Goal: Transaction & Acquisition: Book appointment/travel/reservation

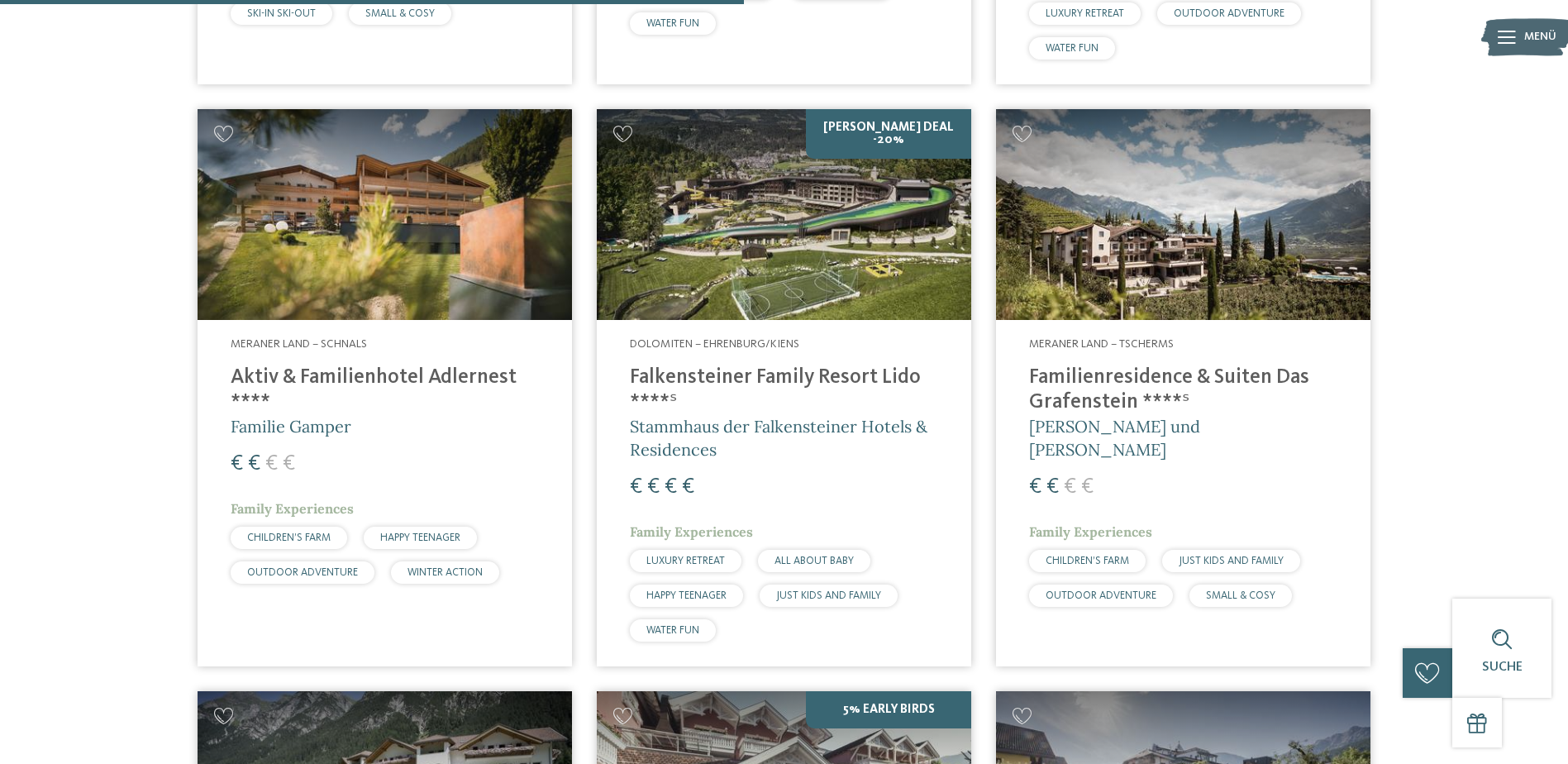
scroll to position [2195, 0]
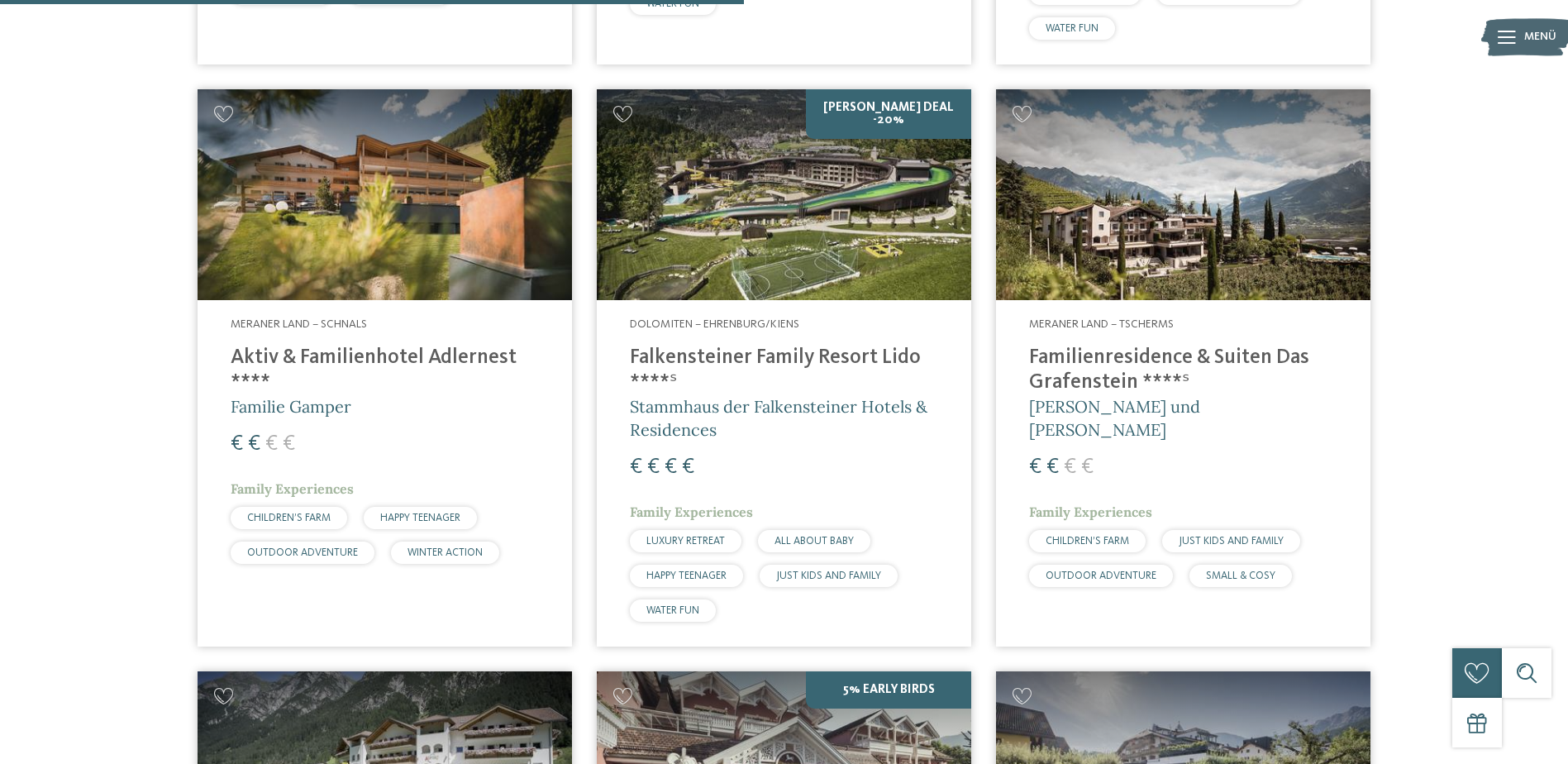
click at [722, 345] on h4 "Falkensteiner Family Resort Lido ****ˢ" at bounding box center [784, 369] width 309 height 50
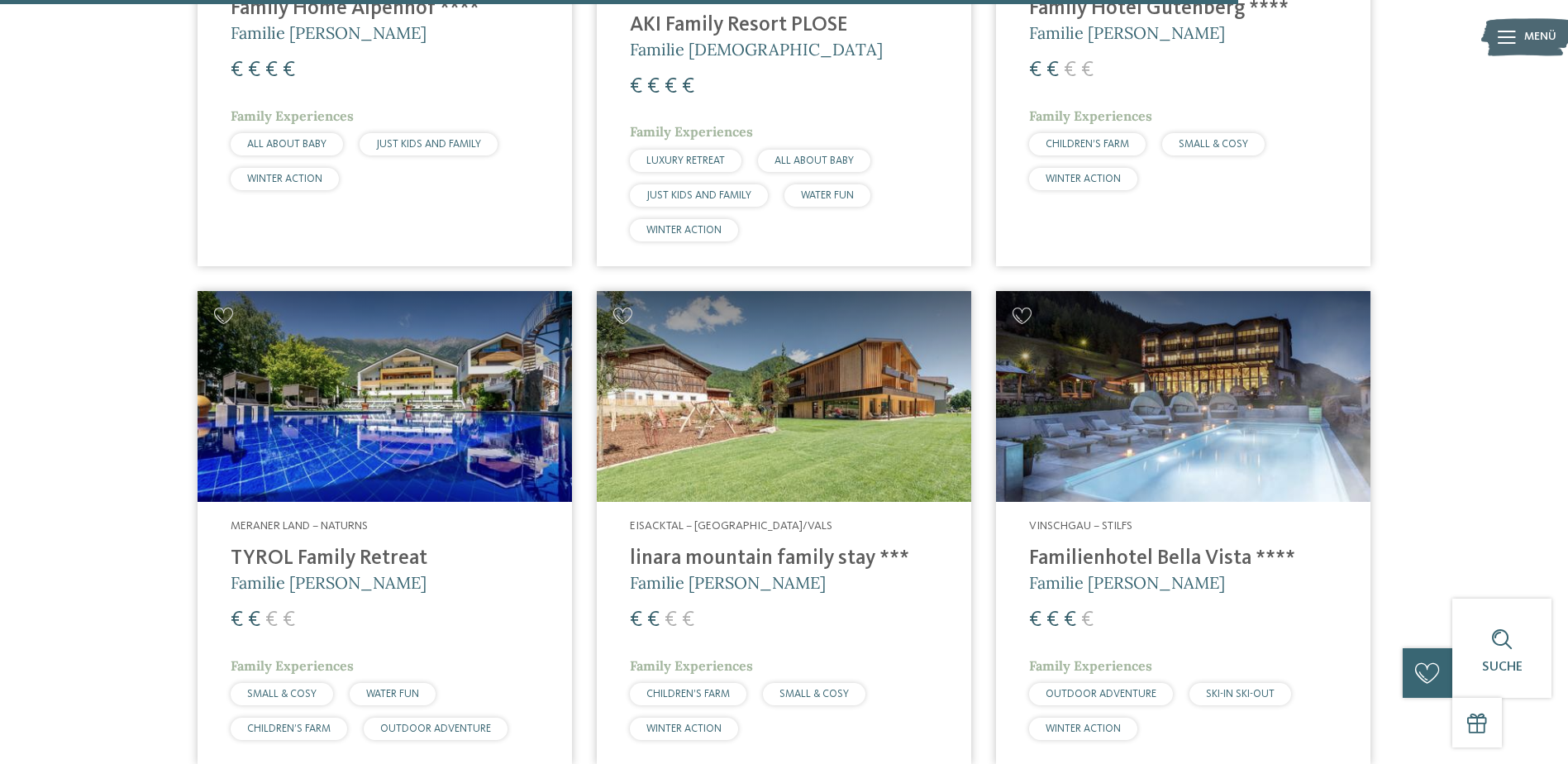
scroll to position [3270, 0]
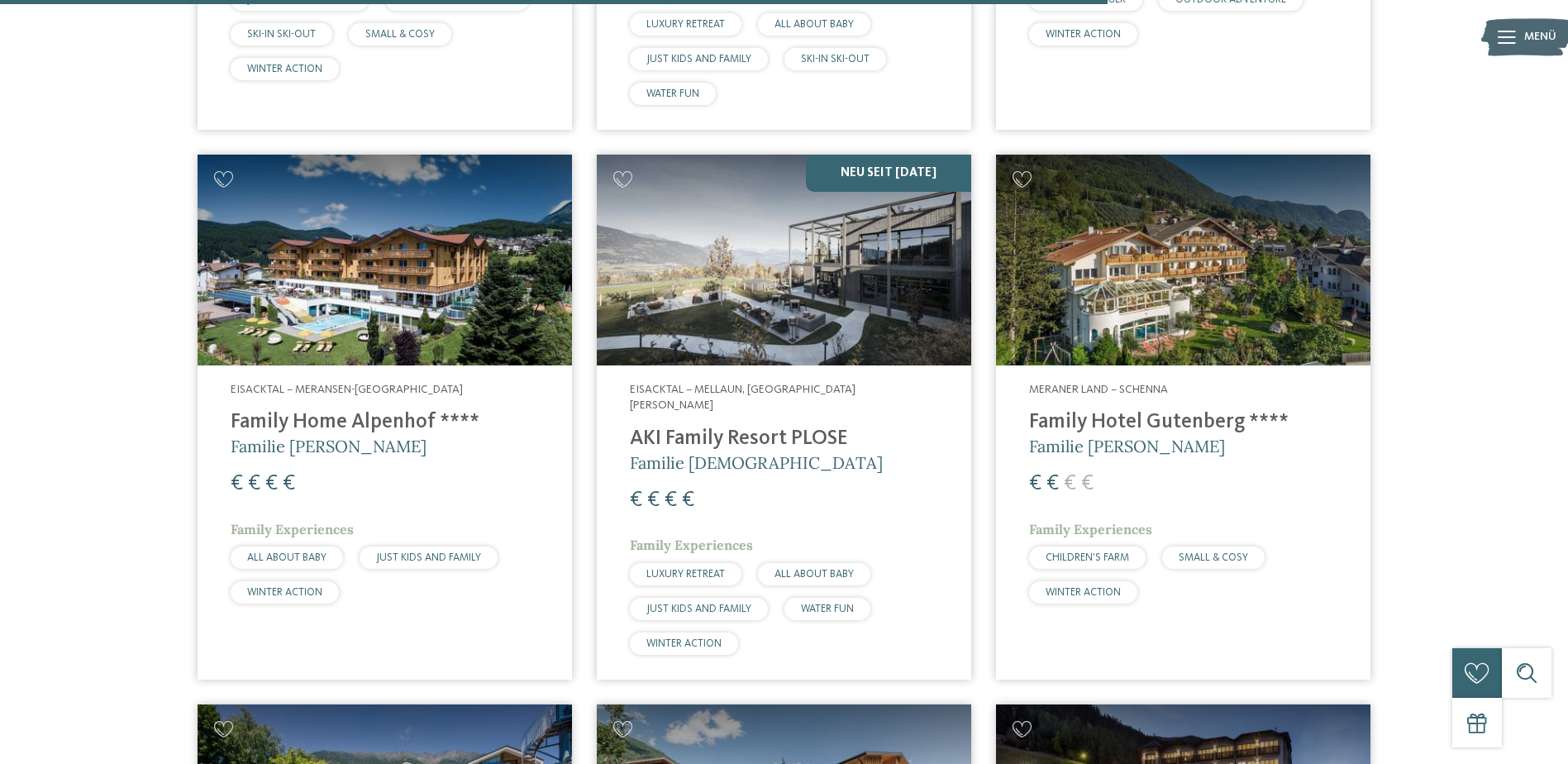
click at [309, 410] on h4 "Family Home Alpenhof ****" at bounding box center [384, 422] width 309 height 24
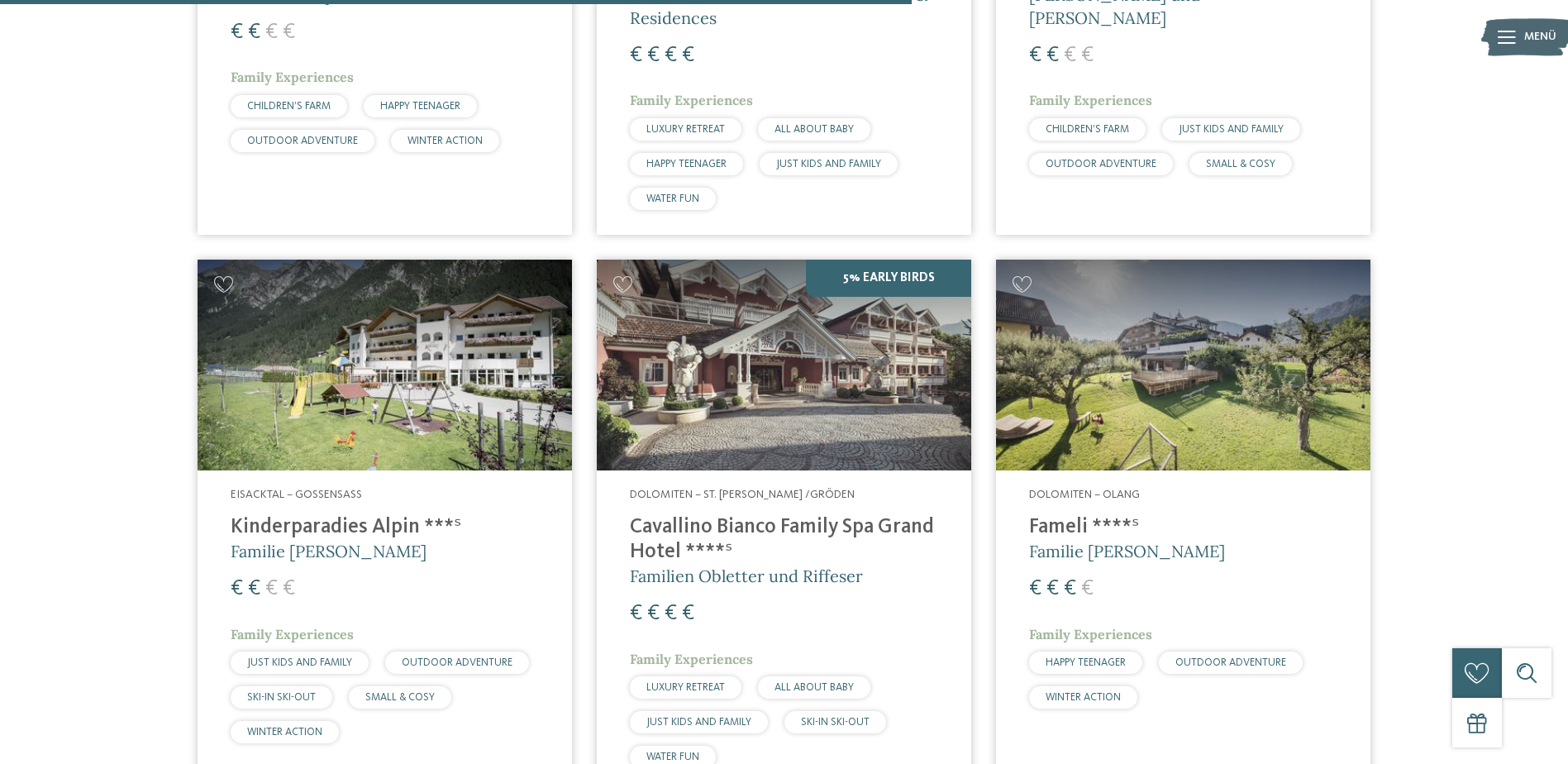
scroll to position [2690, 0]
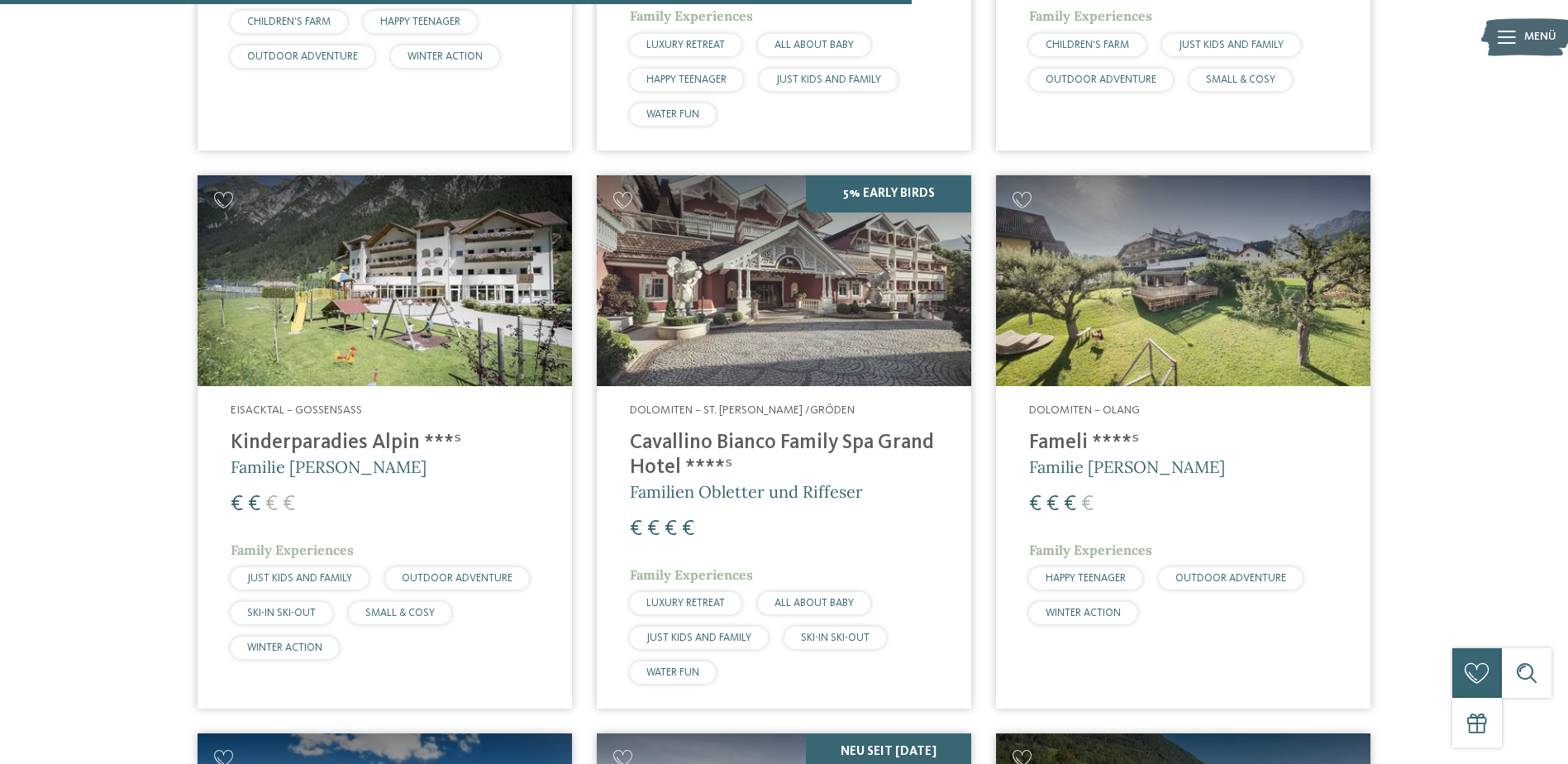
click at [689, 430] on h4 "Cavallino Bianco Family Spa Grand Hotel ****ˢ" at bounding box center [784, 455] width 309 height 50
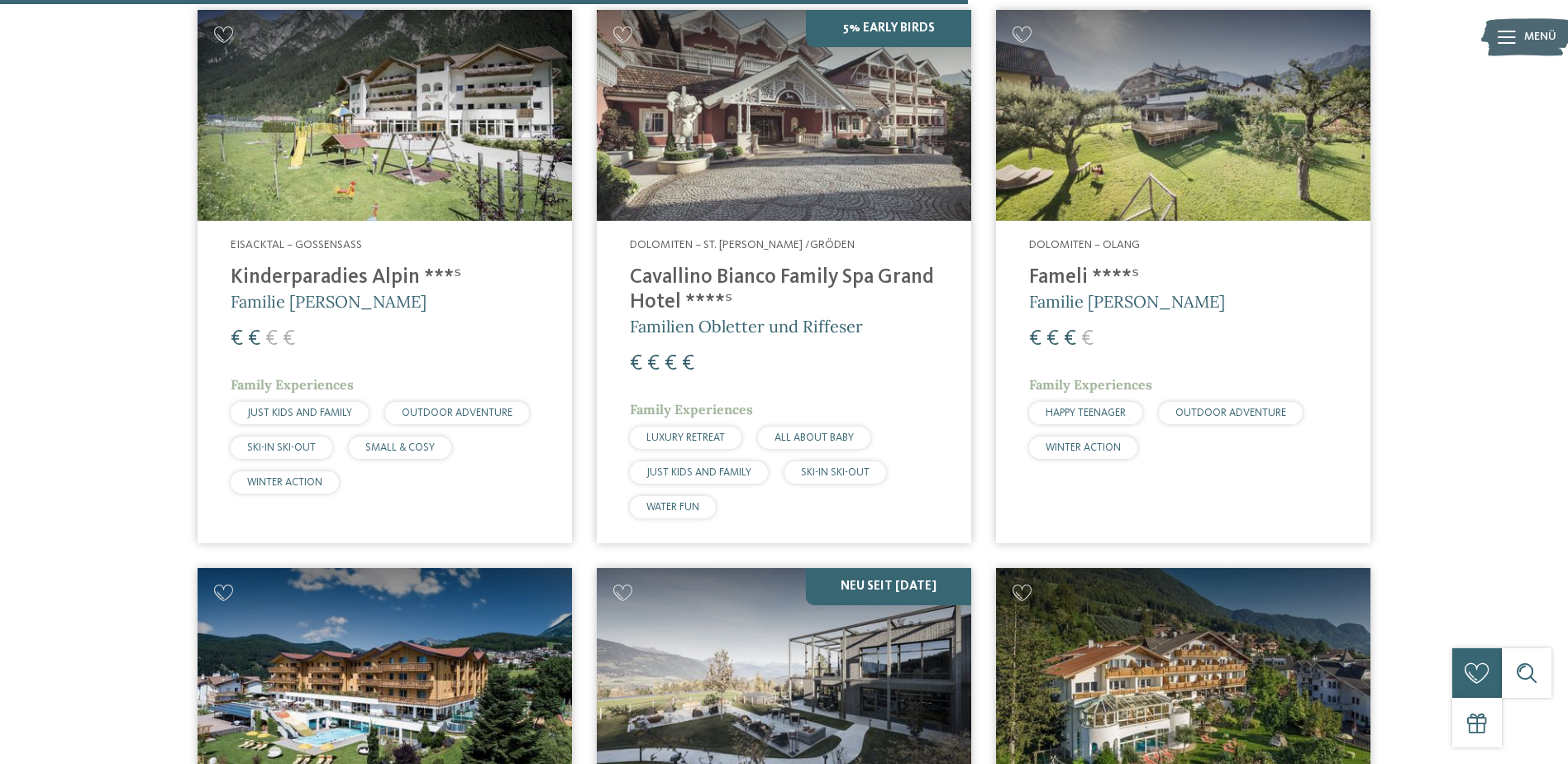
click at [1135, 145] on img at bounding box center [1183, 115] width 374 height 211
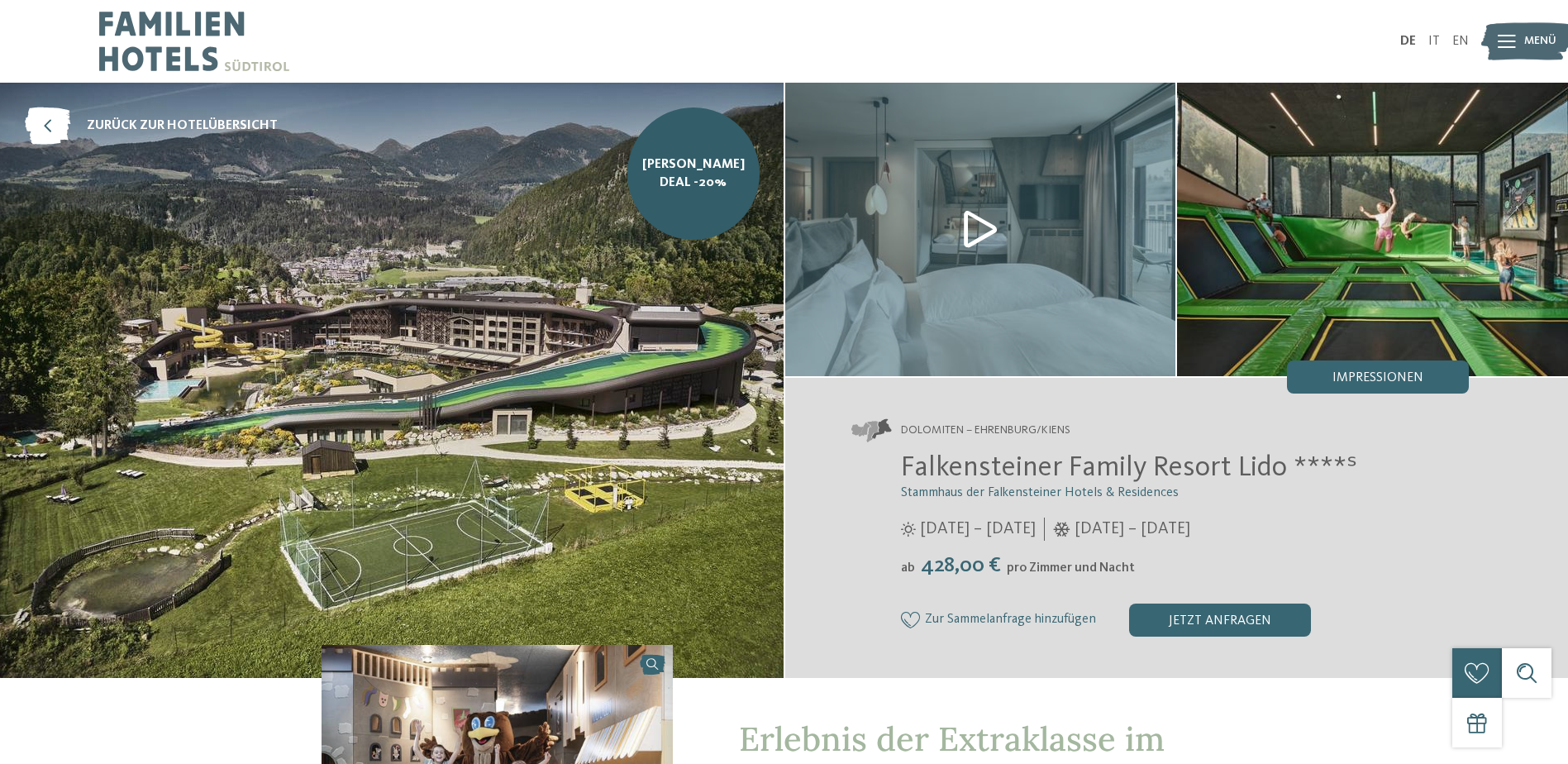
click at [976, 233] on img at bounding box center [980, 229] width 391 height 293
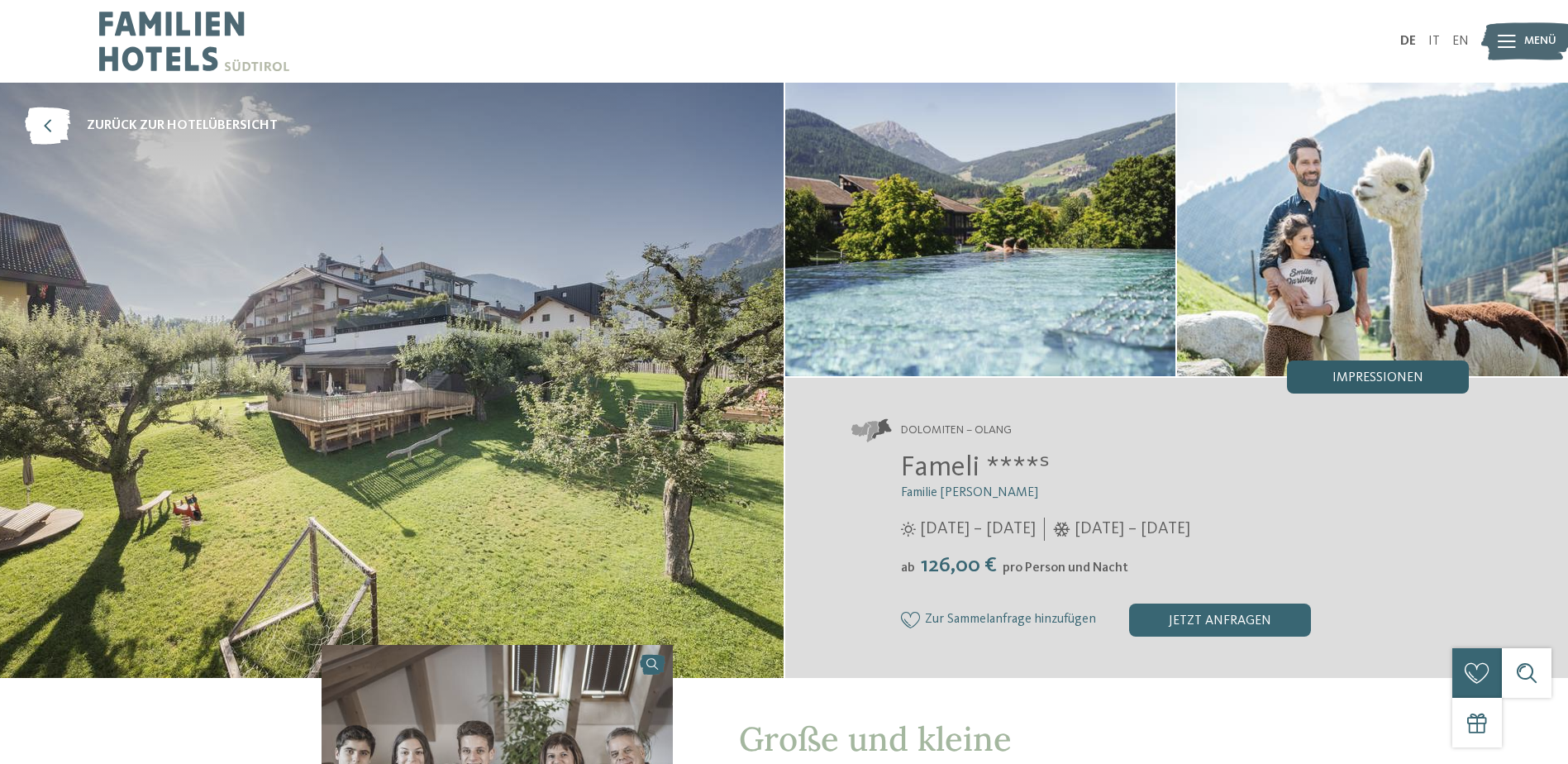
click at [1362, 368] on div "Impressionen" at bounding box center [1379, 376] width 182 height 33
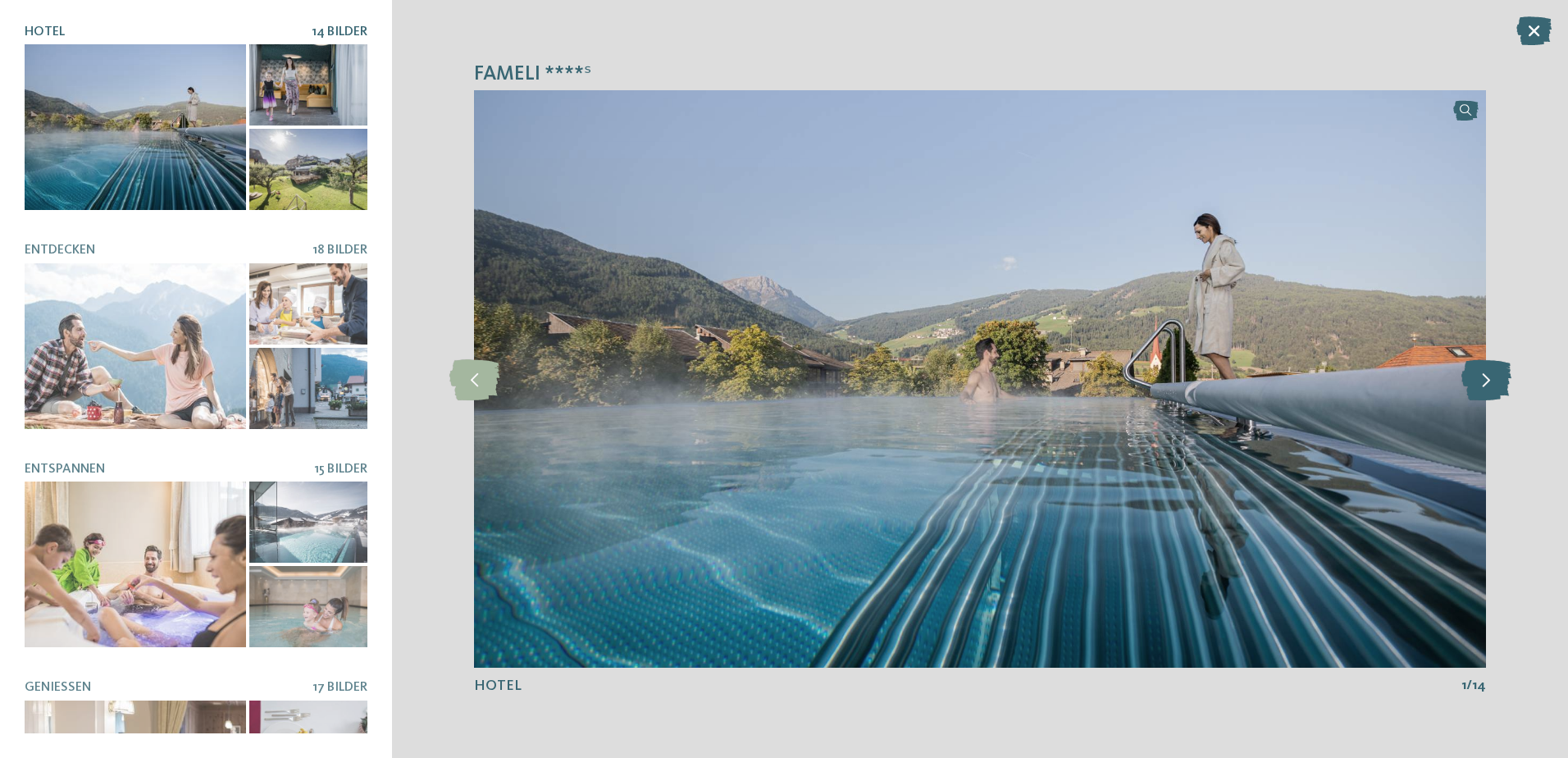
click at [1482, 376] on icon at bounding box center [1486, 379] width 50 height 41
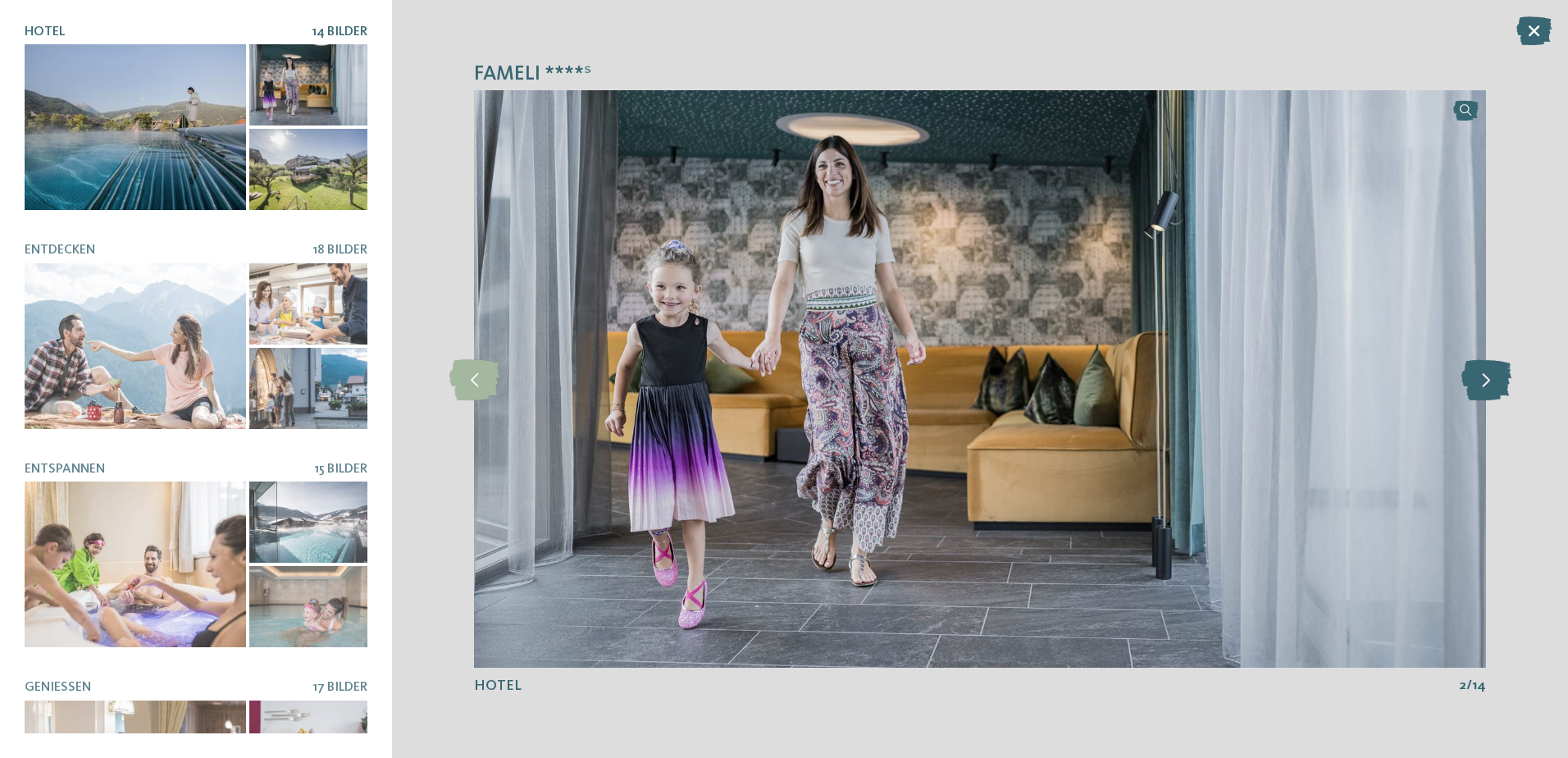
click at [1482, 376] on icon at bounding box center [1486, 379] width 50 height 41
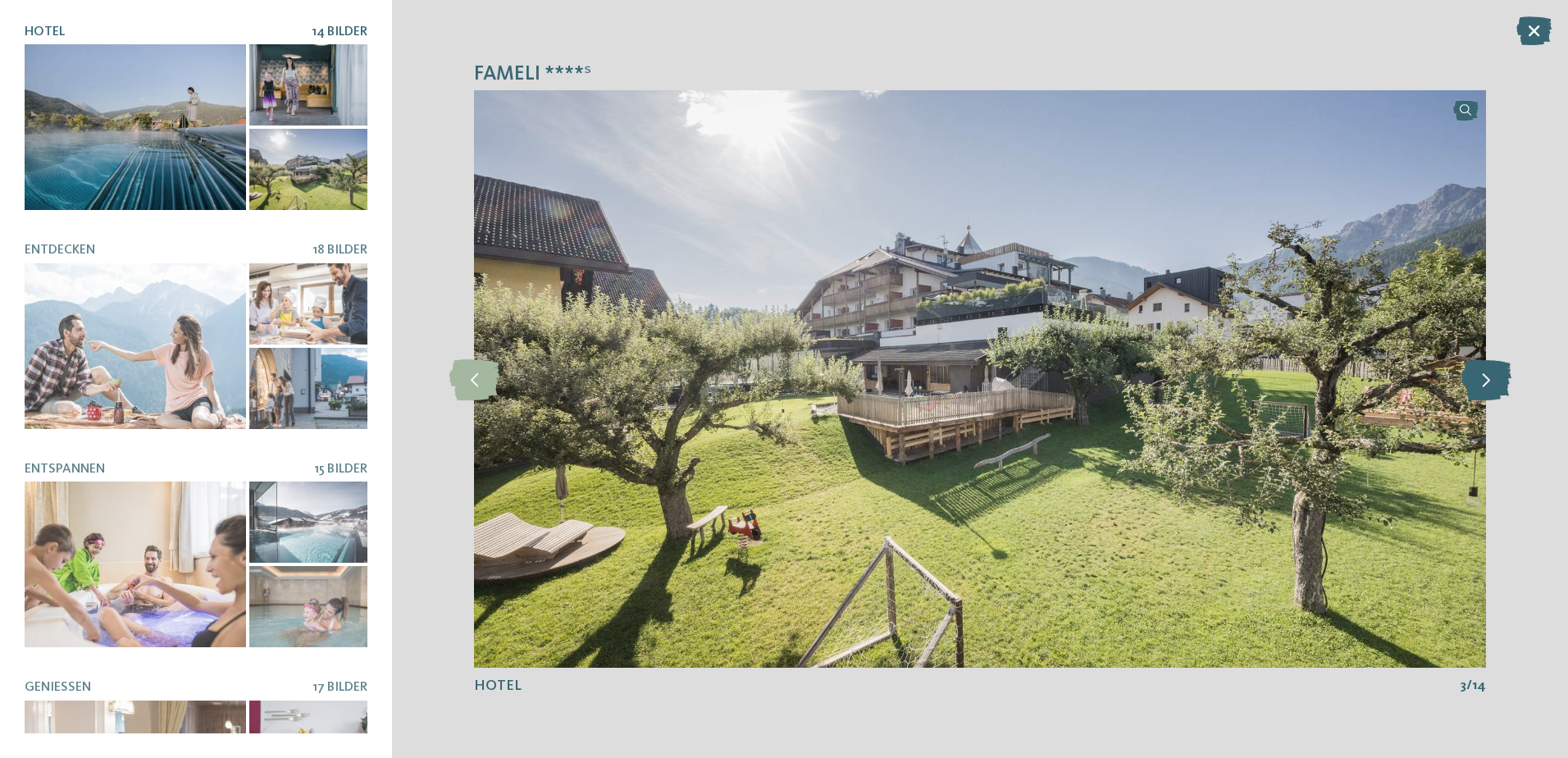
click at [1482, 376] on icon at bounding box center [1486, 379] width 50 height 41
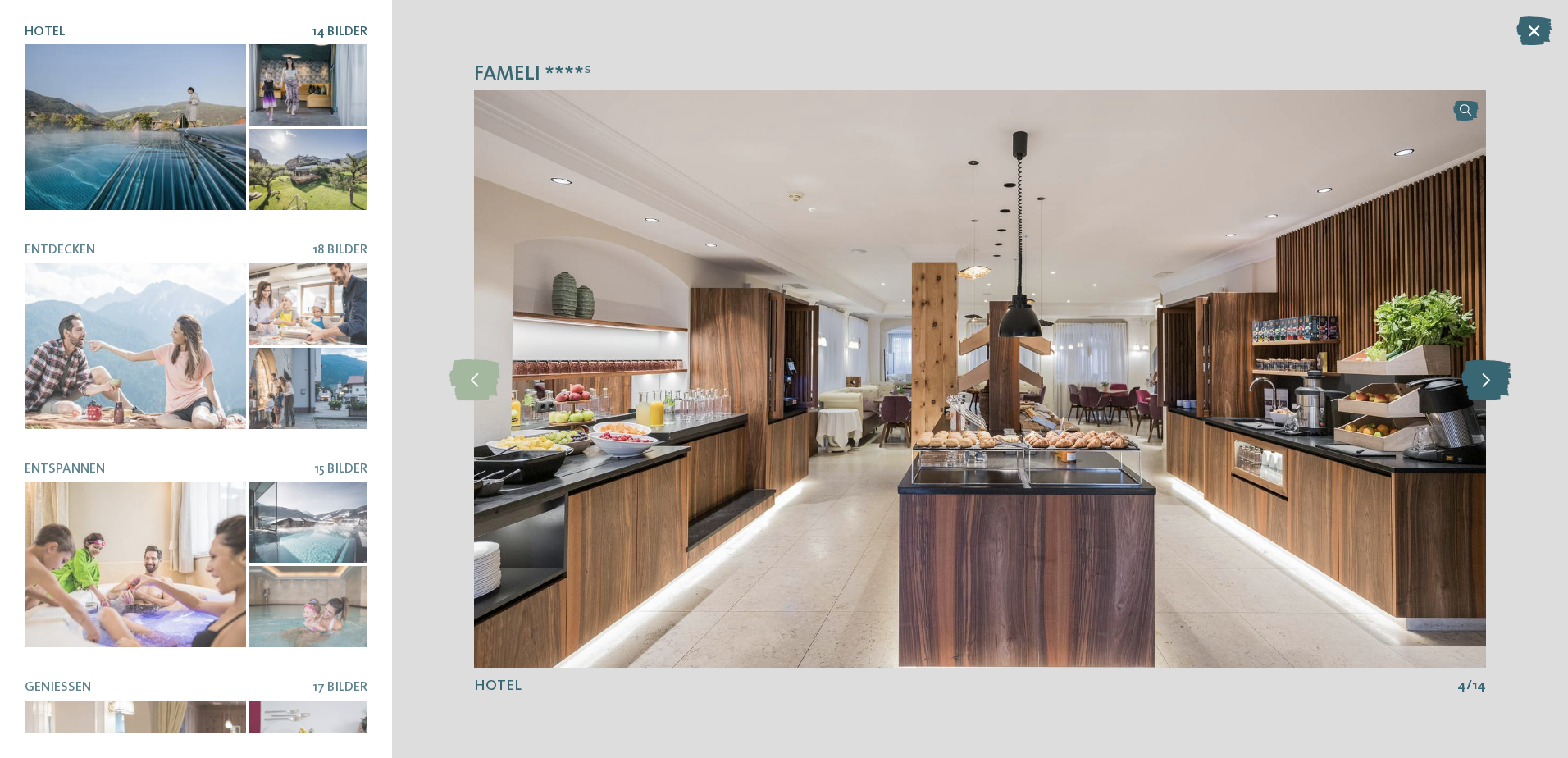
click at [1482, 376] on icon at bounding box center [1486, 379] width 50 height 41
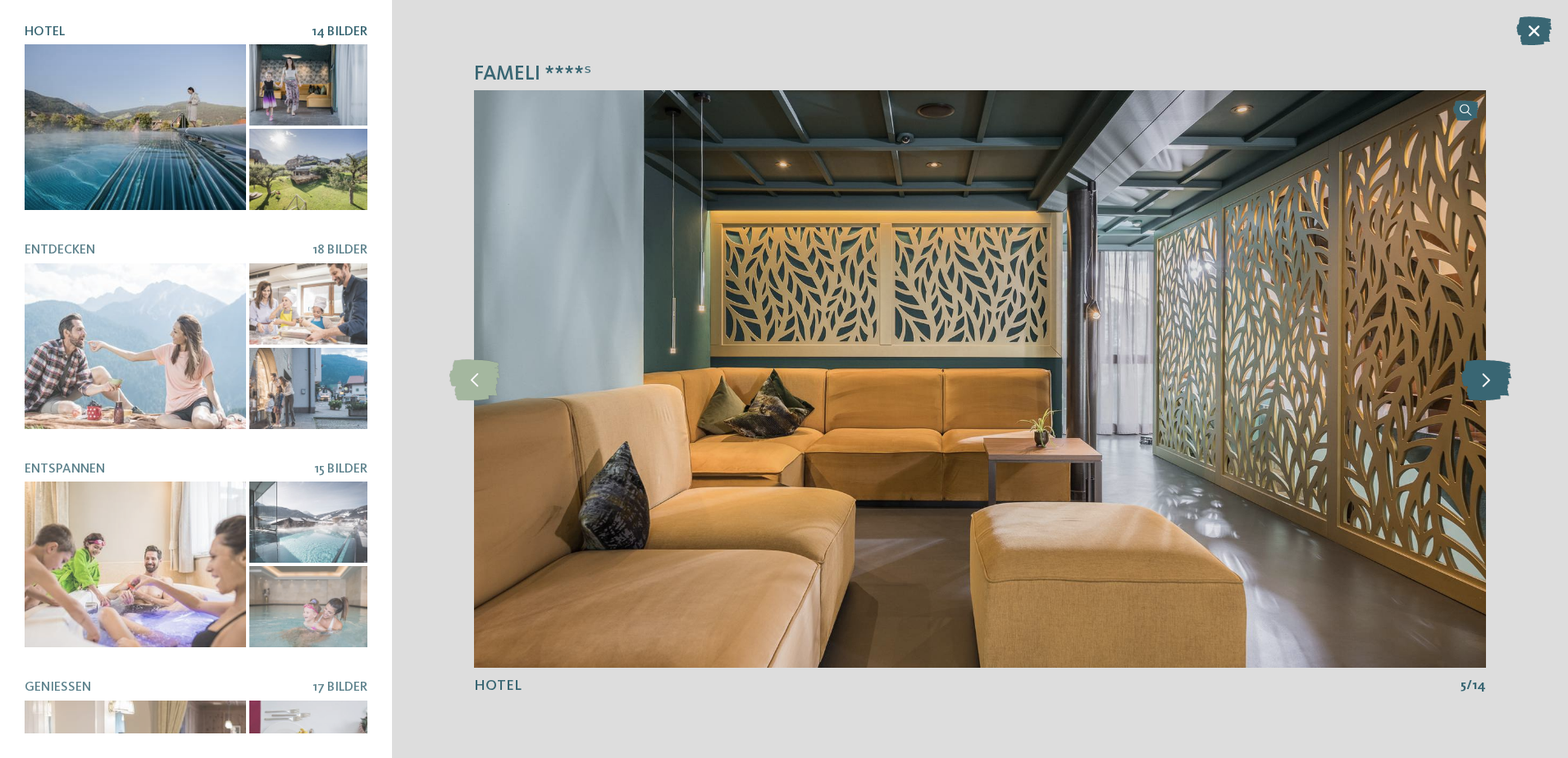
click at [1482, 376] on icon at bounding box center [1486, 379] width 50 height 41
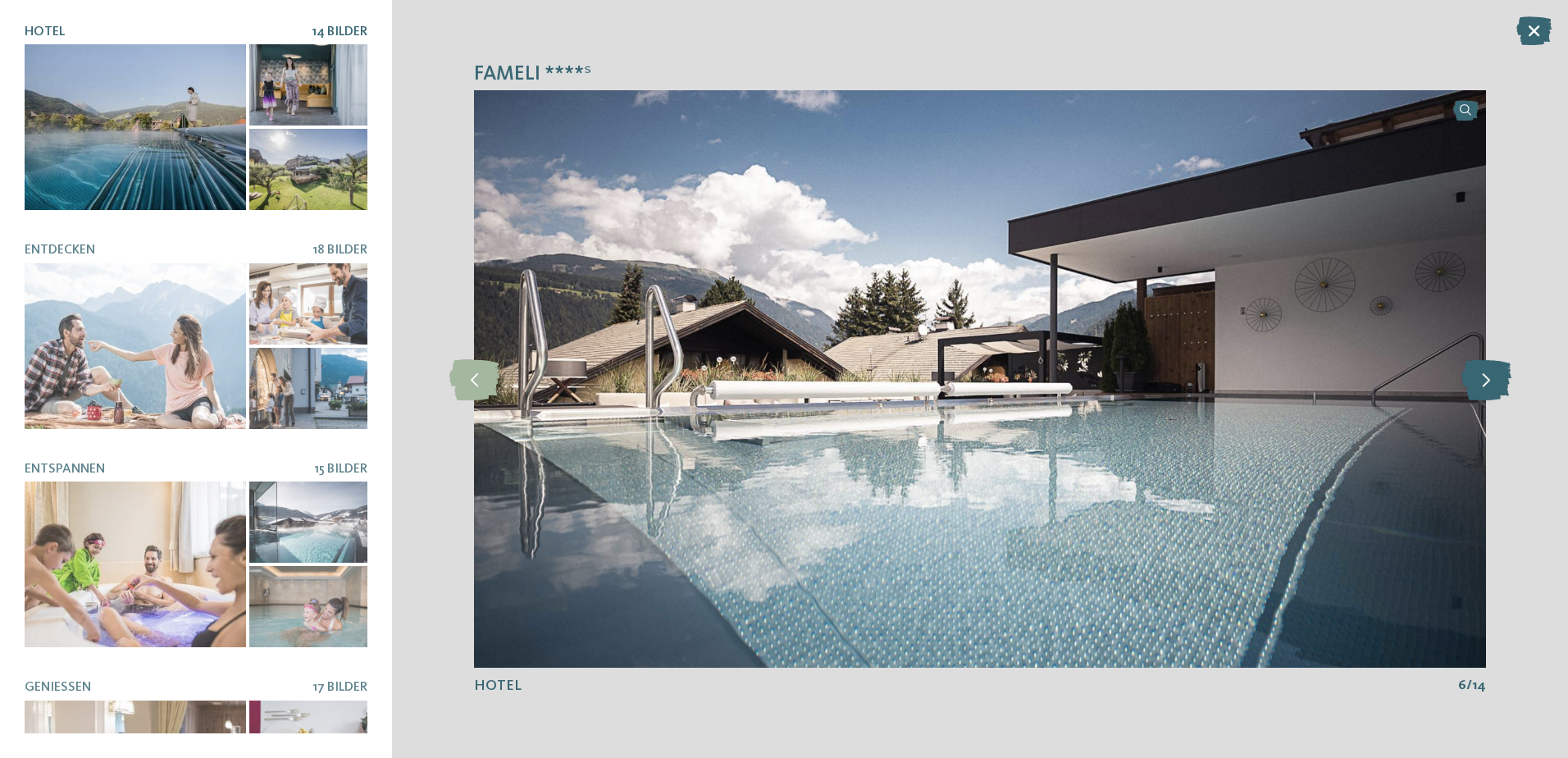
click at [1482, 376] on icon at bounding box center [1486, 379] width 50 height 41
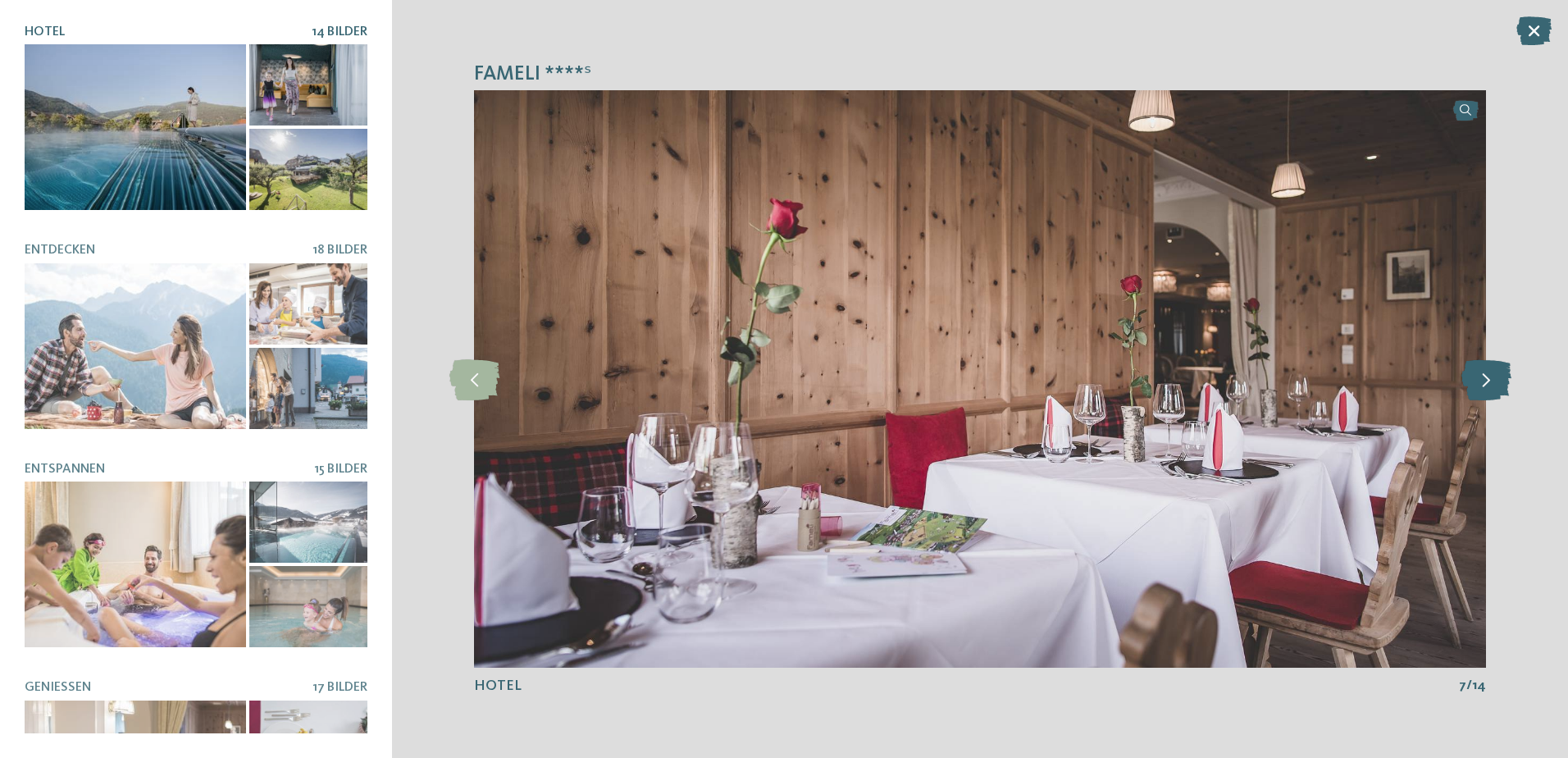
click at [1482, 376] on icon at bounding box center [1486, 379] width 50 height 41
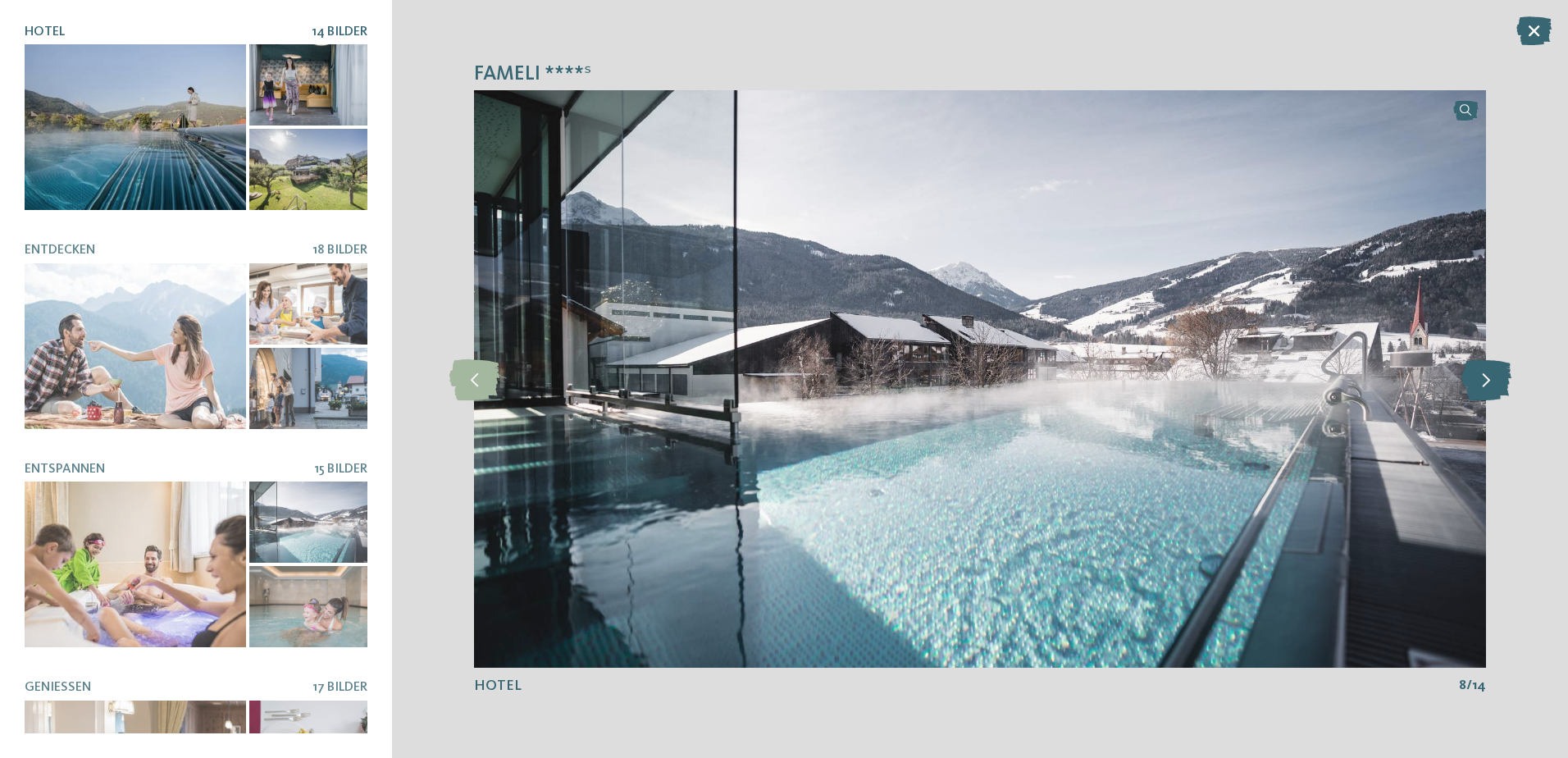
click at [1482, 376] on icon at bounding box center [1486, 379] width 50 height 41
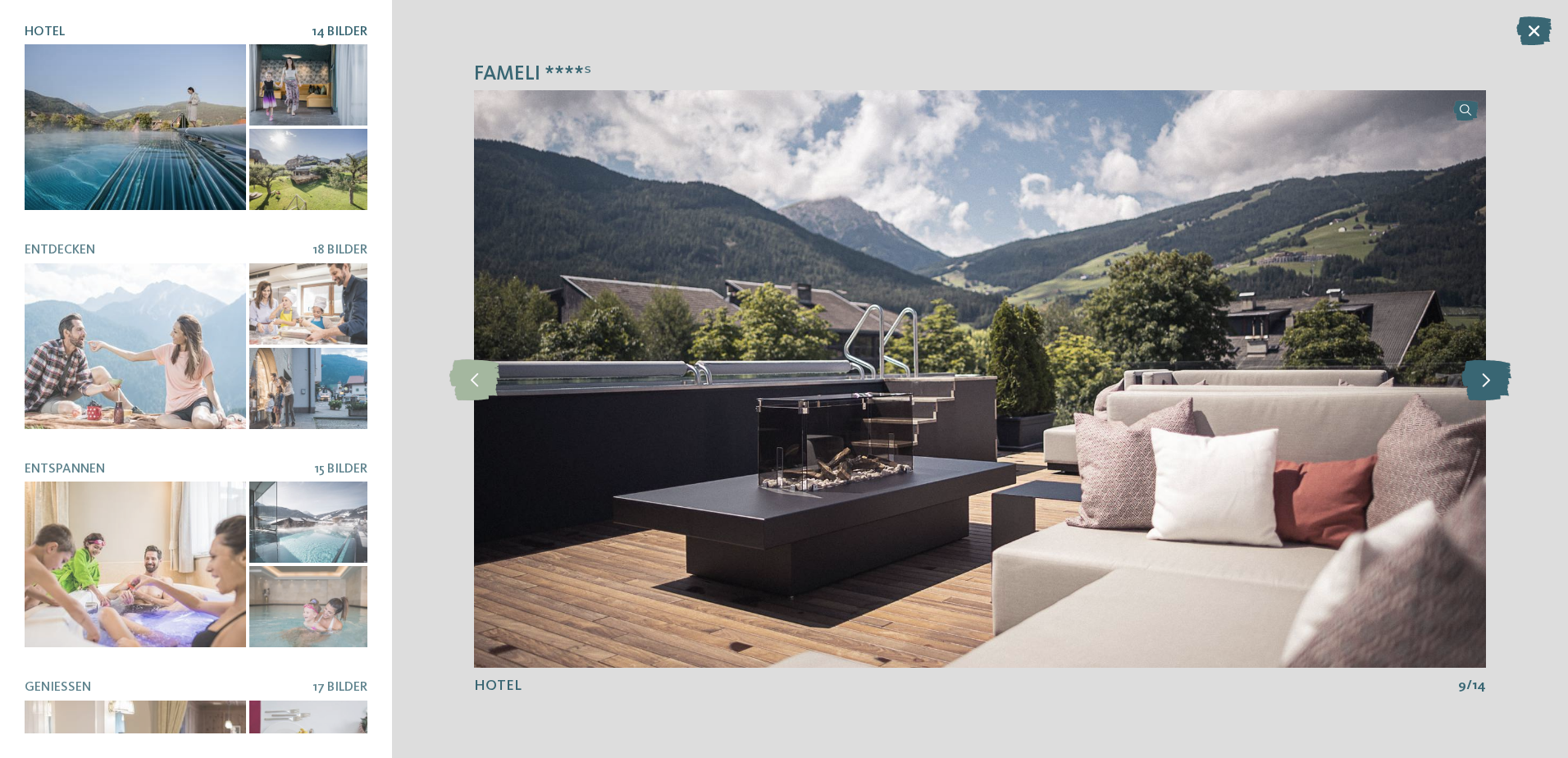
click at [1482, 376] on icon at bounding box center [1486, 379] width 50 height 41
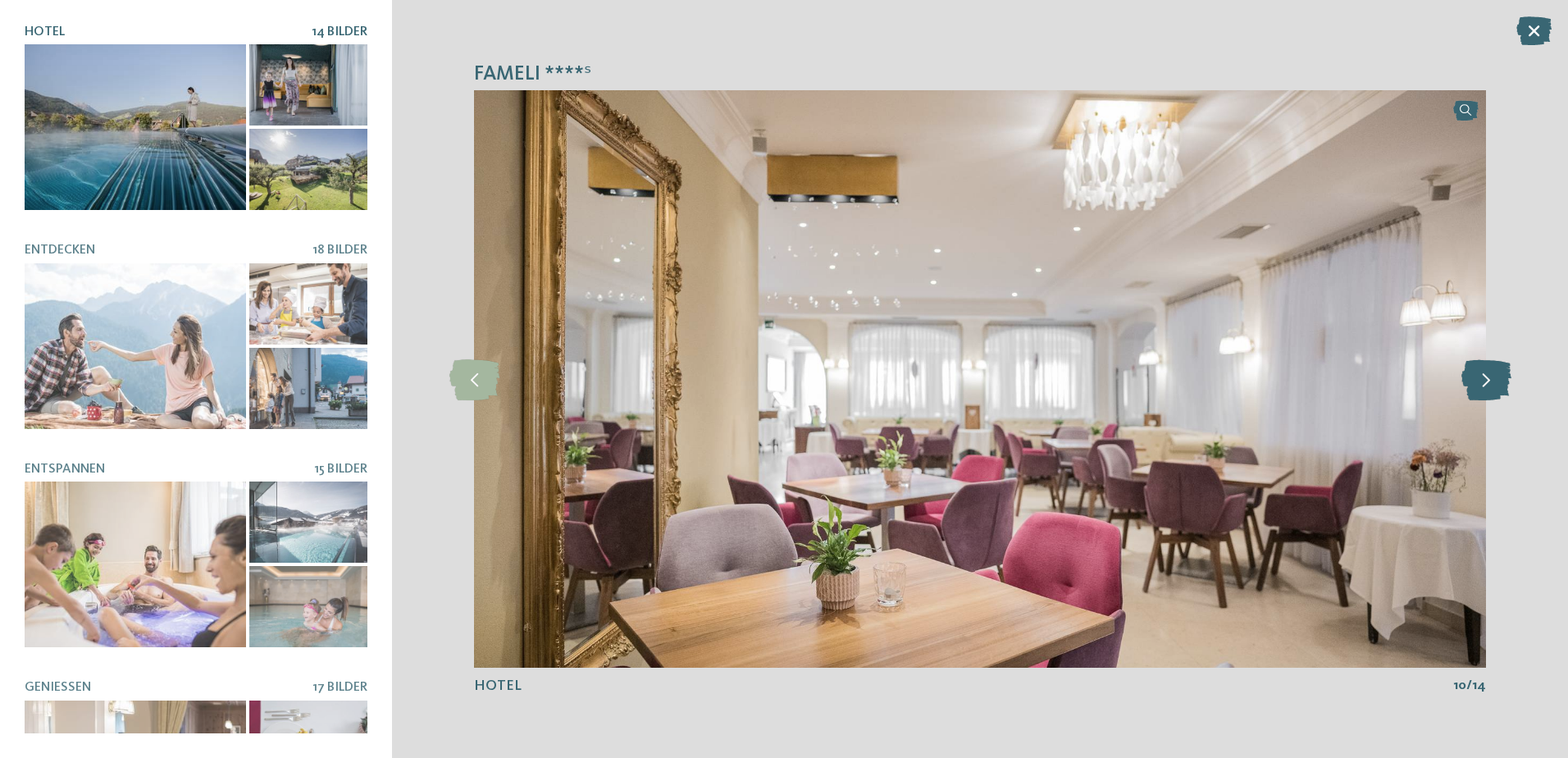
click at [1482, 376] on icon at bounding box center [1486, 379] width 50 height 41
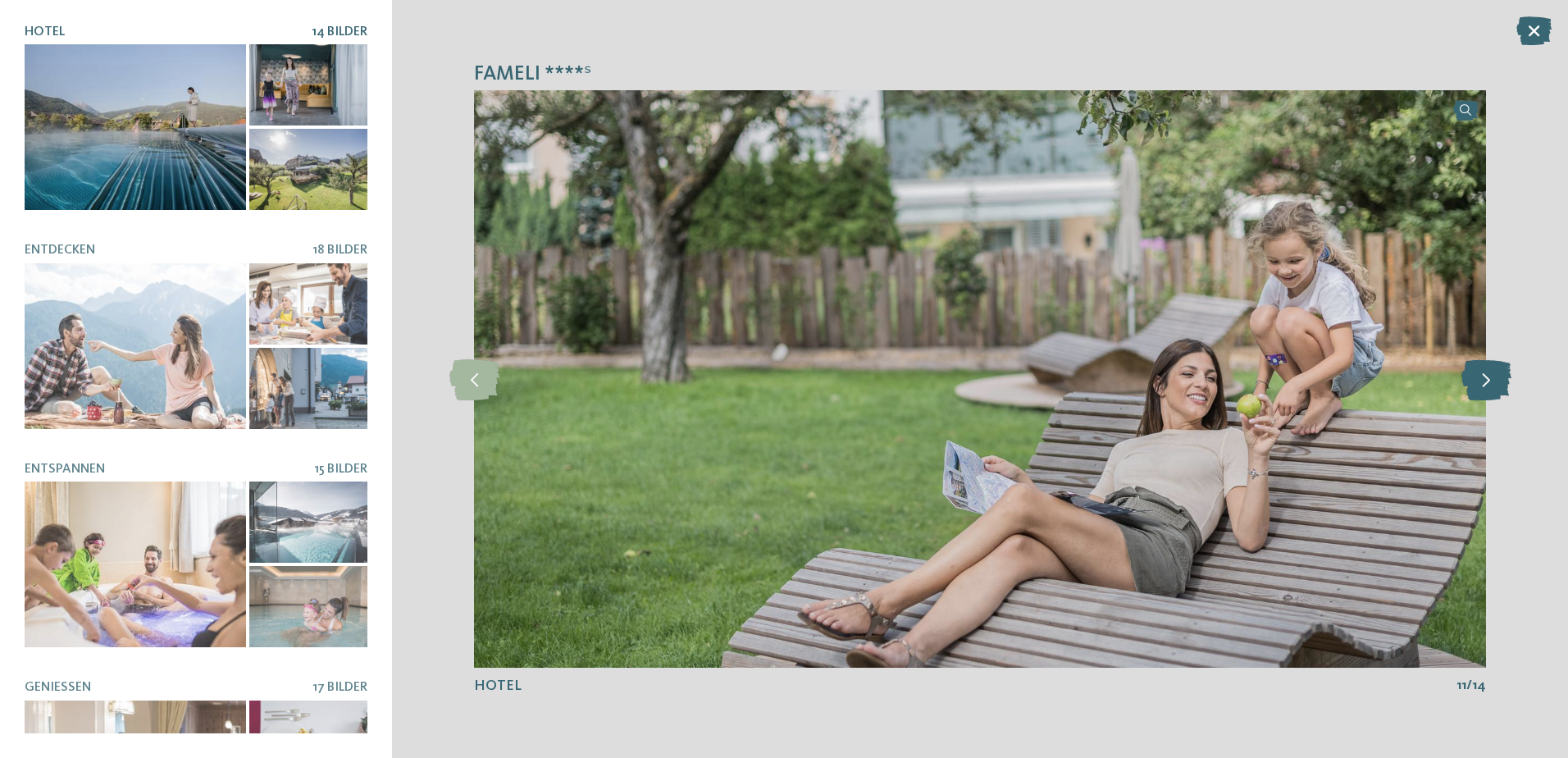
click at [1482, 376] on icon at bounding box center [1486, 379] width 50 height 41
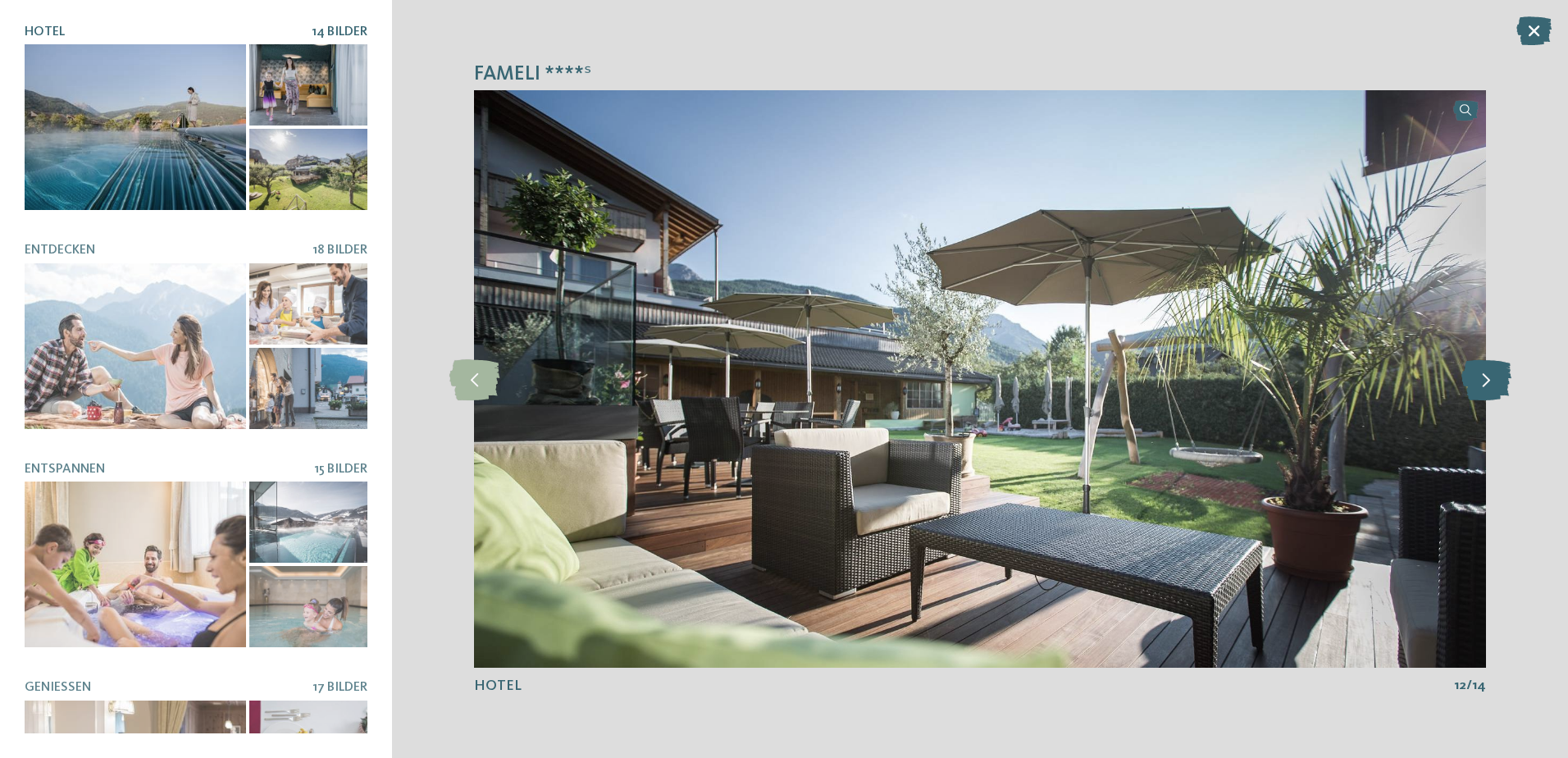
click at [1482, 376] on icon at bounding box center [1486, 379] width 50 height 41
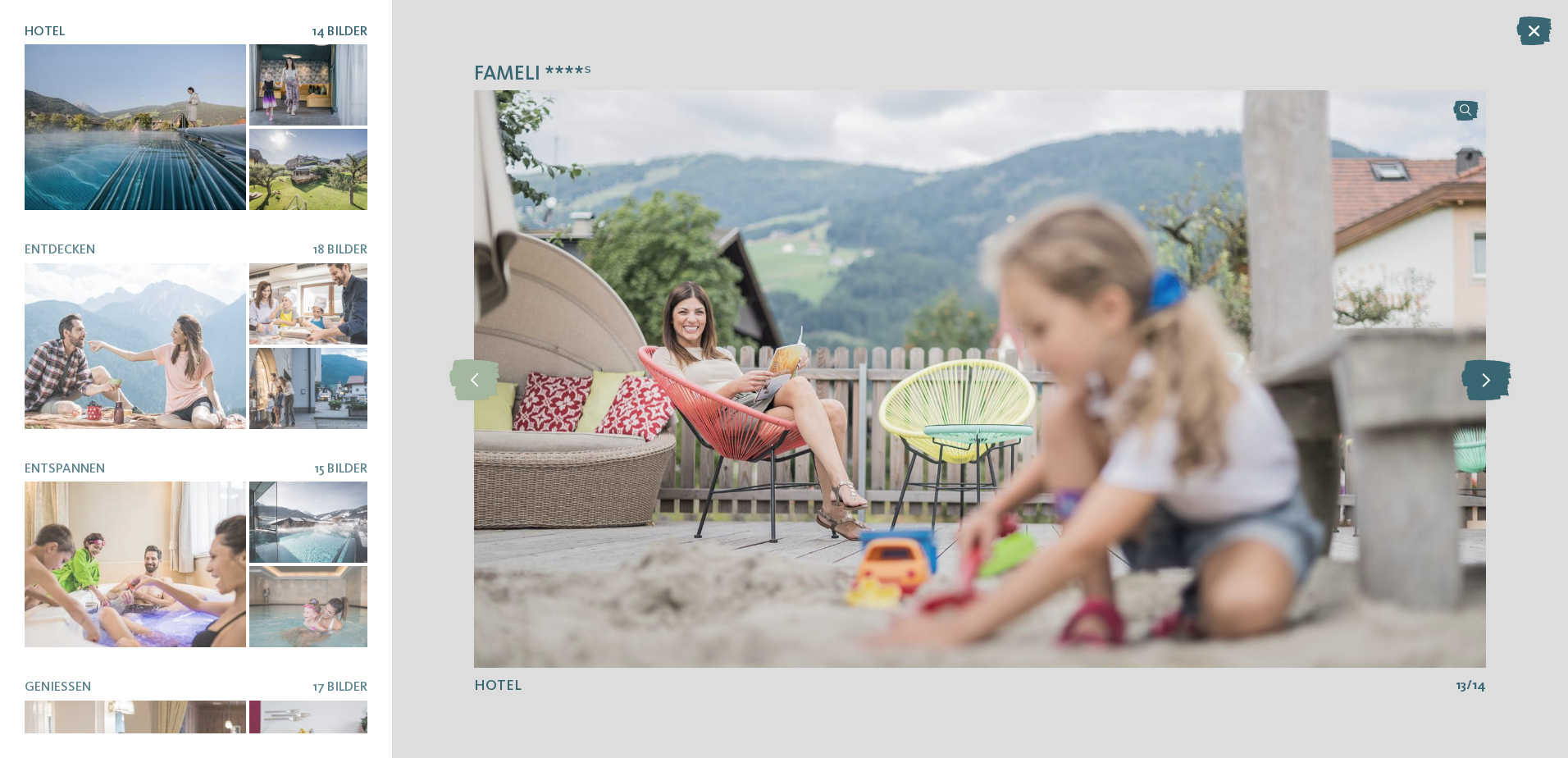
click at [1482, 376] on icon at bounding box center [1486, 379] width 50 height 41
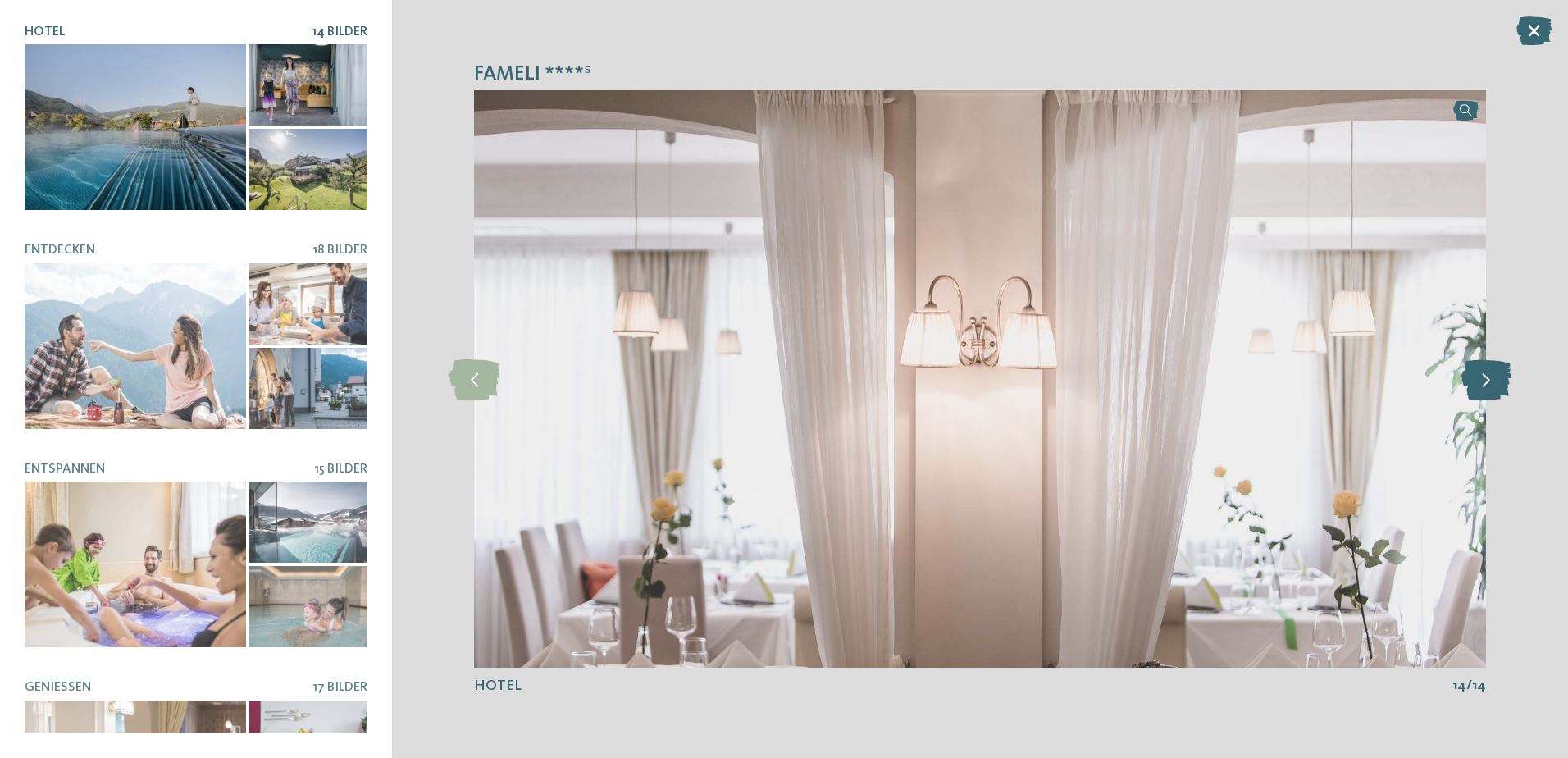
click at [1482, 376] on icon at bounding box center [1486, 379] width 50 height 41
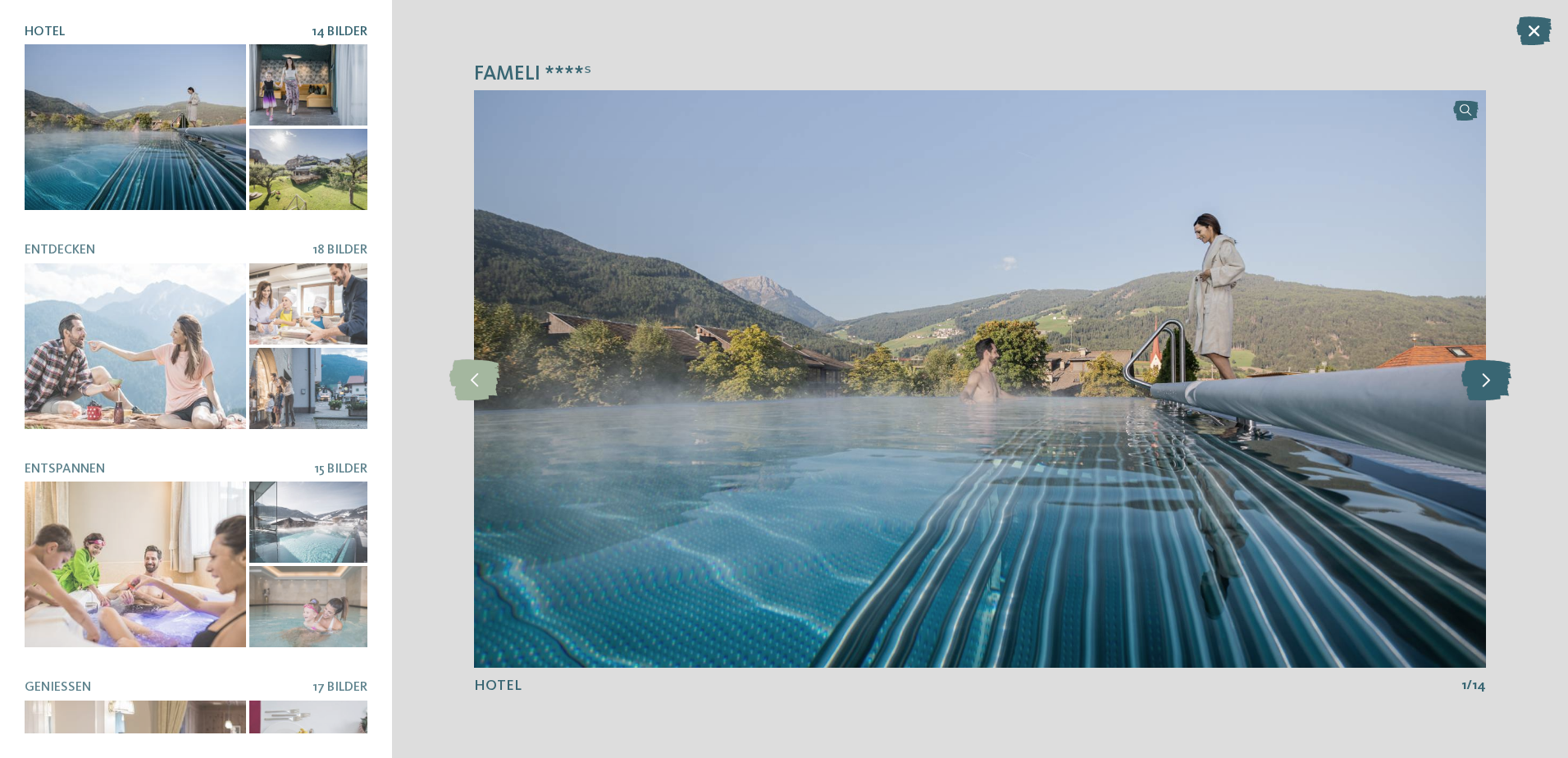
click at [1482, 376] on icon at bounding box center [1486, 379] width 50 height 41
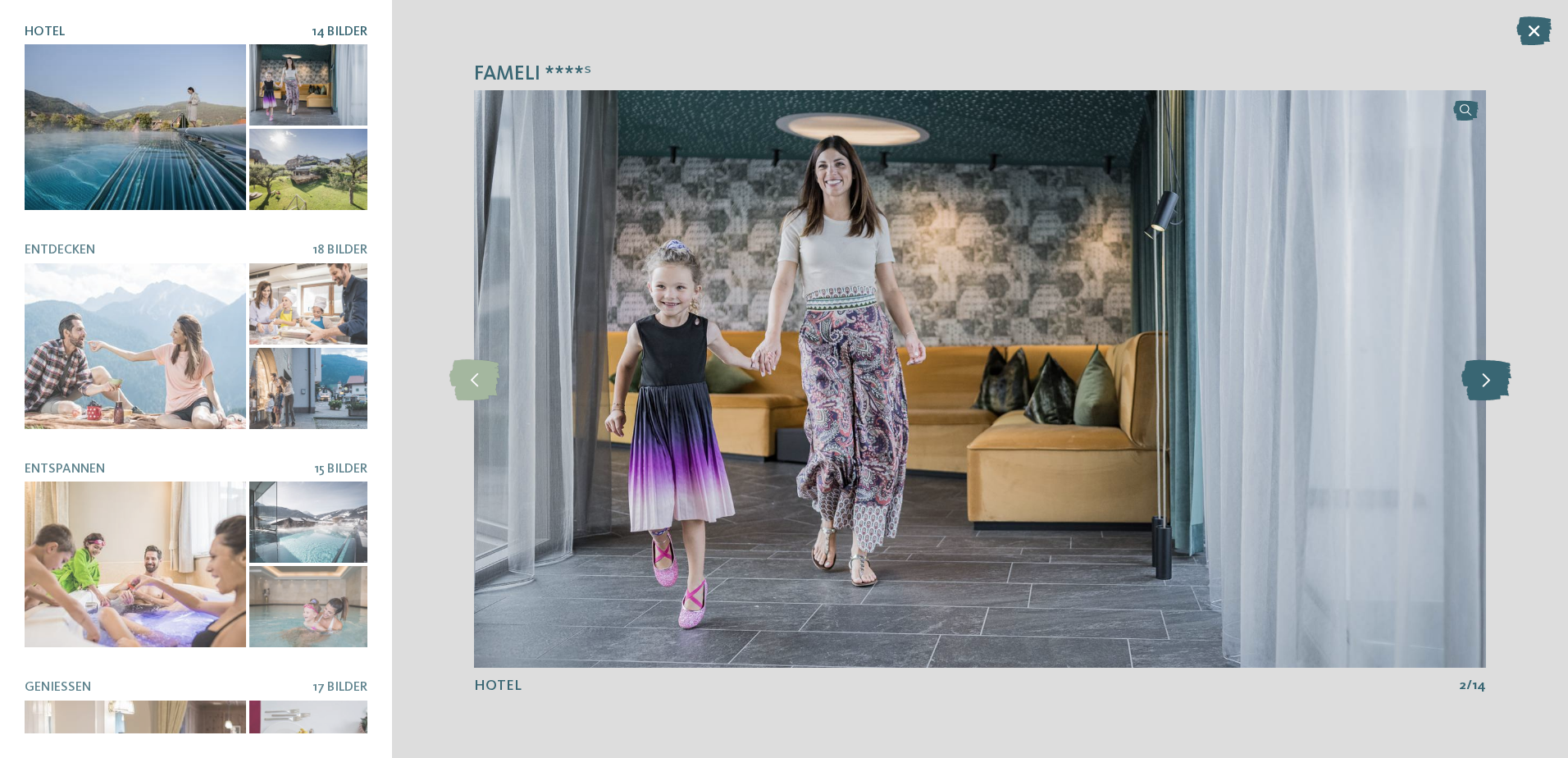
click at [1482, 376] on icon at bounding box center [1486, 379] width 50 height 41
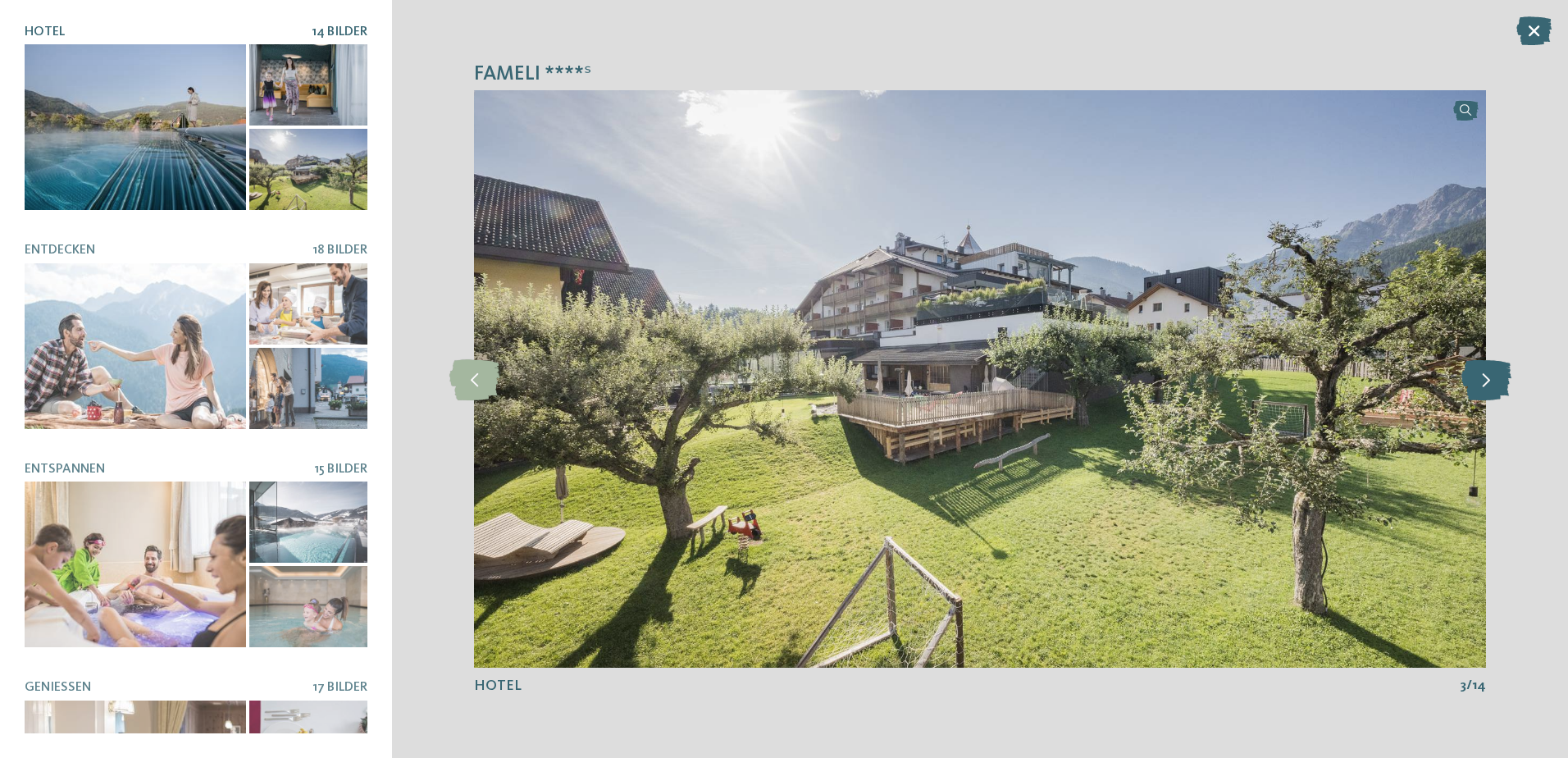
click at [1482, 376] on icon at bounding box center [1486, 379] width 50 height 41
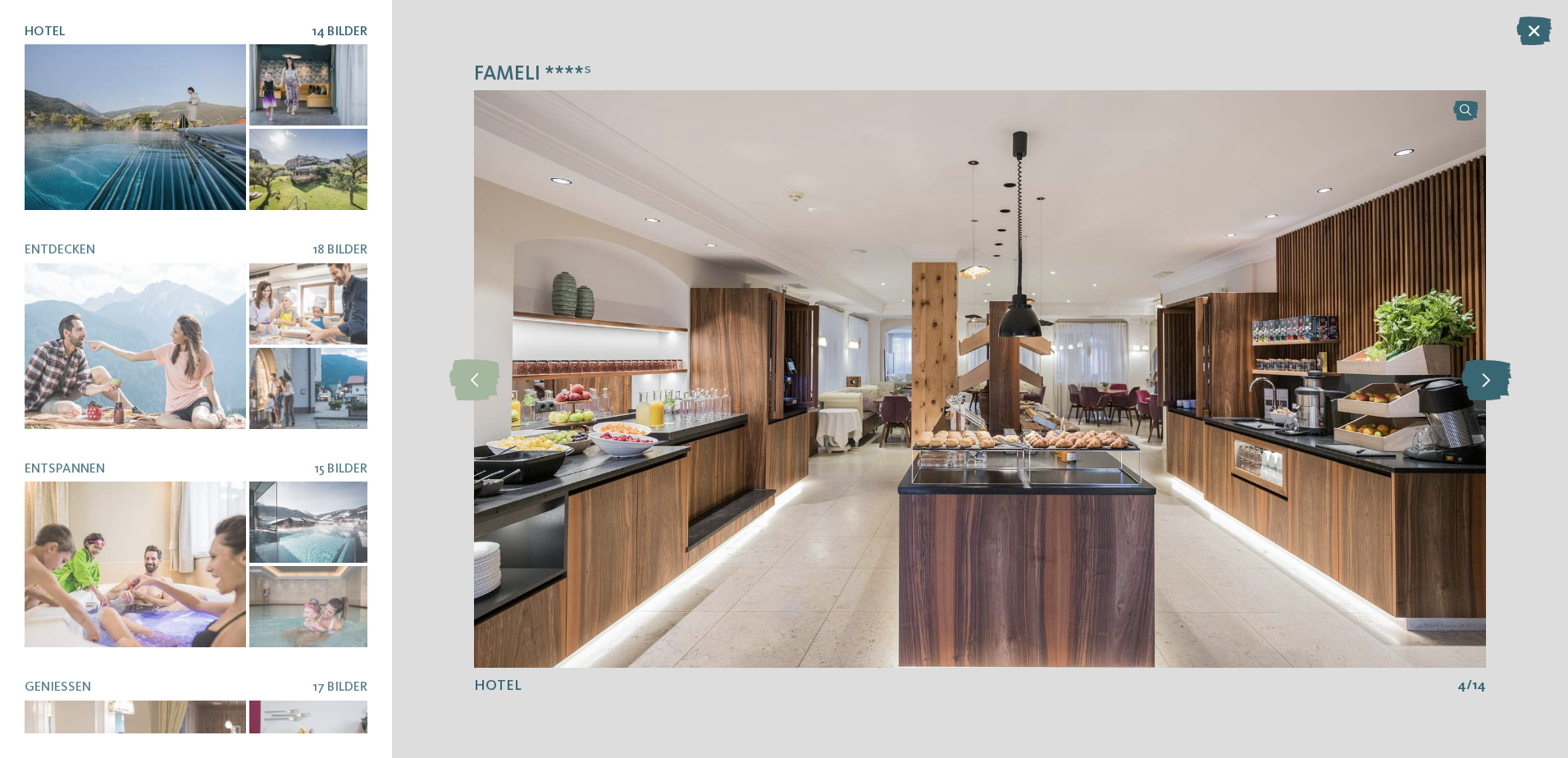
click at [1482, 376] on icon at bounding box center [1486, 379] width 50 height 41
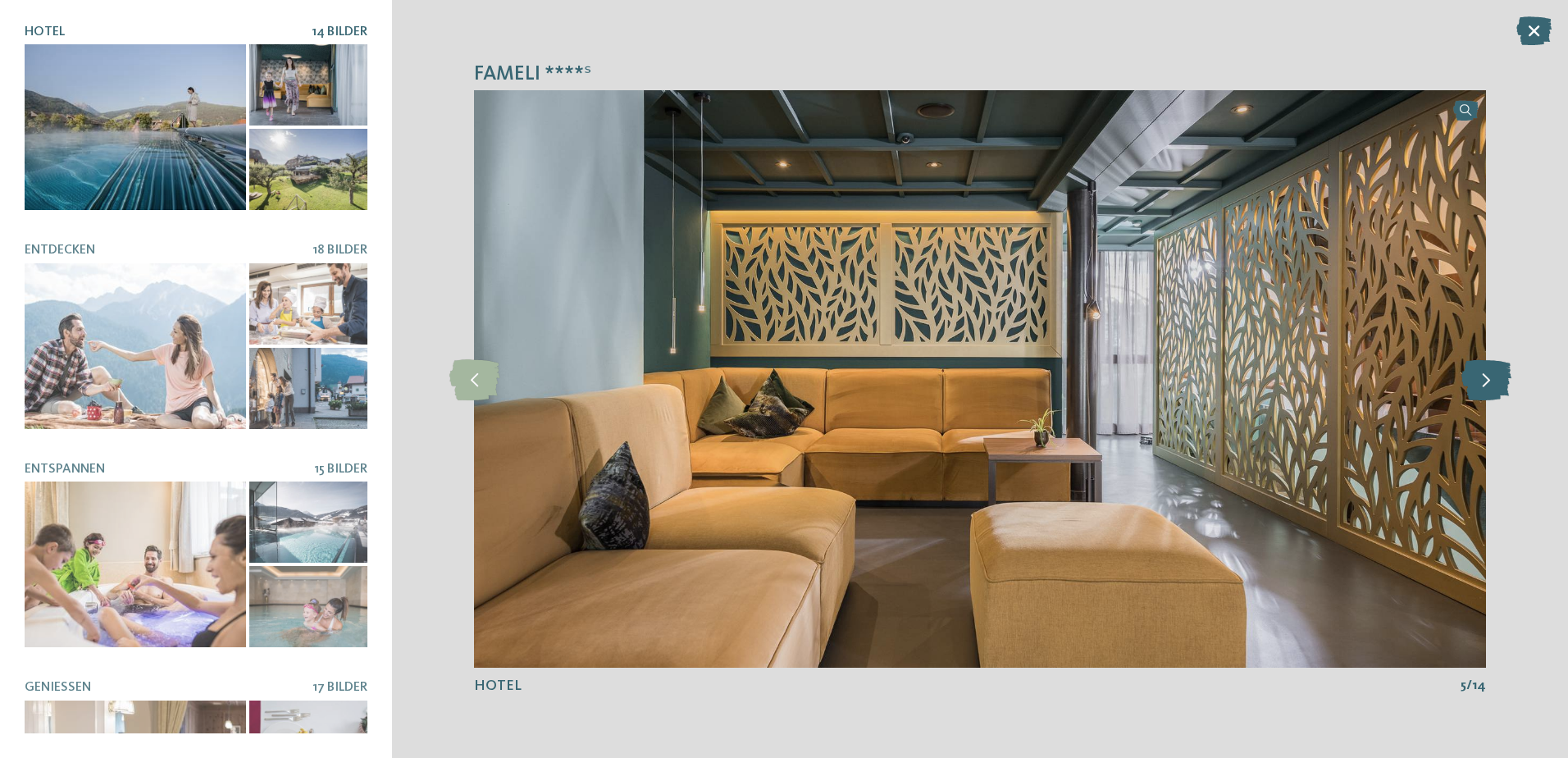
click at [1482, 376] on icon at bounding box center [1486, 379] width 50 height 41
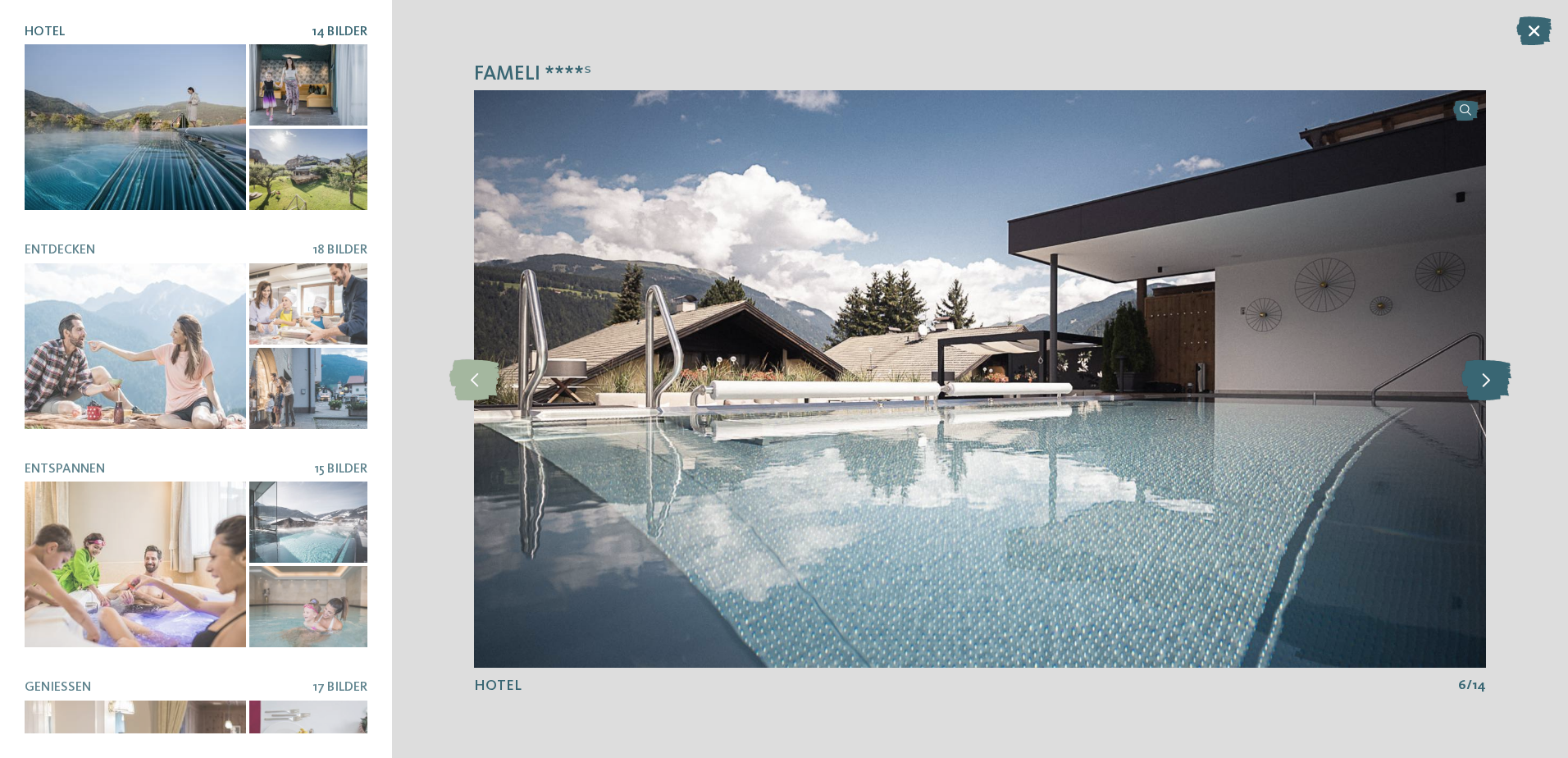
click at [1482, 376] on icon at bounding box center [1486, 379] width 50 height 41
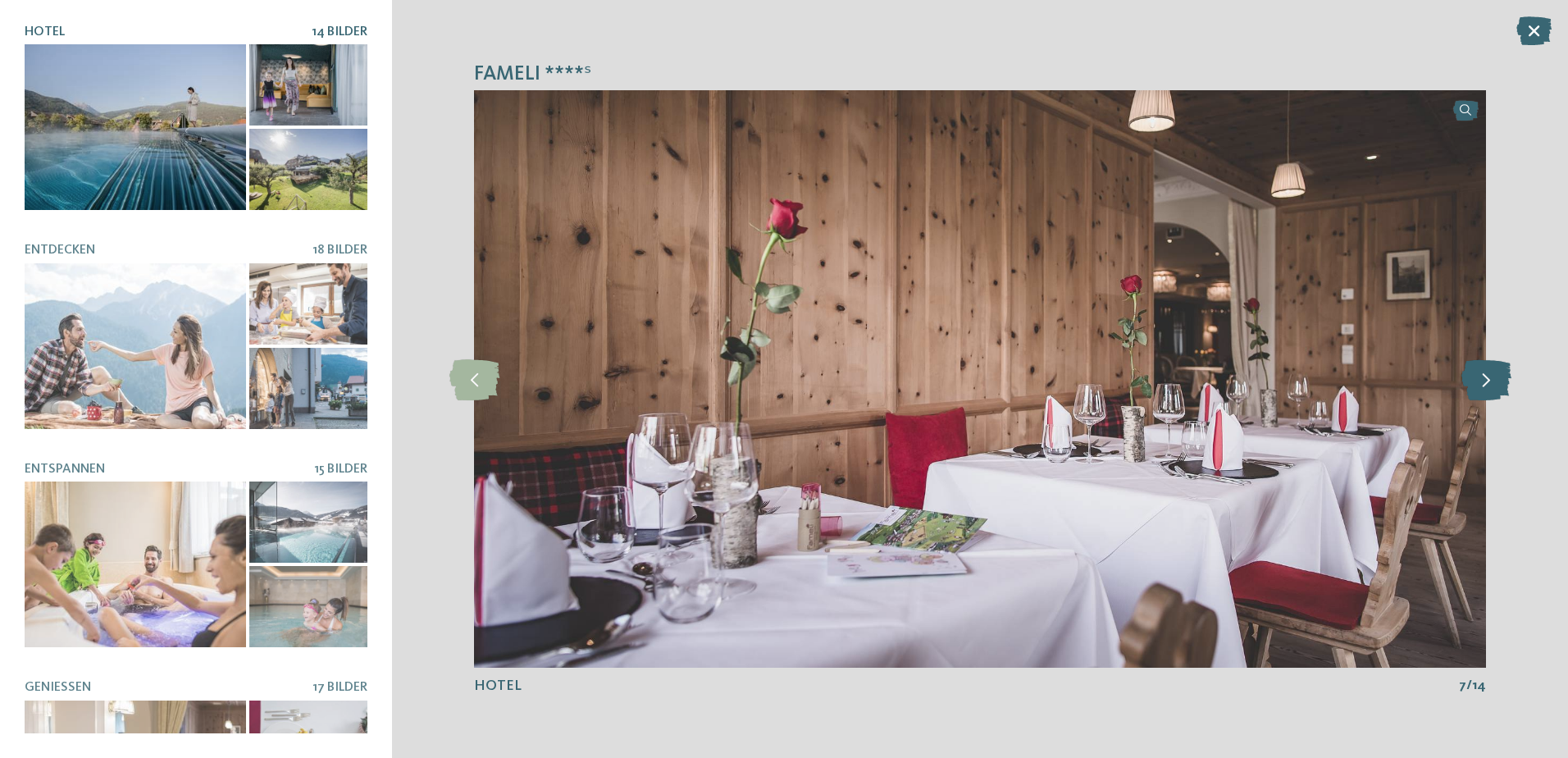
click at [1482, 376] on icon at bounding box center [1486, 379] width 50 height 41
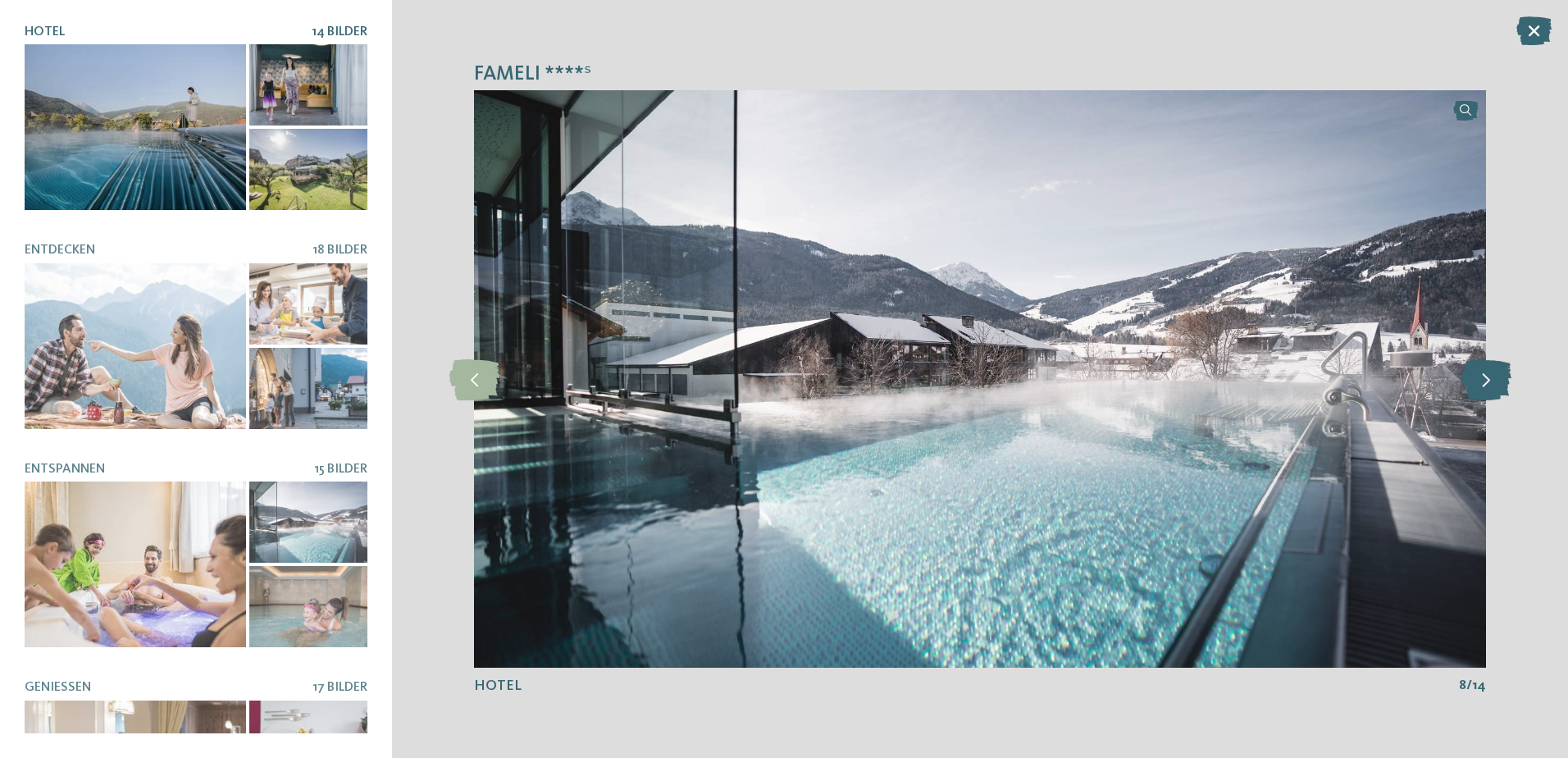
click at [1482, 376] on icon at bounding box center [1486, 379] width 50 height 41
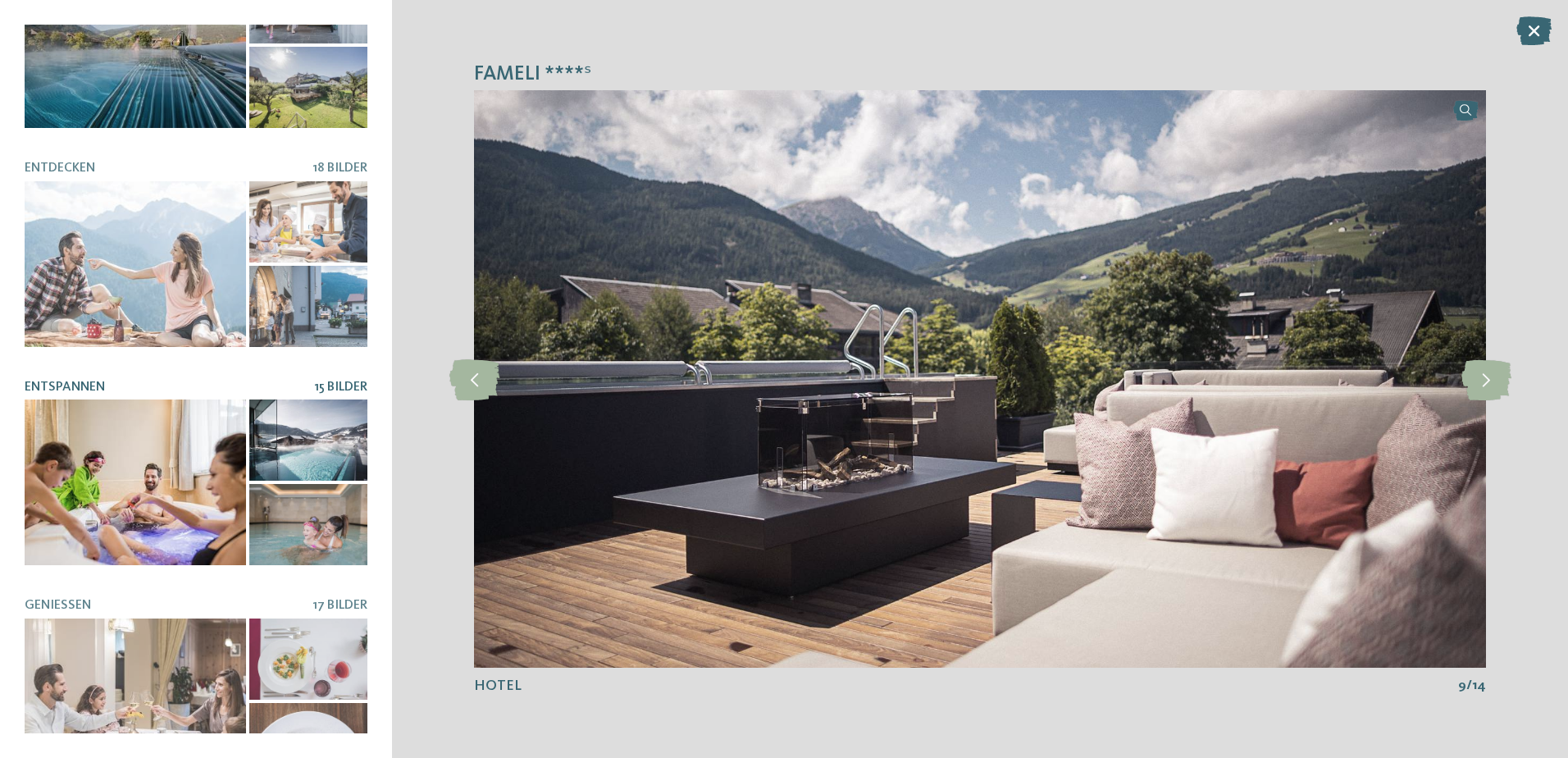
scroll to position [328, 0]
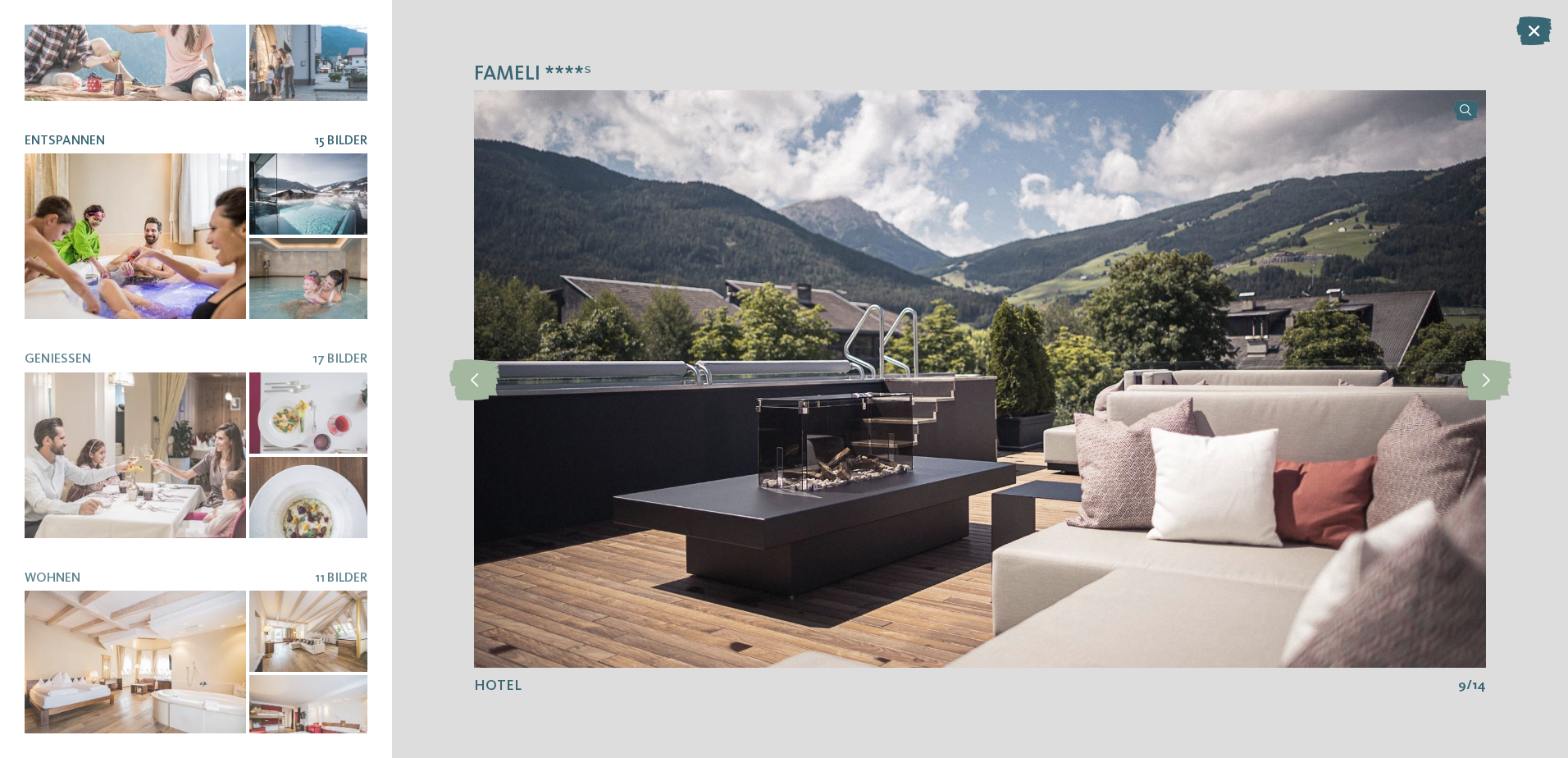
click at [293, 252] on div at bounding box center [308, 278] width 118 height 81
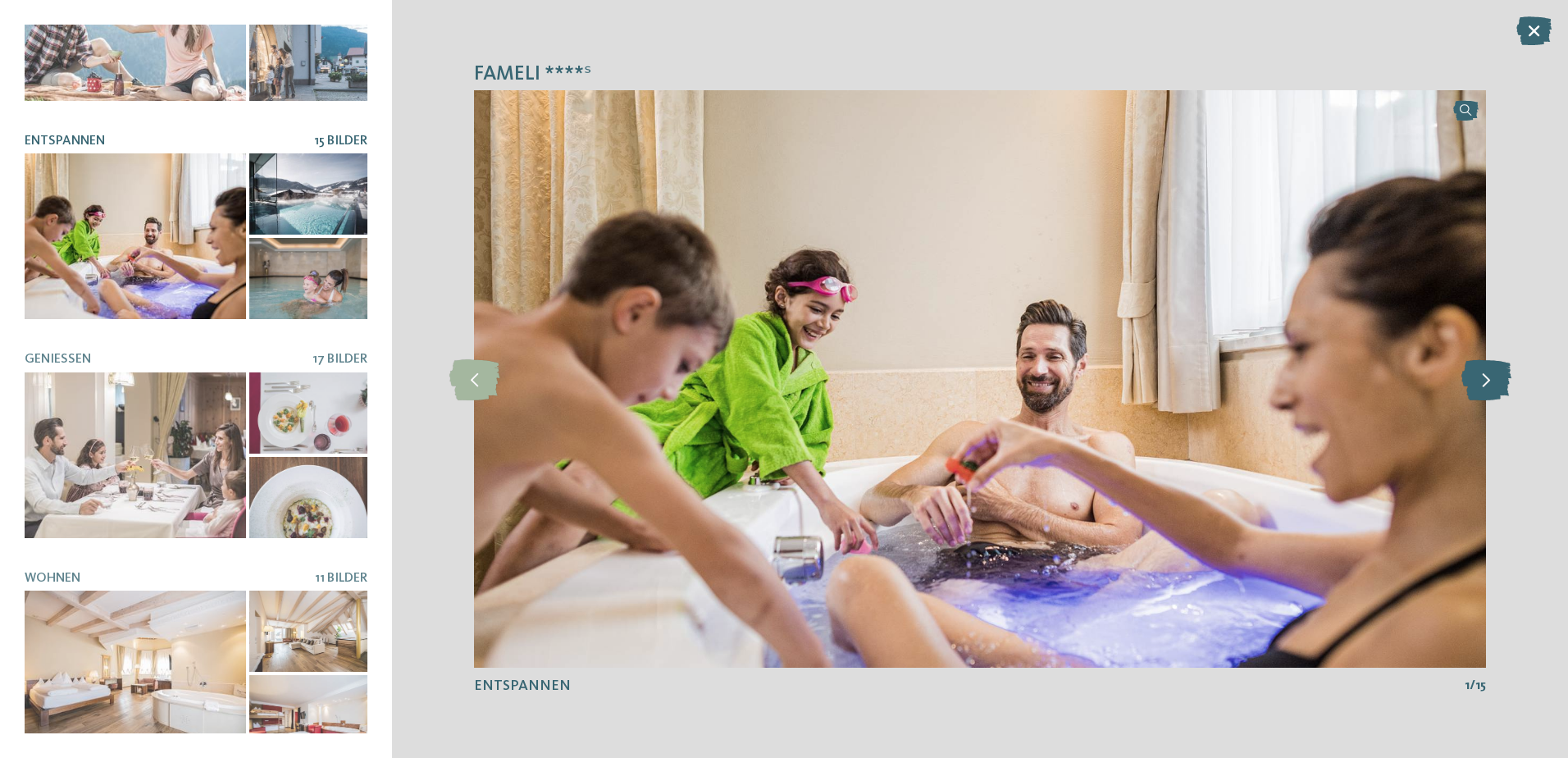
click at [1477, 394] on icon at bounding box center [1486, 379] width 50 height 41
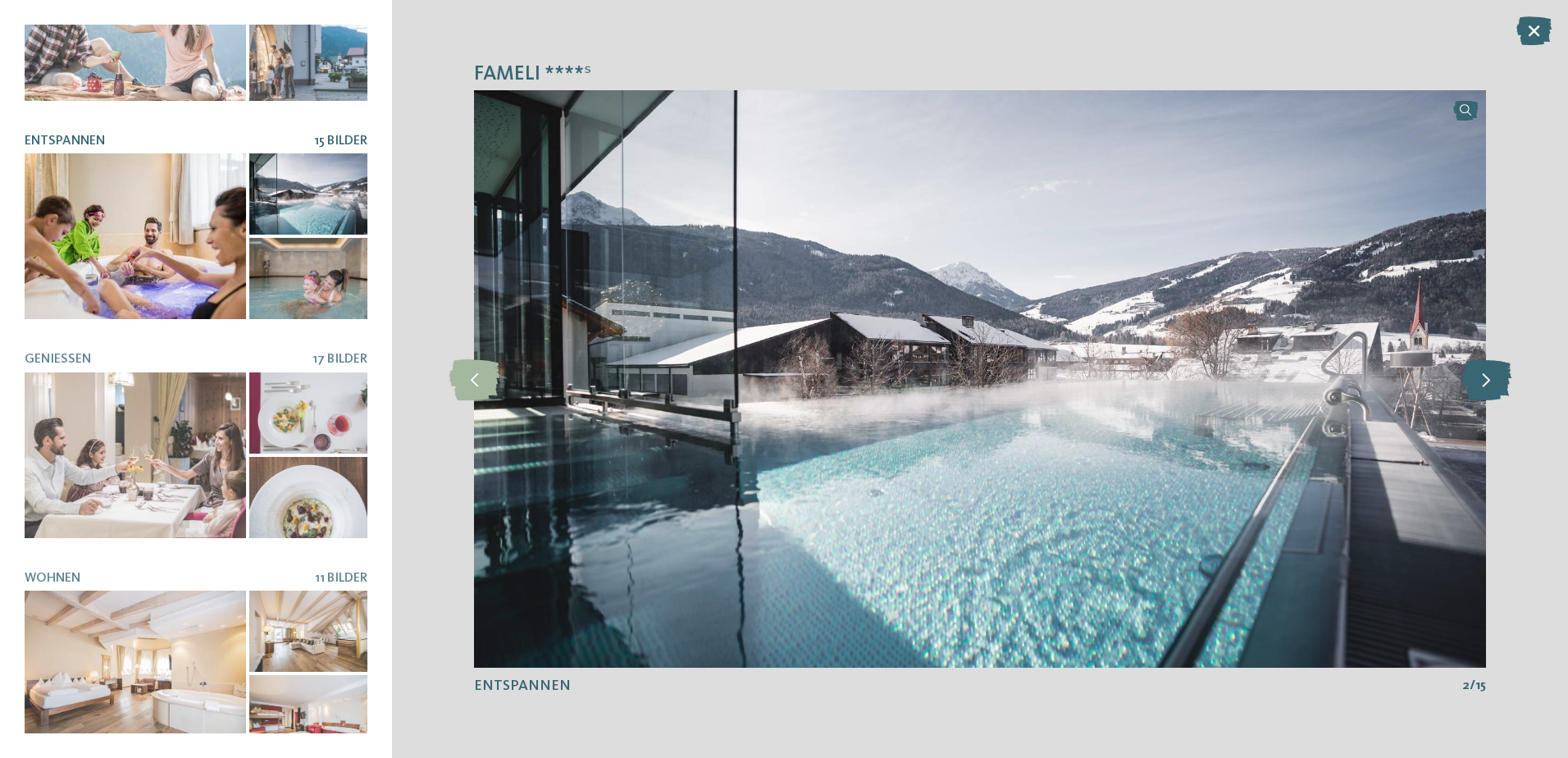
click at [1477, 394] on icon at bounding box center [1486, 379] width 50 height 41
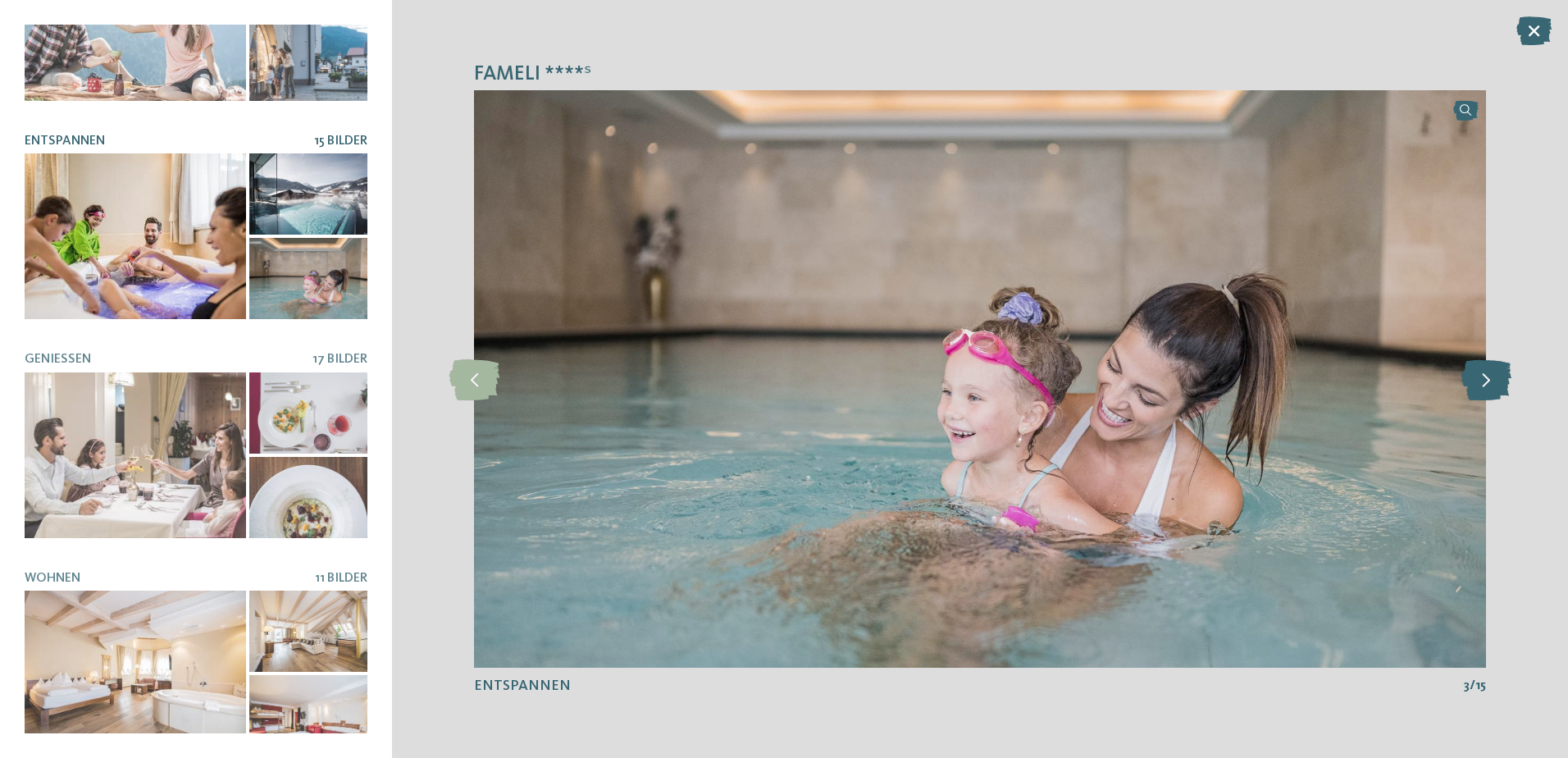
click at [1481, 385] on icon at bounding box center [1486, 379] width 50 height 41
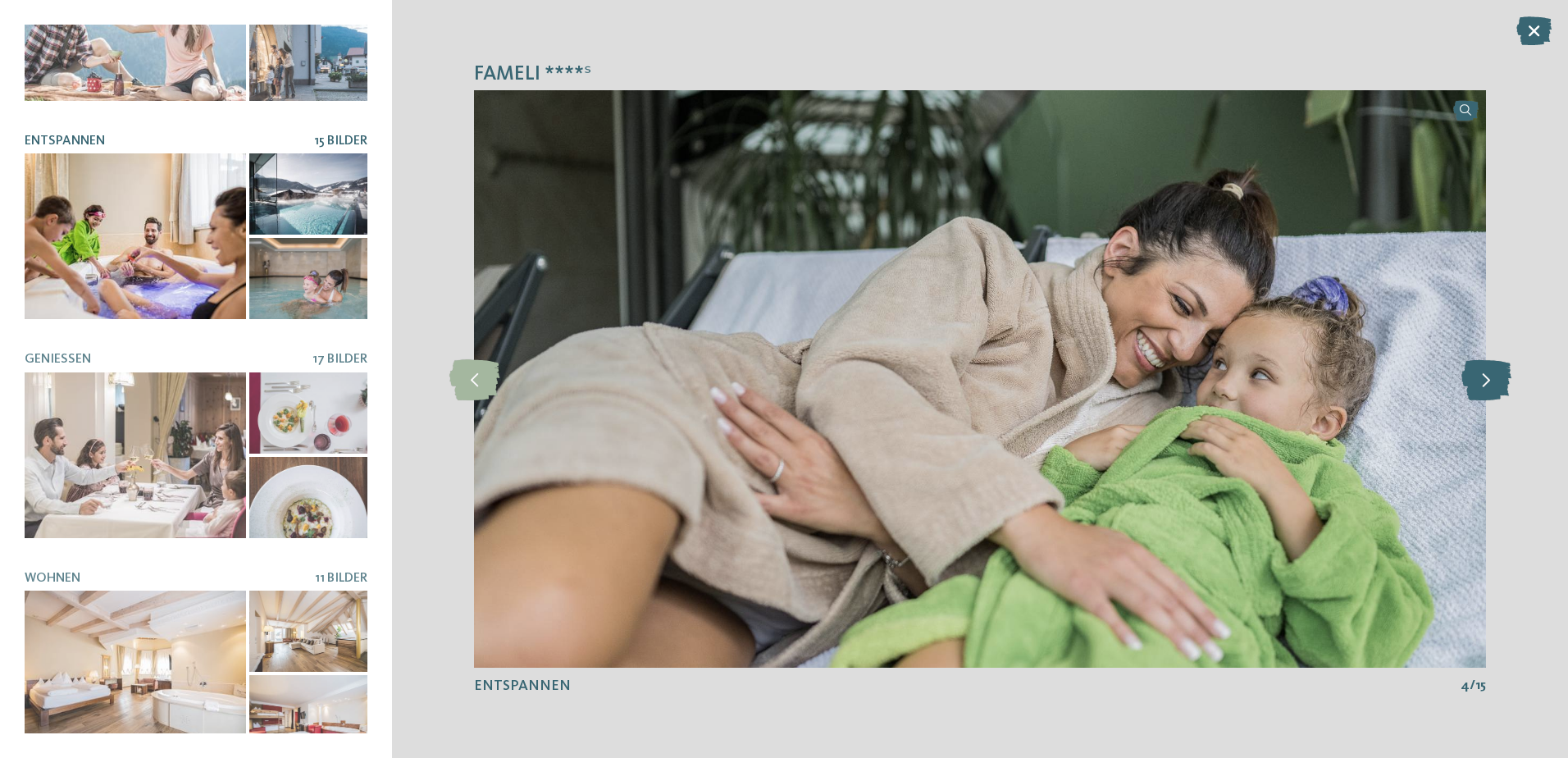
click at [1481, 385] on icon at bounding box center [1486, 379] width 50 height 41
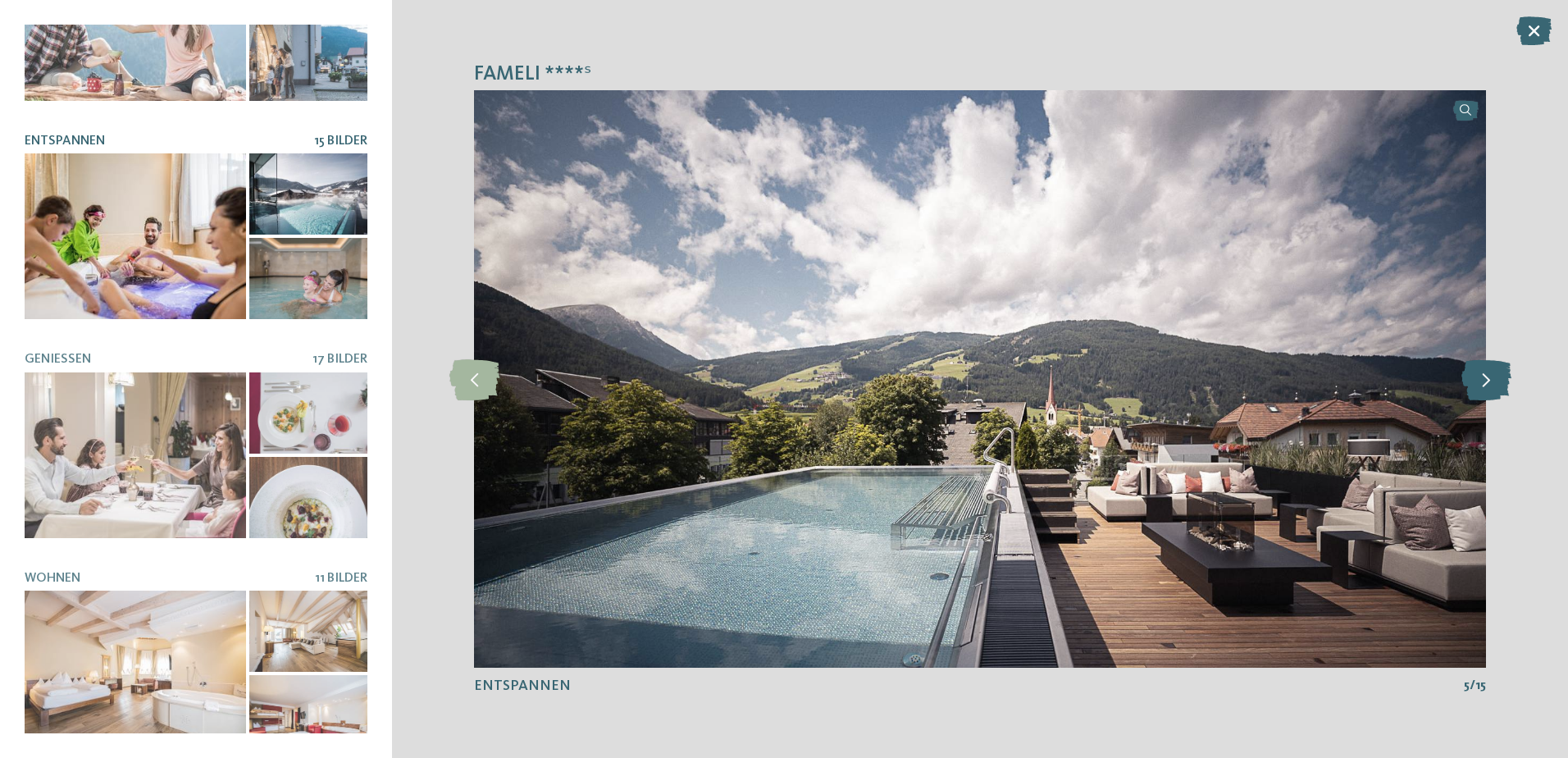
click at [1481, 385] on icon at bounding box center [1486, 379] width 50 height 41
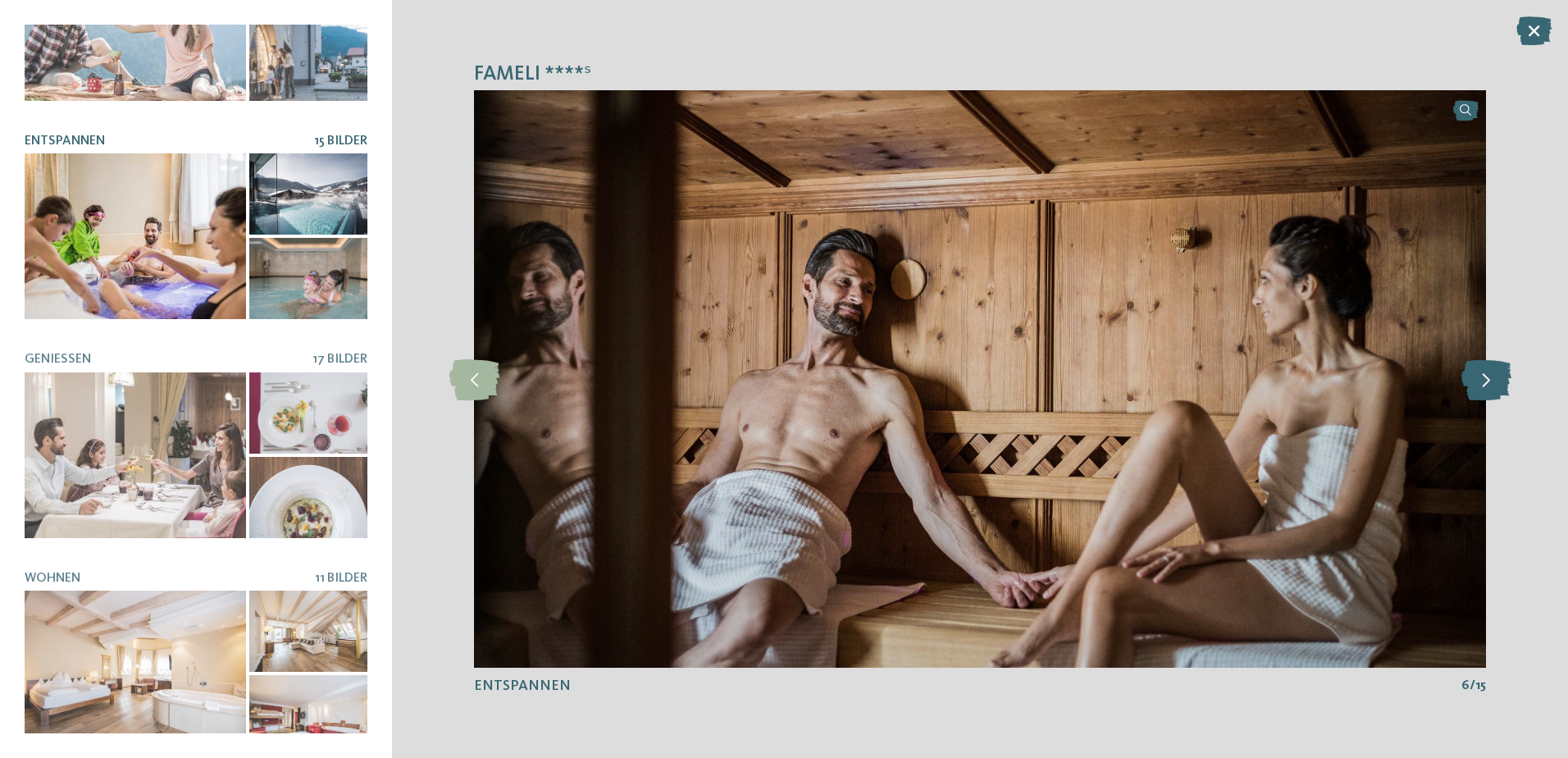
click at [1481, 385] on icon at bounding box center [1486, 379] width 50 height 41
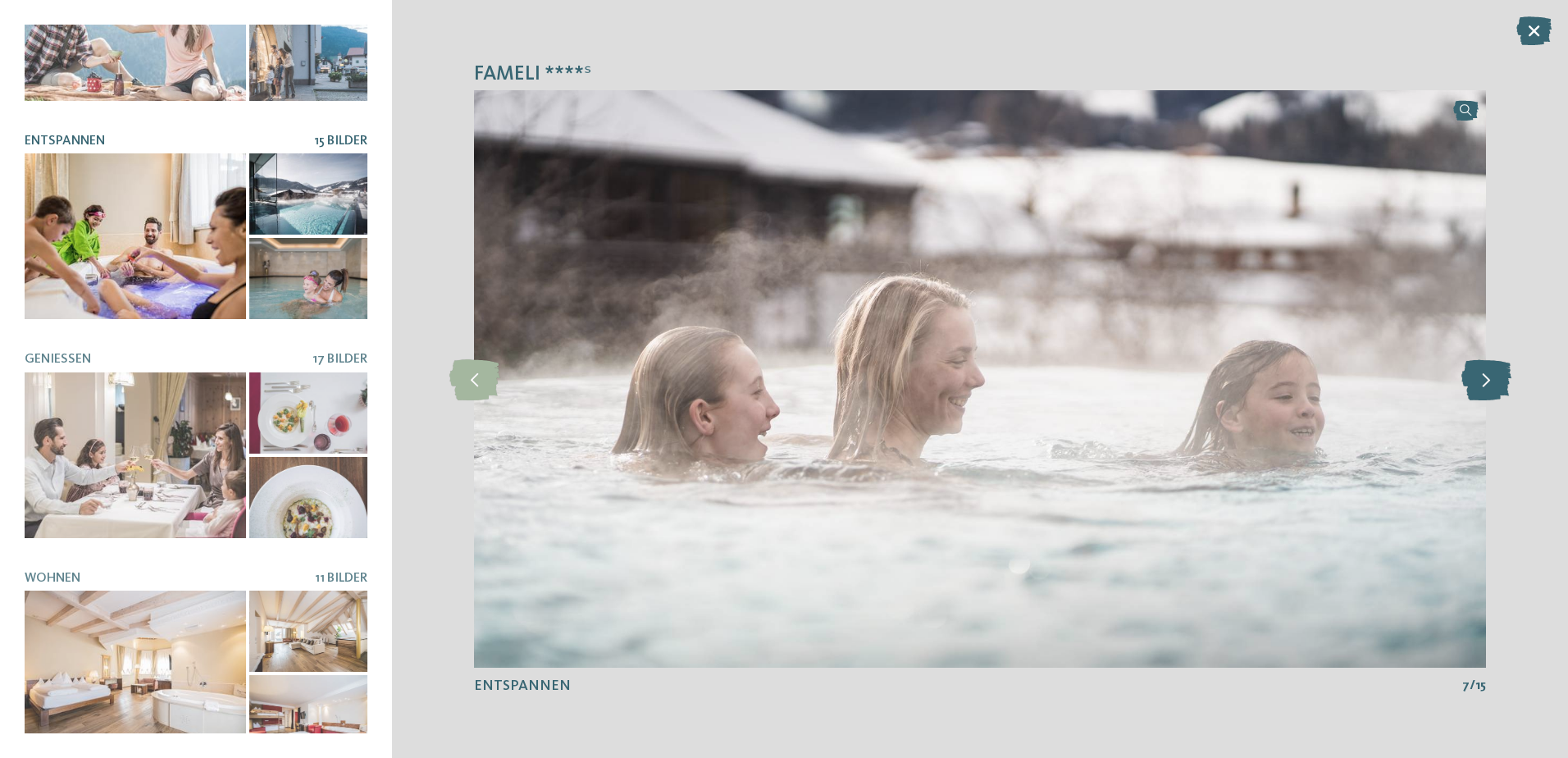
click at [1481, 385] on icon at bounding box center [1486, 379] width 50 height 41
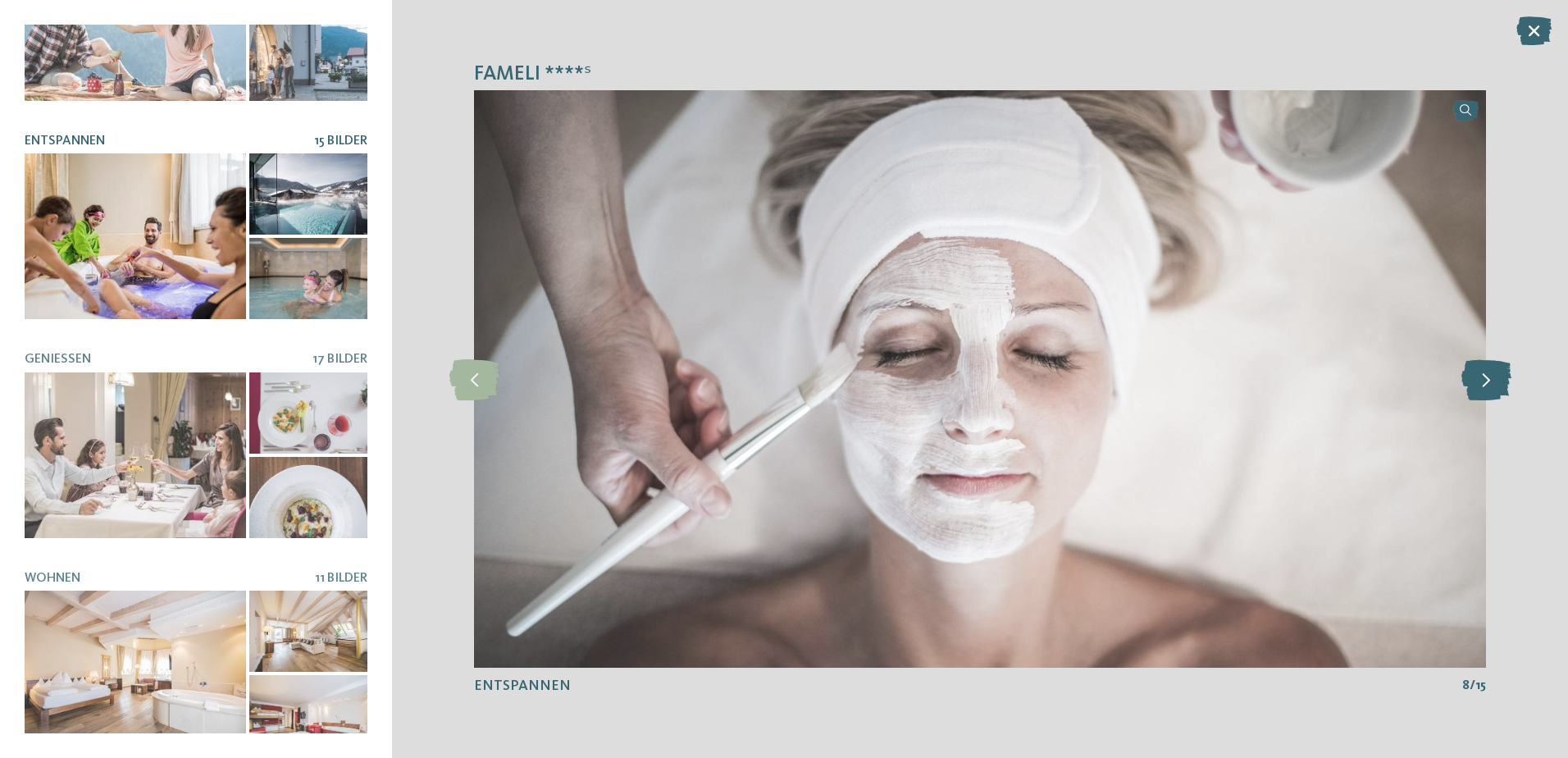
click at [1481, 385] on icon at bounding box center [1486, 379] width 50 height 41
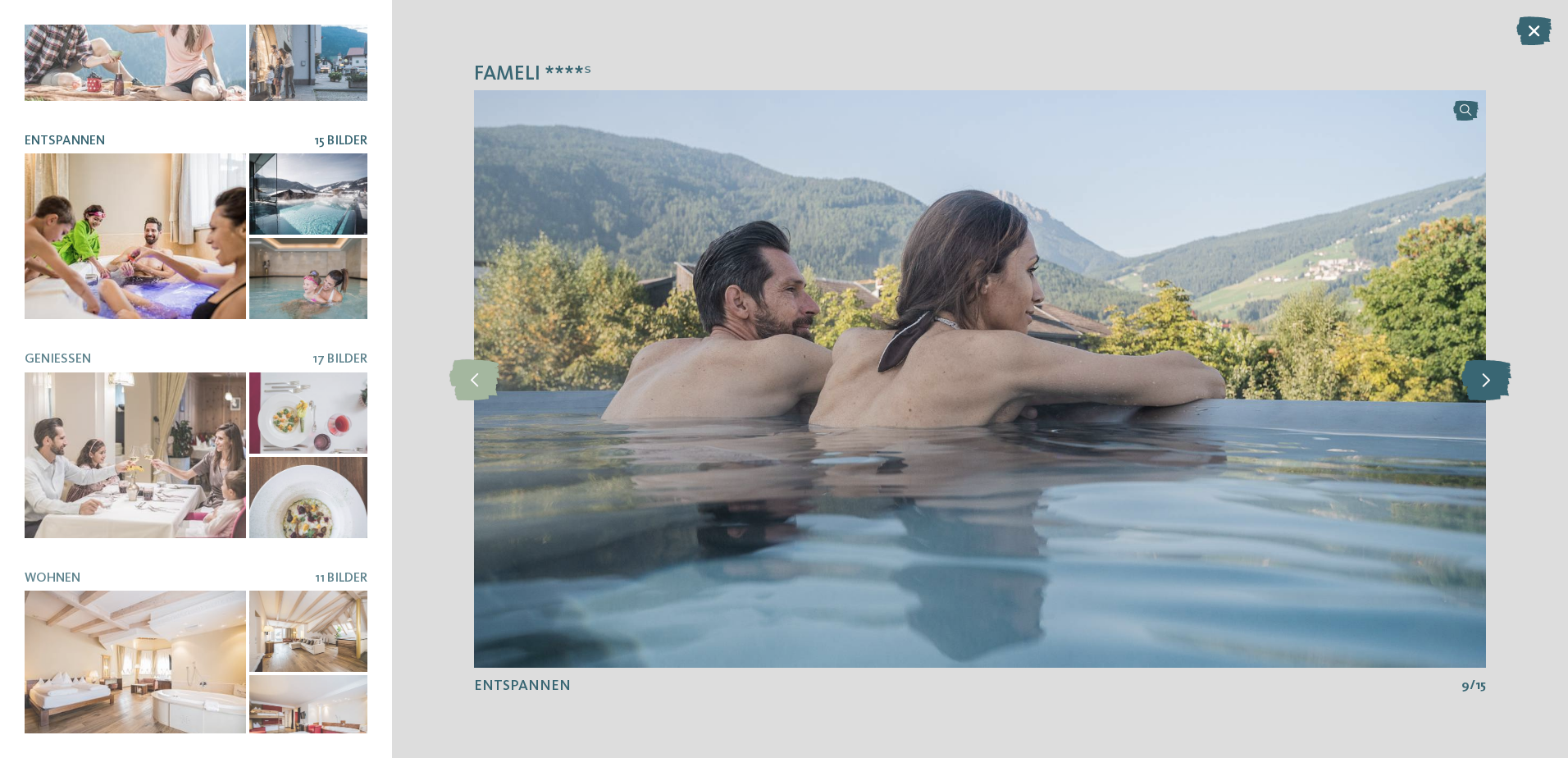
click at [1481, 385] on icon at bounding box center [1486, 379] width 50 height 41
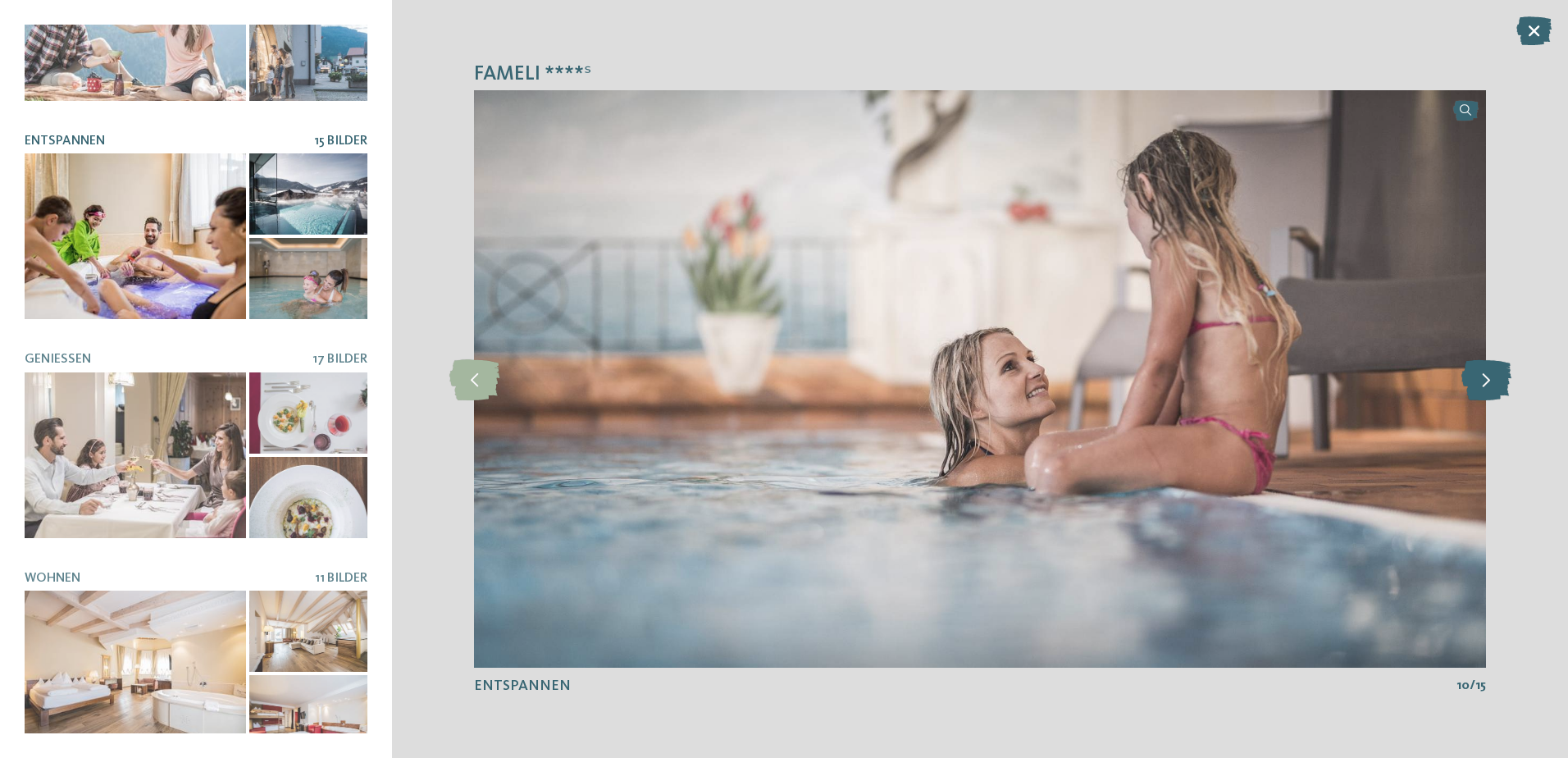
click at [1481, 385] on icon at bounding box center [1486, 379] width 50 height 41
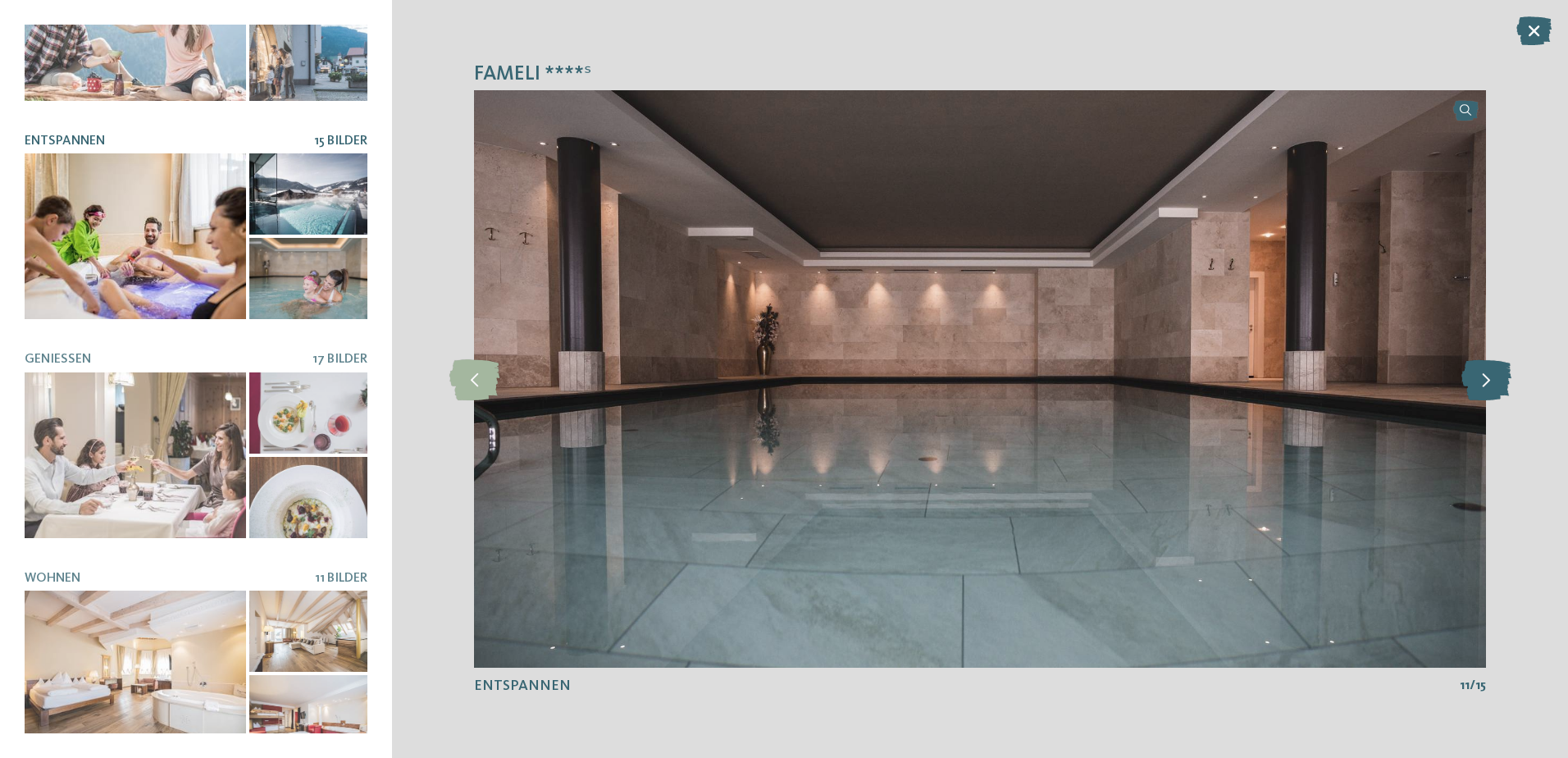
click at [1481, 385] on icon at bounding box center [1486, 379] width 50 height 41
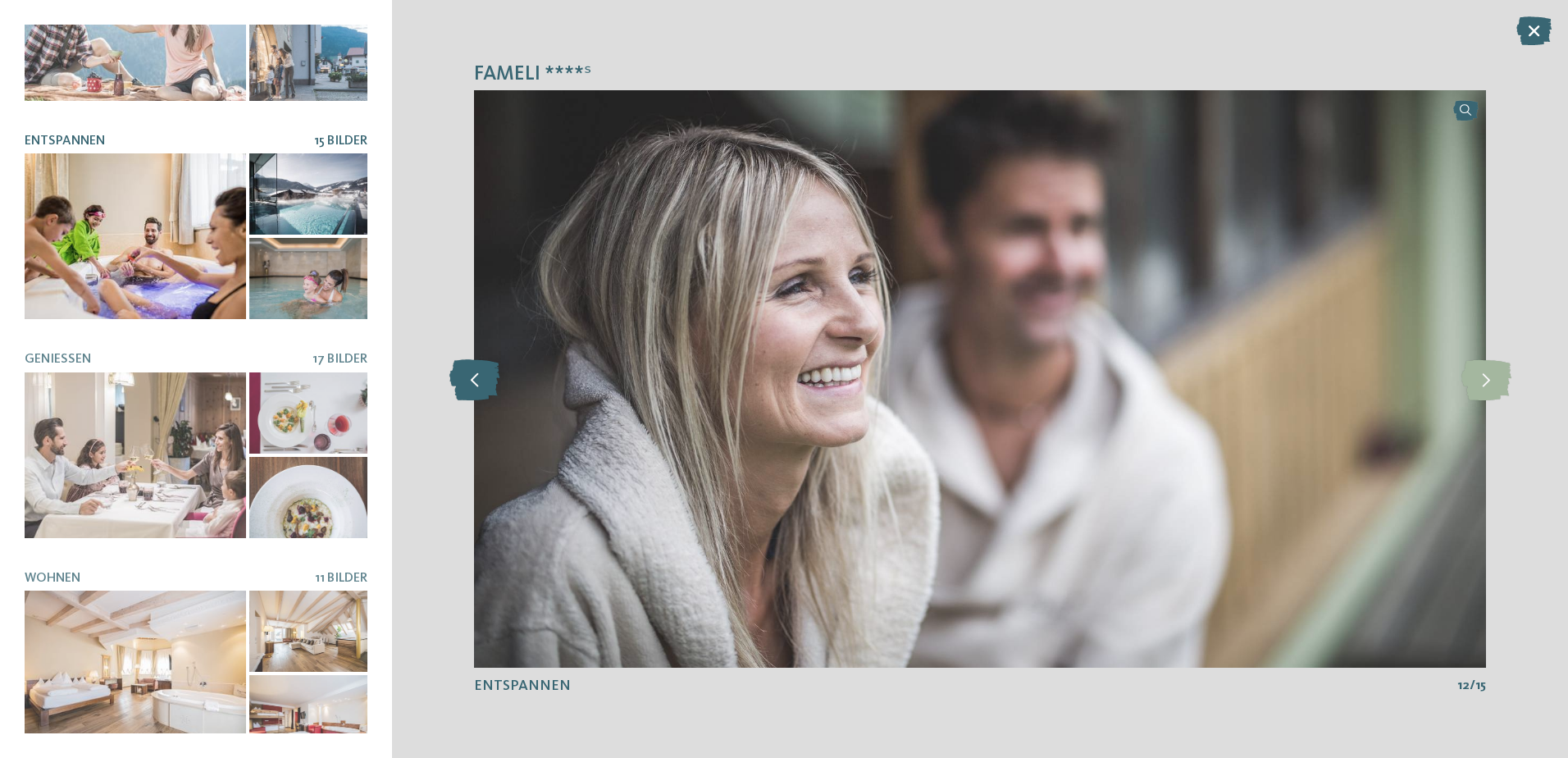
click at [481, 388] on icon at bounding box center [474, 379] width 50 height 41
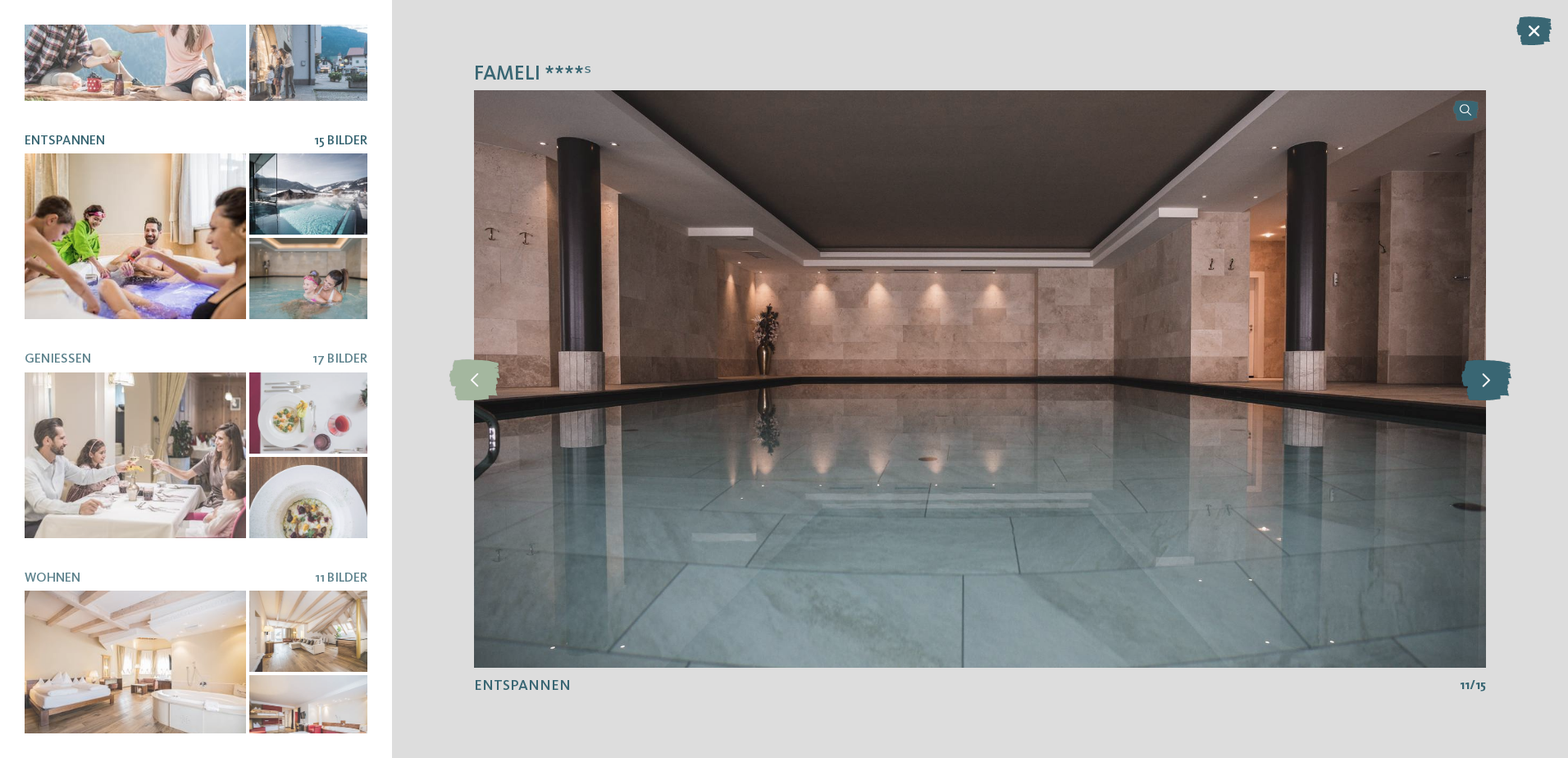
click at [1491, 384] on icon at bounding box center [1486, 379] width 50 height 41
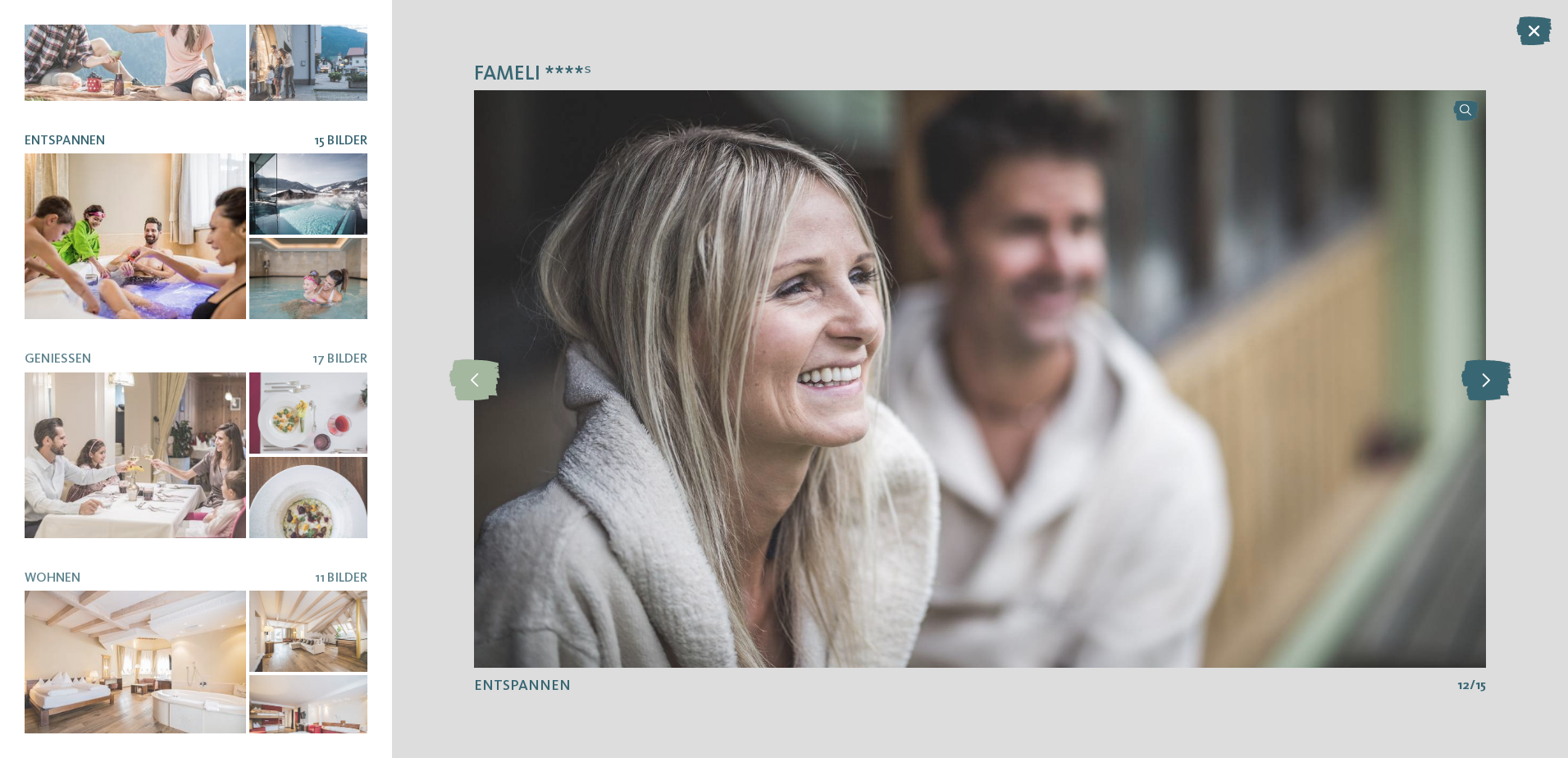
click at [1491, 384] on icon at bounding box center [1486, 379] width 50 height 41
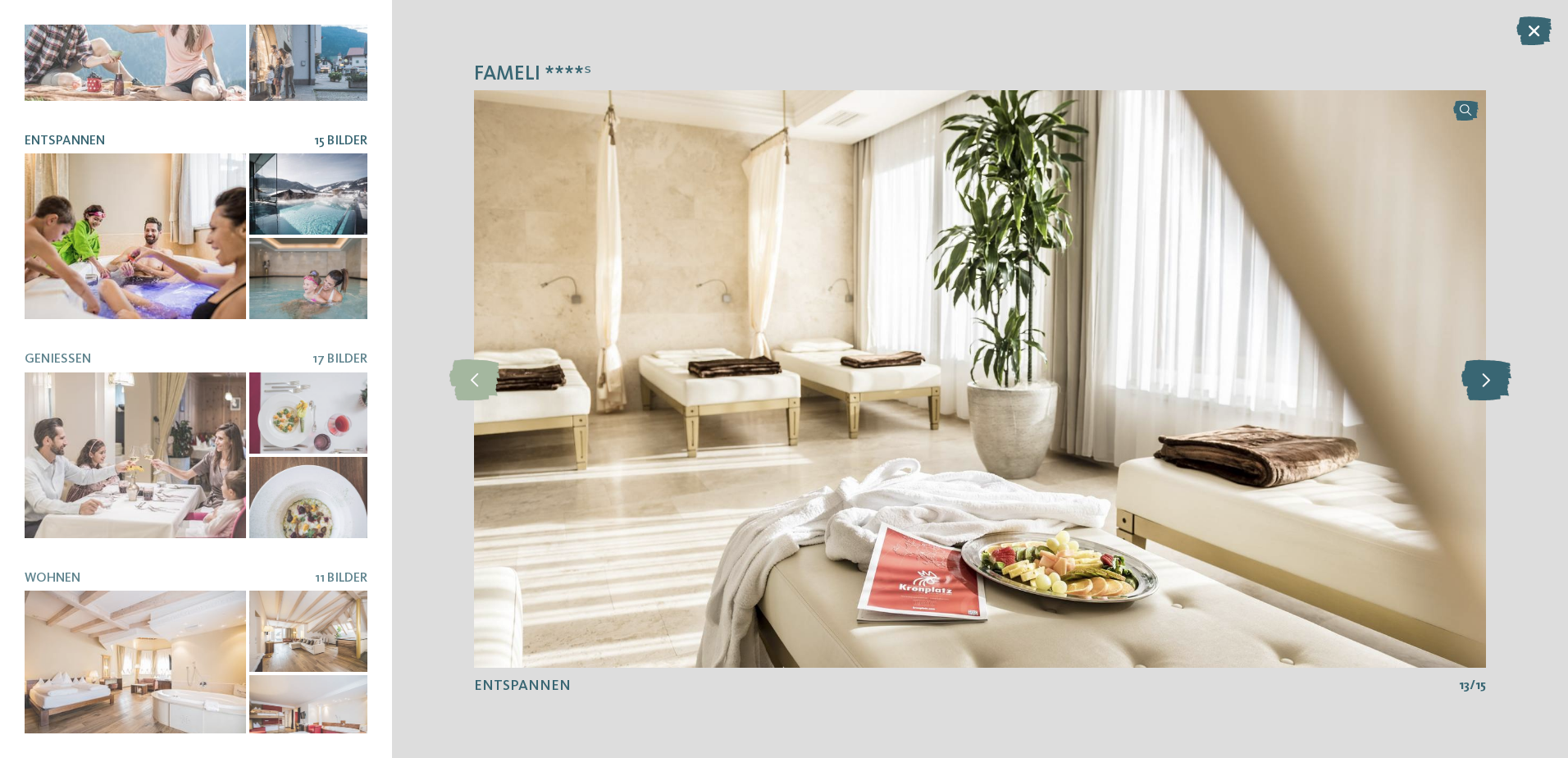
click at [1491, 384] on icon at bounding box center [1486, 379] width 50 height 41
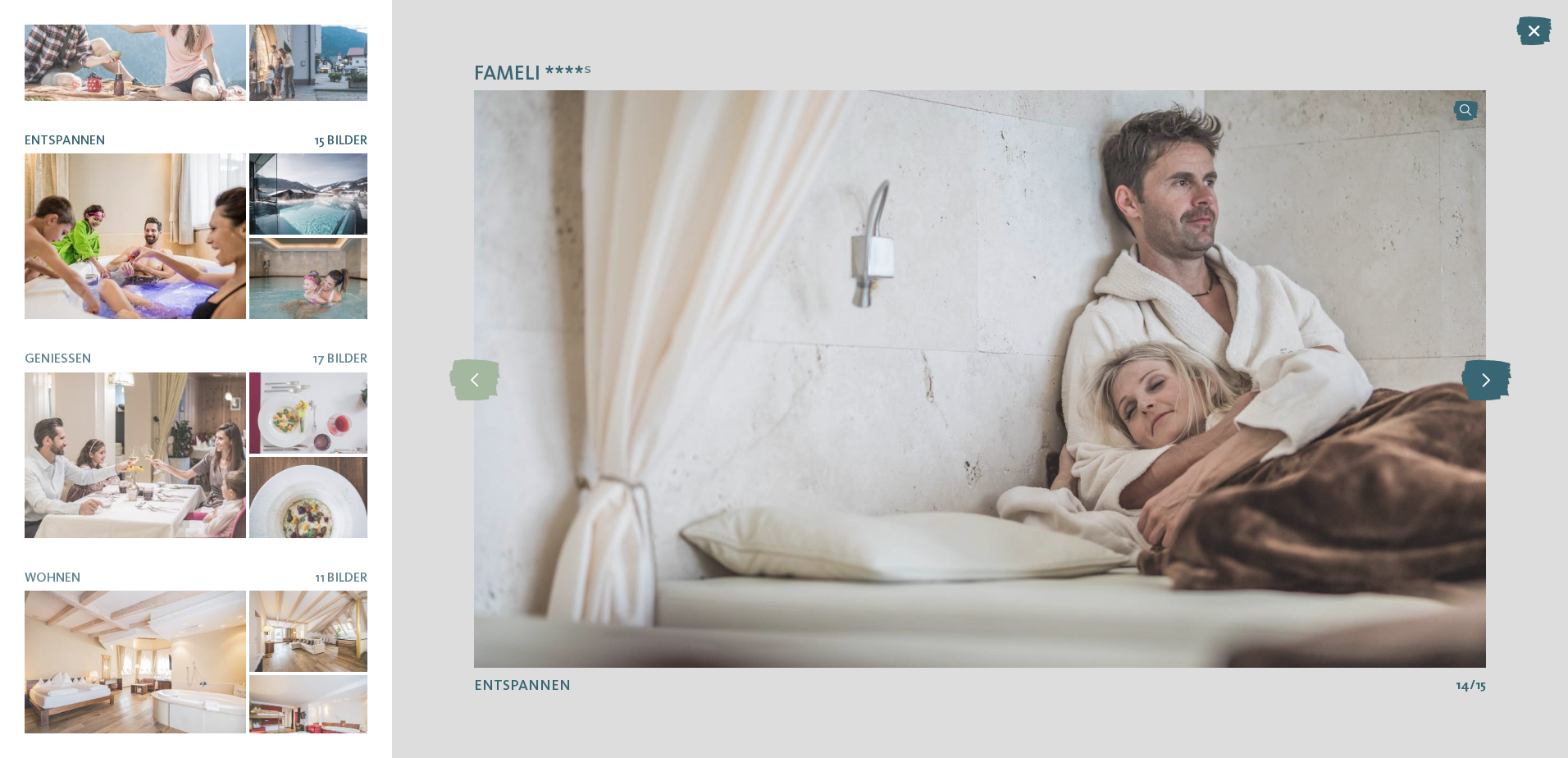
click at [1491, 384] on icon at bounding box center [1486, 379] width 50 height 41
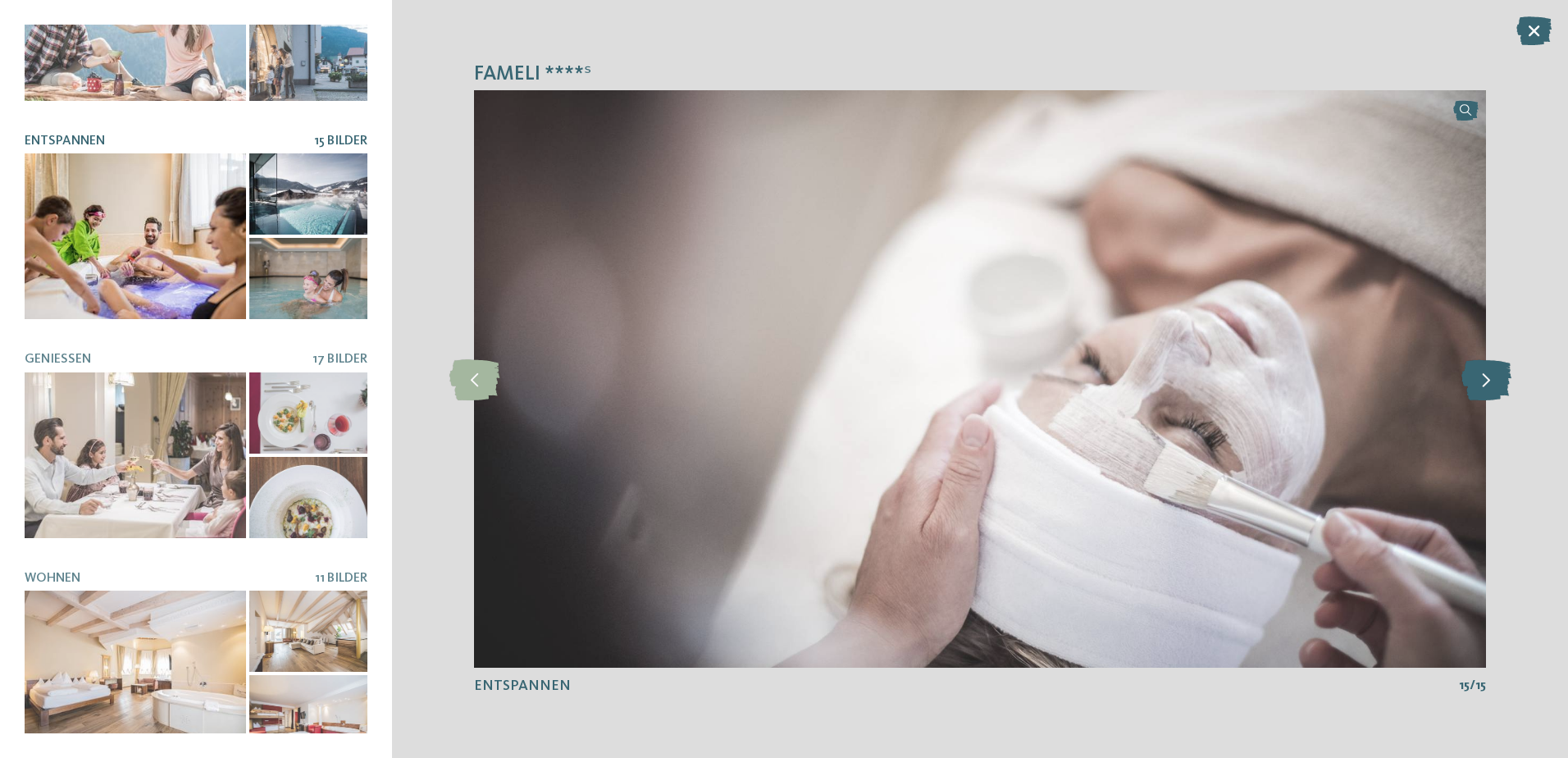
click at [1491, 384] on icon at bounding box center [1486, 379] width 50 height 41
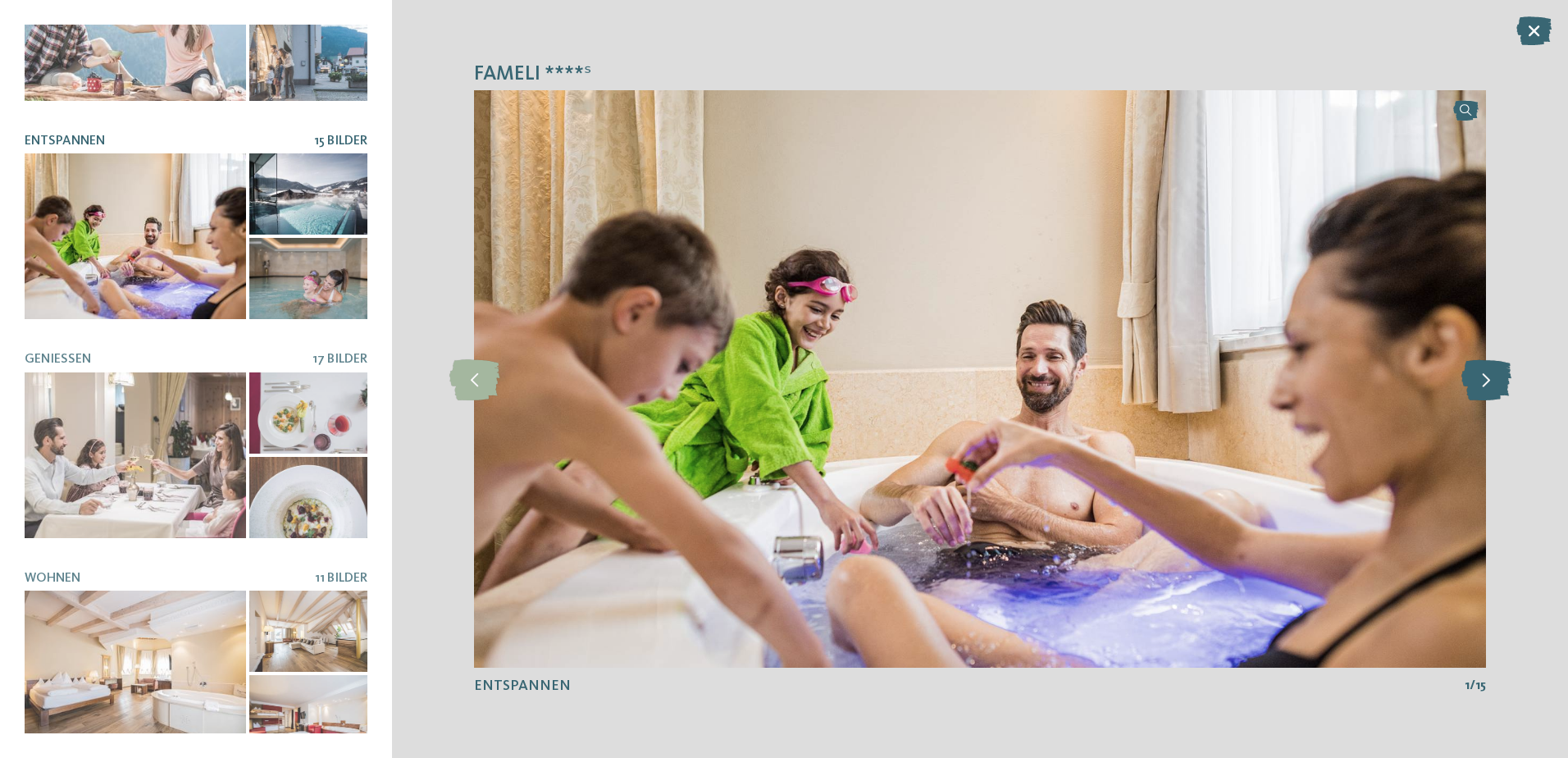
click at [1491, 384] on icon at bounding box center [1486, 379] width 50 height 41
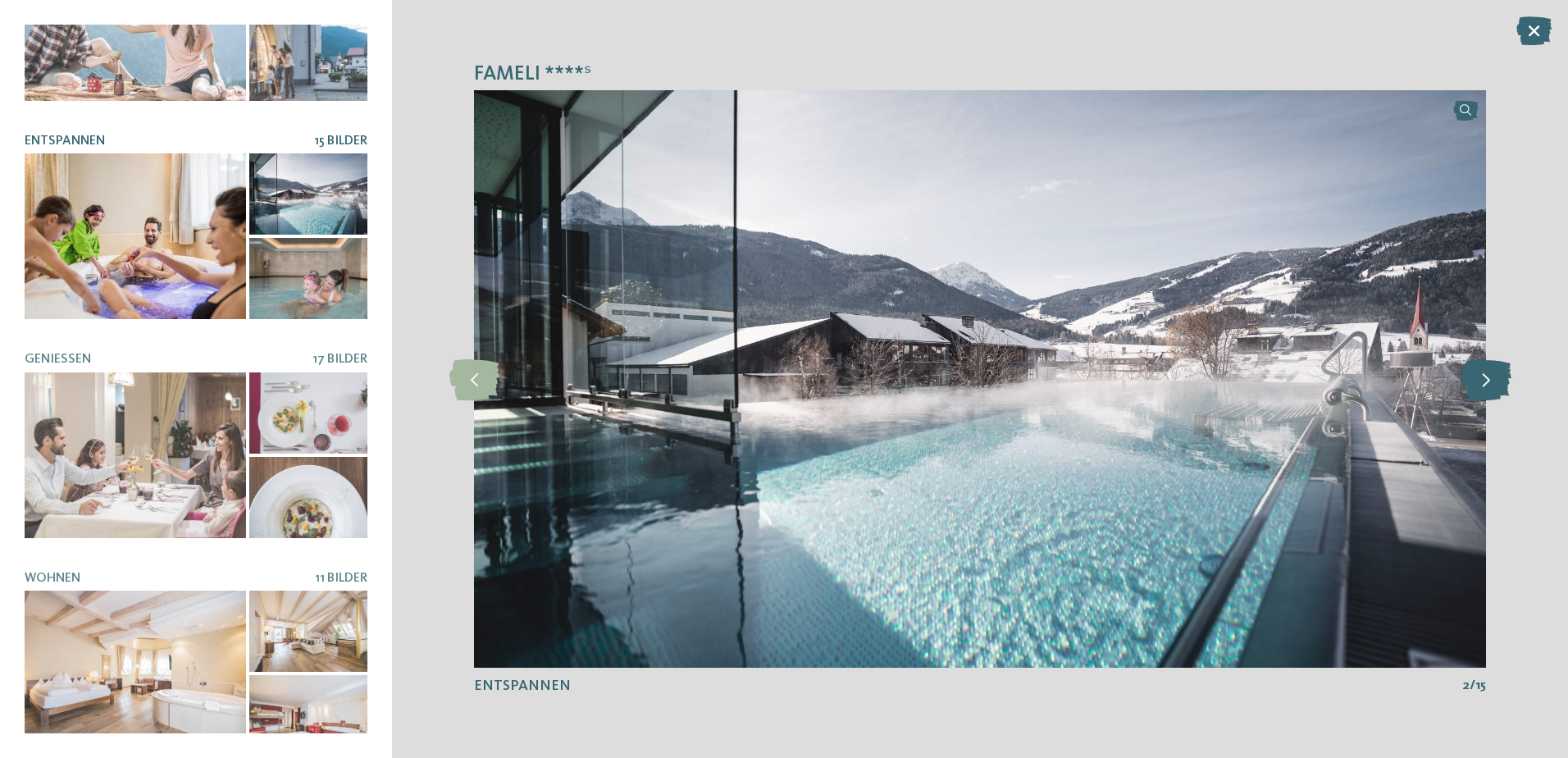
click at [1491, 384] on icon at bounding box center [1486, 379] width 50 height 41
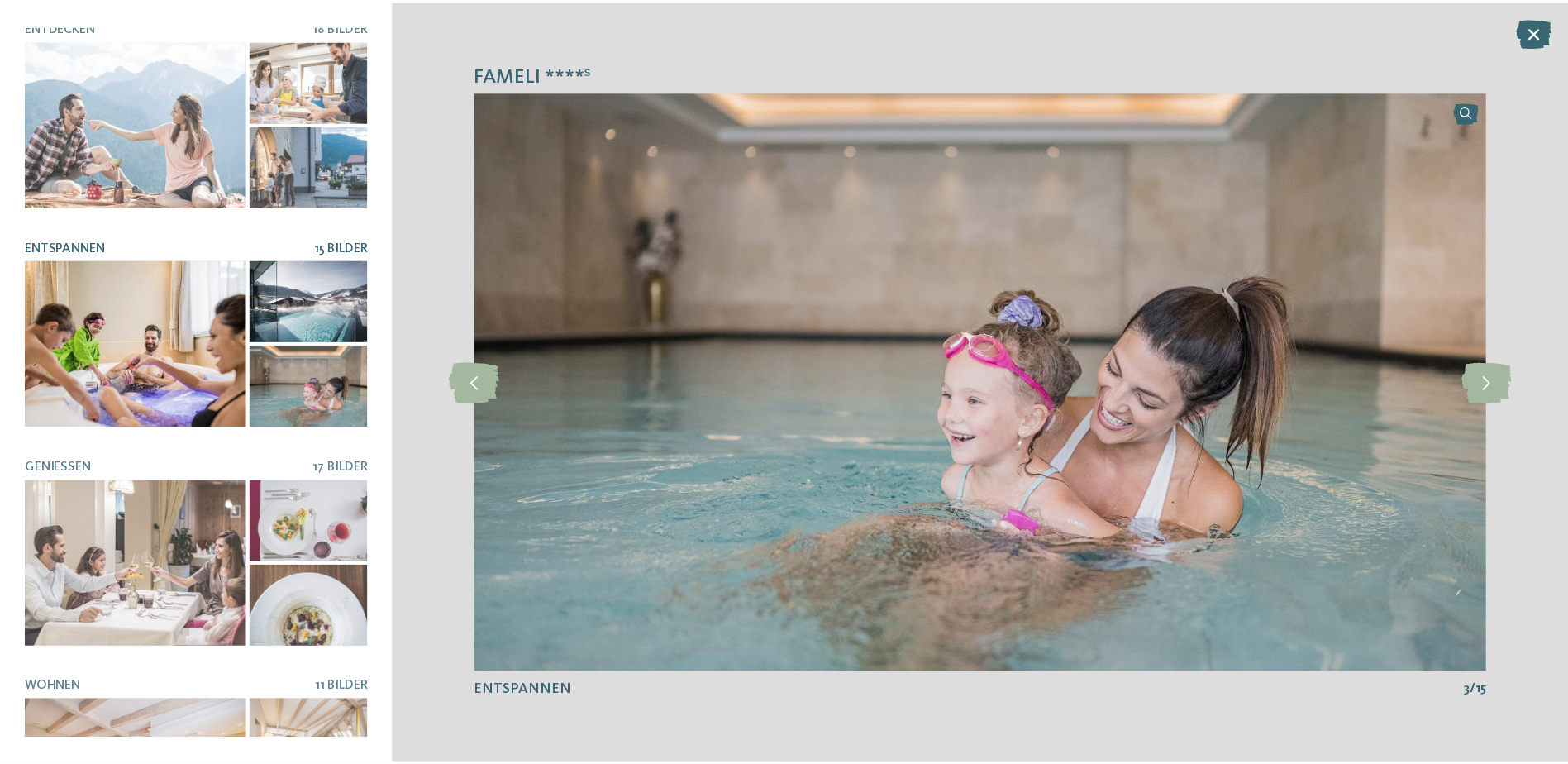
scroll to position [0, 0]
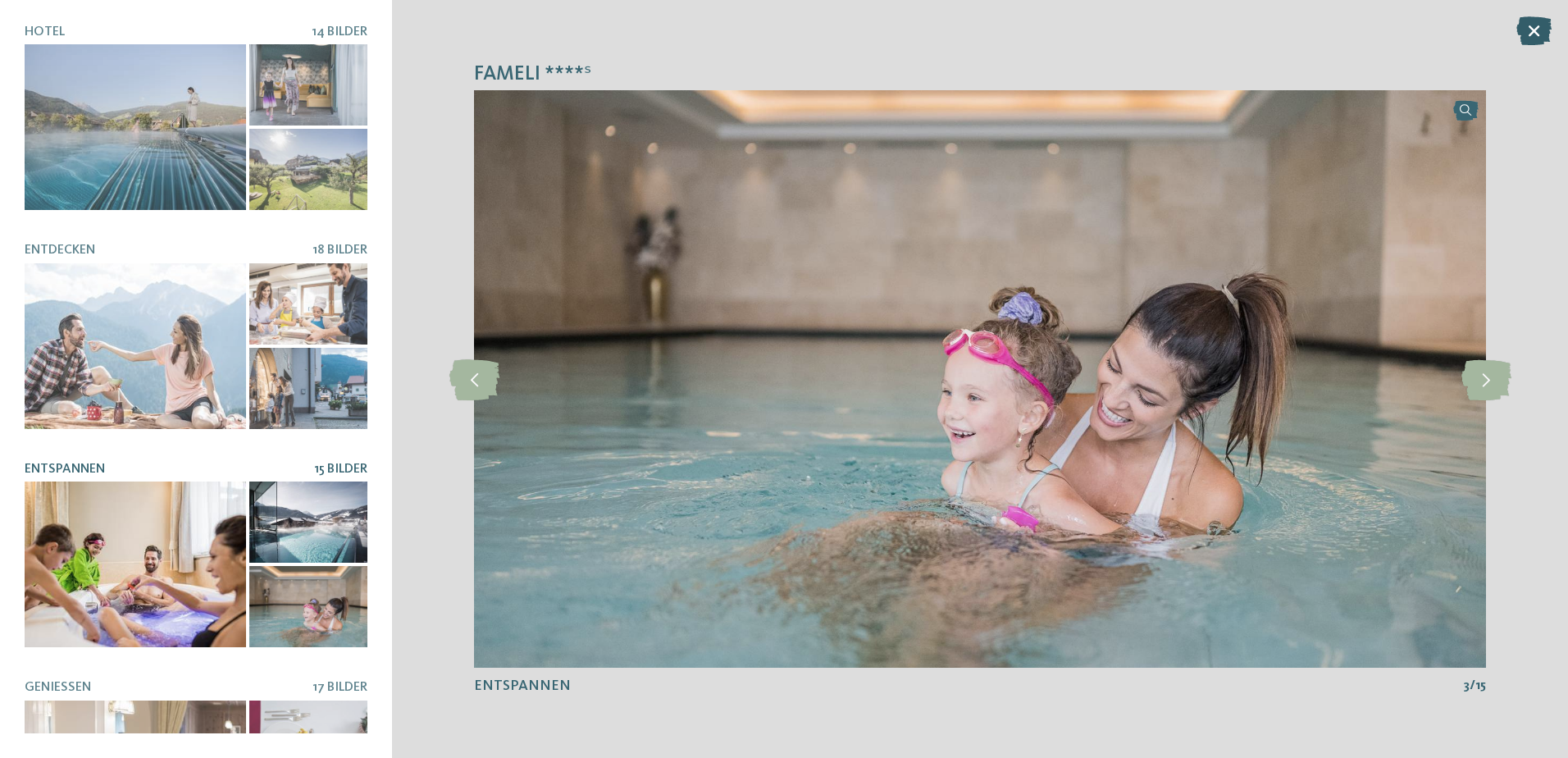
click at [1534, 30] on icon at bounding box center [1534, 31] width 35 height 29
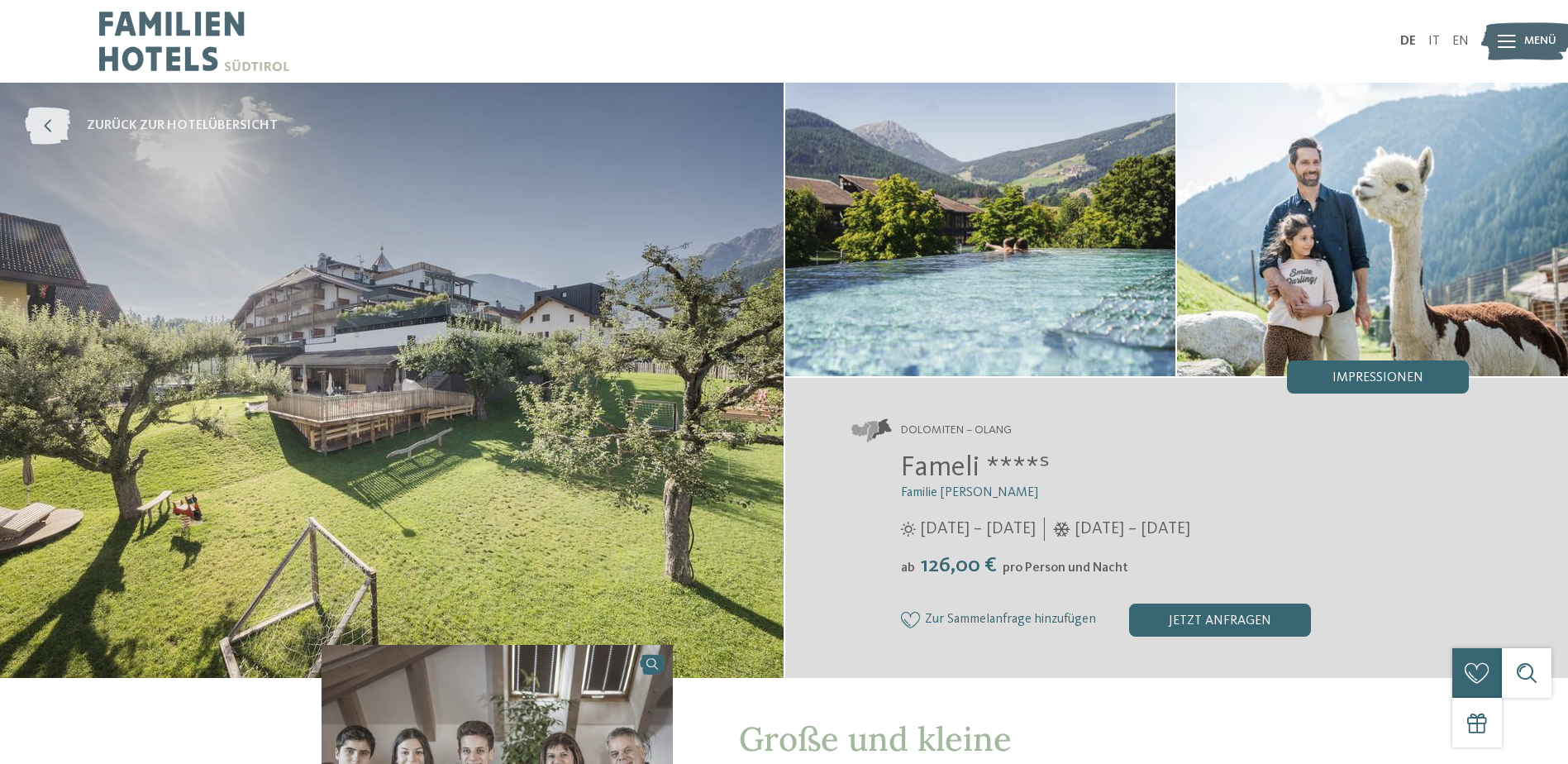
click at [62, 134] on icon at bounding box center [47, 127] width 45 height 37
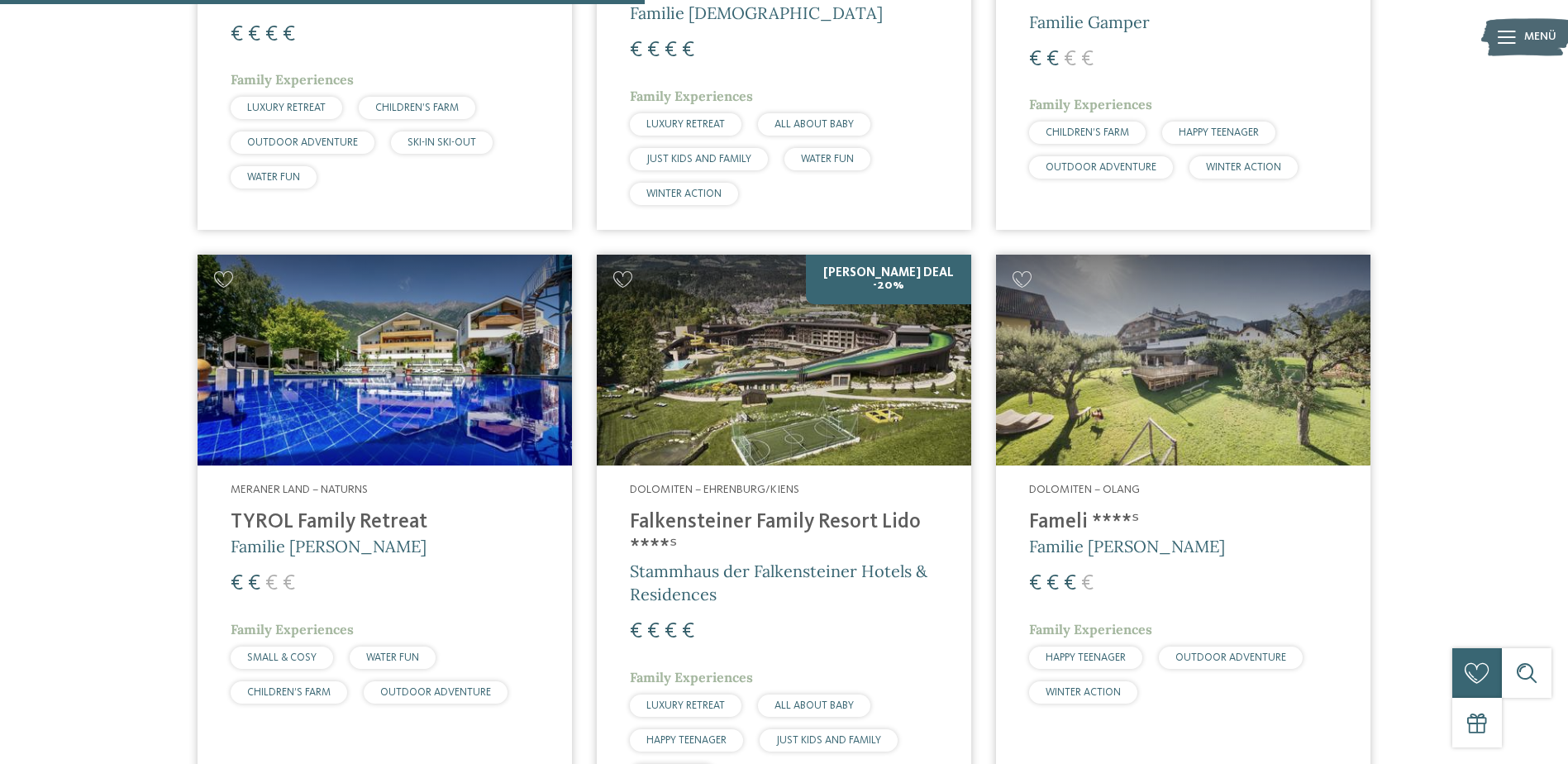
scroll to position [1918, 0]
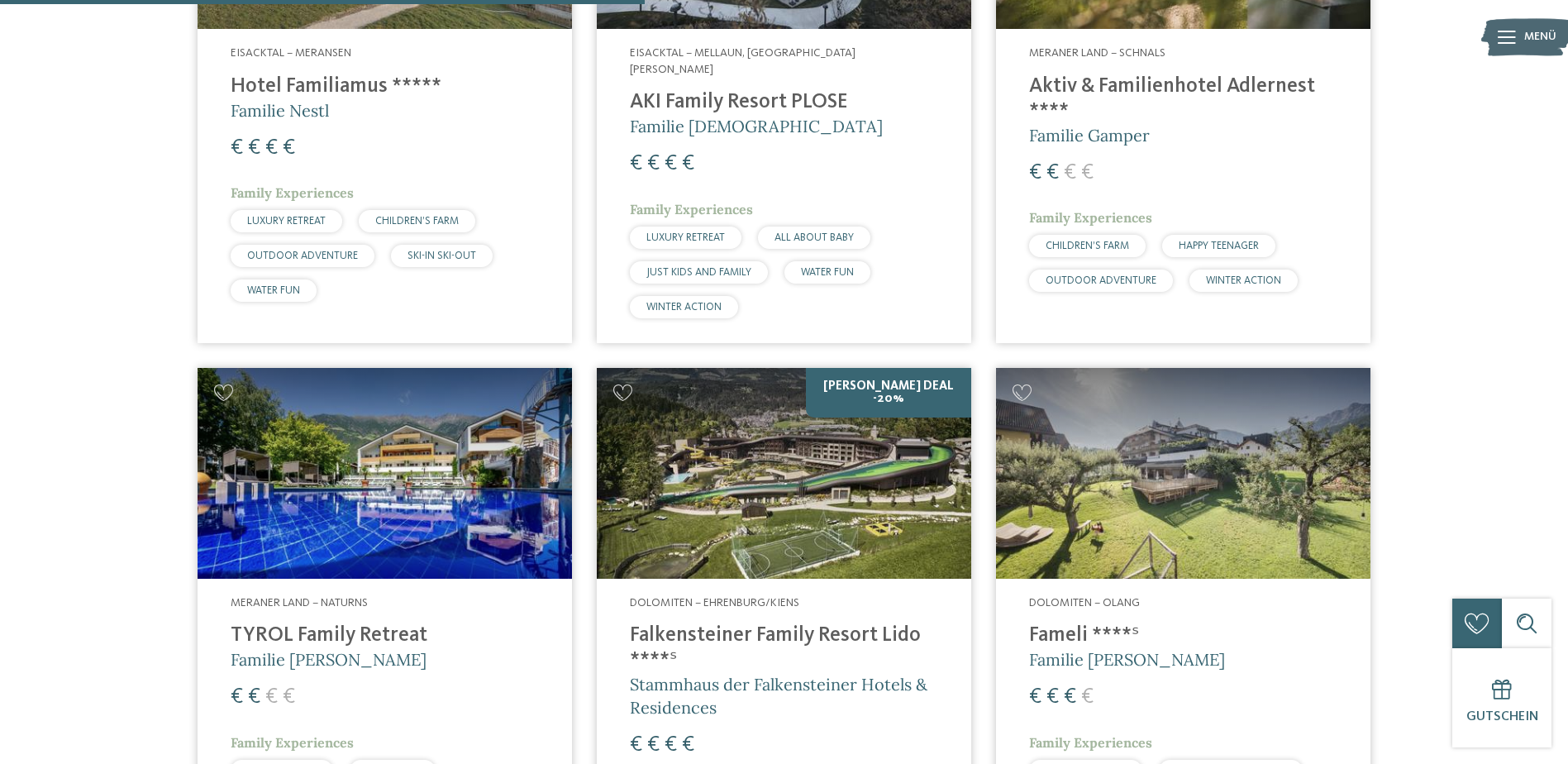
click at [853, 373] on img at bounding box center [783, 472] width 374 height 211
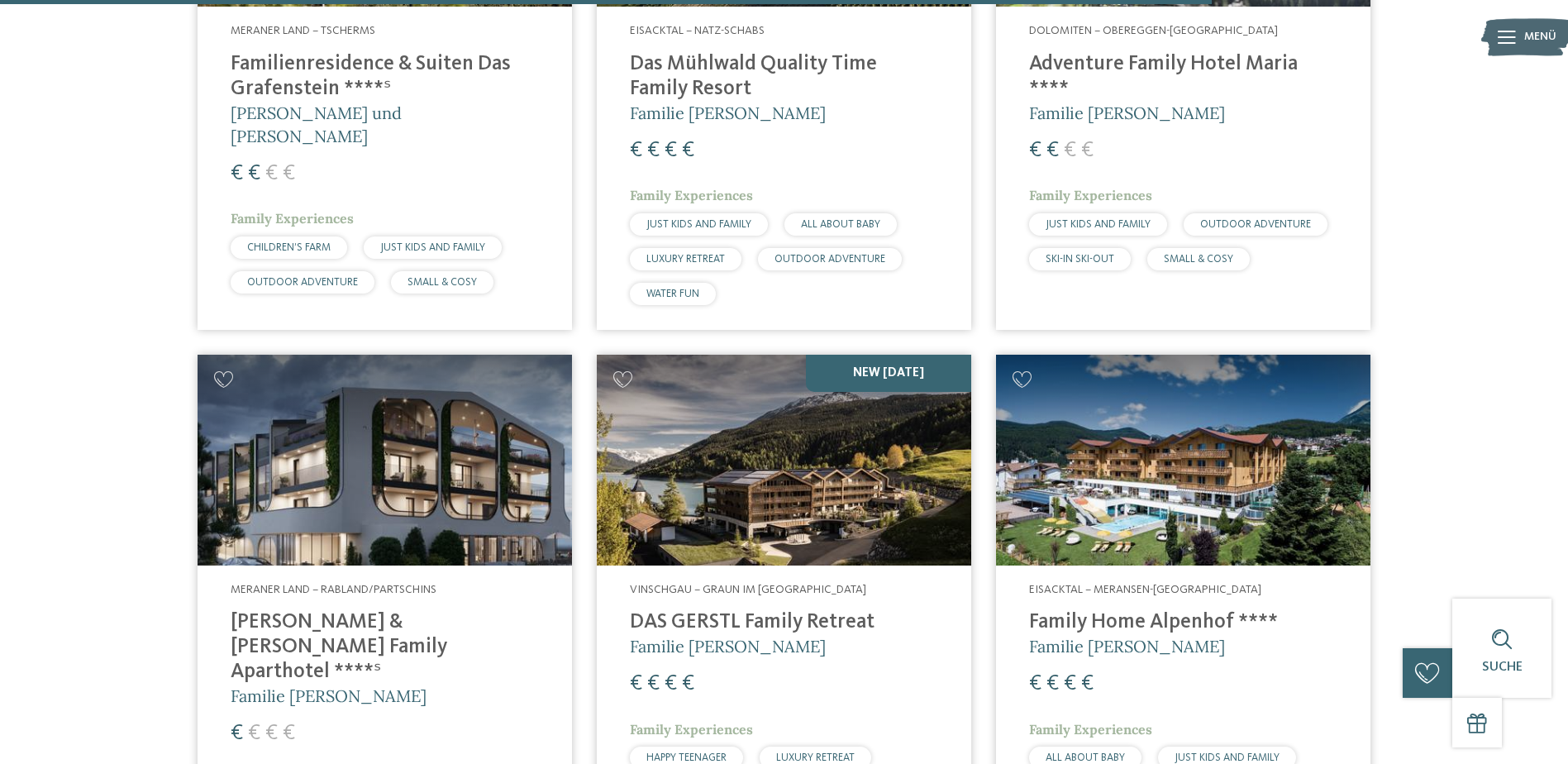
scroll to position [3801, 0]
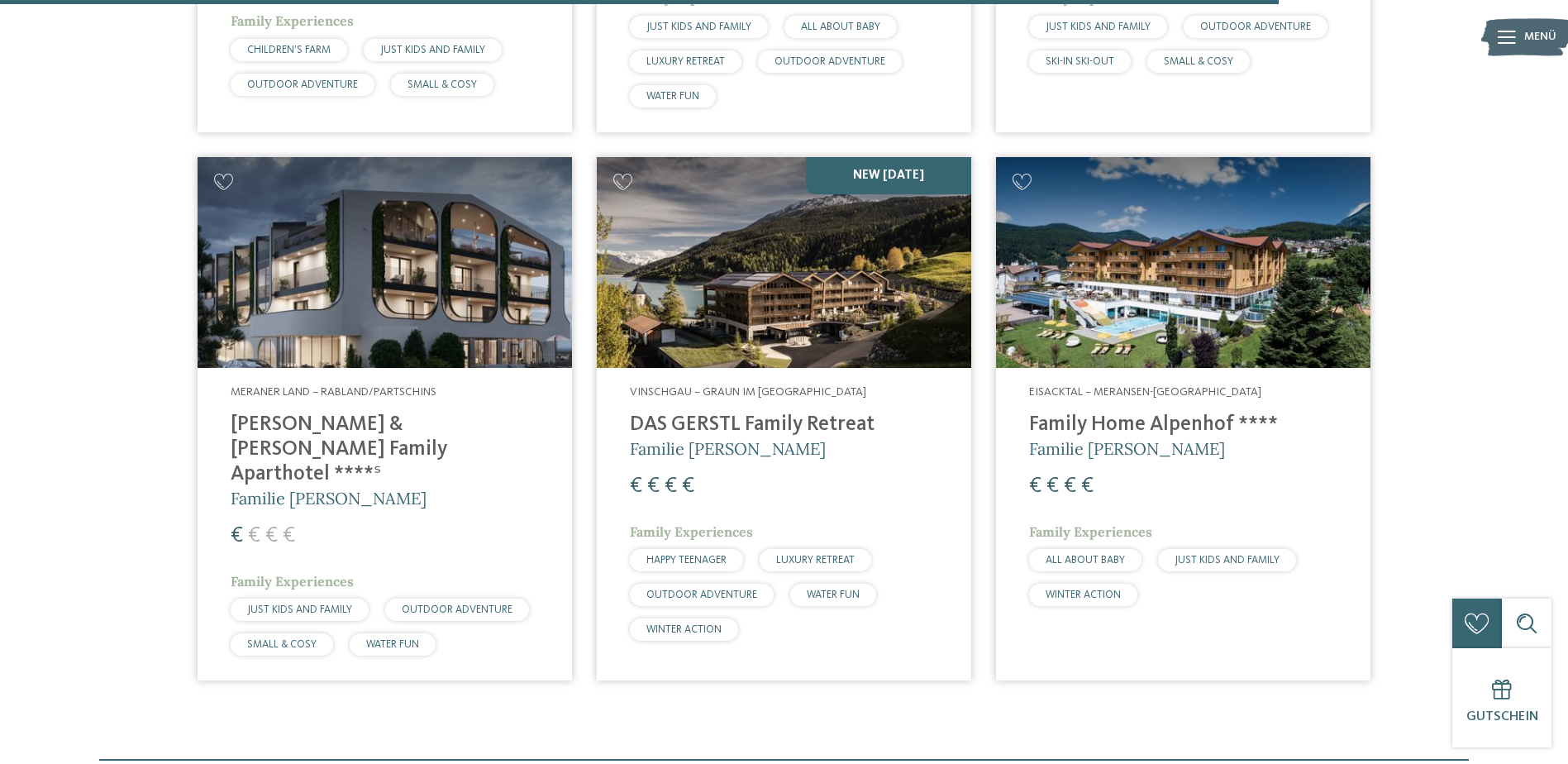
click at [1097, 291] on img at bounding box center [1183, 262] width 374 height 211
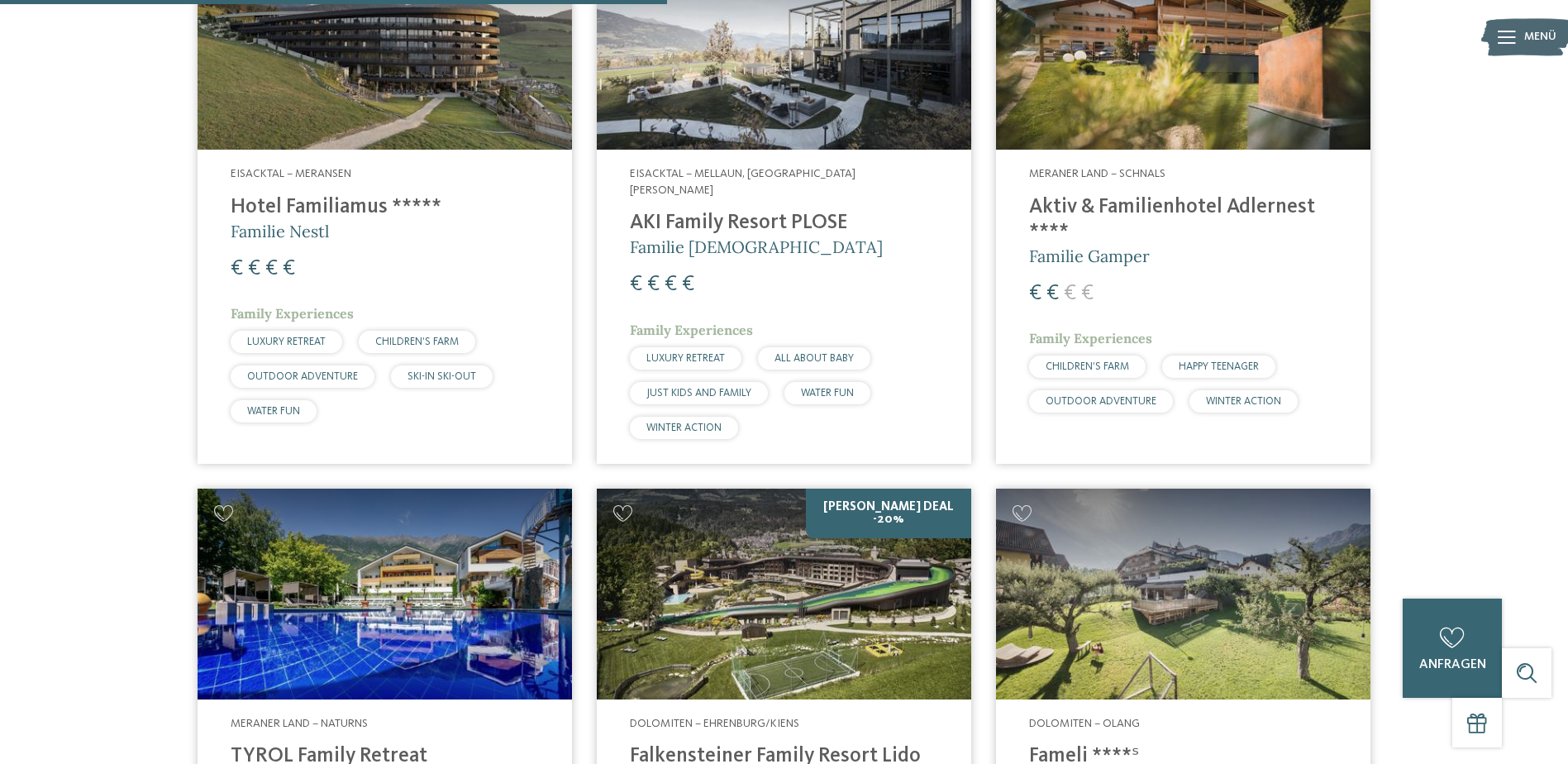
scroll to position [1653, 0]
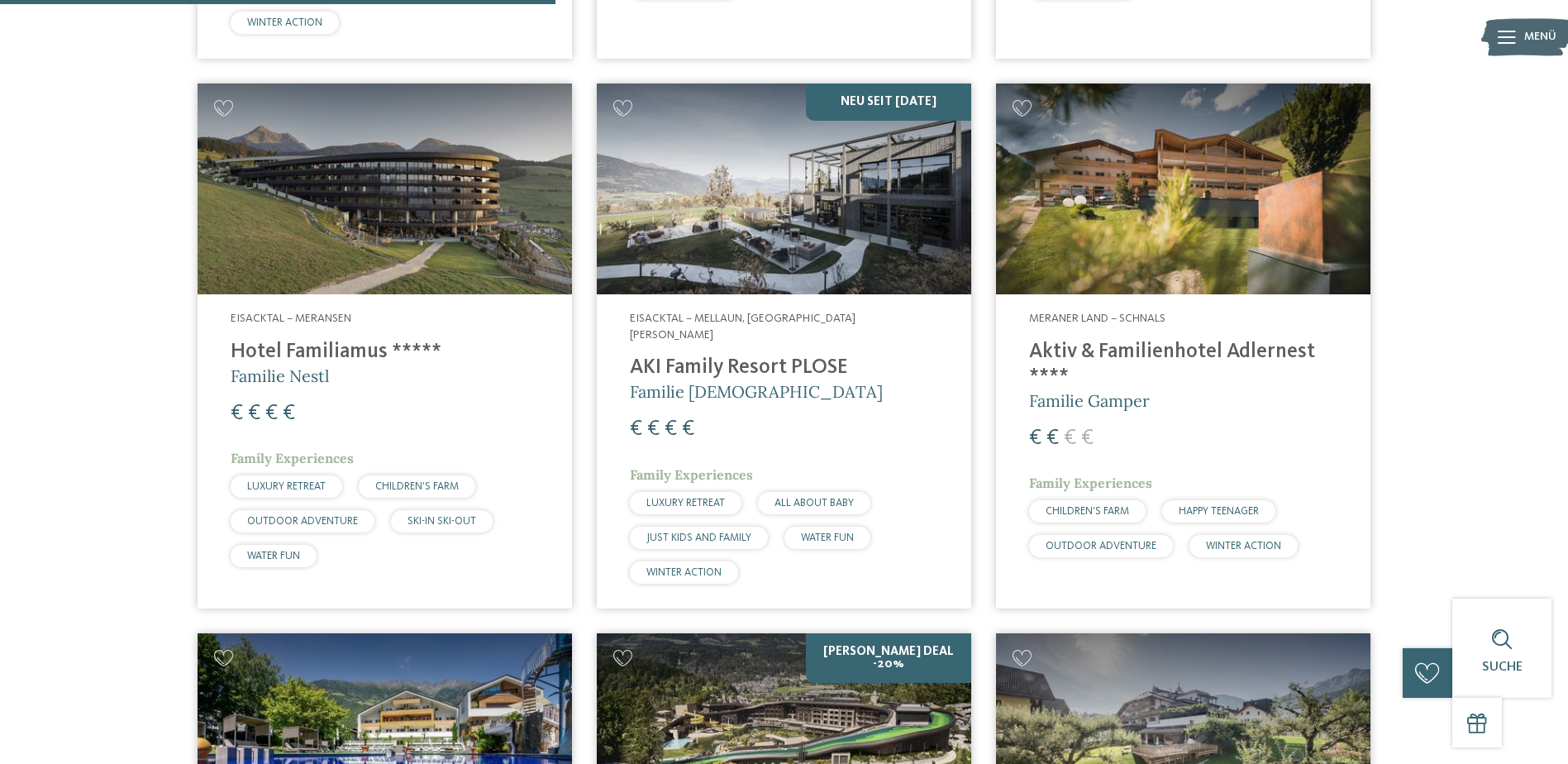
click at [427, 257] on img at bounding box center [384, 188] width 374 height 211
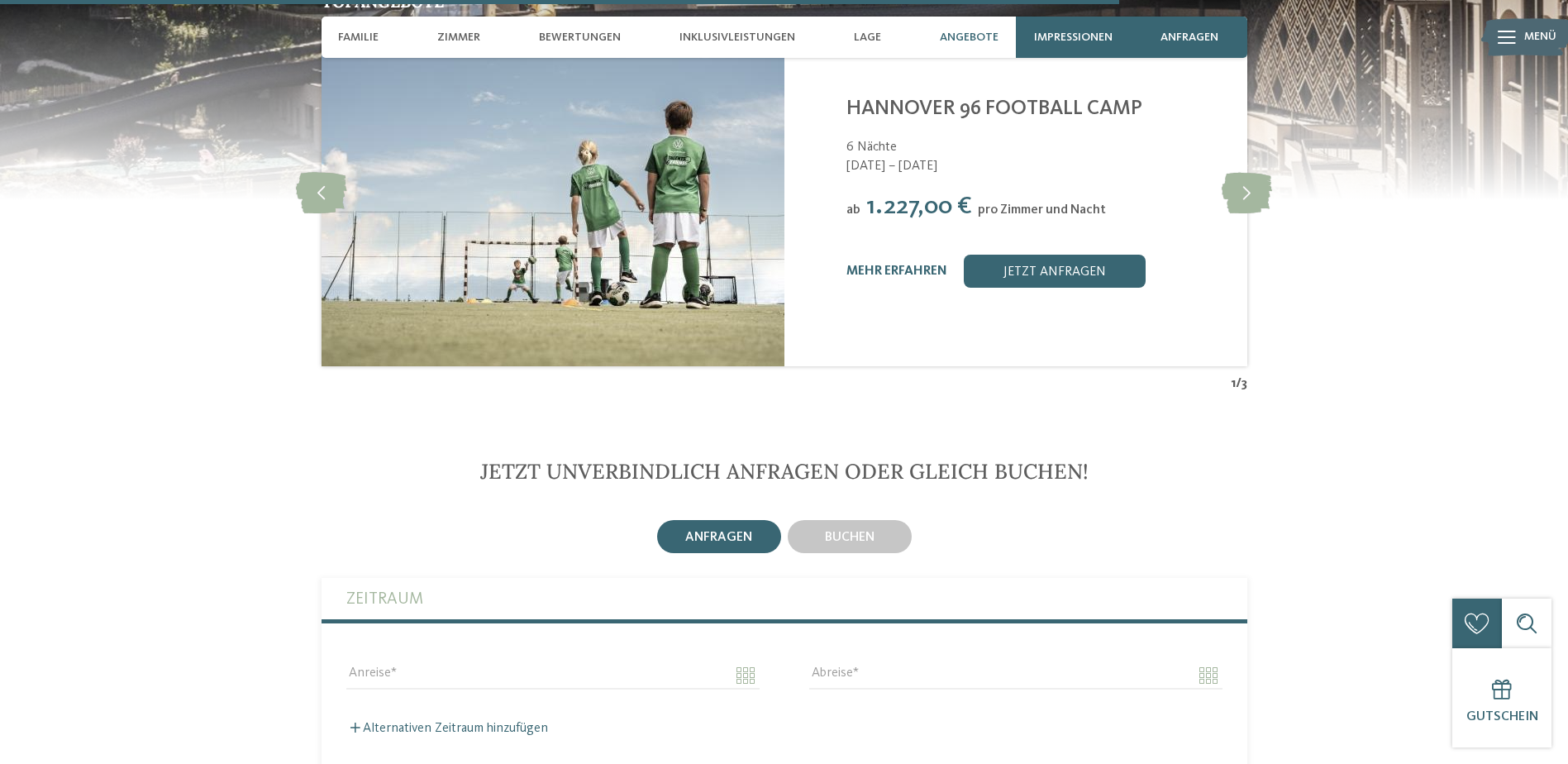
scroll to position [4215, 0]
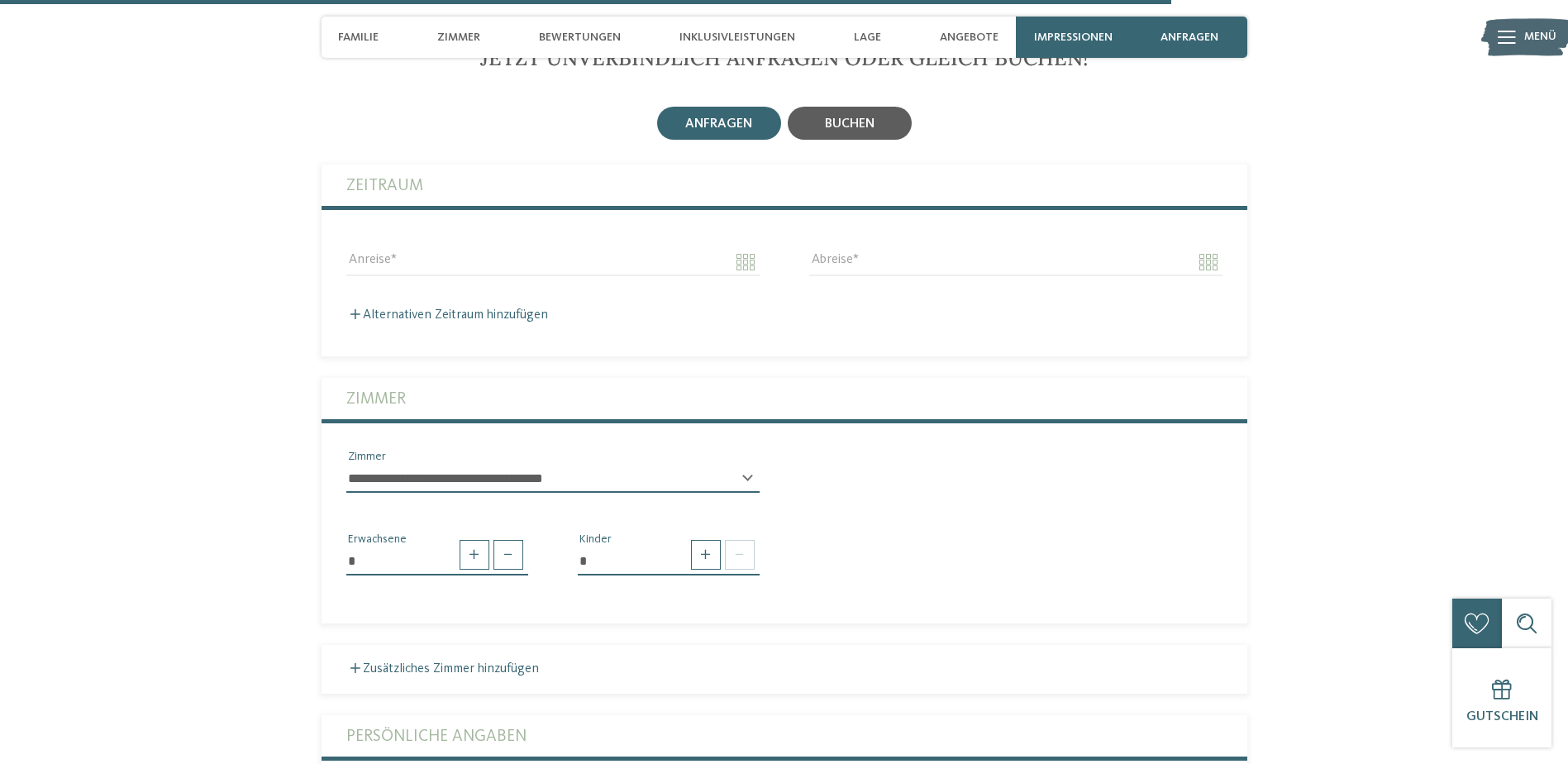
click at [850, 117] on span "buchen" at bounding box center [850, 124] width 50 height 13
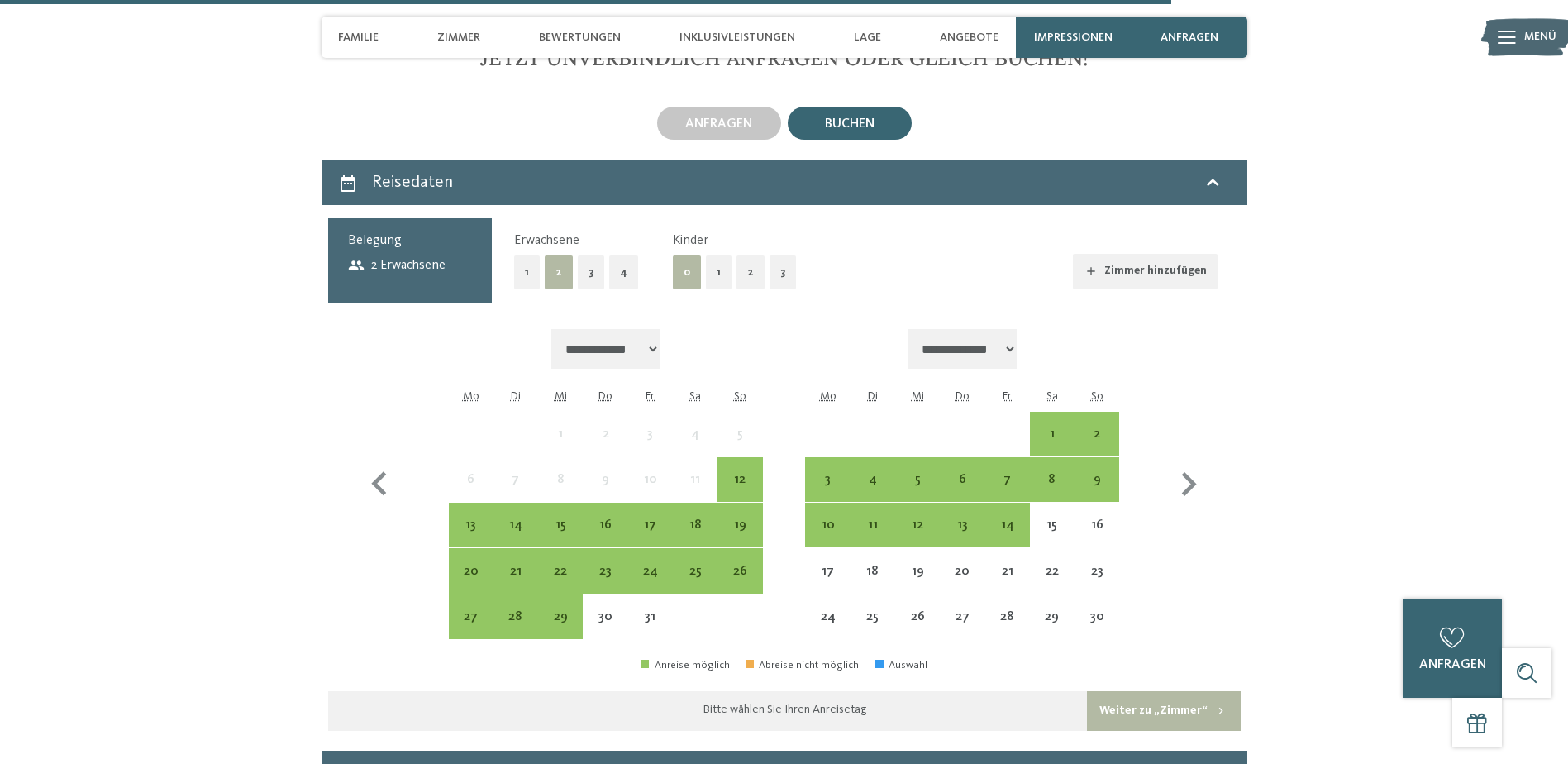
click at [747, 269] on button "2" at bounding box center [750, 272] width 28 height 34
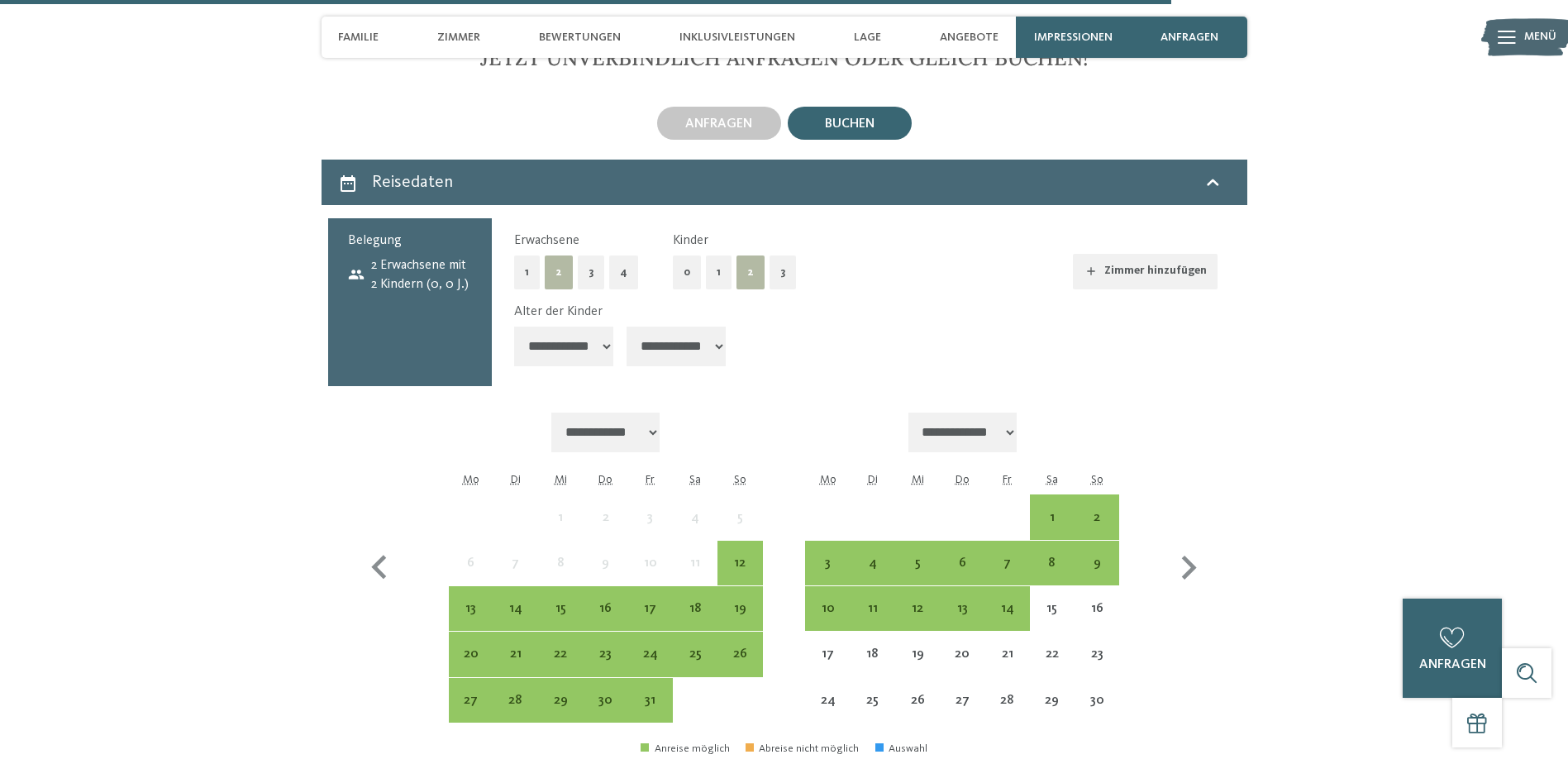
click at [604, 329] on select "**********" at bounding box center [564, 346] width 99 height 39
select select "*"
click at [514, 326] on select "**********" at bounding box center [564, 346] width 99 height 39
click at [718, 332] on select "**********" at bounding box center [676, 346] width 99 height 39
select select "**"
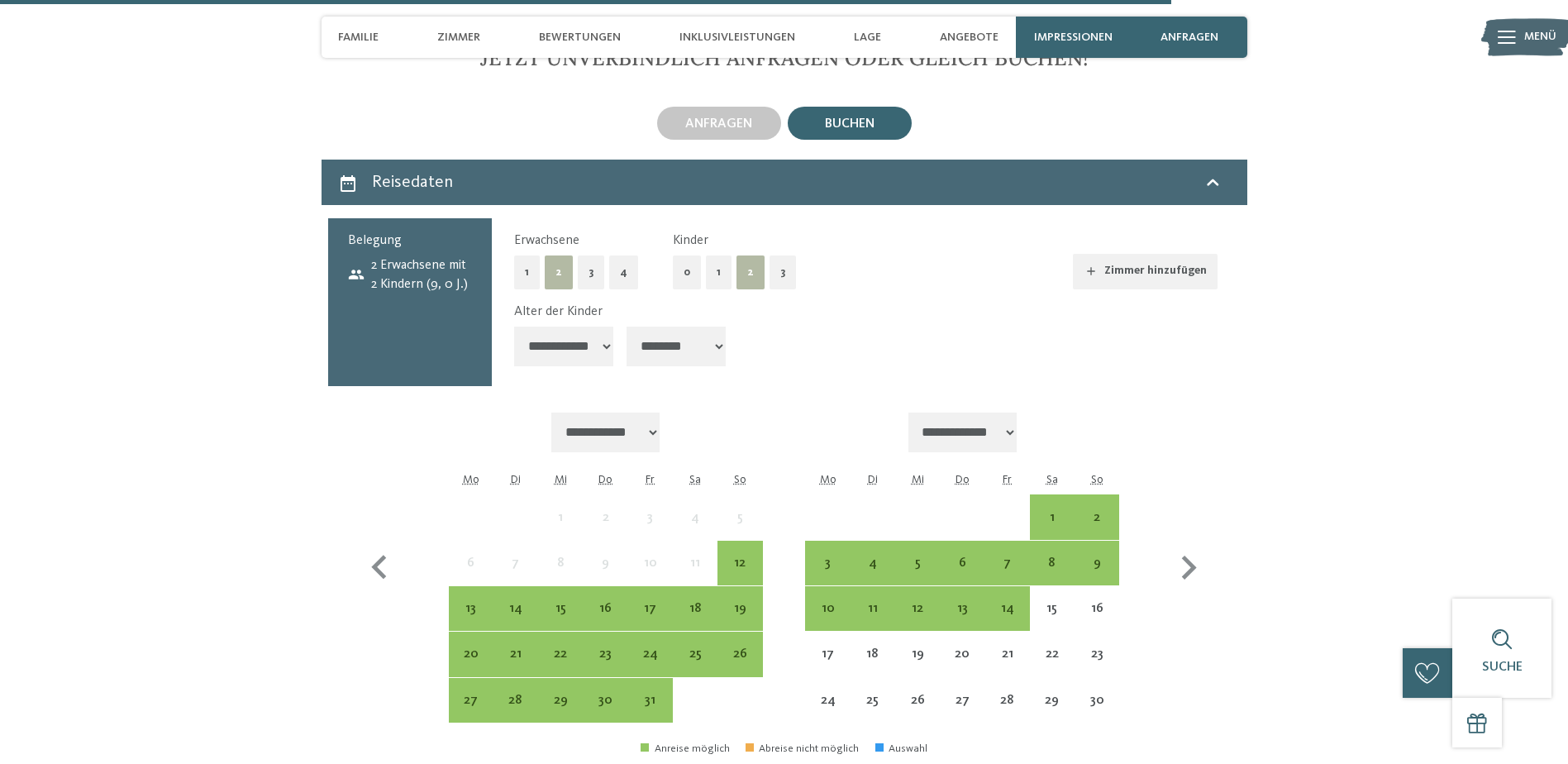
click at [628, 326] on select "**********" at bounding box center [676, 346] width 99 height 39
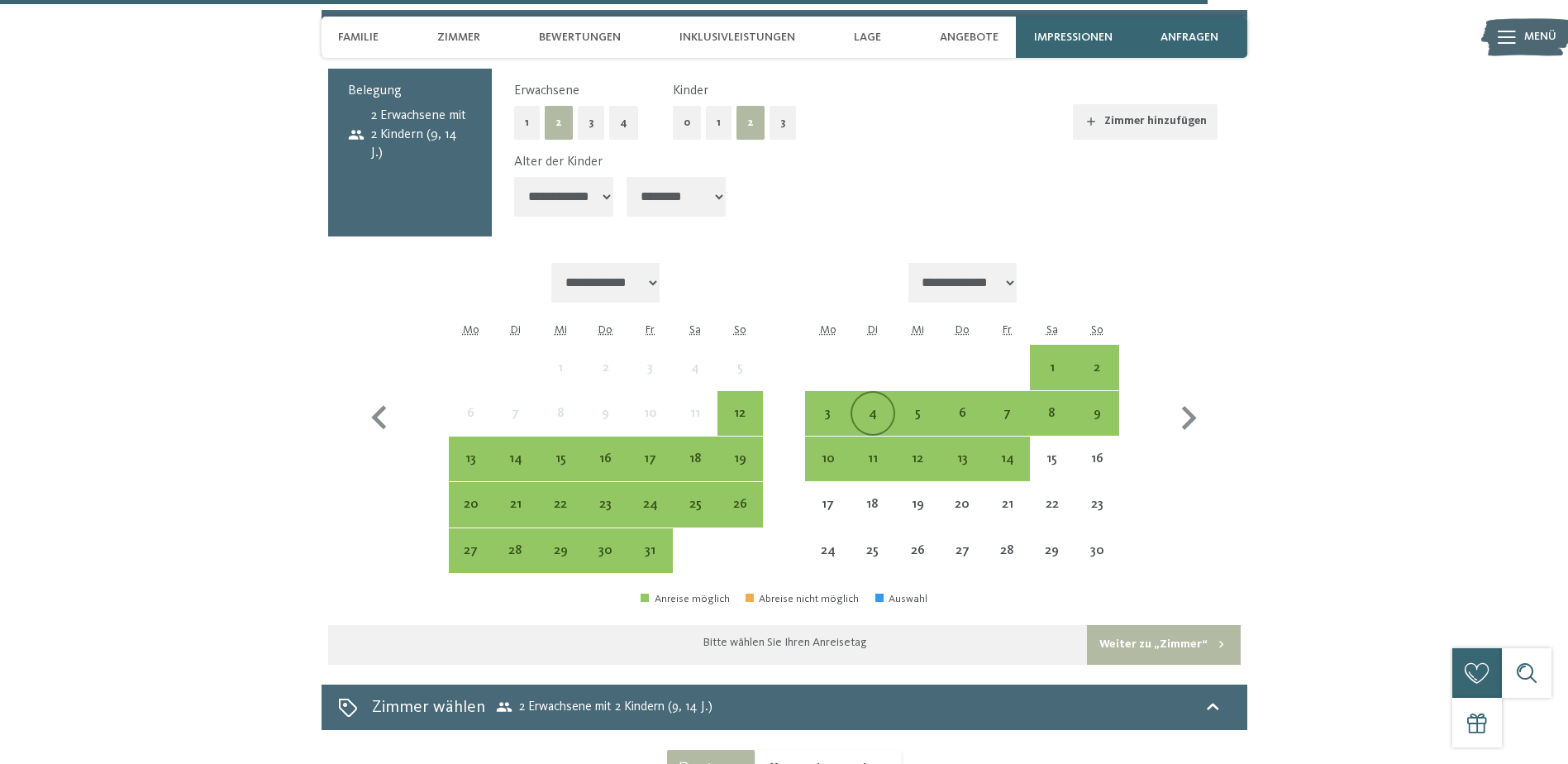
scroll to position [4380, 0]
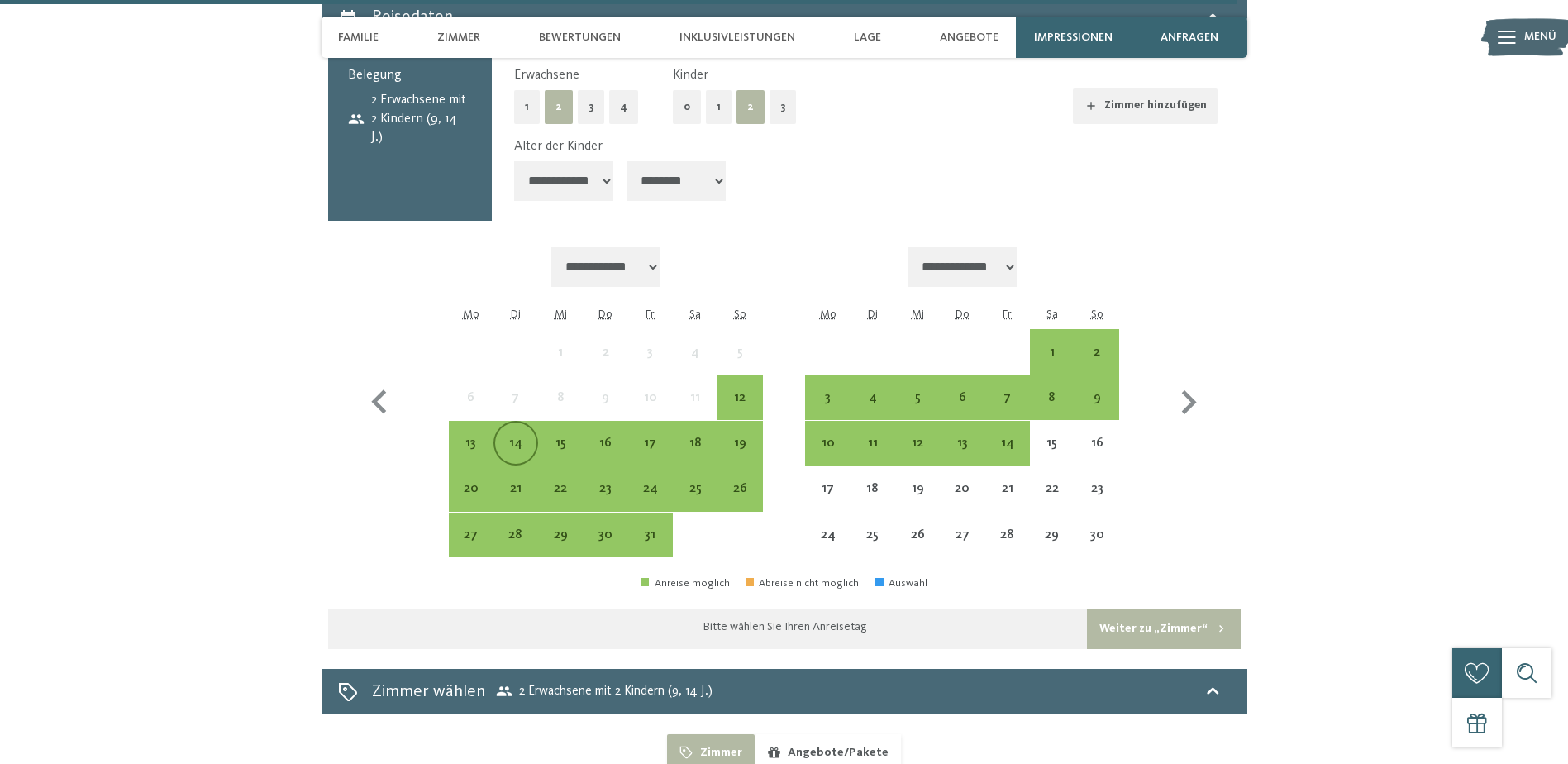
click at [509, 436] on div "14" at bounding box center [516, 457] width 41 height 41
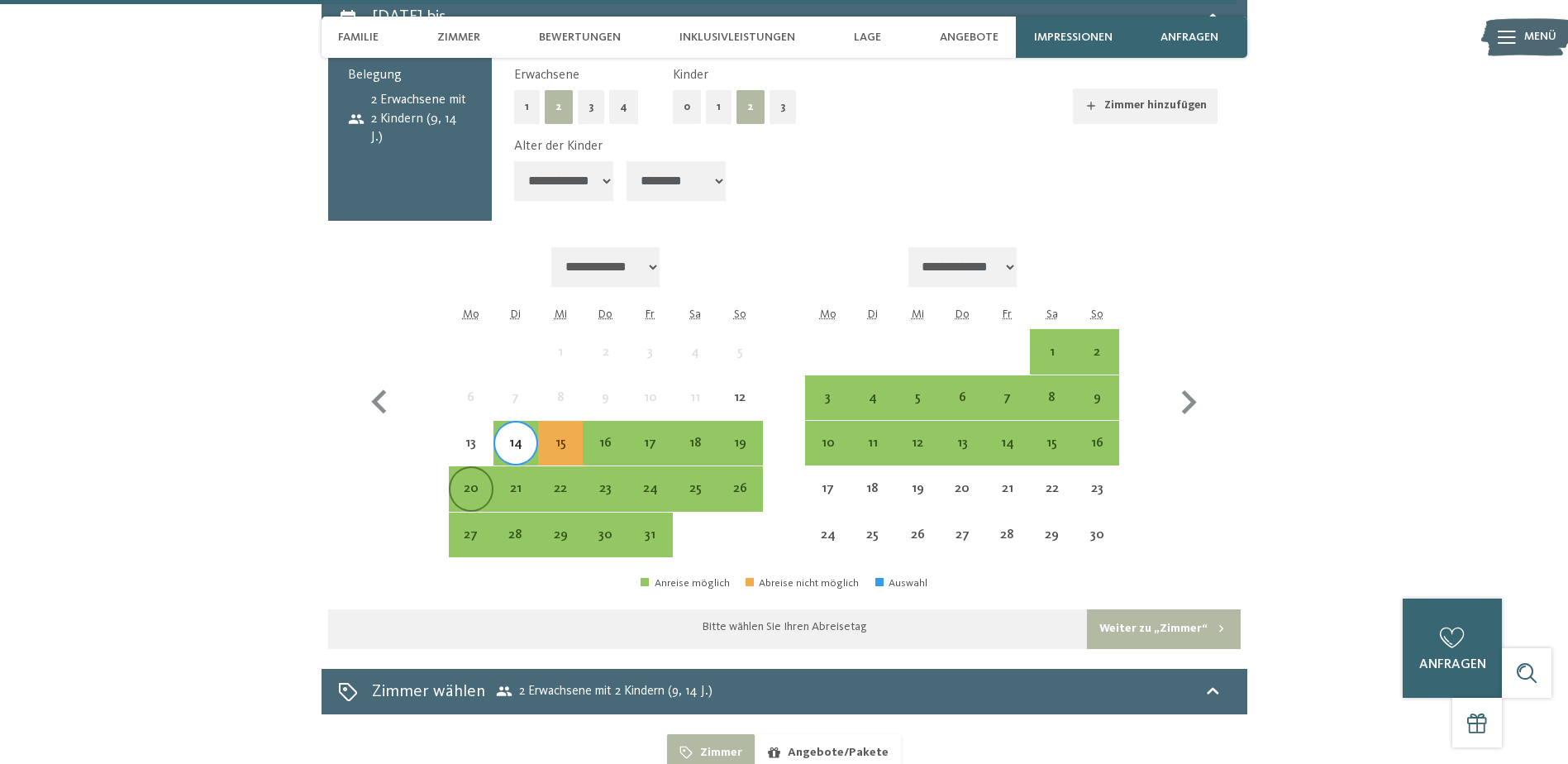
click at [478, 482] on div "20" at bounding box center [471, 502] width 41 height 41
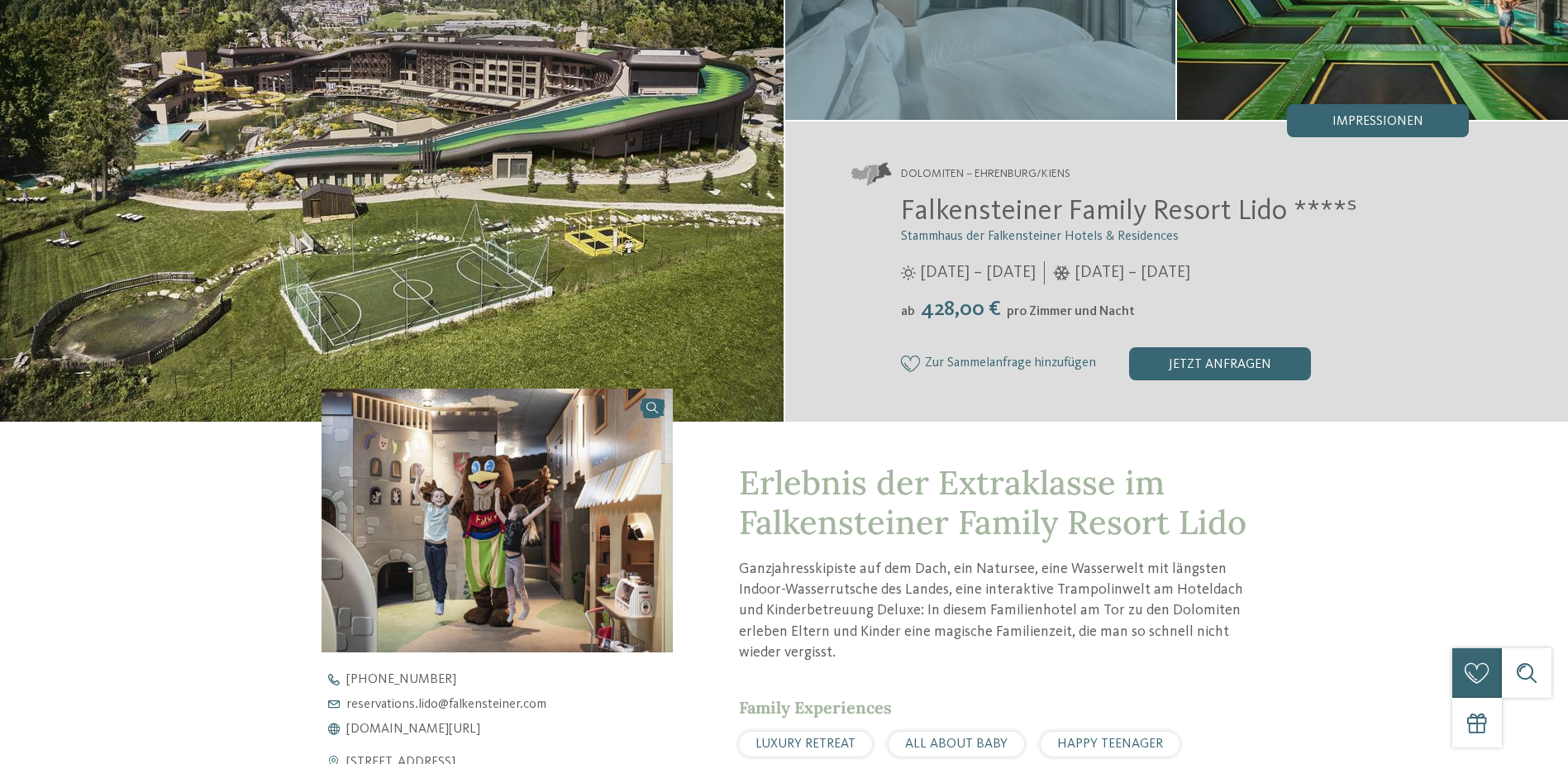
scroll to position [0, 0]
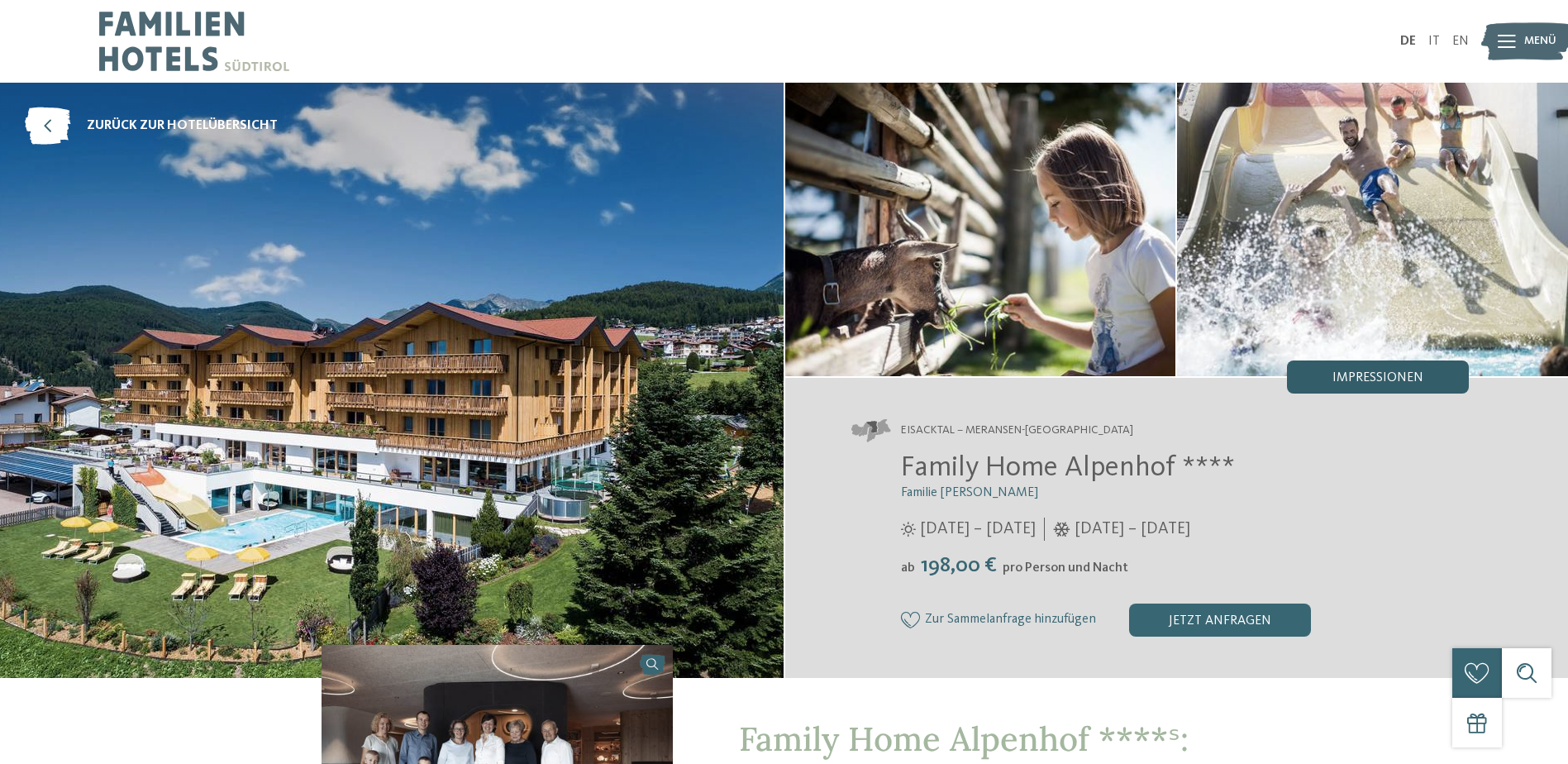
click at [1343, 368] on div "Impressionen" at bounding box center [1379, 376] width 182 height 33
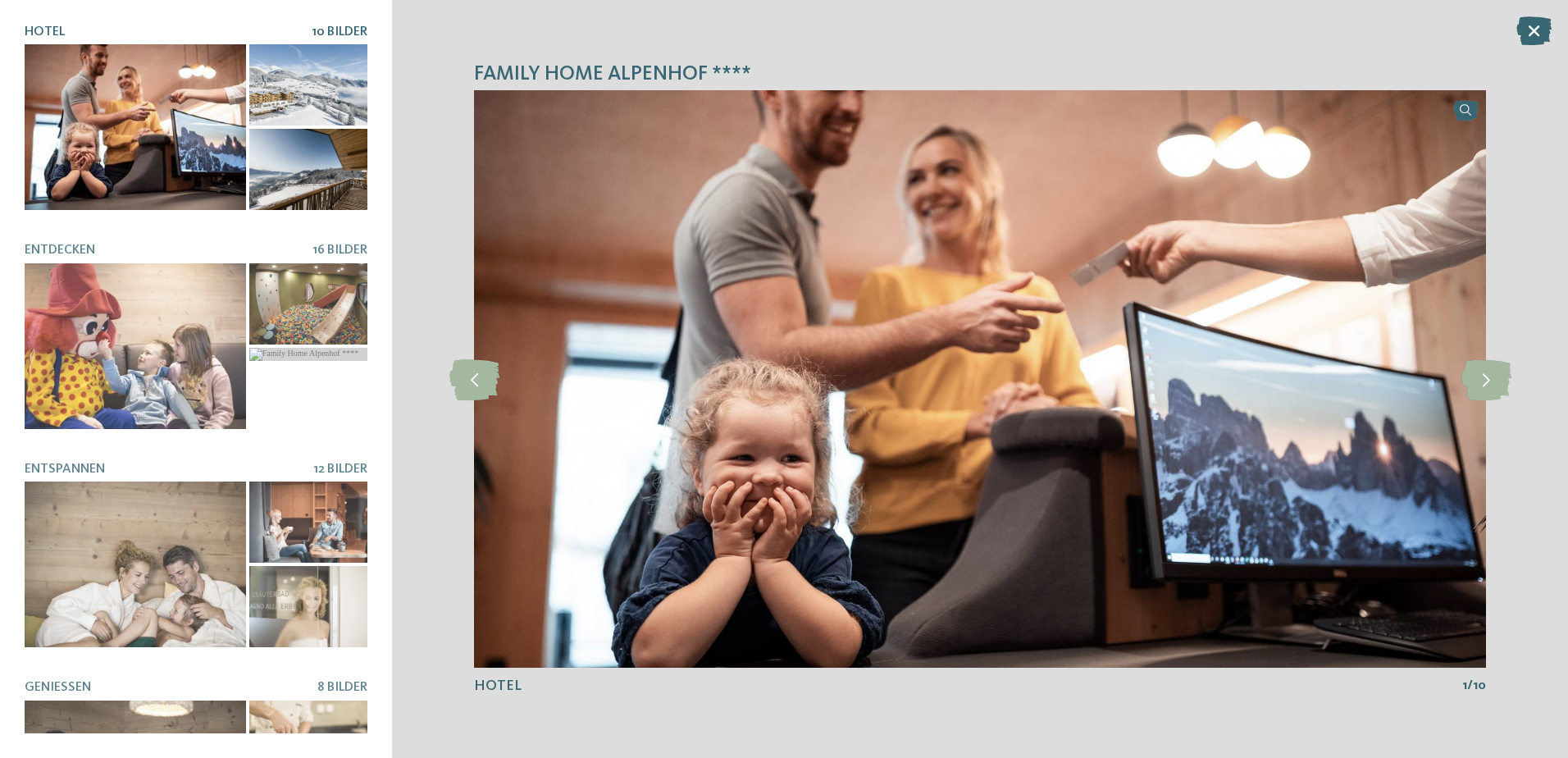
click at [181, 107] on div at bounding box center [135, 127] width 221 height 166
click at [1483, 382] on icon at bounding box center [1486, 379] width 50 height 41
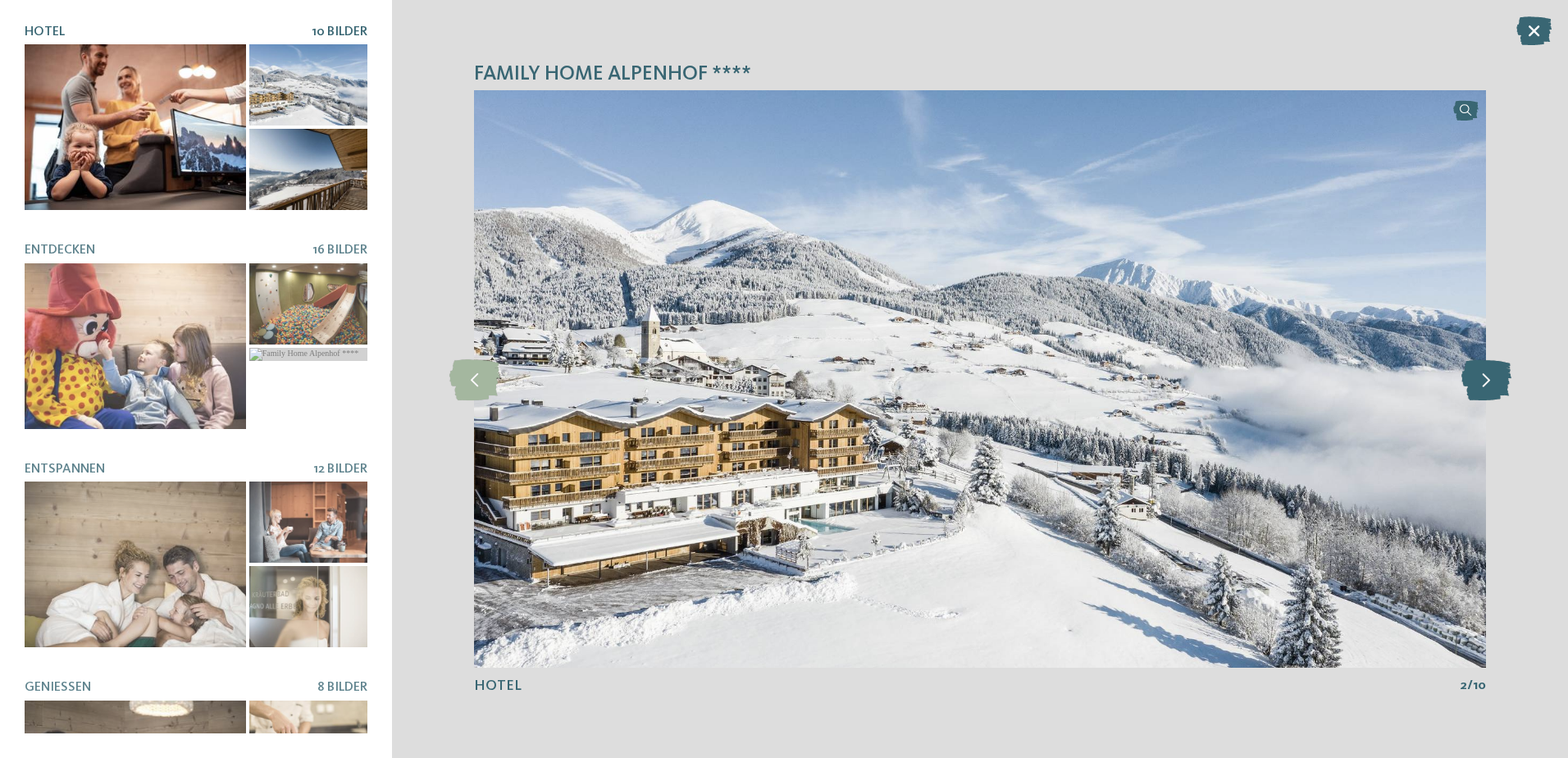
click at [1483, 382] on icon at bounding box center [1486, 379] width 50 height 41
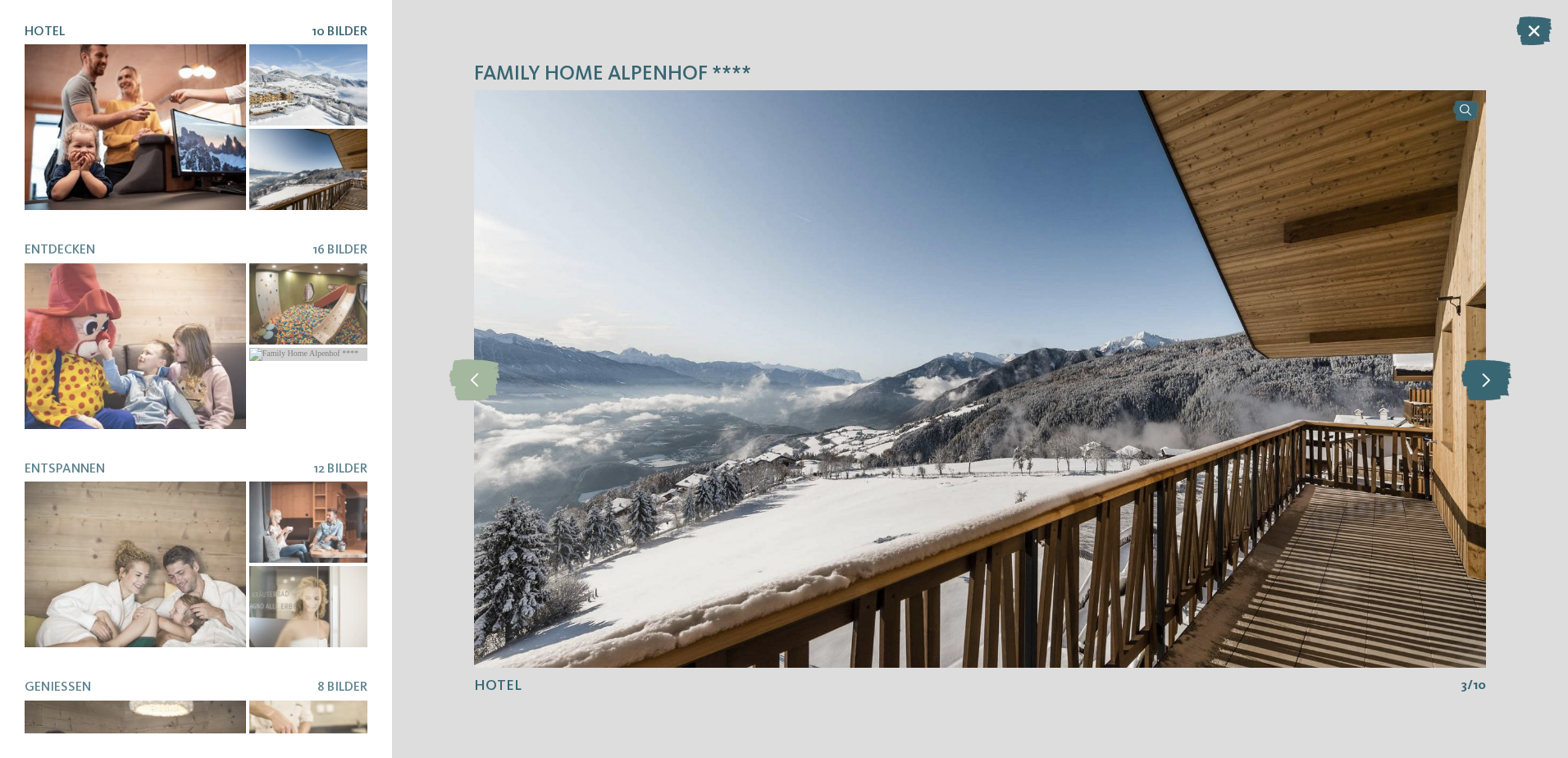
click at [1483, 382] on icon at bounding box center [1486, 379] width 50 height 41
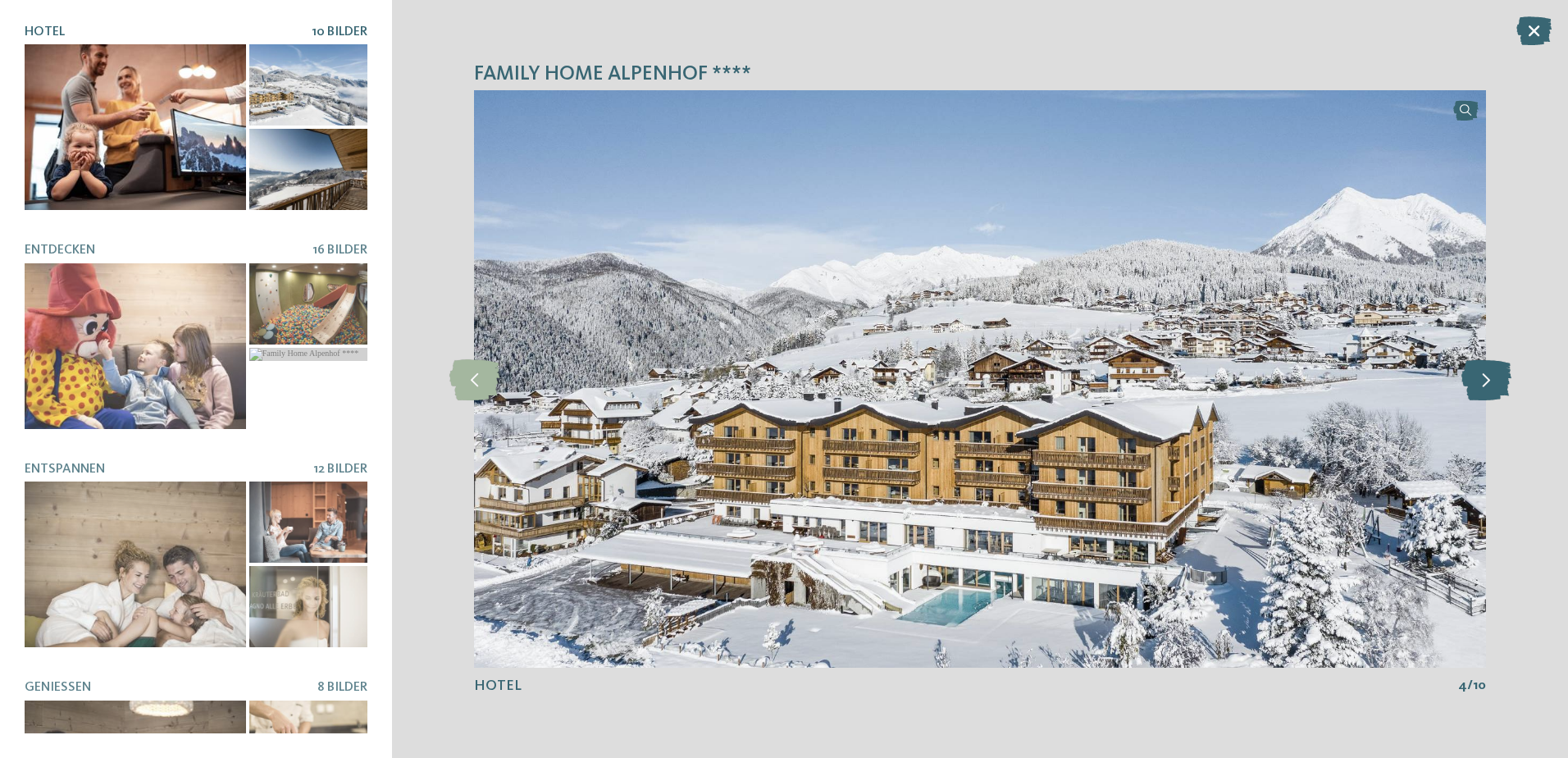
click at [1483, 382] on icon at bounding box center [1486, 379] width 50 height 41
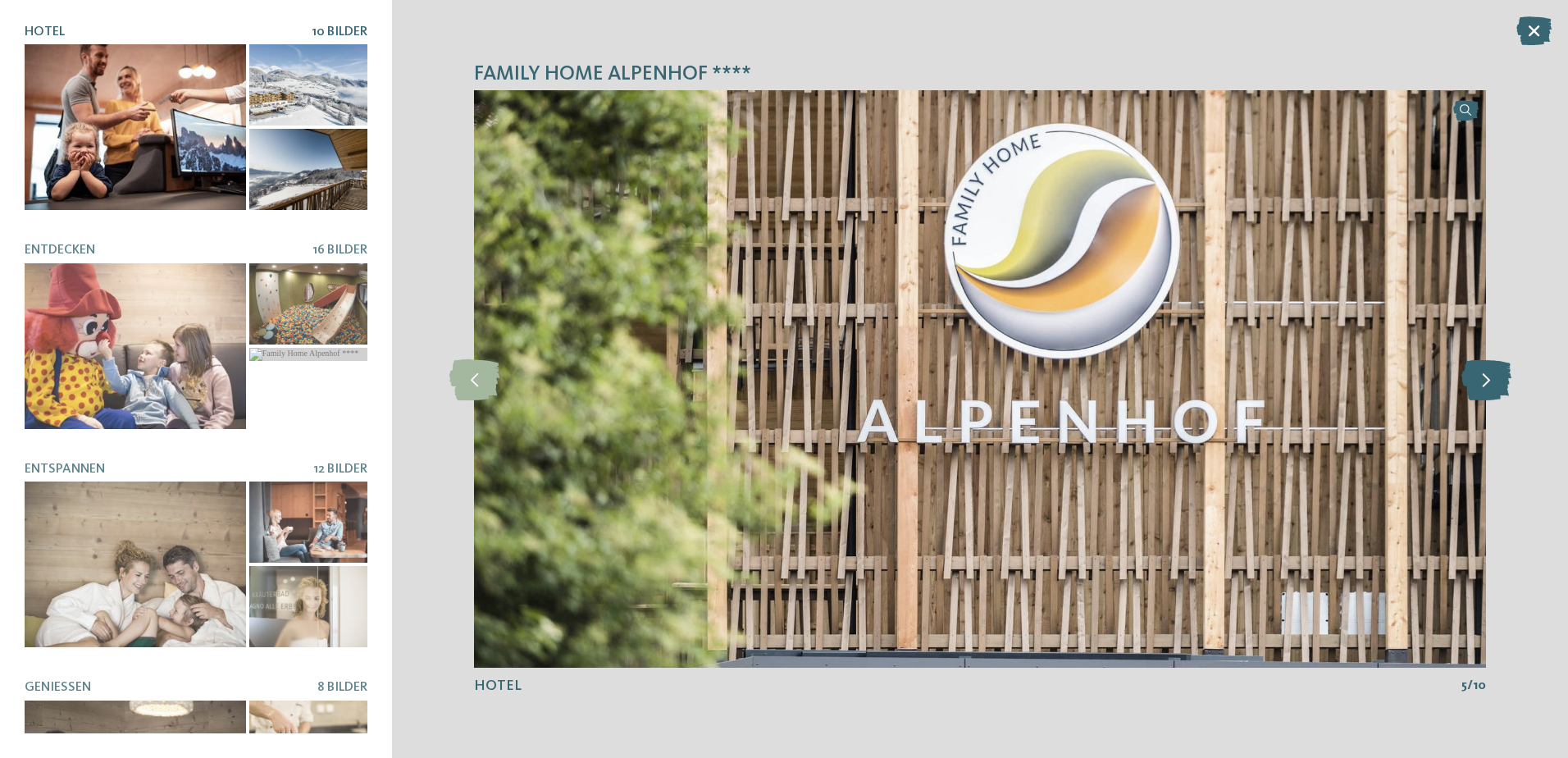
click at [1483, 382] on icon at bounding box center [1486, 379] width 50 height 41
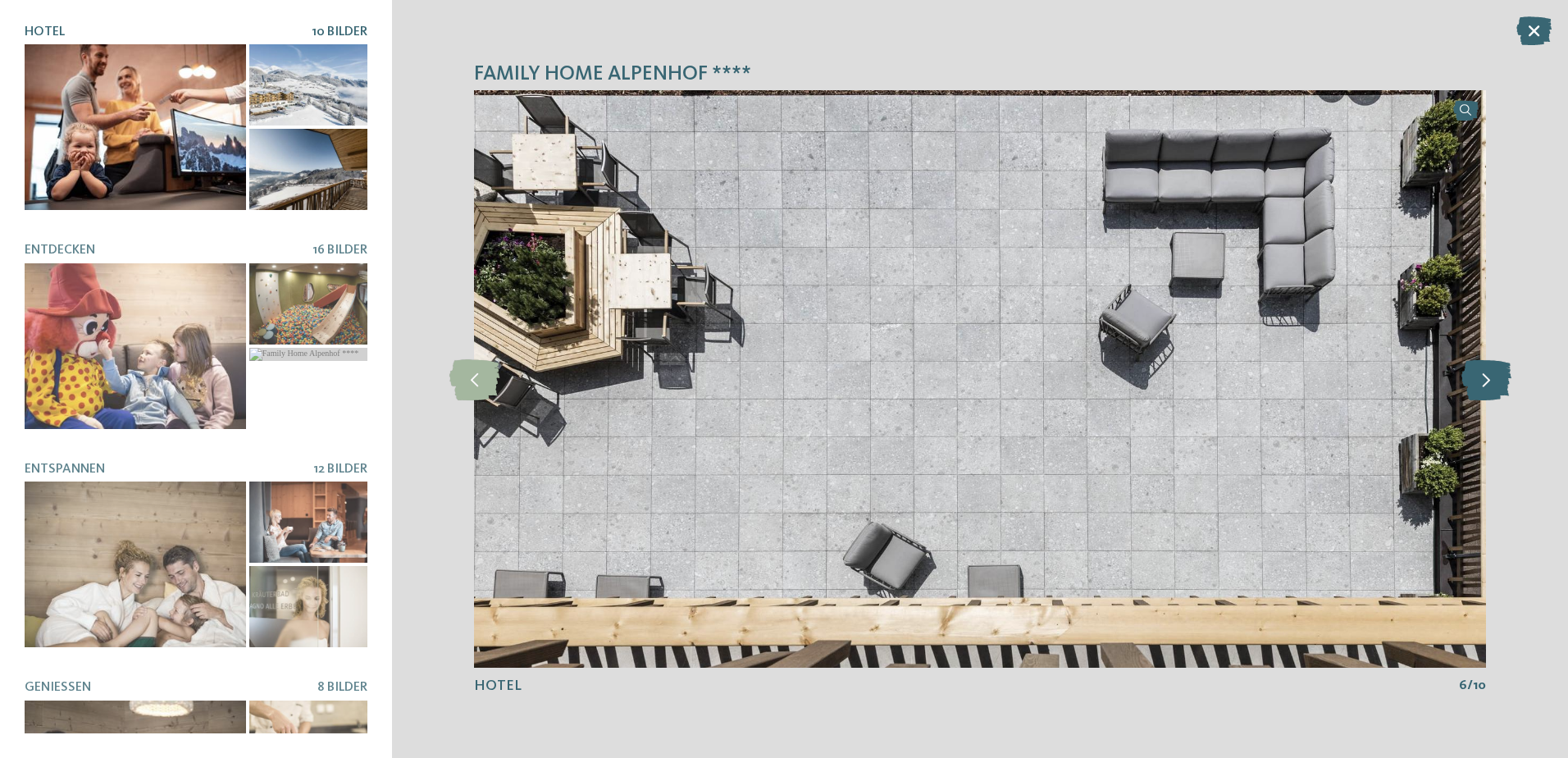
click at [1483, 382] on icon at bounding box center [1486, 379] width 50 height 41
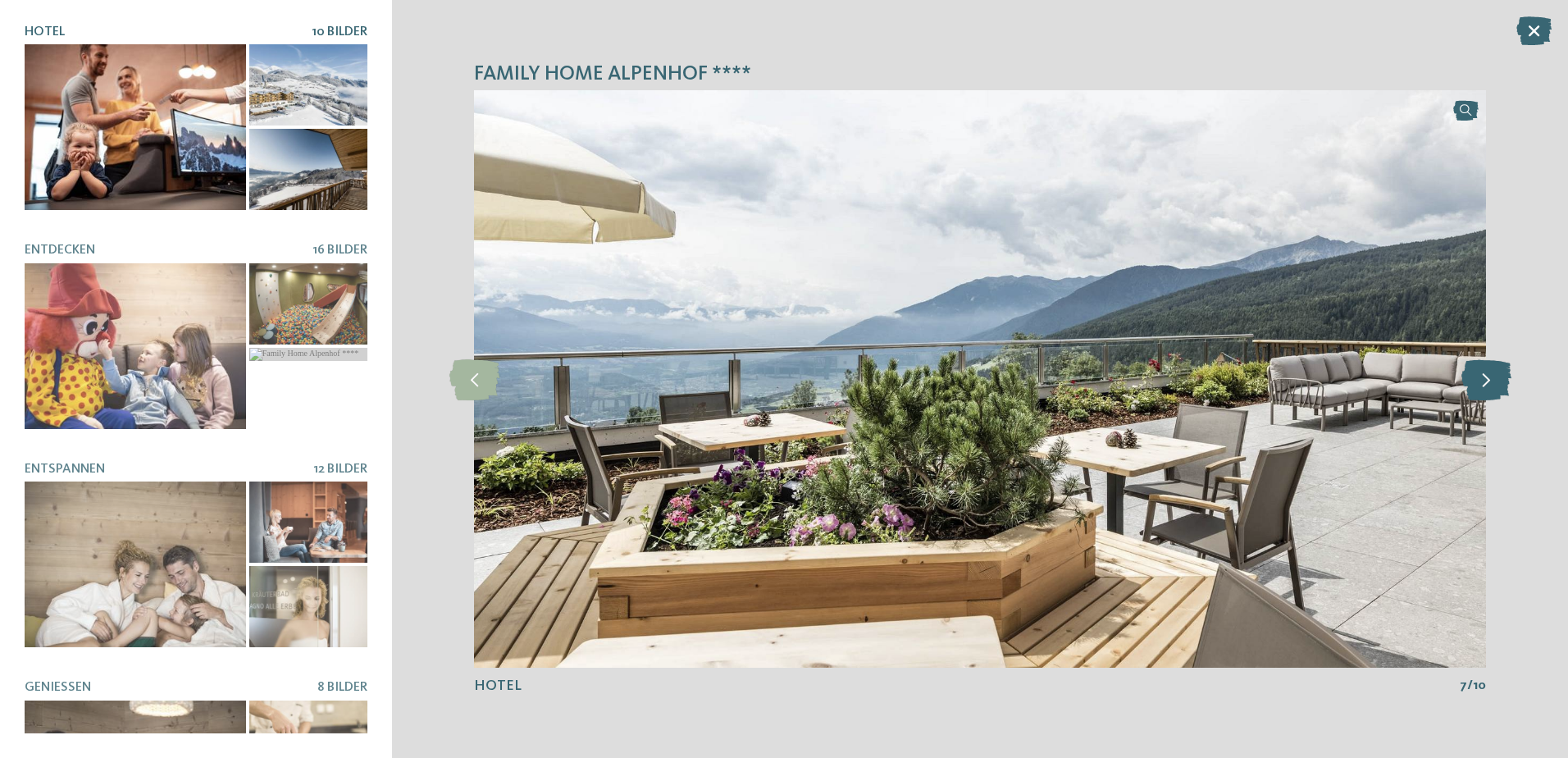
click at [1483, 382] on icon at bounding box center [1486, 379] width 50 height 41
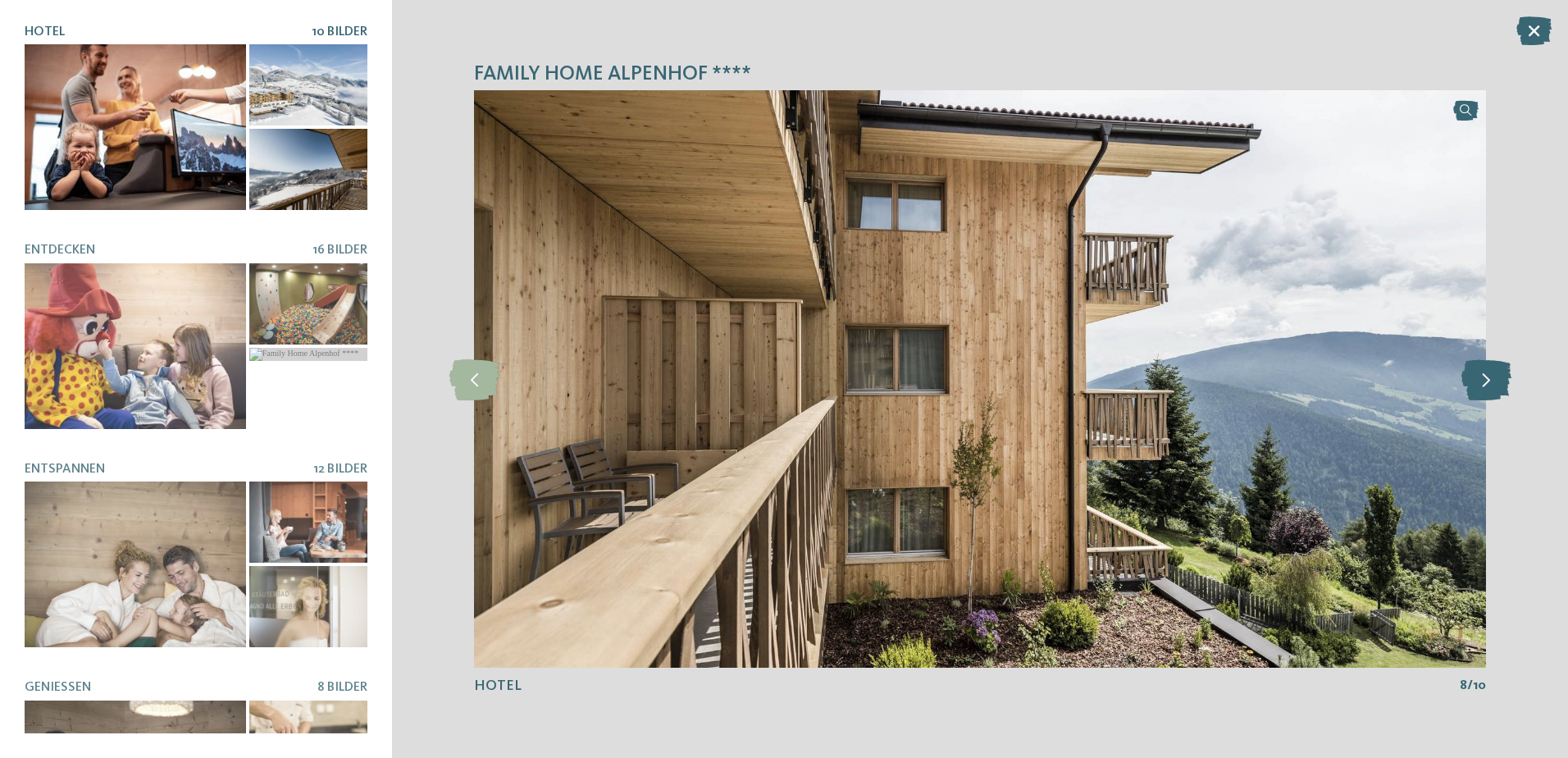
click at [1483, 382] on icon at bounding box center [1486, 379] width 50 height 41
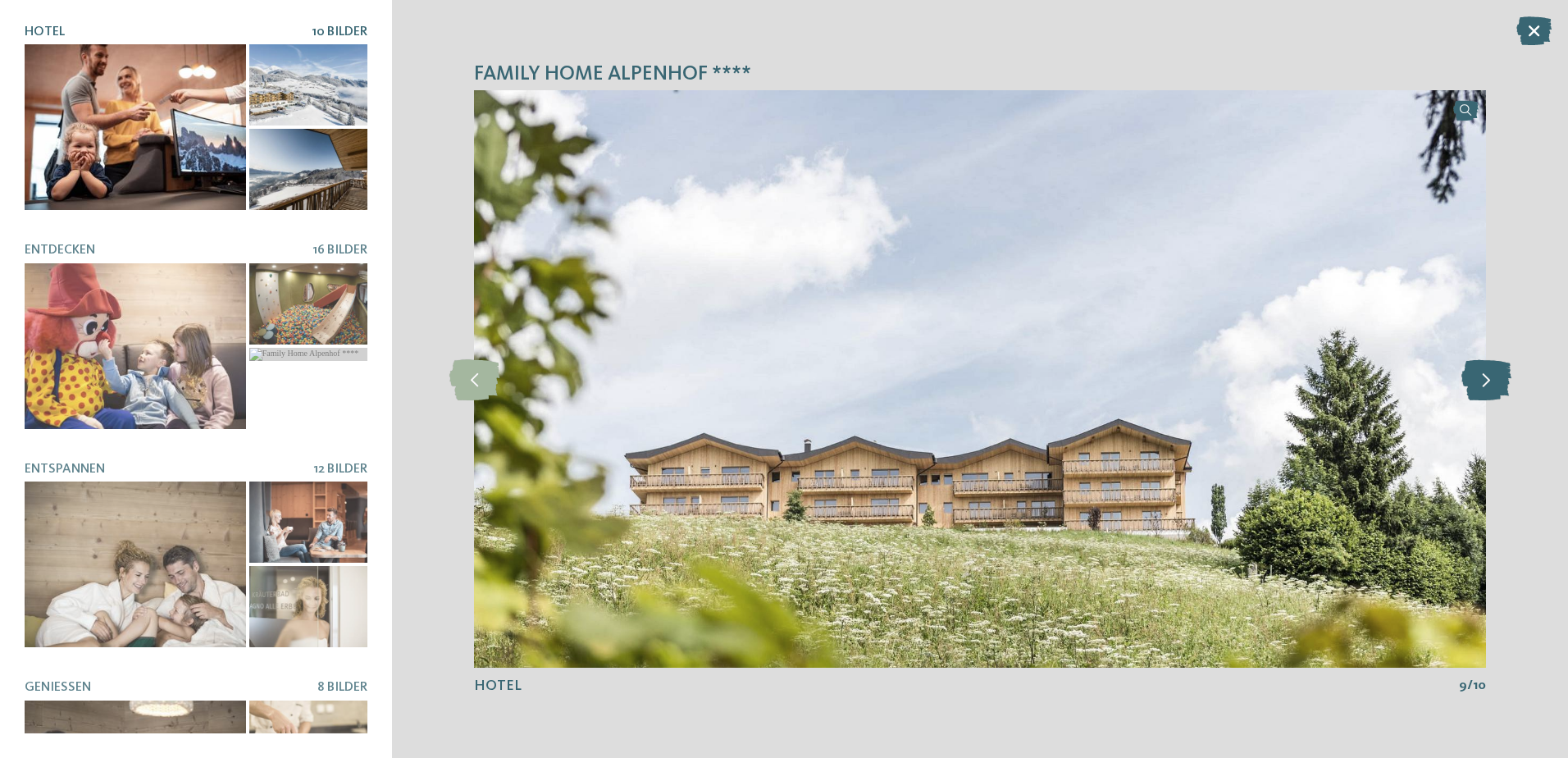
click at [1483, 382] on icon at bounding box center [1486, 379] width 50 height 41
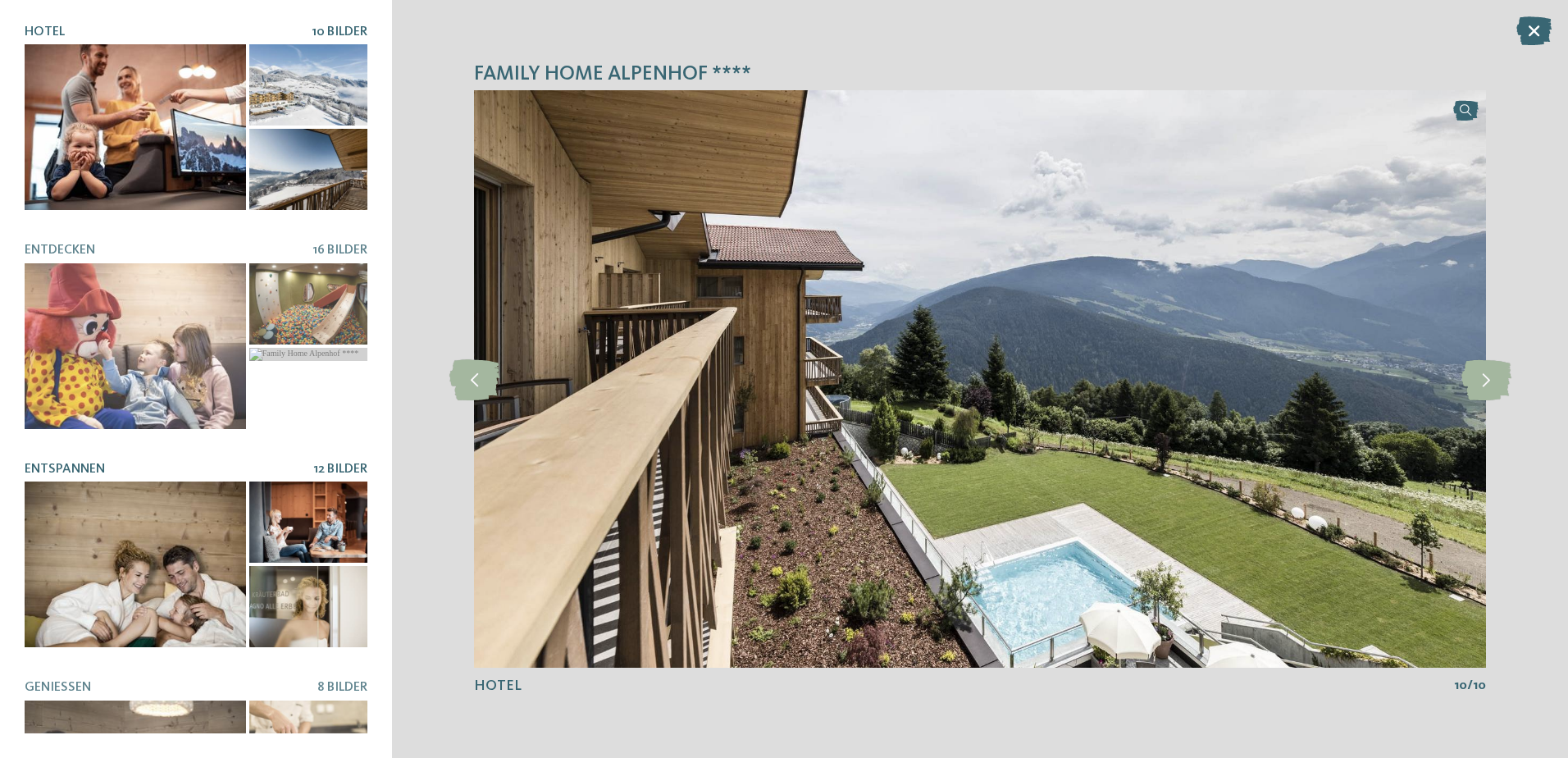
click at [146, 536] on div at bounding box center [135, 564] width 221 height 166
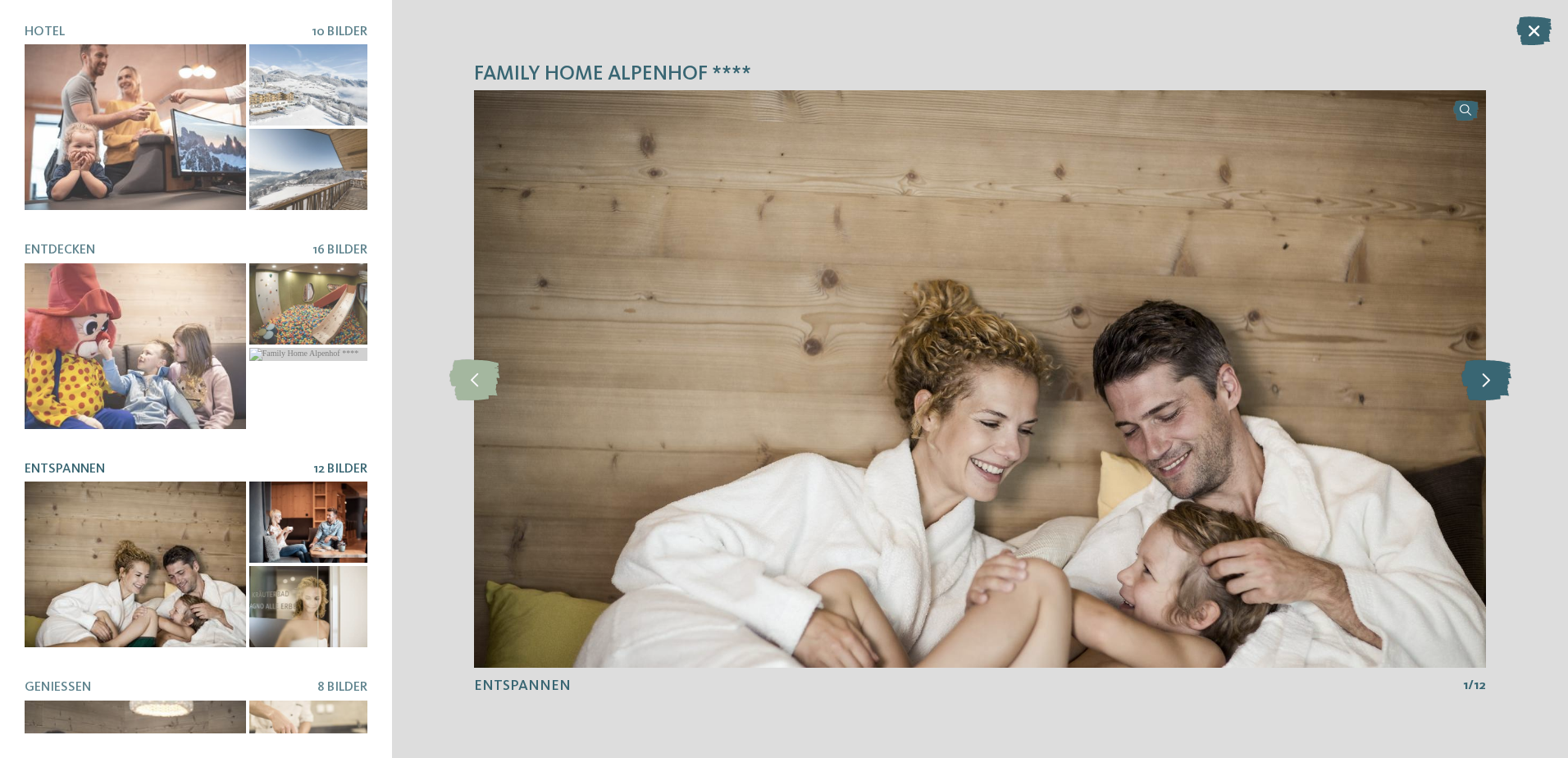
click at [1498, 379] on icon at bounding box center [1486, 379] width 50 height 41
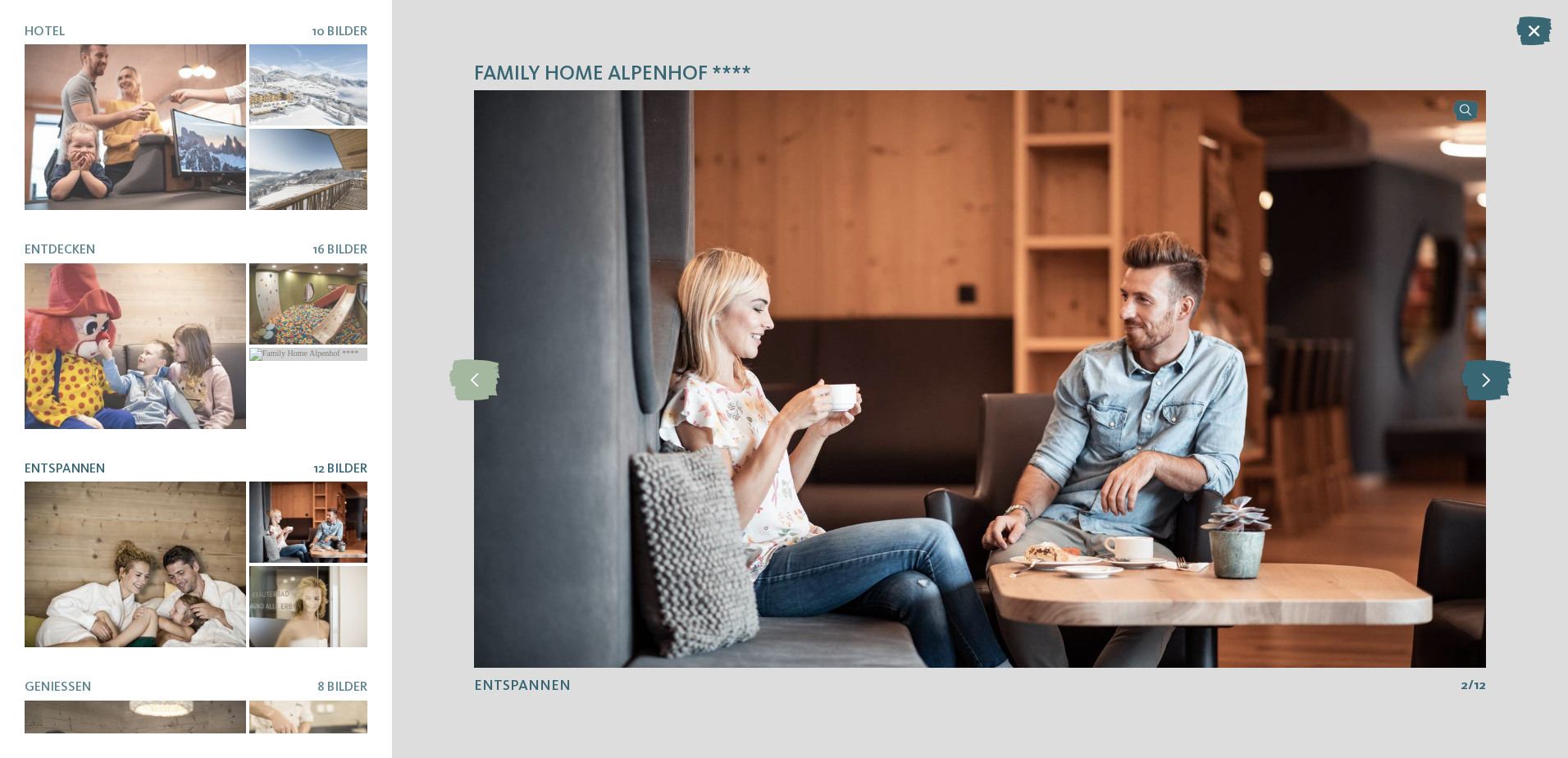
click at [1497, 379] on icon at bounding box center [1486, 379] width 50 height 41
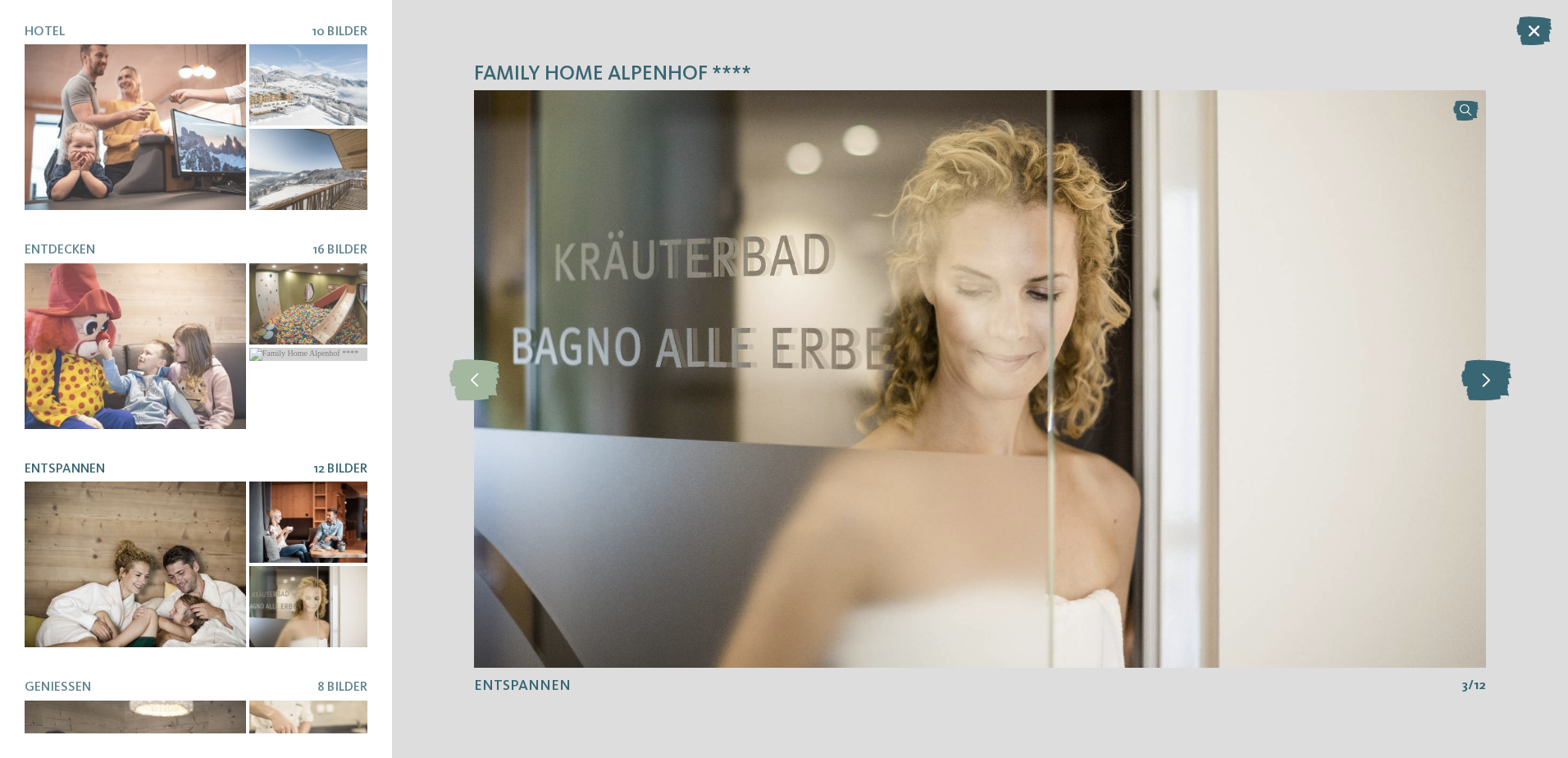
click at [1497, 379] on icon at bounding box center [1486, 379] width 50 height 41
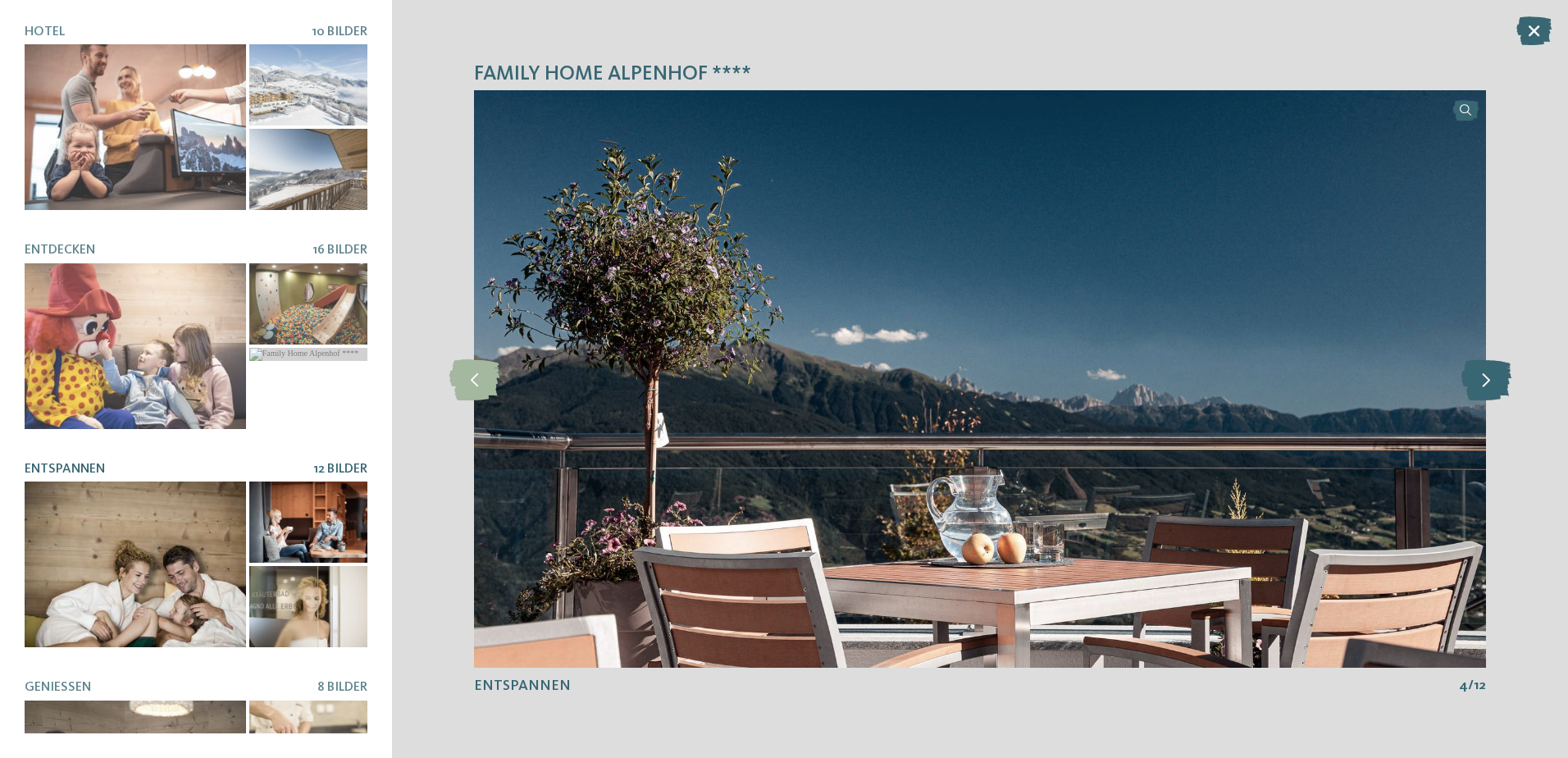
click at [1497, 379] on icon at bounding box center [1486, 379] width 50 height 41
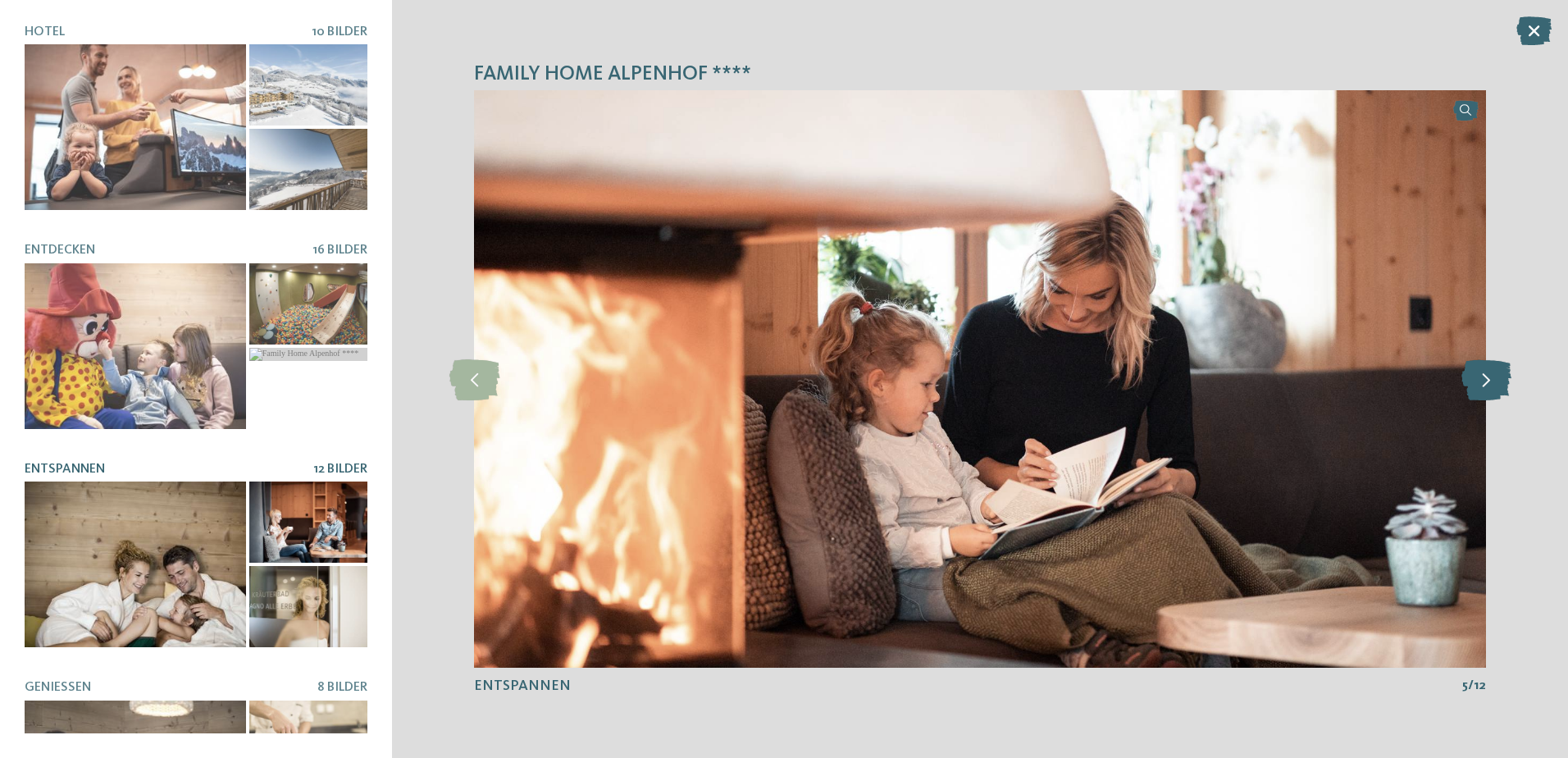
click at [1497, 379] on icon at bounding box center [1486, 379] width 50 height 41
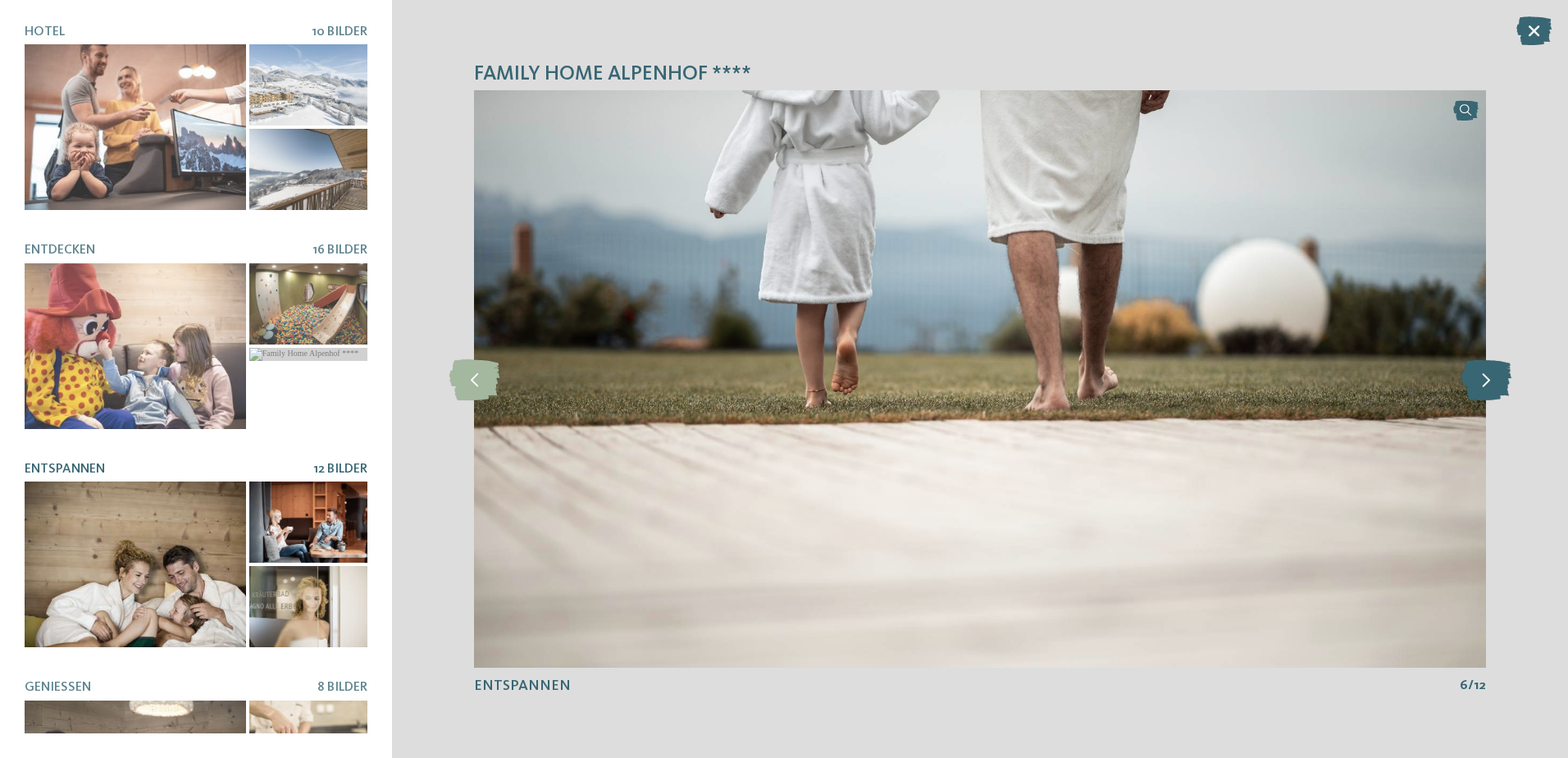
click at [1486, 380] on icon at bounding box center [1486, 379] width 50 height 41
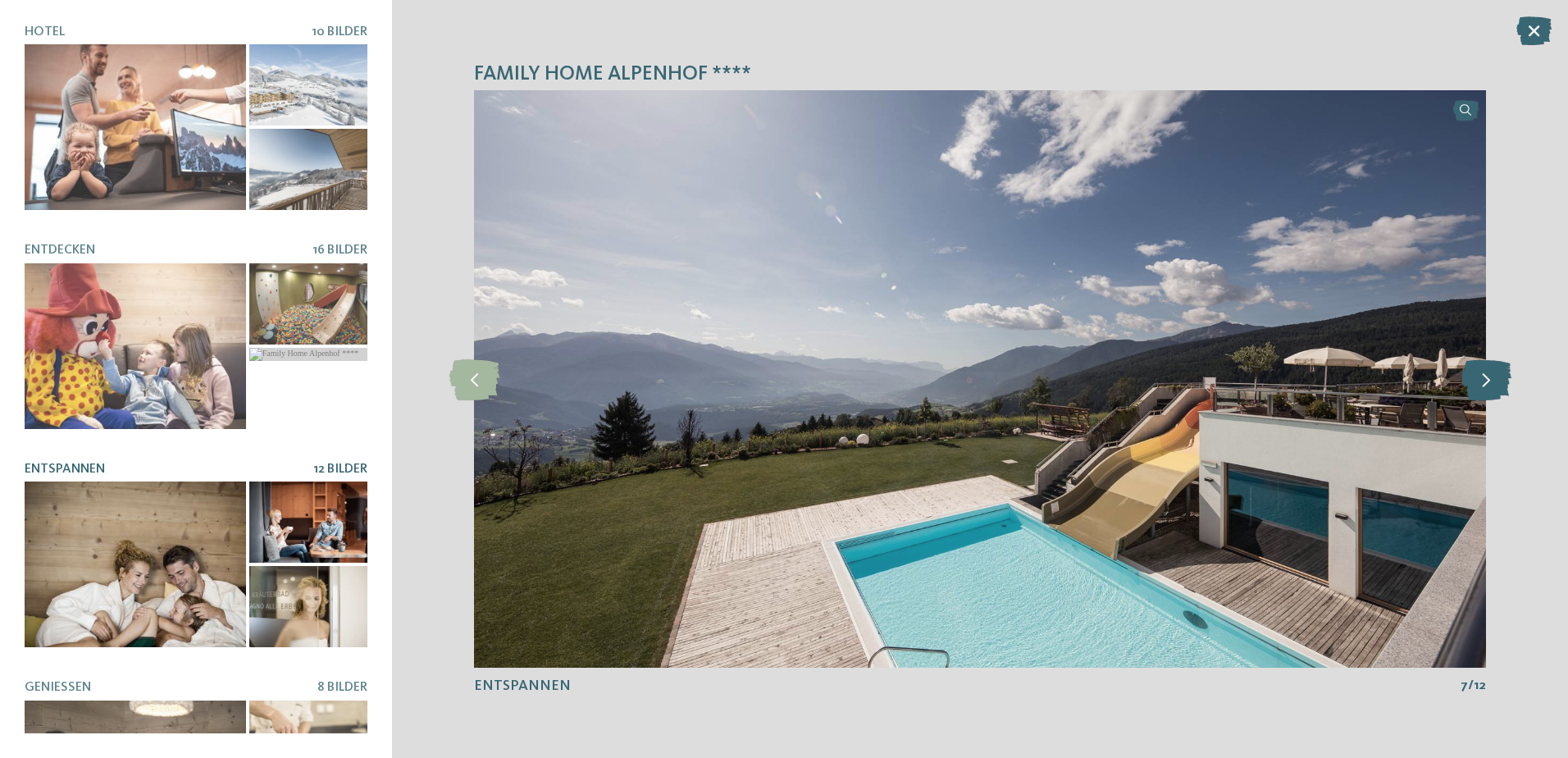
click at [1486, 380] on icon at bounding box center [1486, 379] width 50 height 41
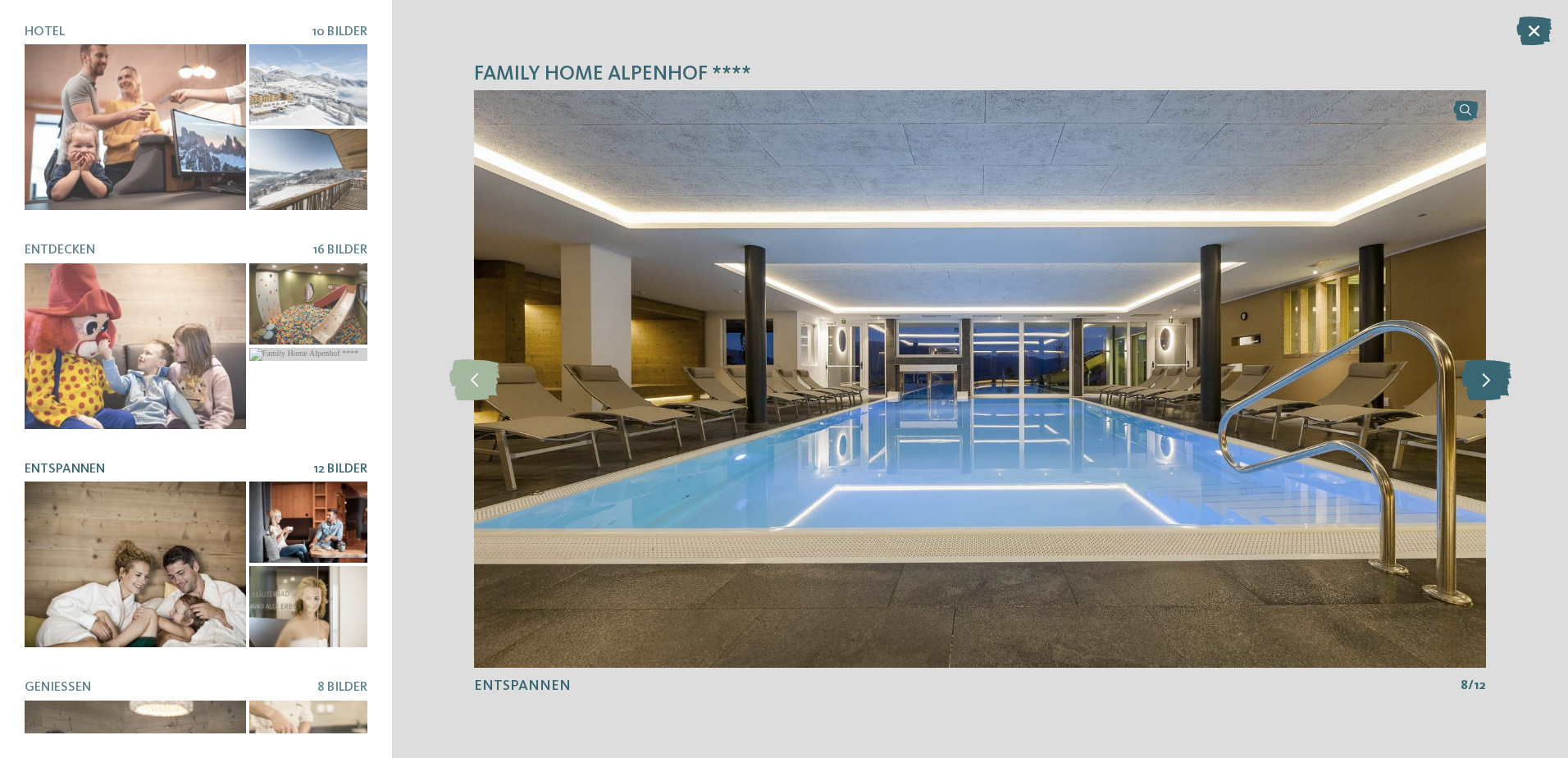
click at [1486, 380] on icon at bounding box center [1486, 379] width 50 height 41
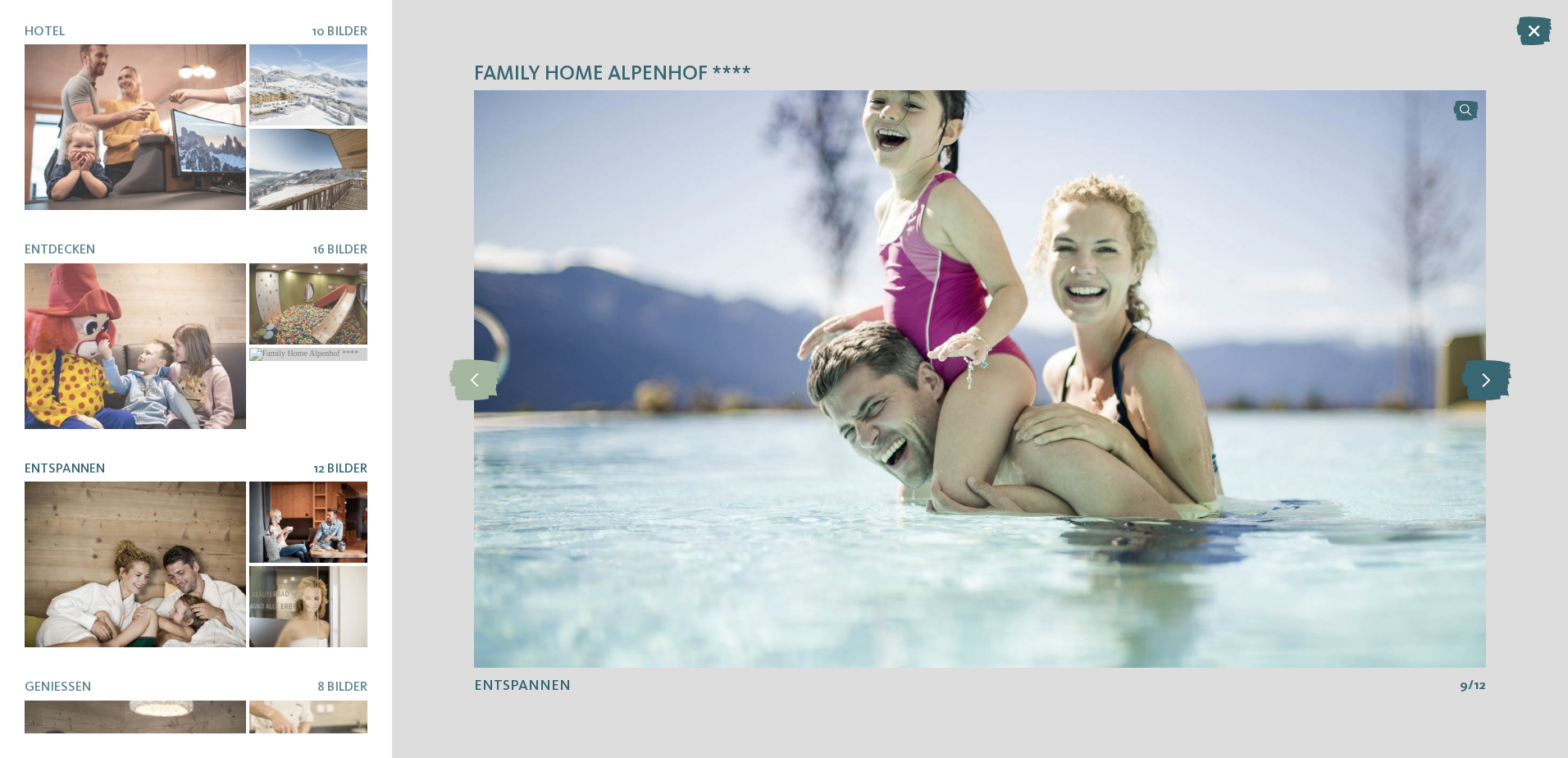
click at [1486, 380] on icon at bounding box center [1486, 379] width 50 height 41
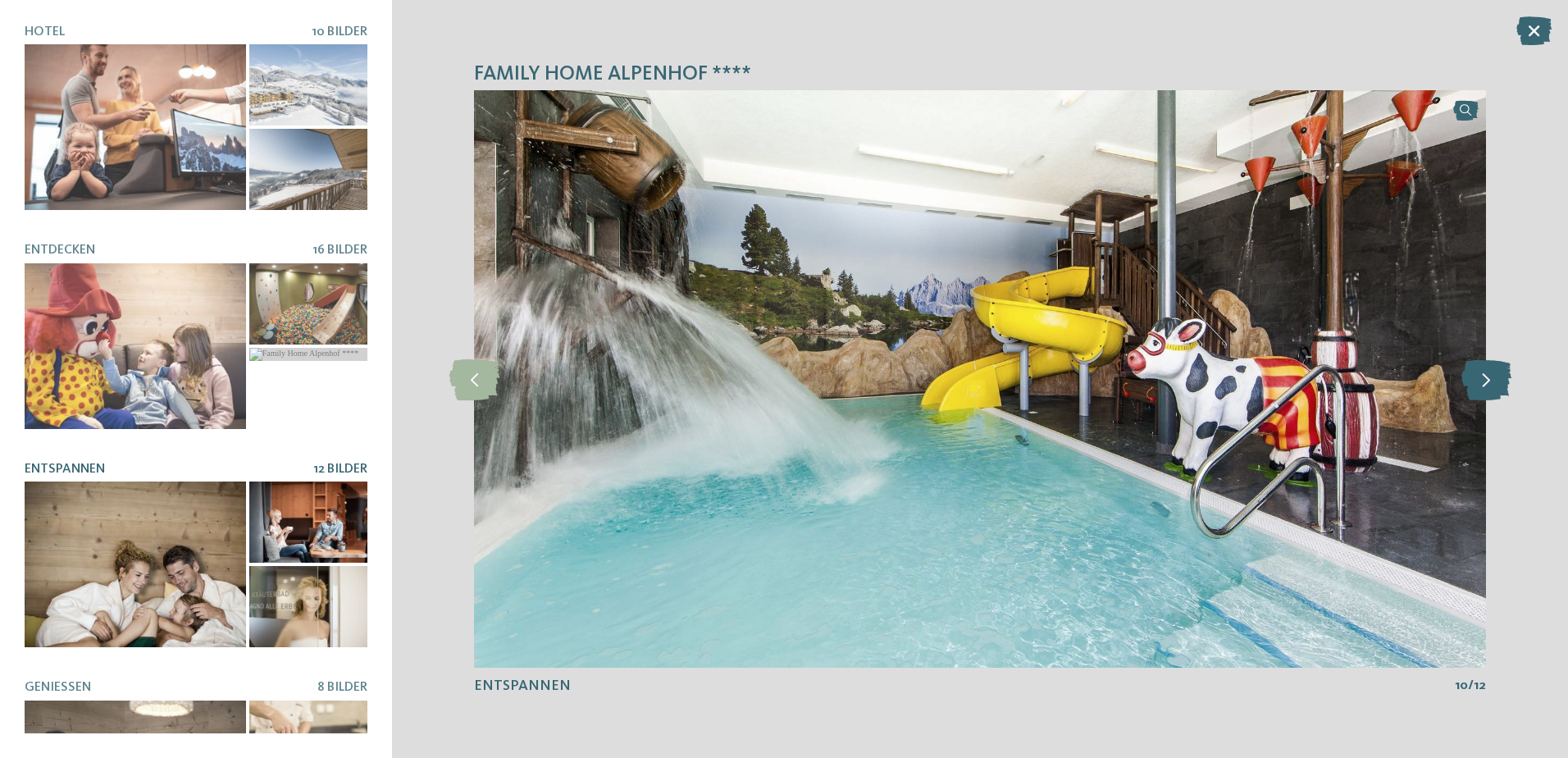
click at [1486, 380] on icon at bounding box center [1486, 379] width 50 height 41
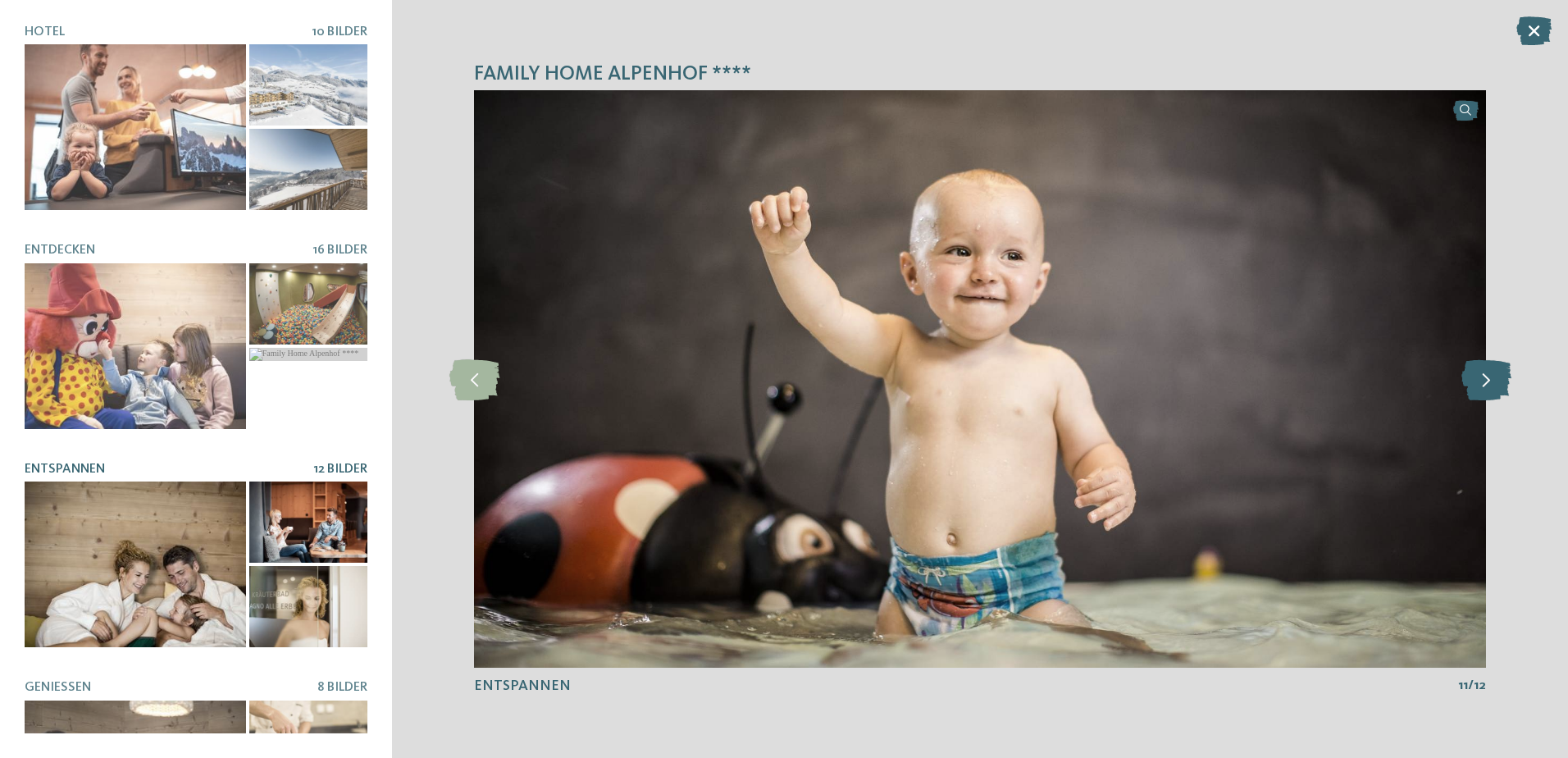
click at [1486, 380] on icon at bounding box center [1486, 379] width 50 height 41
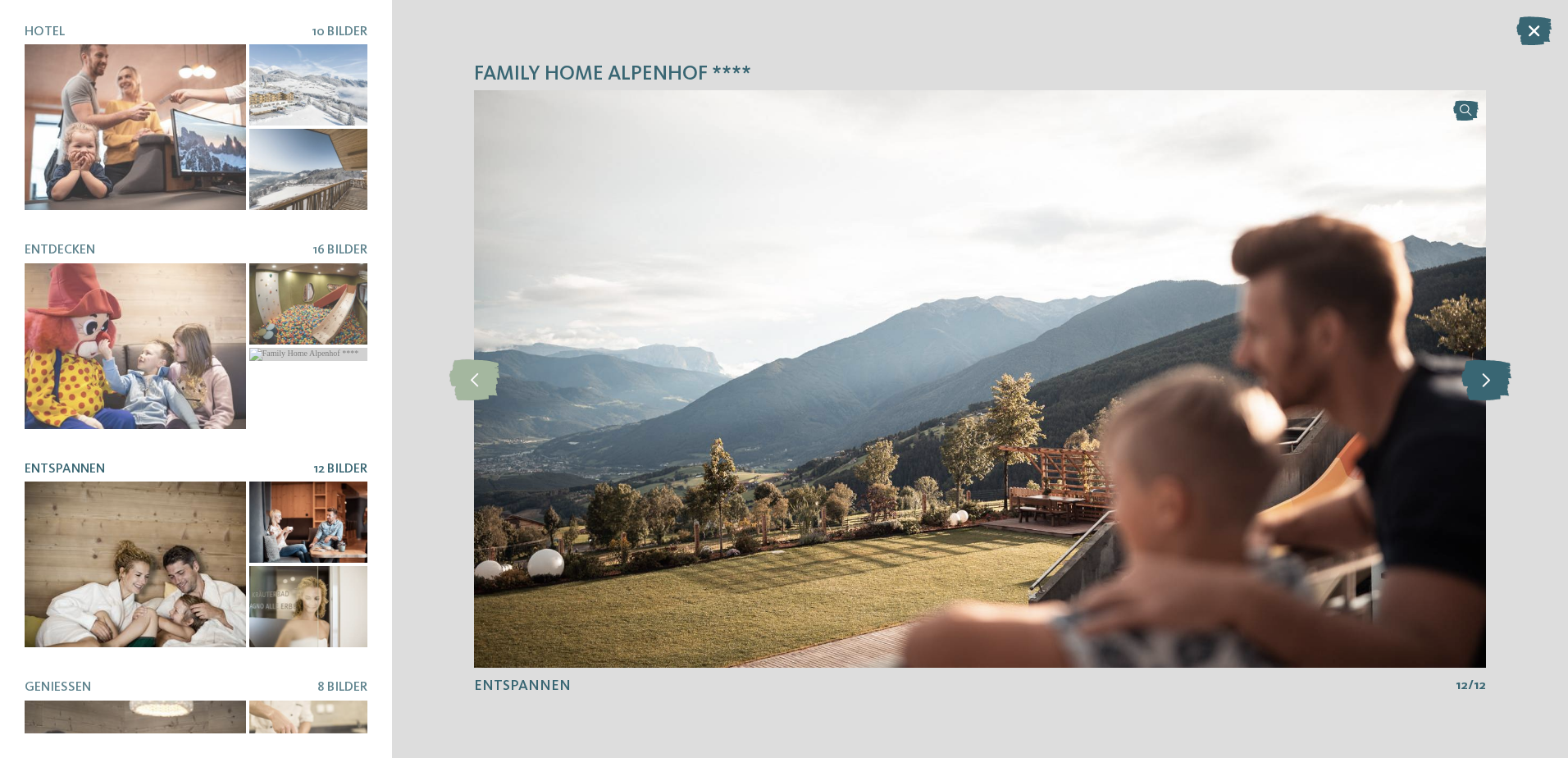
click at [1486, 380] on icon at bounding box center [1486, 379] width 50 height 41
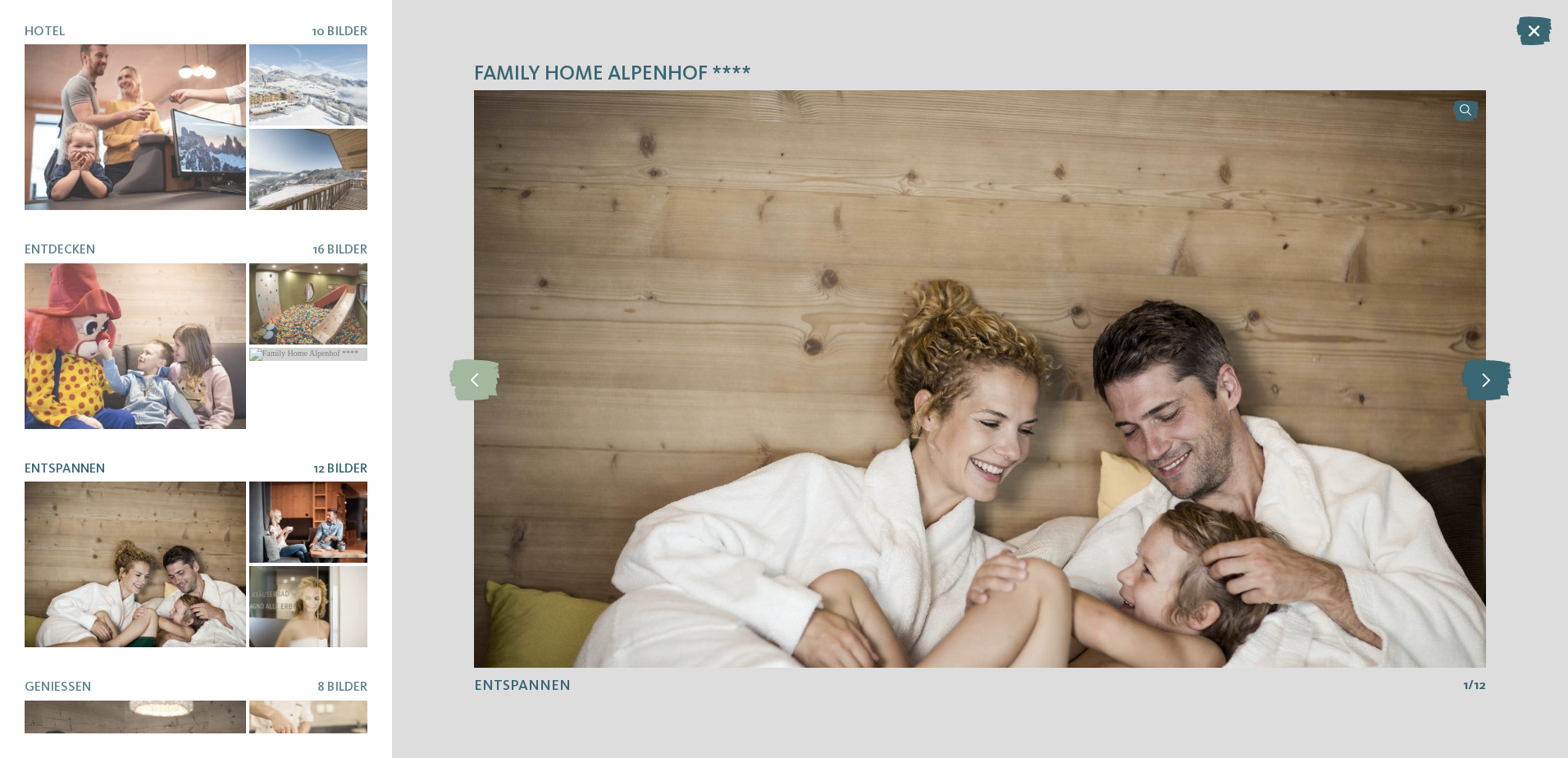
click at [1486, 380] on icon at bounding box center [1486, 379] width 50 height 41
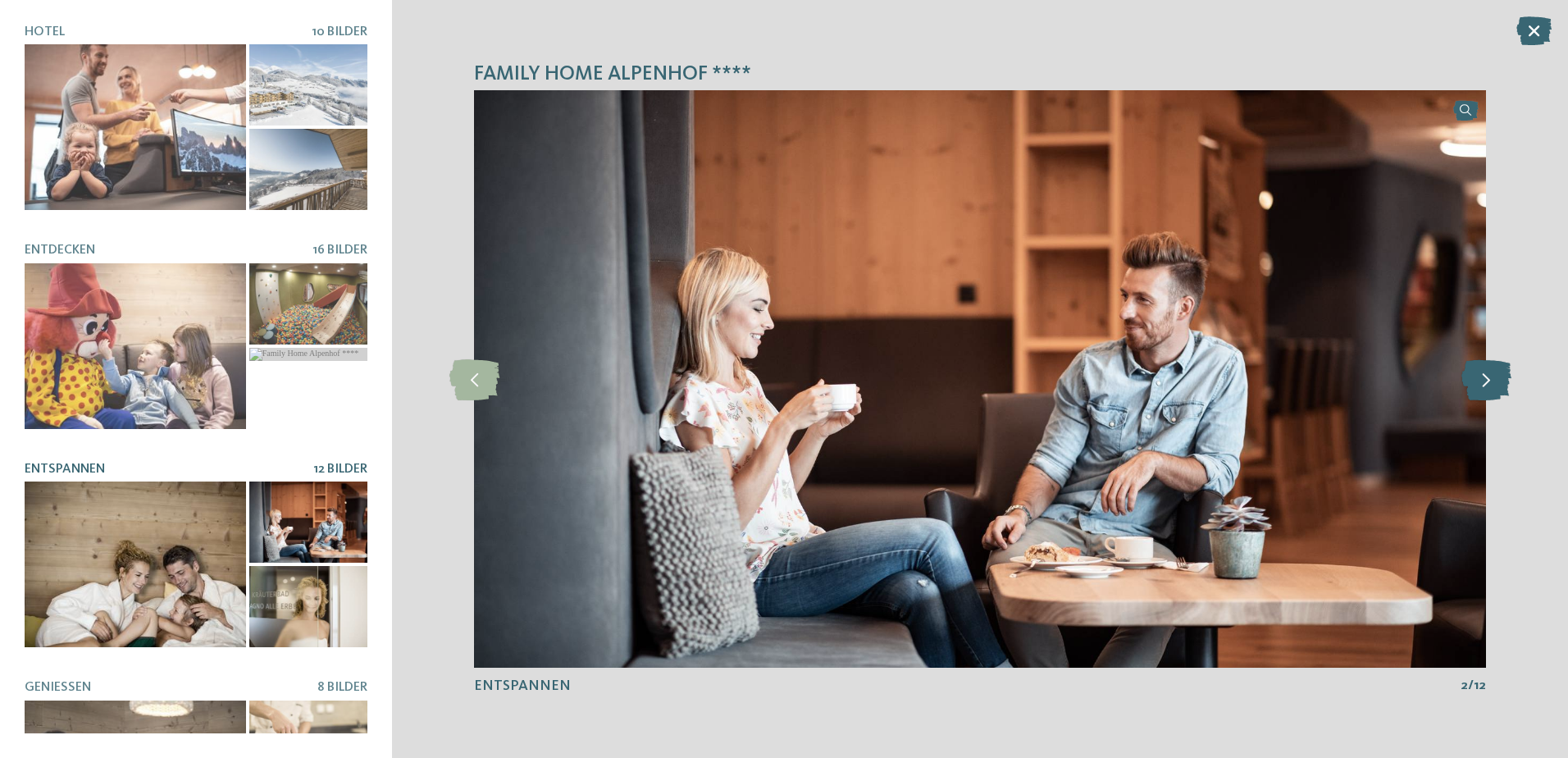
click at [1486, 380] on icon at bounding box center [1486, 379] width 50 height 41
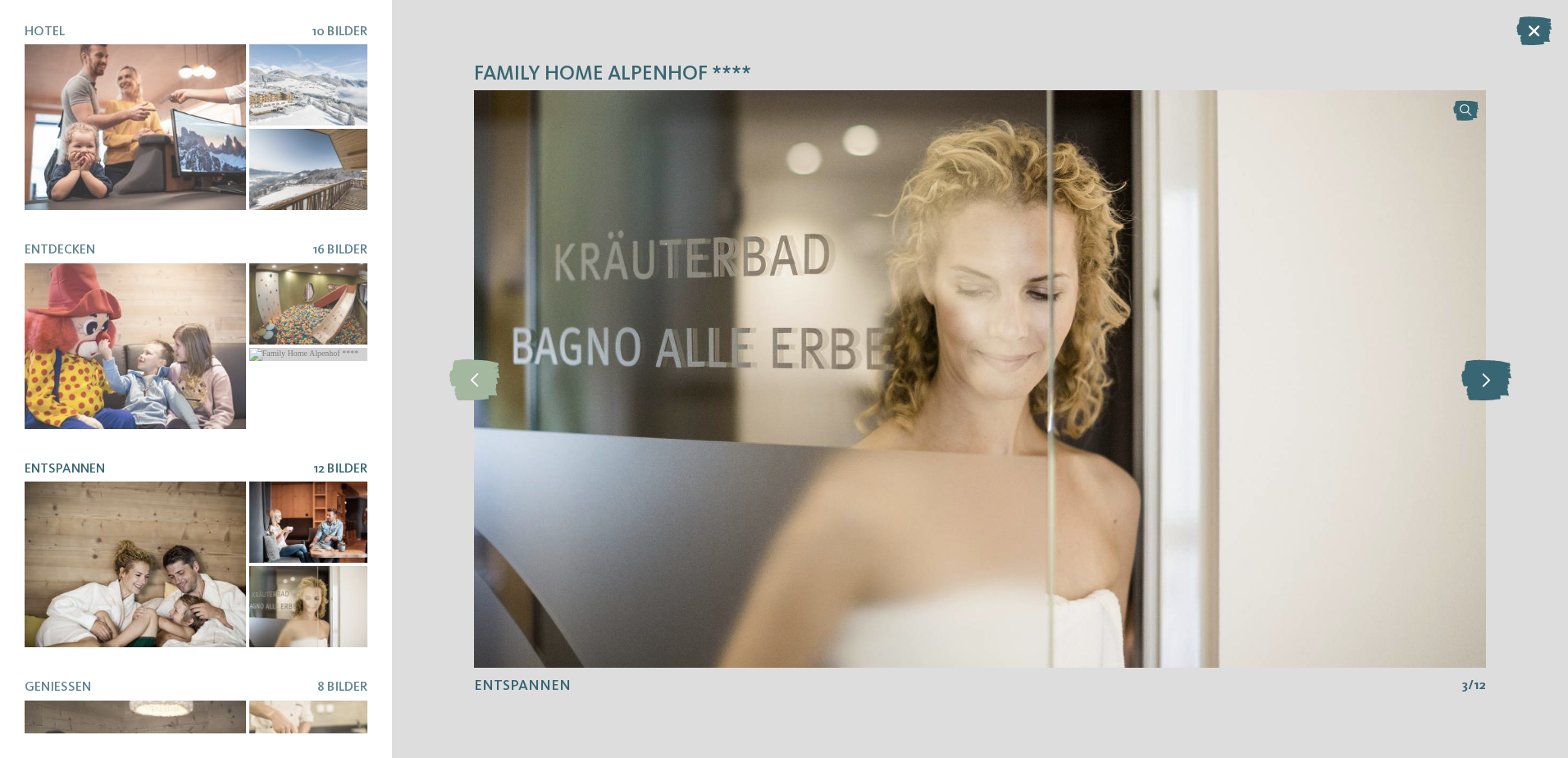
click at [1486, 380] on icon at bounding box center [1486, 379] width 50 height 41
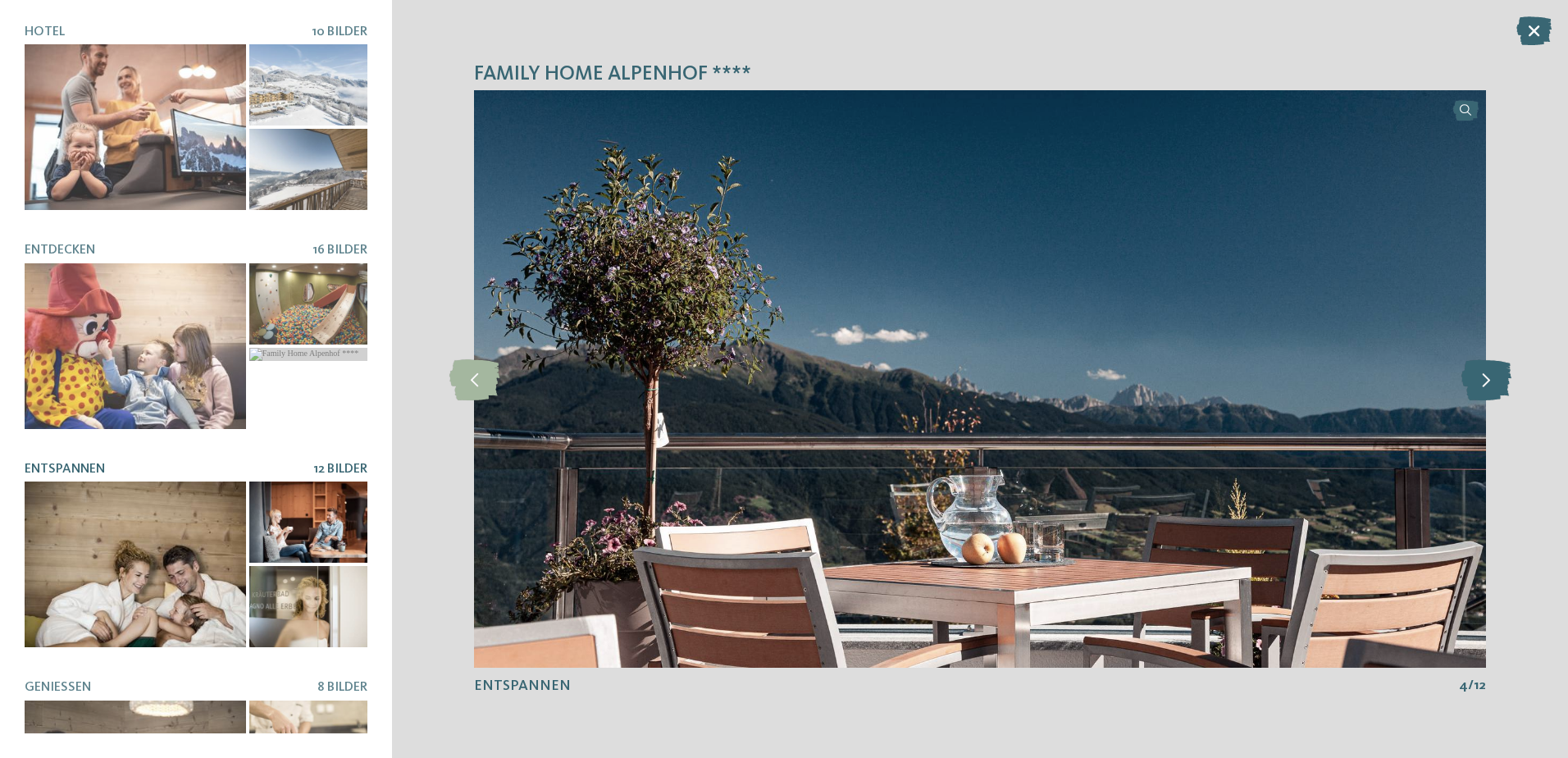
click at [1486, 380] on icon at bounding box center [1486, 379] width 50 height 41
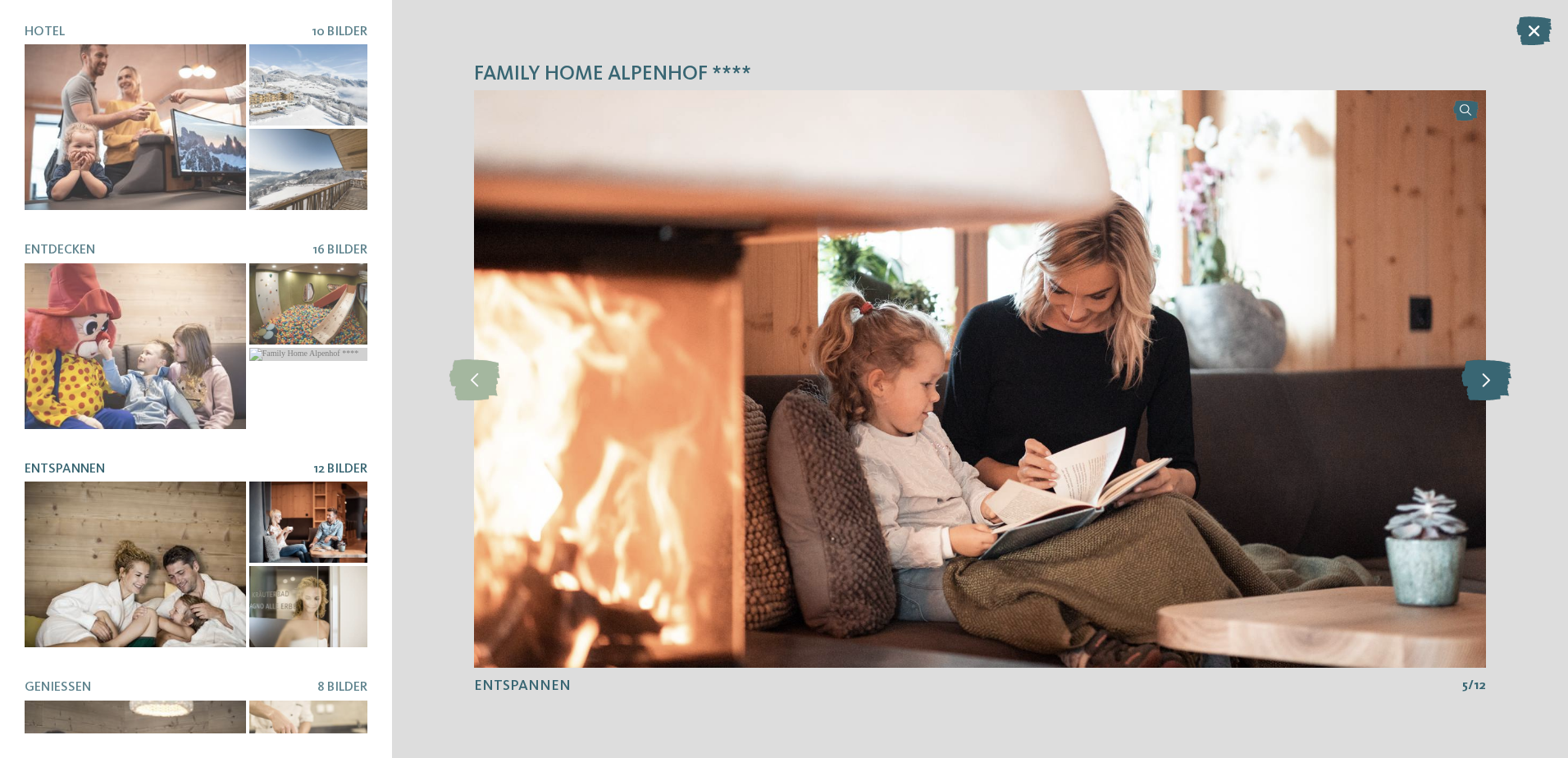
click at [1486, 380] on icon at bounding box center [1486, 379] width 50 height 41
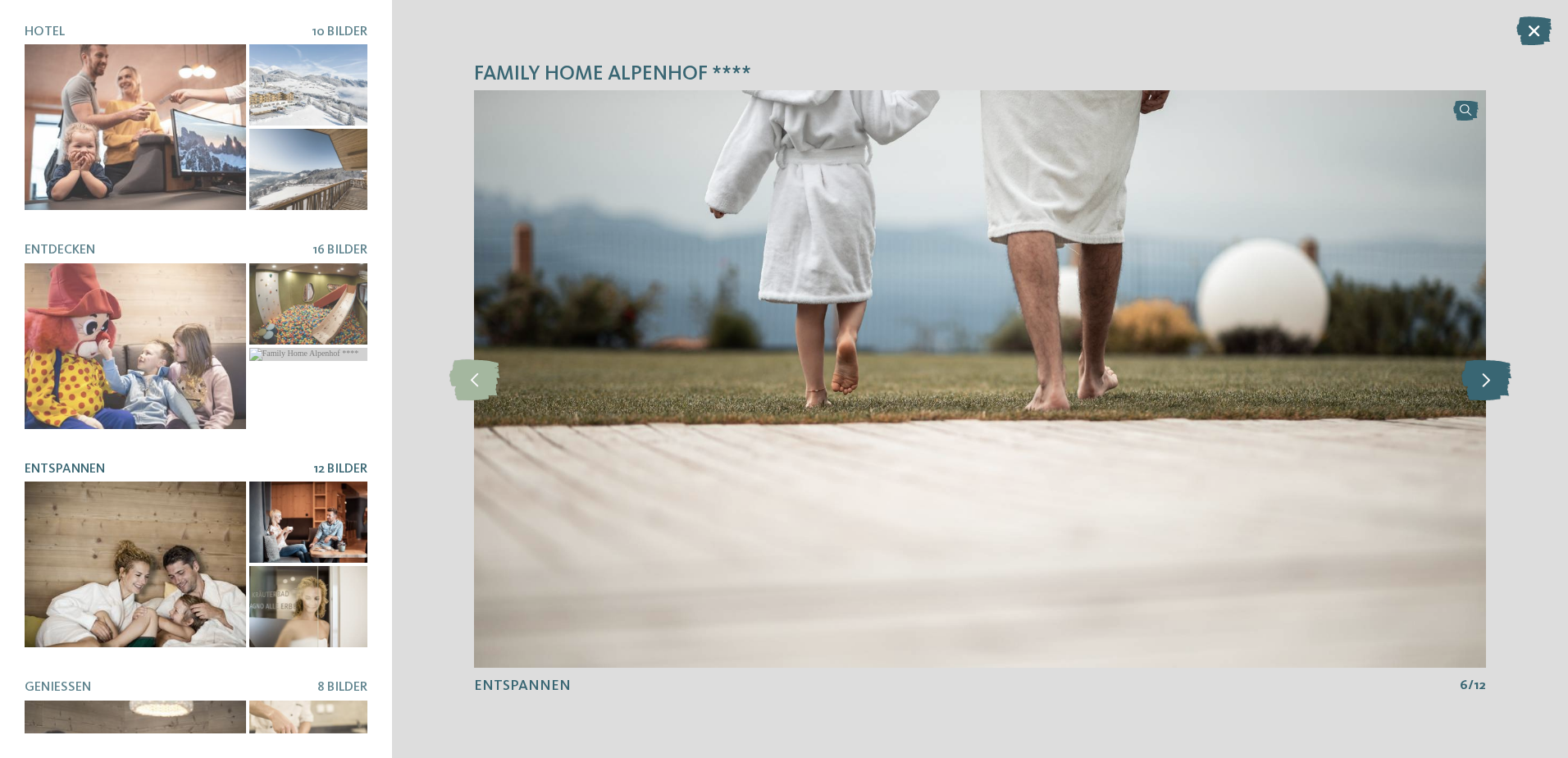
click at [1486, 380] on icon at bounding box center [1486, 379] width 50 height 41
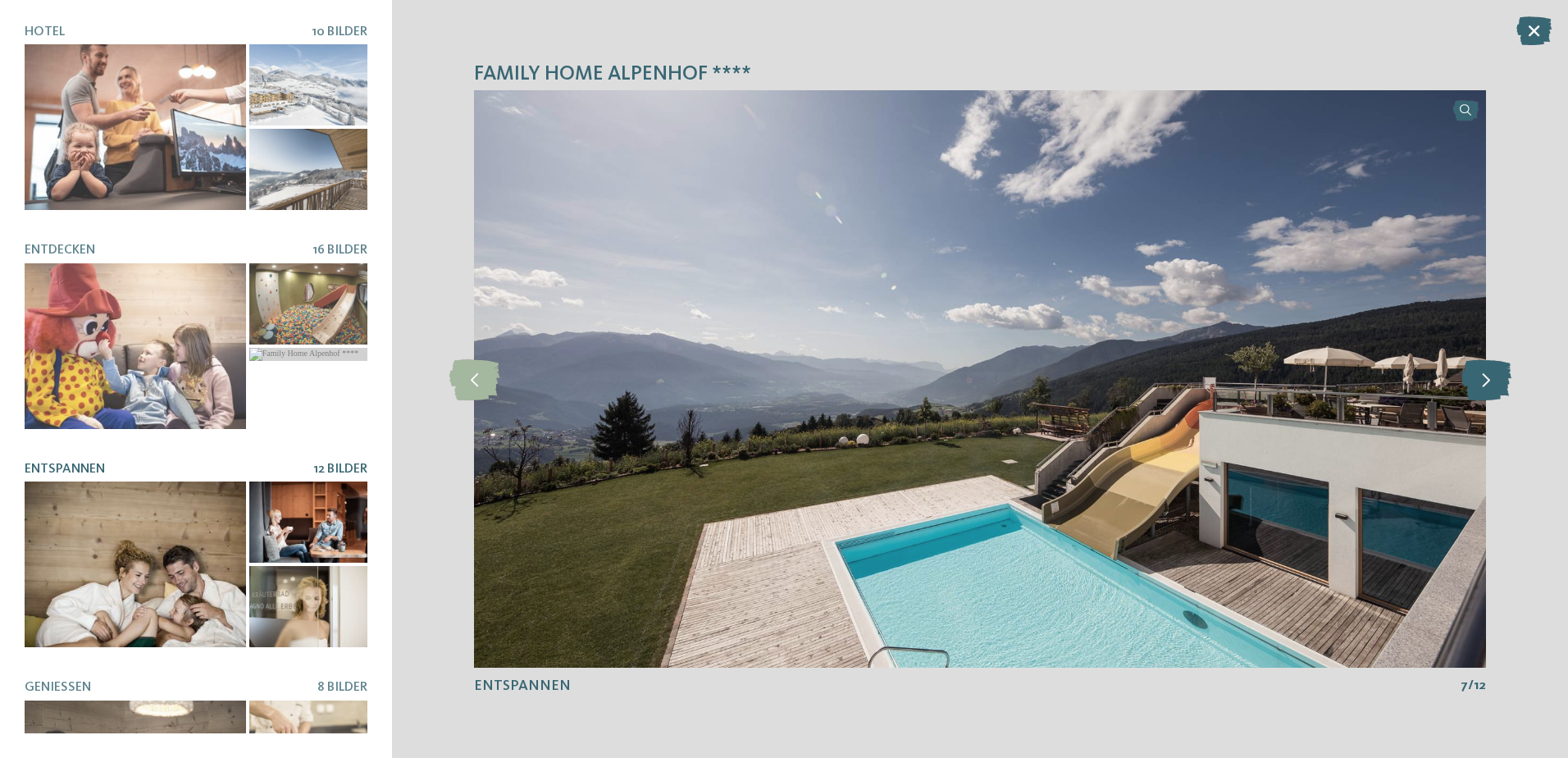
click at [1486, 380] on icon at bounding box center [1486, 379] width 50 height 41
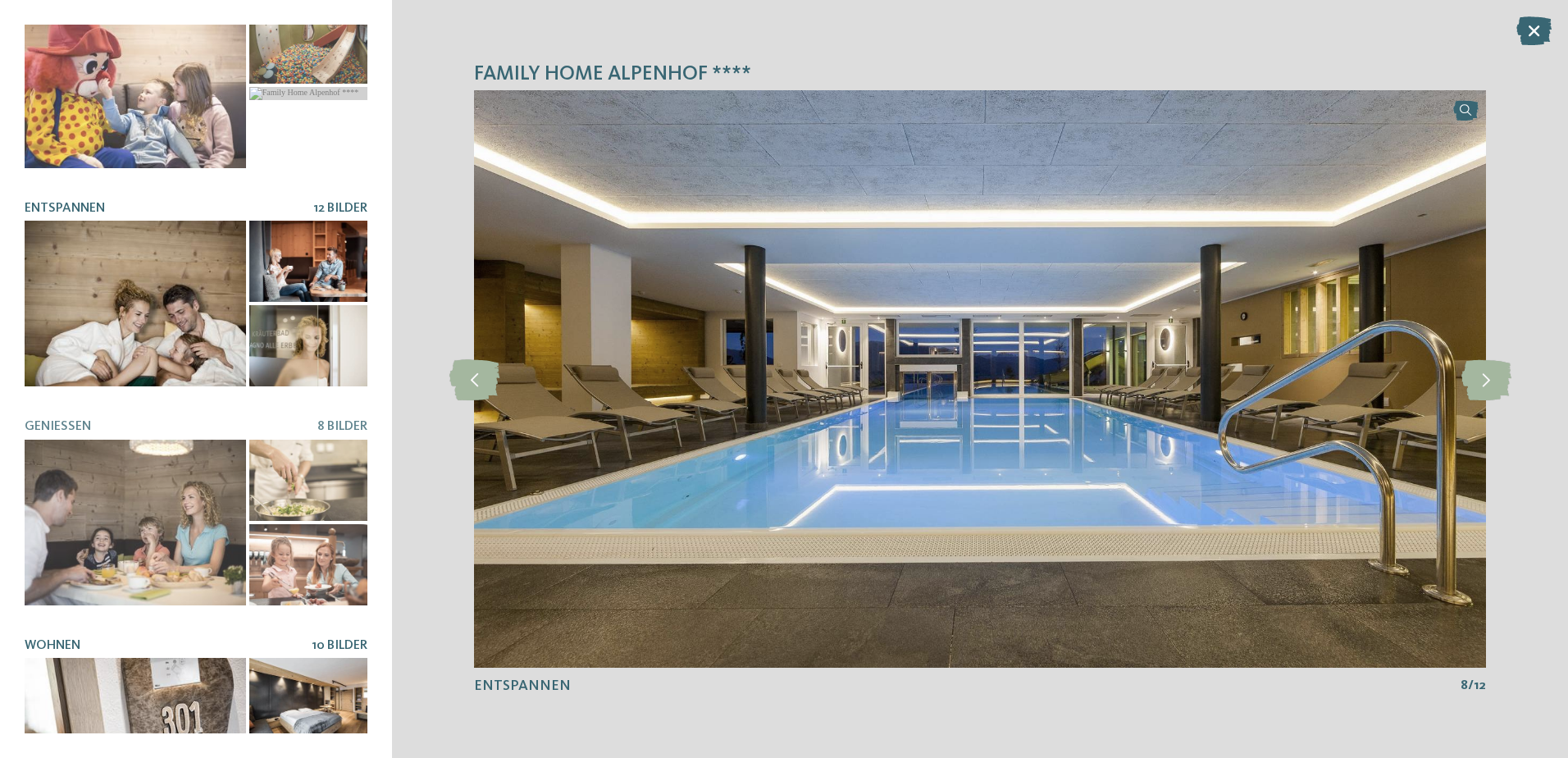
scroll to position [328, 0]
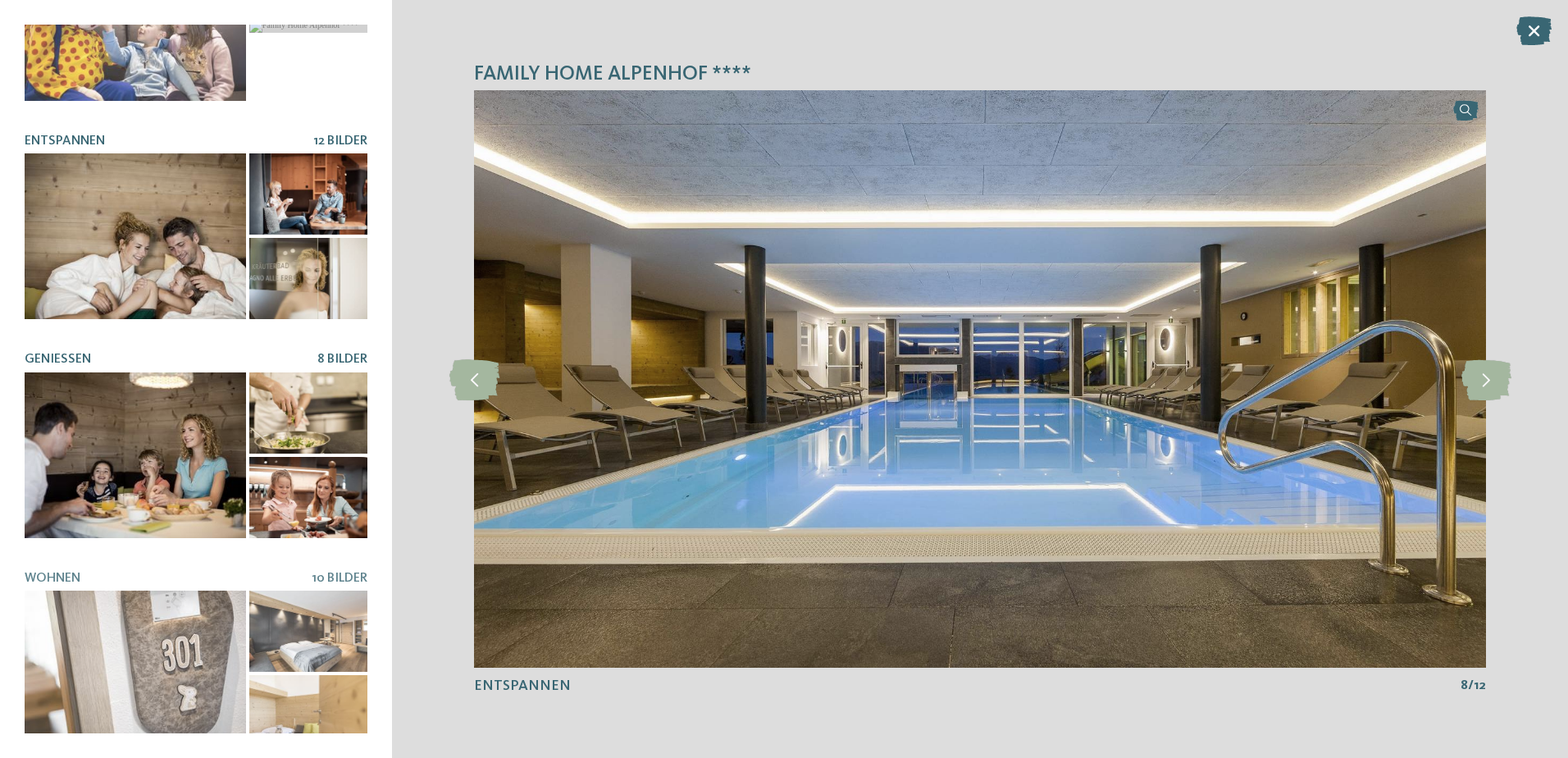
click at [179, 447] on div at bounding box center [135, 455] width 221 height 166
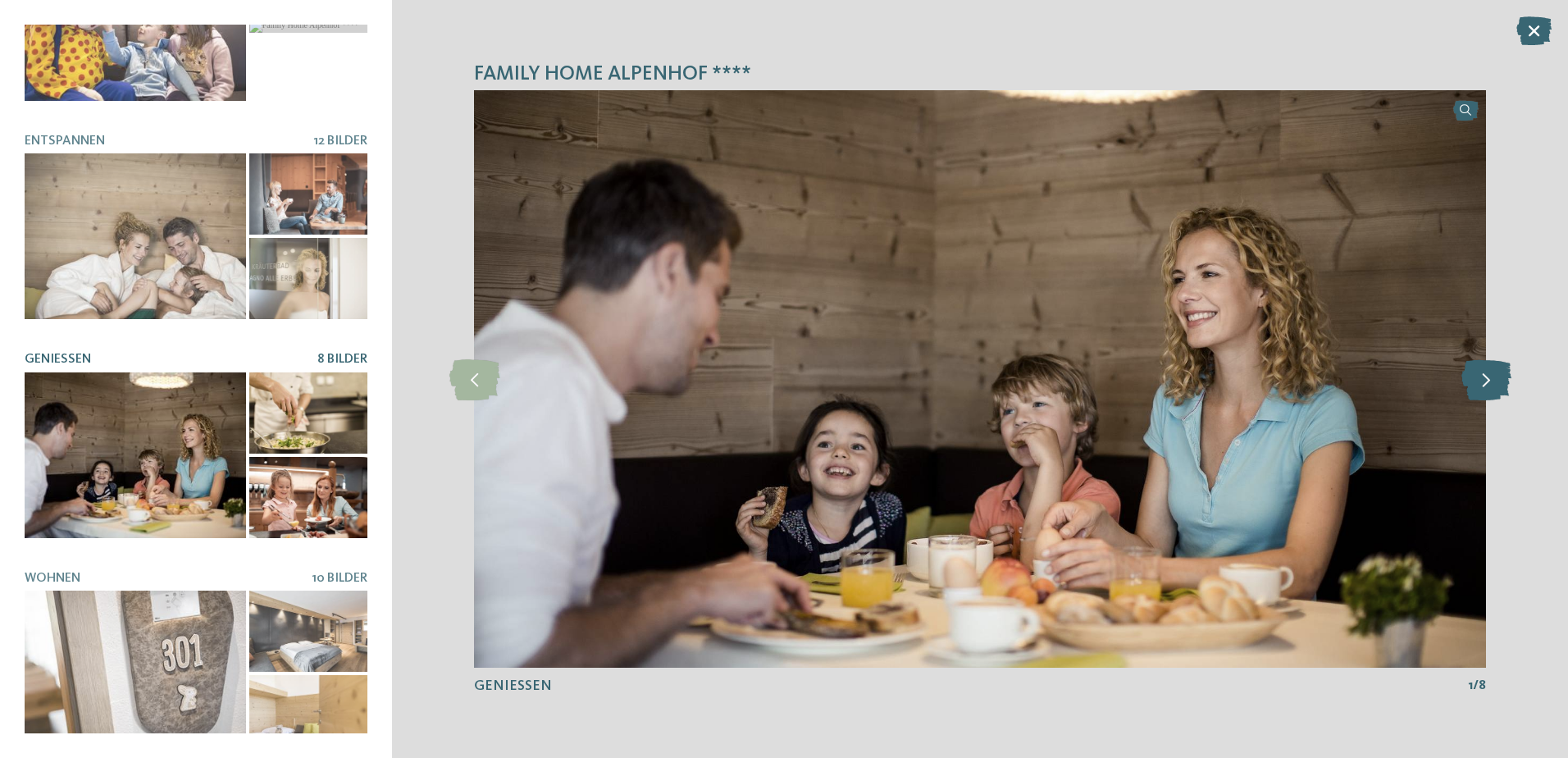
click at [1471, 390] on icon at bounding box center [1486, 379] width 50 height 41
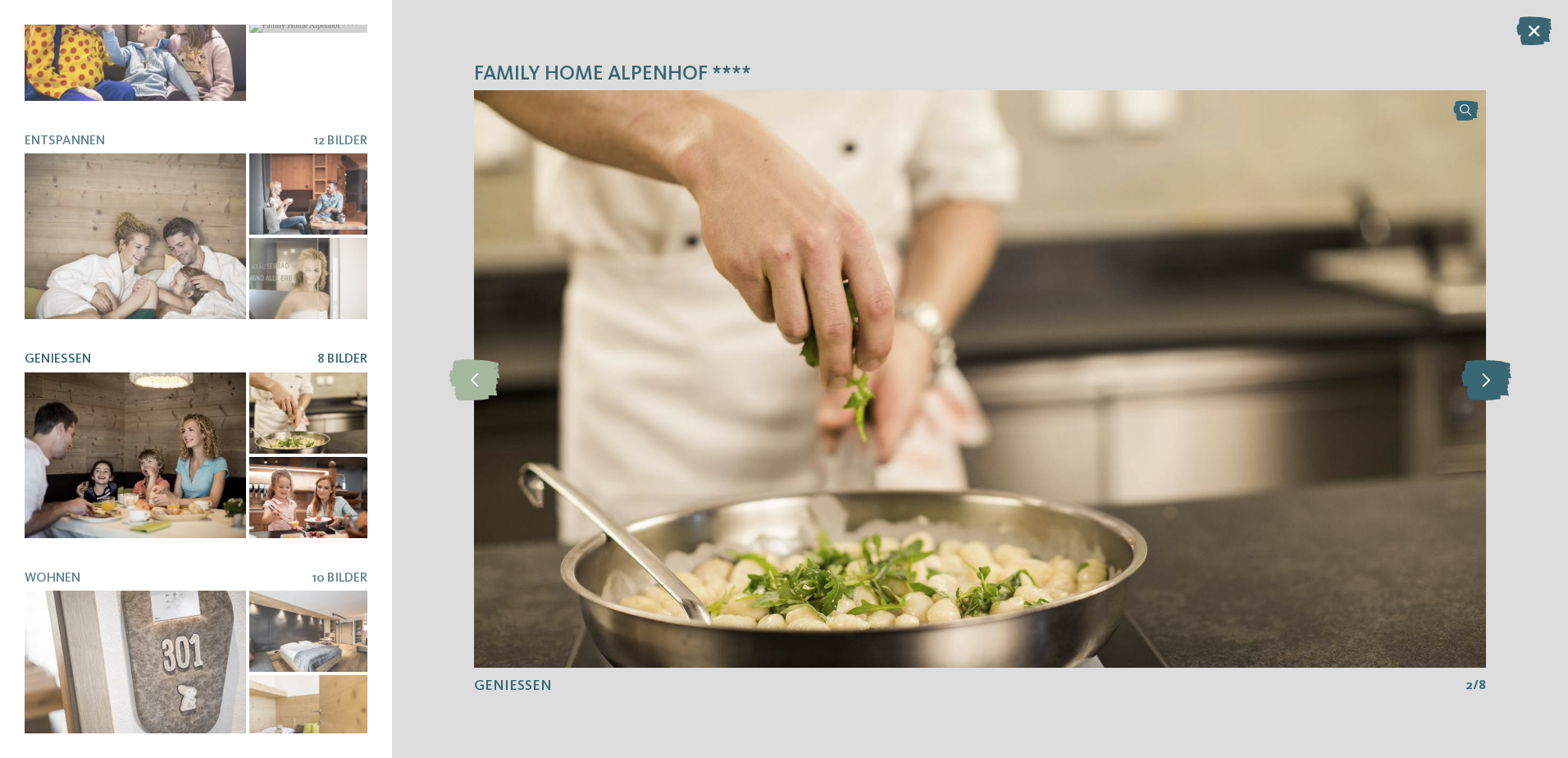
click at [1483, 384] on icon at bounding box center [1486, 379] width 50 height 41
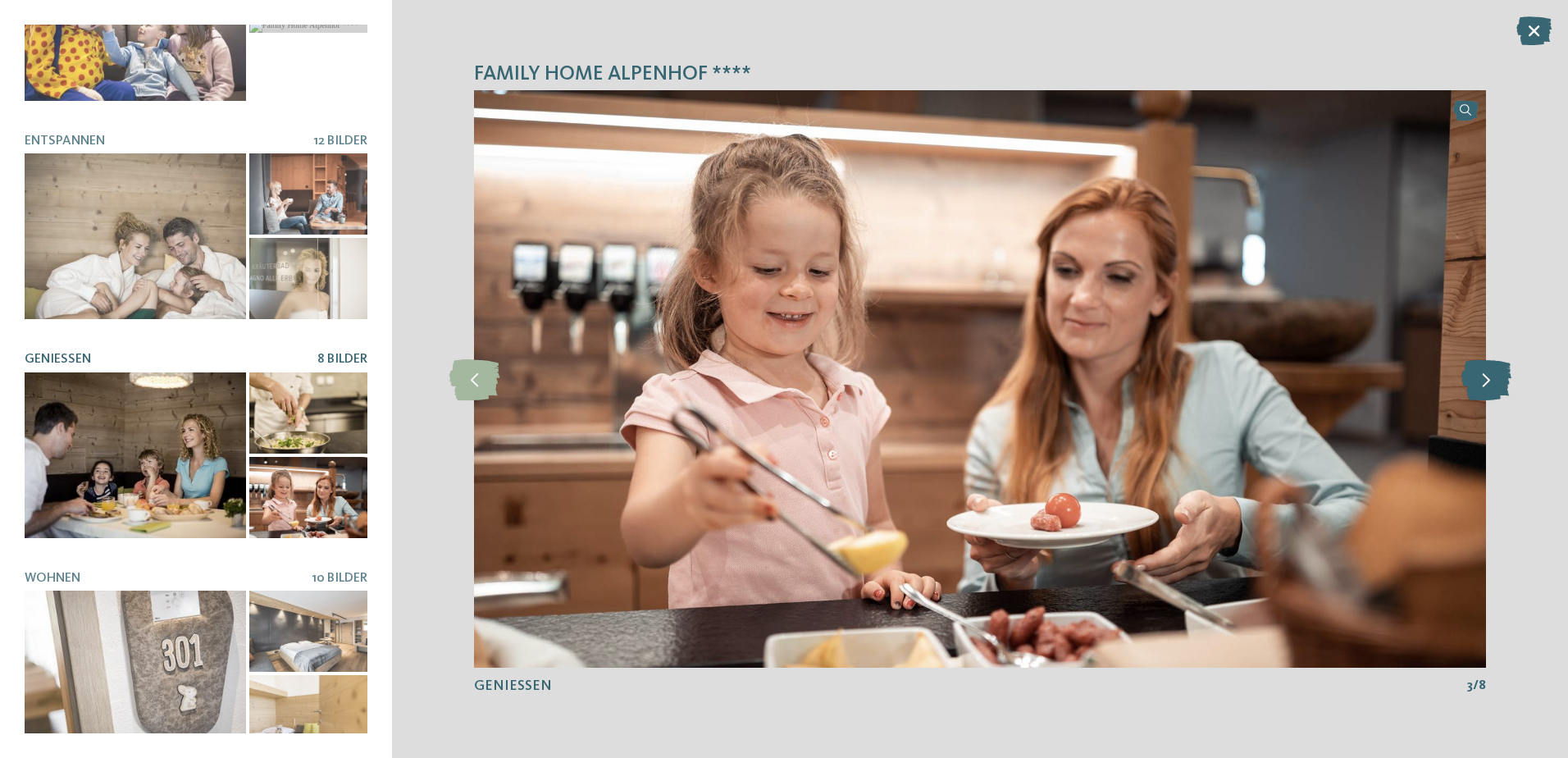
click at [1483, 384] on icon at bounding box center [1486, 379] width 50 height 41
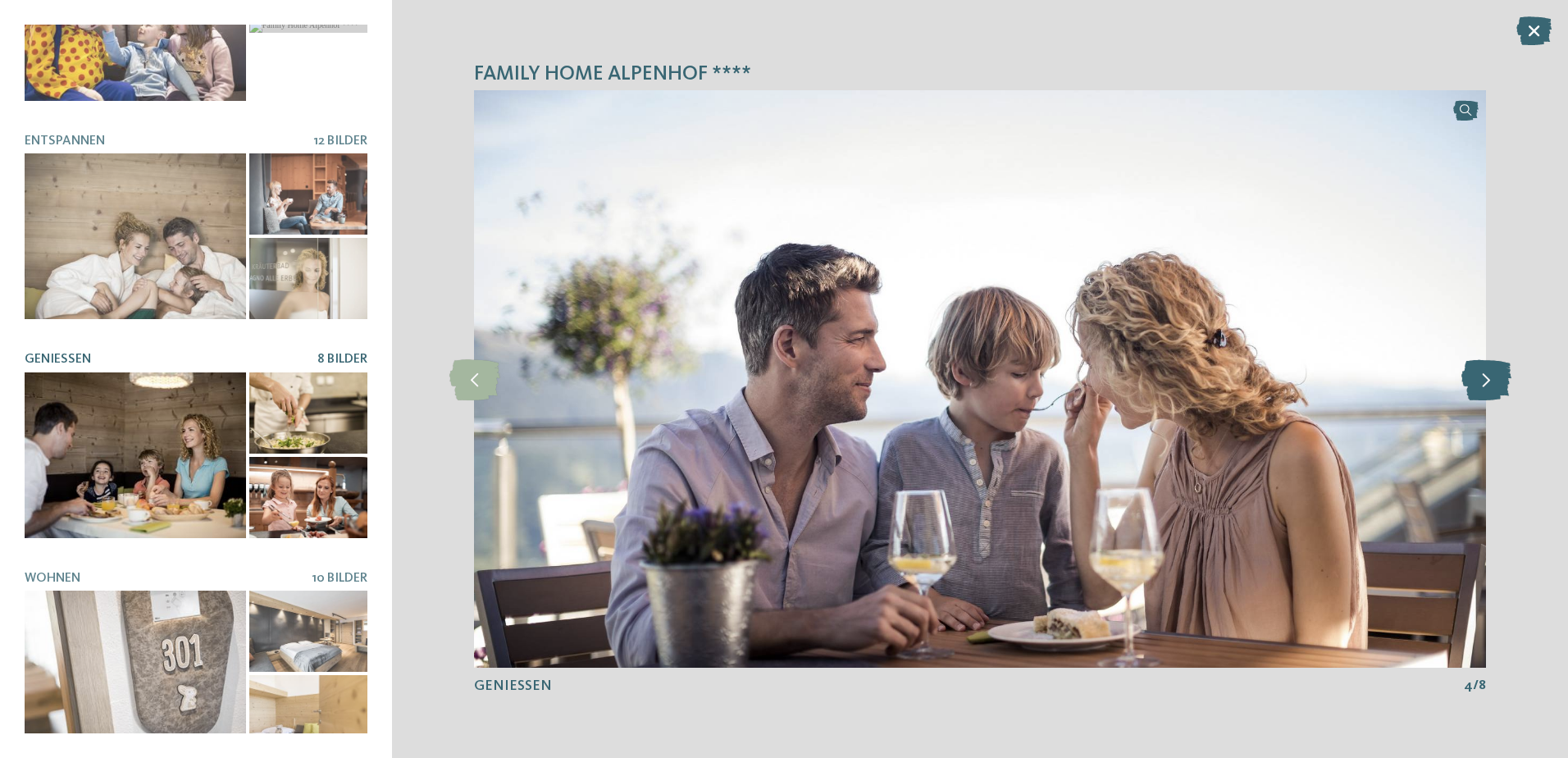
click at [1484, 384] on icon at bounding box center [1486, 379] width 50 height 41
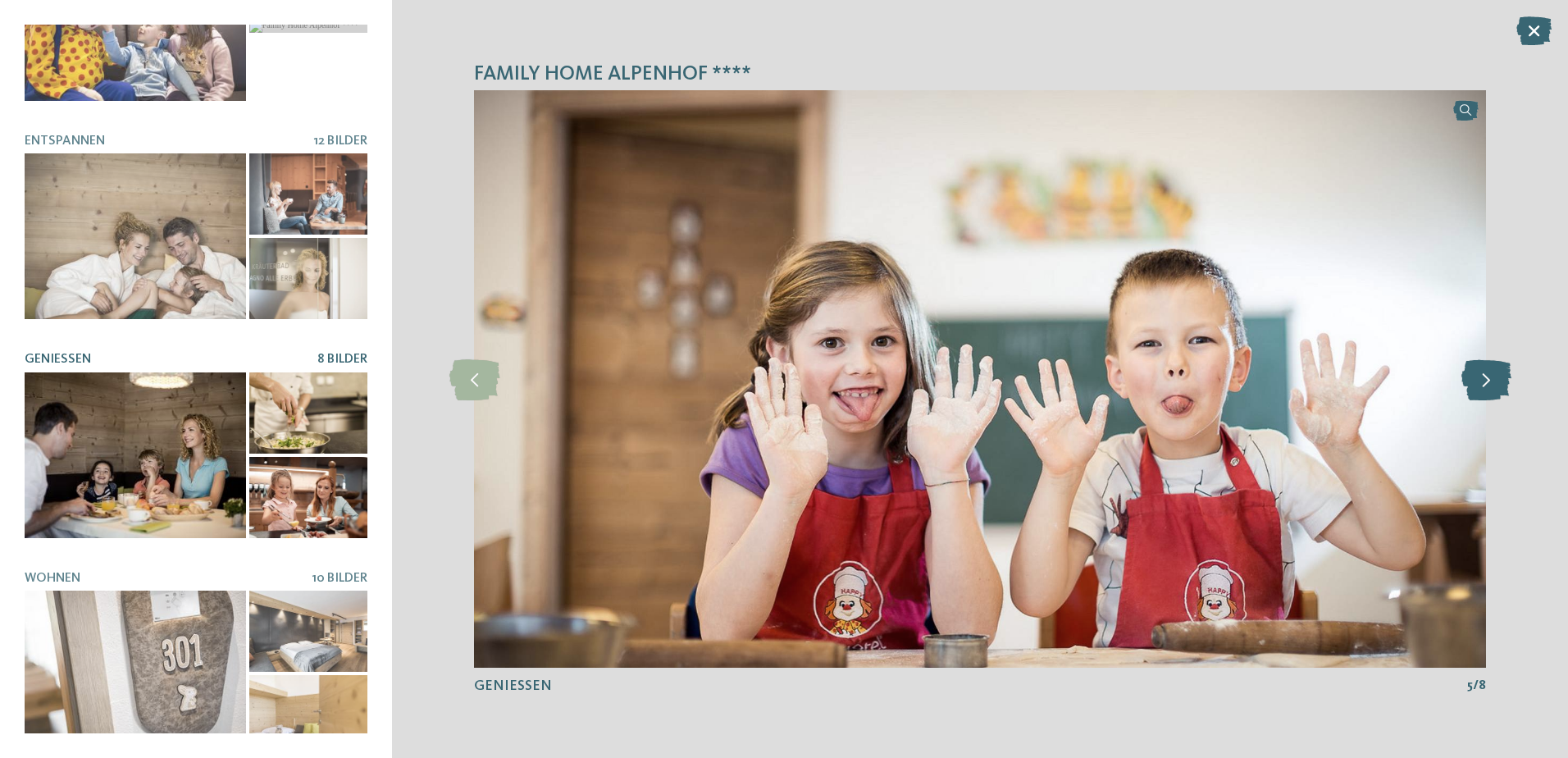
click at [1484, 384] on icon at bounding box center [1486, 379] width 50 height 41
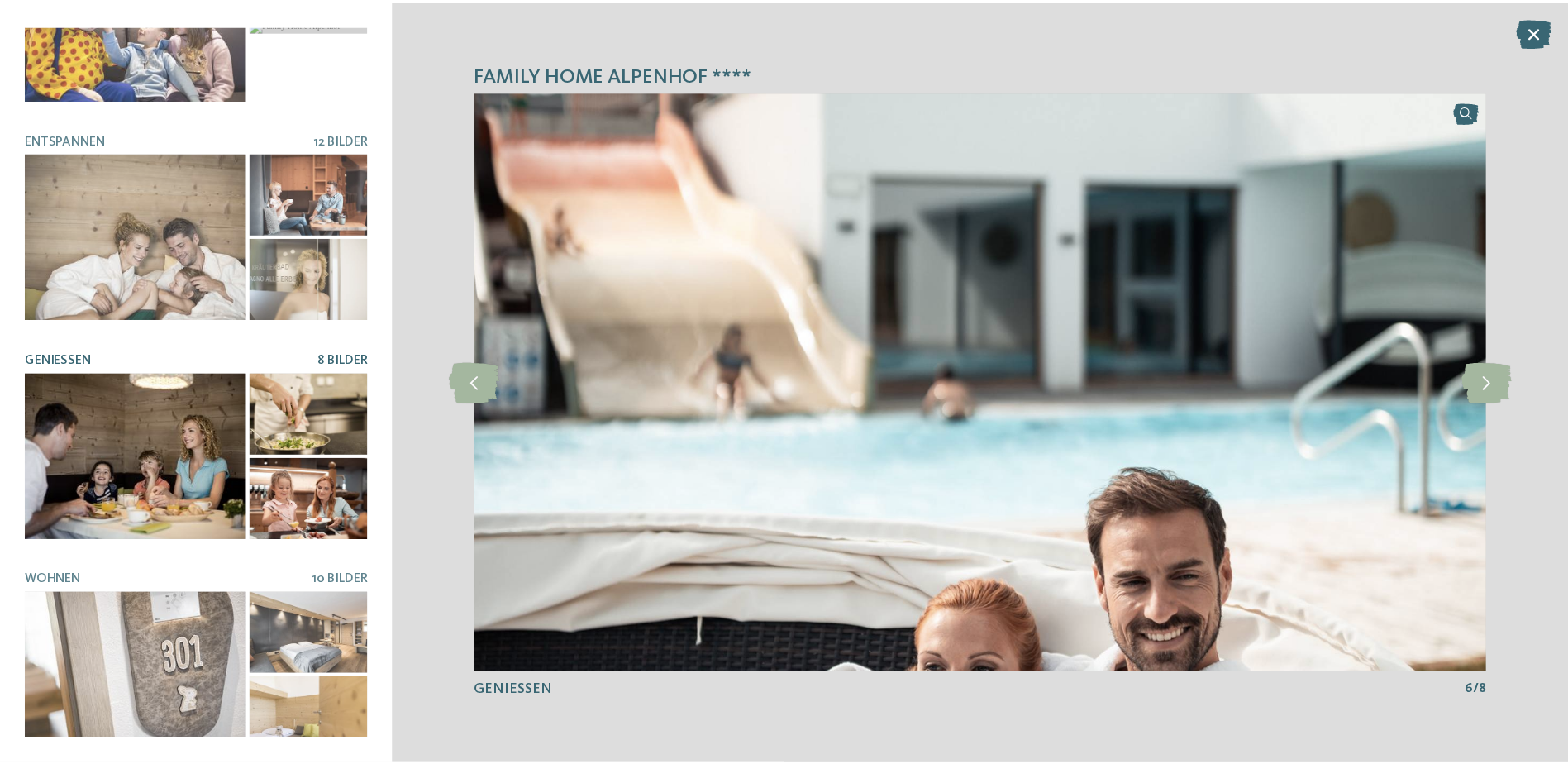
scroll to position [334, 0]
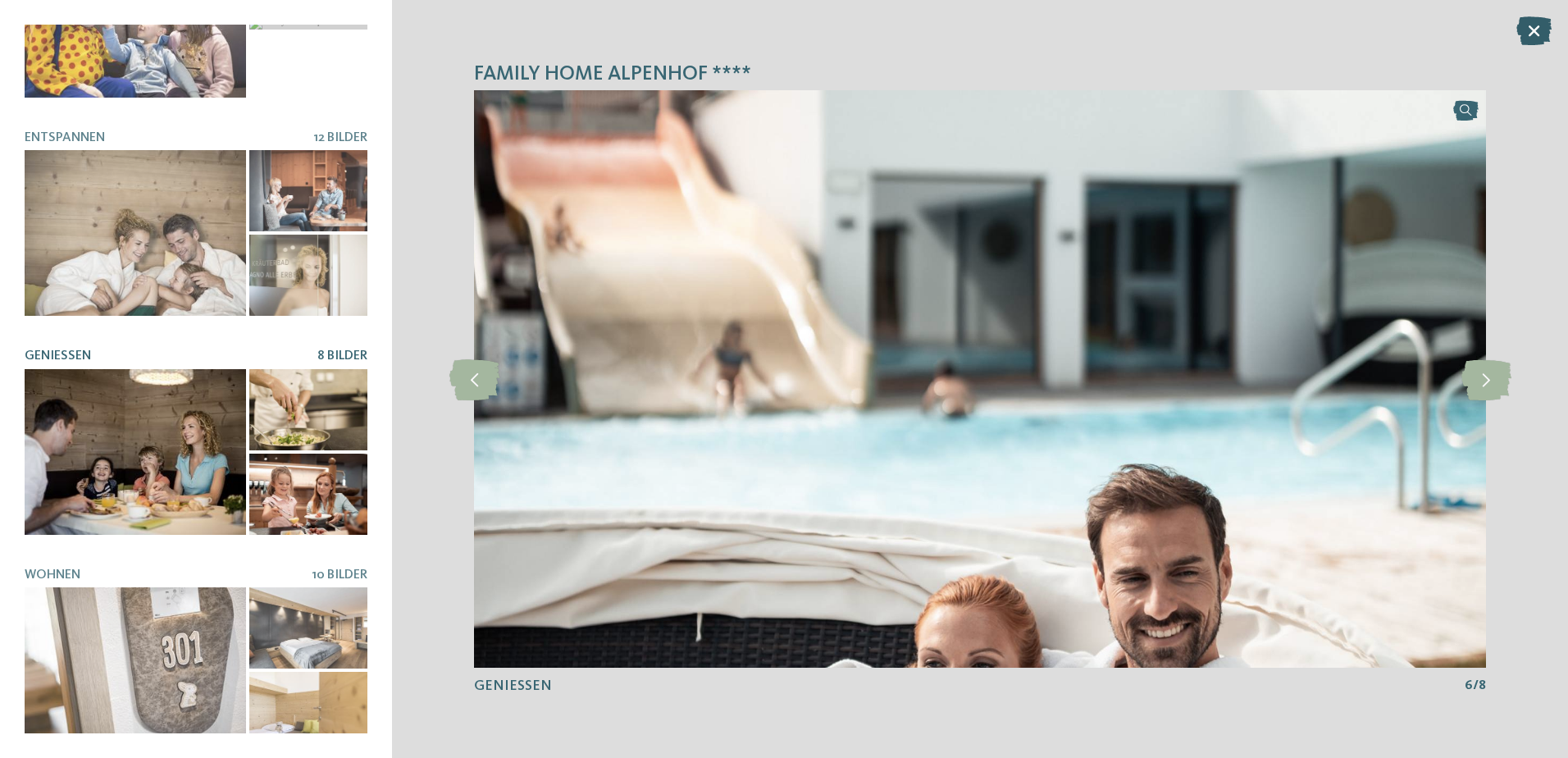
click at [1538, 28] on icon at bounding box center [1534, 31] width 35 height 29
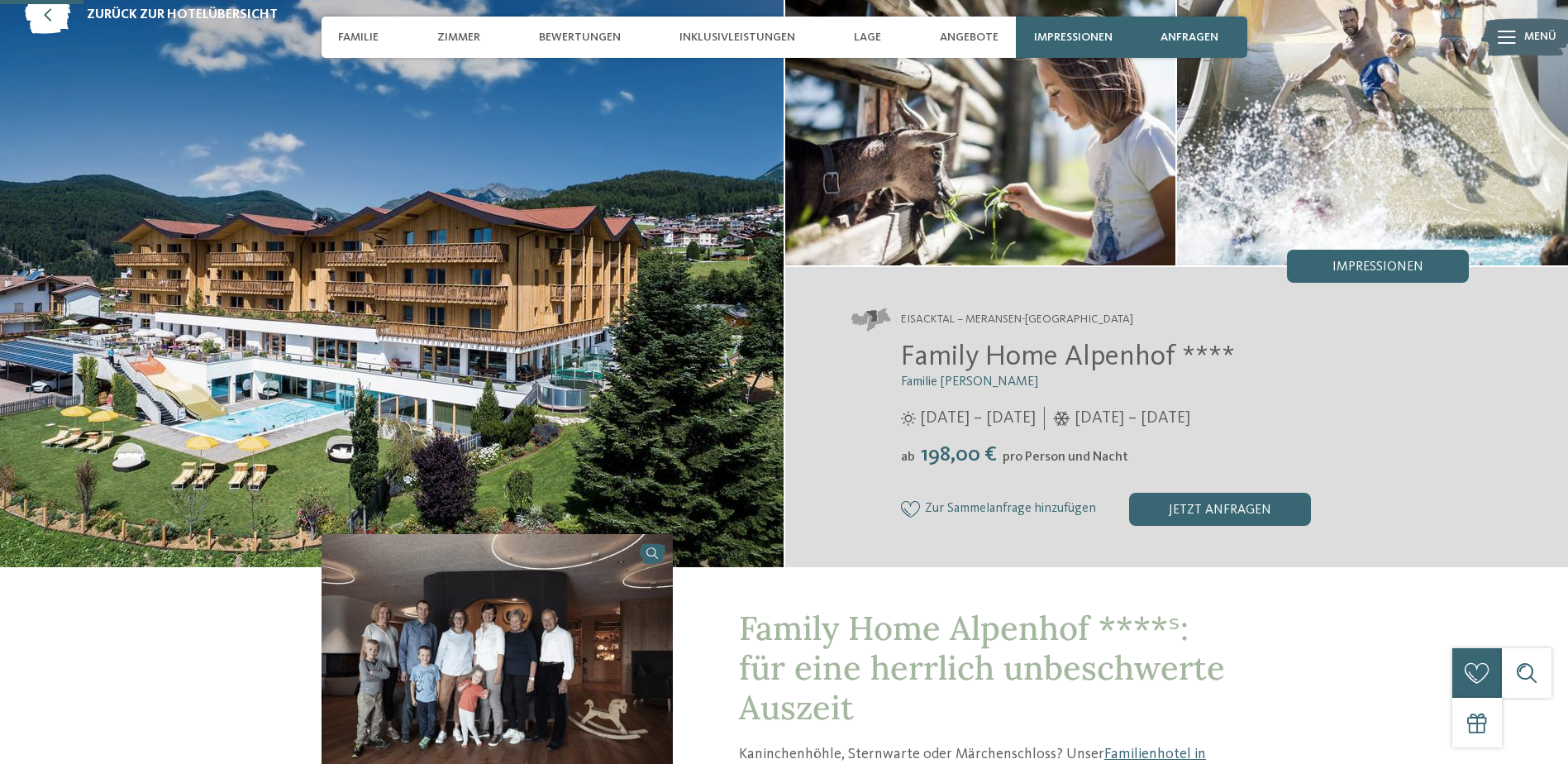
scroll to position [0, 0]
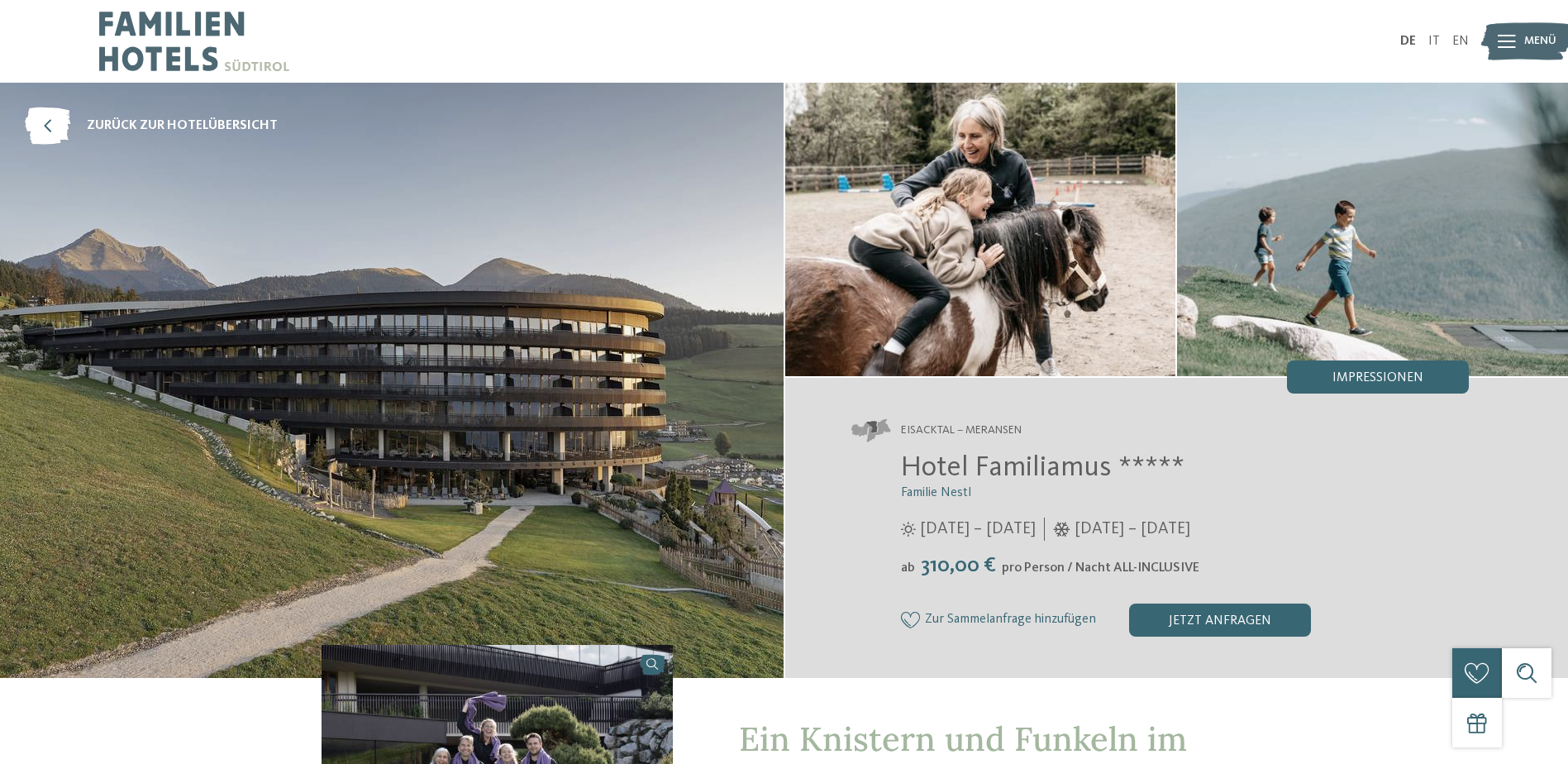
click at [1333, 386] on div "Impressionen" at bounding box center [1379, 376] width 182 height 33
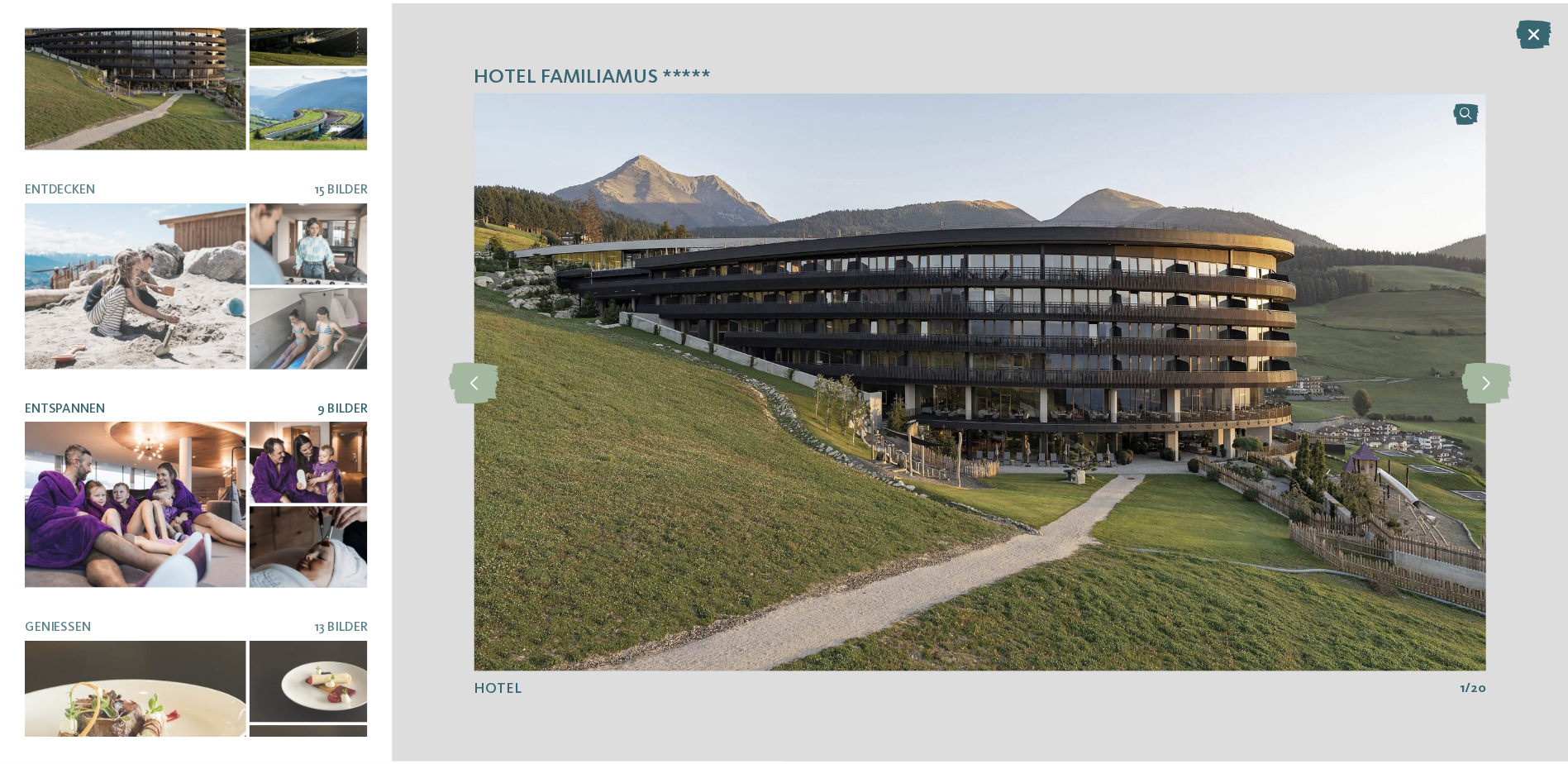
scroll to position [117, 0]
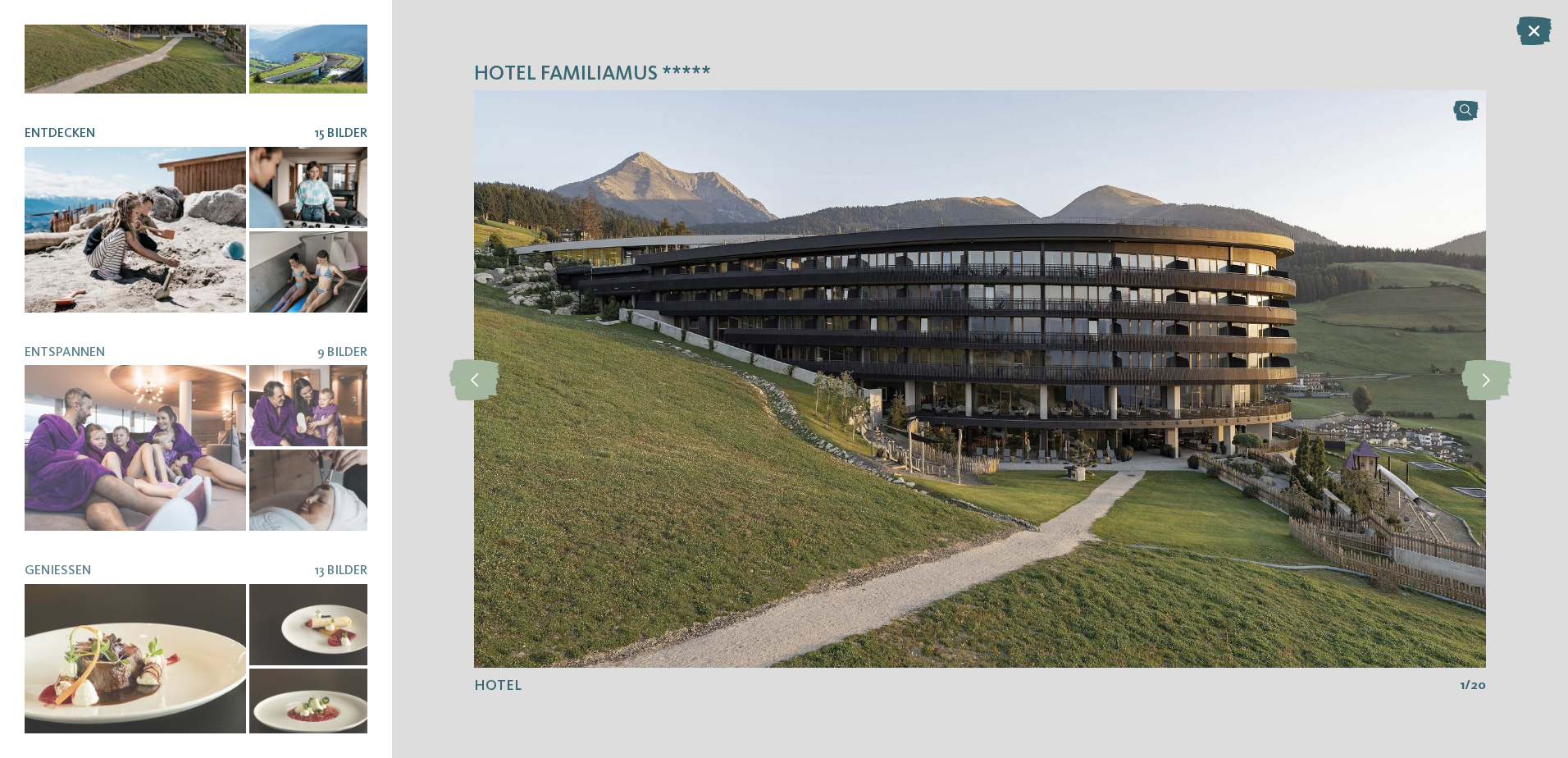
click at [306, 265] on div at bounding box center [308, 272] width 118 height 81
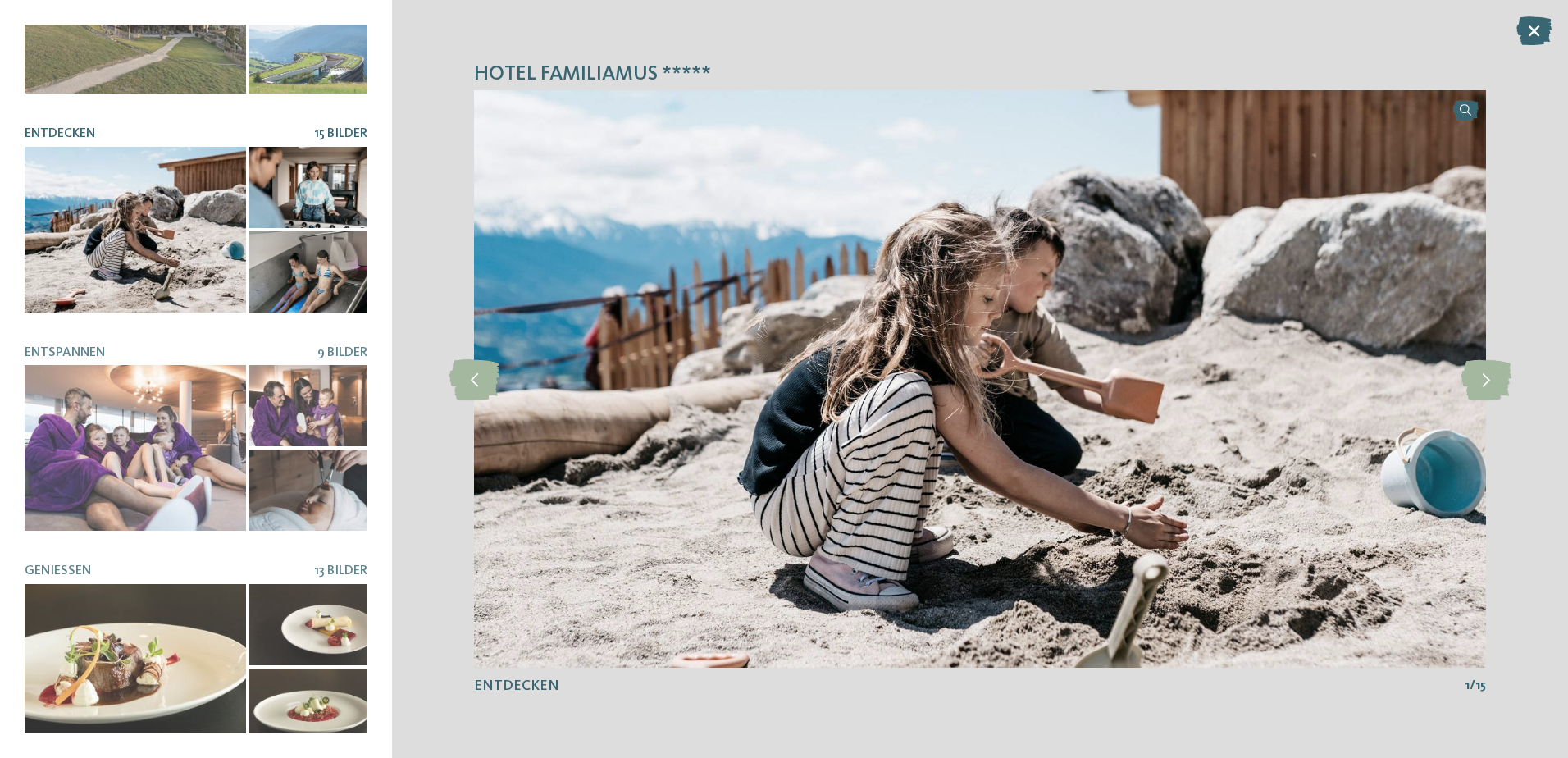
click at [304, 180] on div at bounding box center [308, 187] width 118 height 81
click at [1482, 378] on icon at bounding box center [1486, 379] width 50 height 41
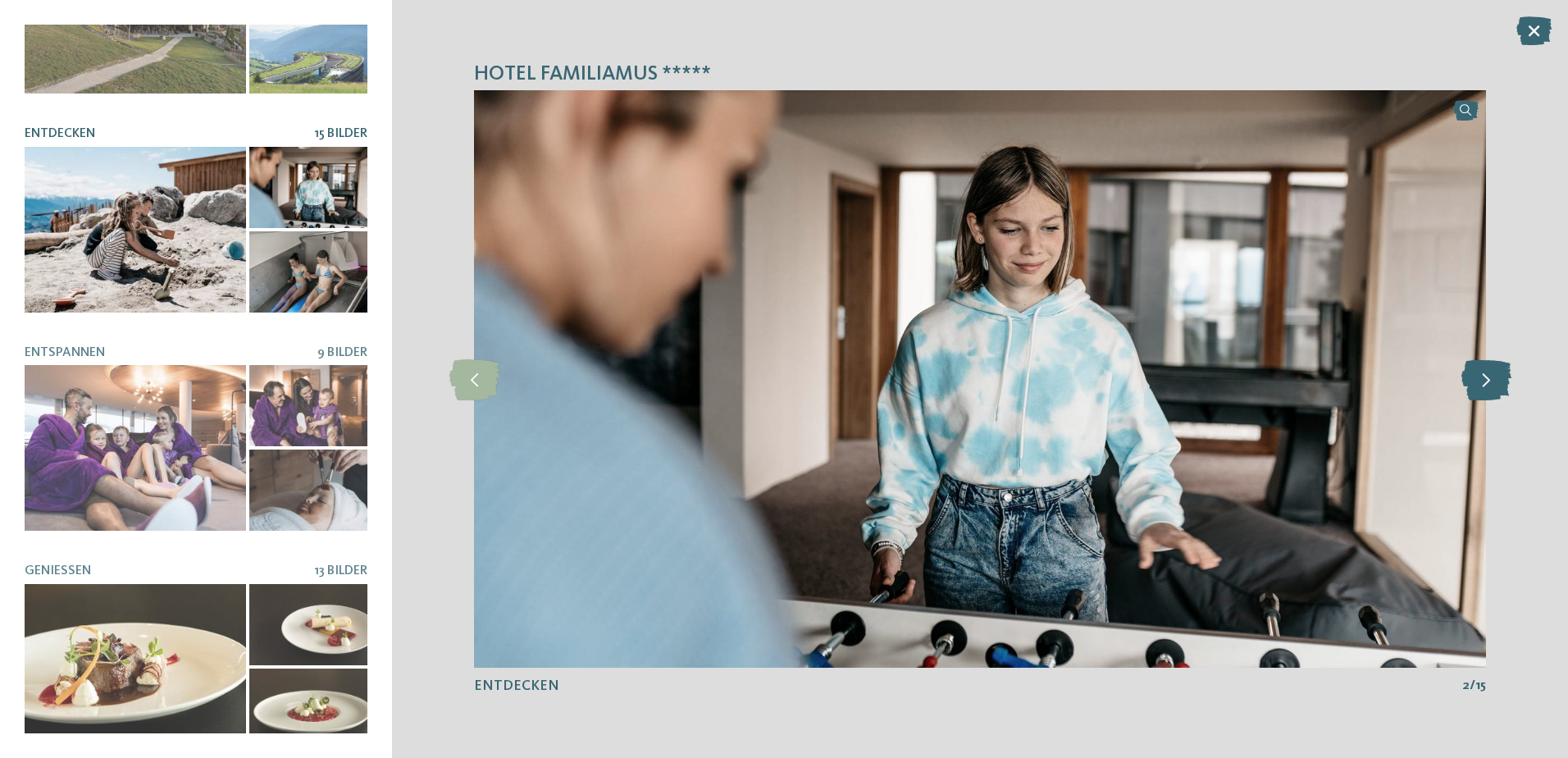
click at [1486, 380] on icon at bounding box center [1486, 379] width 50 height 41
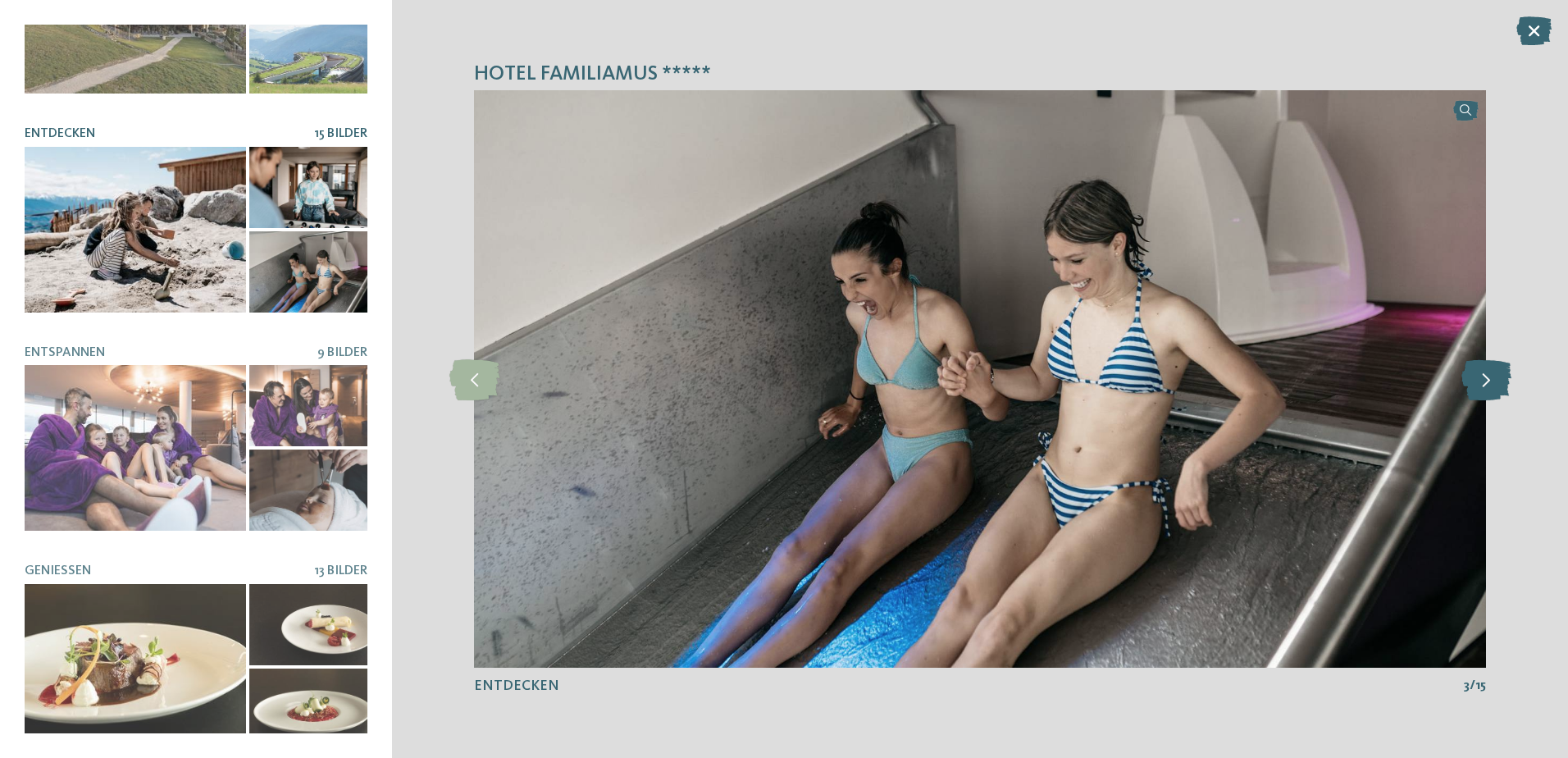
click at [1486, 380] on icon at bounding box center [1486, 379] width 50 height 41
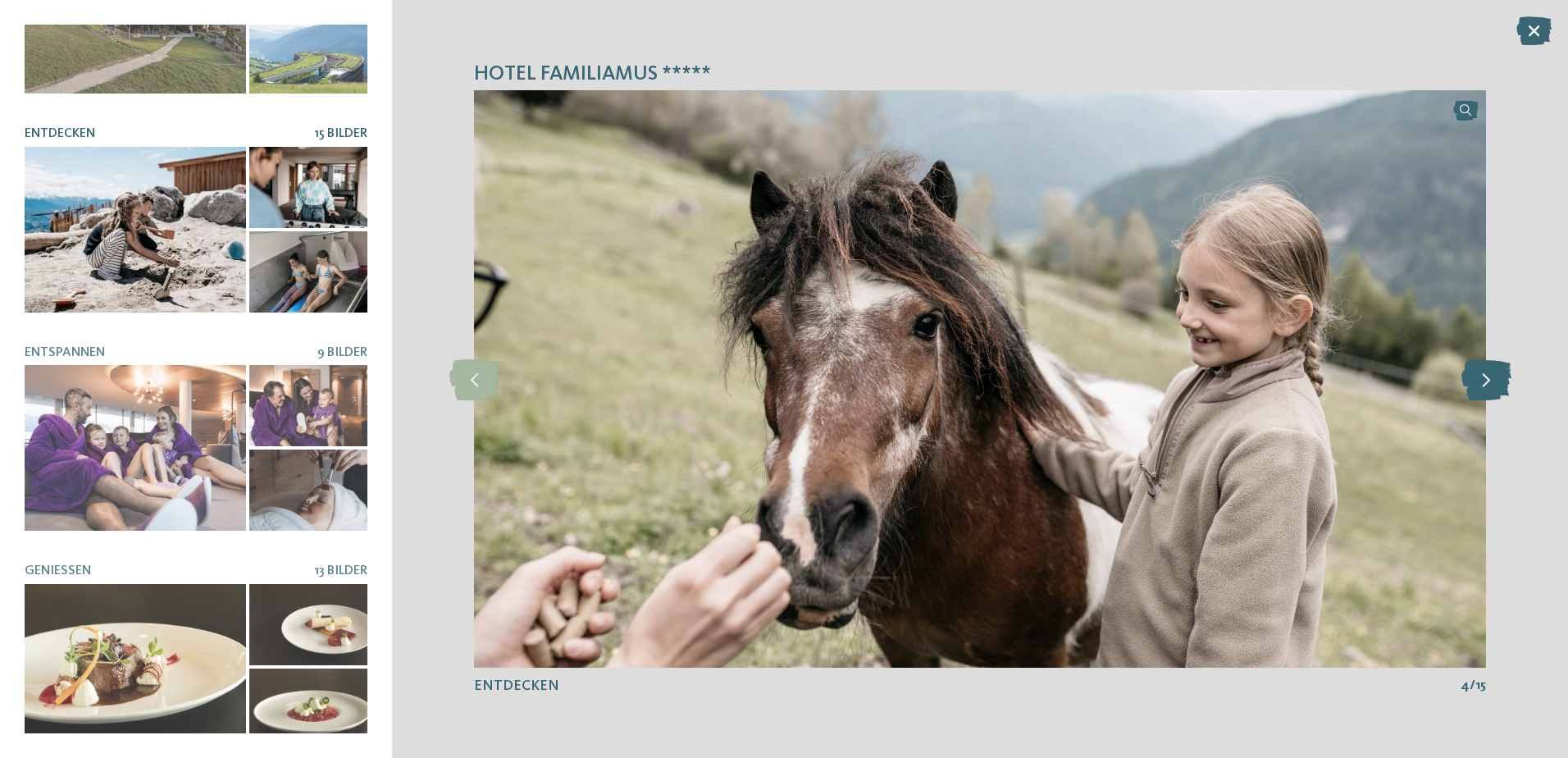
click at [1486, 380] on icon at bounding box center [1486, 379] width 50 height 41
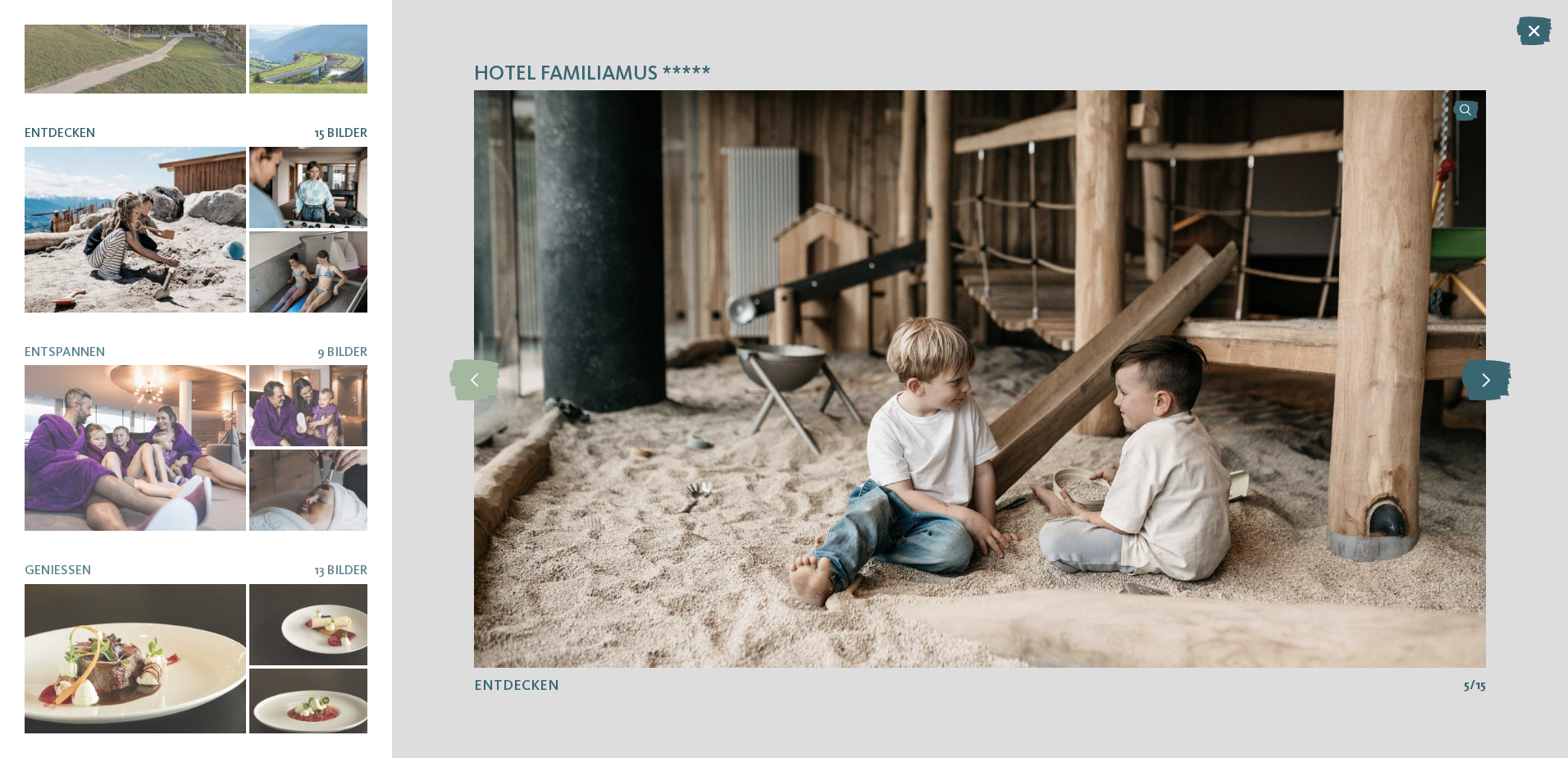
click at [1486, 380] on icon at bounding box center [1486, 379] width 50 height 41
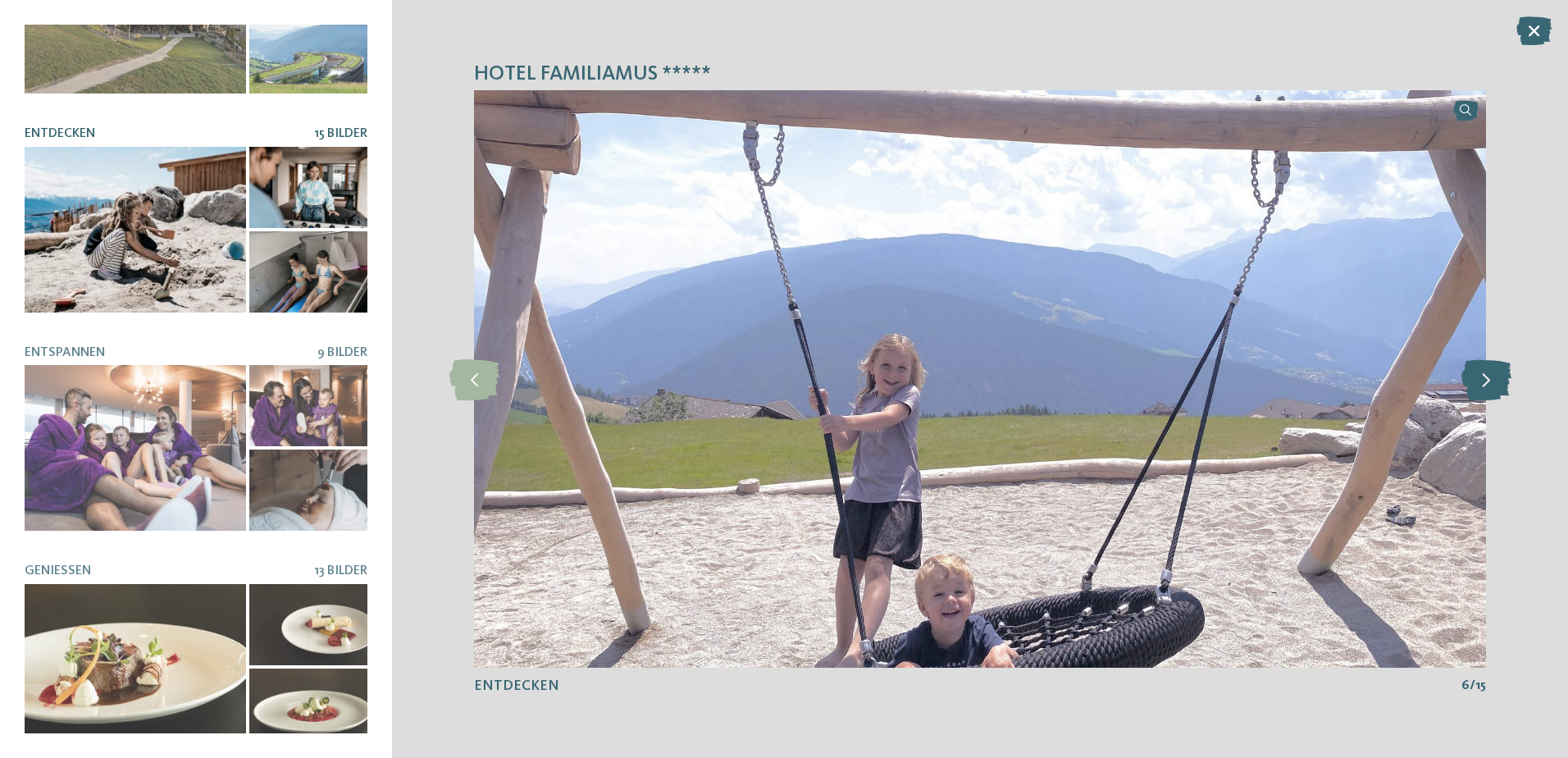
click at [1486, 380] on icon at bounding box center [1486, 379] width 50 height 41
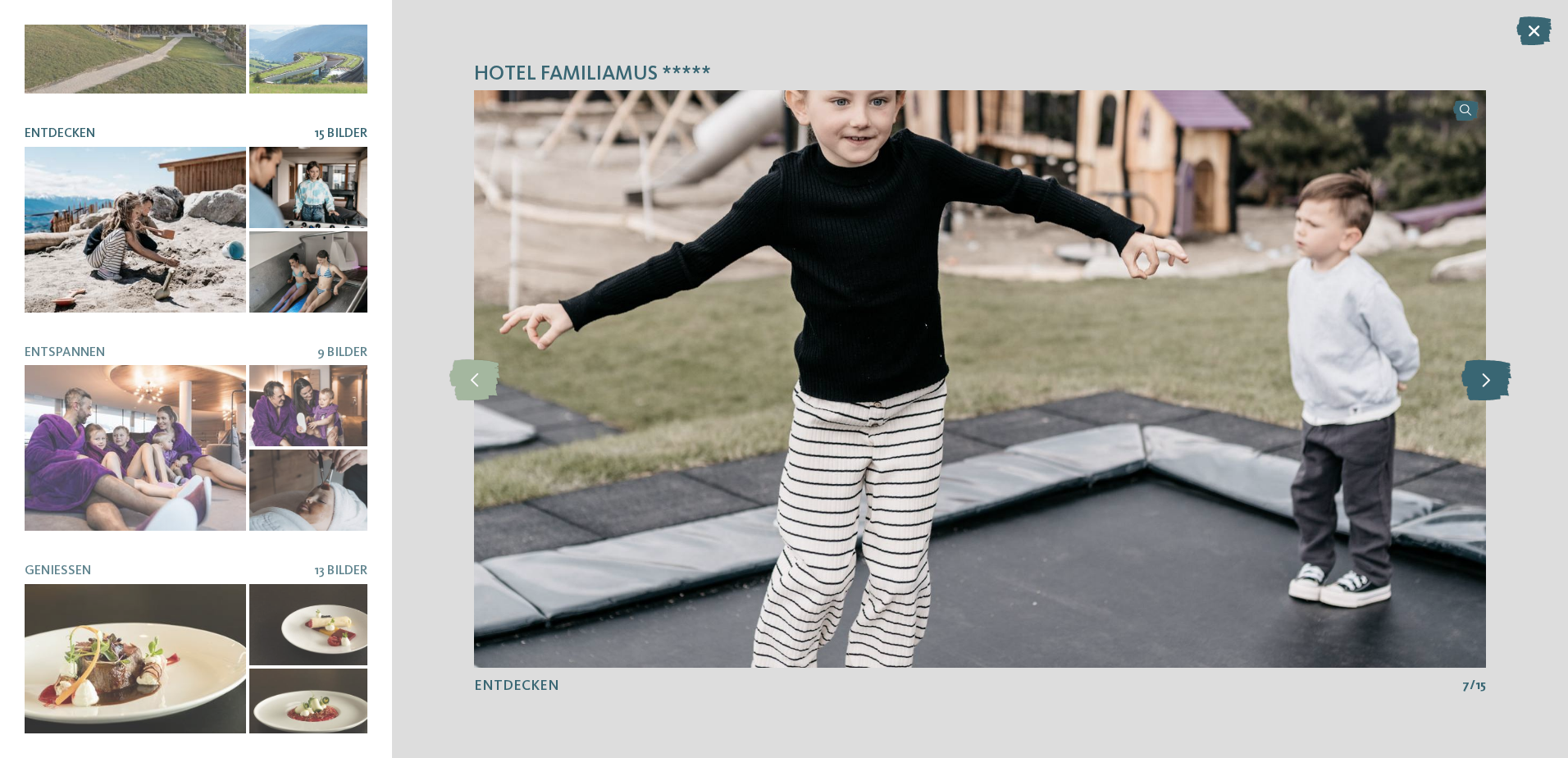
click at [1486, 380] on icon at bounding box center [1486, 379] width 50 height 41
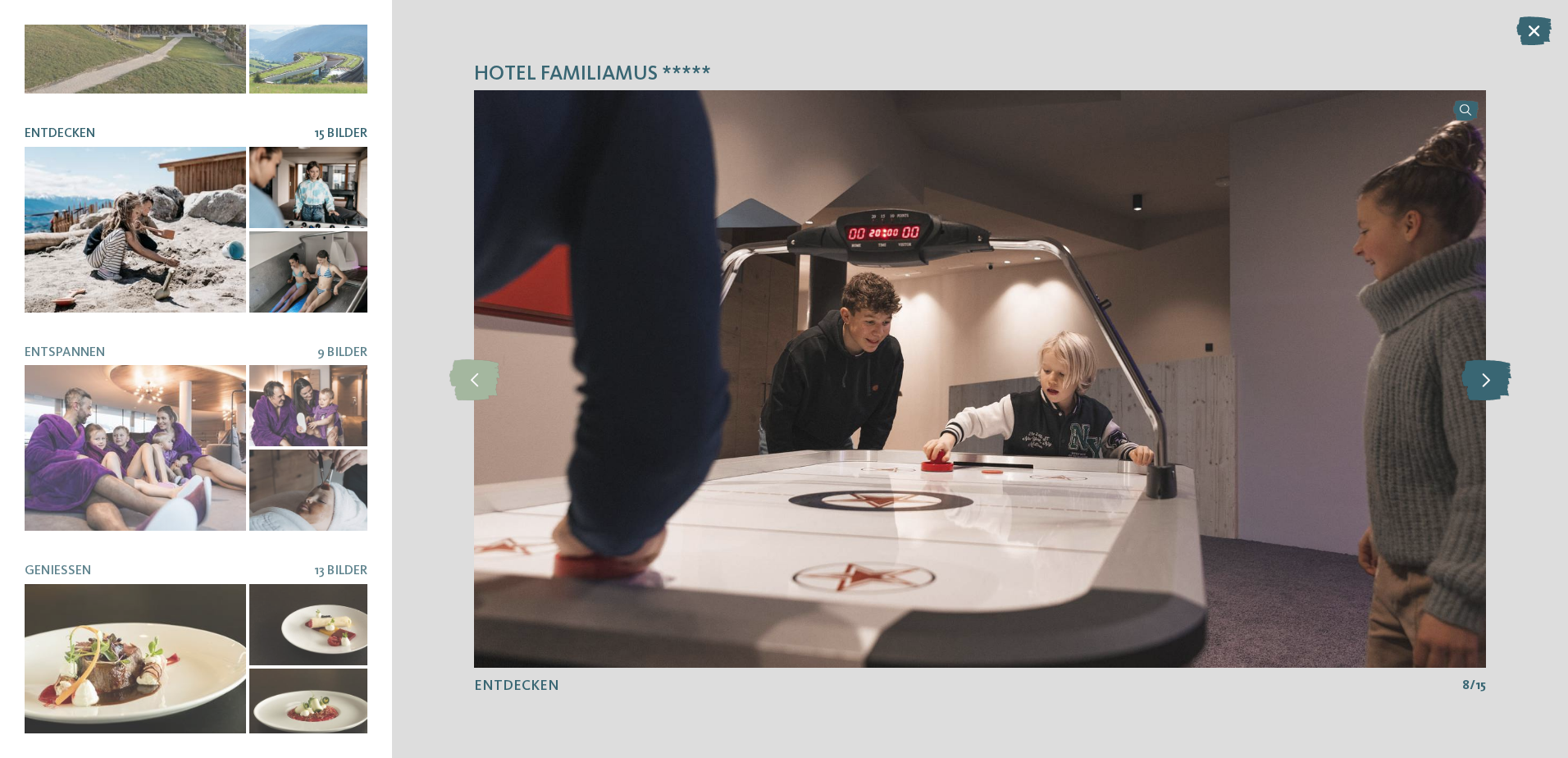
click at [1486, 380] on icon at bounding box center [1486, 379] width 50 height 41
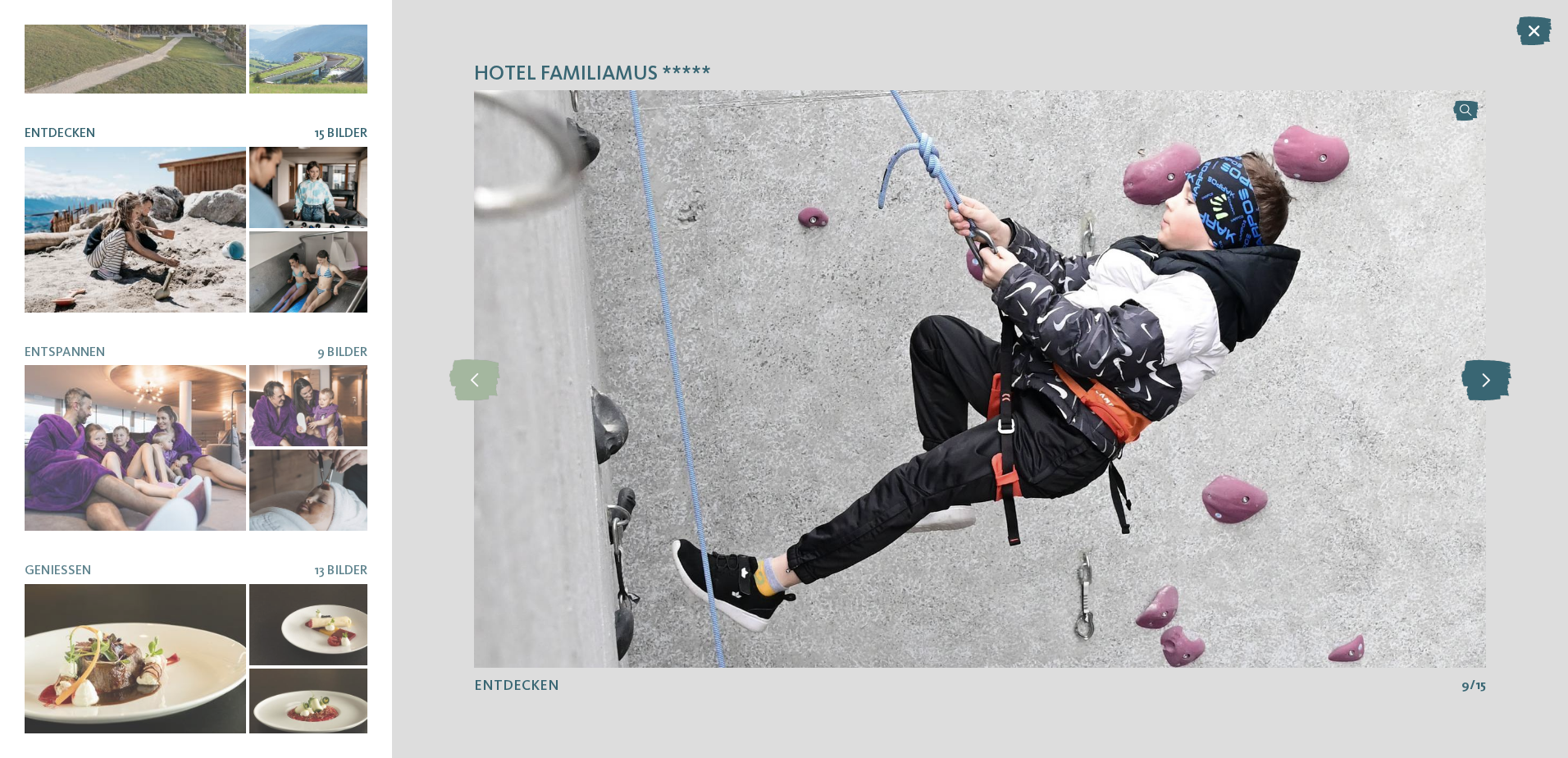
click at [1486, 380] on icon at bounding box center [1486, 379] width 50 height 41
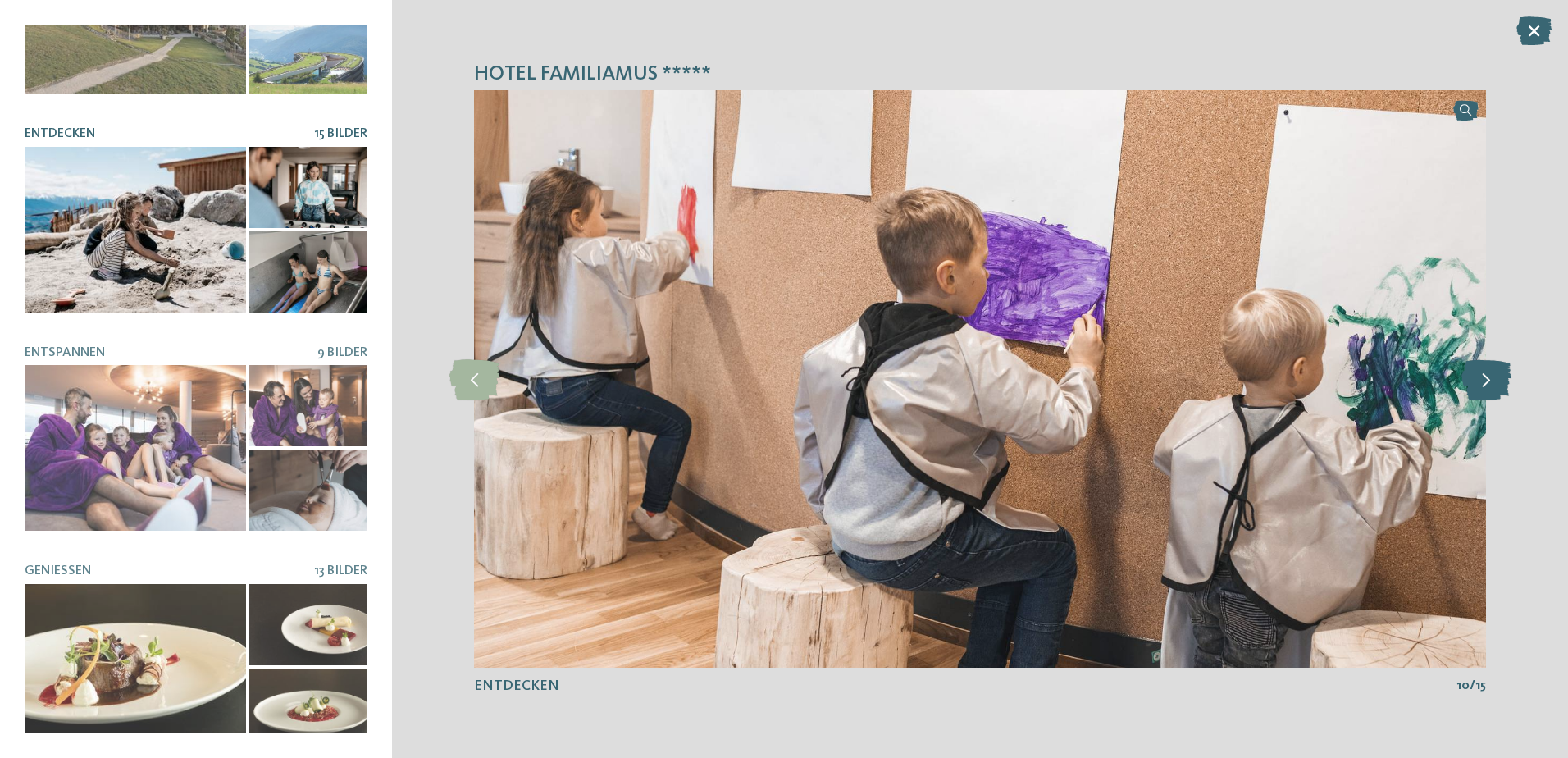
click at [1497, 376] on icon at bounding box center [1486, 379] width 50 height 41
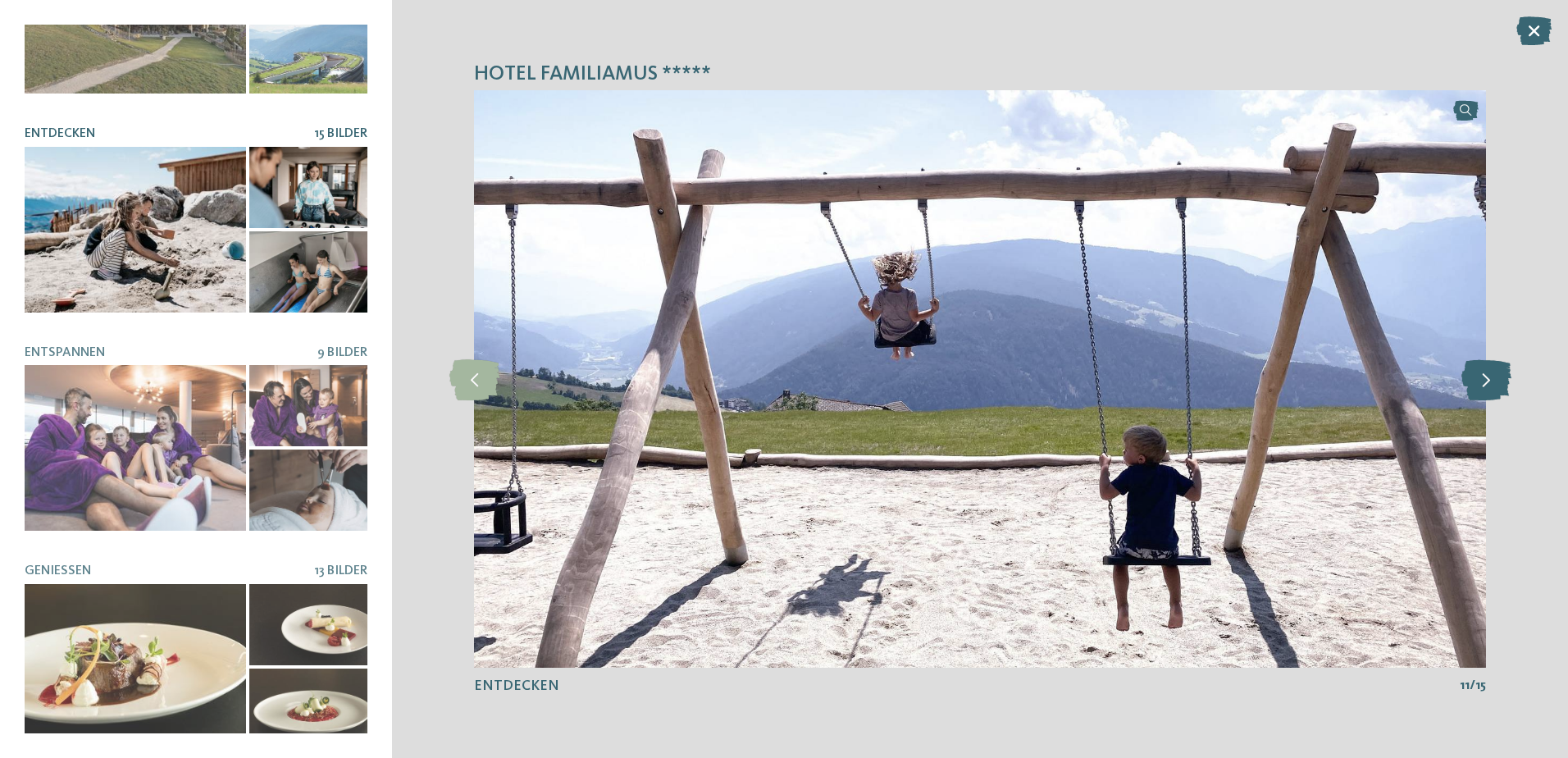
click at [1497, 376] on icon at bounding box center [1486, 379] width 50 height 41
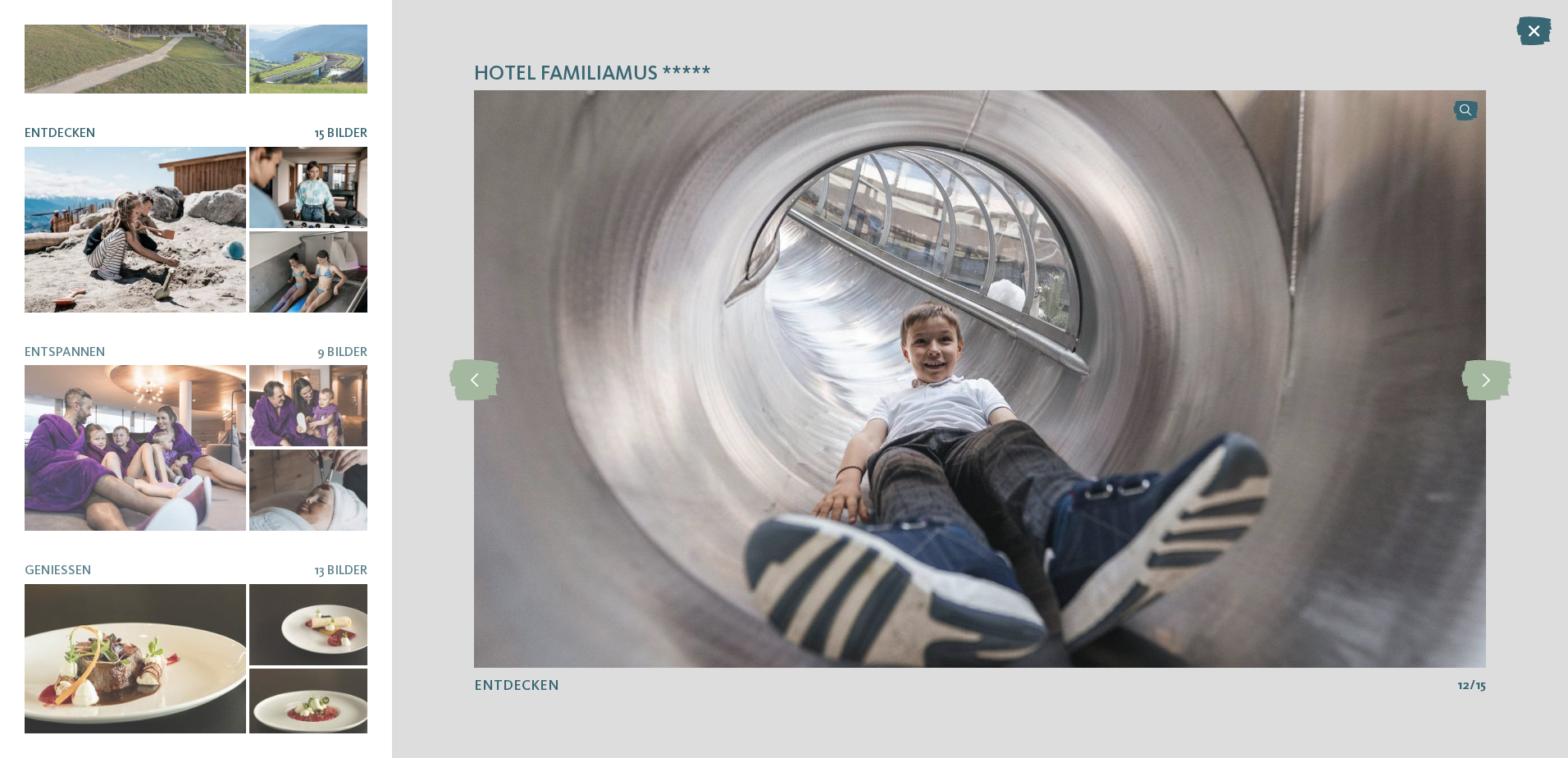
click at [1534, 31] on icon at bounding box center [1534, 31] width 35 height 29
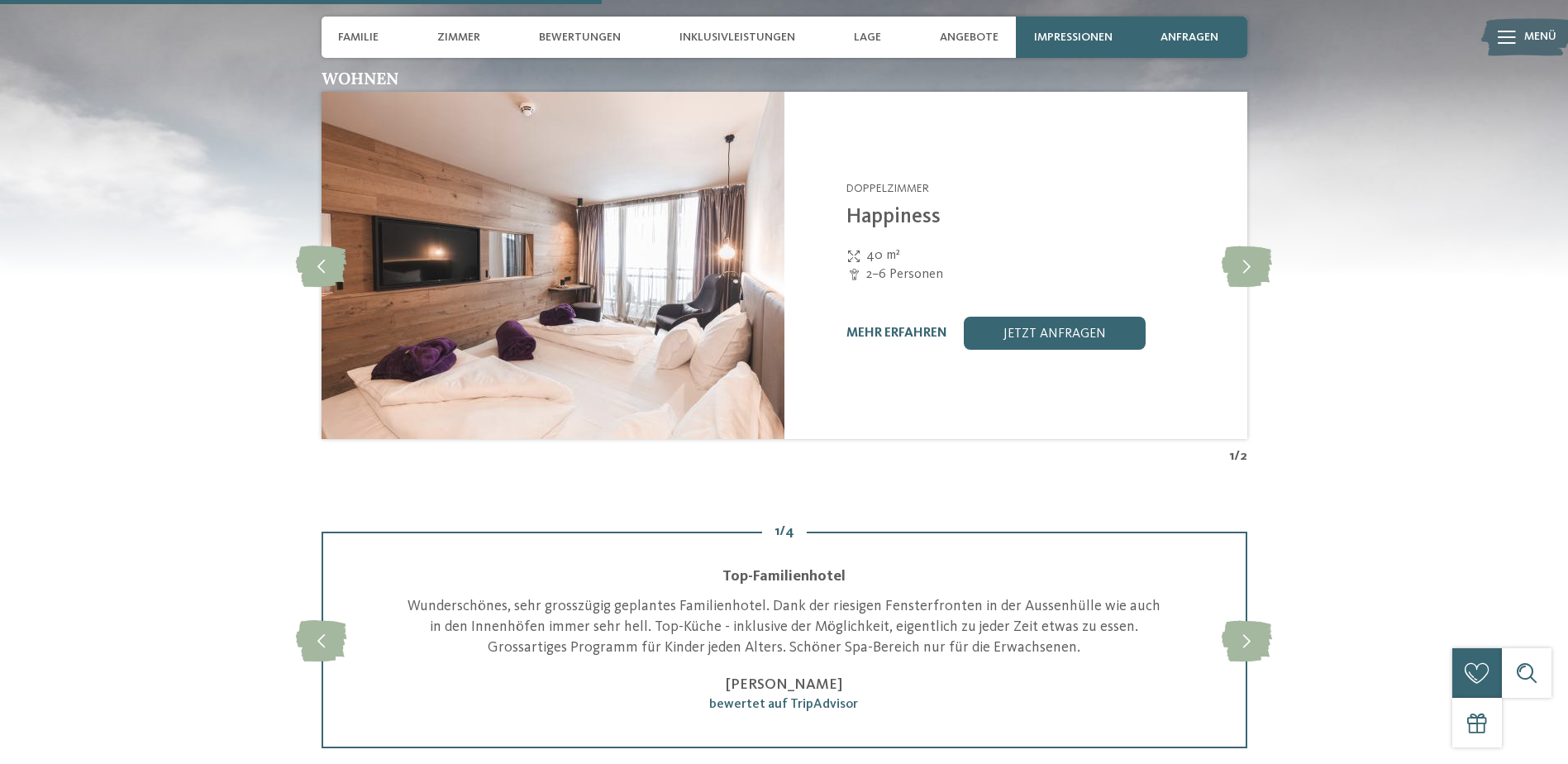
scroll to position [1901, 0]
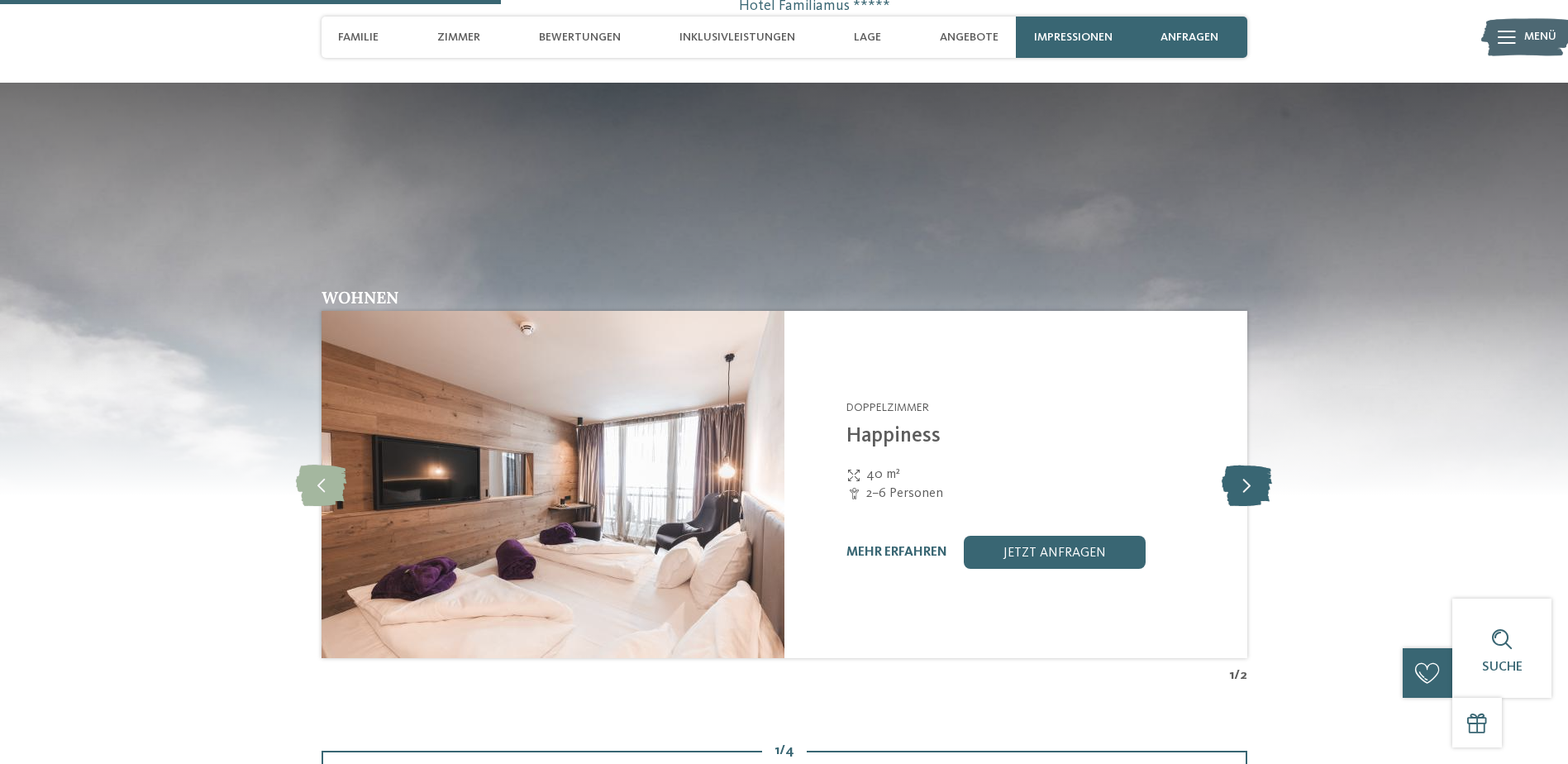
click at [1235, 487] on icon at bounding box center [1247, 485] width 51 height 41
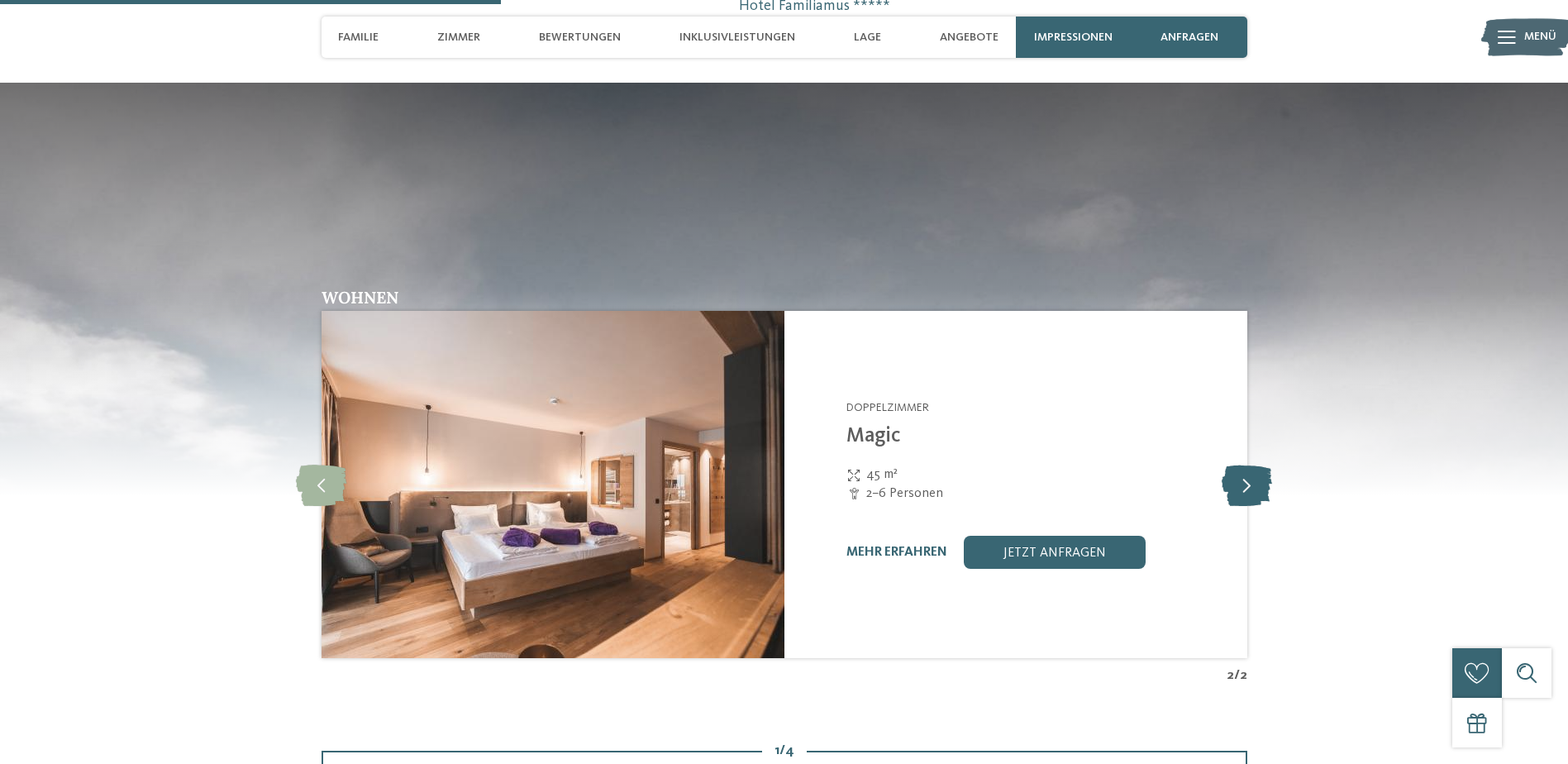
click at [1235, 487] on icon at bounding box center [1247, 485] width 51 height 41
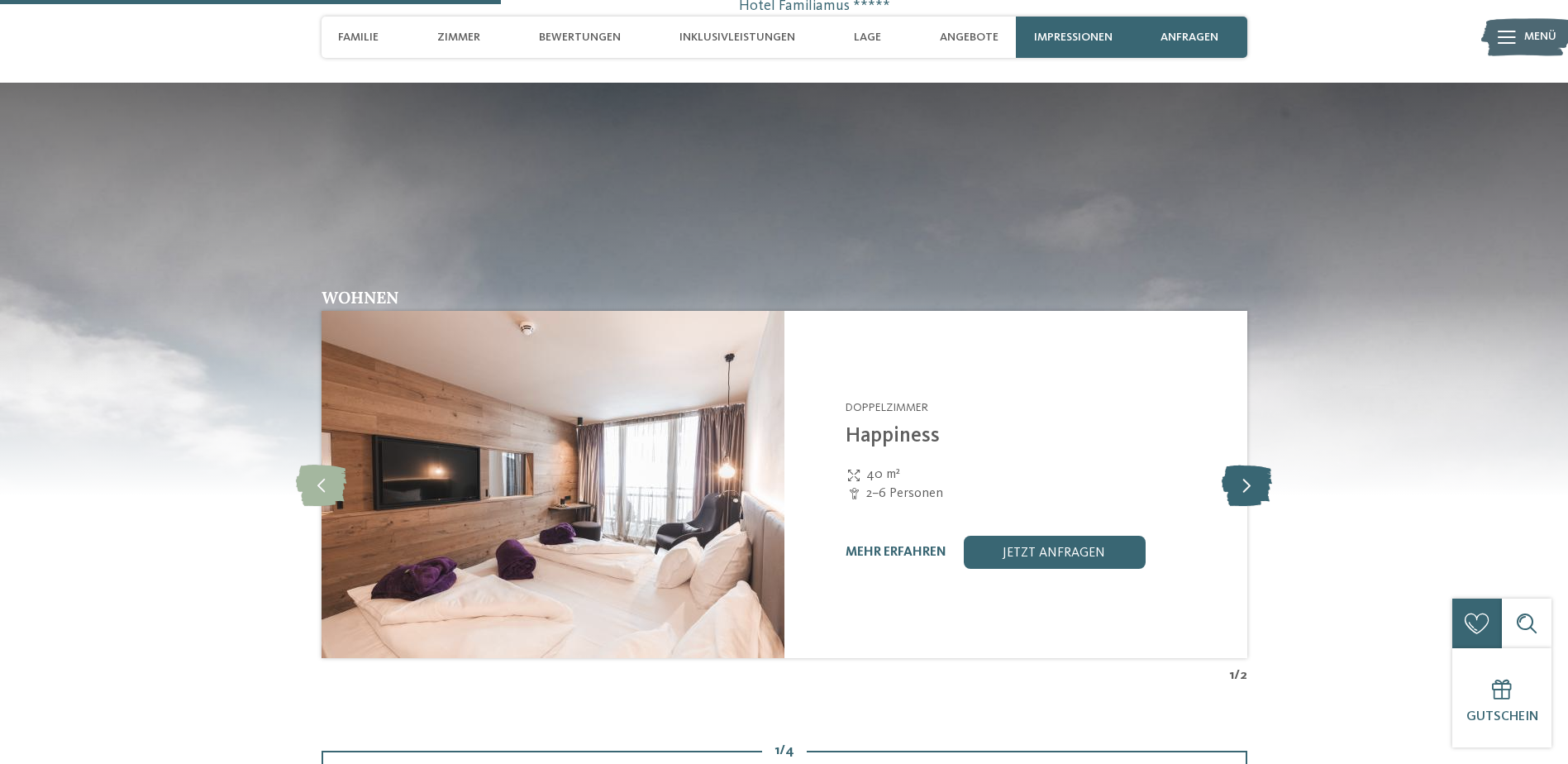
click at [1235, 487] on icon at bounding box center [1247, 485] width 51 height 41
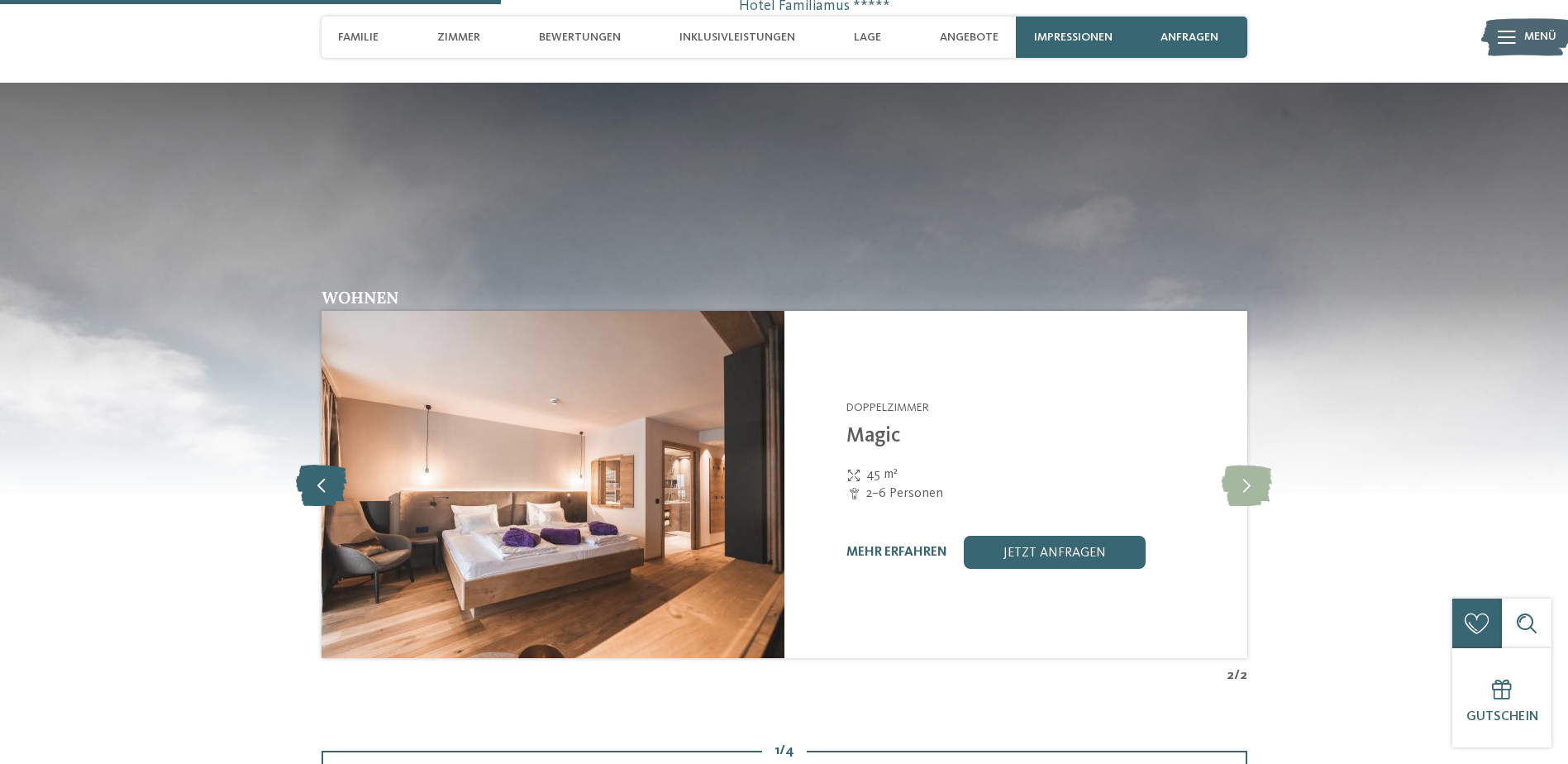
click at [323, 475] on icon at bounding box center [322, 485] width 51 height 41
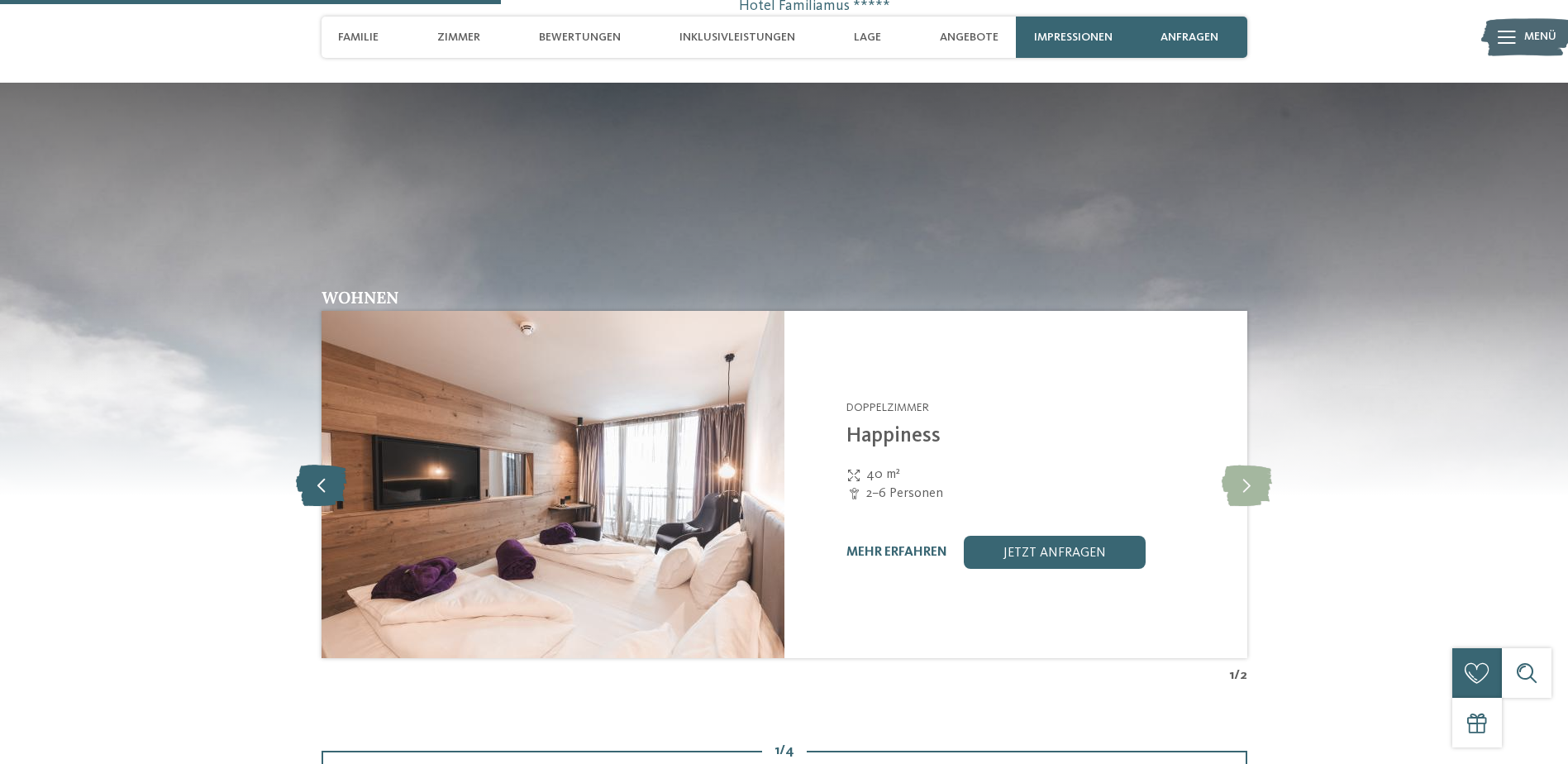
click at [323, 476] on icon at bounding box center [322, 485] width 51 height 41
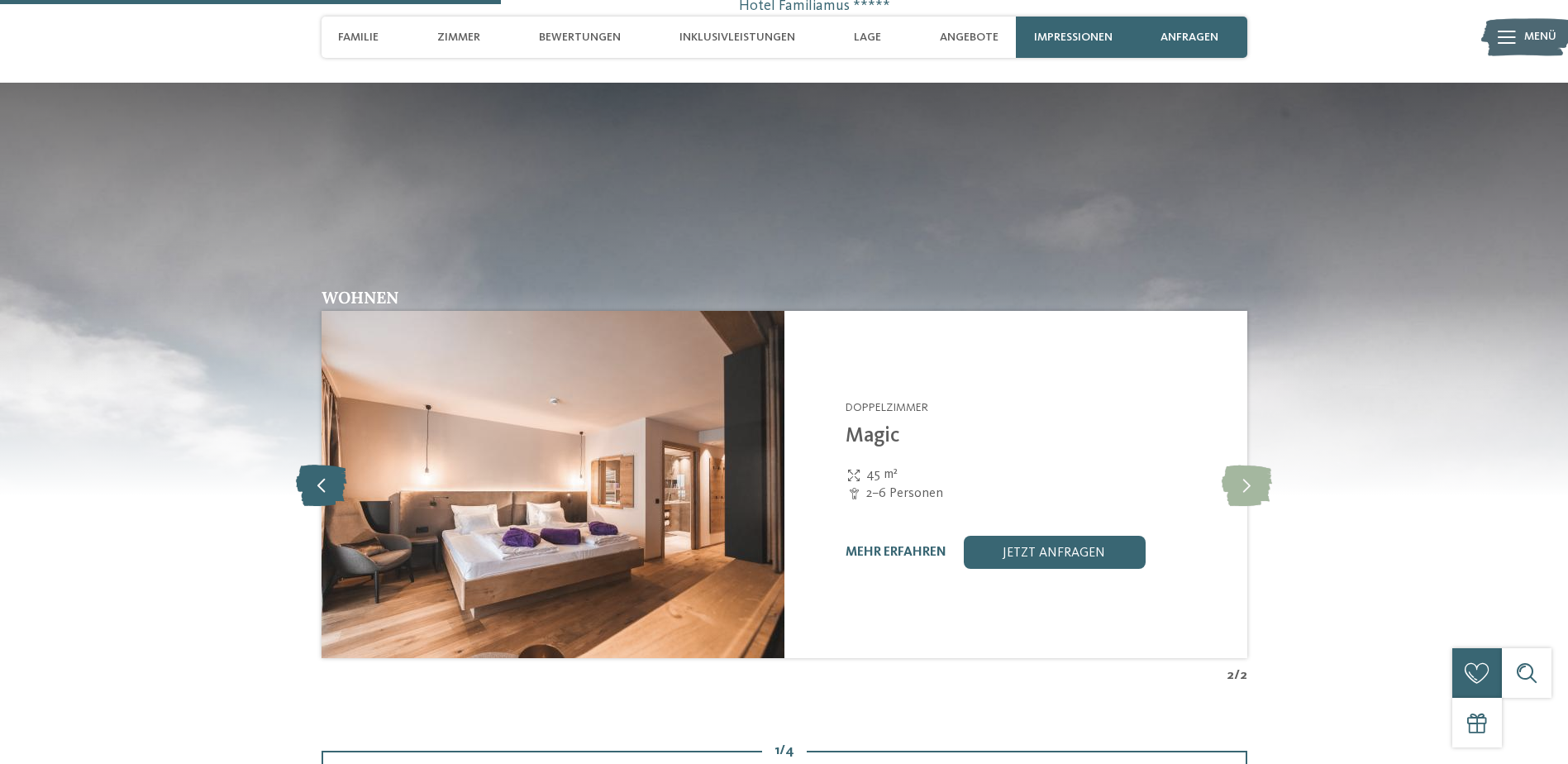
click at [323, 476] on icon at bounding box center [322, 485] width 51 height 41
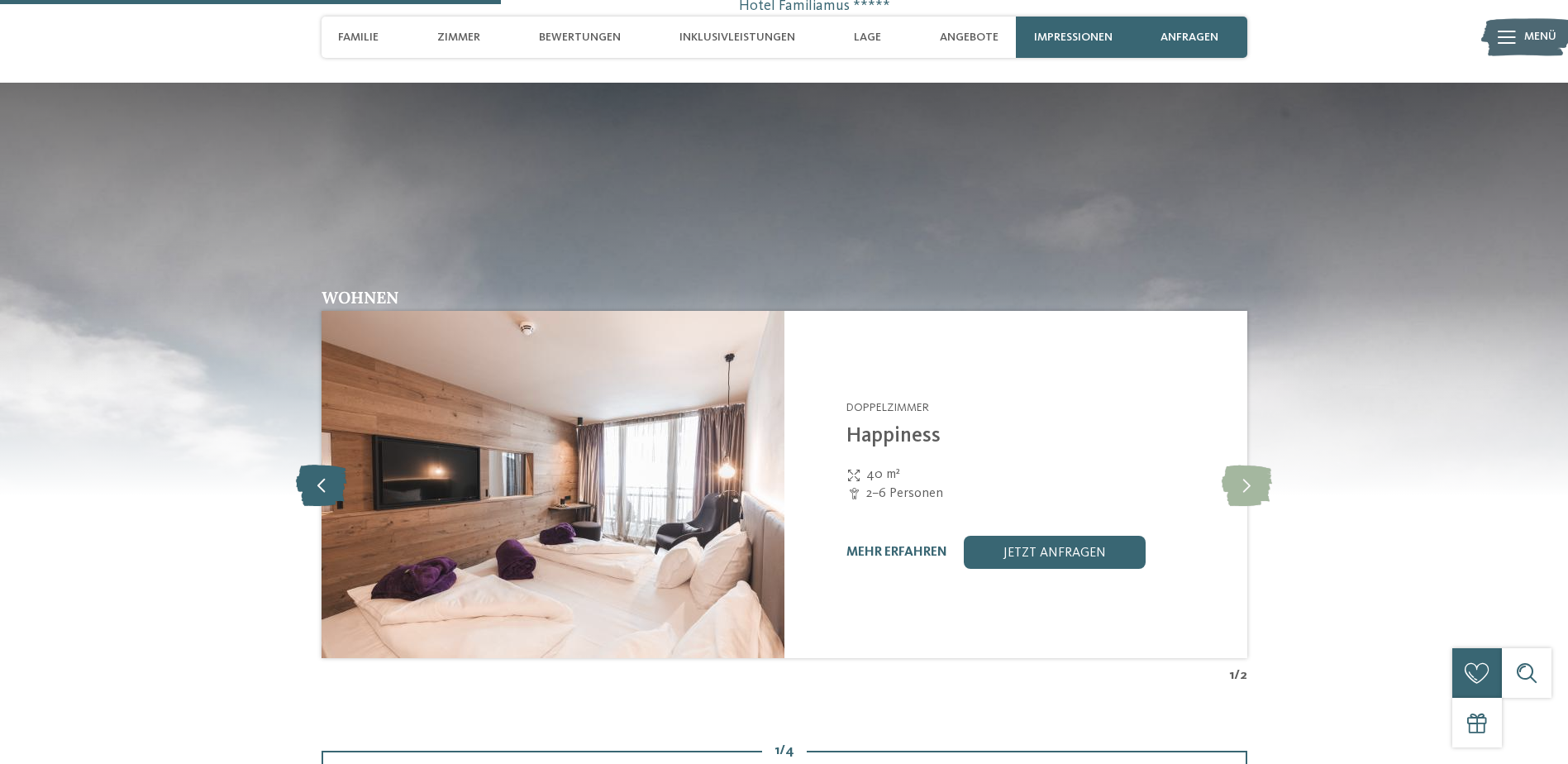
click at [323, 476] on icon at bounding box center [322, 485] width 51 height 41
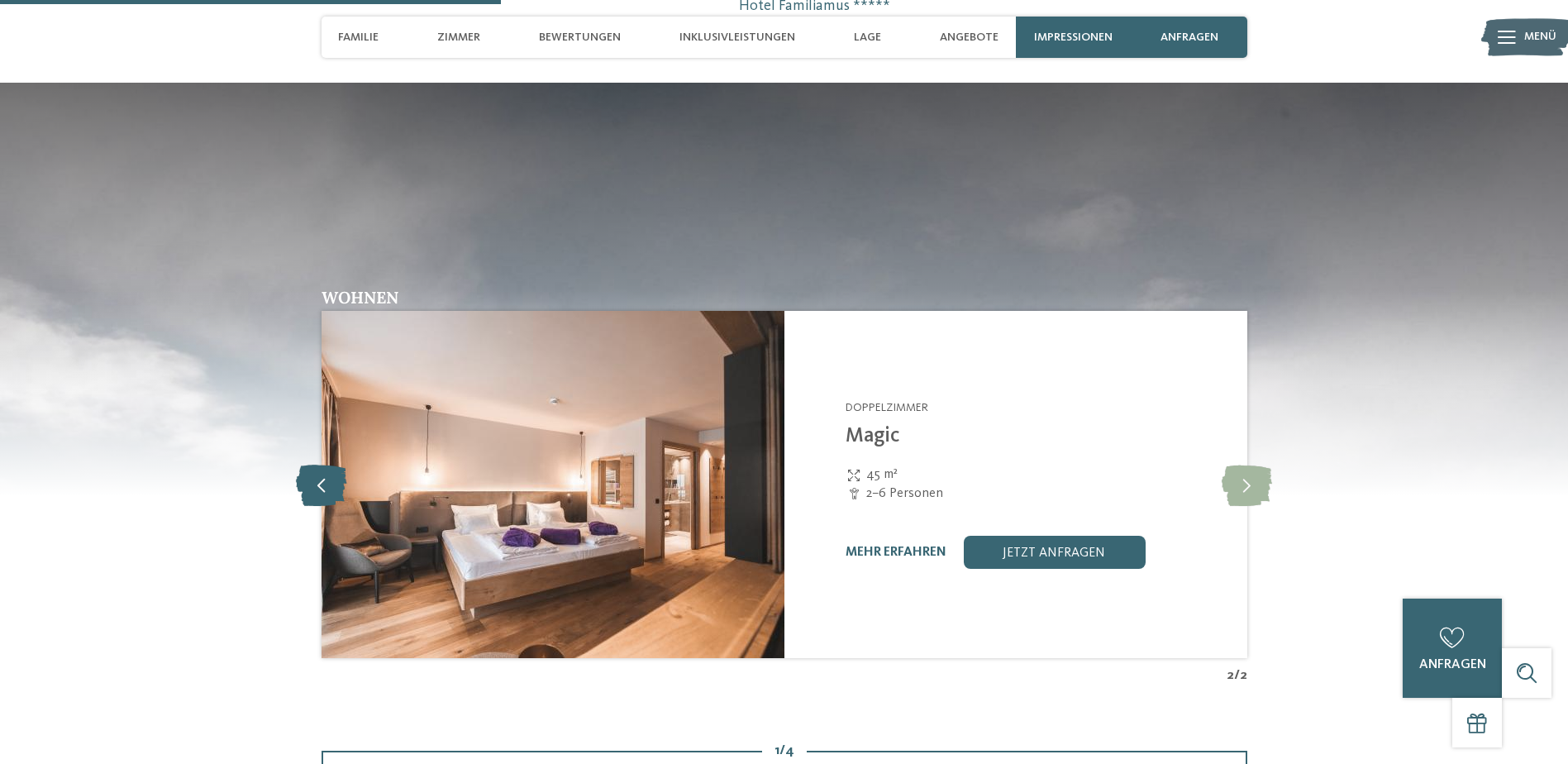
click at [320, 483] on icon at bounding box center [322, 485] width 51 height 41
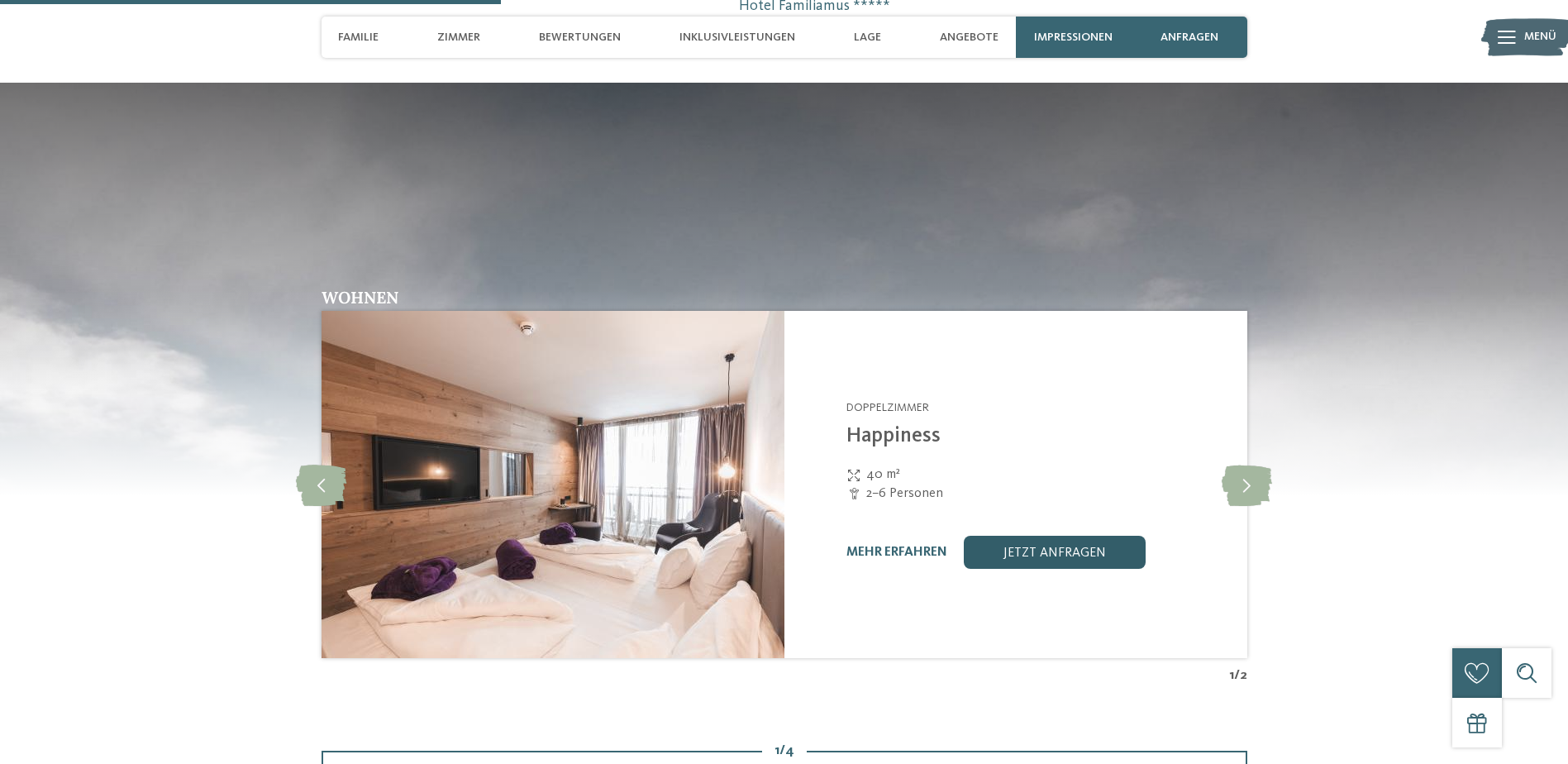
click at [1056, 548] on link "jetzt anfragen" at bounding box center [1055, 551] width 182 height 33
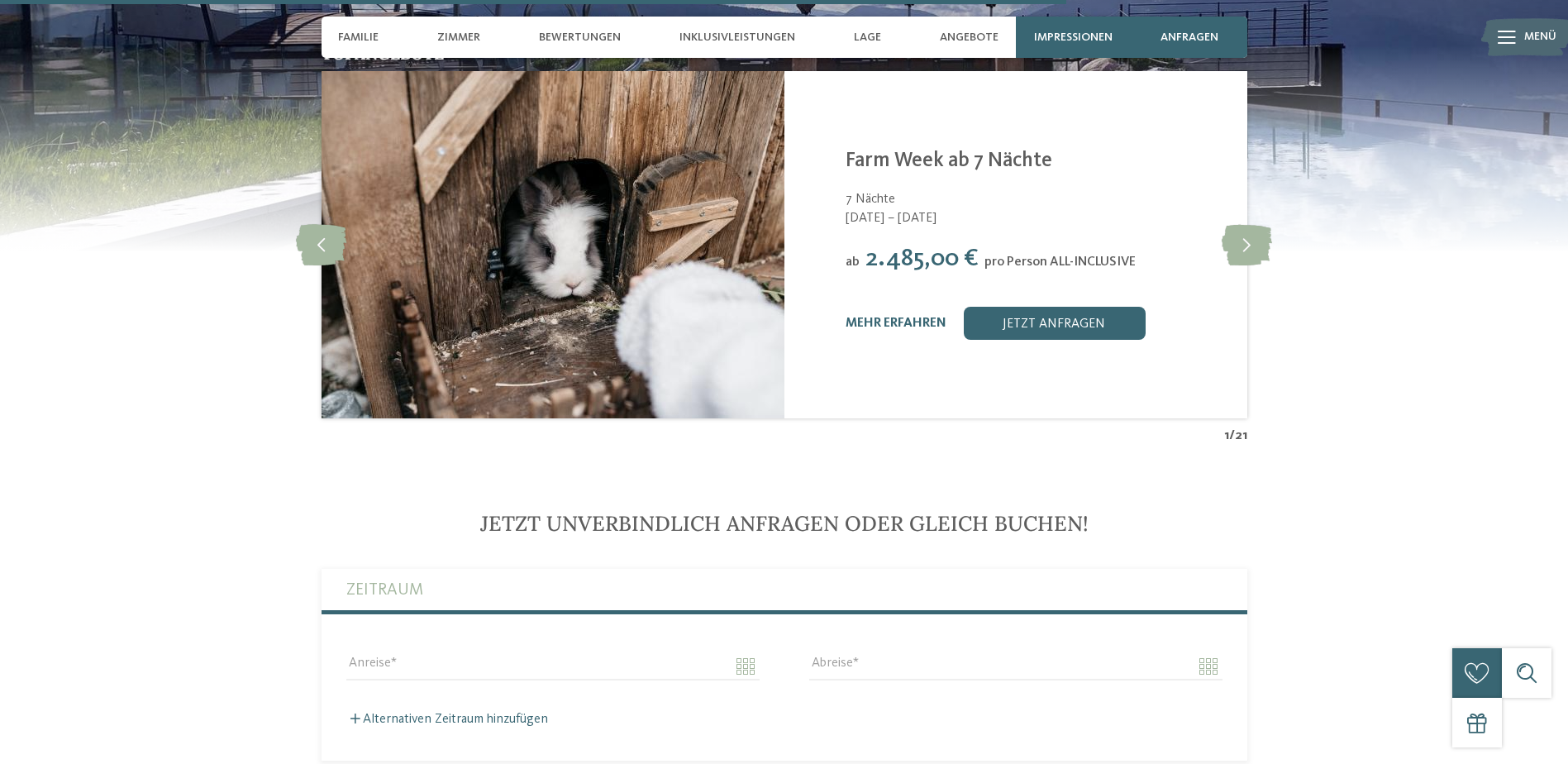
scroll to position [4086, 0]
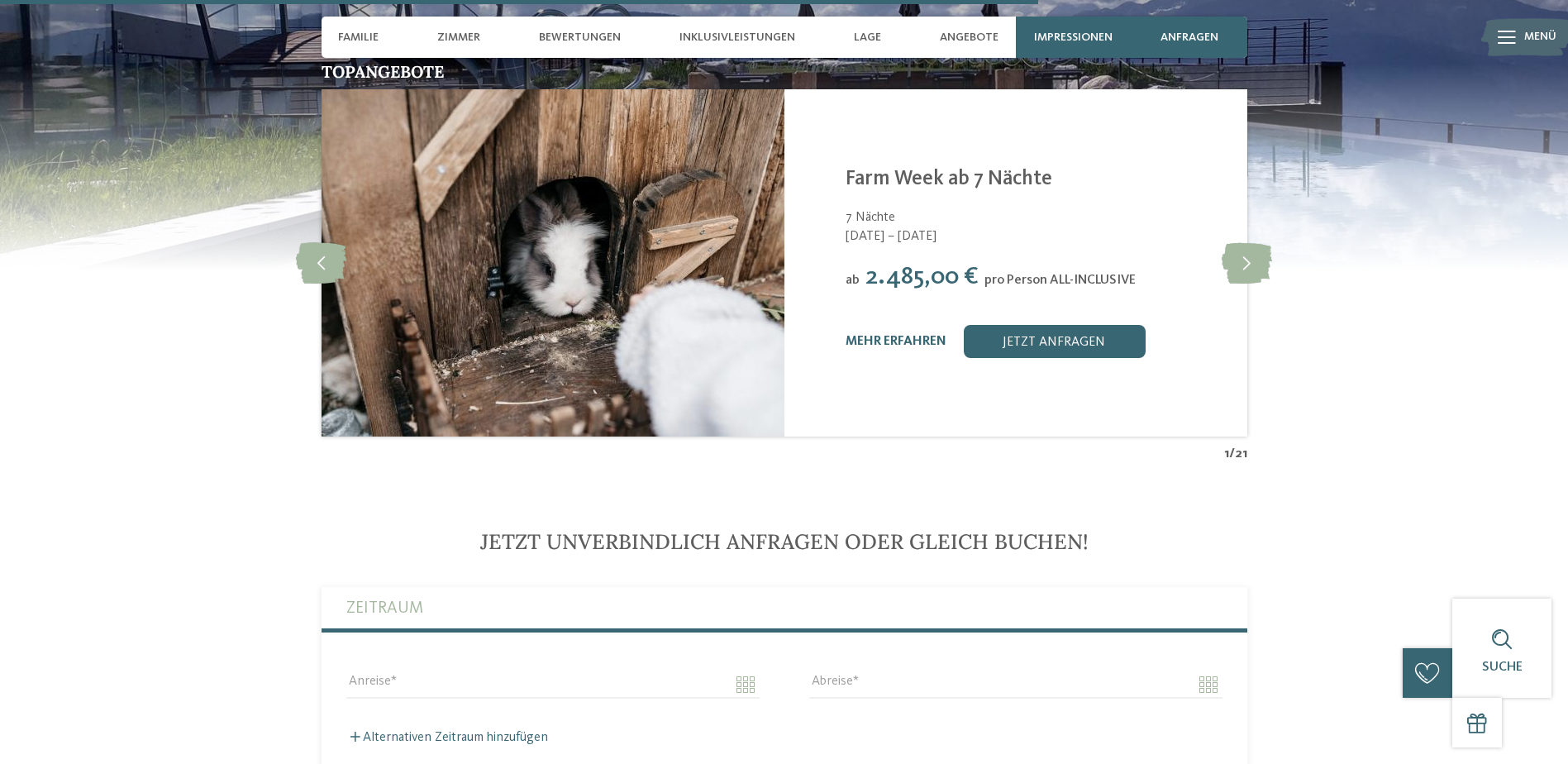
click at [879, 236] on span "12.10. – 20.10.2025" at bounding box center [1036, 235] width 381 height 18
click at [885, 267] on span "2.485,00 €" at bounding box center [922, 277] width 113 height 24
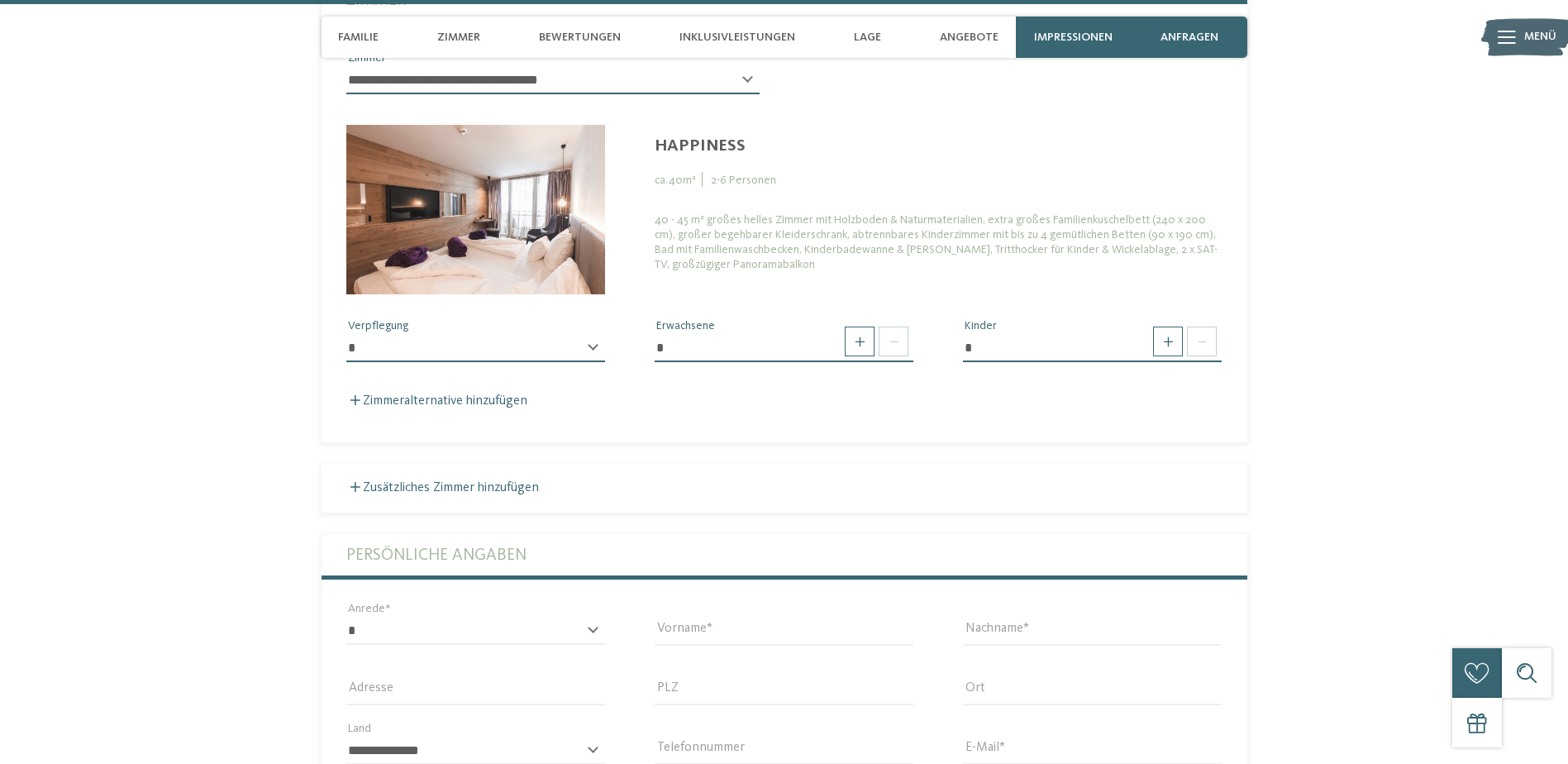
scroll to position [4995, 0]
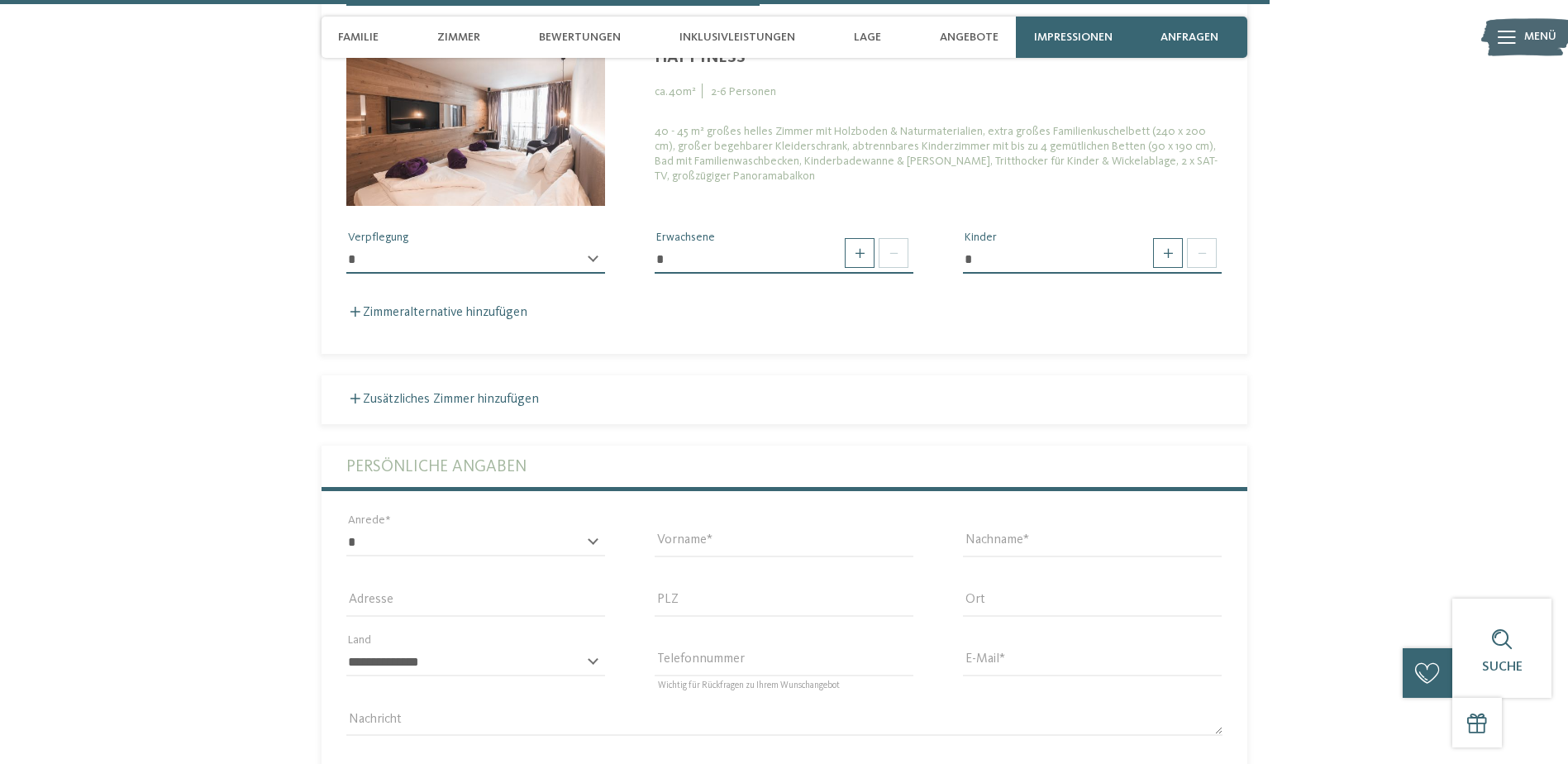
click at [855, 326] on fieldset "**********" at bounding box center [784, 122] width 926 height 462
click at [862, 261] on span at bounding box center [860, 253] width 30 height 30
click at [888, 255] on span at bounding box center [894, 253] width 30 height 30
type input "*"
click at [1168, 251] on span at bounding box center [1168, 253] width 30 height 30
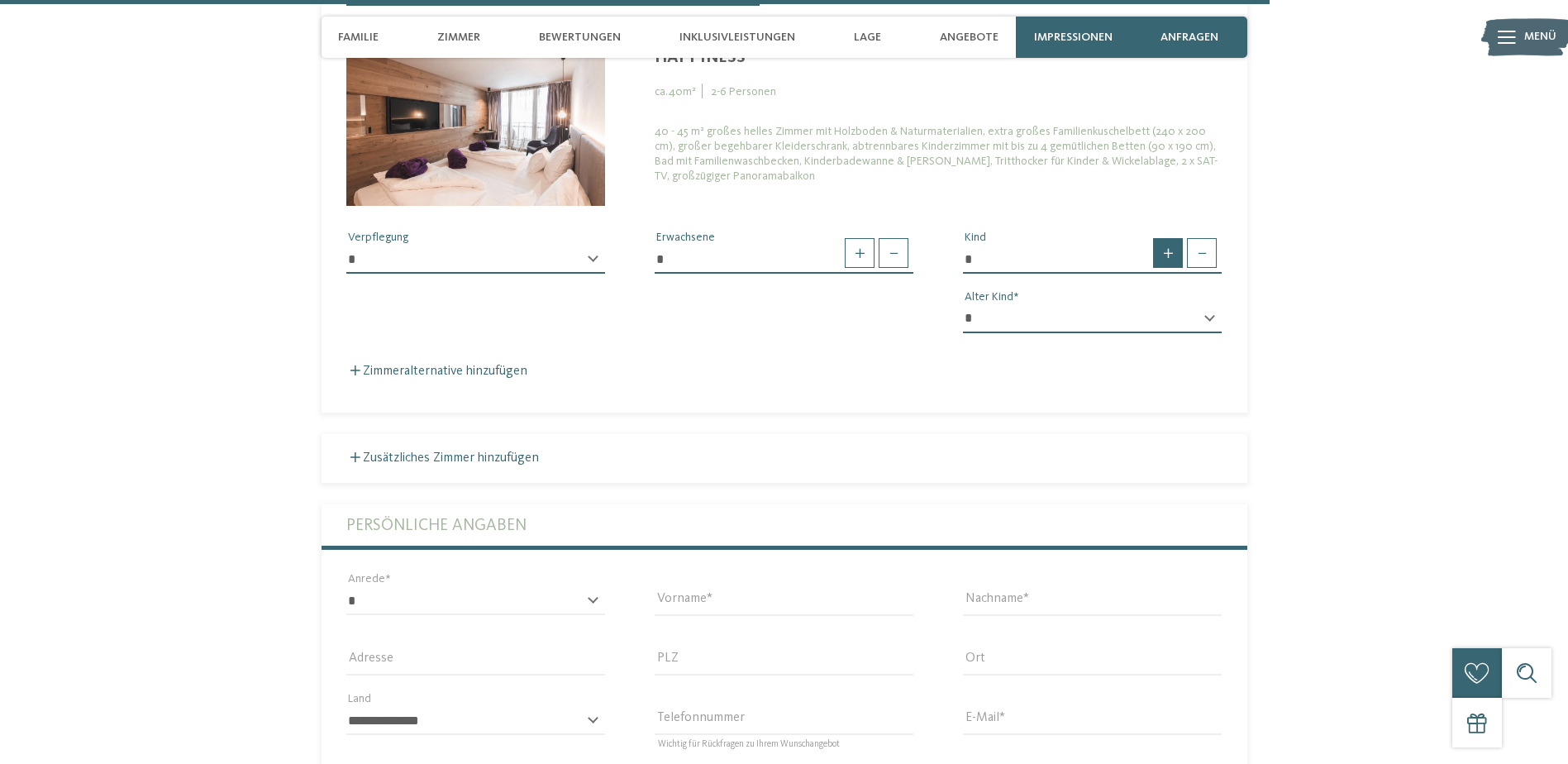
click at [1169, 251] on span at bounding box center [1168, 253] width 30 height 30
type input "*"
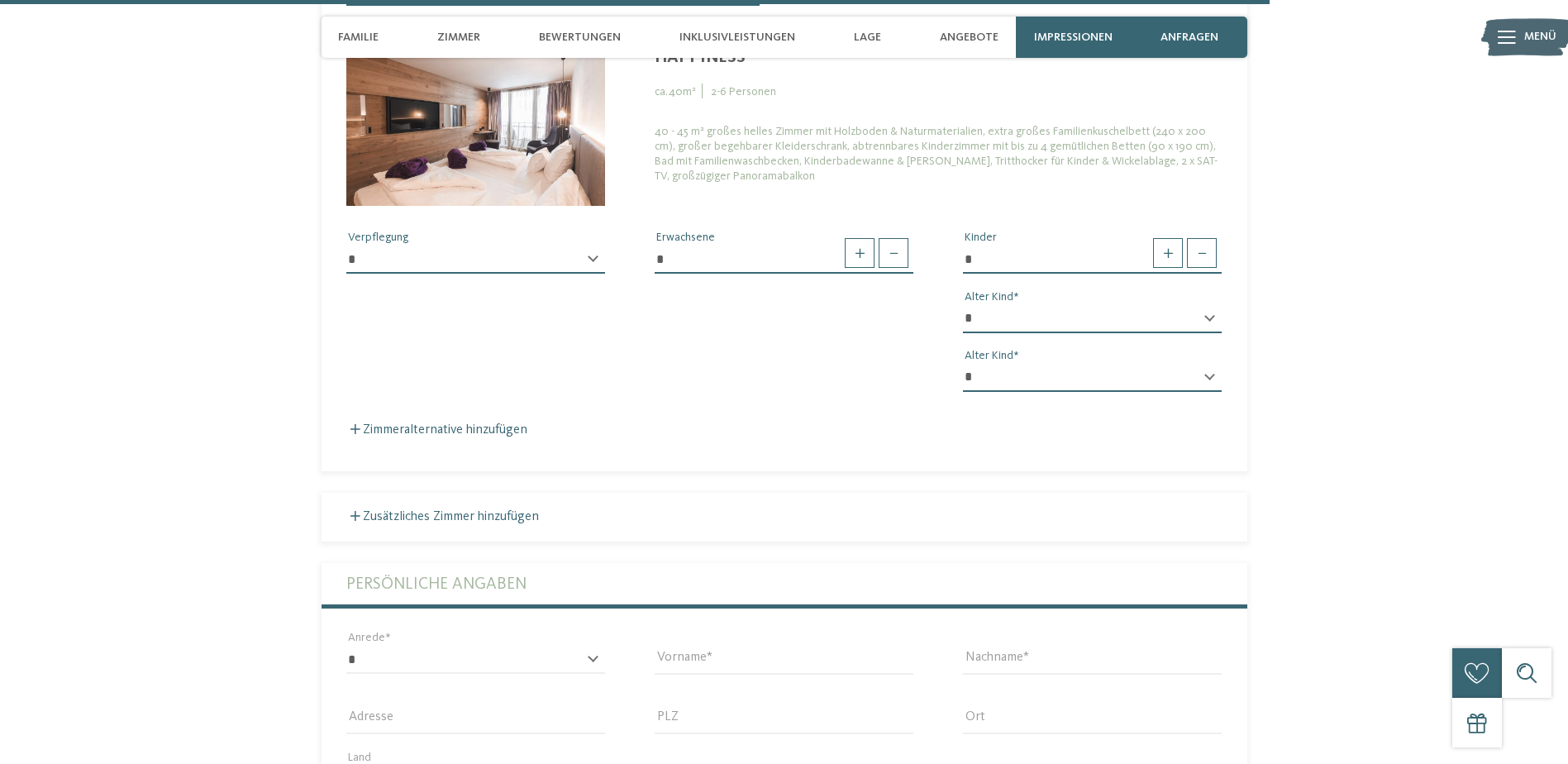
click at [1214, 305] on select "* * * * * * * * * * * ** ** ** ** ** ** ** **" at bounding box center [1093, 319] width 259 height 28
select select "*"
click at [963, 305] on select "* * * * * * * * * * * ** ** ** ** ** ** ** **" at bounding box center [1093, 319] width 259 height 28
click at [1142, 378] on select "* * * * * * * * * * * ** ** ** ** ** ** ** **" at bounding box center [1093, 378] width 259 height 28
select select "**"
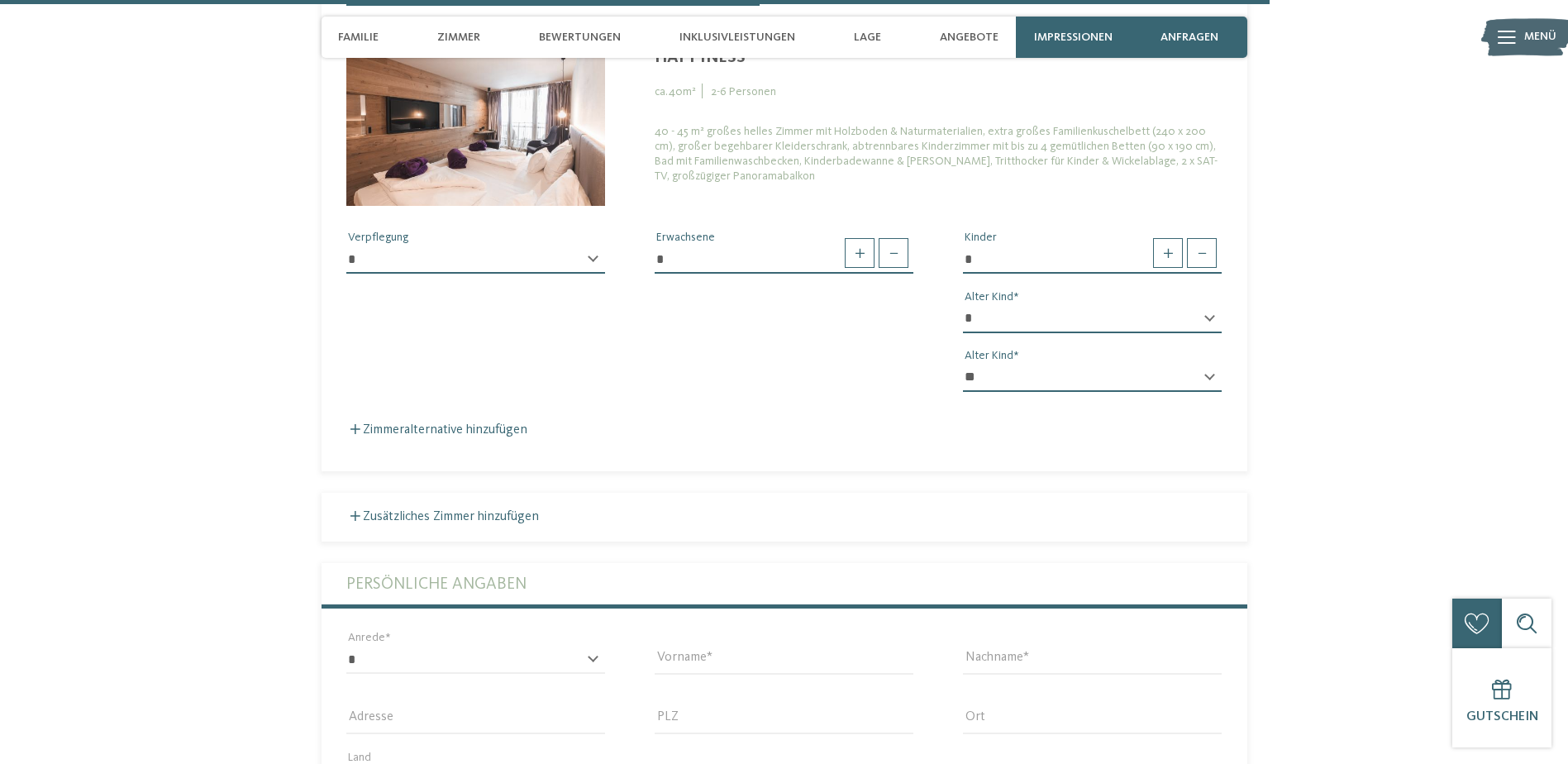
click at [963, 364] on select "* * * * * * * * * * * ** ** ** ** ** ** ** **" at bounding box center [1093, 378] width 259 height 28
click at [865, 327] on div "**********" at bounding box center [784, 306] width 926 height 200
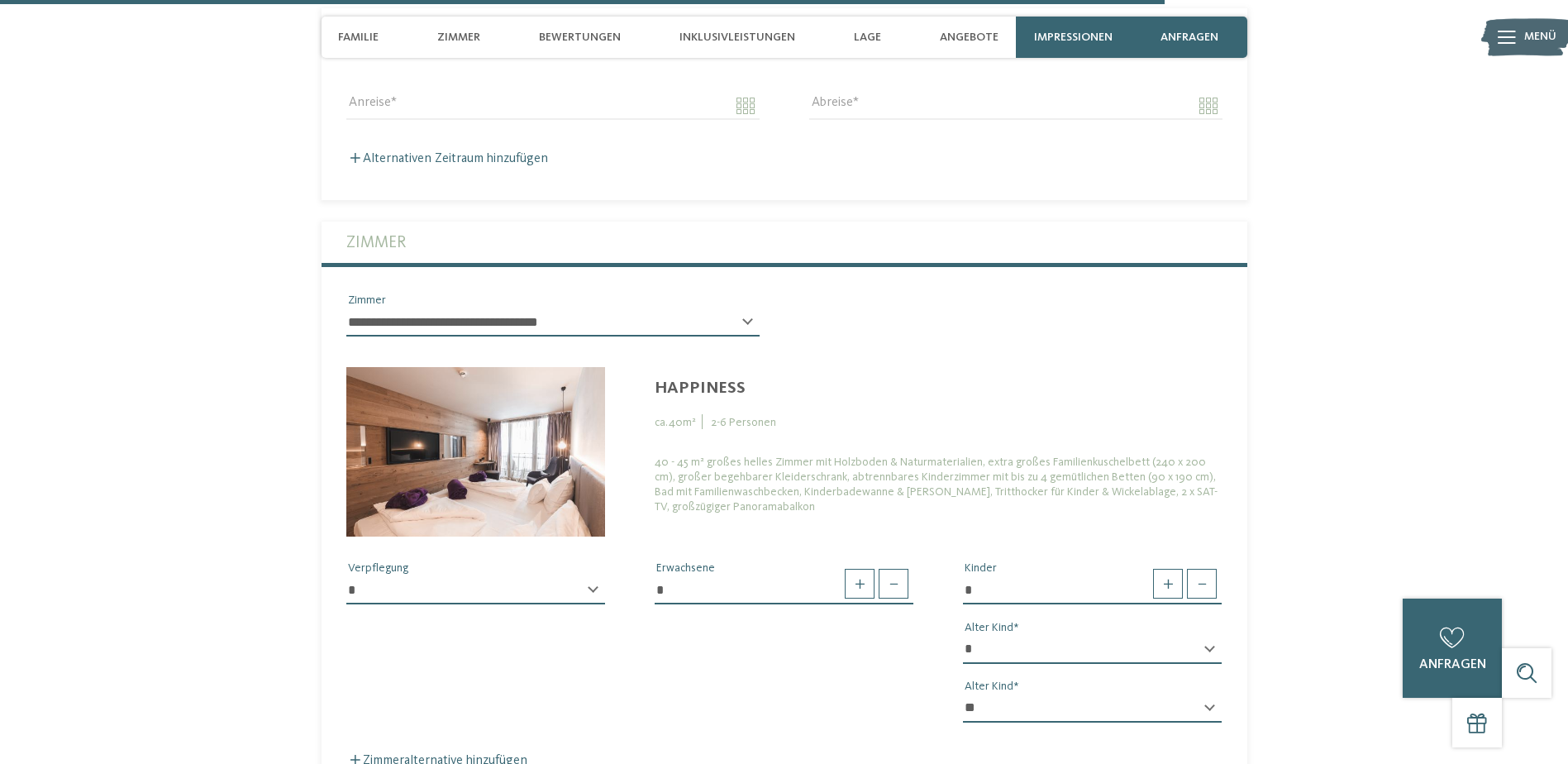
scroll to position [5077, 0]
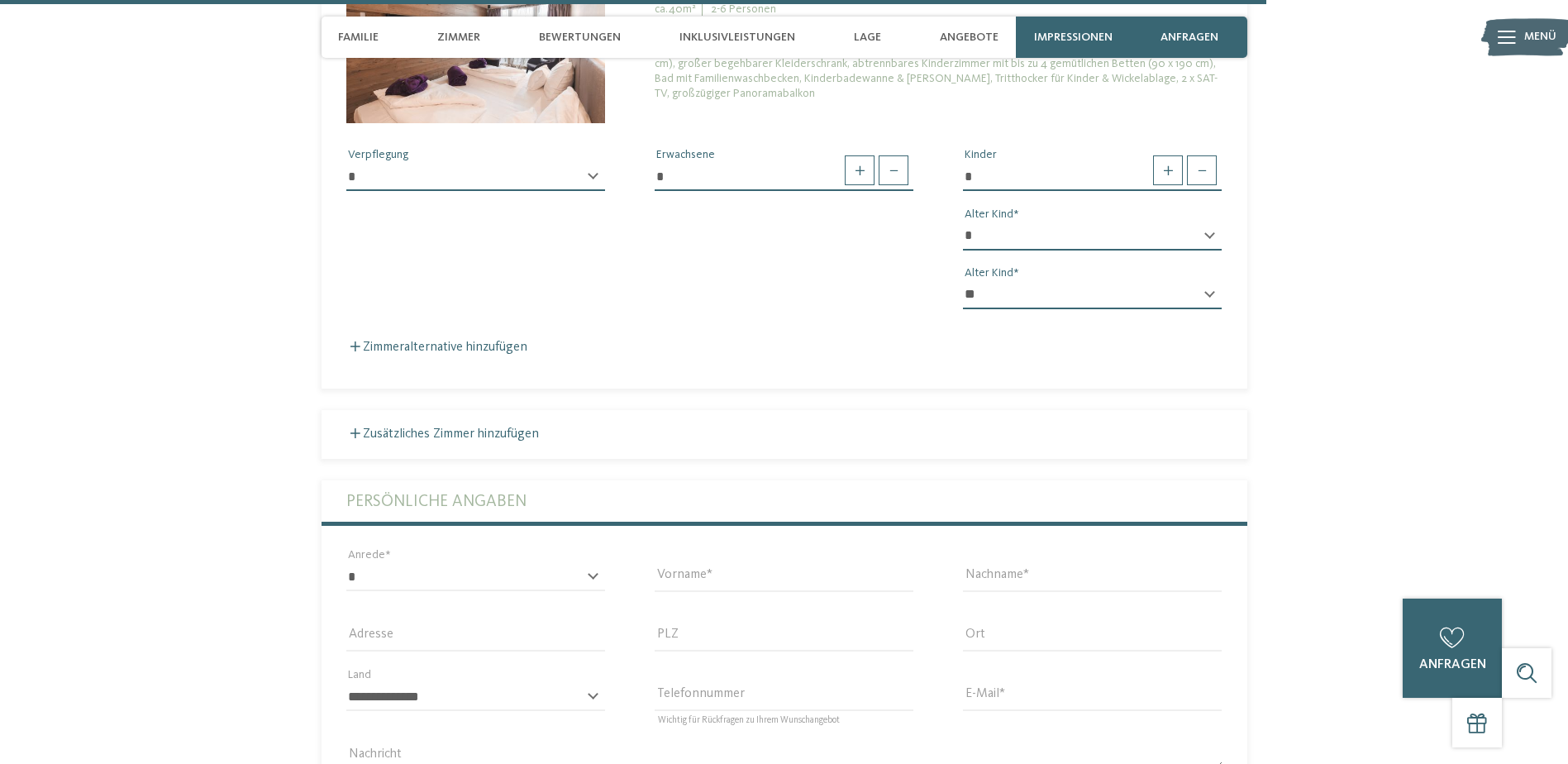
click at [402, 190] on select "**********" at bounding box center [475, 177] width 259 height 28
select select "*"
click at [346, 163] on select "**********" at bounding box center [475, 177] width 259 height 28
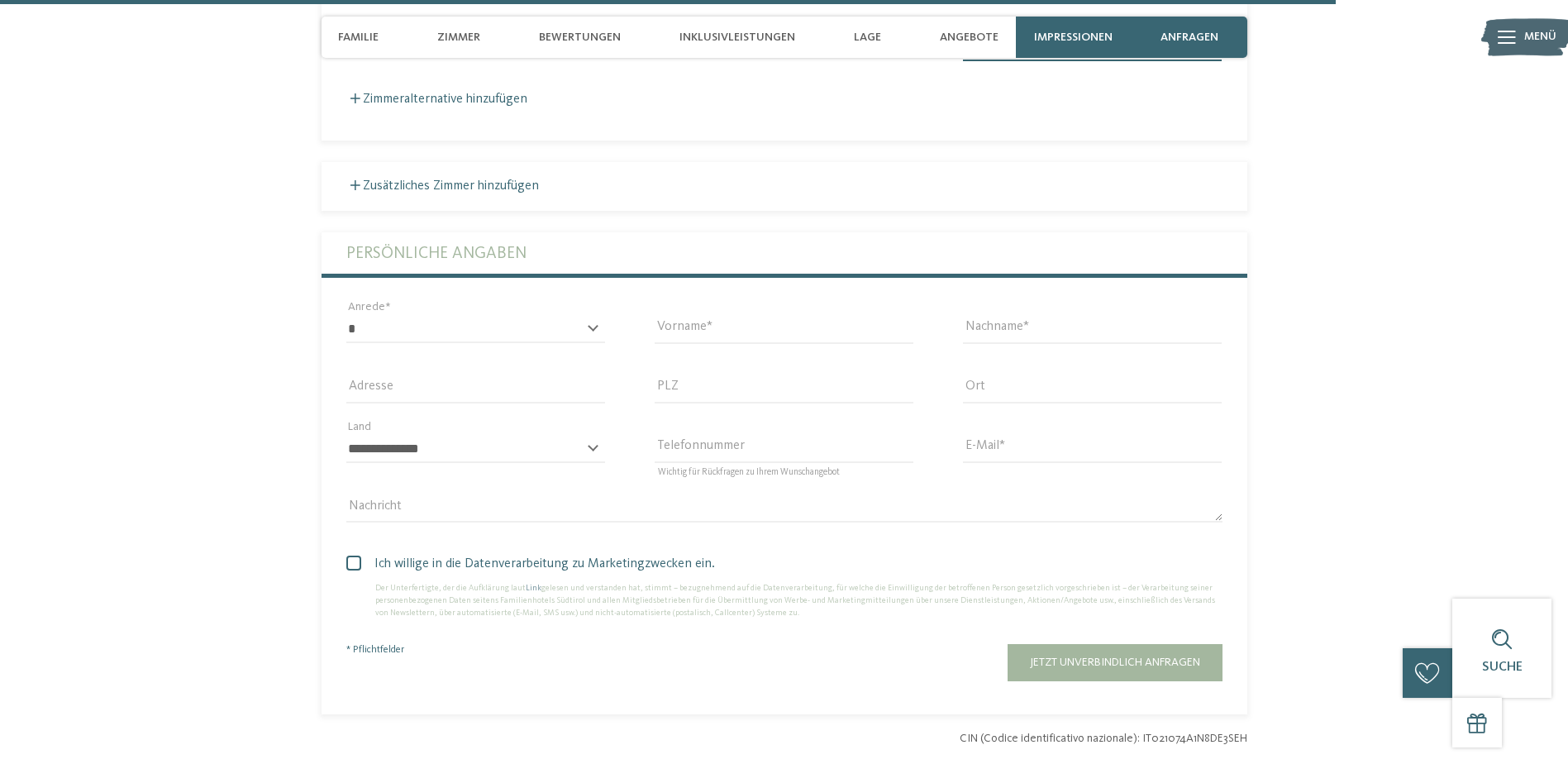
scroll to position [5655, 0]
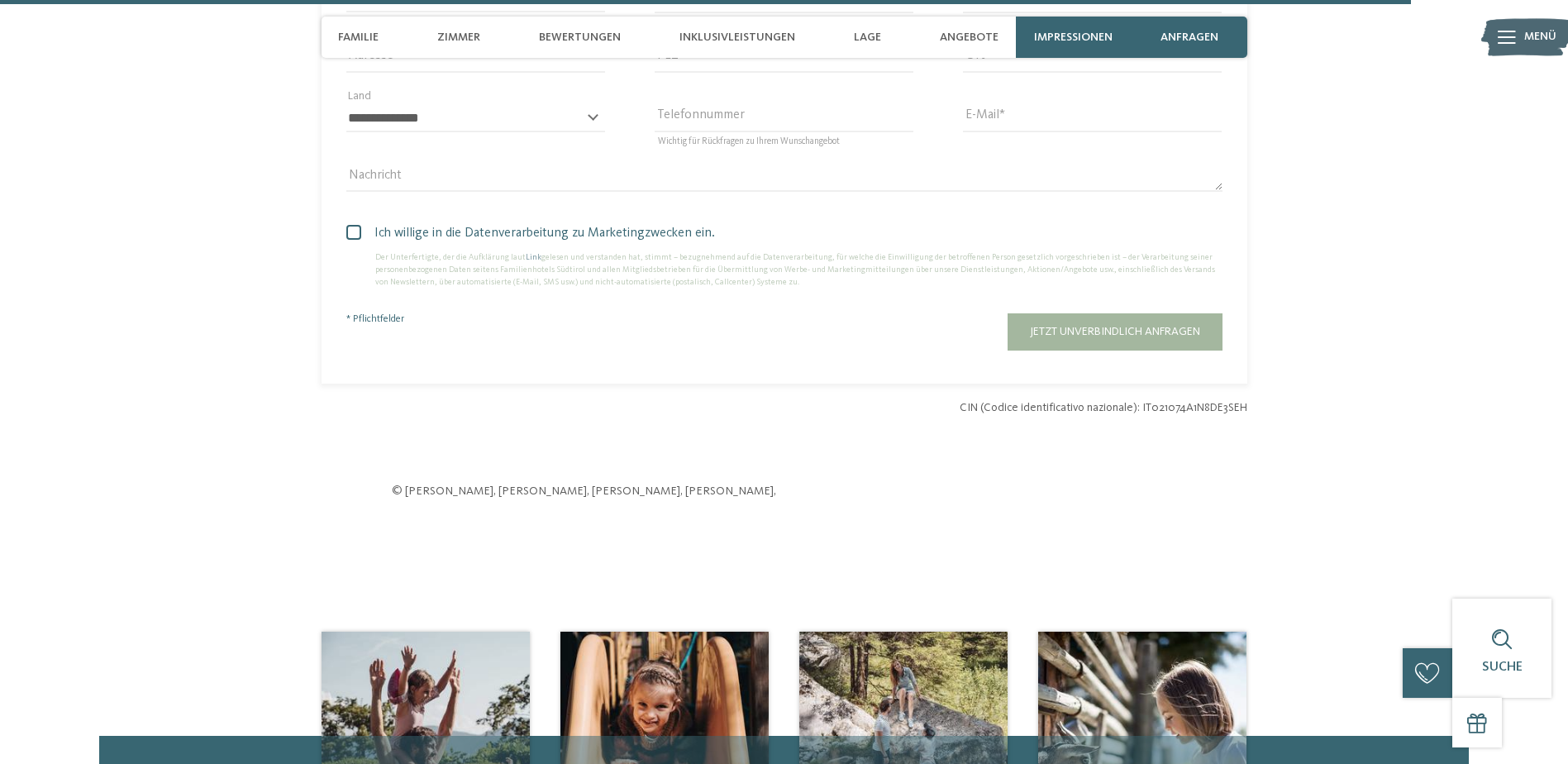
click at [487, 227] on span "Ich willige in die Datenverarbeitung zu Marketingzwecken ein." at bounding box center [791, 232] width 864 height 20
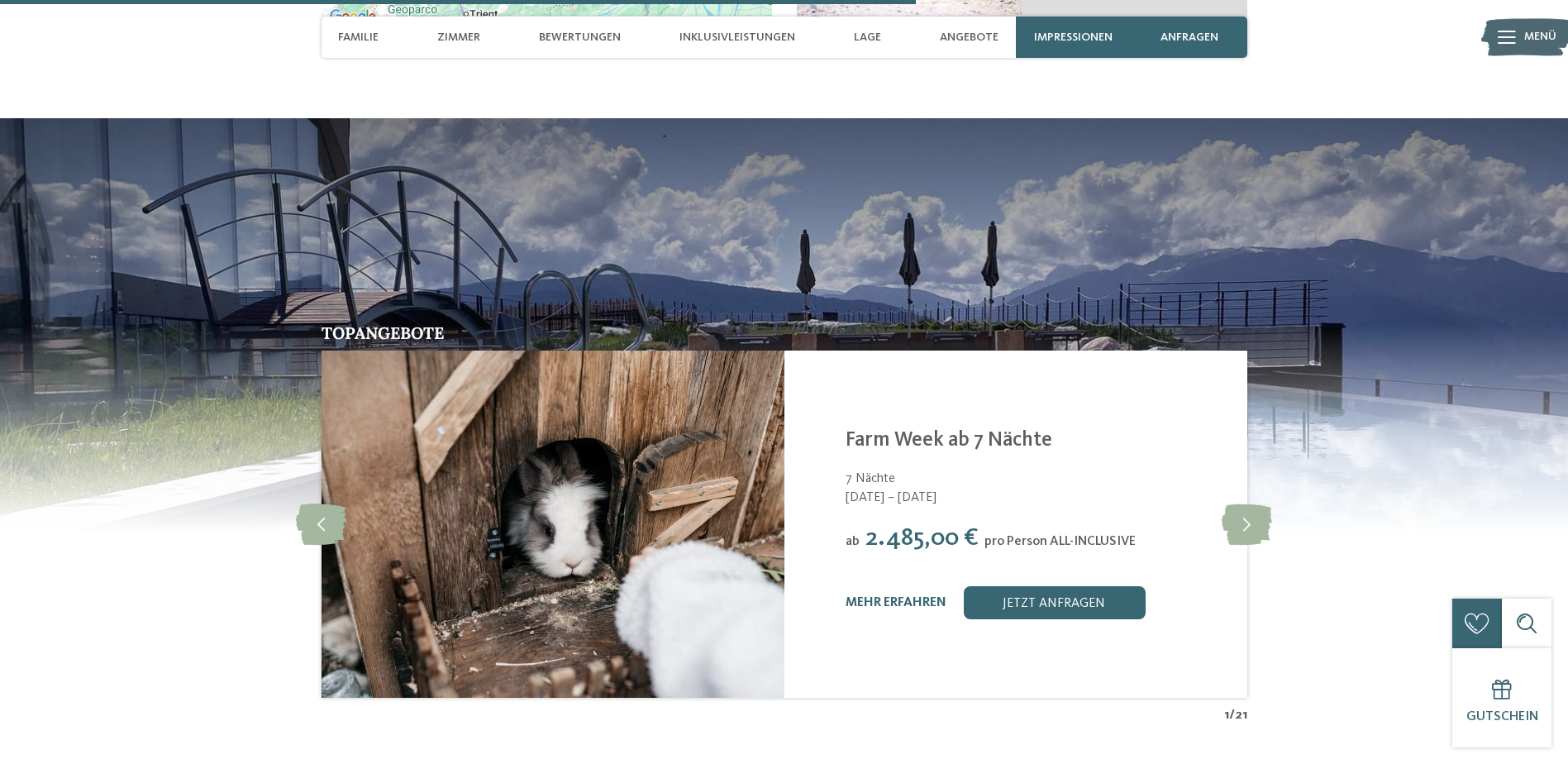
scroll to position [3920, 0]
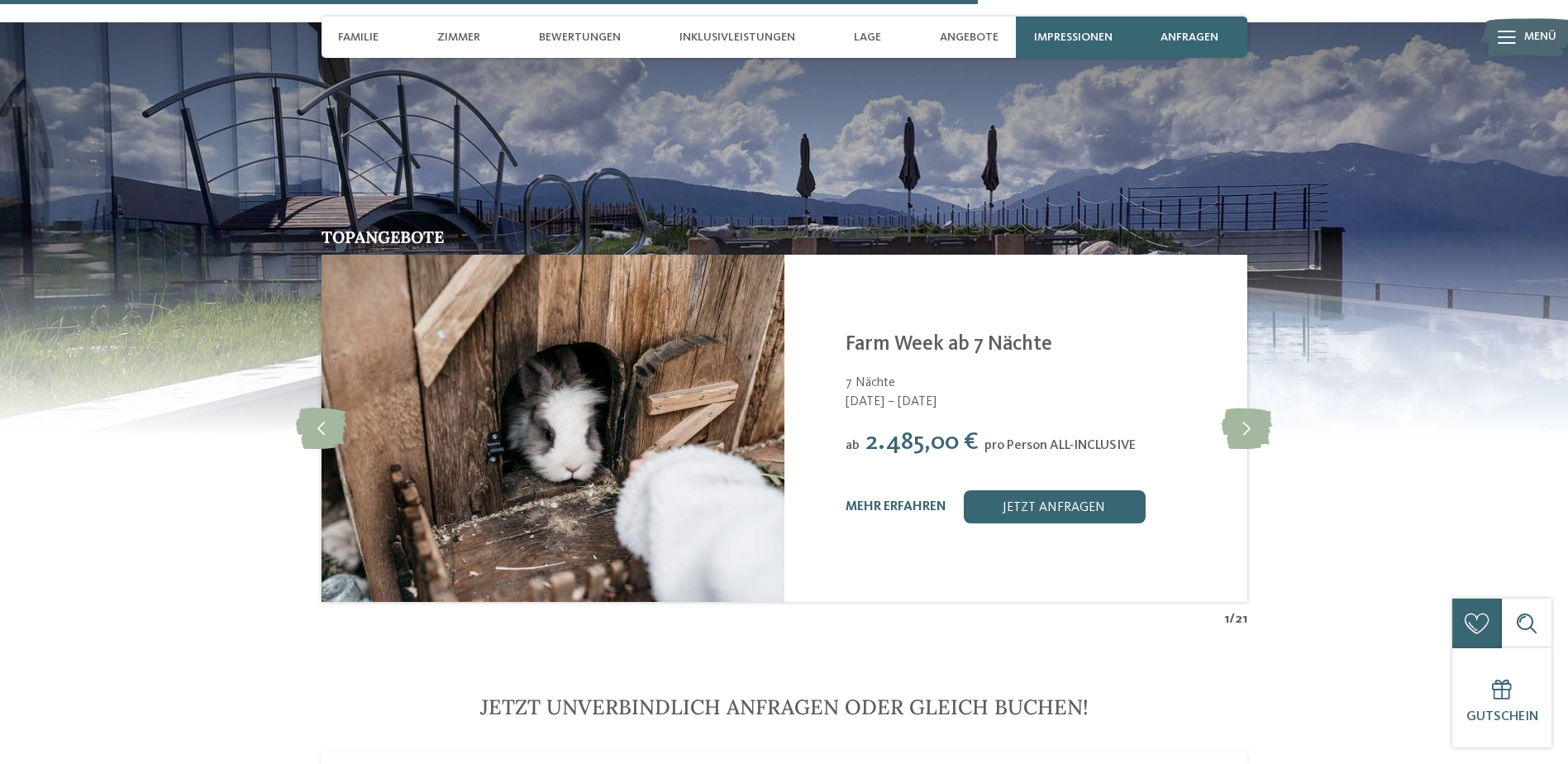
click at [435, 207] on img at bounding box center [784, 228] width 1568 height 413
click at [965, 43] on span "Angebote" at bounding box center [969, 37] width 59 height 14
click at [967, 37] on span "Angebote" at bounding box center [969, 37] width 59 height 14
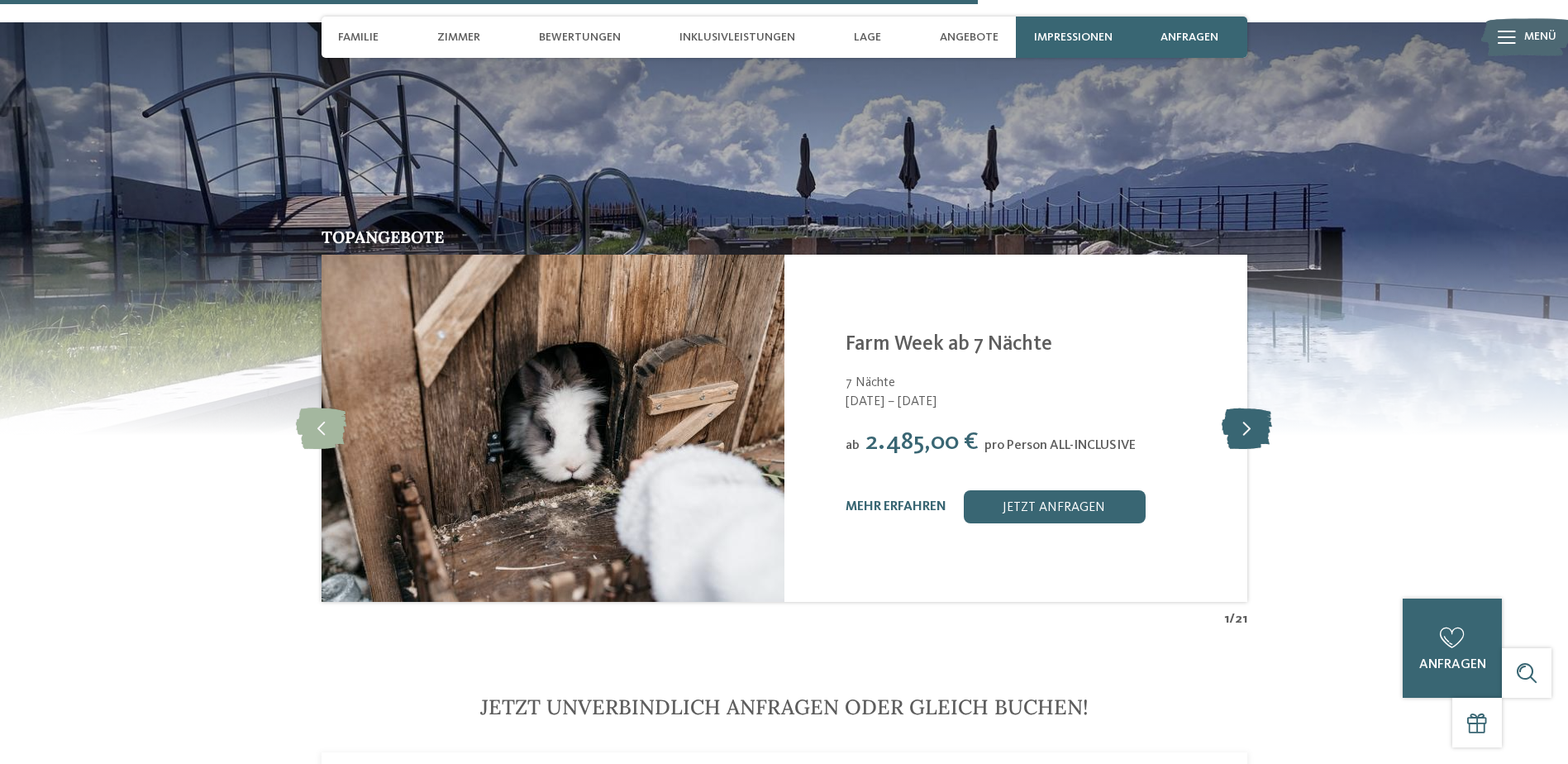
click at [1240, 408] on icon at bounding box center [1247, 428] width 51 height 41
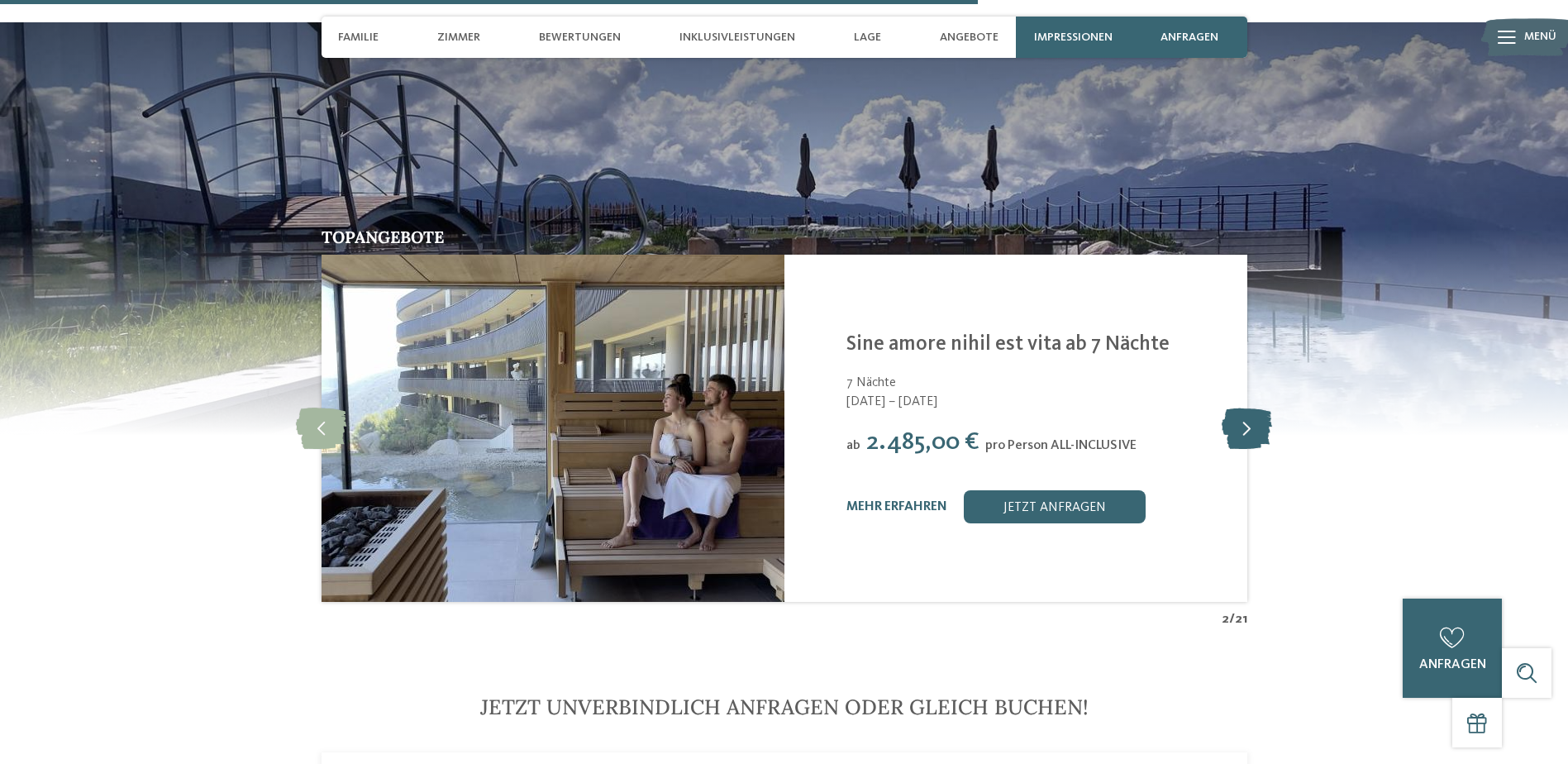
click at [1238, 411] on icon at bounding box center [1247, 428] width 51 height 41
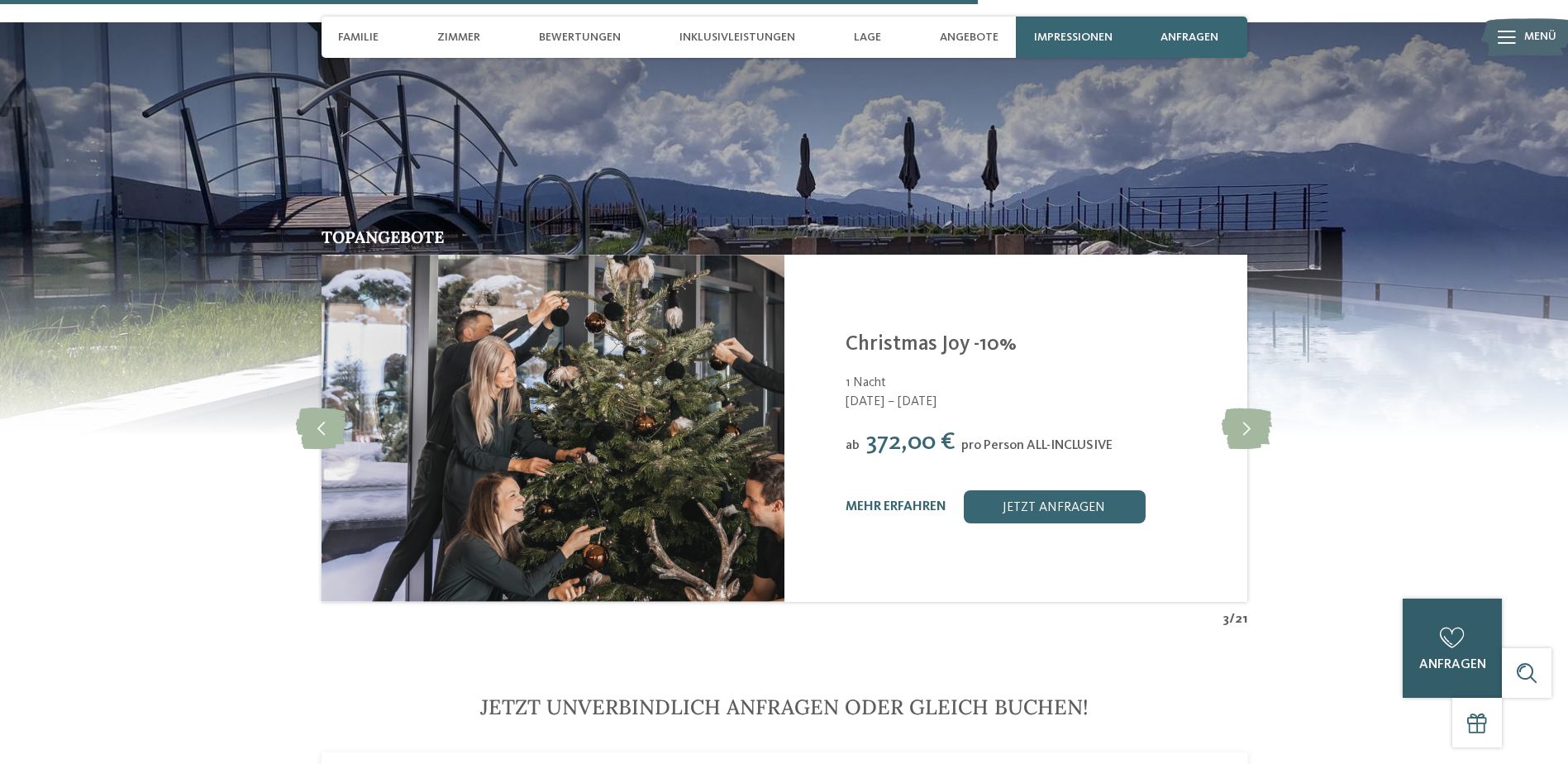
click at [1432, 656] on div "0 anfragen 0 von 5 Hotels zur Anfrage hinzugefügt jetzt anfragen" at bounding box center [1453, 648] width 99 height 99
click at [1198, 31] on span "anfragen" at bounding box center [1190, 37] width 58 height 14
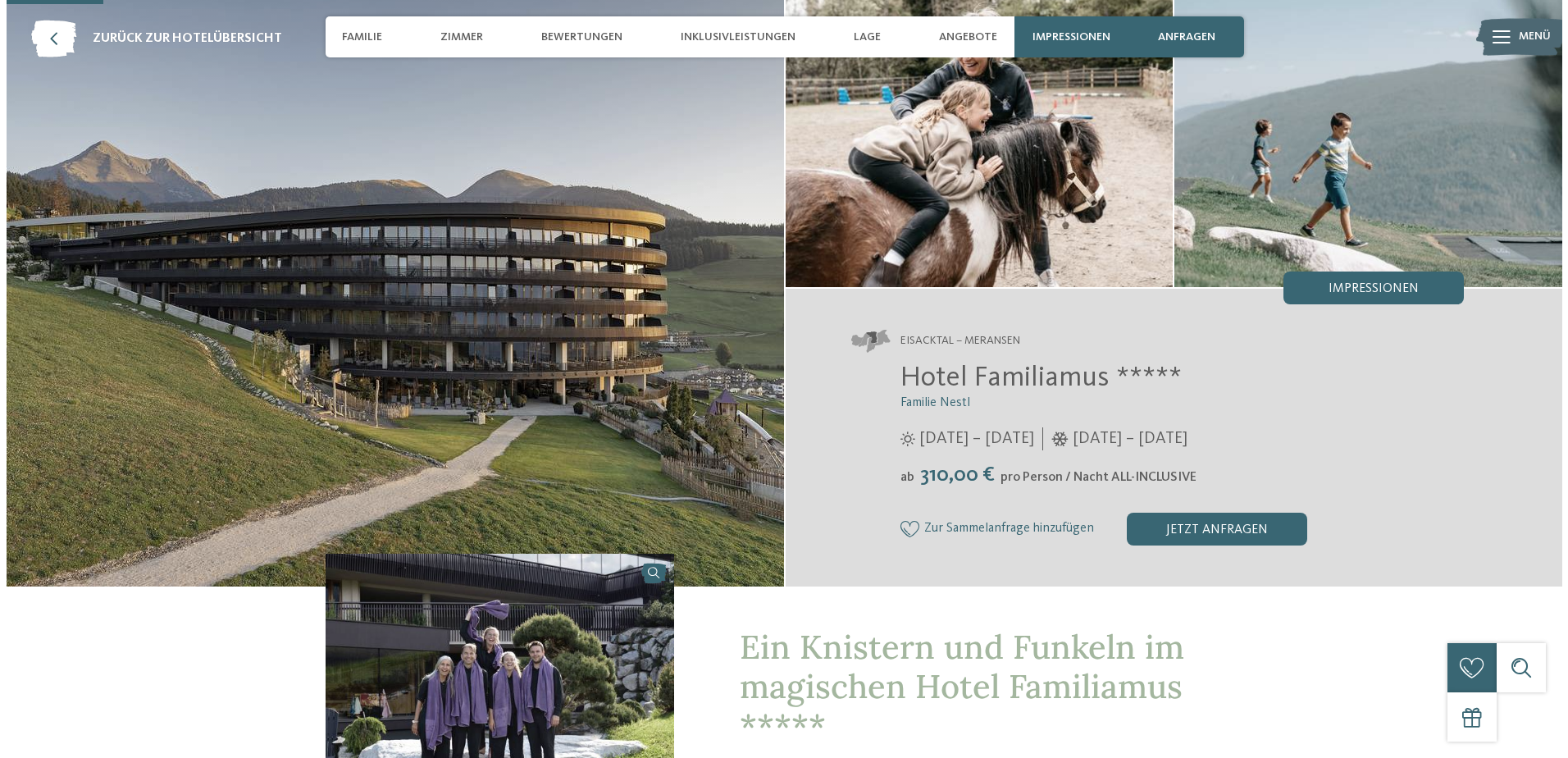
scroll to position [0, 0]
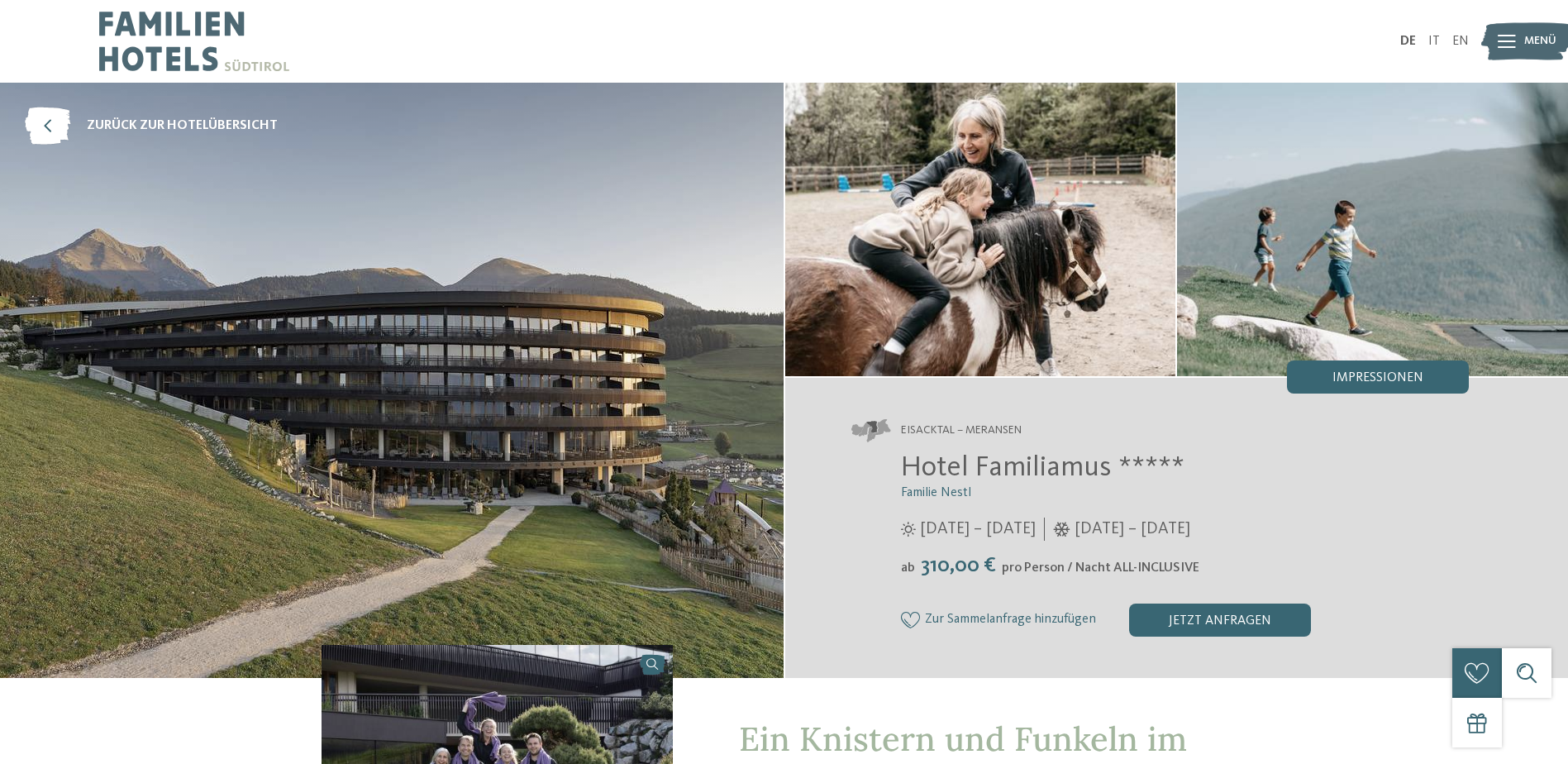
click at [1509, 49] on div at bounding box center [1506, 41] width 18 height 41
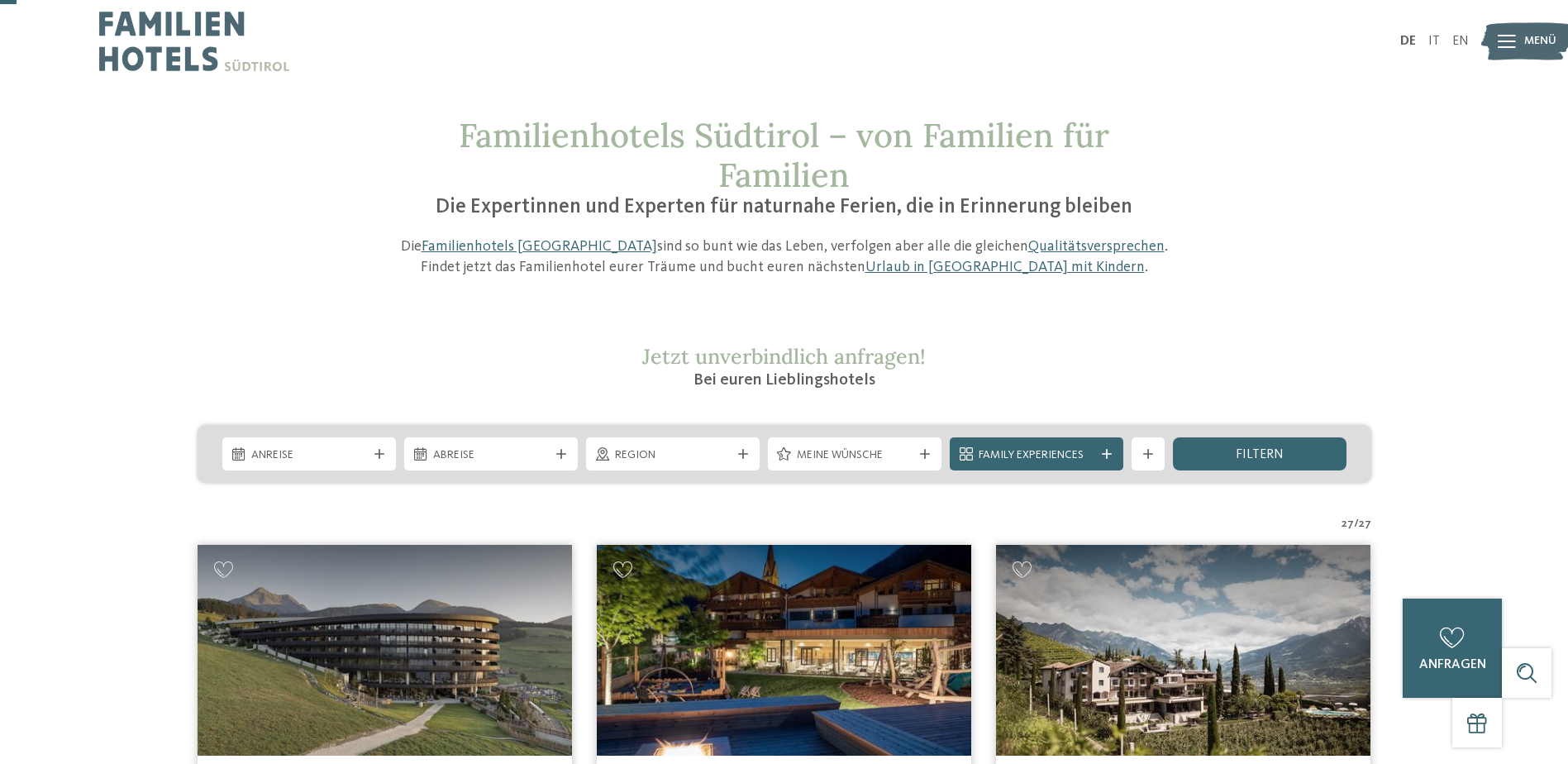
scroll to position [247, 0]
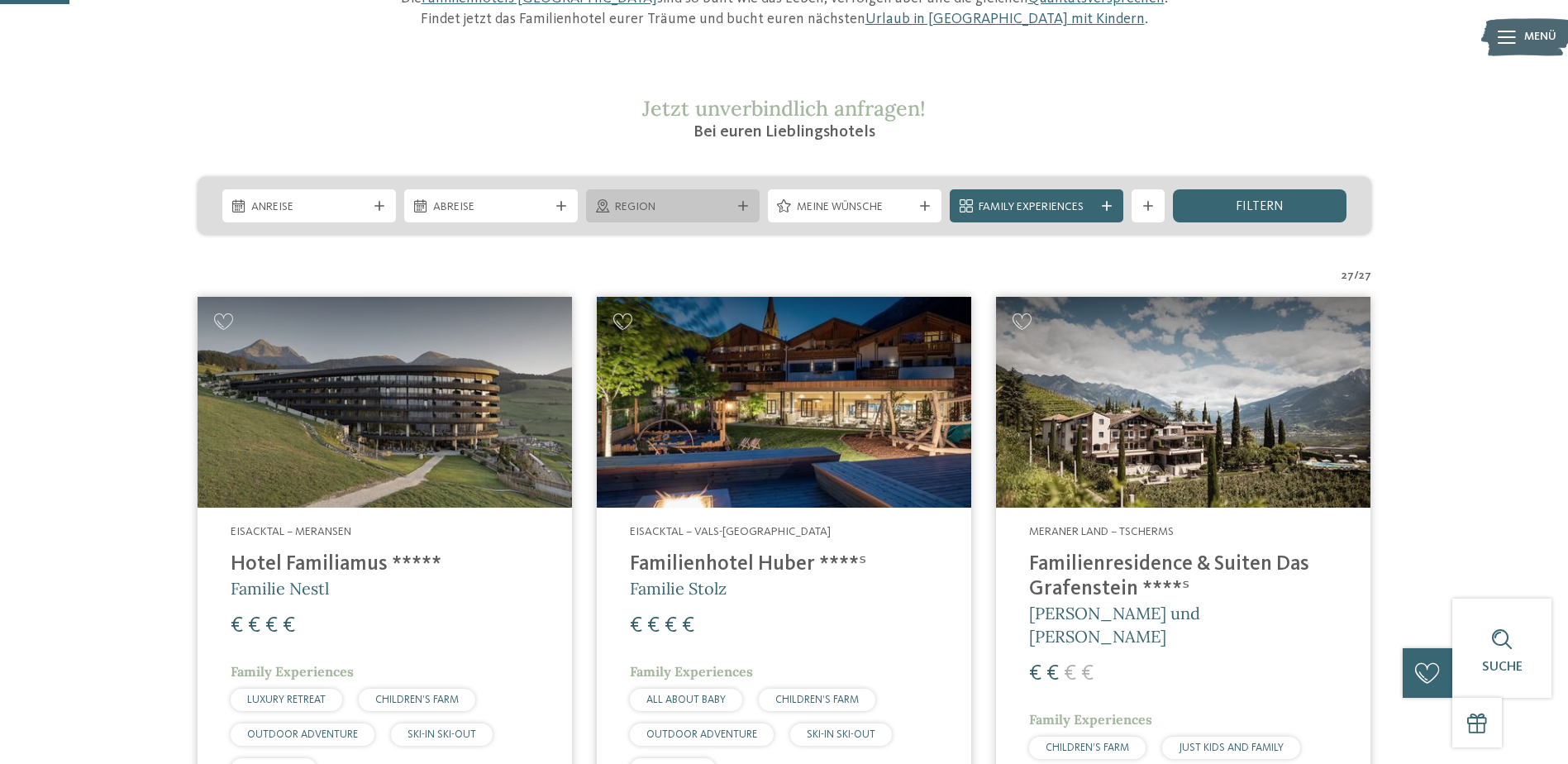
click at [719, 206] on span "Region" at bounding box center [672, 207] width 115 height 17
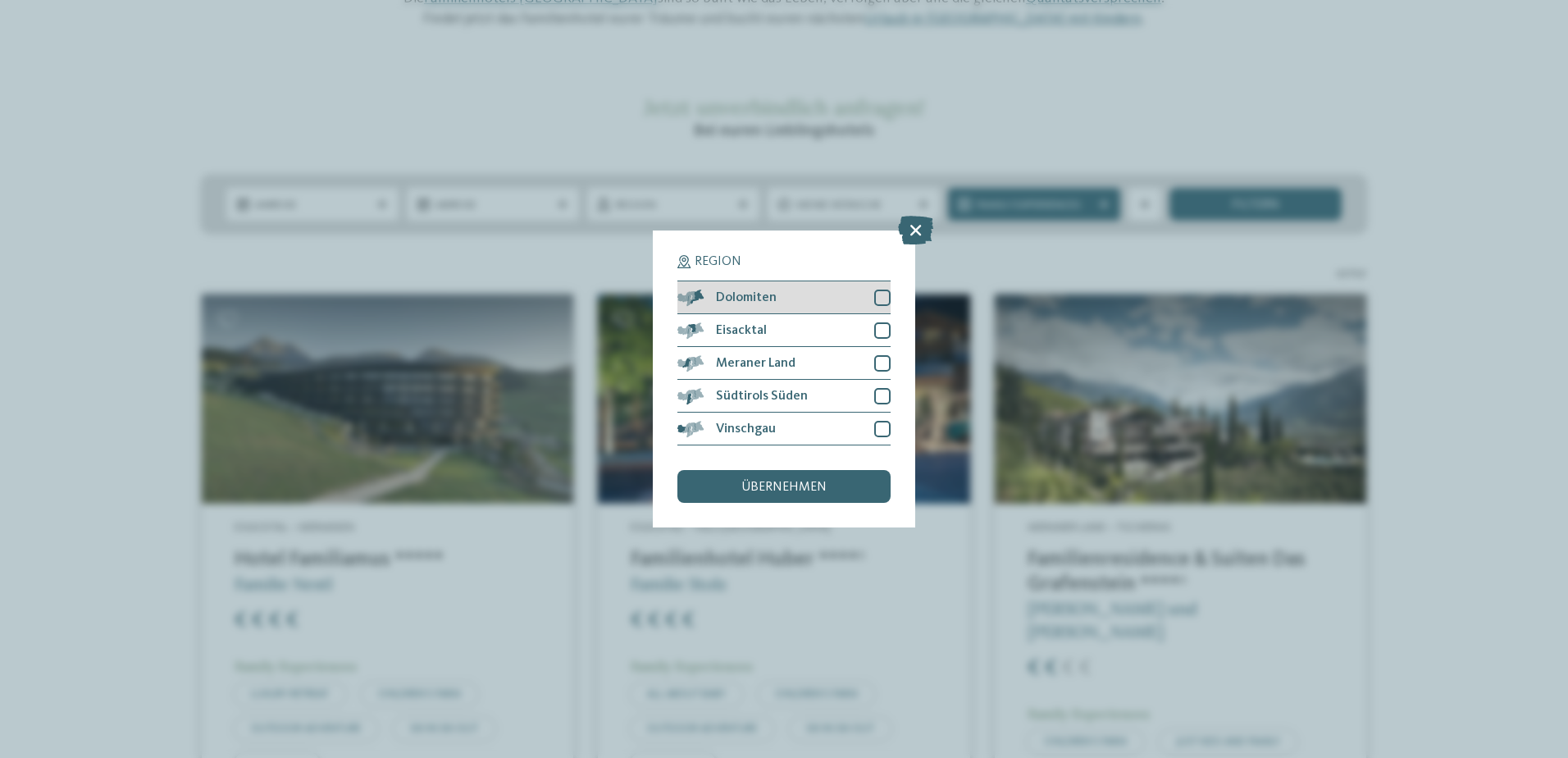
click at [889, 300] on div at bounding box center [883, 298] width 17 height 17
click at [887, 334] on div at bounding box center [883, 330] width 17 height 17
click at [884, 366] on div at bounding box center [883, 364] width 17 height 17
drag, startPoint x: 884, startPoint y: 398, endPoint x: 884, endPoint y: 407, distance: 9.0
click at [884, 405] on div "Südtirols Süden" at bounding box center [783, 395] width 213 height 33
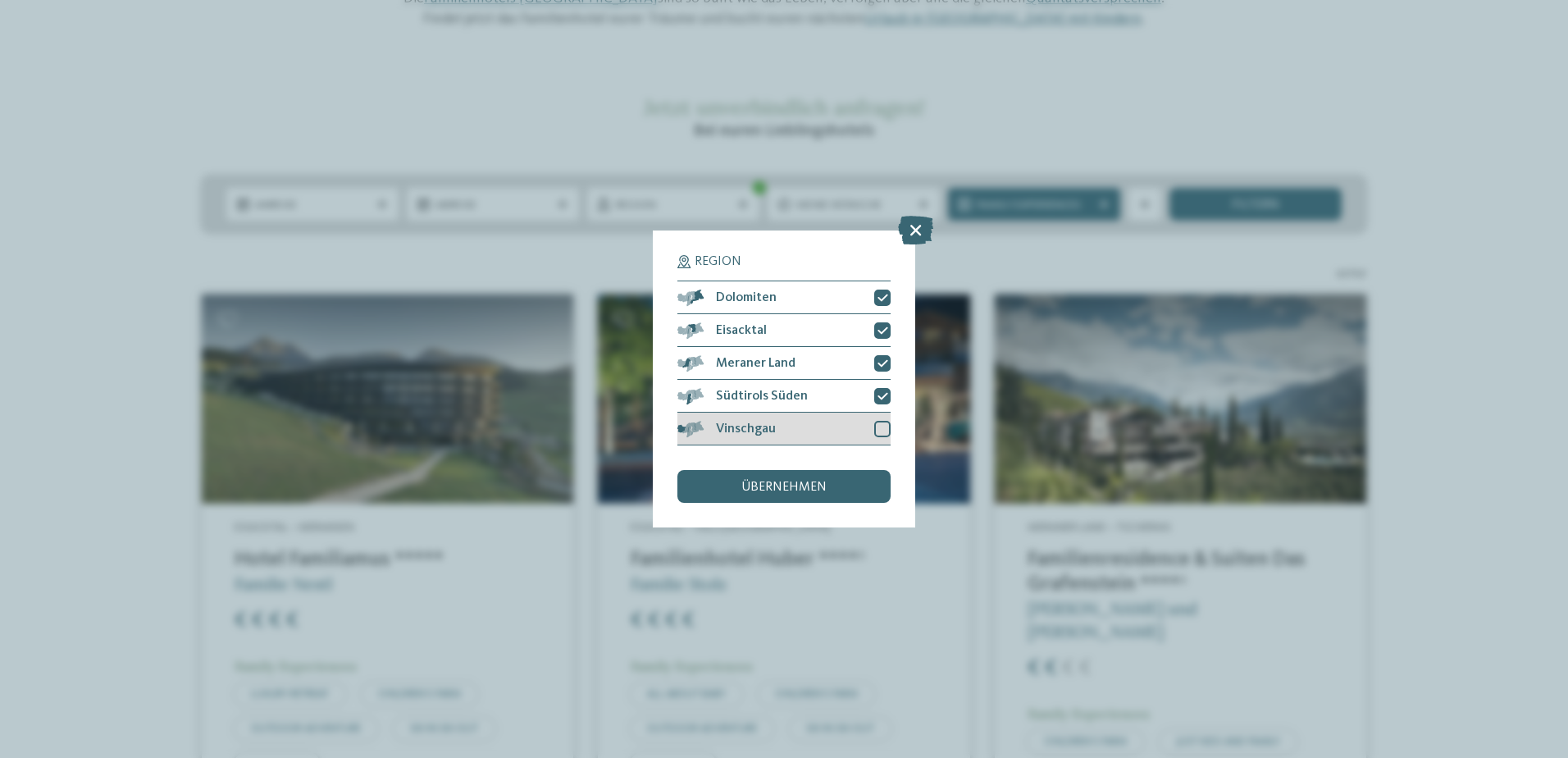
click at [882, 429] on div at bounding box center [883, 429] width 17 height 17
click at [817, 133] on div "Region Dolomiten" at bounding box center [784, 379] width 1568 height 758
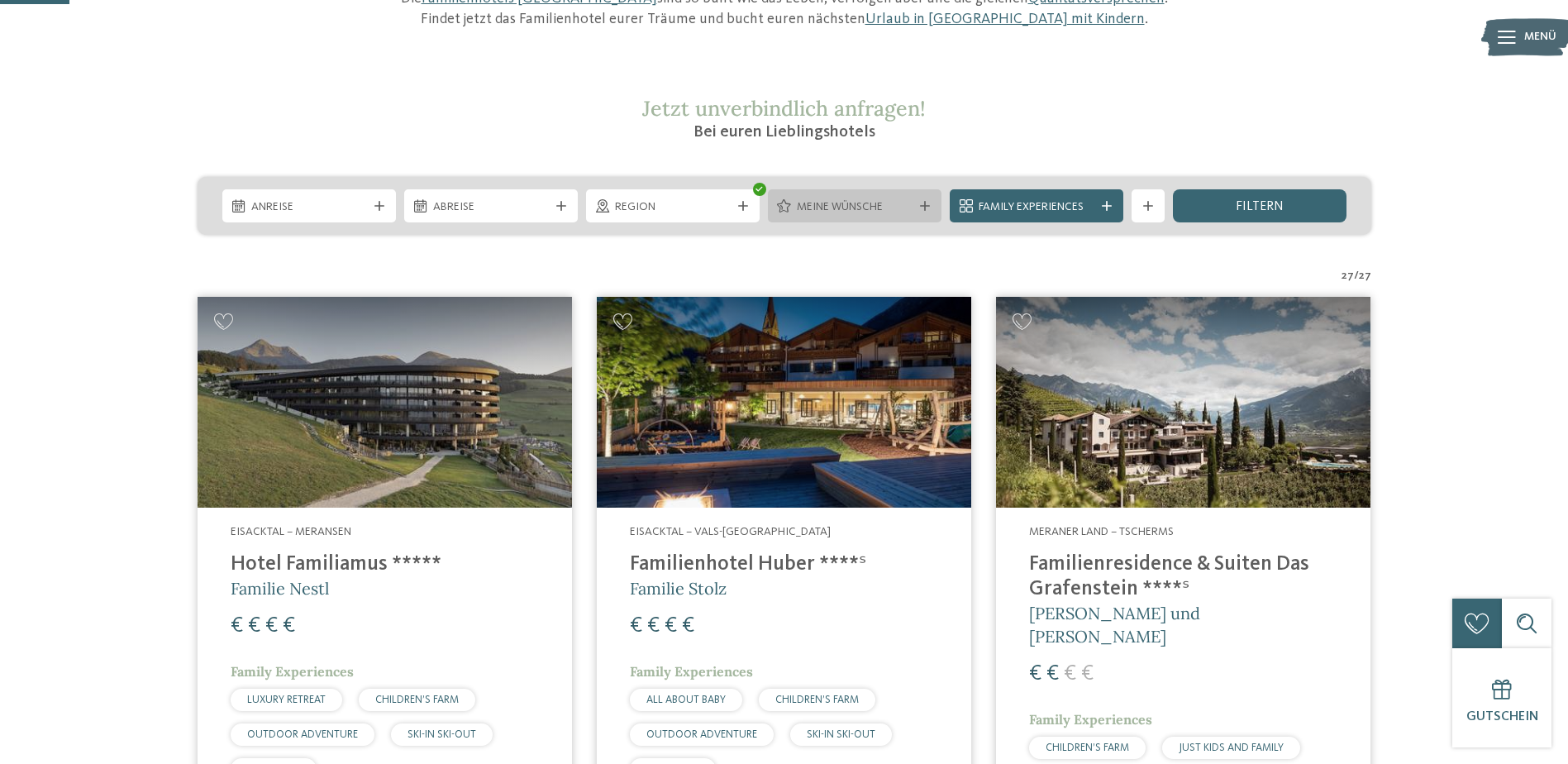
click at [929, 203] on icon at bounding box center [925, 205] width 10 height 10
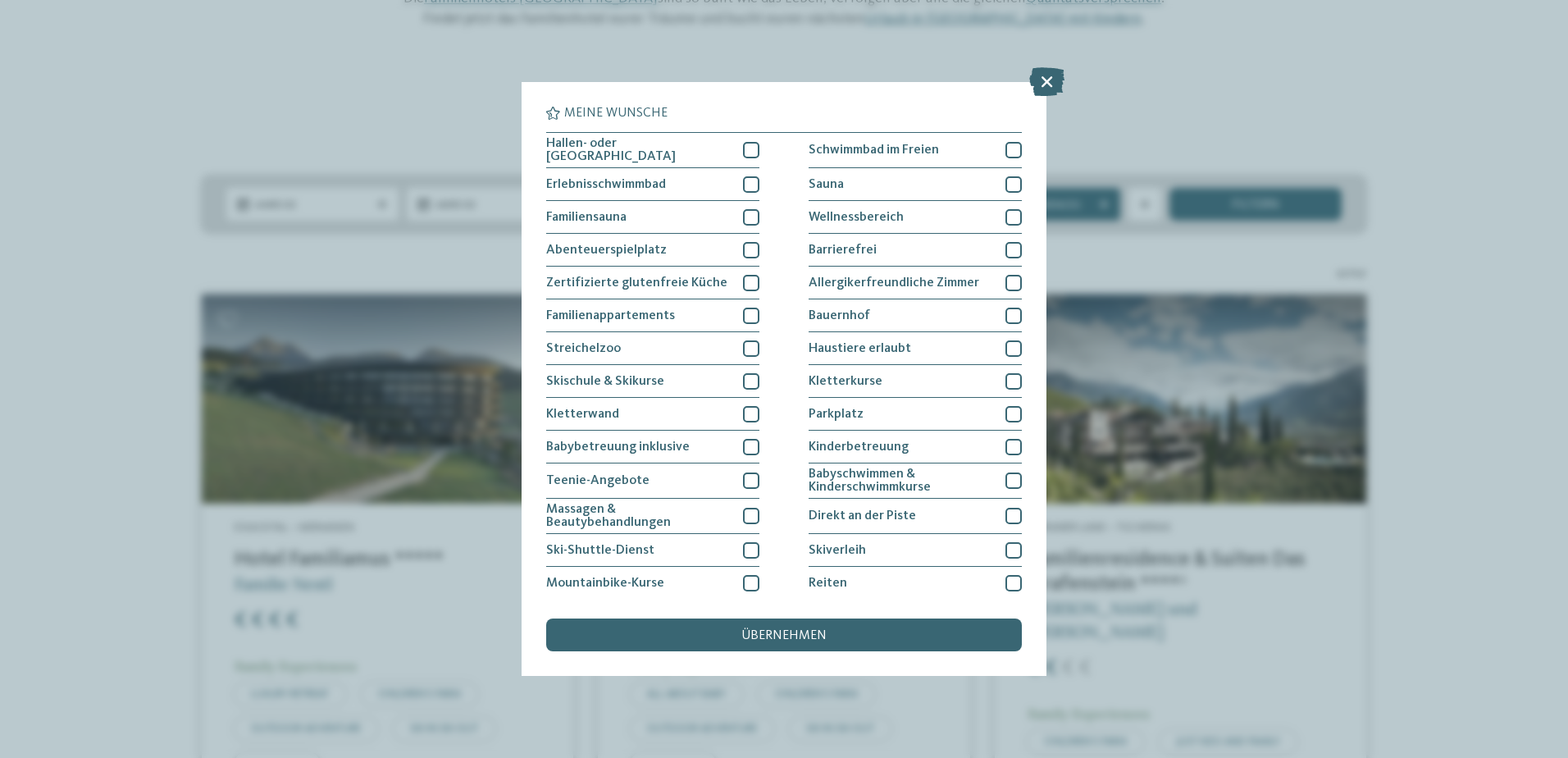
click at [442, 96] on div "Meine Wünsche [GEOGRAPHIC_DATA] Schwimmbad im Freien" at bounding box center [784, 379] width 1568 height 758
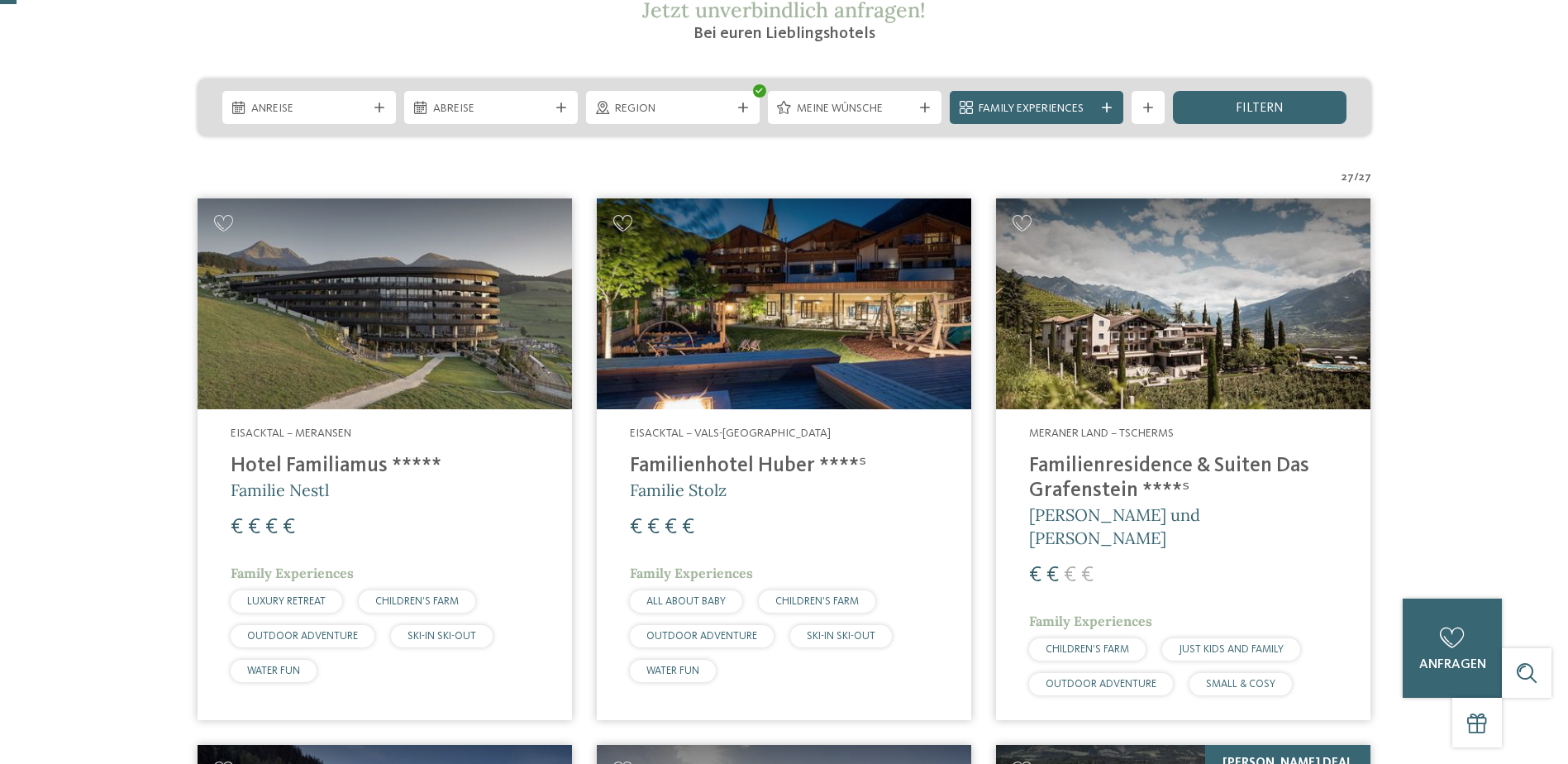
scroll to position [413, 0]
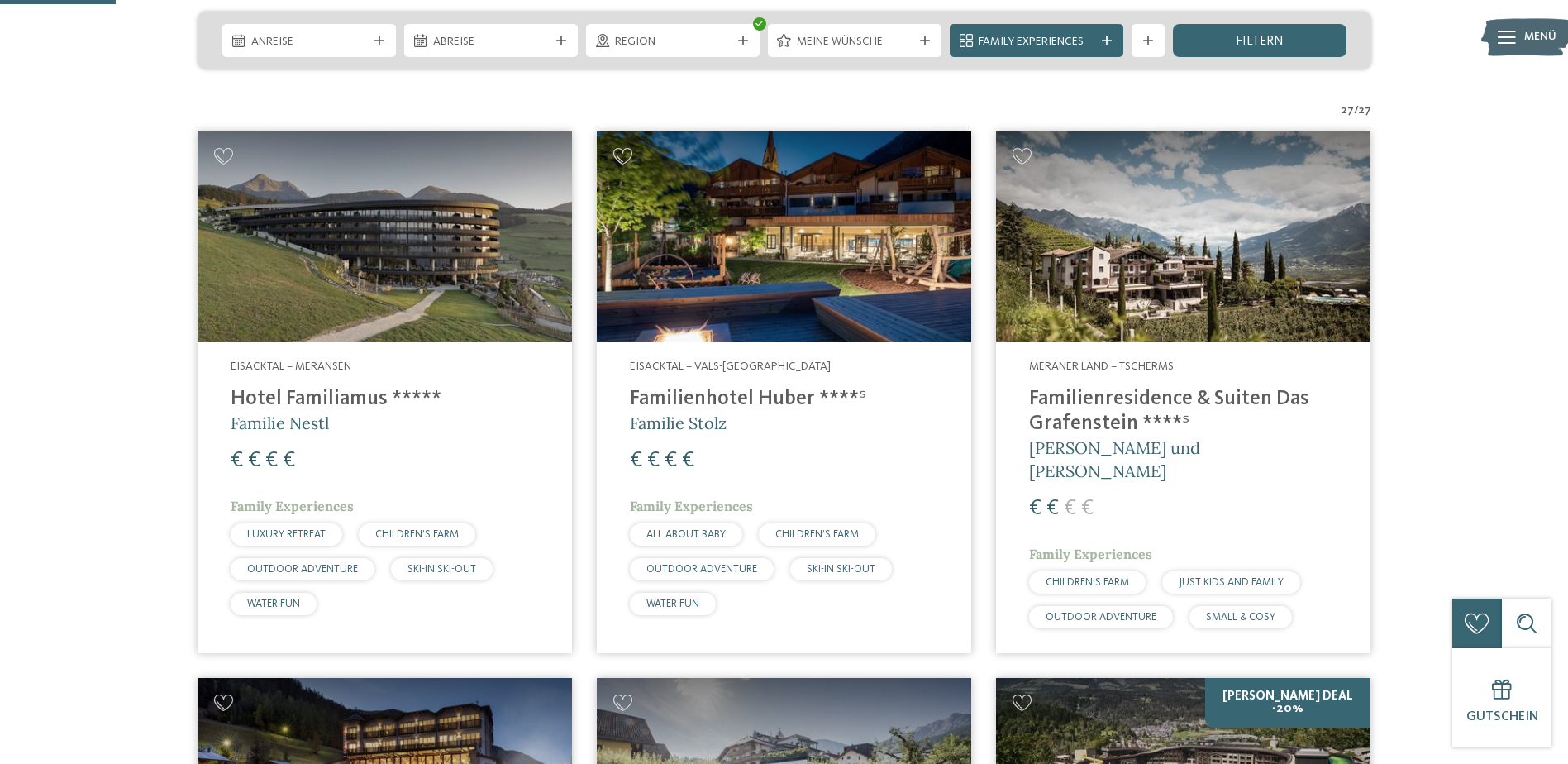
click at [684, 364] on span "Eisacktal – Vals-[GEOGRAPHIC_DATA]" at bounding box center [731, 366] width 201 height 11
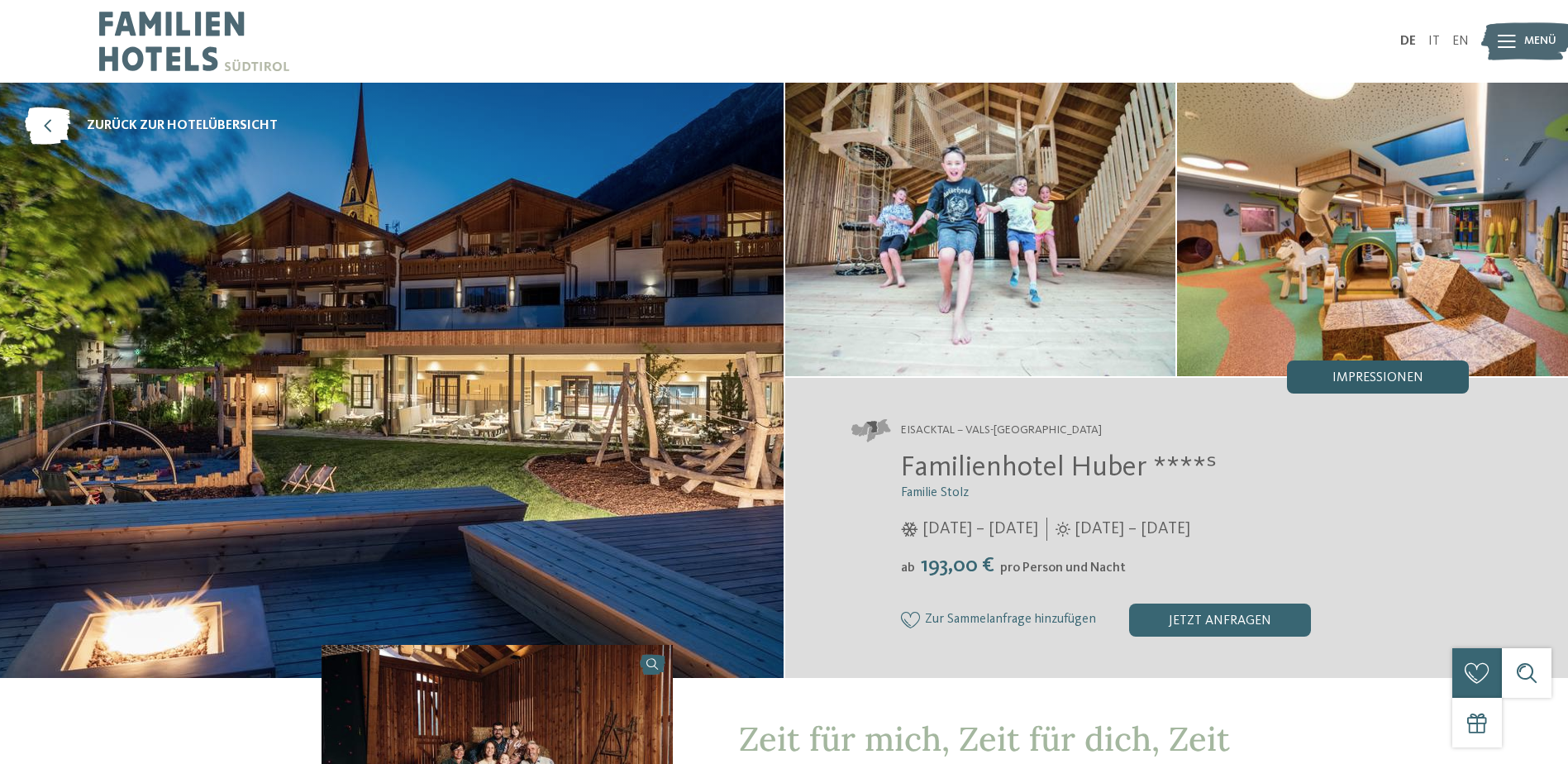
click at [1394, 376] on span "Impressionen" at bounding box center [1378, 378] width 91 height 13
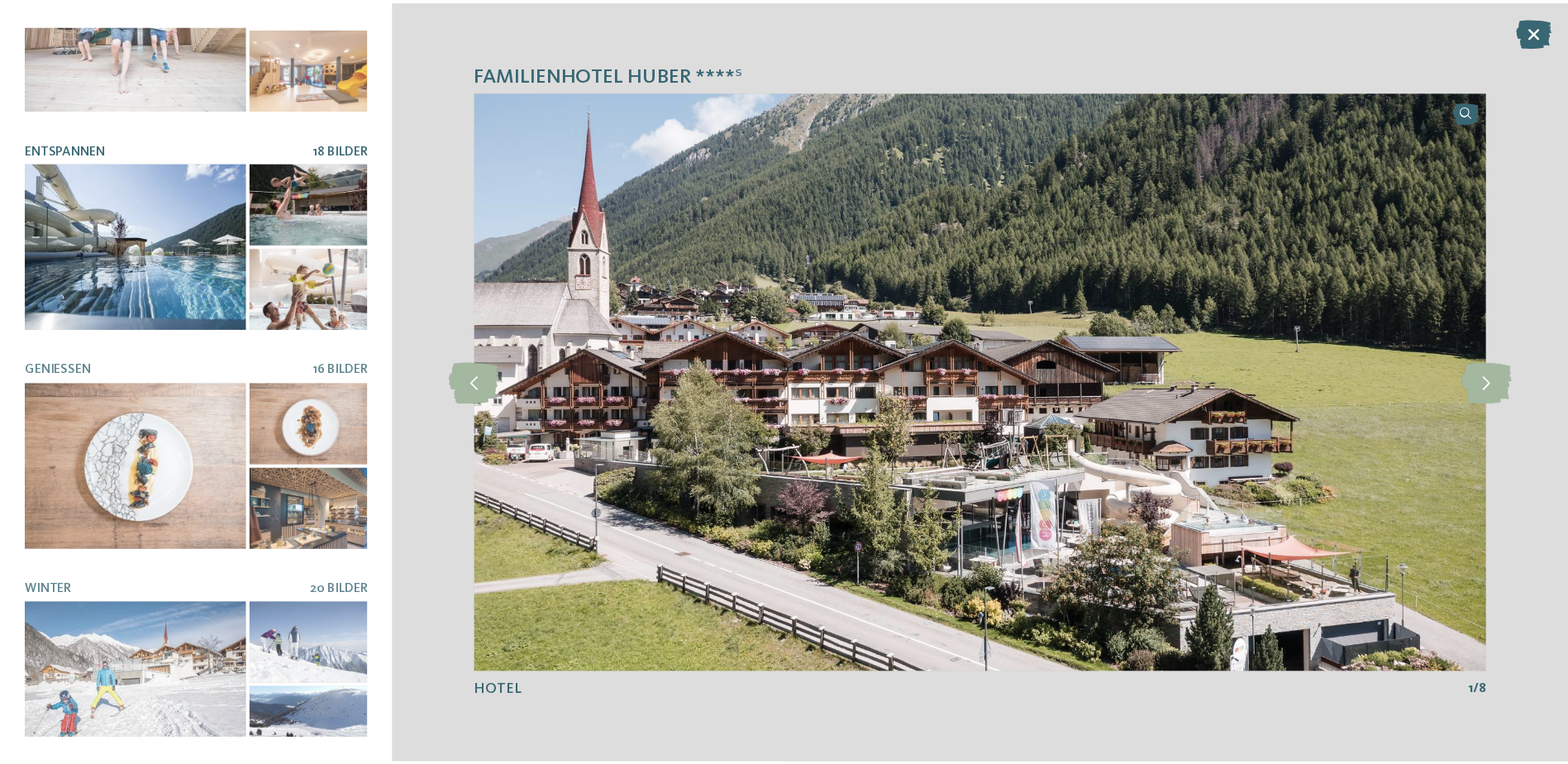
scroll to position [331, 0]
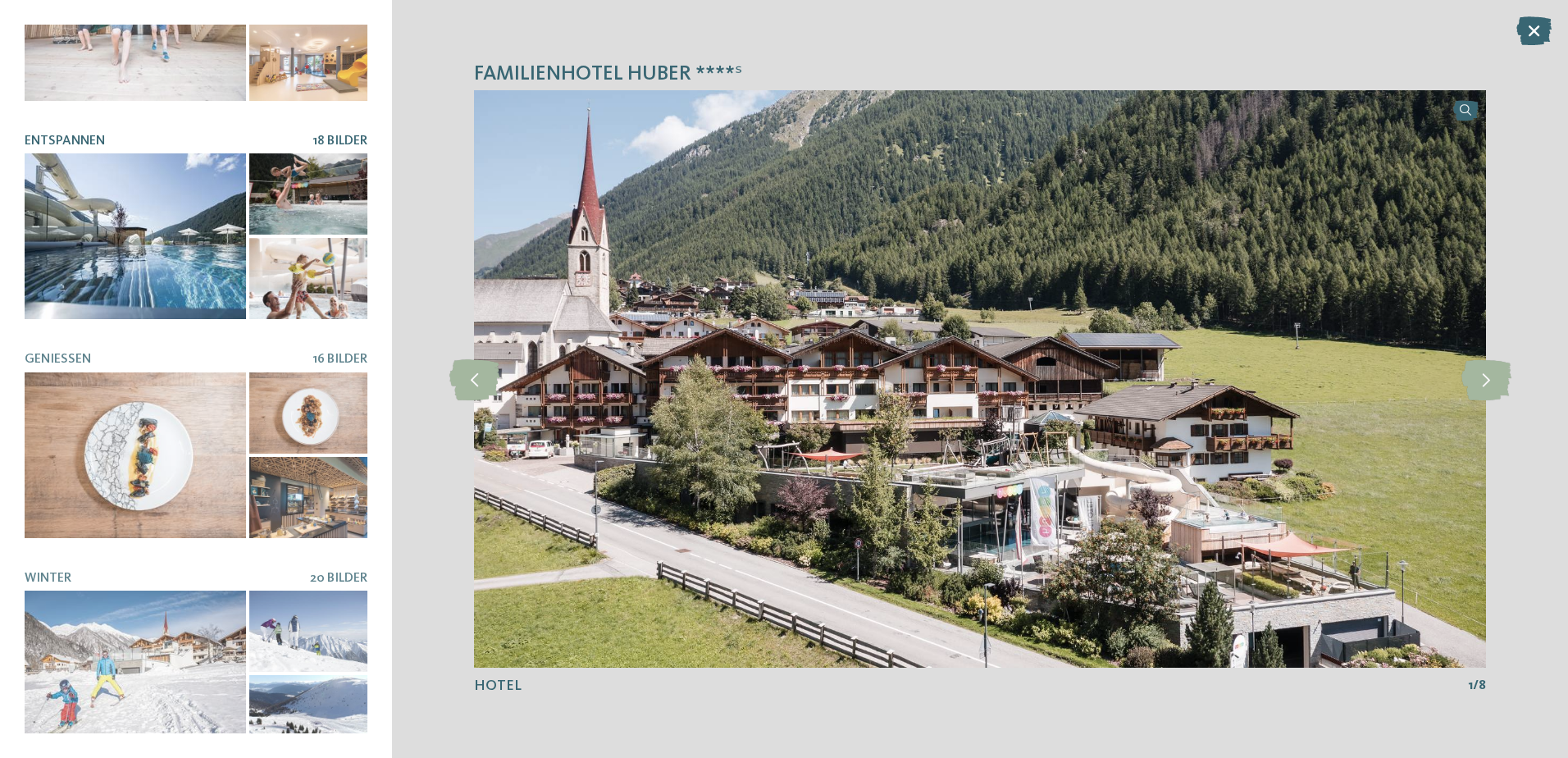
click at [148, 253] on div at bounding box center [135, 236] width 221 height 166
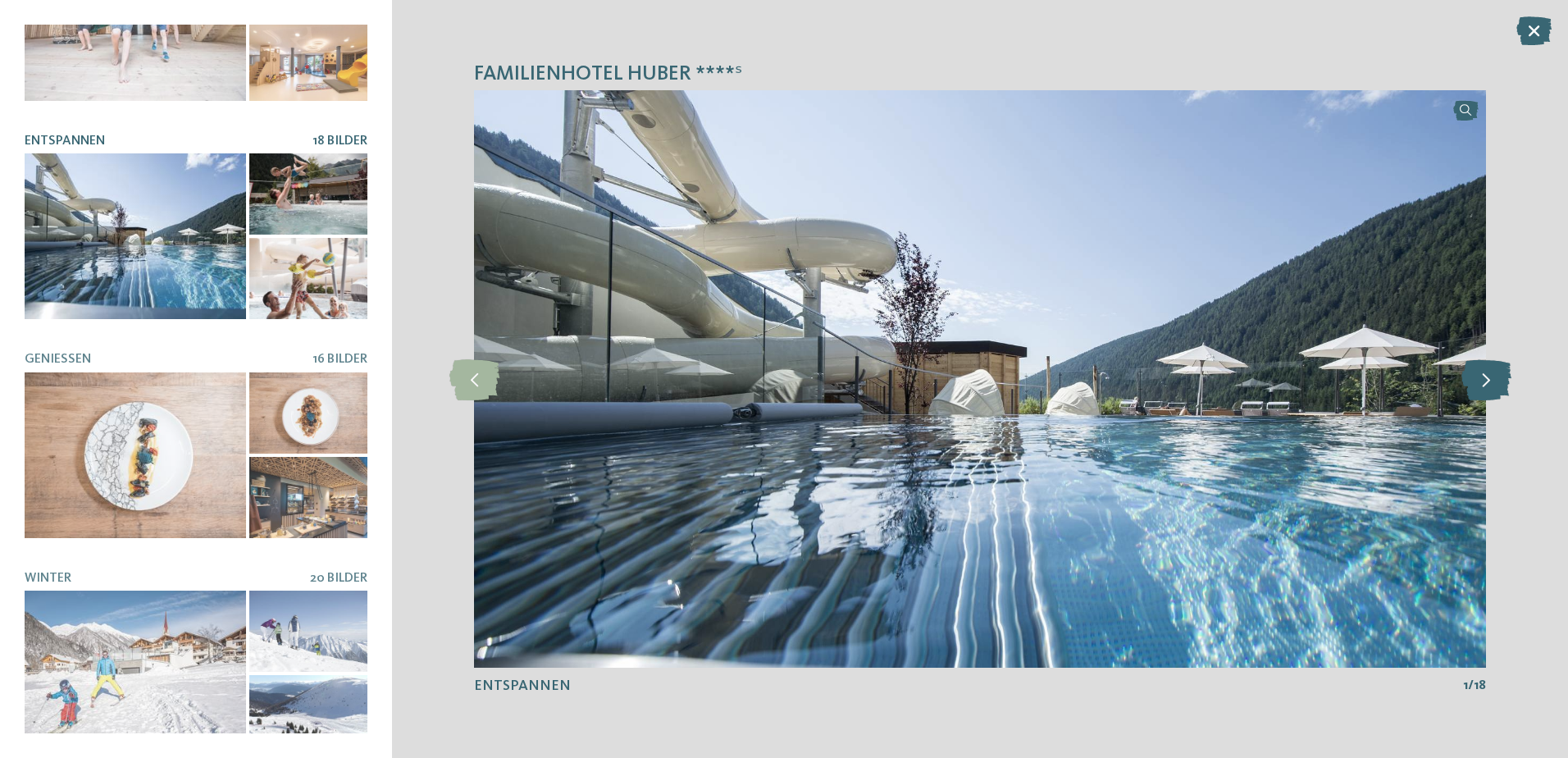
click at [1492, 384] on icon at bounding box center [1486, 379] width 50 height 41
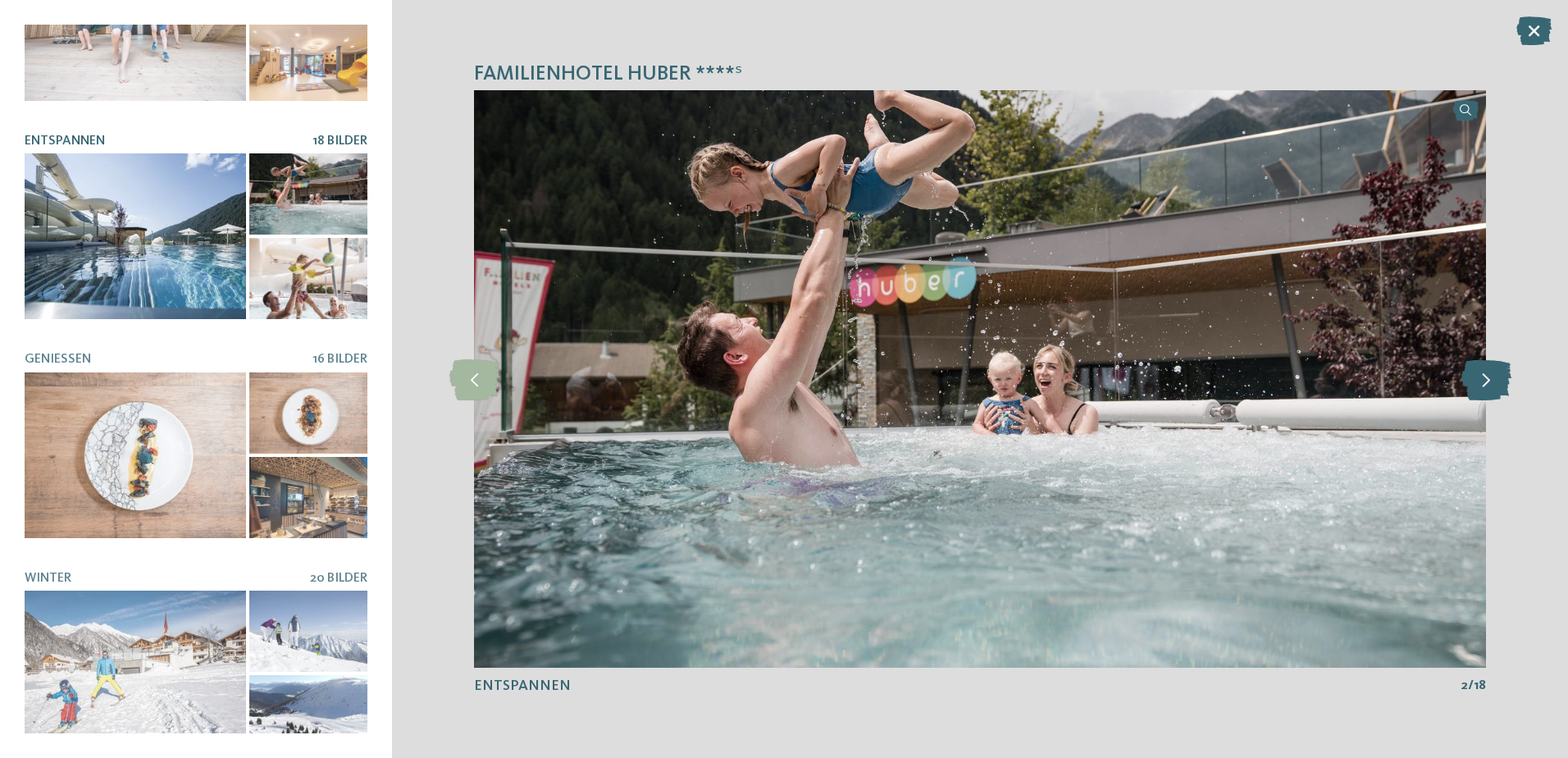
click at [1492, 384] on icon at bounding box center [1486, 379] width 50 height 41
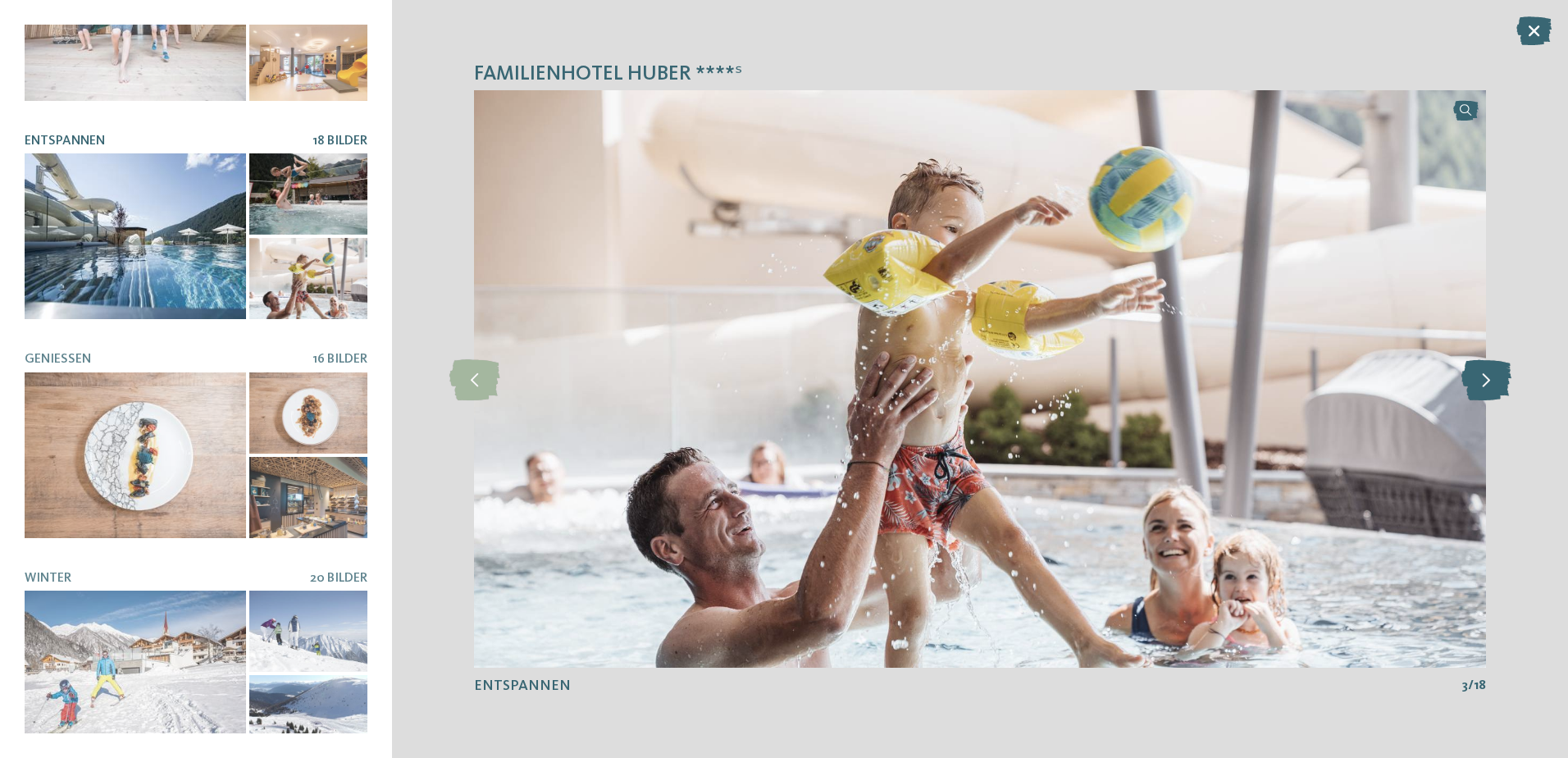
click at [1492, 384] on icon at bounding box center [1486, 379] width 50 height 41
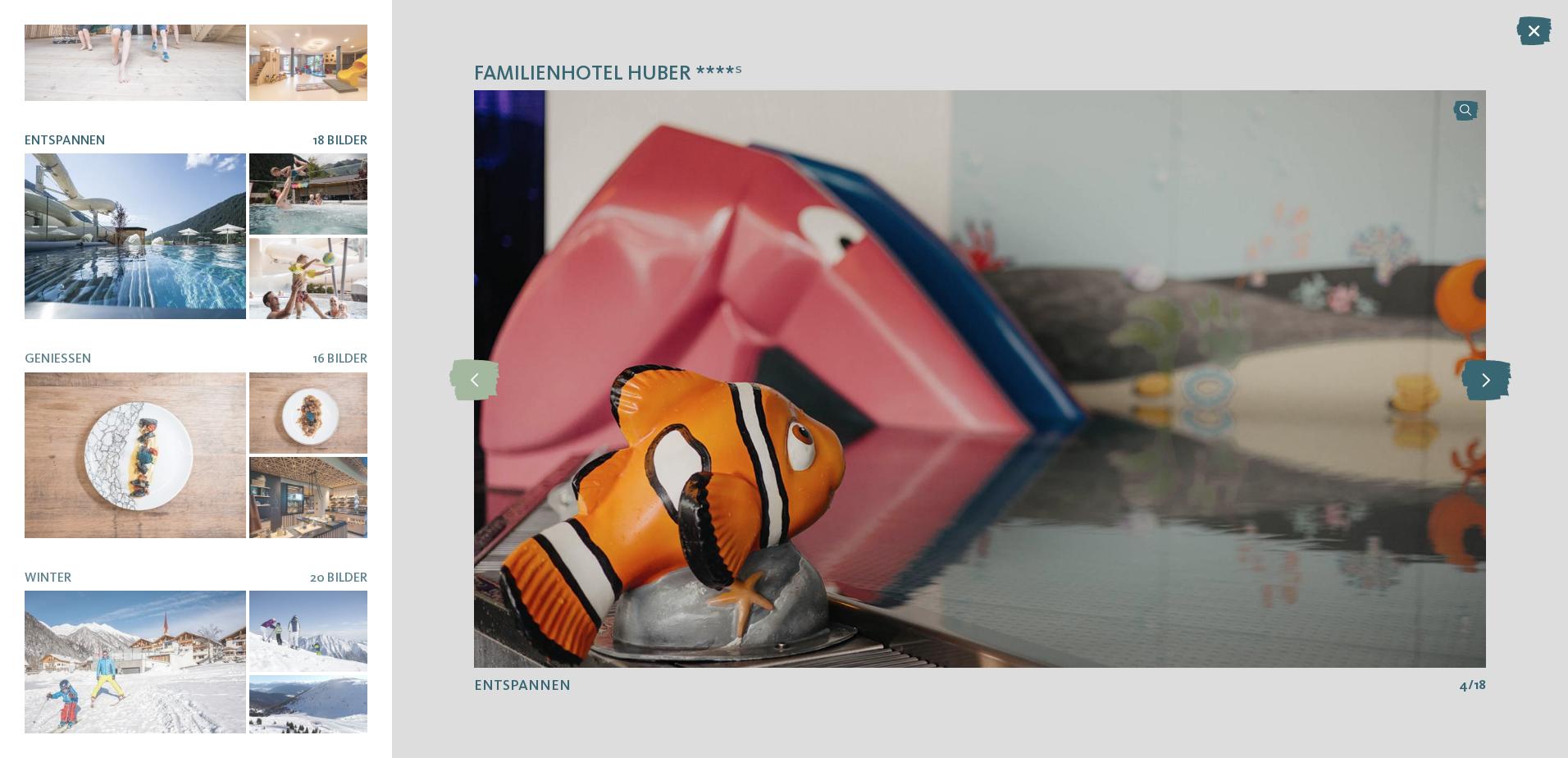
click at [1492, 384] on icon at bounding box center [1486, 379] width 50 height 41
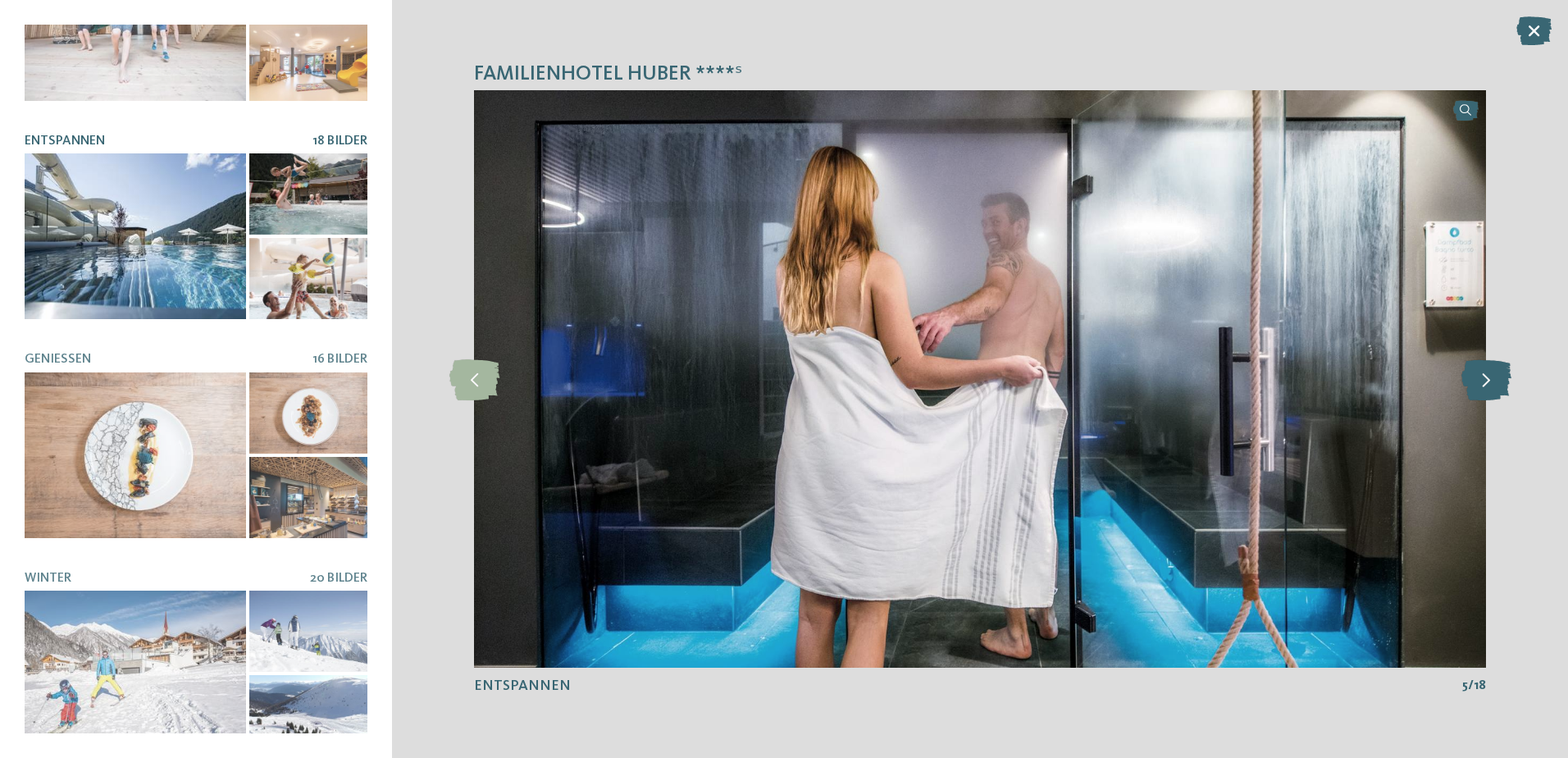
click at [1492, 384] on icon at bounding box center [1486, 379] width 50 height 41
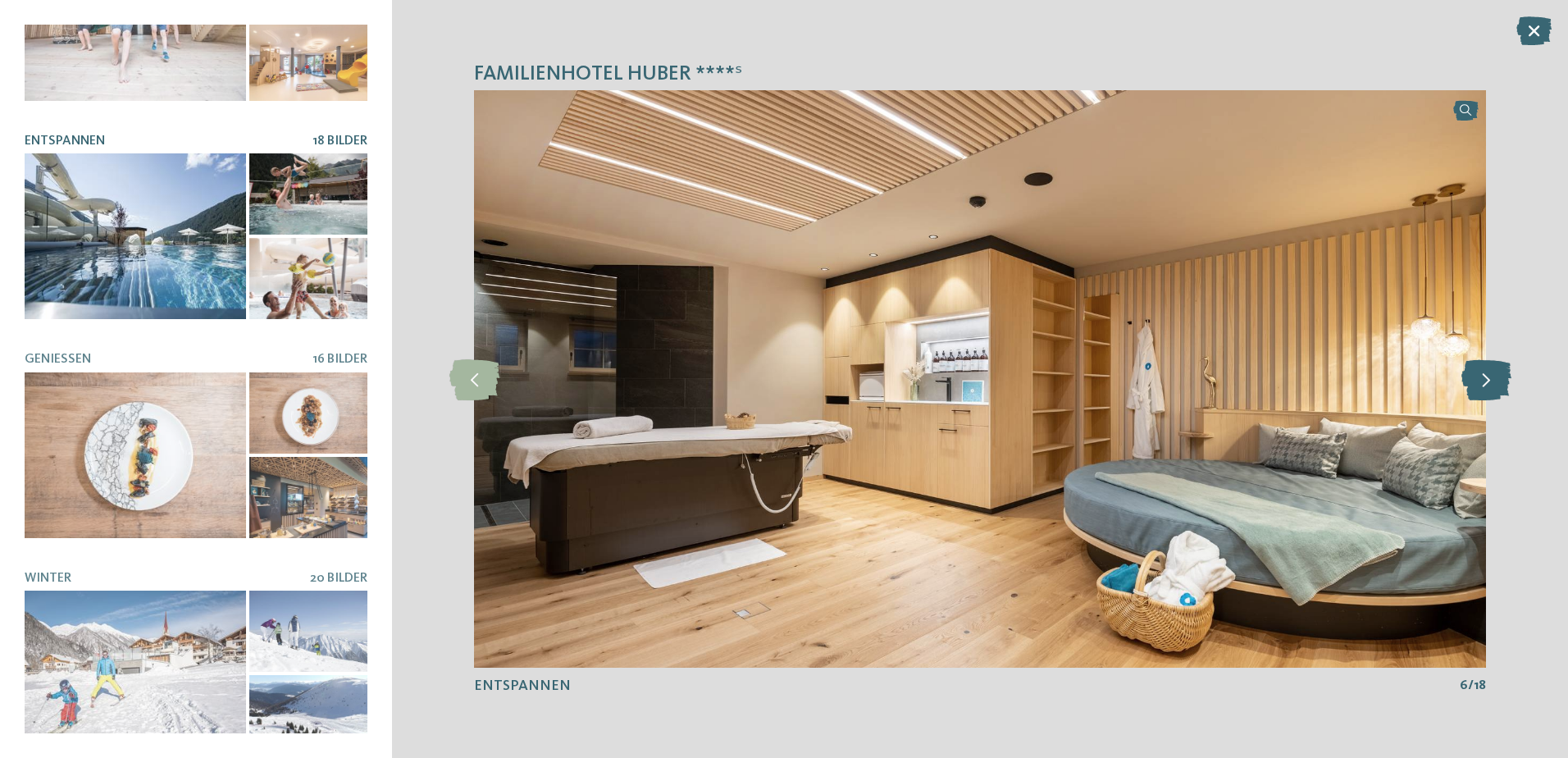
click at [1492, 384] on icon at bounding box center [1486, 379] width 50 height 41
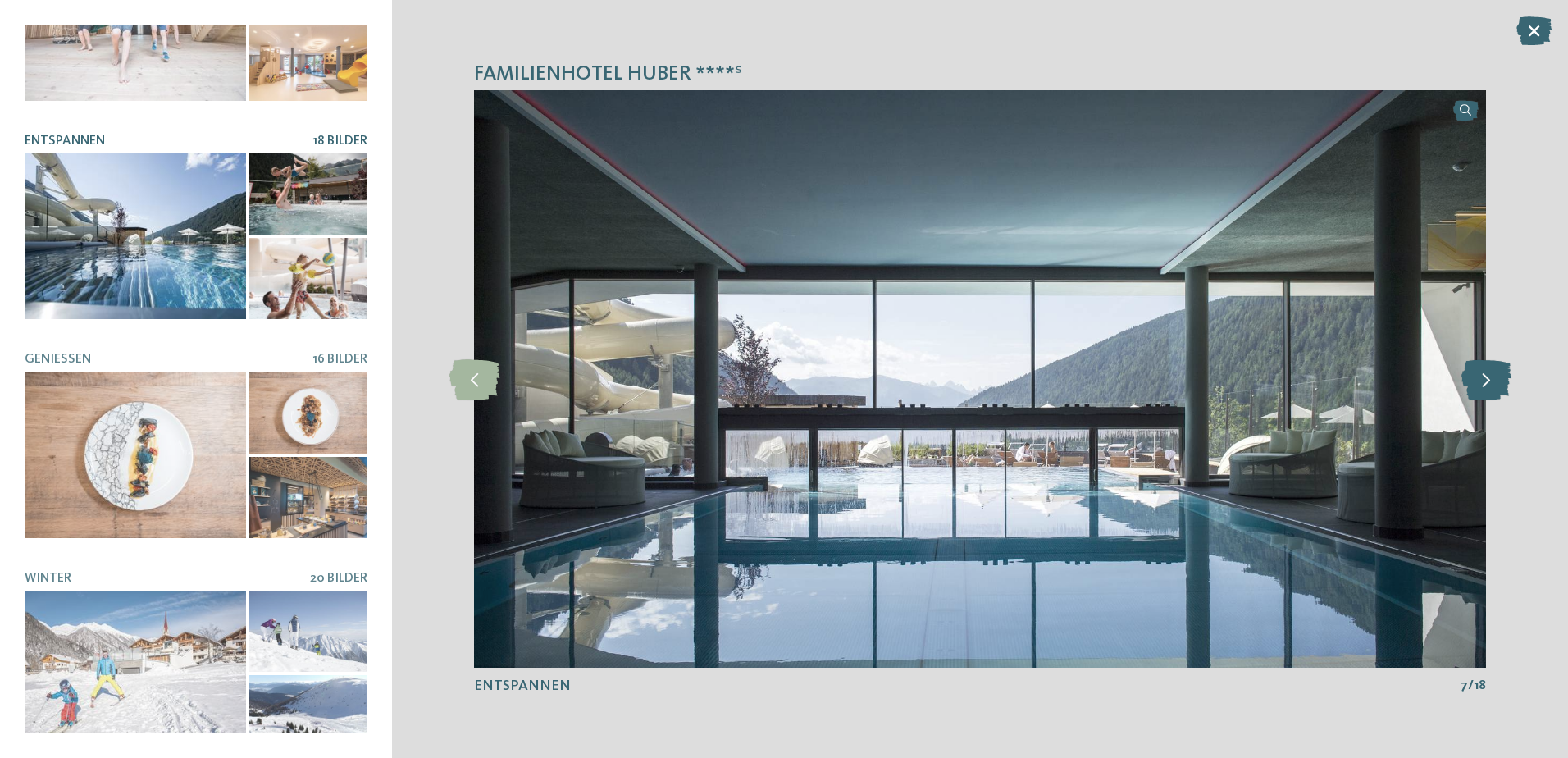
click at [1492, 384] on icon at bounding box center [1486, 379] width 50 height 41
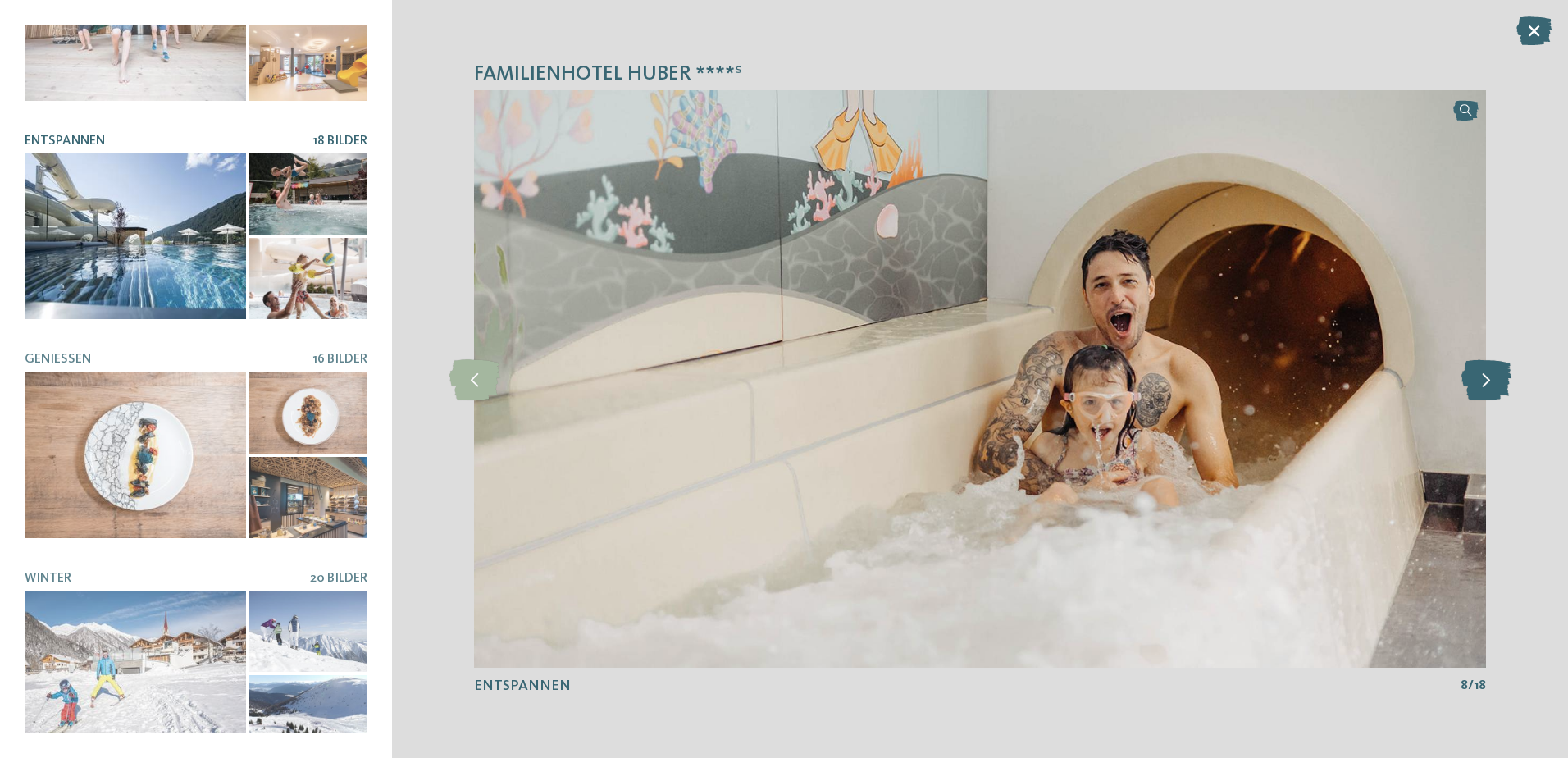
click at [1492, 384] on icon at bounding box center [1486, 379] width 50 height 41
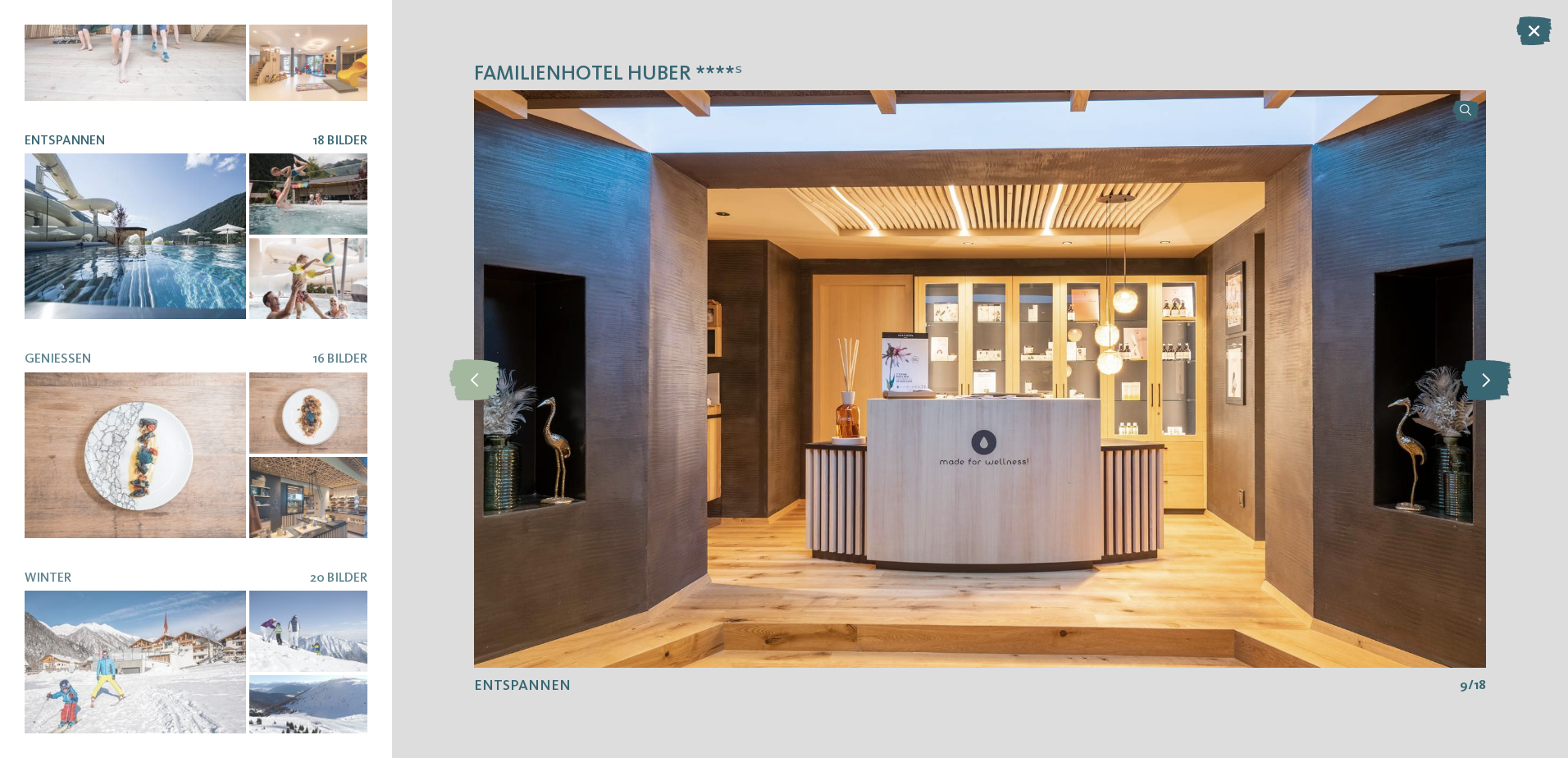
click at [1492, 384] on icon at bounding box center [1486, 379] width 50 height 41
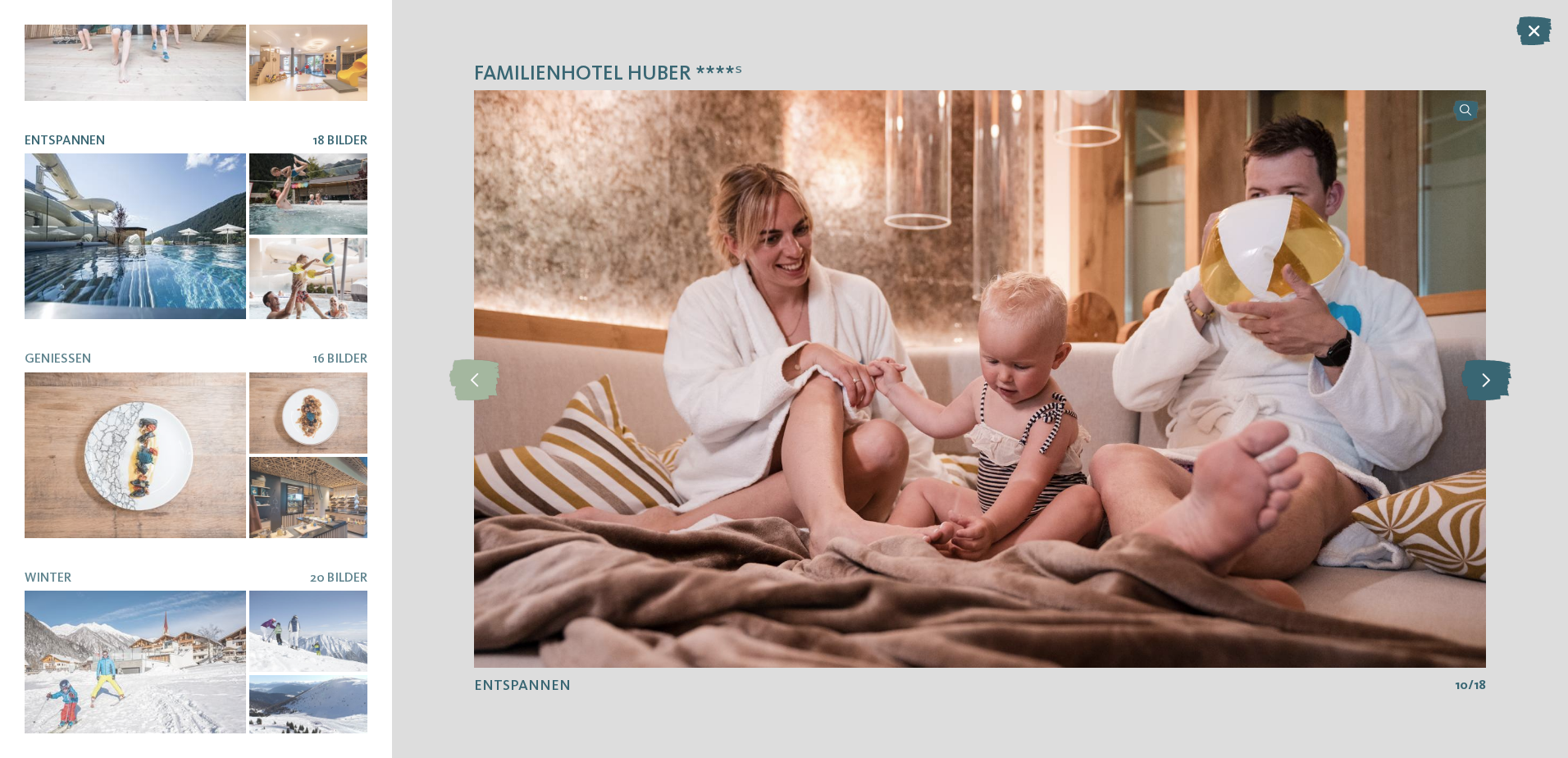
click at [1492, 384] on icon at bounding box center [1486, 379] width 50 height 41
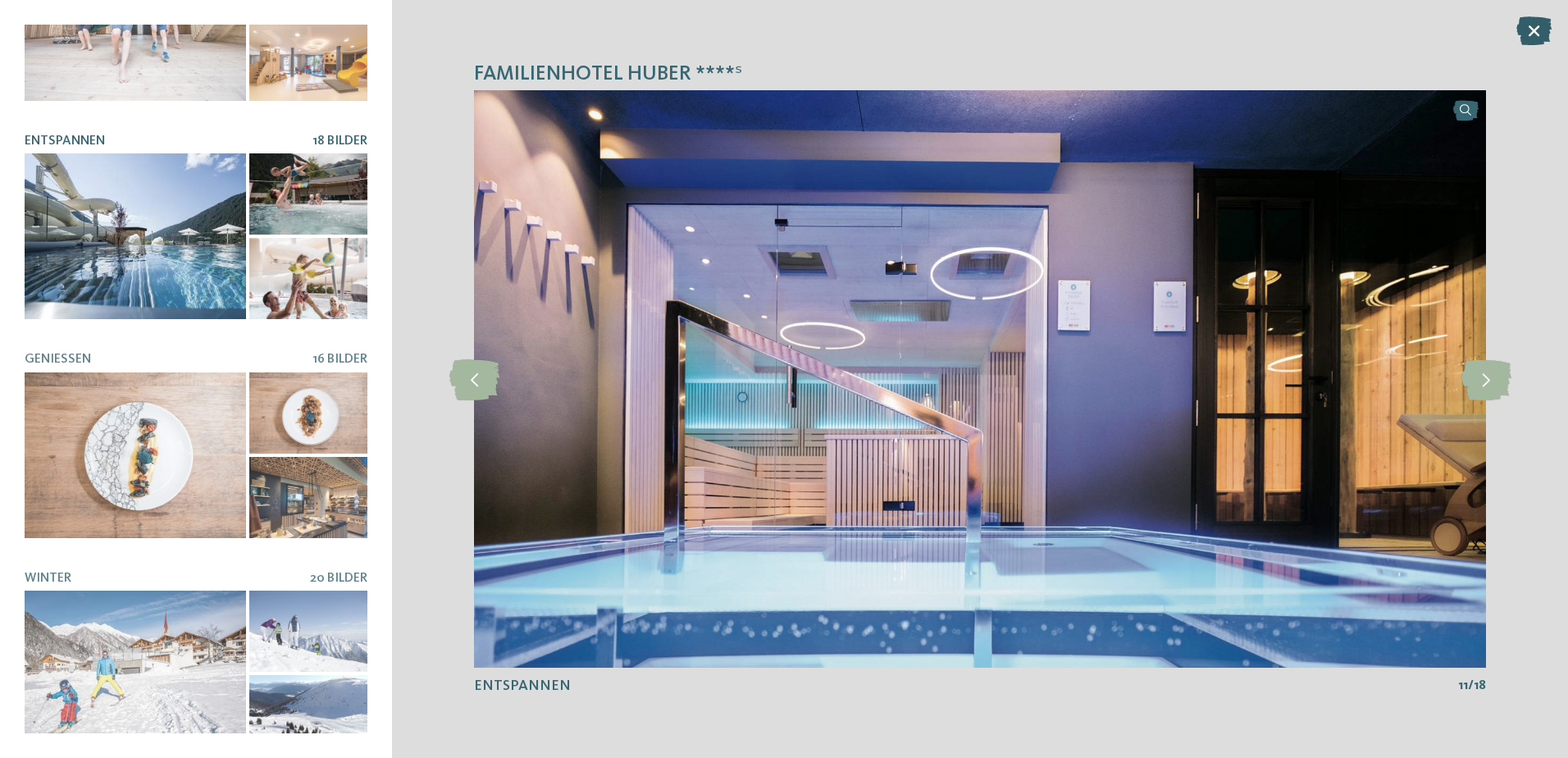
click at [1535, 19] on icon at bounding box center [1534, 31] width 35 height 29
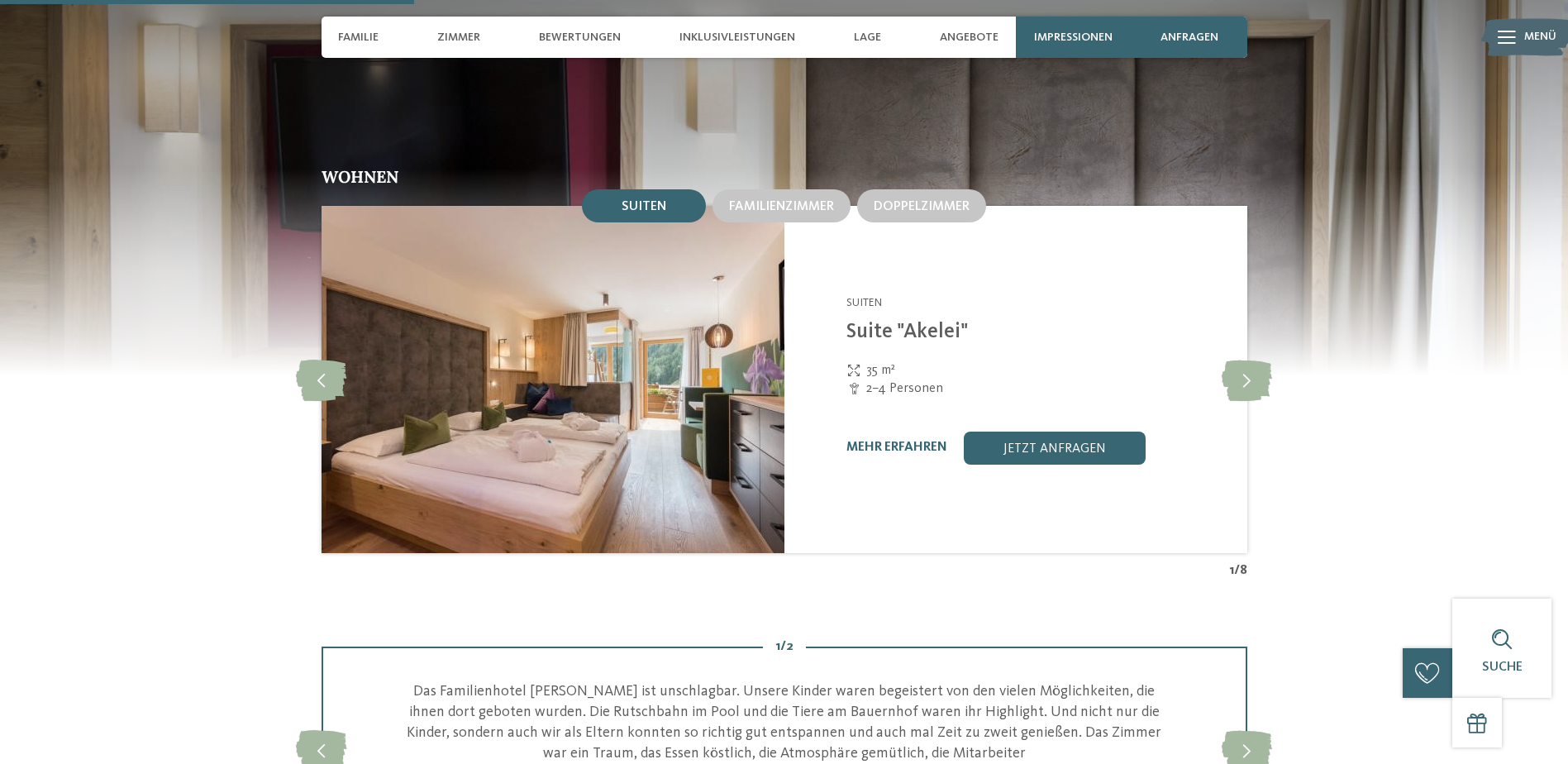
scroll to position [1818, 0]
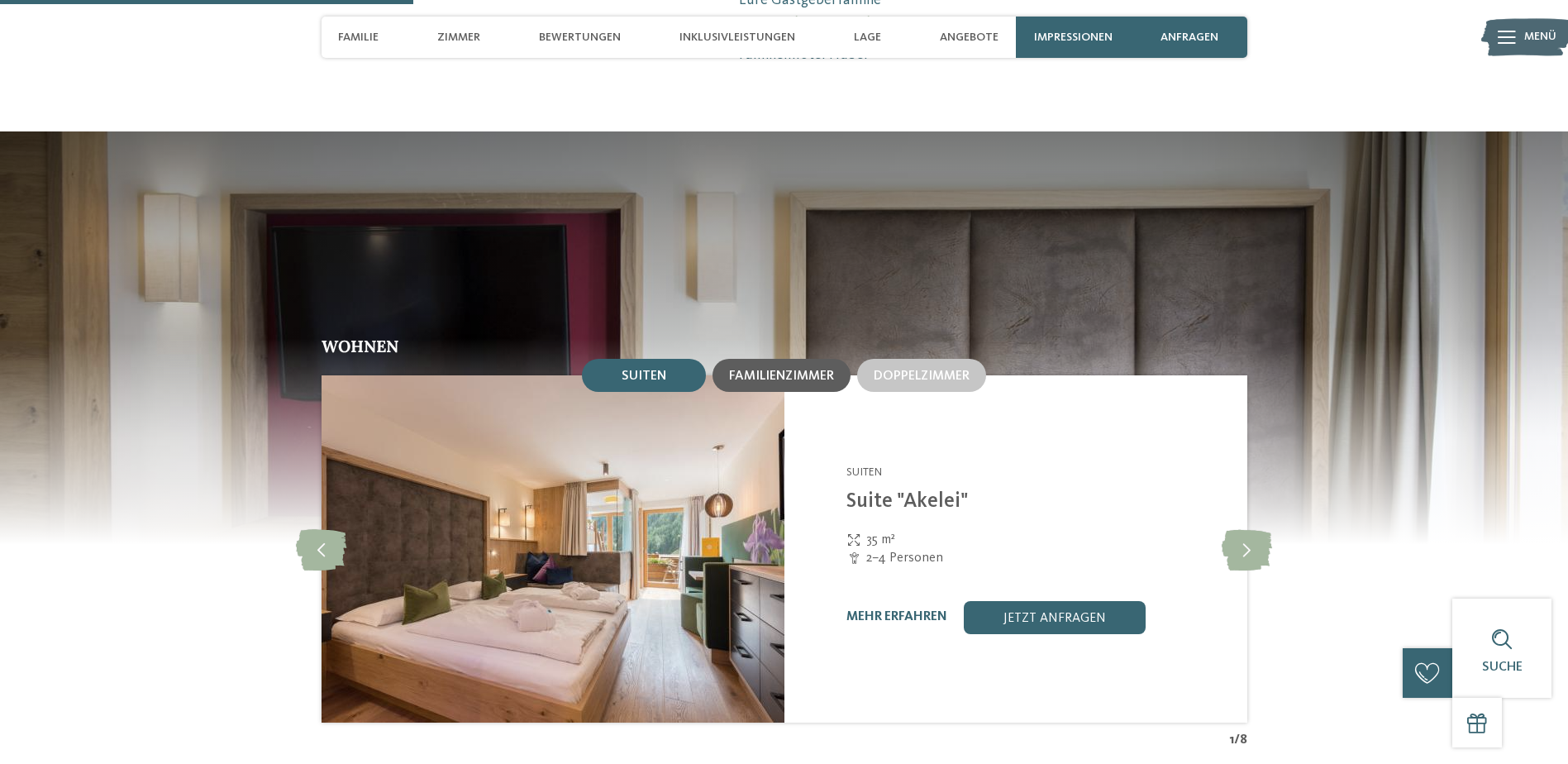
click at [786, 367] on div "Familienzimmer" at bounding box center [782, 375] width 105 height 15
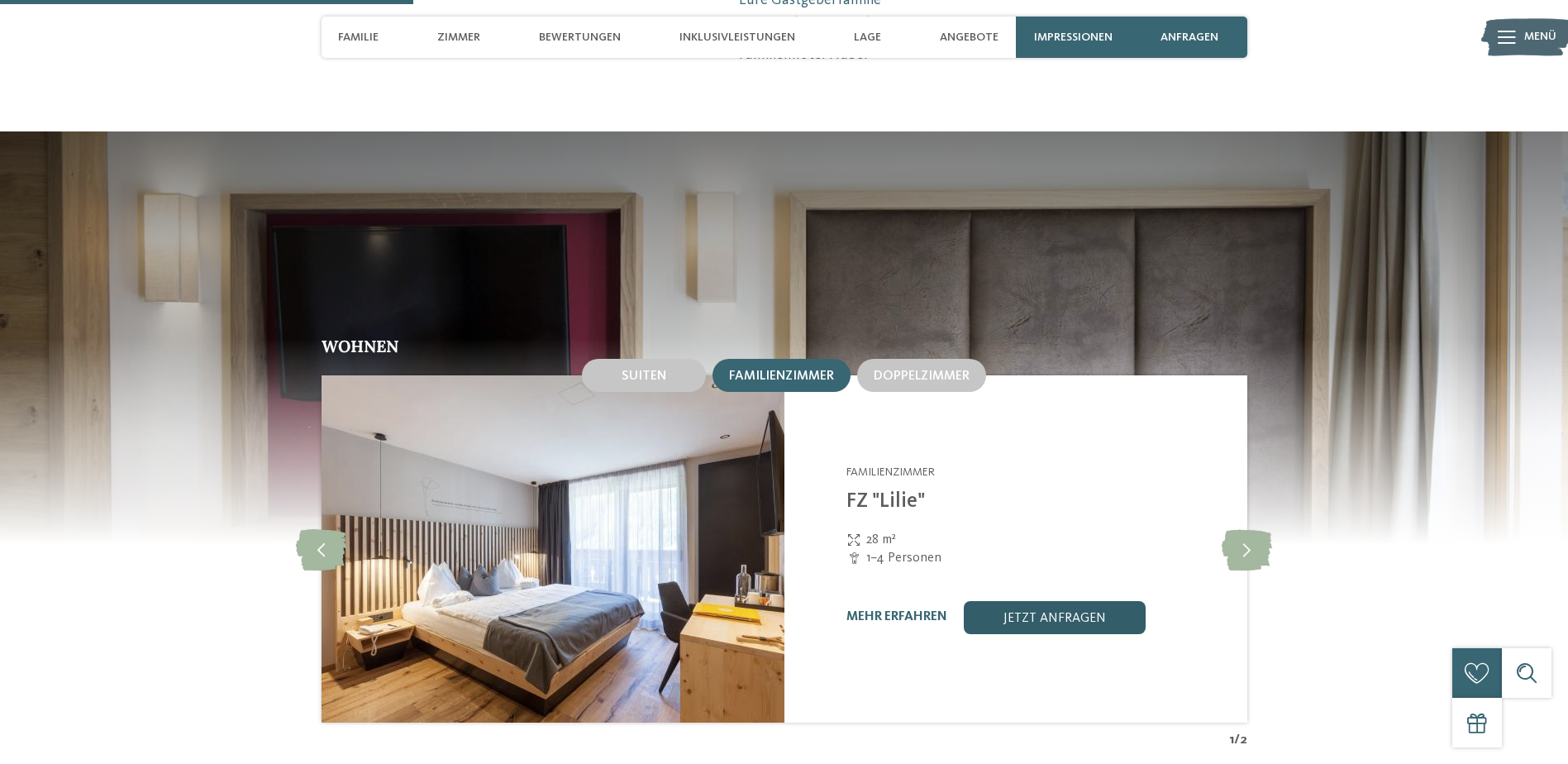
click at [1060, 601] on link "jetzt anfragen" at bounding box center [1055, 617] width 182 height 33
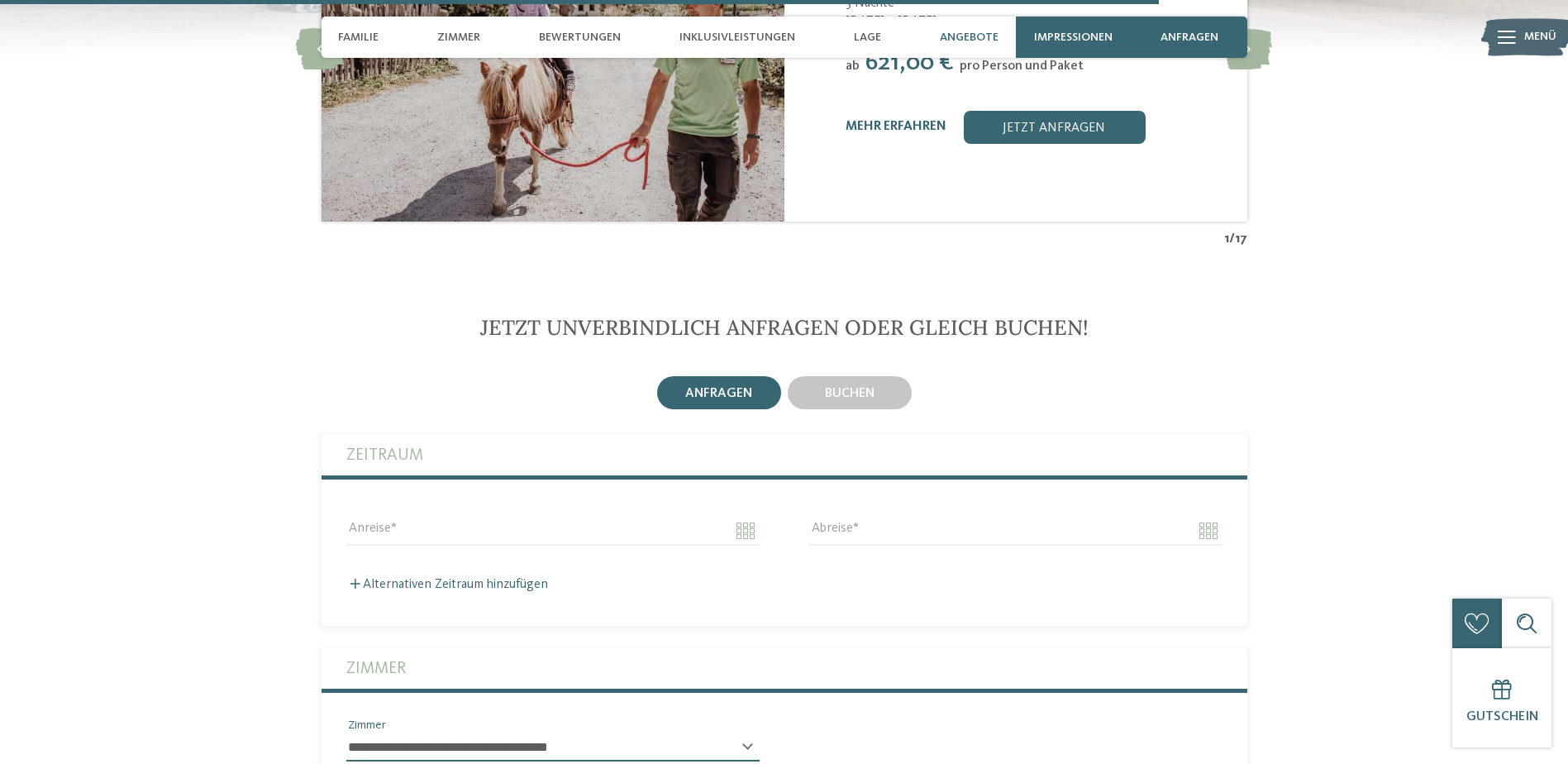
scroll to position [5054, 0]
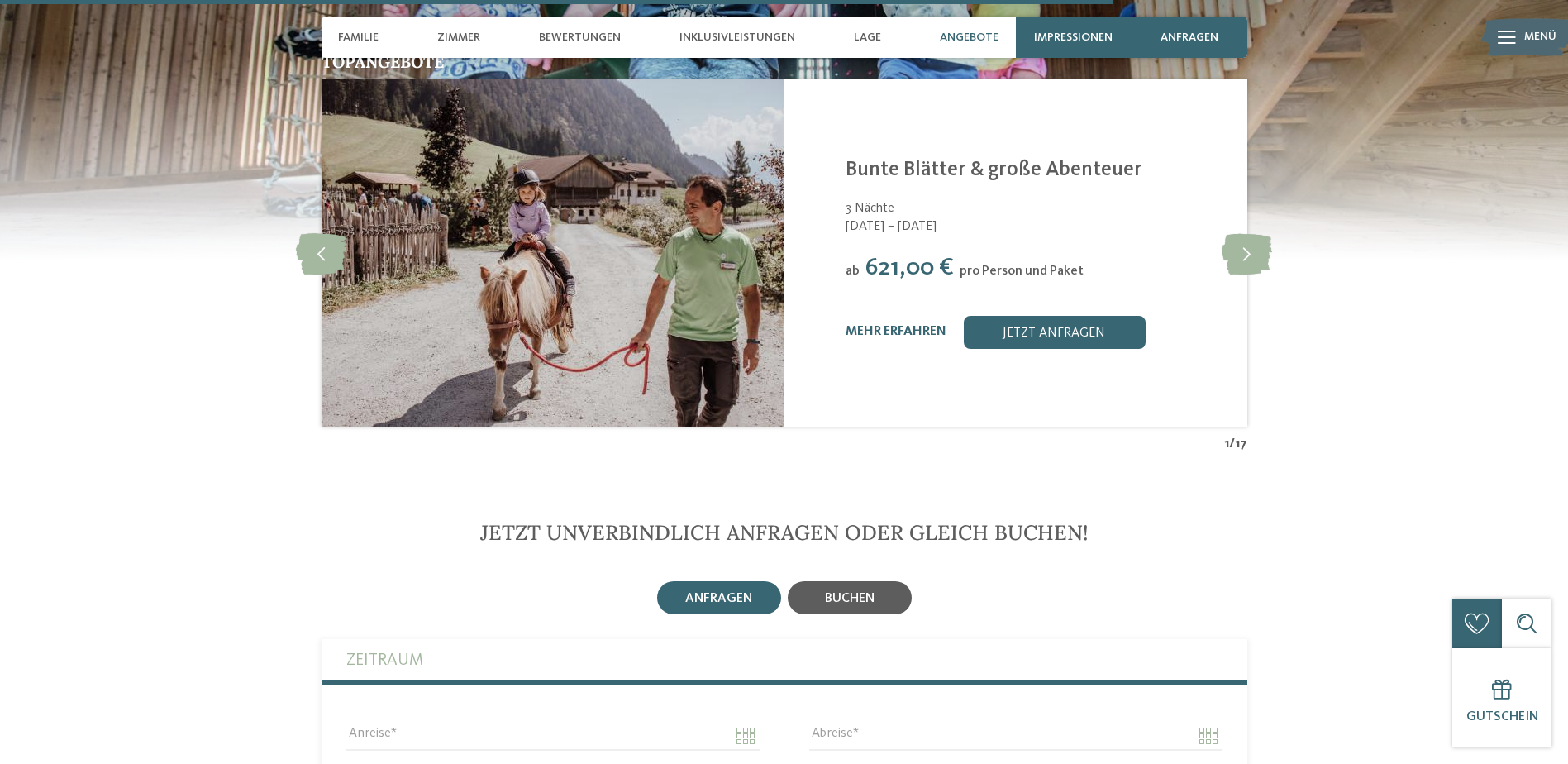
click at [876, 581] on div "buchen" at bounding box center [850, 597] width 124 height 33
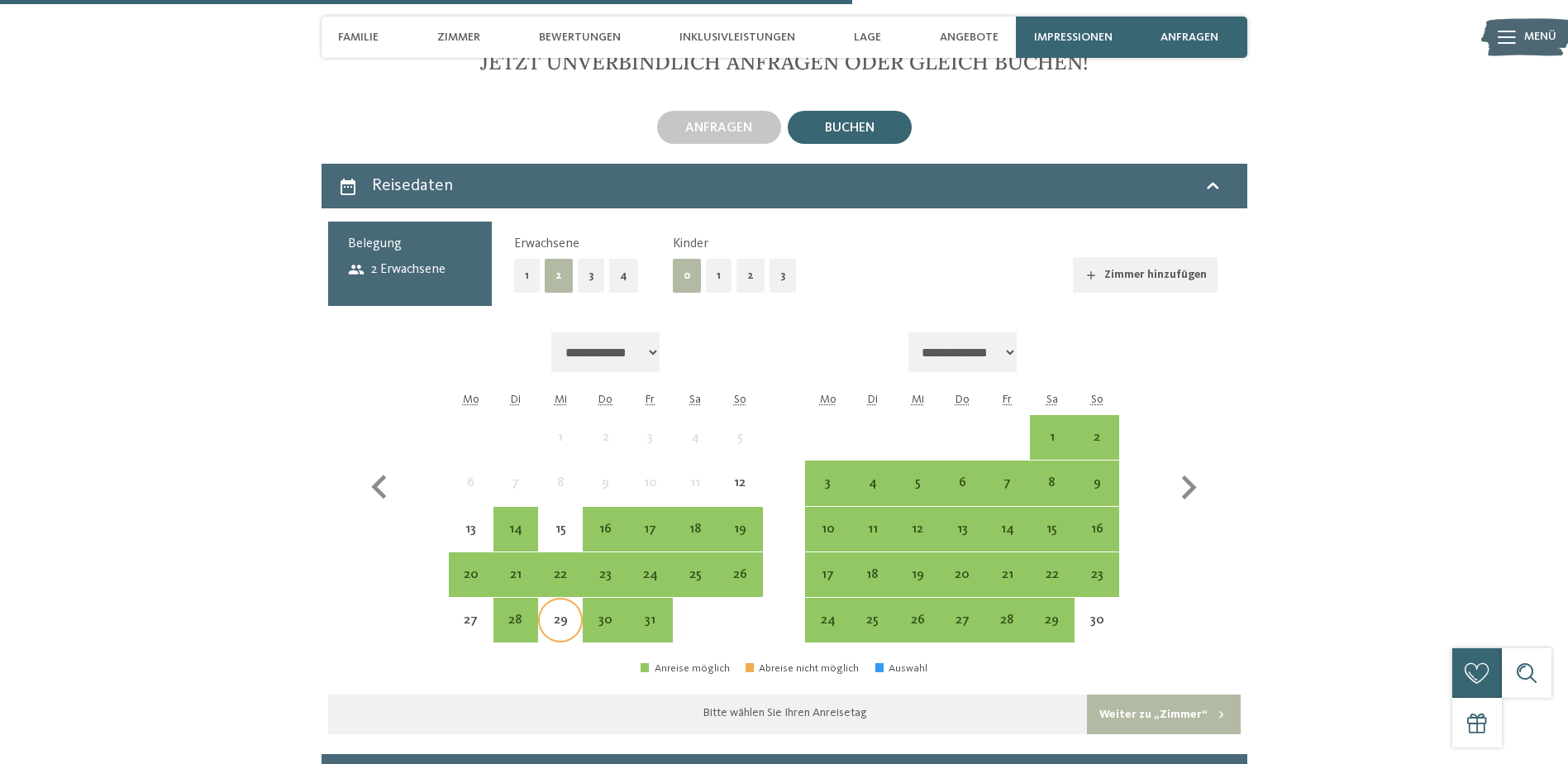
scroll to position [5632, 0]
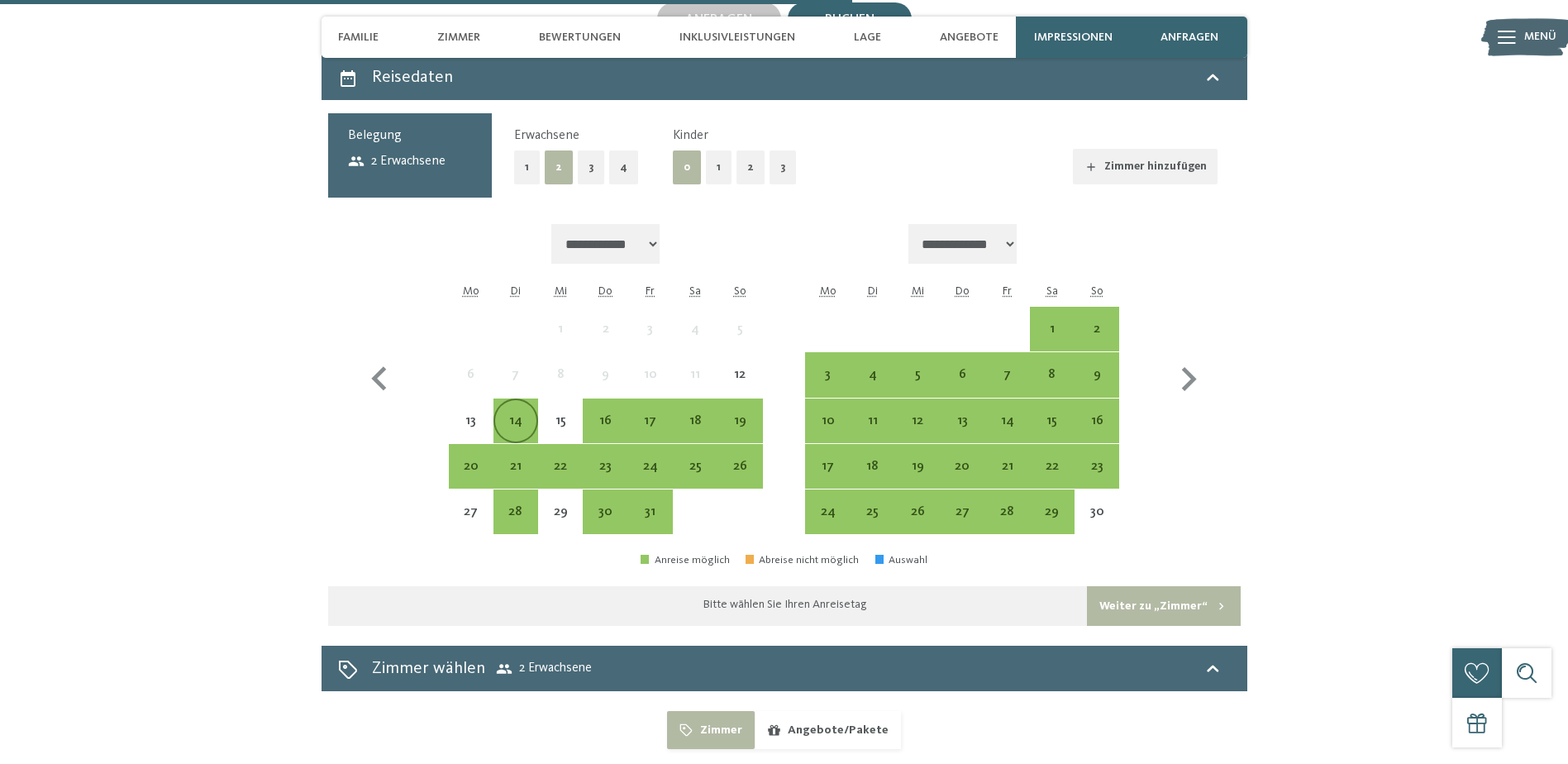
click at [507, 414] on div "14" at bounding box center [516, 435] width 41 height 41
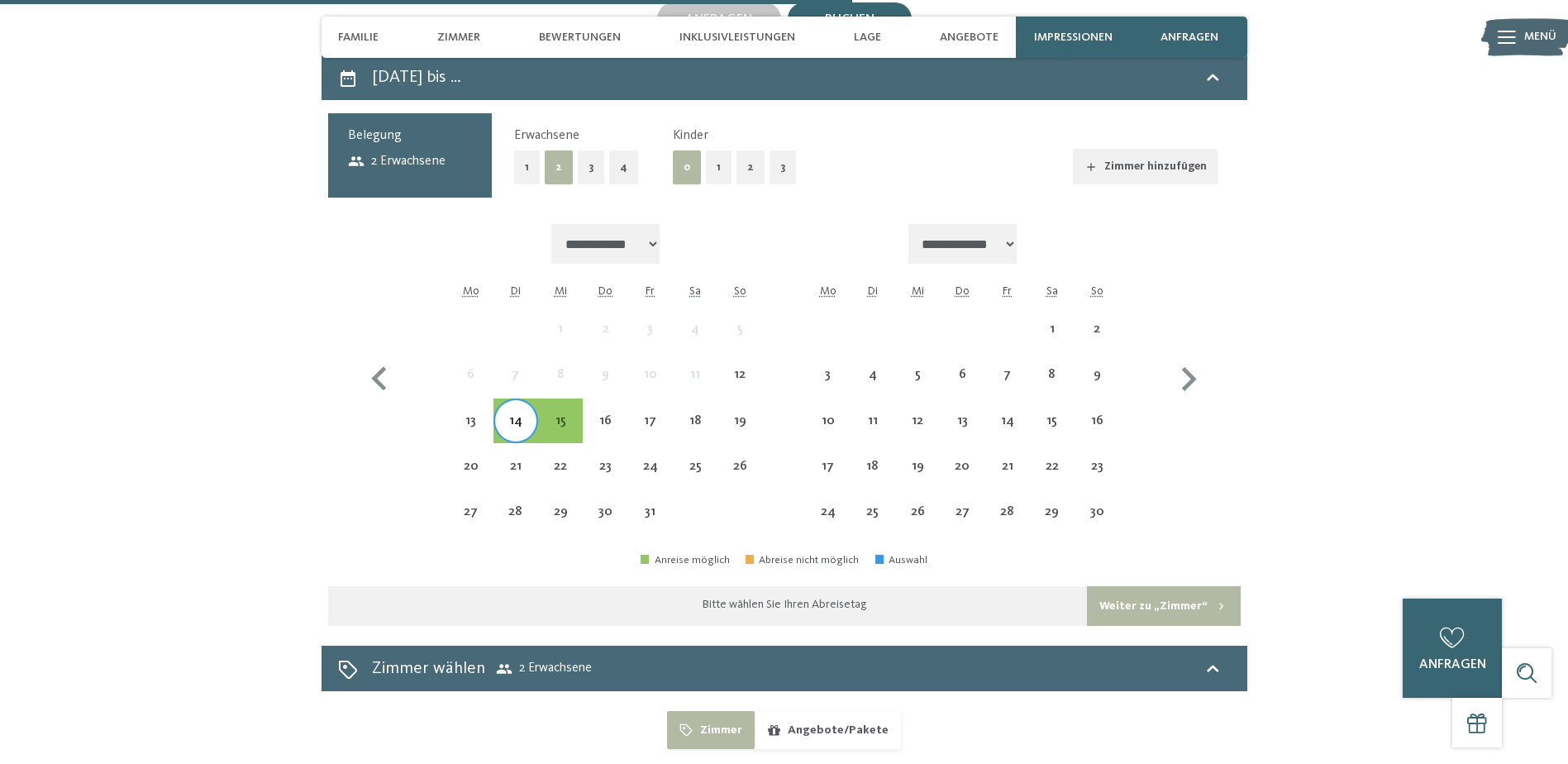
click at [513, 400] on div "14" at bounding box center [516, 421] width 41 height 41
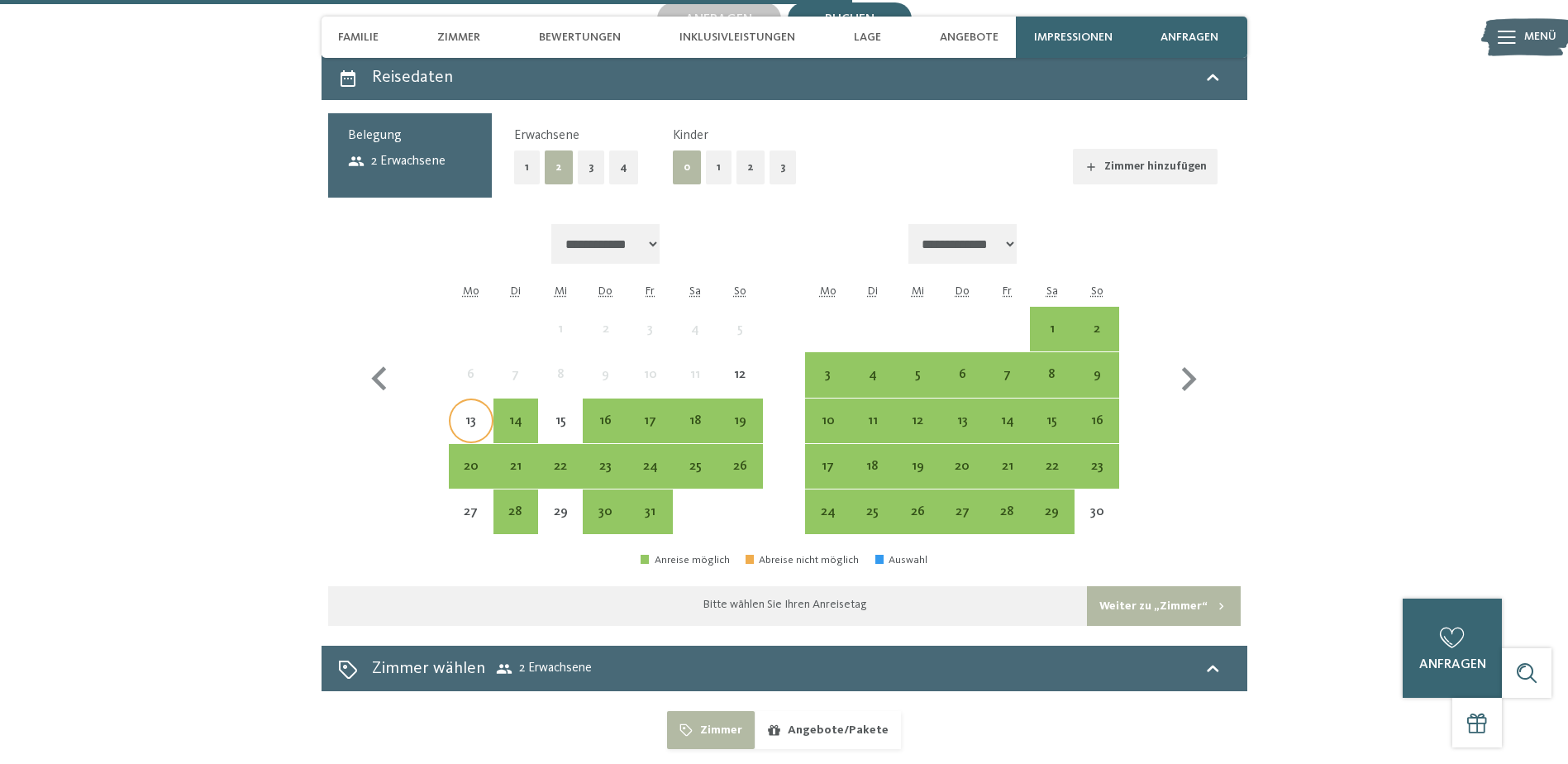
click at [471, 414] on div "13" at bounding box center [471, 435] width 41 height 41
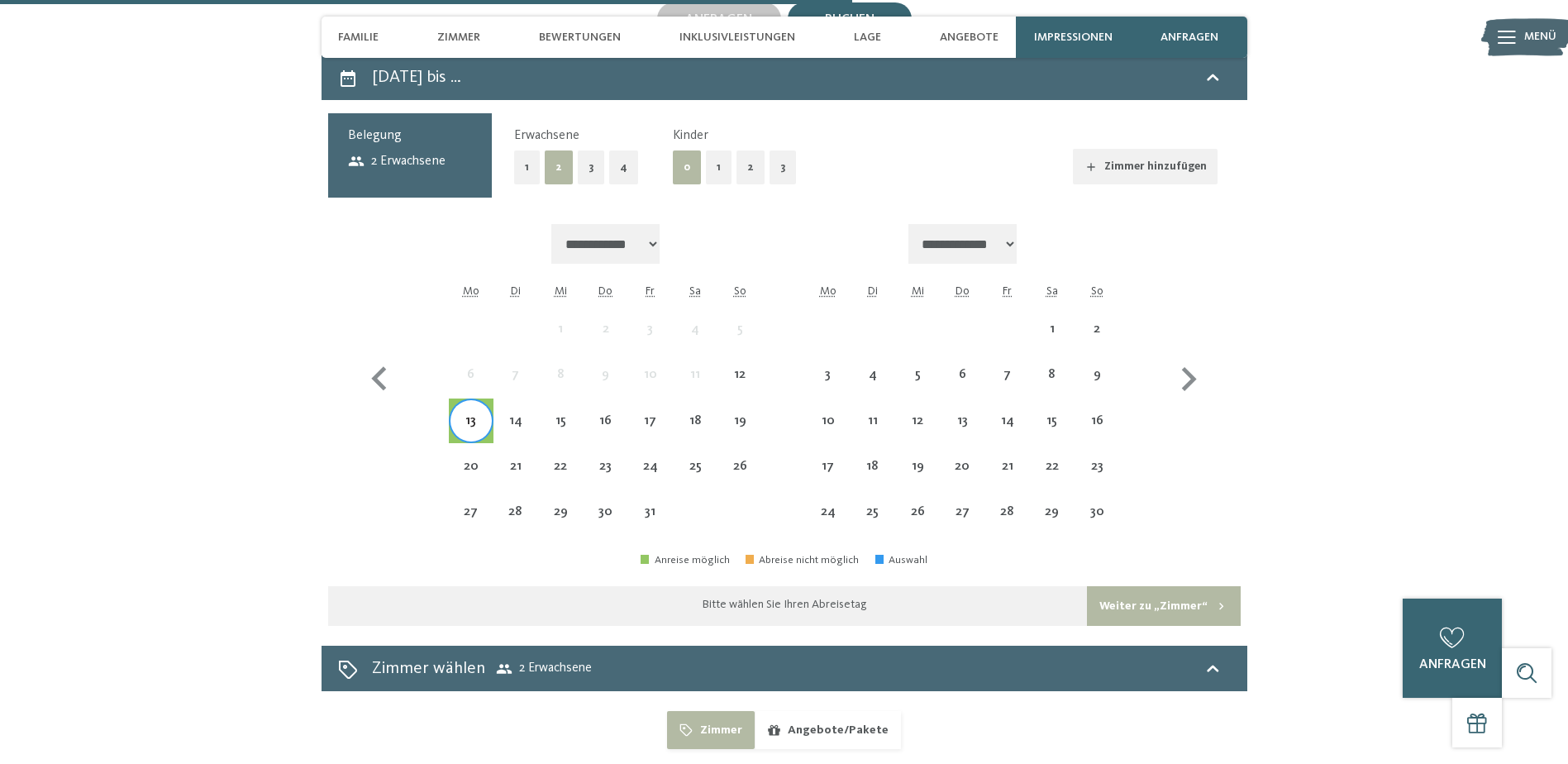
click at [471, 414] on div "13" at bounding box center [471, 435] width 41 height 41
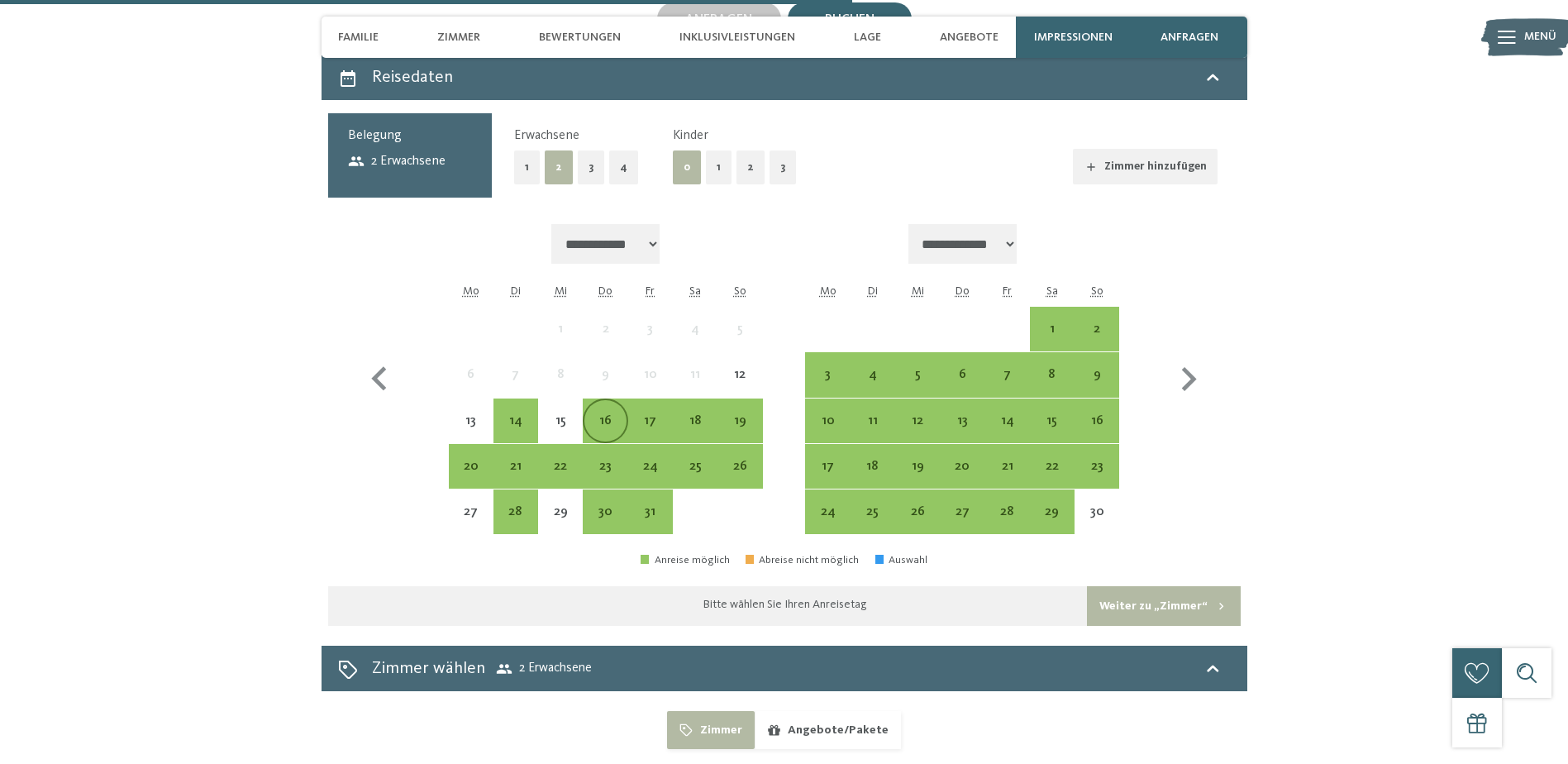
click at [603, 414] on div "16" at bounding box center [605, 435] width 41 height 41
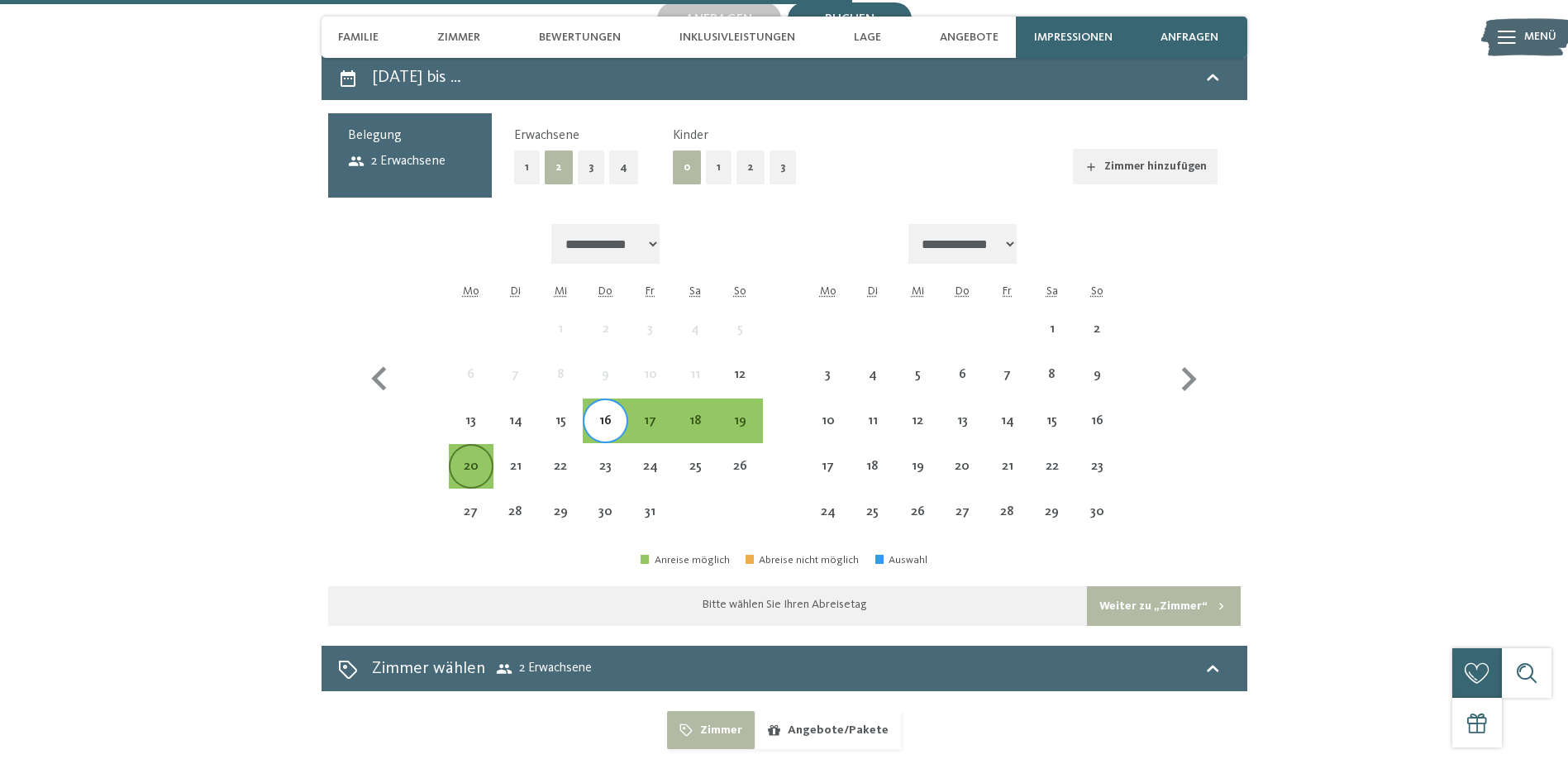
click at [481, 459] on div "20" at bounding box center [471, 480] width 41 height 41
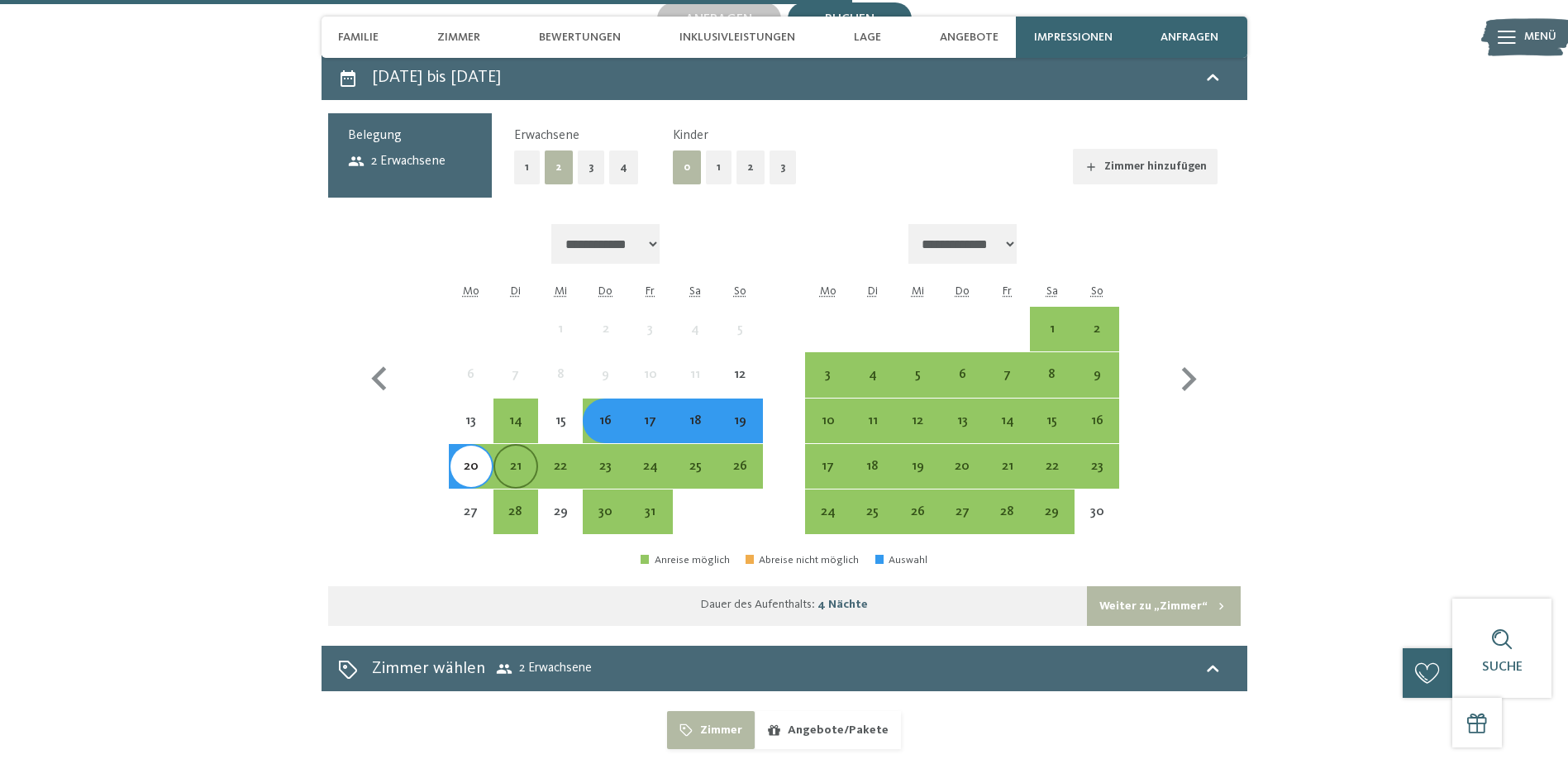
click at [509, 459] on div "21" at bounding box center [516, 480] width 41 height 41
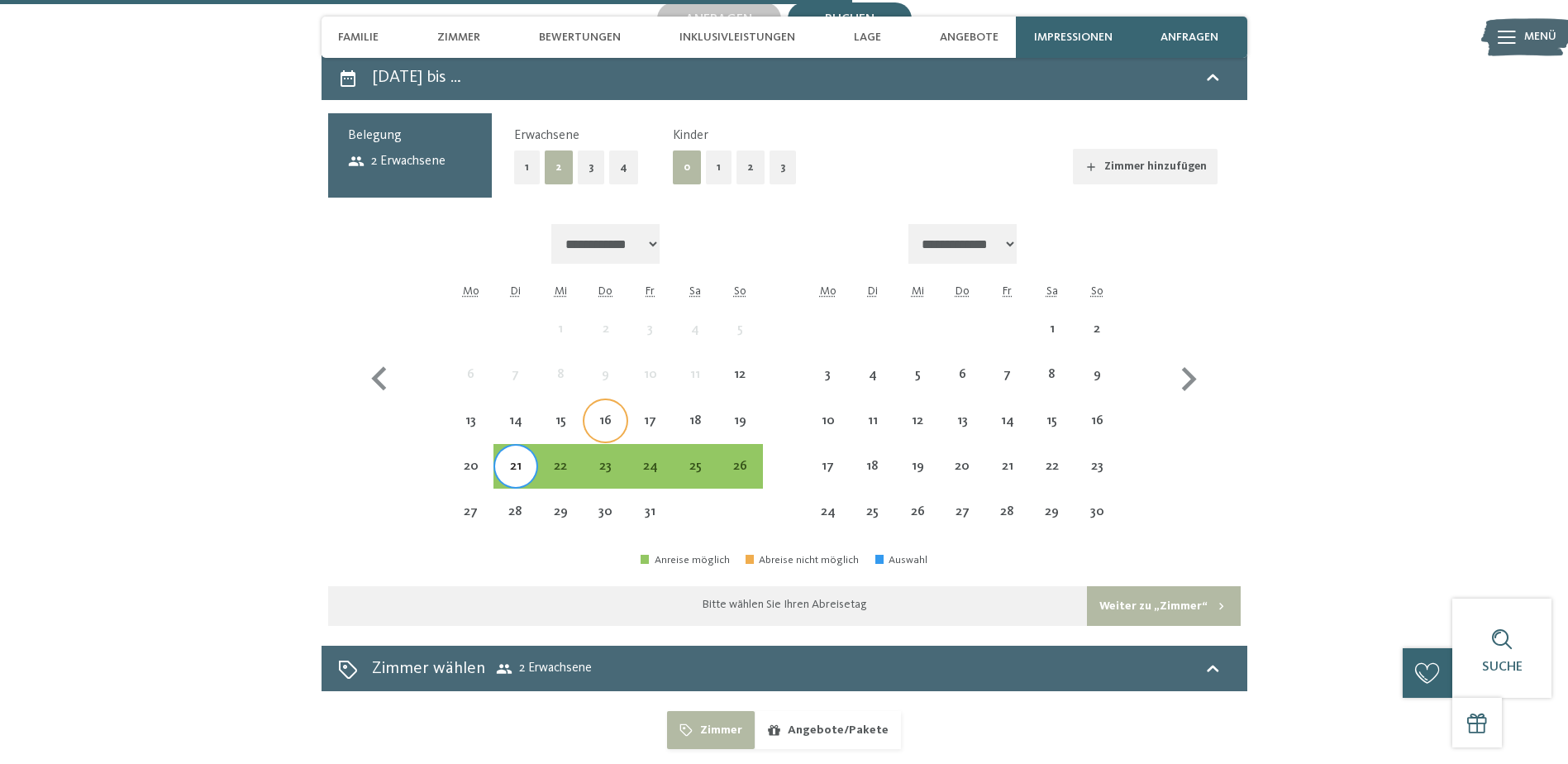
click at [600, 414] on div "16" at bounding box center [605, 435] width 41 height 41
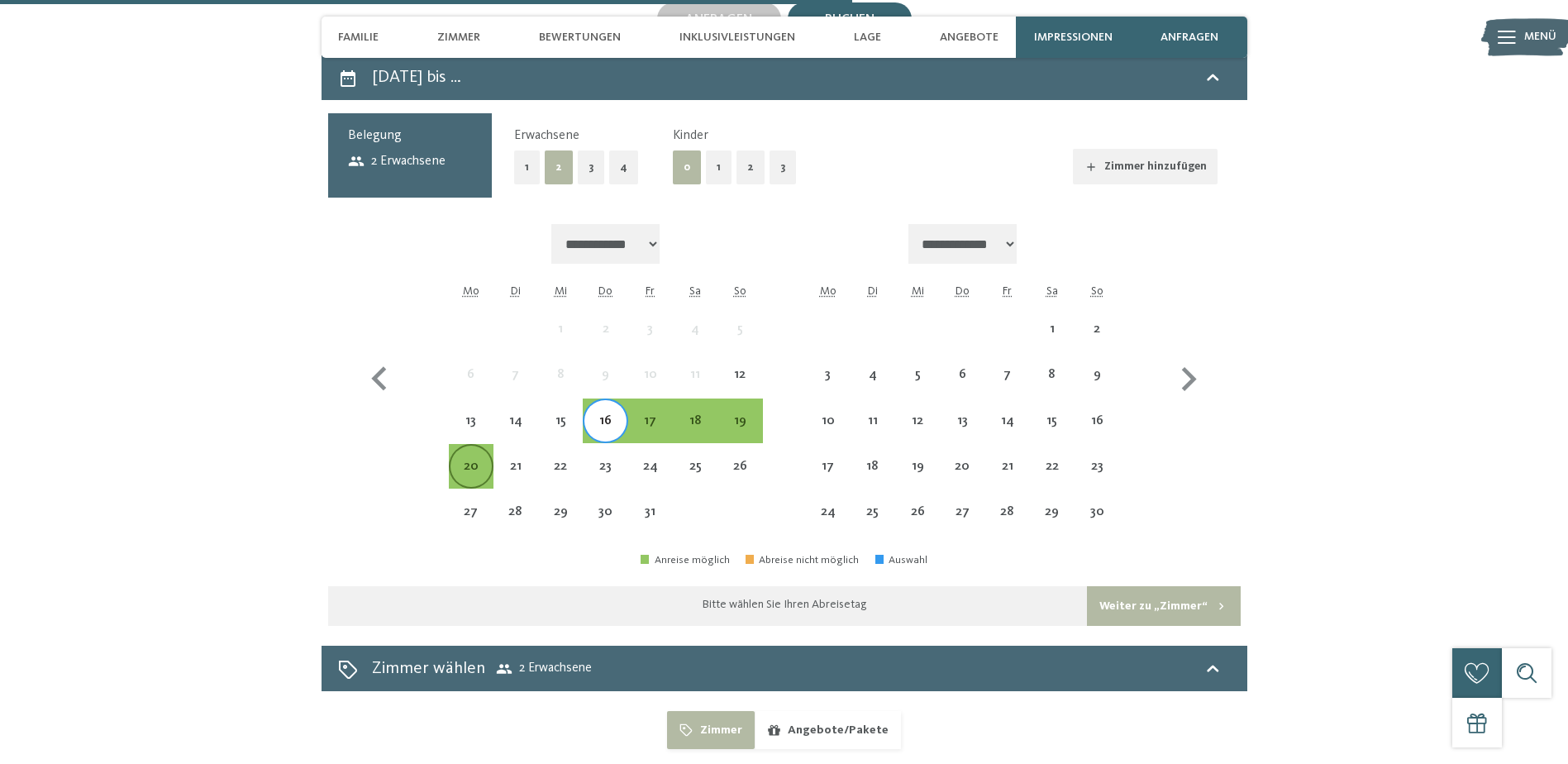
click at [470, 459] on div "20" at bounding box center [471, 480] width 41 height 41
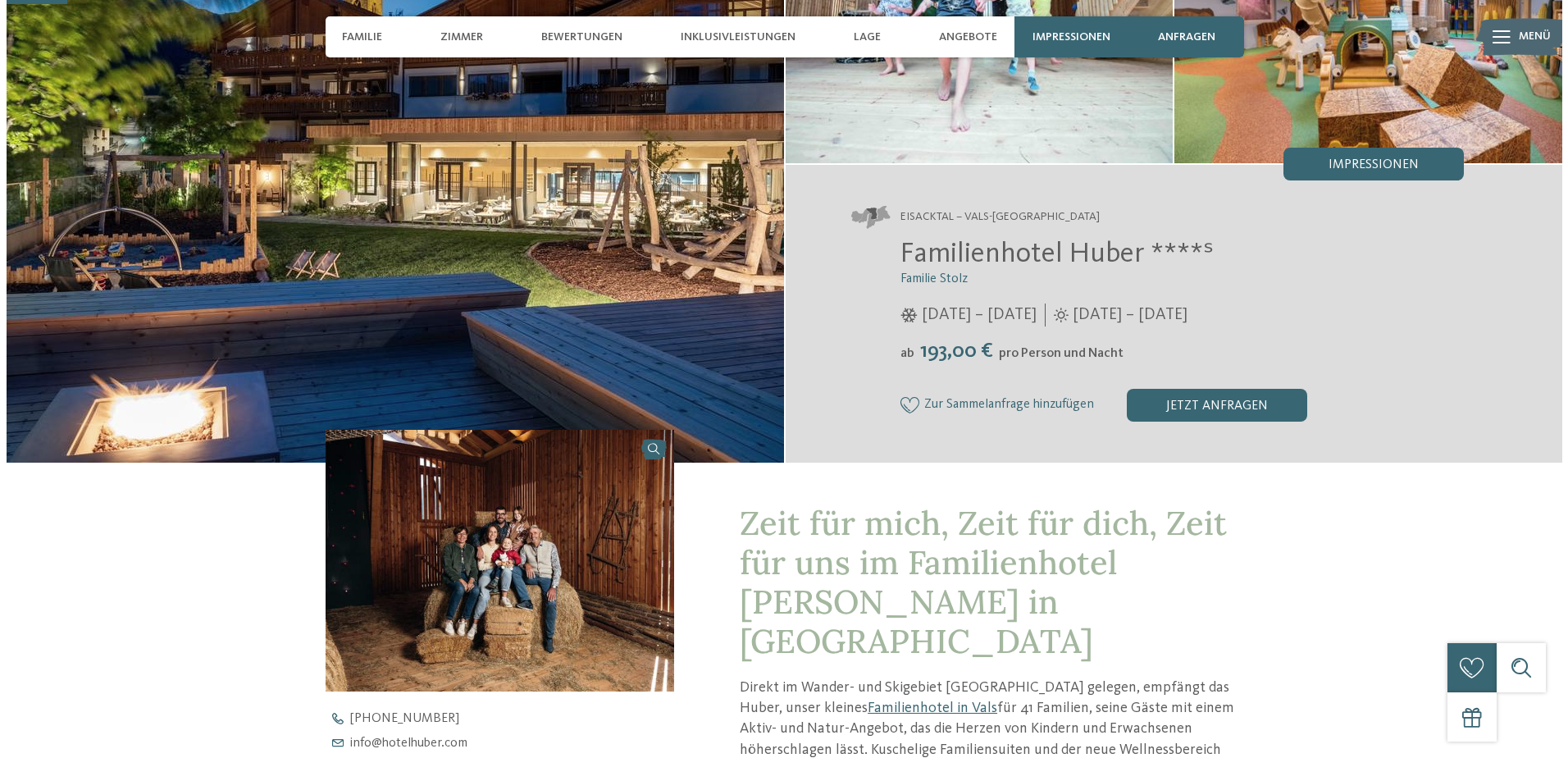
scroll to position [0, 0]
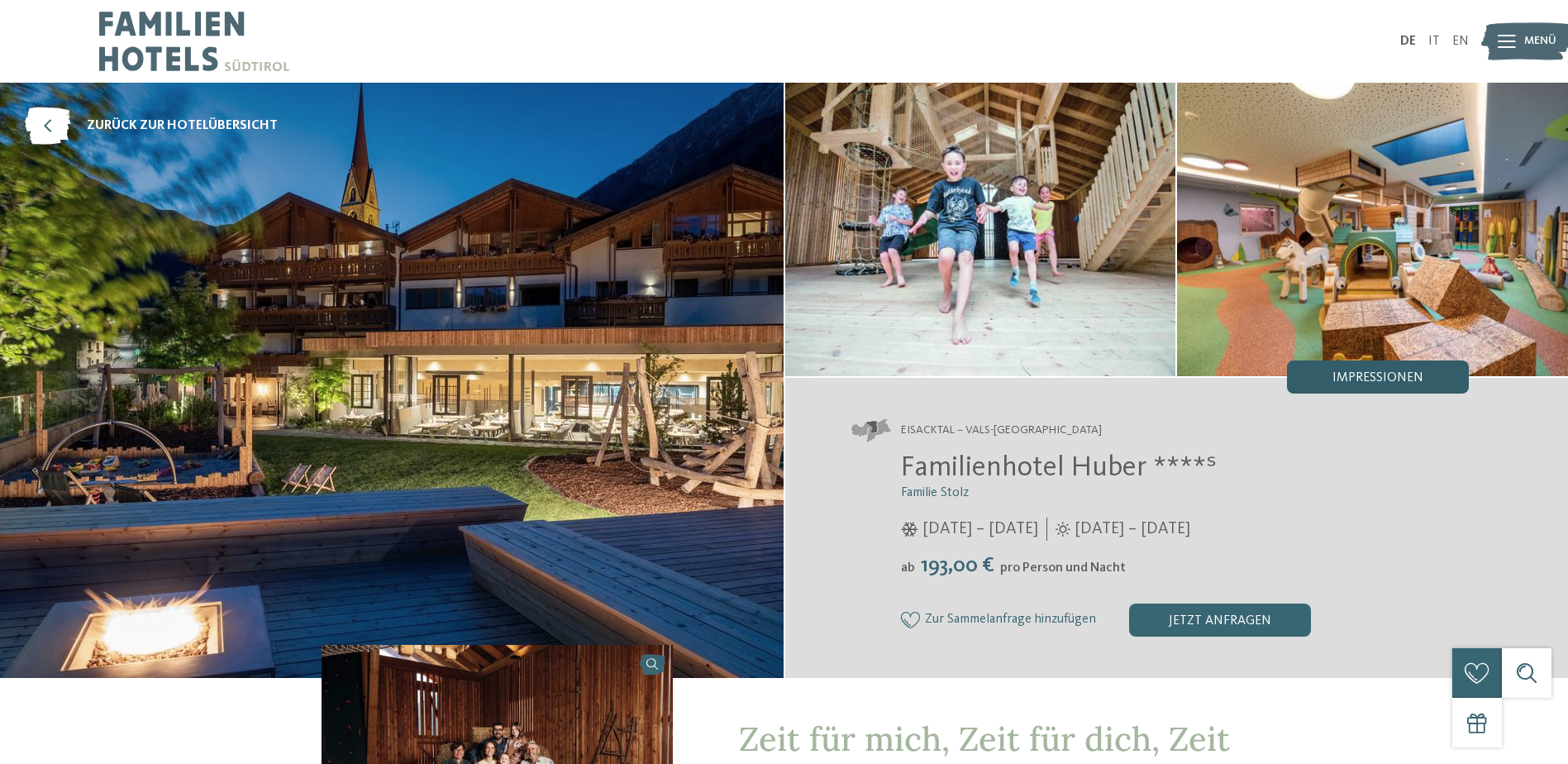
click at [1358, 381] on span "Impressionen" at bounding box center [1378, 378] width 91 height 13
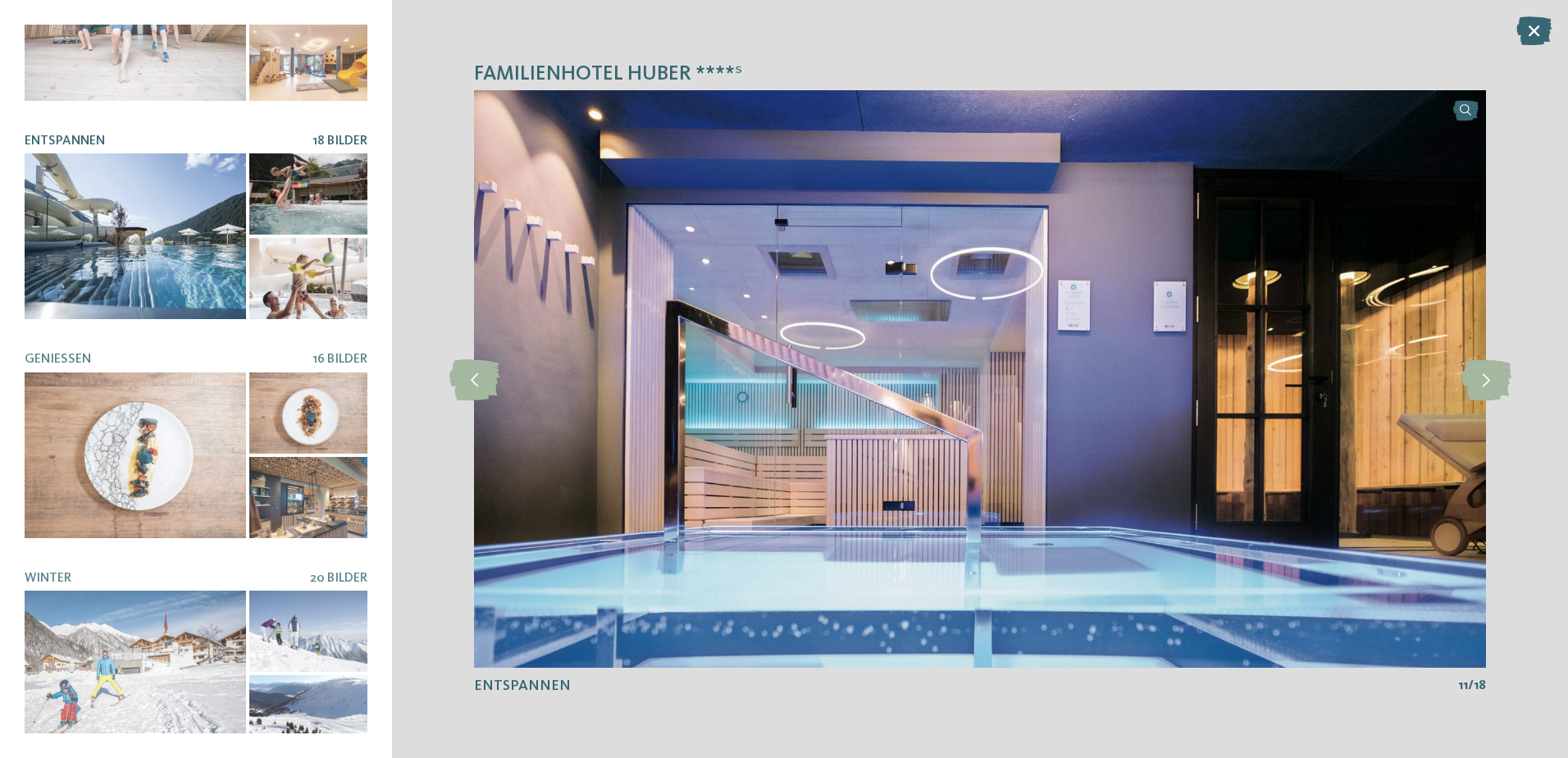
click at [312, 259] on div at bounding box center [308, 278] width 118 height 81
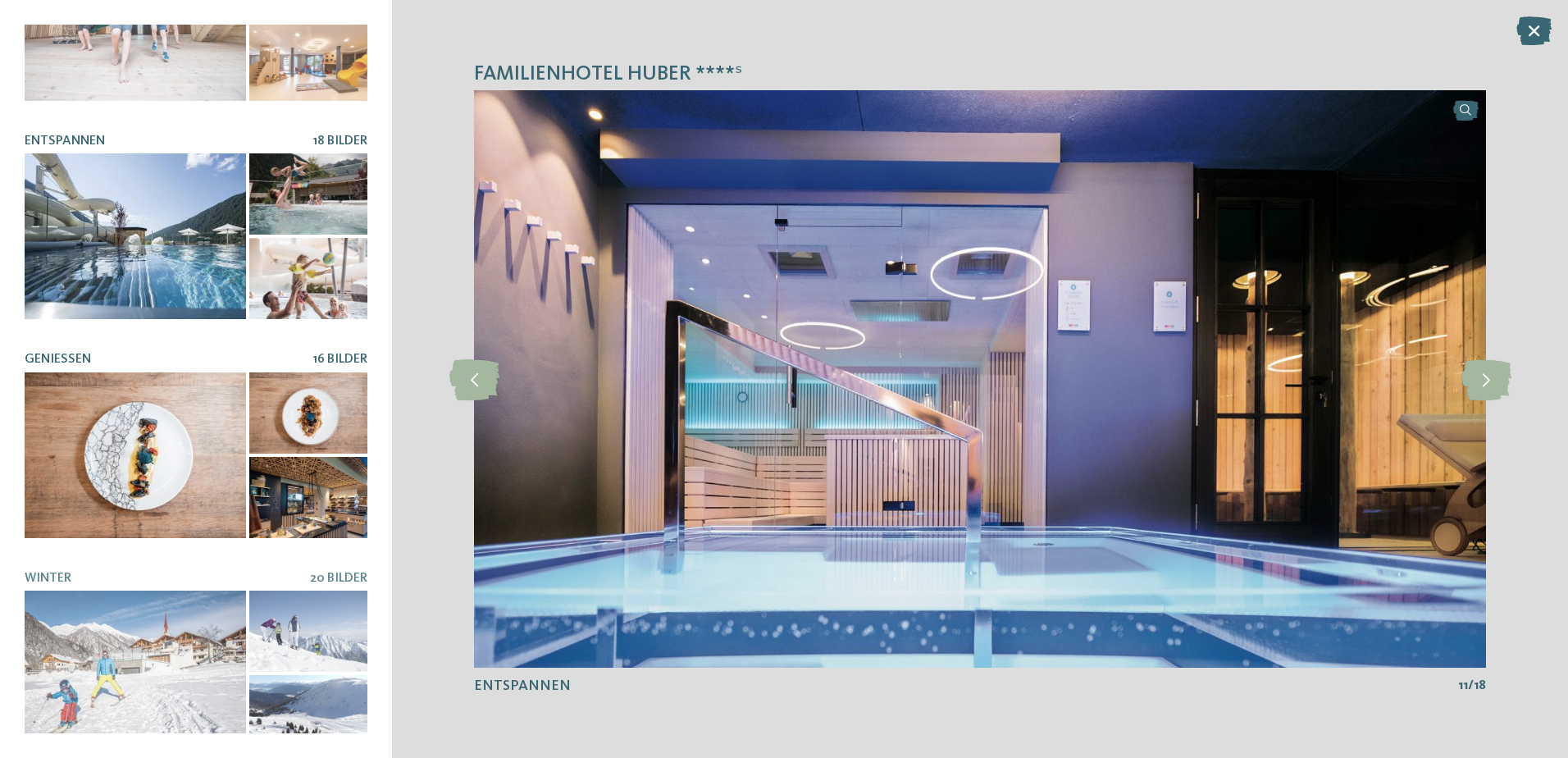
scroll to position [738, 0]
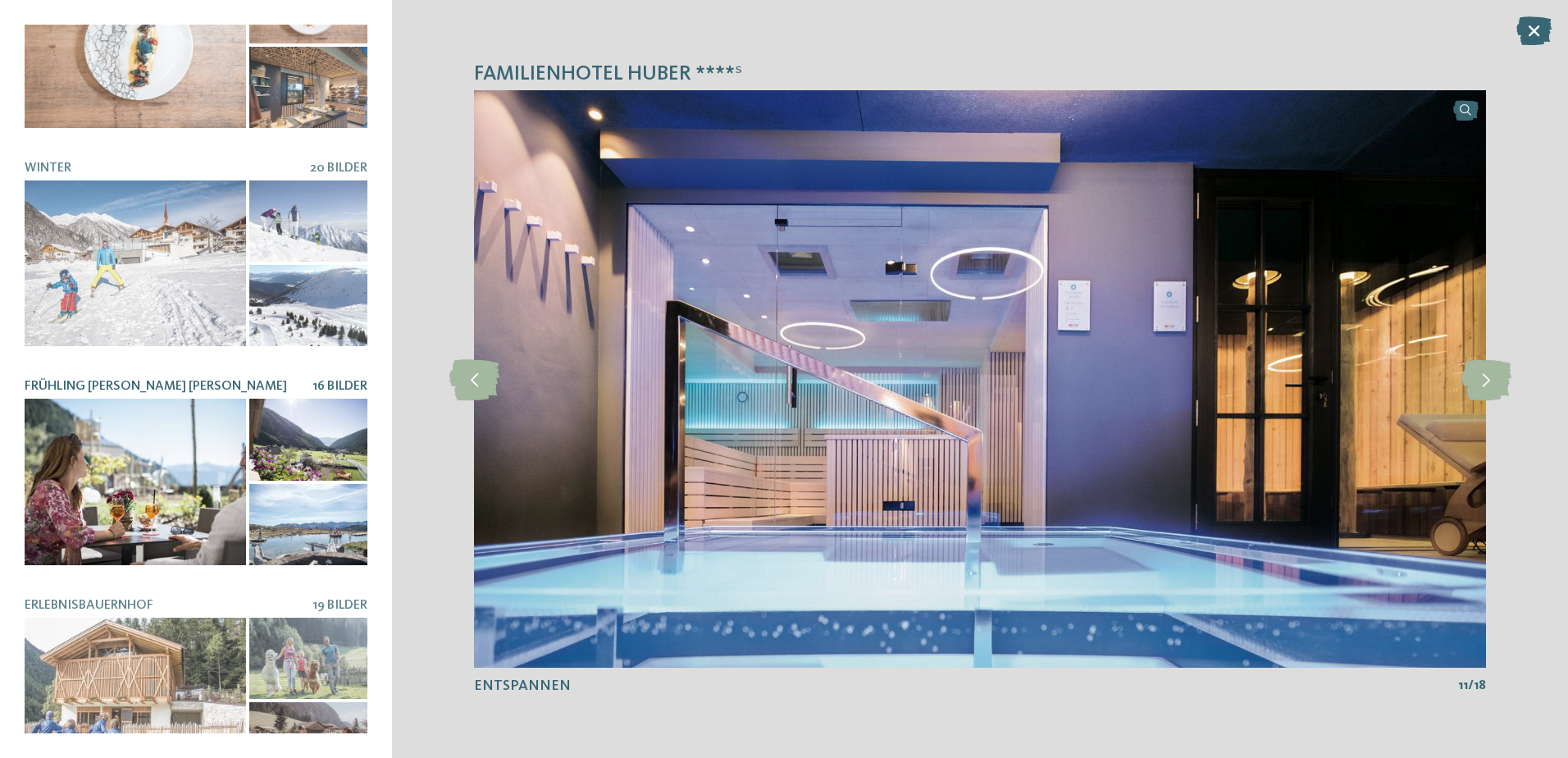
click at [297, 484] on div at bounding box center [308, 524] width 118 height 81
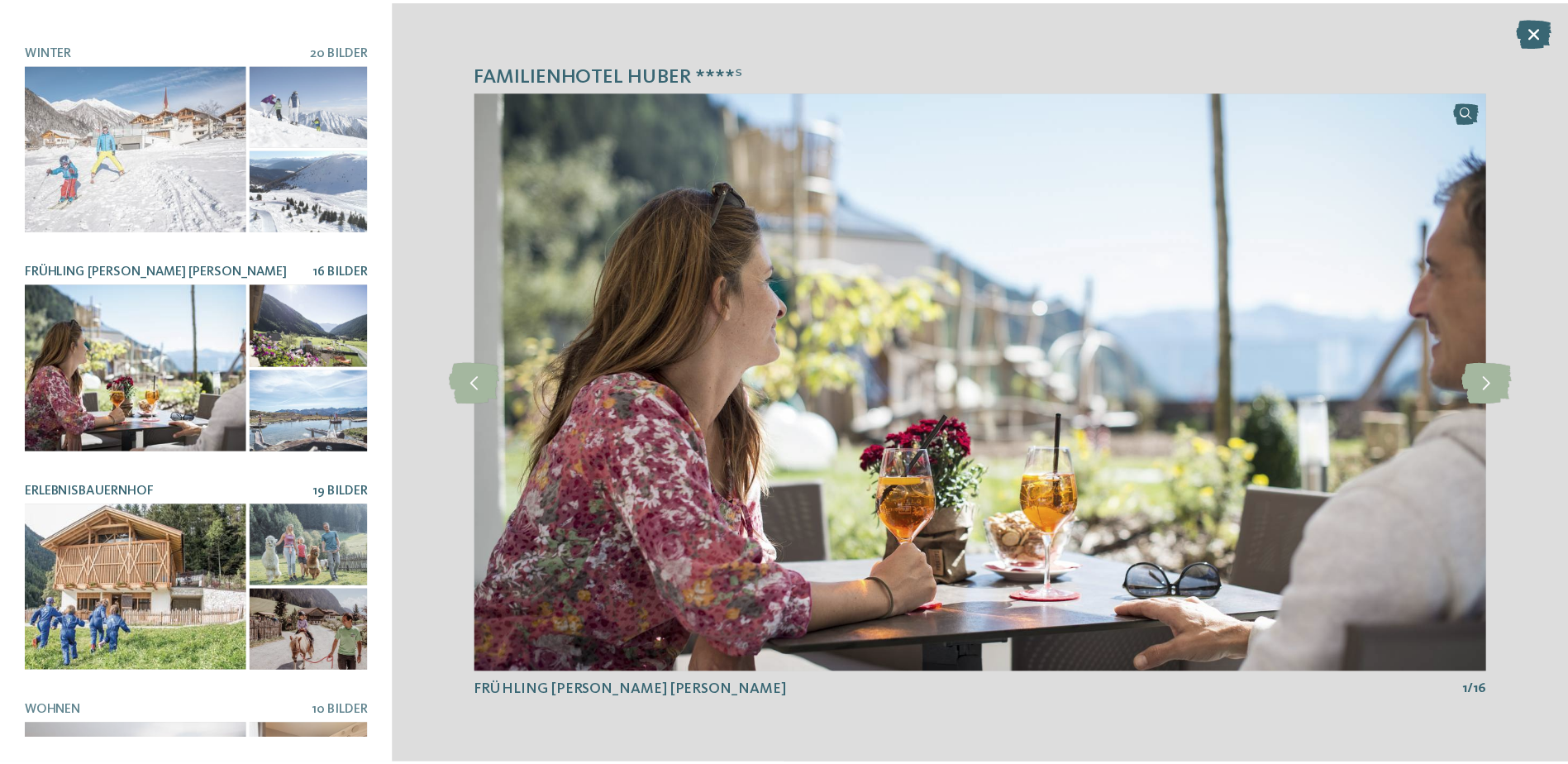
scroll to position [982, 0]
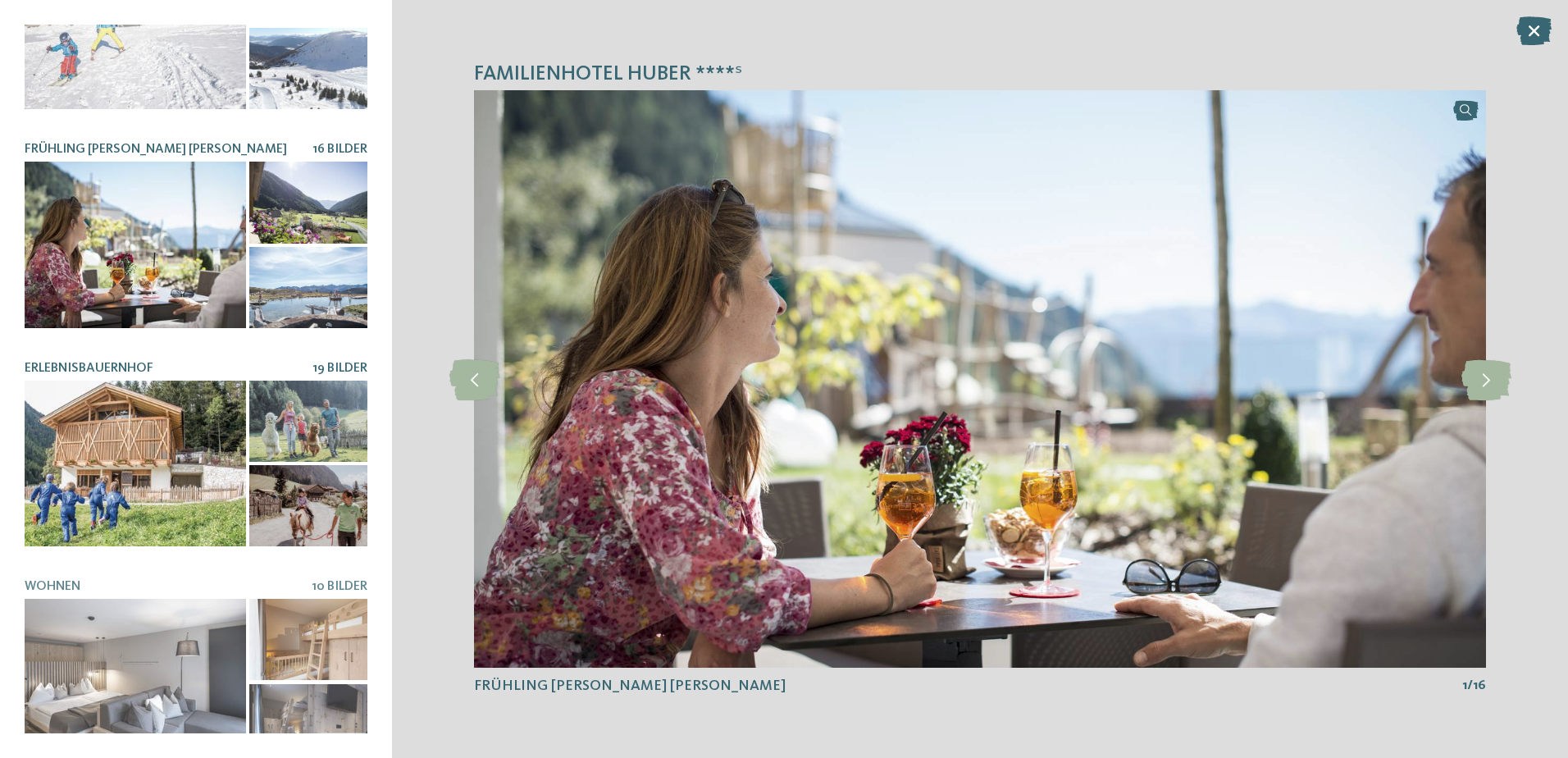
click at [147, 440] on div at bounding box center [135, 463] width 221 height 166
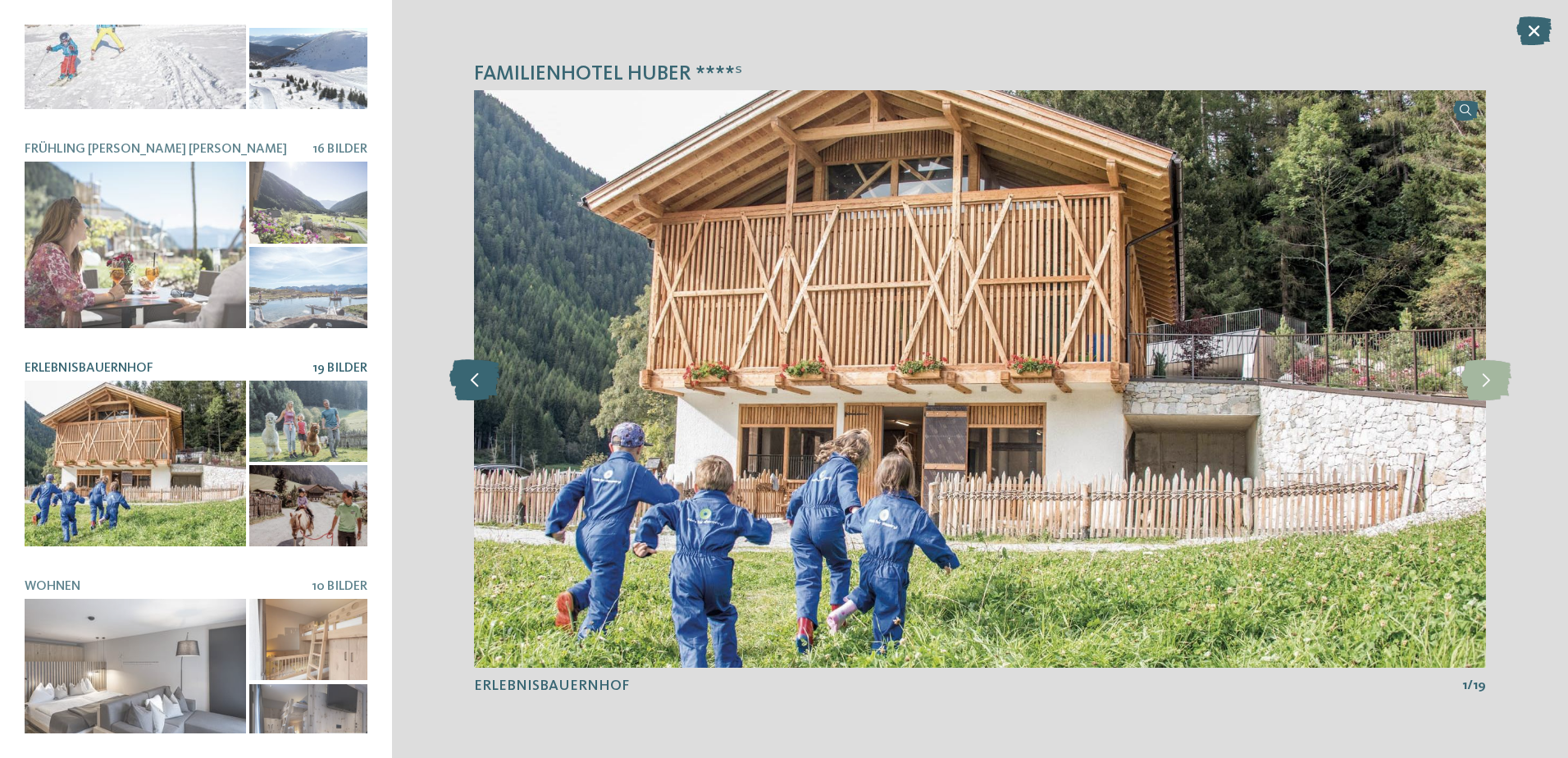
click at [481, 383] on icon at bounding box center [474, 379] width 50 height 41
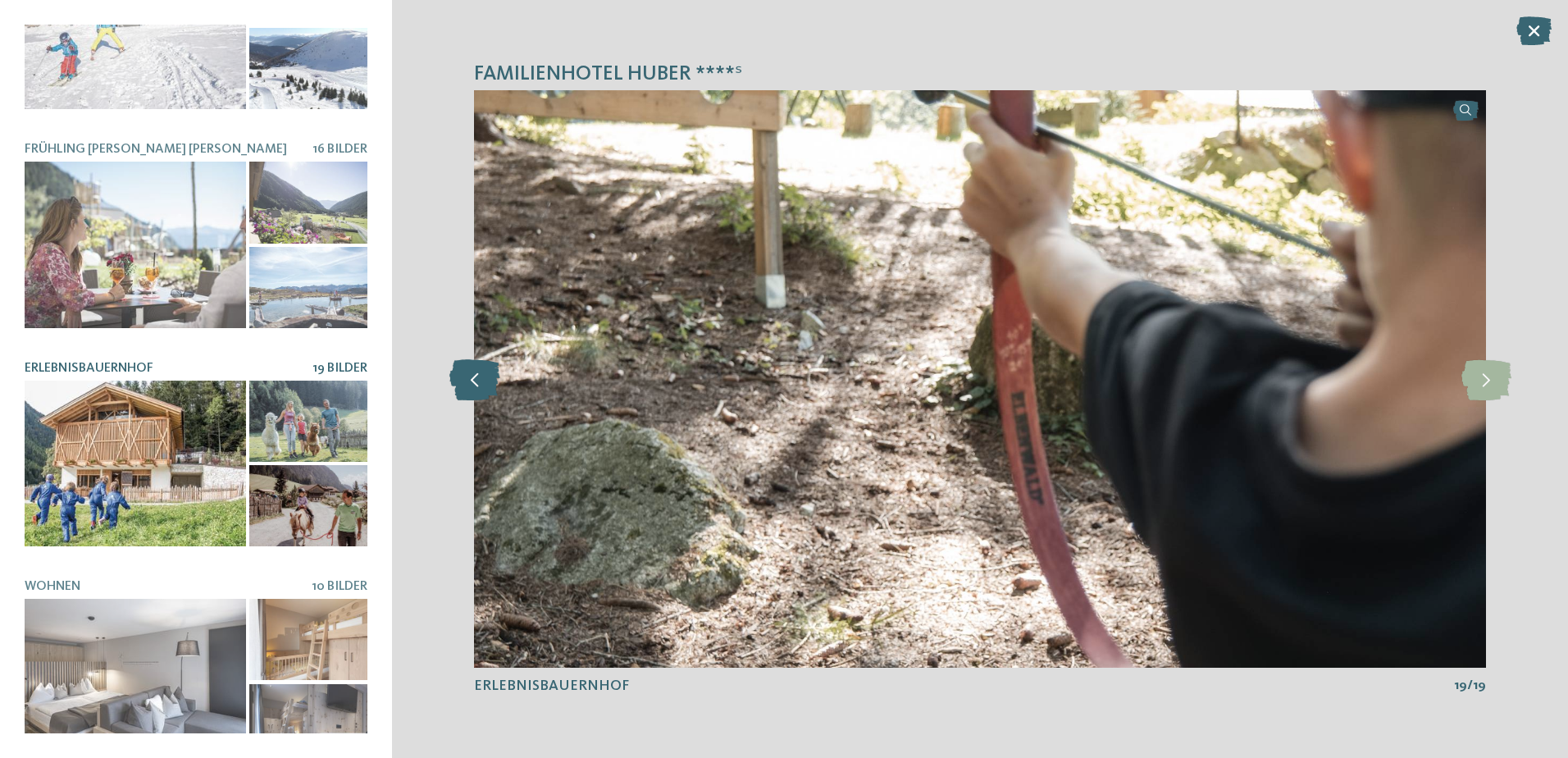
click at [481, 383] on icon at bounding box center [474, 379] width 50 height 41
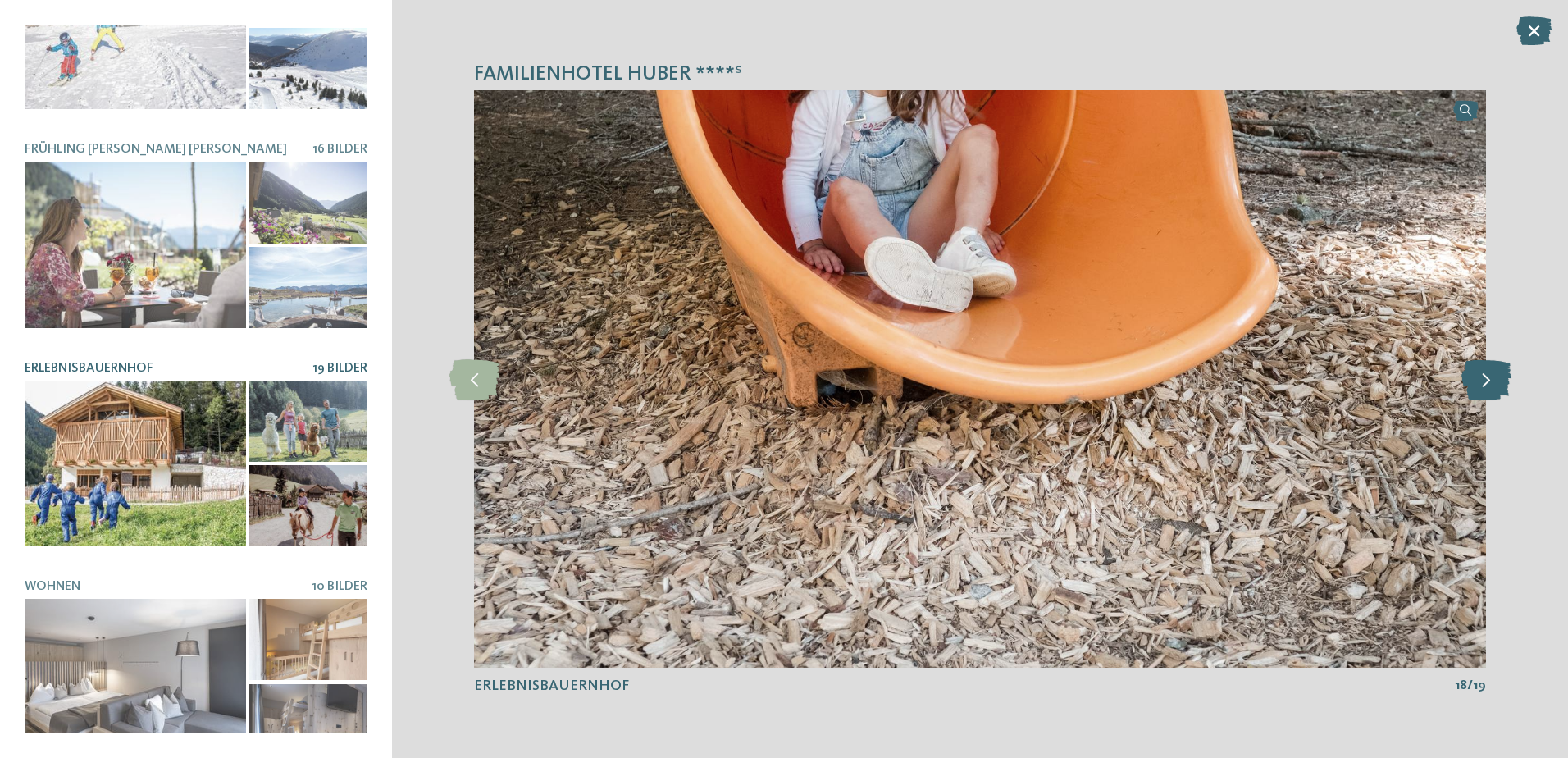
click at [1491, 384] on icon at bounding box center [1486, 379] width 50 height 41
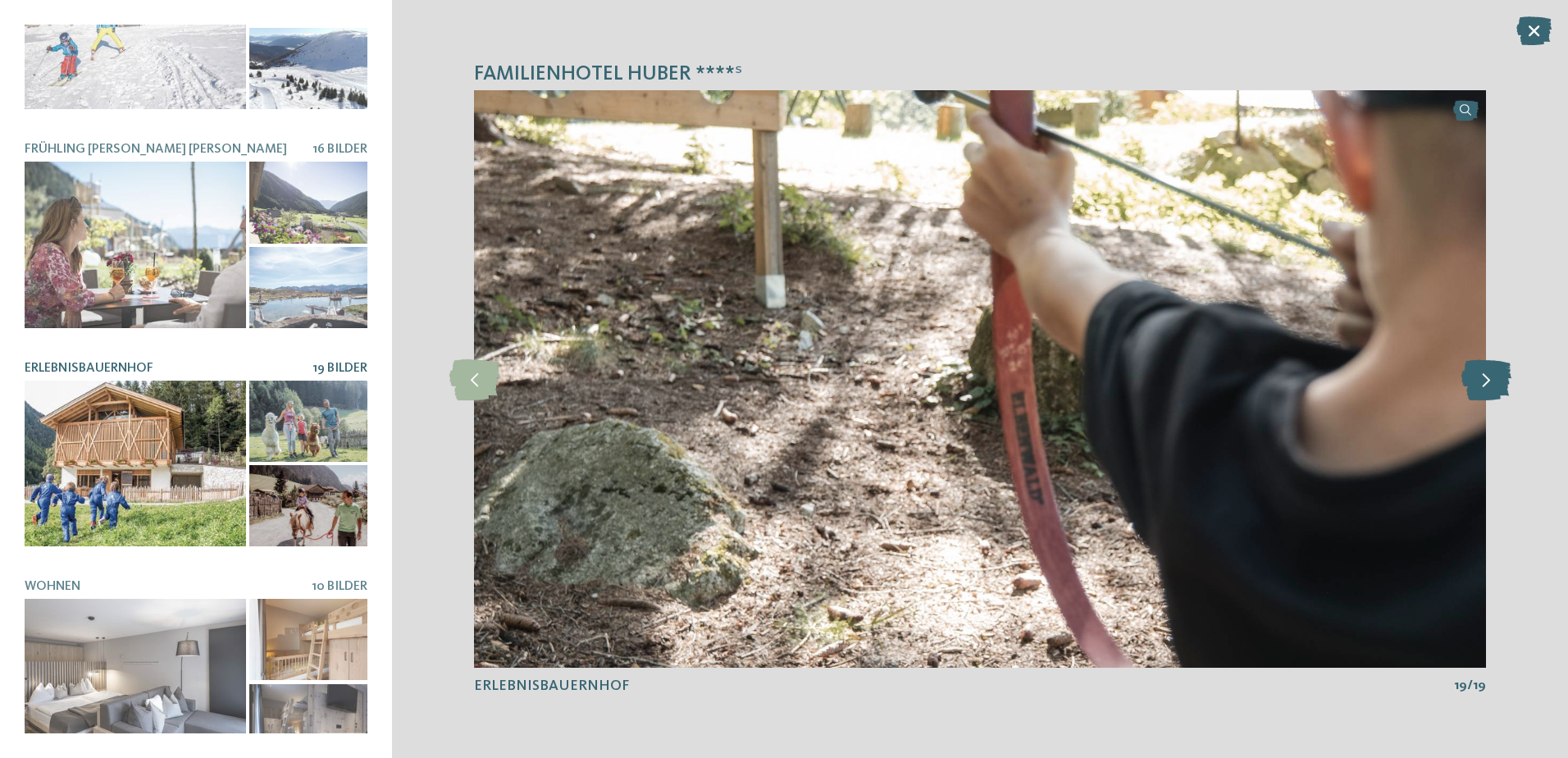
click at [1491, 384] on icon at bounding box center [1486, 379] width 50 height 41
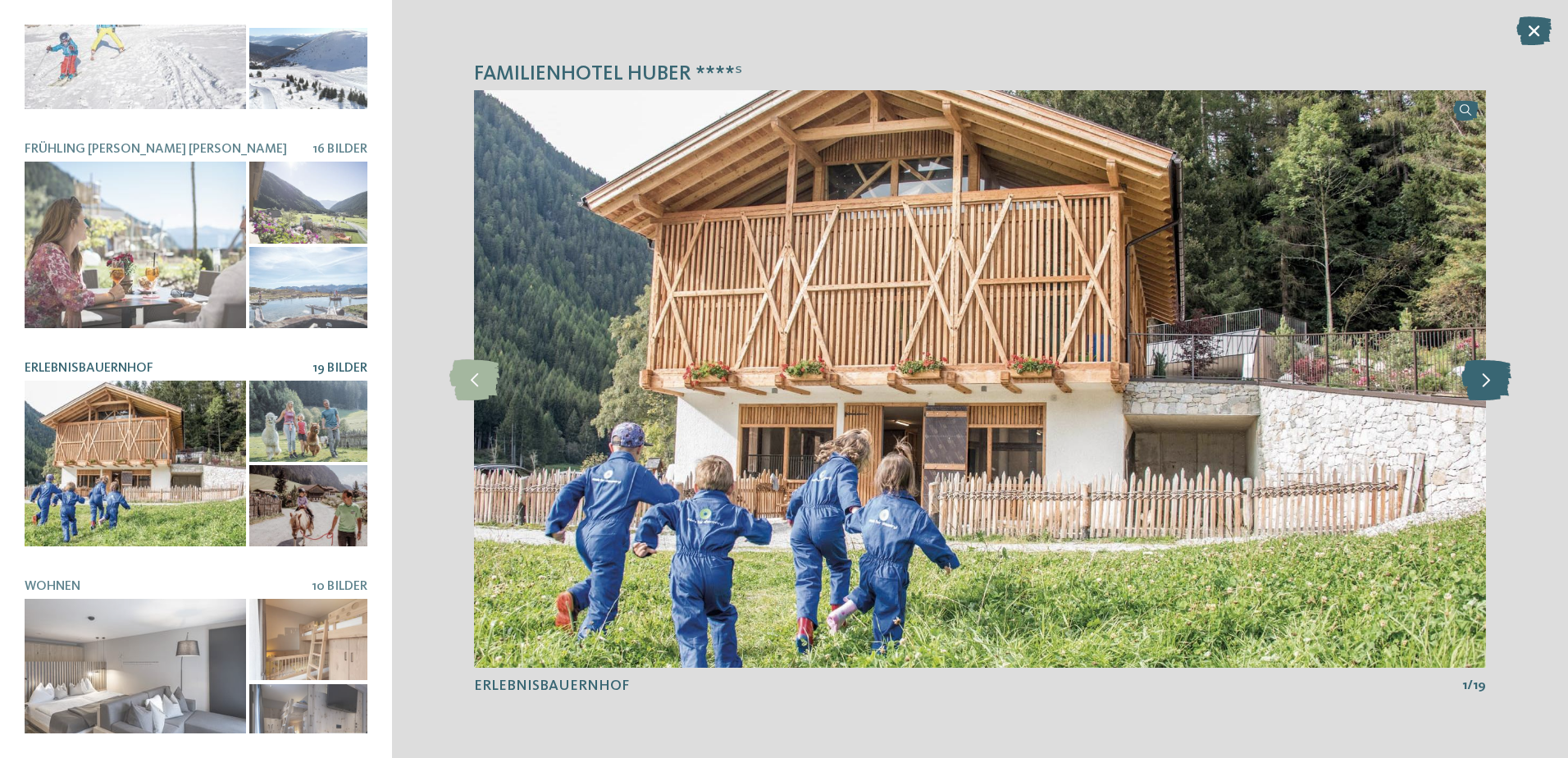
click at [1491, 384] on icon at bounding box center [1486, 379] width 50 height 41
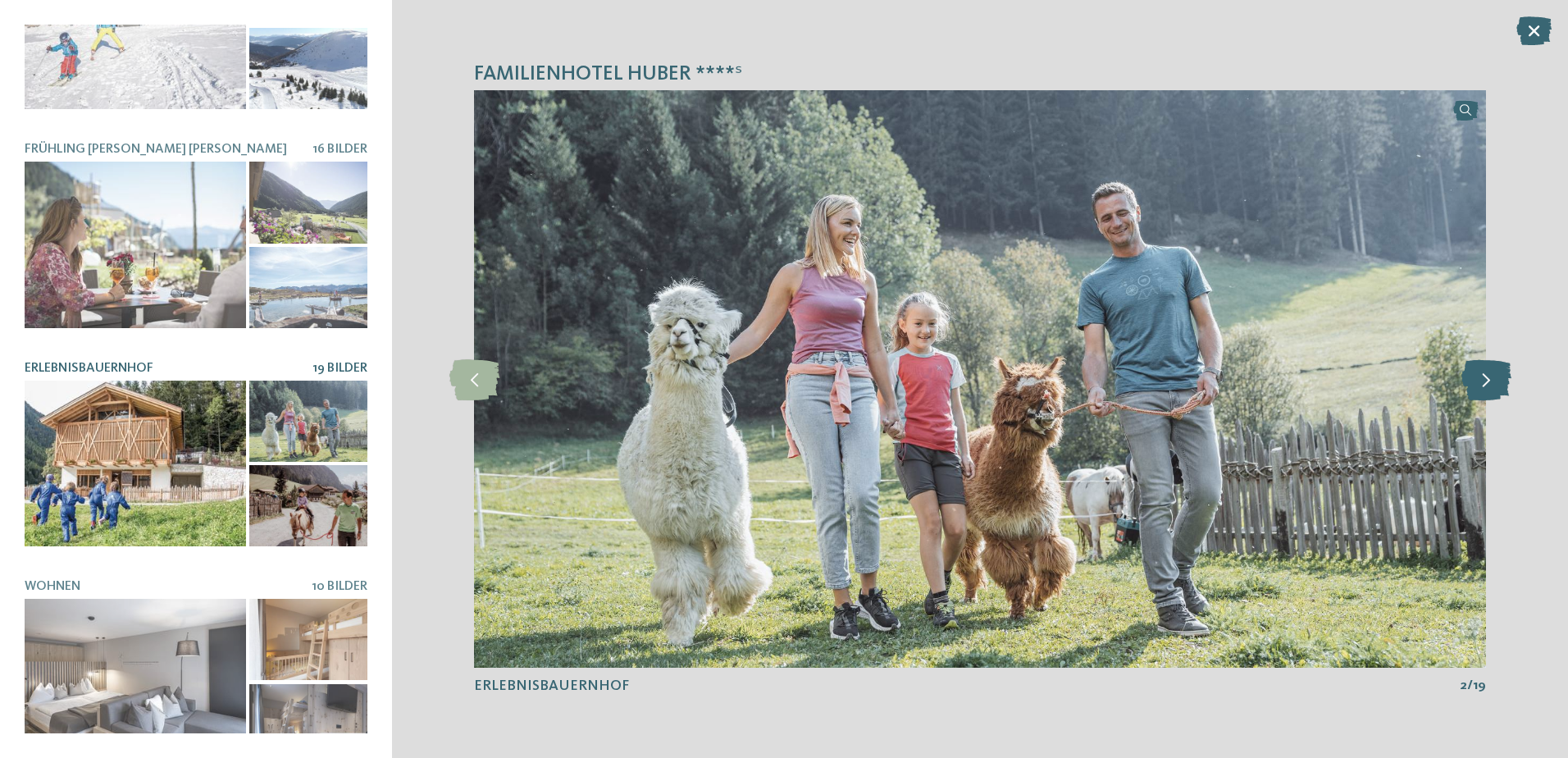
click at [1491, 384] on icon at bounding box center [1486, 379] width 50 height 41
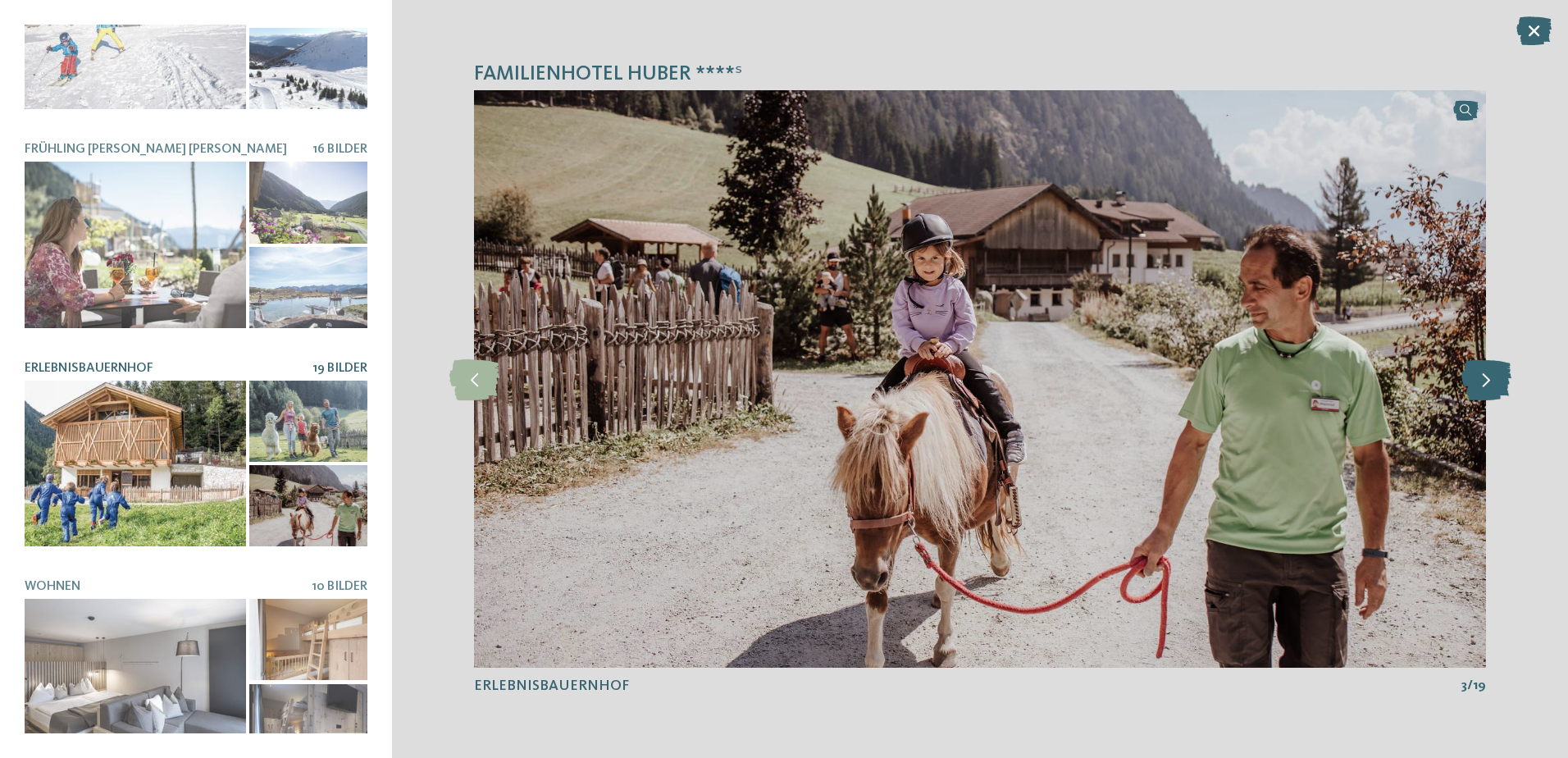
click at [1491, 384] on icon at bounding box center [1486, 379] width 50 height 41
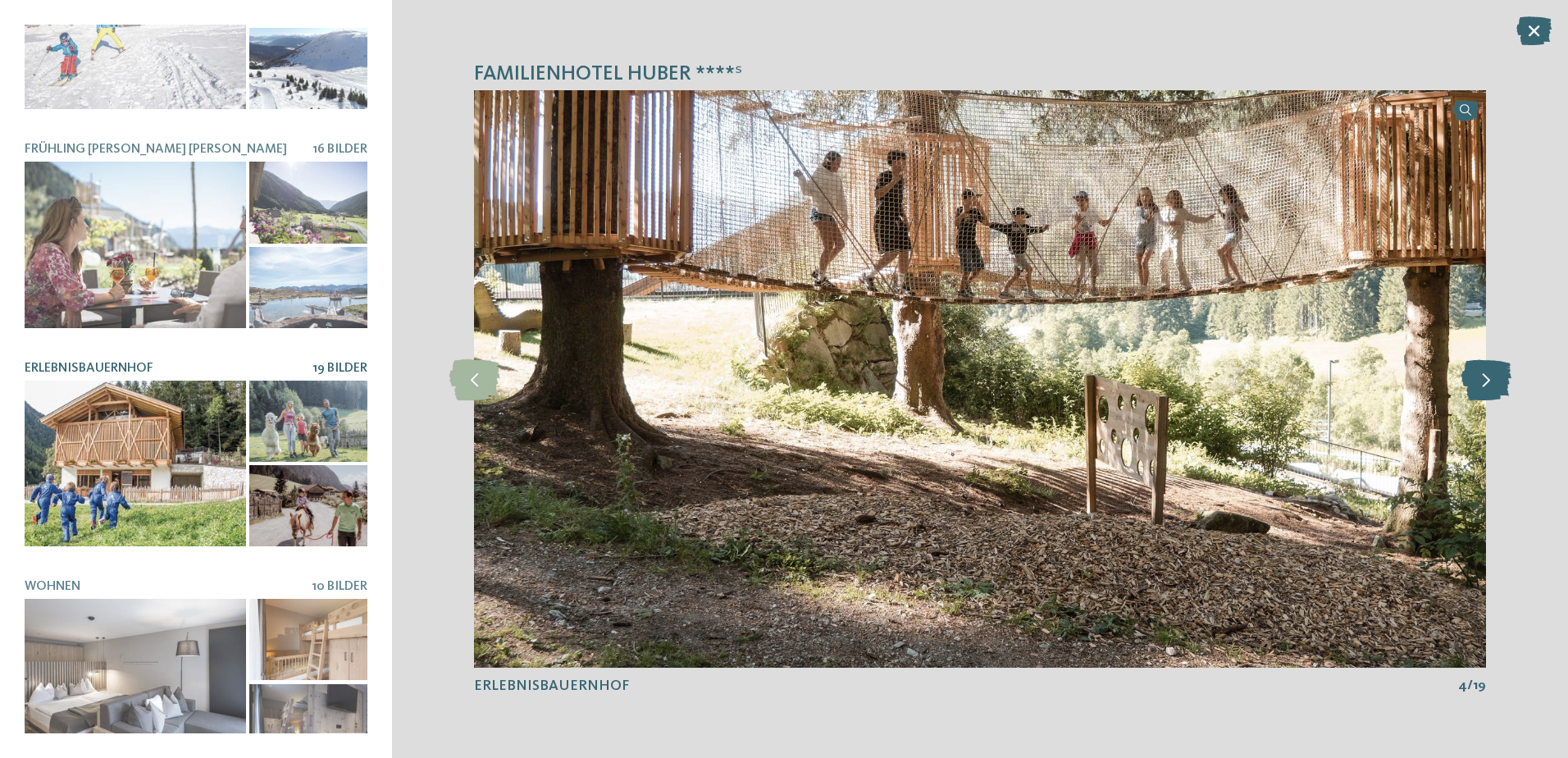
click at [1491, 384] on icon at bounding box center [1486, 379] width 50 height 41
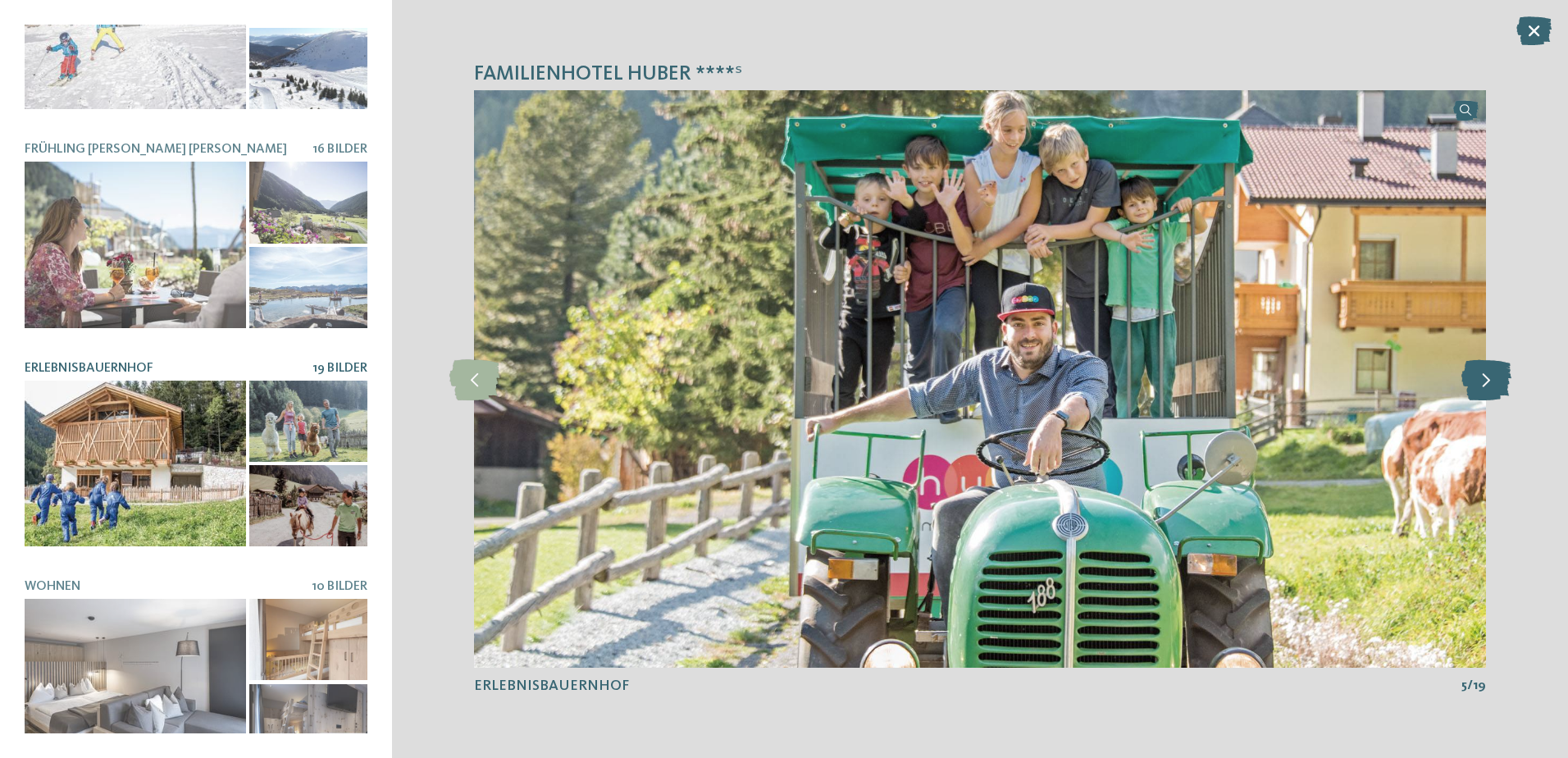
click at [1491, 384] on icon at bounding box center [1486, 379] width 50 height 41
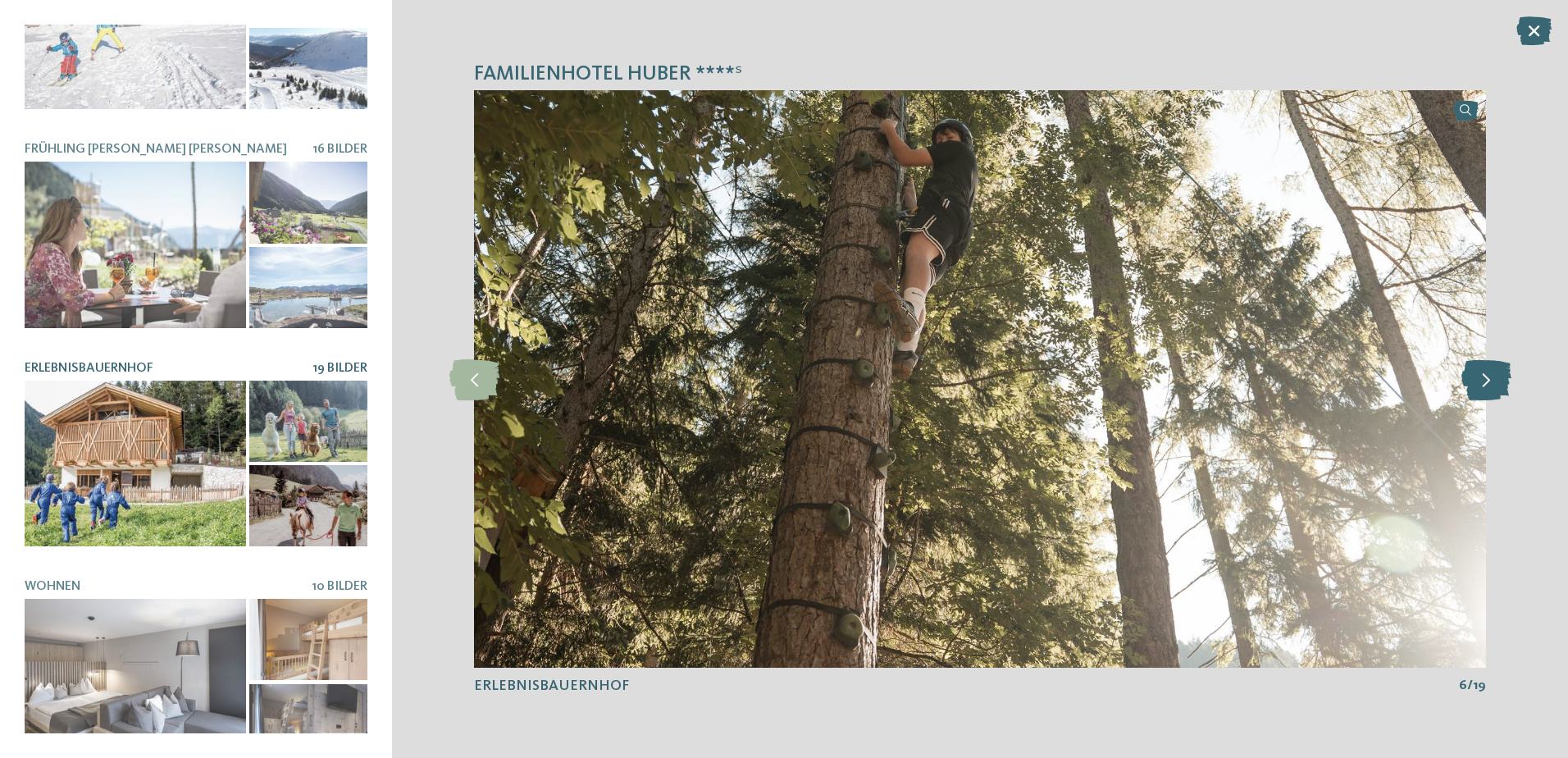
click at [1491, 384] on icon at bounding box center [1486, 379] width 50 height 41
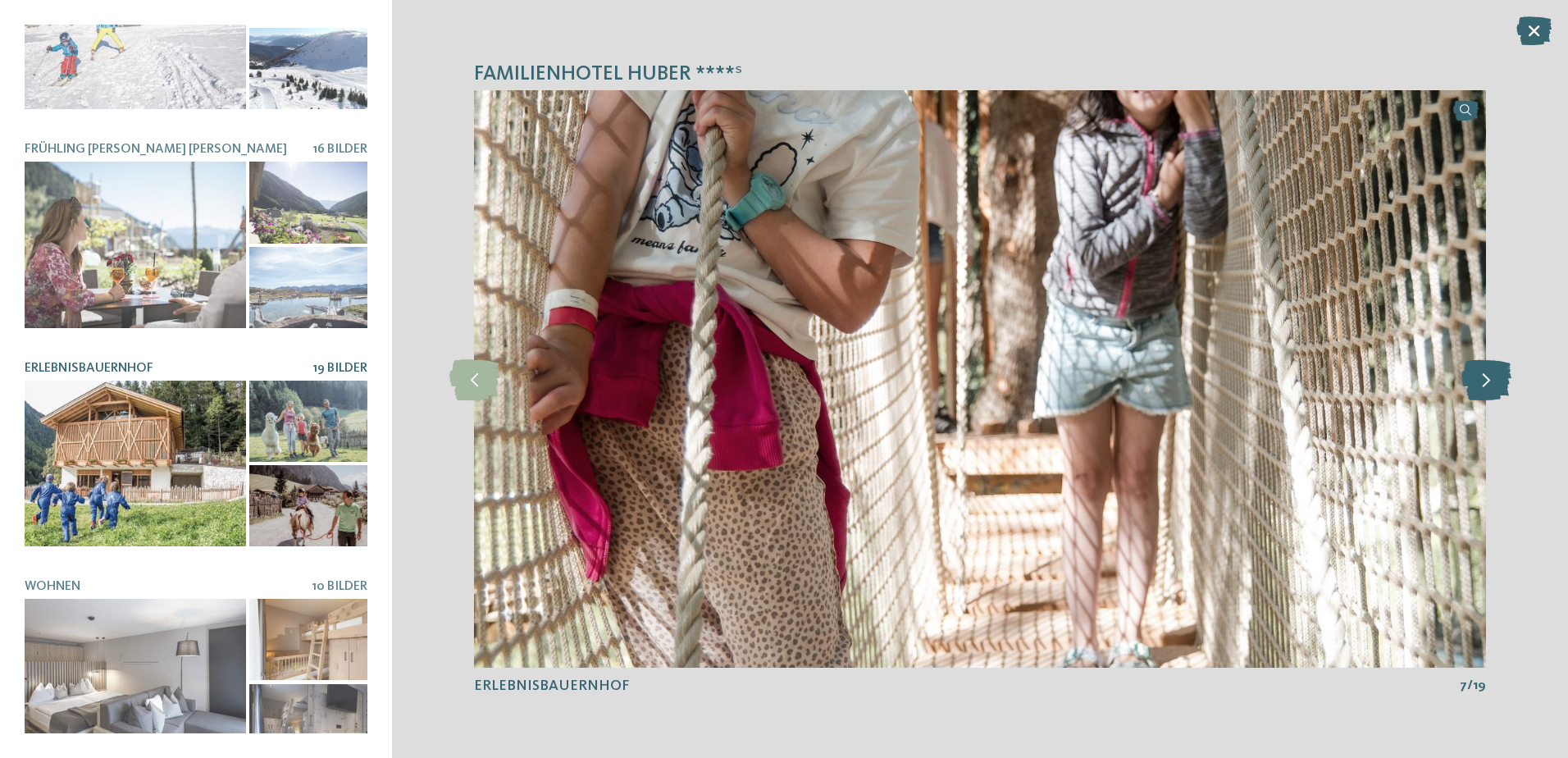
click at [1491, 384] on icon at bounding box center [1486, 379] width 50 height 41
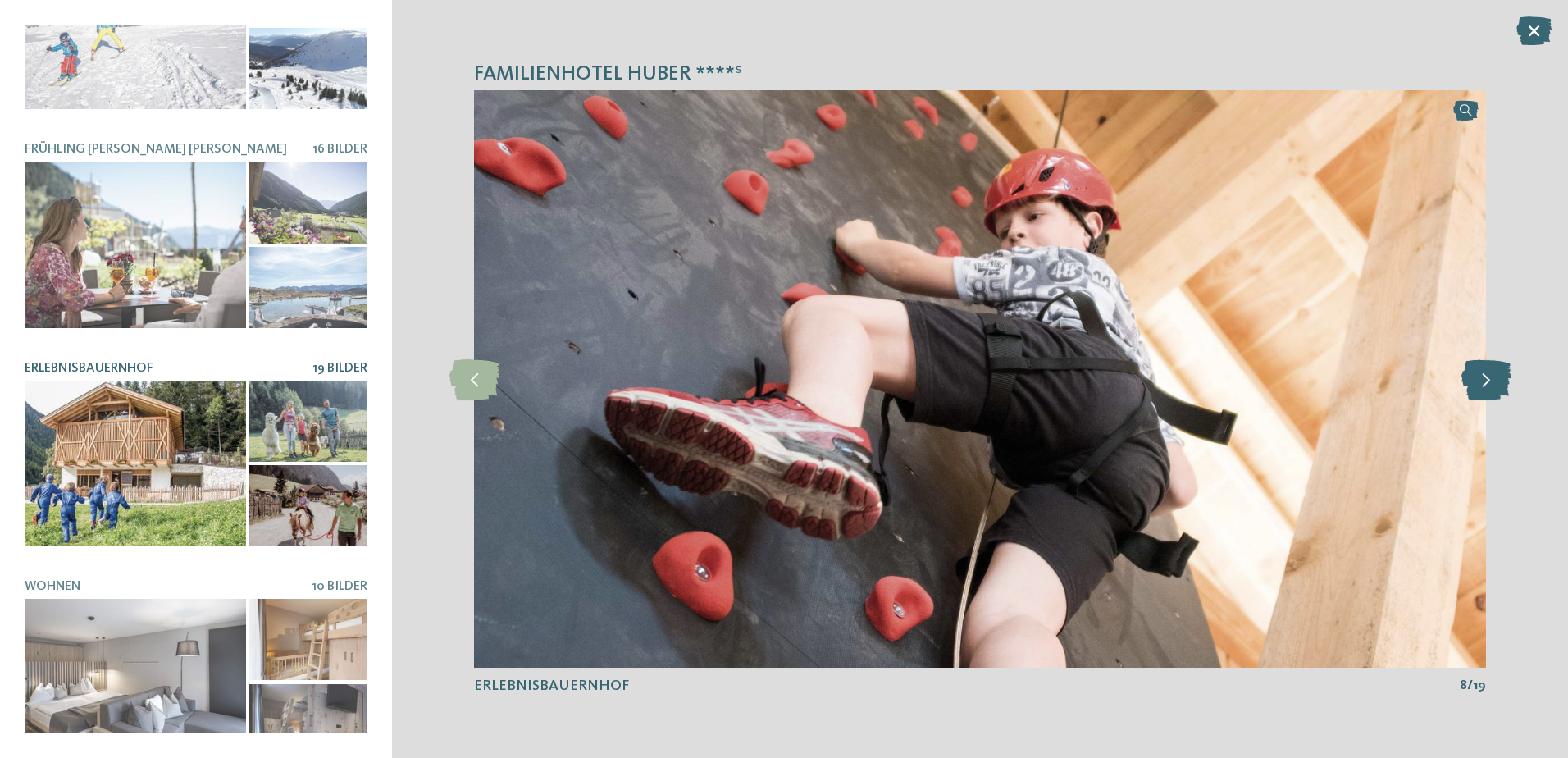
click at [1491, 384] on icon at bounding box center [1486, 379] width 50 height 41
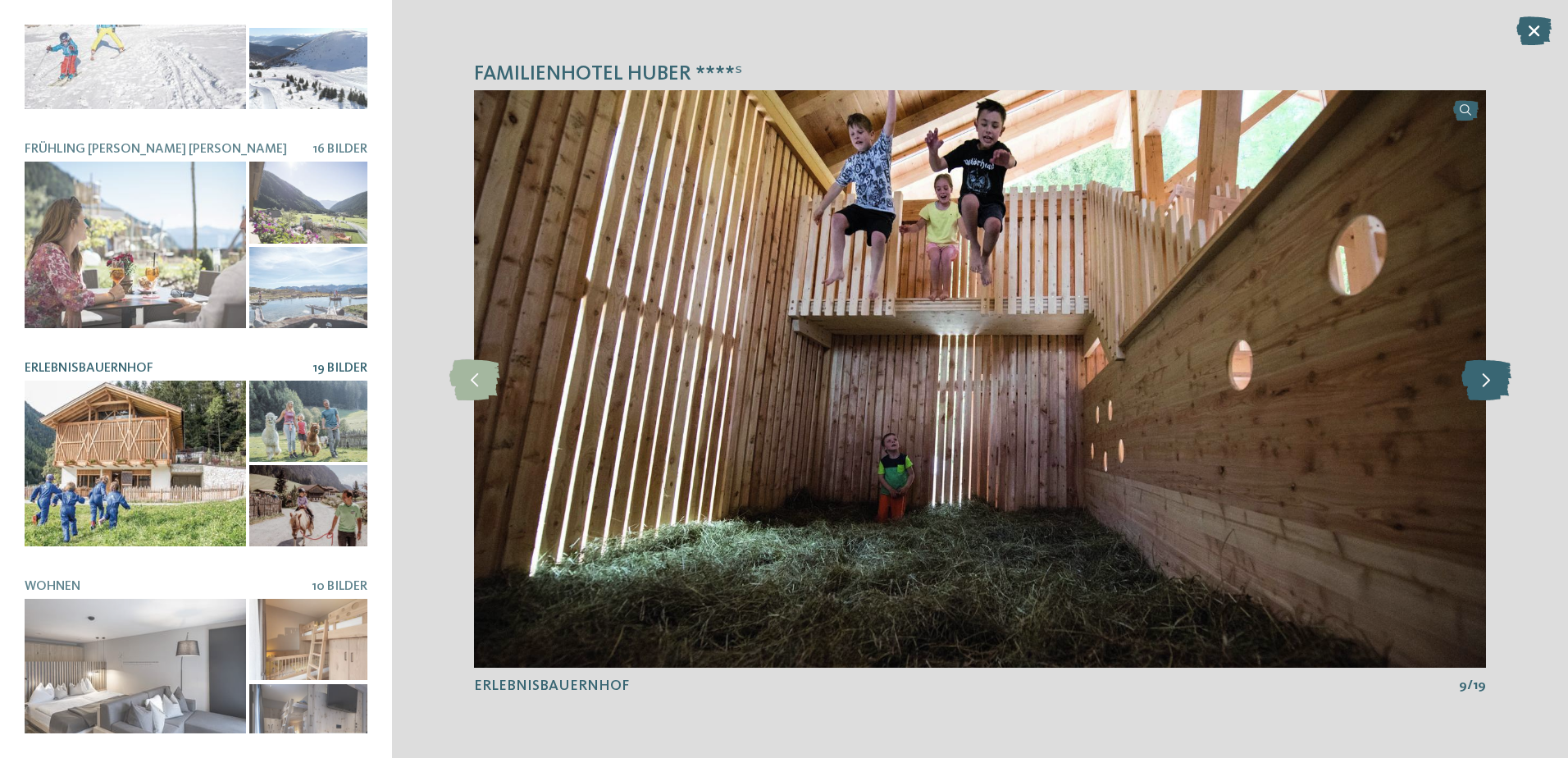
click at [1491, 384] on icon at bounding box center [1486, 379] width 50 height 41
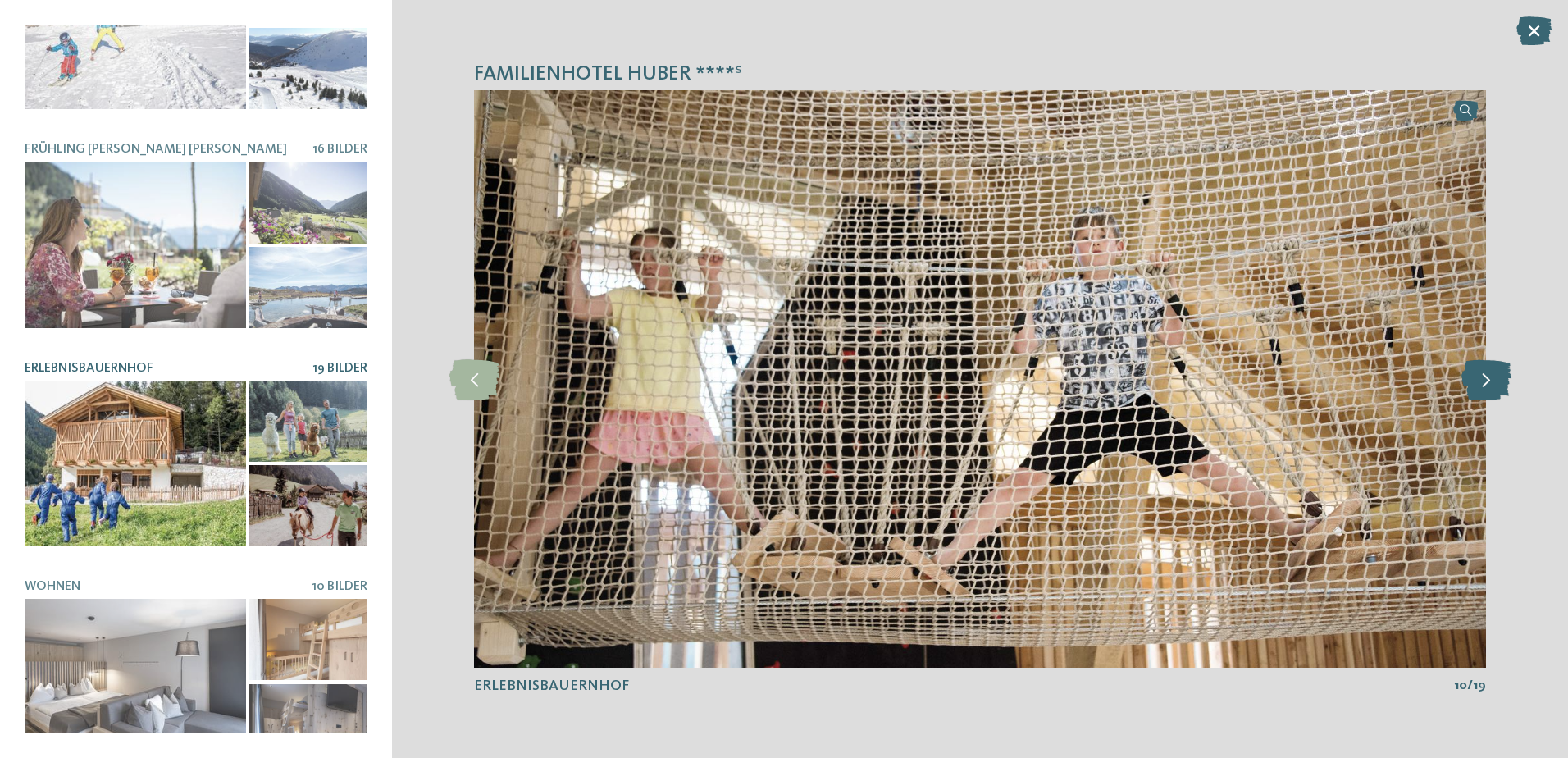
click at [1491, 384] on icon at bounding box center [1486, 379] width 50 height 41
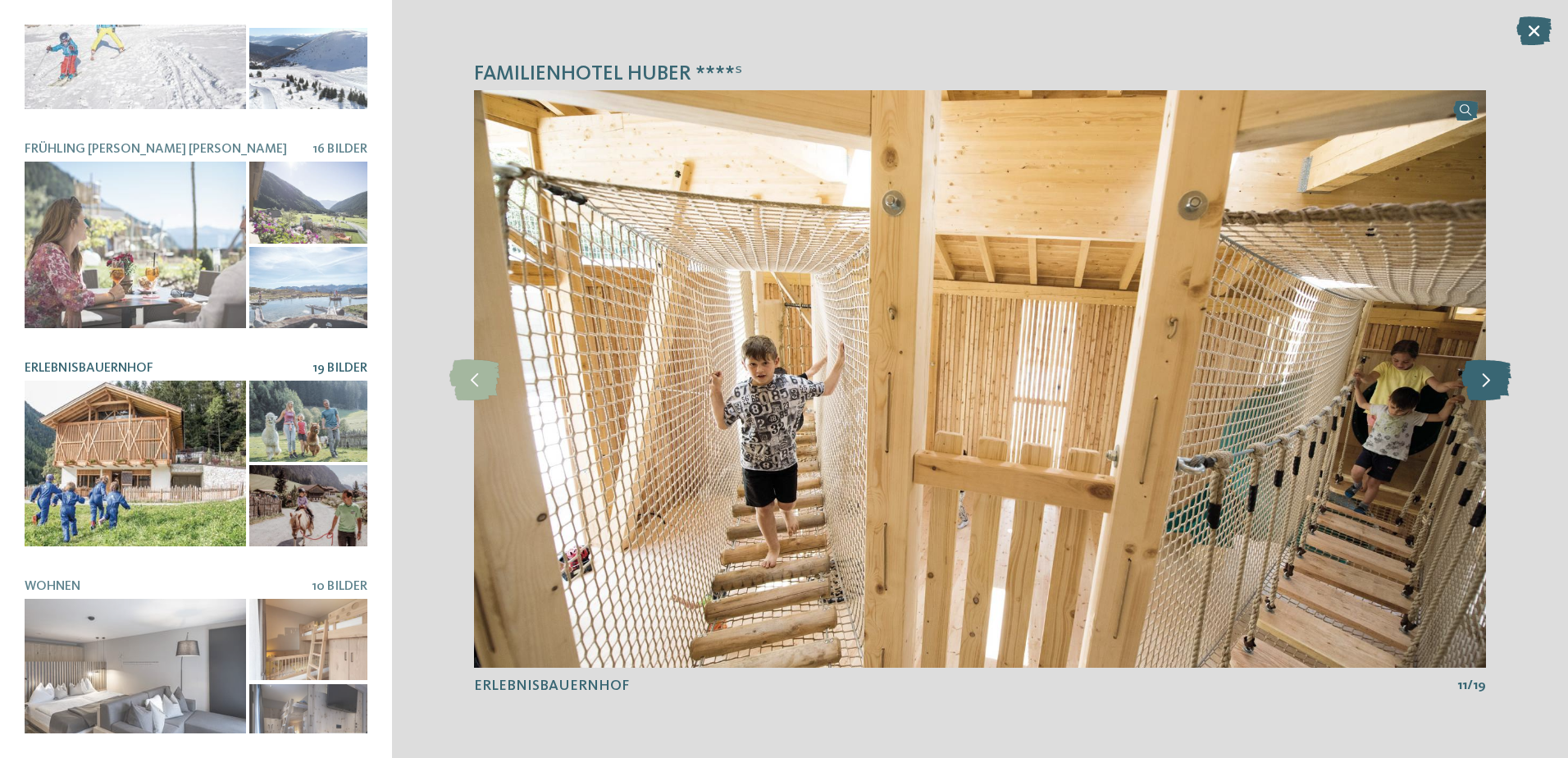
click at [1491, 384] on icon at bounding box center [1486, 379] width 50 height 41
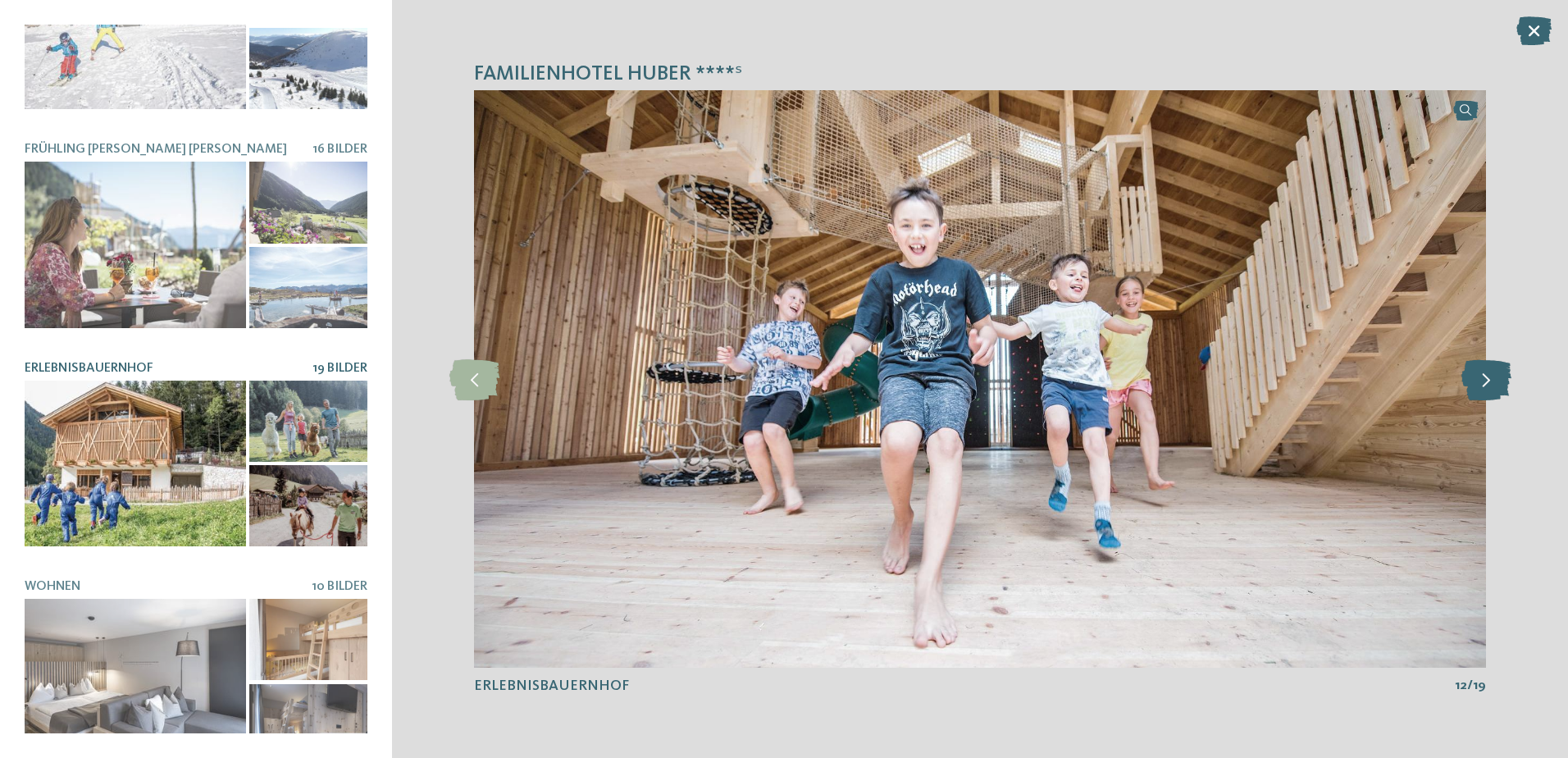
click at [1491, 384] on icon at bounding box center [1486, 379] width 50 height 41
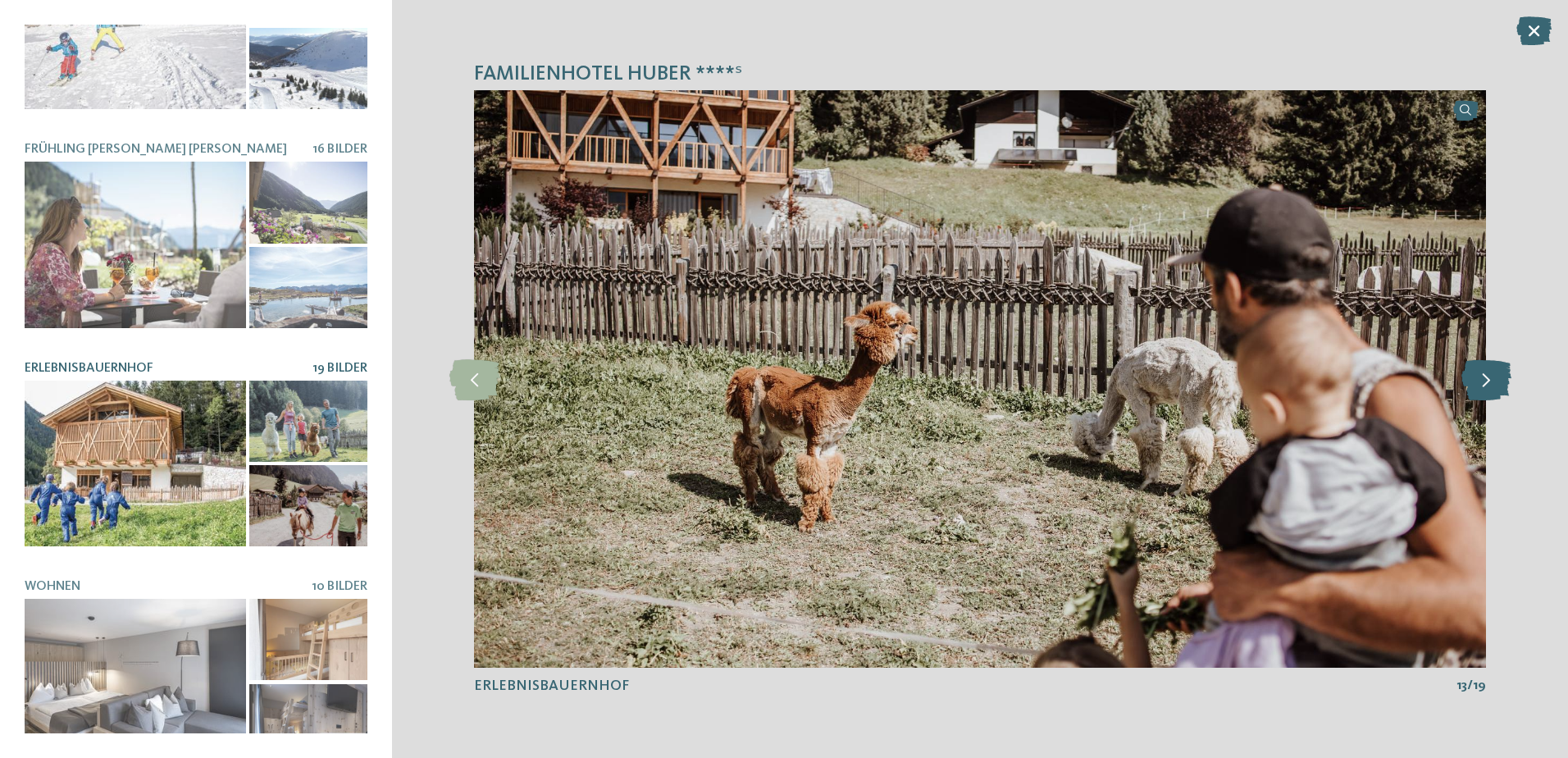
click at [1491, 384] on icon at bounding box center [1486, 379] width 50 height 41
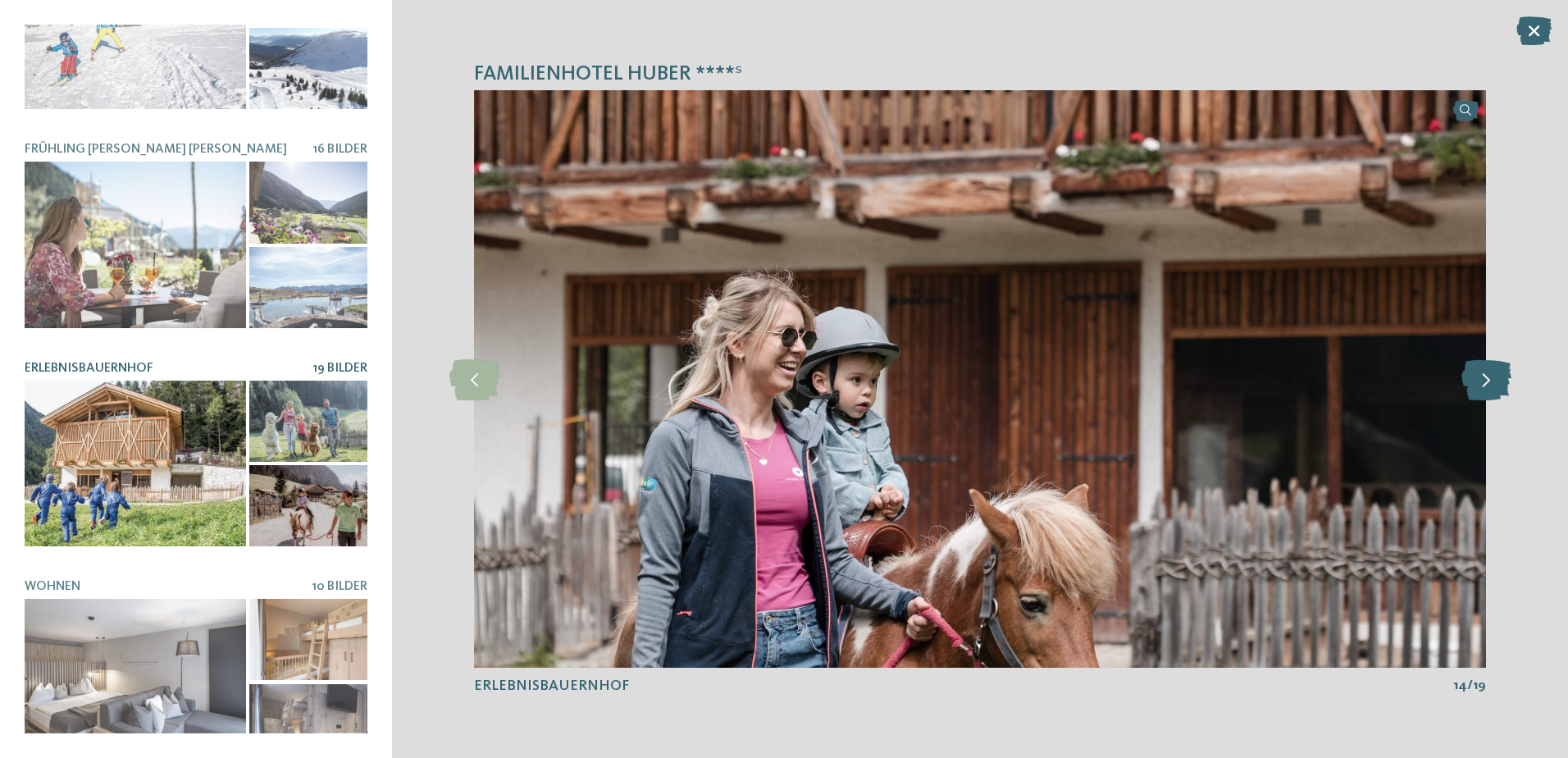
click at [1491, 384] on icon at bounding box center [1486, 379] width 50 height 41
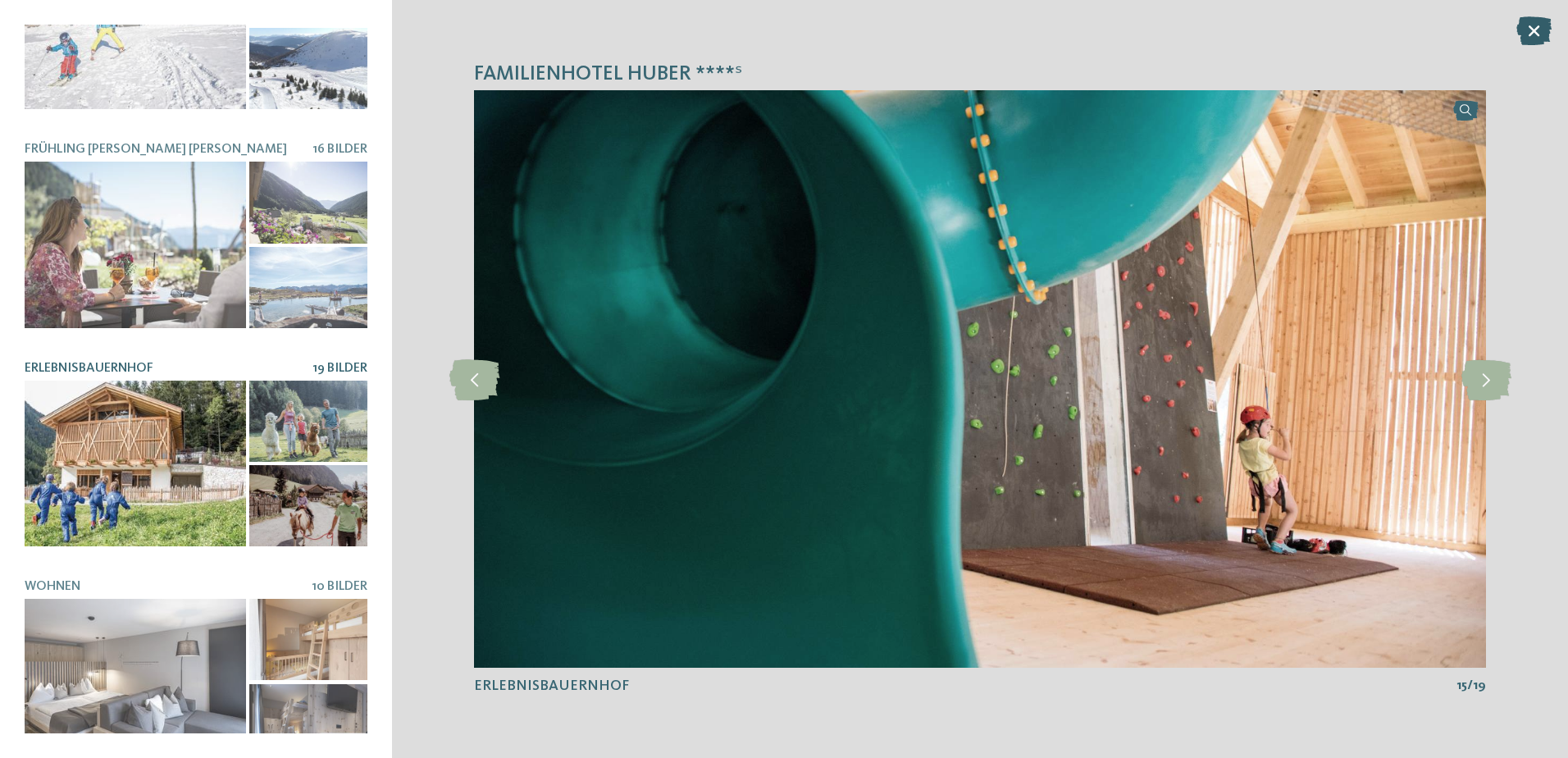
click at [1539, 31] on icon at bounding box center [1534, 31] width 35 height 29
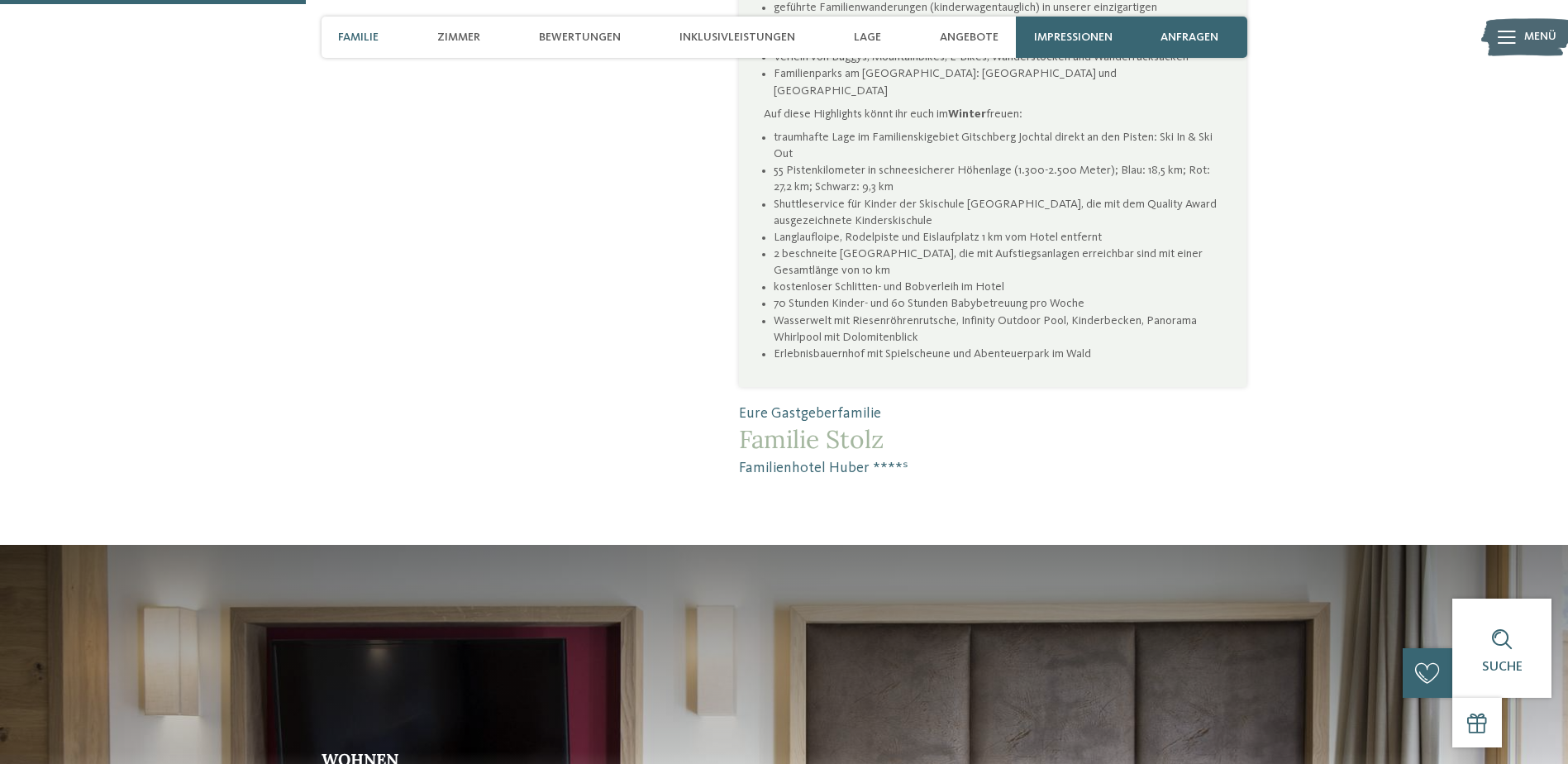
scroll to position [1901, 0]
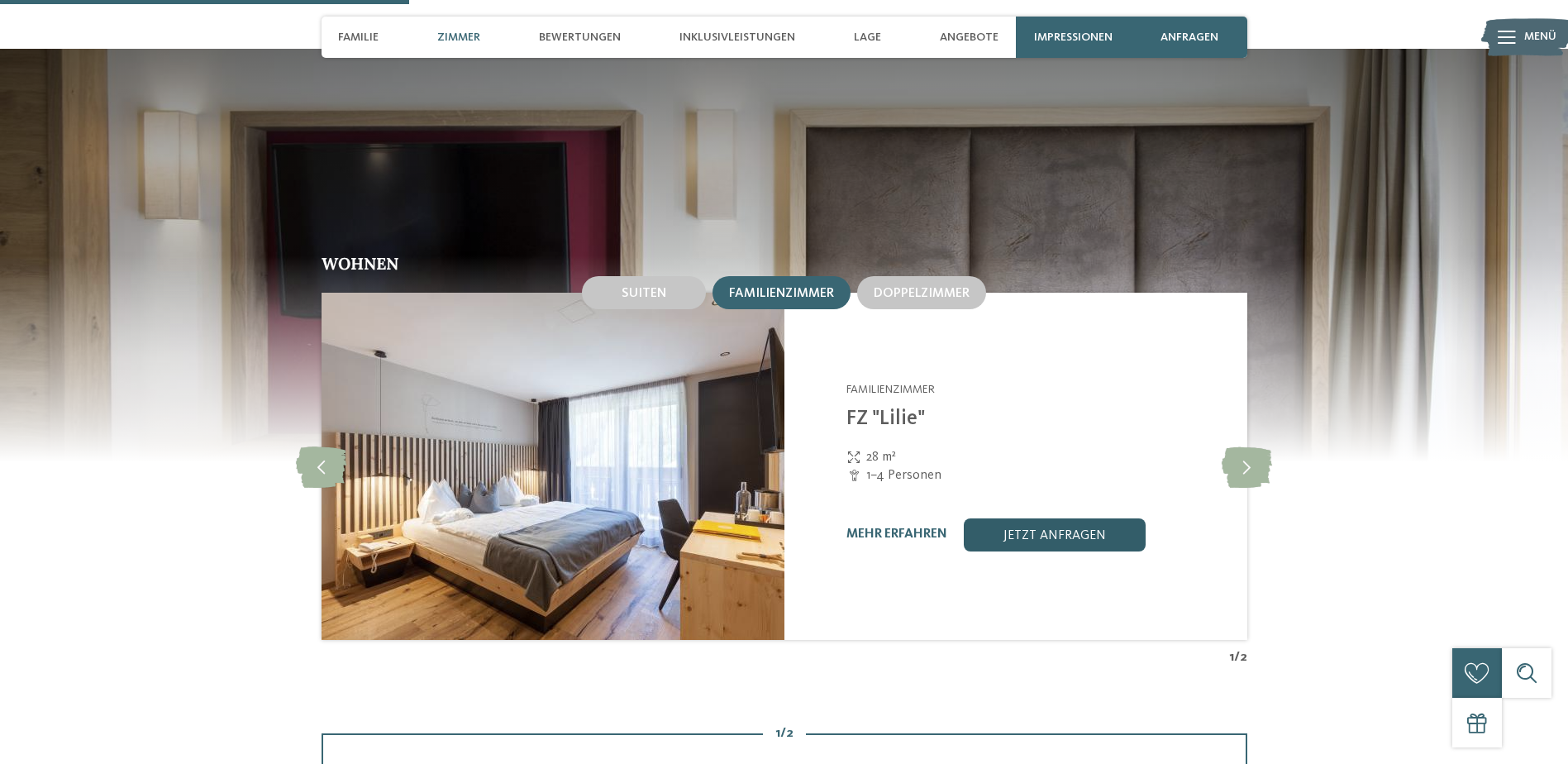
click at [1051, 518] on link "jetzt anfragen" at bounding box center [1055, 534] width 182 height 33
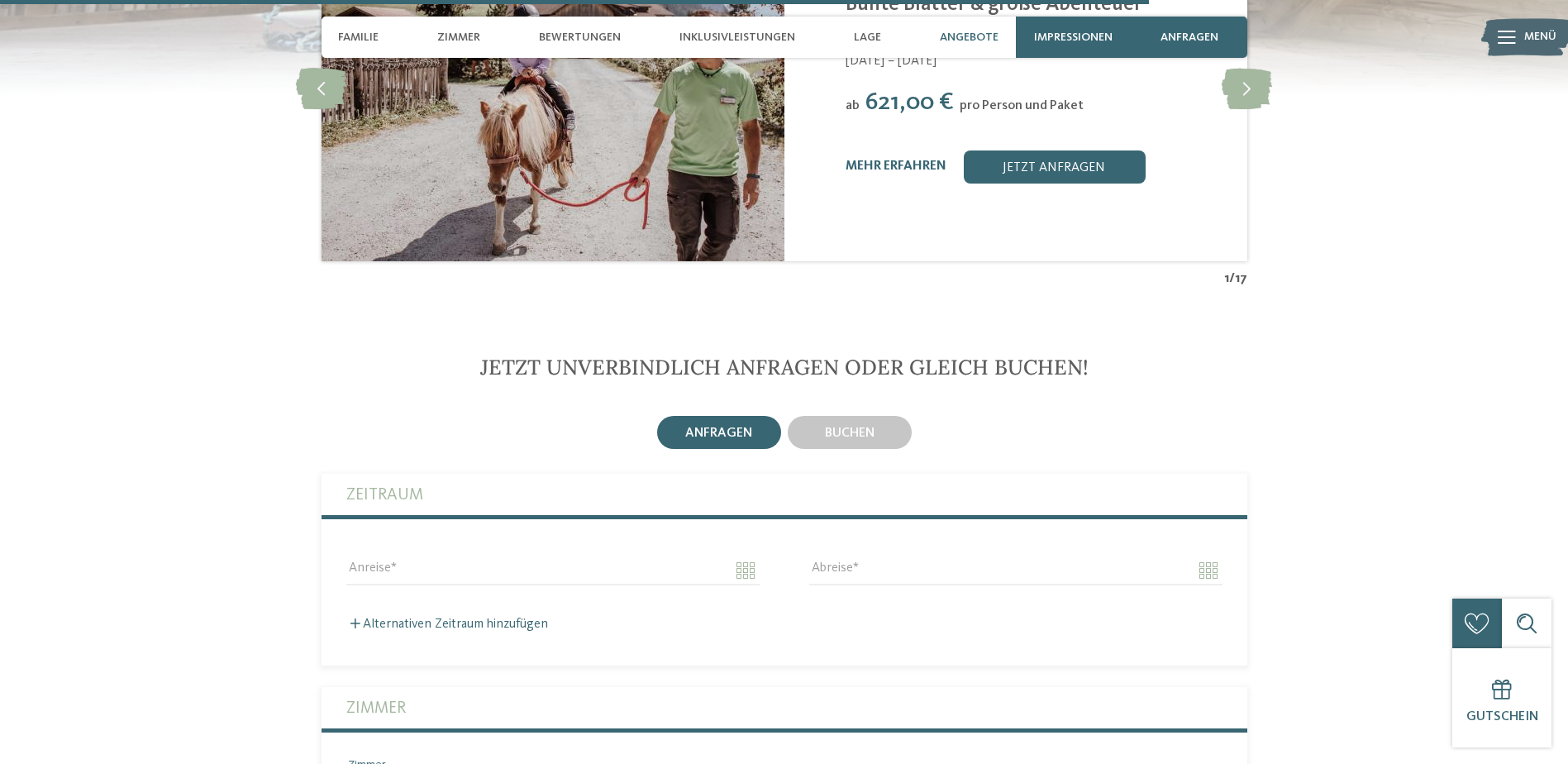
scroll to position [4889, 0]
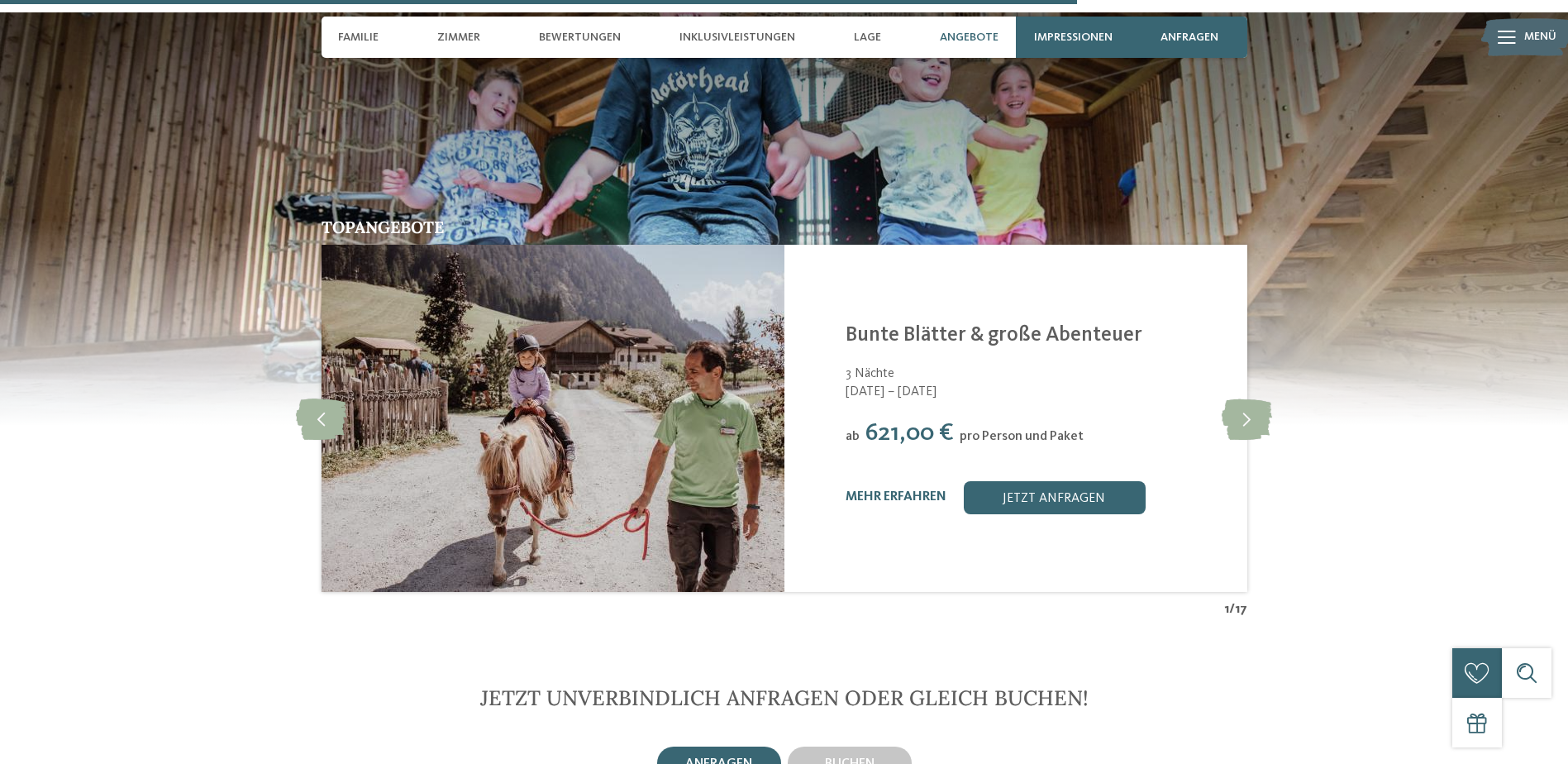
click at [827, 743] on div "buchen" at bounding box center [850, 763] width 130 height 39
click at [832, 757] on span "buchen" at bounding box center [850, 764] width 50 height 13
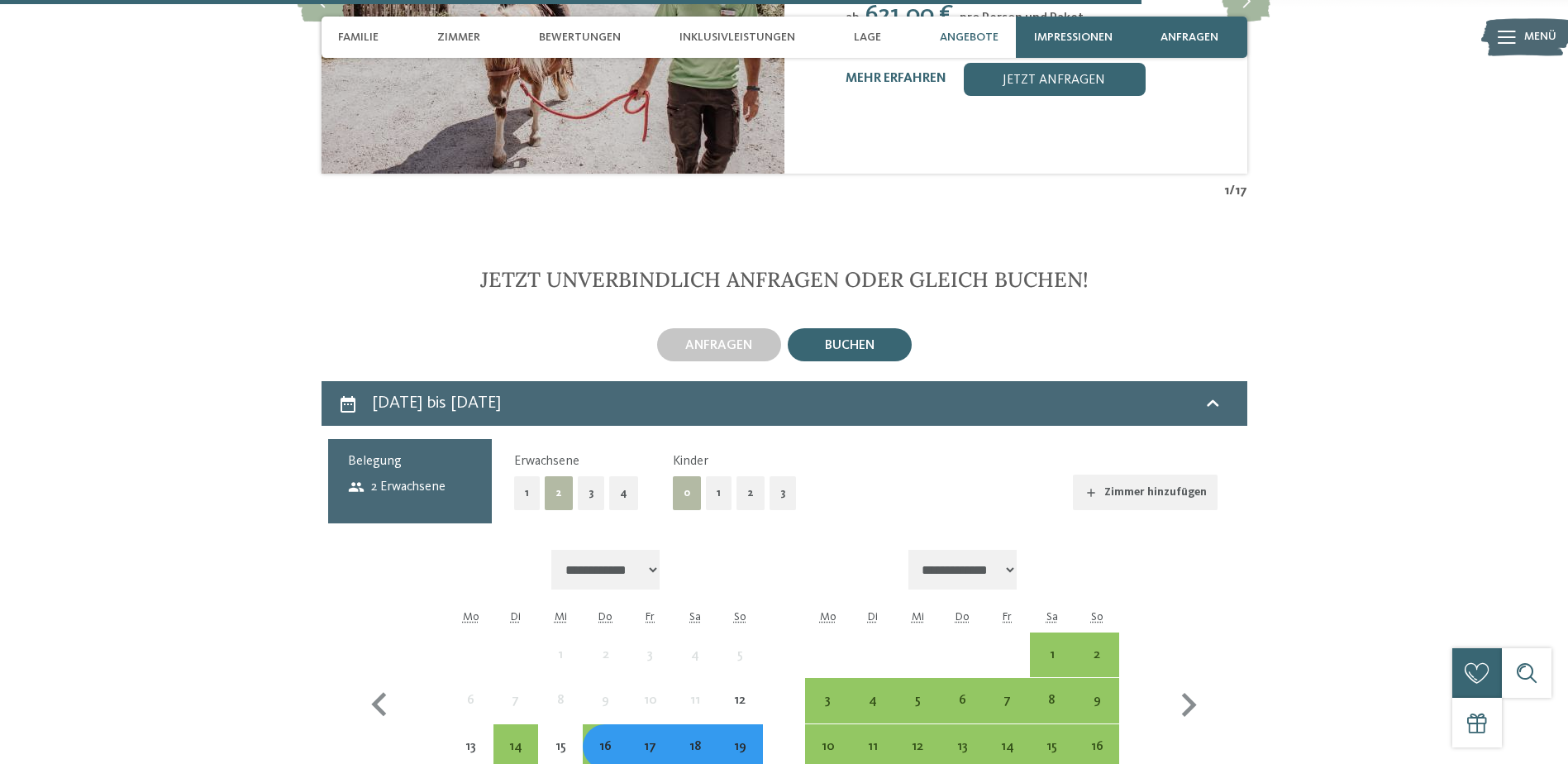
scroll to position [5632, 0]
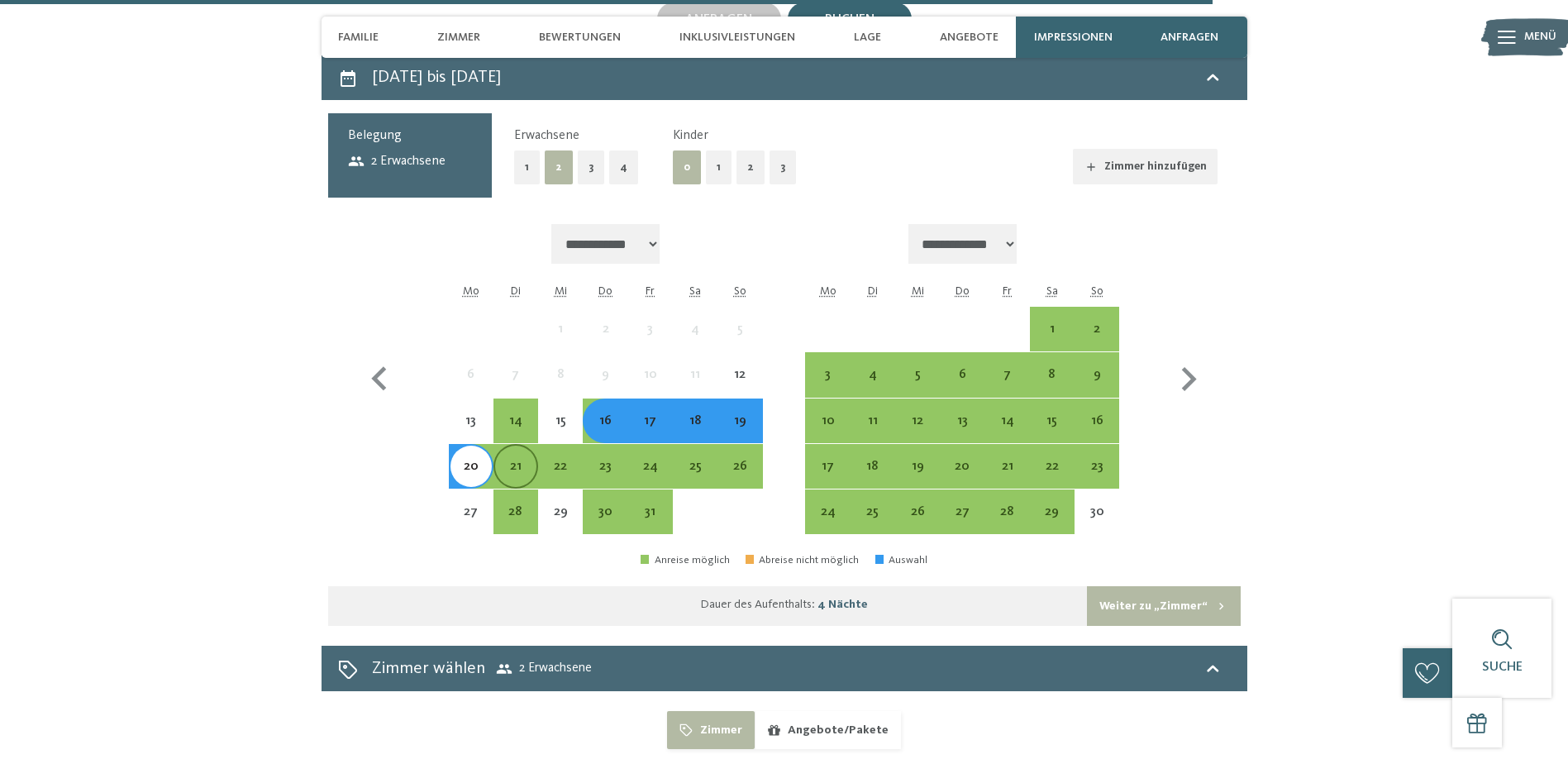
click at [512, 459] on div "21" at bounding box center [516, 480] width 41 height 41
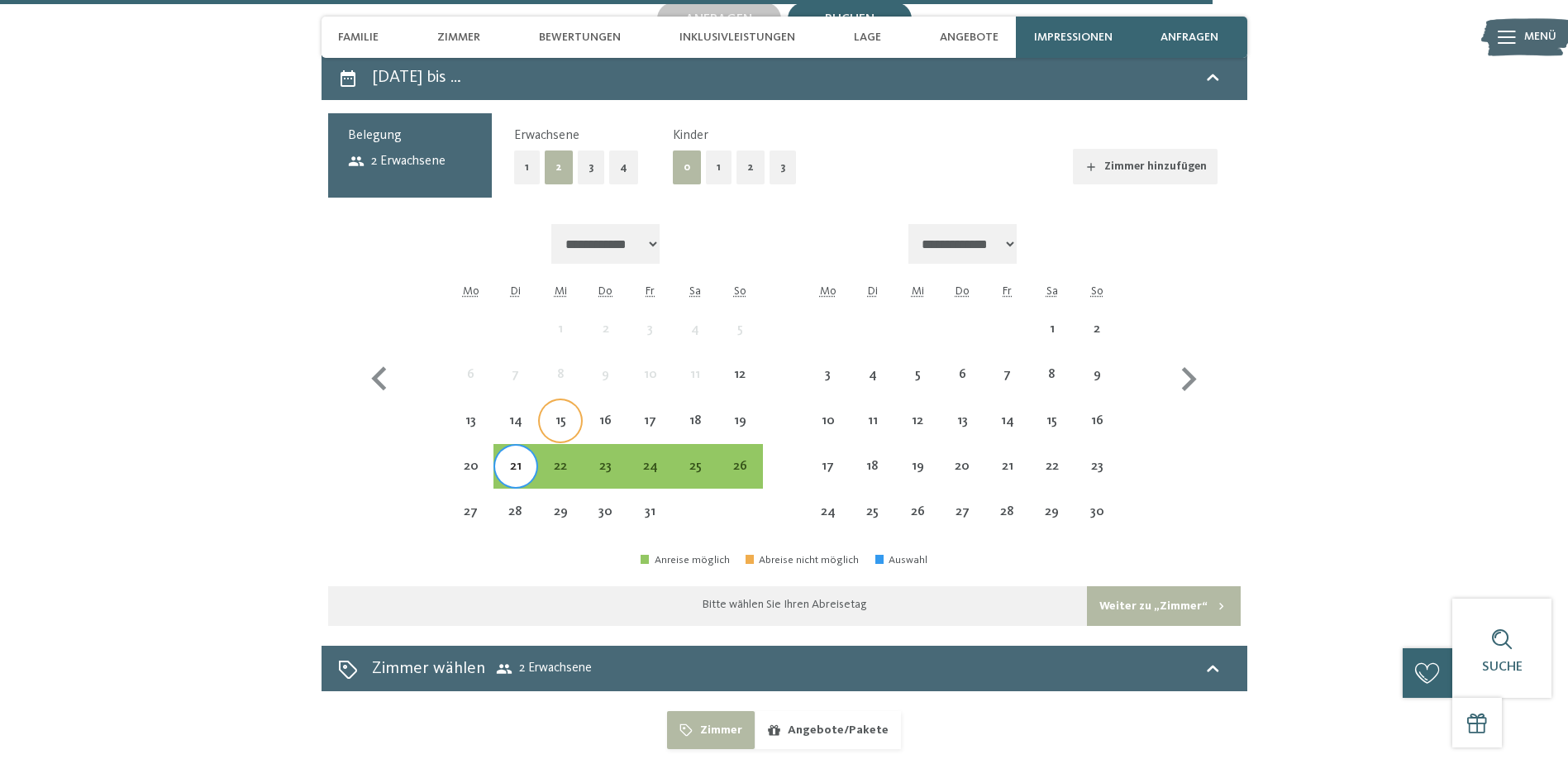
click at [558, 414] on div "15" at bounding box center [561, 435] width 41 height 41
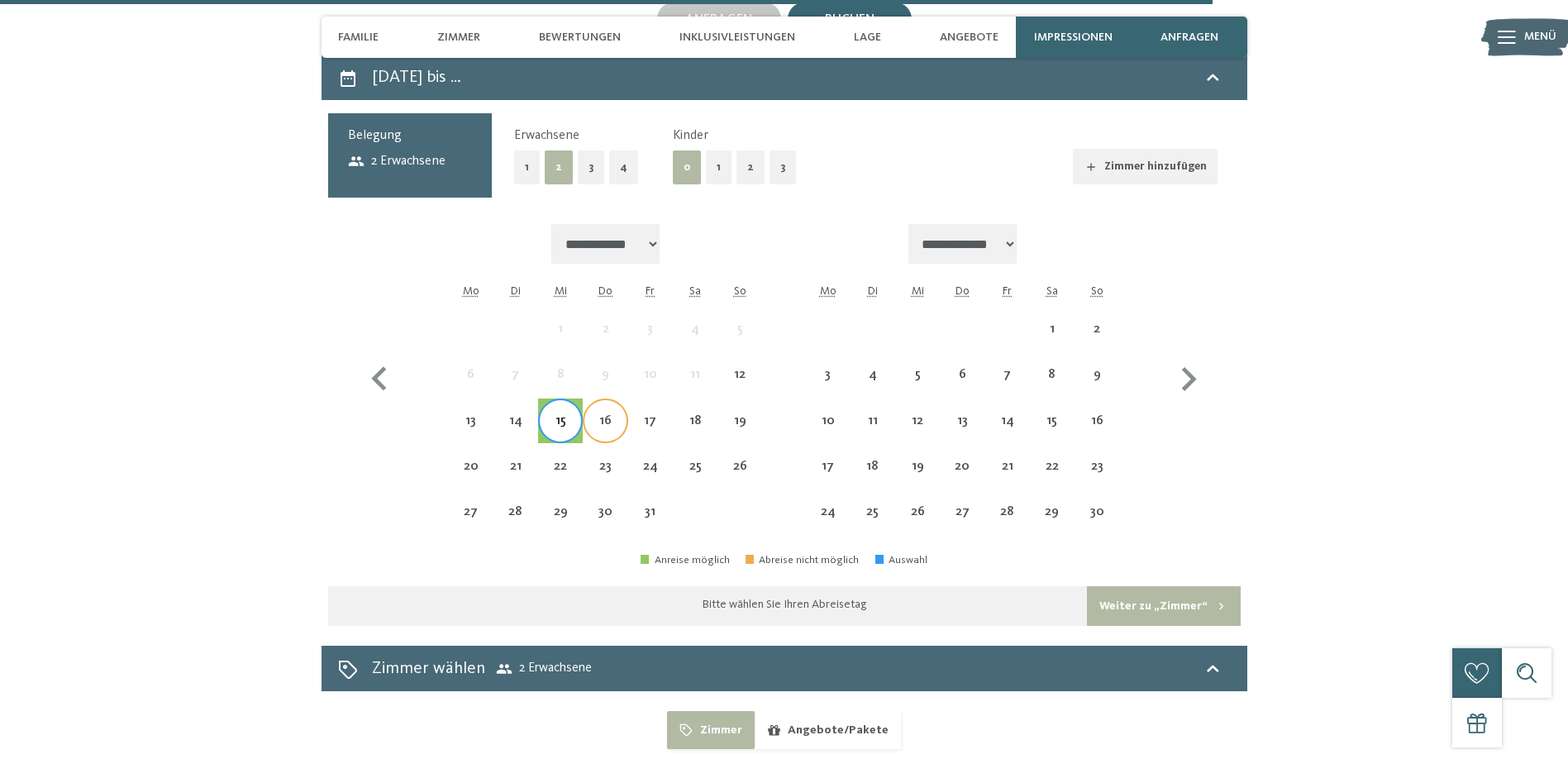
click at [590, 414] on div "16" at bounding box center [605, 435] width 41 height 41
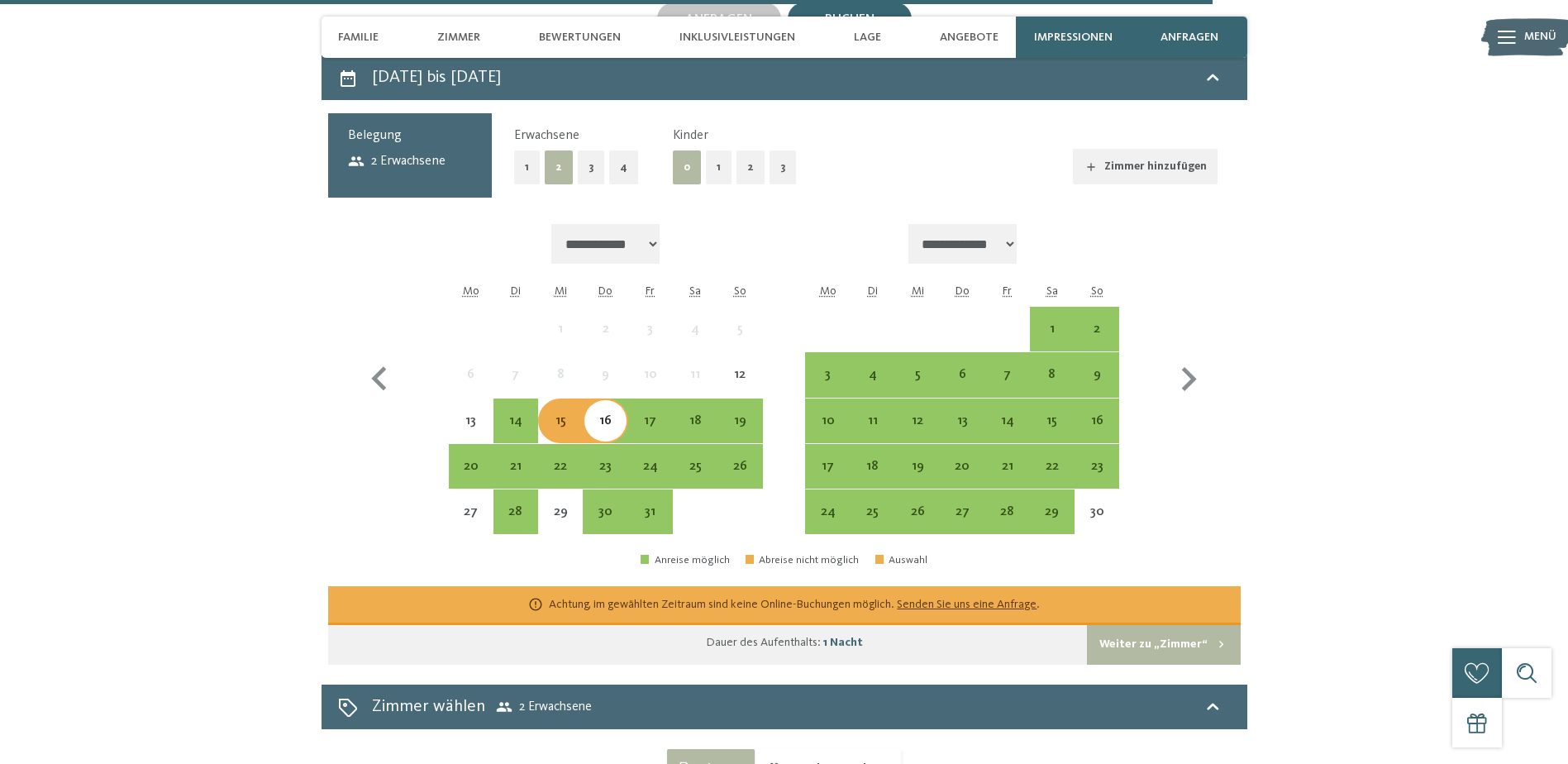
click at [560, 414] on div "15" at bounding box center [561, 435] width 41 height 41
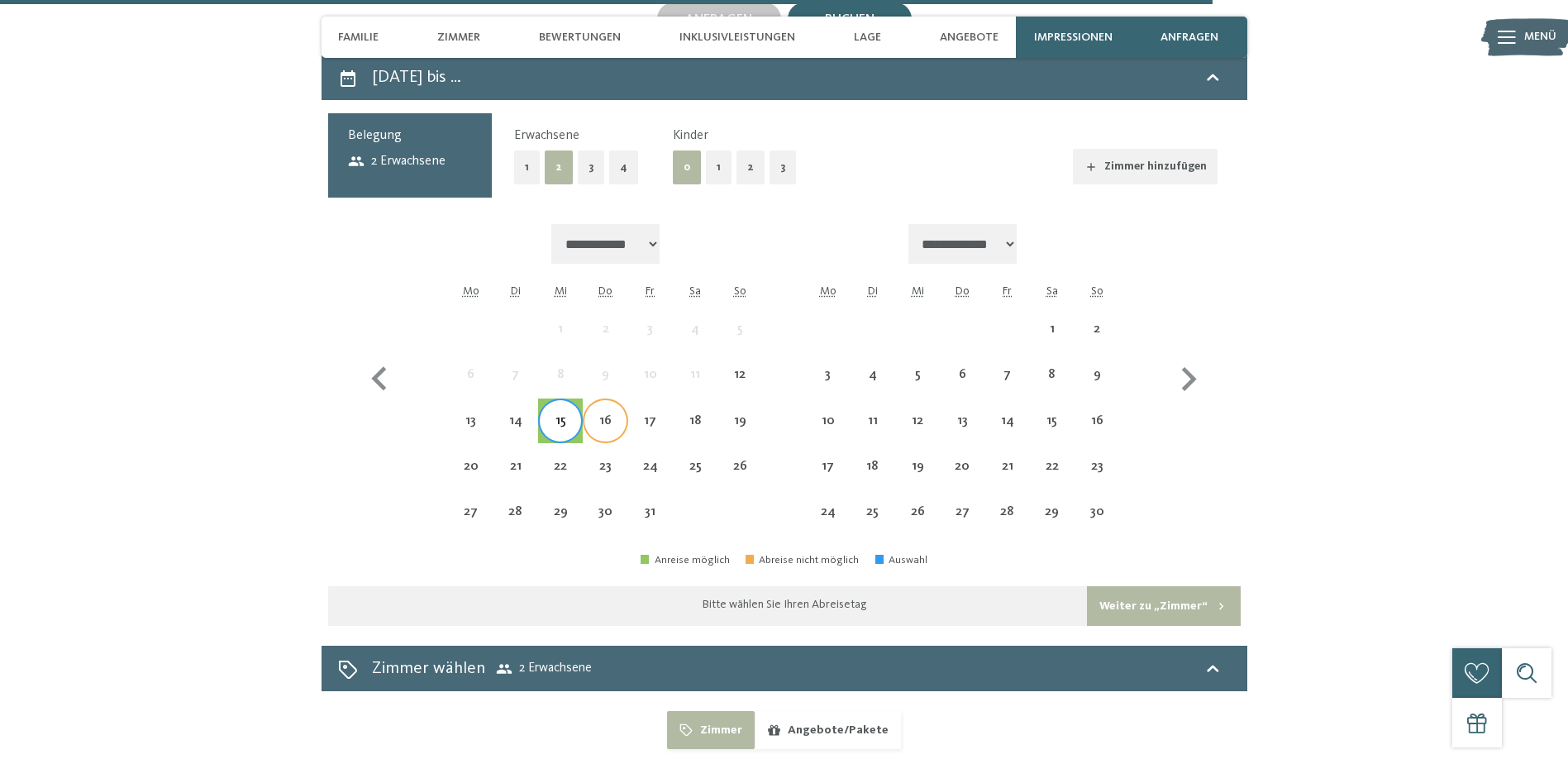
click at [592, 414] on div "16" at bounding box center [605, 435] width 41 height 41
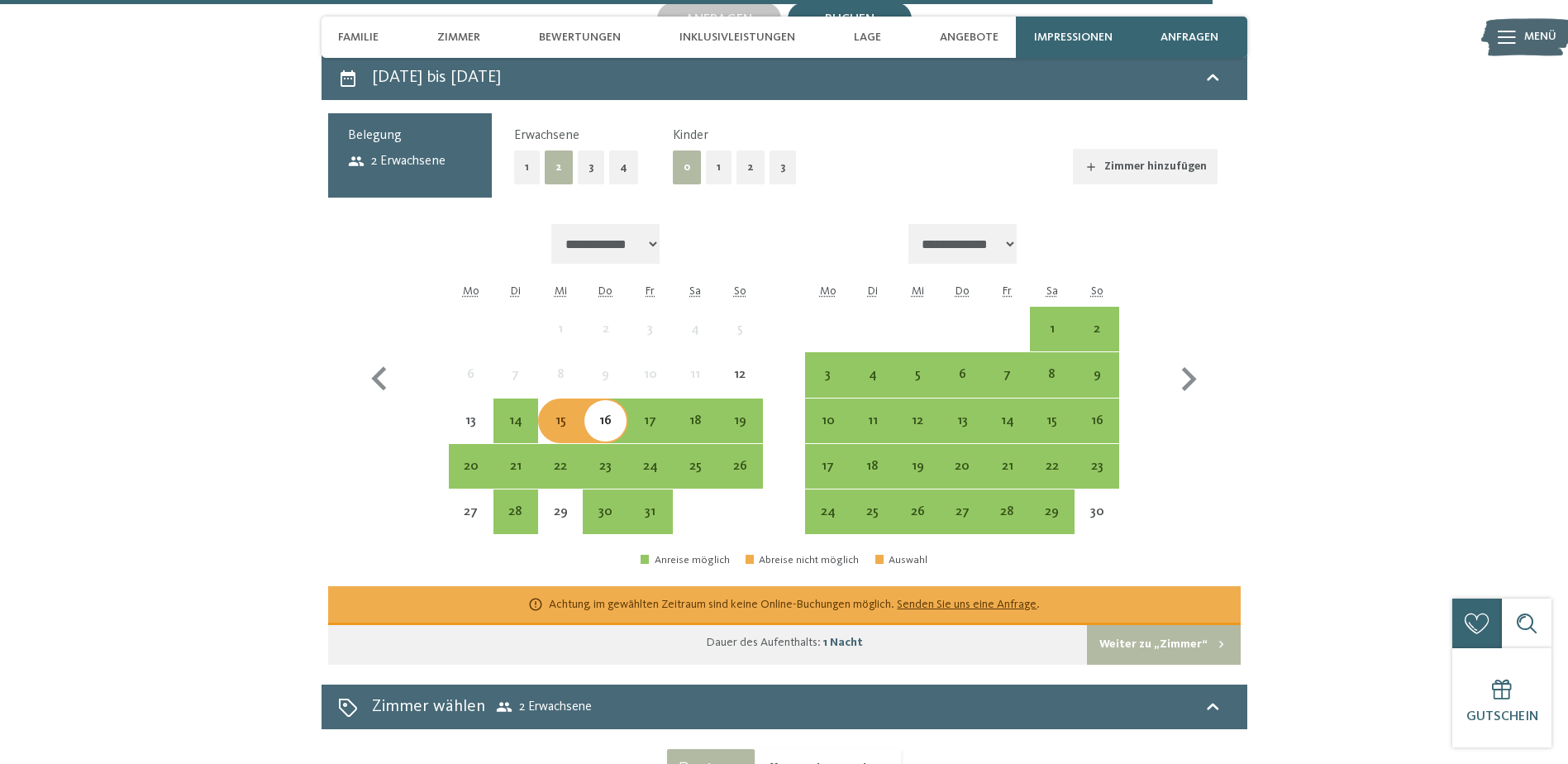
click at [596, 414] on div "16" at bounding box center [605, 435] width 41 height 41
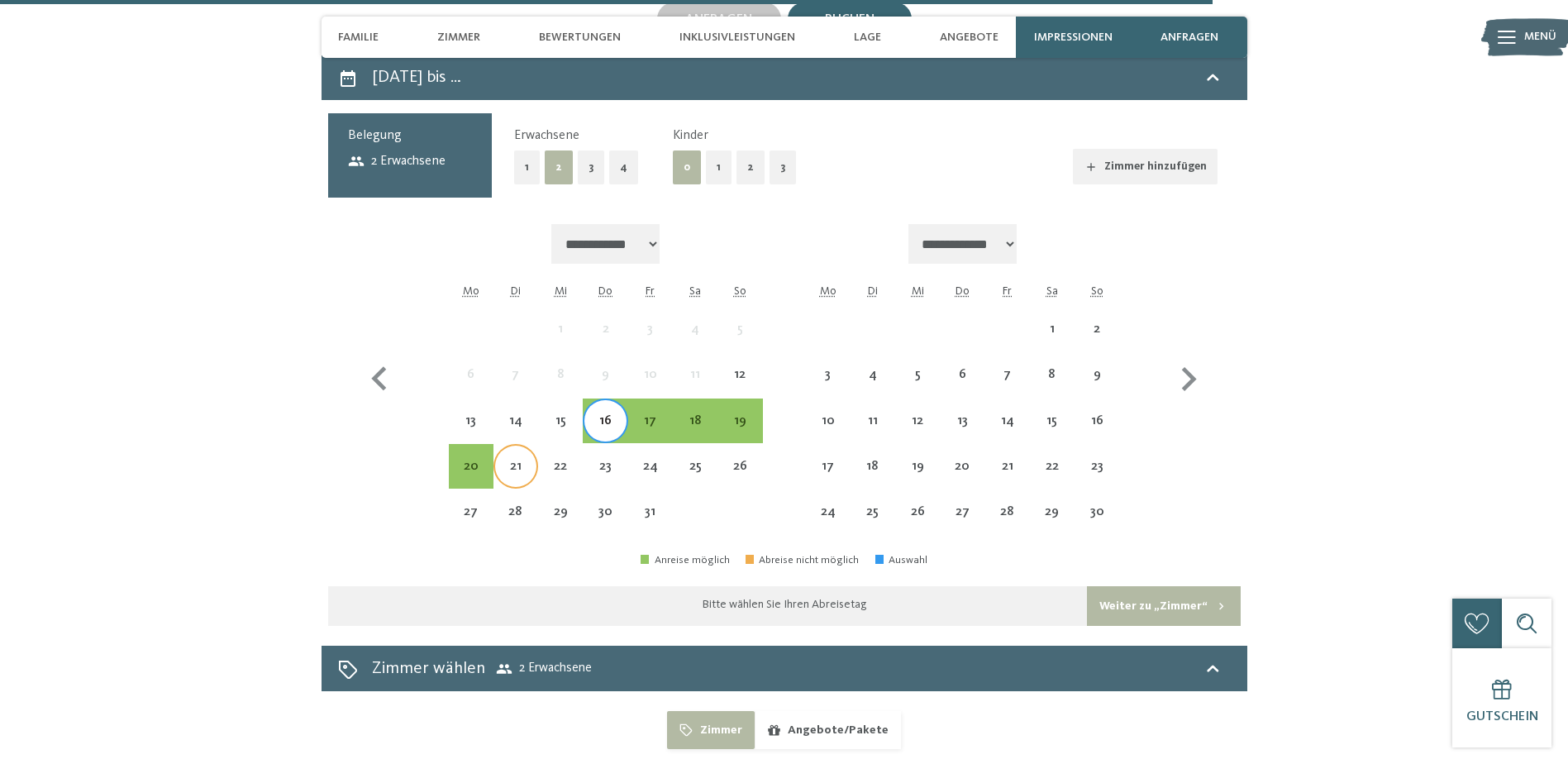
click at [508, 459] on div "21" at bounding box center [516, 480] width 41 height 41
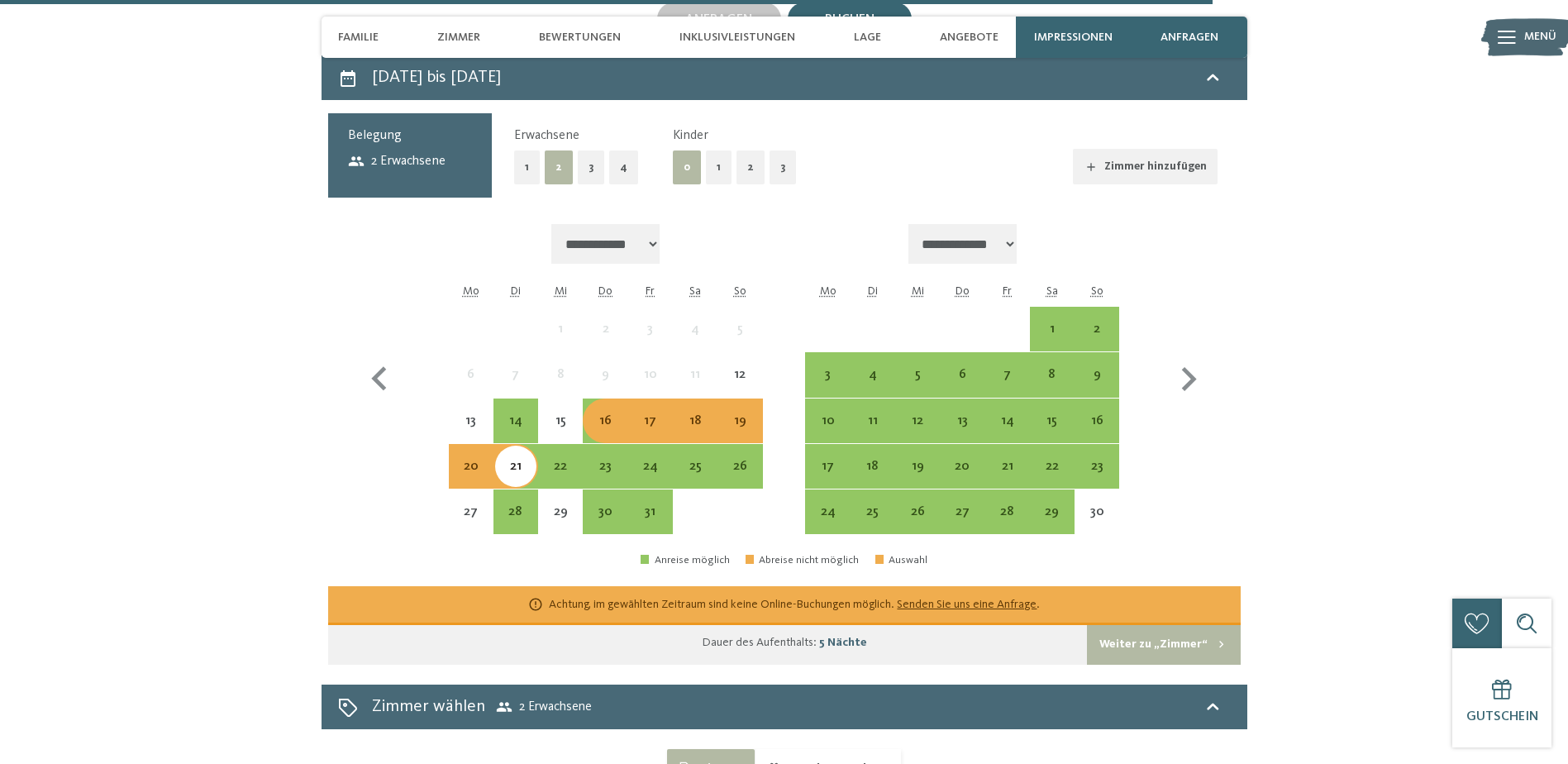
click at [604, 414] on div "16" at bounding box center [605, 435] width 41 height 41
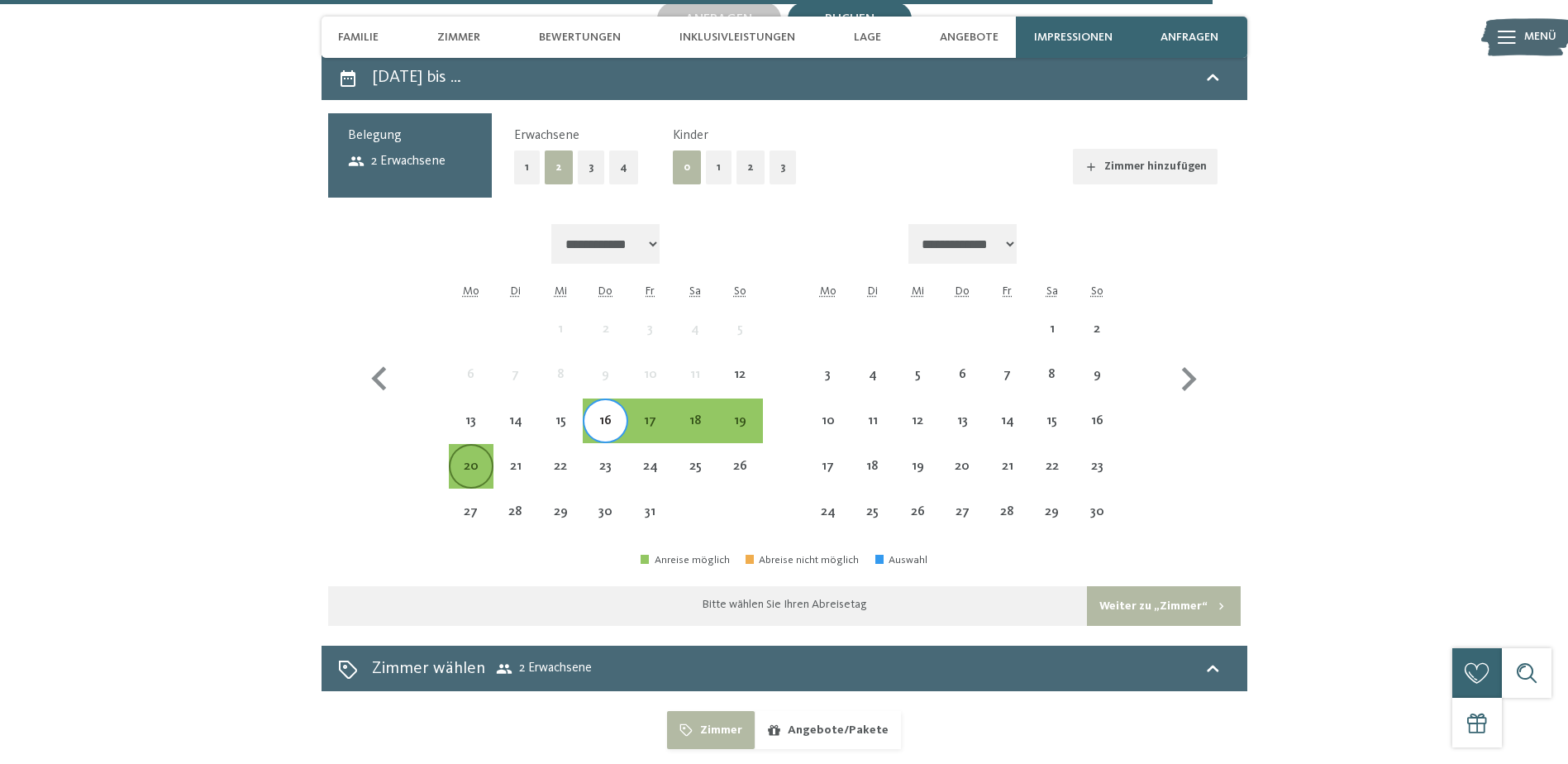
click at [489, 459] on div "20" at bounding box center [471, 480] width 41 height 41
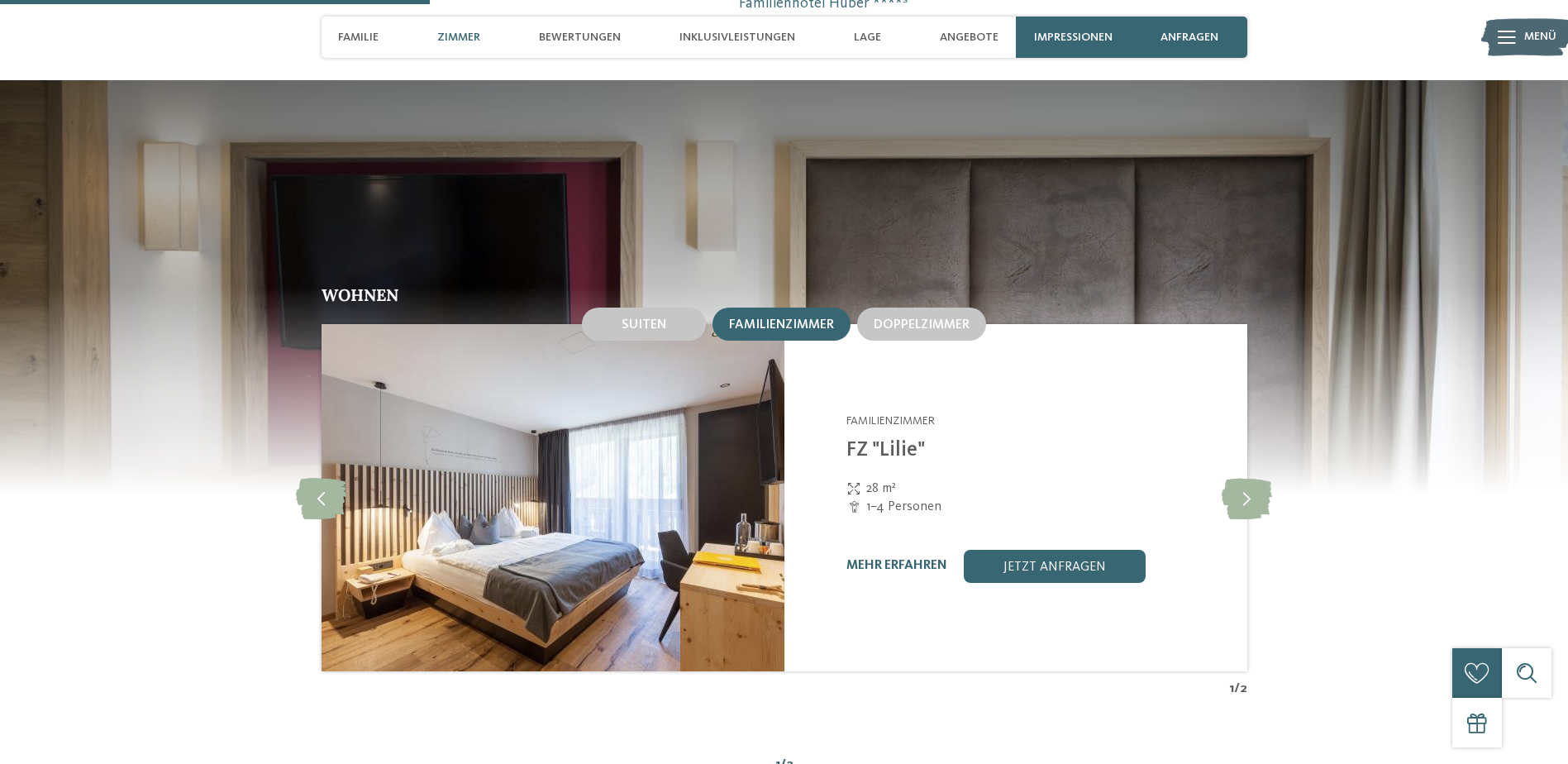
scroll to position [1996, 0]
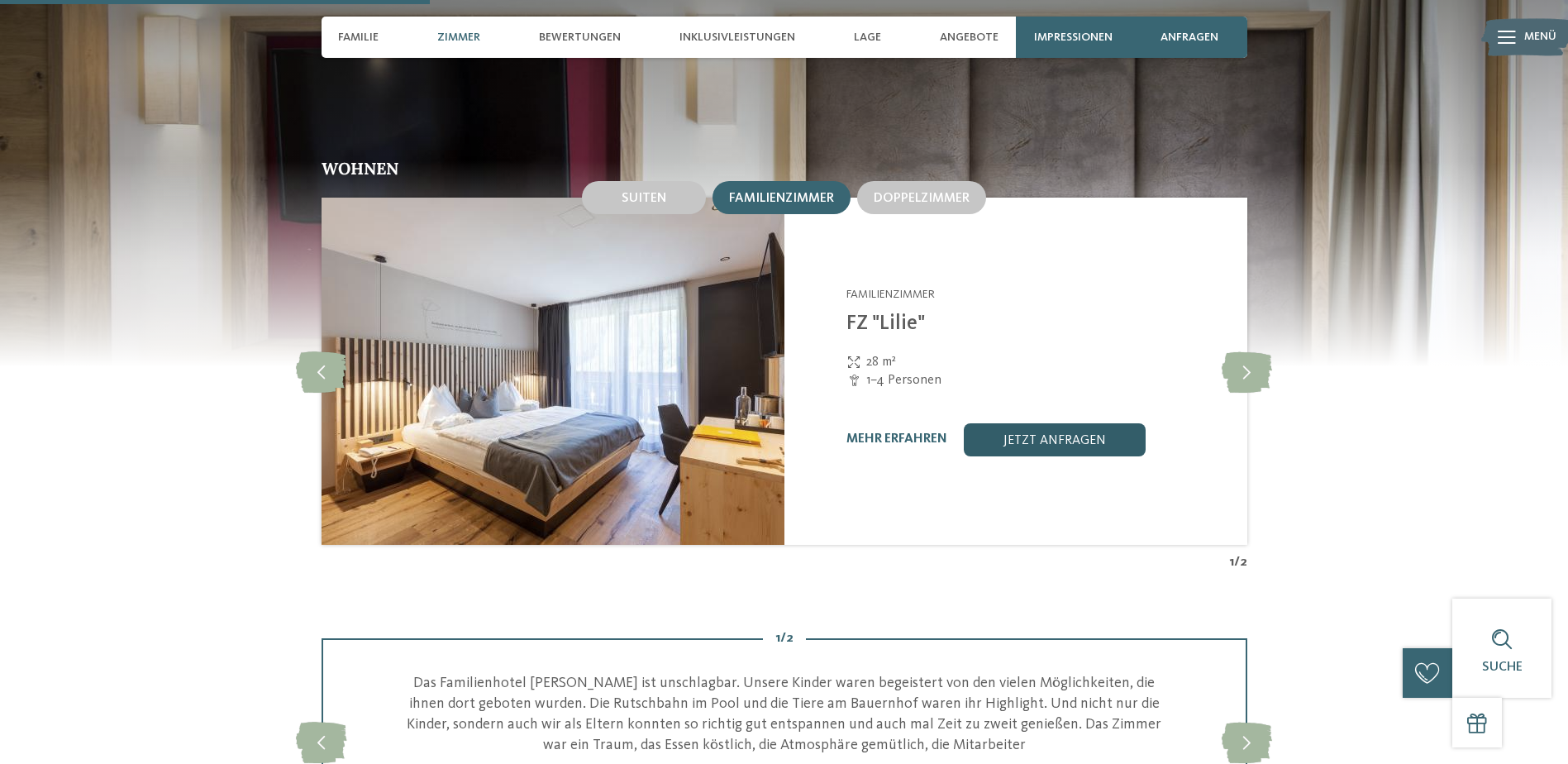
click at [1061, 423] on link "jetzt anfragen" at bounding box center [1055, 439] width 182 height 33
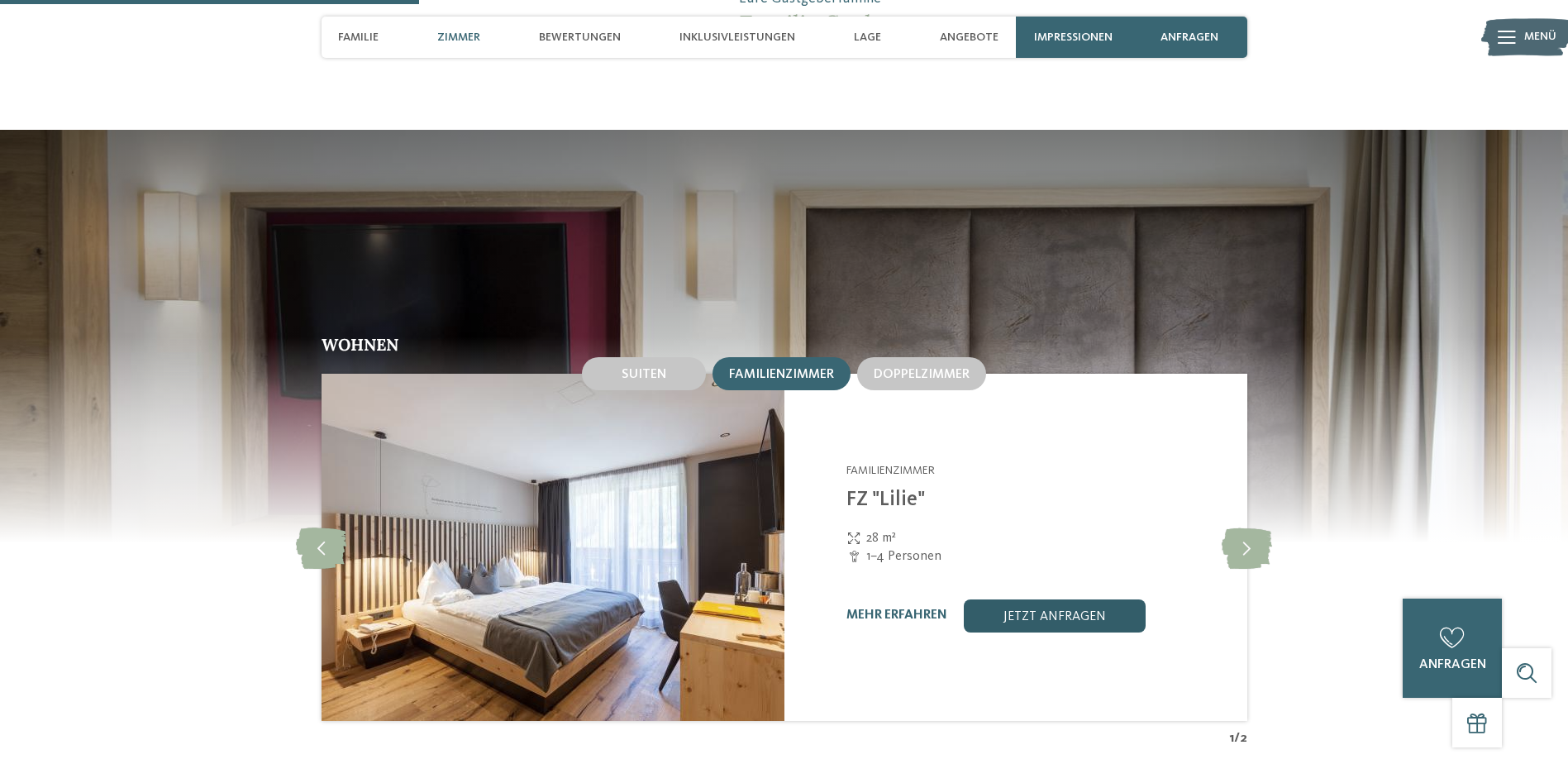
scroll to position [1913, 0]
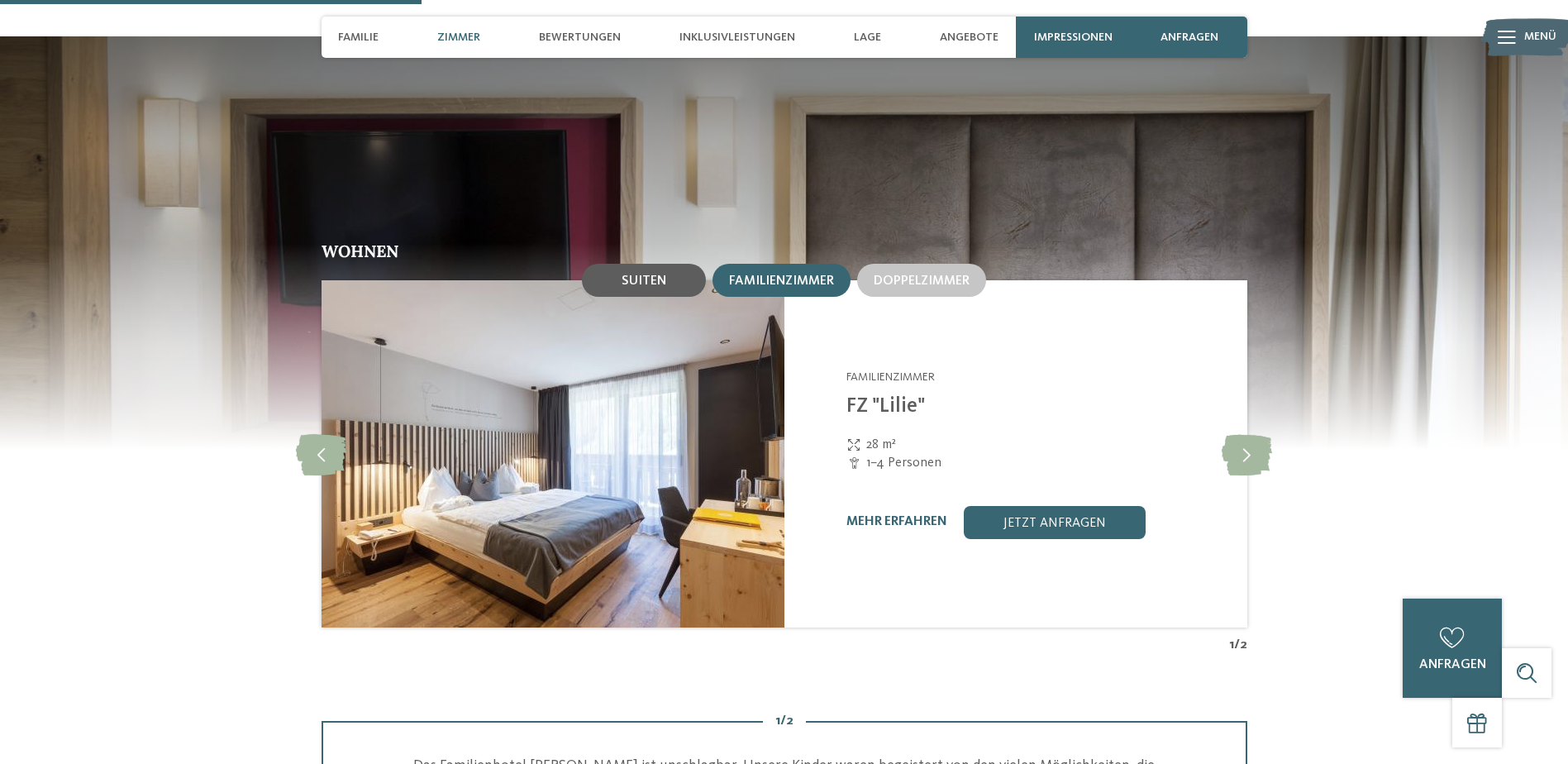
click at [652, 275] on span "Suiten" at bounding box center [644, 281] width 45 height 13
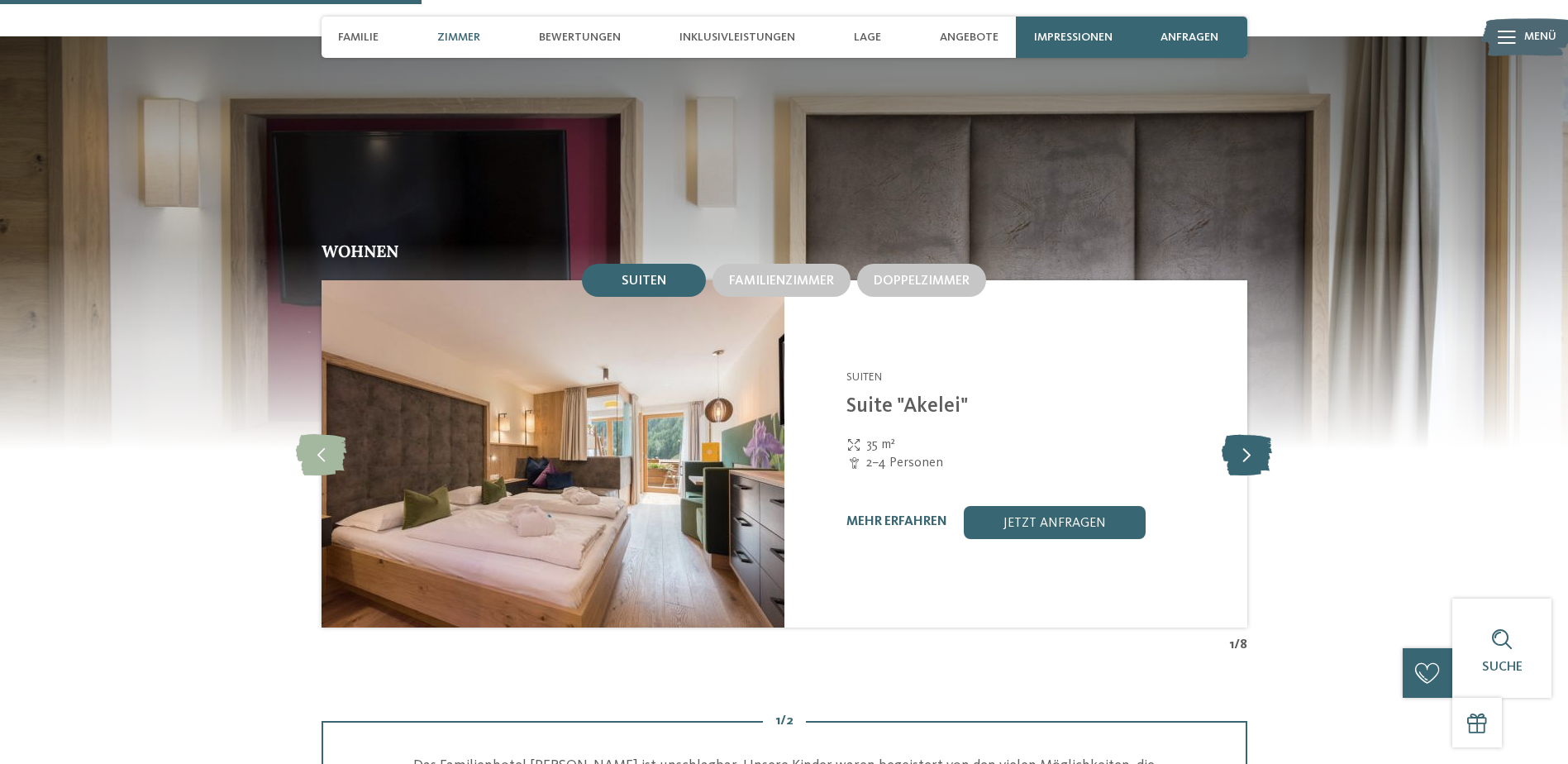
click at [1242, 433] on icon at bounding box center [1247, 454] width 51 height 41
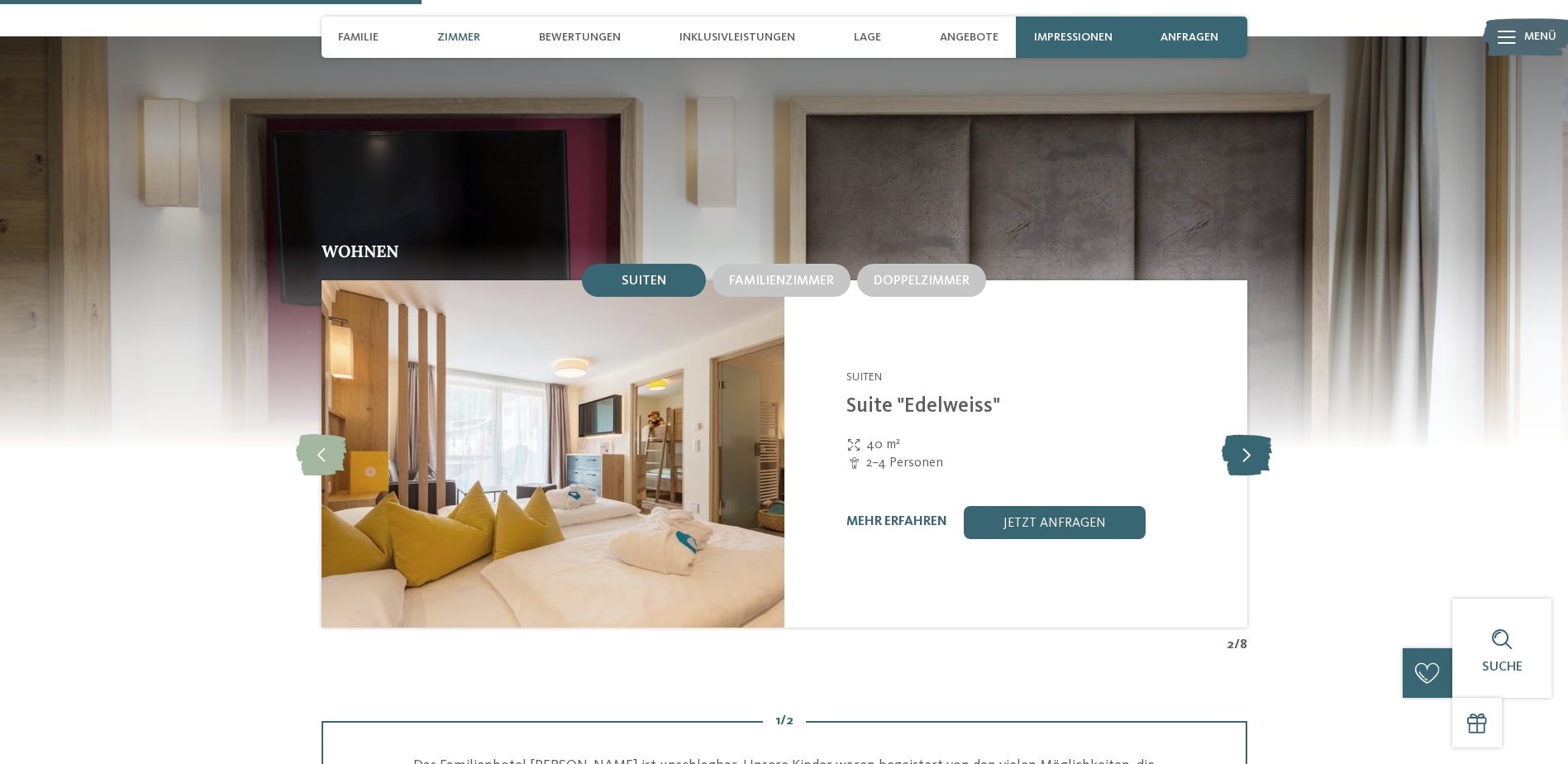
click at [1243, 433] on icon at bounding box center [1247, 454] width 51 height 41
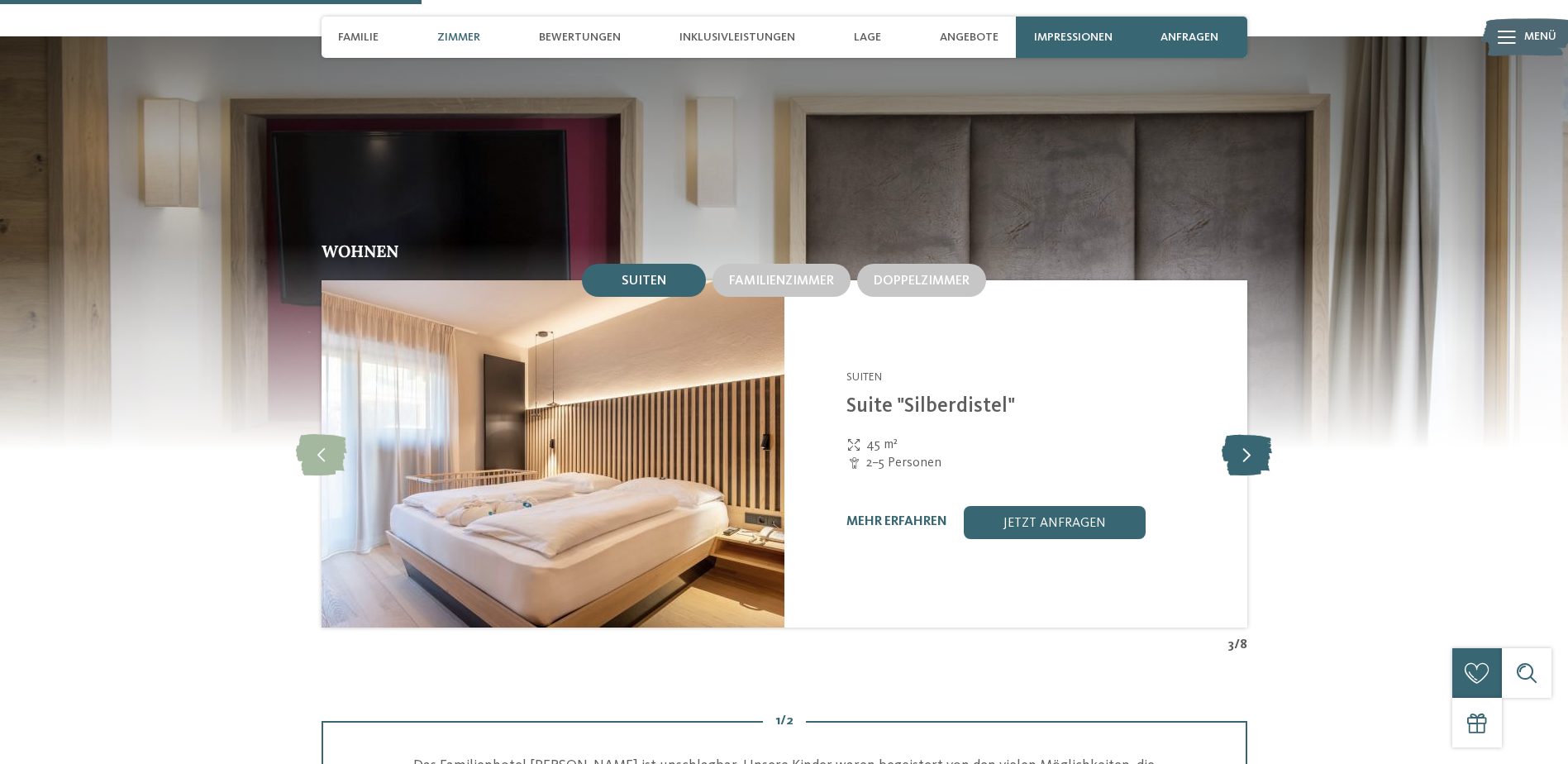
click at [1243, 433] on icon at bounding box center [1247, 454] width 51 height 41
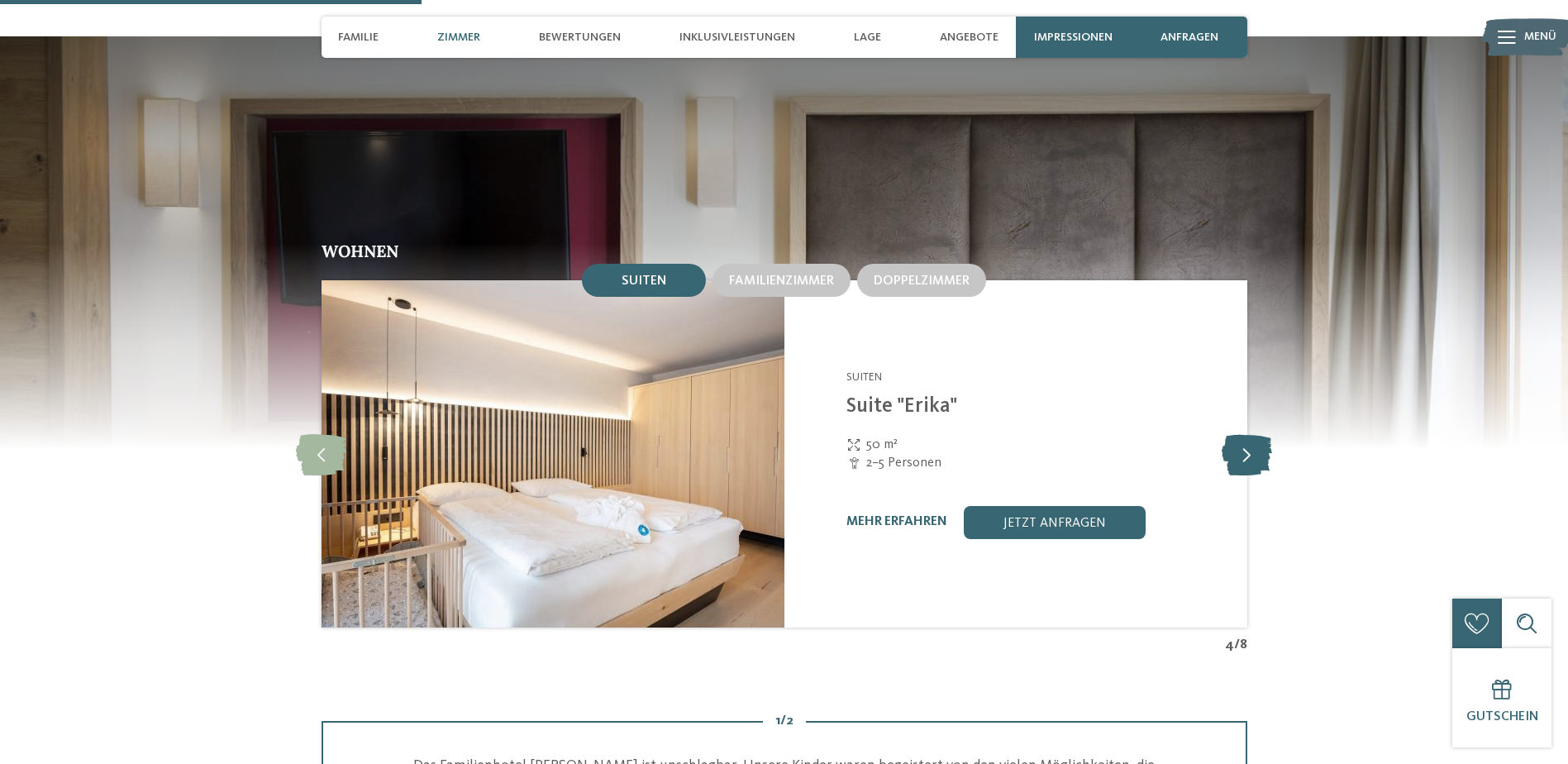
click at [1243, 433] on icon at bounding box center [1247, 454] width 51 height 41
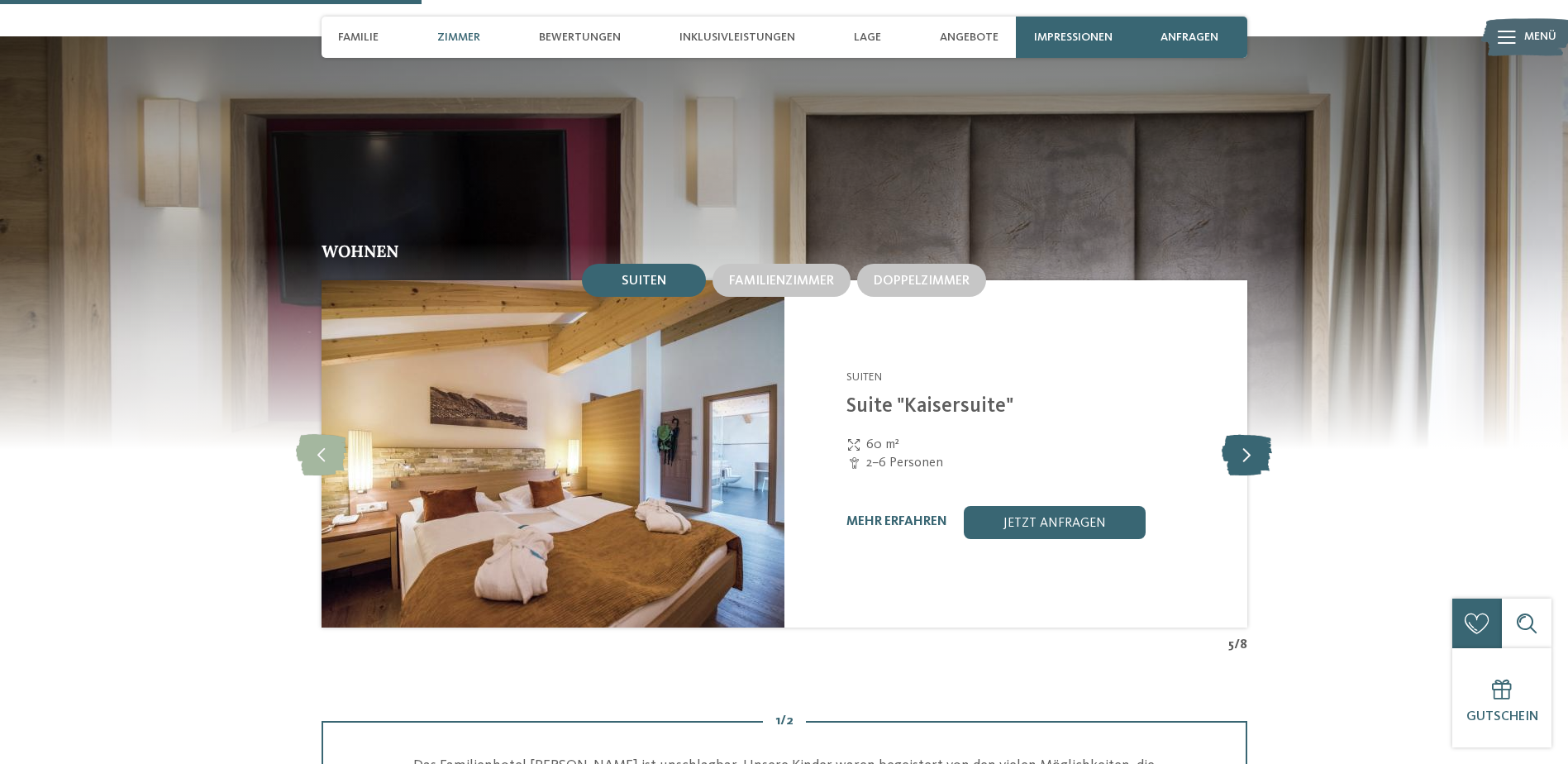
click at [1243, 433] on icon at bounding box center [1247, 454] width 51 height 41
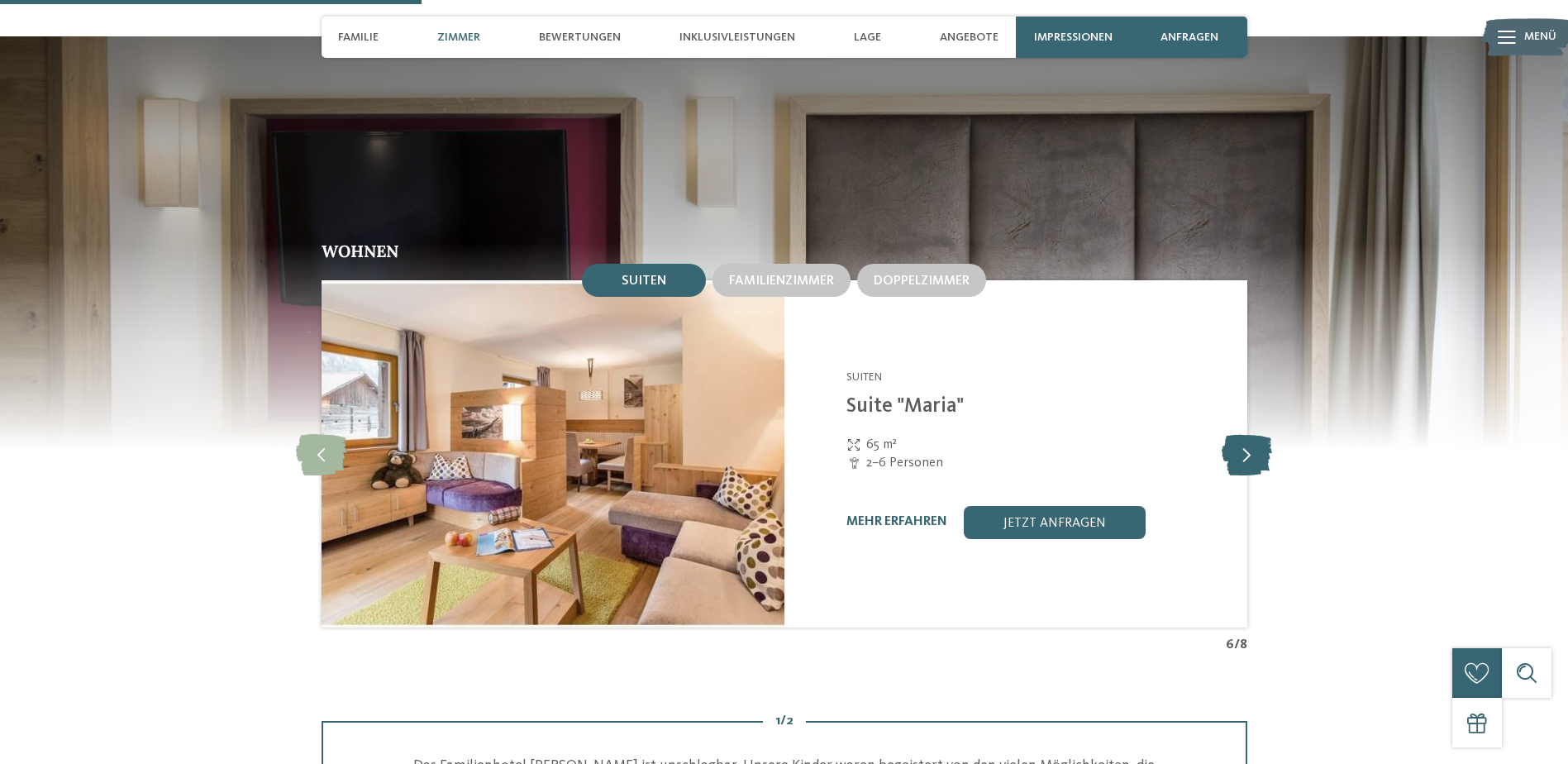
click at [1243, 433] on icon at bounding box center [1247, 454] width 51 height 41
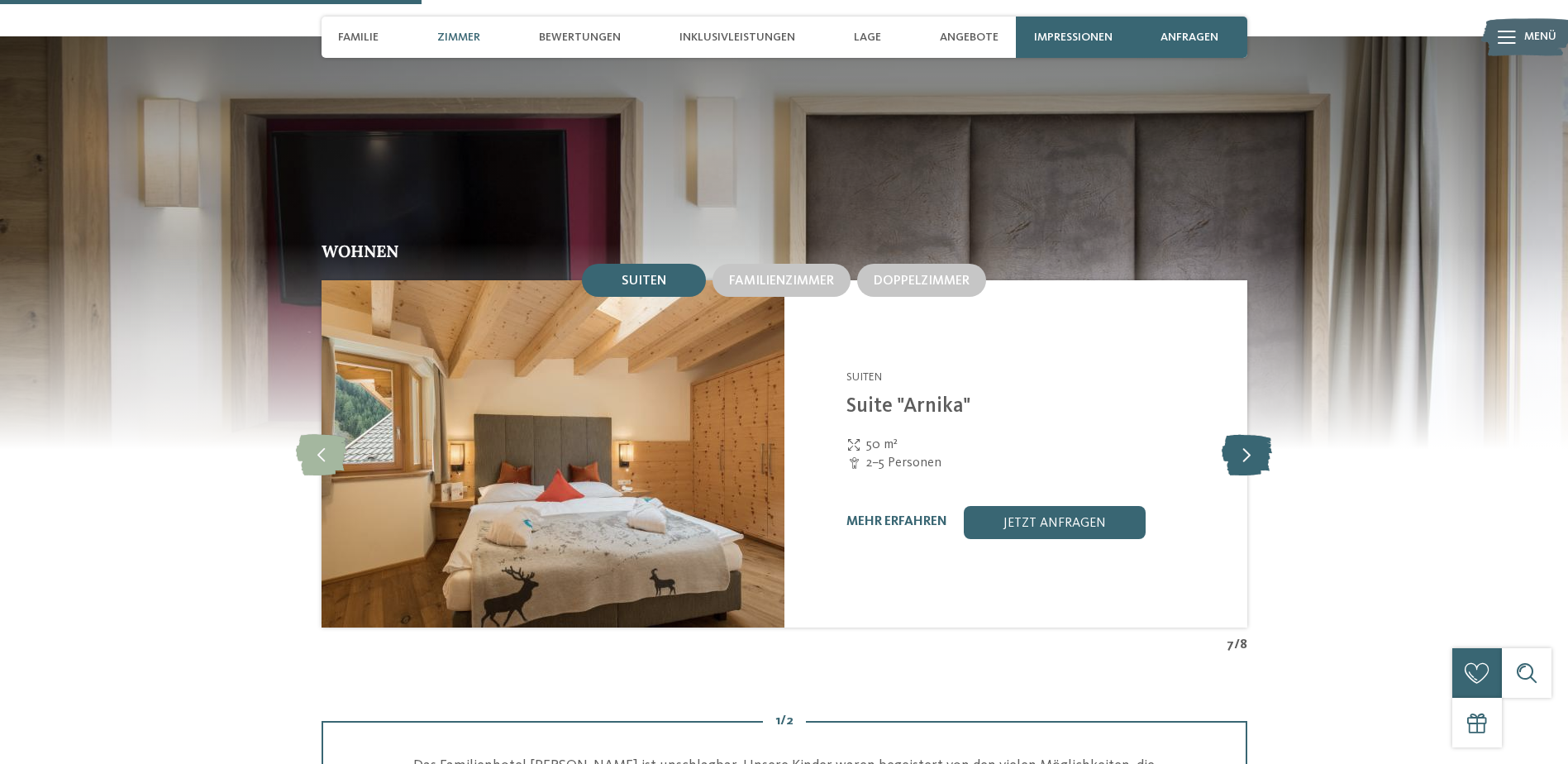
click at [1243, 433] on icon at bounding box center [1247, 454] width 51 height 41
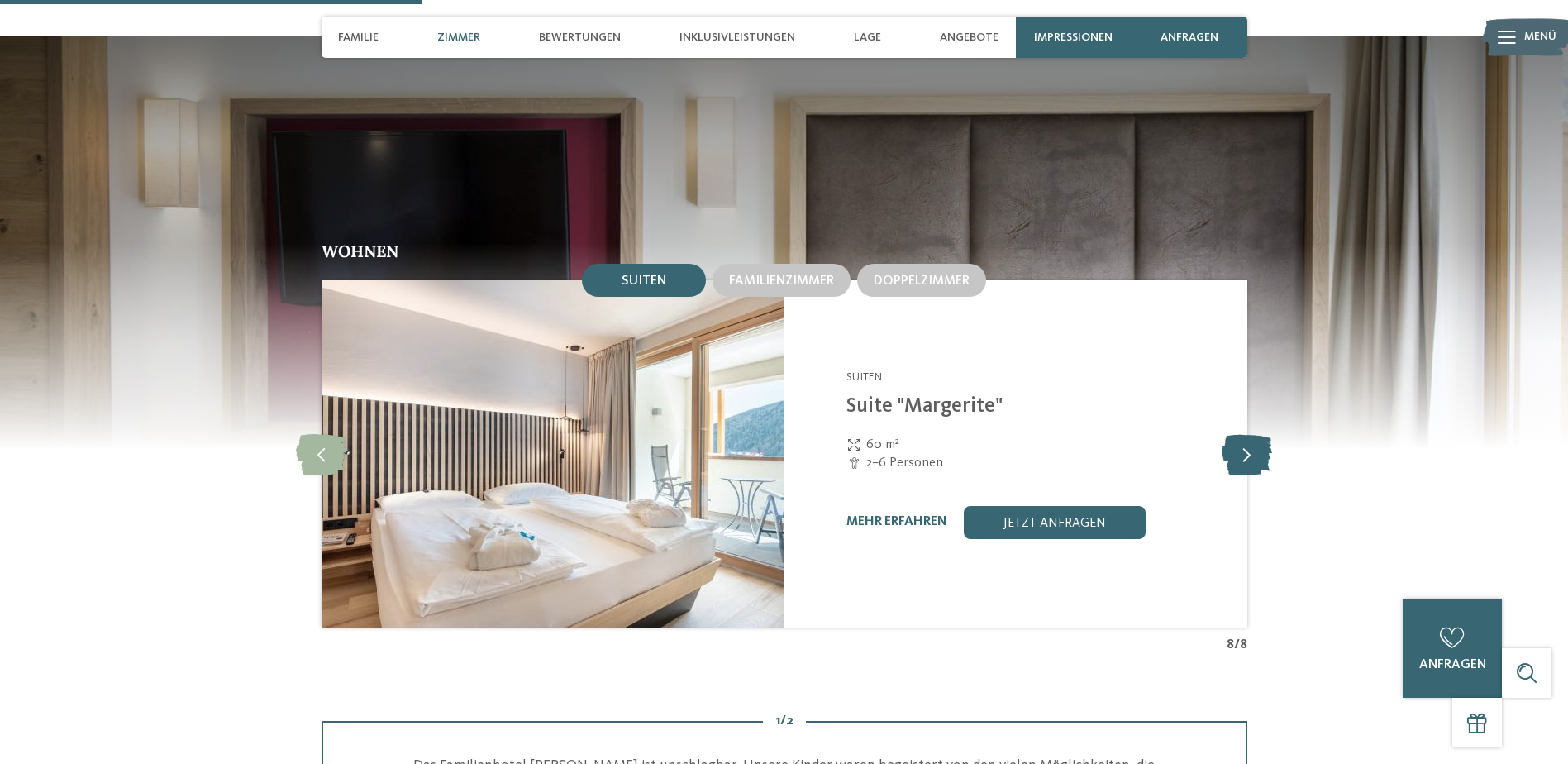
click at [1243, 433] on icon at bounding box center [1247, 454] width 51 height 41
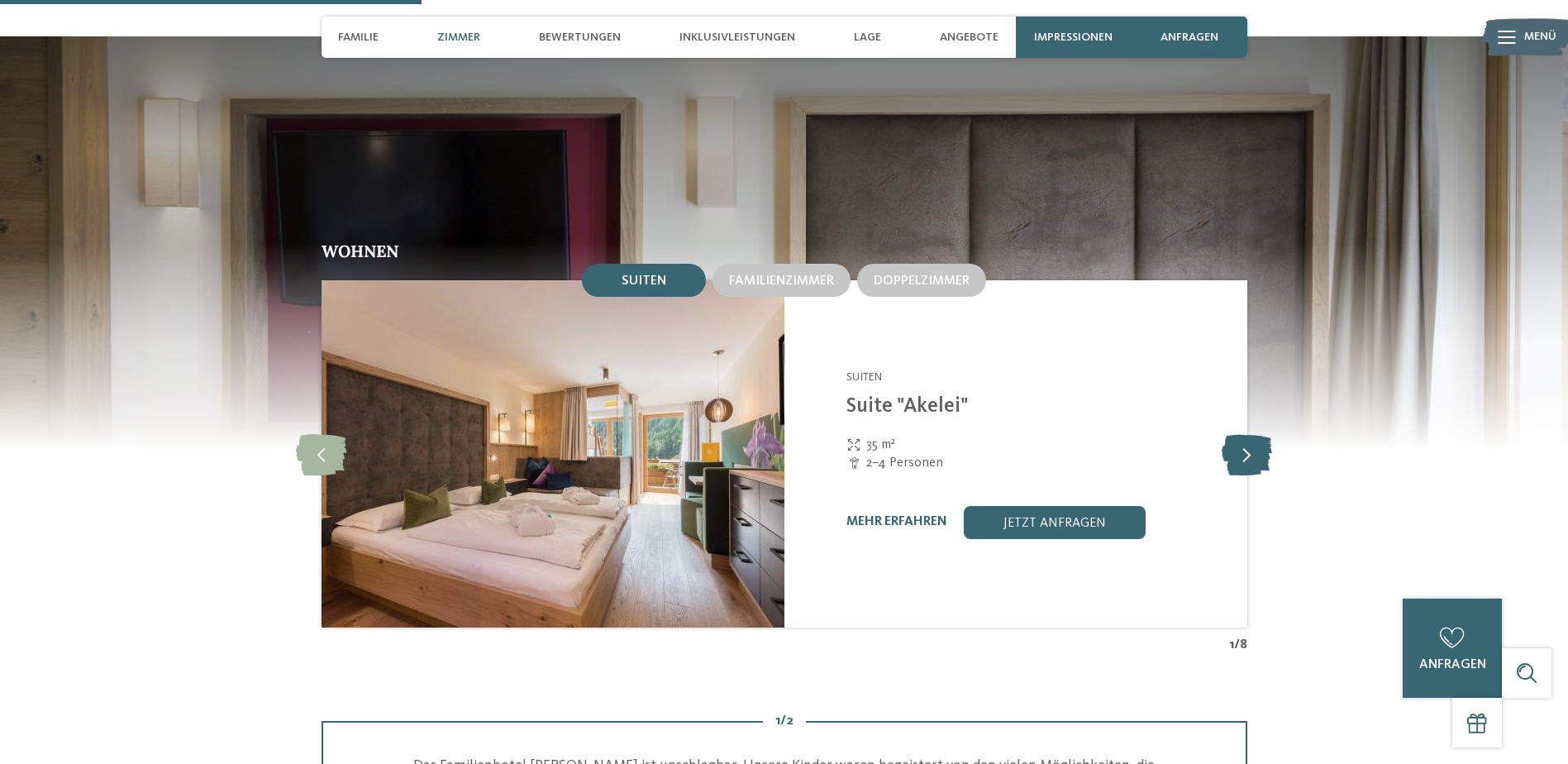
click at [1243, 433] on icon at bounding box center [1247, 454] width 51 height 41
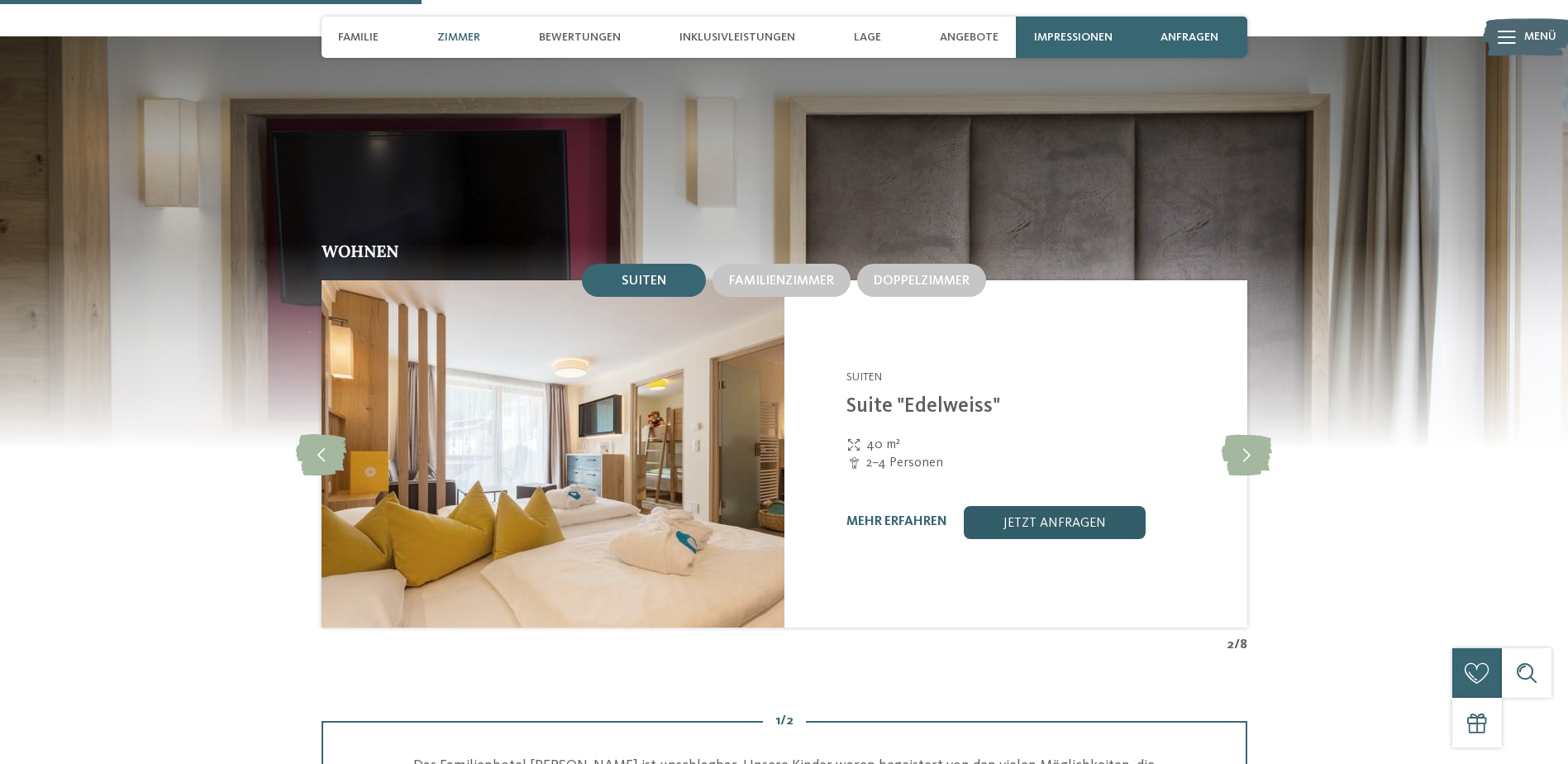
click at [1089, 506] on link "jetzt anfragen" at bounding box center [1055, 522] width 182 height 33
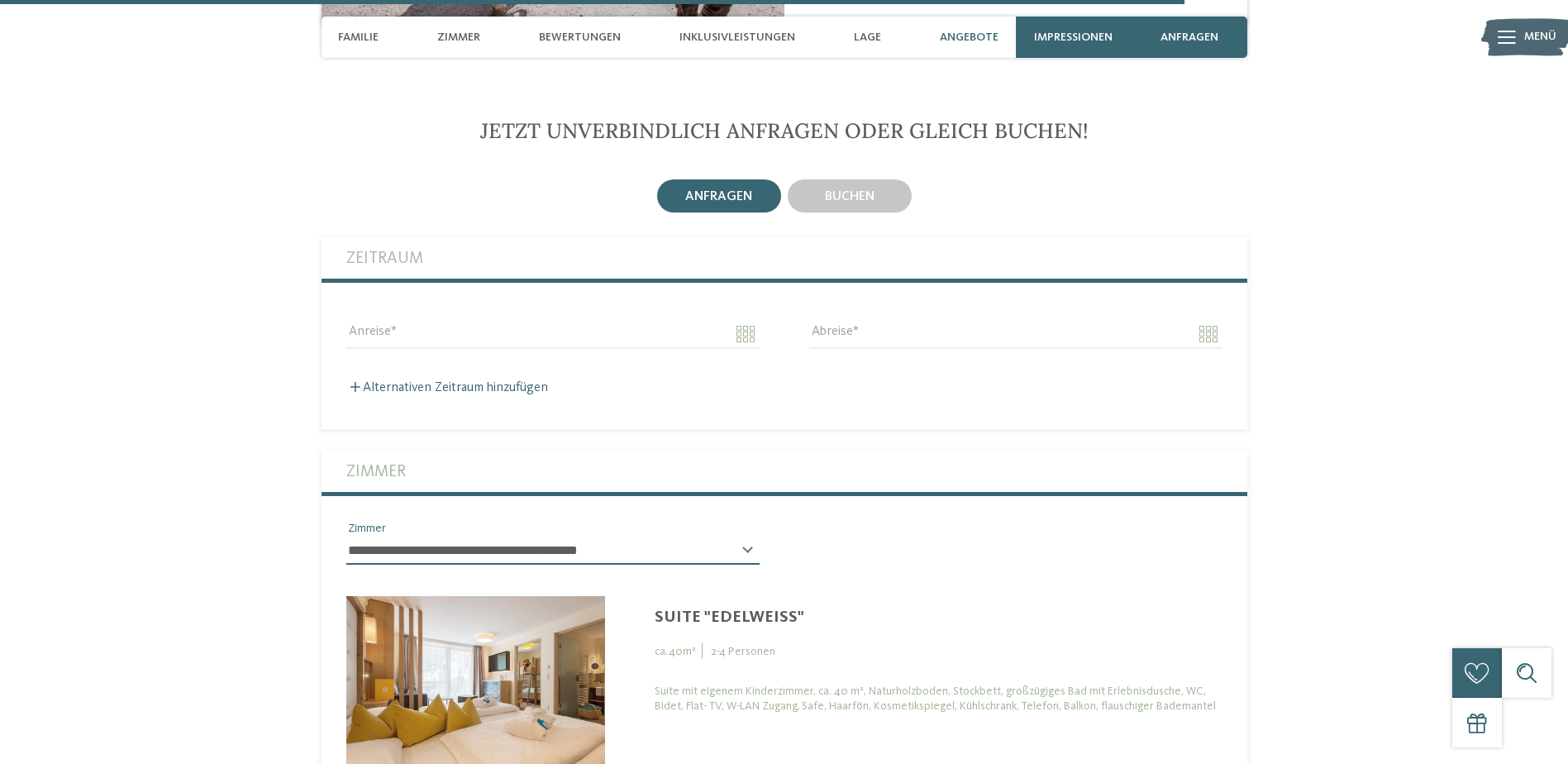
scroll to position [5467, 0]
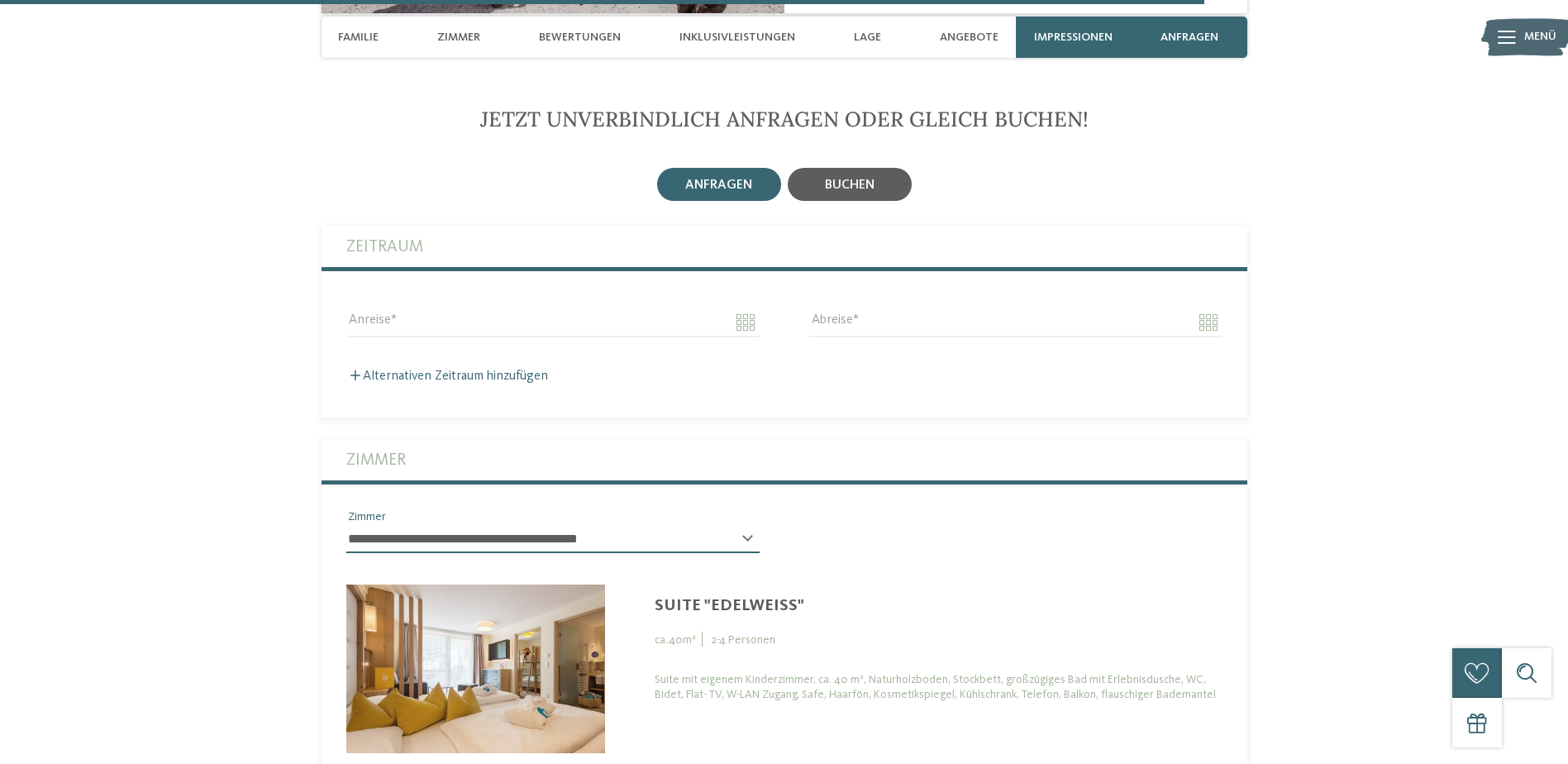
click at [834, 178] on span "buchen" at bounding box center [850, 185] width 50 height 13
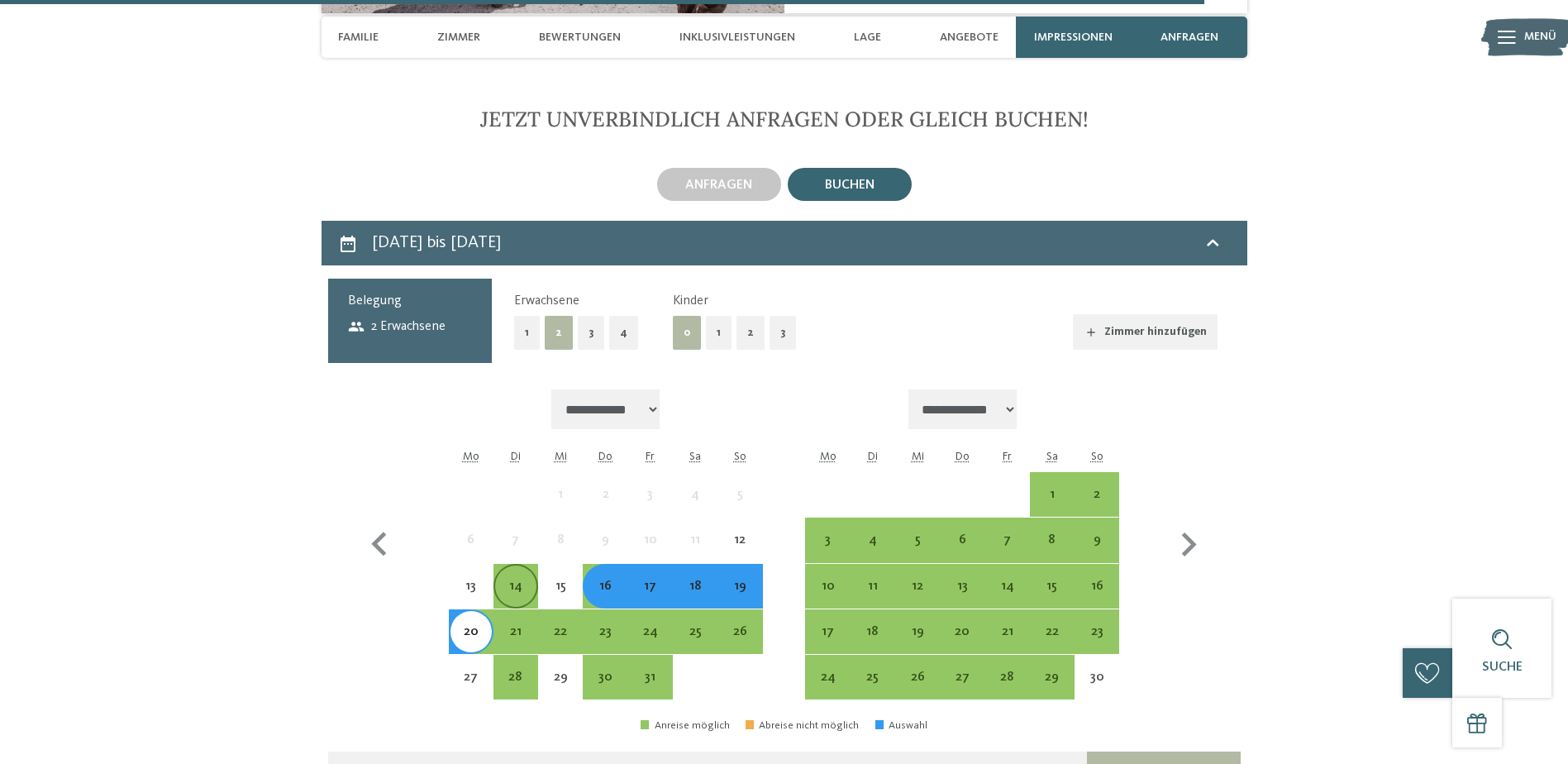
click at [506, 579] on div "14" at bounding box center [516, 600] width 41 height 41
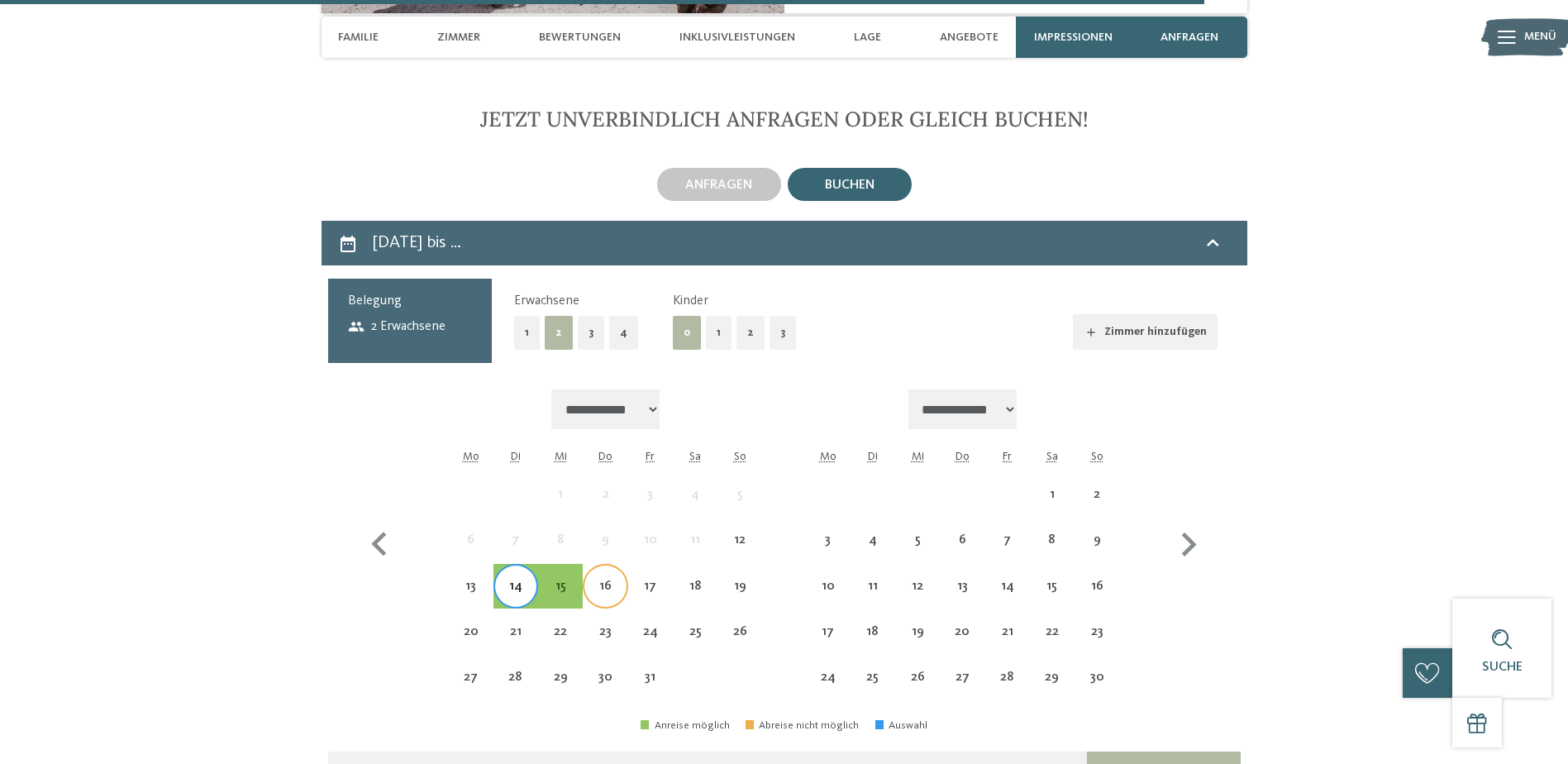
click at [595, 579] on div "16" at bounding box center [605, 600] width 41 height 41
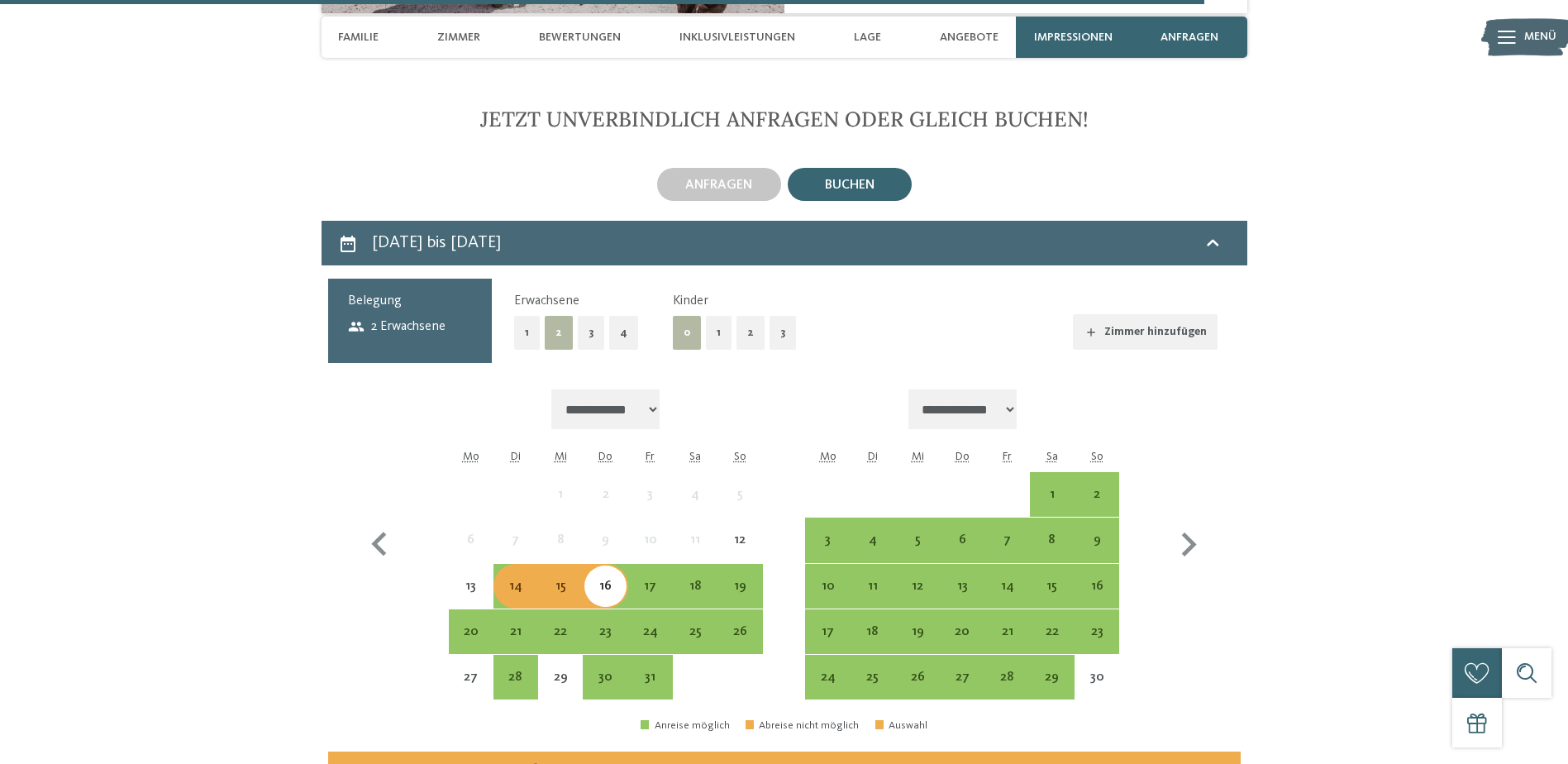
click at [611, 579] on div "16" at bounding box center [605, 600] width 41 height 41
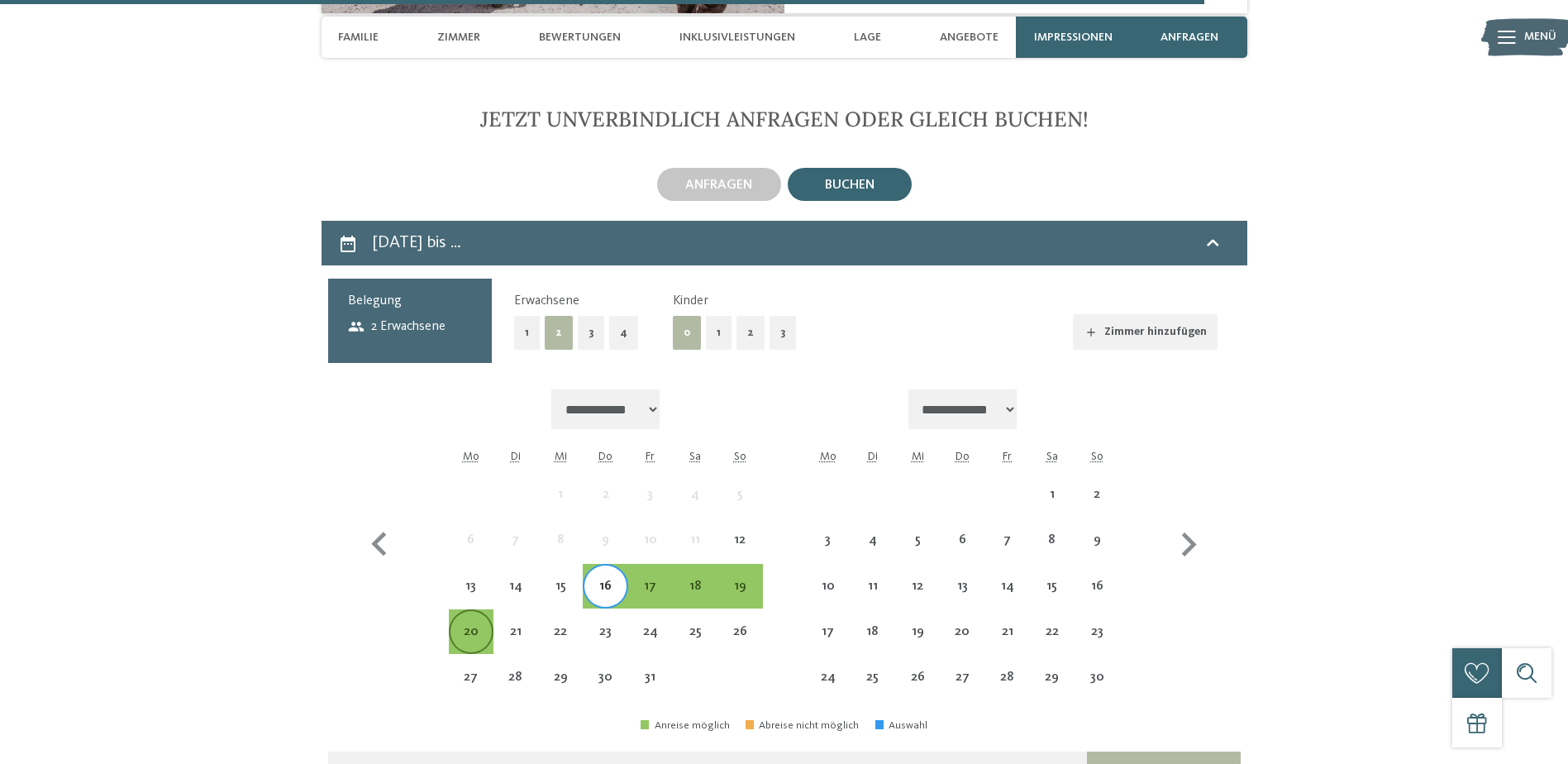
click at [478, 624] on div "20" at bounding box center [471, 645] width 41 height 41
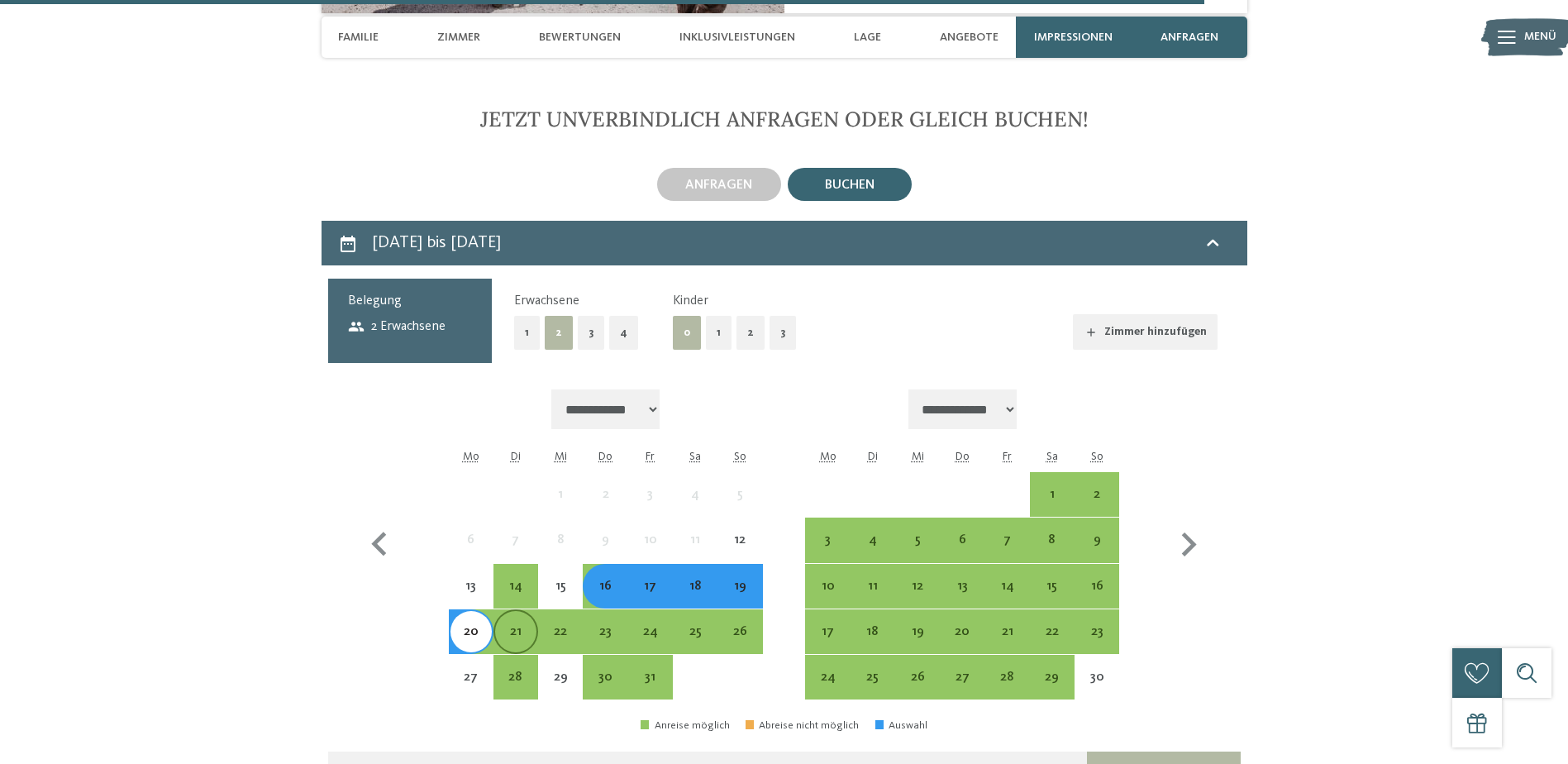
click at [520, 624] on div "21" at bounding box center [516, 645] width 41 height 41
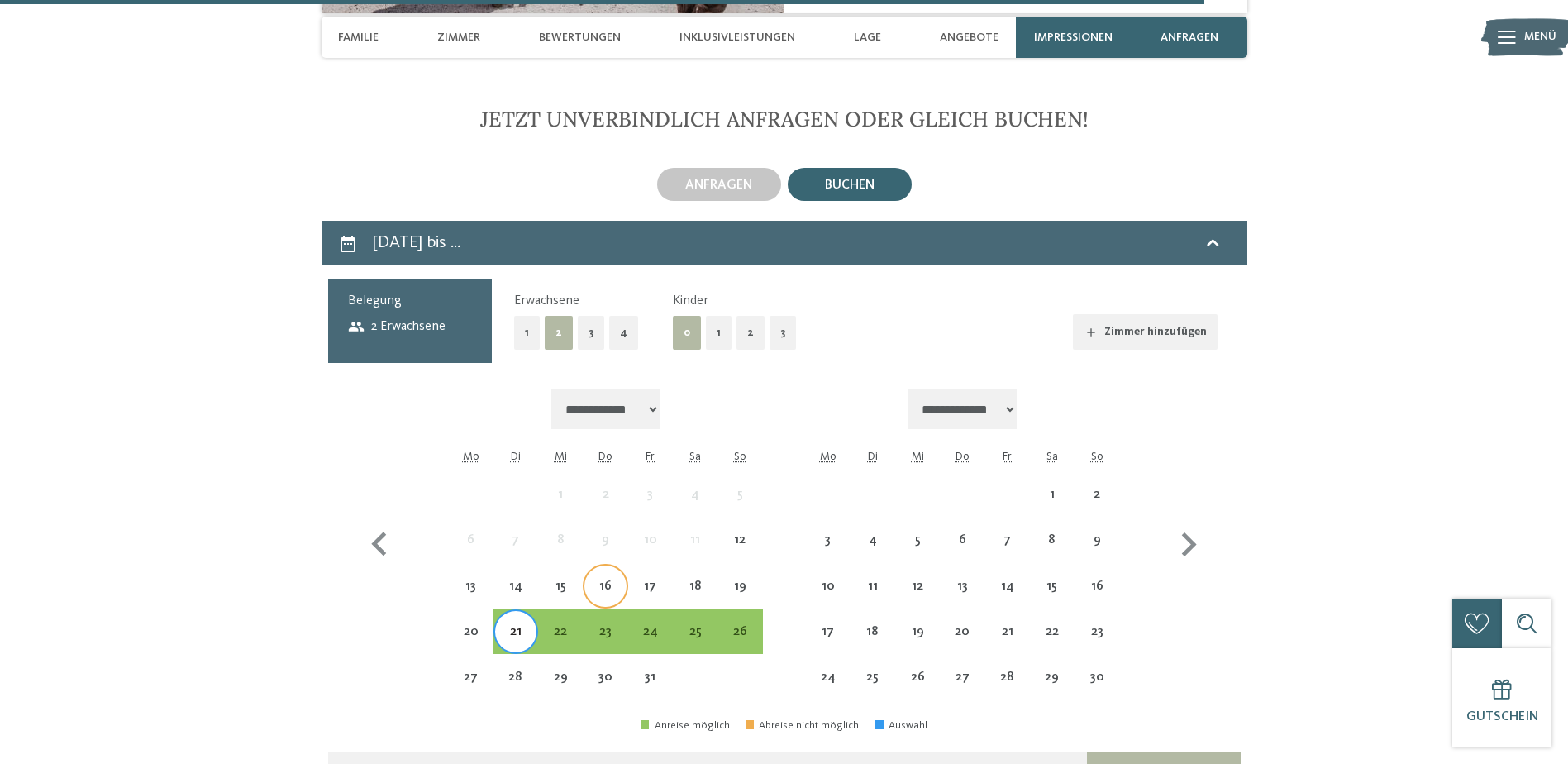
click at [591, 579] on div "16" at bounding box center [605, 600] width 41 height 41
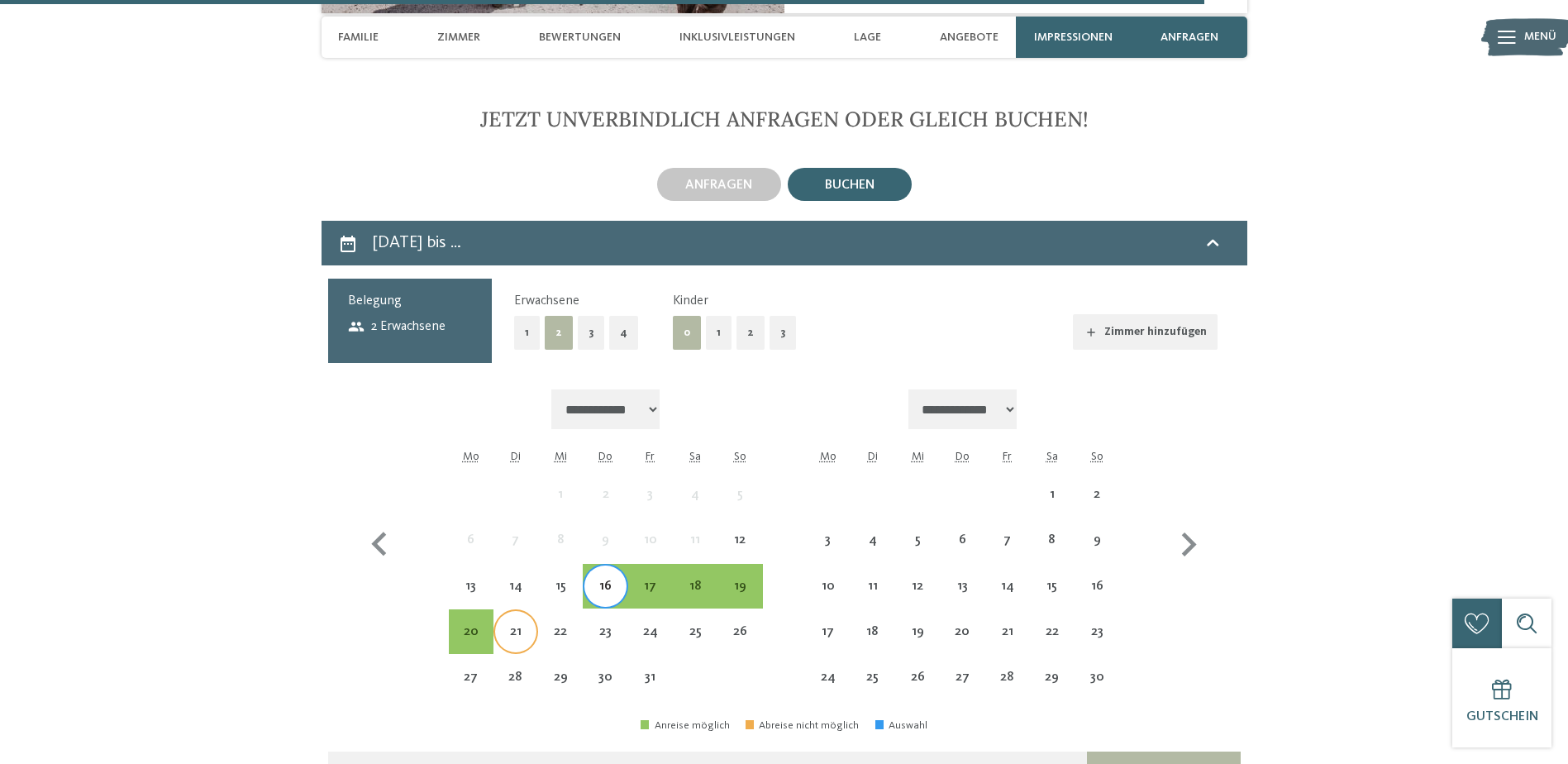
click at [523, 624] on div "21" at bounding box center [516, 645] width 41 height 41
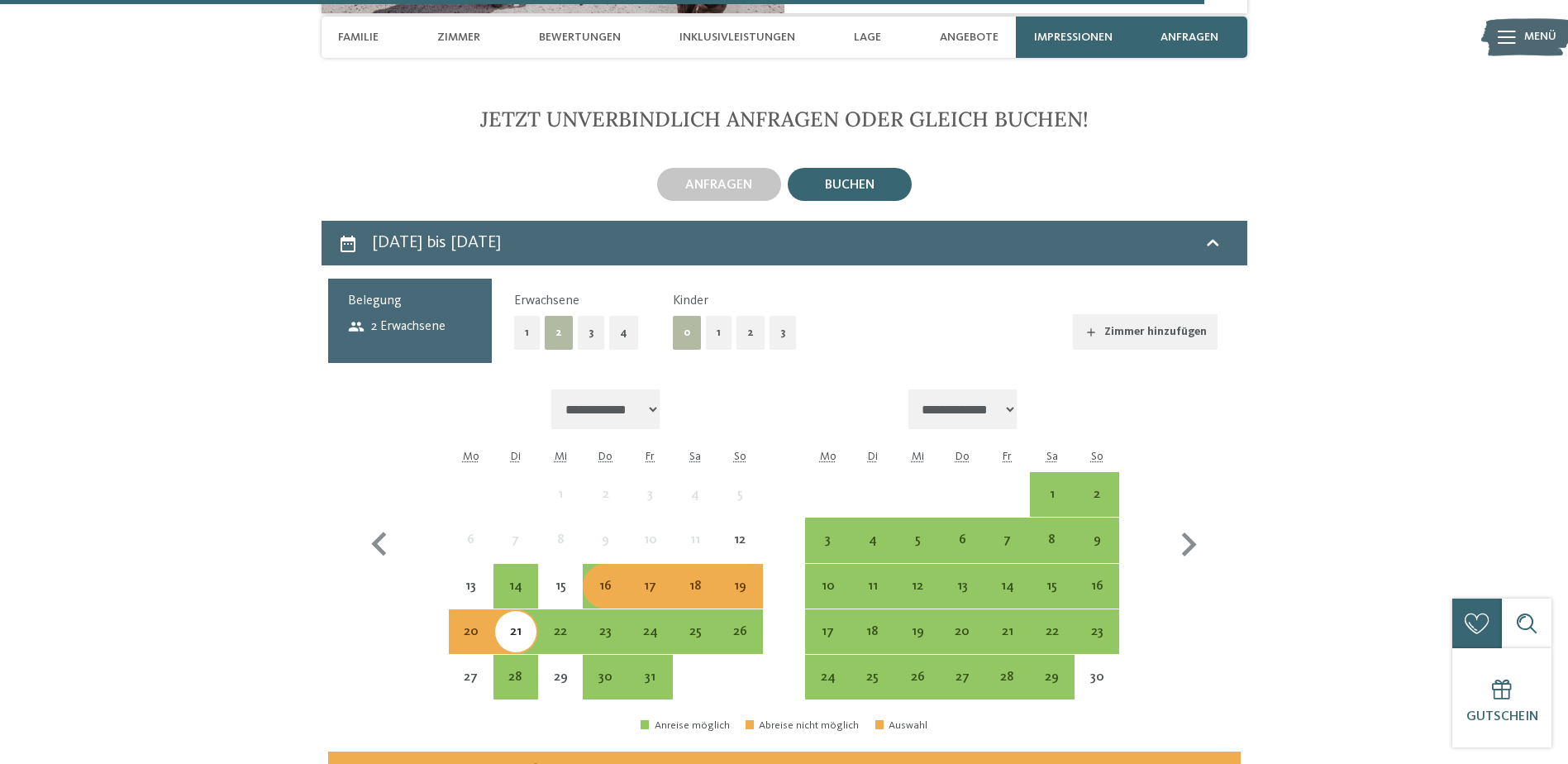
click at [604, 579] on div "16" at bounding box center [605, 600] width 41 height 41
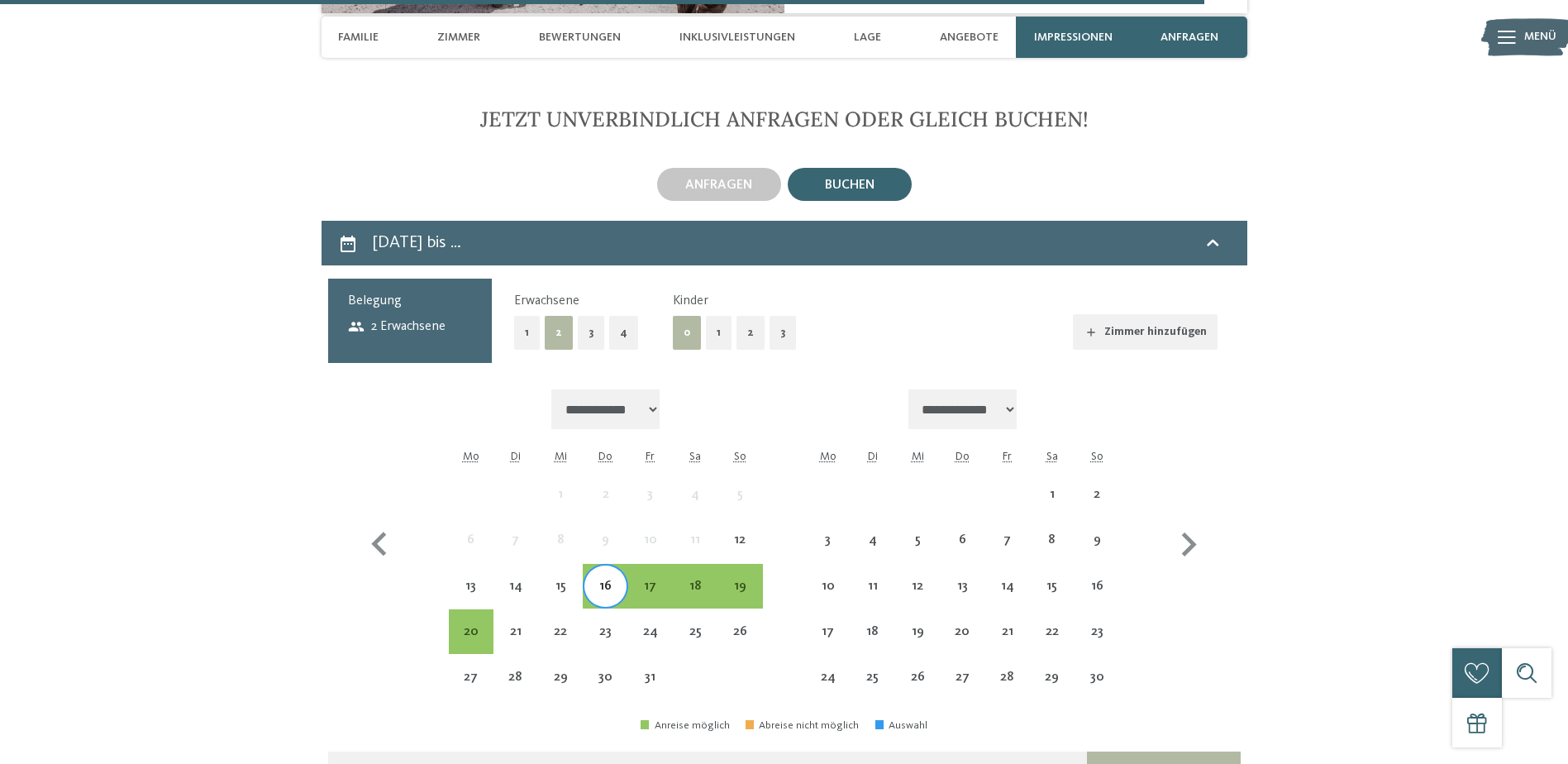
click at [603, 579] on div "16" at bounding box center [605, 600] width 41 height 41
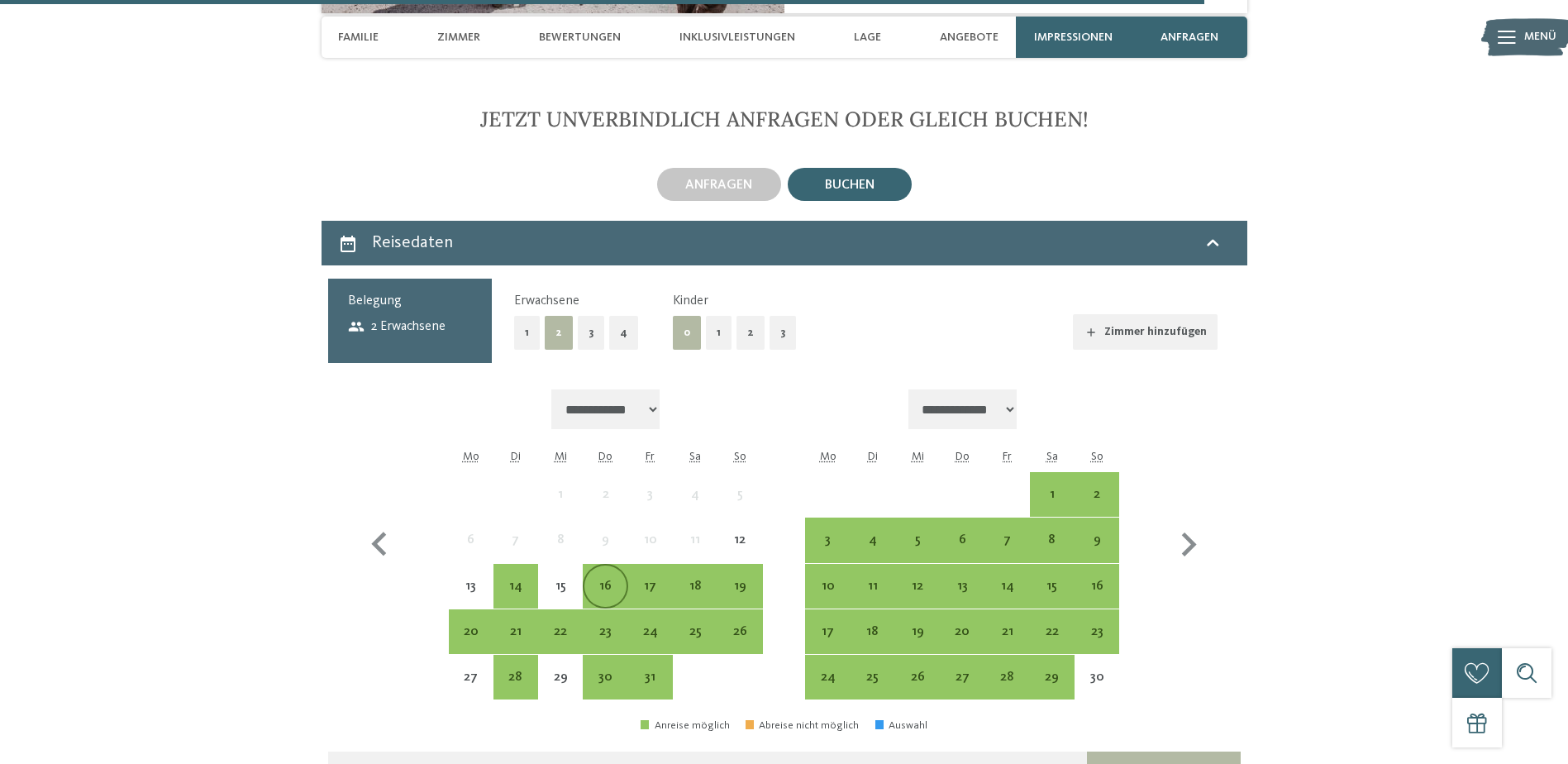
click at [596, 579] on div "16" at bounding box center [605, 600] width 41 height 41
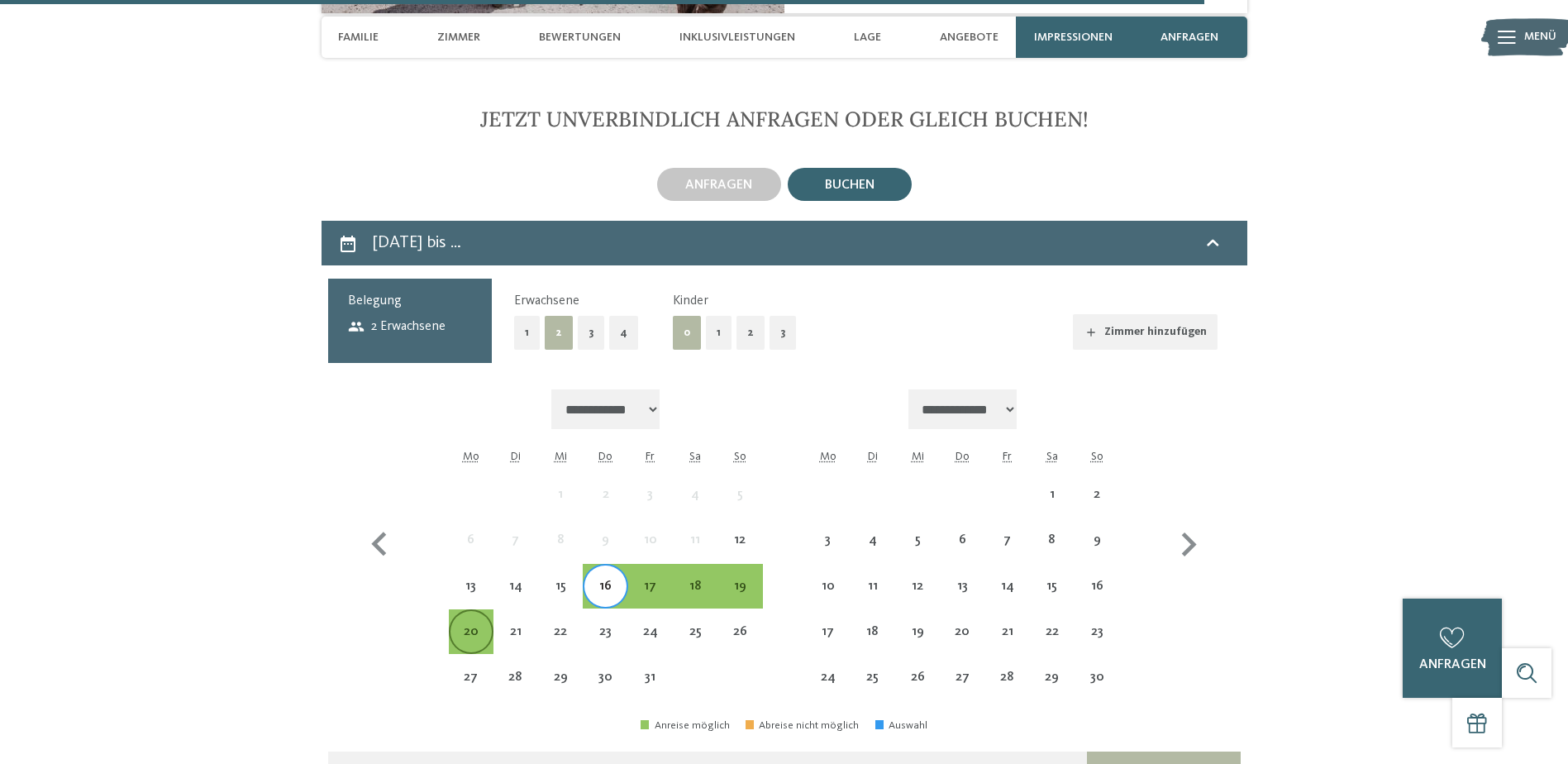
click at [489, 624] on div "20" at bounding box center [471, 645] width 41 height 41
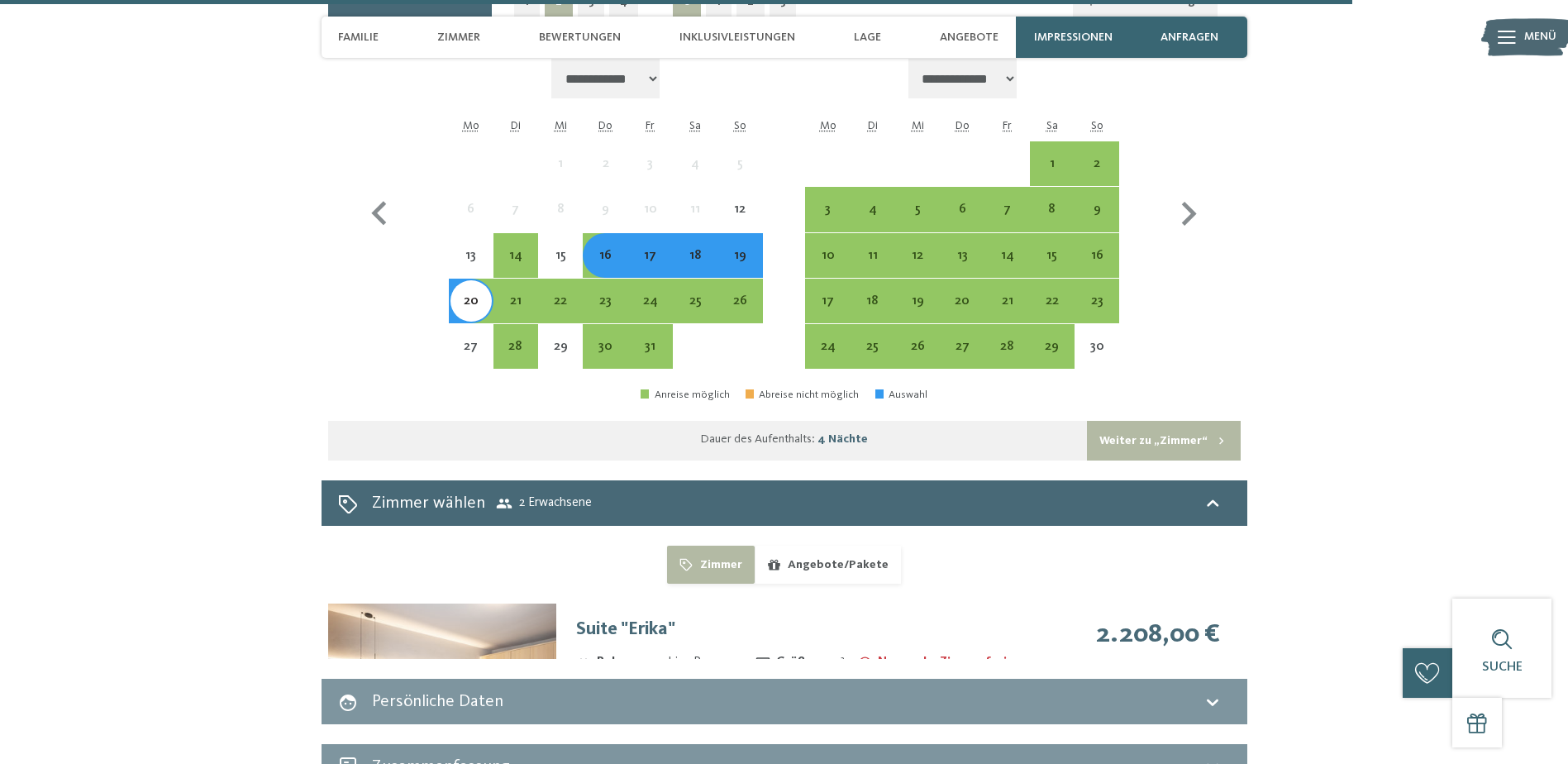
scroll to position [6128, 0]
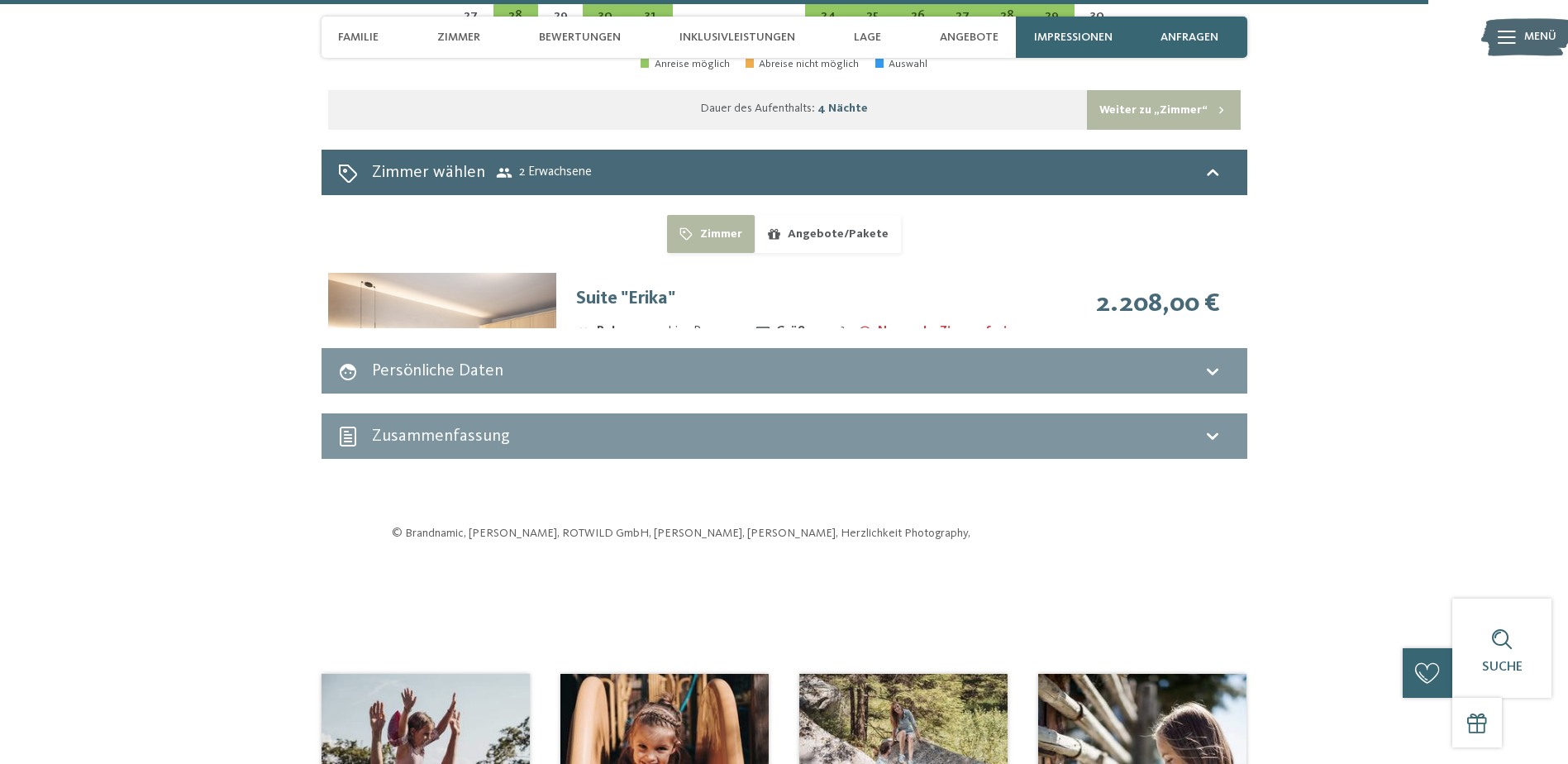
click at [709, 215] on button "Zimmer" at bounding box center [710, 233] width 87 height 38
click at [413, 362] on h2 "Persönliche Daten" at bounding box center [438, 370] width 131 height 18
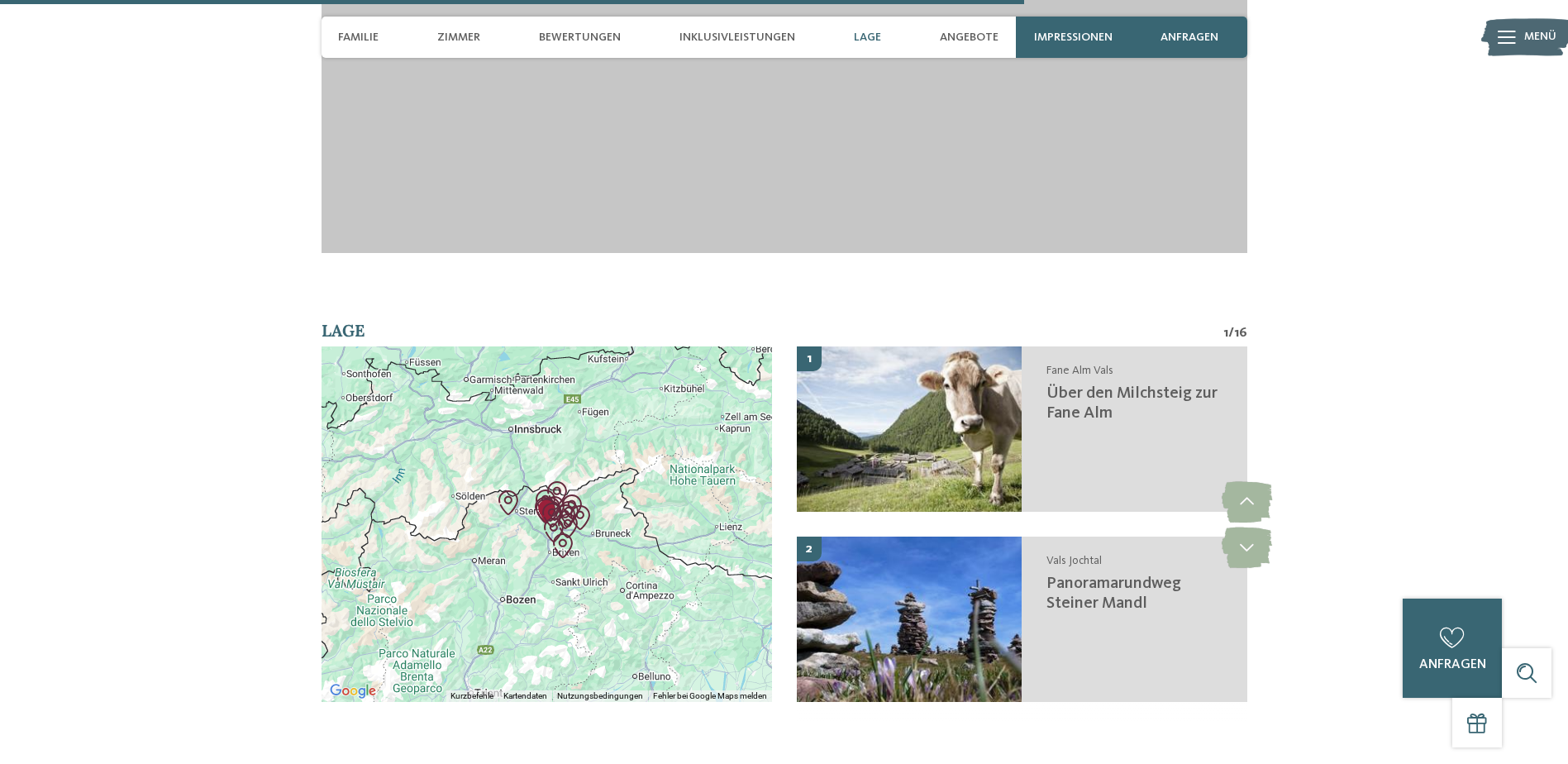
scroll to position [3979, 0]
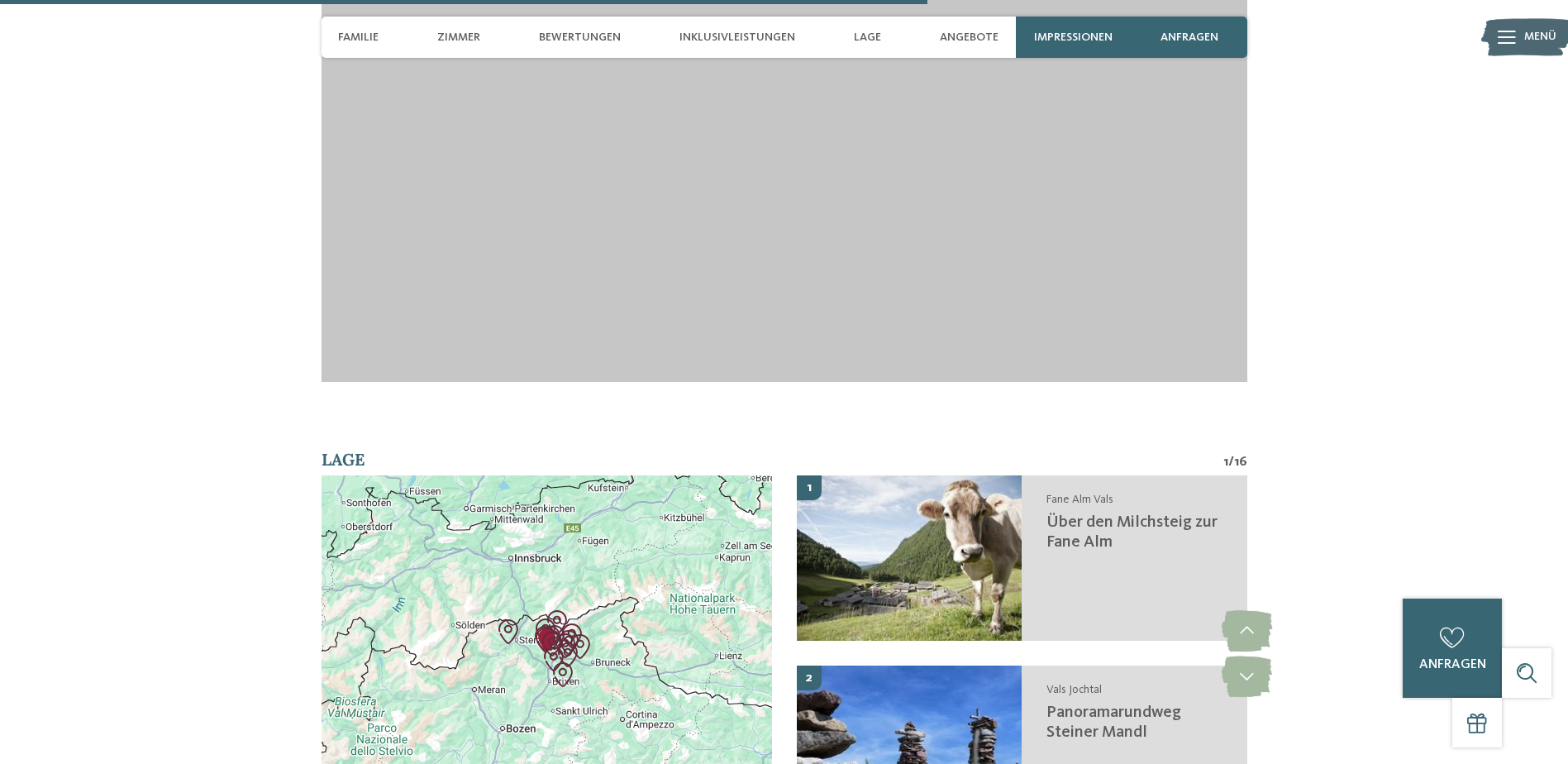
click at [626, 606] on div at bounding box center [547, 652] width 450 height 355
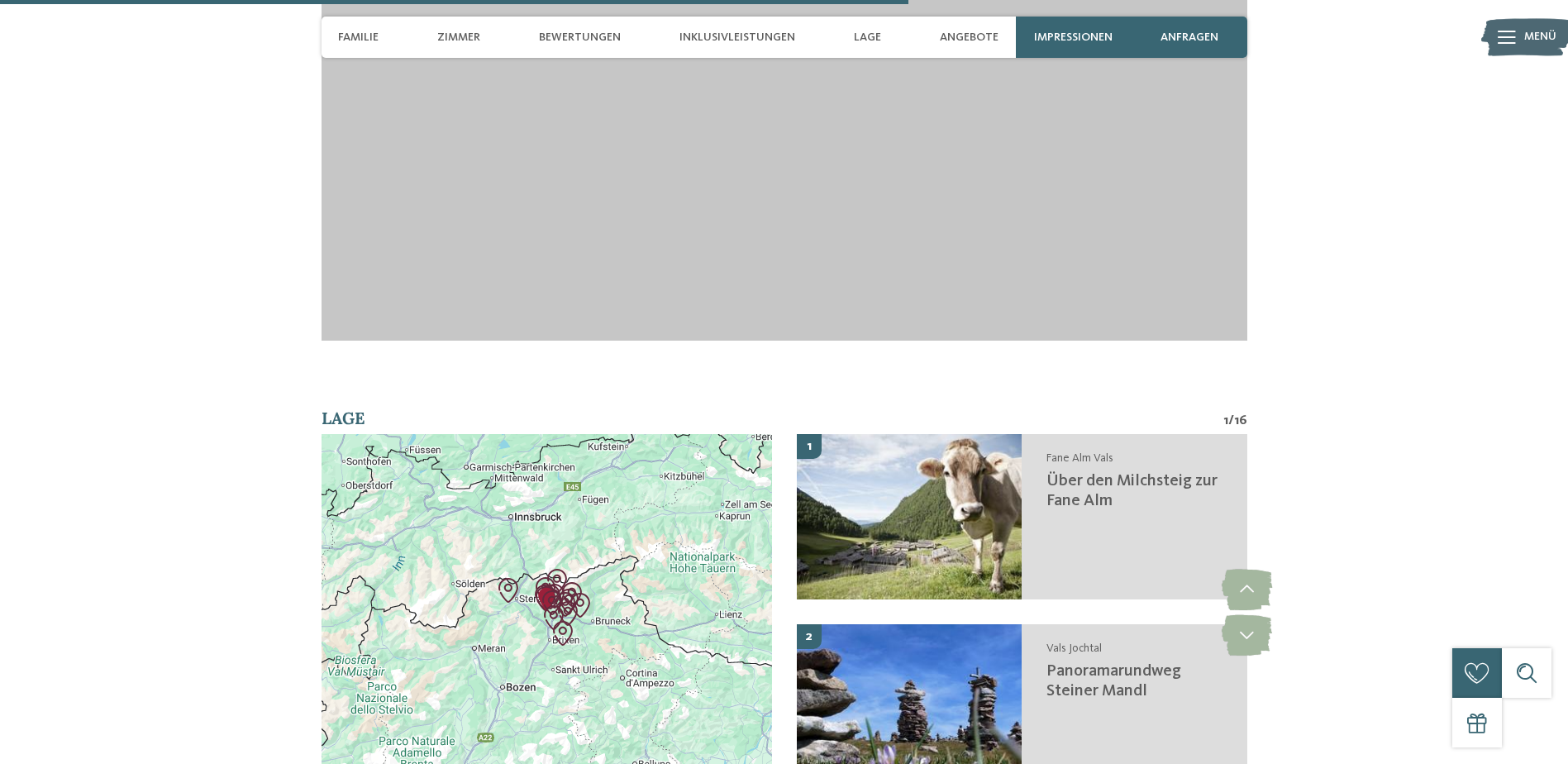
scroll to position [4144, 0]
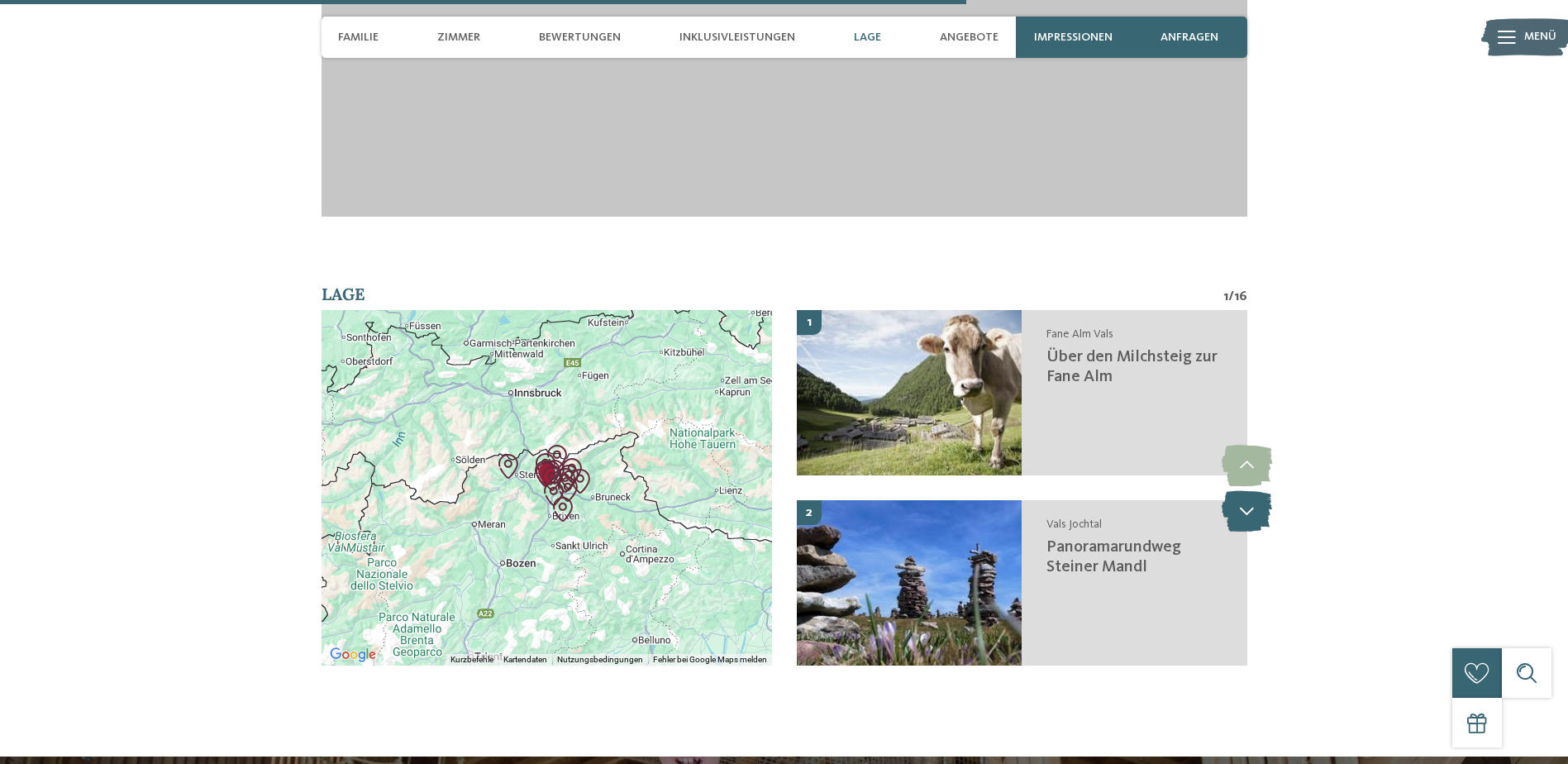
click at [1241, 490] on icon at bounding box center [1247, 511] width 51 height 41
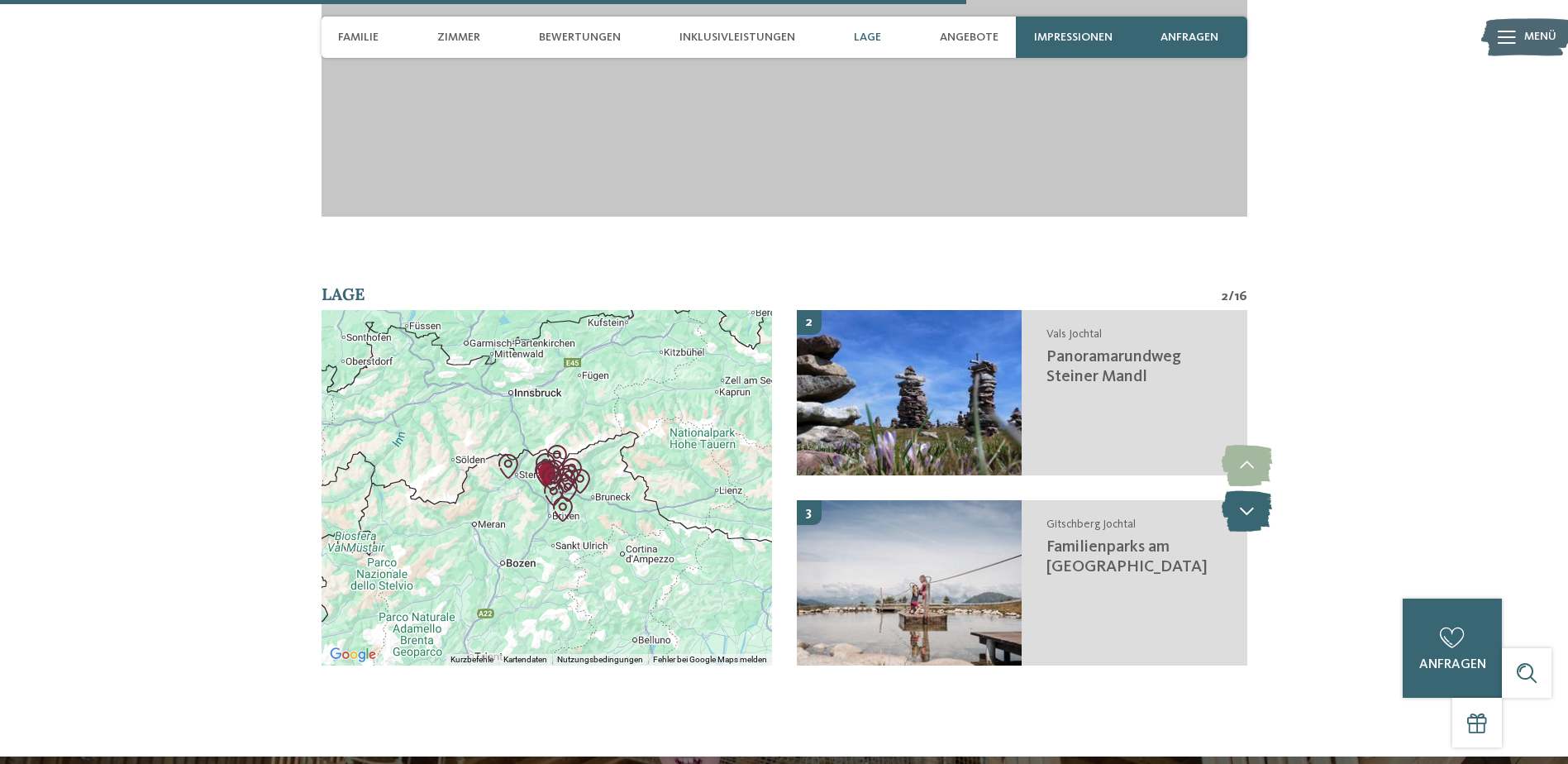
click at [1241, 490] on icon at bounding box center [1247, 511] width 51 height 41
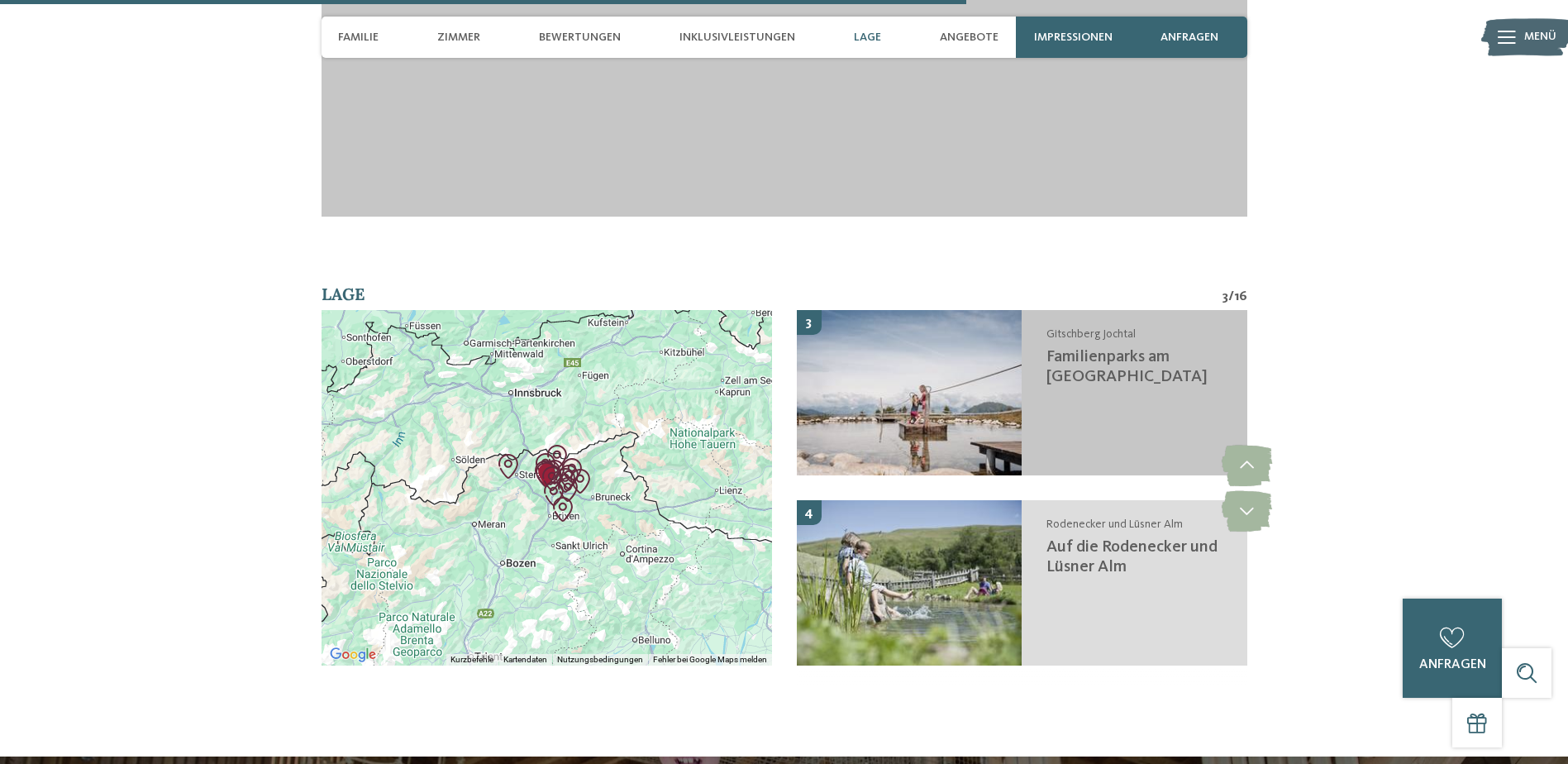
click at [889, 310] on img at bounding box center [910, 393] width 226 height 165
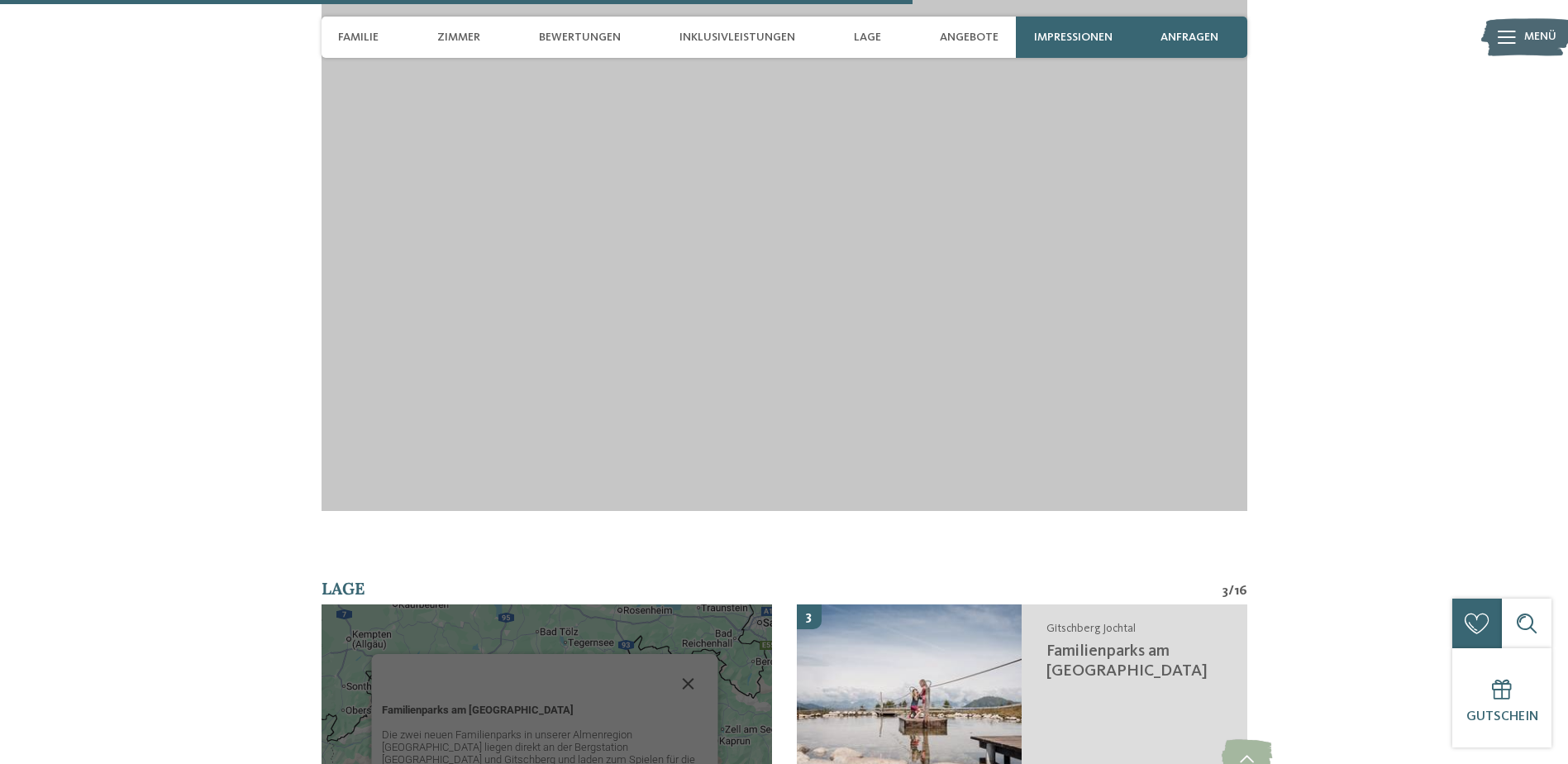
scroll to position [4263, 0]
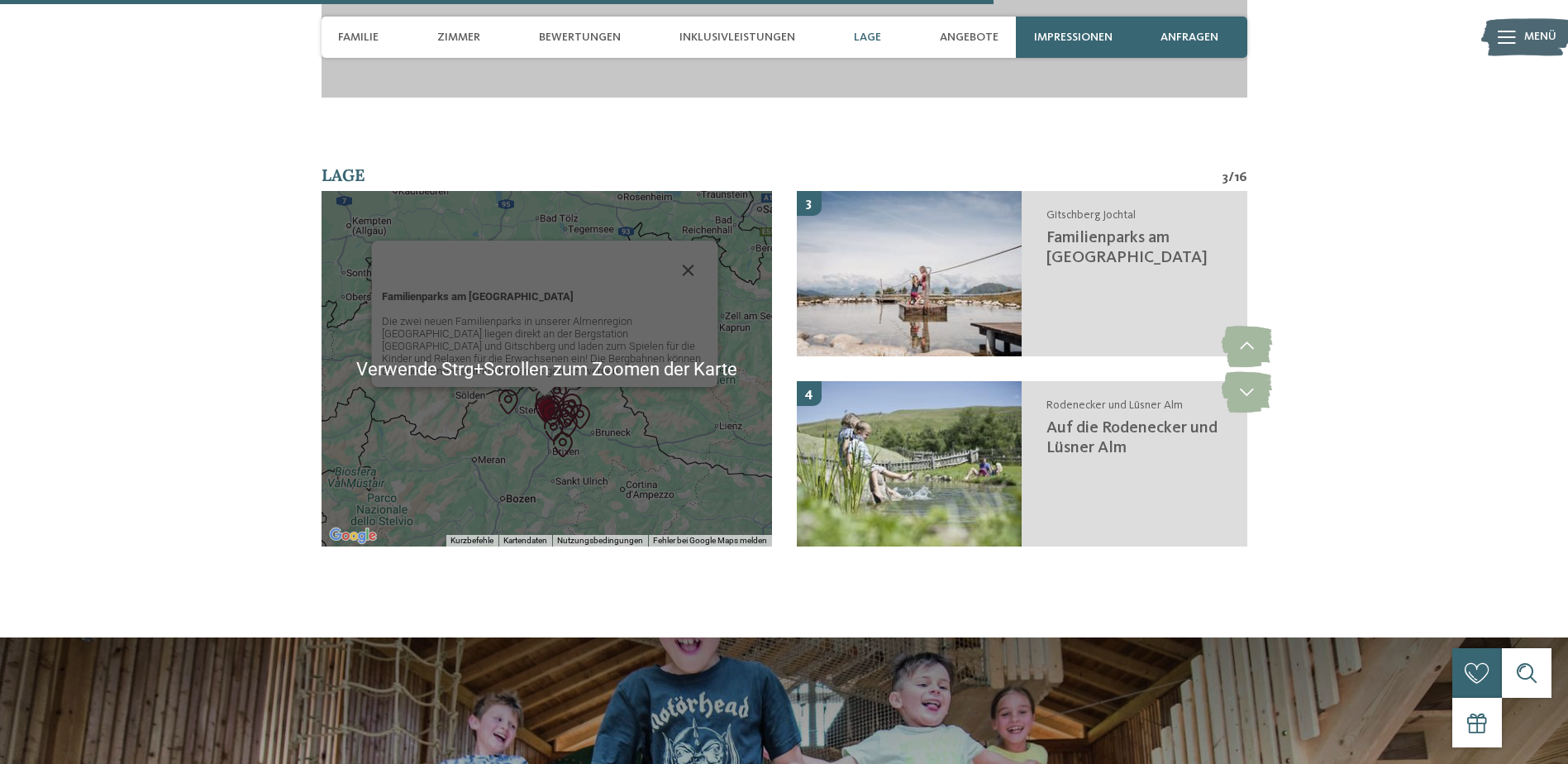
click at [511, 359] on div "Familienparks am Berg Die zwei neuen Familienparks in unserer Almenregion Gitsc…" at bounding box center [547, 368] width 450 height 355
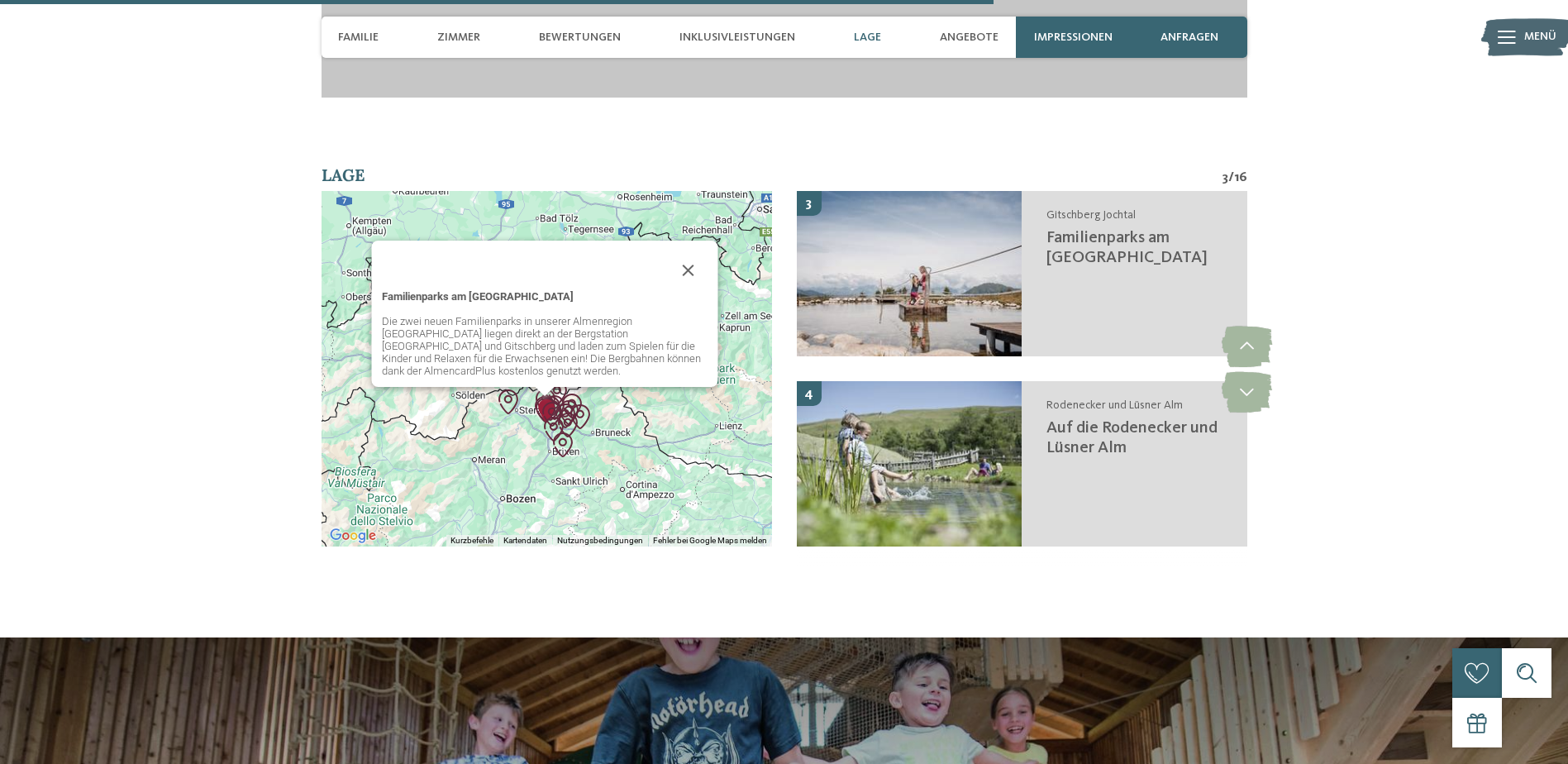
click at [728, 373] on div "Familienparks am Berg Die zwei neuen Familienparks in unserer Almenregion Gitsc…" at bounding box center [547, 368] width 450 height 355
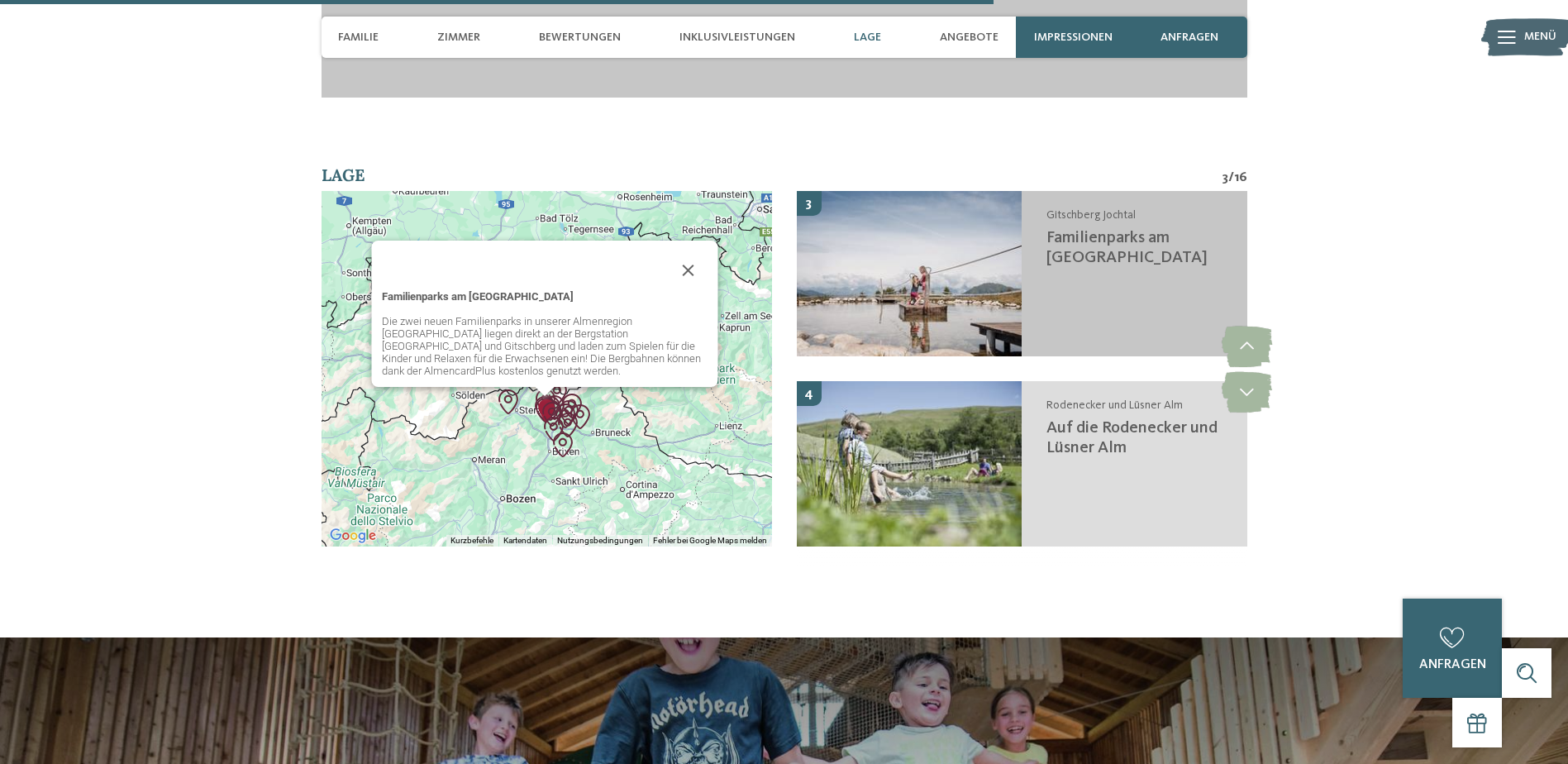
click at [1132, 216] on div "Gitschberg Jochtal Familienparks am Berg" at bounding box center [1135, 274] width 226 height 165
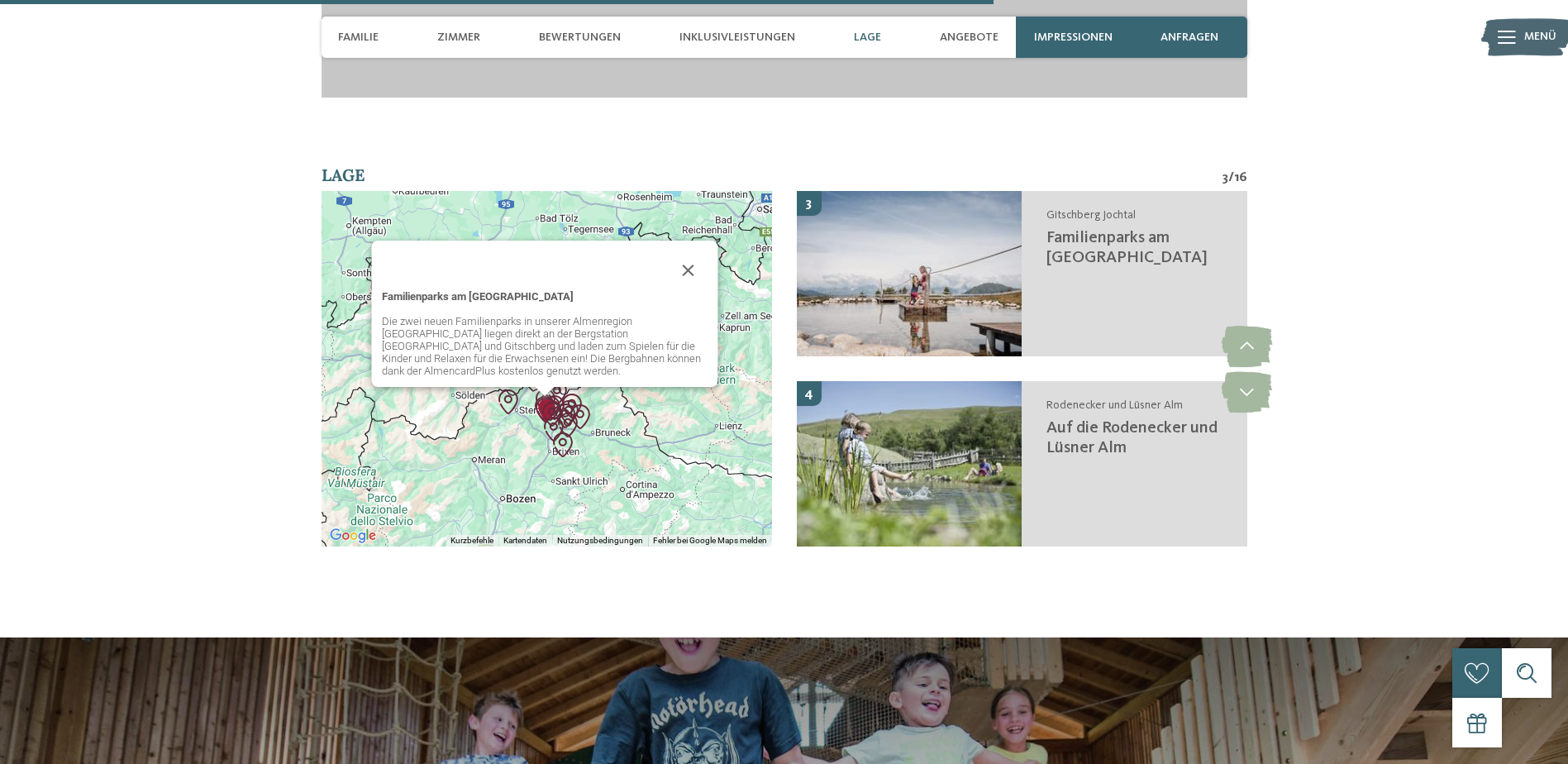
click at [391, 191] on div "Familienparks am Berg Die zwei neuen Familienparks in unserer Almenregion Gitsc…" at bounding box center [547, 368] width 450 height 355
click at [686, 250] on button "Schließen" at bounding box center [688, 270] width 39 height 39
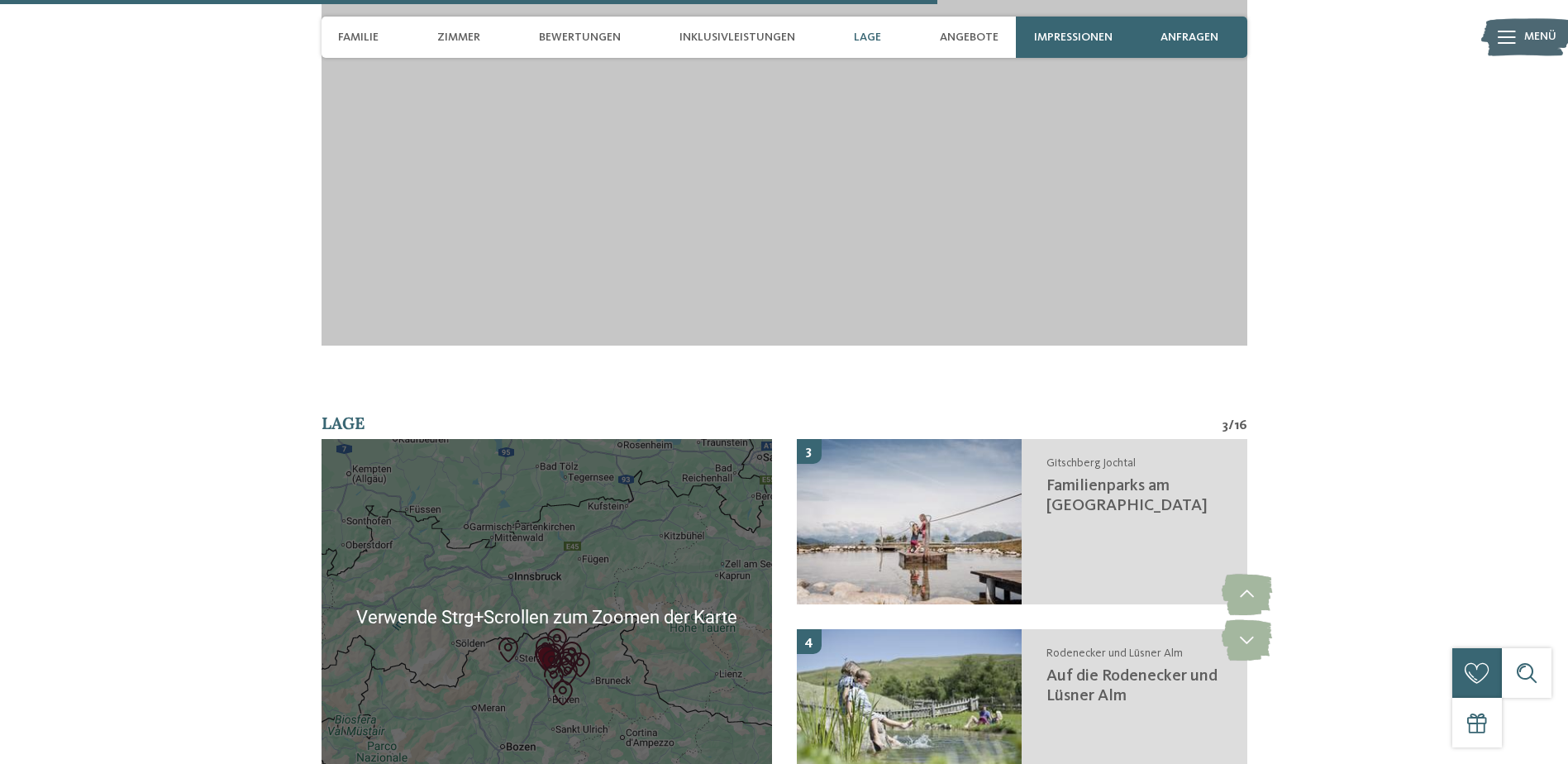
scroll to position [4346, 0]
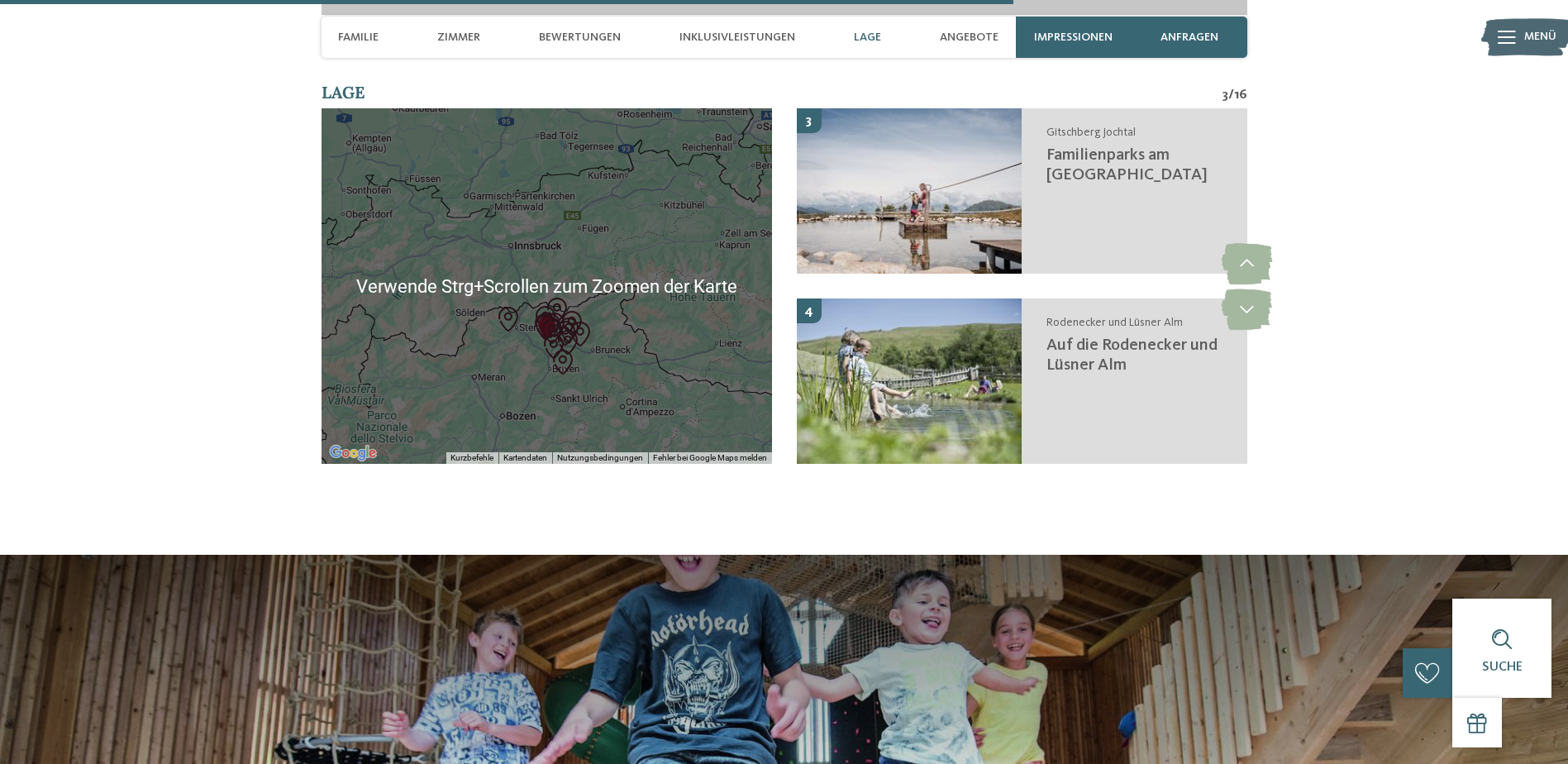
click at [630, 264] on div at bounding box center [547, 285] width 450 height 355
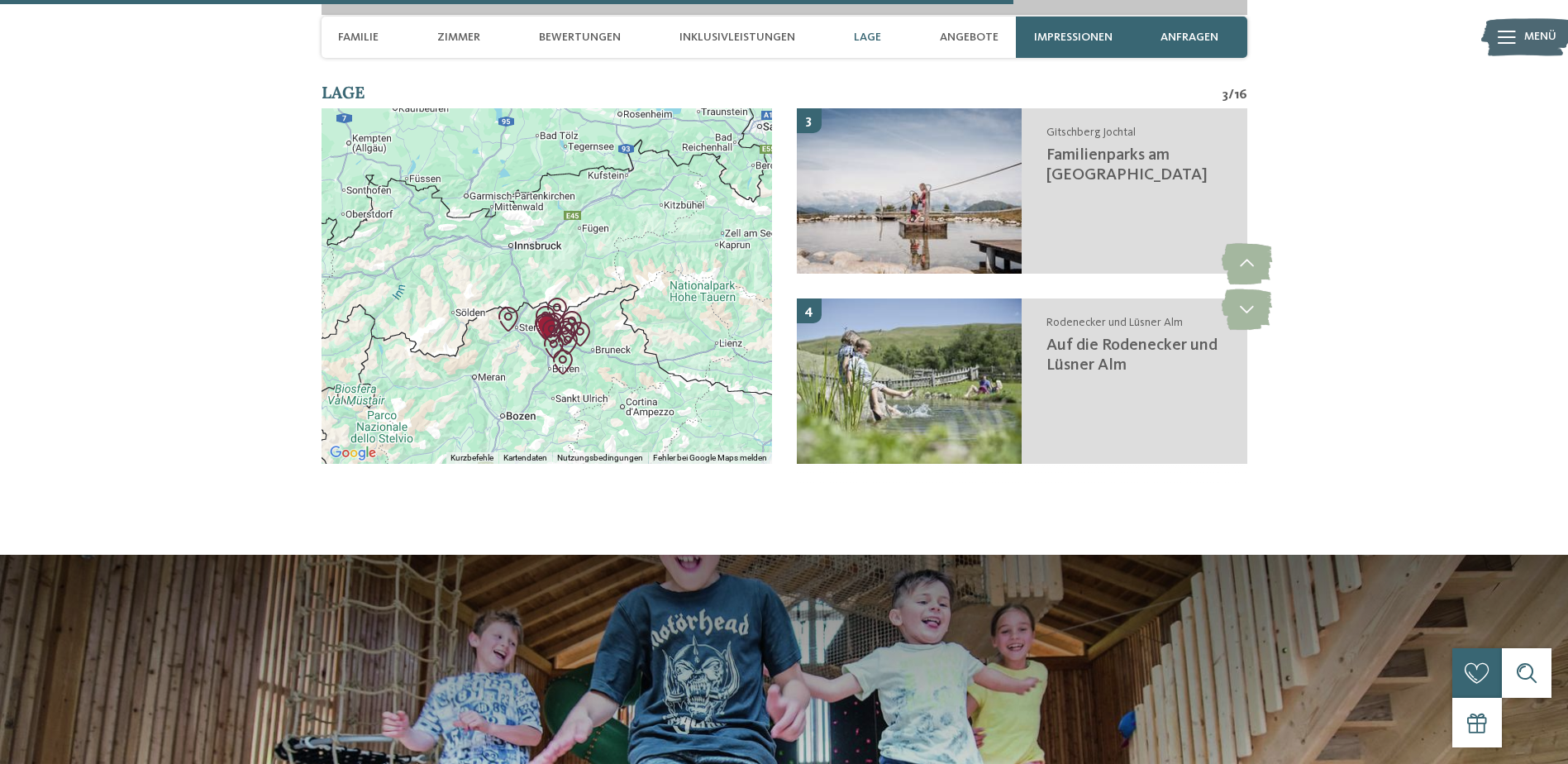
click at [632, 285] on div at bounding box center [547, 285] width 450 height 355
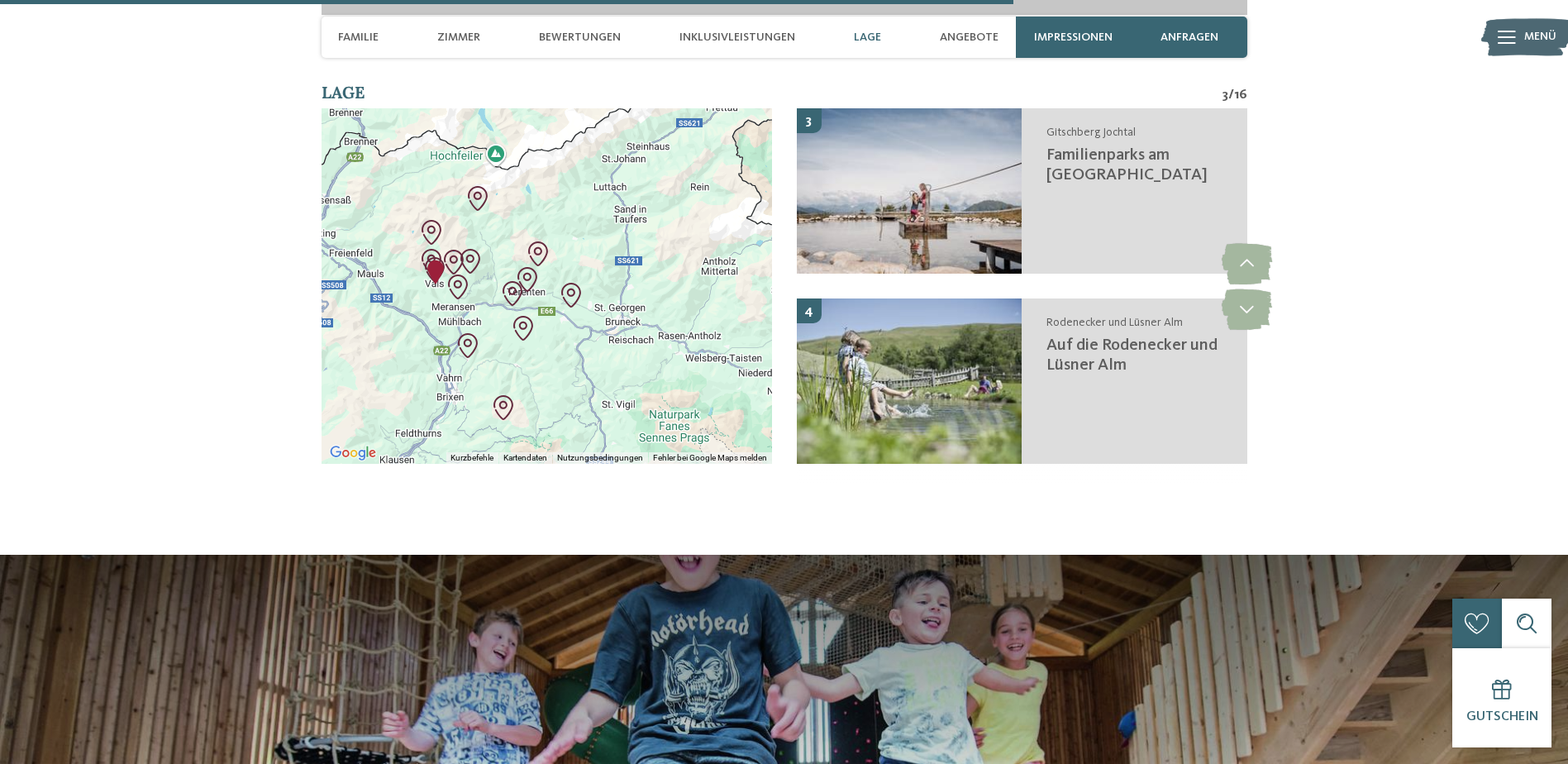
drag, startPoint x: 602, startPoint y: 247, endPoint x: 762, endPoint y: 243, distance: 160.0
click at [762, 243] on div at bounding box center [547, 285] width 450 height 355
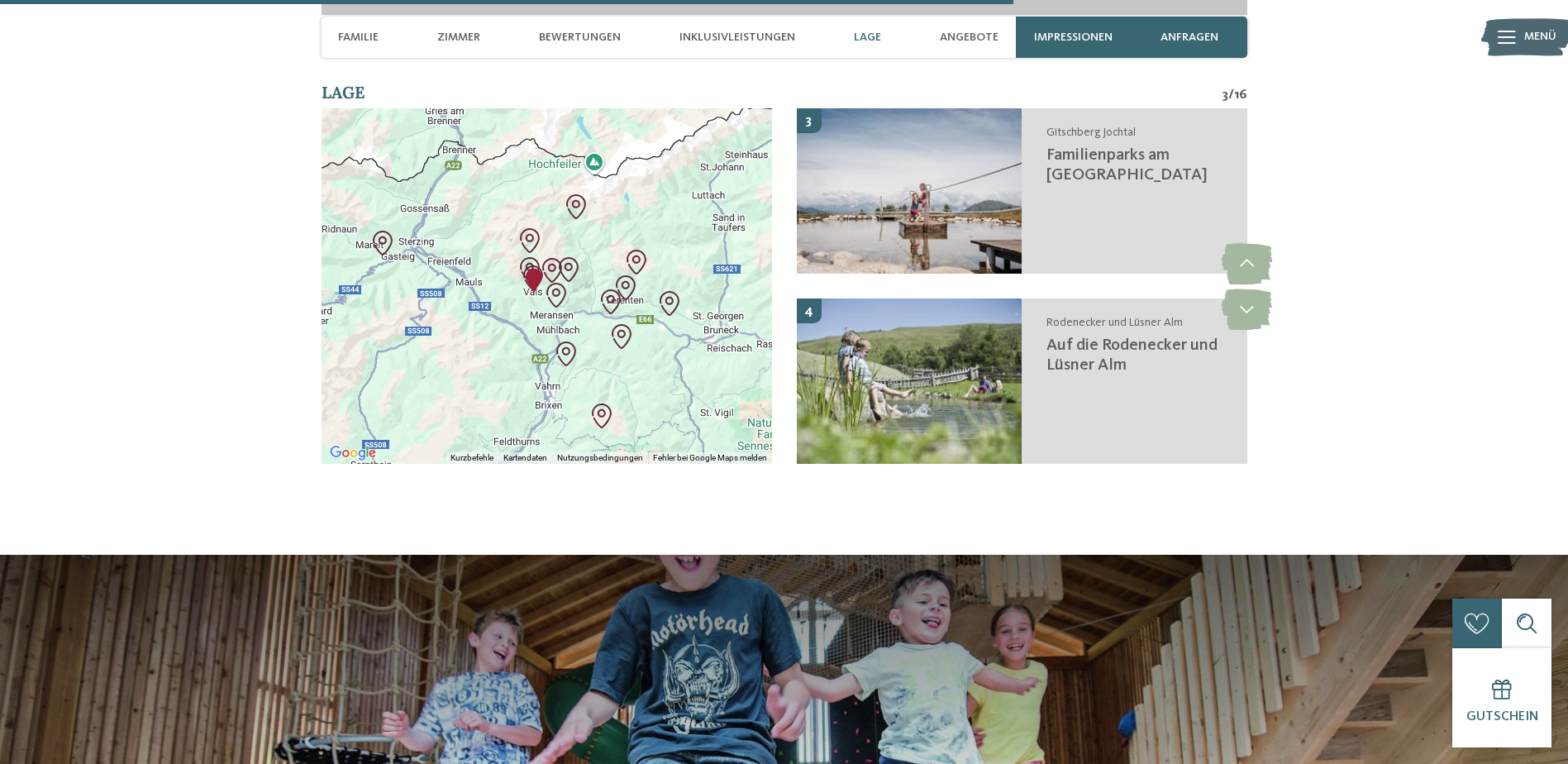
drag, startPoint x: 610, startPoint y: 284, endPoint x: 695, endPoint y: 277, distance: 85.3
click at [695, 277] on div at bounding box center [547, 285] width 450 height 355
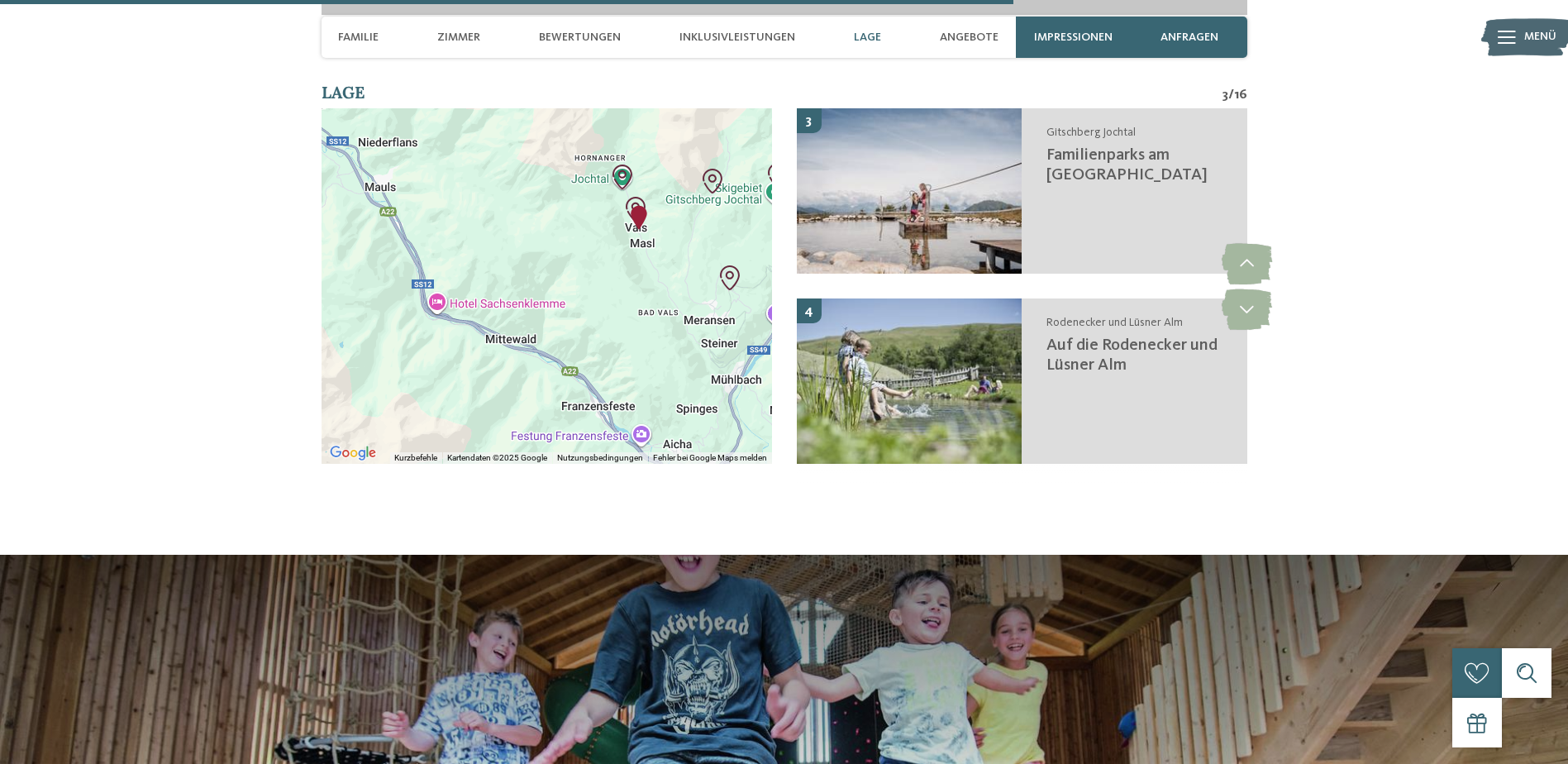
drag, startPoint x: 621, startPoint y: 189, endPoint x: 581, endPoint y: 295, distance: 113.3
click at [581, 294] on div at bounding box center [547, 285] width 450 height 355
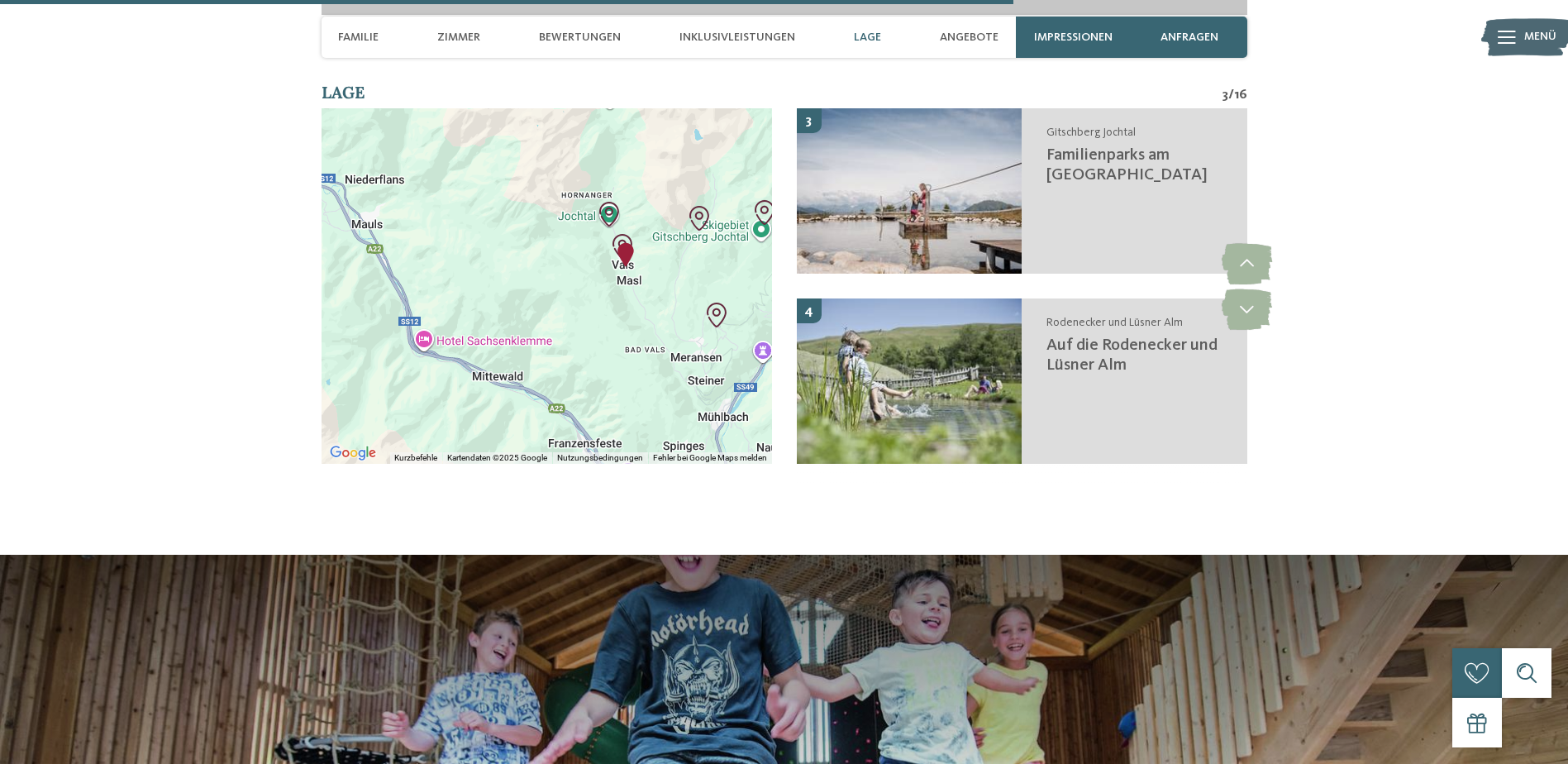
click at [617, 249] on div at bounding box center [547, 285] width 450 height 355
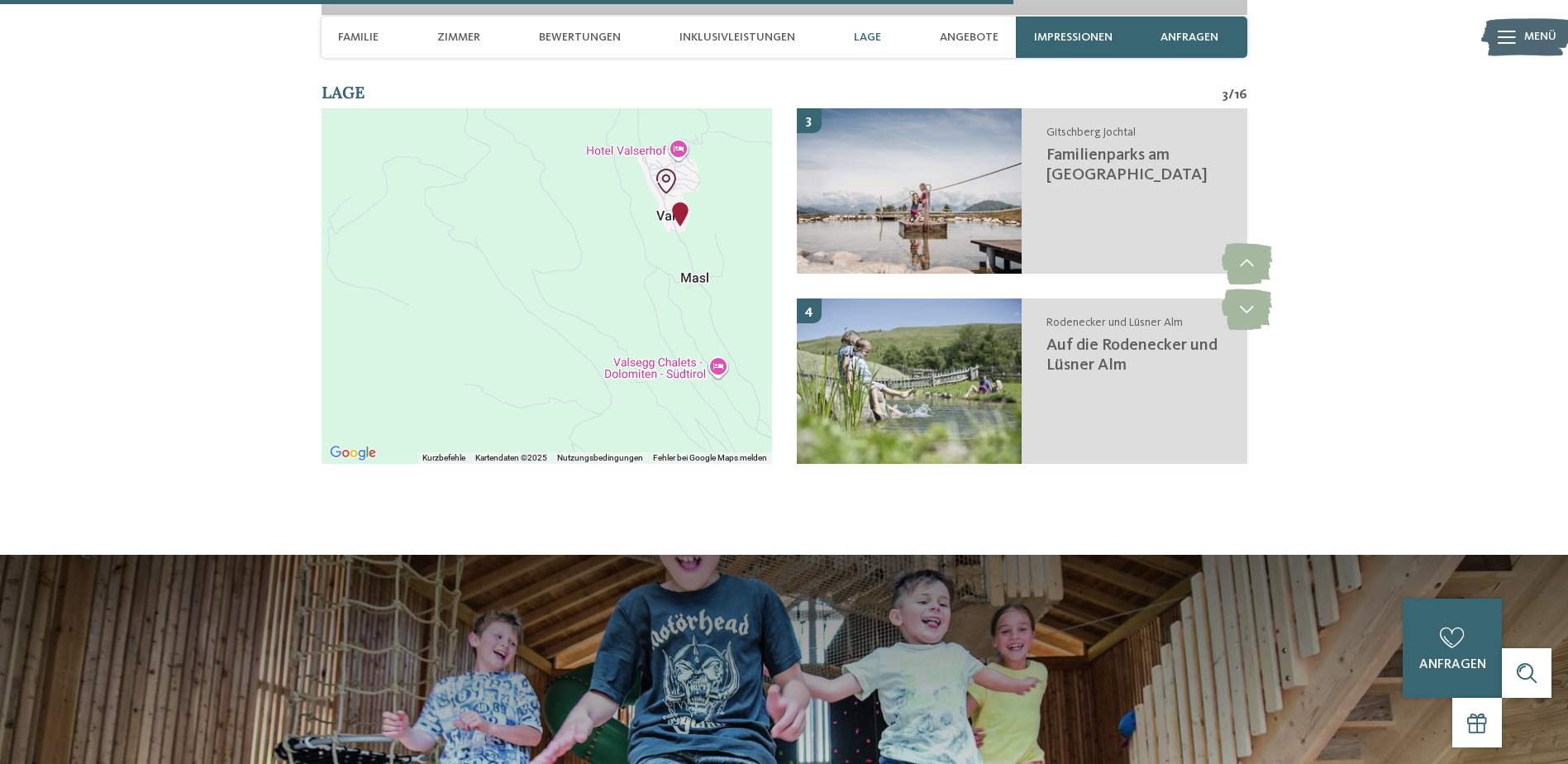
drag, startPoint x: 583, startPoint y: 259, endPoint x: 588, endPoint y: 324, distance: 65.2
click at [588, 332] on div at bounding box center [547, 285] width 450 height 355
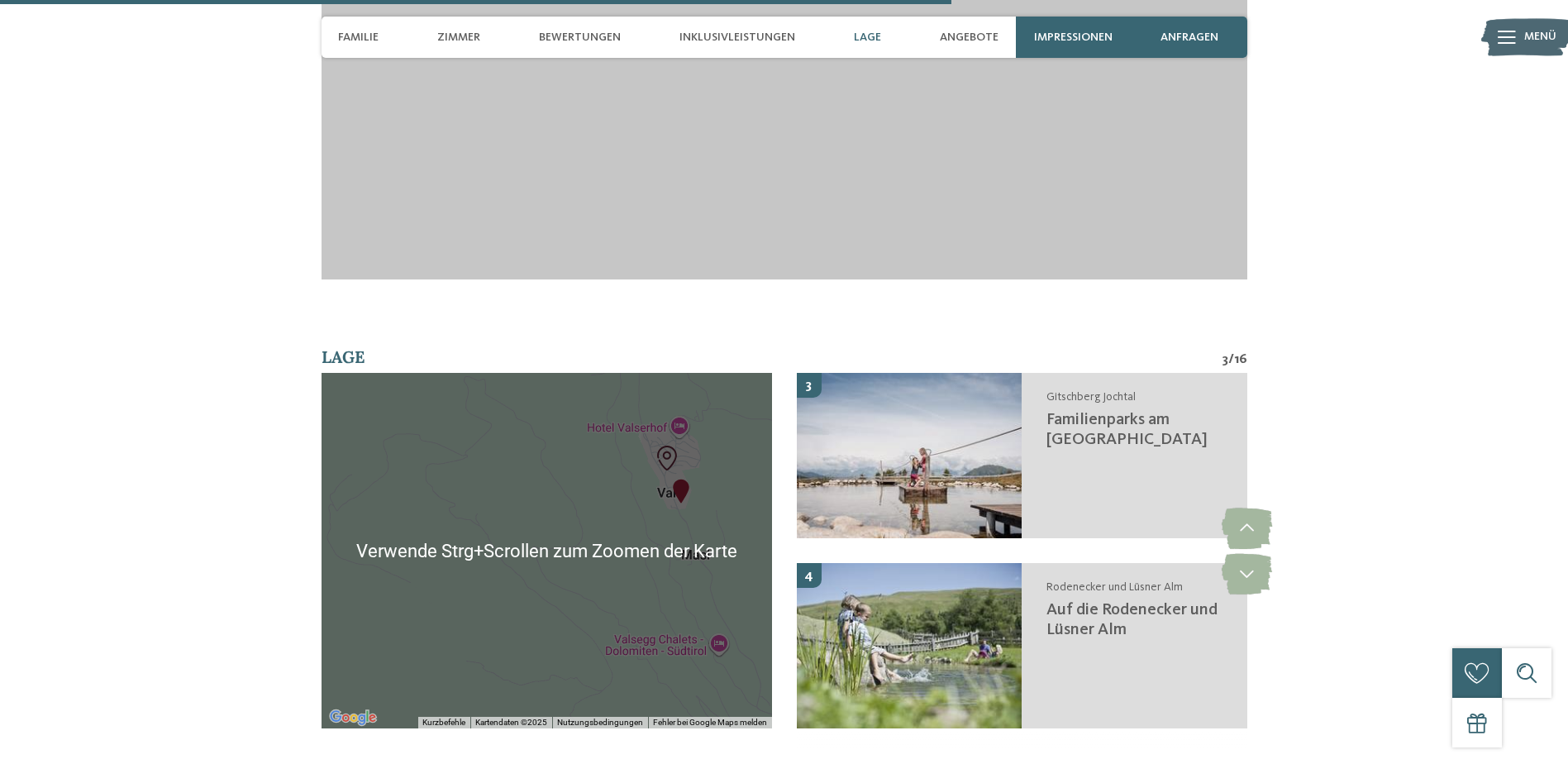
scroll to position [4263, 0]
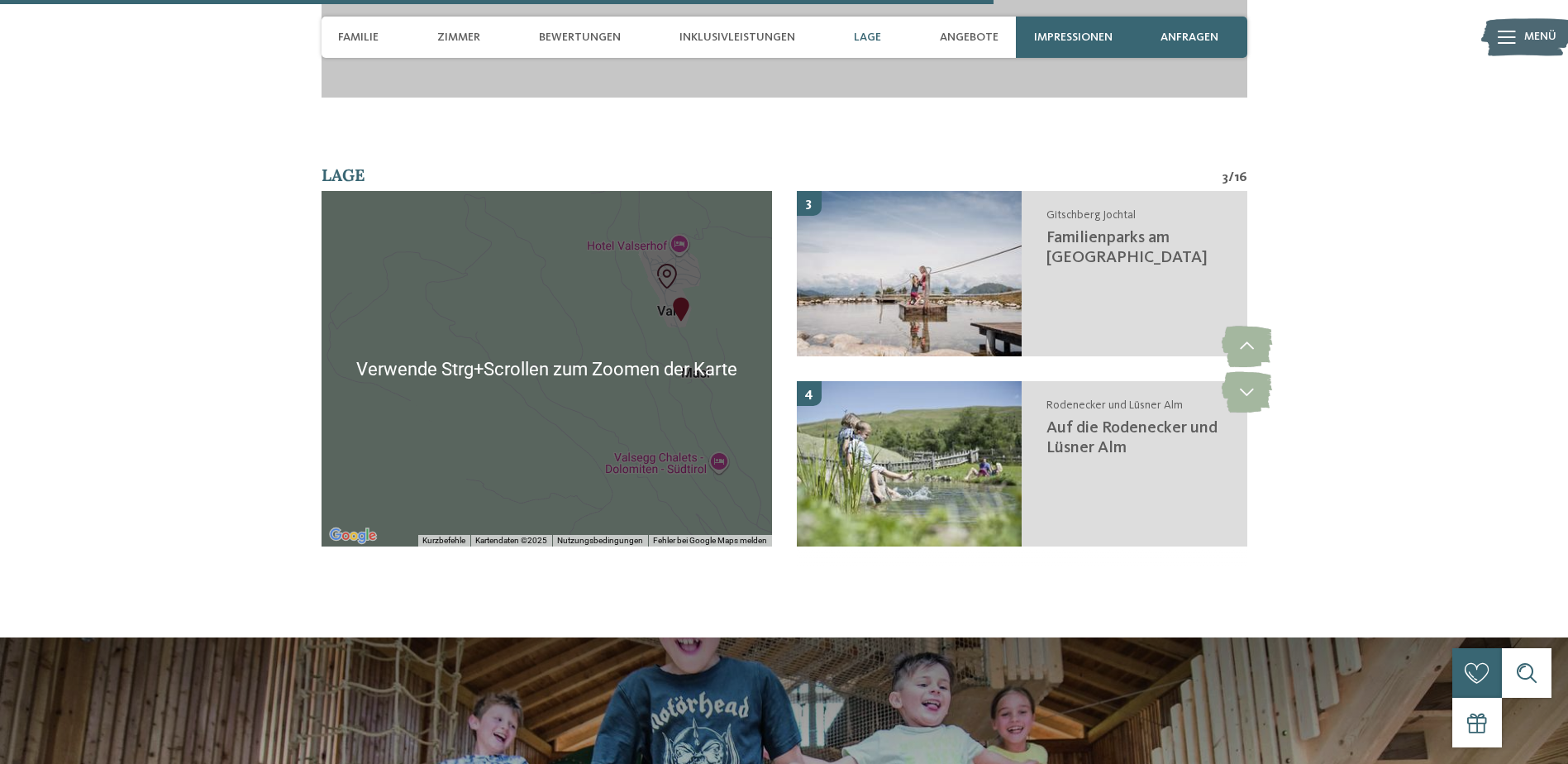
click at [607, 368] on div at bounding box center [547, 368] width 450 height 355
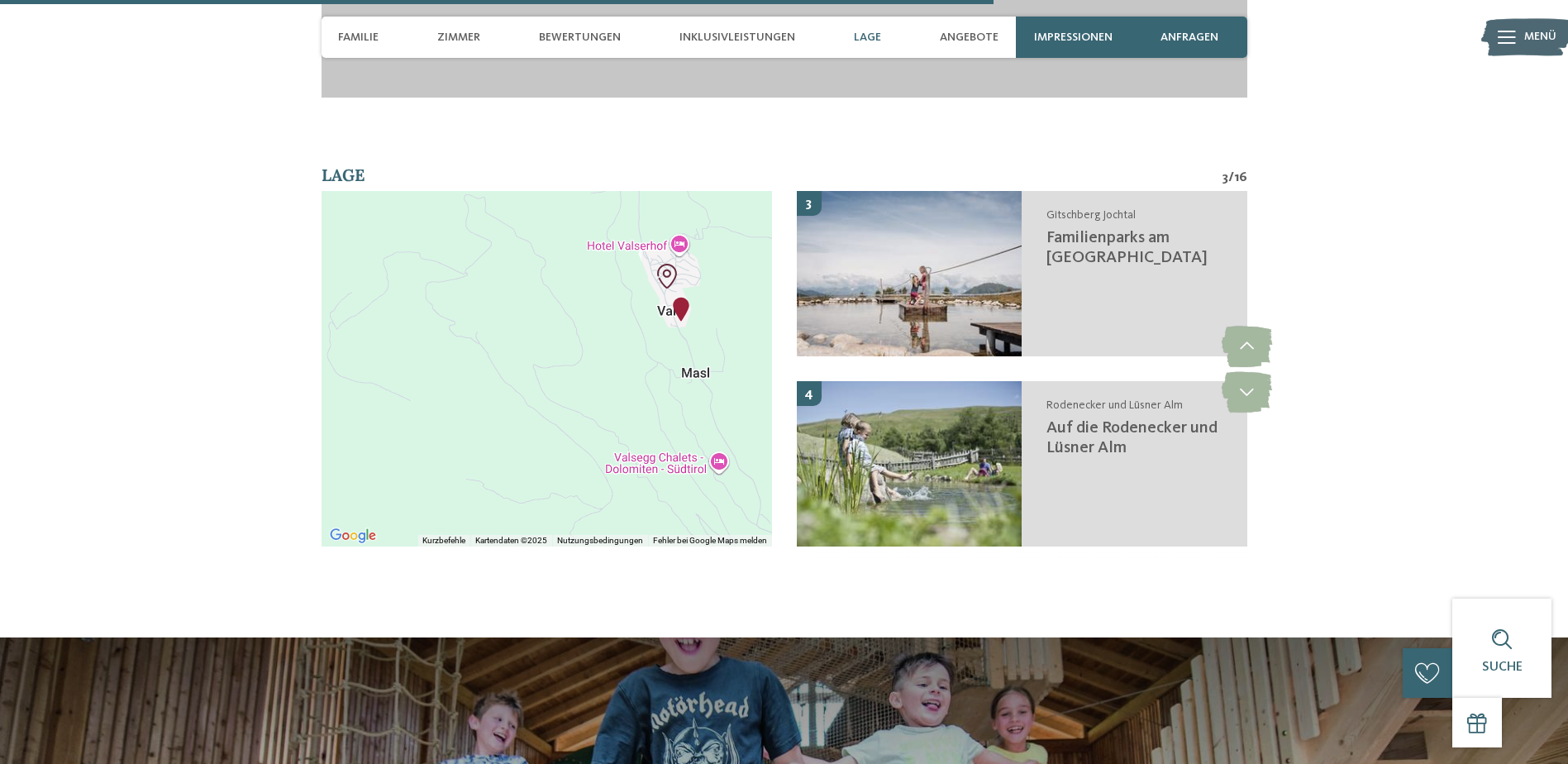
click at [591, 310] on div at bounding box center [547, 368] width 450 height 355
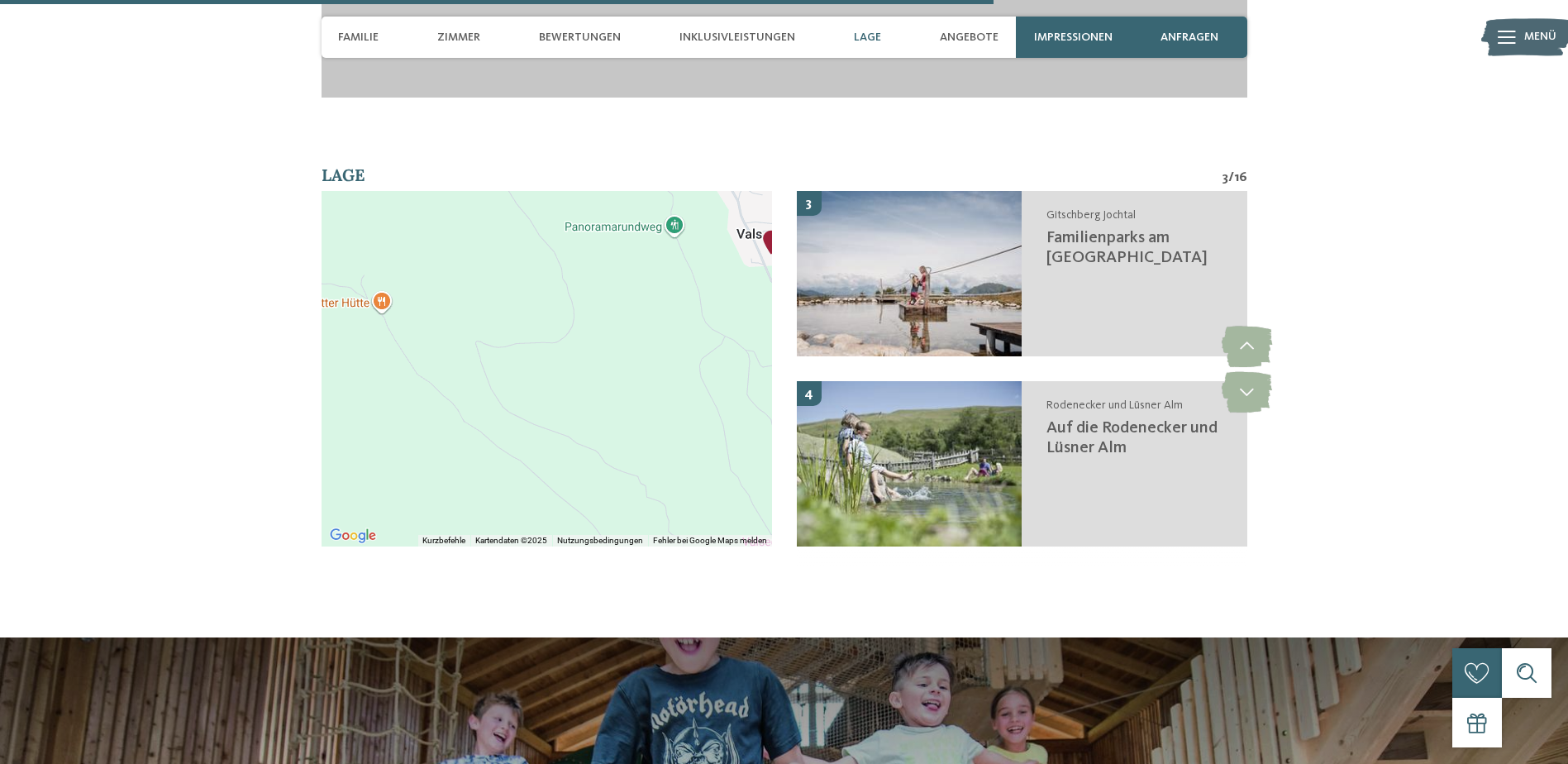
drag, startPoint x: 621, startPoint y: 283, endPoint x: 496, endPoint y: 309, distance: 127.7
click at [496, 309] on div at bounding box center [547, 368] width 450 height 355
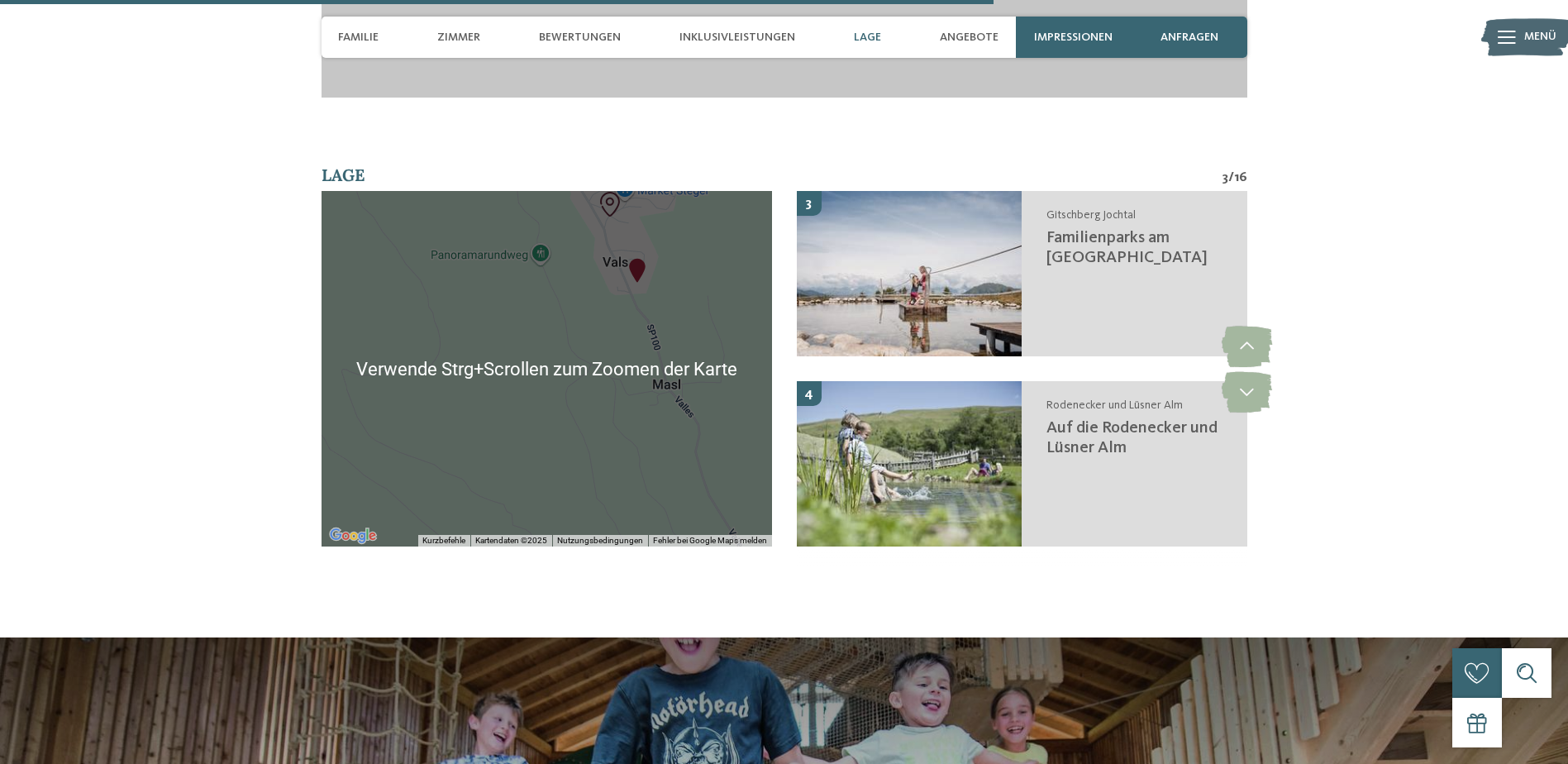
click at [596, 367] on div at bounding box center [547, 368] width 450 height 355
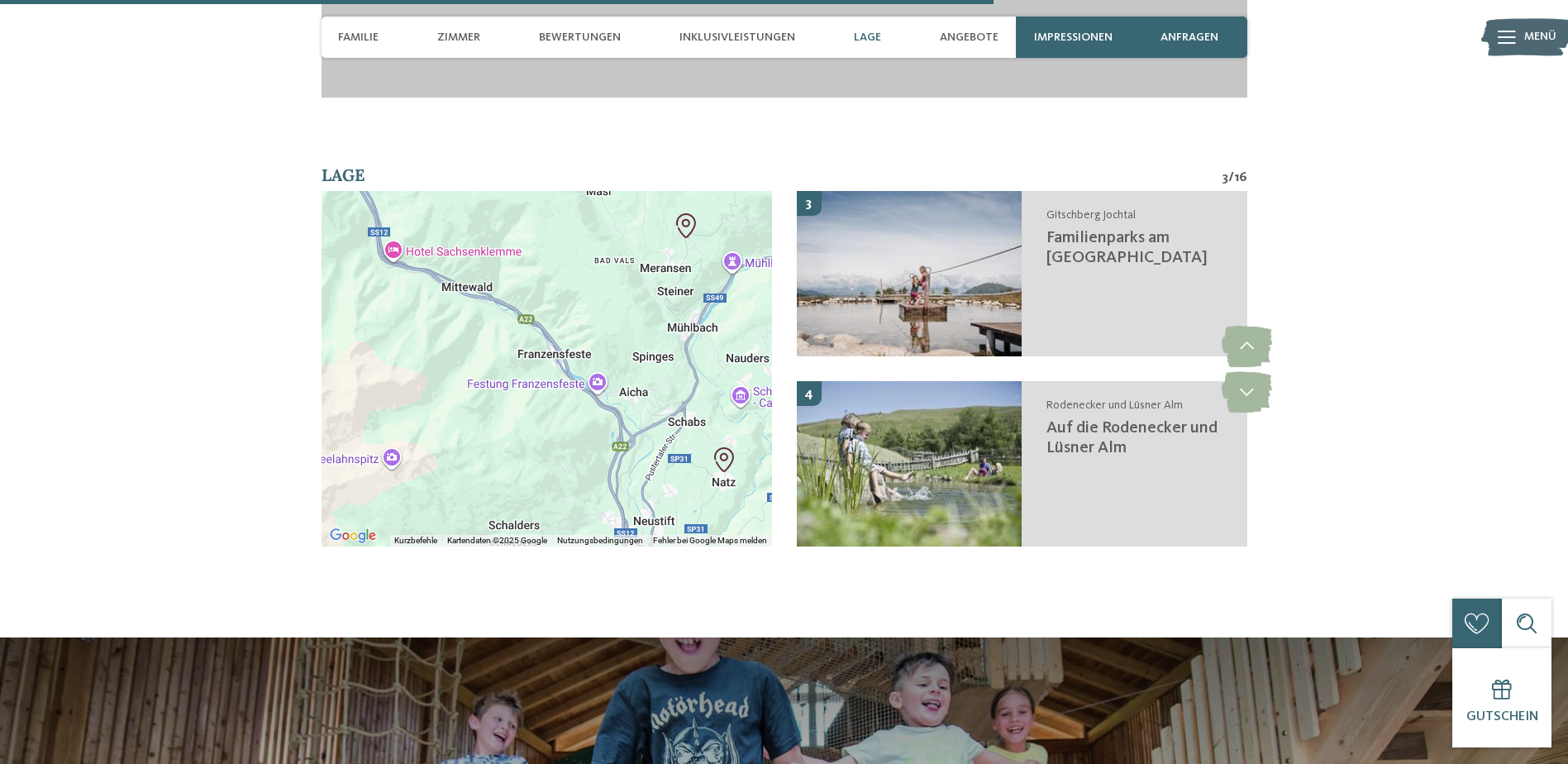
drag, startPoint x: 654, startPoint y: 377, endPoint x: 611, endPoint y: 242, distance: 141.7
click at [615, 231] on div at bounding box center [547, 368] width 450 height 355
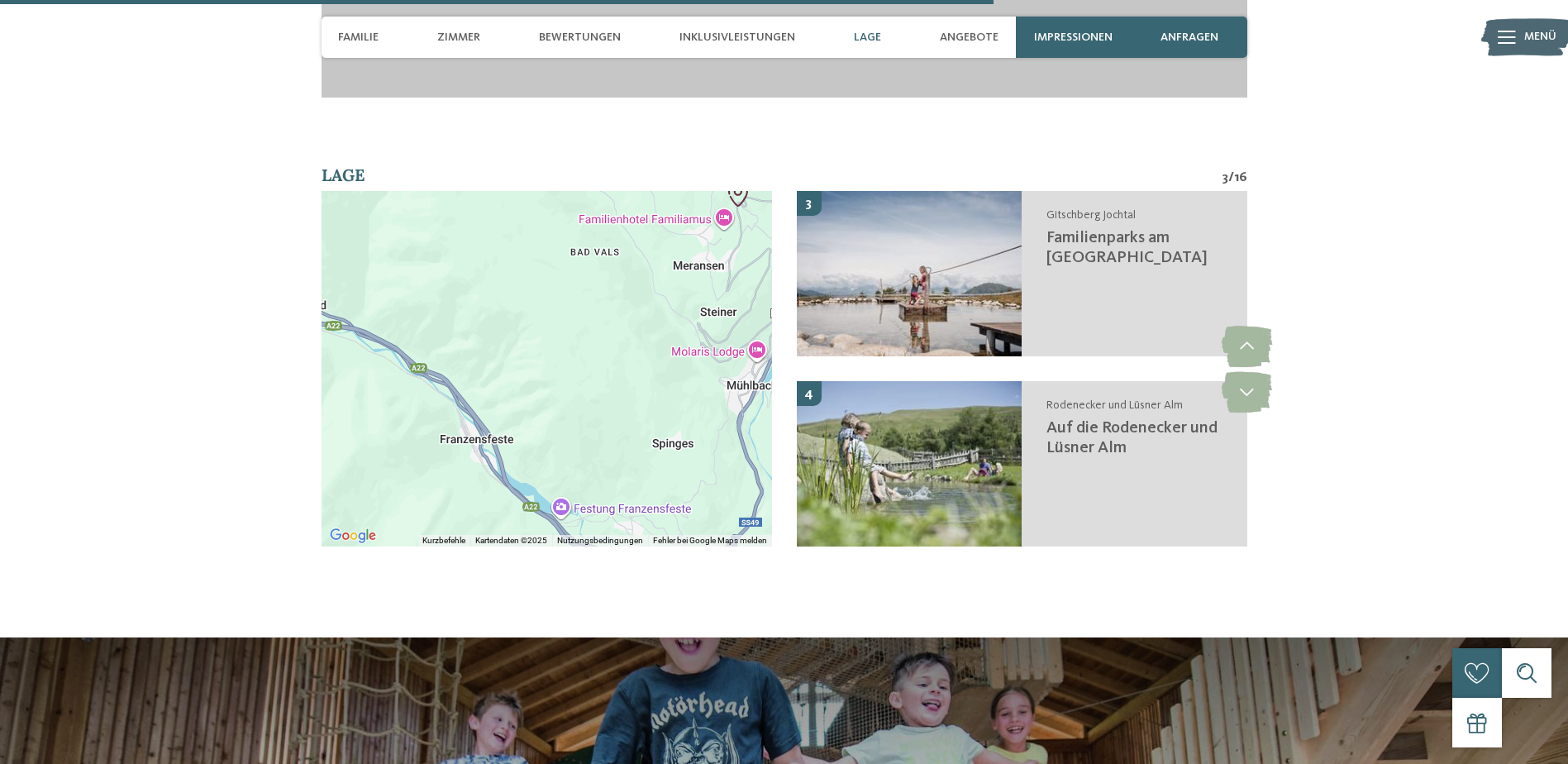
drag, startPoint x: 653, startPoint y: 244, endPoint x: 641, endPoint y: 325, distance: 81.9
click at [641, 325] on div at bounding box center [547, 368] width 450 height 355
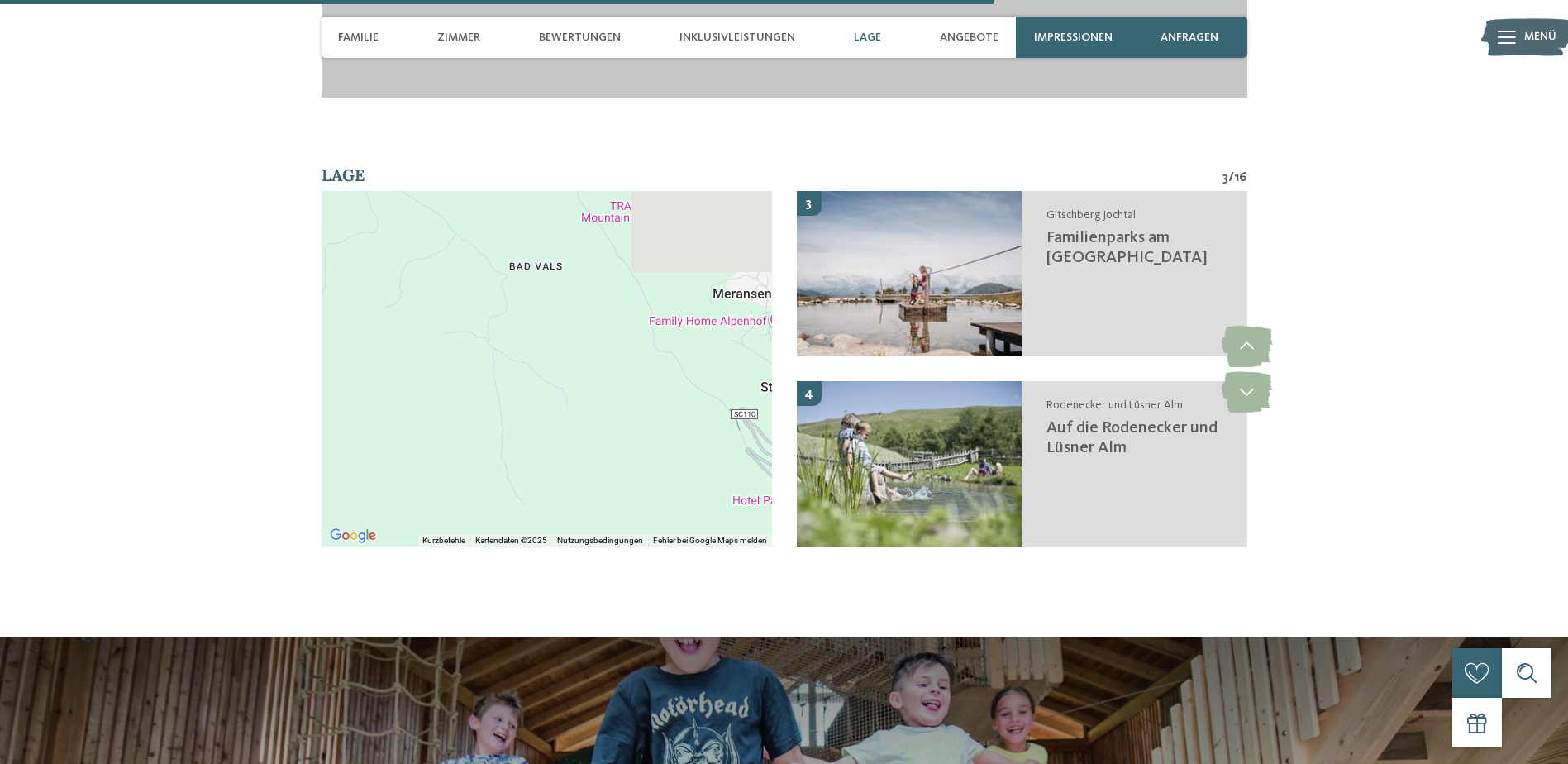
drag, startPoint x: 603, startPoint y: 269, endPoint x: 614, endPoint y: 506, distance: 237.3
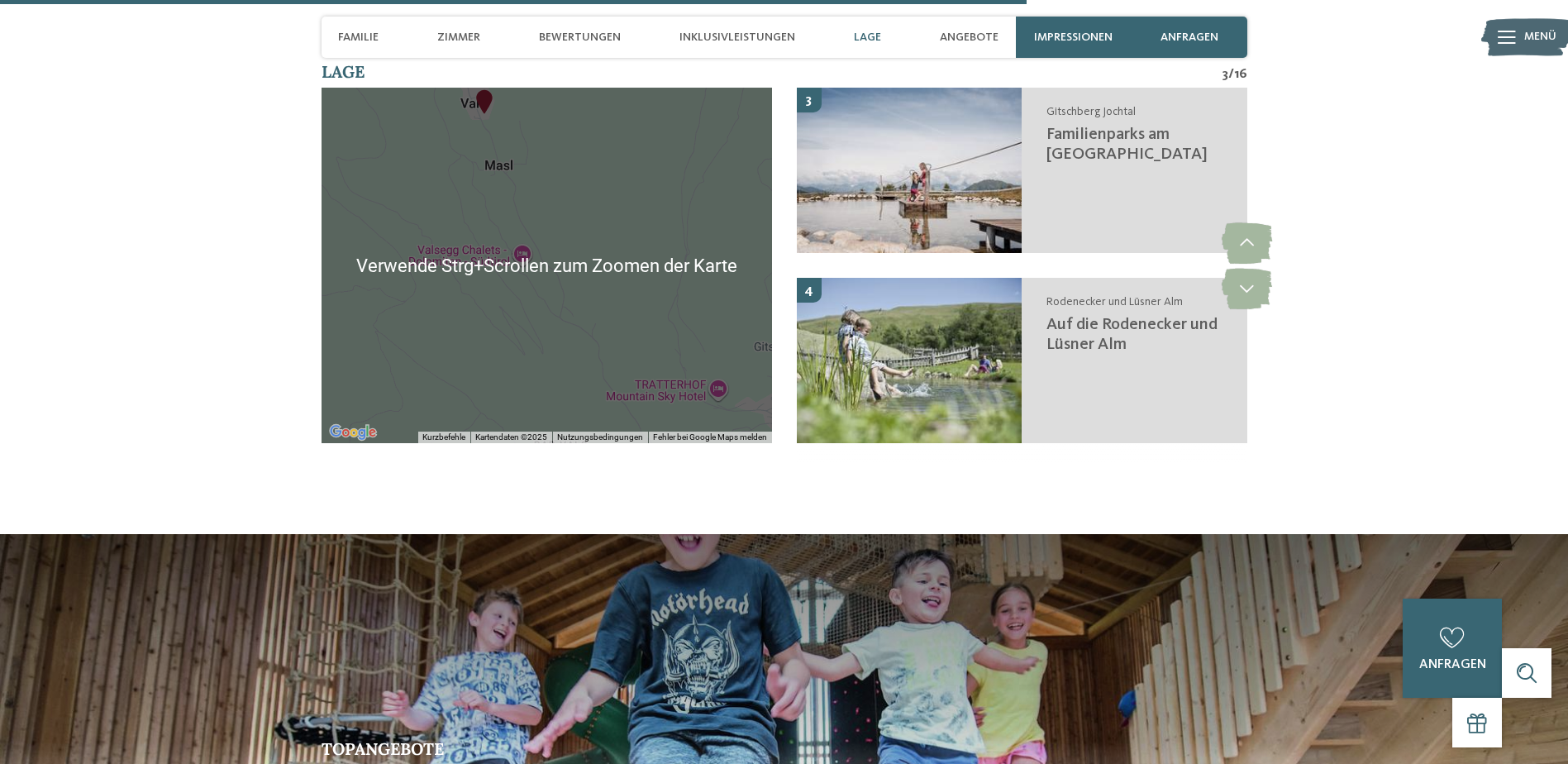
scroll to position [4428, 0]
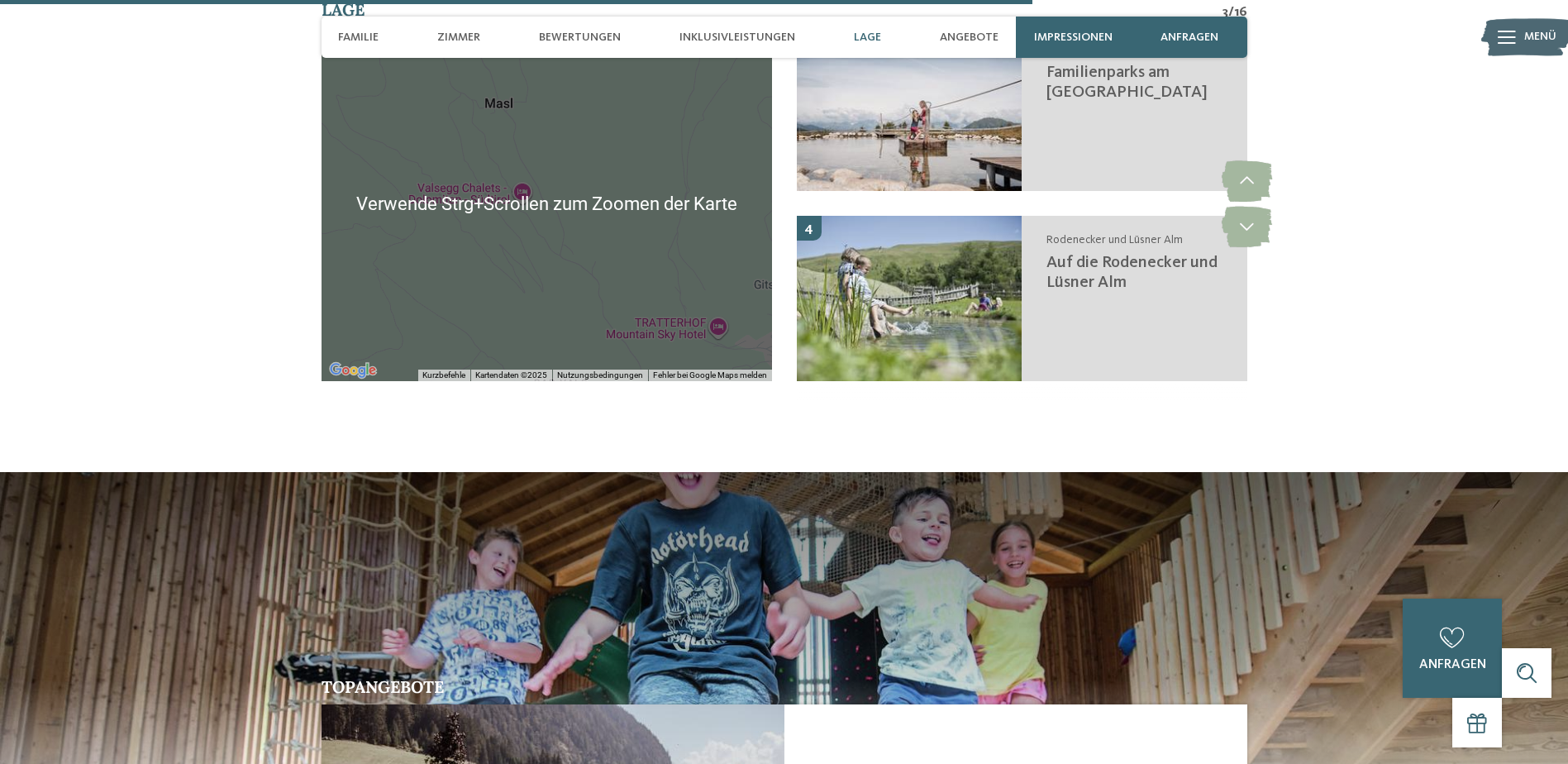
click at [641, 238] on div at bounding box center [547, 202] width 450 height 355
click at [623, 206] on div at bounding box center [547, 202] width 450 height 355
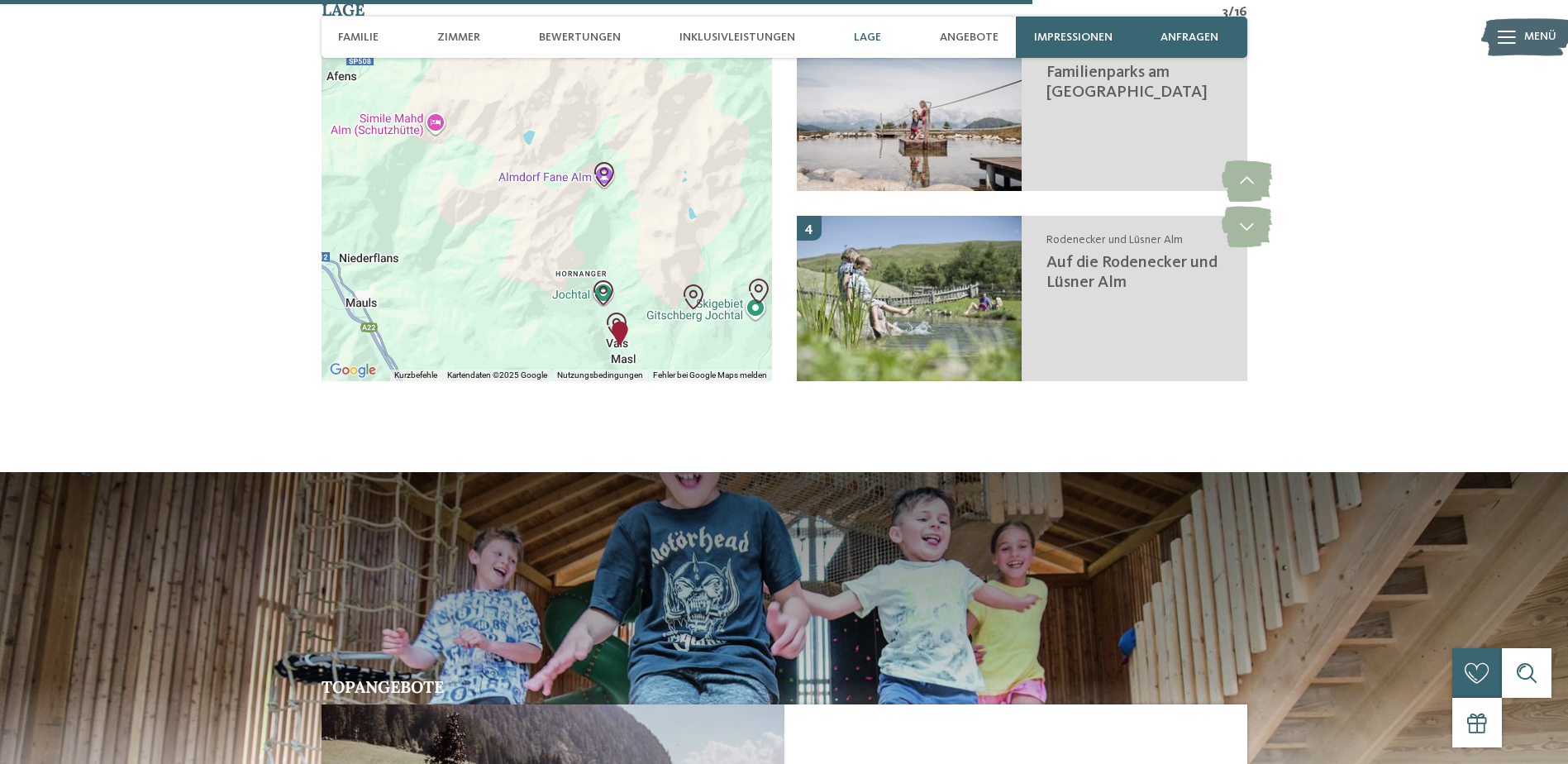
drag, startPoint x: 626, startPoint y: 138, endPoint x: 653, endPoint y: 305, distance: 169.2
click at [653, 305] on div "Verwende Strg+Scrollen zum Zoomen der Karte Kurzbefehle Kartendaten Kartendaten…" at bounding box center [547, 202] width 450 height 355
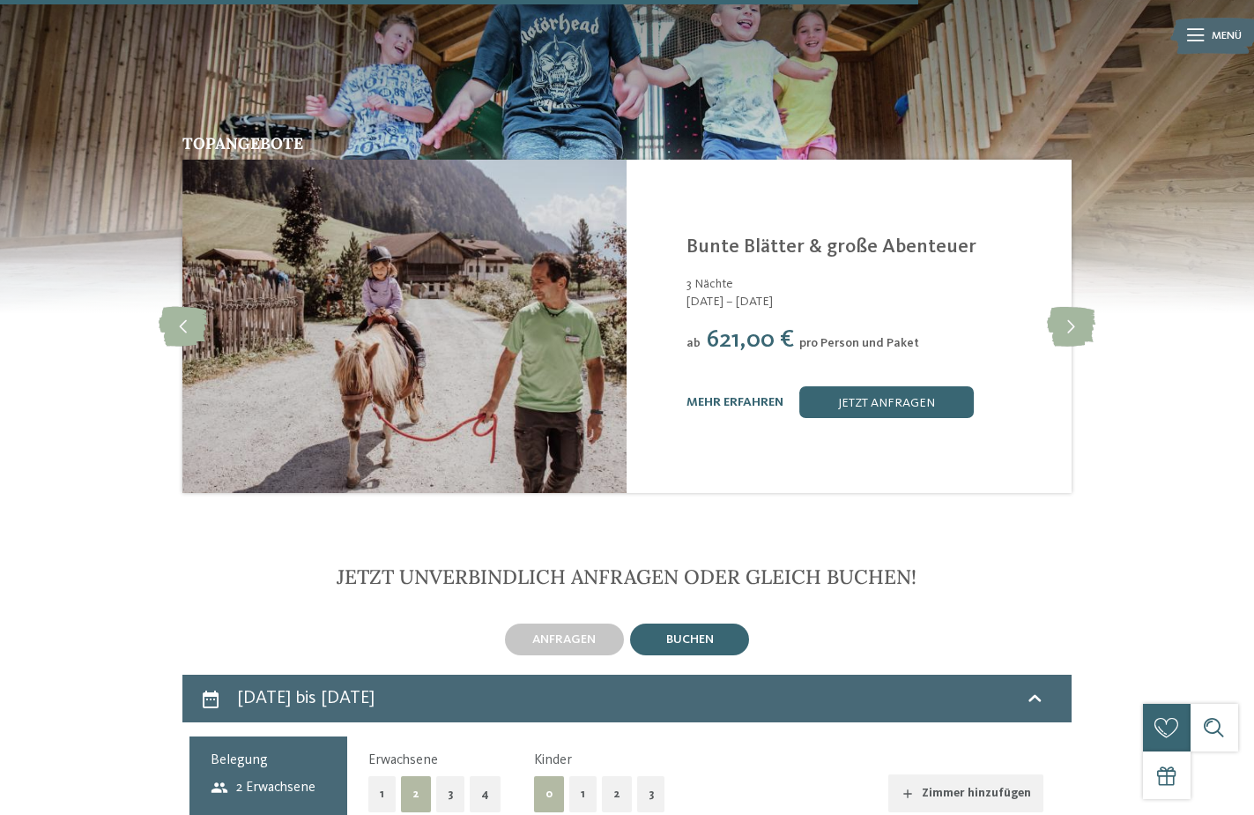
scroll to position [4656, 0]
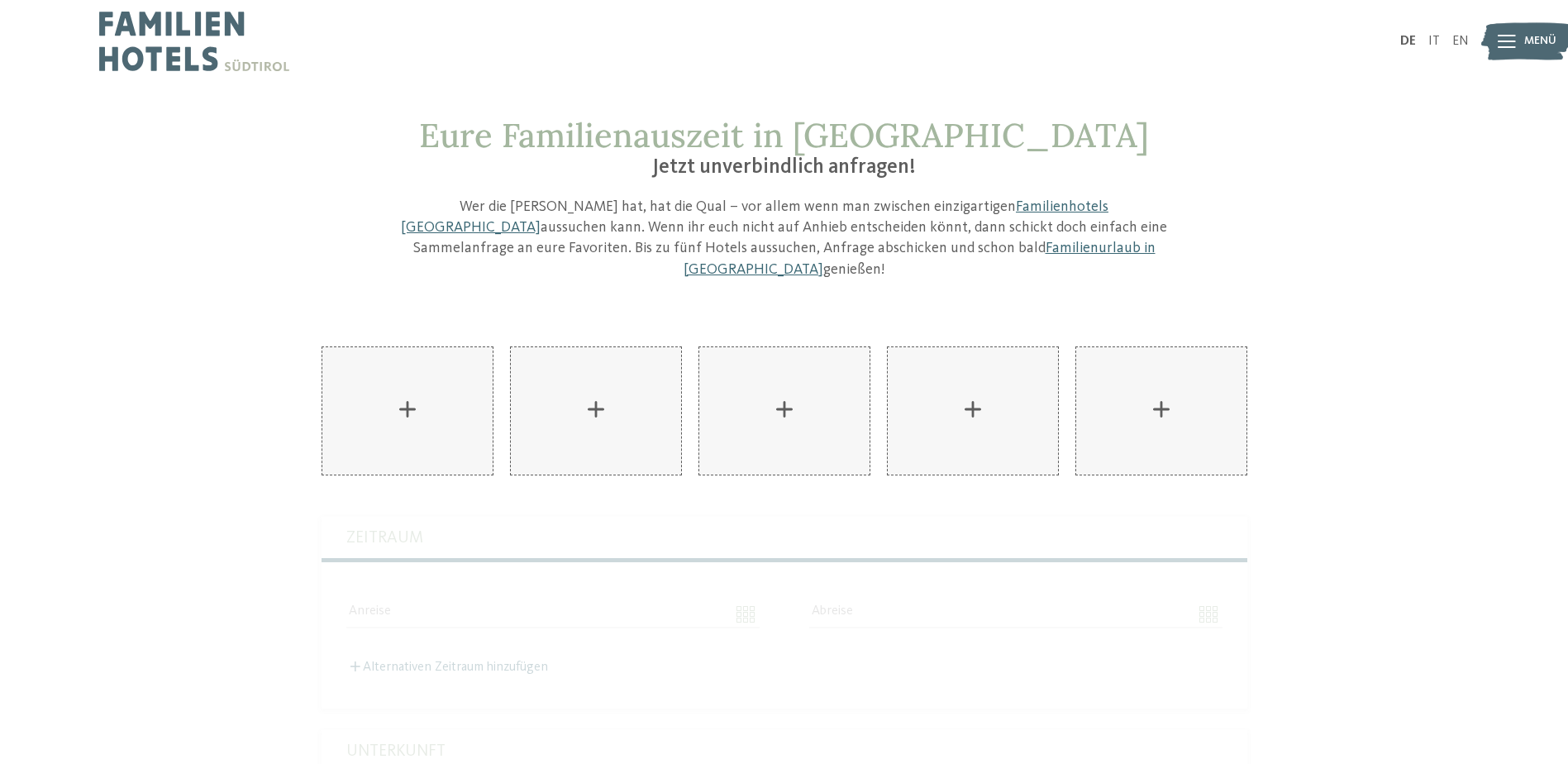
click at [1106, 249] on p "Wer die [PERSON_NAME] hat, hat die Qual – vor allem wenn man zwischen einzigart…" at bounding box center [784, 238] width 785 height 83
click at [446, 397] on div "AKI Family Resort PLOSE hinzufügen" at bounding box center [408, 411] width 171 height 127
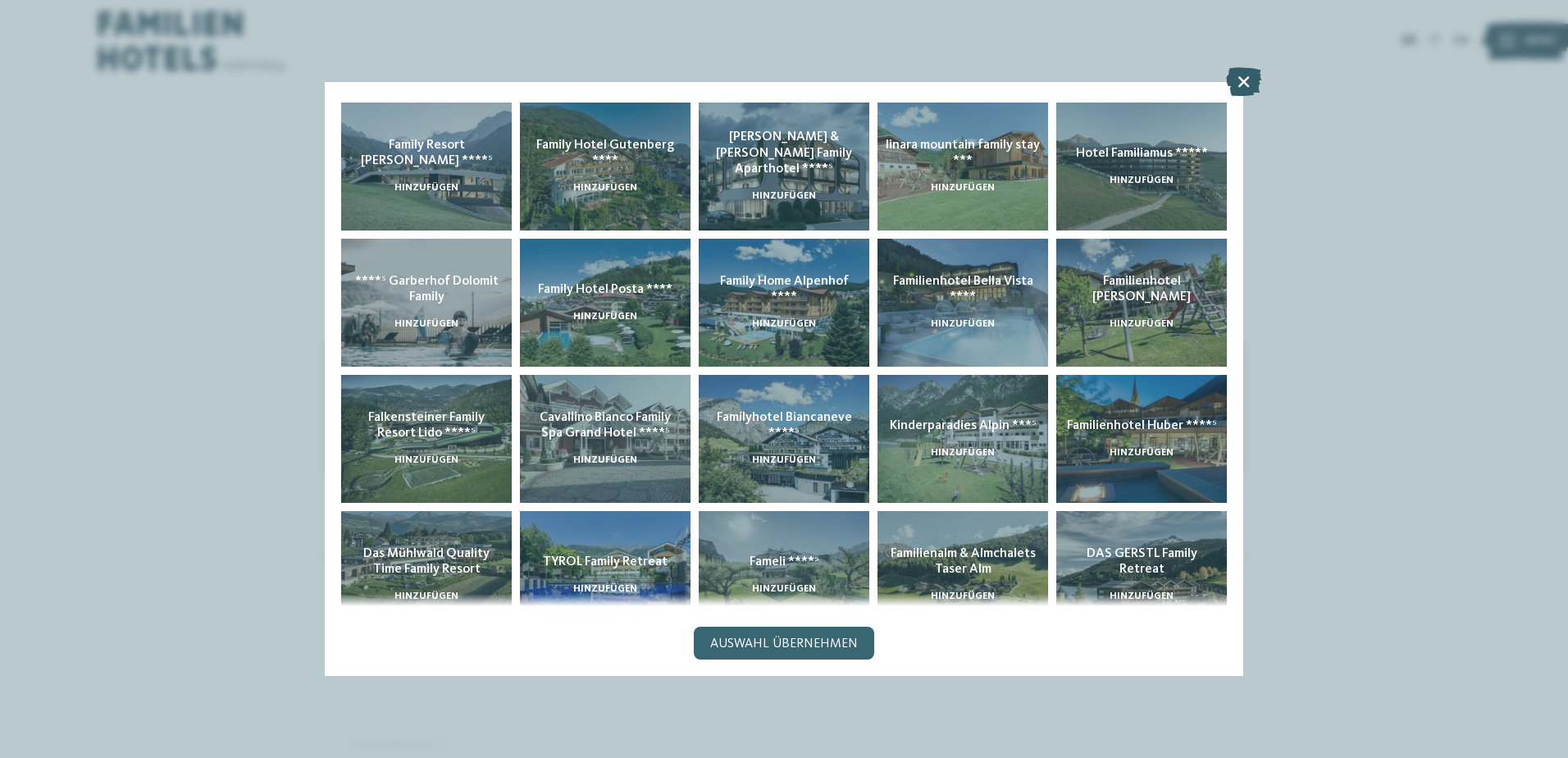
click at [1242, 86] on icon at bounding box center [1243, 81] width 35 height 29
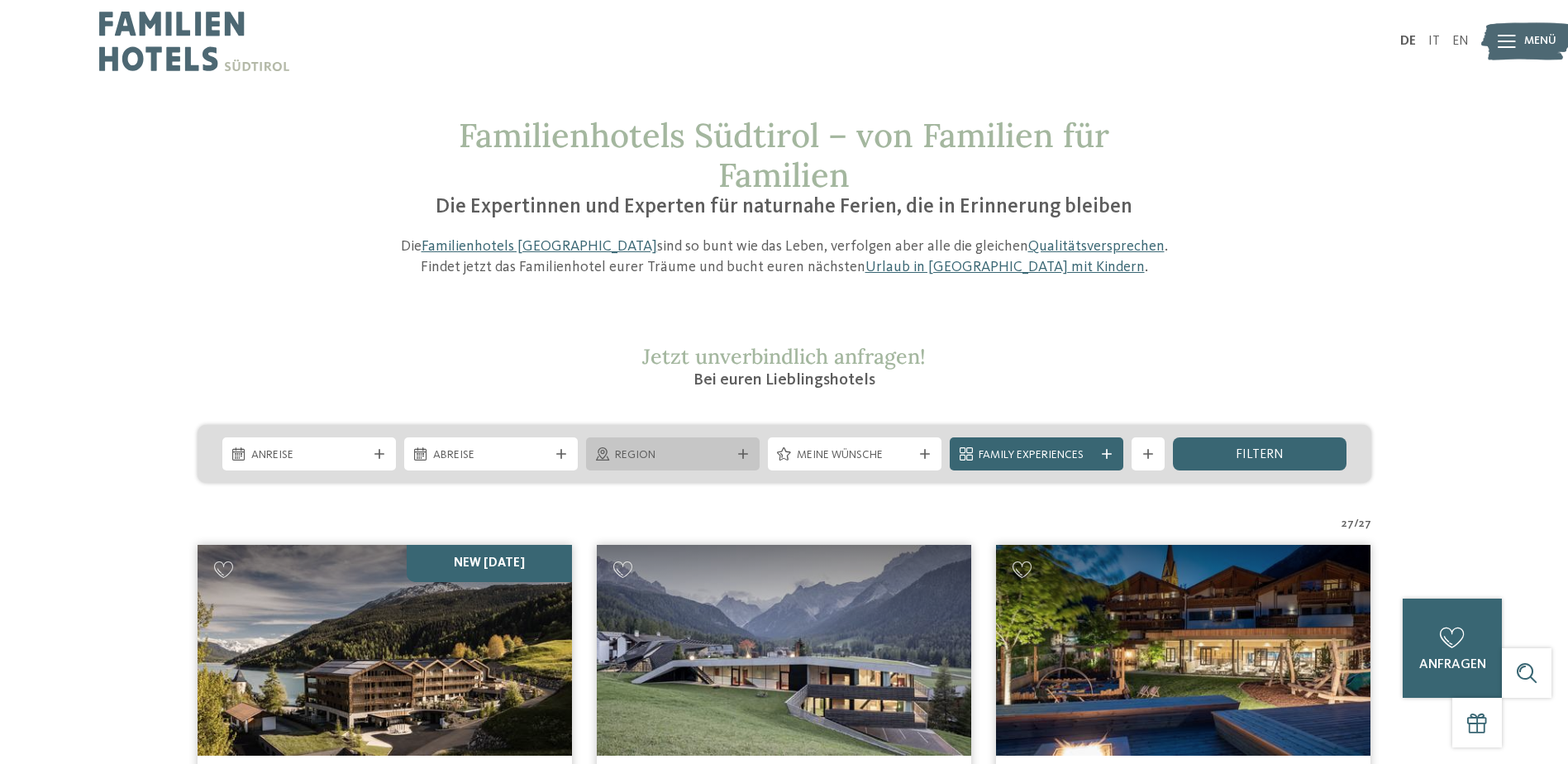
click at [731, 457] on div "Region" at bounding box center [672, 454] width 124 height 18
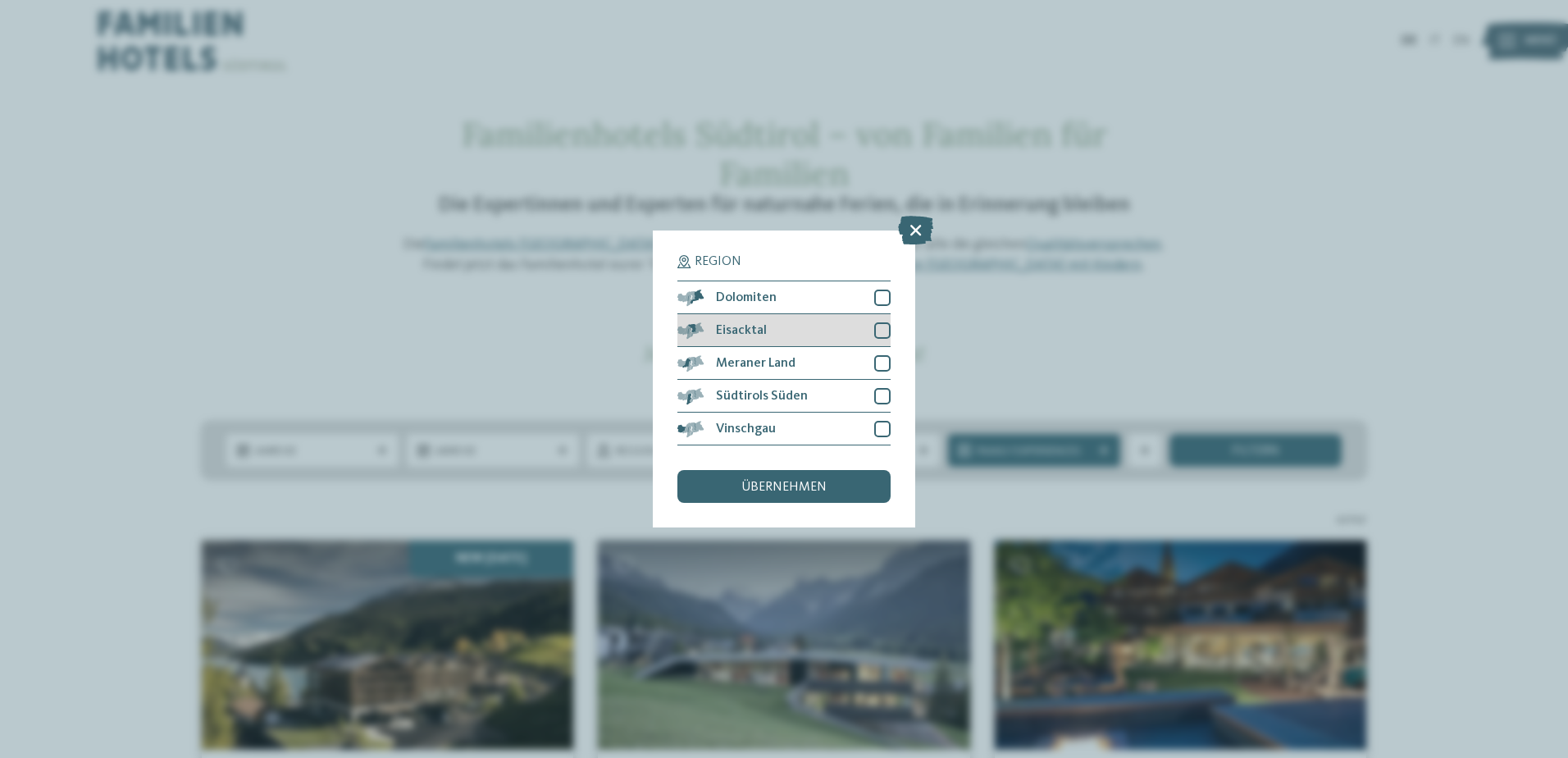
click at [883, 331] on div at bounding box center [883, 330] width 17 height 17
click at [877, 298] on div at bounding box center [883, 298] width 17 height 17
click at [798, 481] on span "übernehmen" at bounding box center [784, 487] width 86 height 13
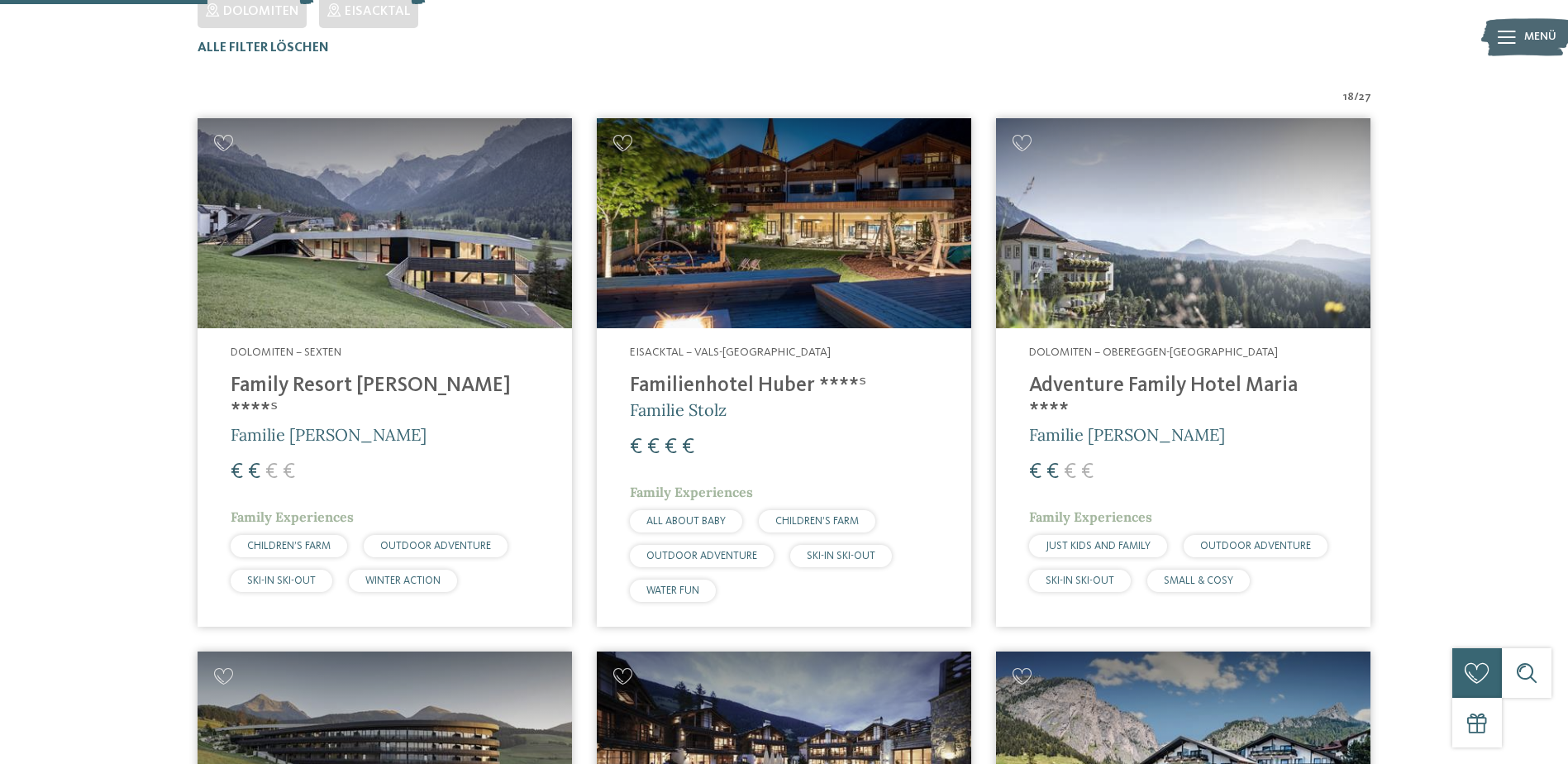
scroll to position [542, 0]
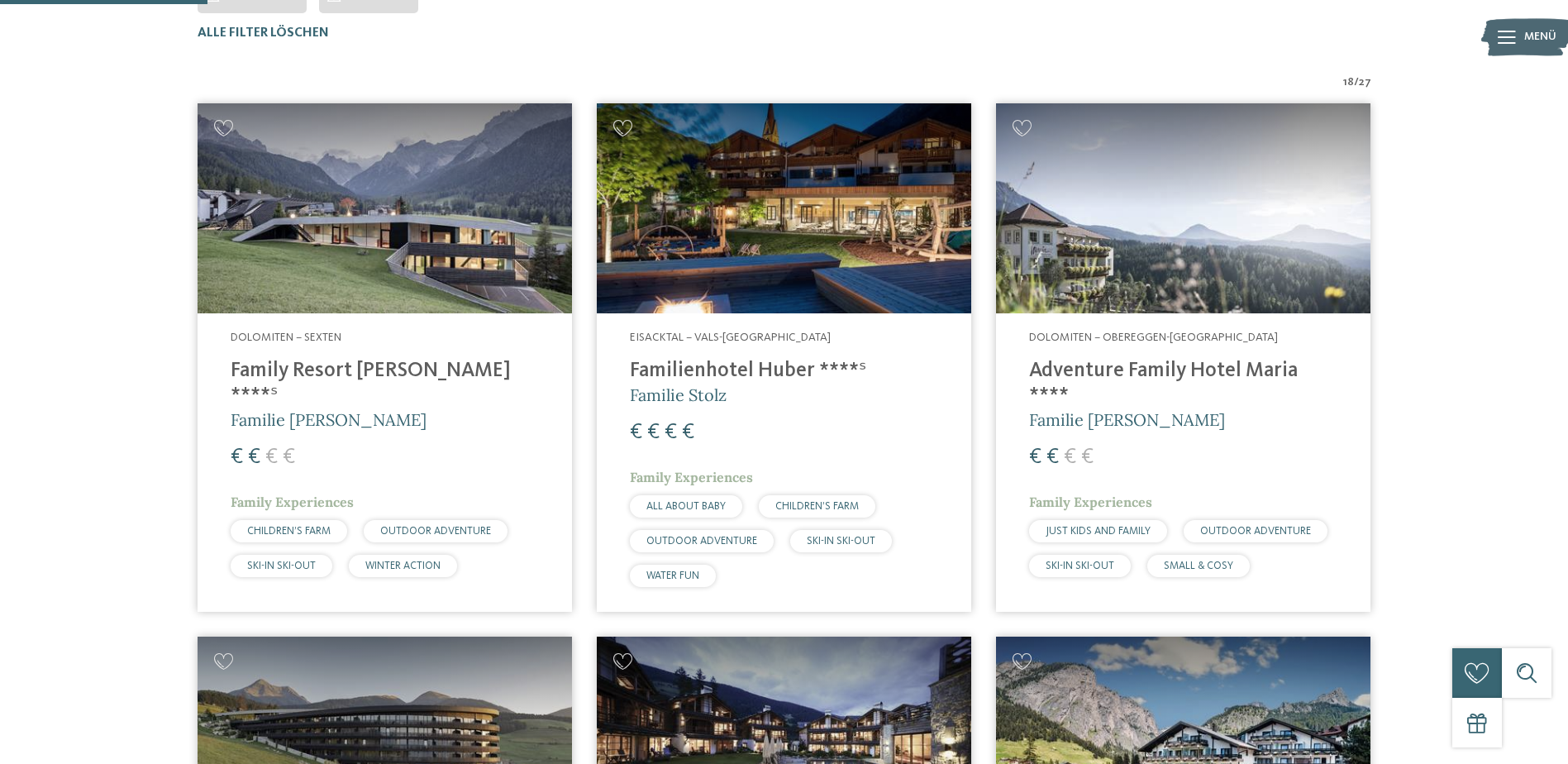
click at [336, 368] on h4 "Family Resort [PERSON_NAME] ****ˢ" at bounding box center [384, 383] width 309 height 50
click at [371, 279] on img at bounding box center [384, 208] width 374 height 211
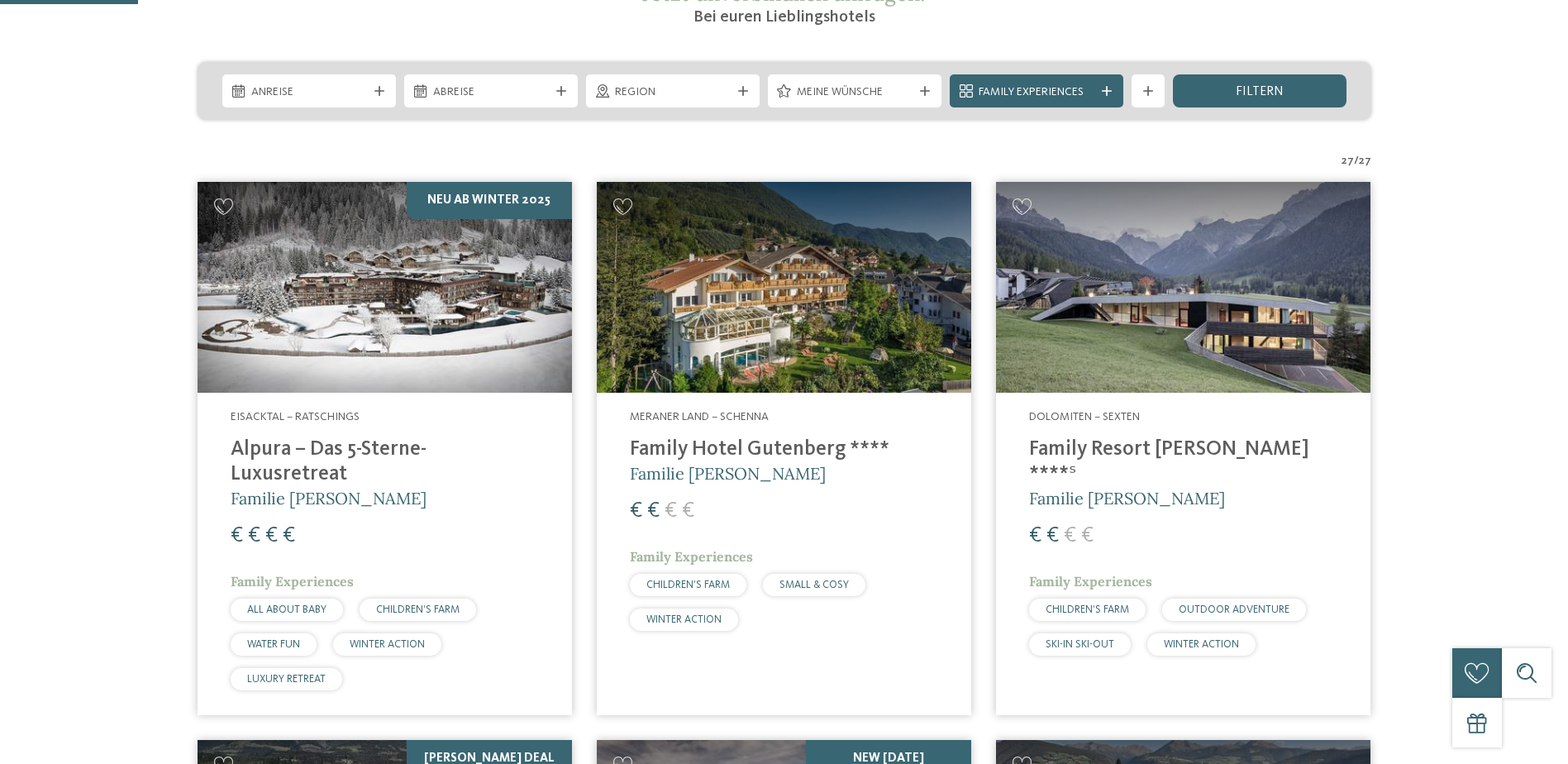
scroll to position [496, 0]
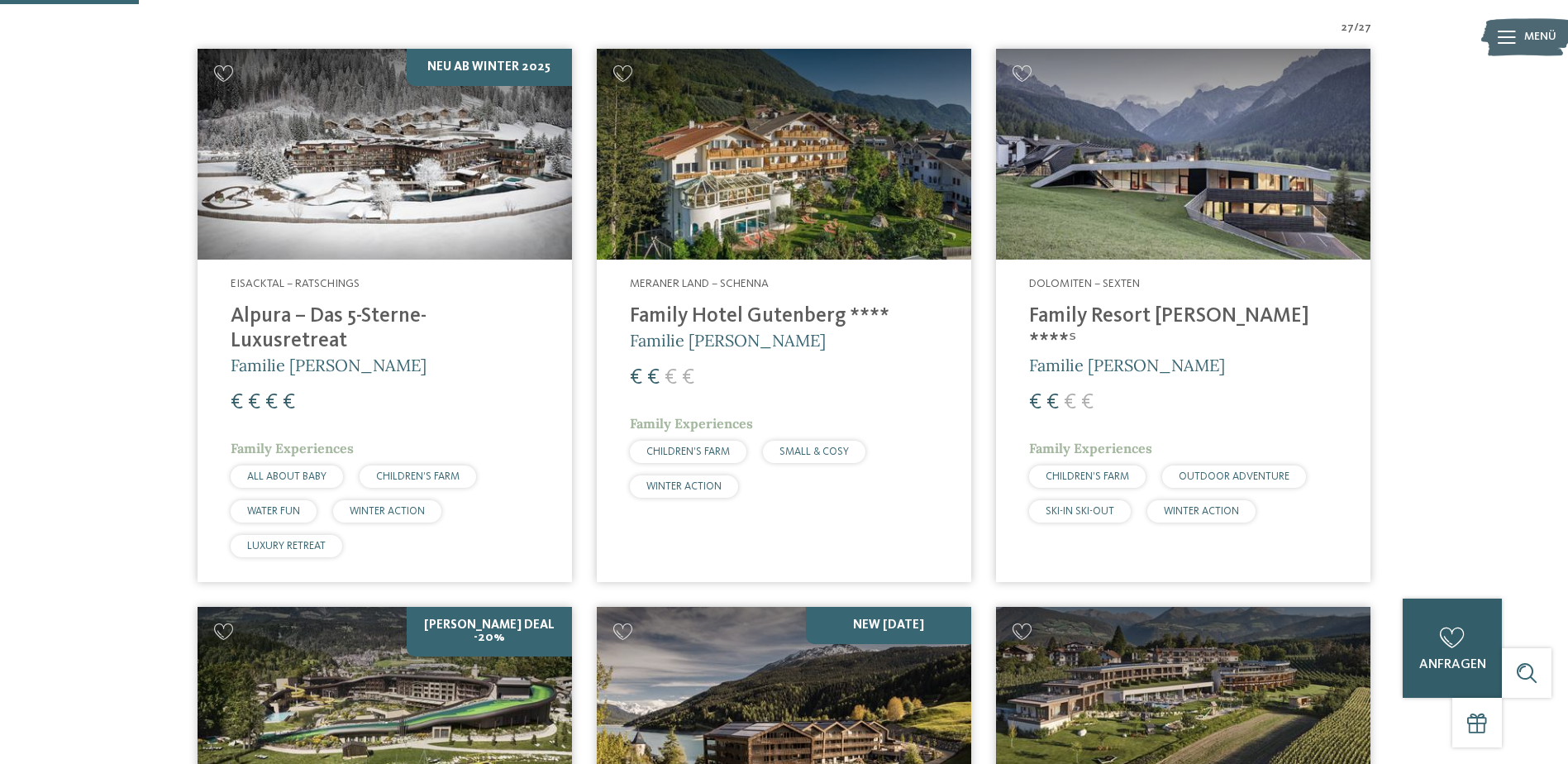
click at [1469, 670] on span "anfragen" at bounding box center [1453, 665] width 67 height 13
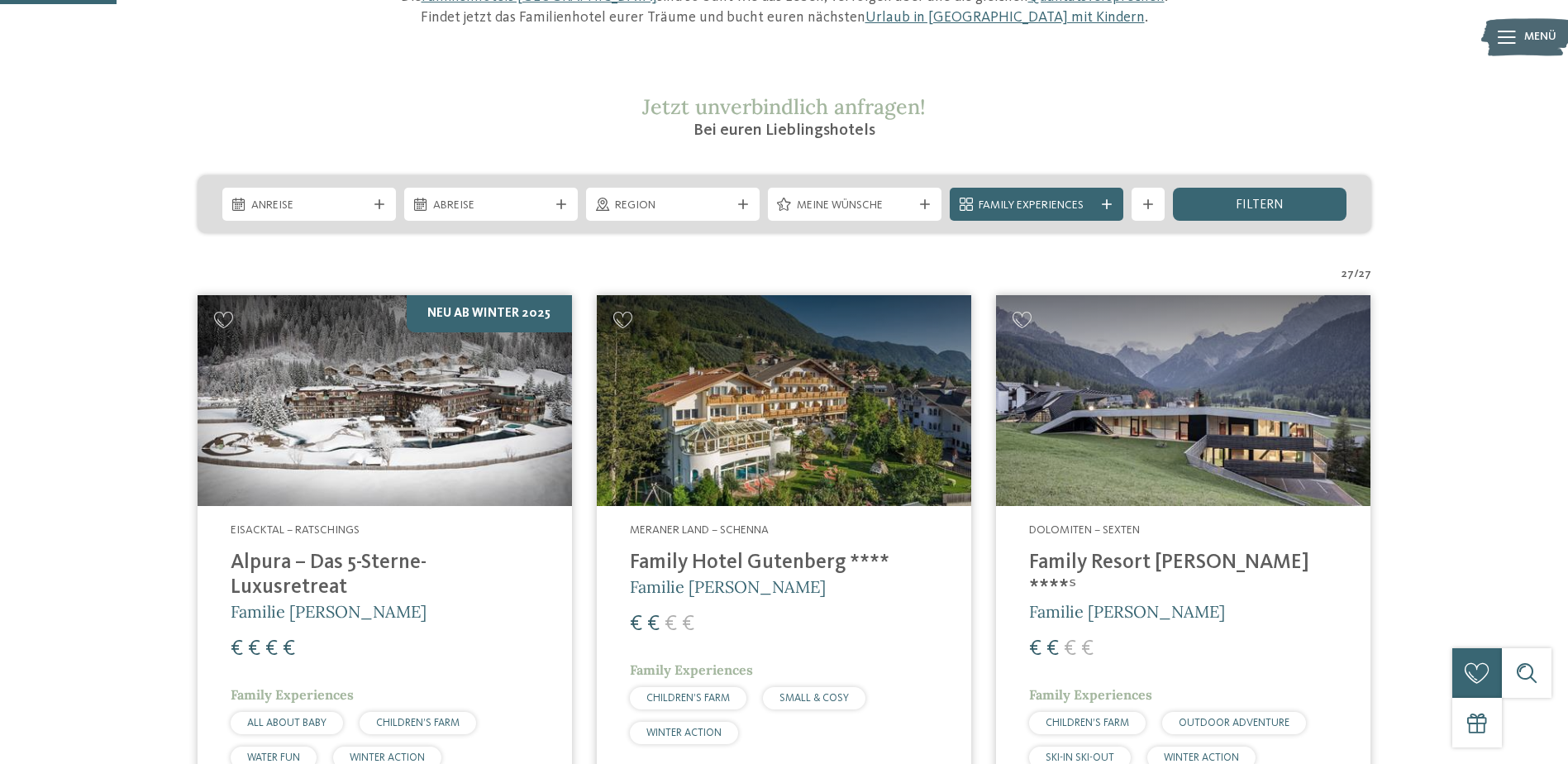
scroll to position [247, 0]
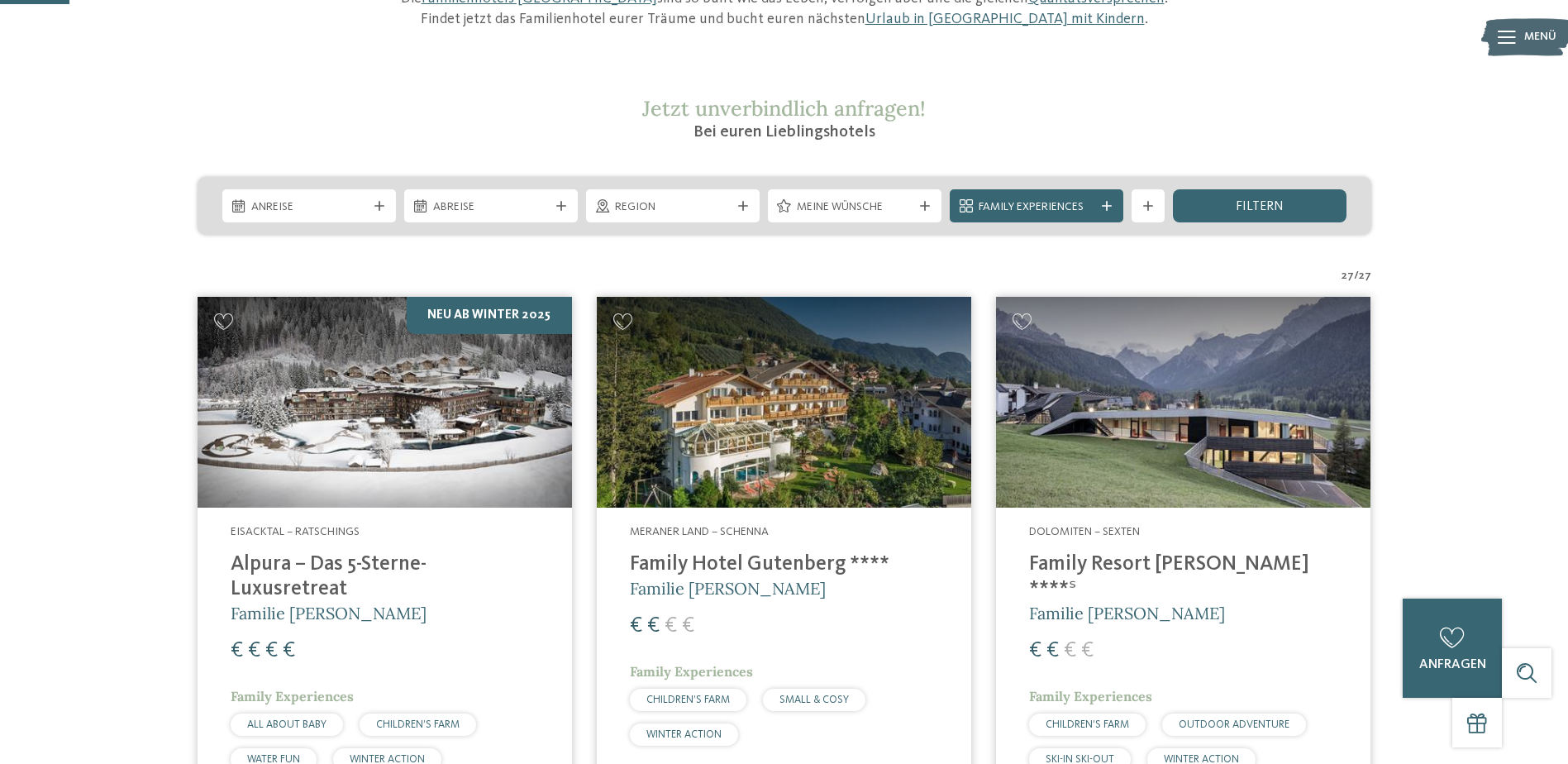
click at [369, 406] on img at bounding box center [384, 401] width 374 height 211
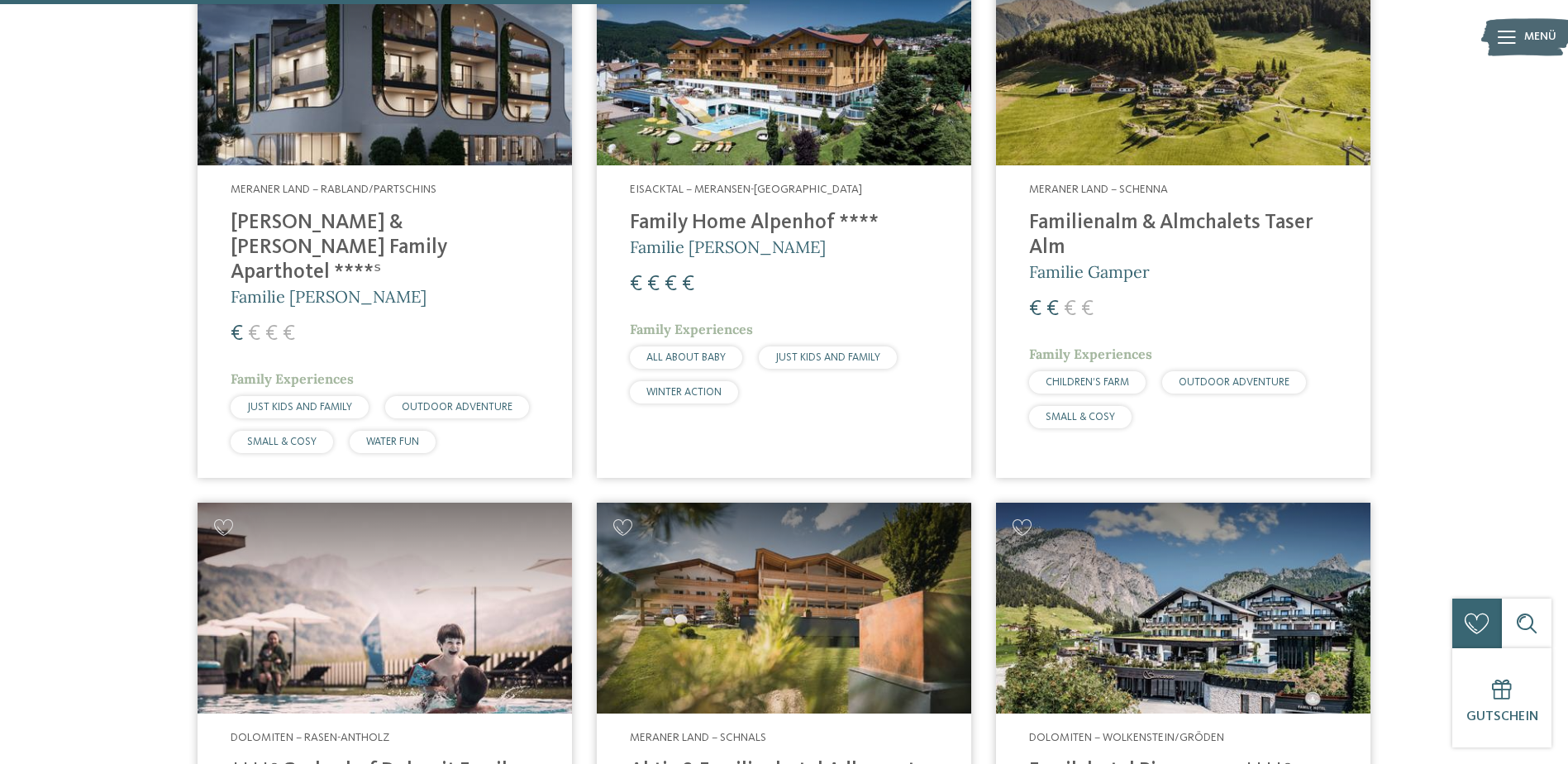
scroll to position [2644, 0]
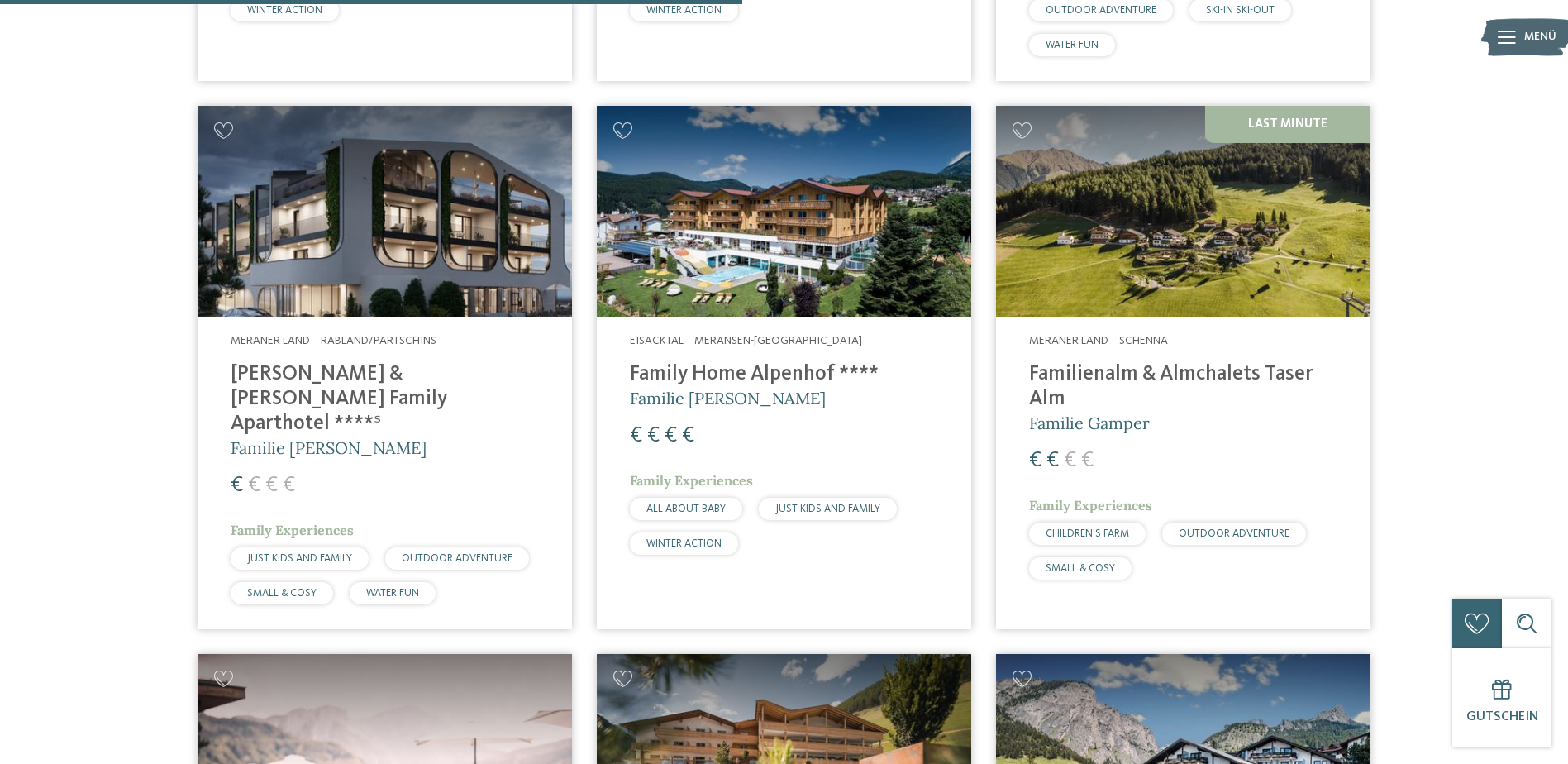
click at [1164, 190] on img at bounding box center [1183, 211] width 374 height 211
click at [1121, 147] on img at bounding box center [1183, 211] width 374 height 211
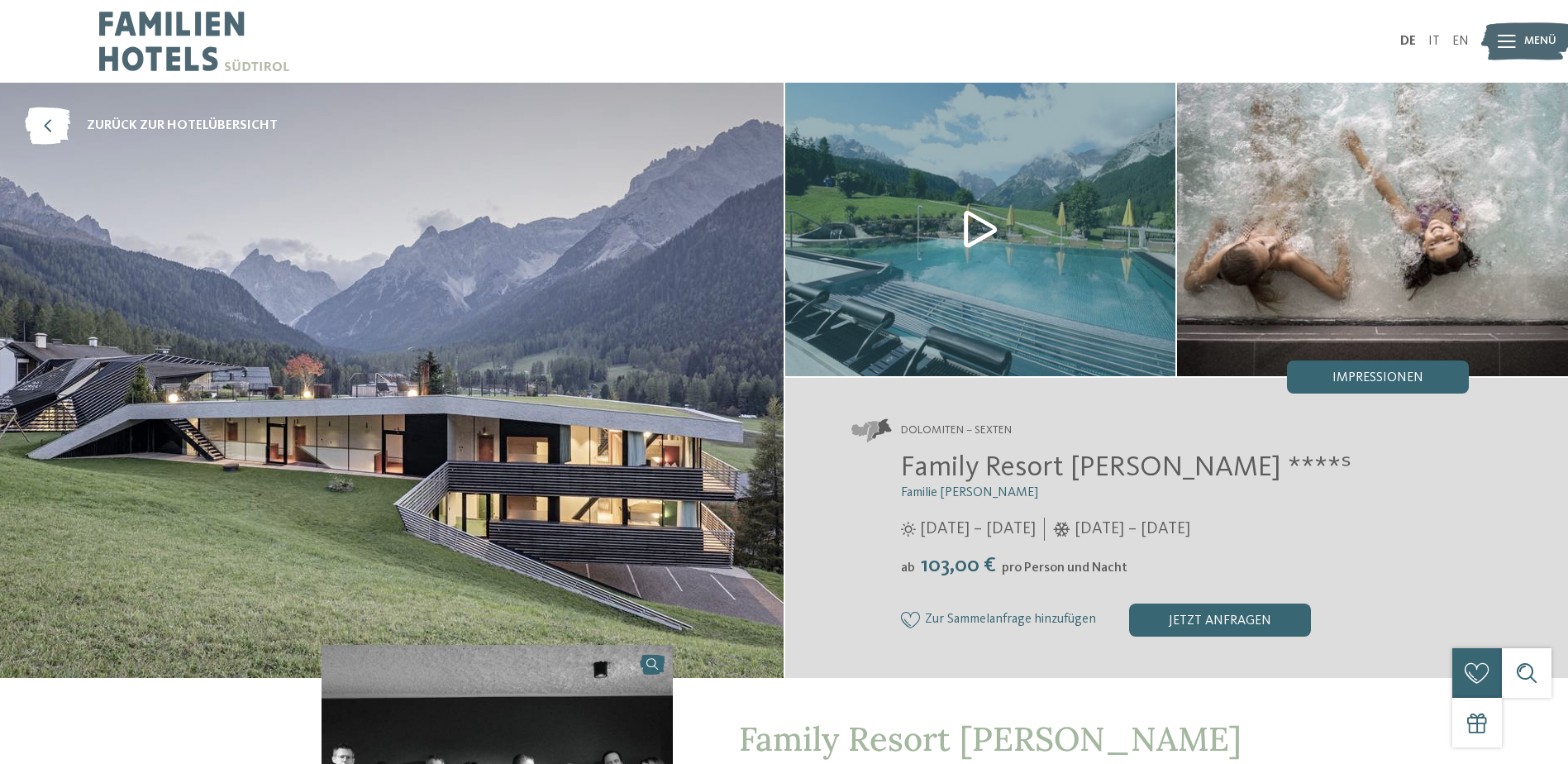
click at [980, 230] on img at bounding box center [980, 229] width 391 height 293
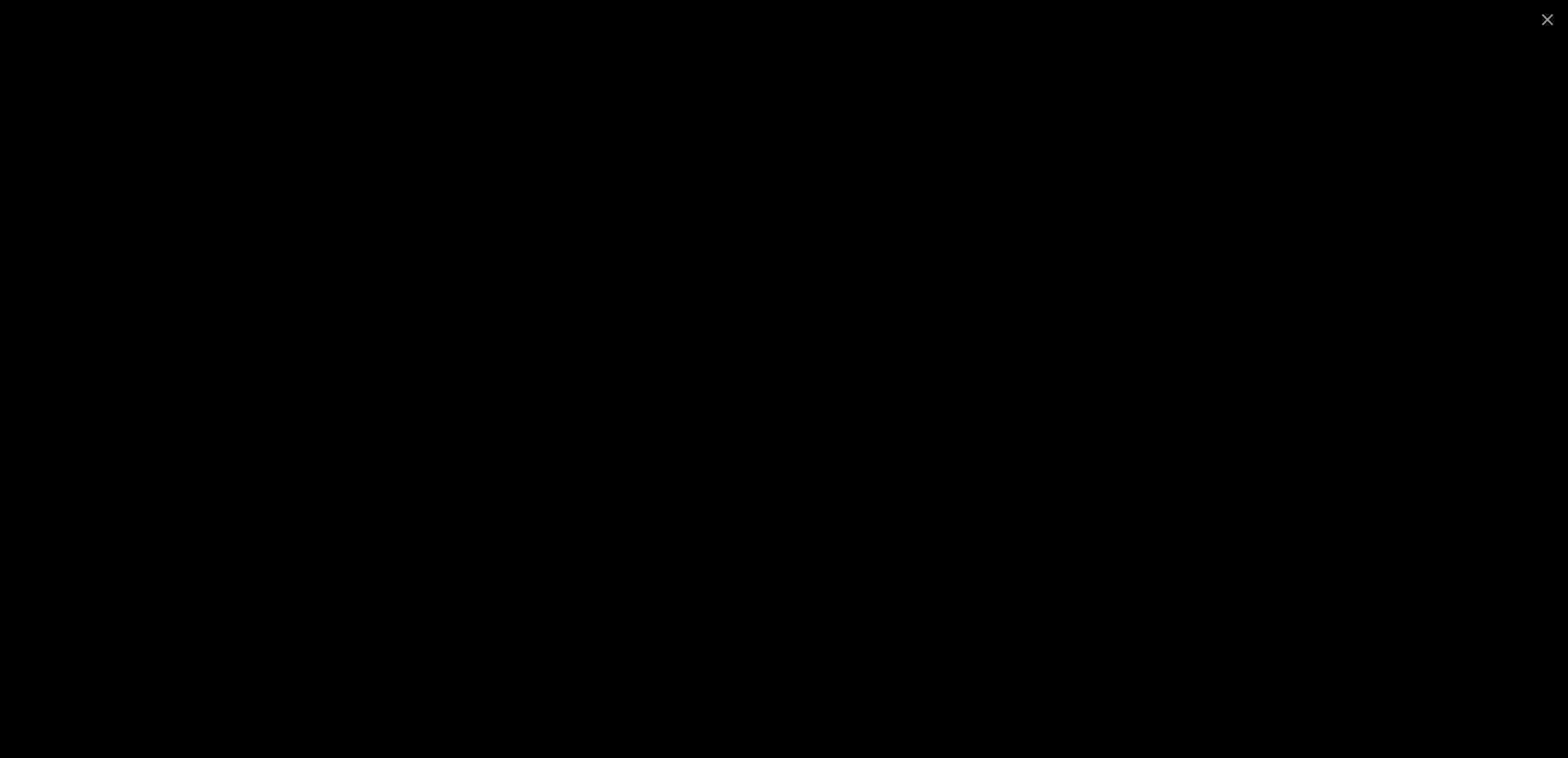
click at [1282, 352] on div at bounding box center [784, 379] width 1568 height 758
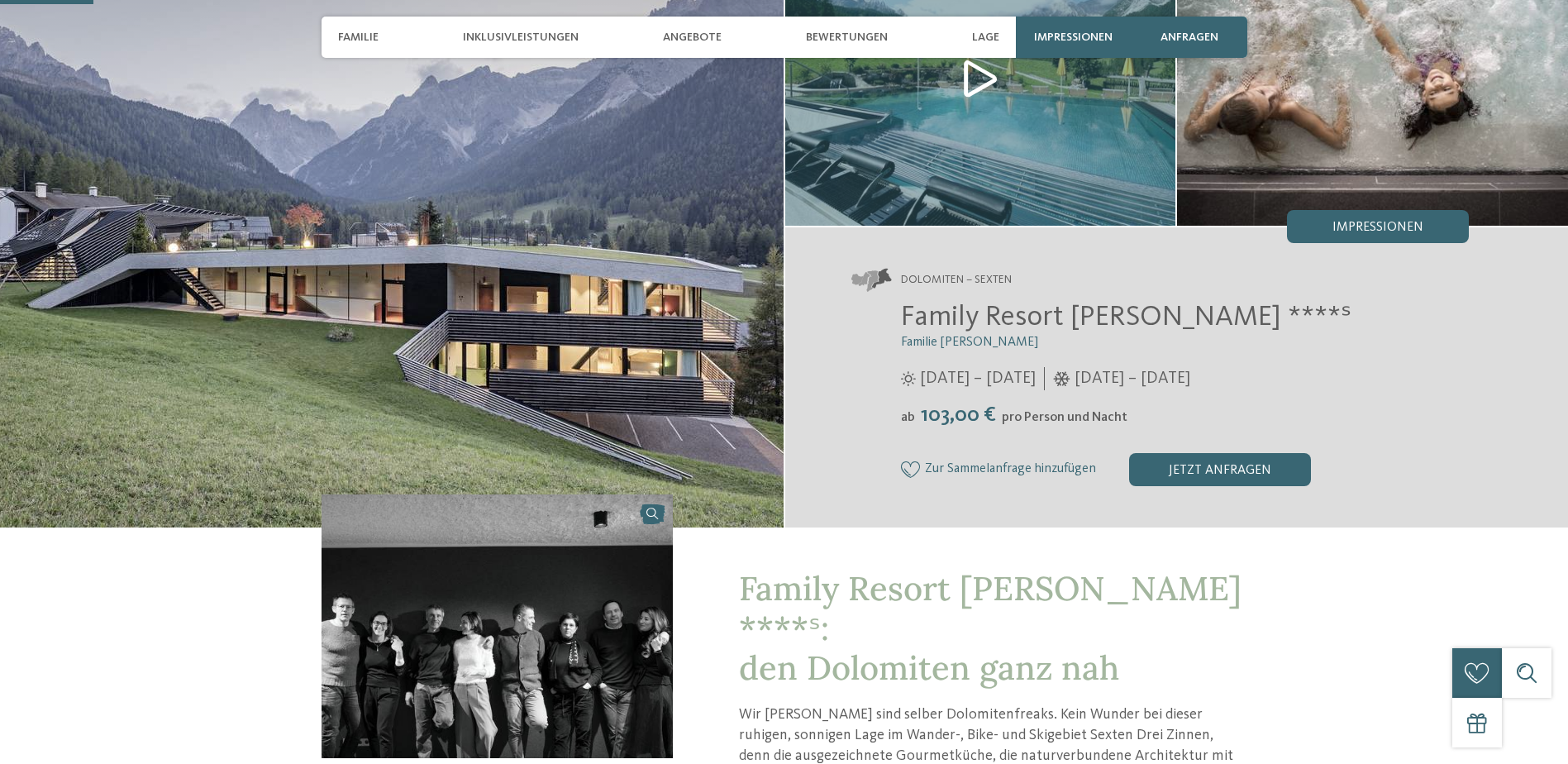
scroll to position [331, 0]
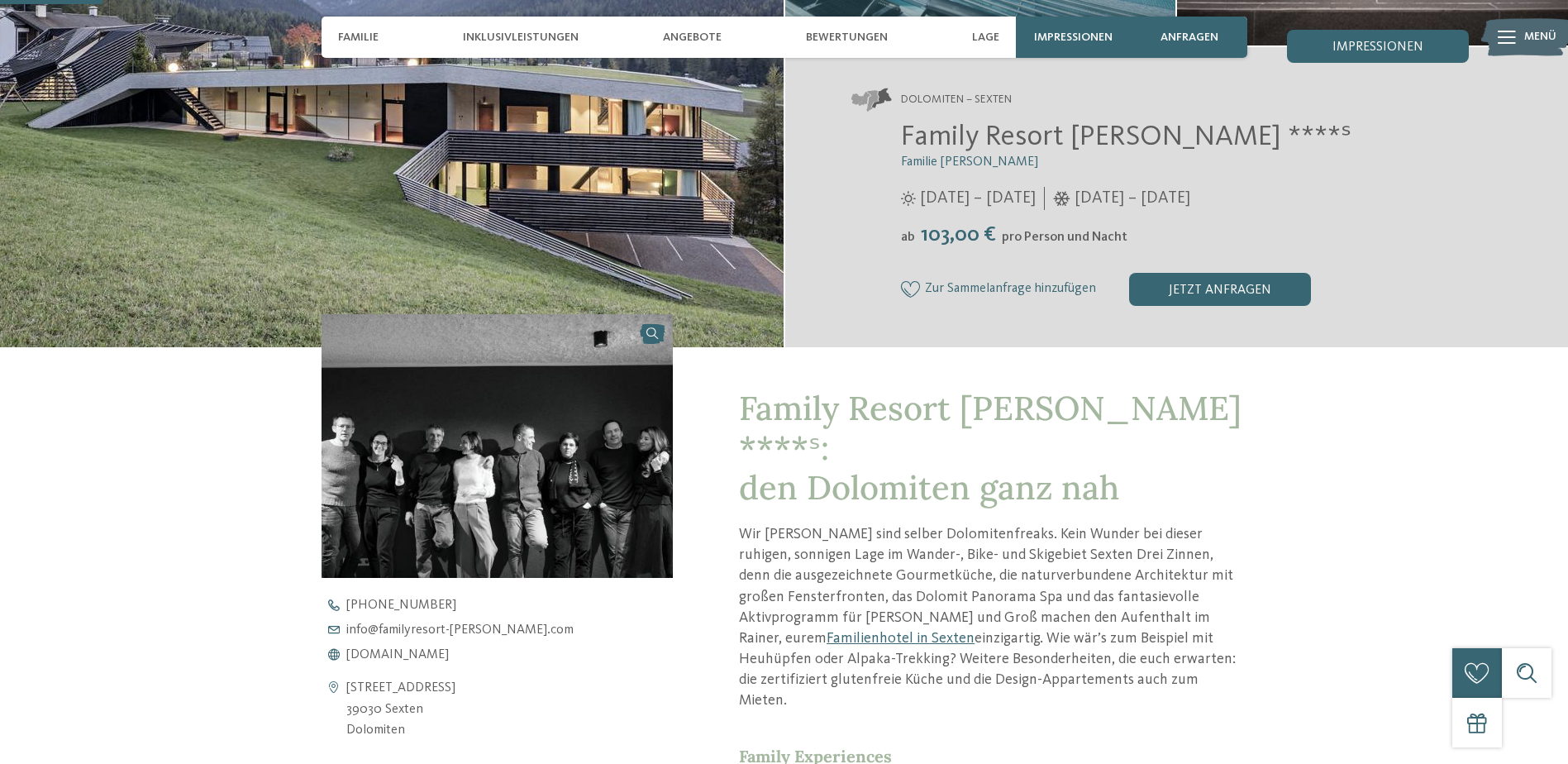
drag, startPoint x: 371, startPoint y: 707, endPoint x: 436, endPoint y: 714, distance: 65.4
click at [436, 714] on address "St. Josefstraße 40 39030 Sexten Dolomiten" at bounding box center [400, 710] width 109 height 64
drag, startPoint x: 436, startPoint y: 714, endPoint x: 593, endPoint y: 679, distance: 160.9
click at [593, 679] on div "St. Josefstraße 40 39030 Sexten Dolomiten" at bounding box center [498, 710] width 353 height 64
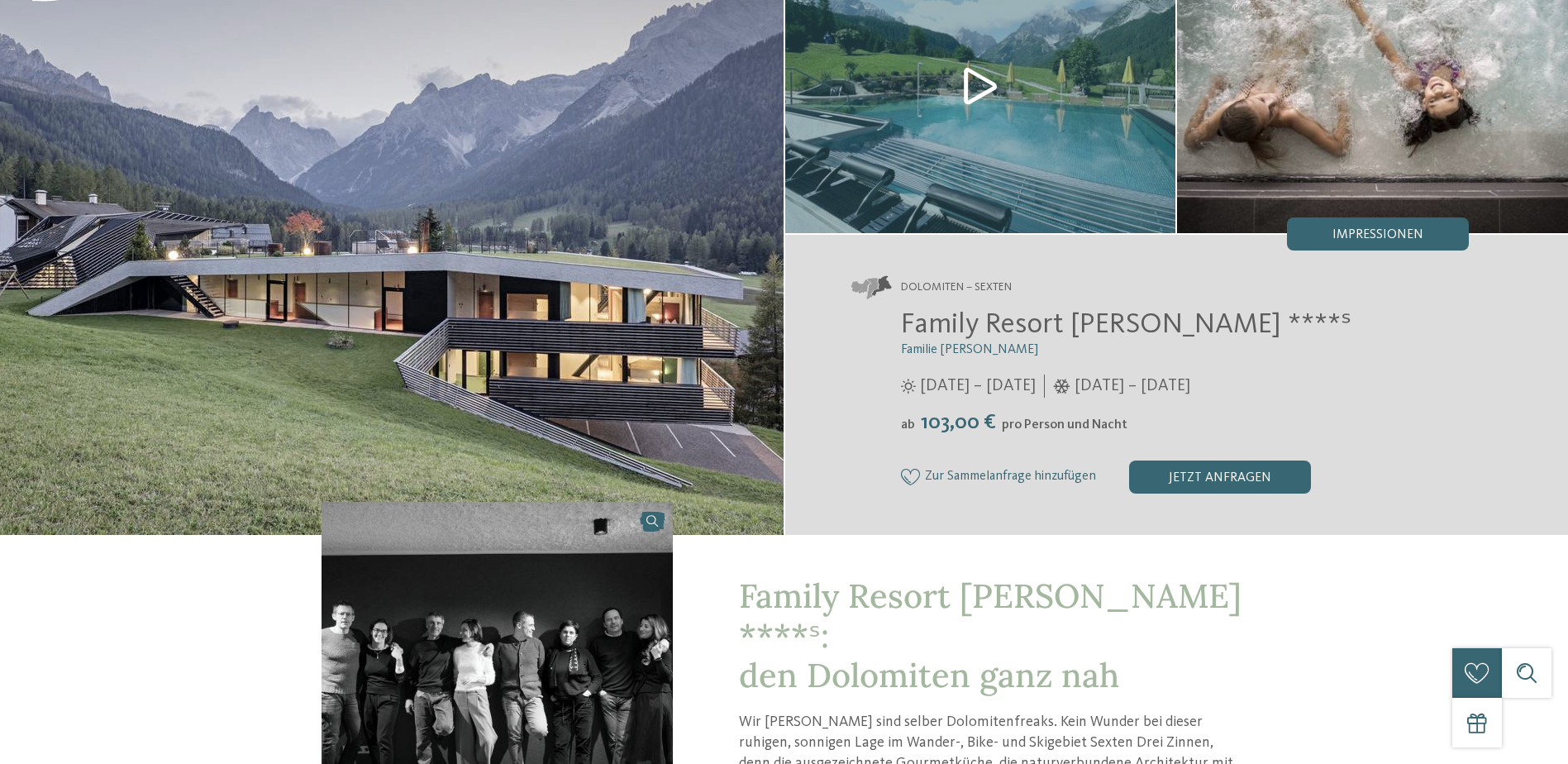
scroll to position [0, 0]
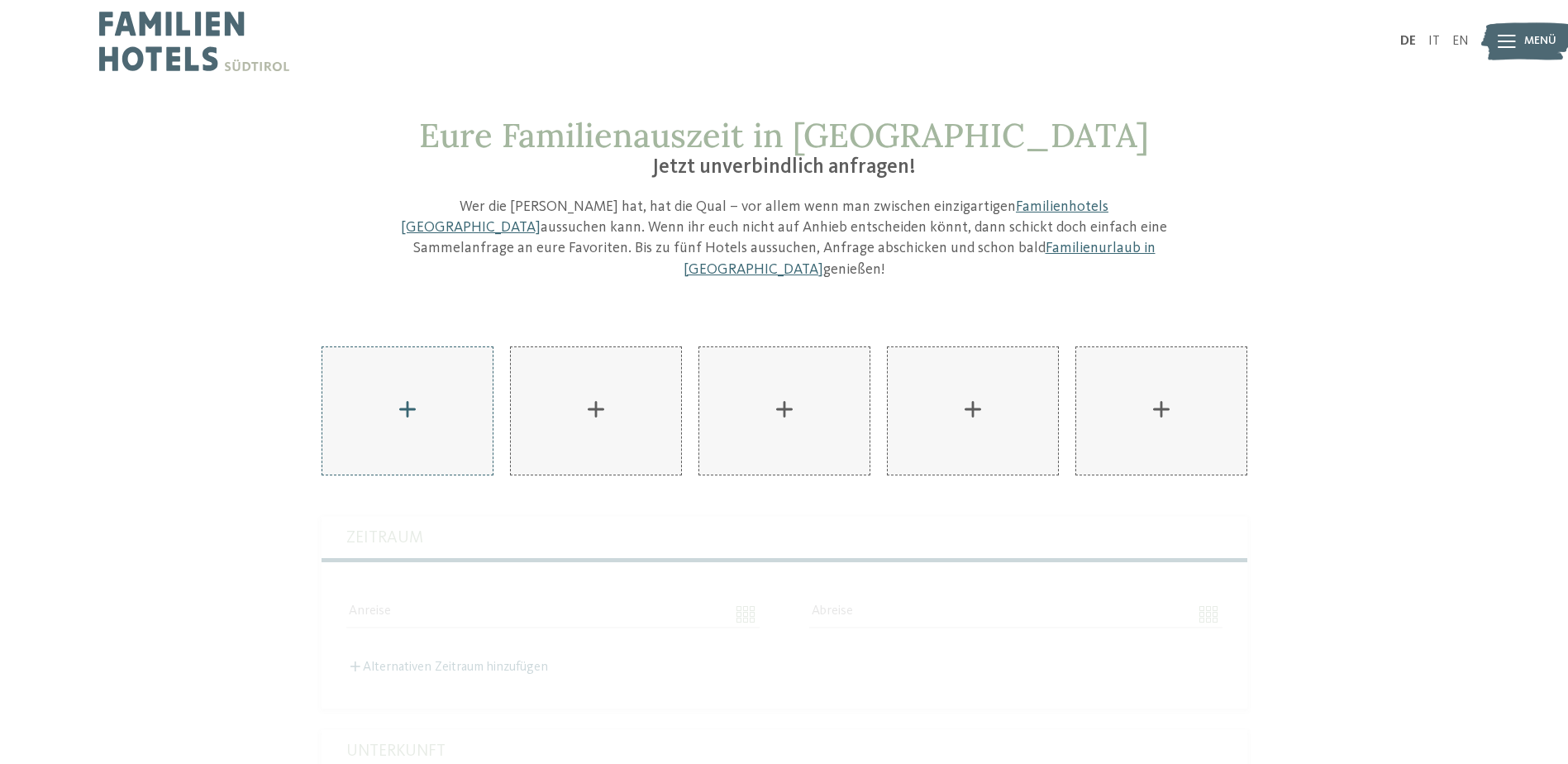
click at [433, 401] on div "AKI Family Resort PLOSE hinzufügen" at bounding box center [408, 411] width 171 height 127
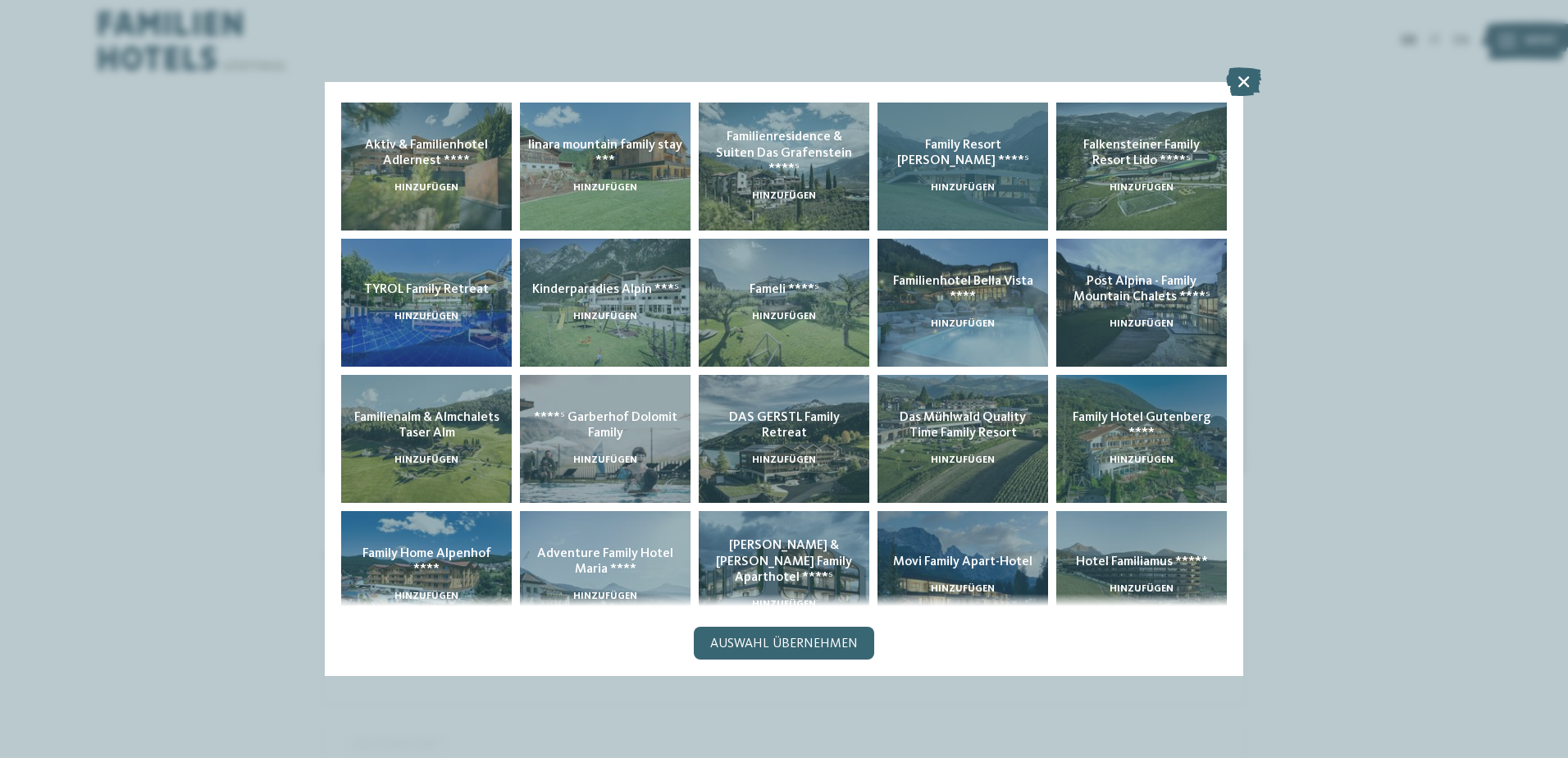
click at [933, 159] on h5 "Family Resort [PERSON_NAME] ****ˢ" at bounding box center [963, 153] width 154 height 31
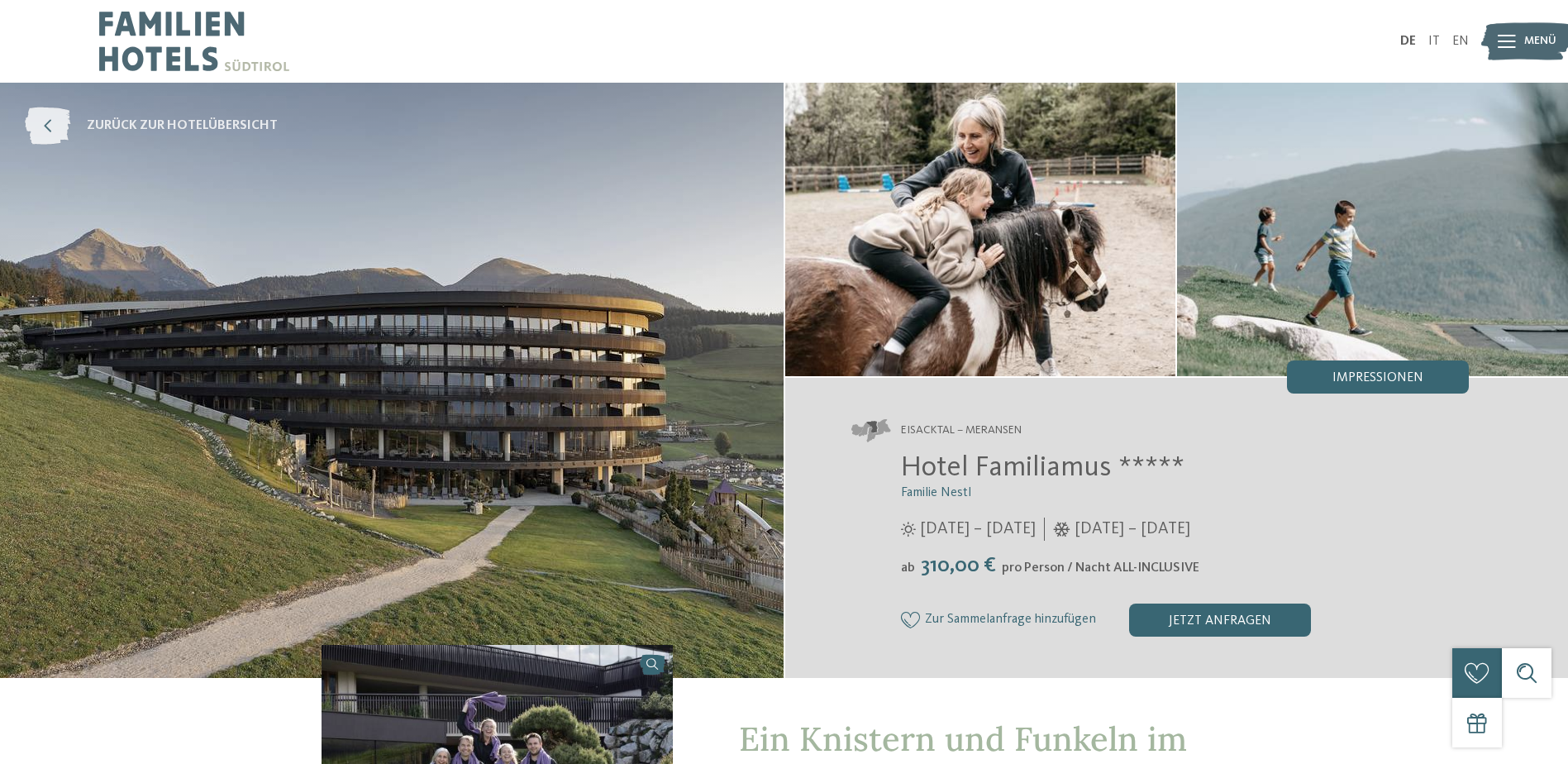
click at [36, 129] on icon at bounding box center [47, 127] width 45 height 37
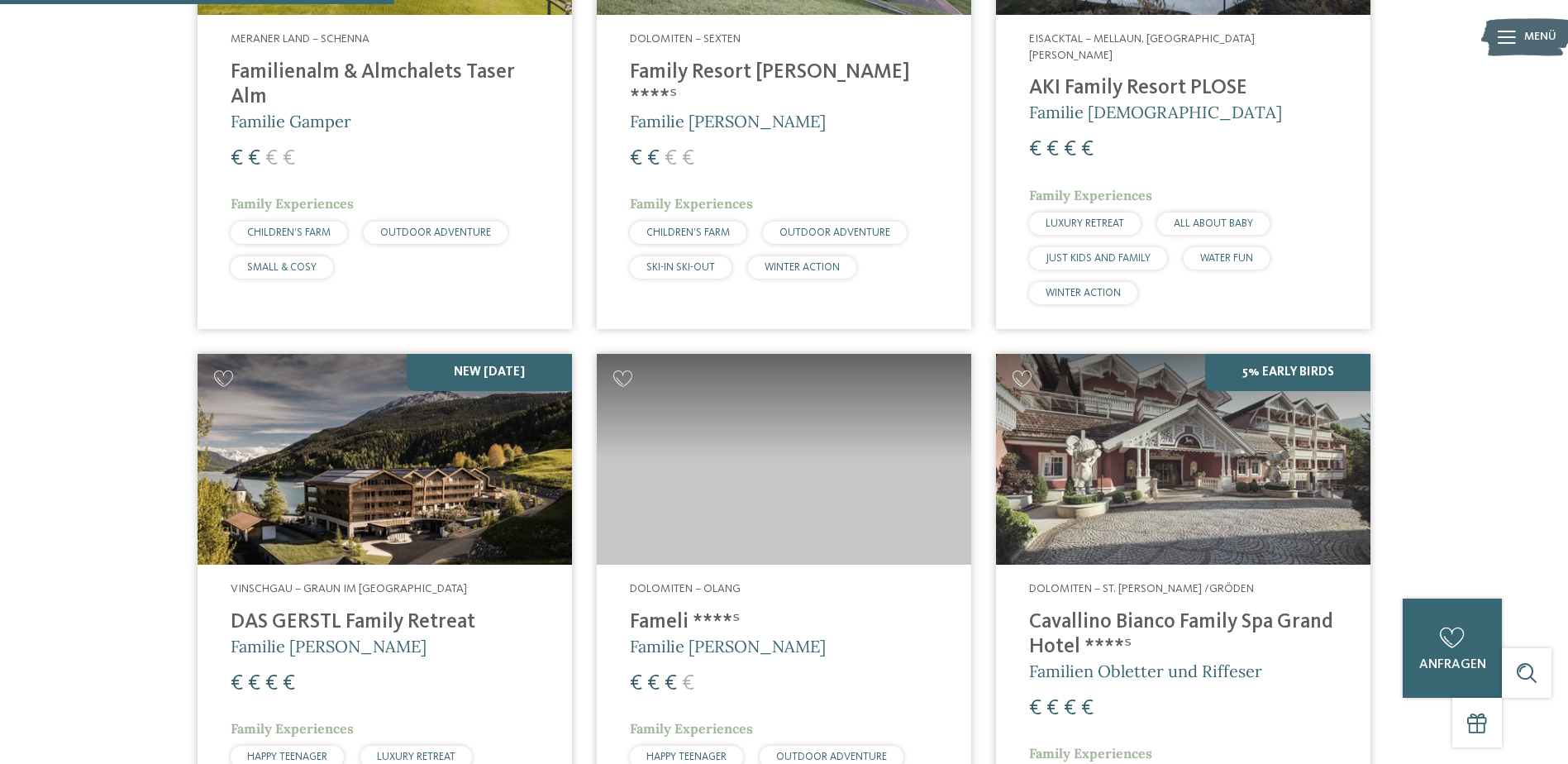
scroll to position [1405, 0]
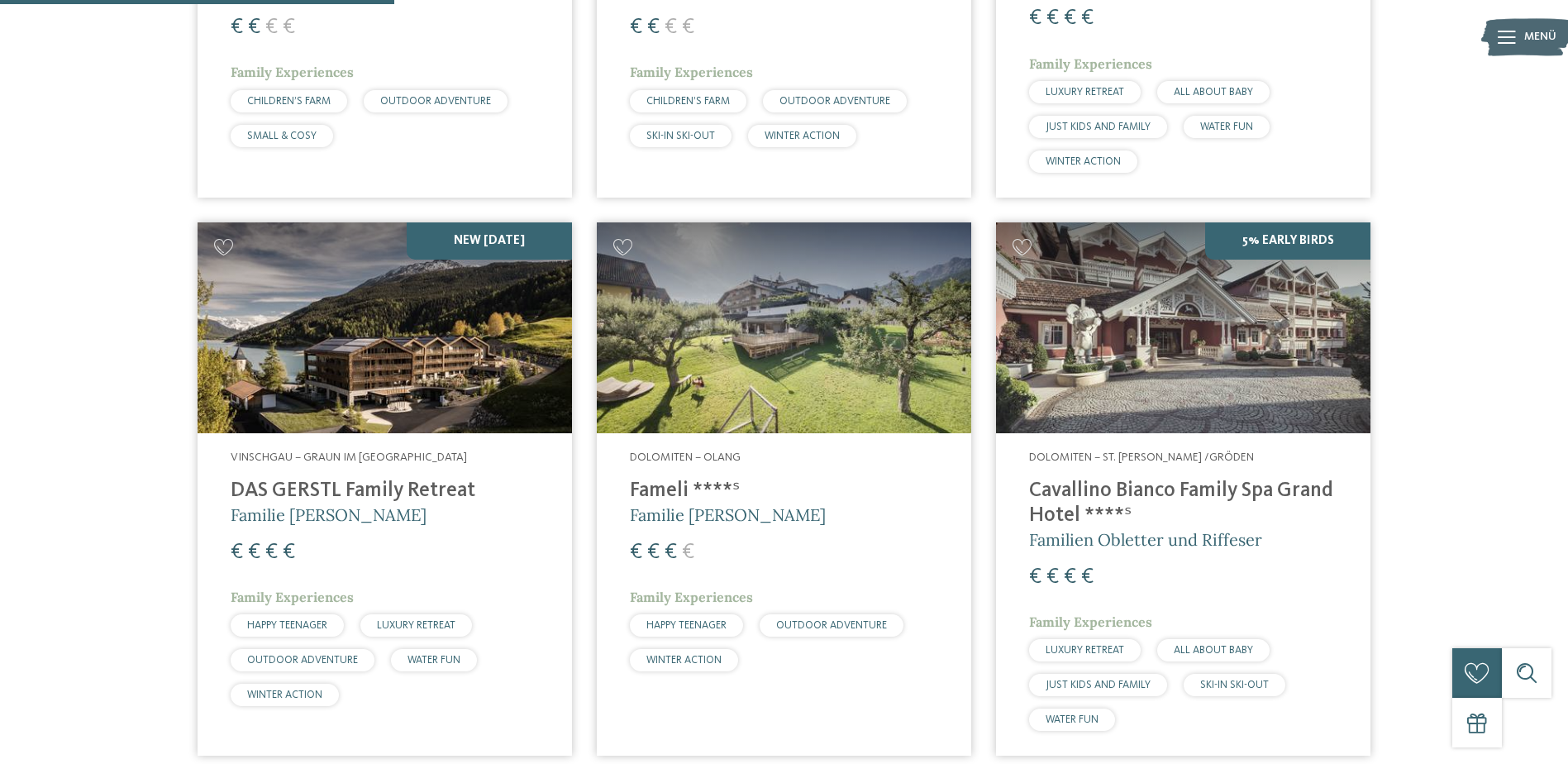
click at [750, 318] on img at bounding box center [783, 327] width 374 height 211
click at [723, 271] on img at bounding box center [783, 327] width 374 height 211
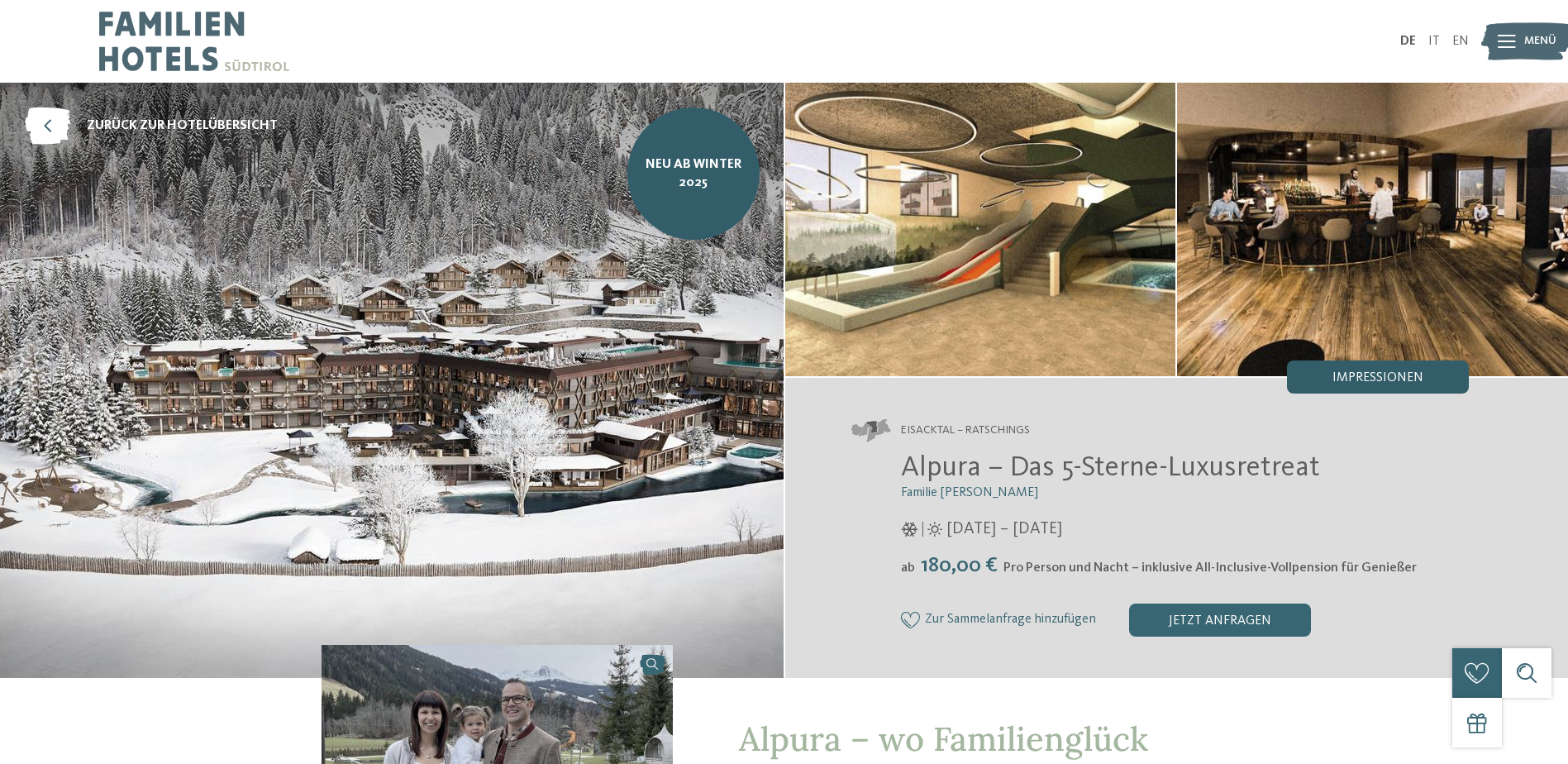
click at [1421, 378] on span "Impressionen" at bounding box center [1378, 378] width 91 height 13
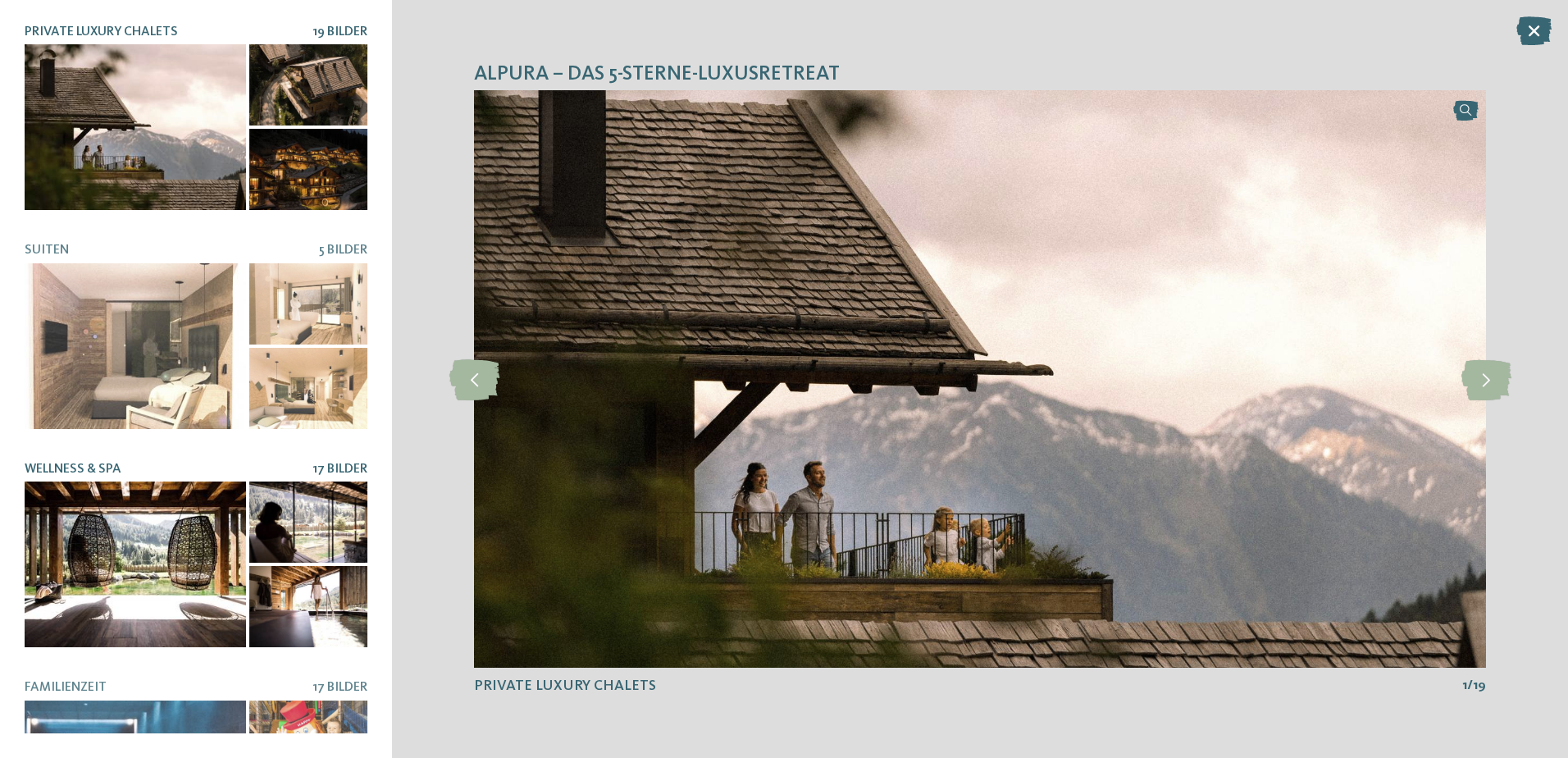
scroll to position [331, 0]
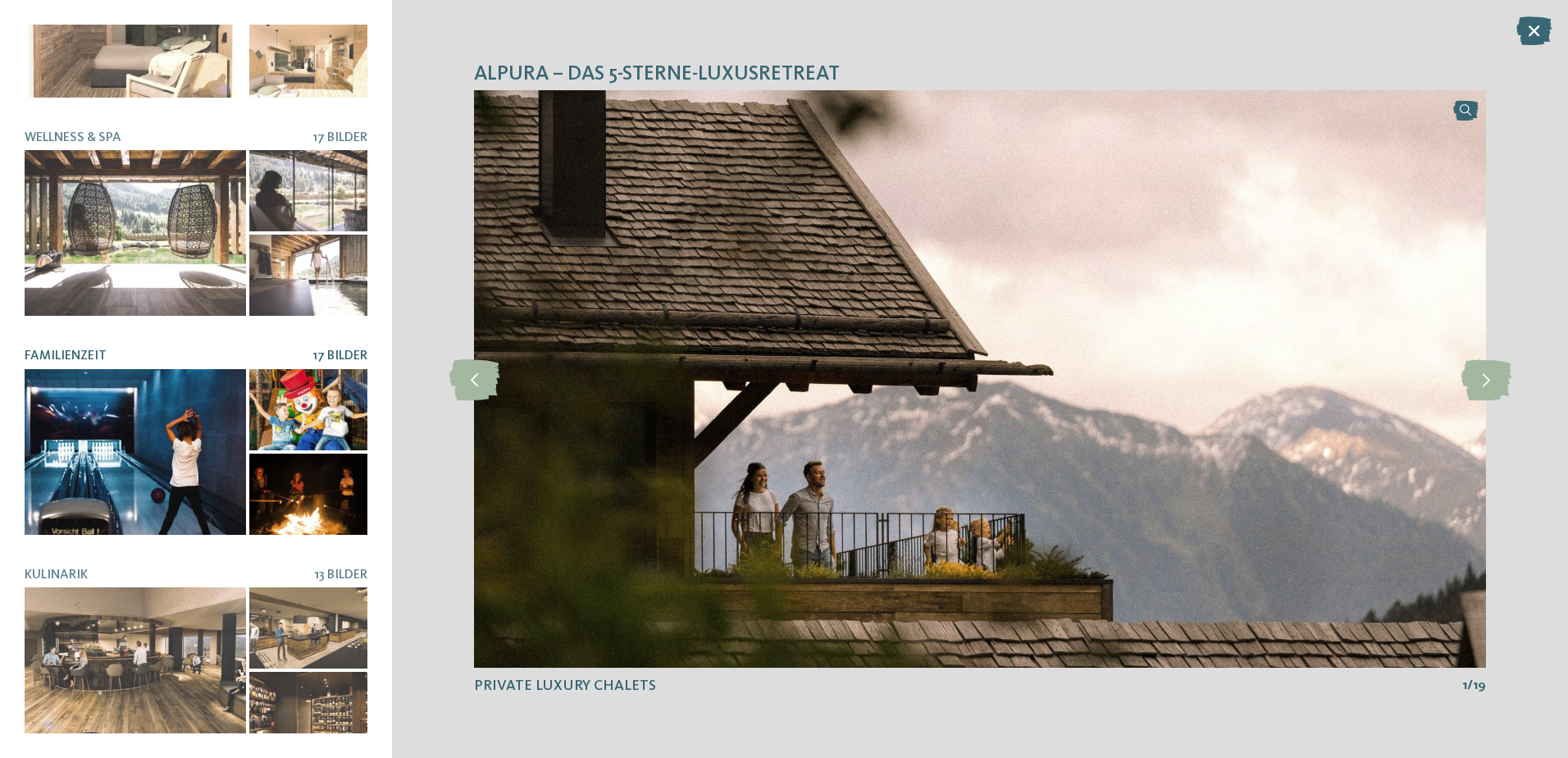
click at [171, 428] on div at bounding box center [135, 452] width 221 height 166
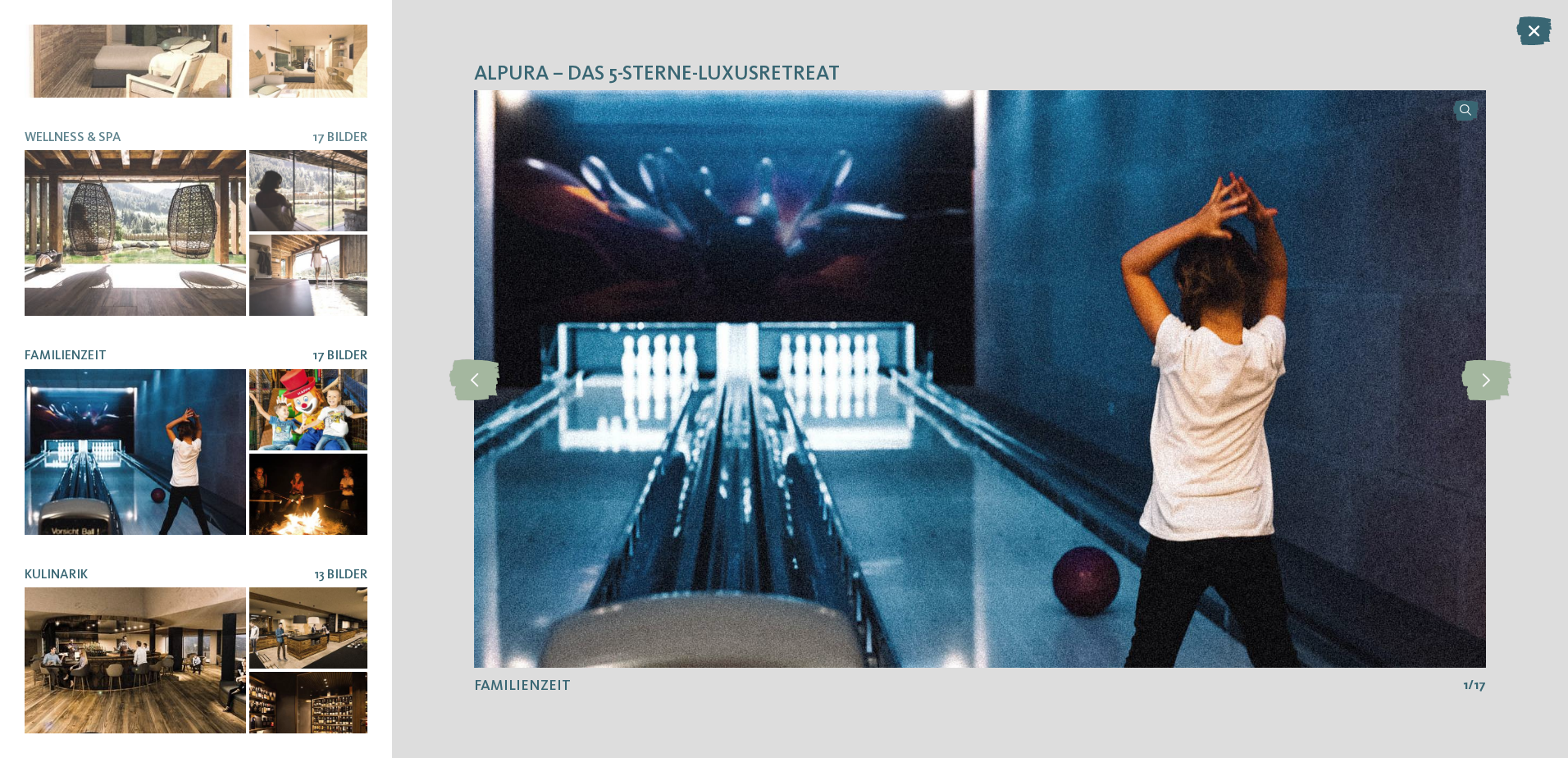
click at [259, 613] on div at bounding box center [308, 627] width 118 height 81
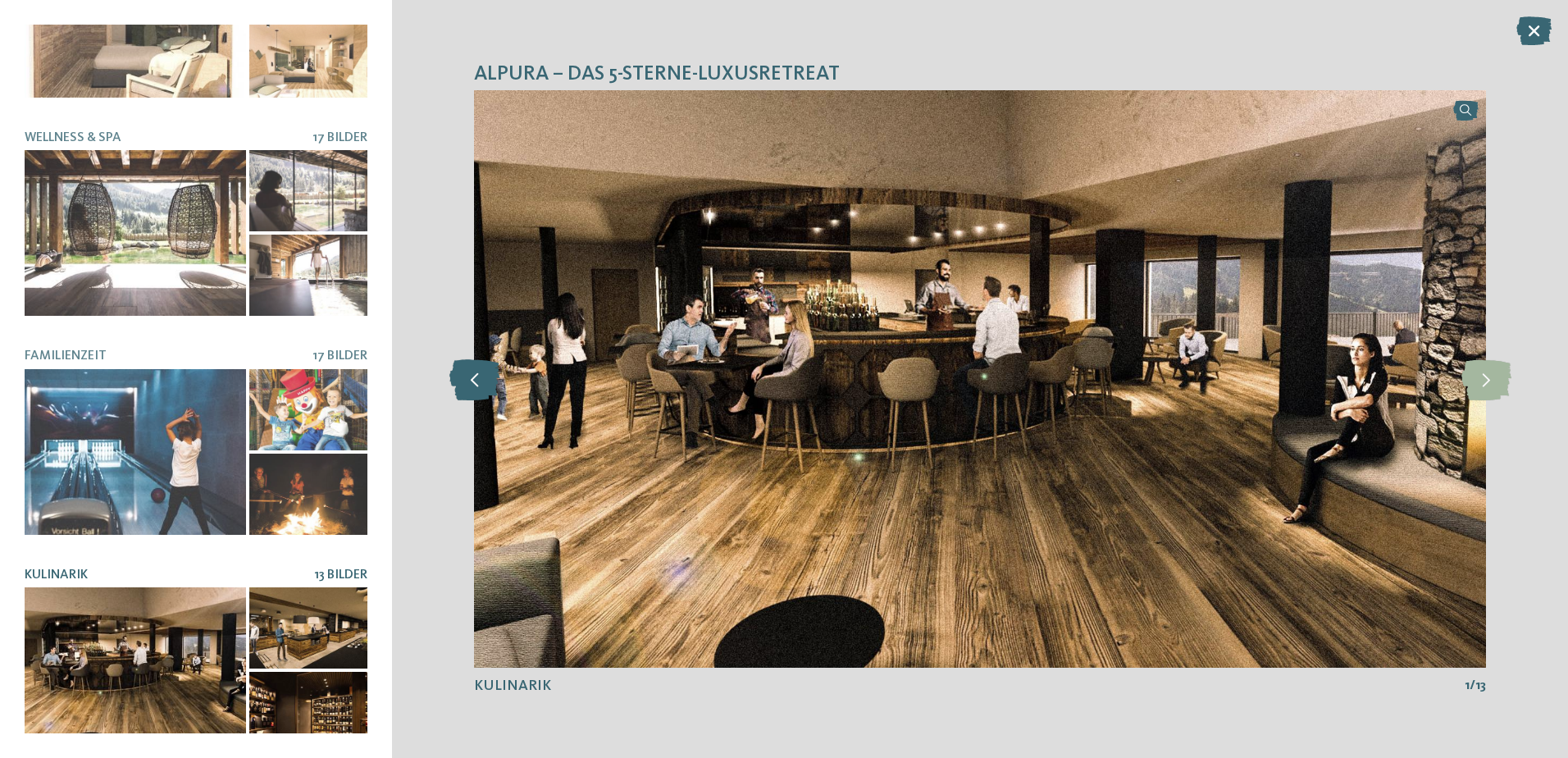
click at [472, 382] on icon at bounding box center [474, 379] width 50 height 41
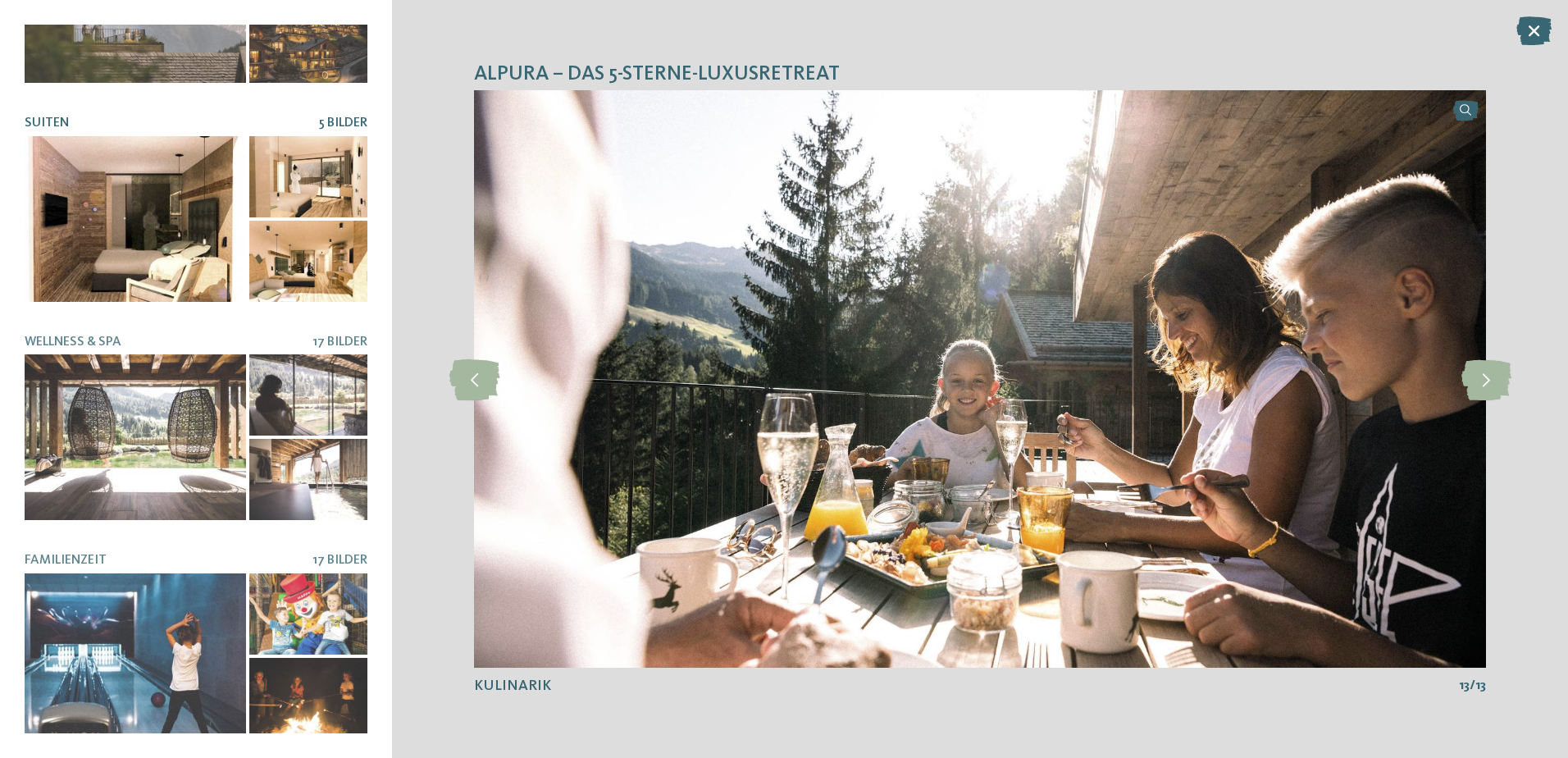
scroll to position [0, 0]
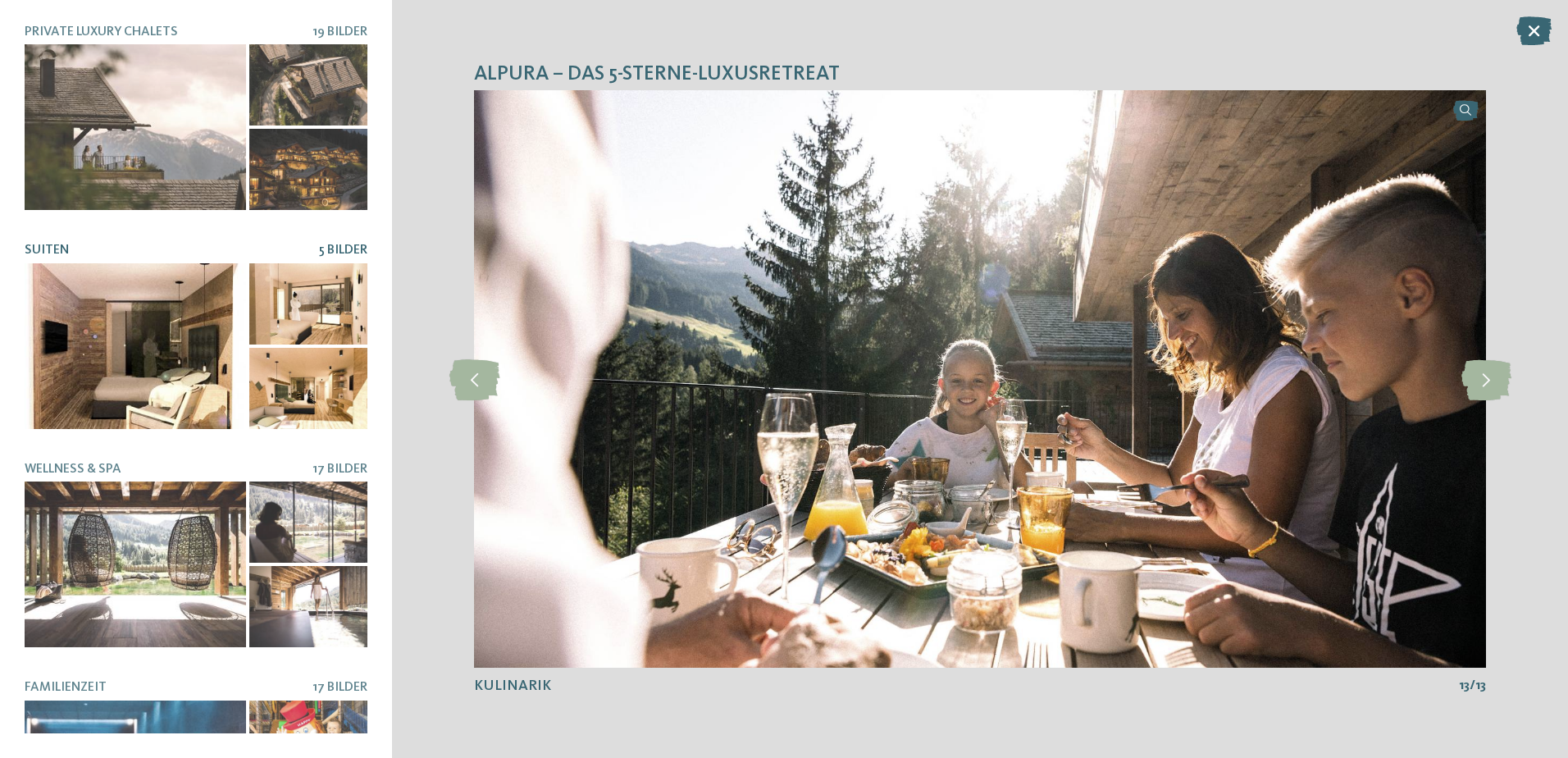
click at [278, 328] on div at bounding box center [308, 303] width 118 height 81
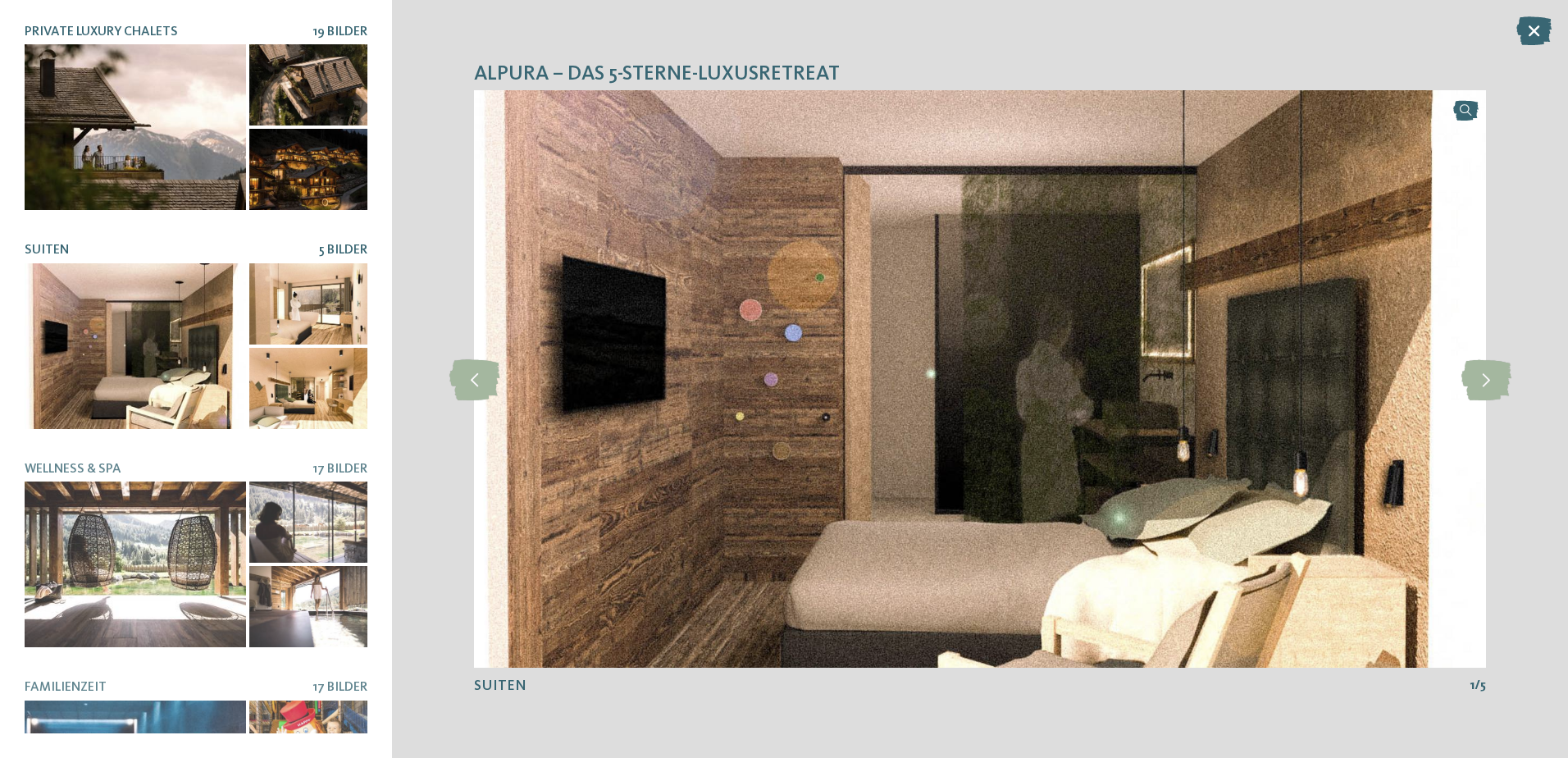
click at [256, 163] on div at bounding box center [308, 168] width 118 height 81
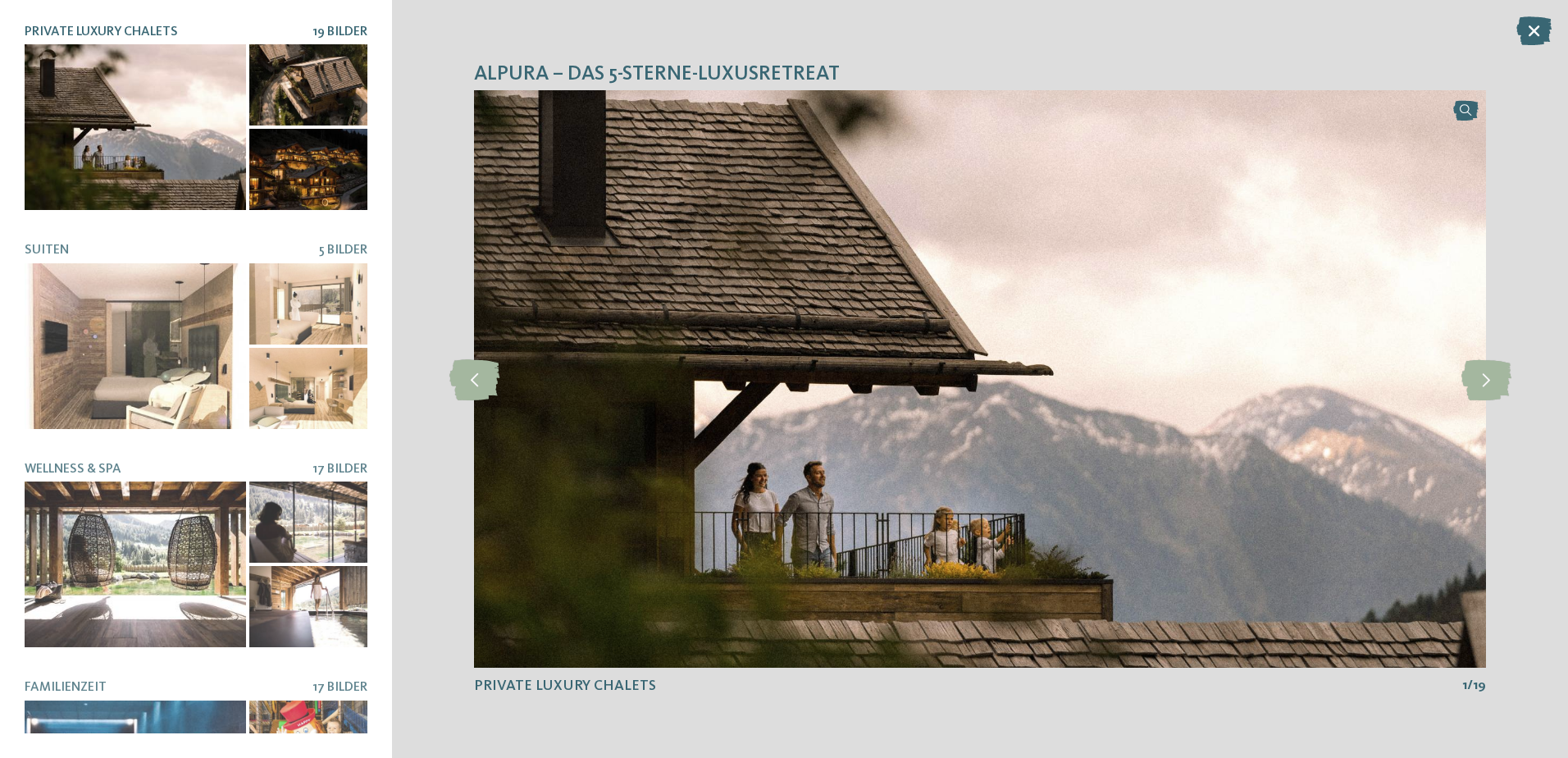
click at [266, 106] on div at bounding box center [308, 85] width 118 height 81
click at [218, 127] on div at bounding box center [135, 127] width 221 height 166
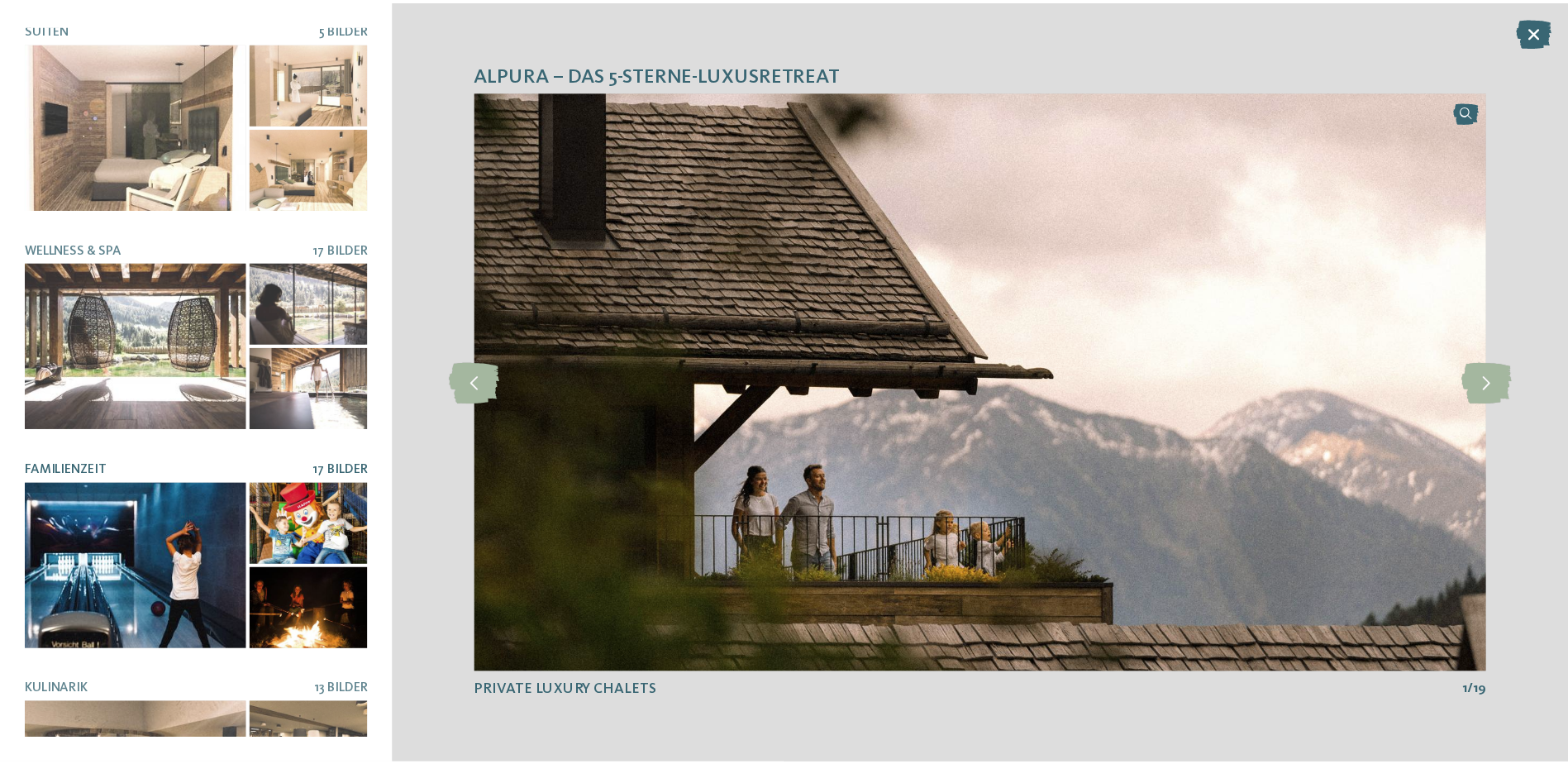
scroll to position [334, 0]
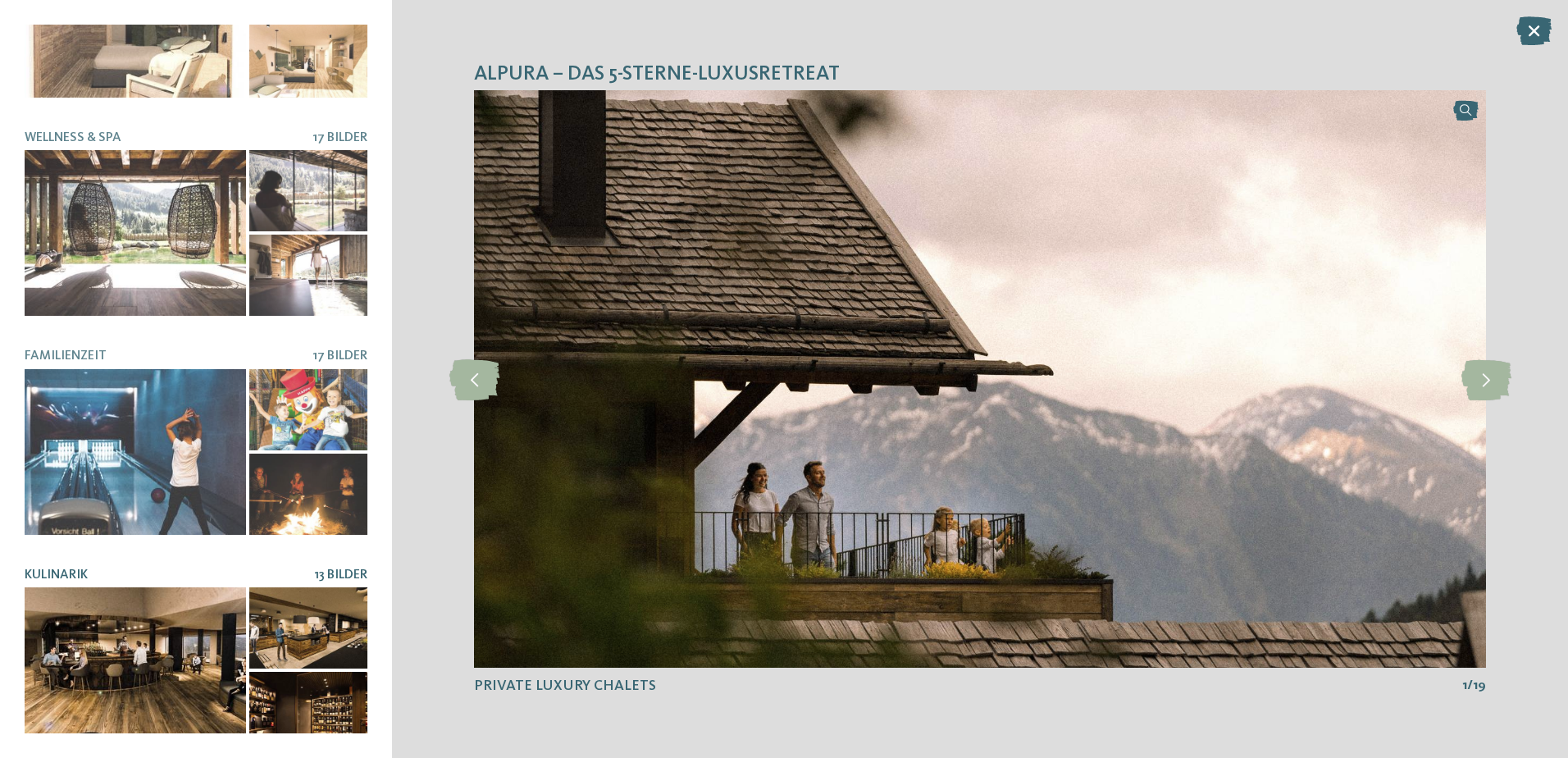
click at [264, 587] on div at bounding box center [308, 627] width 118 height 81
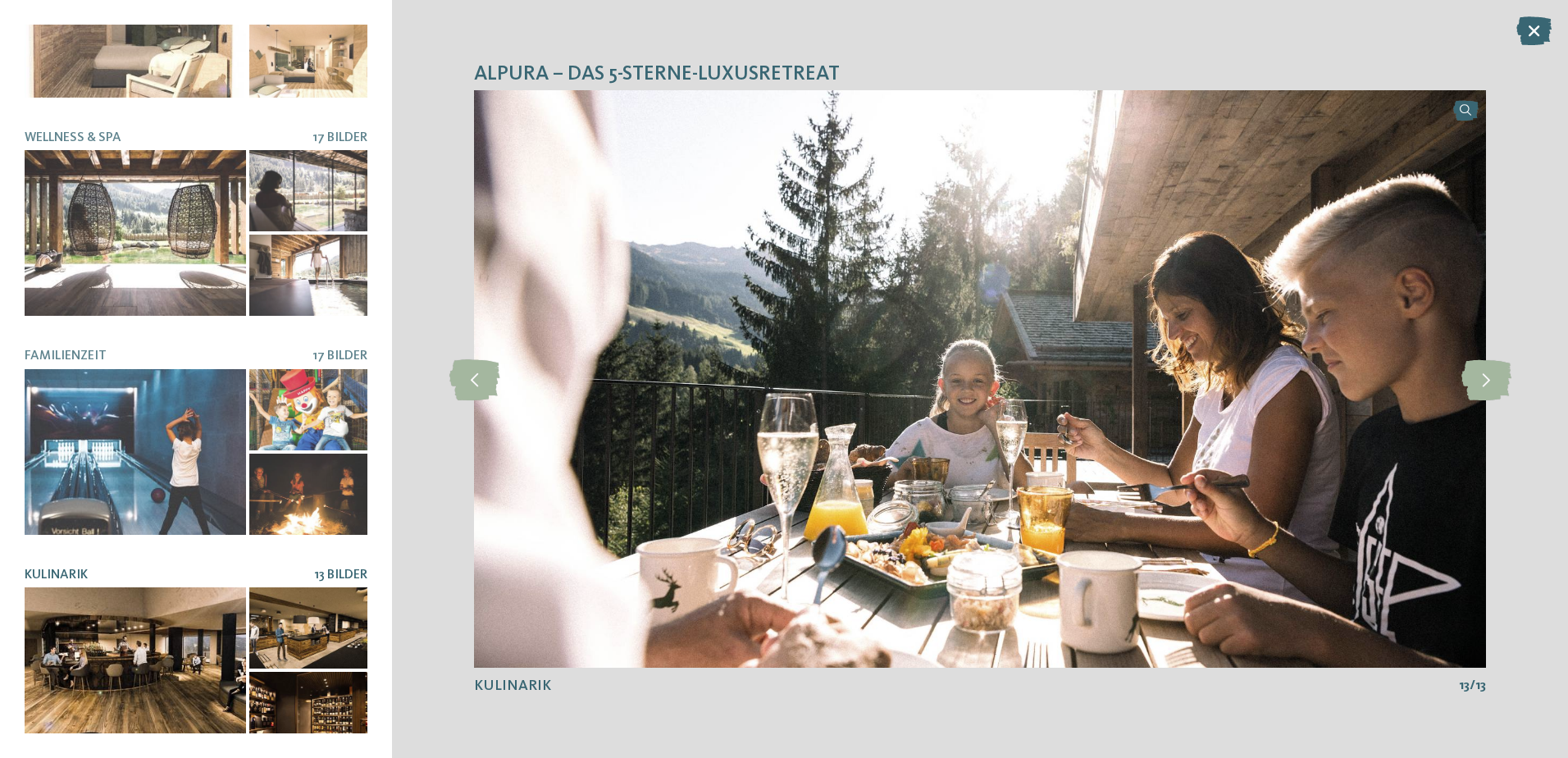
click at [252, 618] on div at bounding box center [308, 627] width 118 height 81
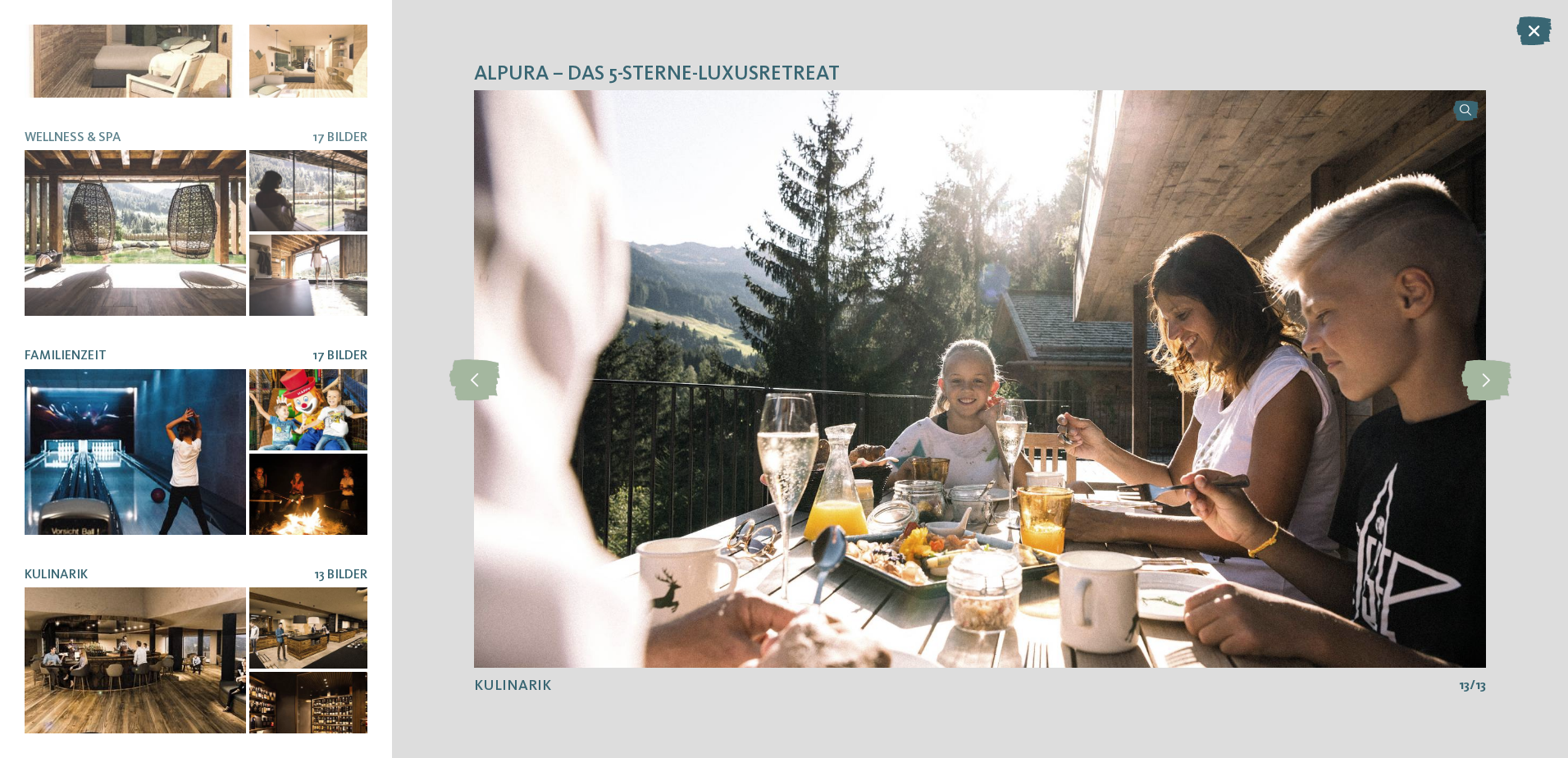
click at [258, 417] on div at bounding box center [308, 409] width 118 height 81
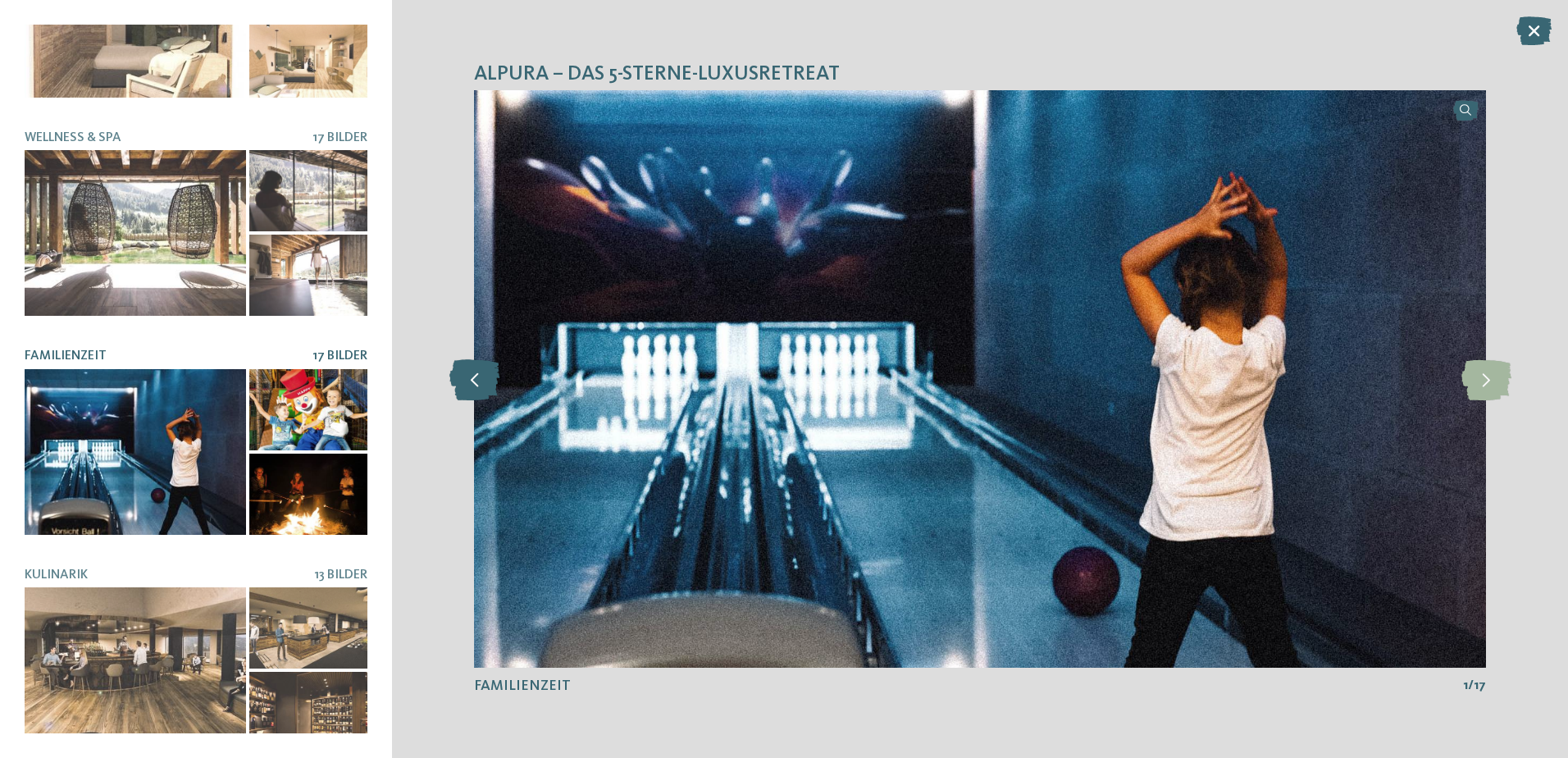
click at [469, 375] on icon at bounding box center [474, 379] width 50 height 41
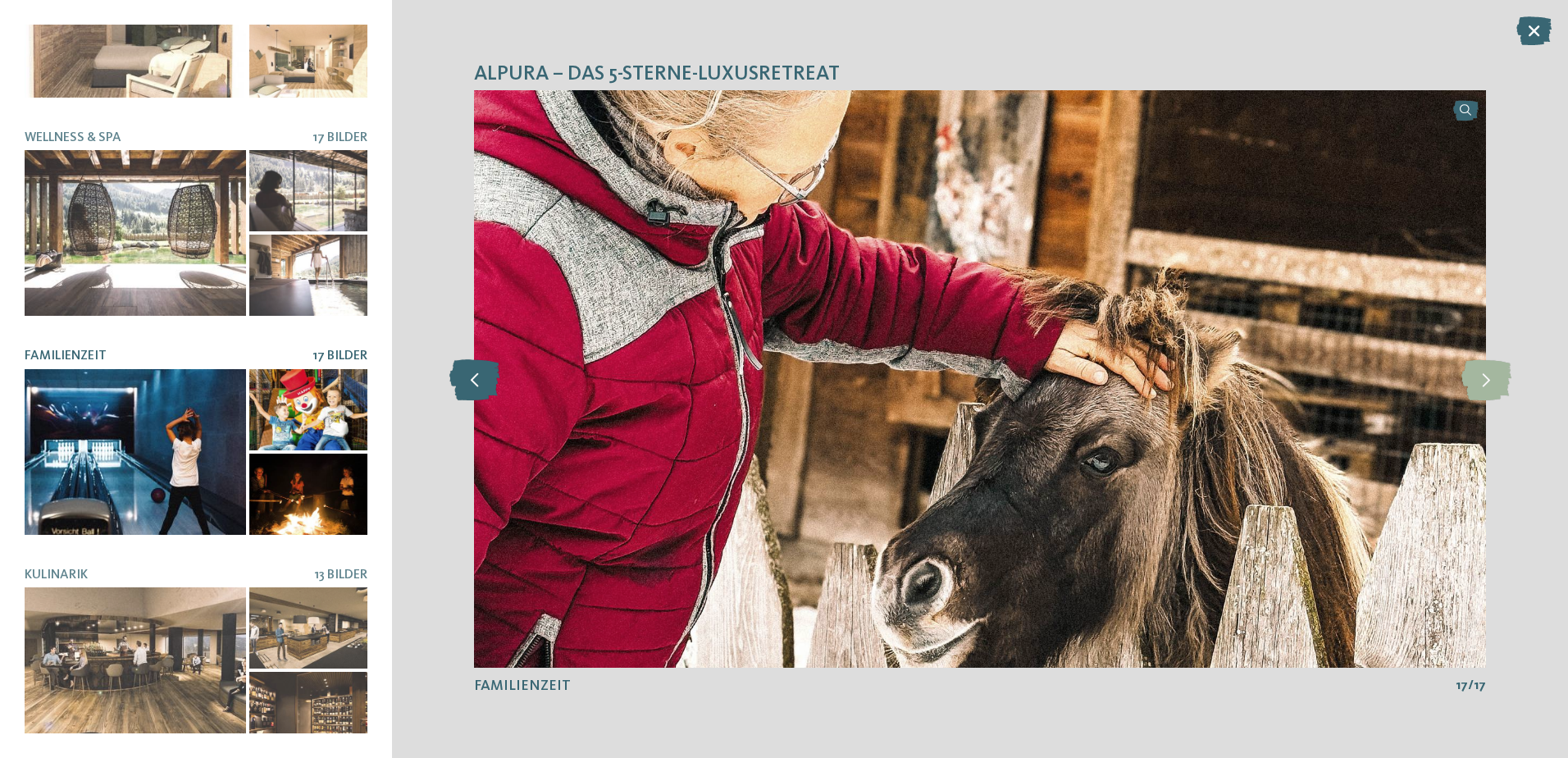
click at [469, 375] on icon at bounding box center [474, 379] width 50 height 41
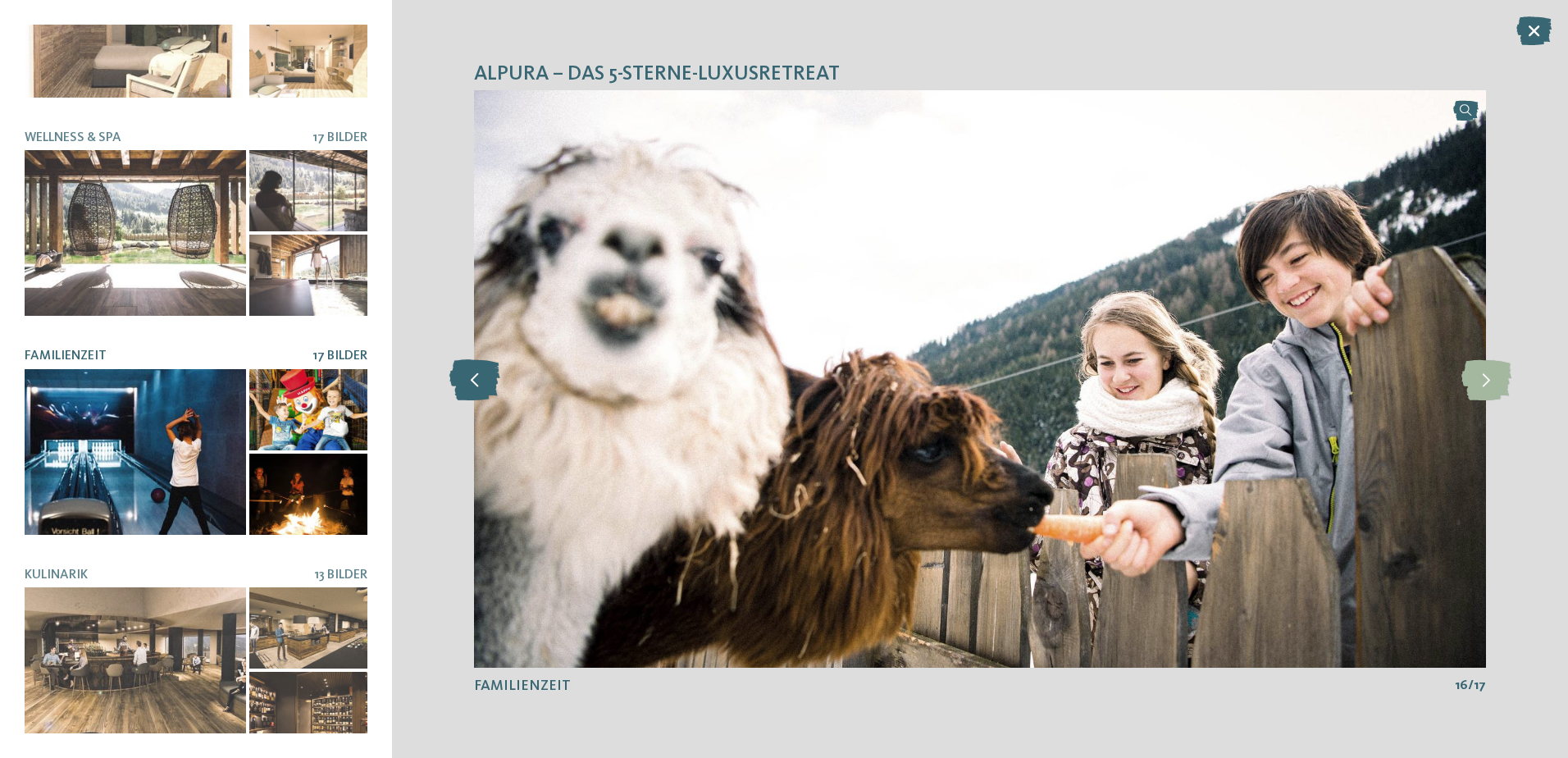
click at [469, 375] on icon at bounding box center [474, 379] width 50 height 41
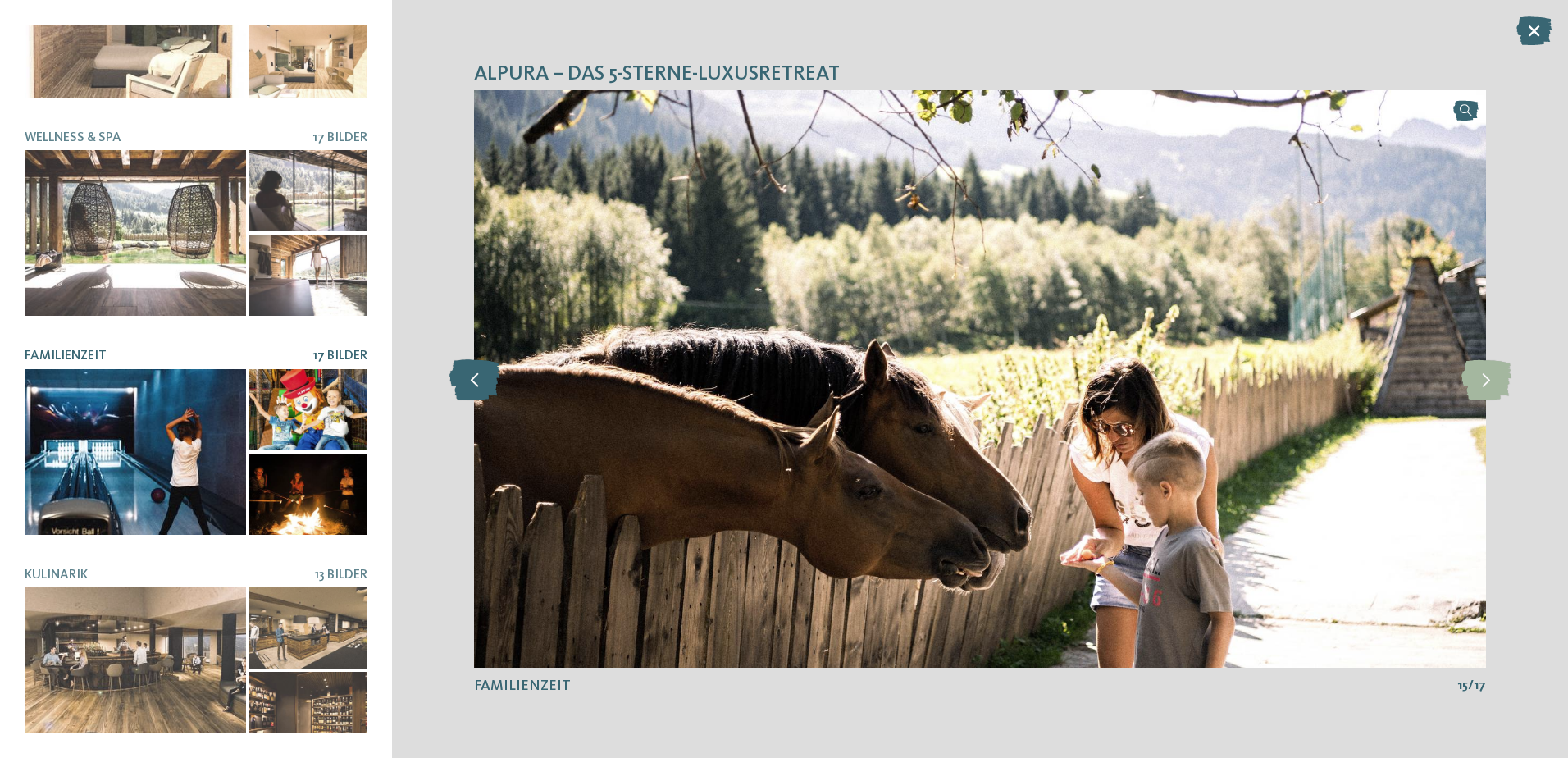
click at [469, 375] on icon at bounding box center [474, 379] width 50 height 41
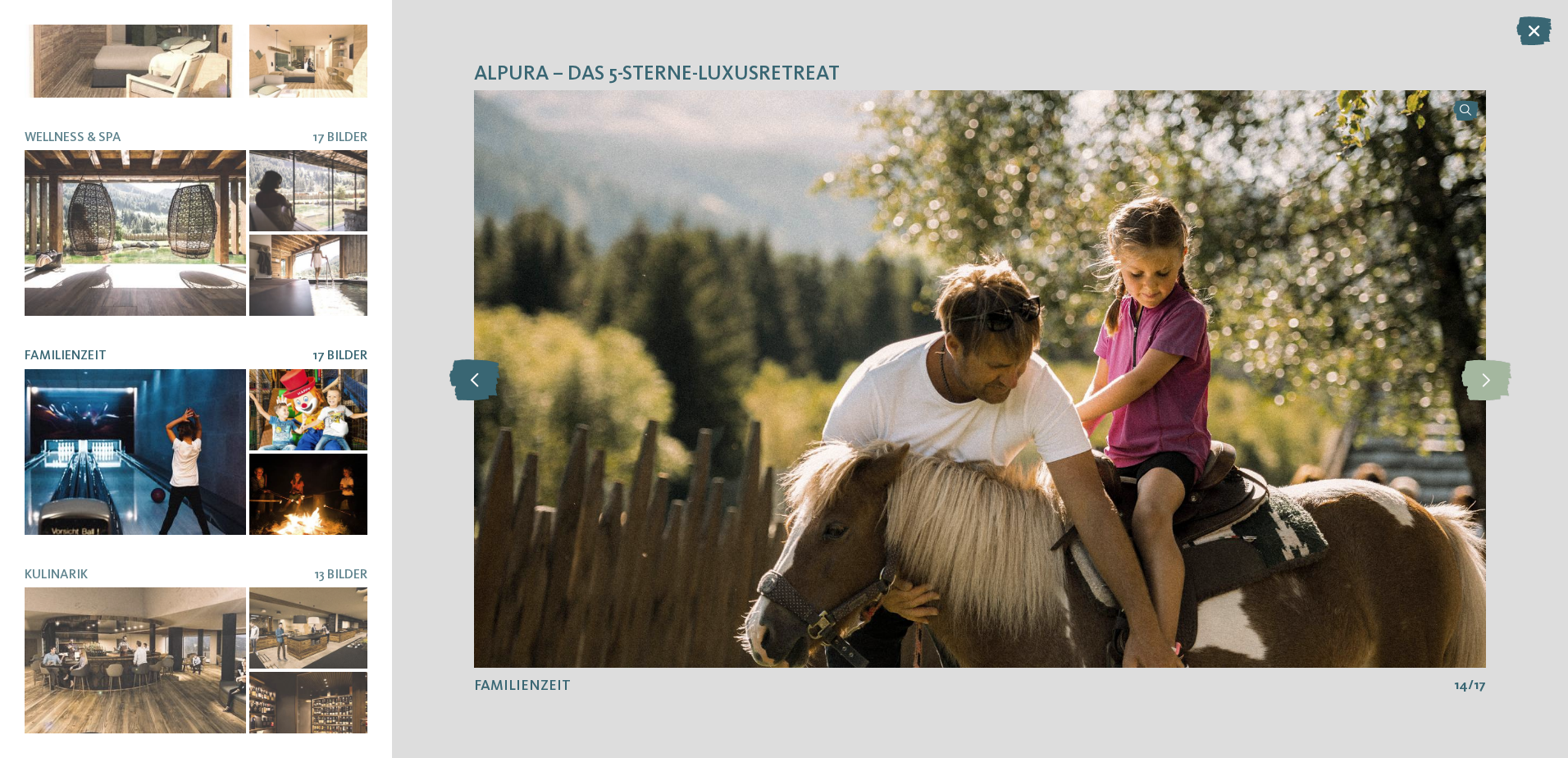
click at [469, 375] on icon at bounding box center [474, 379] width 50 height 41
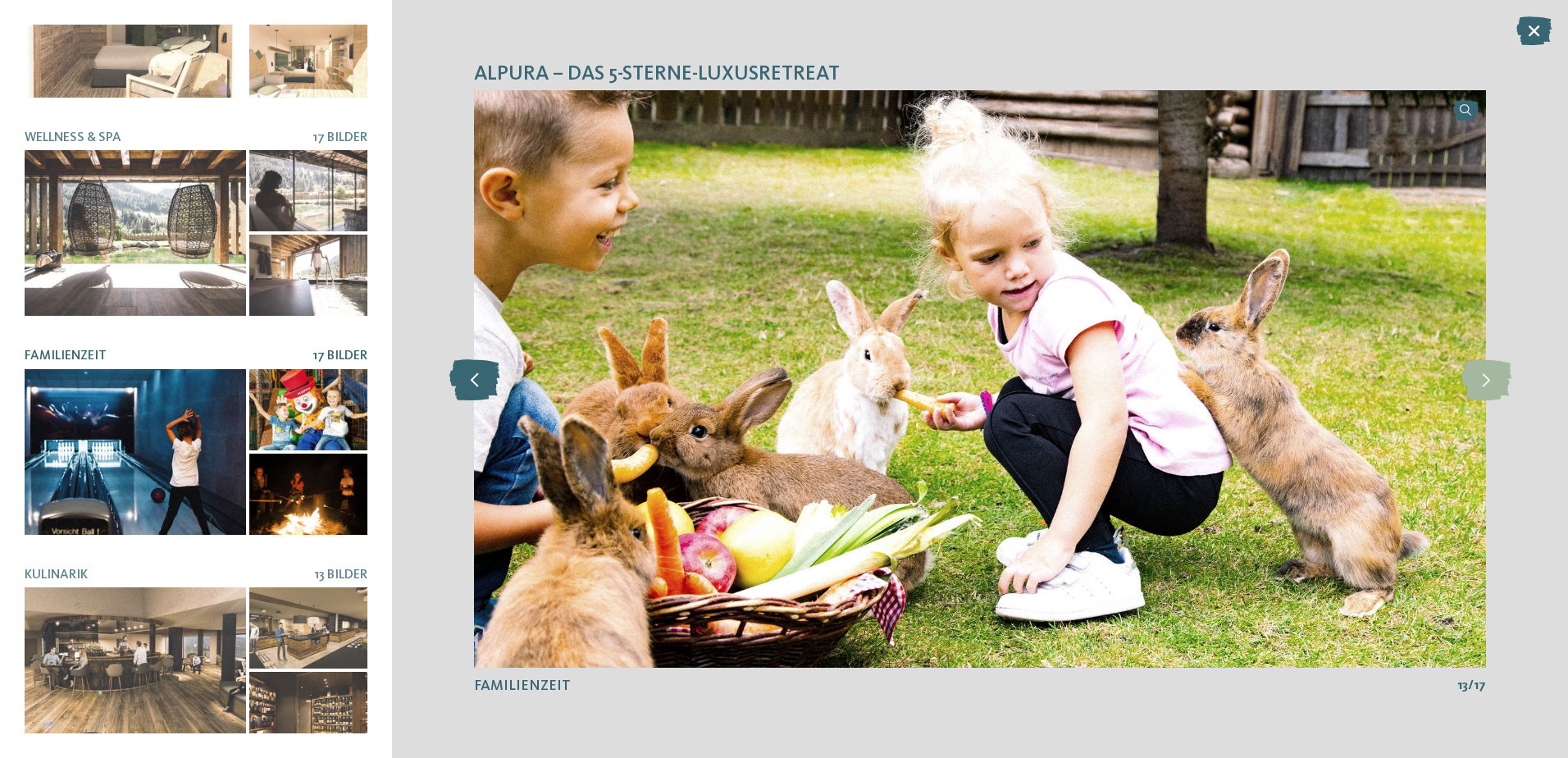
click at [469, 375] on icon at bounding box center [474, 379] width 50 height 41
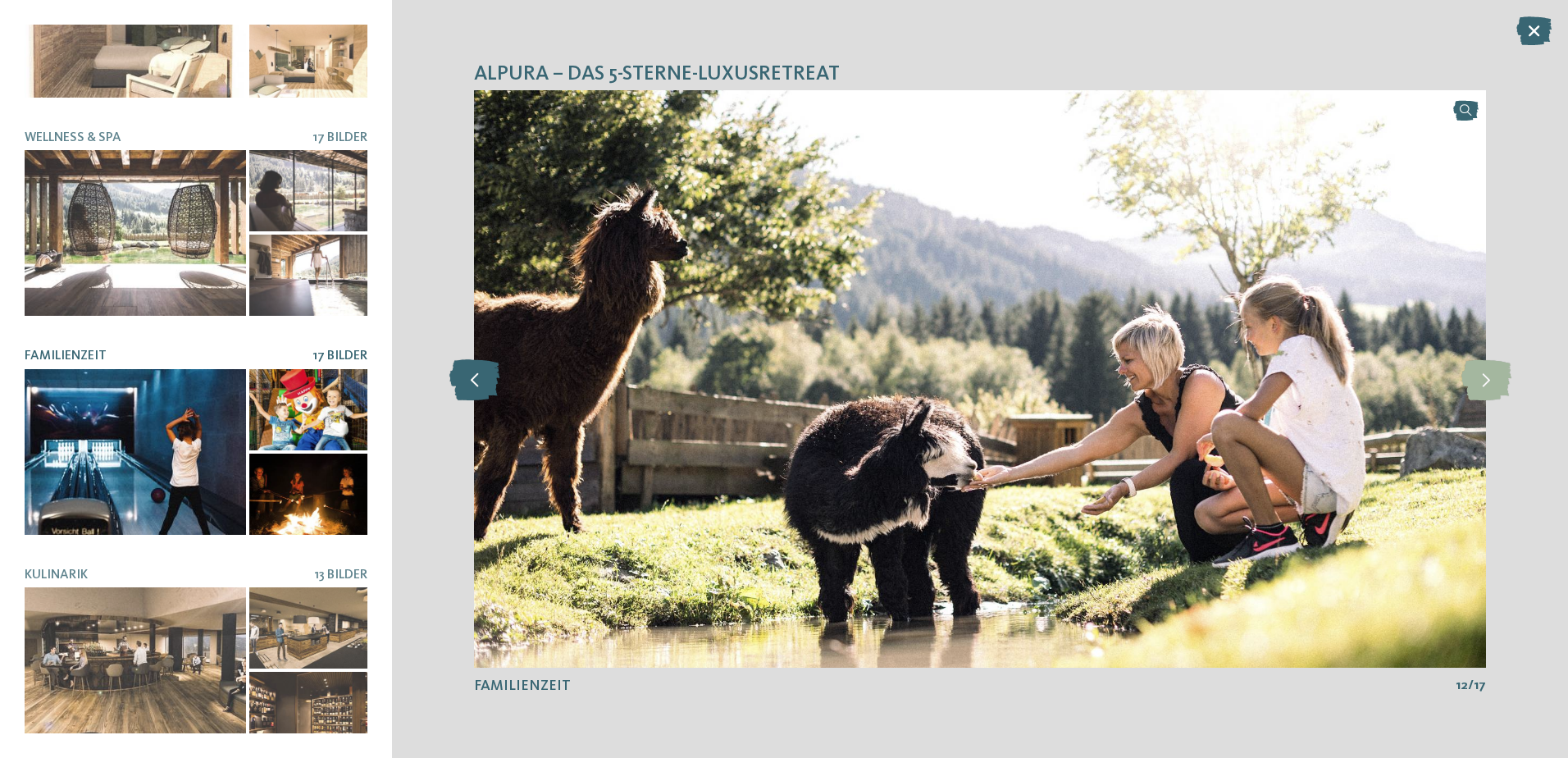
click at [469, 375] on icon at bounding box center [474, 379] width 50 height 41
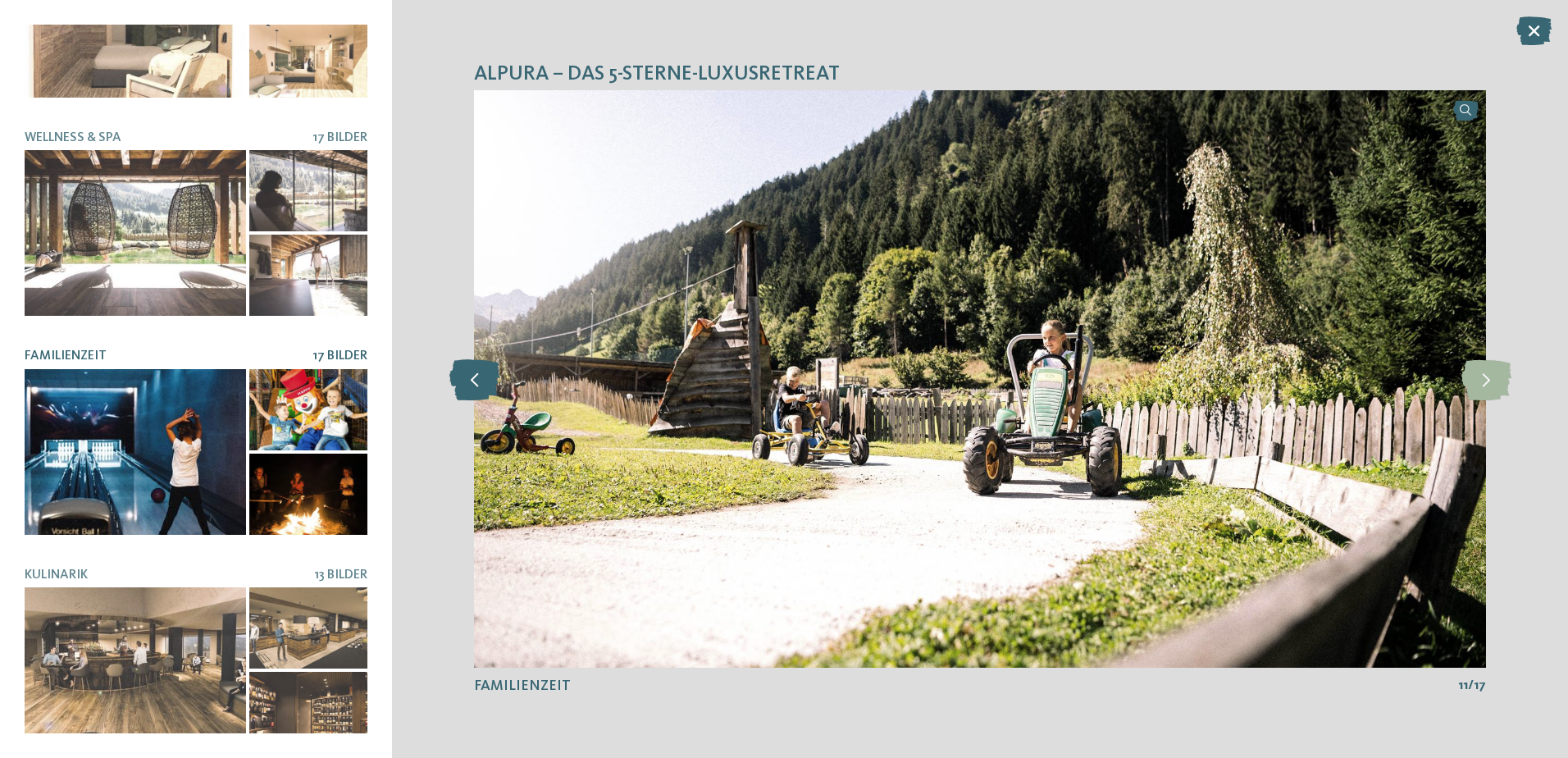
click at [469, 375] on icon at bounding box center [474, 379] width 50 height 41
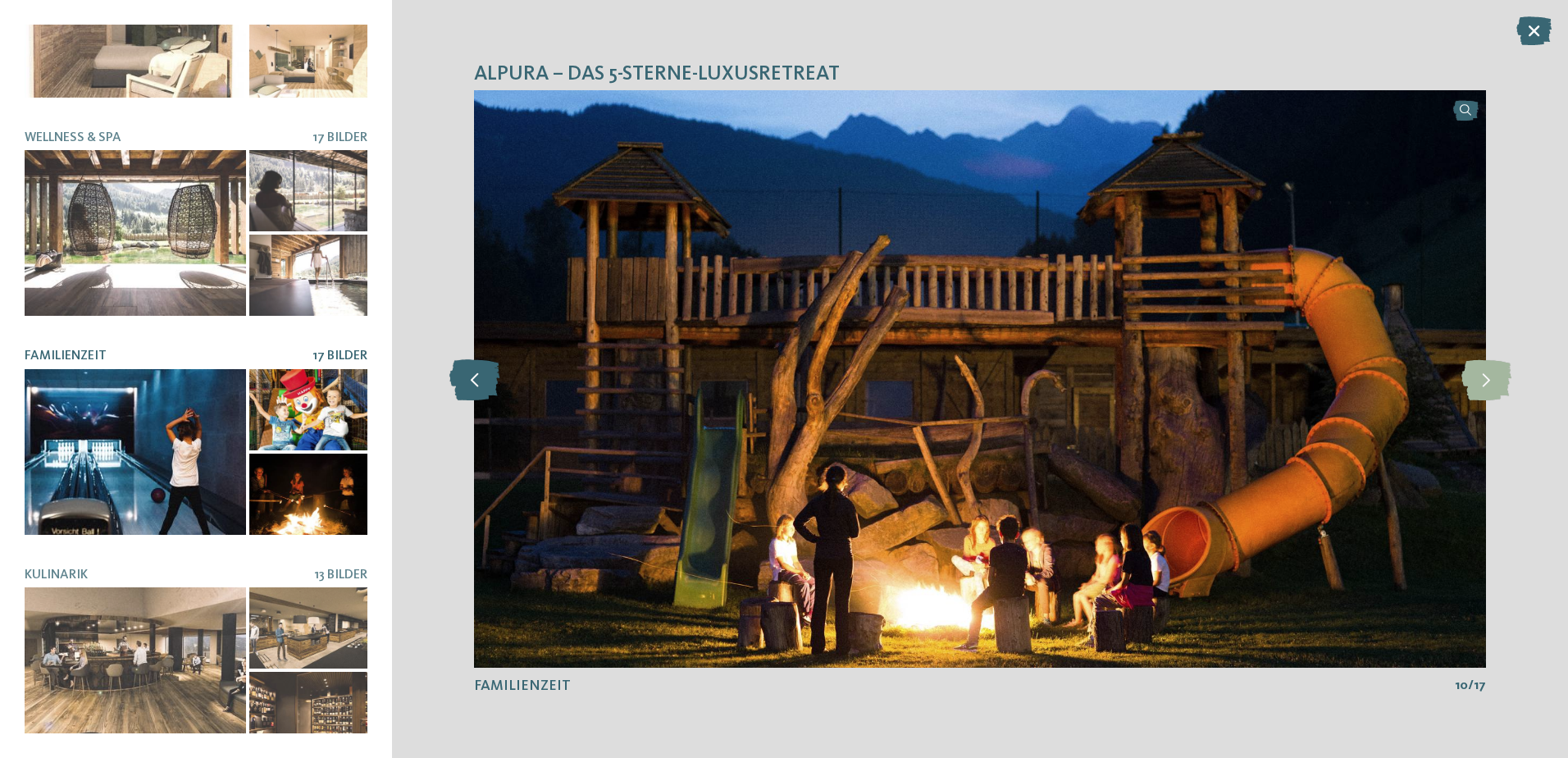
click at [469, 375] on icon at bounding box center [474, 379] width 50 height 41
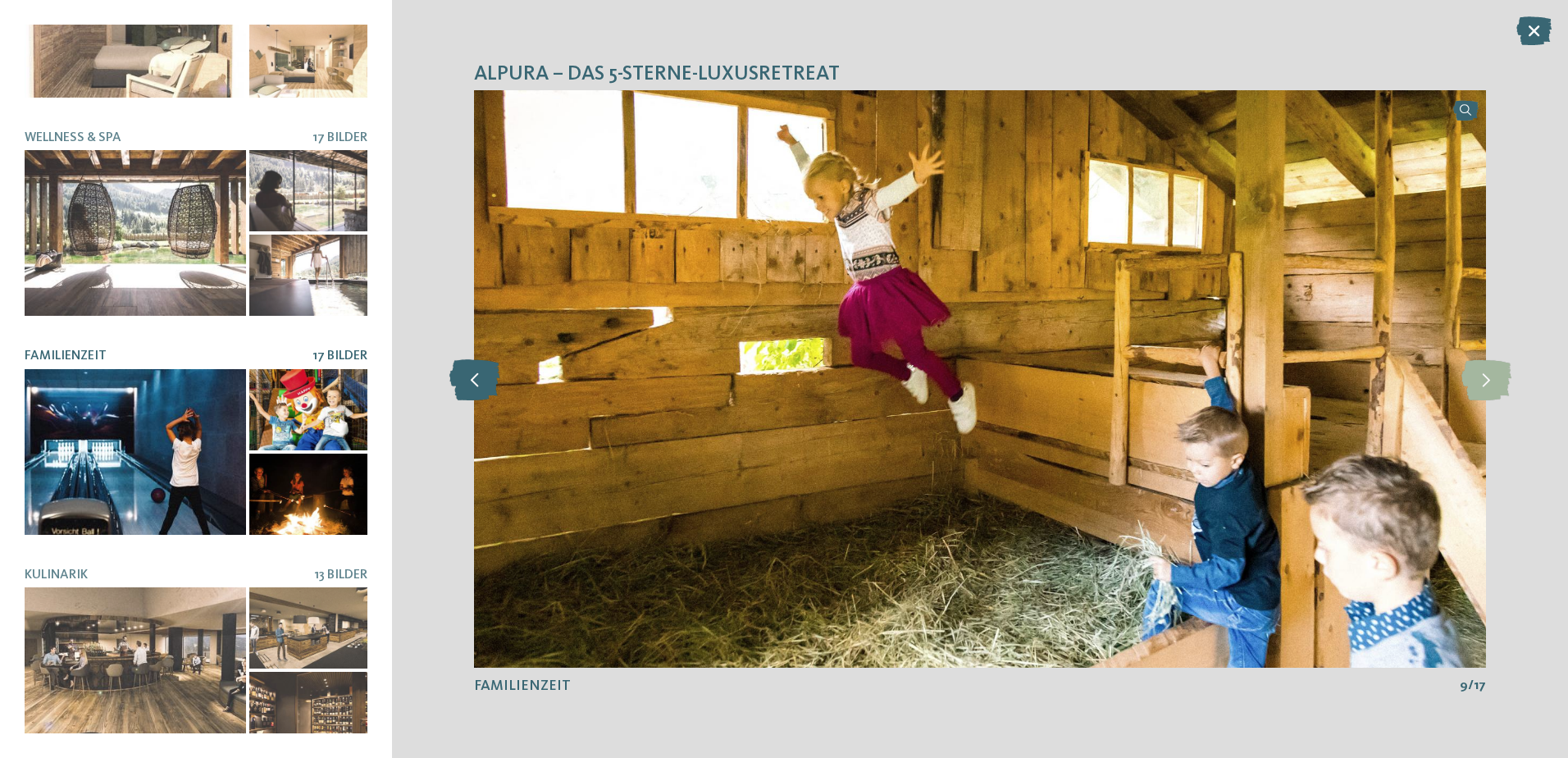
click at [469, 375] on icon at bounding box center [474, 379] width 50 height 41
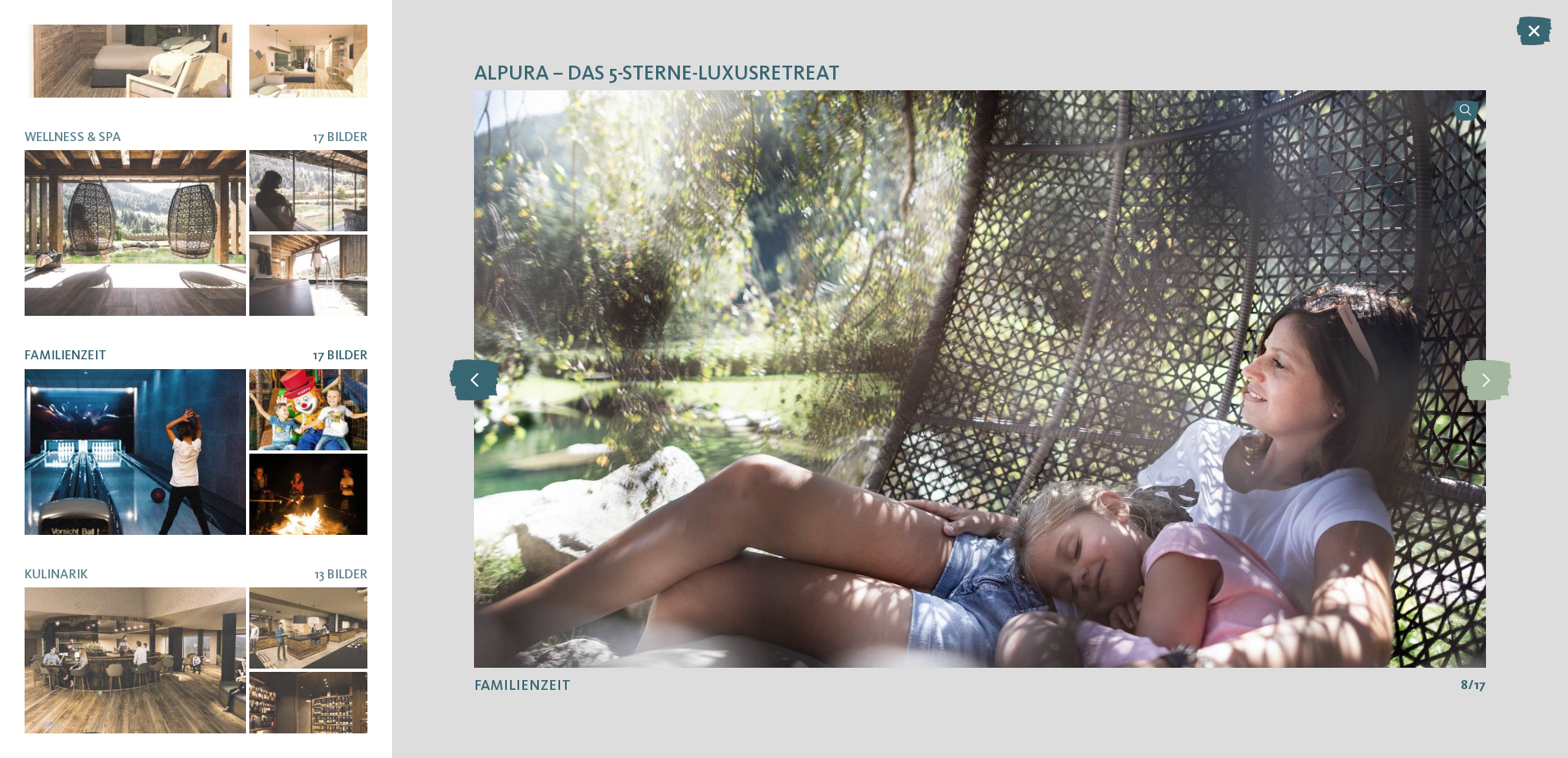
click at [469, 375] on icon at bounding box center [474, 379] width 50 height 41
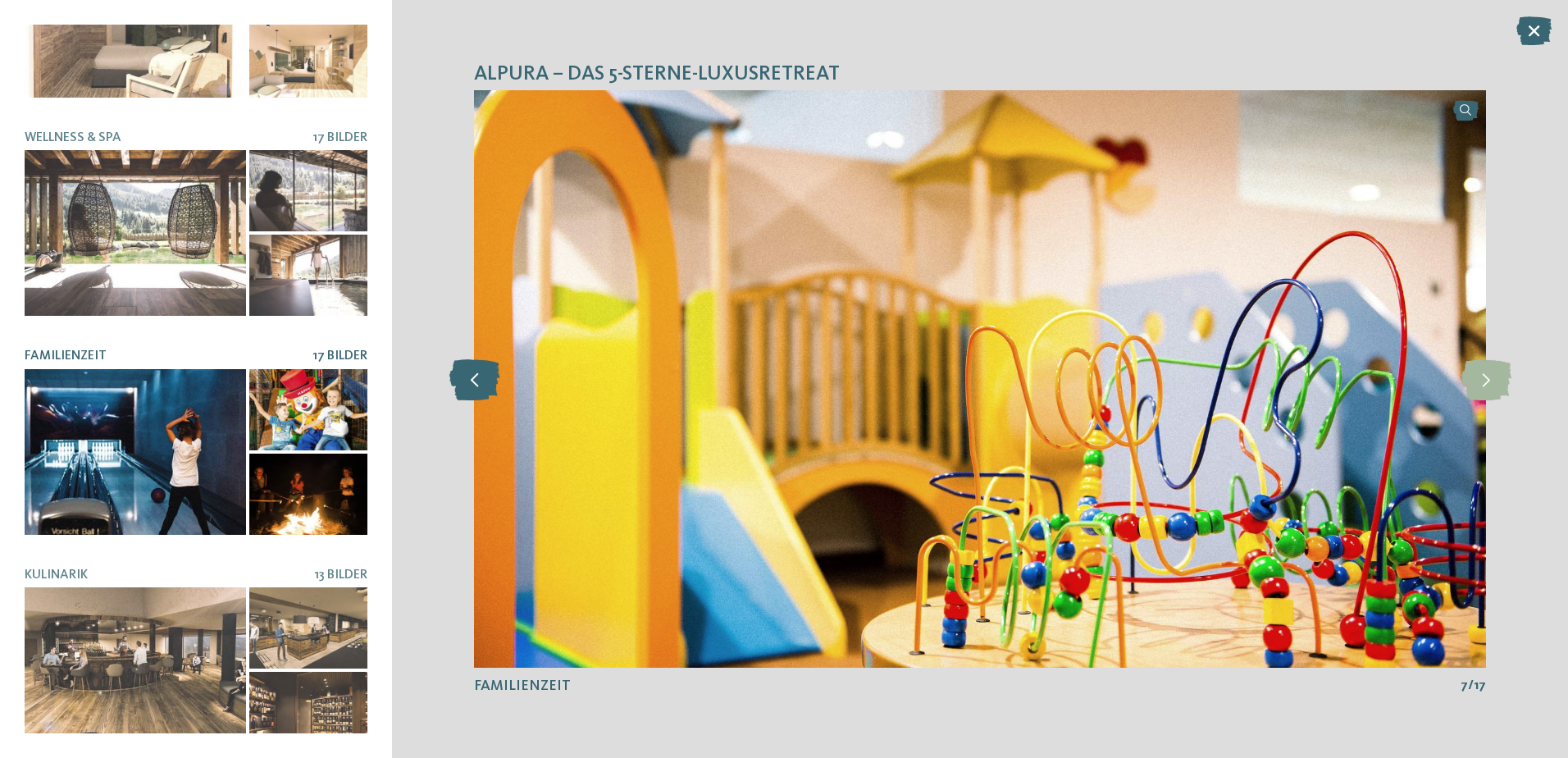
click at [469, 375] on icon at bounding box center [474, 379] width 50 height 41
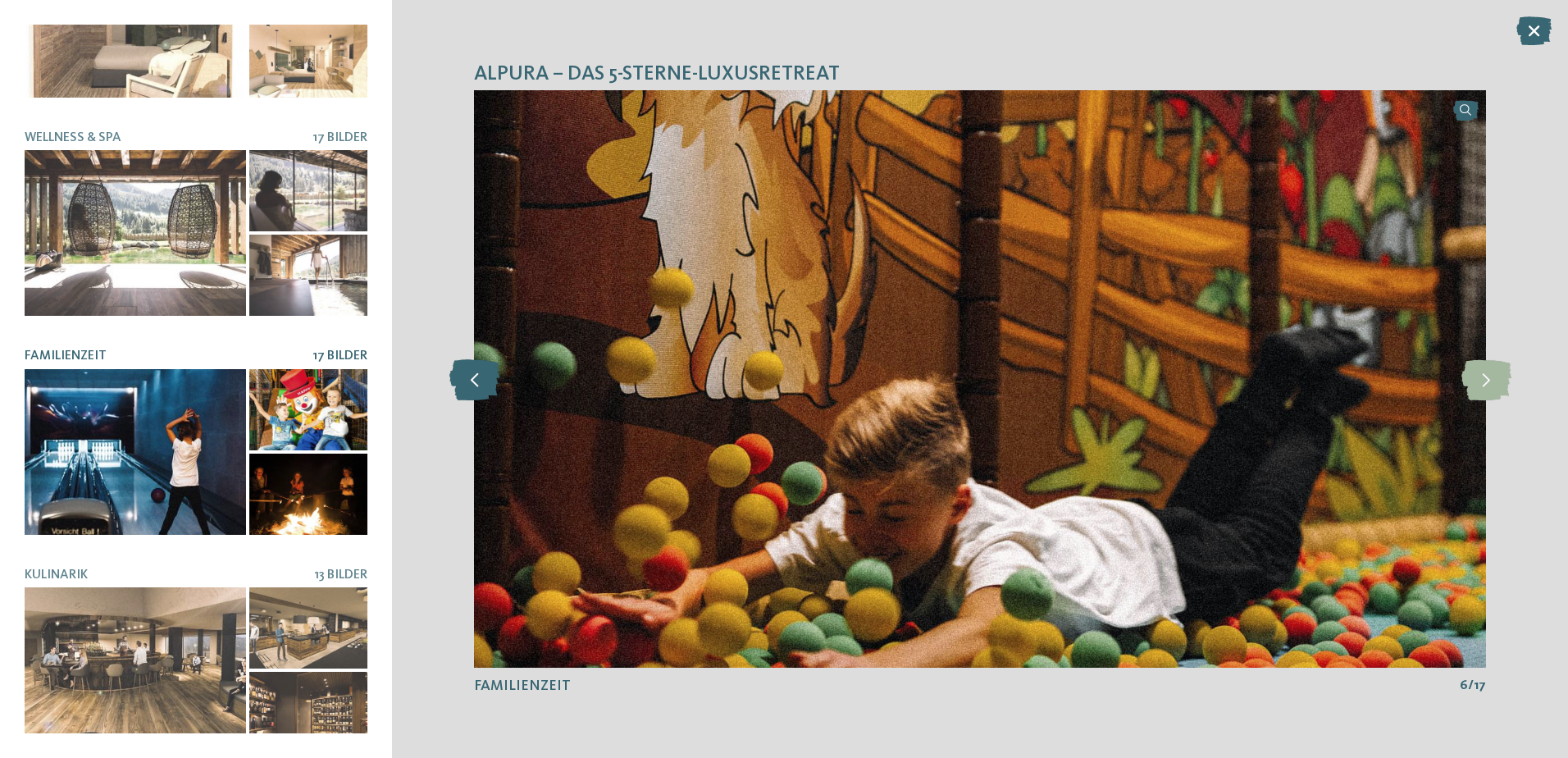
click at [469, 375] on icon at bounding box center [474, 379] width 50 height 41
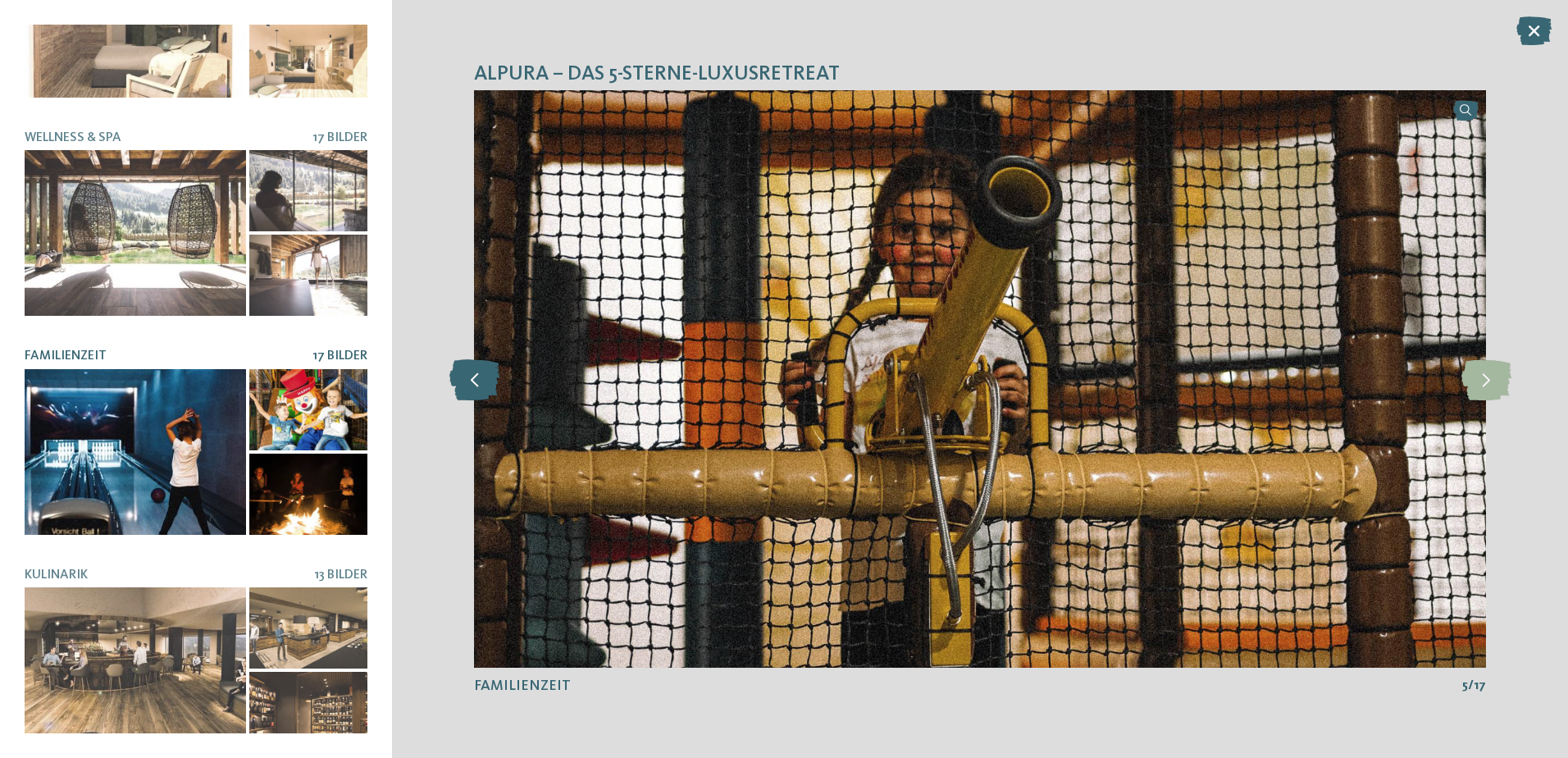
click at [469, 375] on icon at bounding box center [474, 379] width 50 height 41
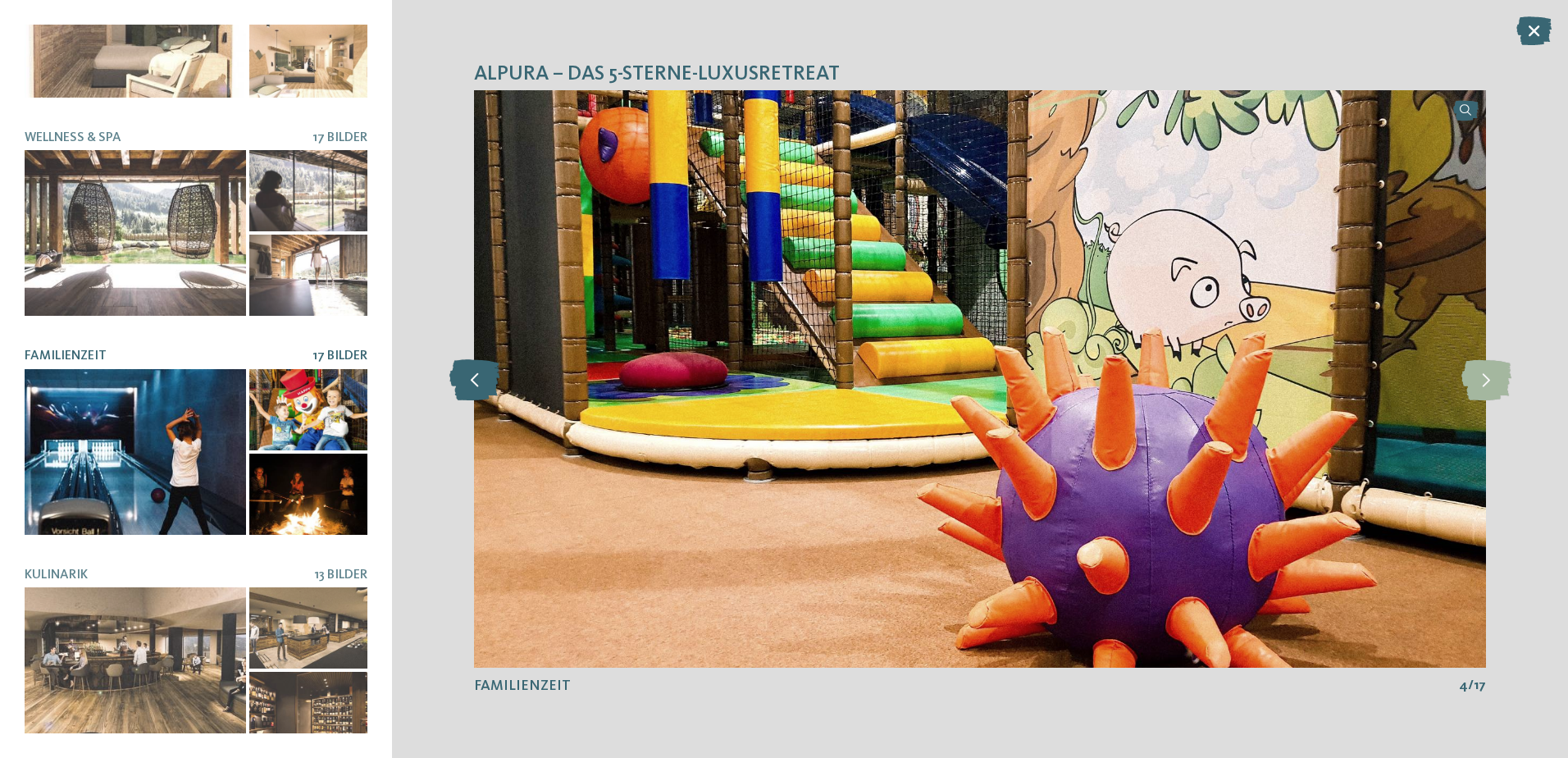
click at [469, 375] on icon at bounding box center [474, 379] width 50 height 41
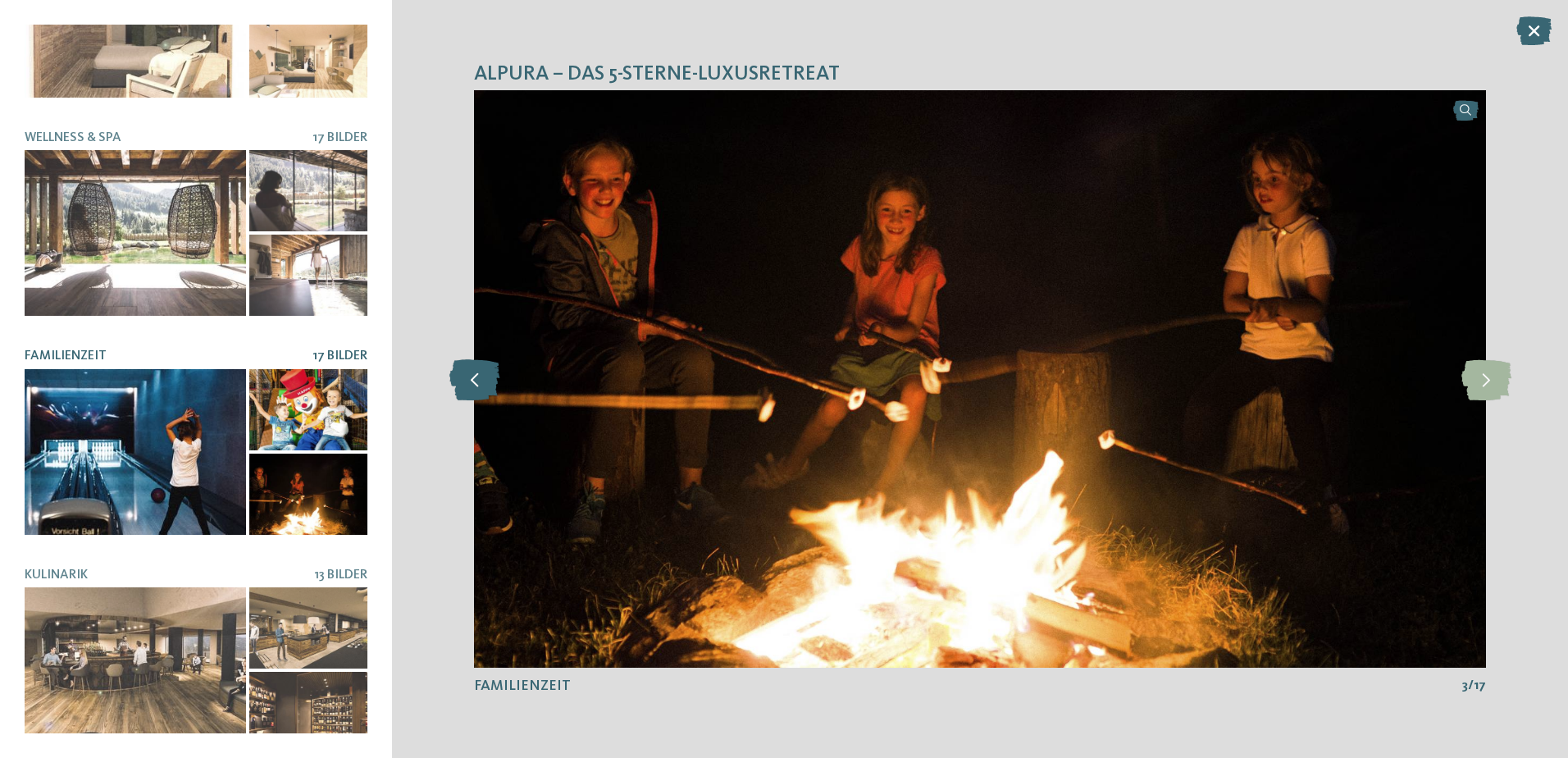
click at [469, 375] on icon at bounding box center [474, 379] width 50 height 41
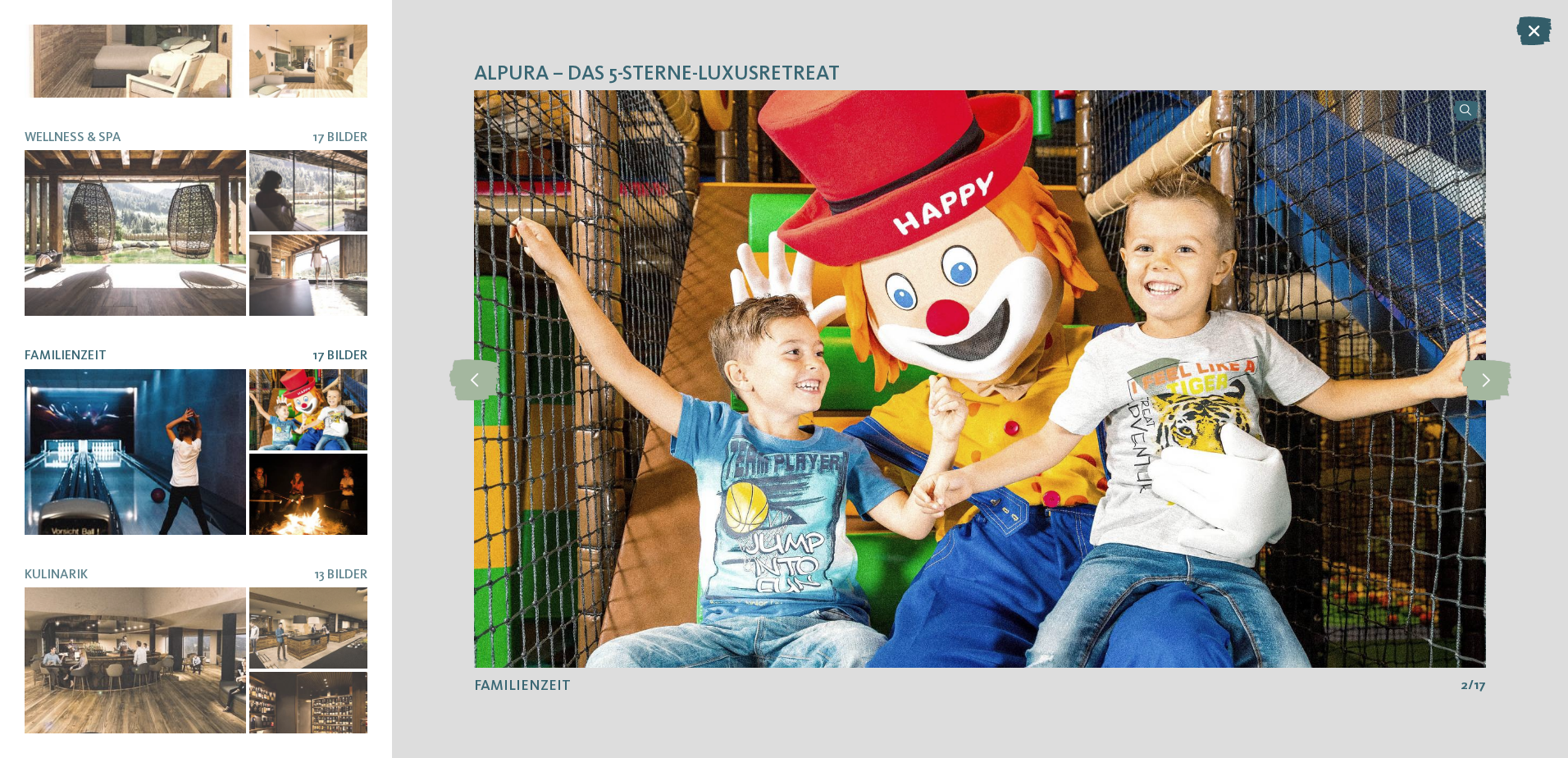
click at [1527, 33] on icon at bounding box center [1534, 31] width 35 height 29
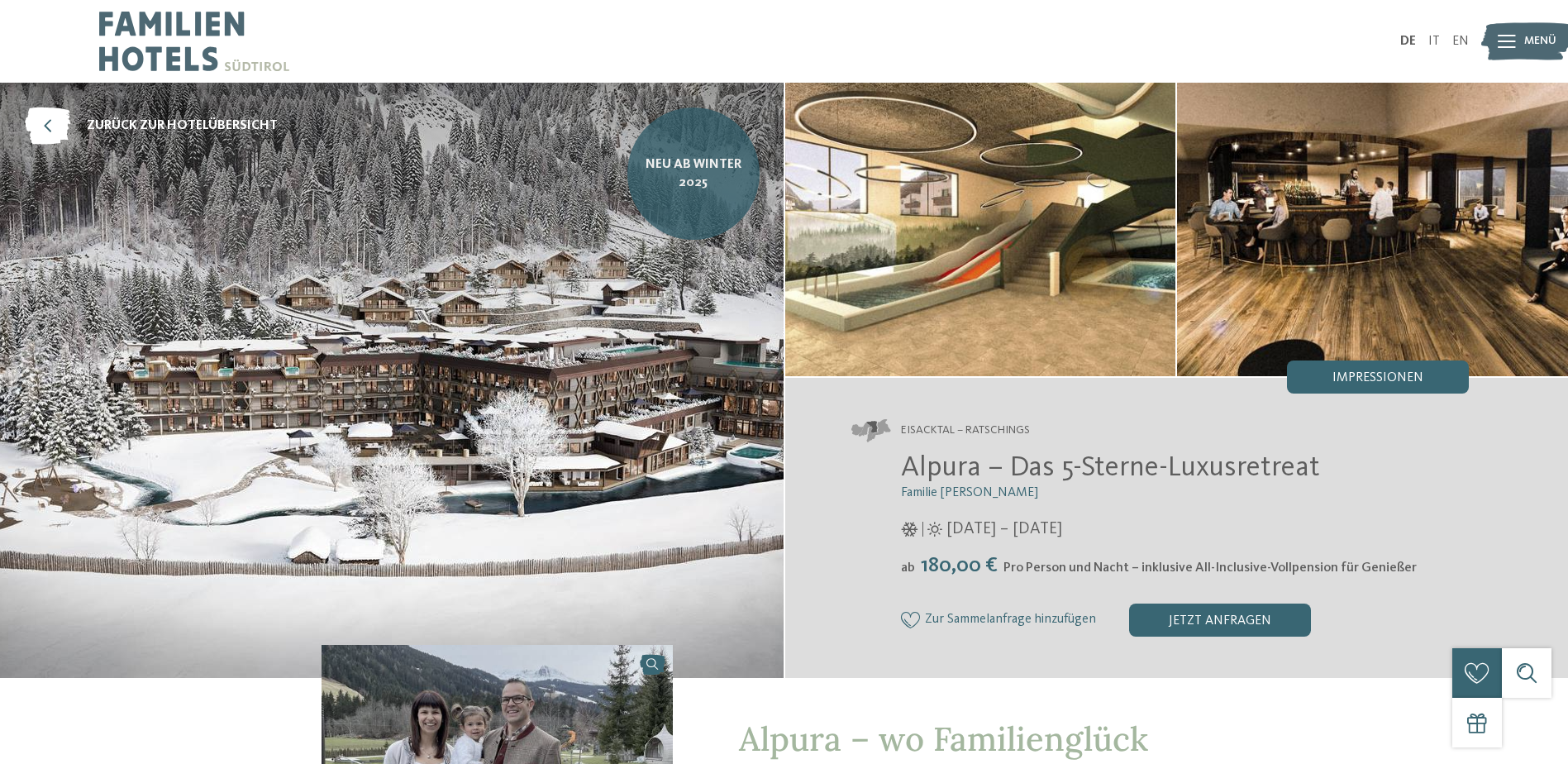
click at [675, 147] on link "Neu ab Winter 2025" at bounding box center [693, 173] width 132 height 132
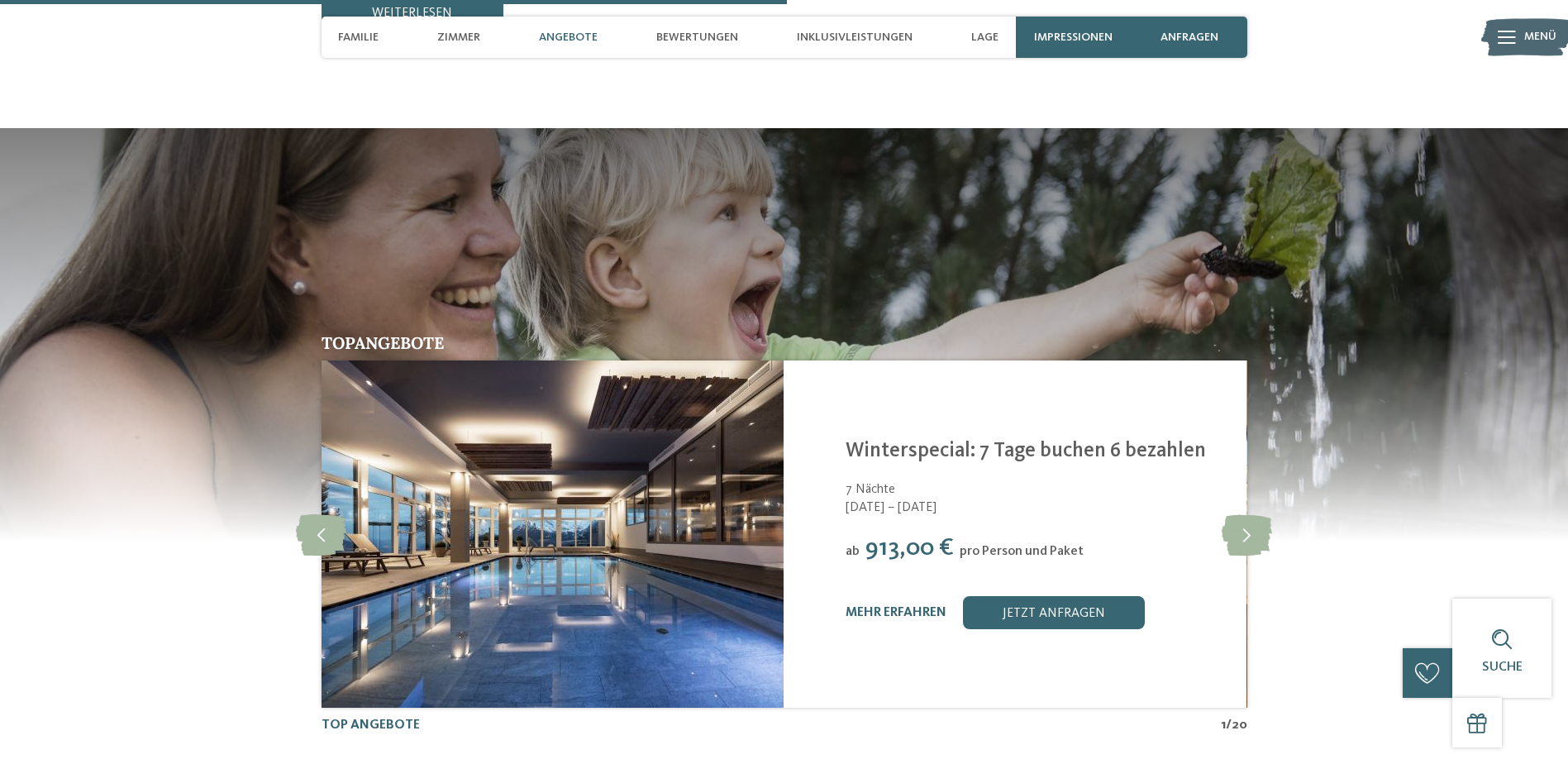
scroll to position [3388, 0]
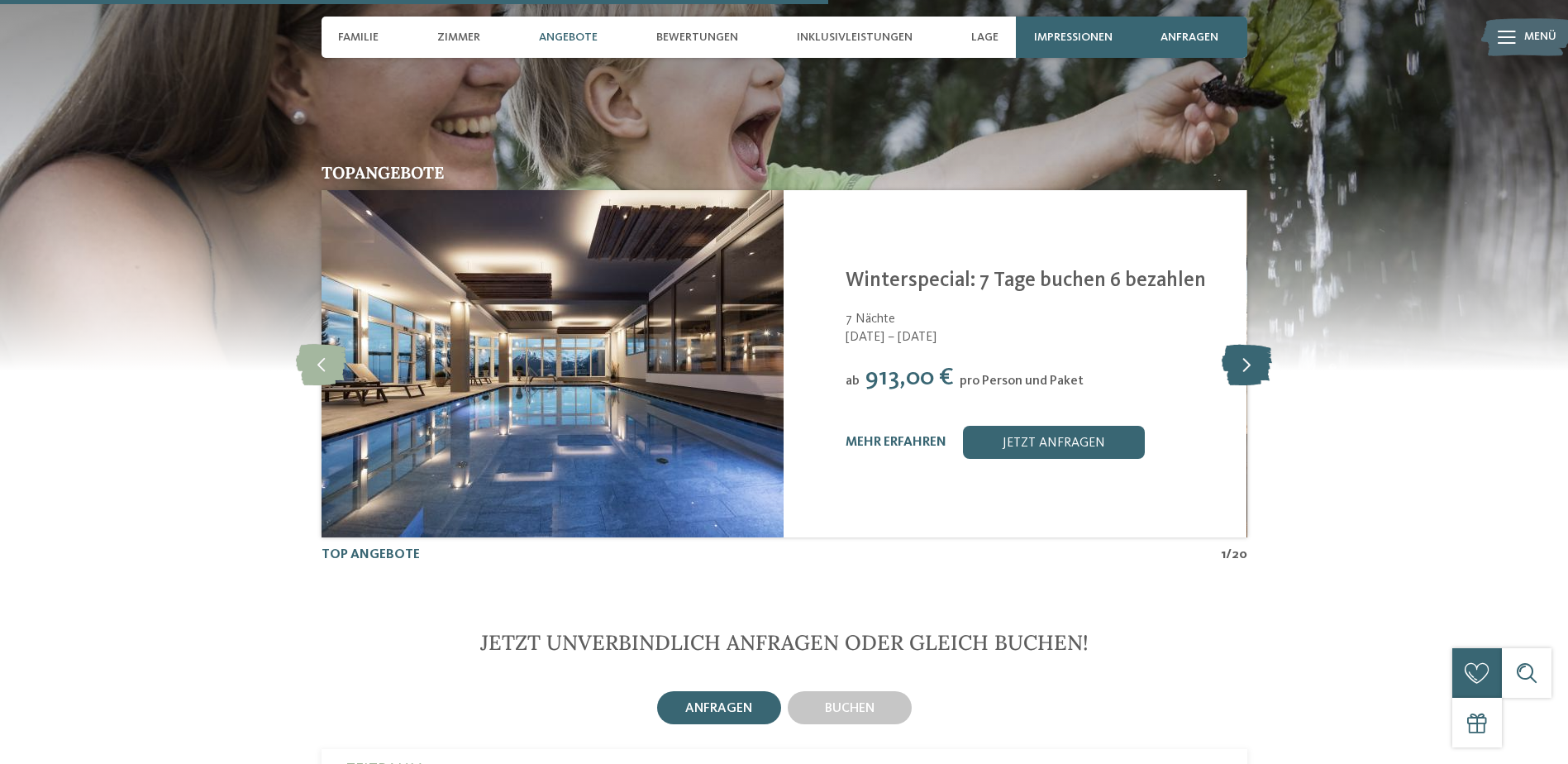
click at [1228, 343] on icon at bounding box center [1247, 364] width 51 height 41
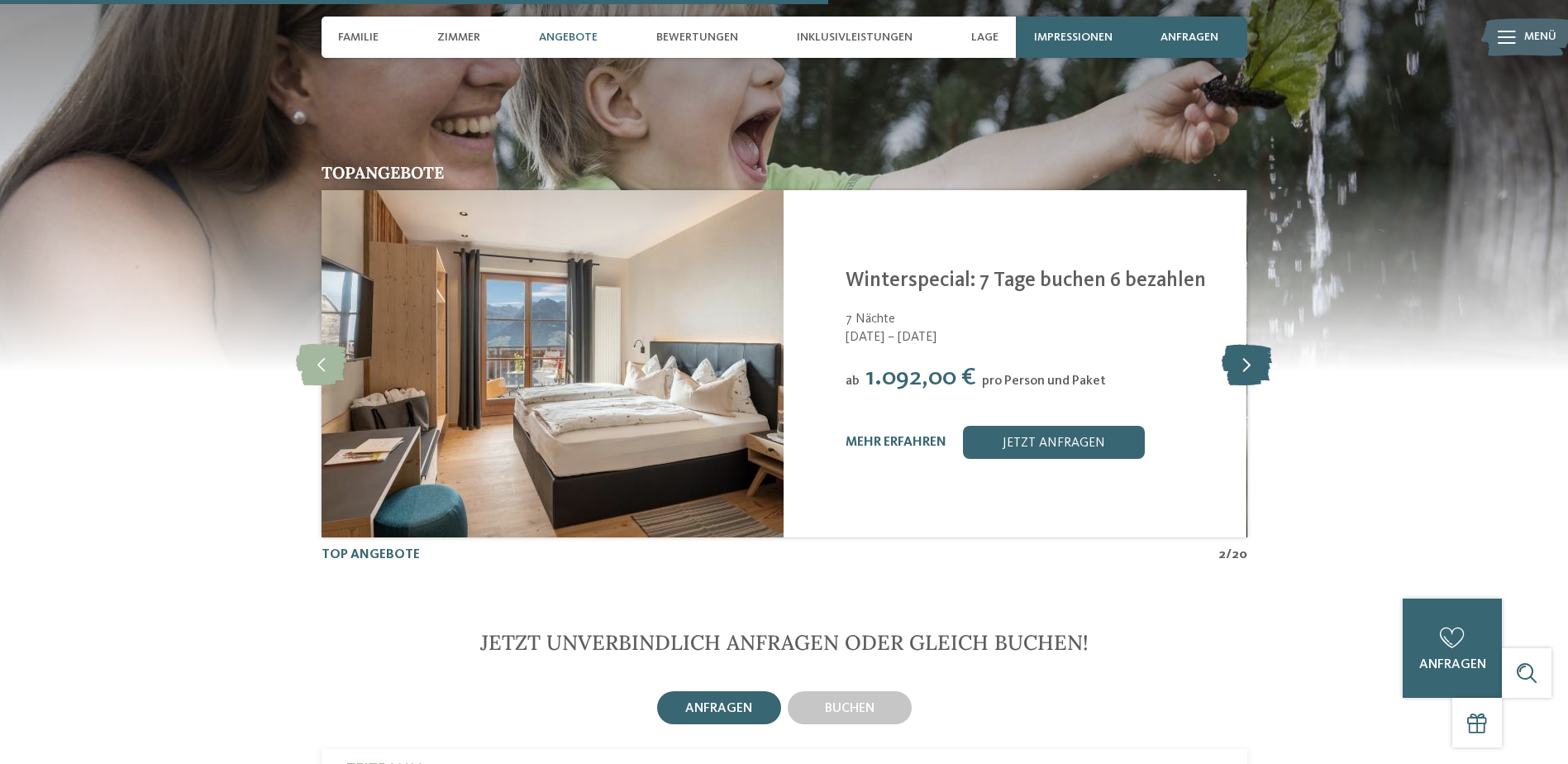
click at [1238, 343] on icon at bounding box center [1247, 364] width 51 height 41
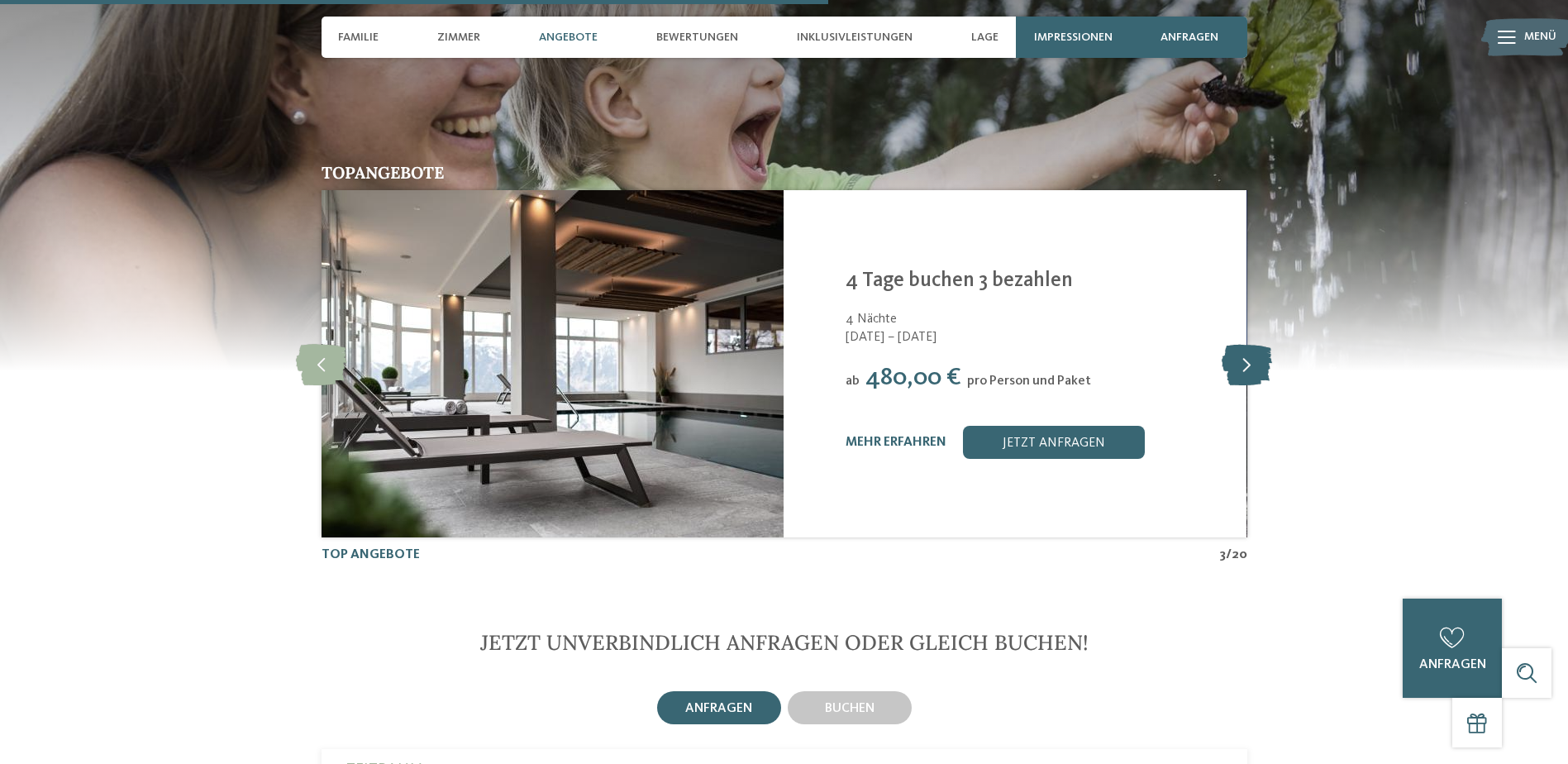
click at [1238, 343] on icon at bounding box center [1247, 364] width 51 height 41
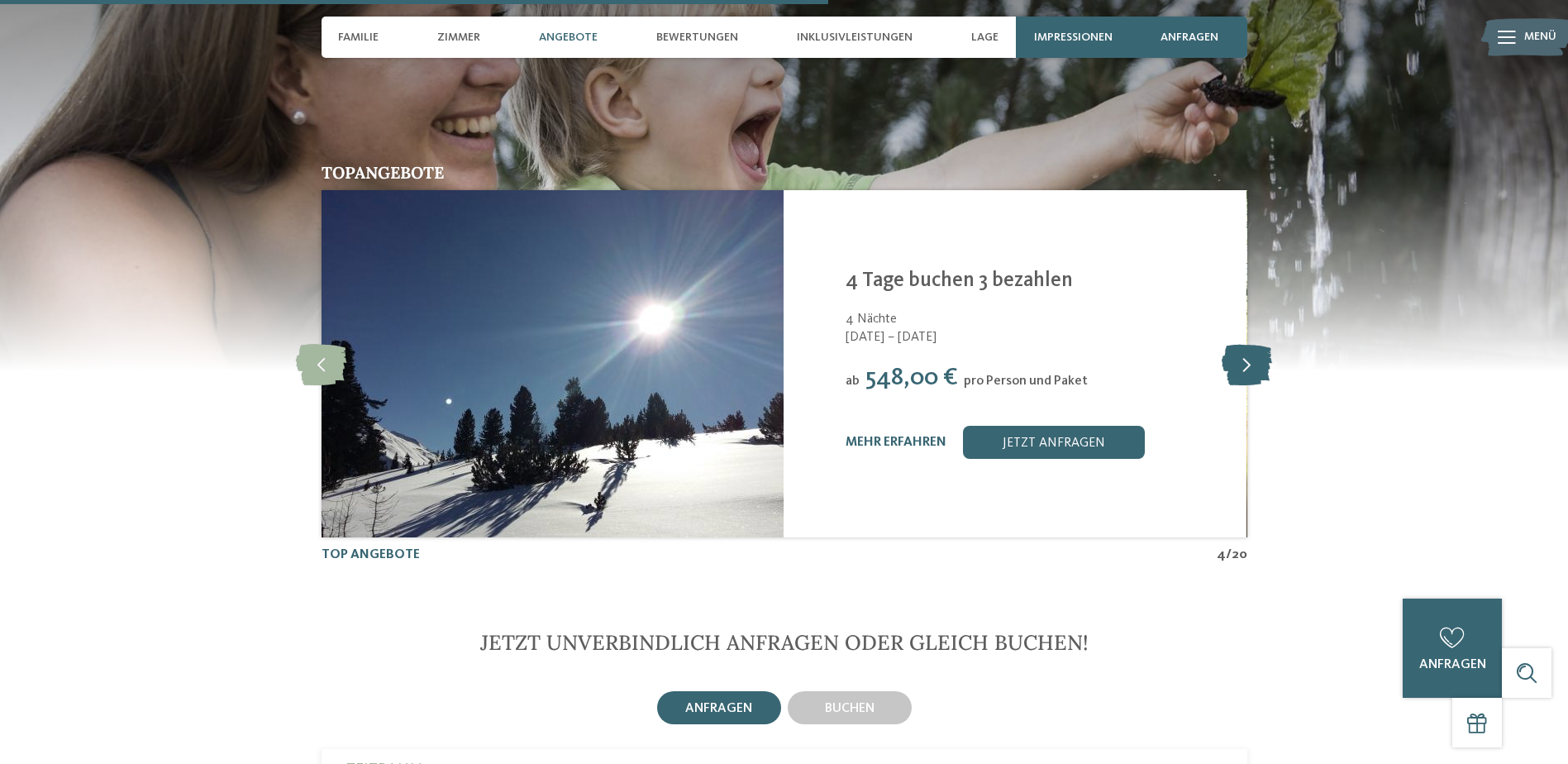
click at [1238, 343] on icon at bounding box center [1247, 364] width 51 height 41
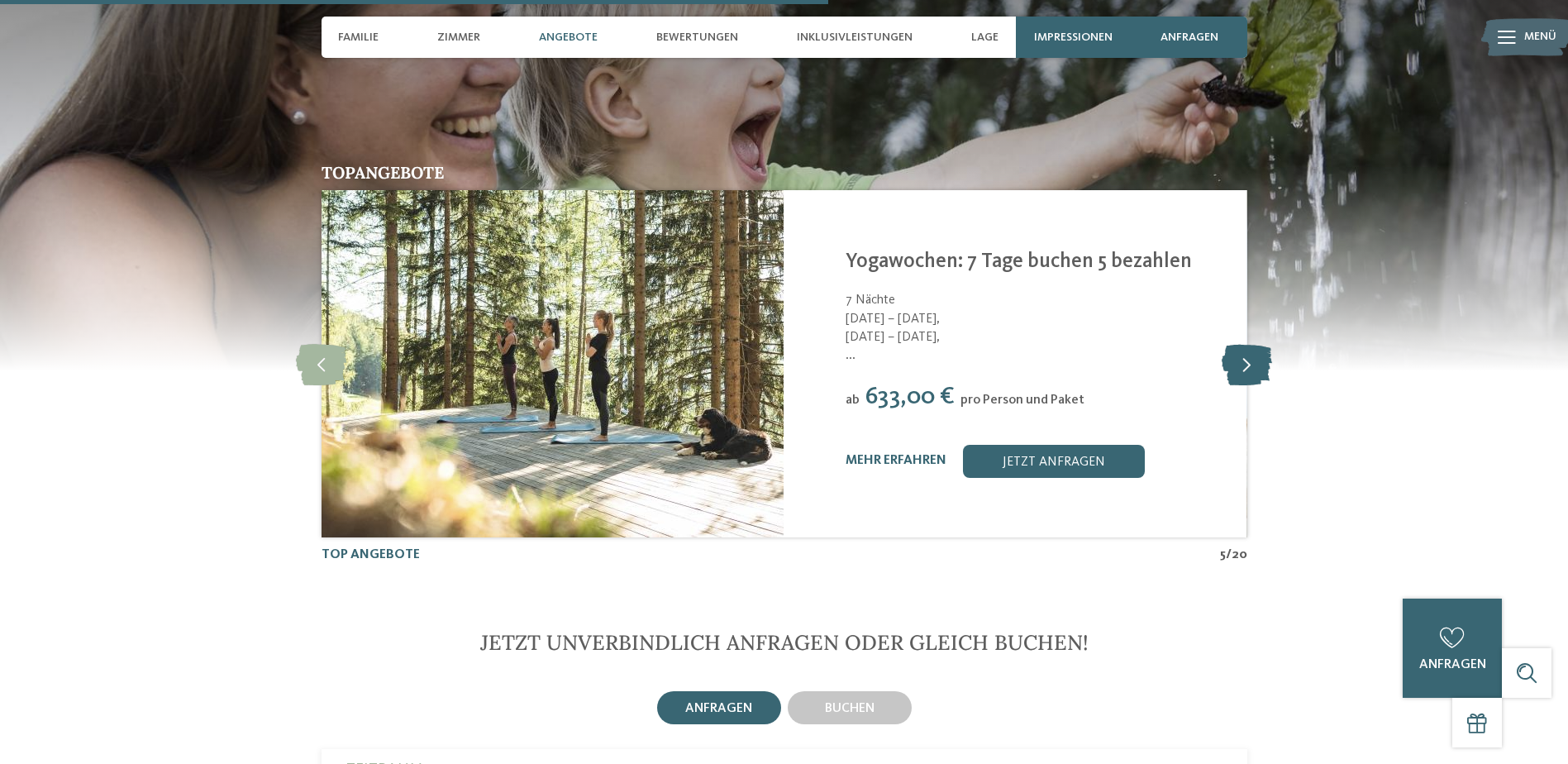
click at [1237, 343] on icon at bounding box center [1247, 364] width 51 height 41
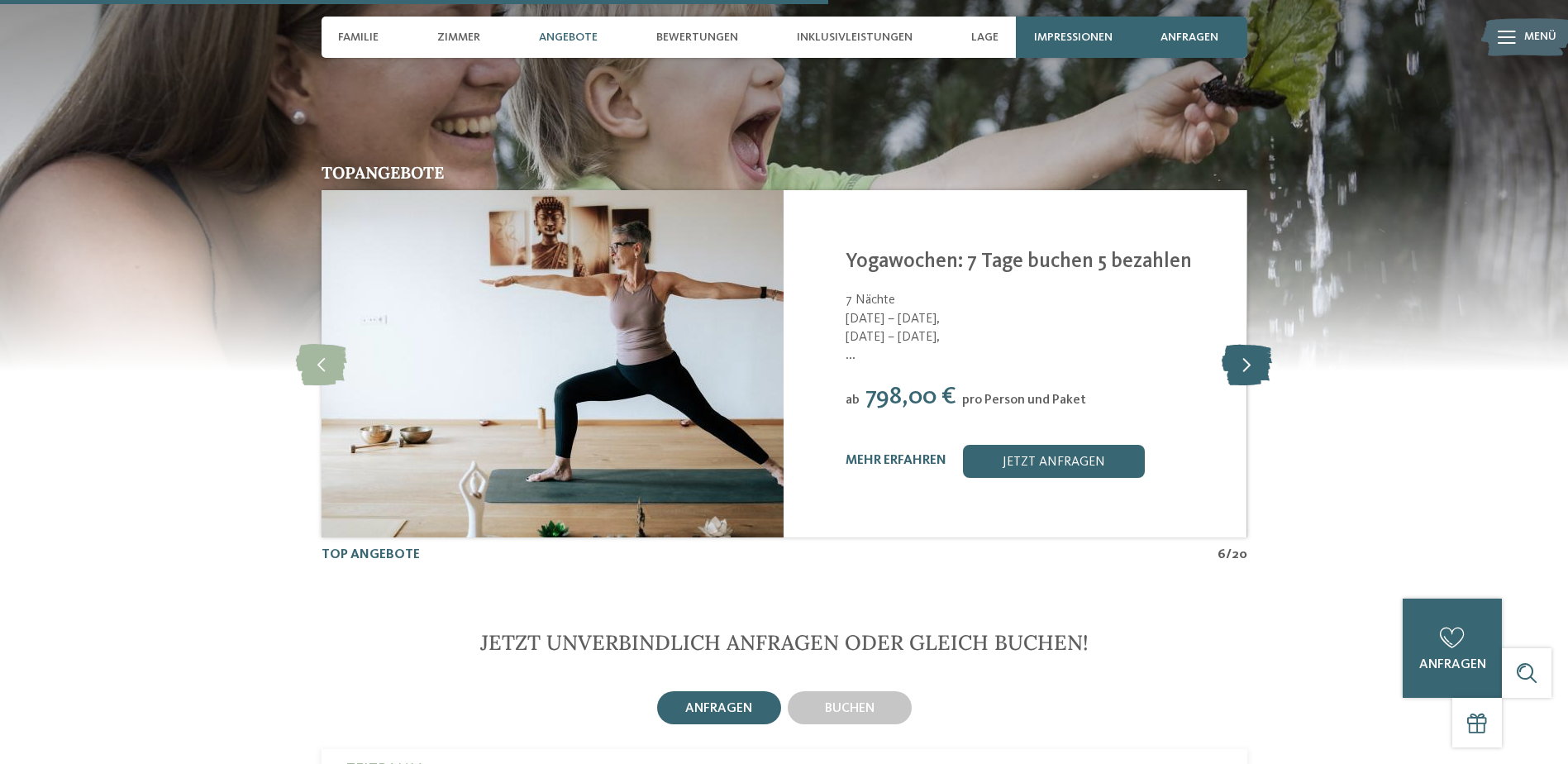
click at [1237, 343] on icon at bounding box center [1247, 364] width 51 height 41
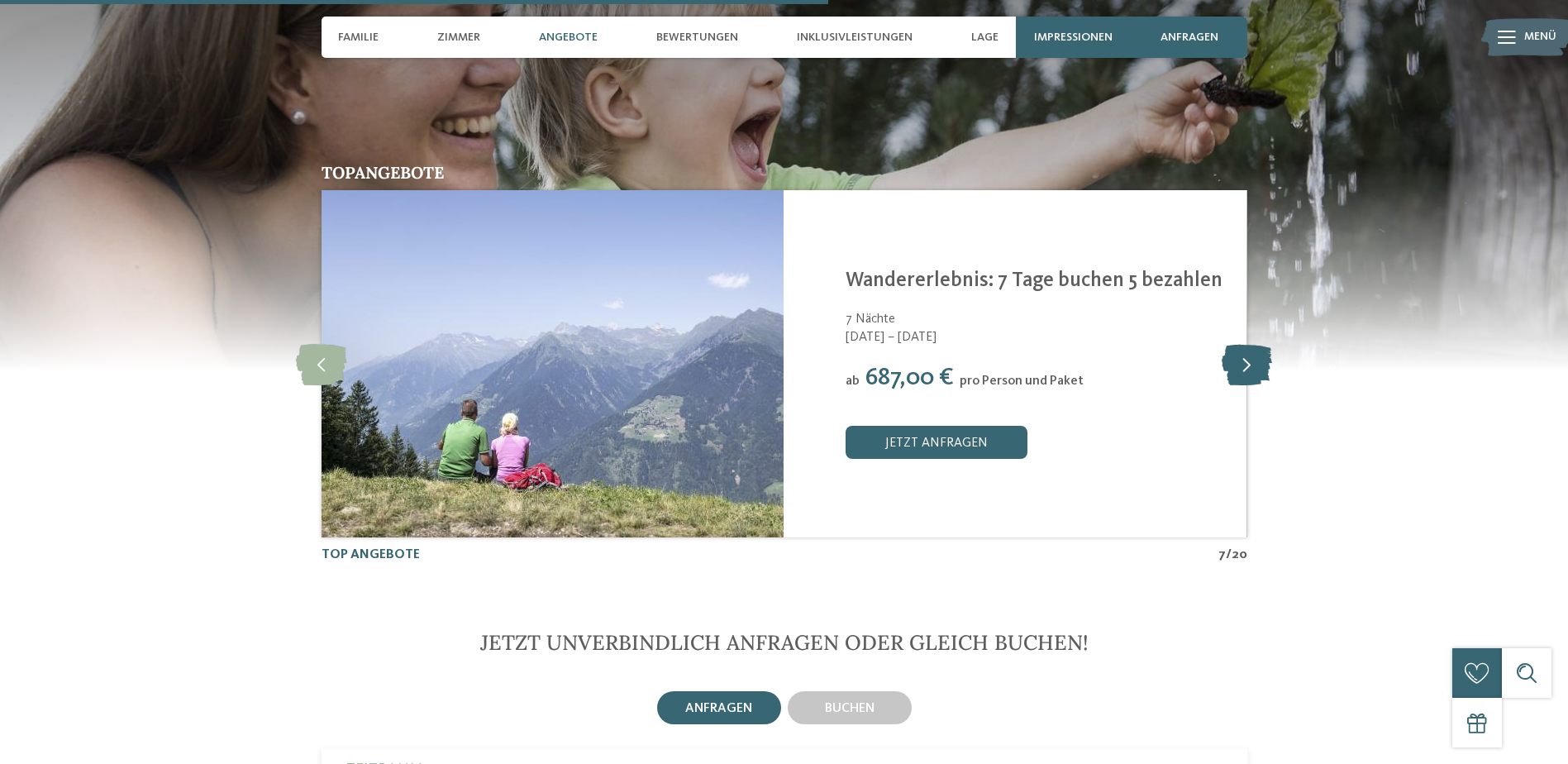
click at [1237, 343] on icon at bounding box center [1247, 364] width 51 height 41
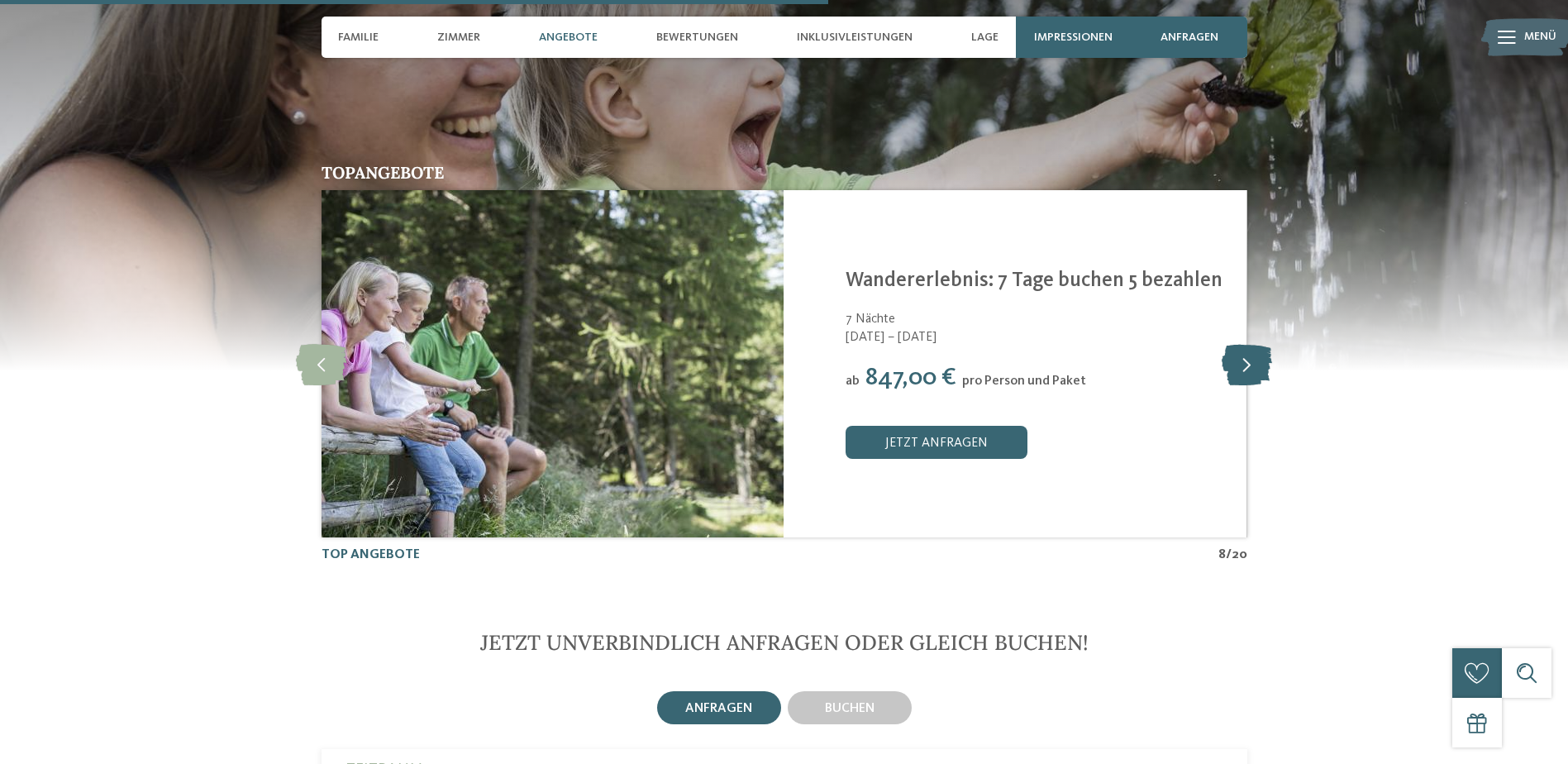
click at [1237, 343] on icon at bounding box center [1247, 364] width 51 height 41
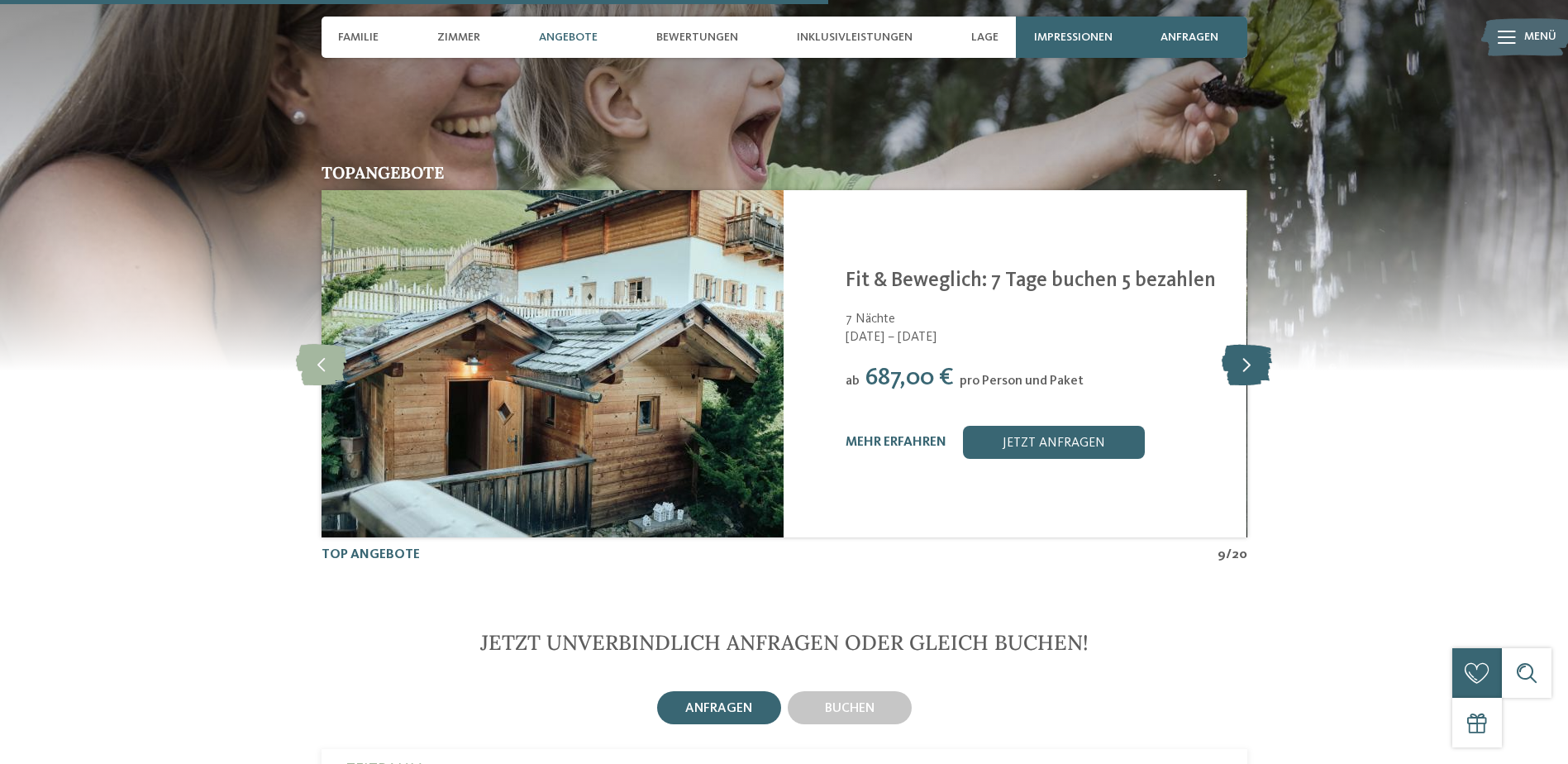
click at [1234, 343] on icon at bounding box center [1247, 364] width 51 height 41
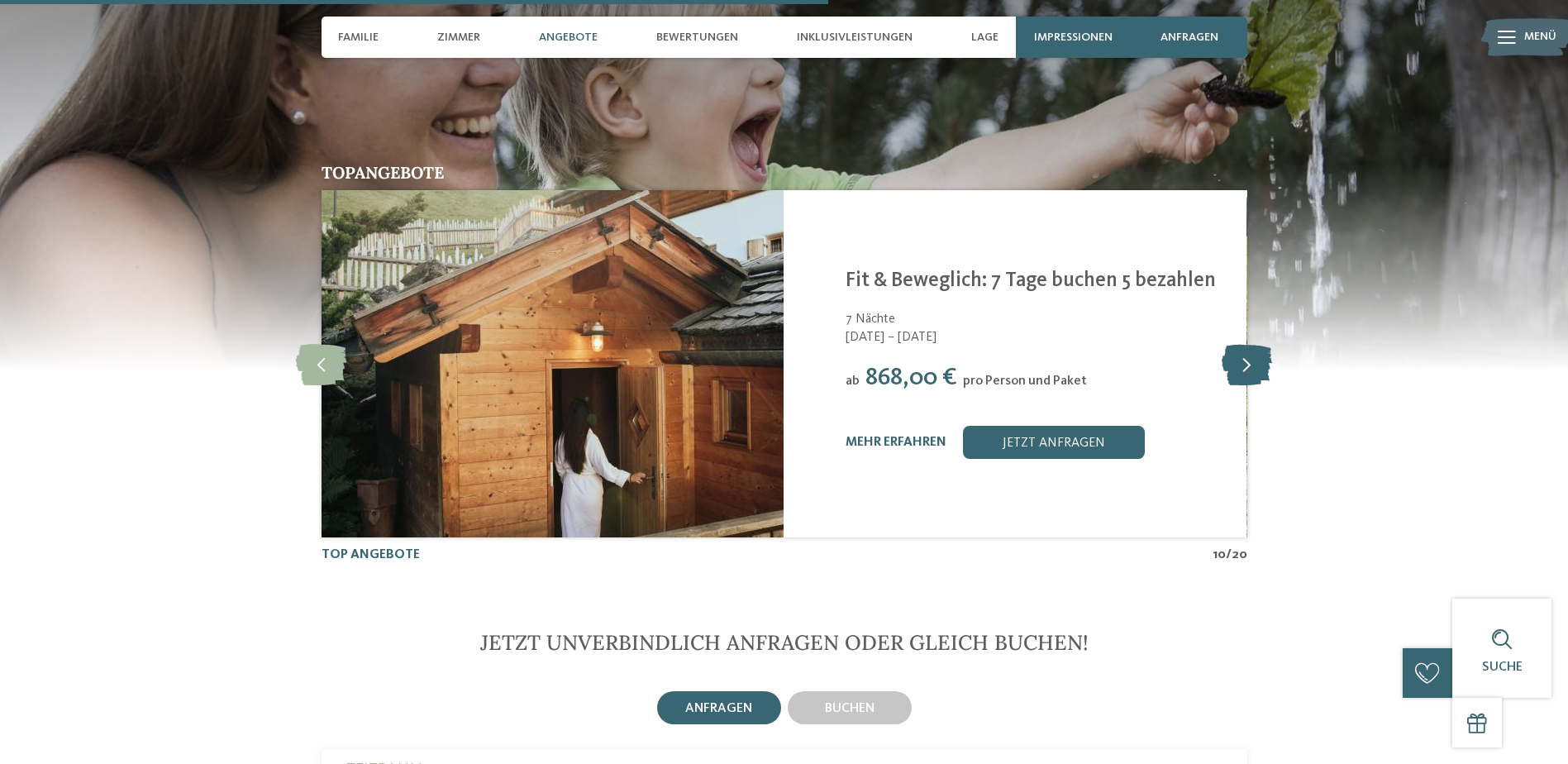
click at [1235, 343] on icon at bounding box center [1247, 364] width 51 height 41
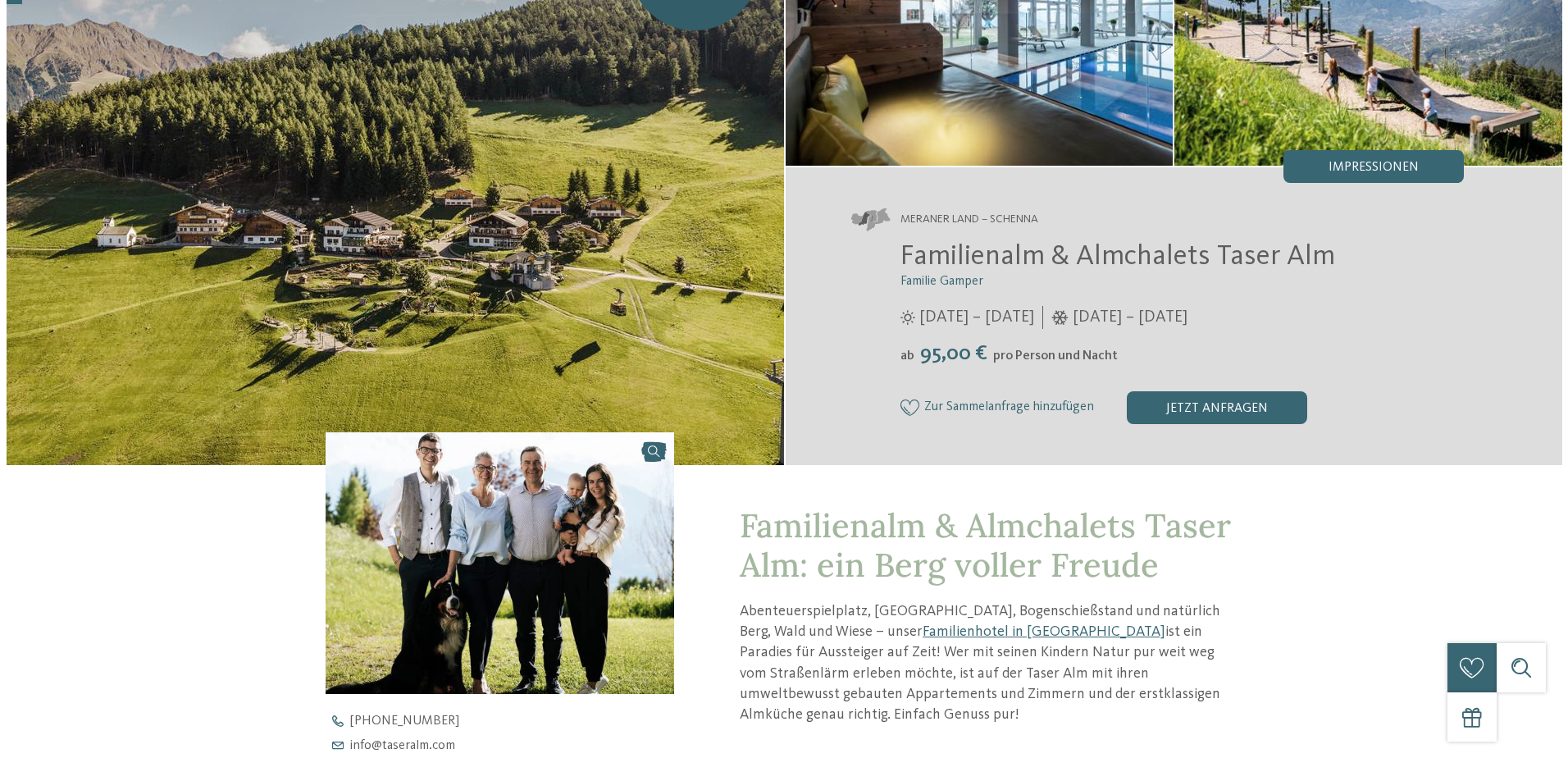
scroll to position [0, 0]
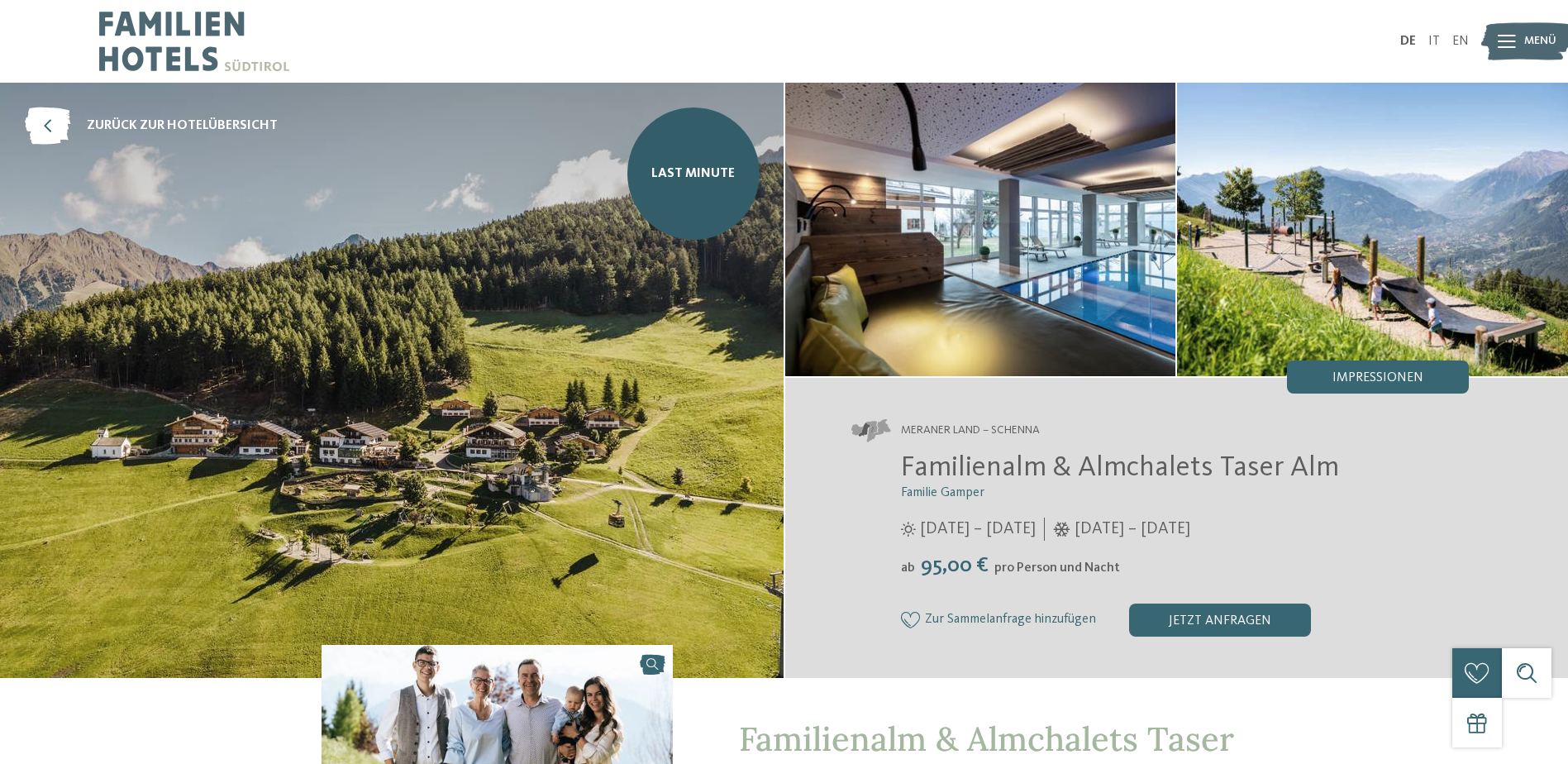
click at [1068, 262] on img at bounding box center [980, 229] width 391 height 293
click at [1339, 374] on span "Impressionen" at bounding box center [1378, 378] width 91 height 13
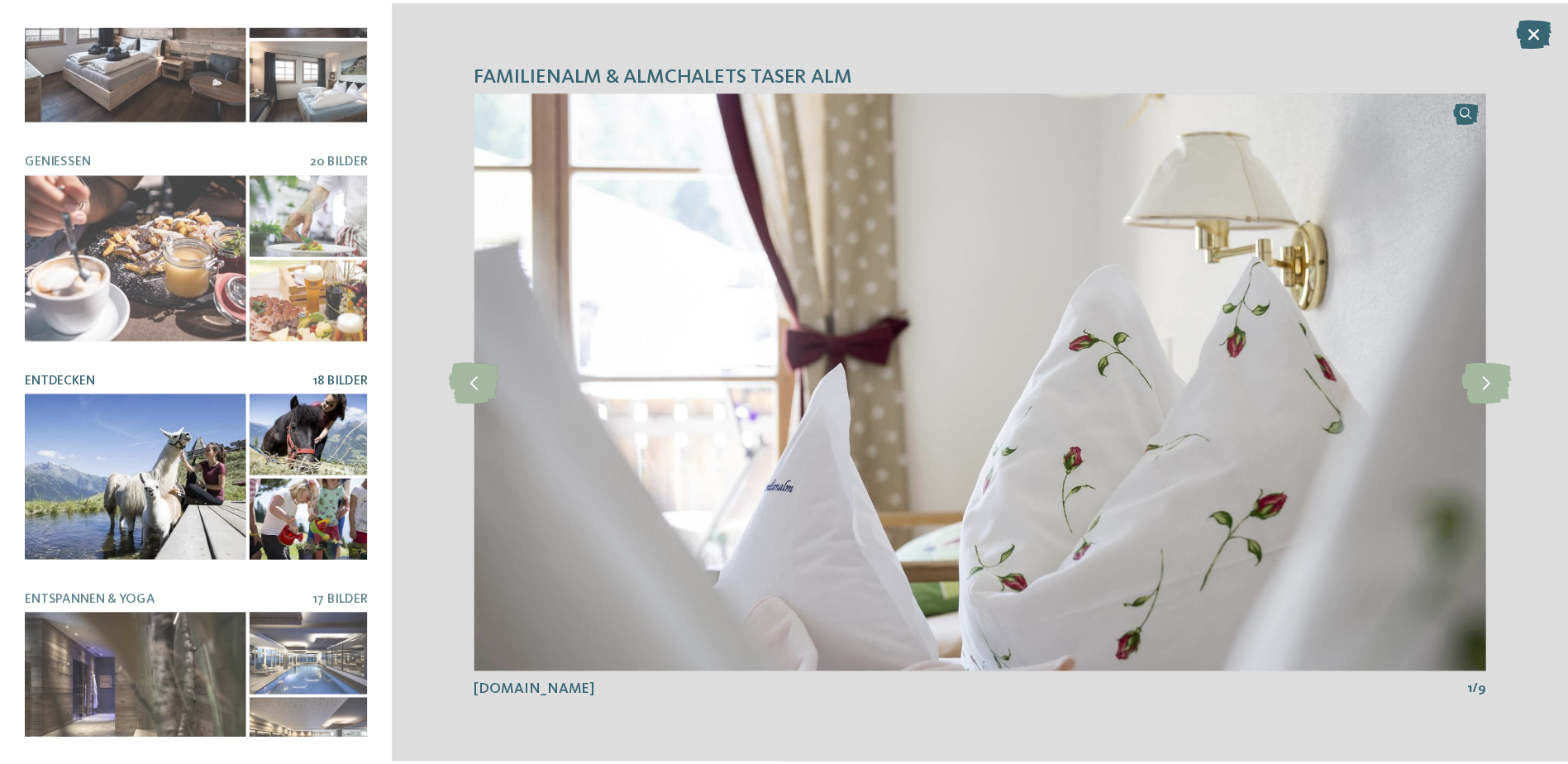
scroll to position [549, 0]
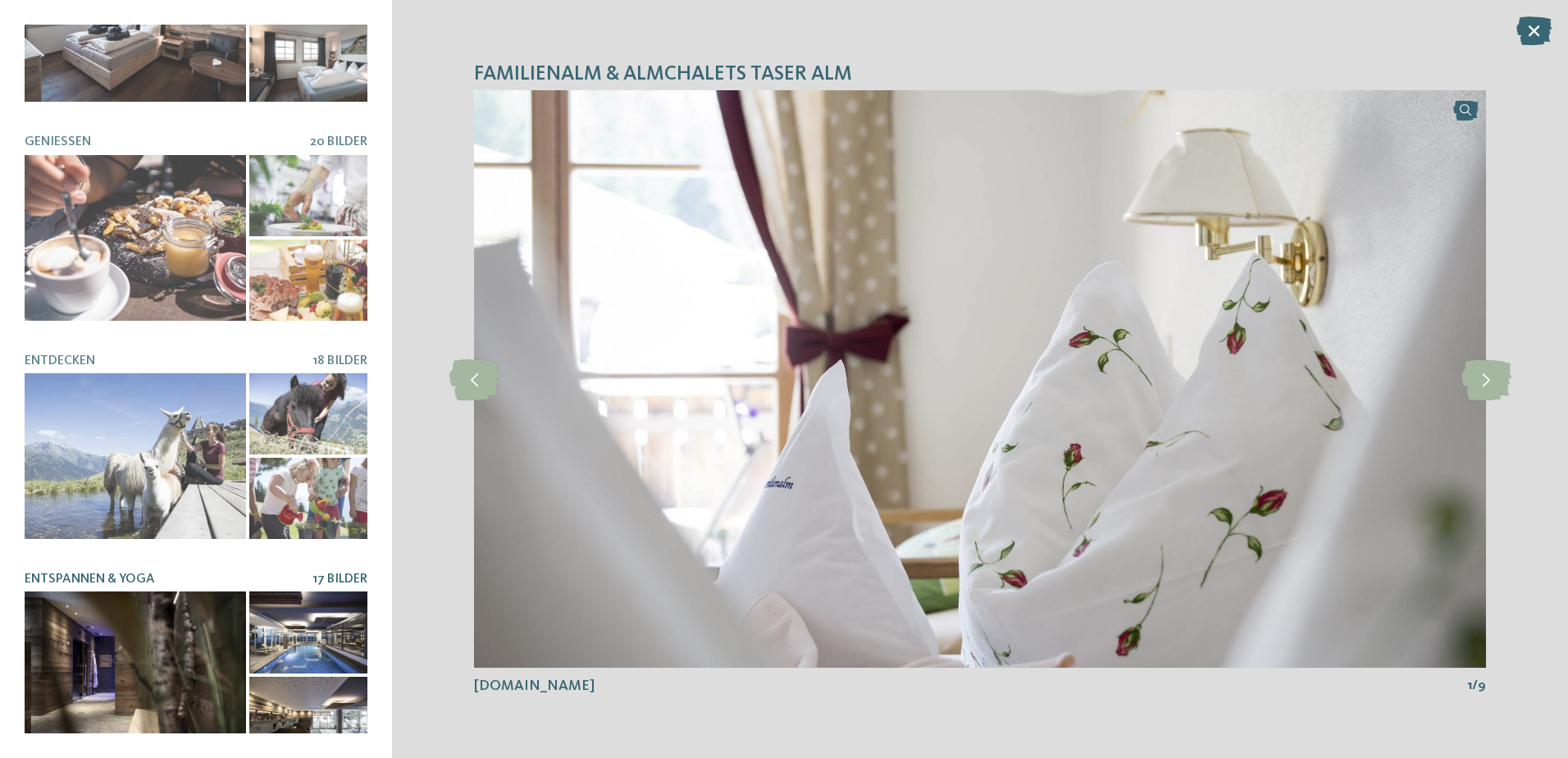
click at [197, 651] on div at bounding box center [135, 674] width 221 height 166
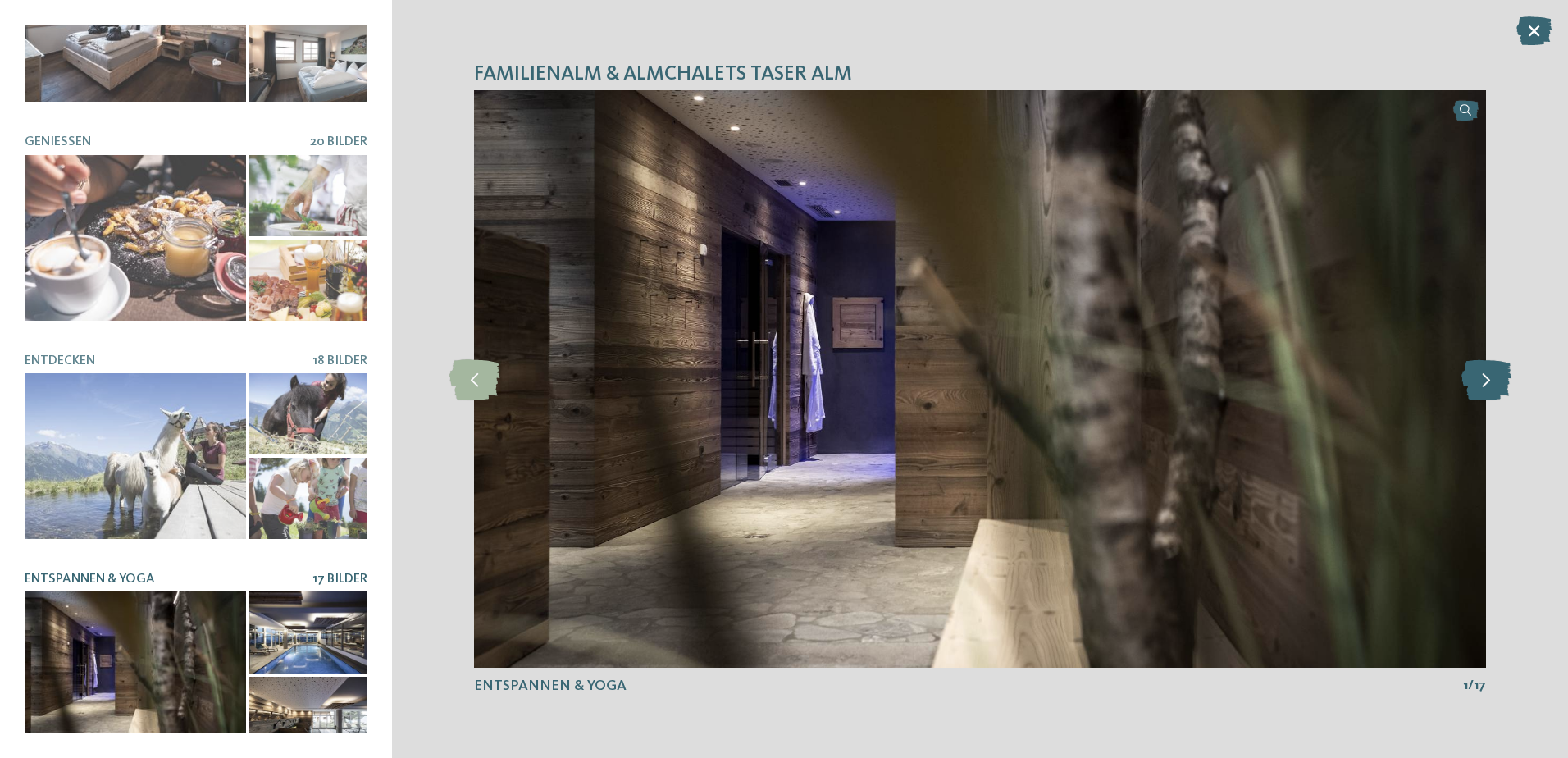
click at [1487, 387] on icon at bounding box center [1486, 379] width 50 height 41
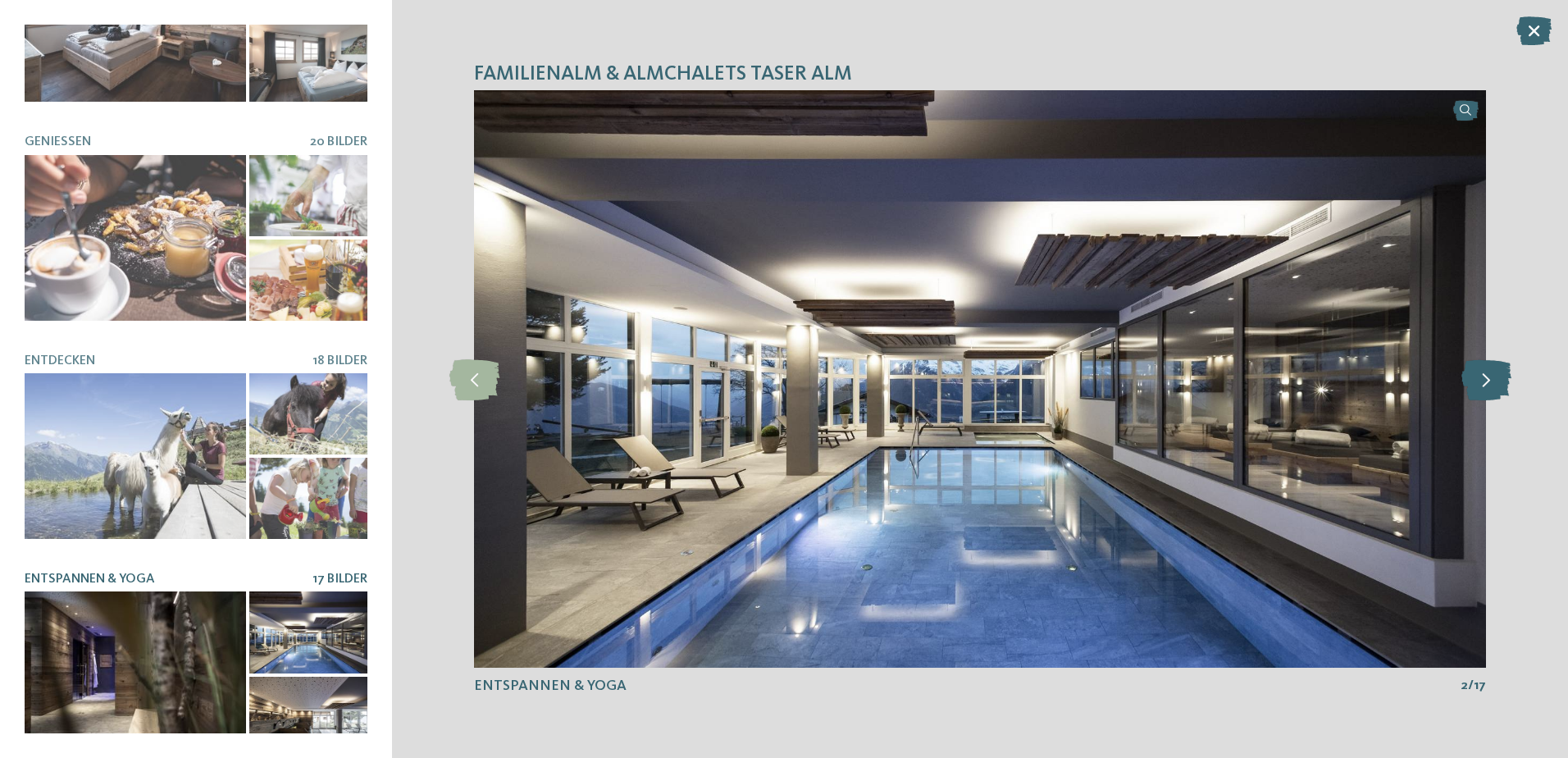
click at [1487, 384] on icon at bounding box center [1486, 379] width 50 height 41
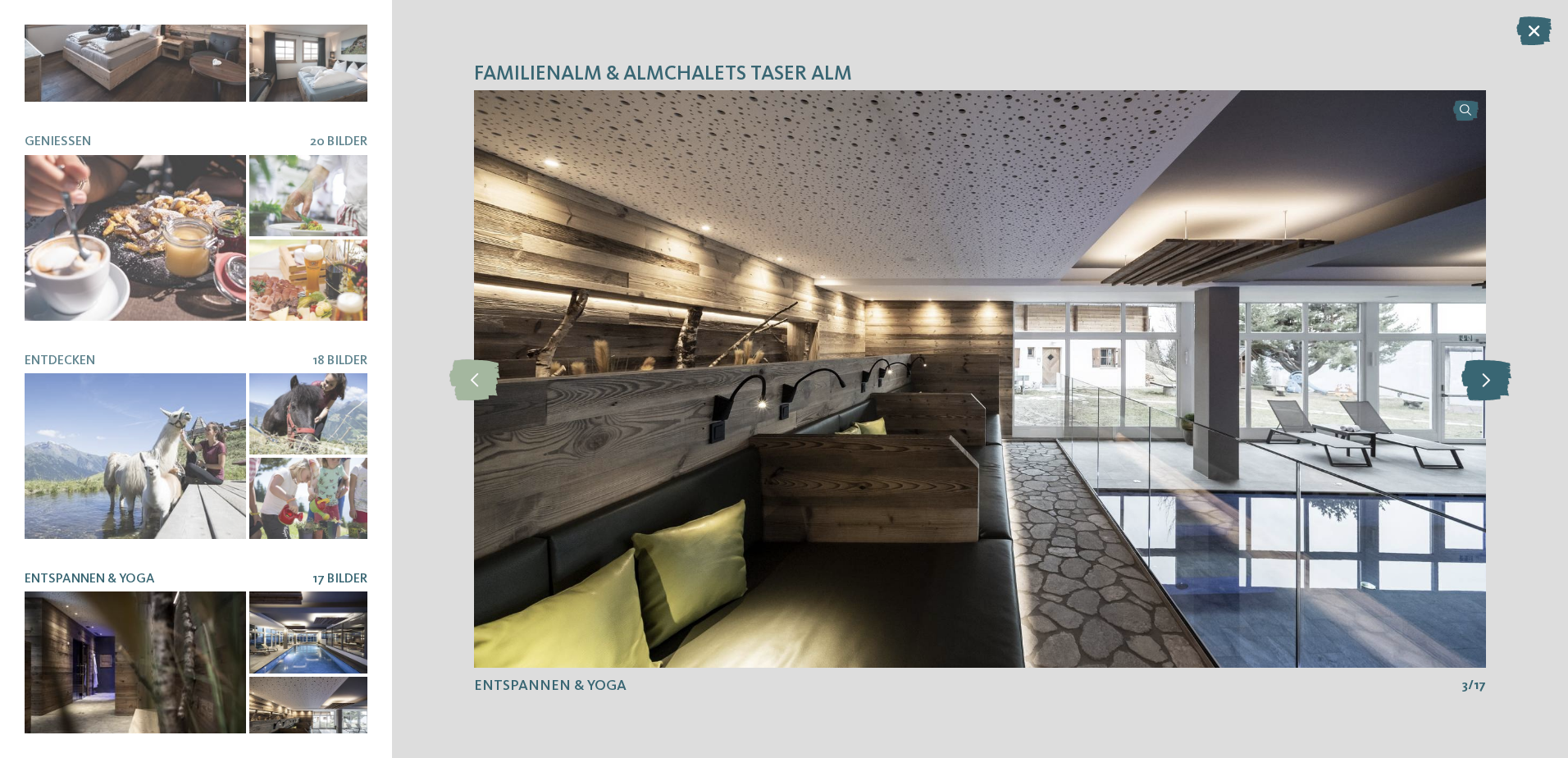
click at [1486, 384] on icon at bounding box center [1486, 379] width 50 height 41
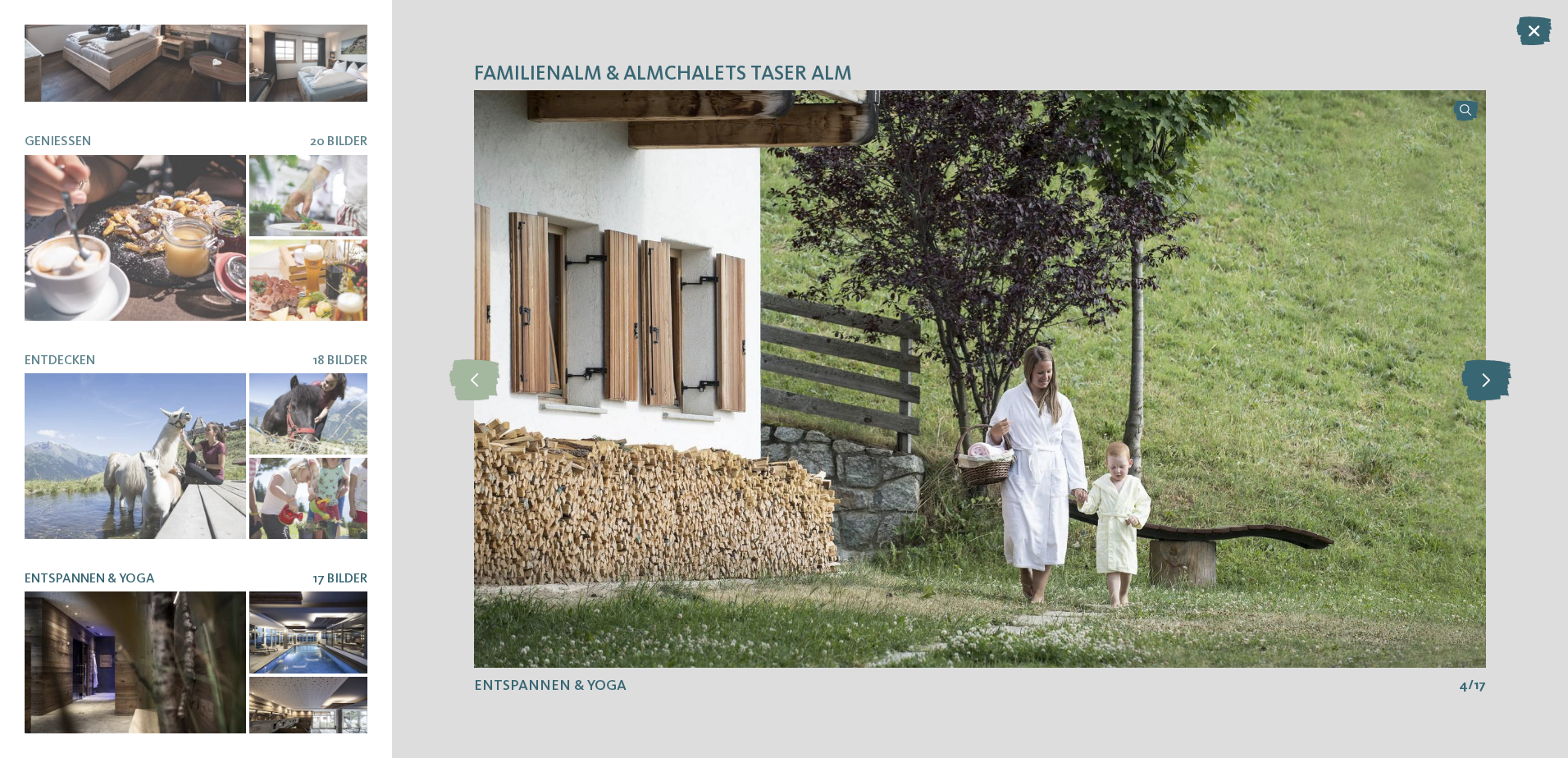
click at [1486, 384] on icon at bounding box center [1486, 379] width 50 height 41
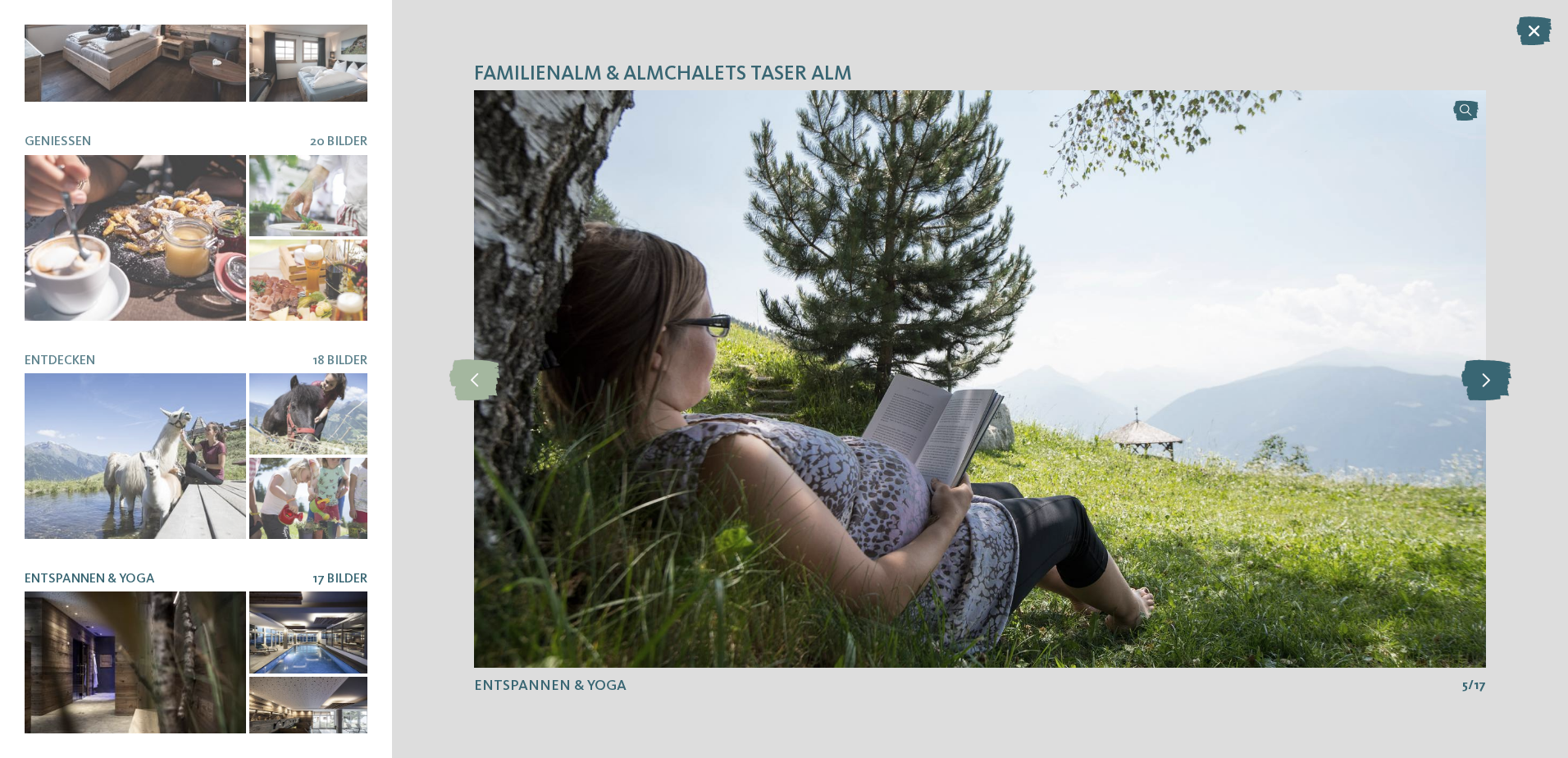
click at [1486, 384] on icon at bounding box center [1486, 379] width 50 height 41
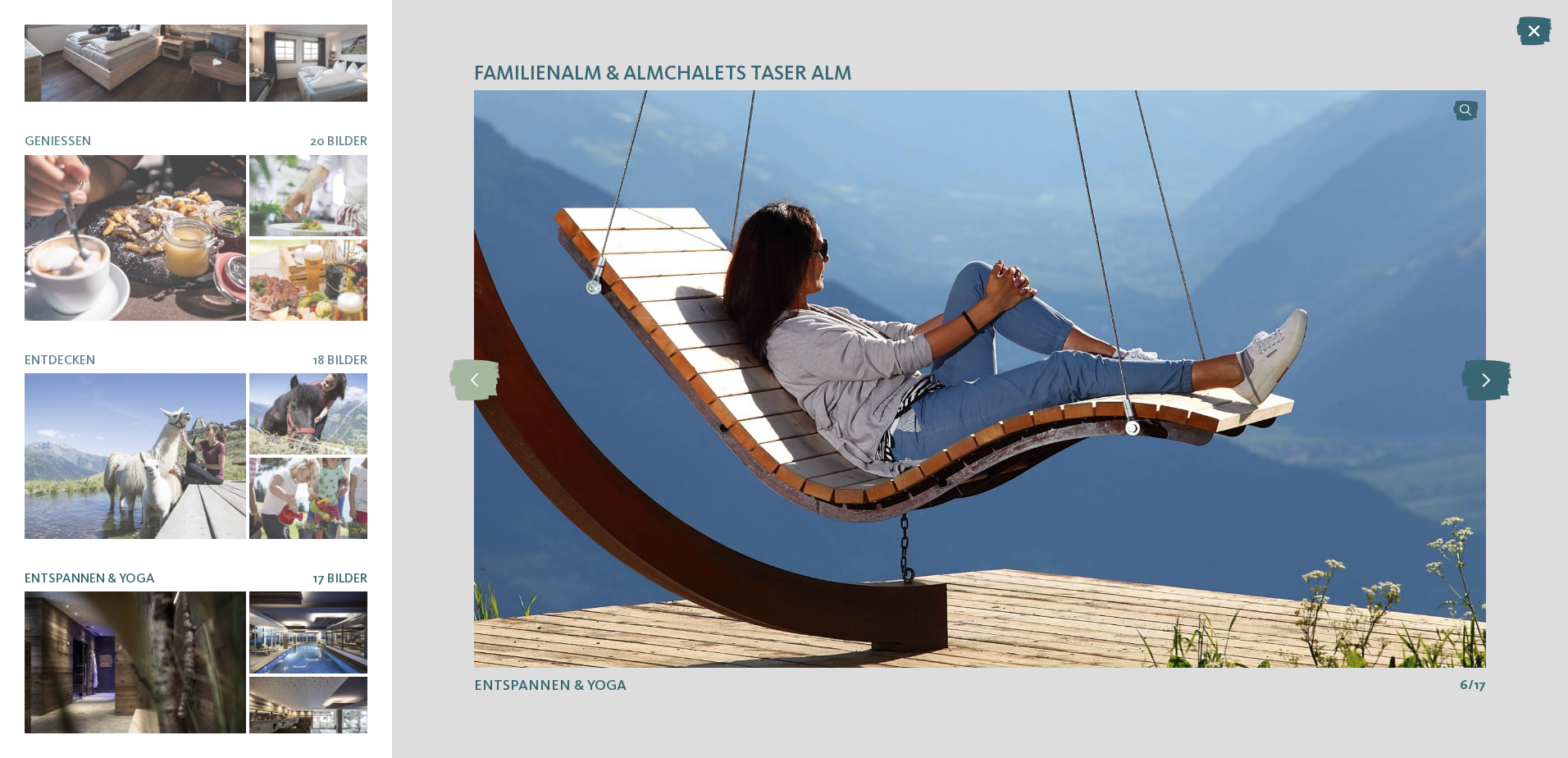
click at [1484, 384] on icon at bounding box center [1486, 379] width 50 height 41
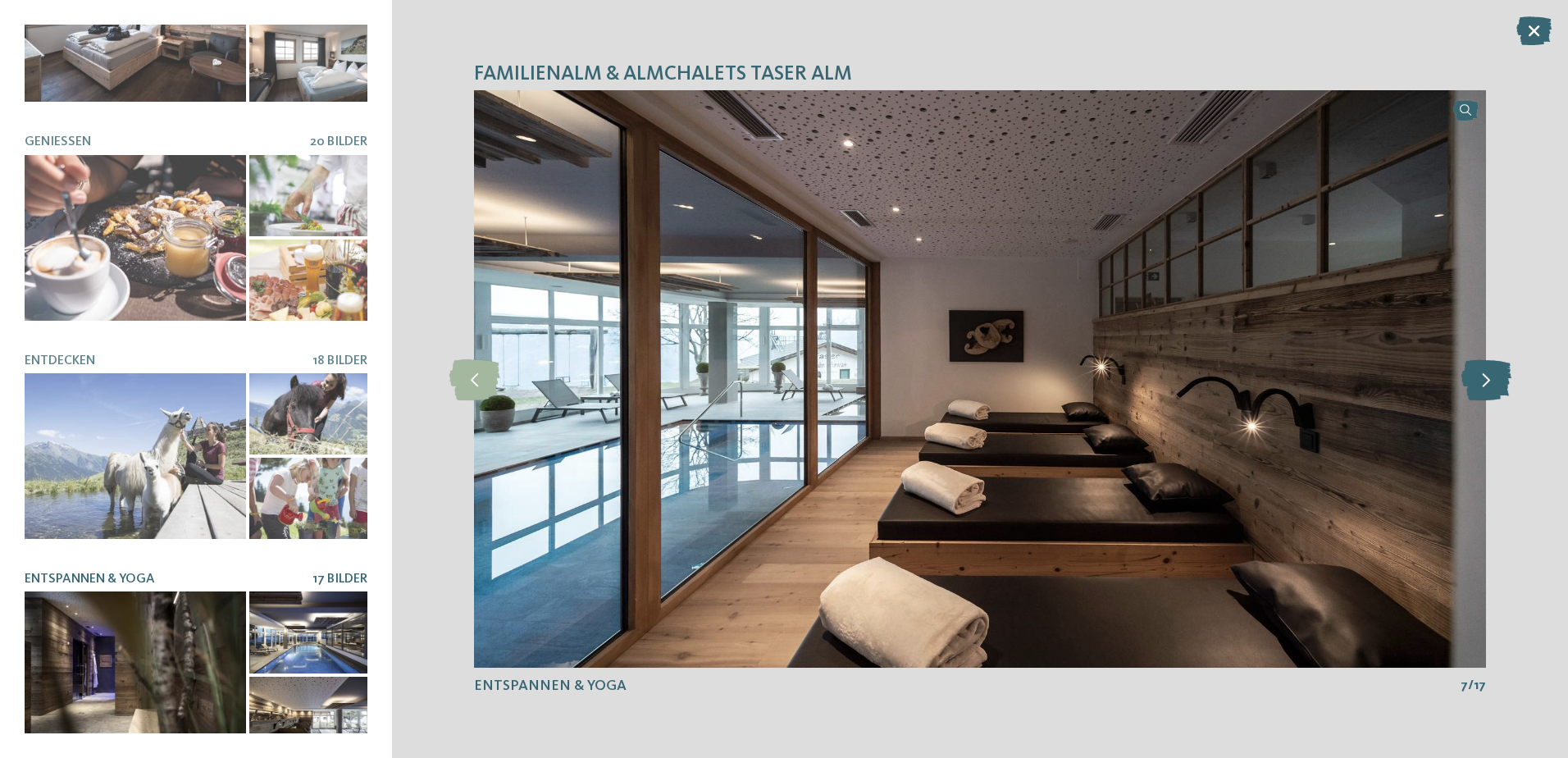
click at [1484, 384] on icon at bounding box center [1486, 379] width 50 height 41
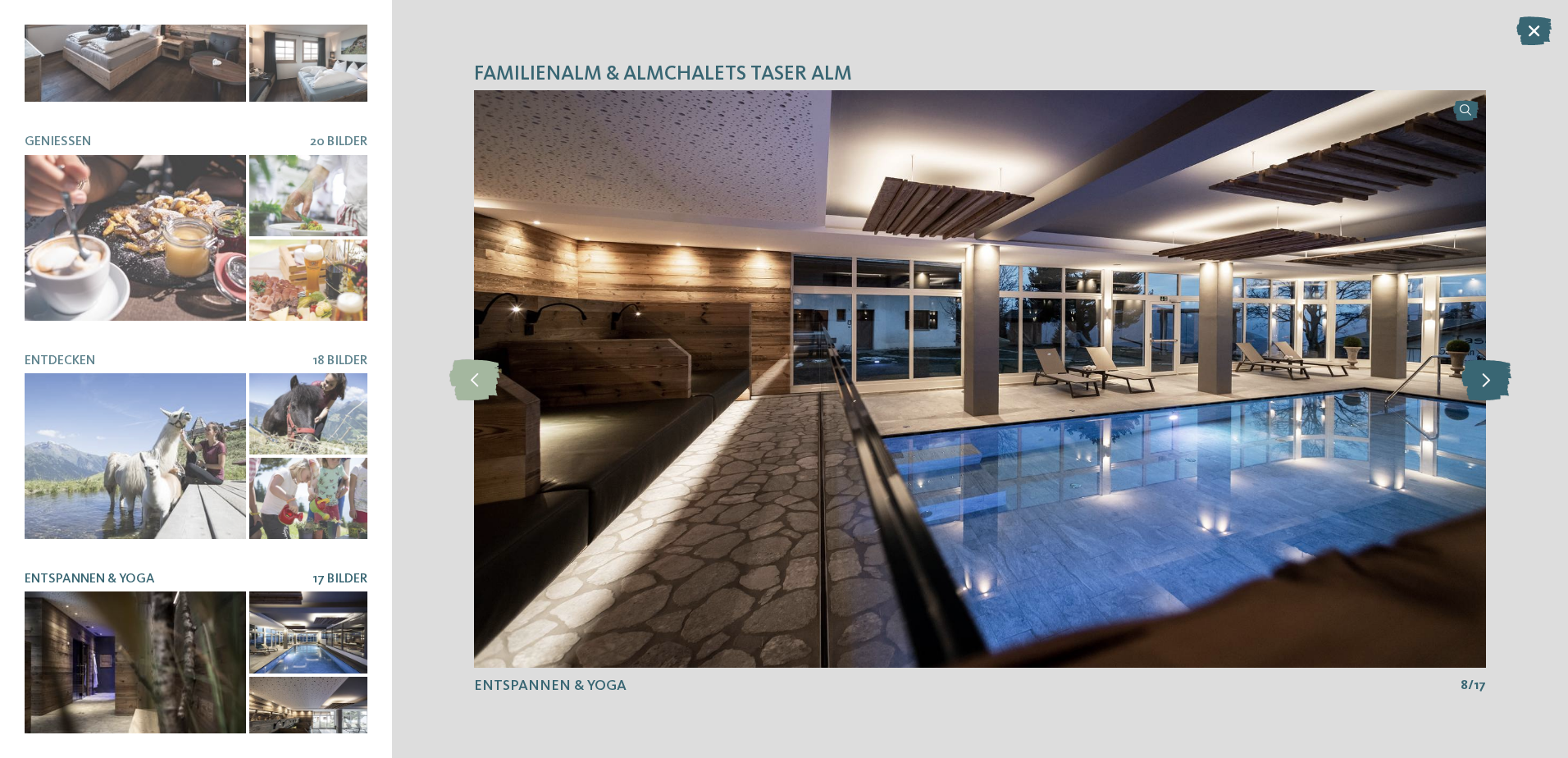
click at [1484, 384] on icon at bounding box center [1486, 379] width 50 height 41
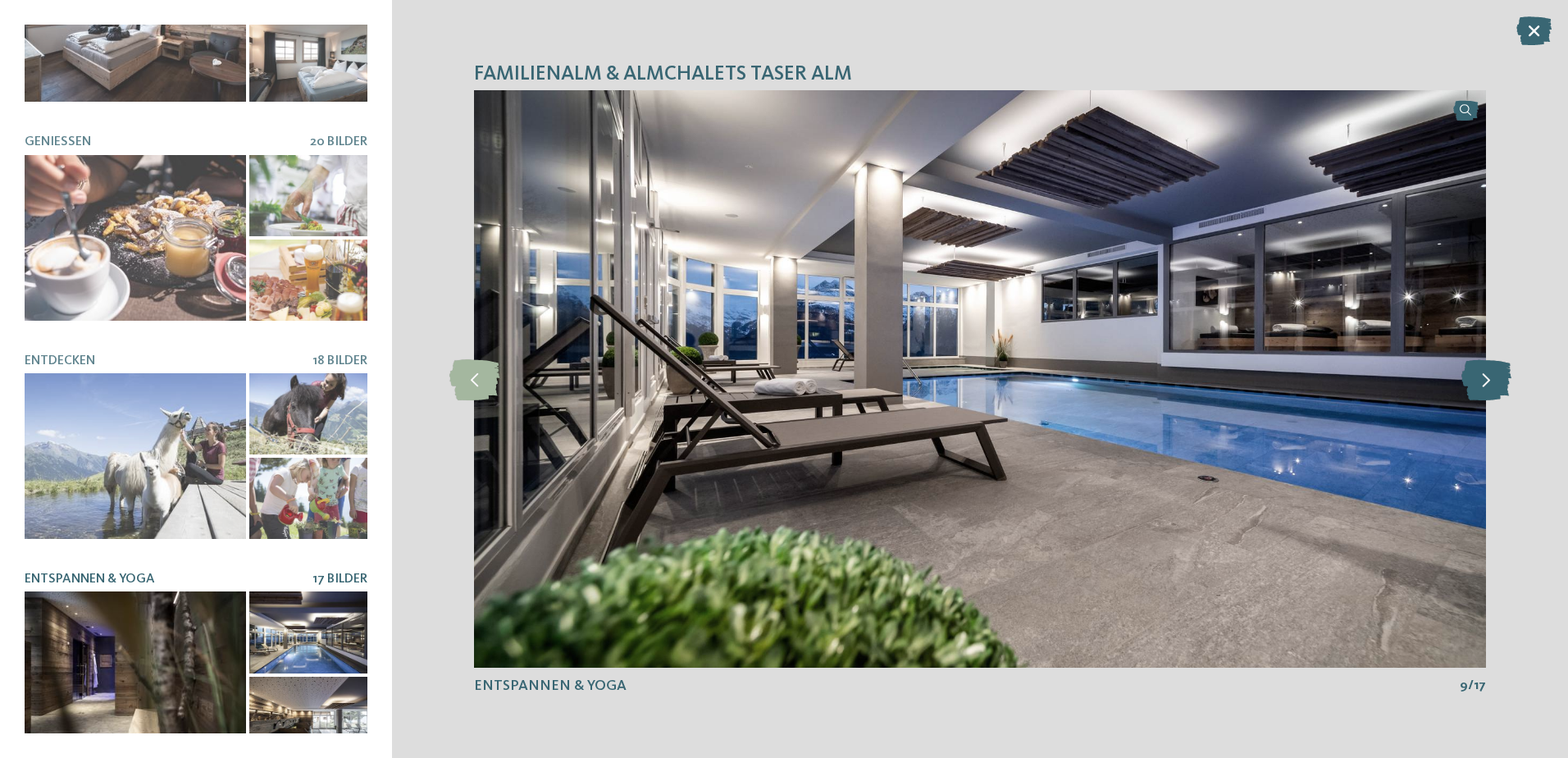
click at [1484, 384] on icon at bounding box center [1486, 379] width 50 height 41
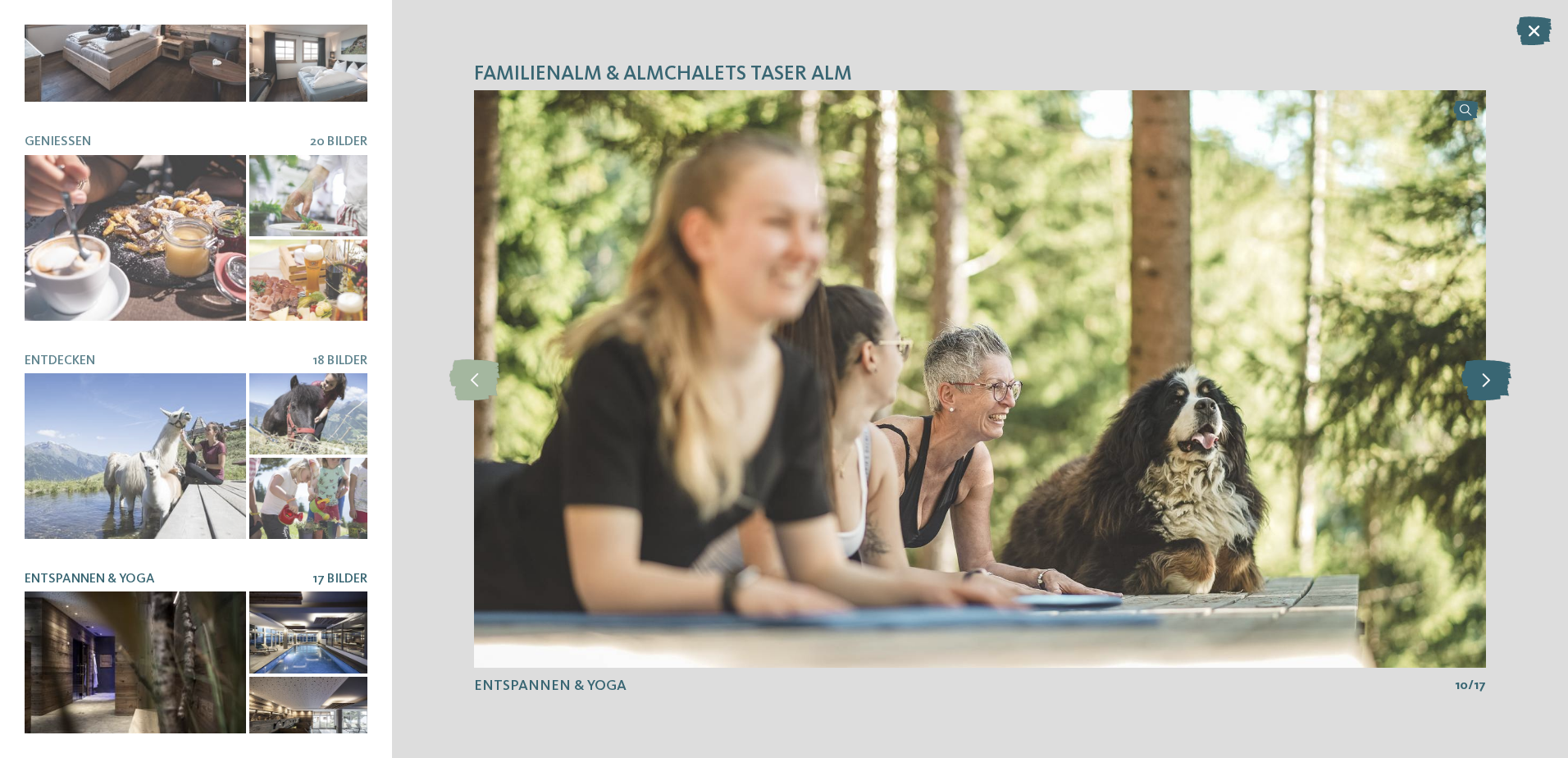
click at [1484, 384] on icon at bounding box center [1486, 379] width 50 height 41
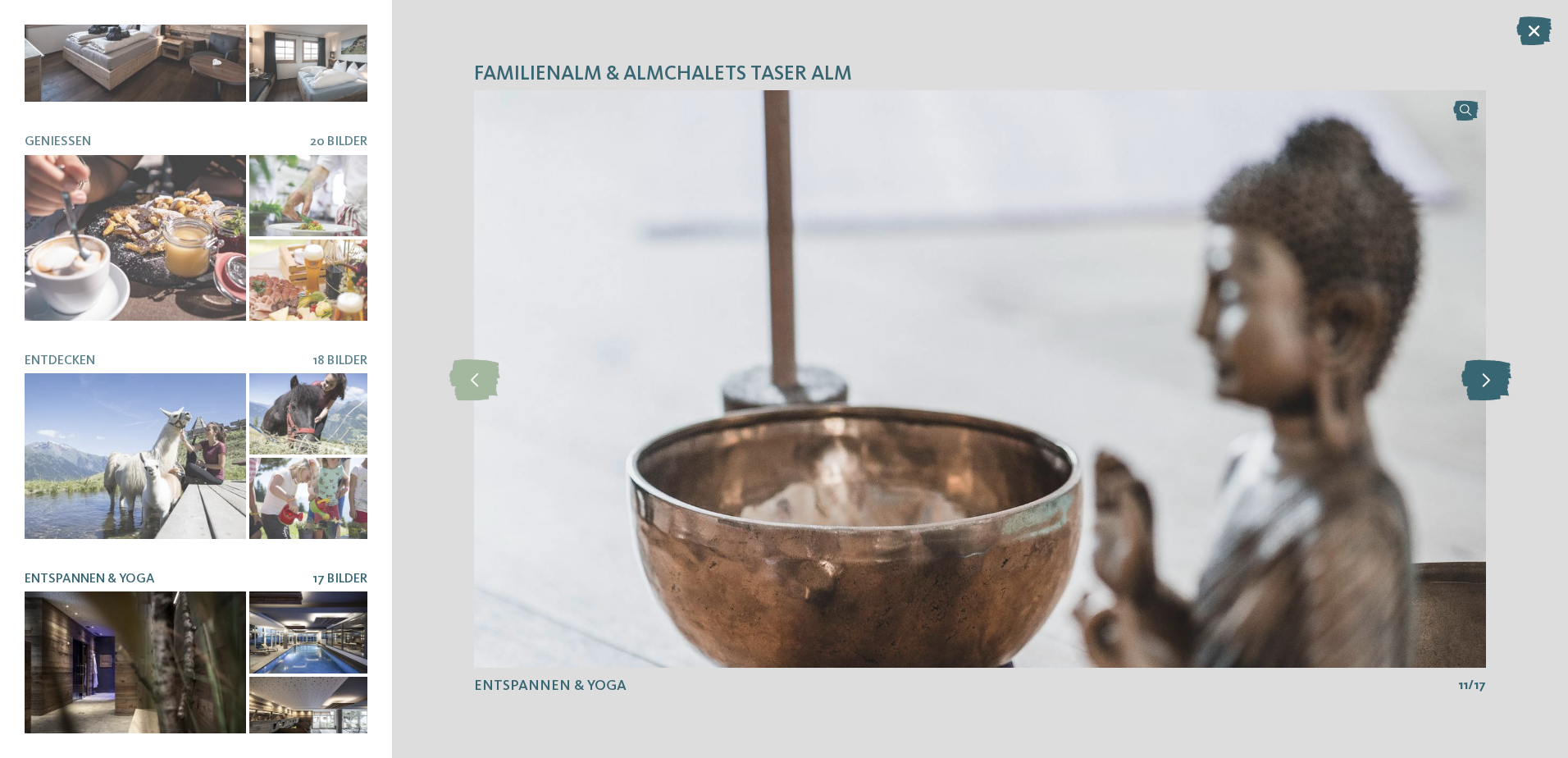
click at [1484, 384] on icon at bounding box center [1486, 379] width 50 height 41
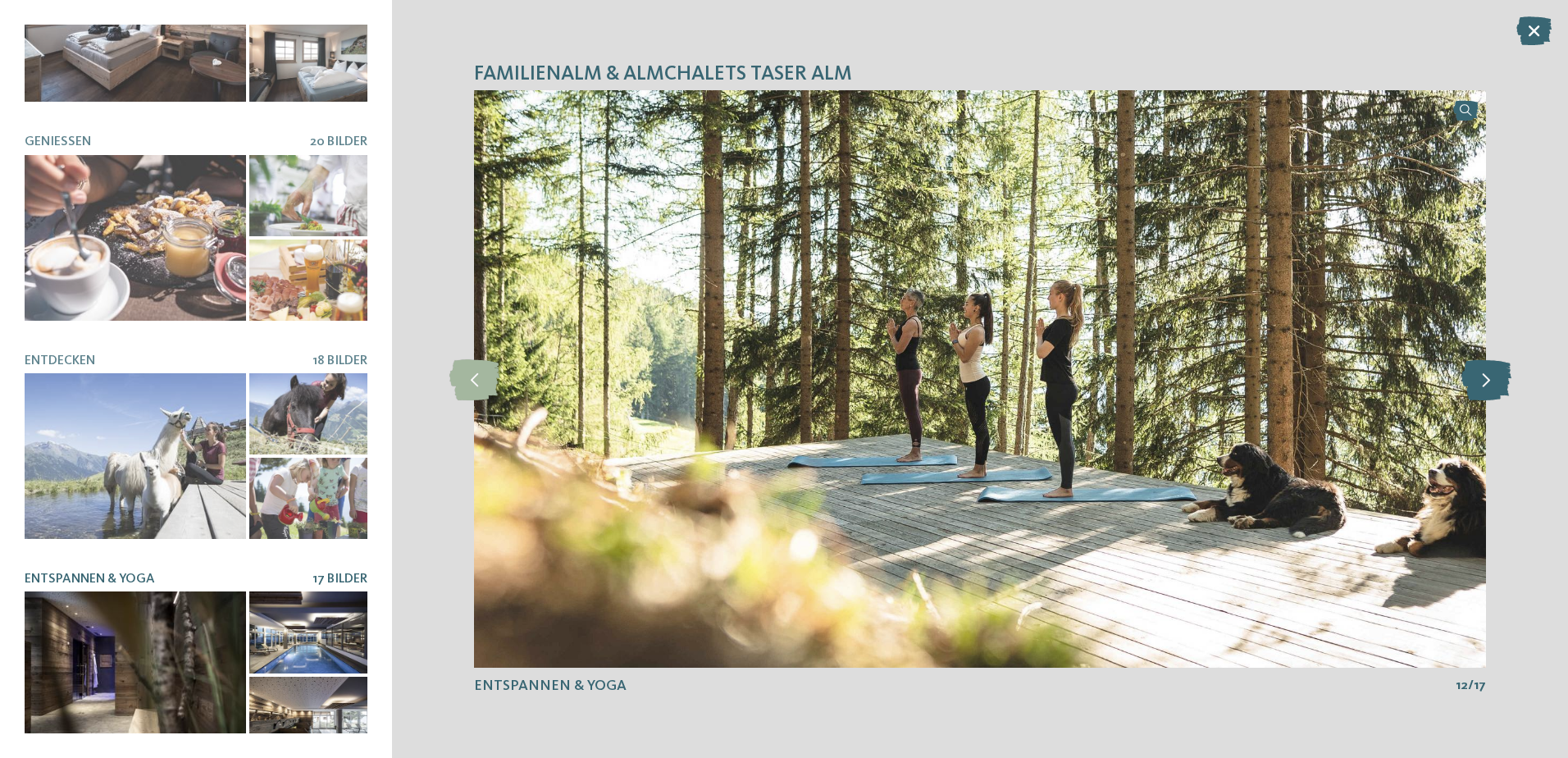
click at [1480, 384] on icon at bounding box center [1486, 379] width 50 height 41
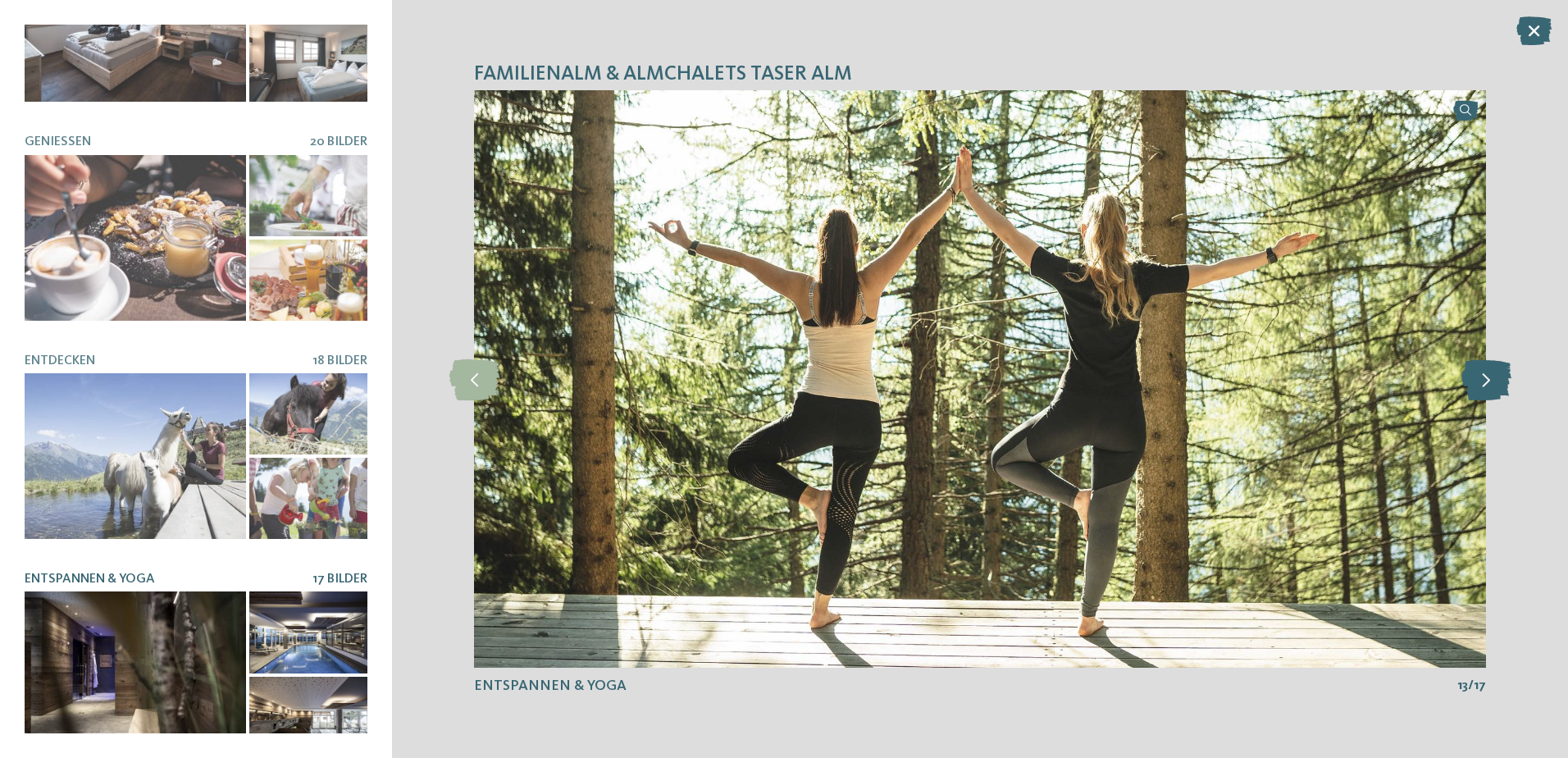
click at [1480, 384] on icon at bounding box center [1486, 379] width 50 height 41
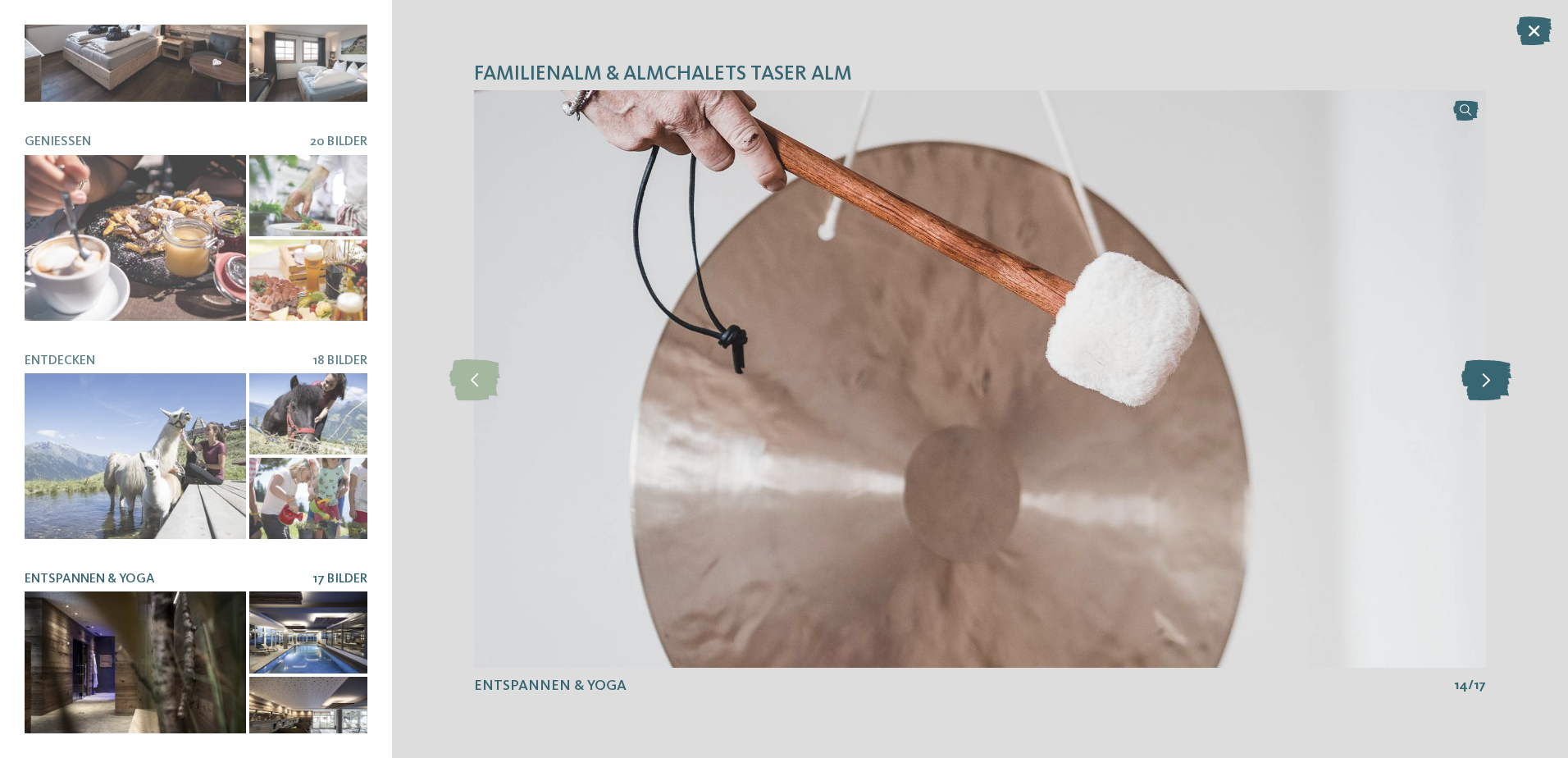
click at [1480, 384] on icon at bounding box center [1486, 379] width 50 height 41
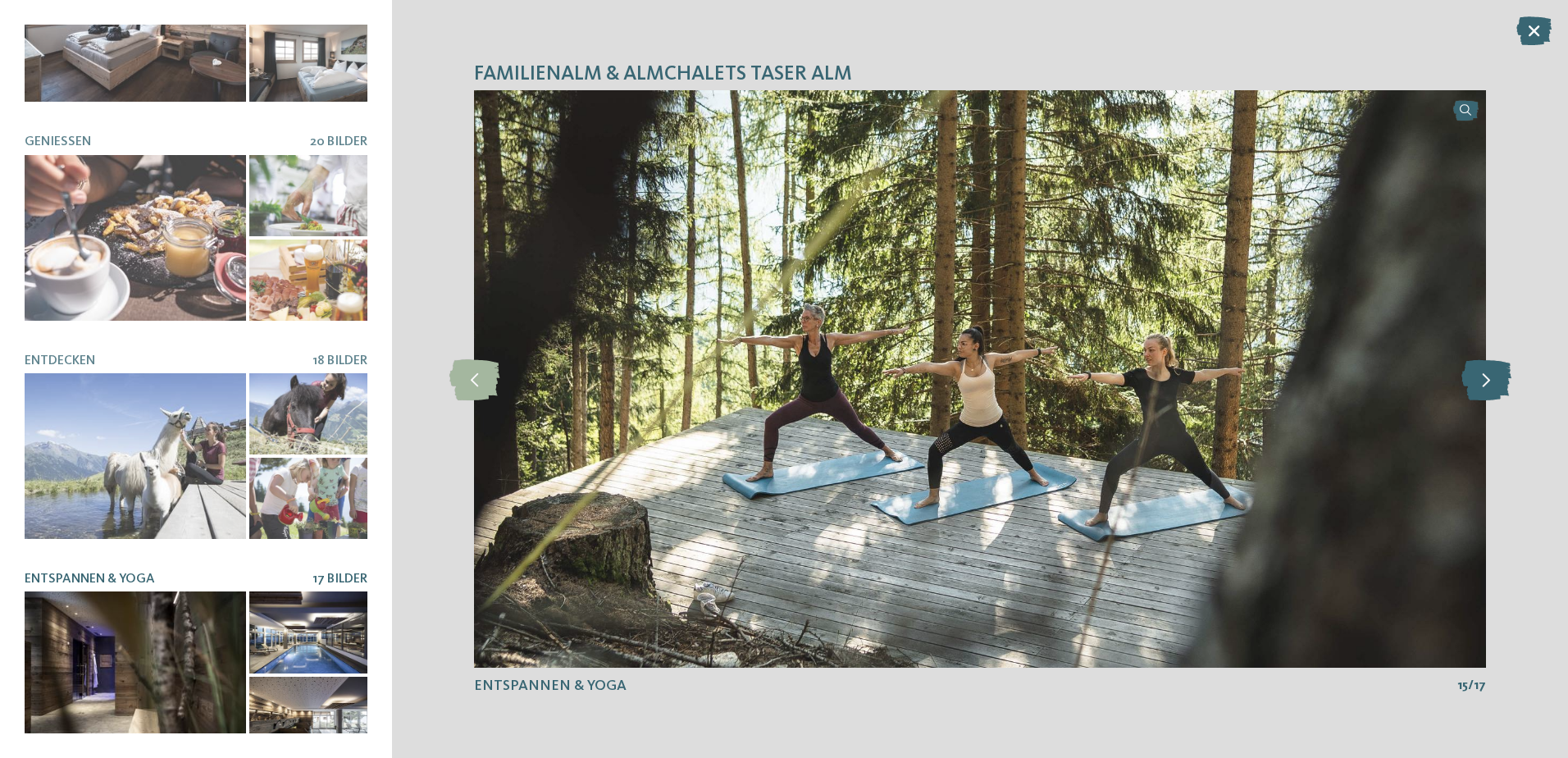
click at [1480, 384] on icon at bounding box center [1486, 379] width 50 height 41
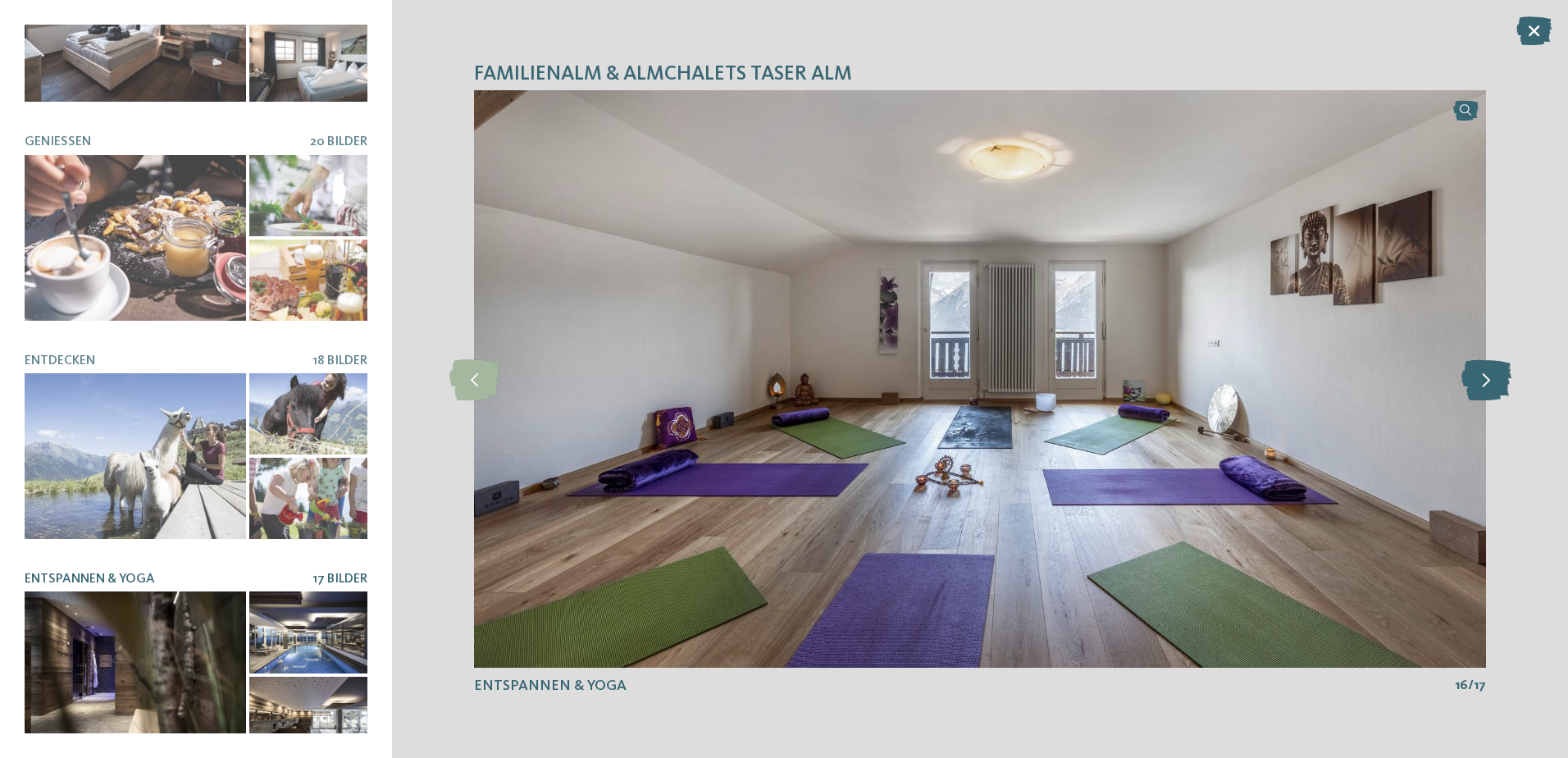
click at [1480, 384] on icon at bounding box center [1486, 379] width 50 height 41
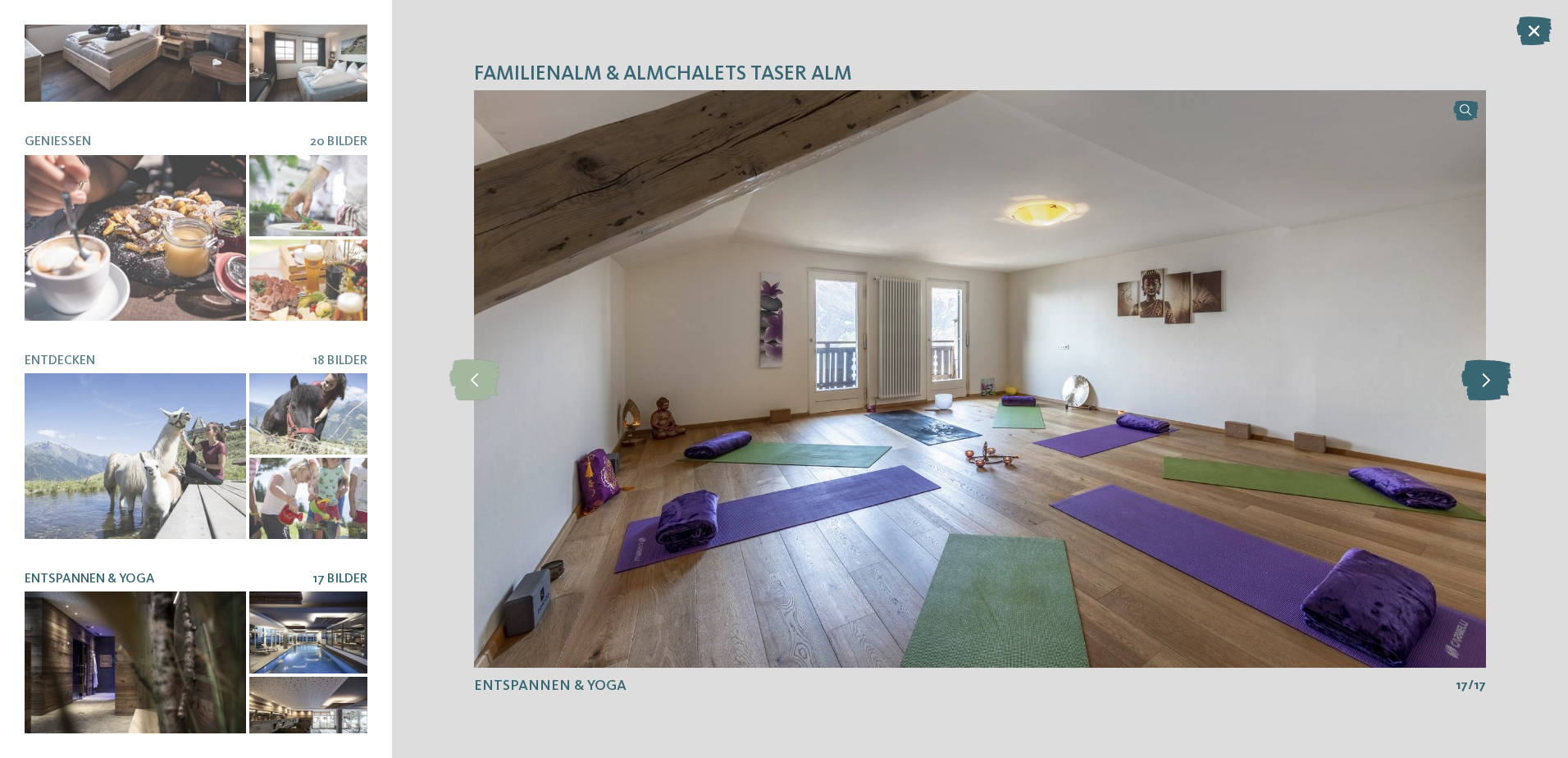
click at [1480, 384] on icon at bounding box center [1486, 379] width 50 height 41
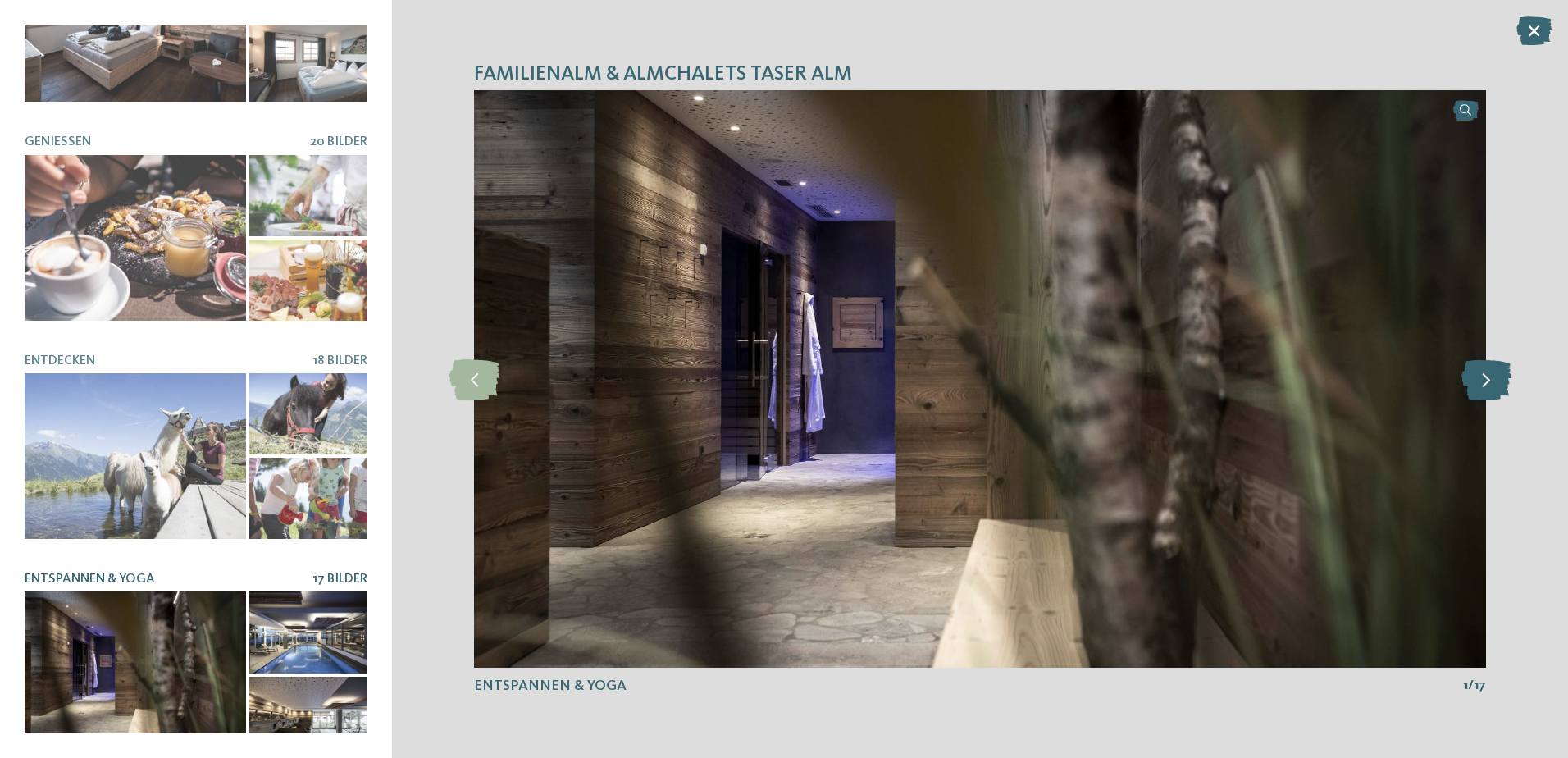
click at [1480, 384] on icon at bounding box center [1486, 379] width 50 height 41
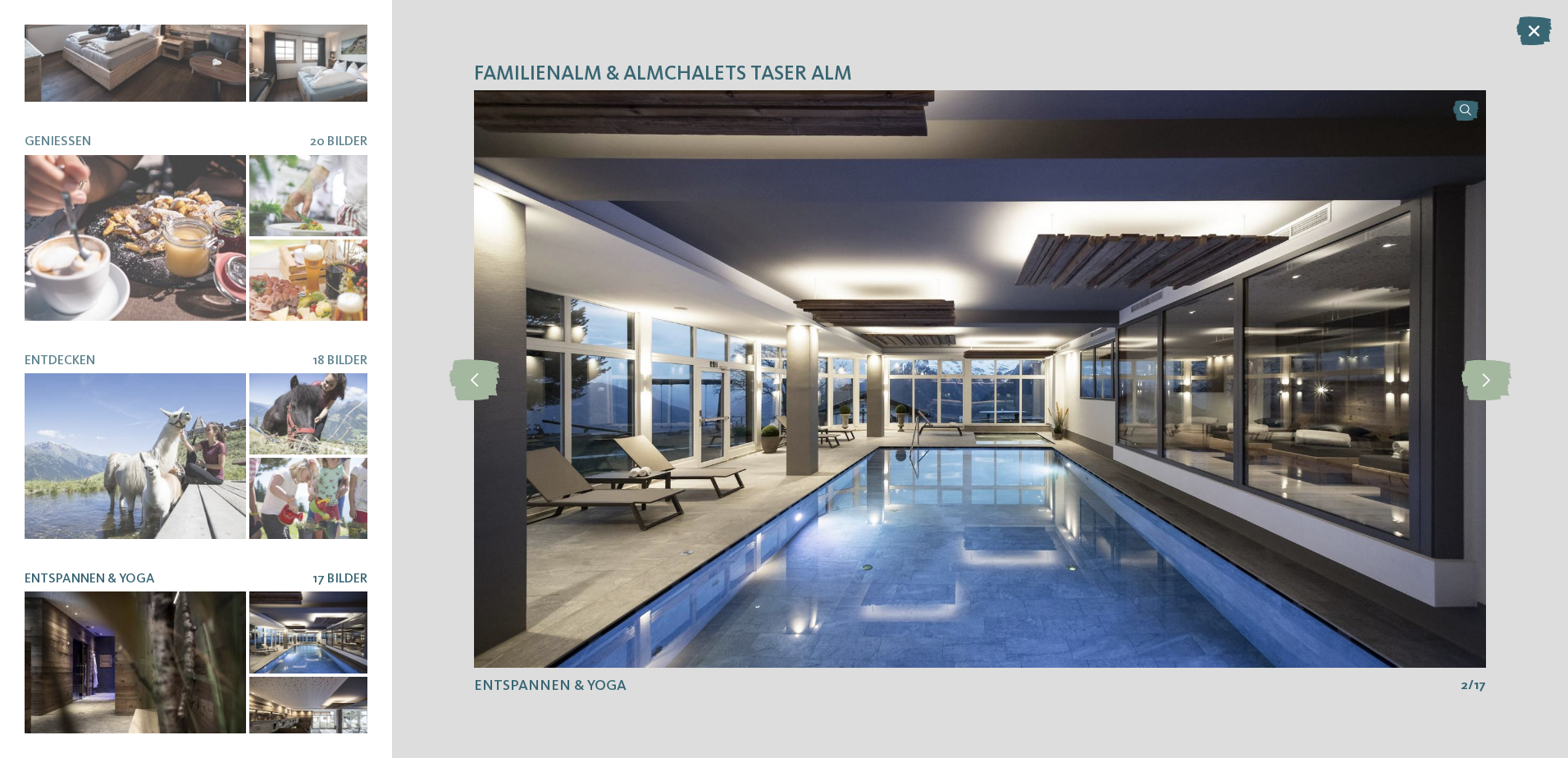
click at [1531, 31] on icon at bounding box center [1534, 31] width 35 height 29
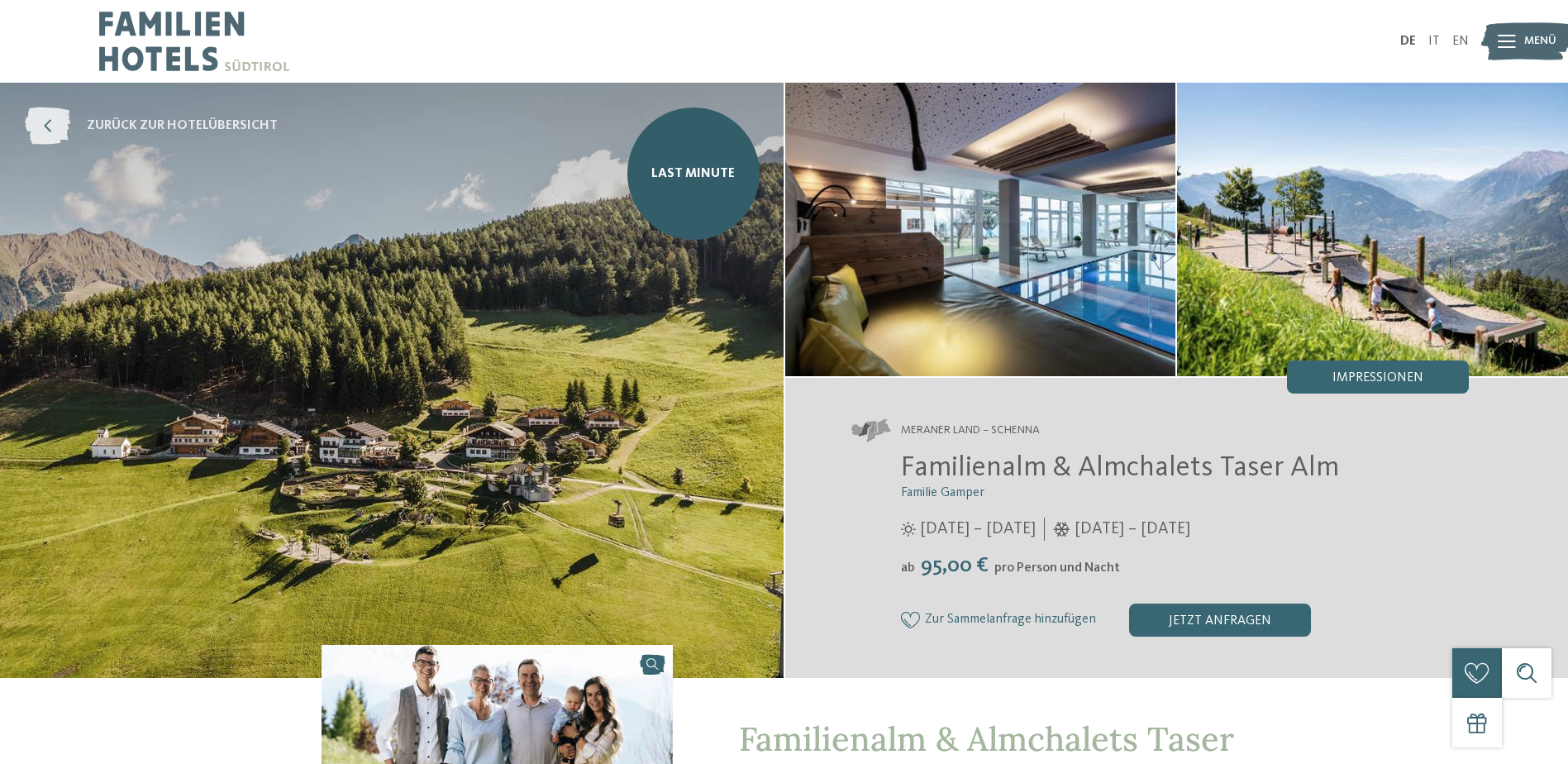
click at [46, 125] on icon at bounding box center [47, 127] width 45 height 37
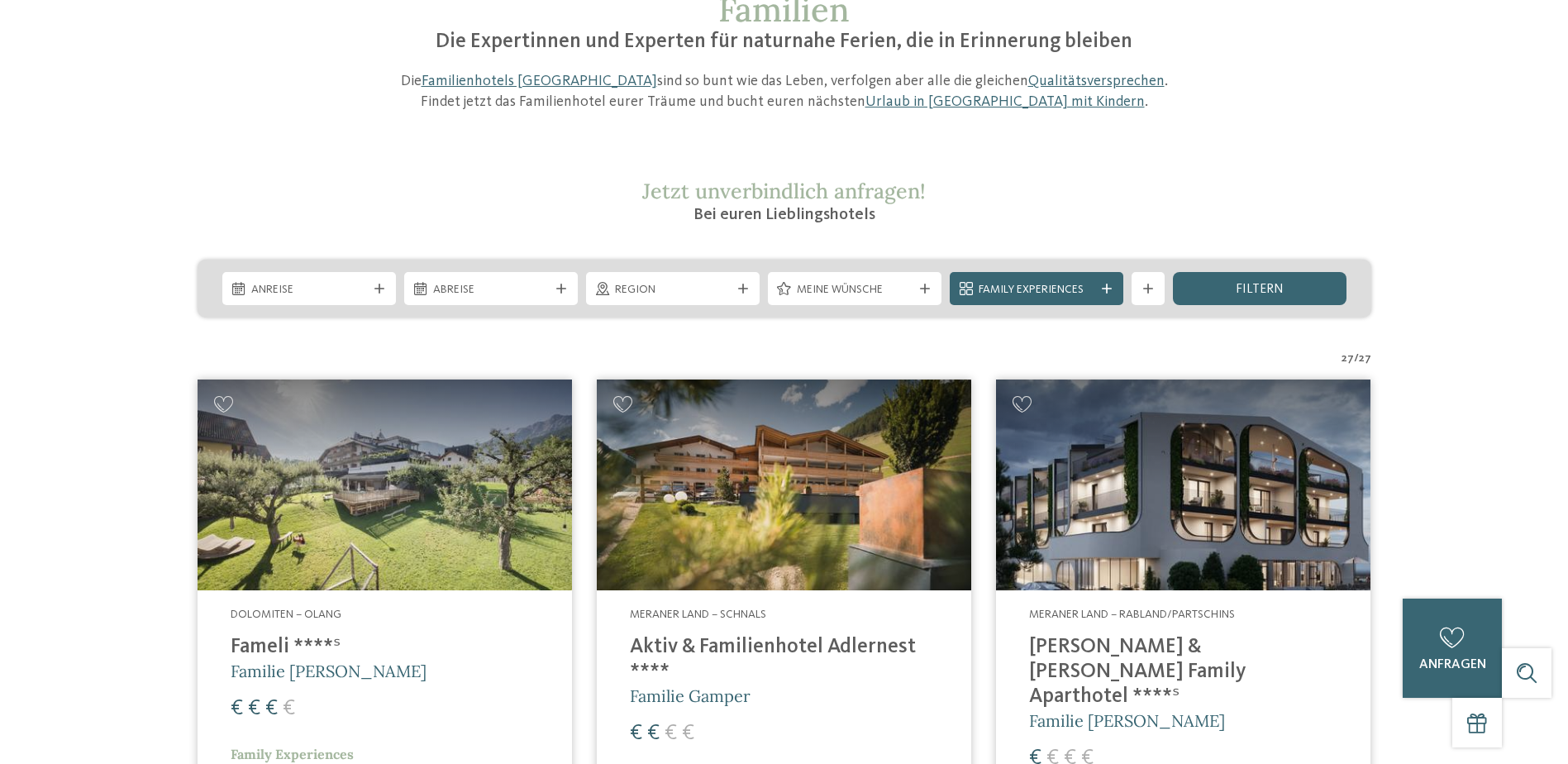
scroll to position [331, 0]
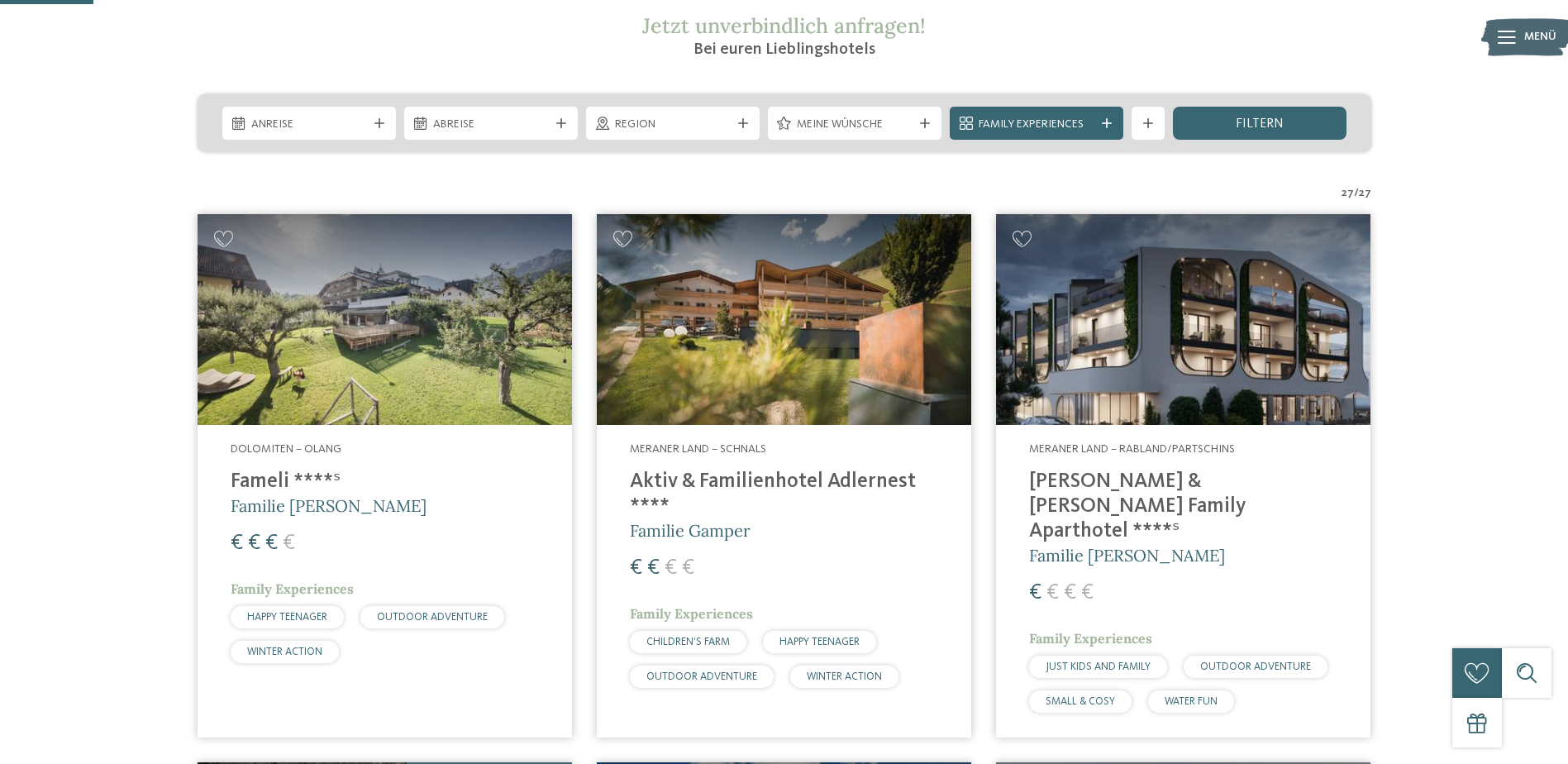
click at [360, 357] on img at bounding box center [384, 319] width 374 height 211
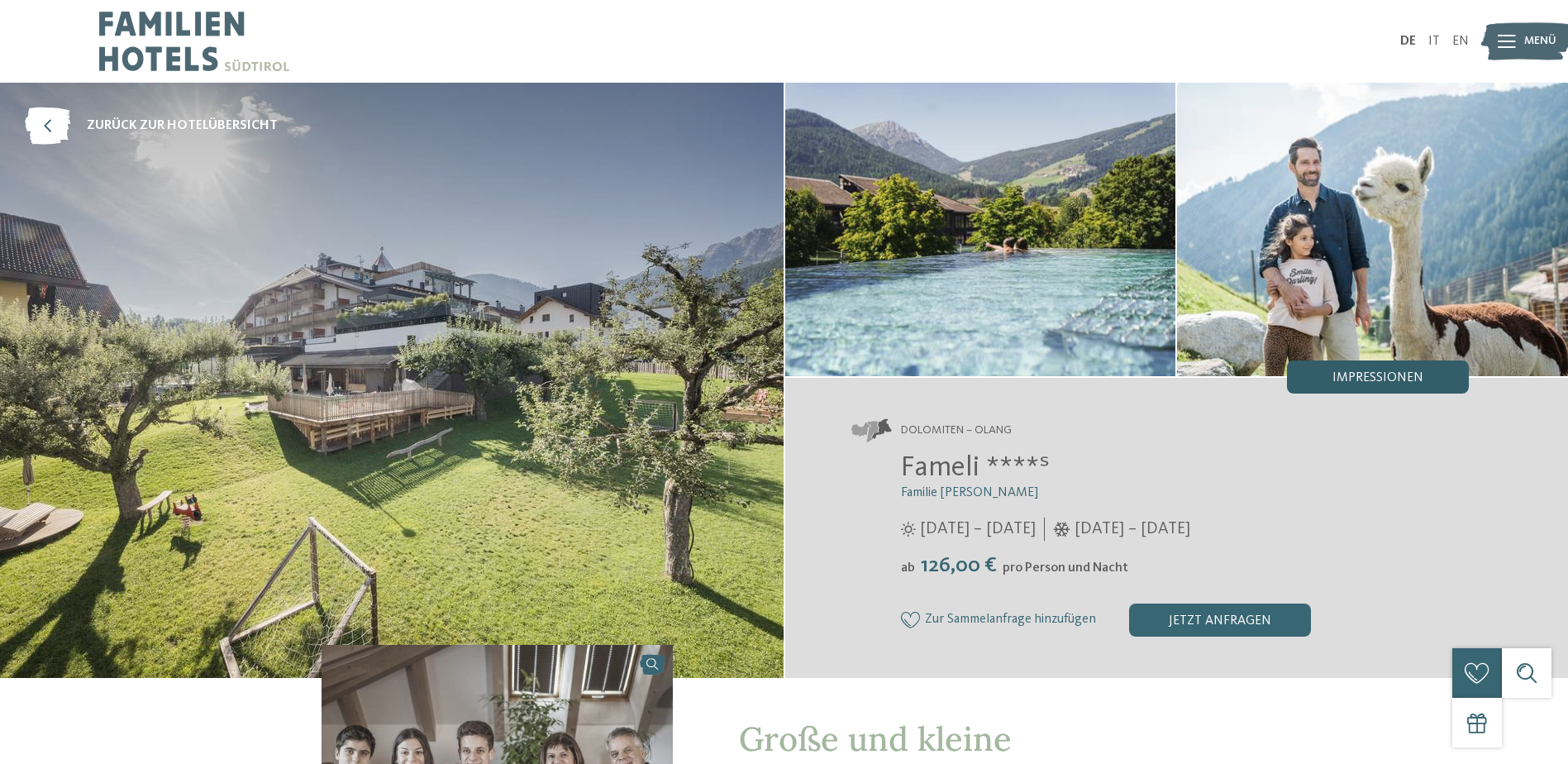
click at [1362, 363] on div "Impressionen" at bounding box center [1379, 376] width 182 height 33
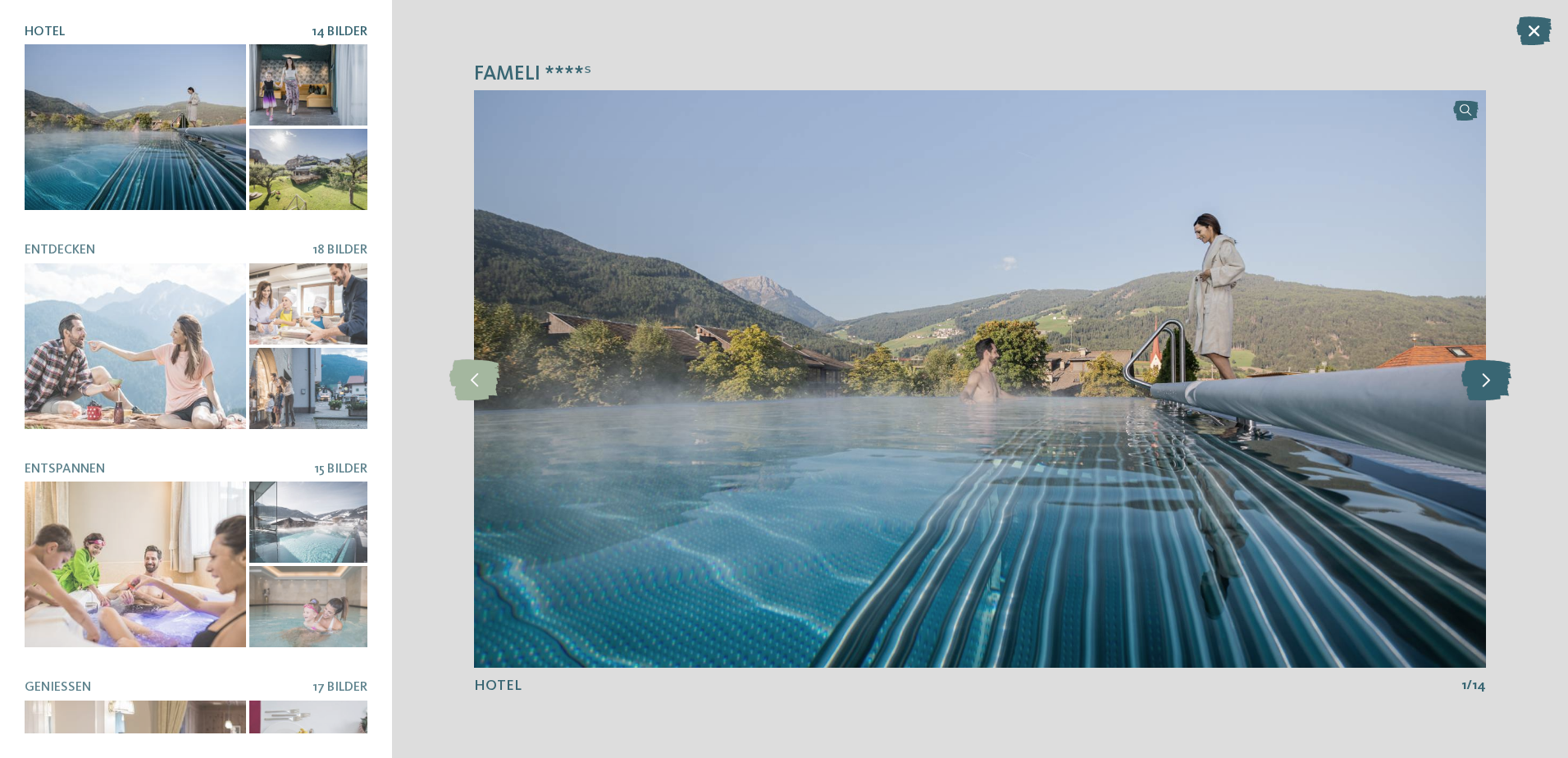
click at [1482, 379] on icon at bounding box center [1486, 379] width 50 height 41
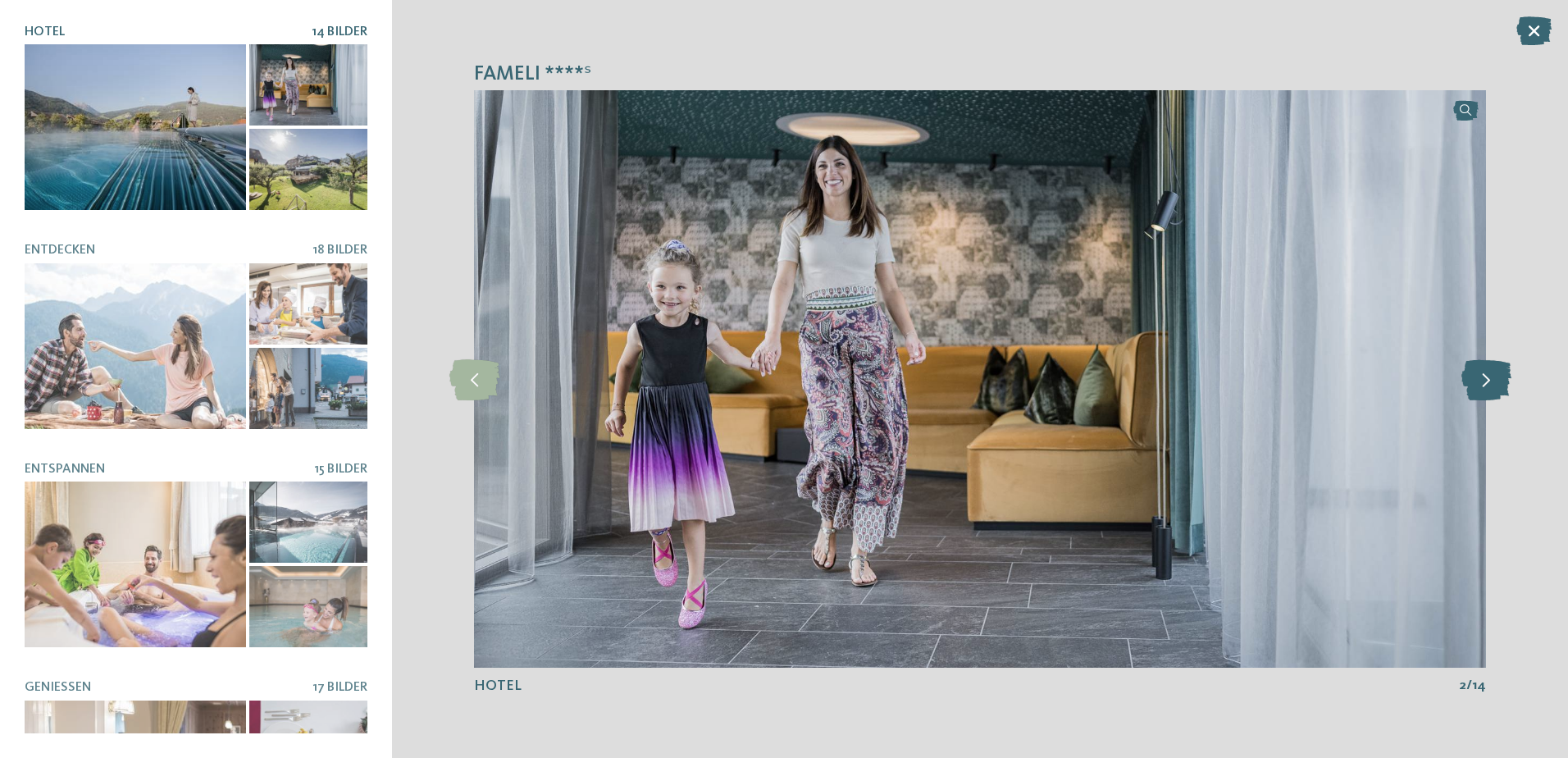
click at [1482, 379] on icon at bounding box center [1486, 379] width 50 height 41
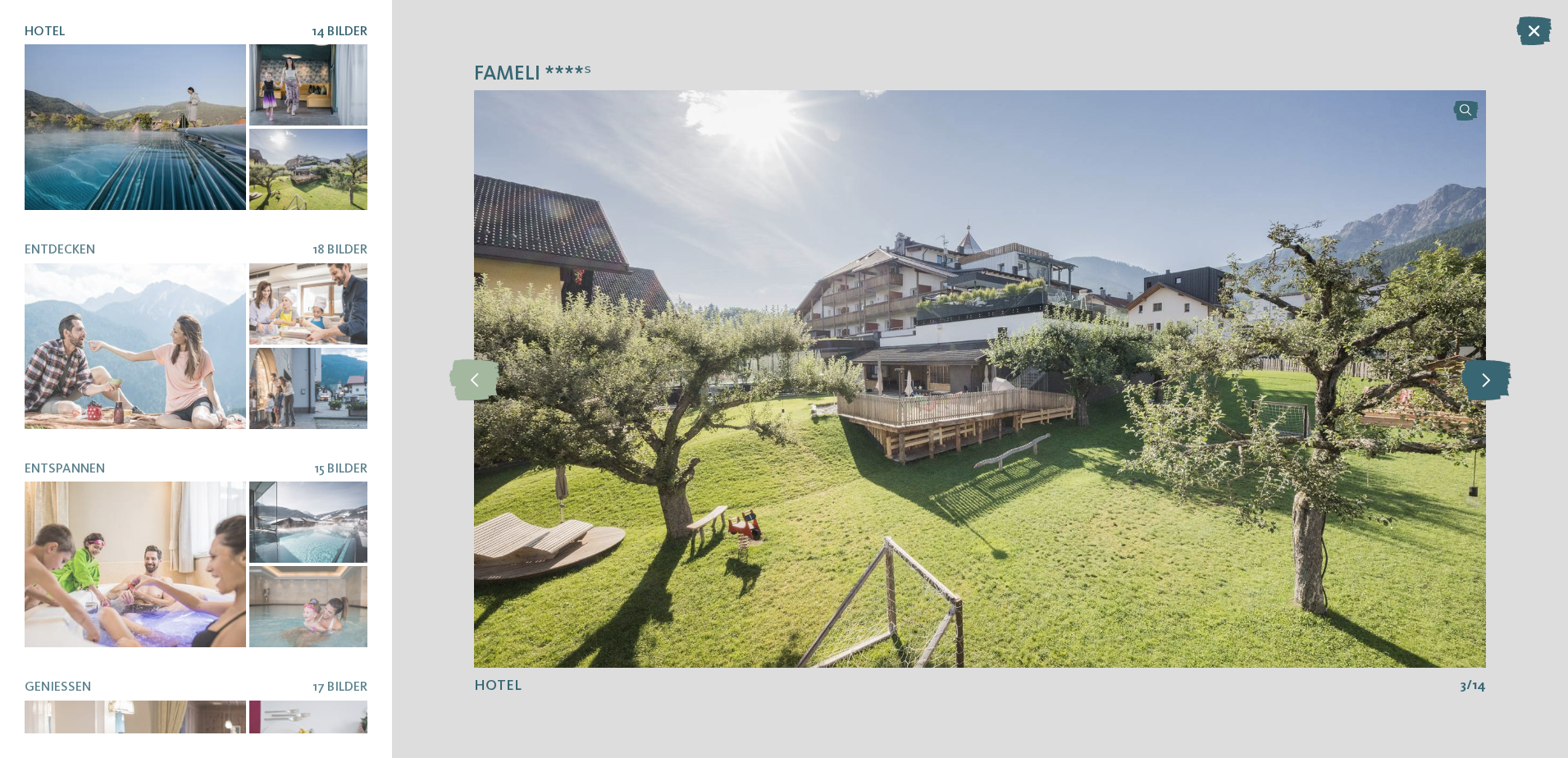
click at [1482, 379] on icon at bounding box center [1486, 379] width 50 height 41
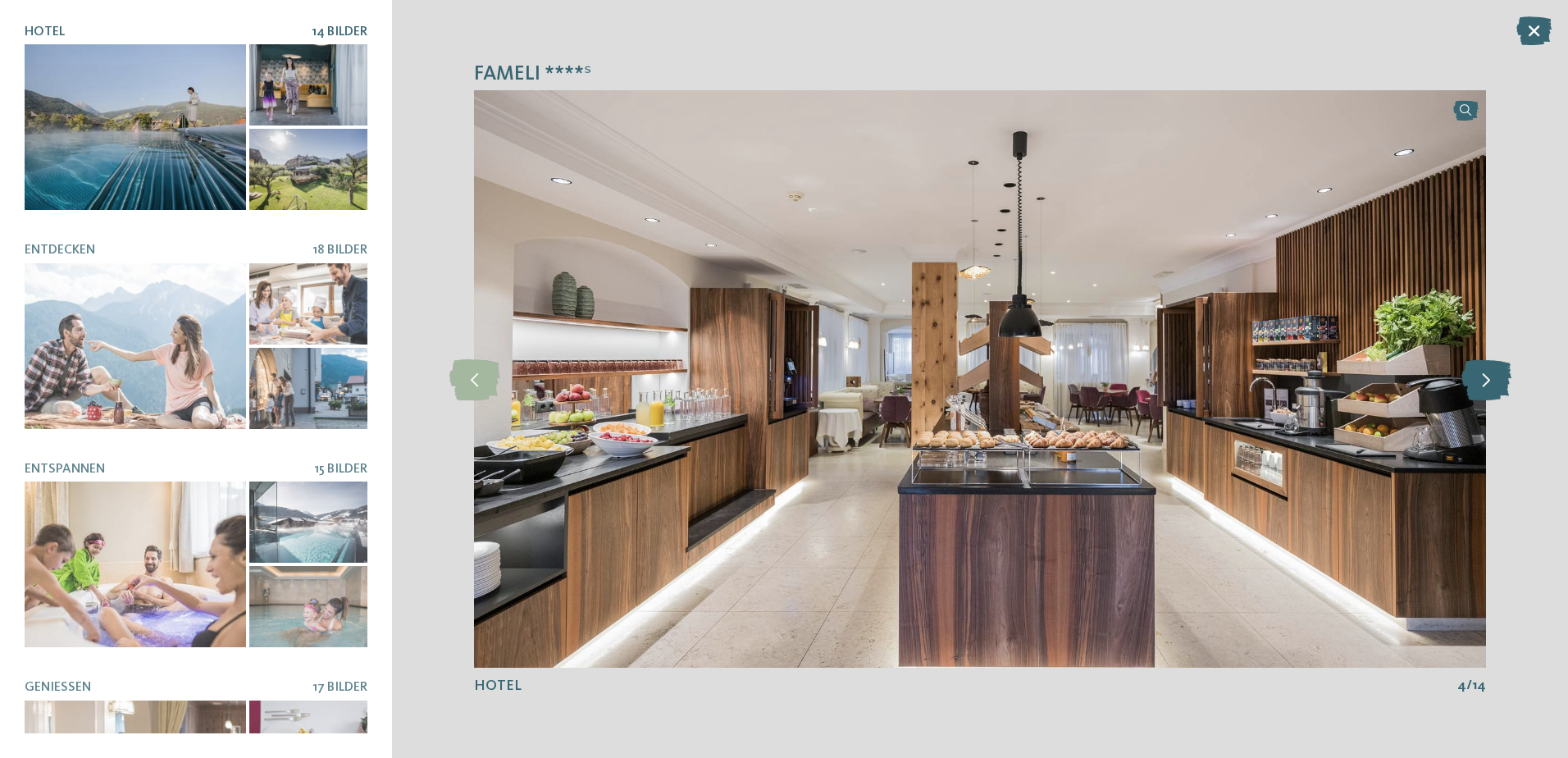
click at [1482, 379] on icon at bounding box center [1486, 379] width 50 height 41
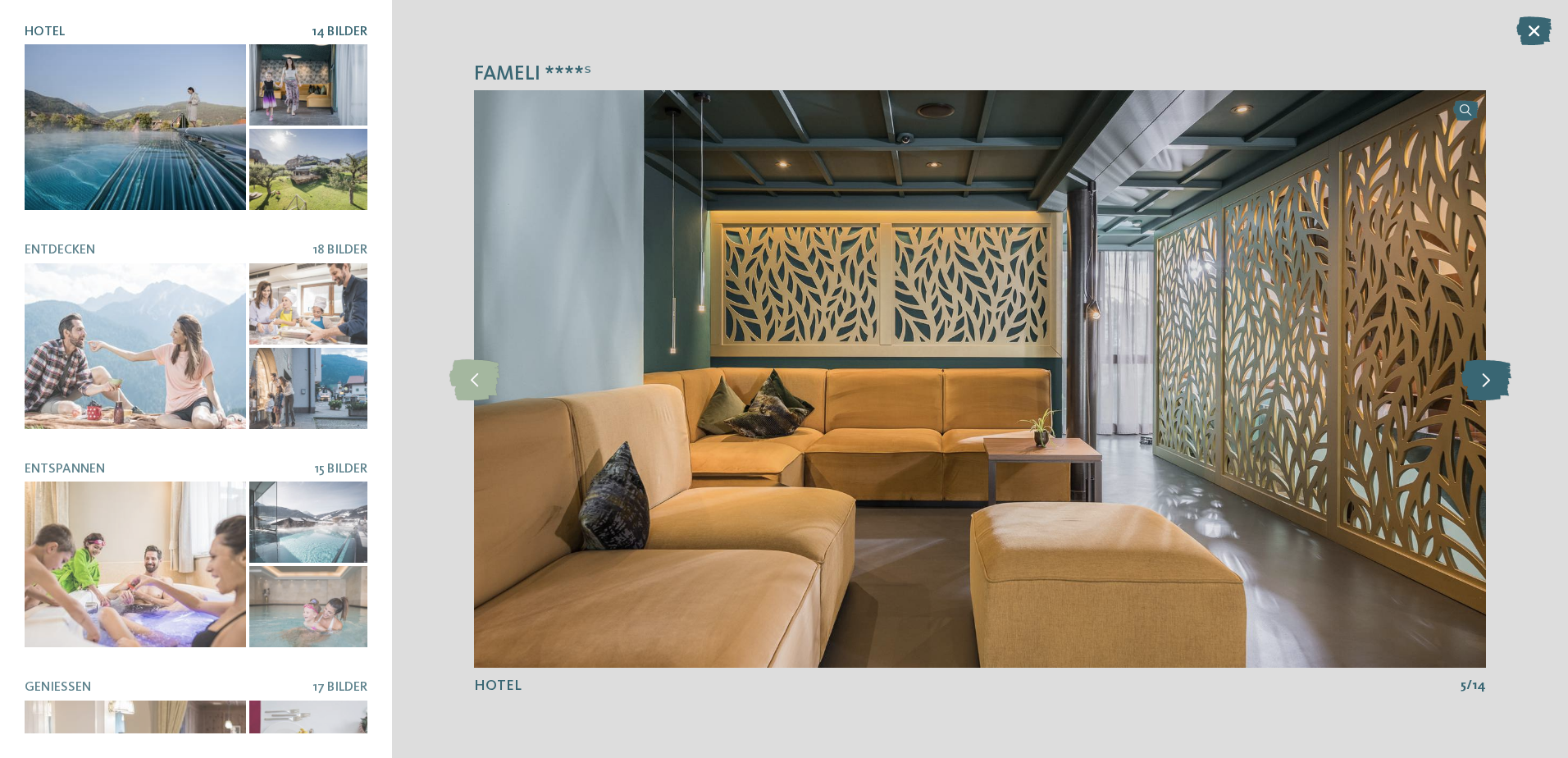
click at [1482, 379] on icon at bounding box center [1486, 379] width 50 height 41
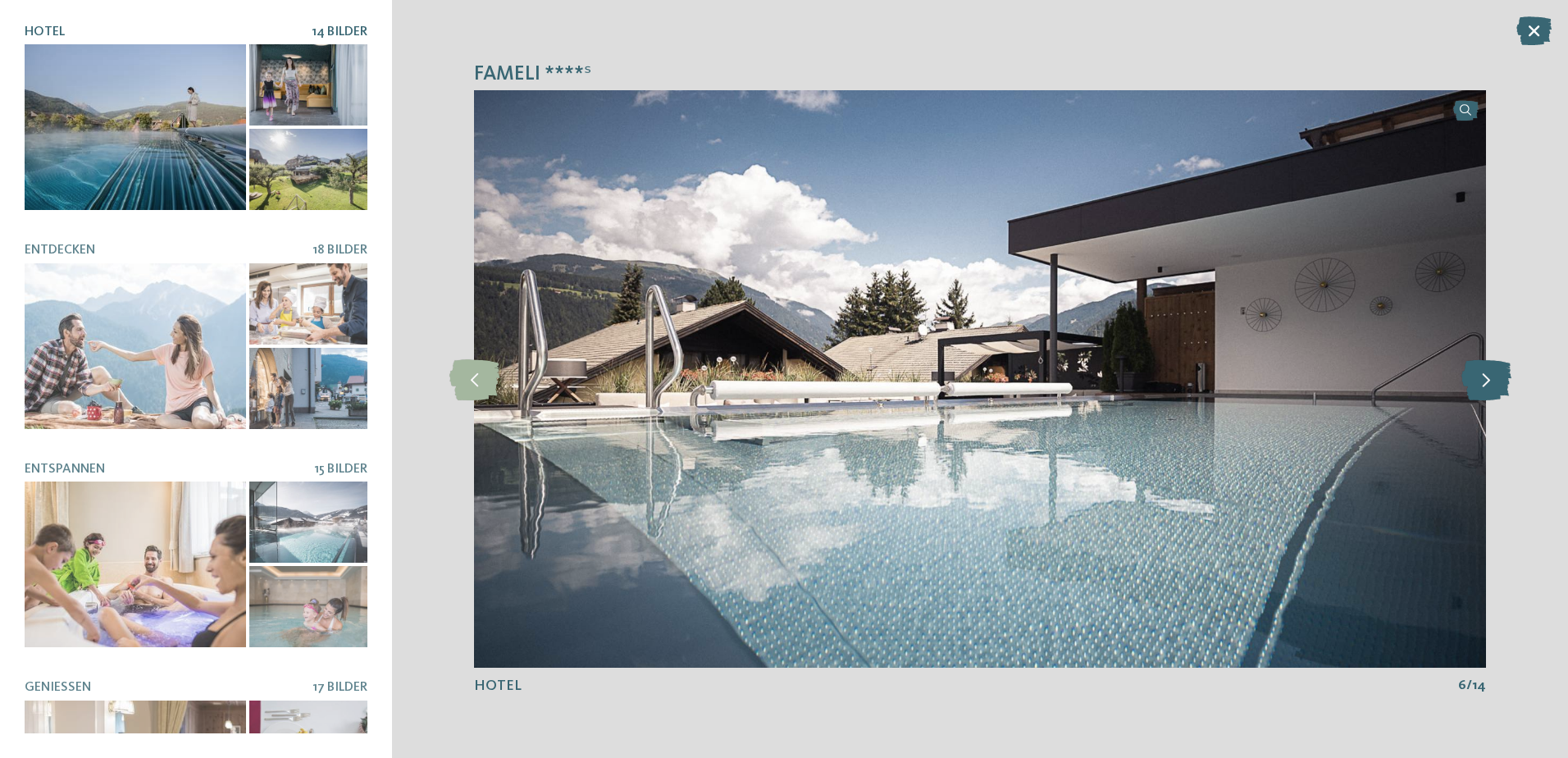
click at [1482, 379] on icon at bounding box center [1486, 379] width 50 height 41
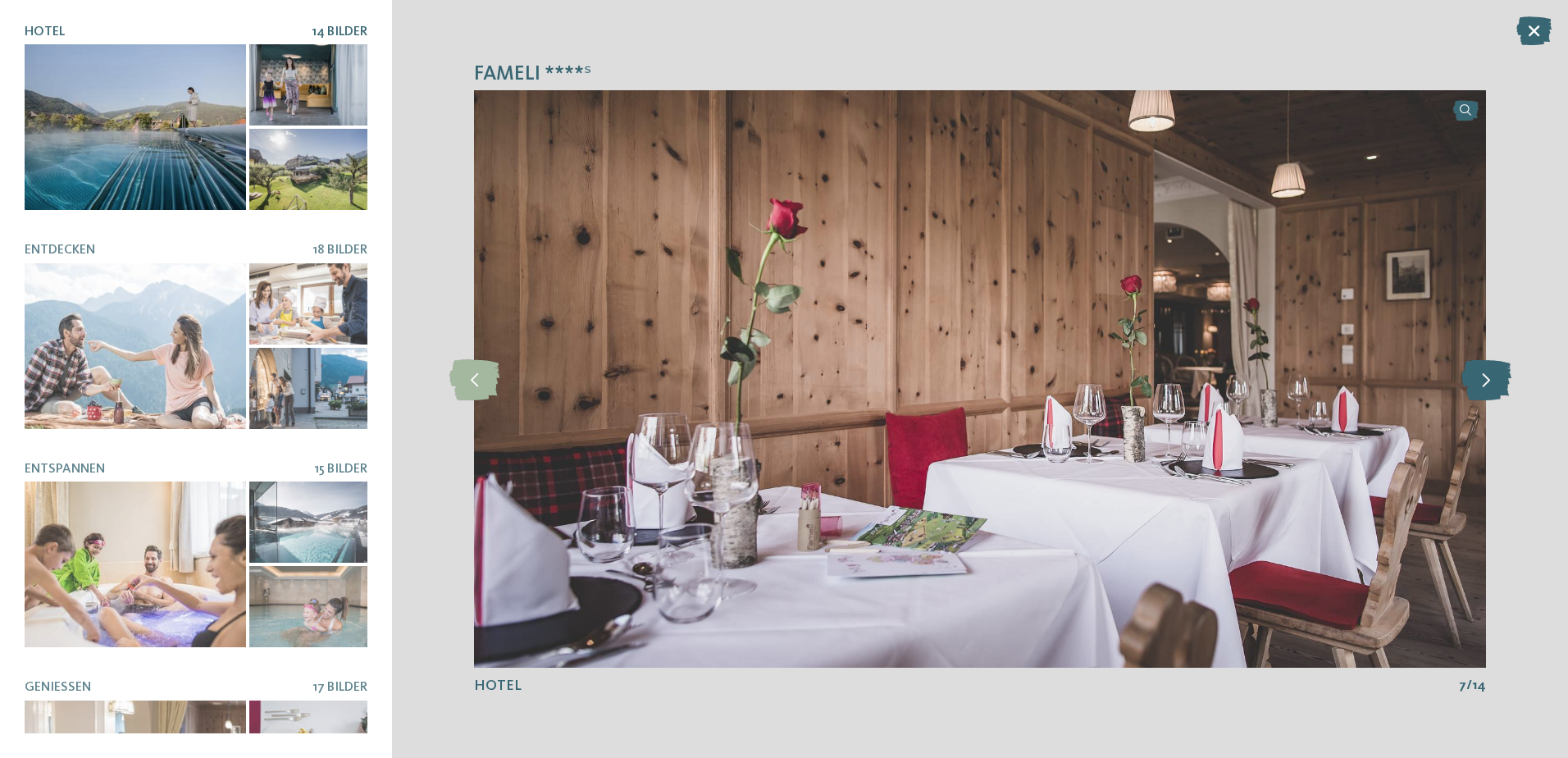
click at [1482, 379] on icon at bounding box center [1486, 379] width 50 height 41
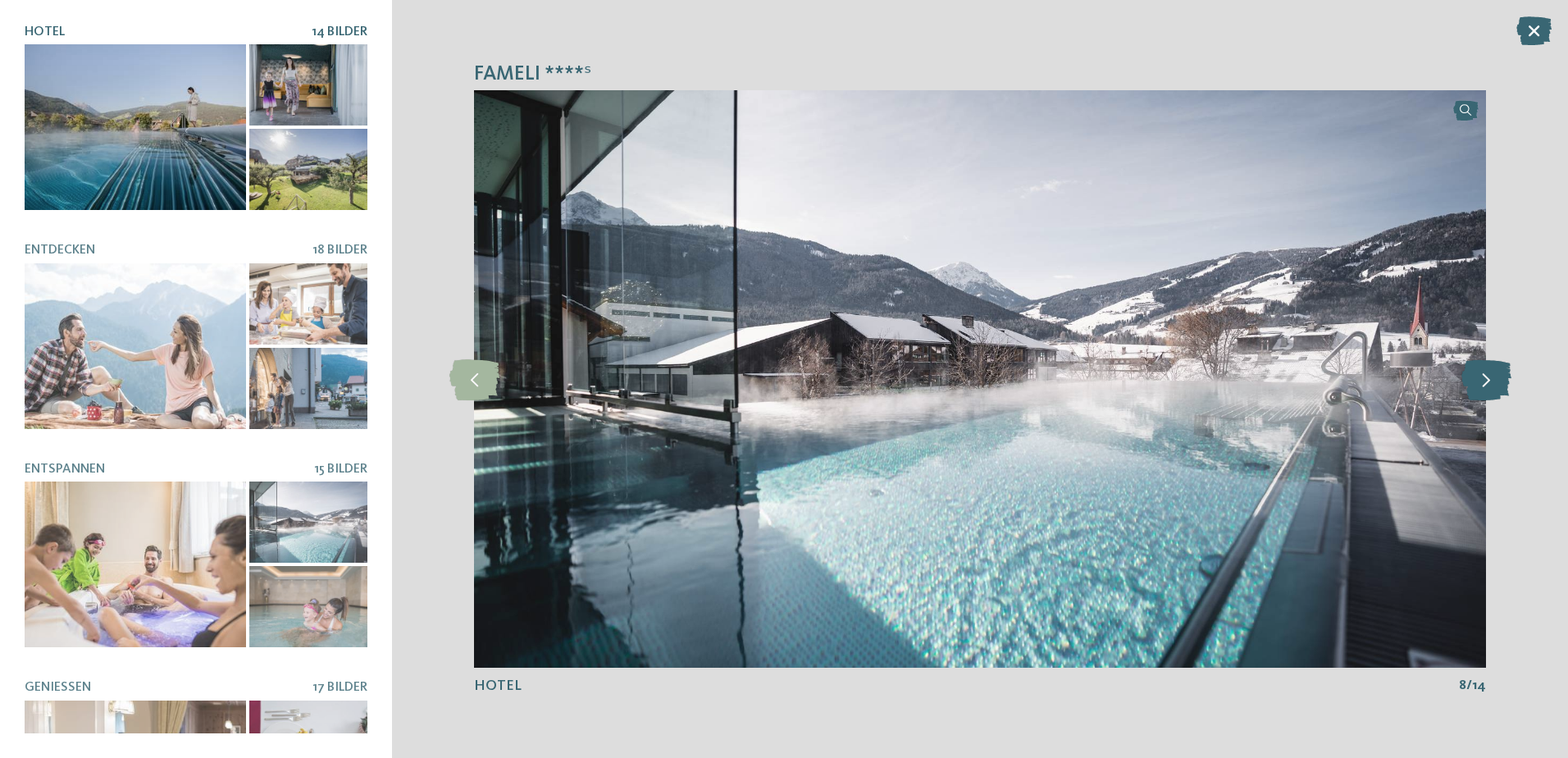
click at [1482, 379] on icon at bounding box center [1486, 379] width 50 height 41
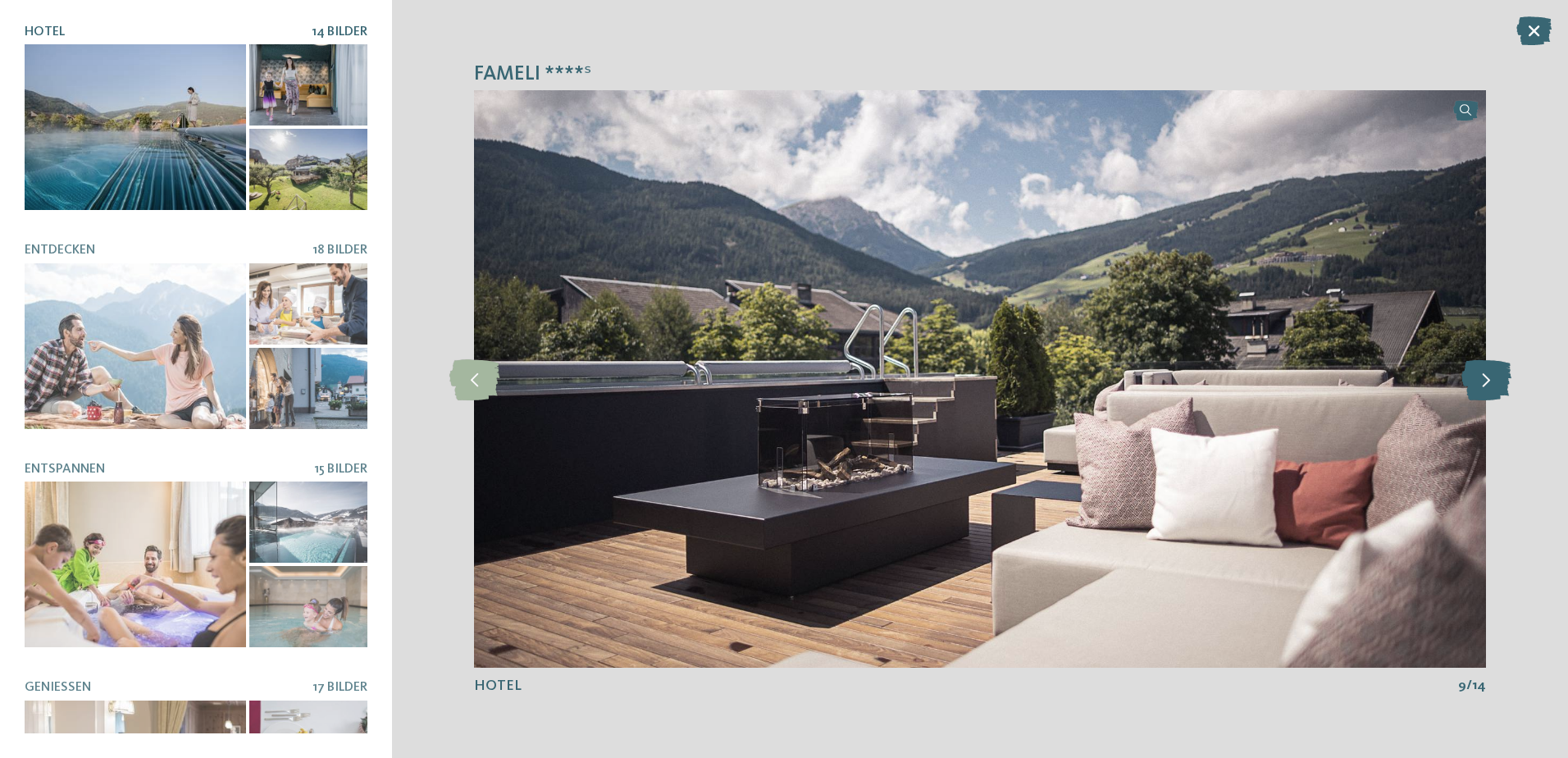
click at [1482, 379] on icon at bounding box center [1486, 379] width 50 height 41
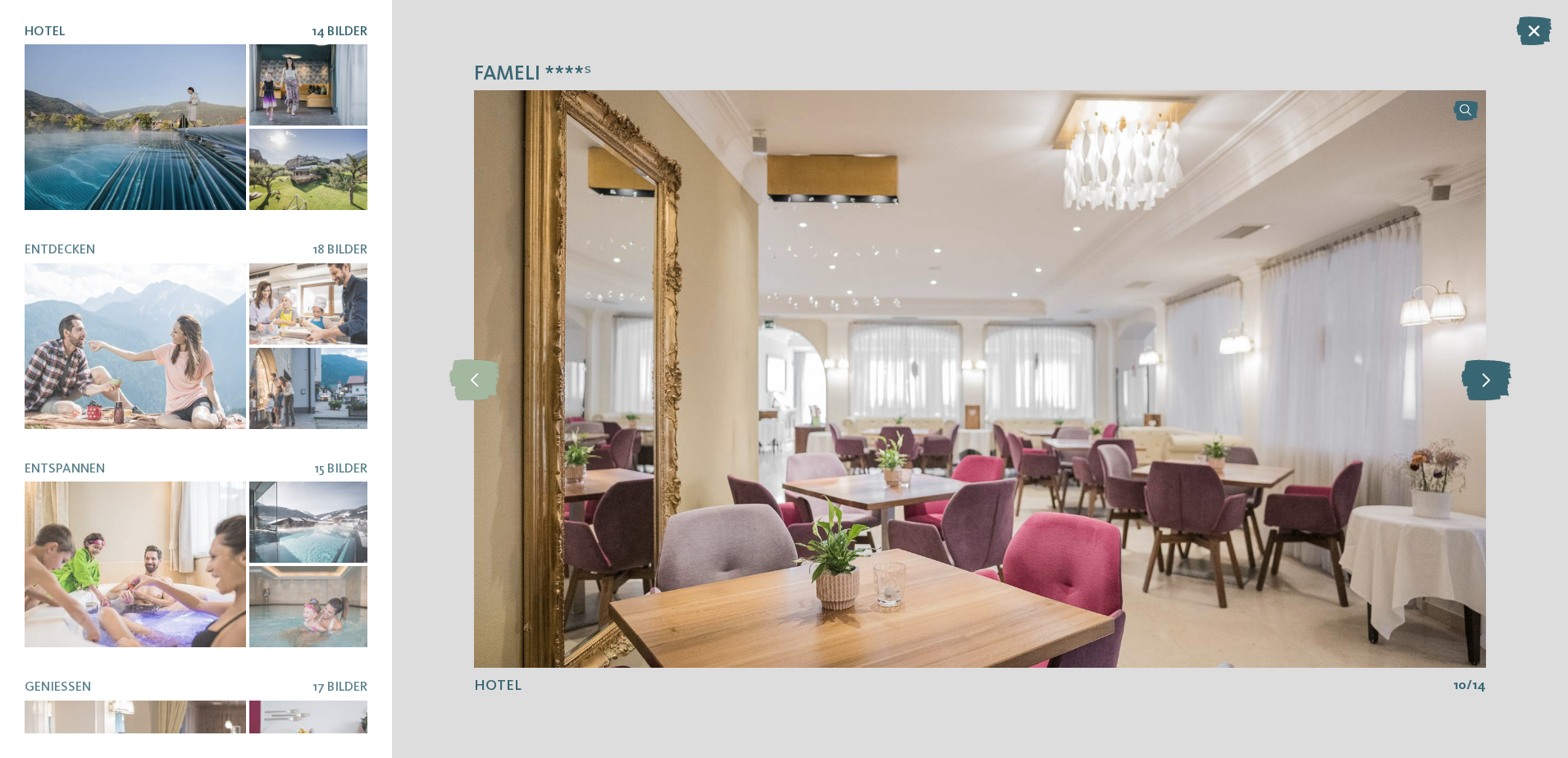
click at [1482, 379] on icon at bounding box center [1486, 379] width 50 height 41
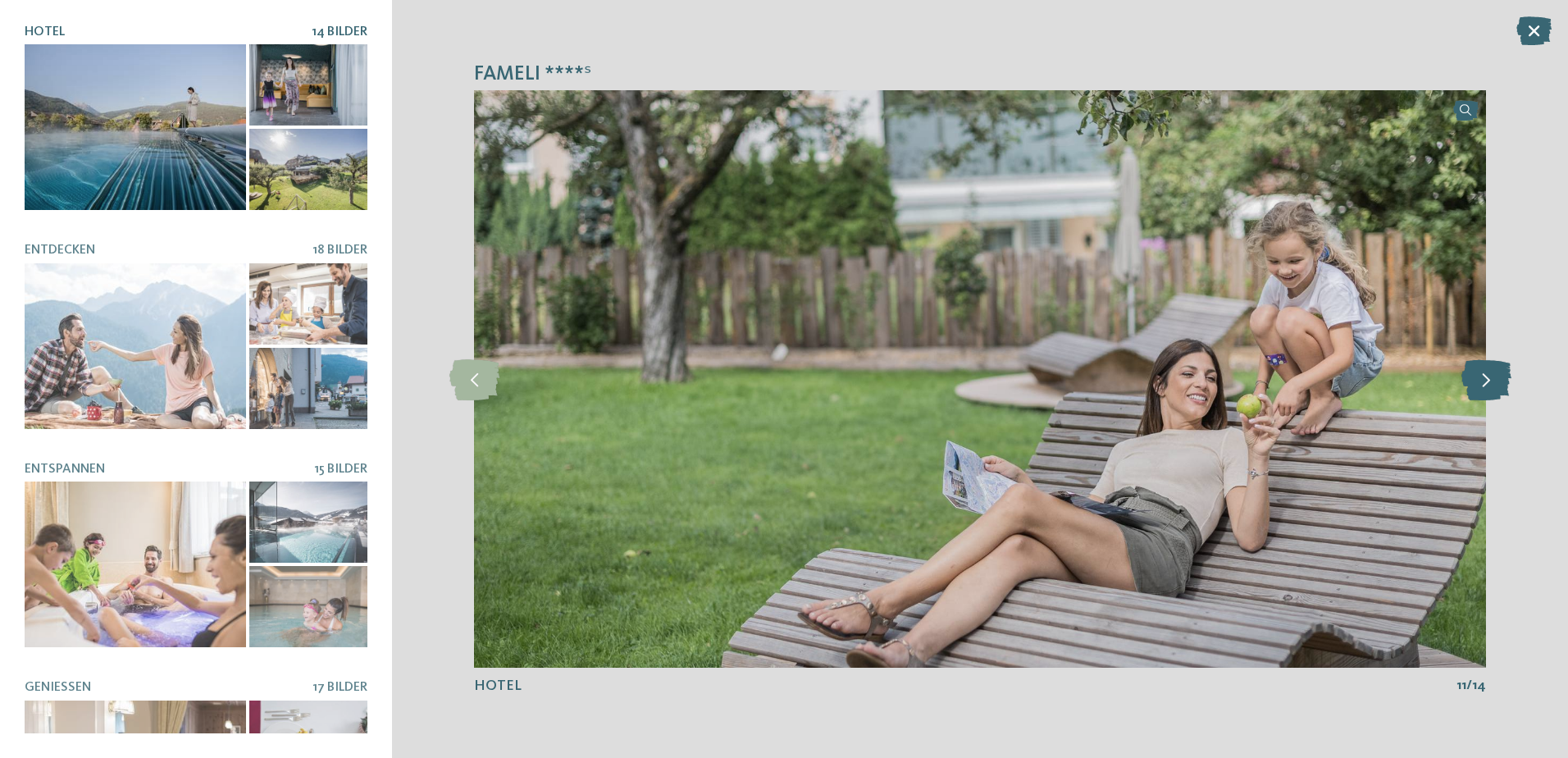
click at [1482, 379] on icon at bounding box center [1486, 379] width 50 height 41
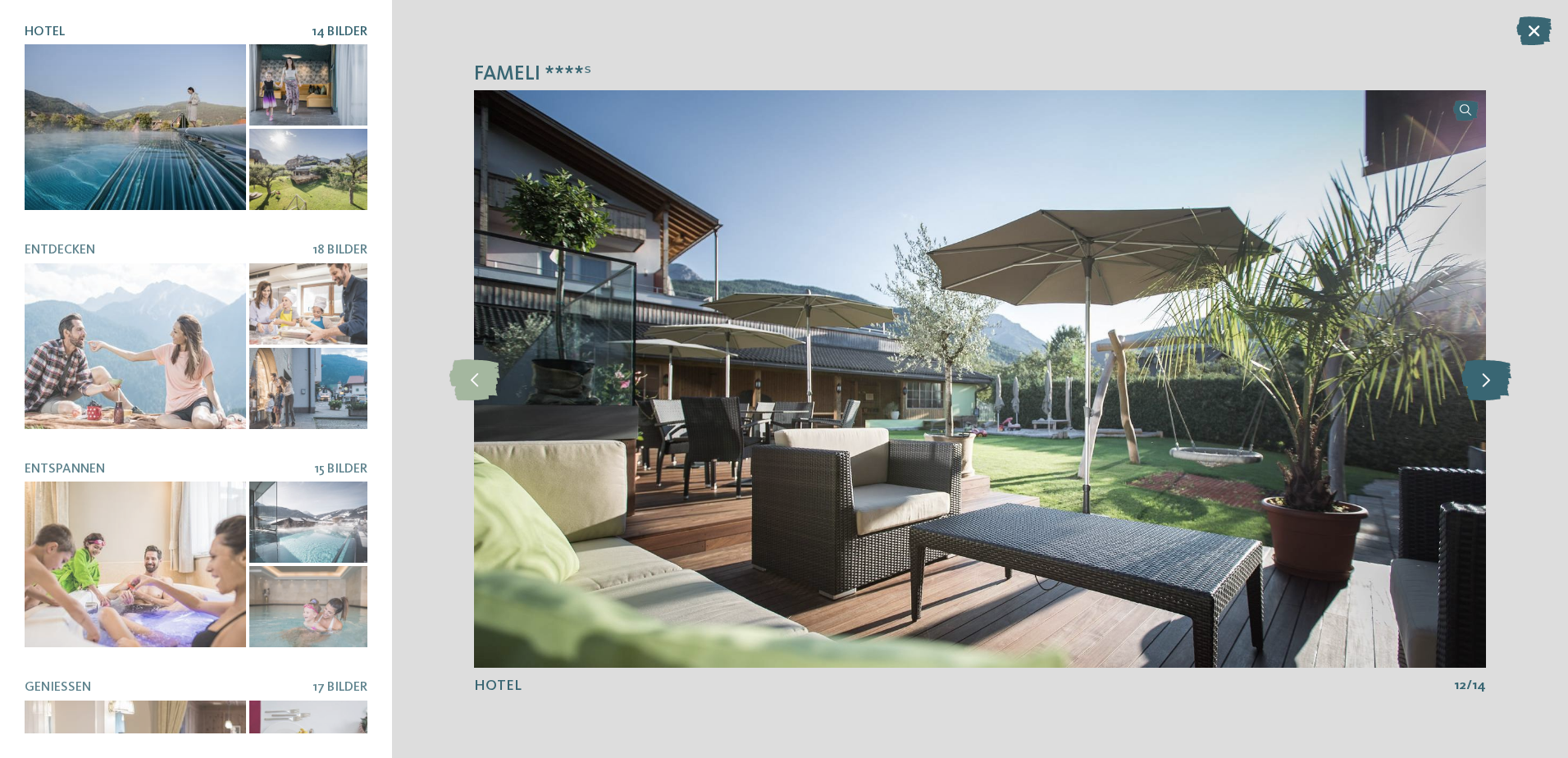
click at [1482, 379] on icon at bounding box center [1486, 379] width 50 height 41
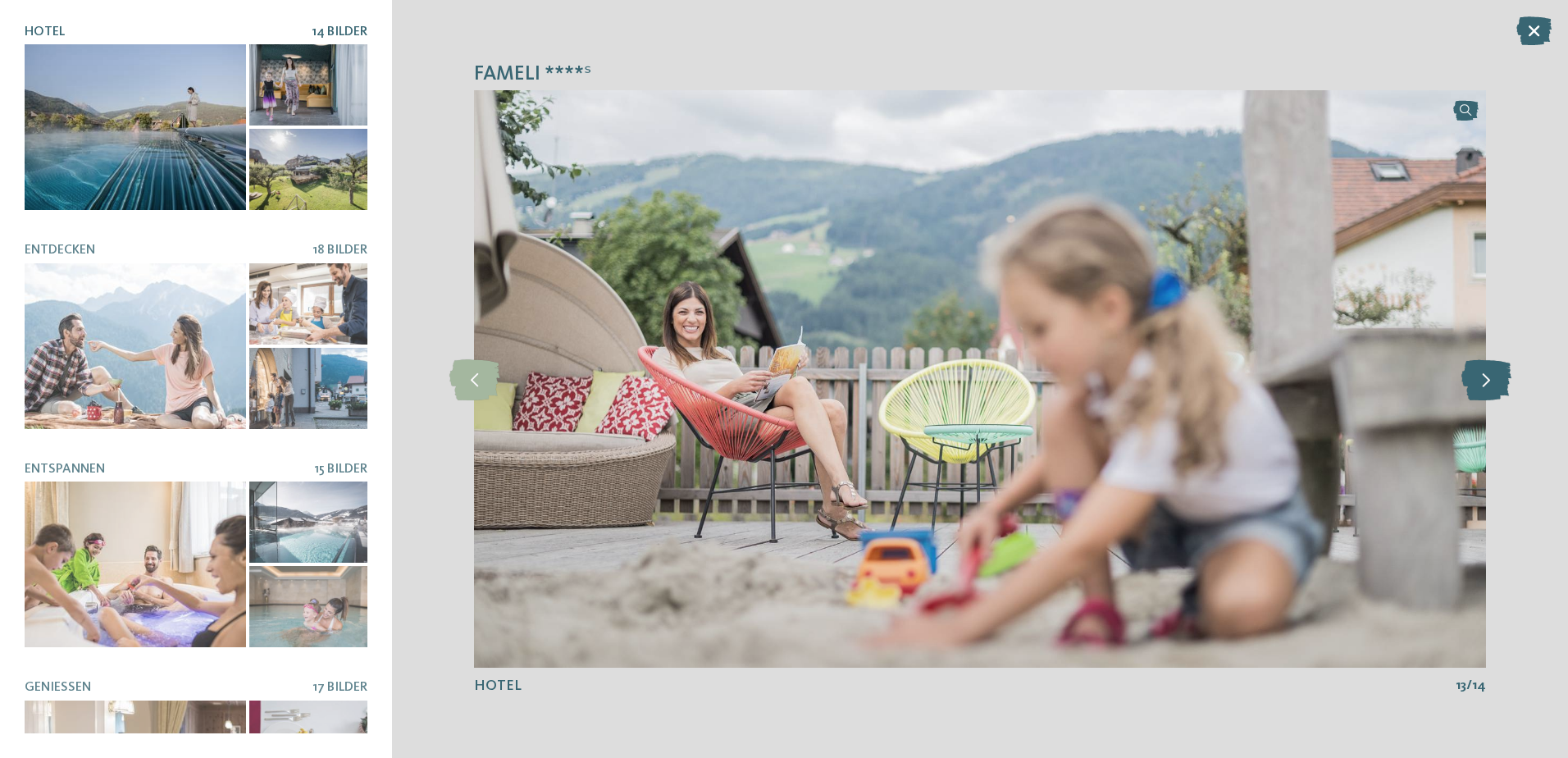
click at [1482, 379] on icon at bounding box center [1486, 379] width 50 height 41
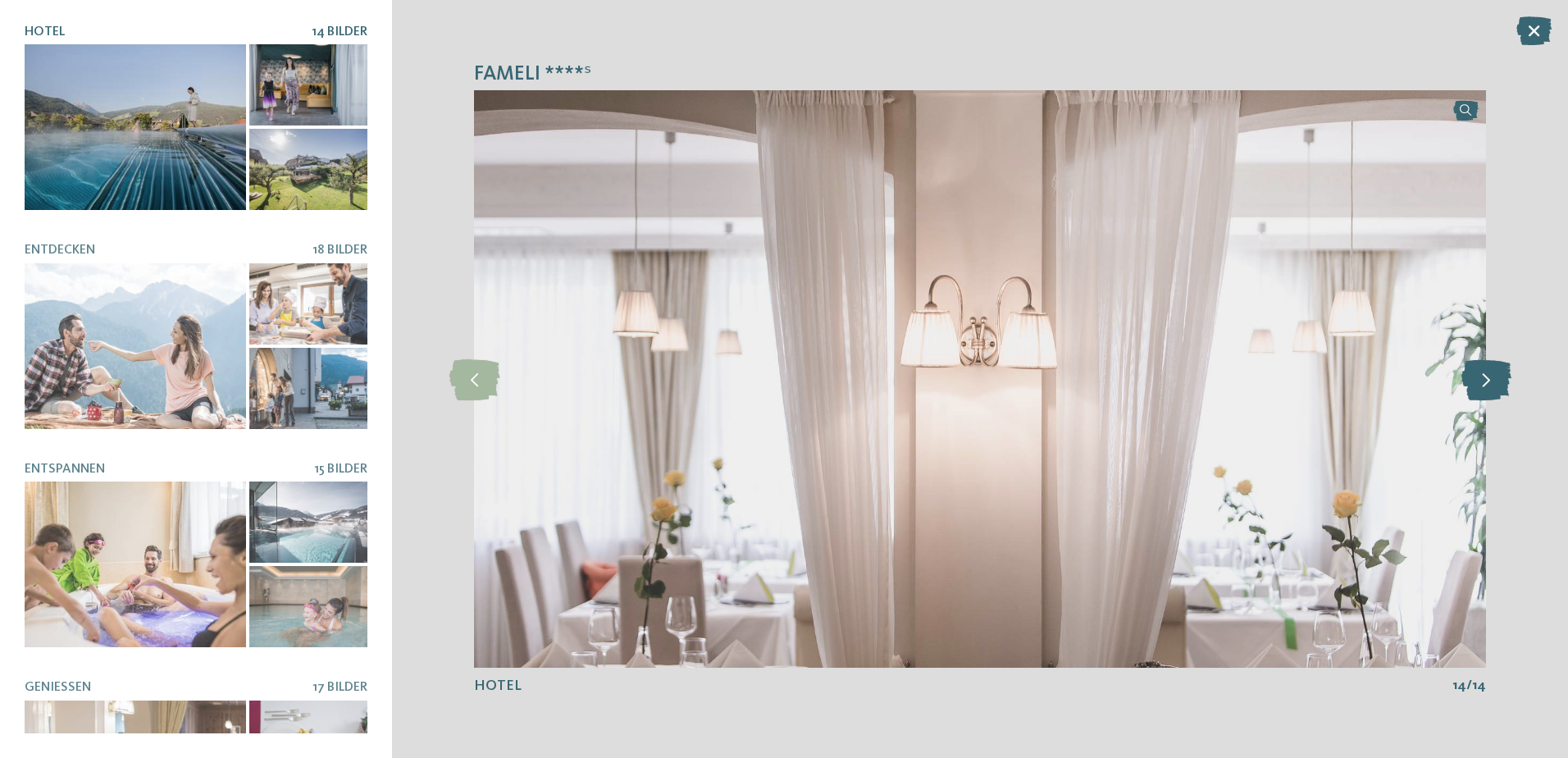
click at [1482, 379] on icon at bounding box center [1486, 379] width 50 height 41
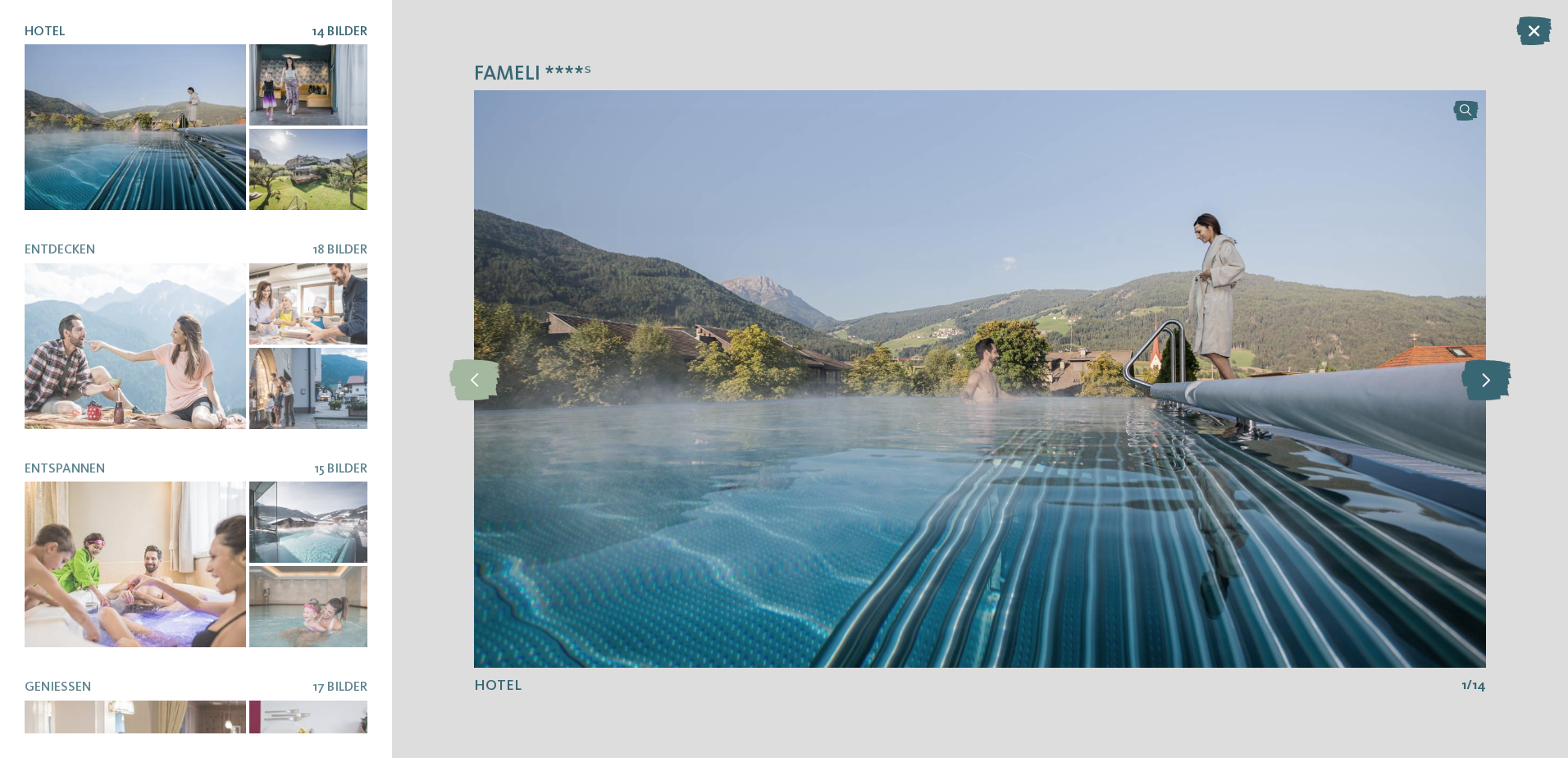
click at [1478, 379] on icon at bounding box center [1486, 379] width 50 height 41
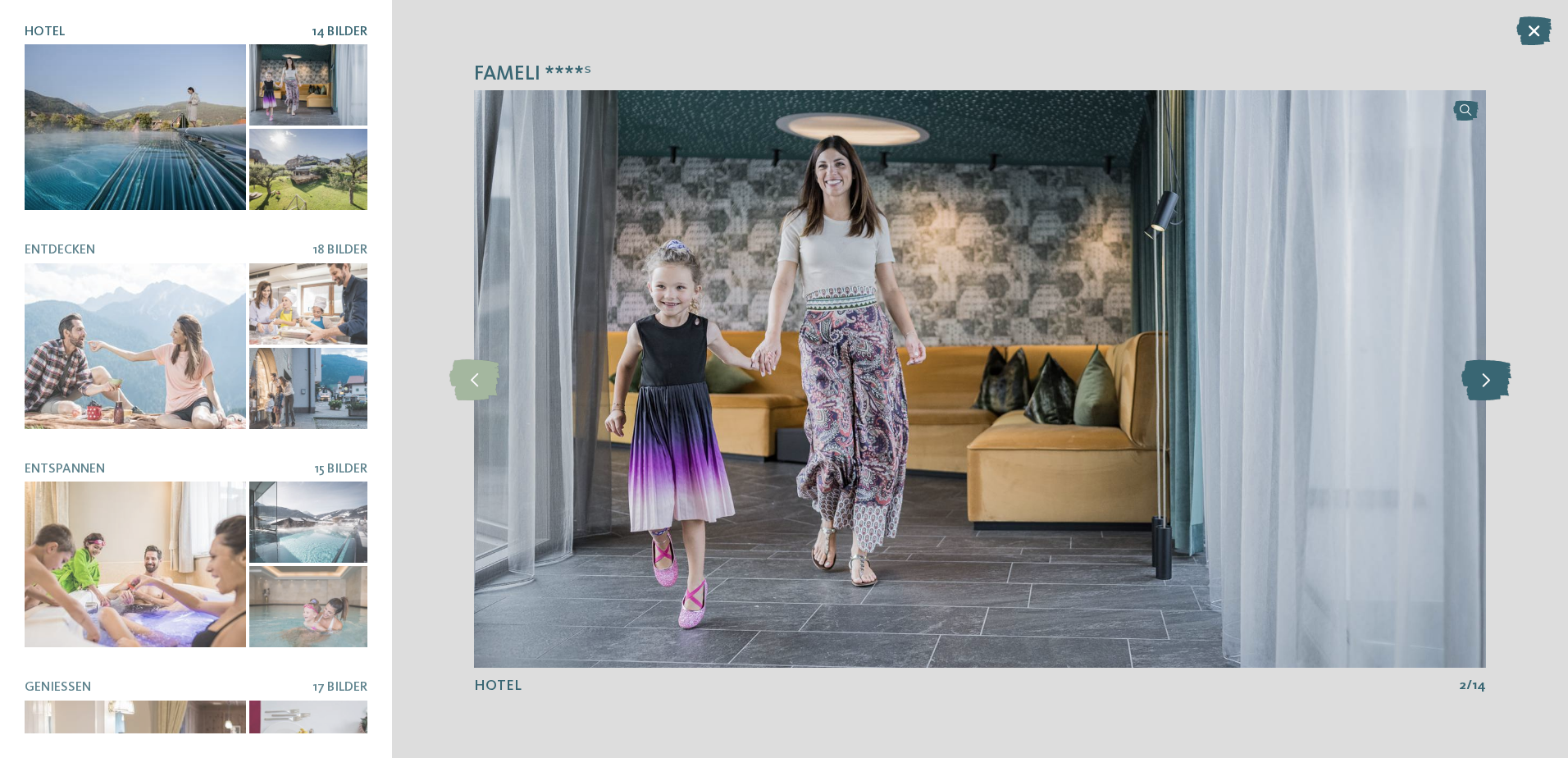
click at [1478, 379] on icon at bounding box center [1486, 379] width 50 height 41
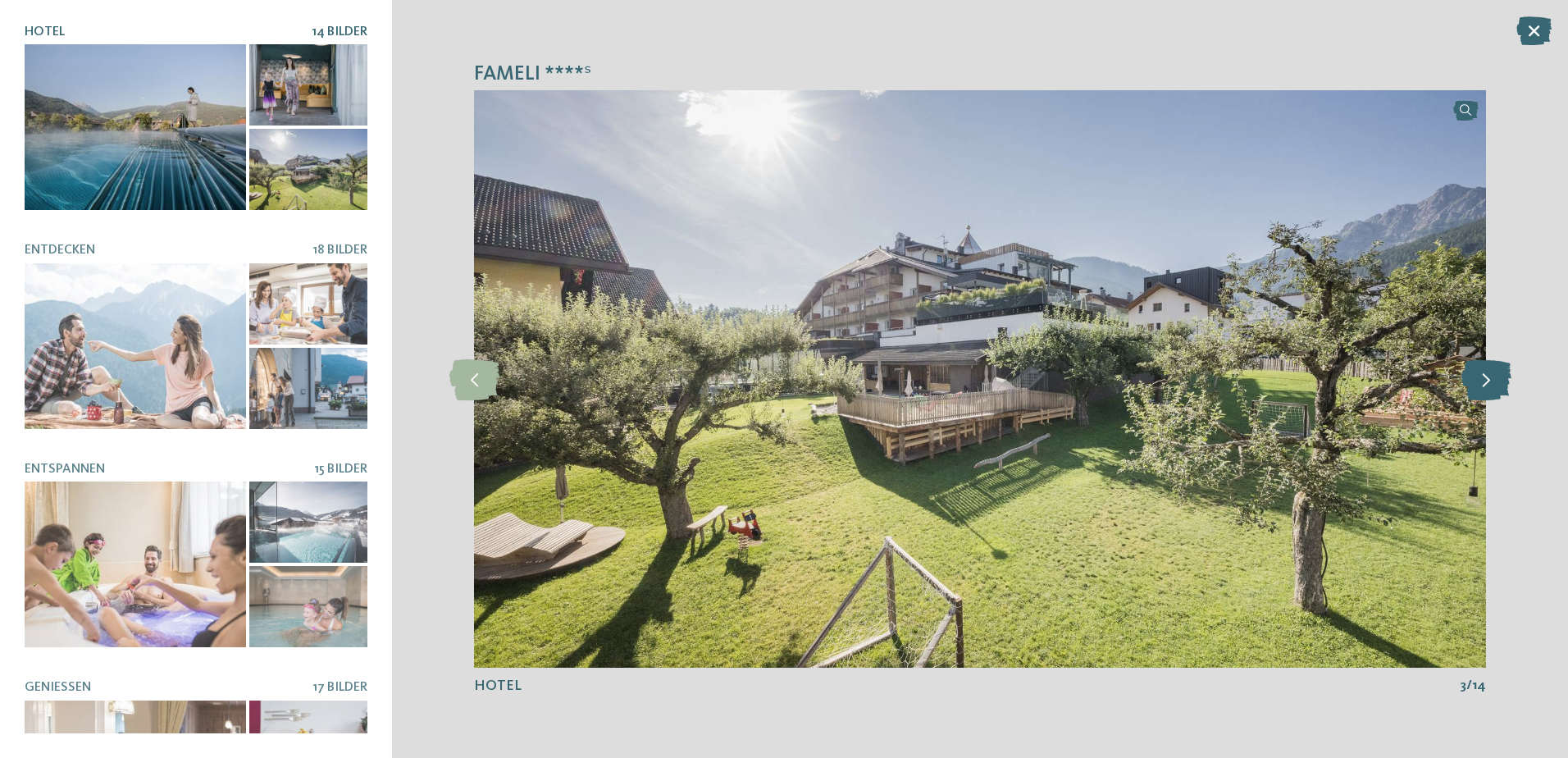
click at [1478, 379] on icon at bounding box center [1486, 379] width 50 height 41
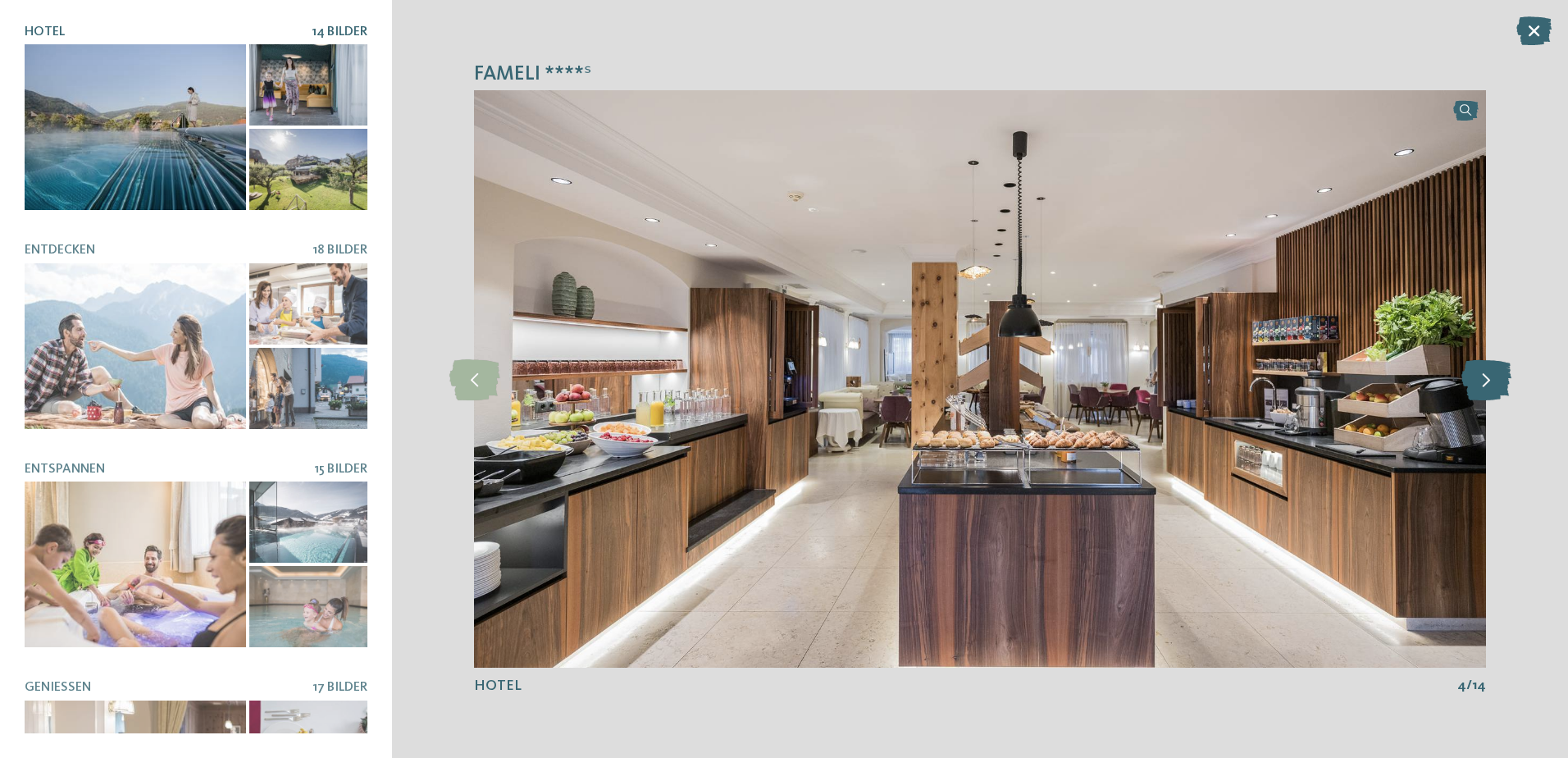
click at [1476, 378] on icon at bounding box center [1486, 379] width 50 height 41
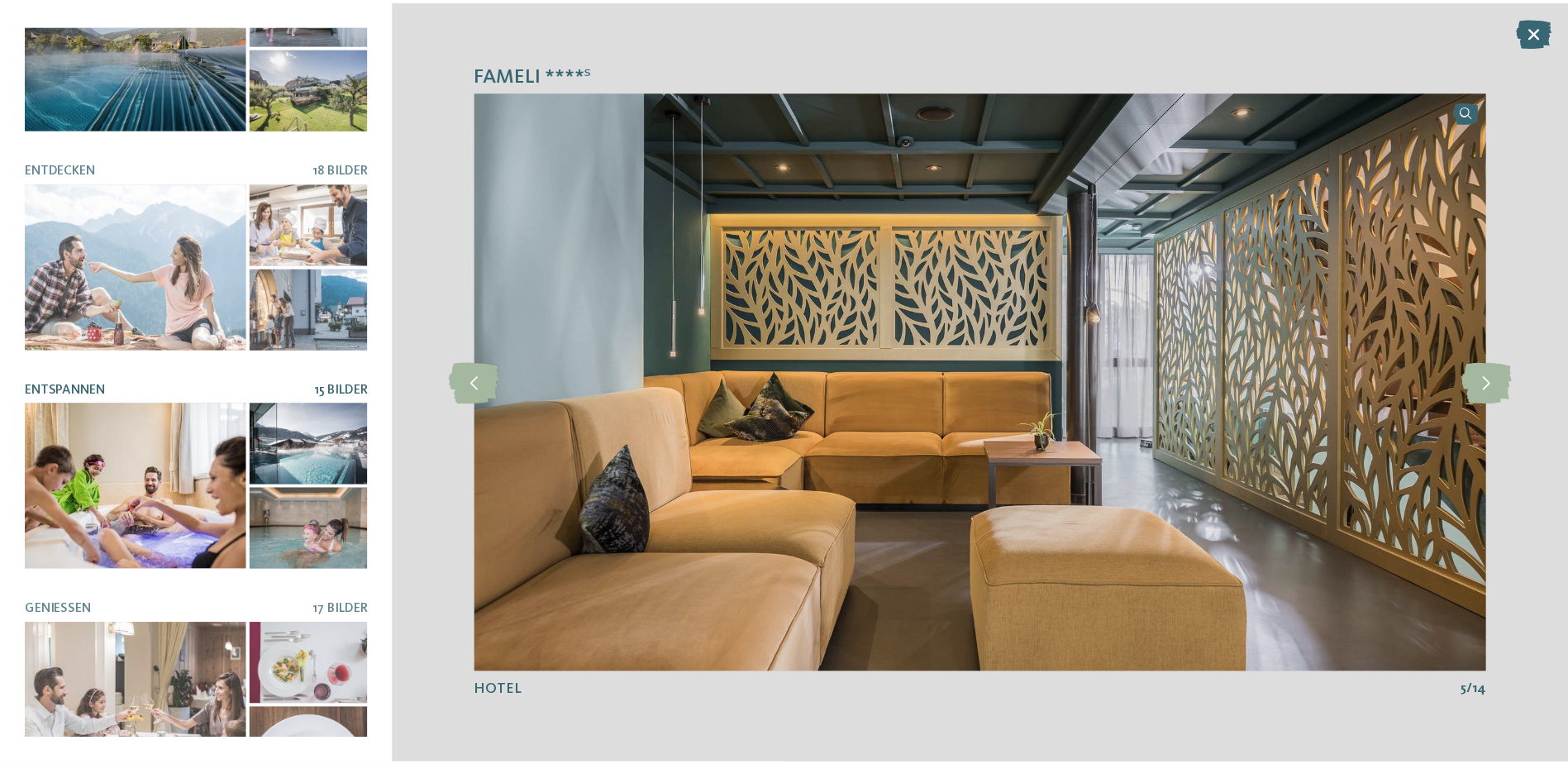
scroll to position [334, 0]
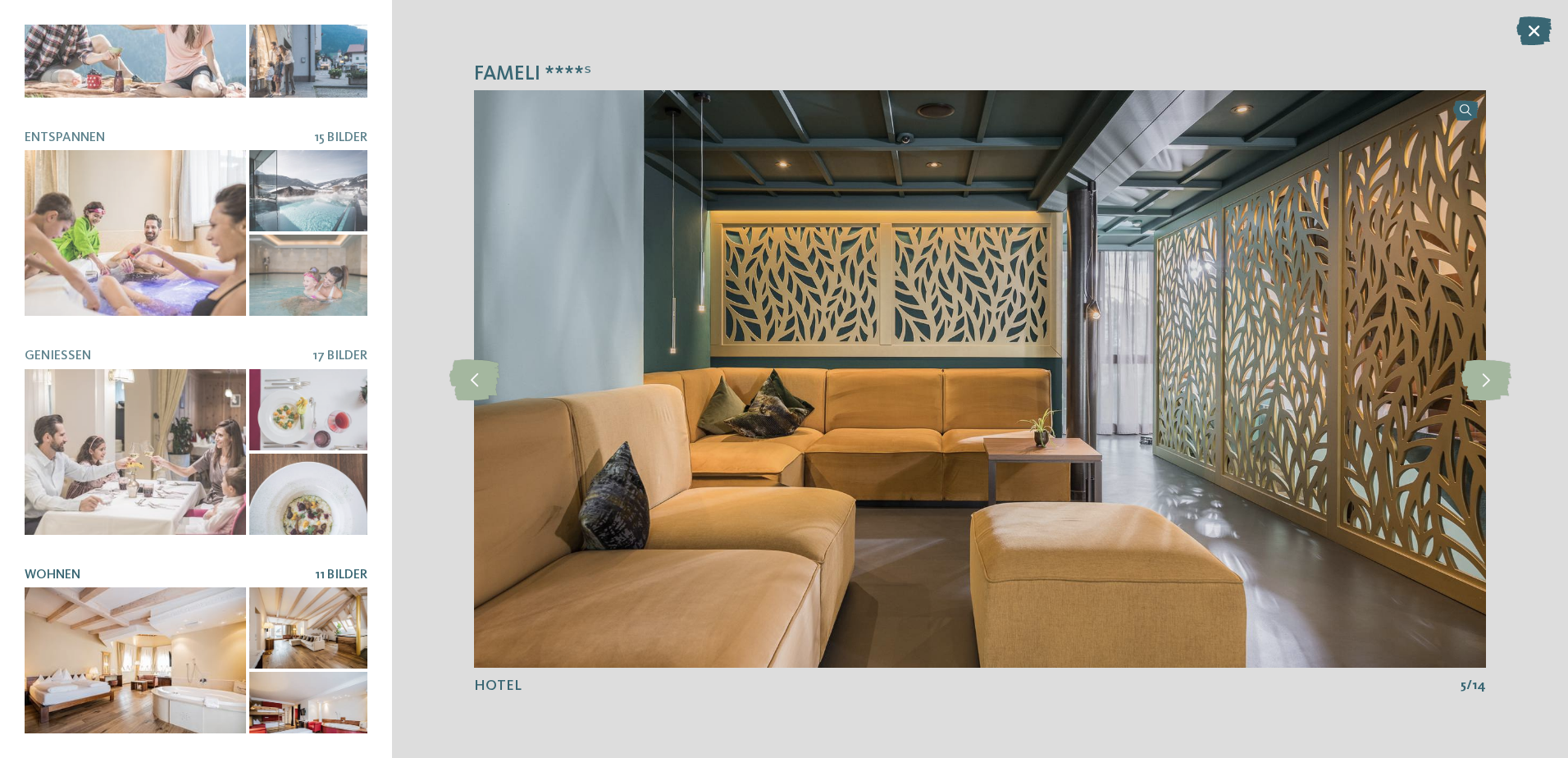
click at [172, 624] on div at bounding box center [135, 670] width 221 height 166
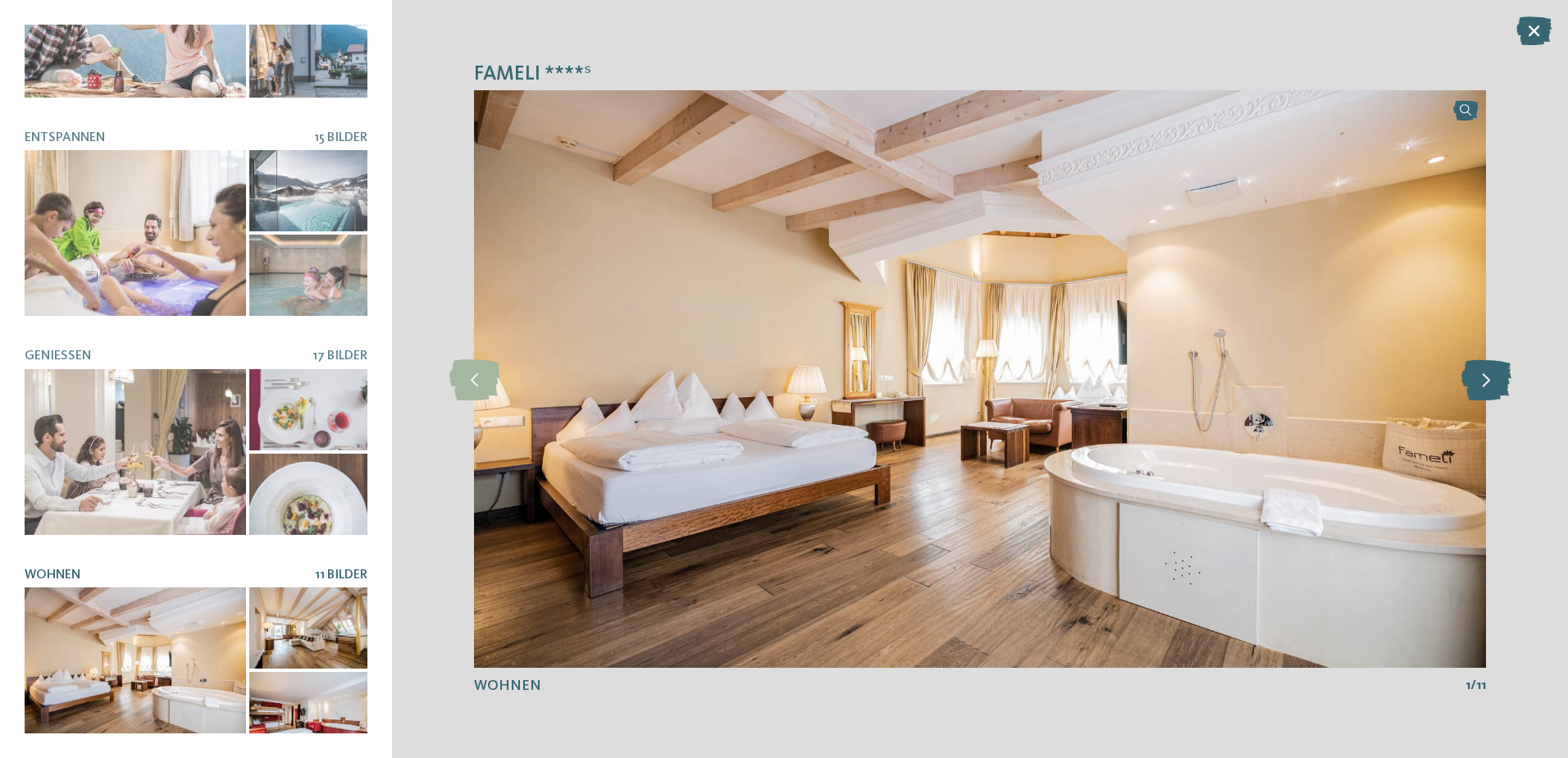
click at [1495, 385] on icon at bounding box center [1486, 379] width 50 height 41
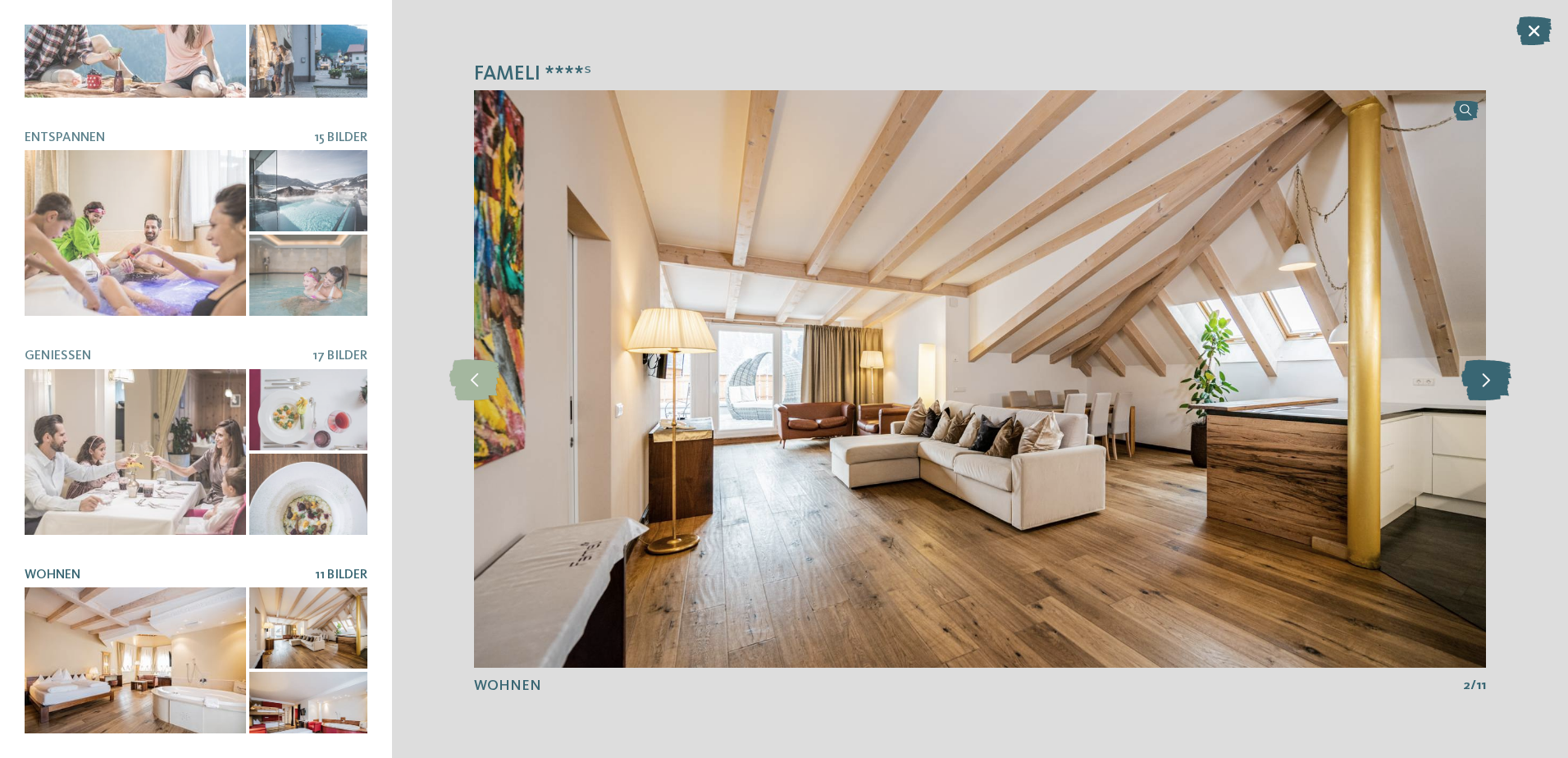
click at [1495, 385] on icon at bounding box center [1486, 379] width 50 height 41
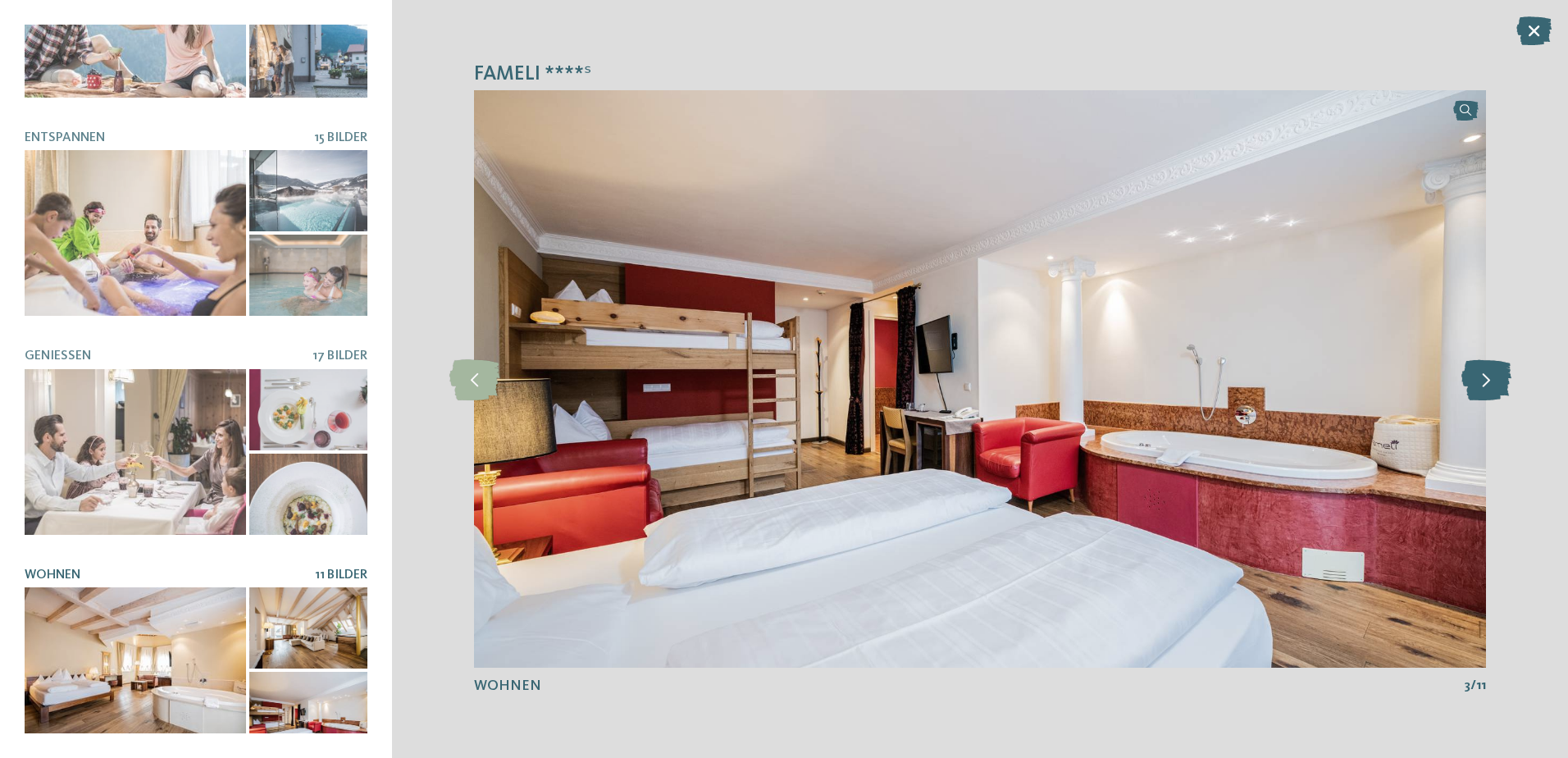
click at [1492, 384] on icon at bounding box center [1486, 379] width 50 height 41
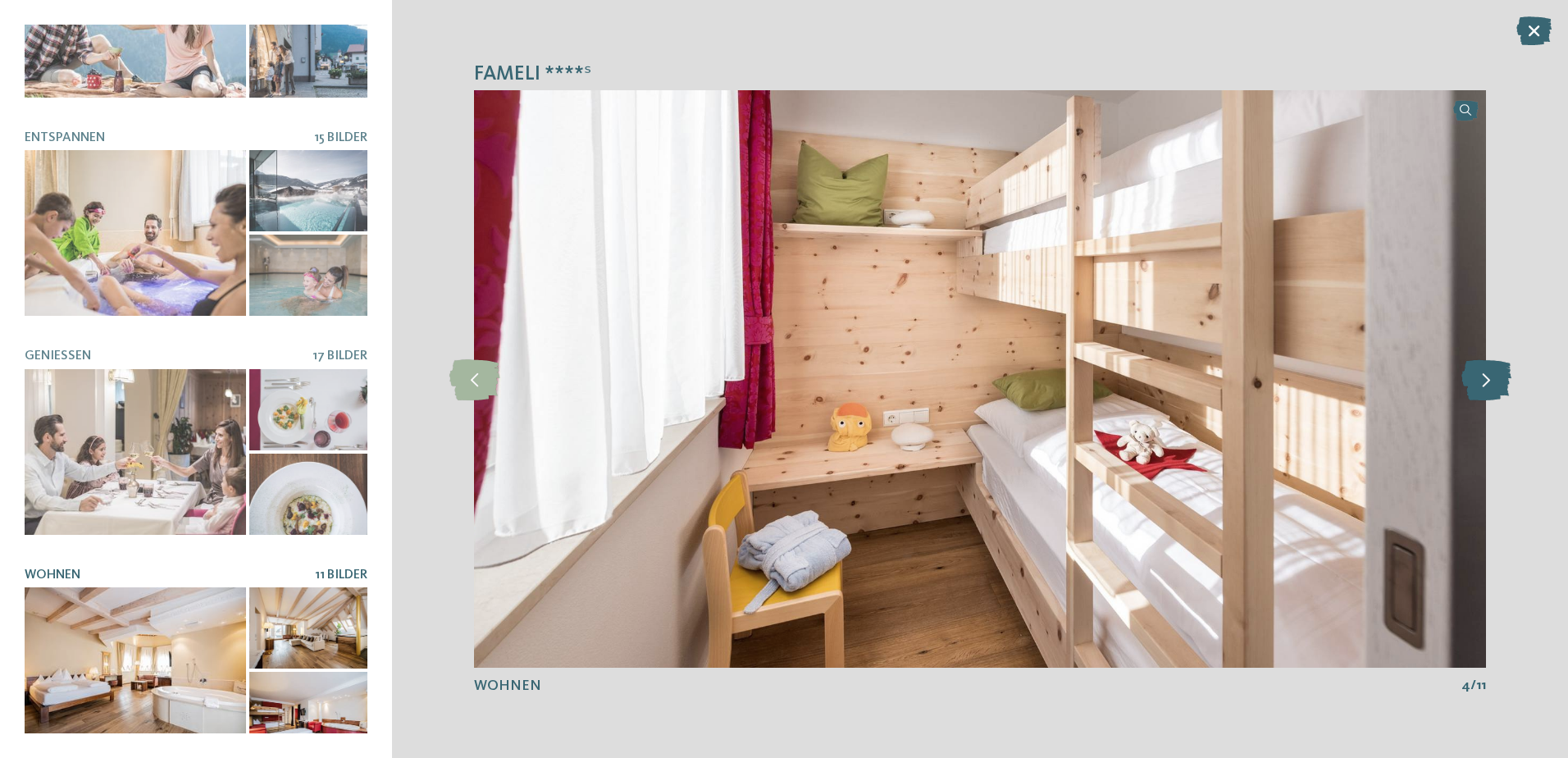
click at [1492, 384] on icon at bounding box center [1486, 379] width 50 height 41
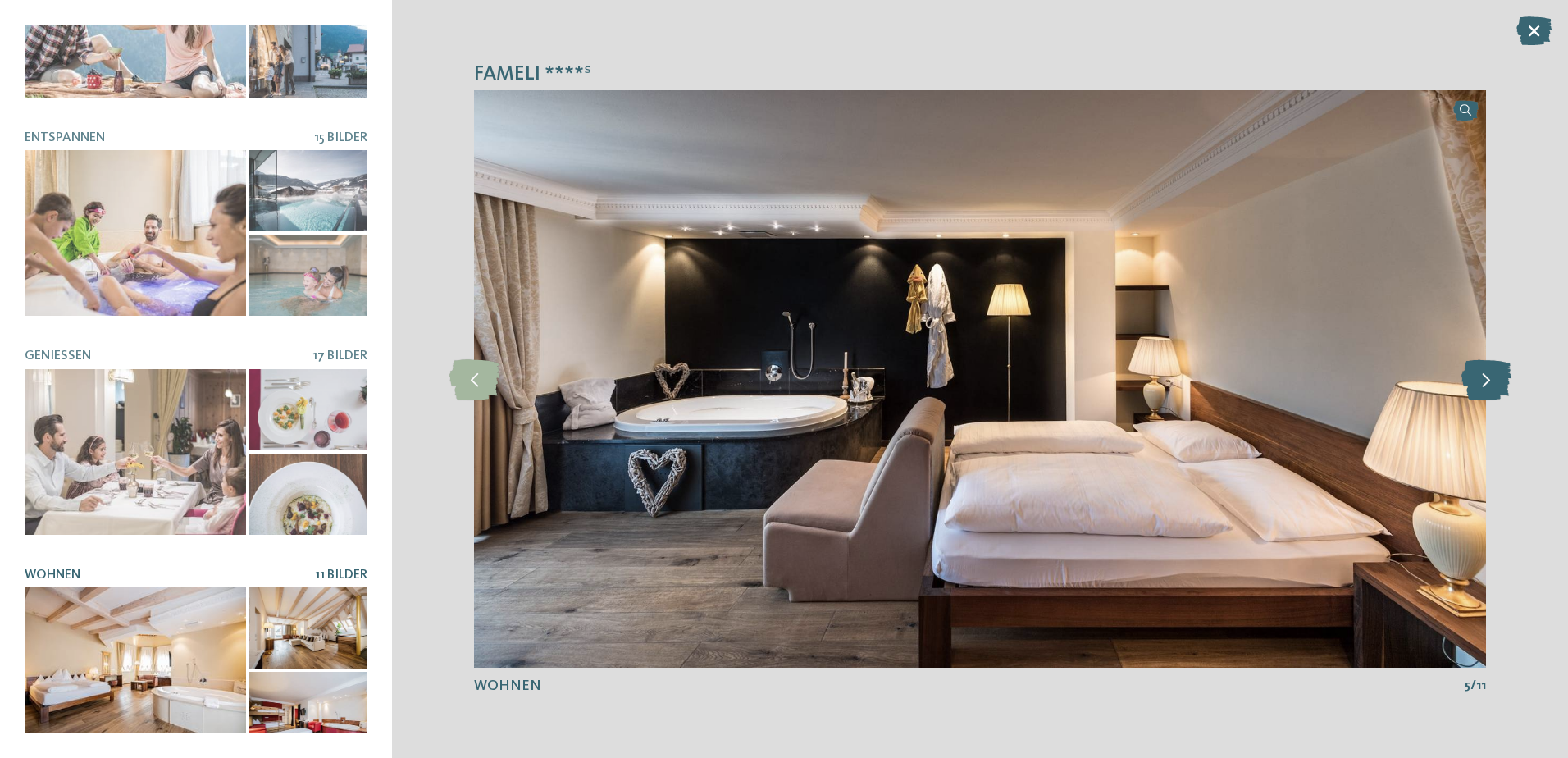
click at [1492, 381] on icon at bounding box center [1486, 379] width 50 height 41
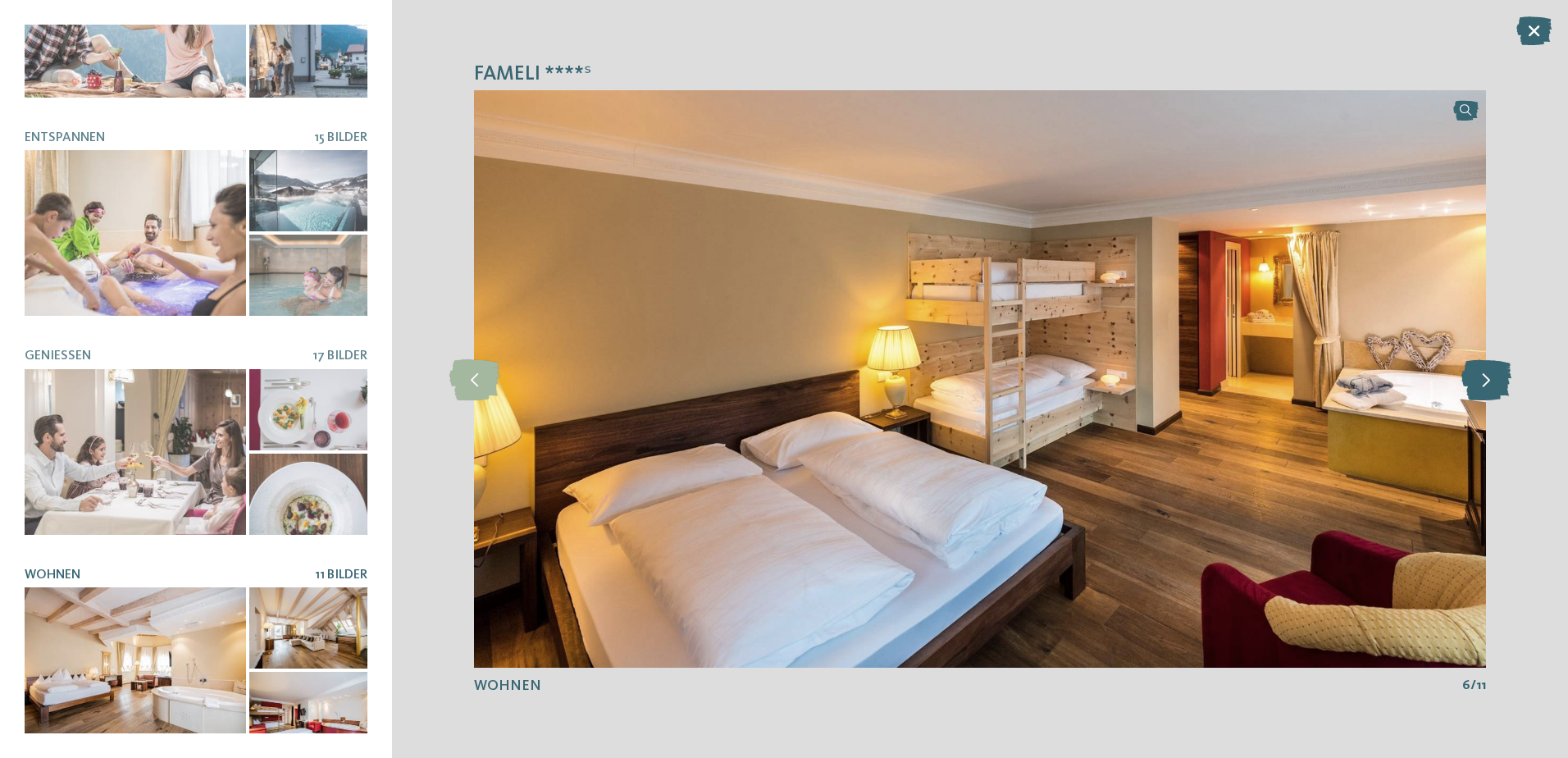
click at [1492, 381] on icon at bounding box center [1486, 379] width 50 height 41
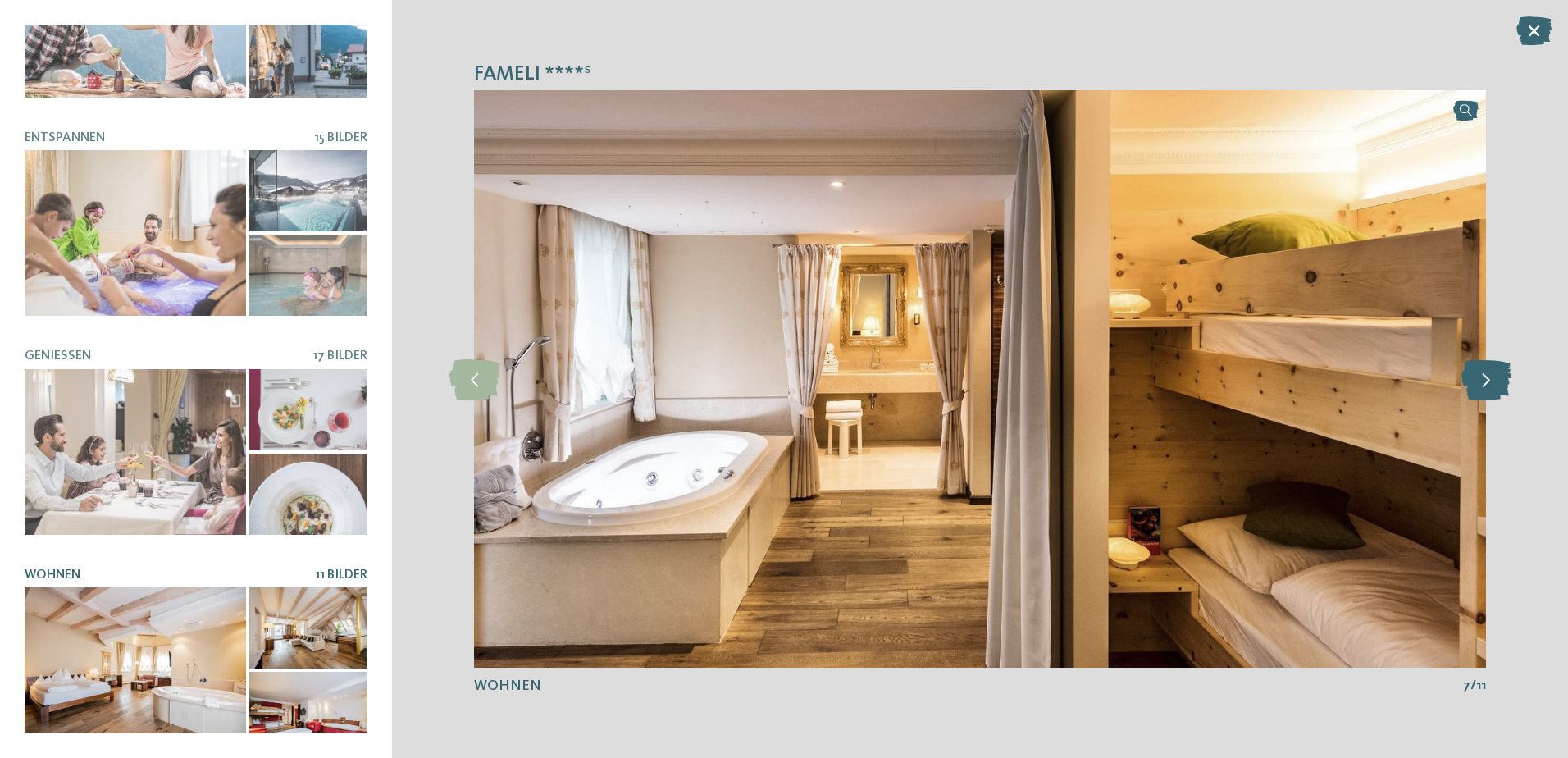
click at [1492, 381] on icon at bounding box center [1486, 379] width 50 height 41
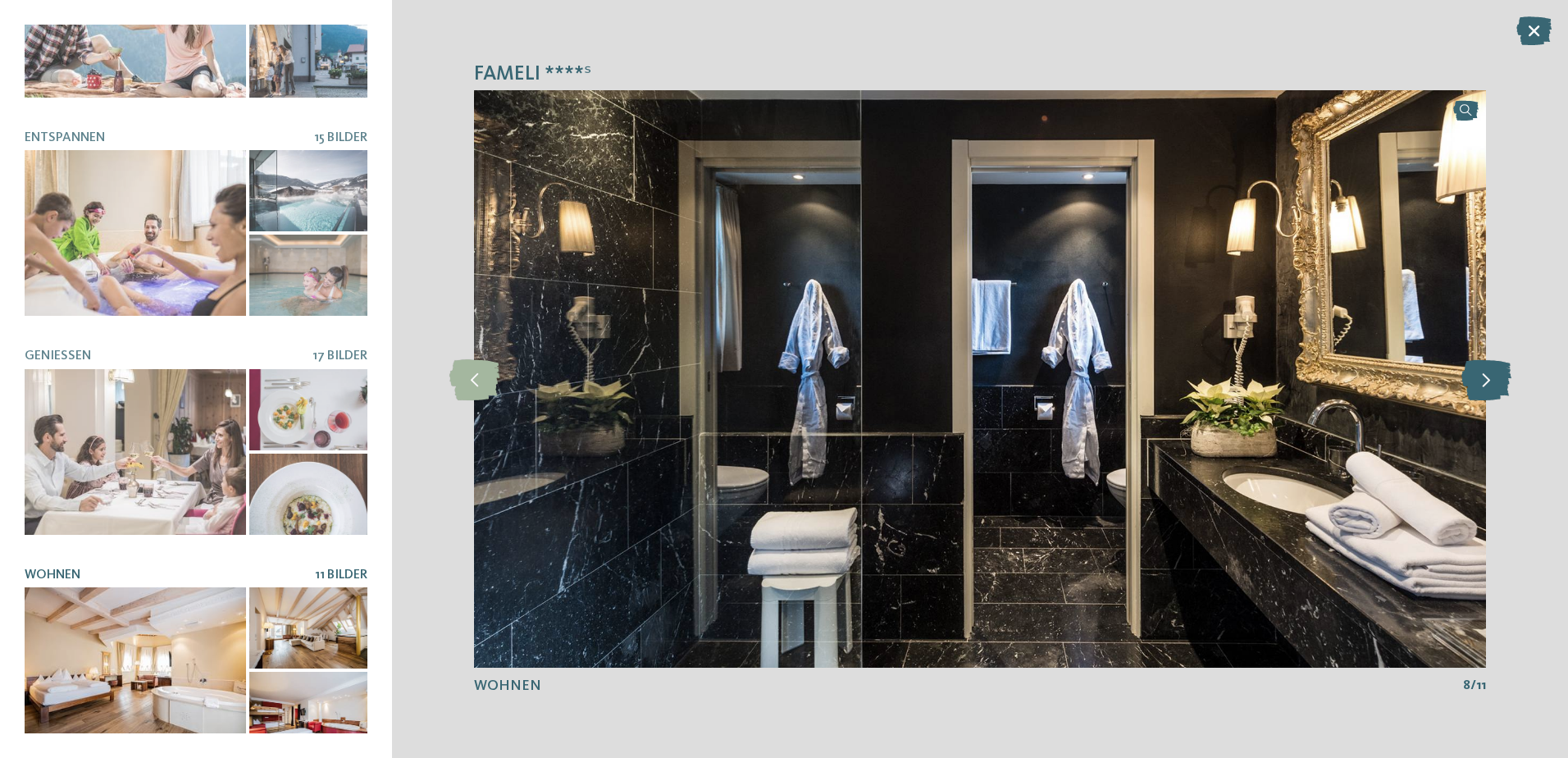
click at [1492, 381] on icon at bounding box center [1486, 379] width 50 height 41
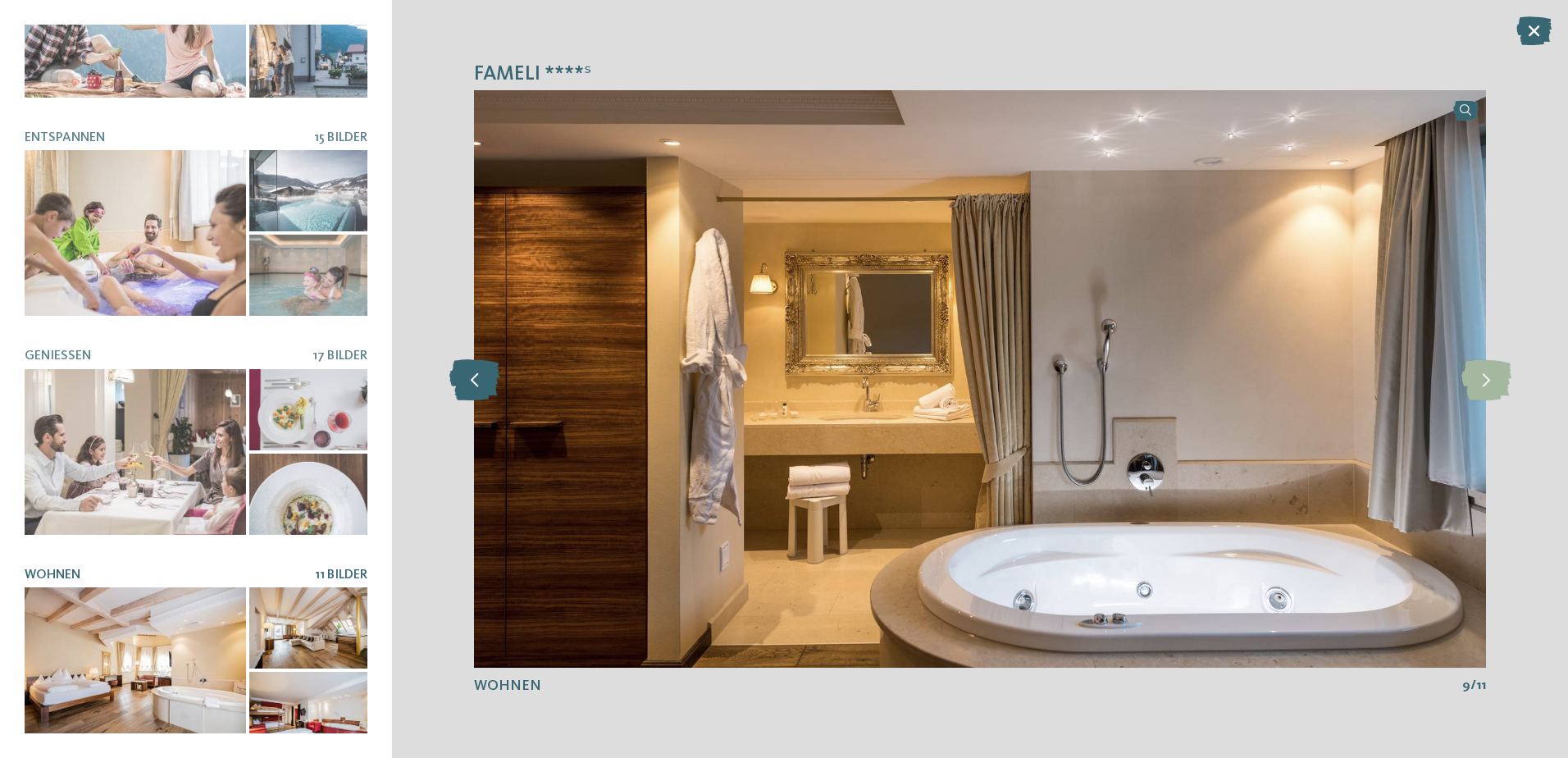
click at [479, 376] on icon at bounding box center [474, 379] width 50 height 41
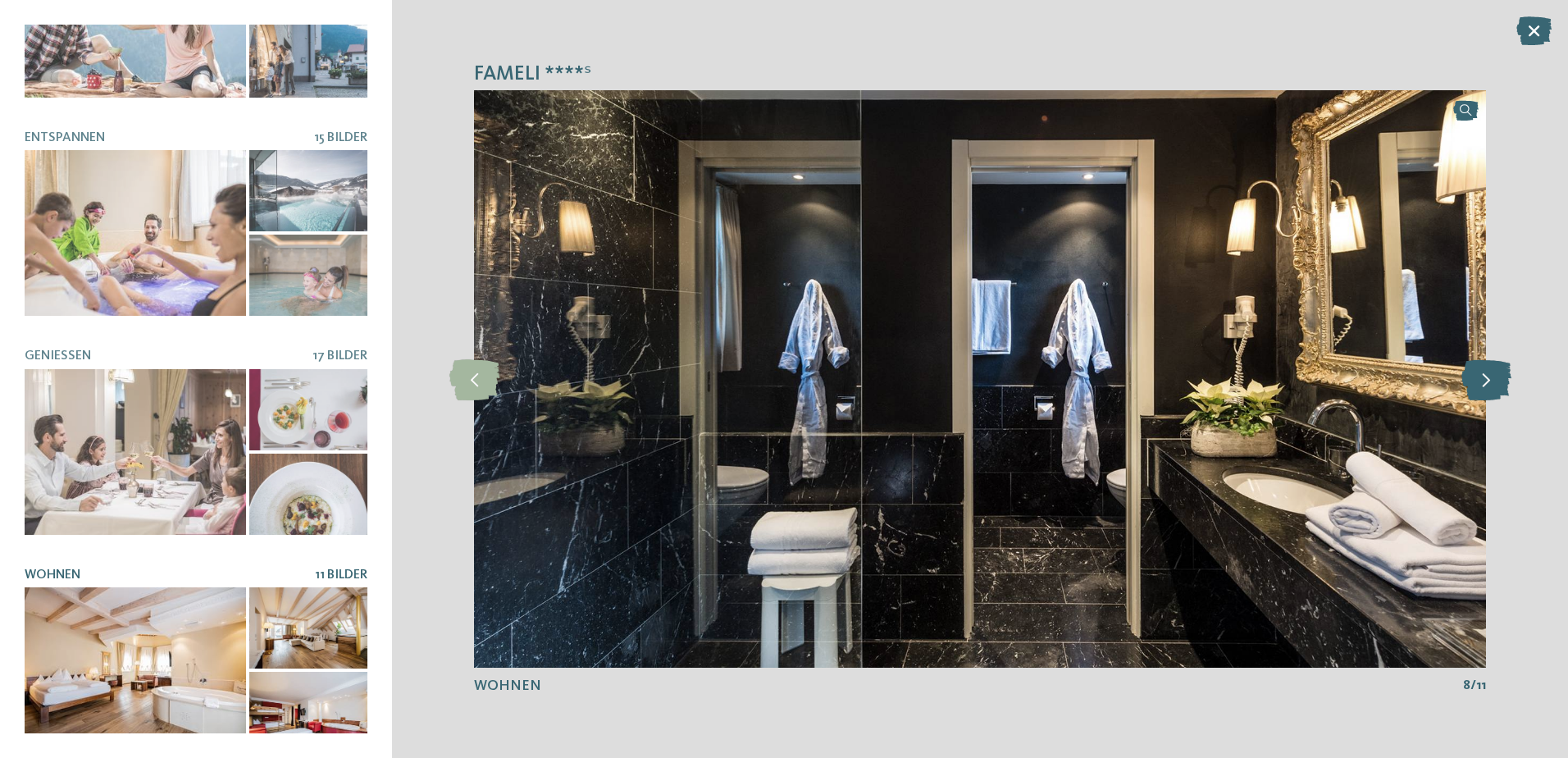
click at [1493, 386] on icon at bounding box center [1486, 379] width 50 height 41
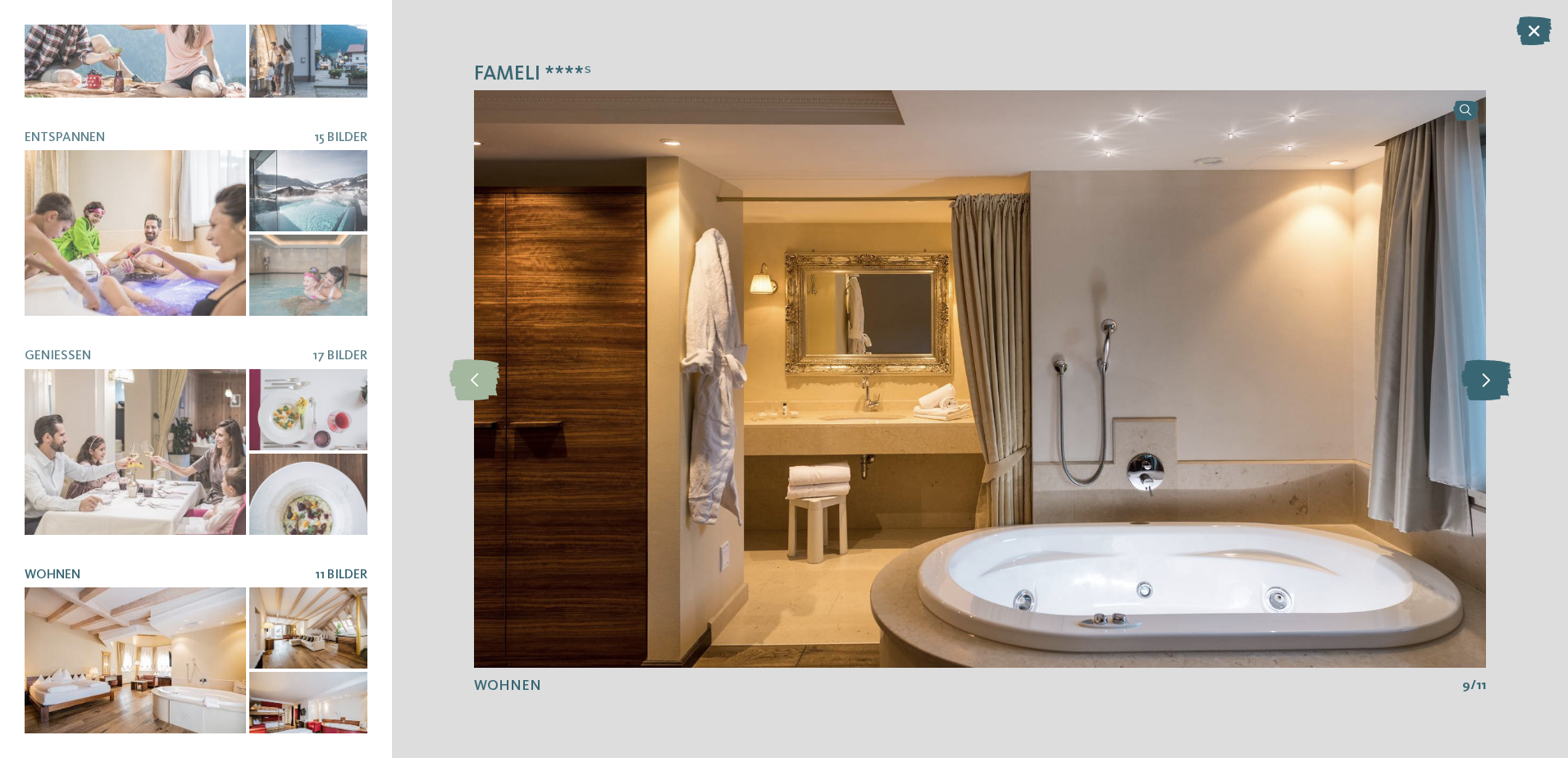
click at [1493, 386] on icon at bounding box center [1486, 379] width 50 height 41
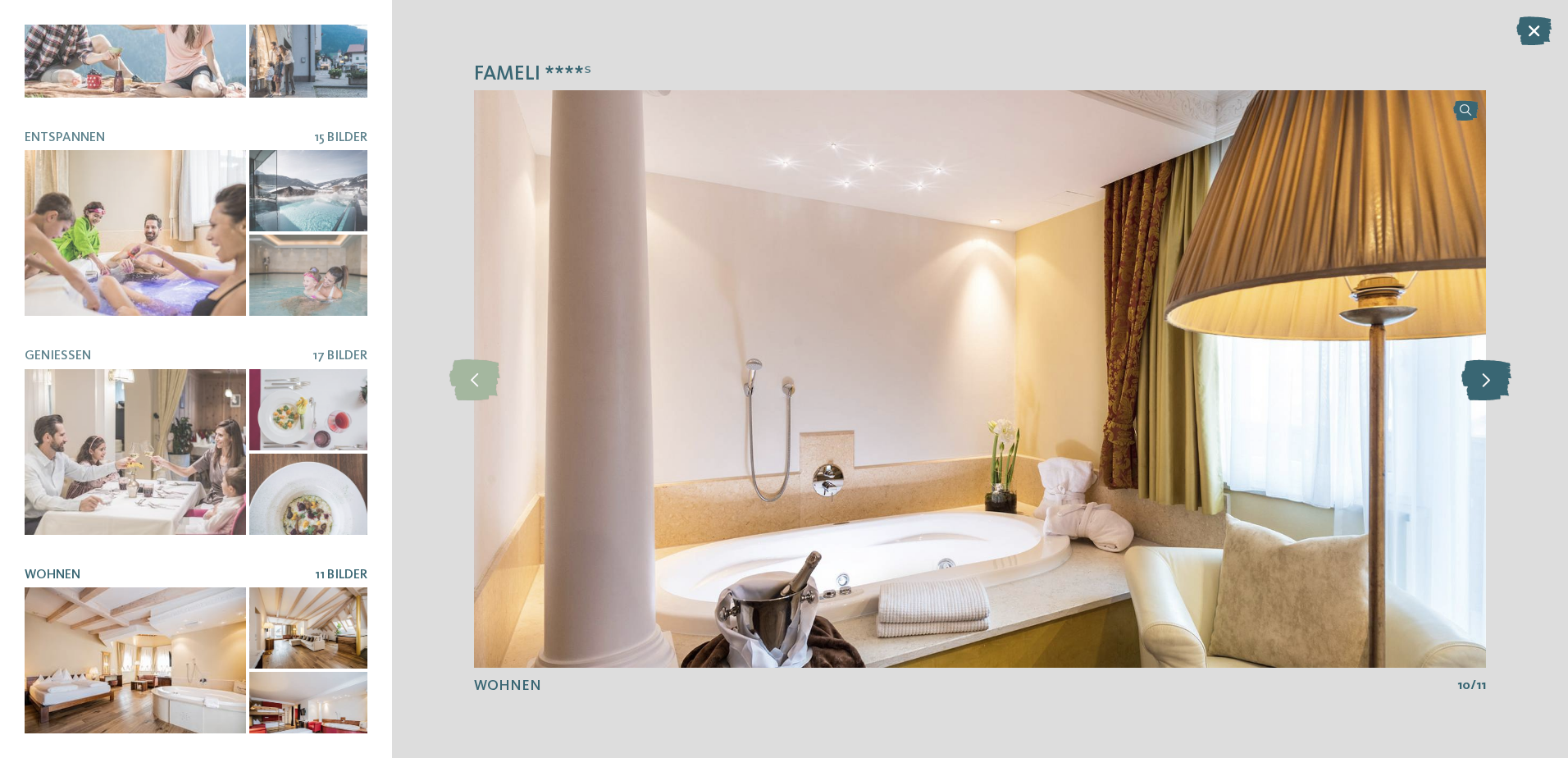
click at [1493, 386] on icon at bounding box center [1486, 379] width 50 height 41
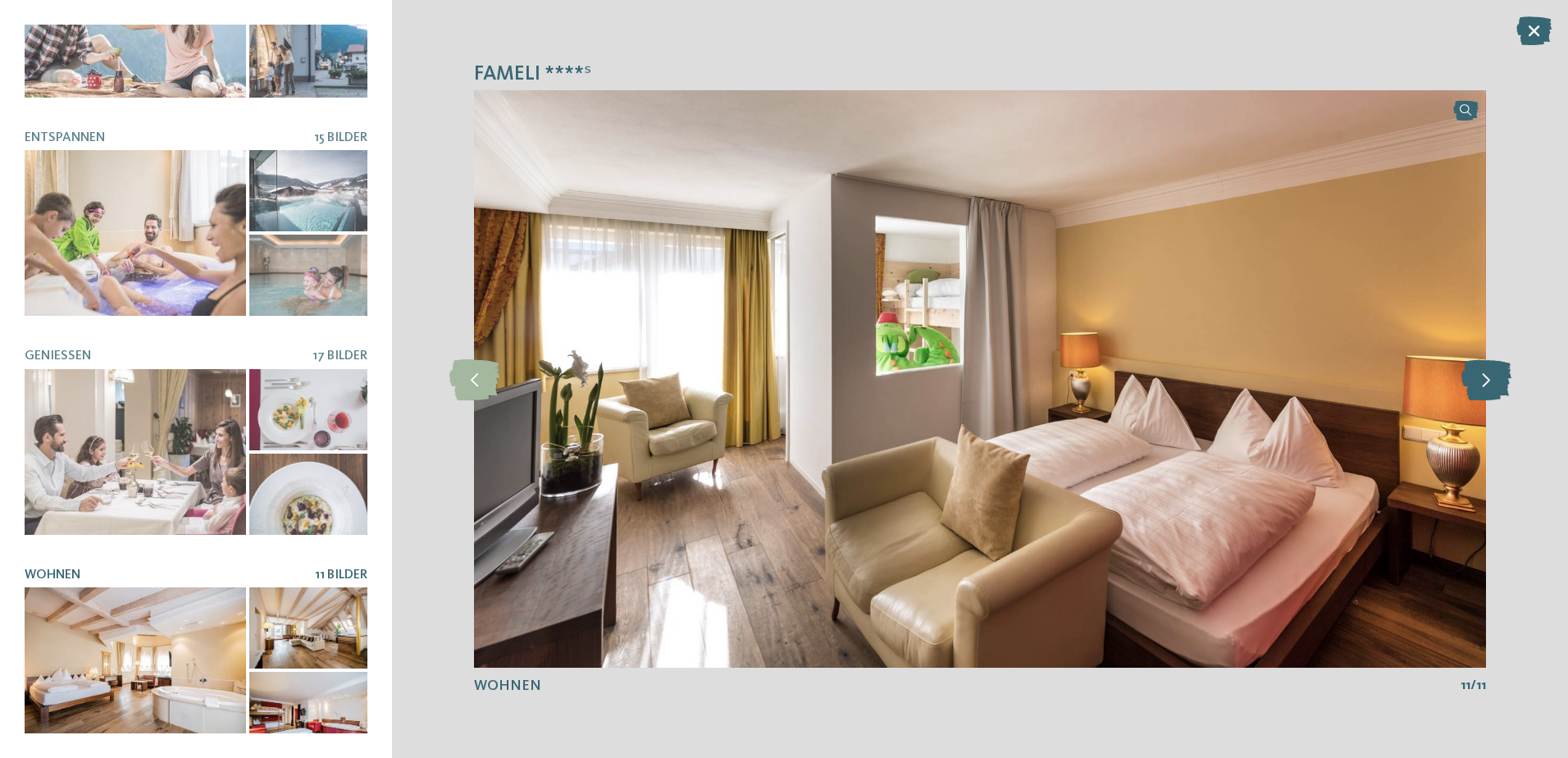
click at [1493, 386] on icon at bounding box center [1486, 379] width 50 height 41
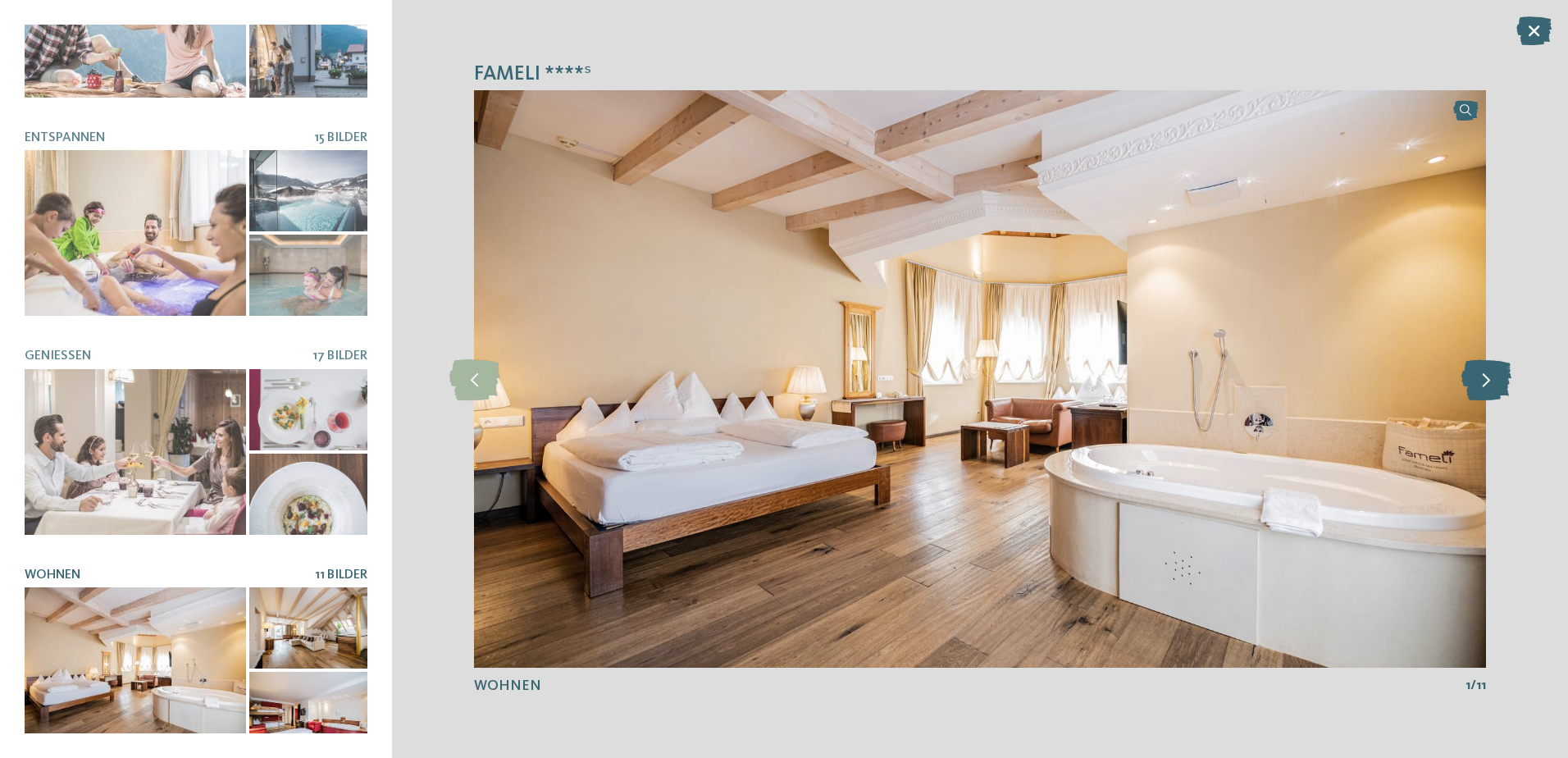
click at [1493, 386] on icon at bounding box center [1486, 379] width 50 height 41
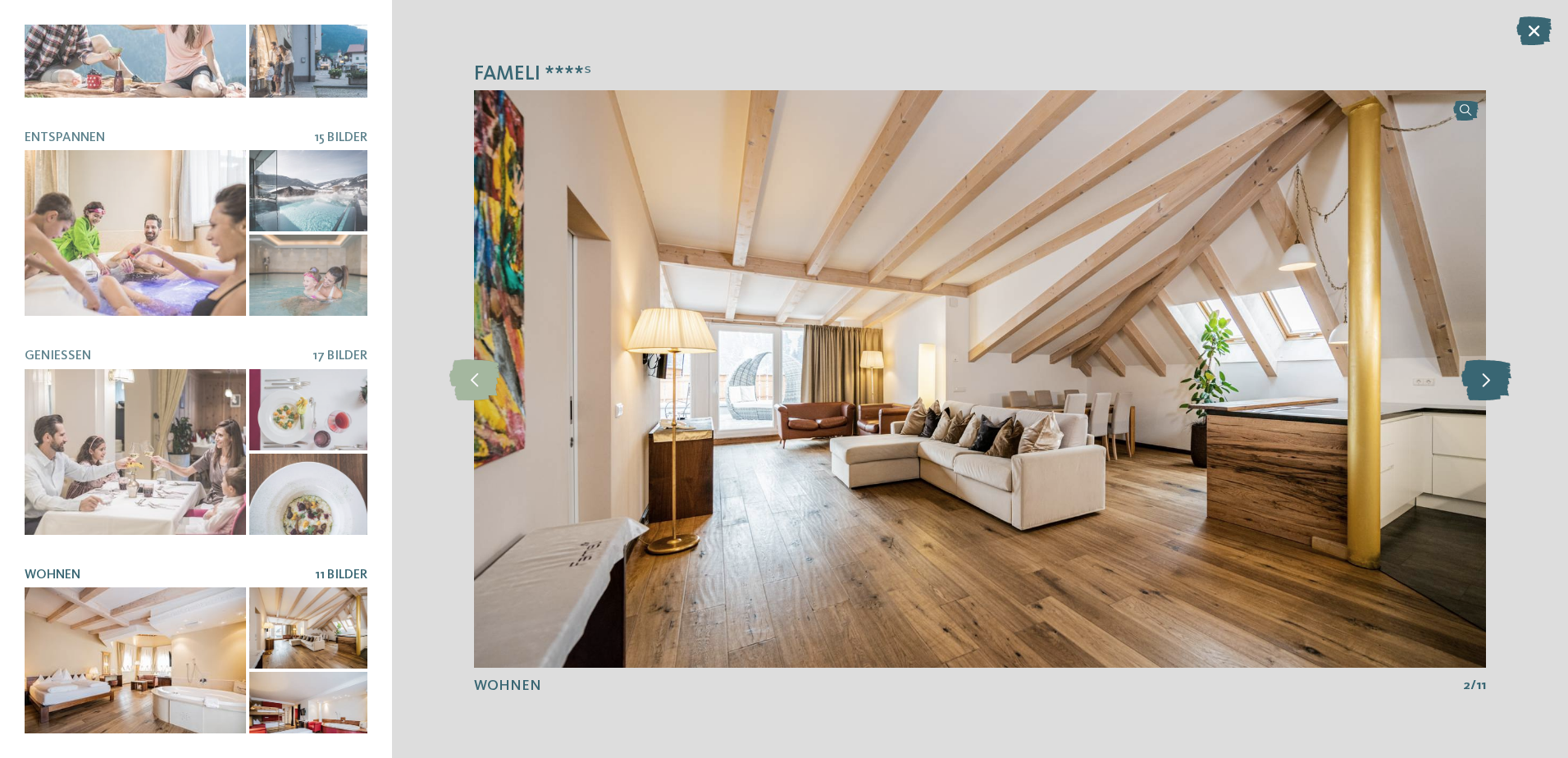
click at [1493, 386] on icon at bounding box center [1486, 379] width 50 height 41
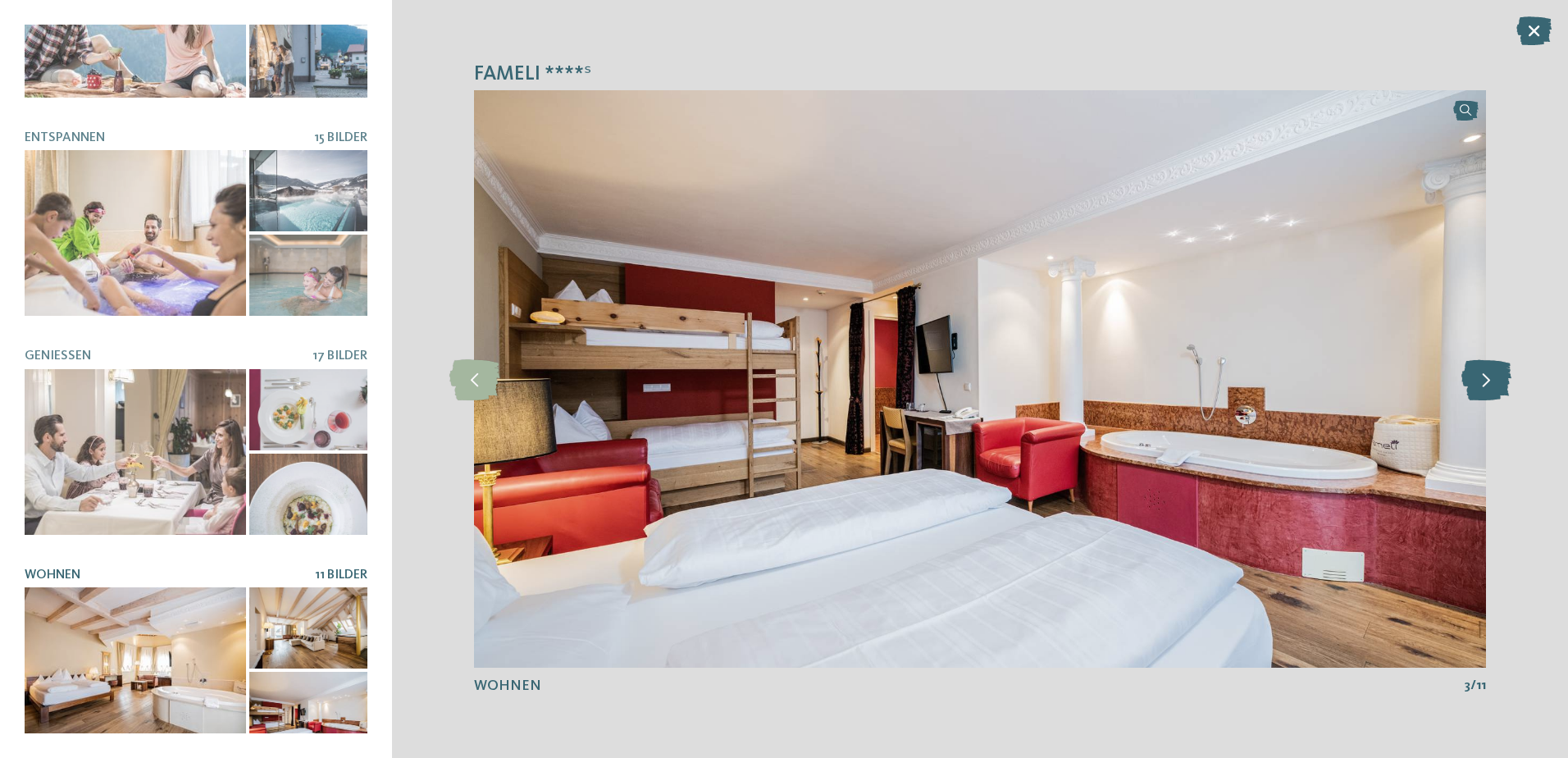
click at [1493, 386] on icon at bounding box center [1486, 379] width 50 height 41
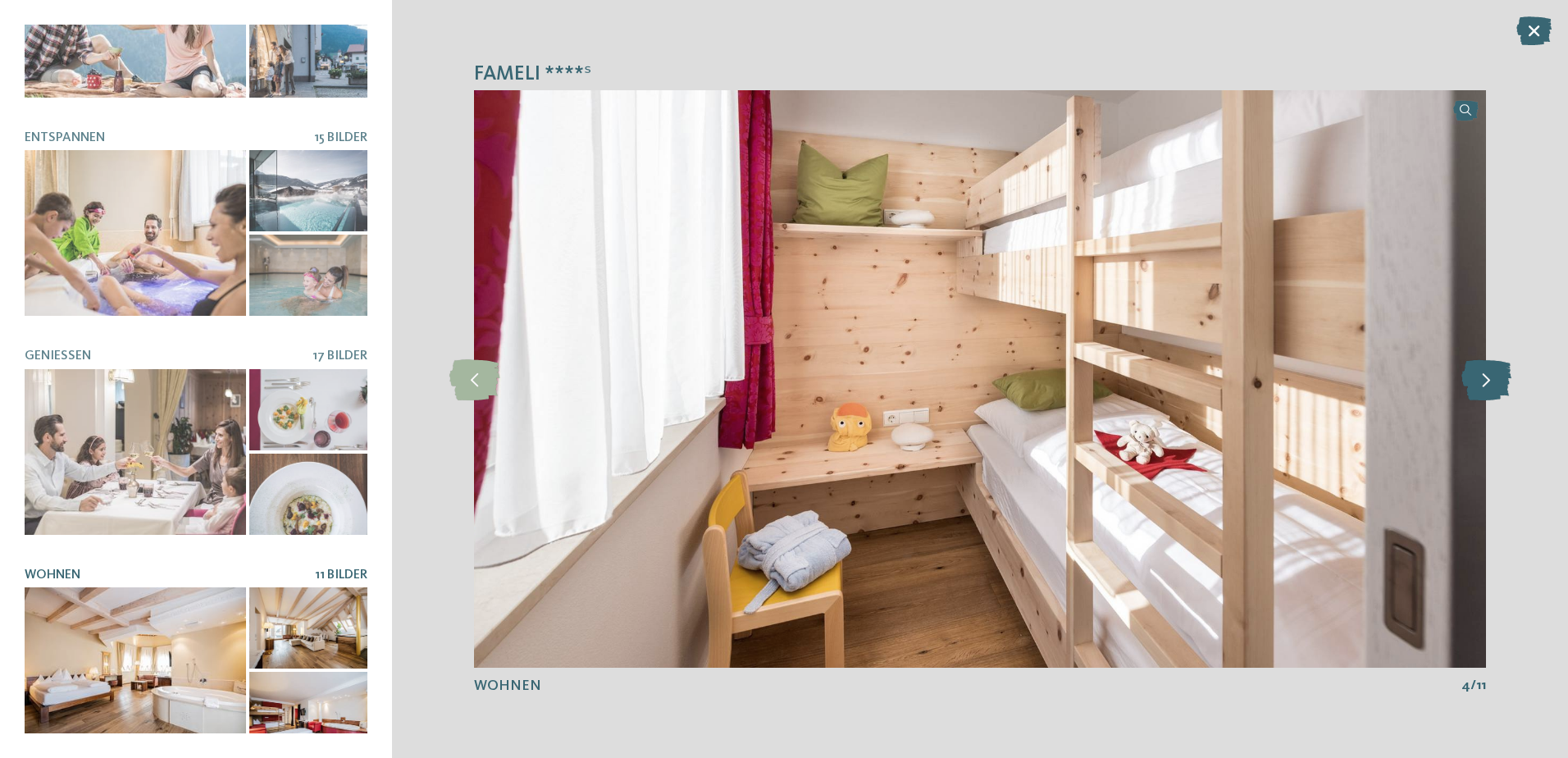
click at [1493, 386] on icon at bounding box center [1486, 379] width 50 height 41
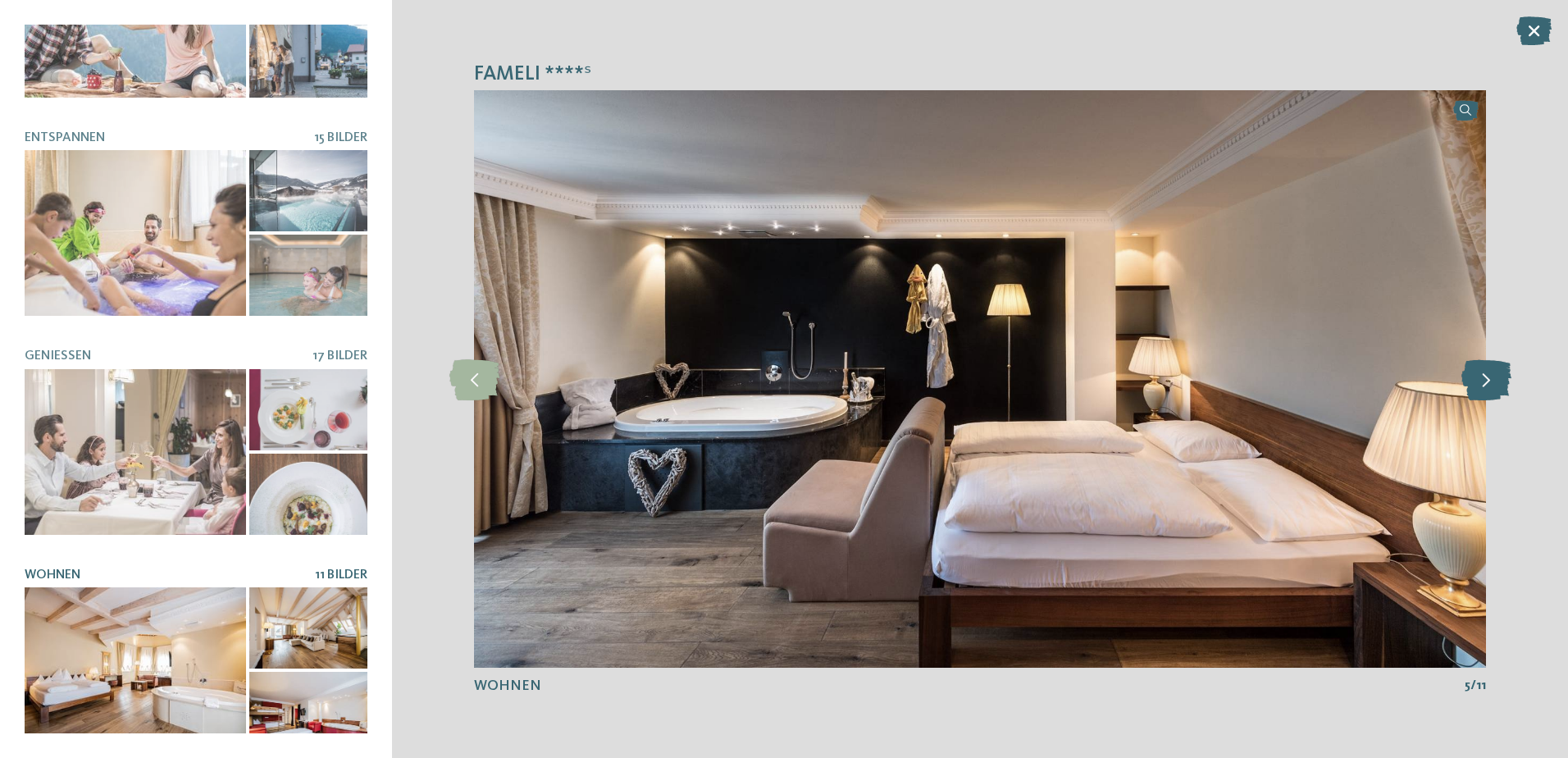
click at [1493, 386] on icon at bounding box center [1486, 379] width 50 height 41
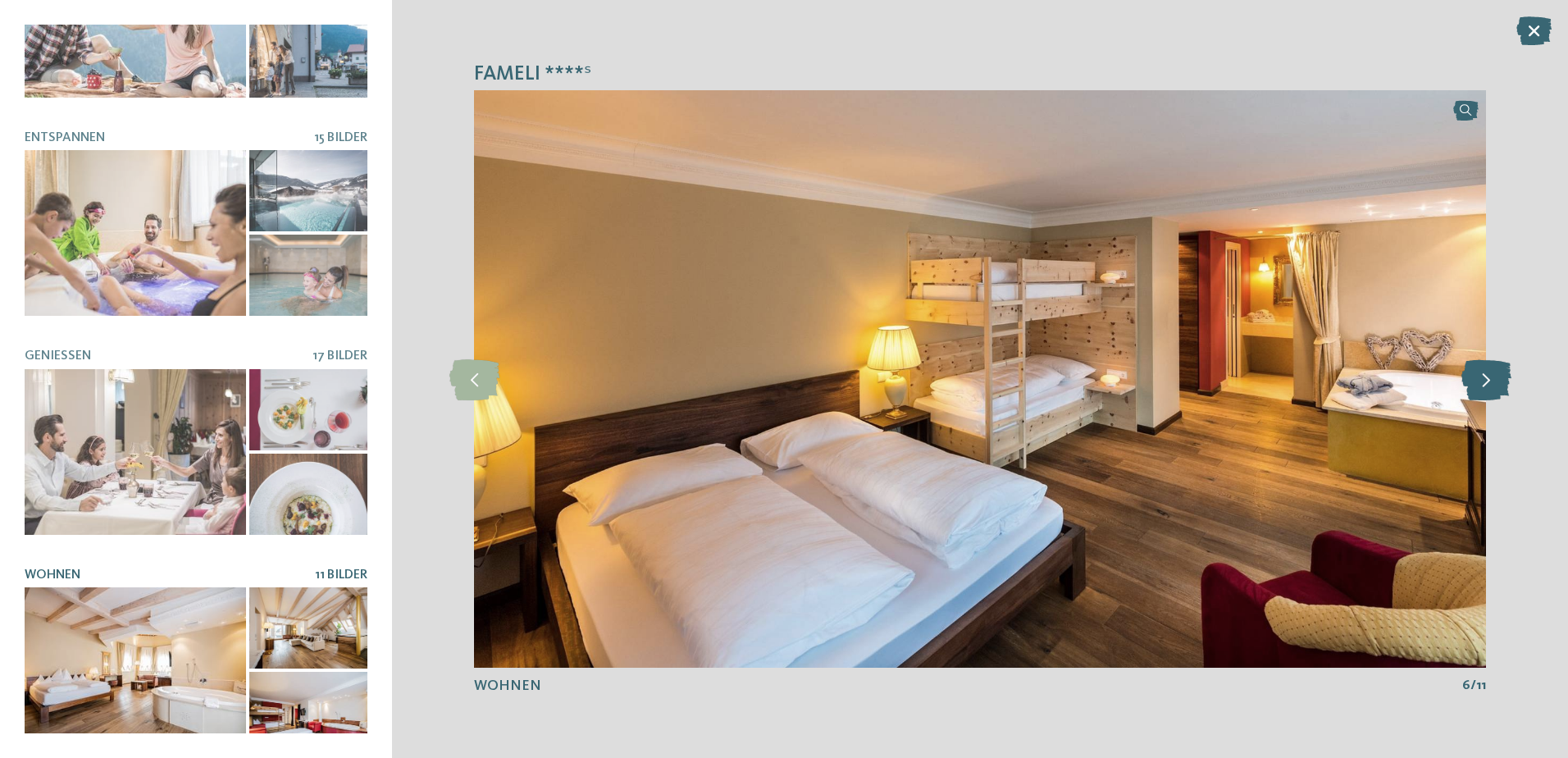
click at [1493, 386] on icon at bounding box center [1486, 379] width 50 height 41
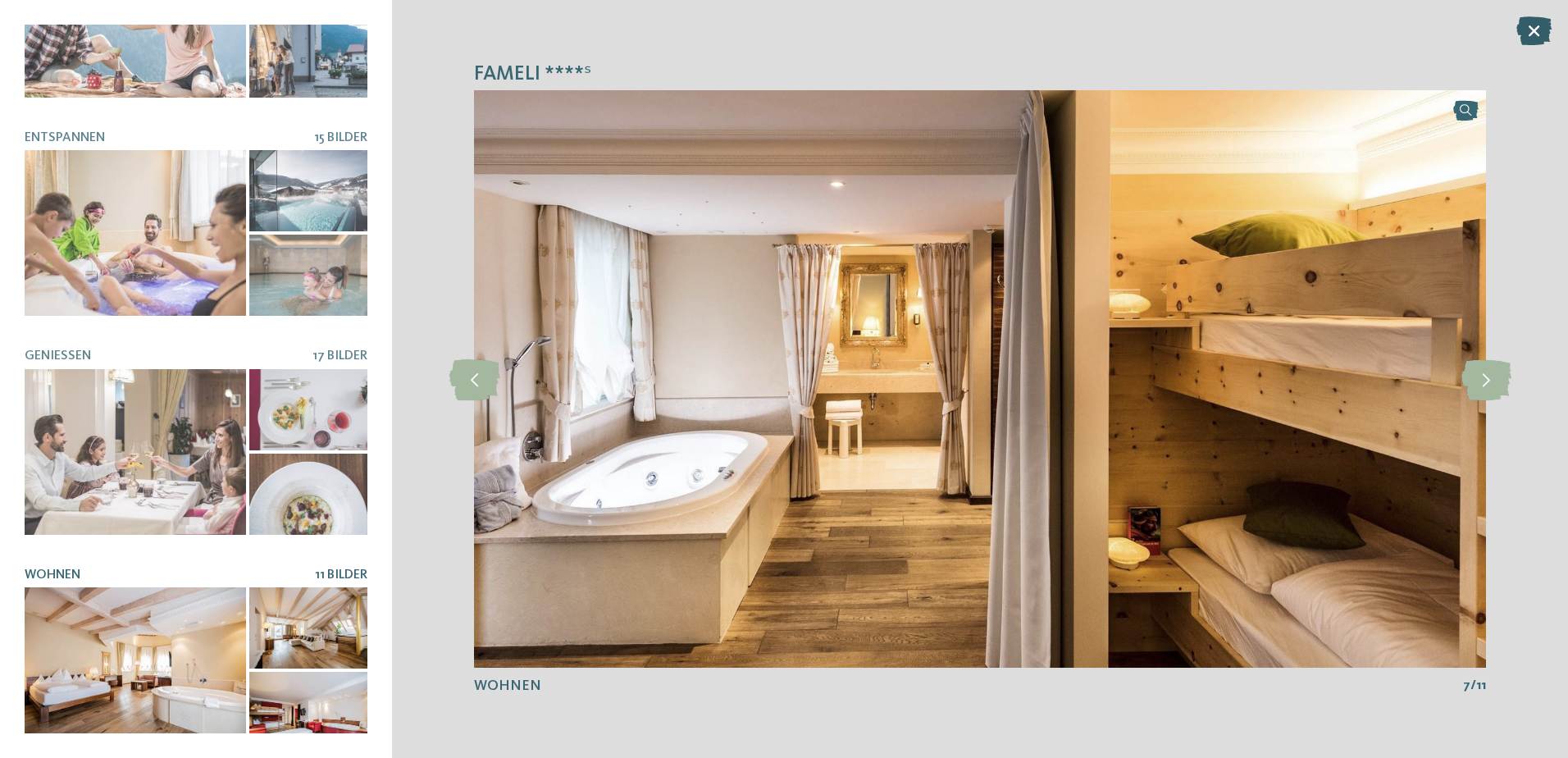
click at [1540, 40] on icon at bounding box center [1534, 31] width 35 height 29
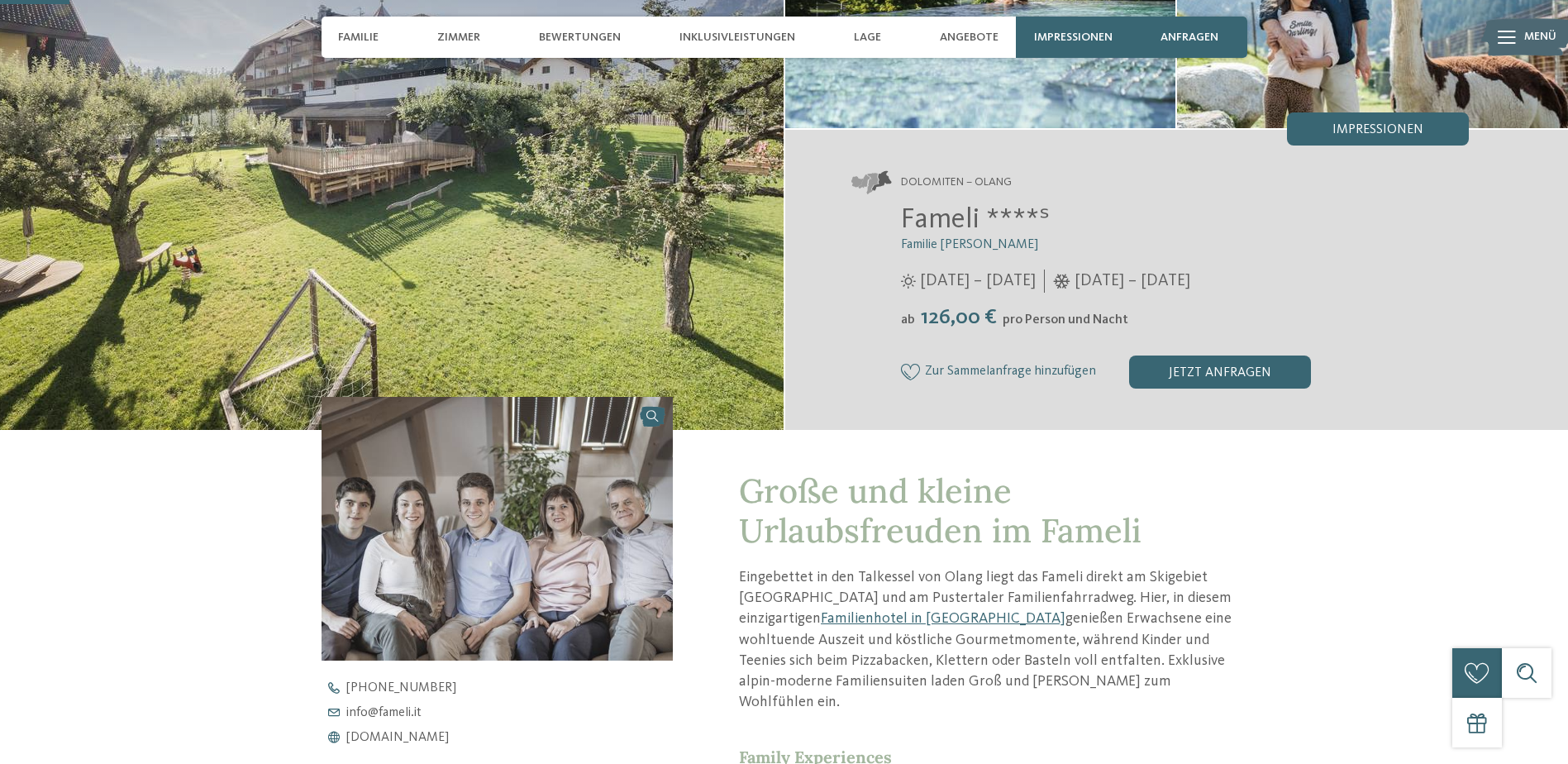
scroll to position [496, 0]
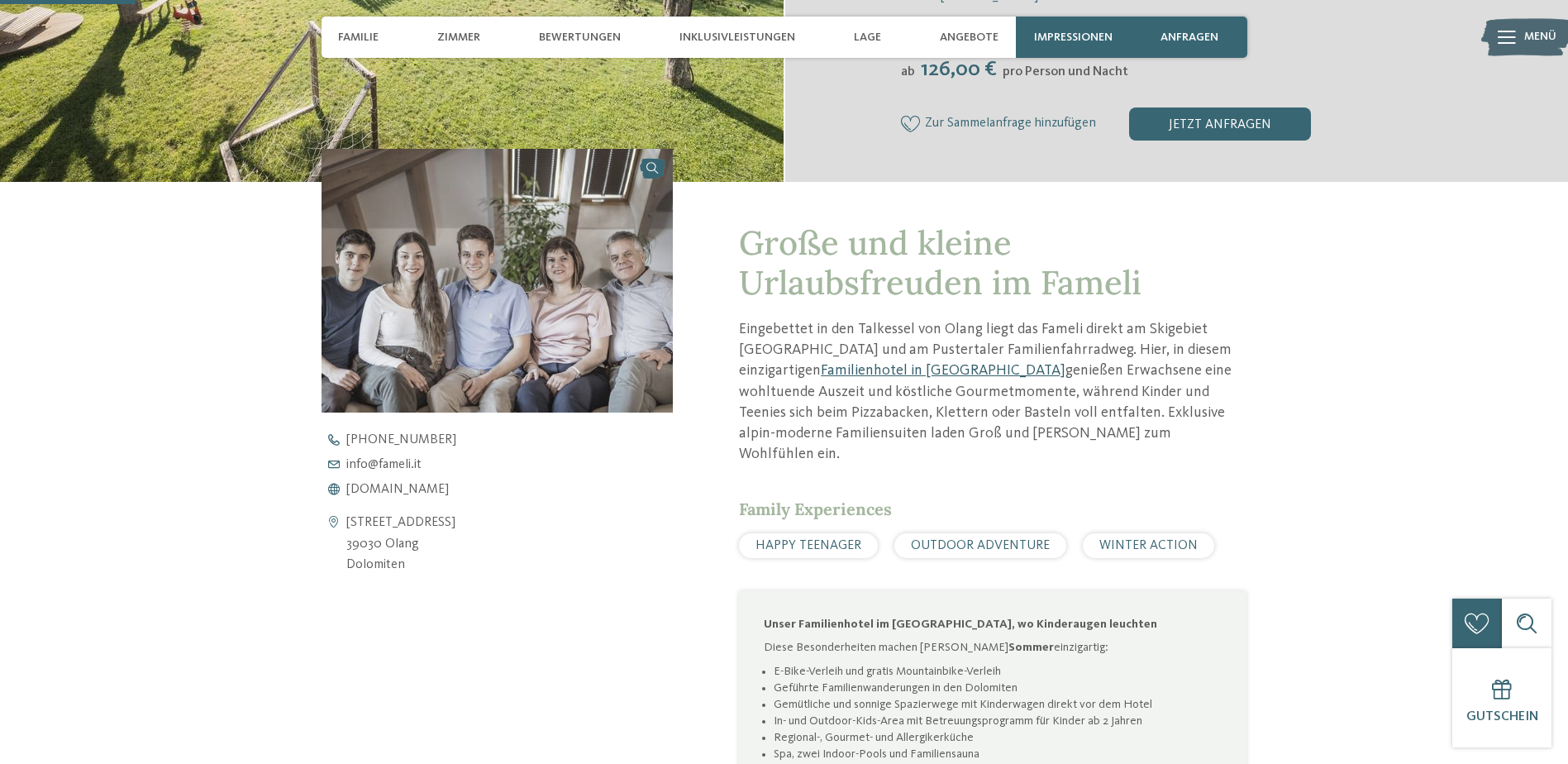
click at [821, 370] on link "Familienhotel in Olang" at bounding box center [942, 370] width 245 height 15
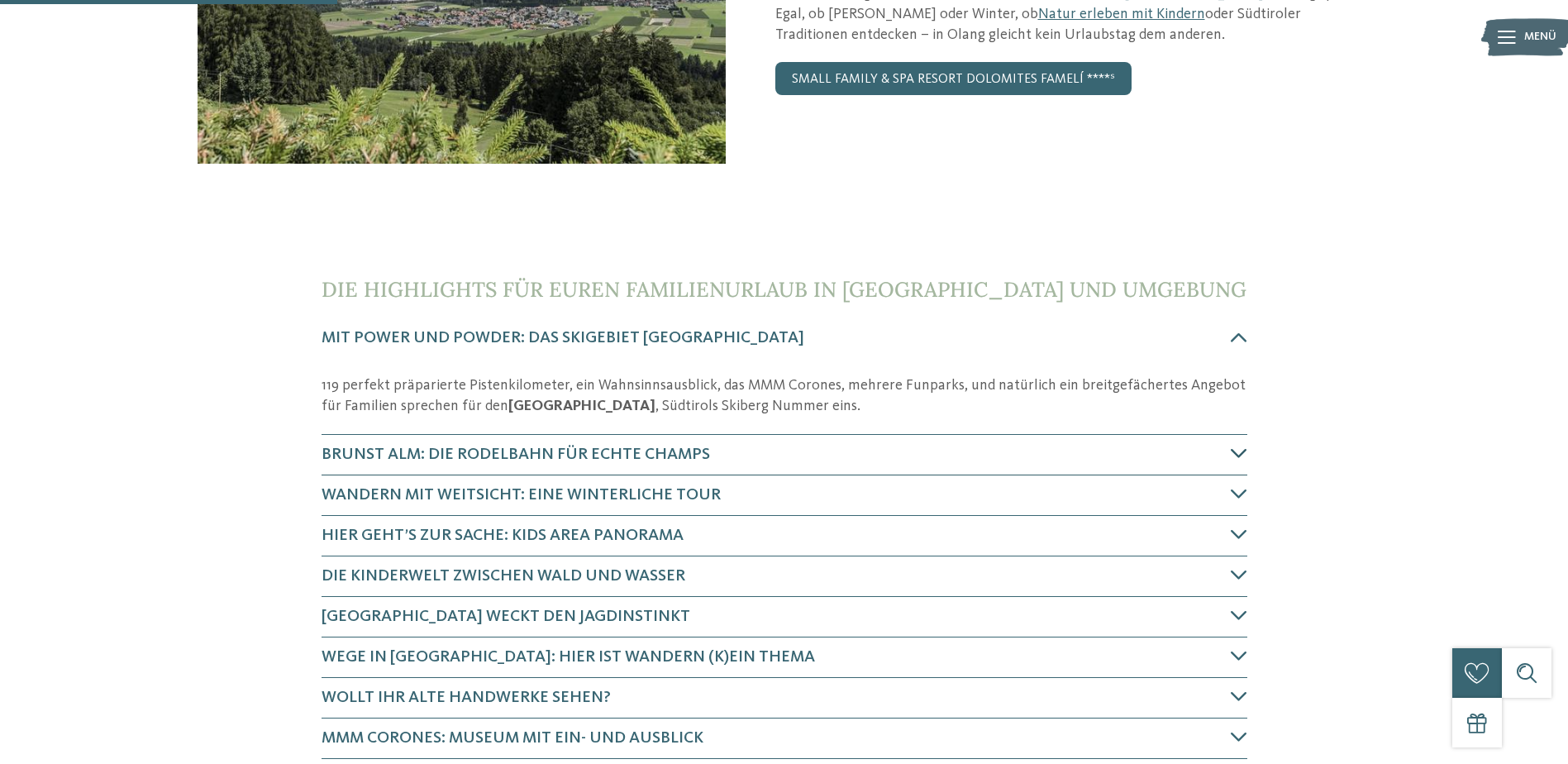
scroll to position [578, 0]
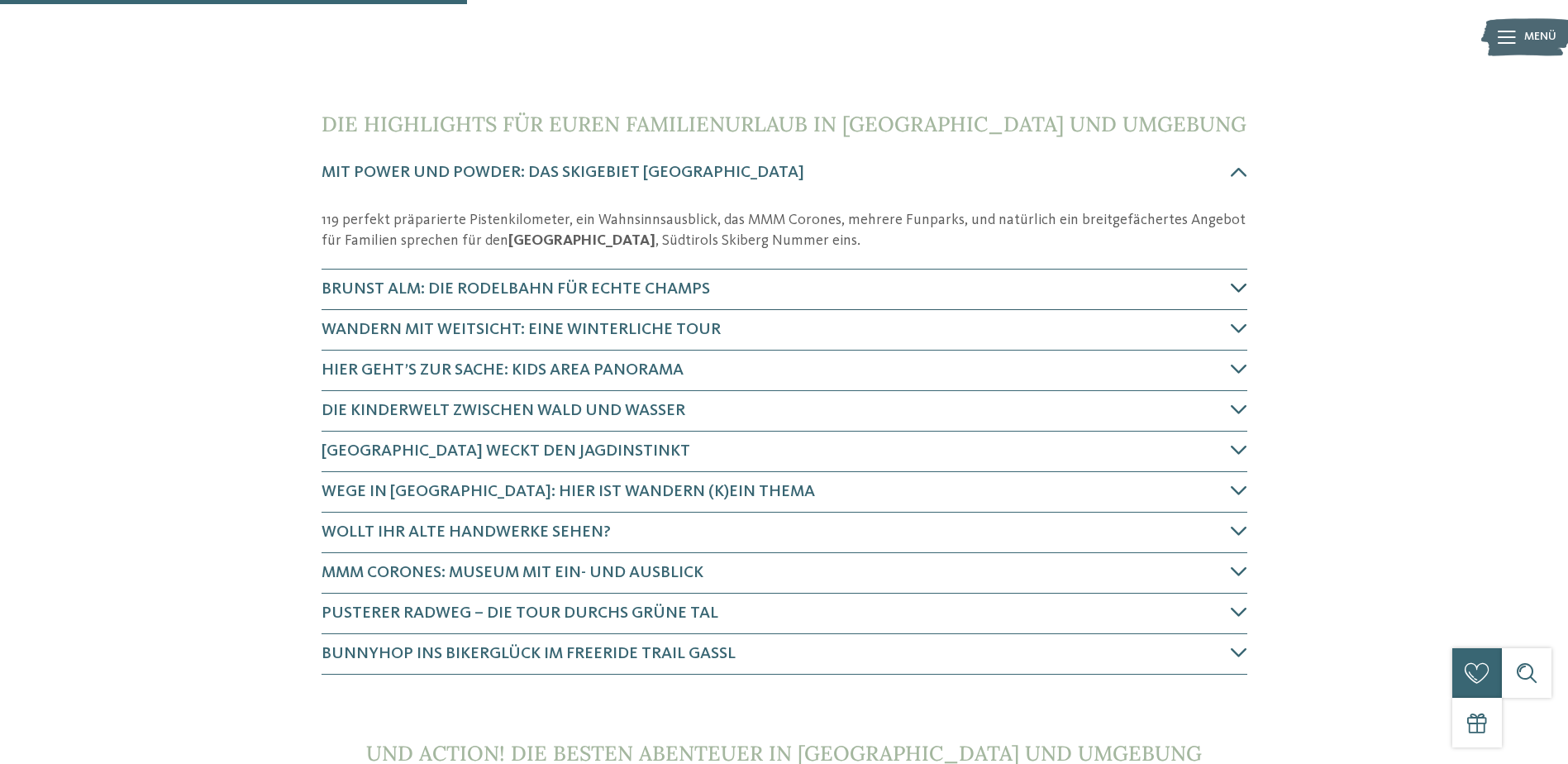
click at [475, 291] on span "Brunst Alm: die Rodelbahn für echte Champs" at bounding box center [516, 290] width 388 height 17
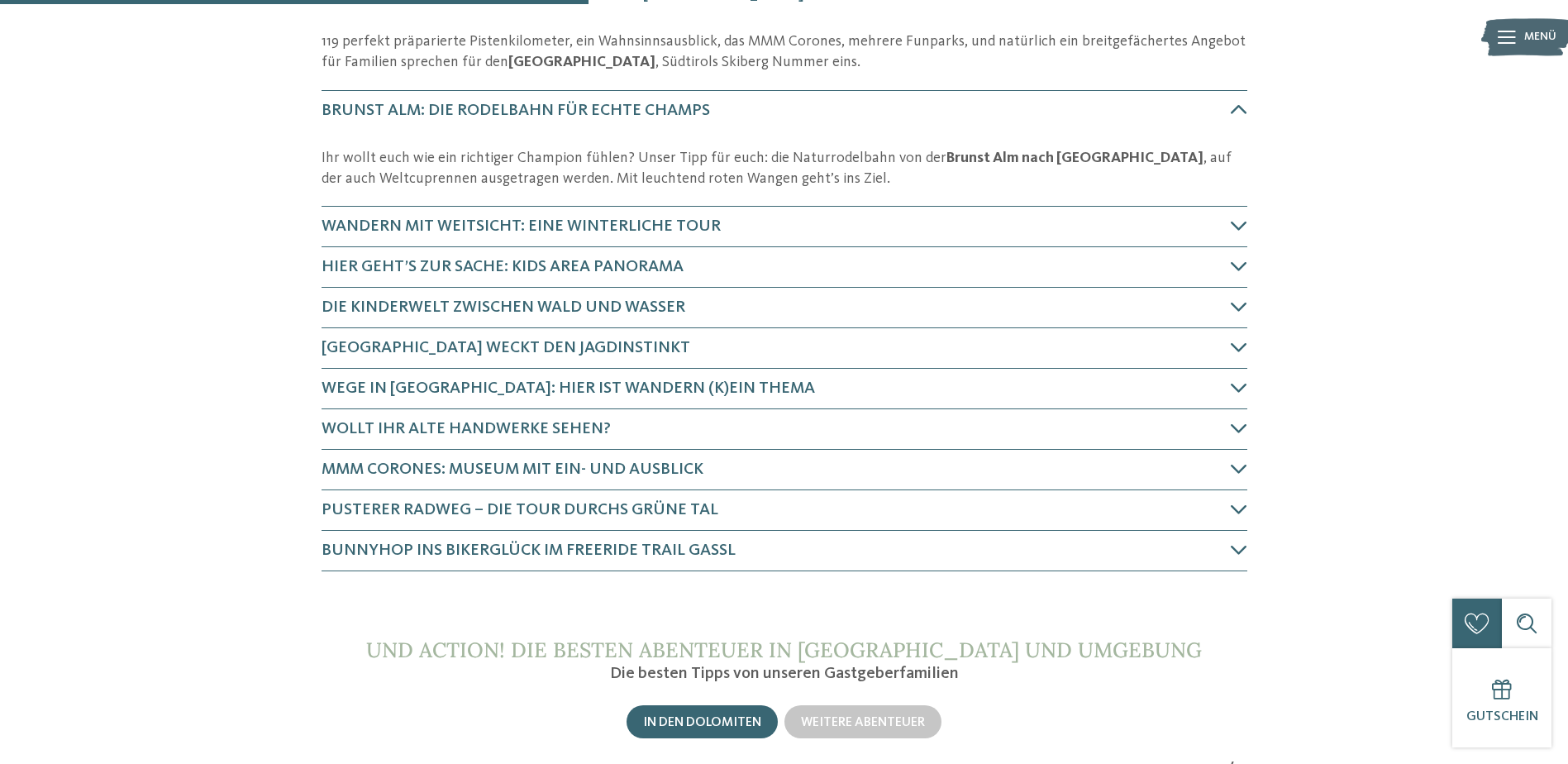
click at [422, 165] on p "Ihr wollt euch wie ein richtiger Champion fühlen? Unser Tipp für euch: die Natu…" at bounding box center [784, 169] width 926 height 41
click at [1237, 112] on icon at bounding box center [1240, 110] width 17 height 17
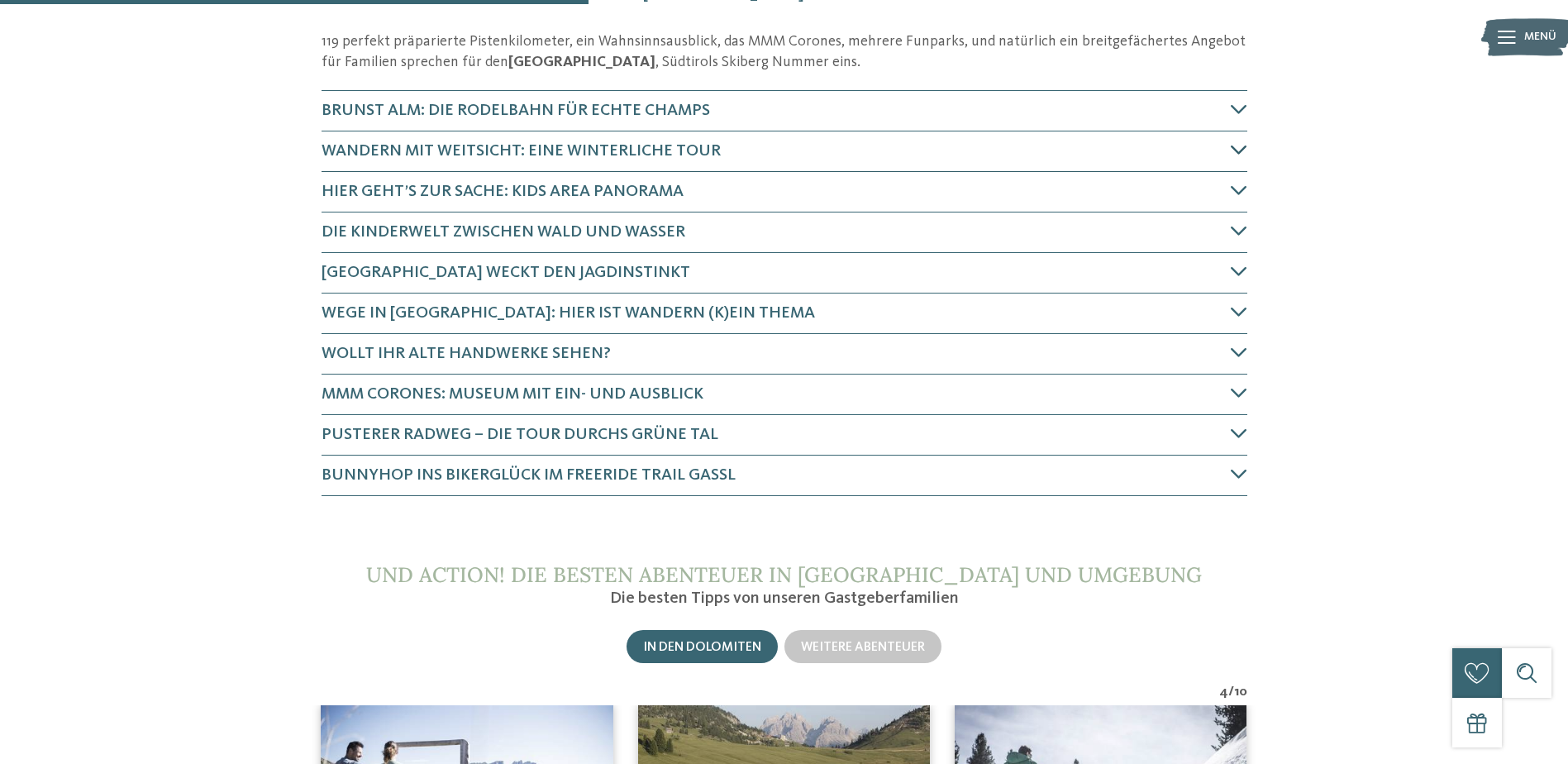
click at [601, 143] on span "Wandern mit Weitsicht: eine winterliche Tour" at bounding box center [521, 152] width 400 height 17
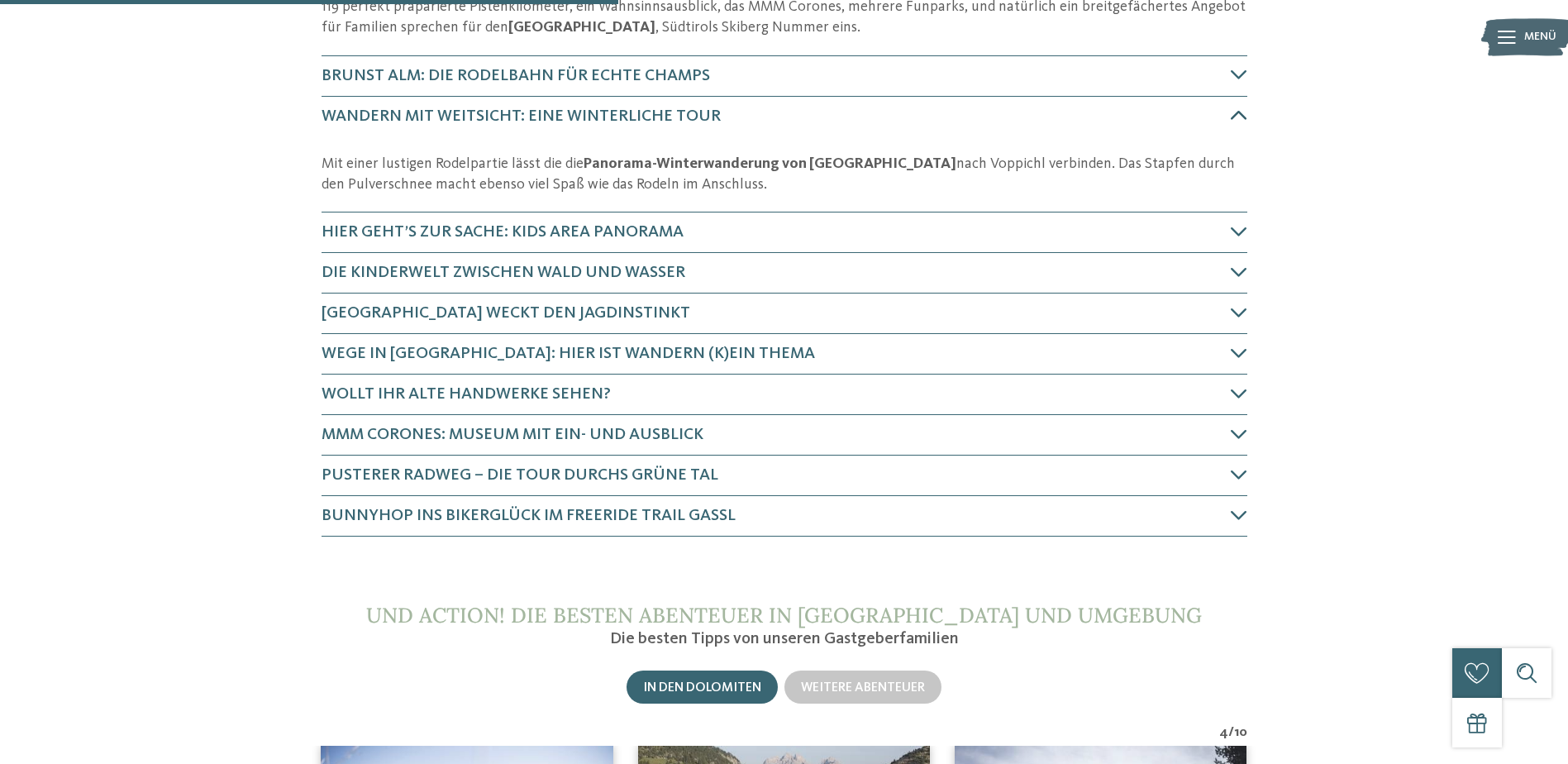
scroll to position [798, 0]
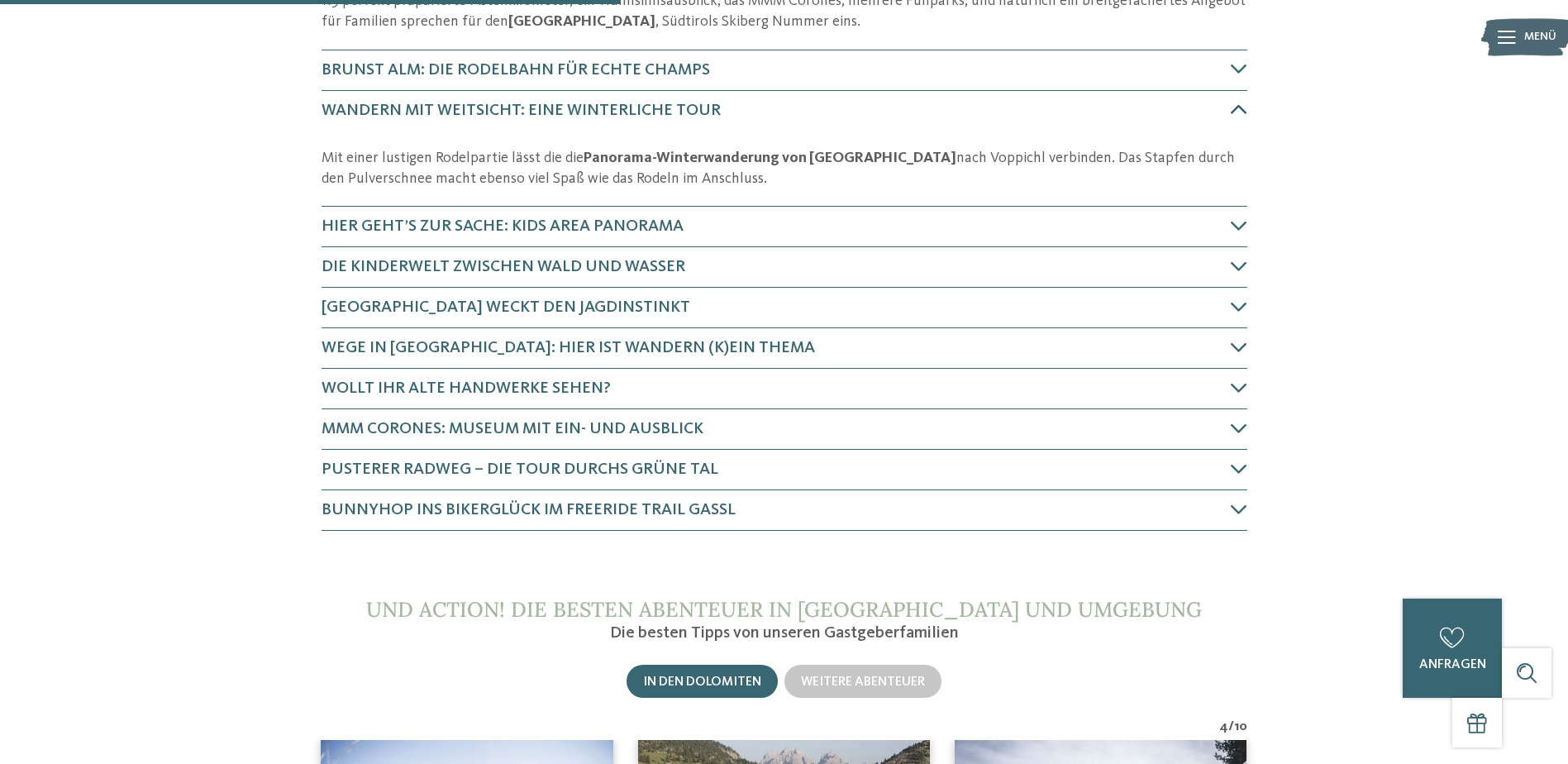
click at [611, 109] on span "Wandern mit Weitsicht: eine winterliche Tour" at bounding box center [521, 111] width 400 height 17
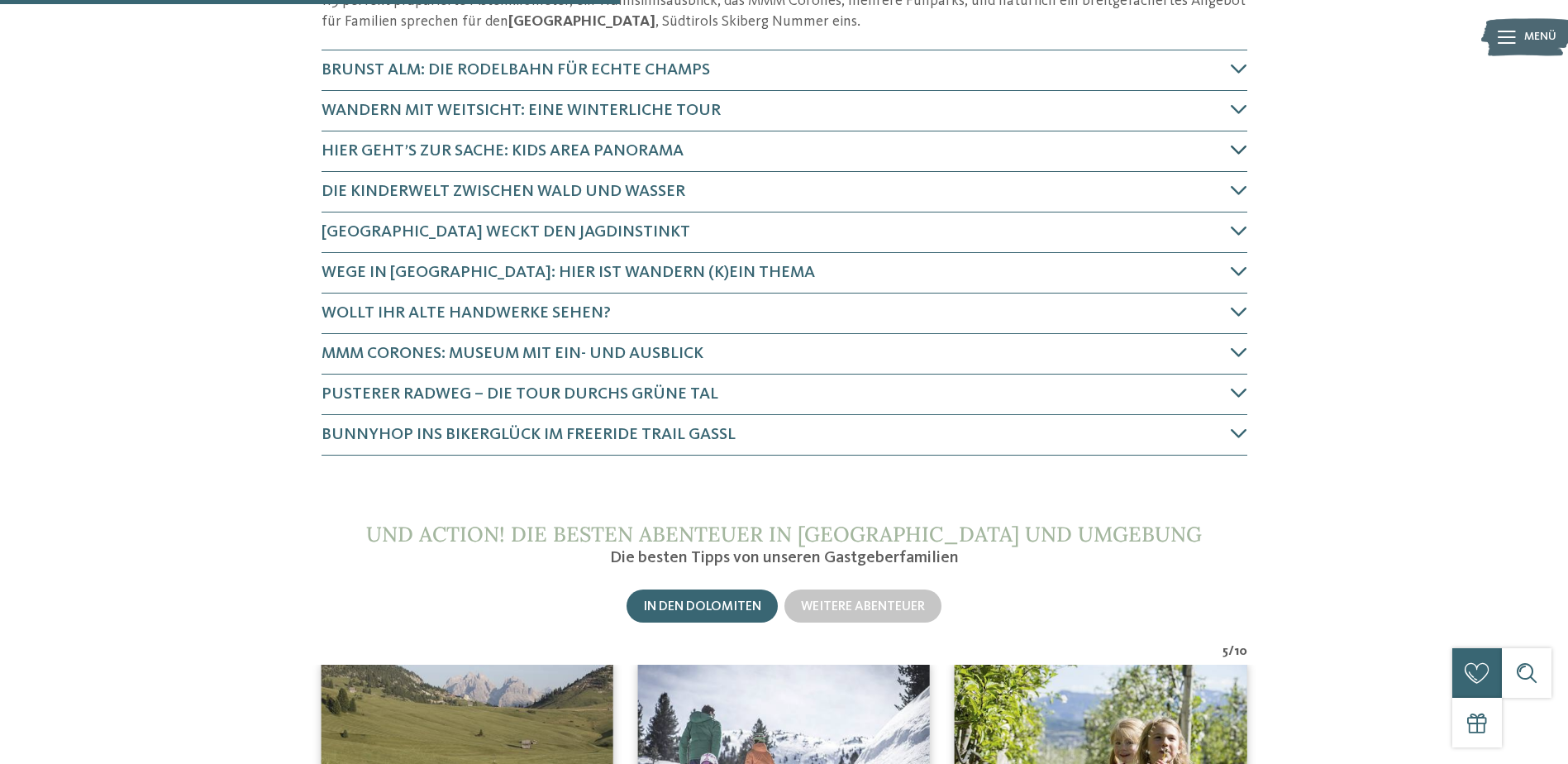
click at [586, 150] on span "Hier geht’s zur Sache: Kids Area Panorama" at bounding box center [503, 152] width 362 height 17
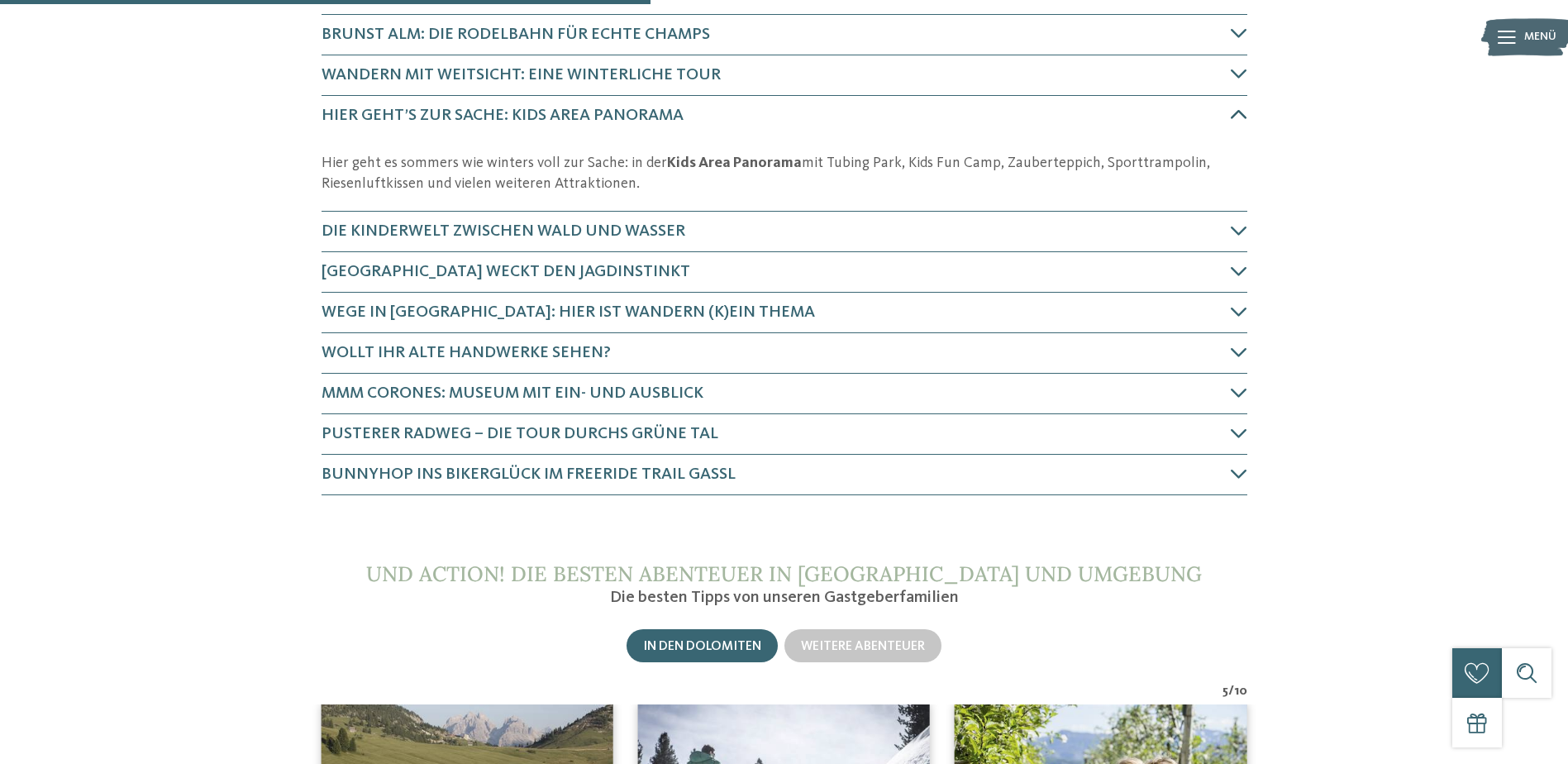
scroll to position [838, 0]
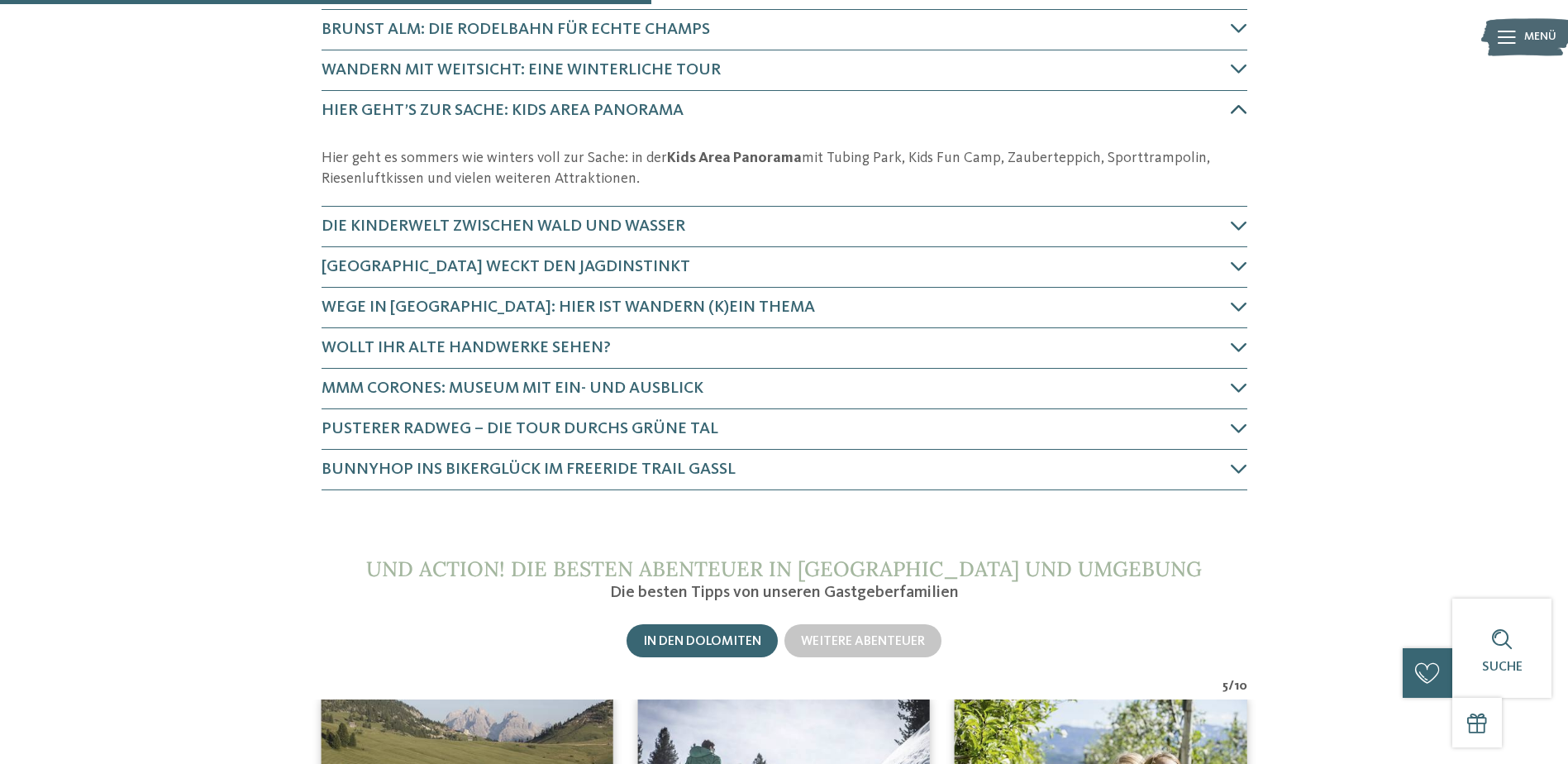
click at [1239, 108] on icon at bounding box center [1240, 110] width 17 height 17
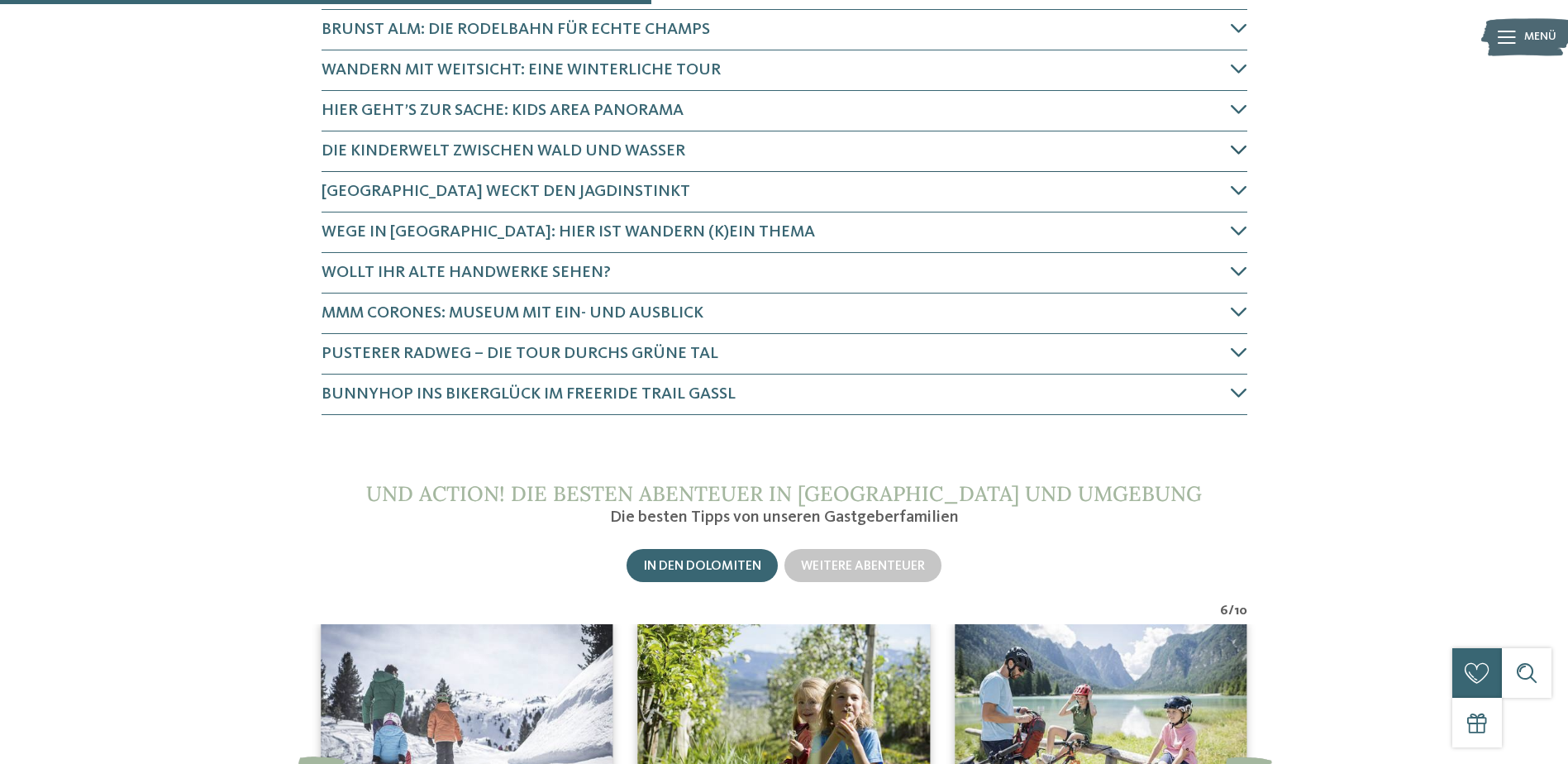
click at [571, 150] on span "Die Kinderwelt zwischen Wald und Wasser" at bounding box center [504, 152] width 364 height 17
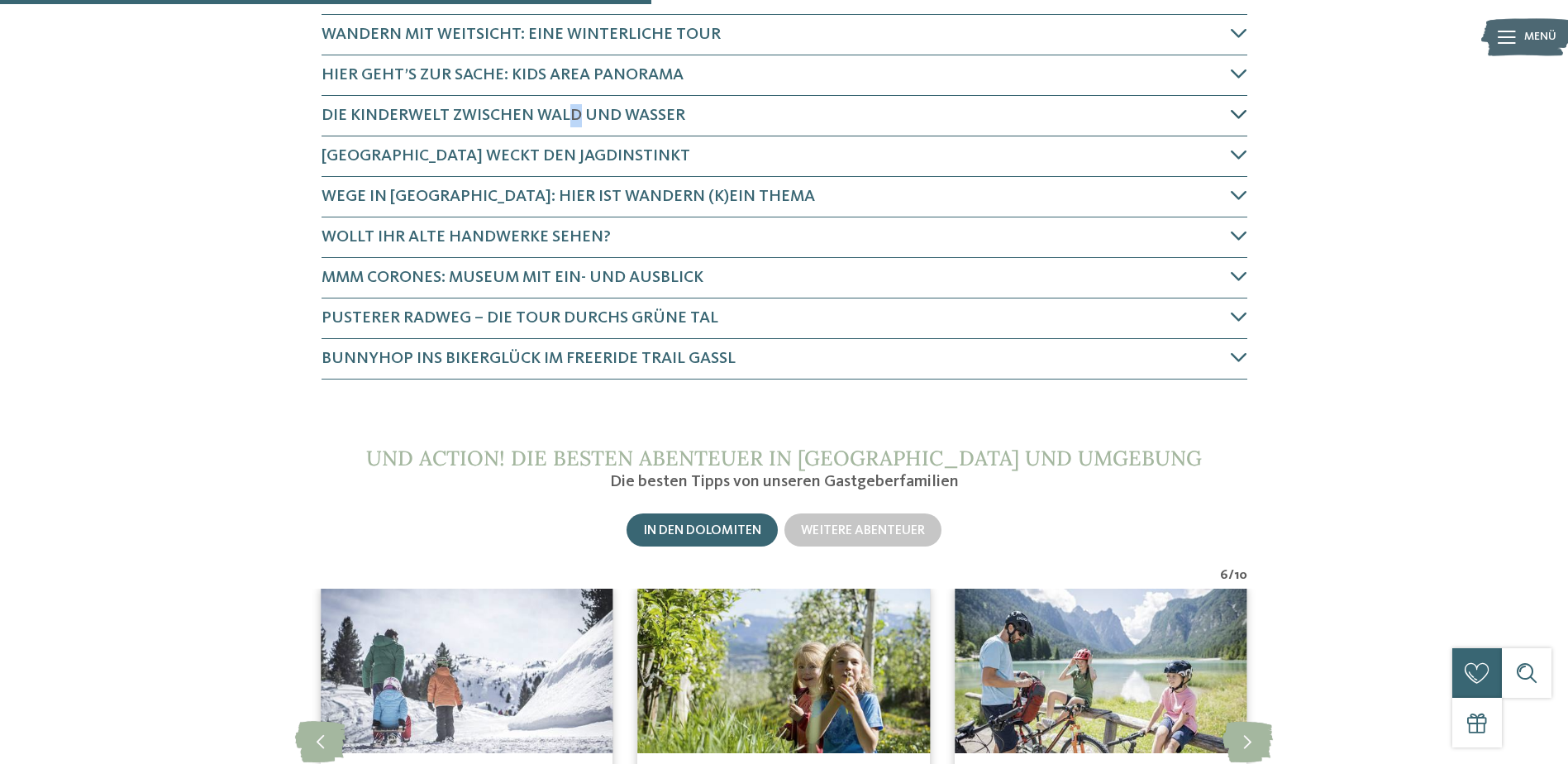
scroll to position [878, 0]
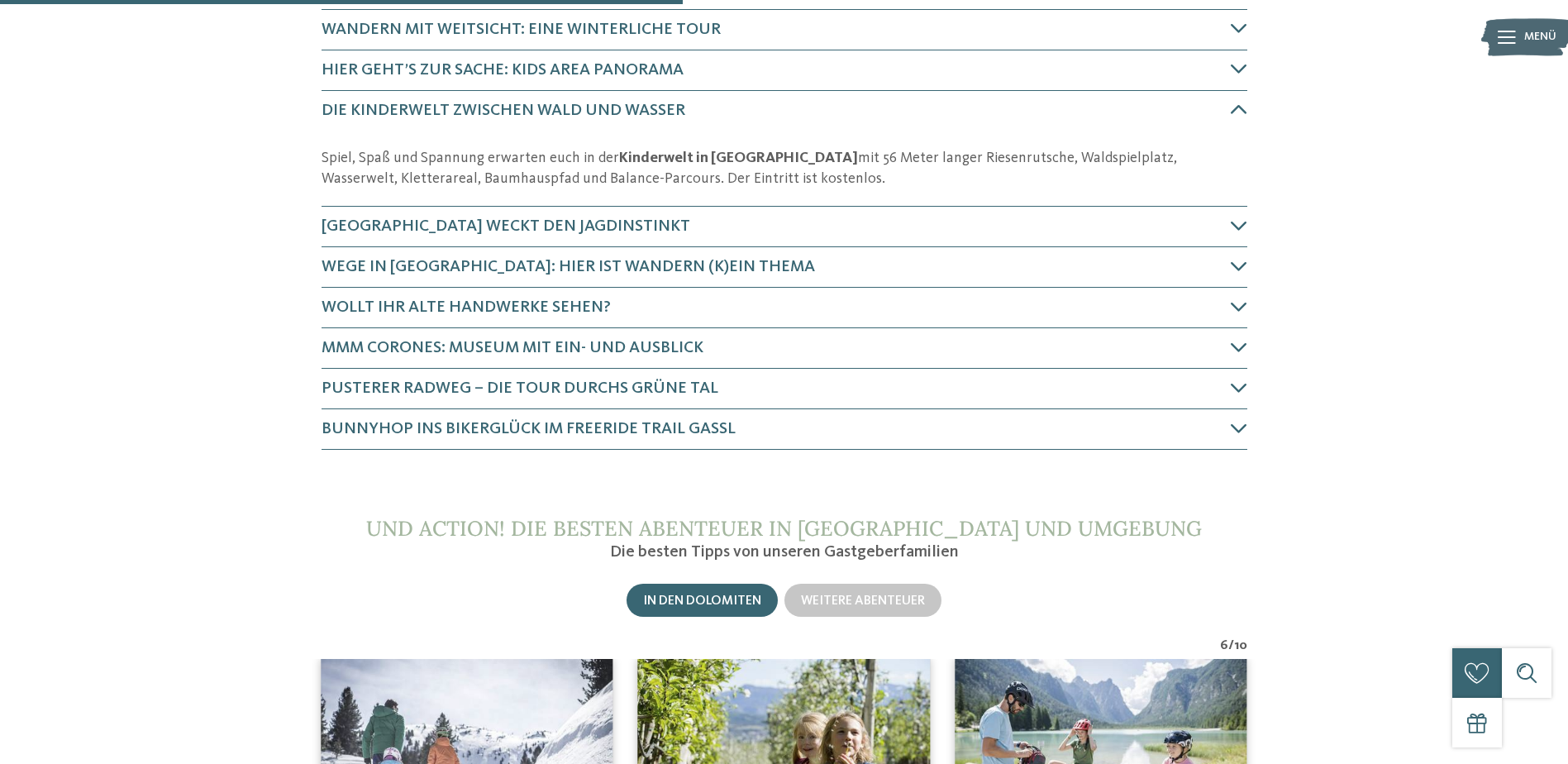
click at [391, 161] on p "Spiel, Spaß und Spannung erwarten euch in der Kinderwelt in [GEOGRAPHIC_DATA] m…" at bounding box center [784, 169] width 926 height 41
click at [1234, 114] on icon at bounding box center [1240, 110] width 17 height 17
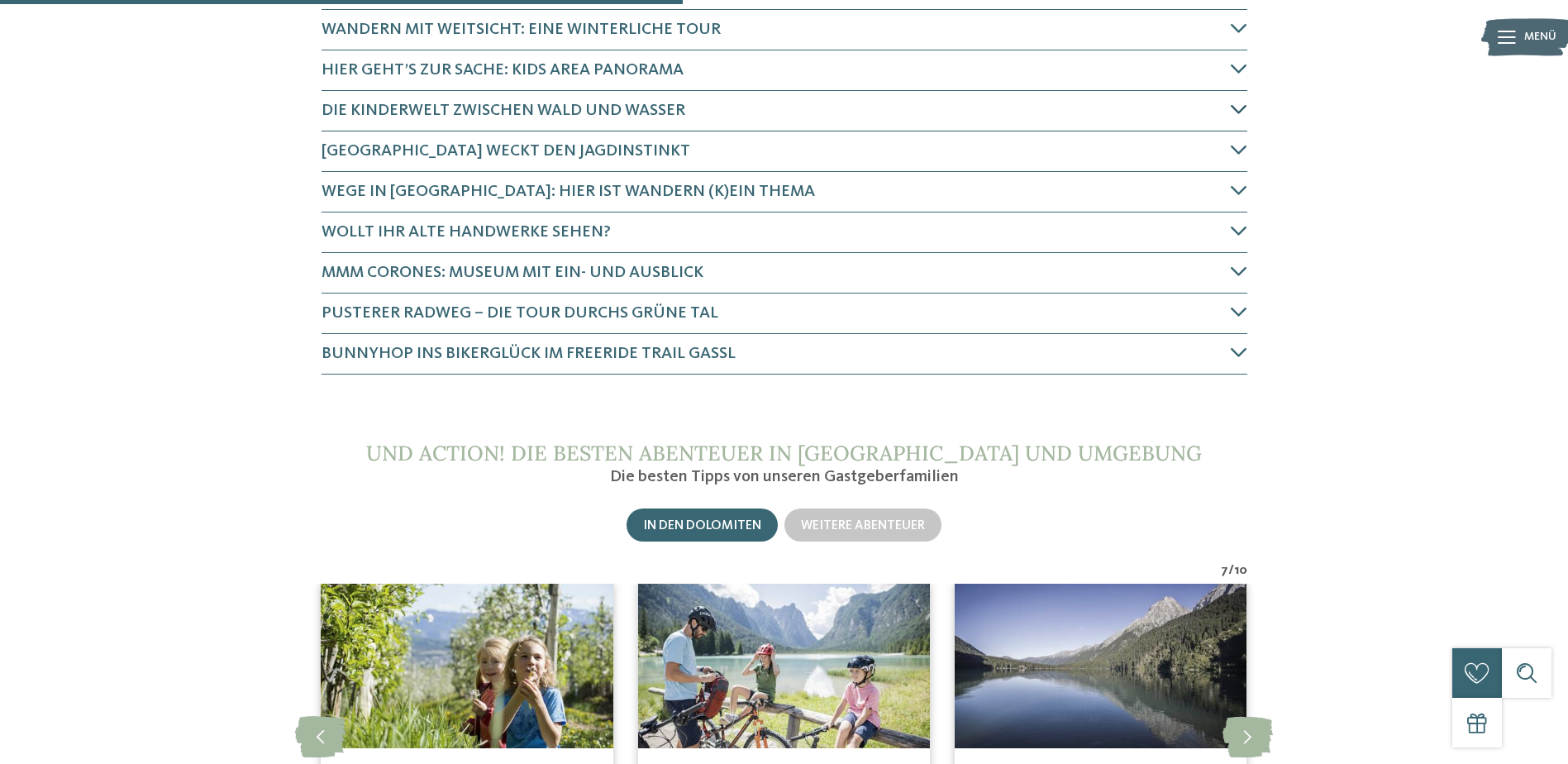
click at [1233, 114] on icon at bounding box center [1240, 110] width 17 height 17
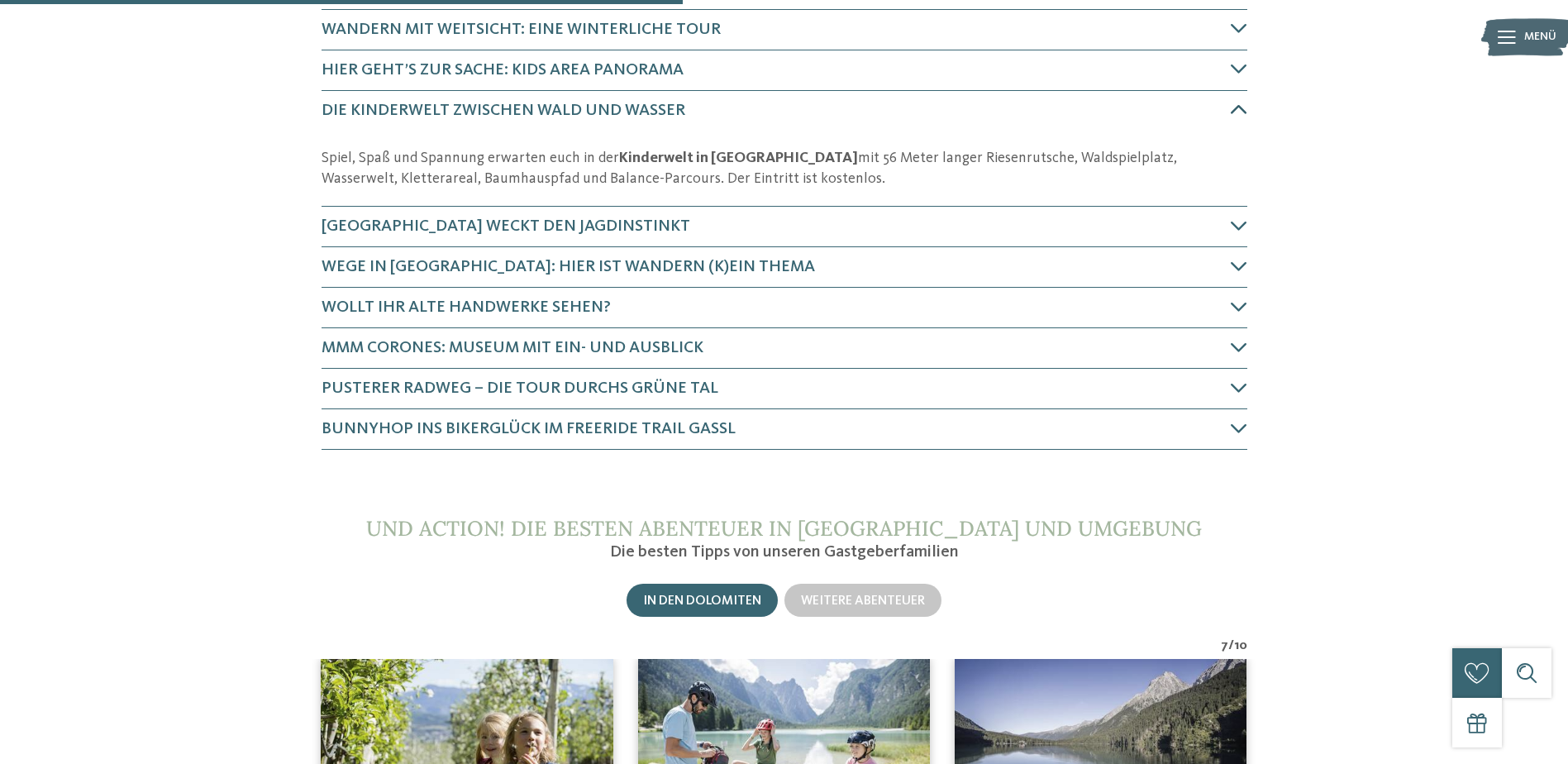
click at [1234, 114] on icon at bounding box center [1240, 110] width 17 height 17
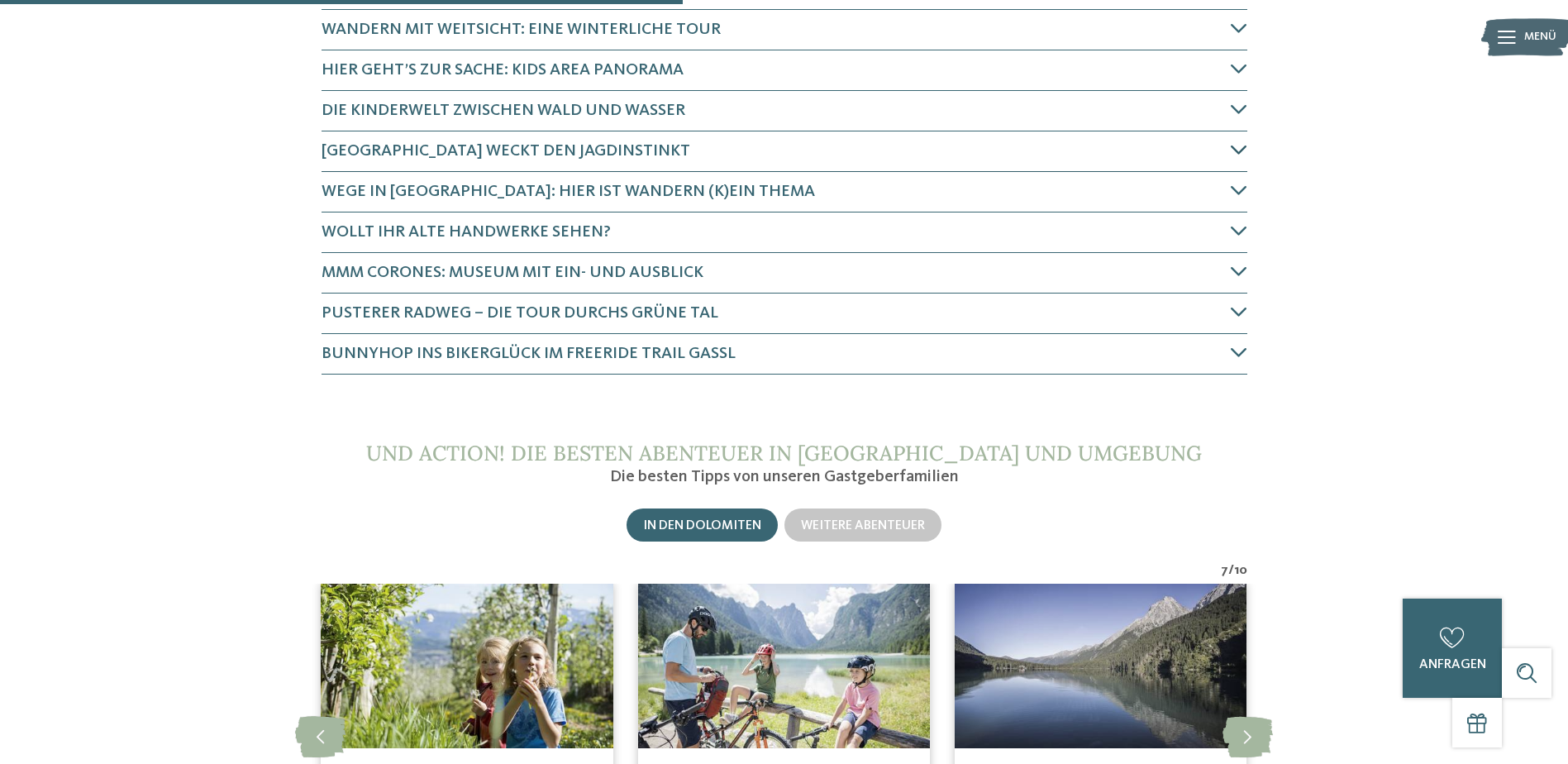
click at [485, 146] on span "[GEOGRAPHIC_DATA] weckt den Jagdinstinkt" at bounding box center [505, 152] width 369 height 17
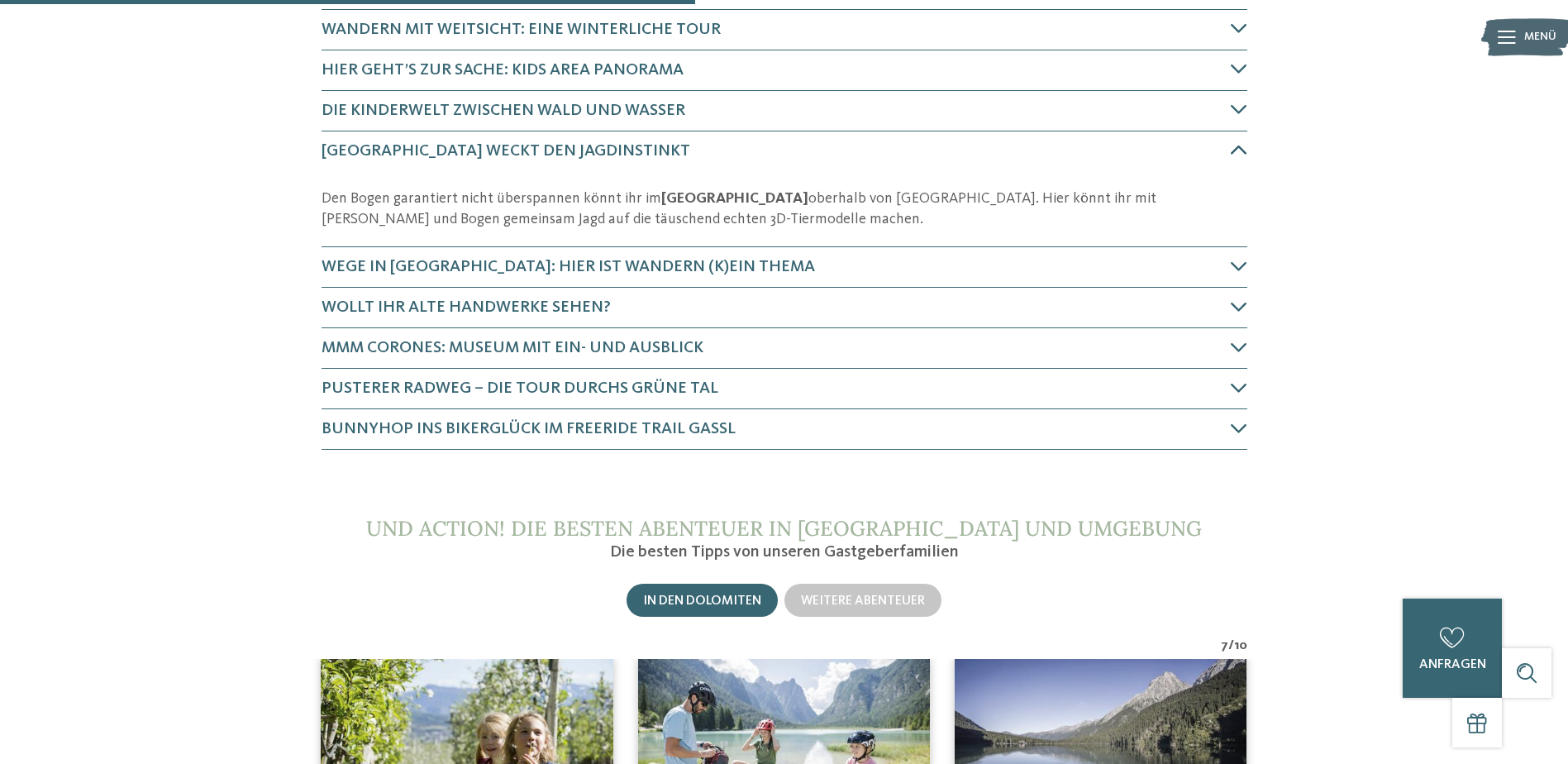
scroll to position [919, 0]
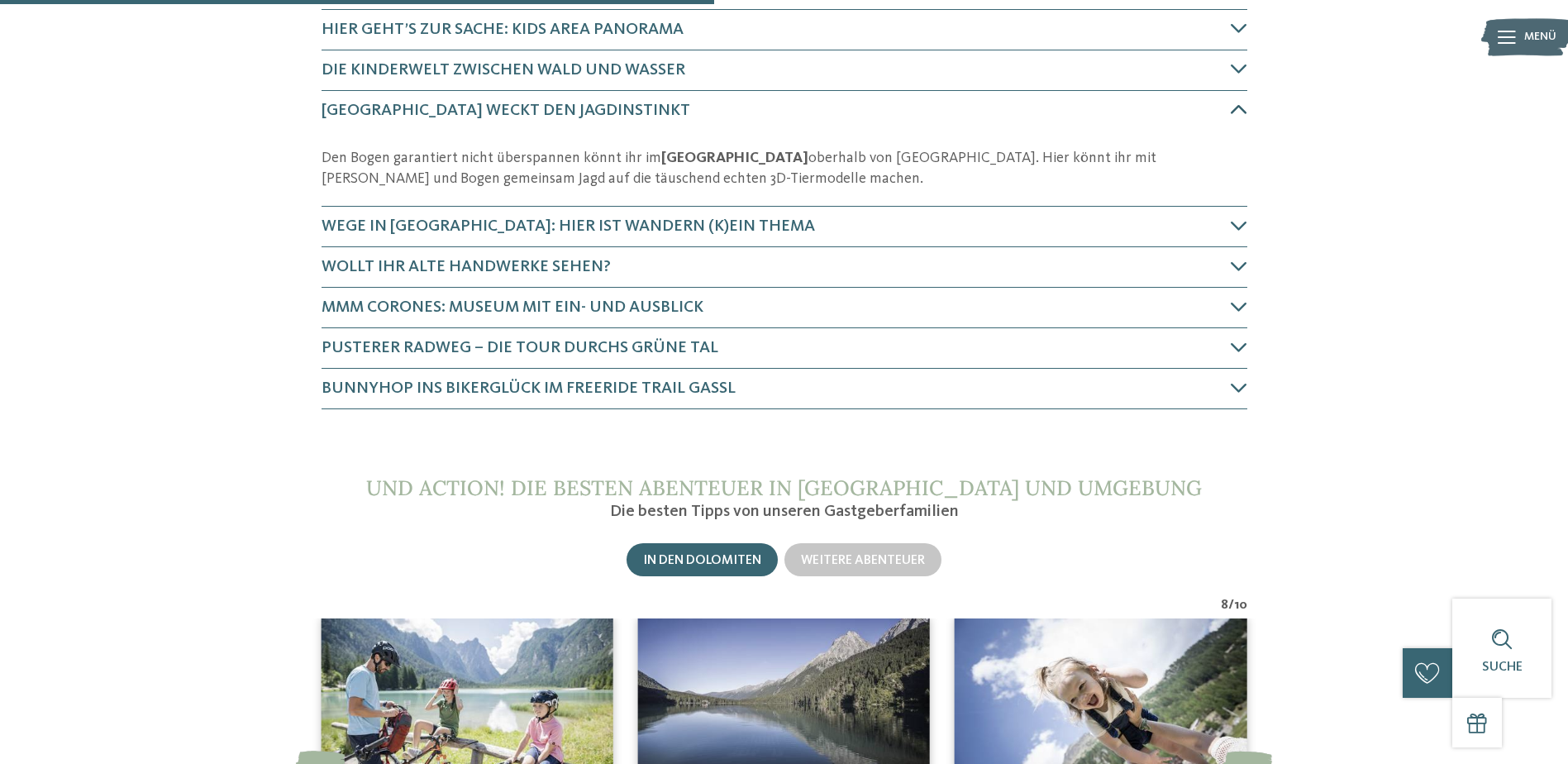
click at [1237, 111] on icon at bounding box center [1240, 110] width 17 height 17
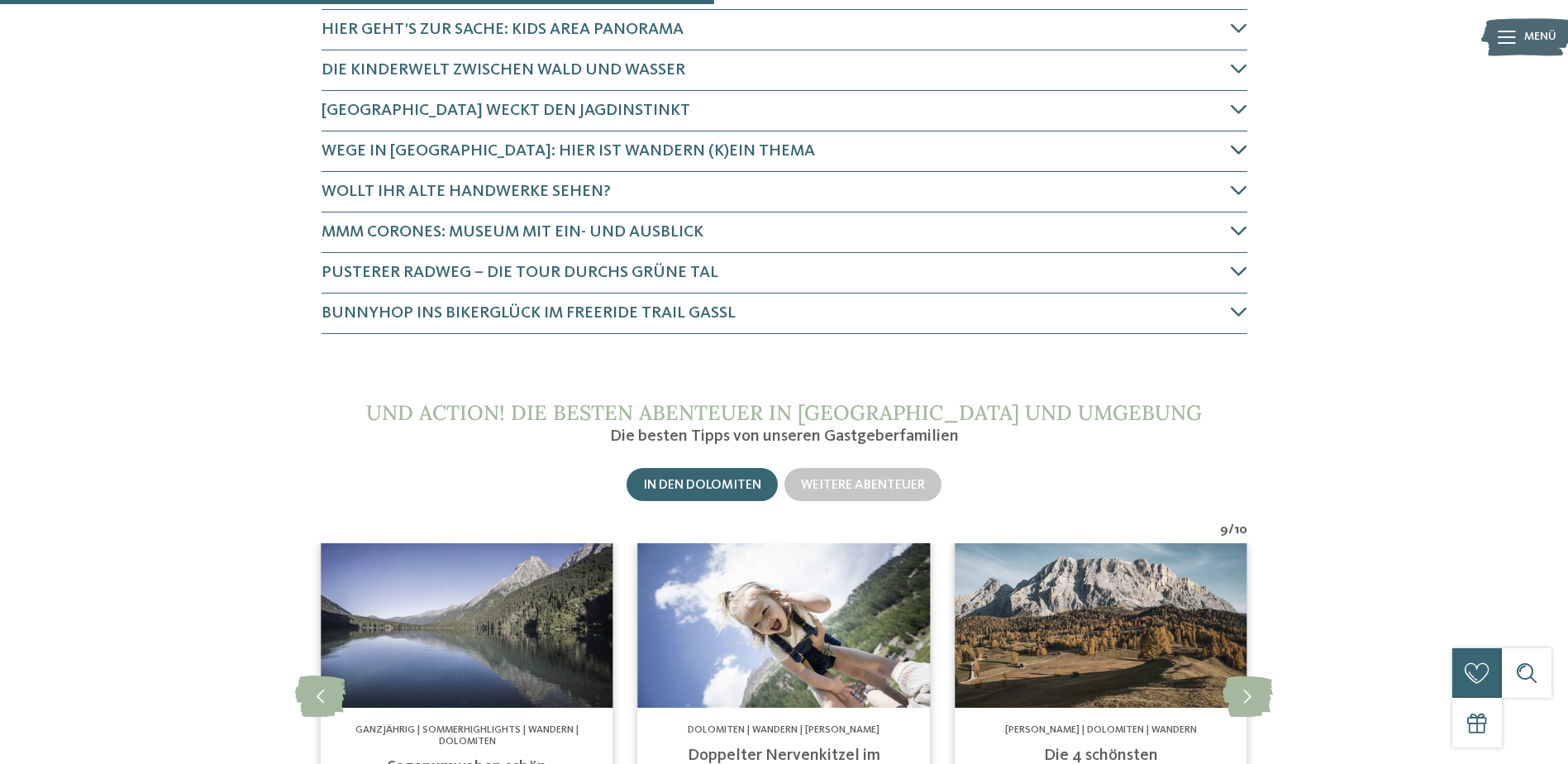
click at [591, 150] on span "Wege in [GEOGRAPHIC_DATA]: Hier ist Wandern (k)ein Thema" at bounding box center [568, 152] width 493 height 17
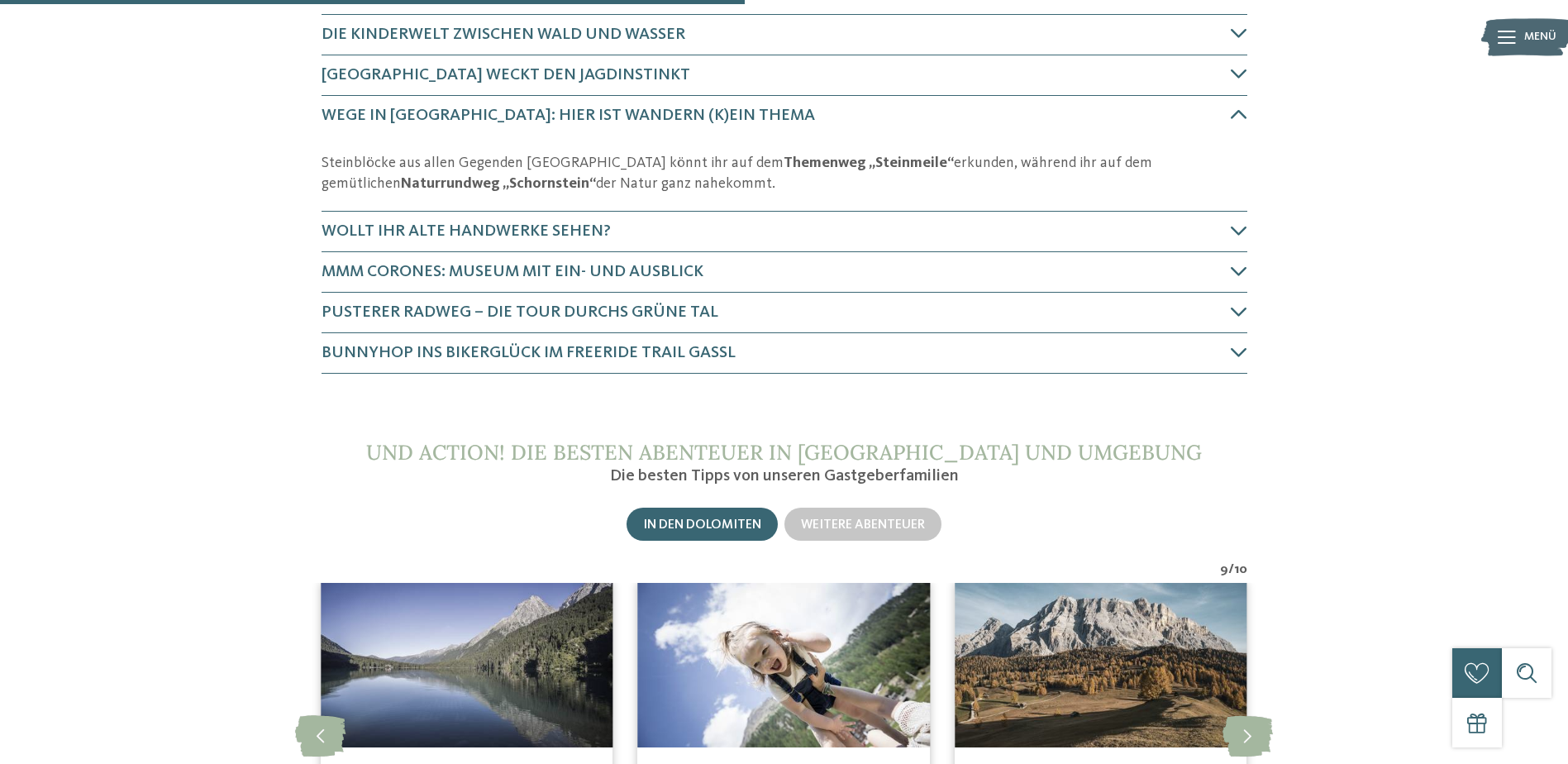
scroll to position [960, 0]
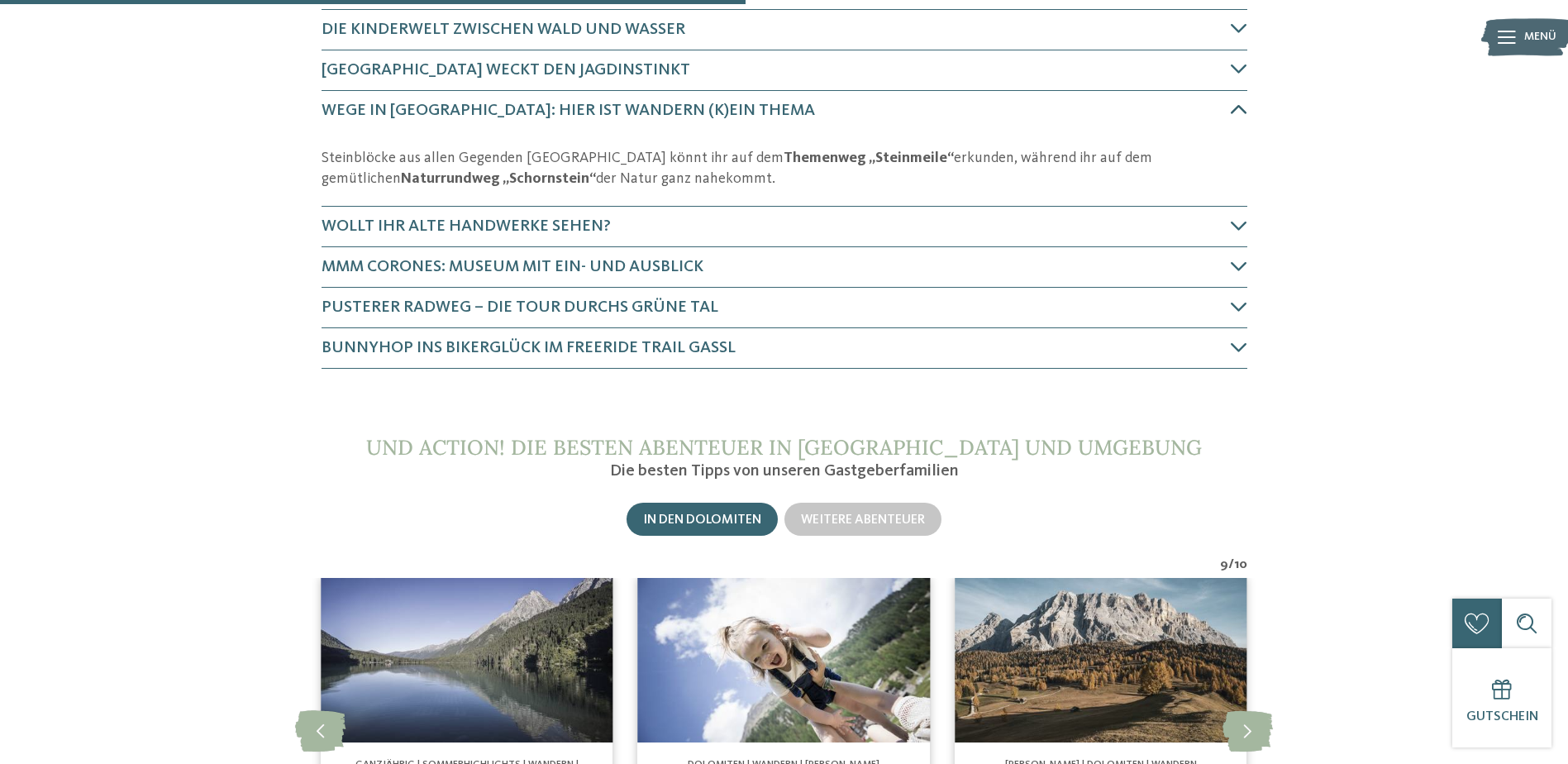
click at [1236, 115] on icon at bounding box center [1240, 110] width 17 height 17
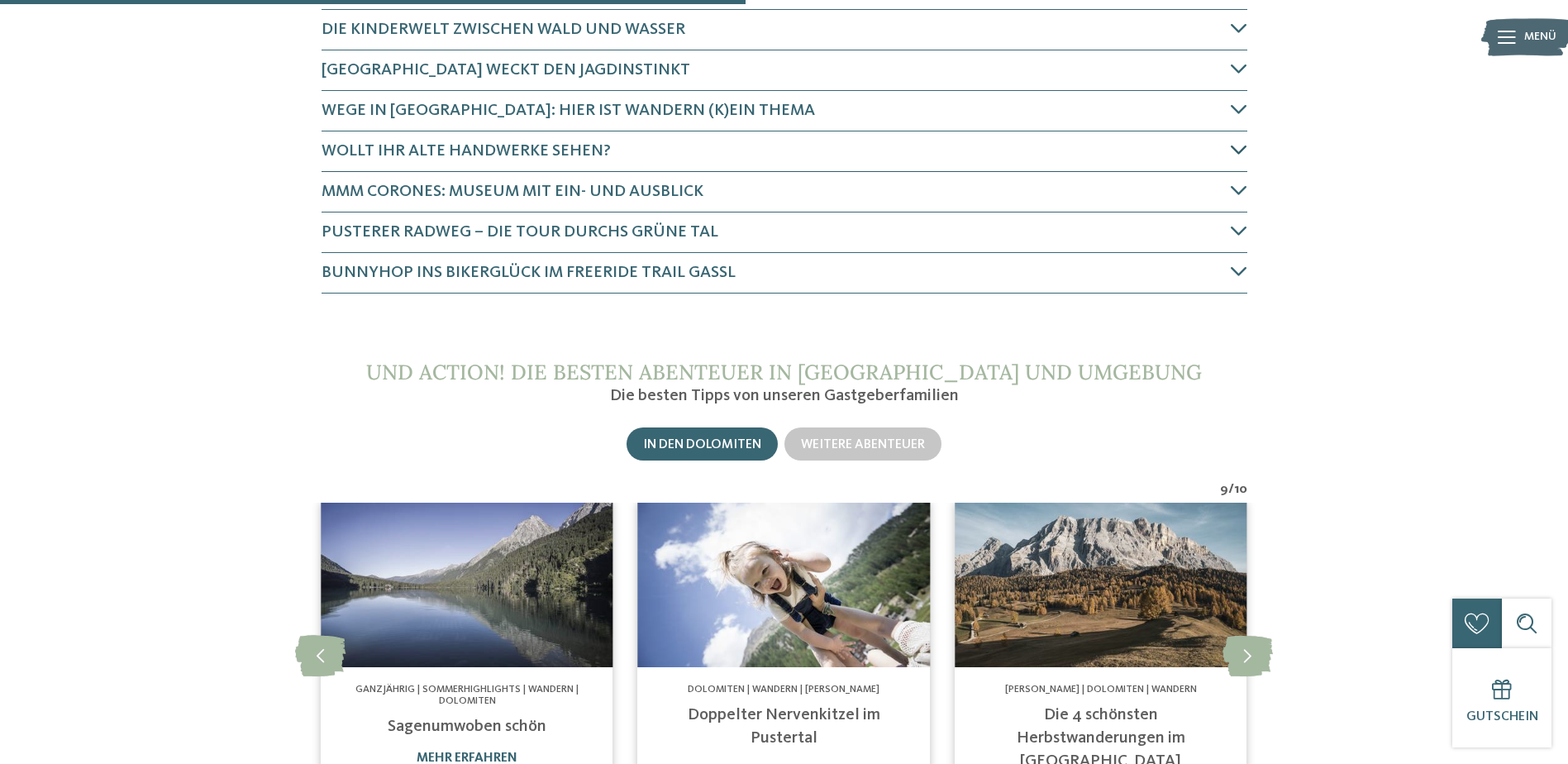
click at [489, 153] on span "Wollt ihr alte Handwerke sehen?" at bounding box center [466, 152] width 290 height 17
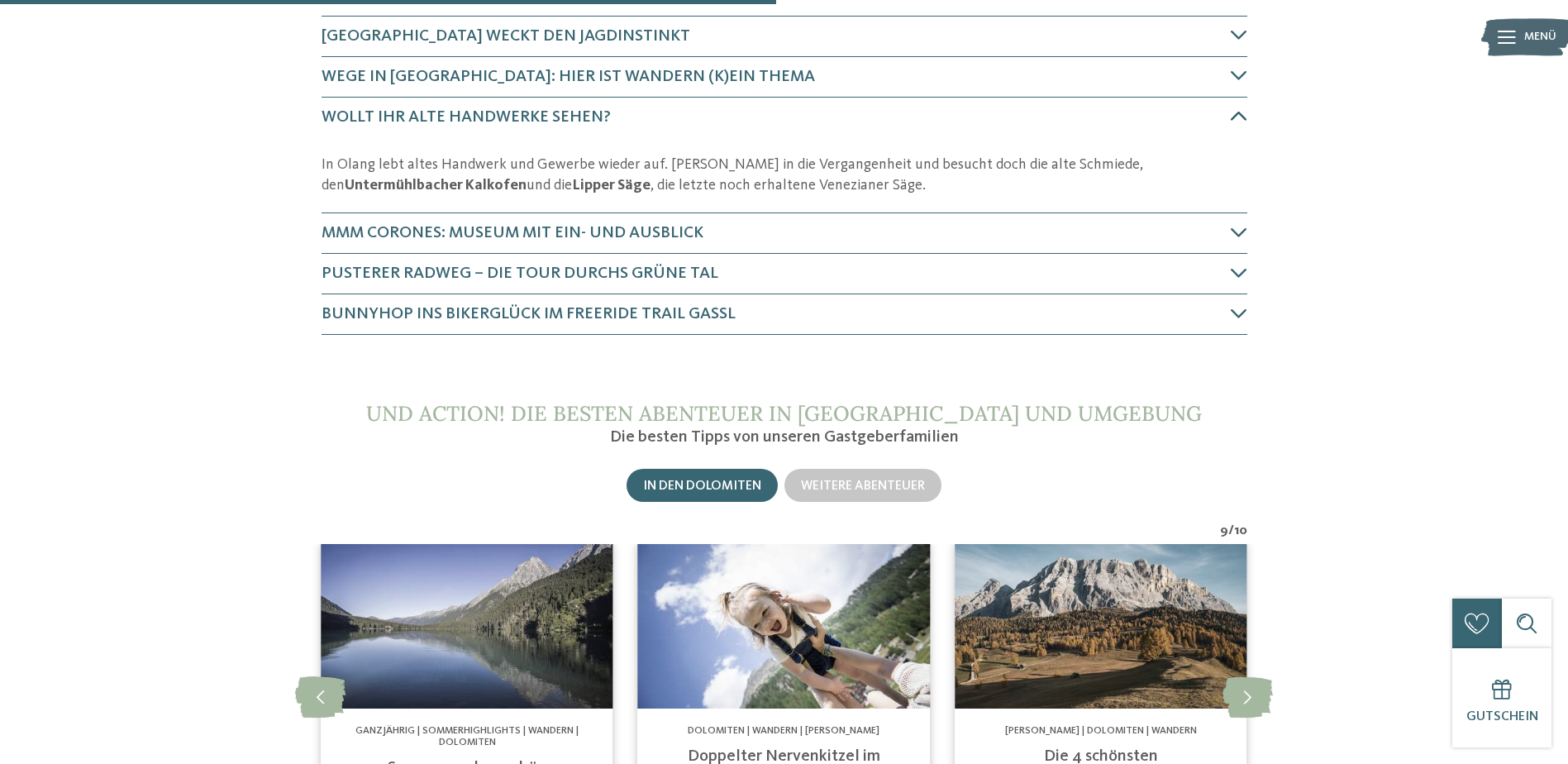
scroll to position [1000, 0]
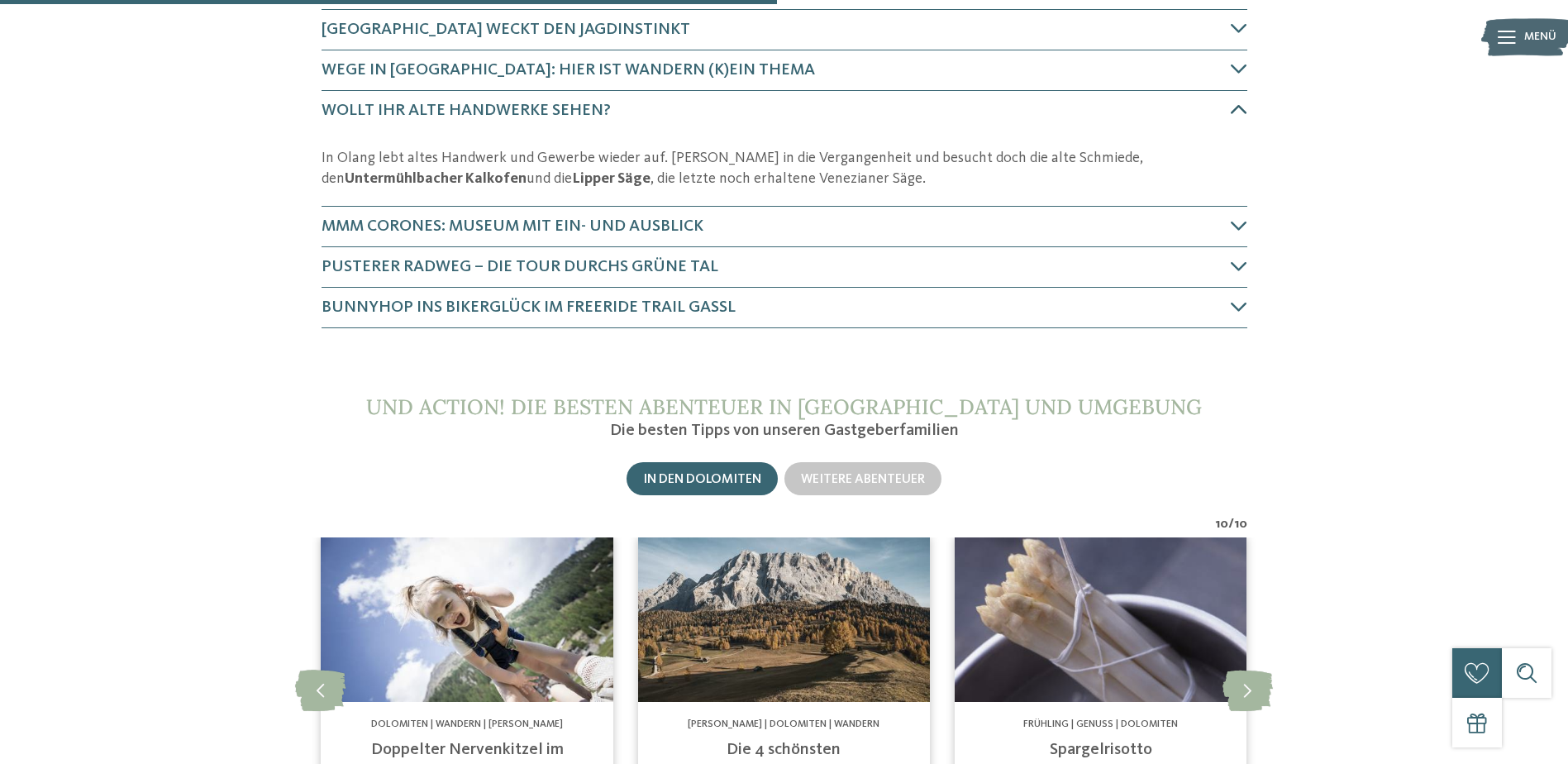
click at [1232, 104] on icon at bounding box center [1240, 110] width 17 height 17
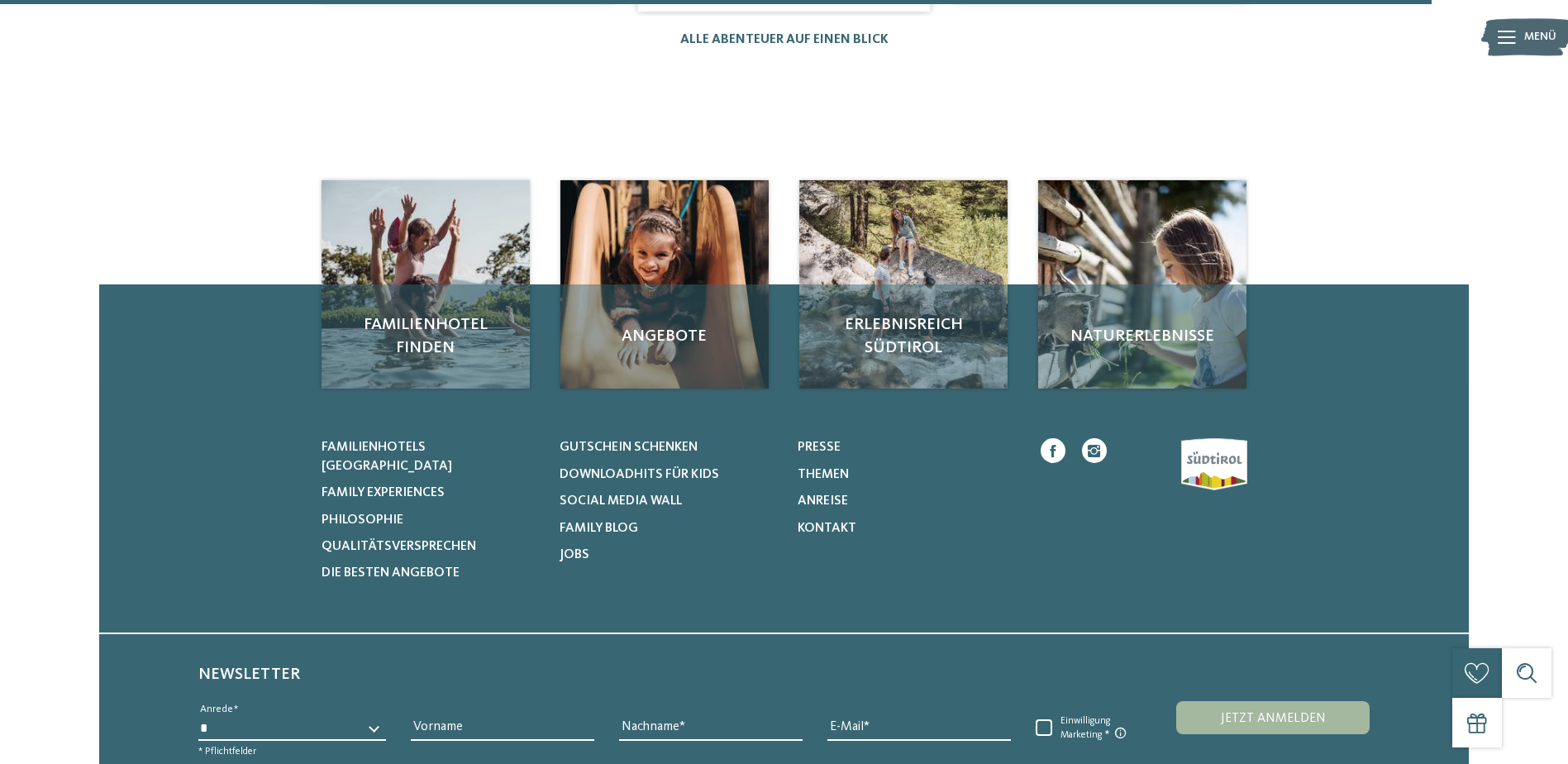
scroll to position [1942, 0]
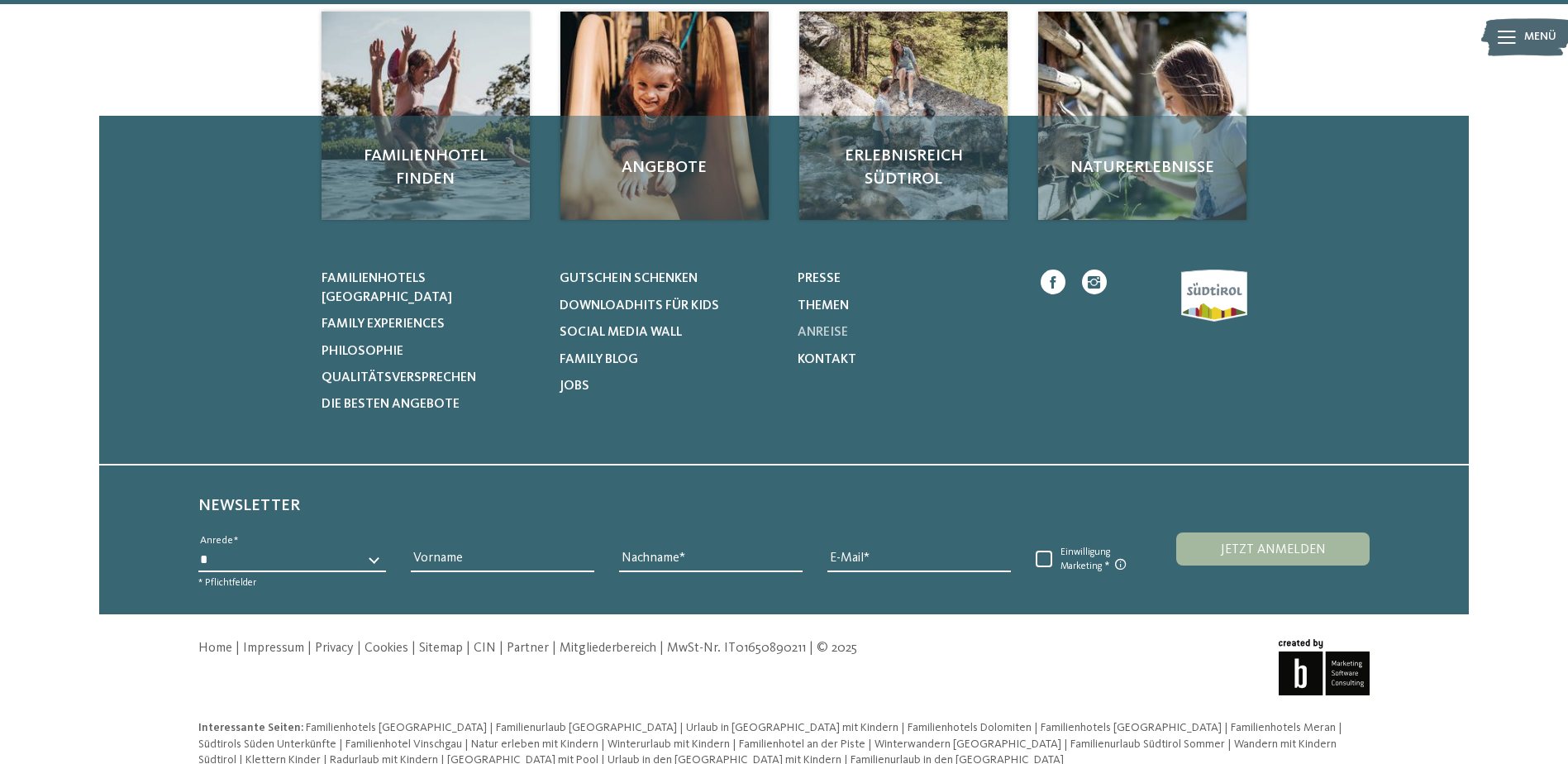
click at [838, 325] on span "Anreise" at bounding box center [823, 332] width 51 height 13
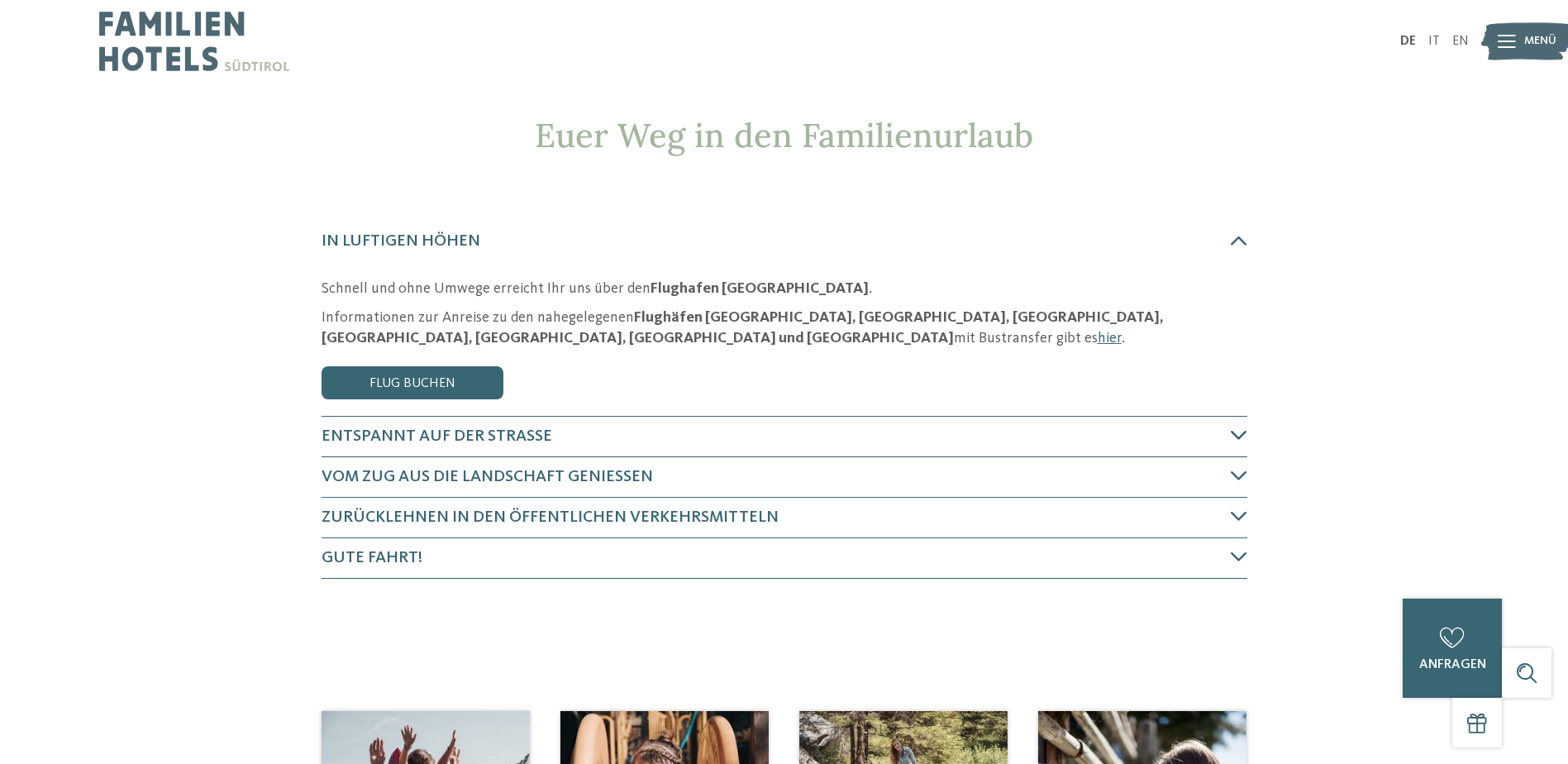
click at [442, 442] on span "Entspannt auf der Straße" at bounding box center [437, 437] width 231 height 17
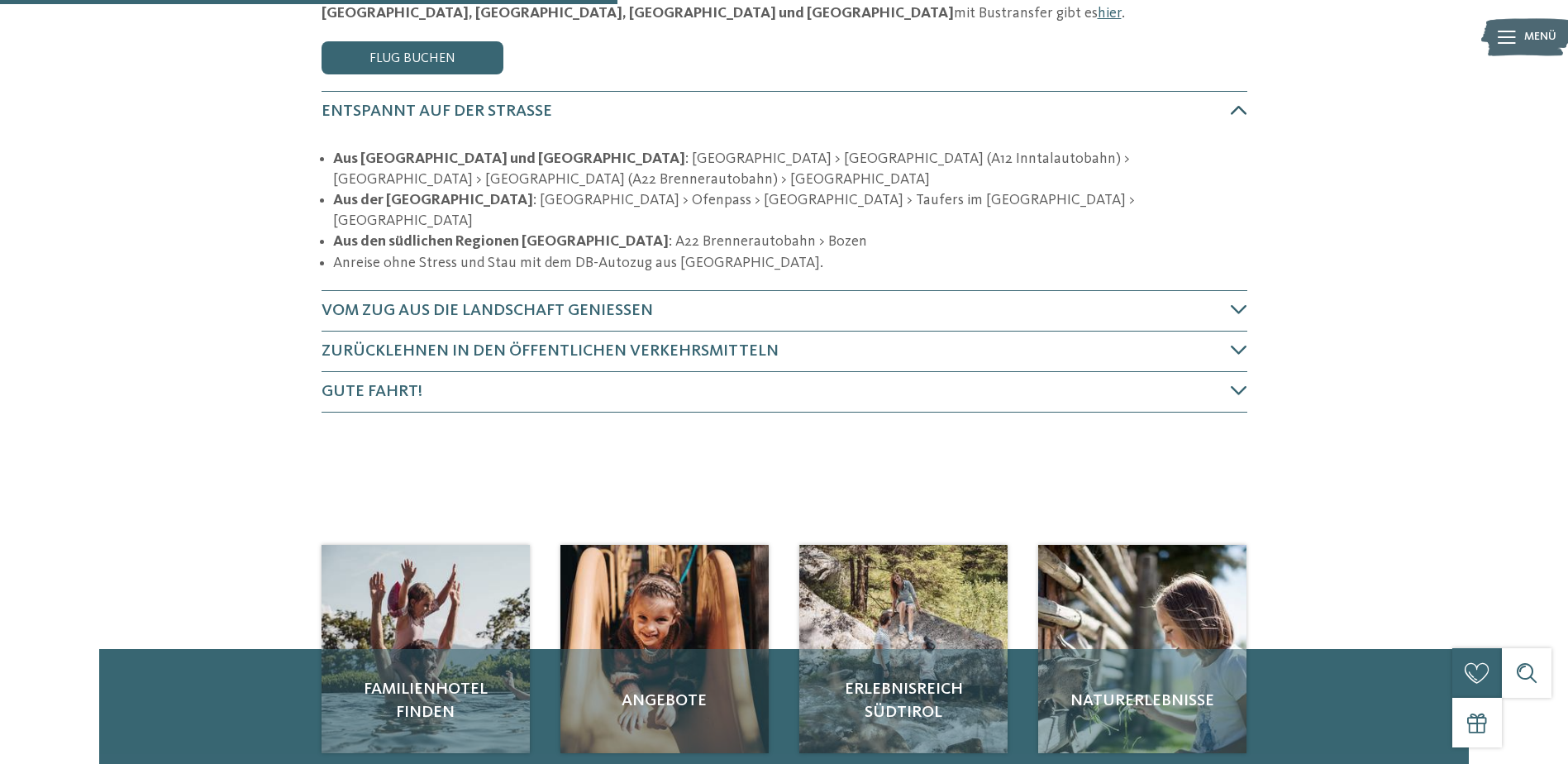
scroll to position [325, 0]
click at [392, 233] on strong "Aus den südlichen Regionen Italiens" at bounding box center [501, 241] width 336 height 15
click at [583, 302] on span "Vom Zug aus die Landschaft genießen" at bounding box center [488, 310] width 332 height 17
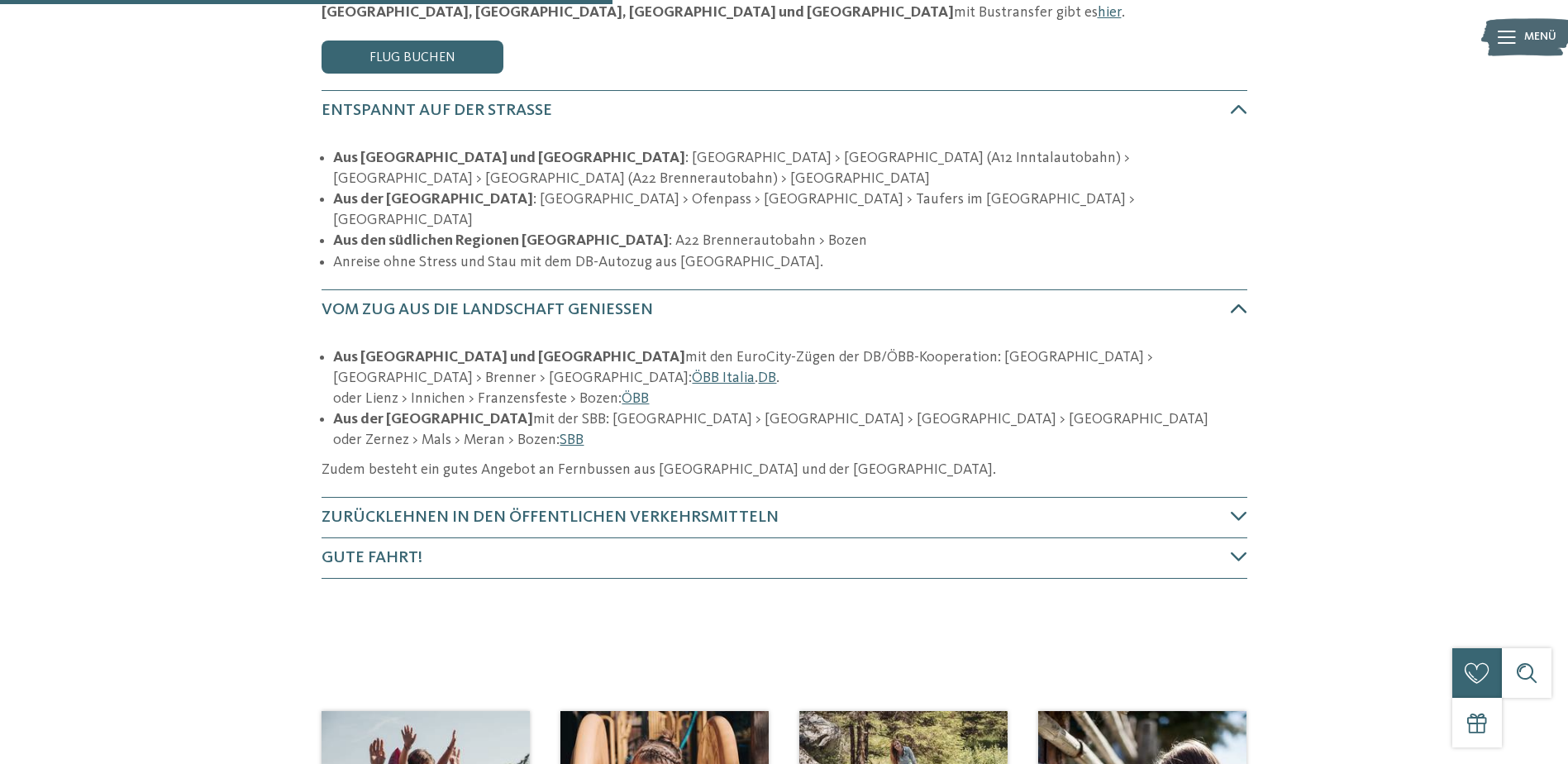
scroll to position [483, 0]
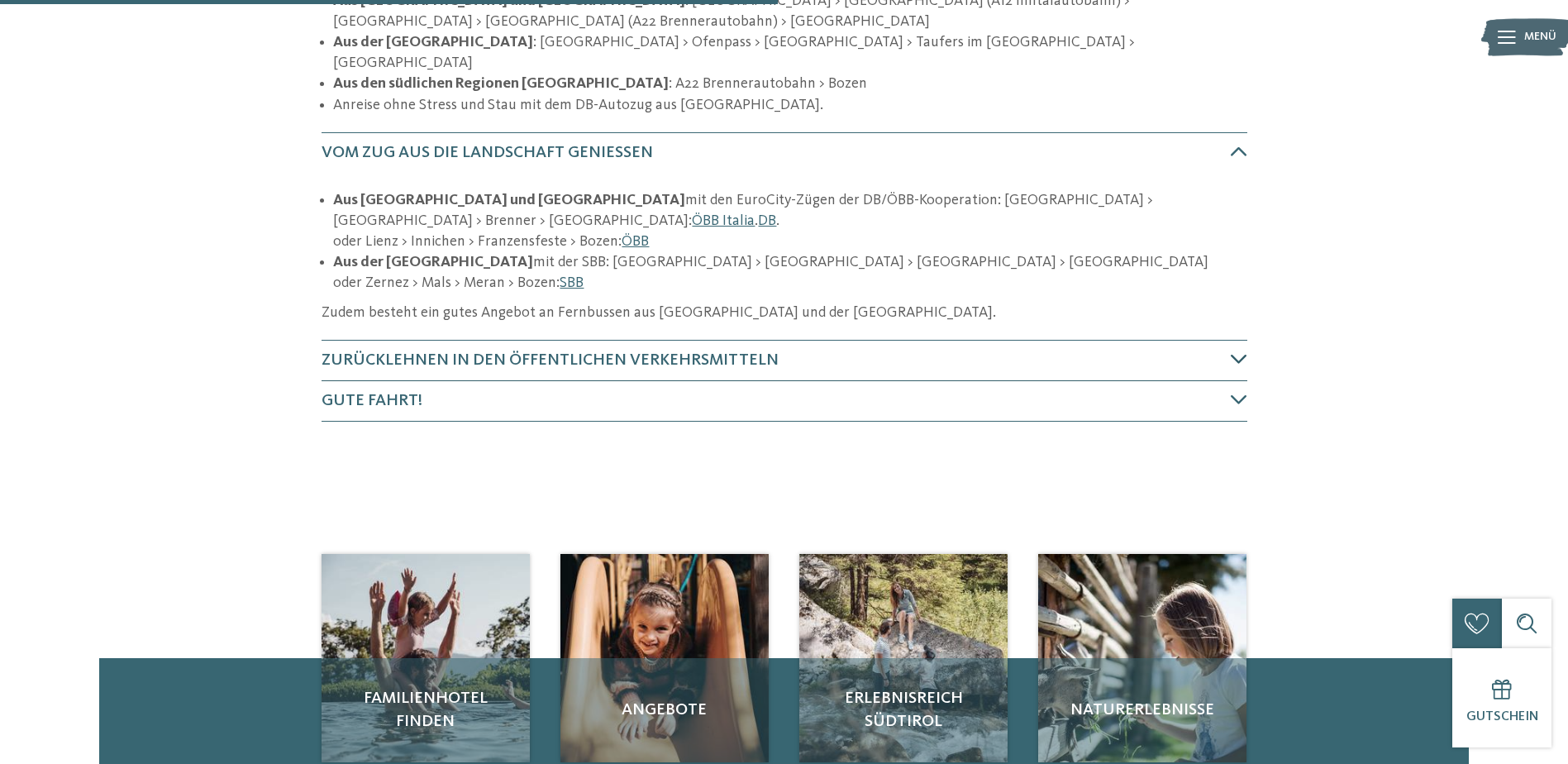
click at [369, 352] on span "Zurücklehnen in den öffentlichen Verkehrsmitteln" at bounding box center [550, 361] width 458 height 17
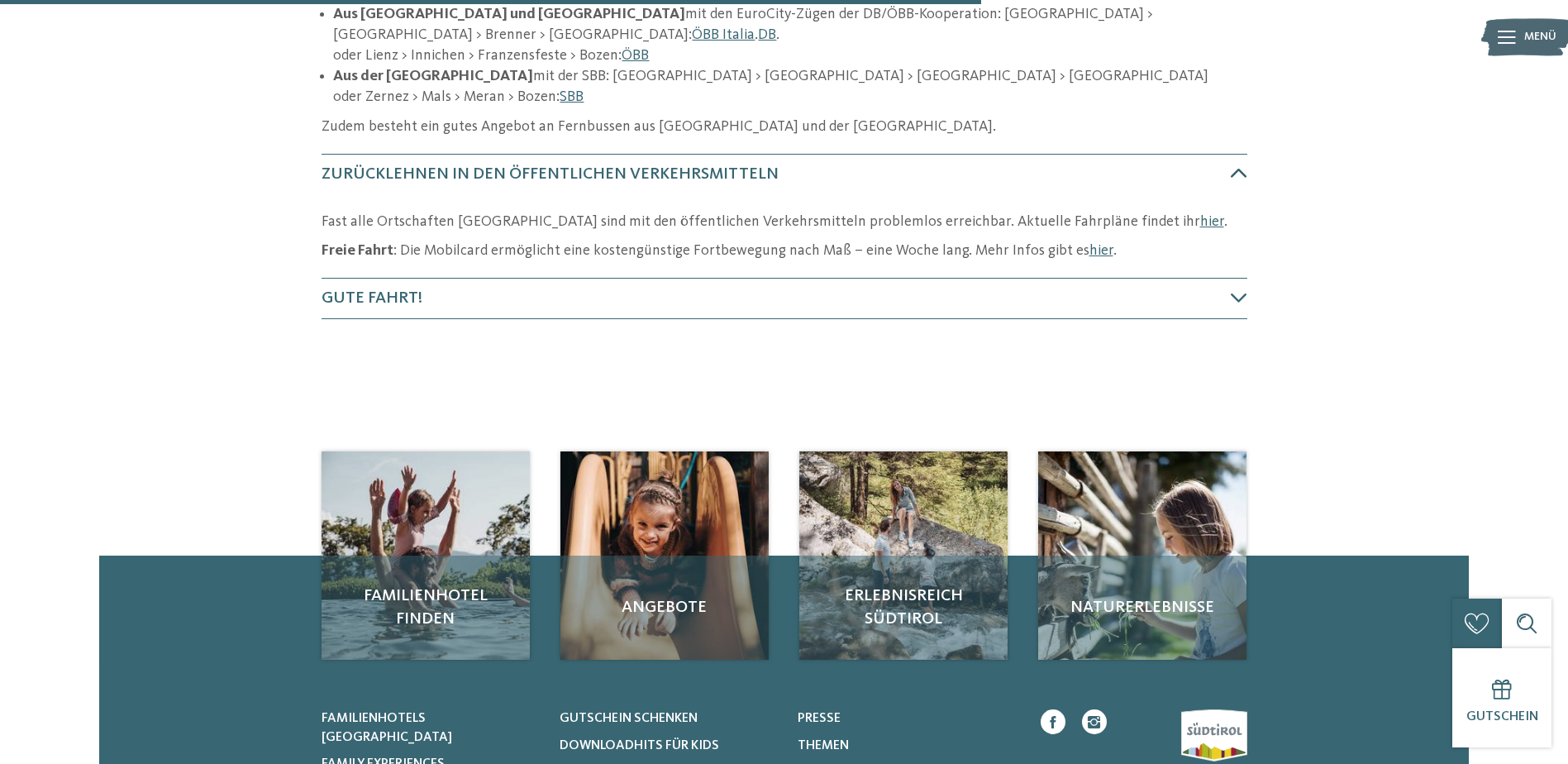
scroll to position [669, 0]
click at [1239, 164] on icon at bounding box center [1240, 172] width 17 height 17
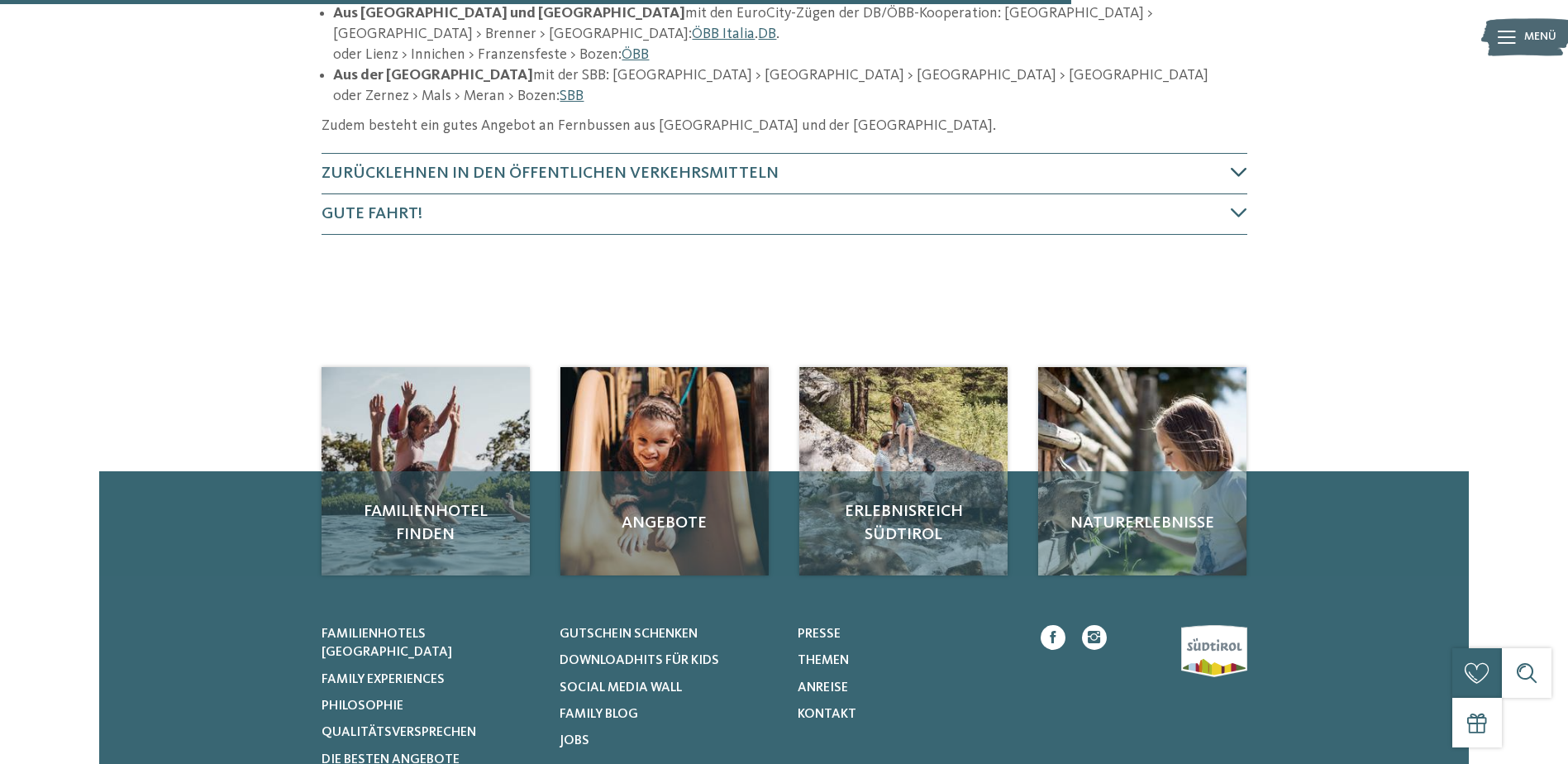
scroll to position [422, 0]
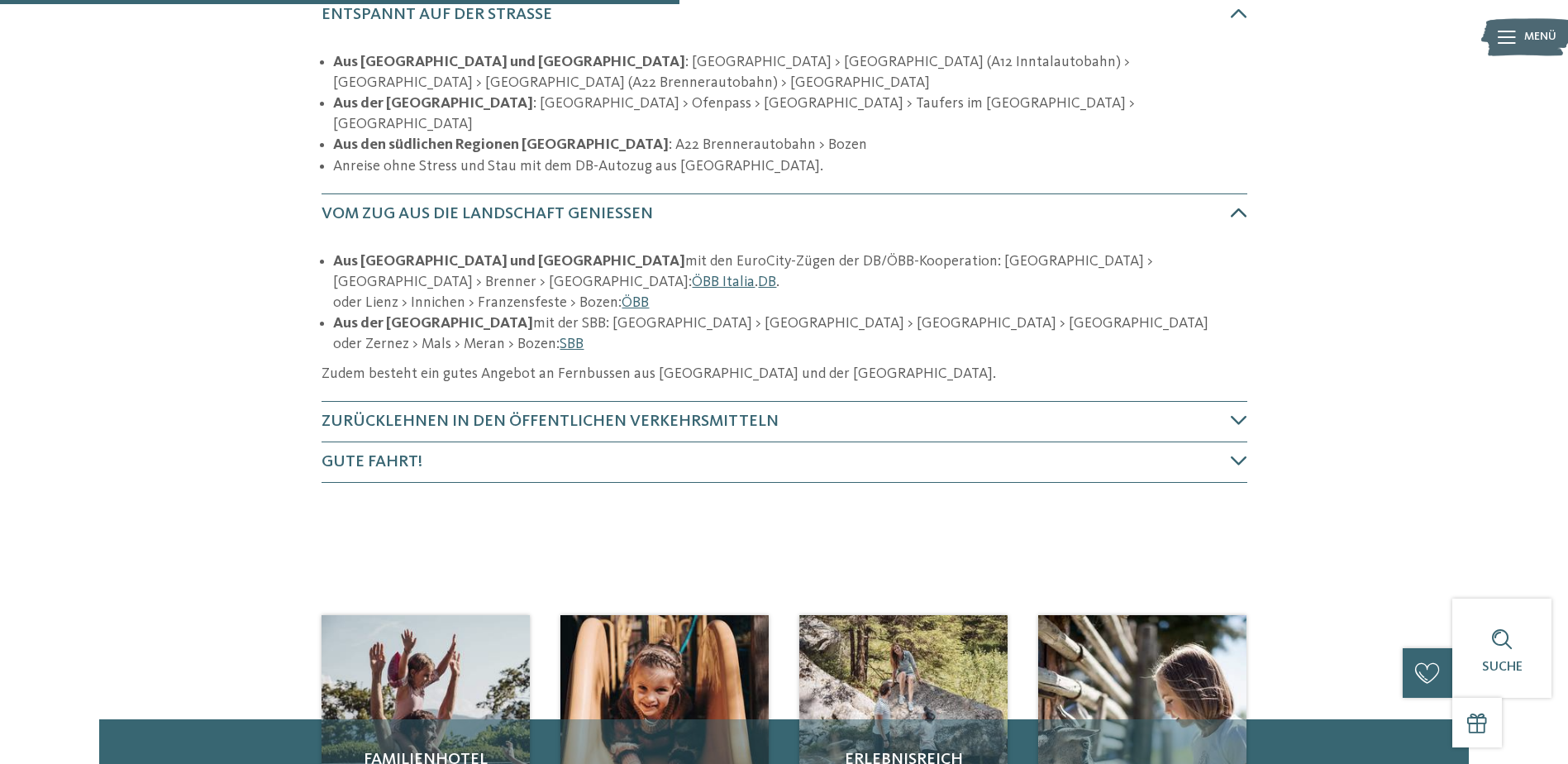
click at [1242, 204] on icon at bounding box center [1240, 213] width 17 height 17
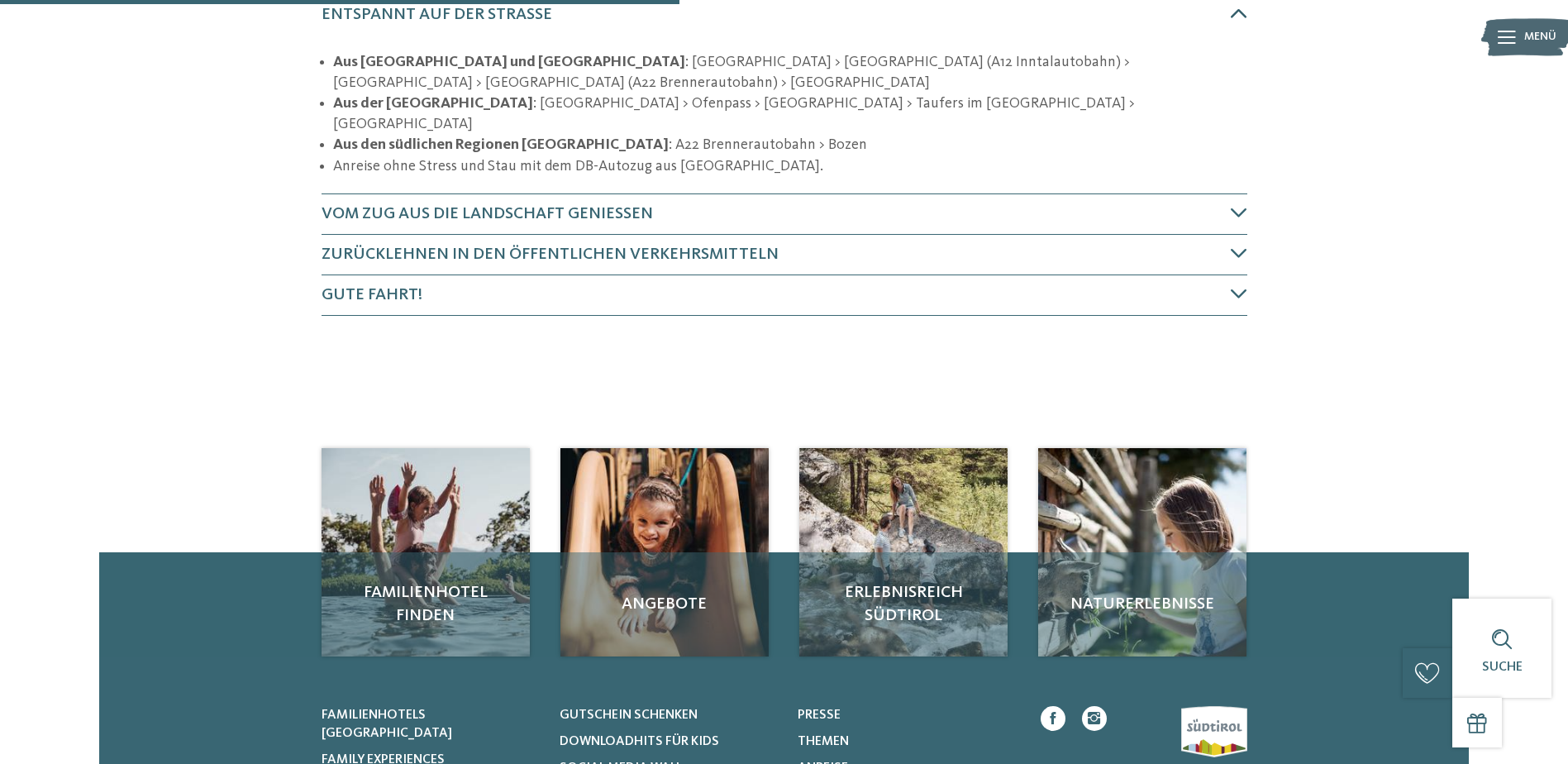
click at [1233, 17] on icon at bounding box center [1240, 13] width 17 height 17
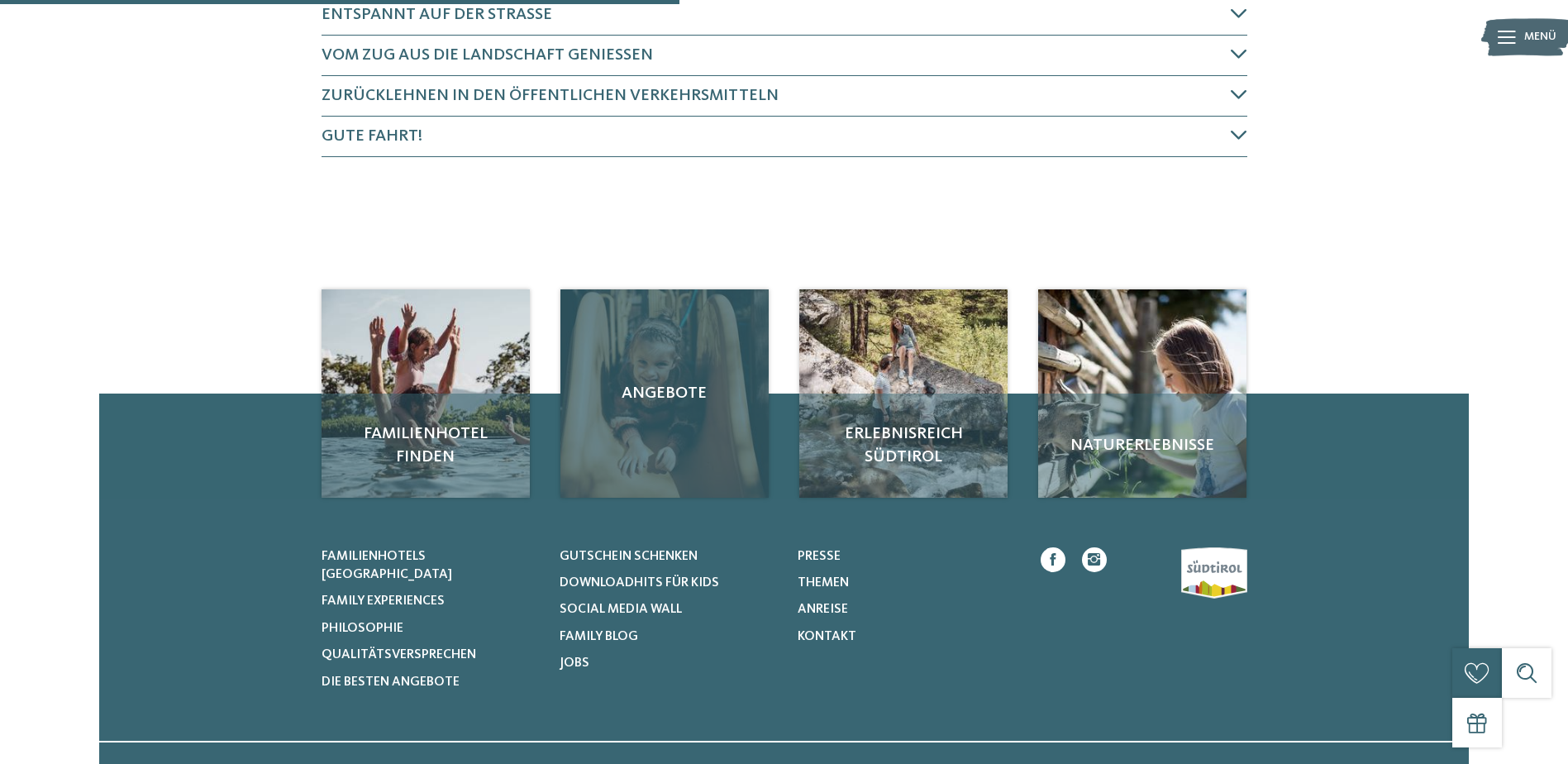
click at [681, 411] on div "Angebote" at bounding box center [665, 394] width 208 height 208
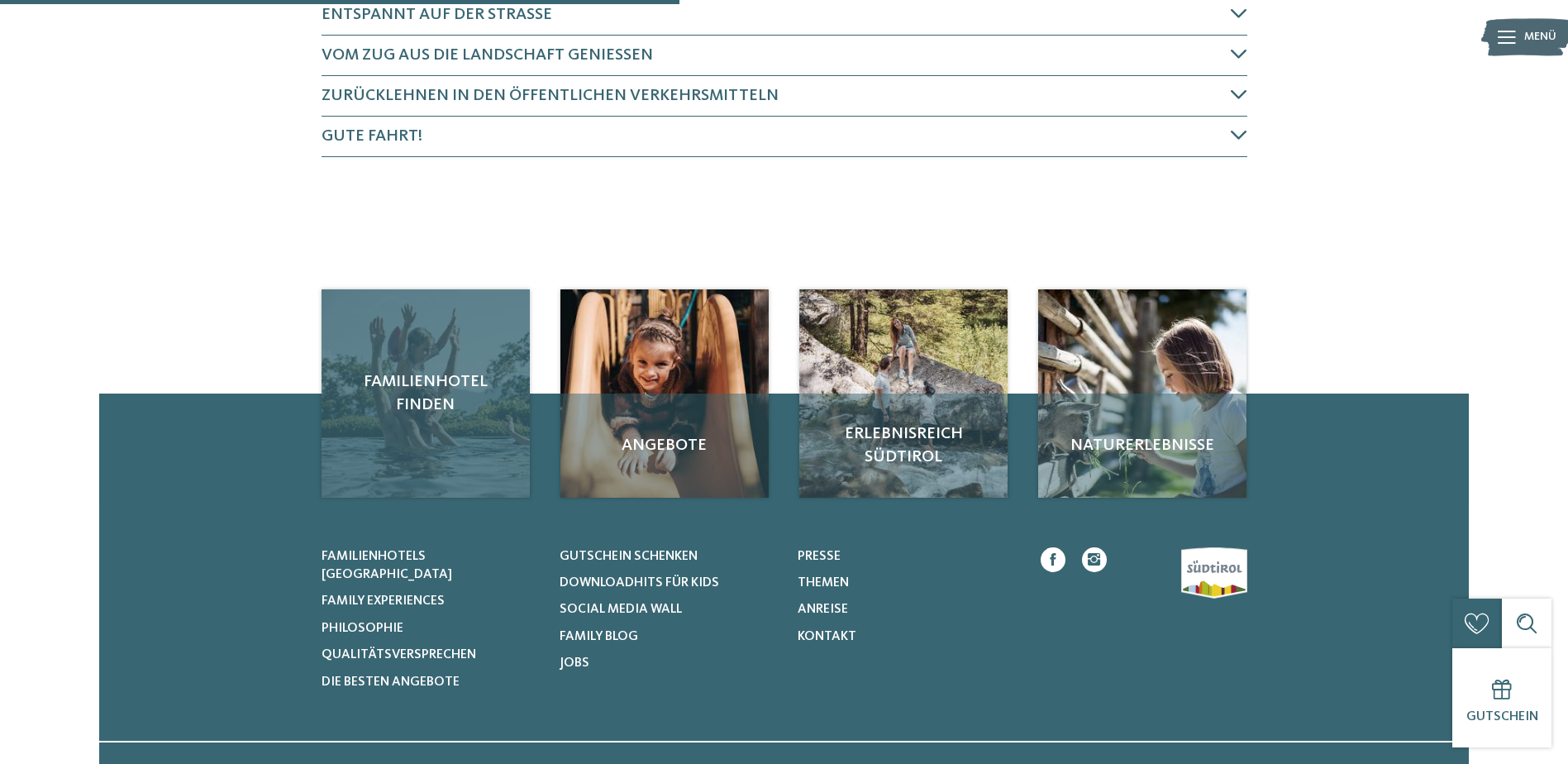
click at [412, 393] on span "Familienhotel finden" at bounding box center [426, 393] width 175 height 46
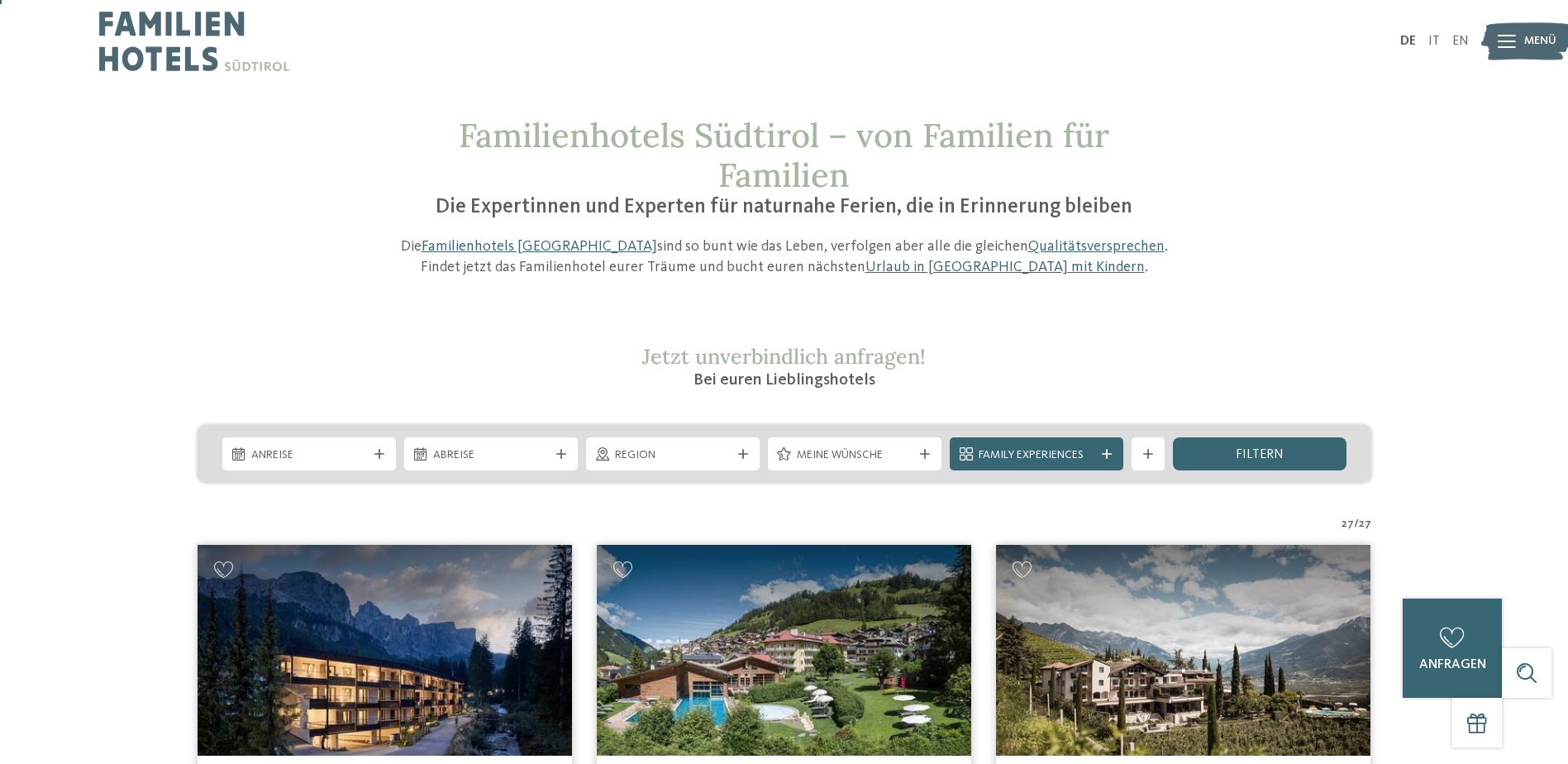
scroll to position [331, 0]
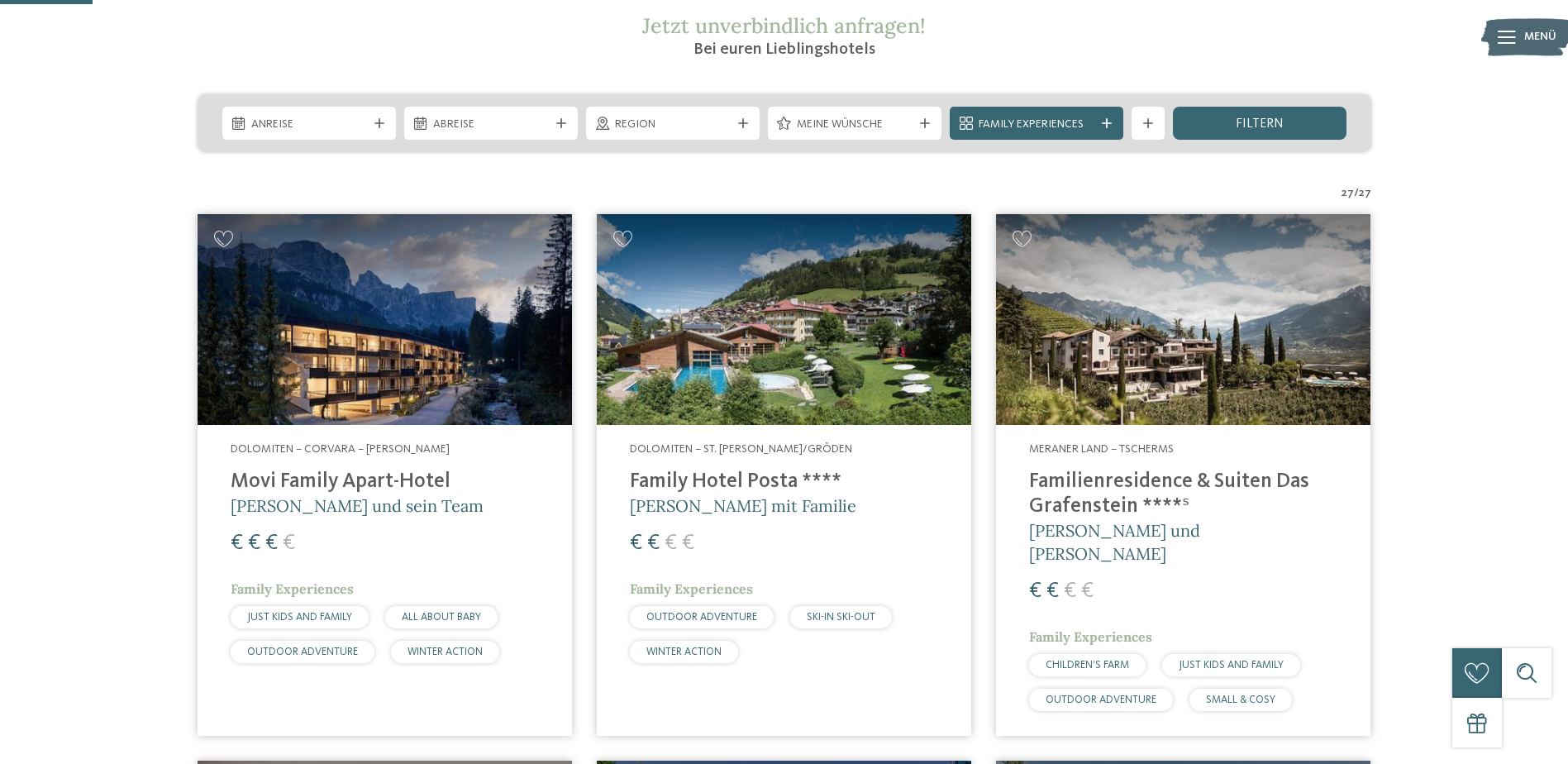
click at [797, 350] on img at bounding box center [783, 319] width 374 height 211
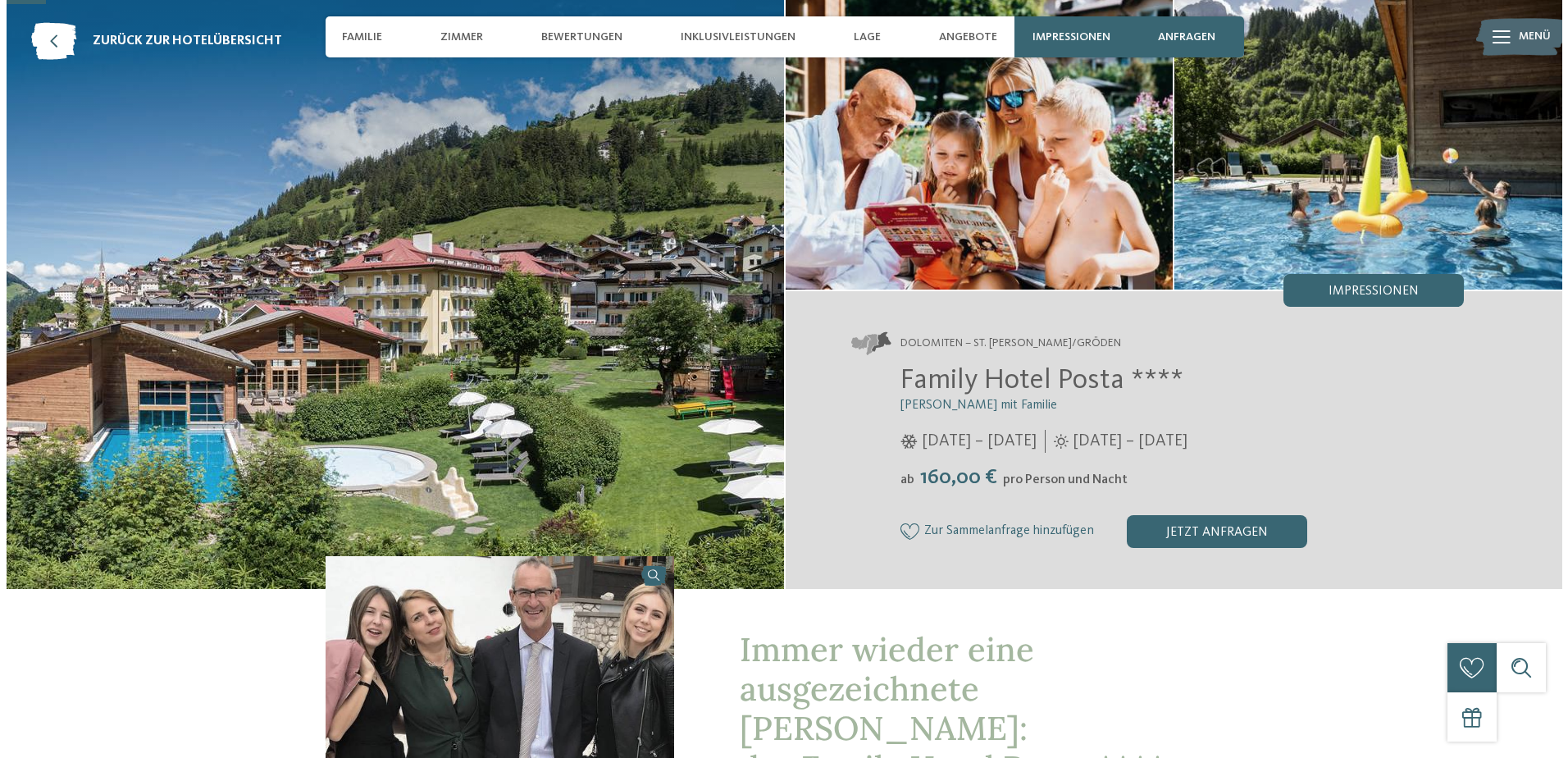
scroll to position [82, 0]
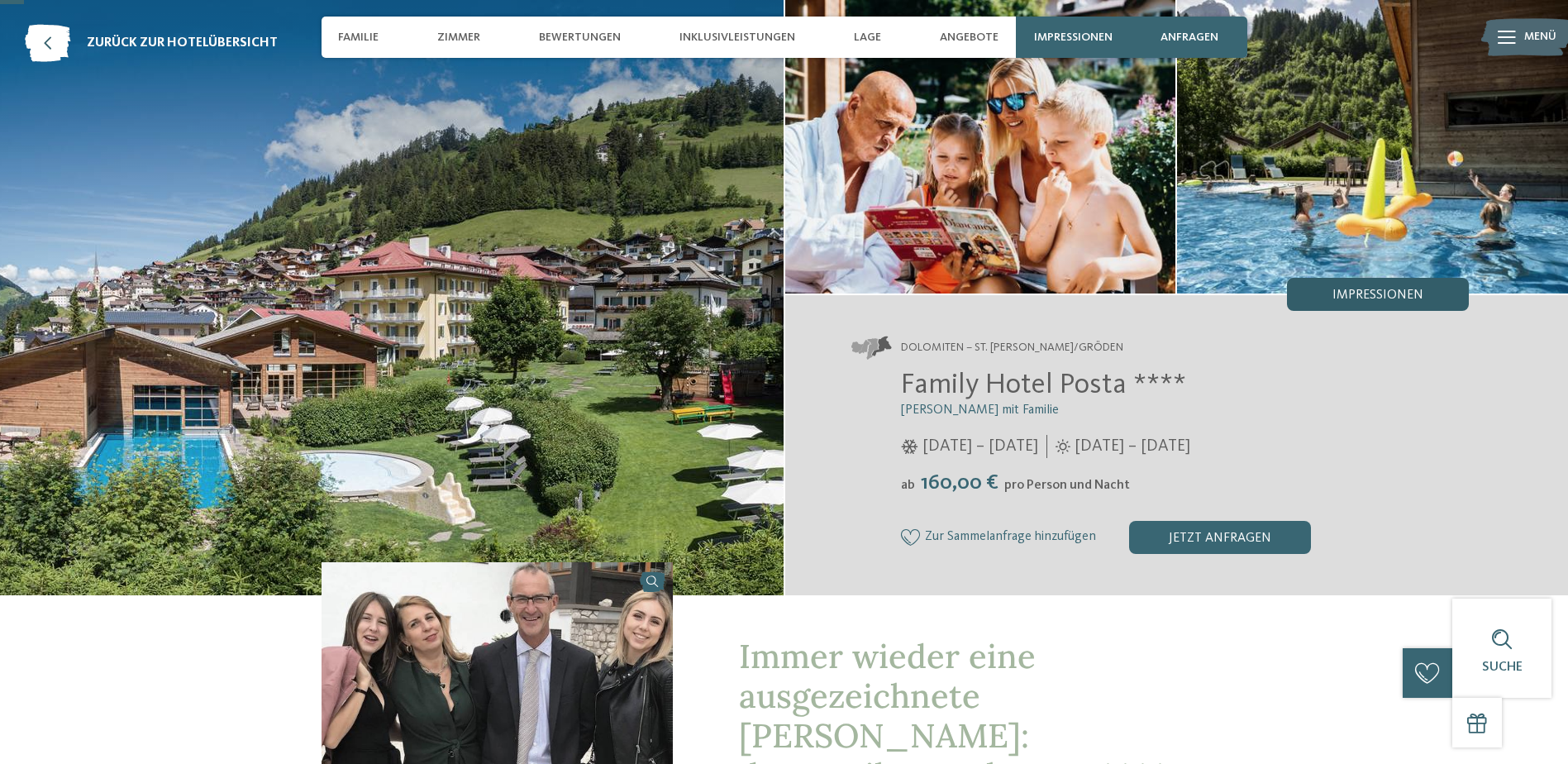
click at [1351, 293] on span "Impressionen" at bounding box center [1378, 295] width 91 height 13
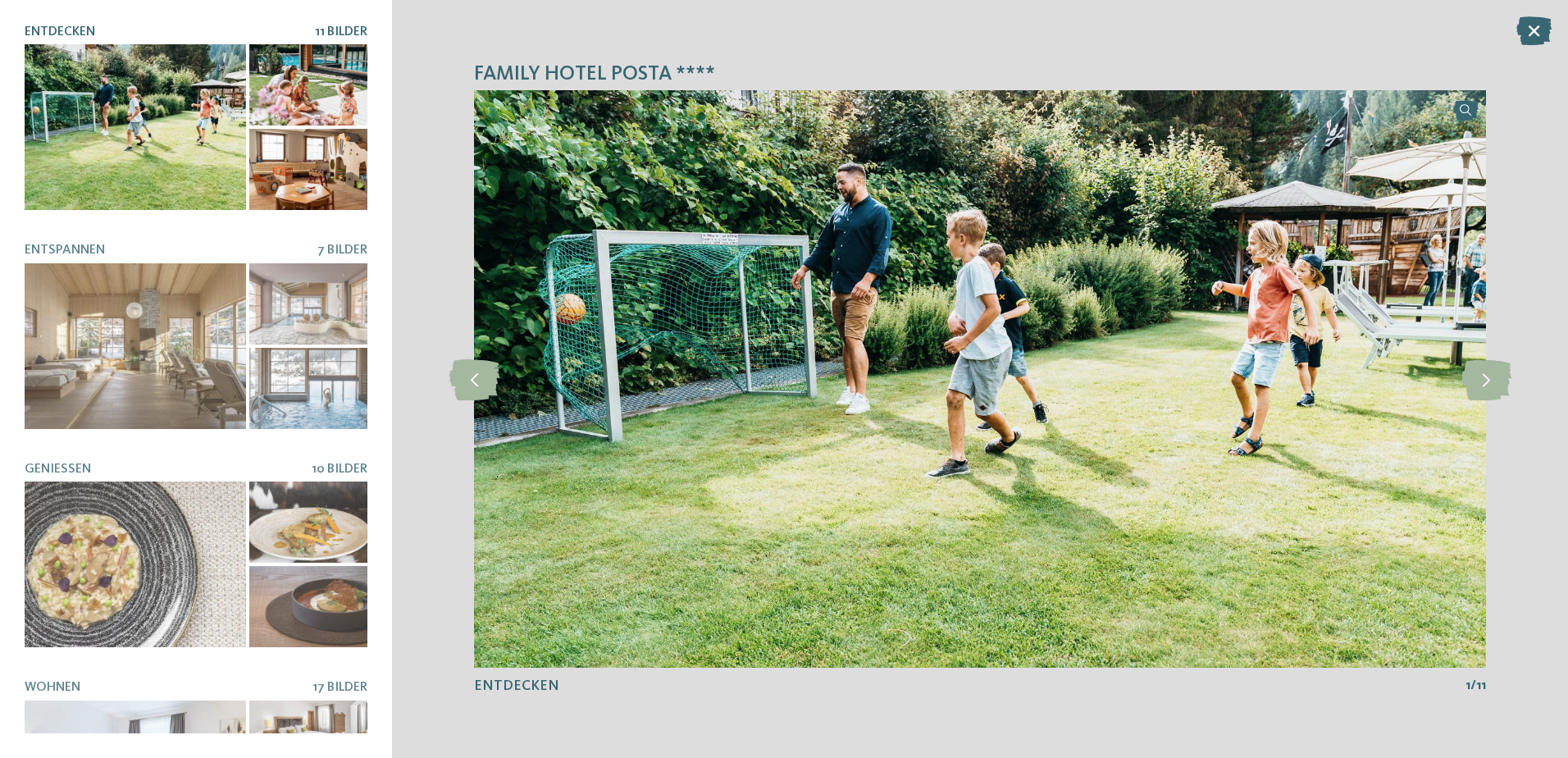
click at [263, 128] on div at bounding box center [308, 168] width 118 height 81
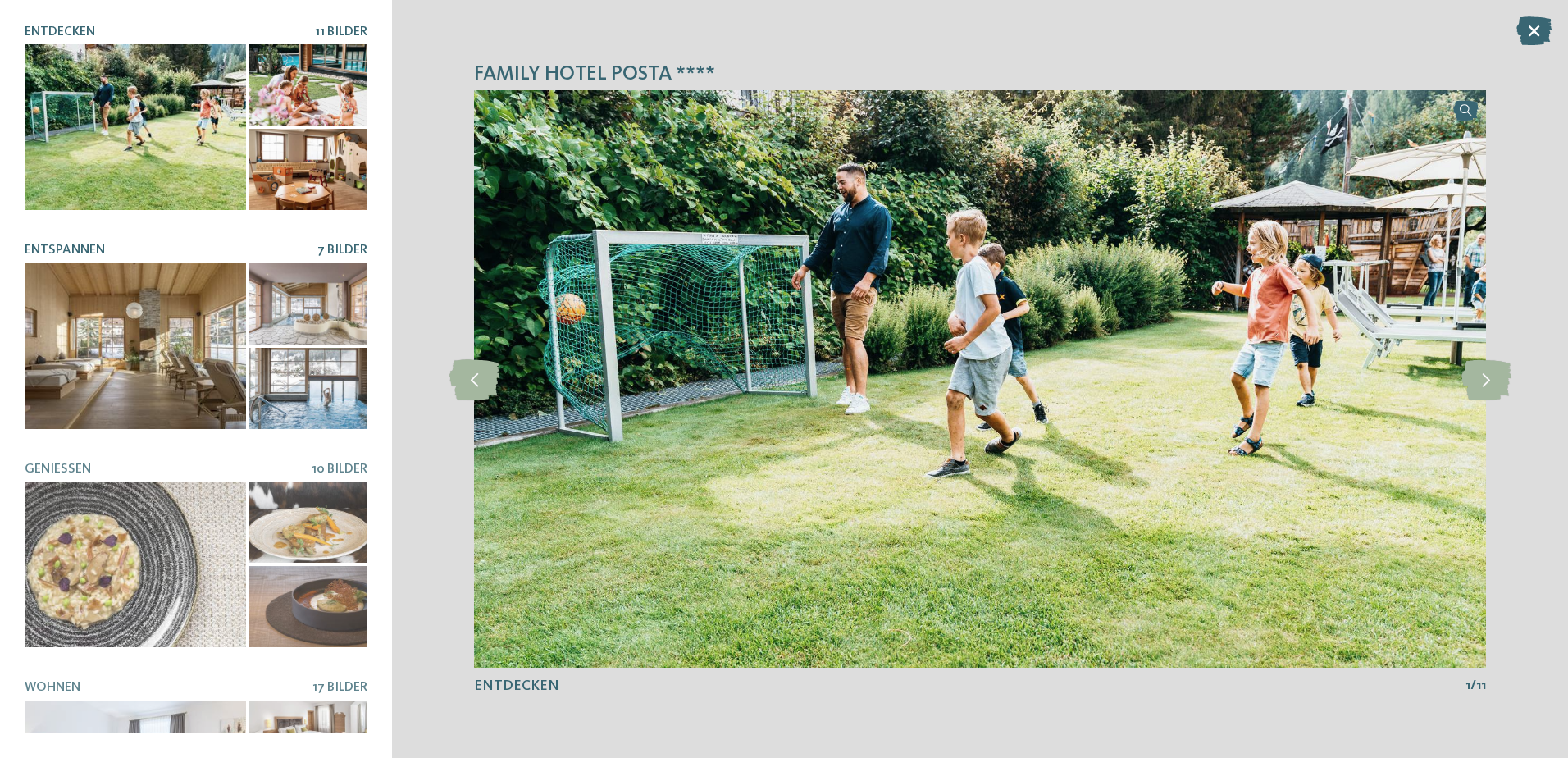
click at [298, 379] on div at bounding box center [308, 388] width 118 height 81
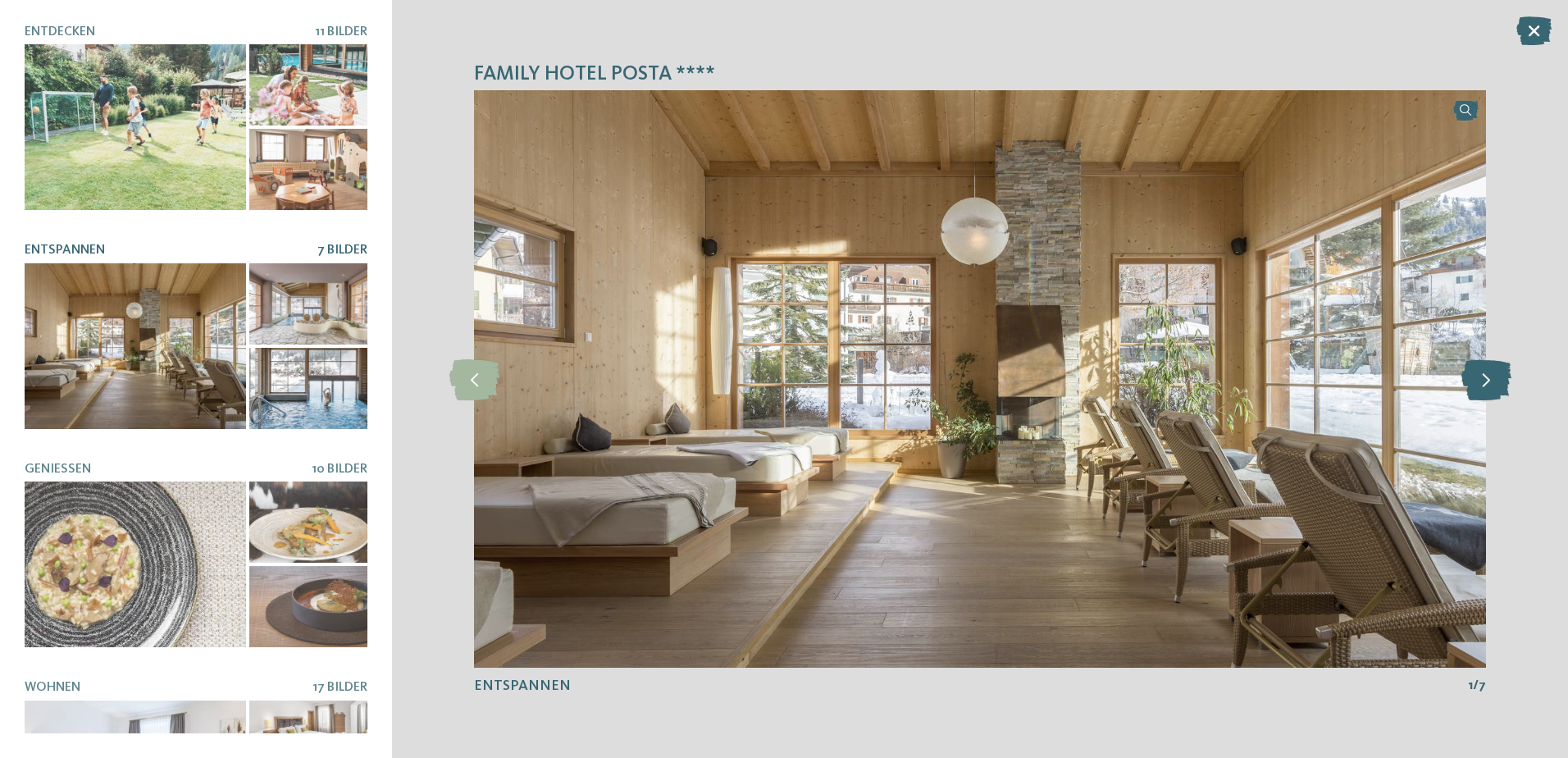
click at [1476, 392] on icon at bounding box center [1486, 379] width 50 height 41
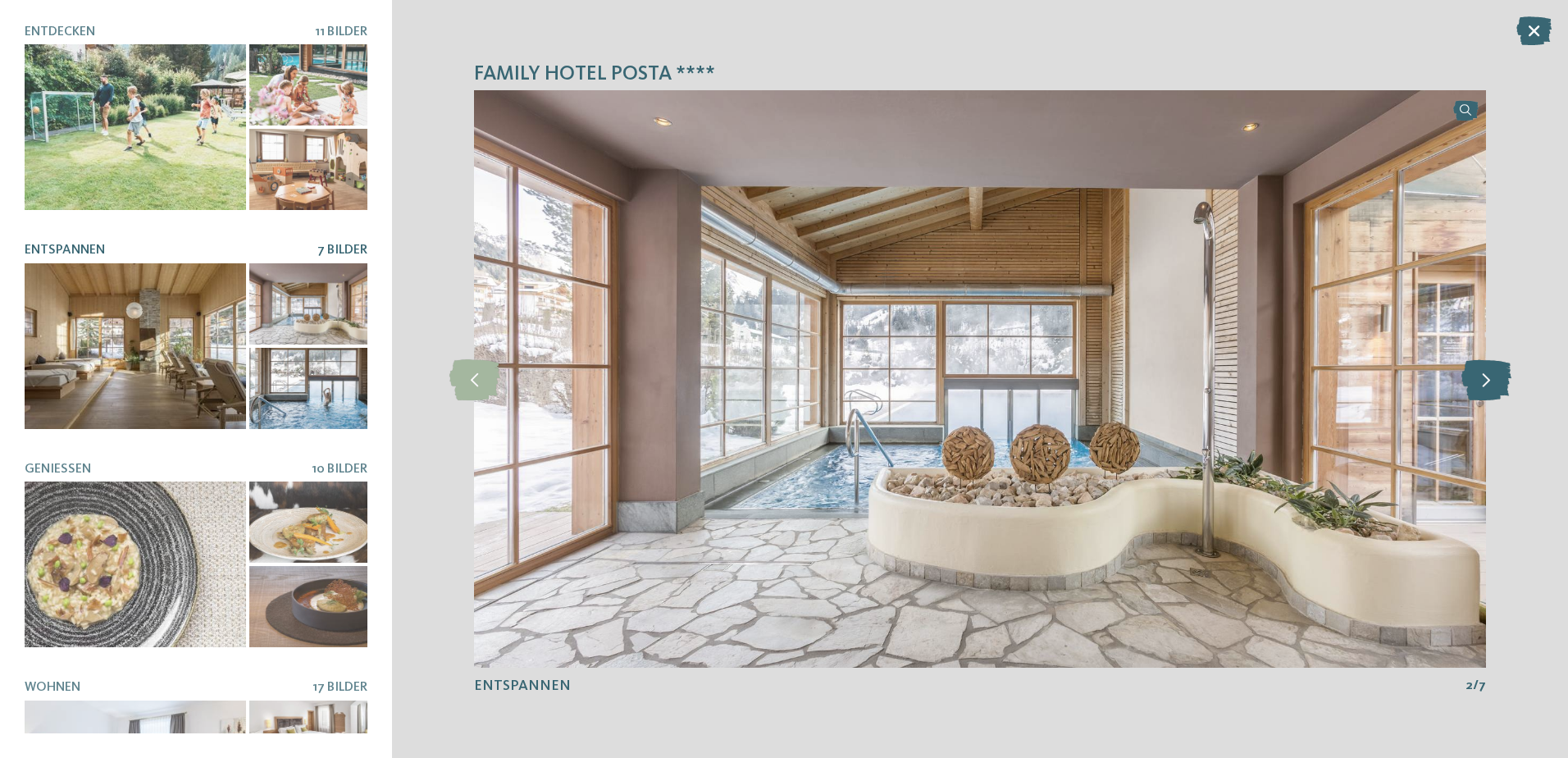
click at [1476, 388] on icon at bounding box center [1486, 379] width 50 height 41
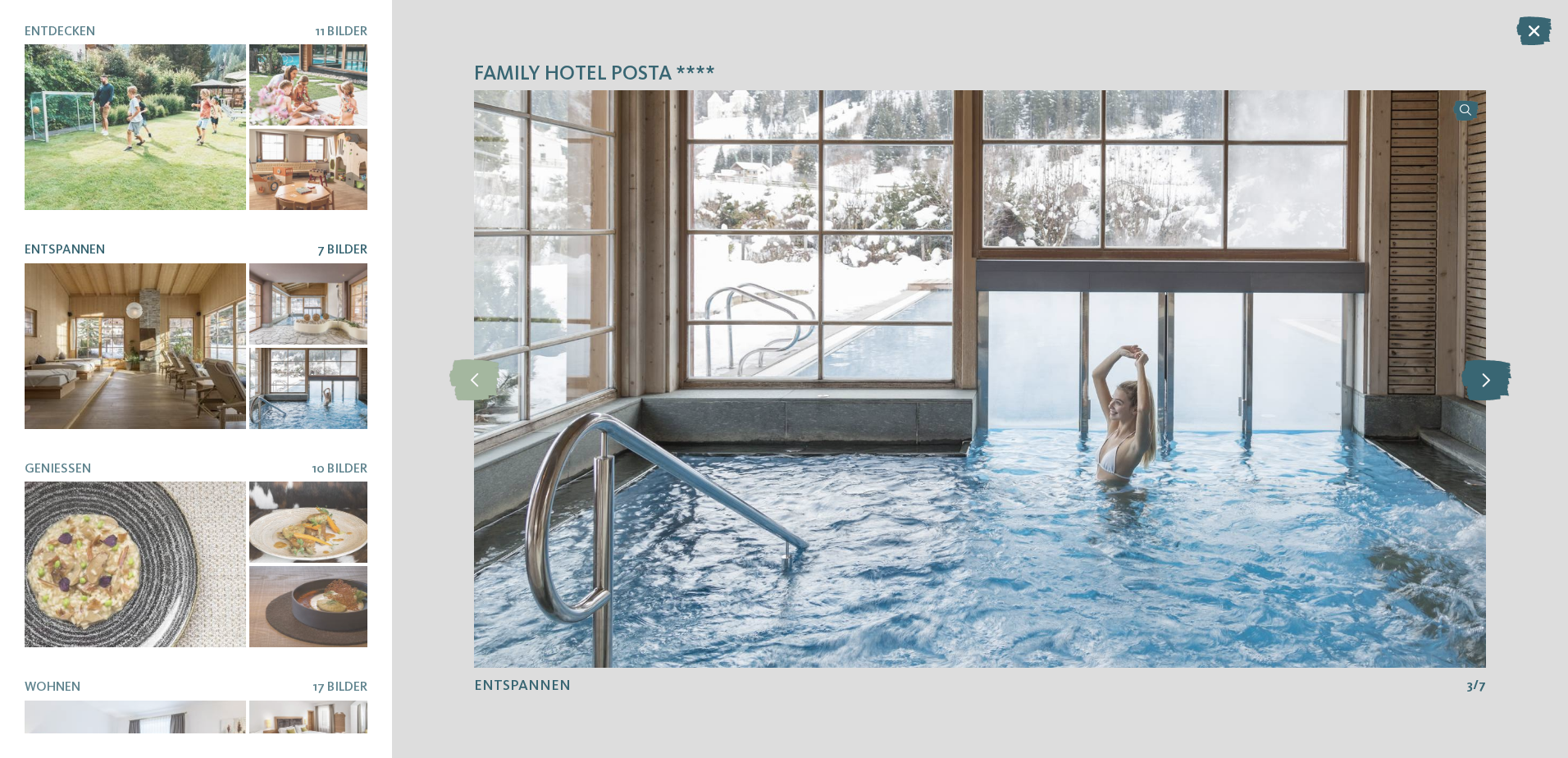
click at [1476, 388] on icon at bounding box center [1486, 379] width 50 height 41
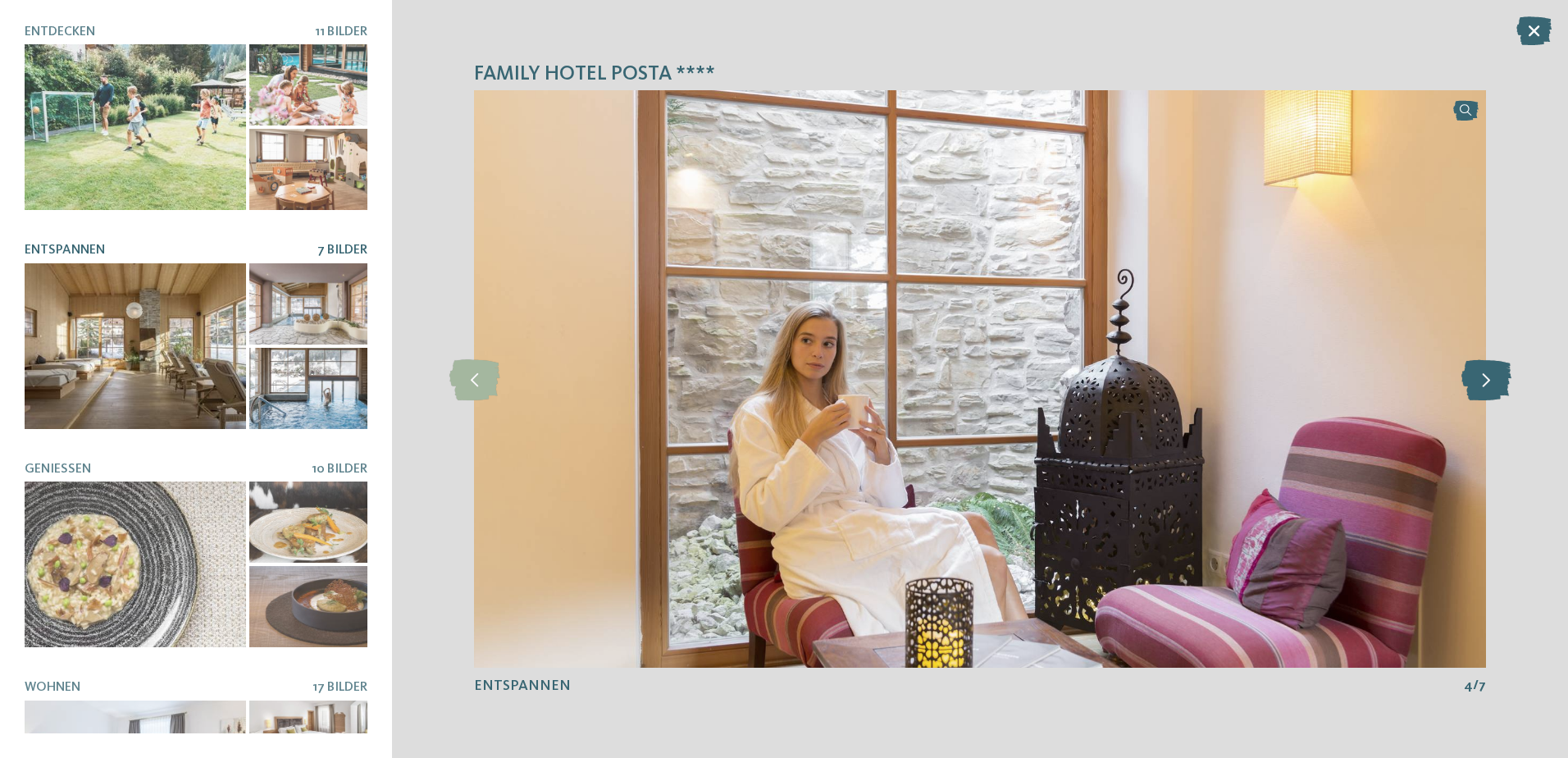
click at [1476, 388] on icon at bounding box center [1486, 379] width 50 height 41
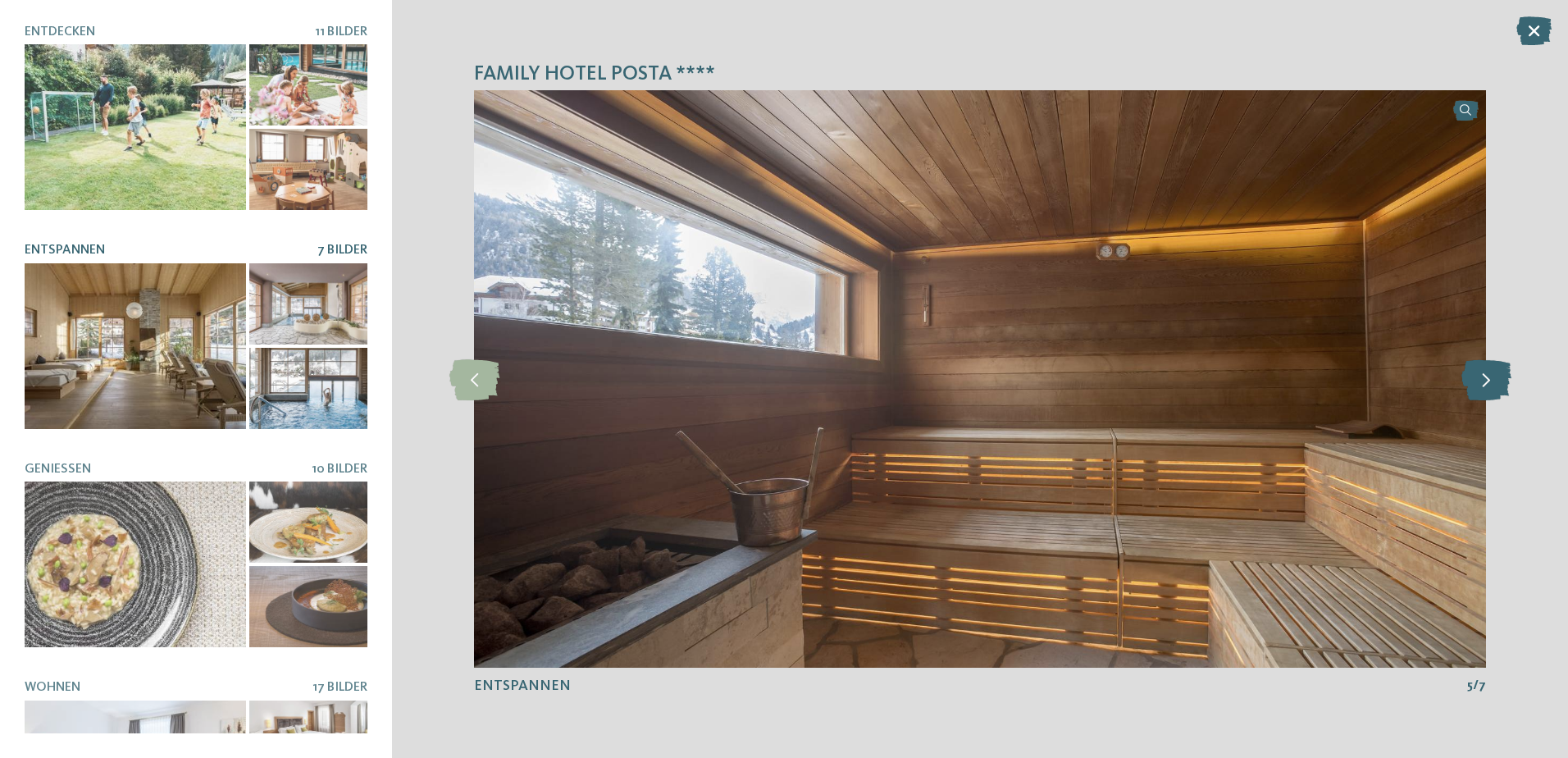
click at [1476, 388] on icon at bounding box center [1486, 379] width 50 height 41
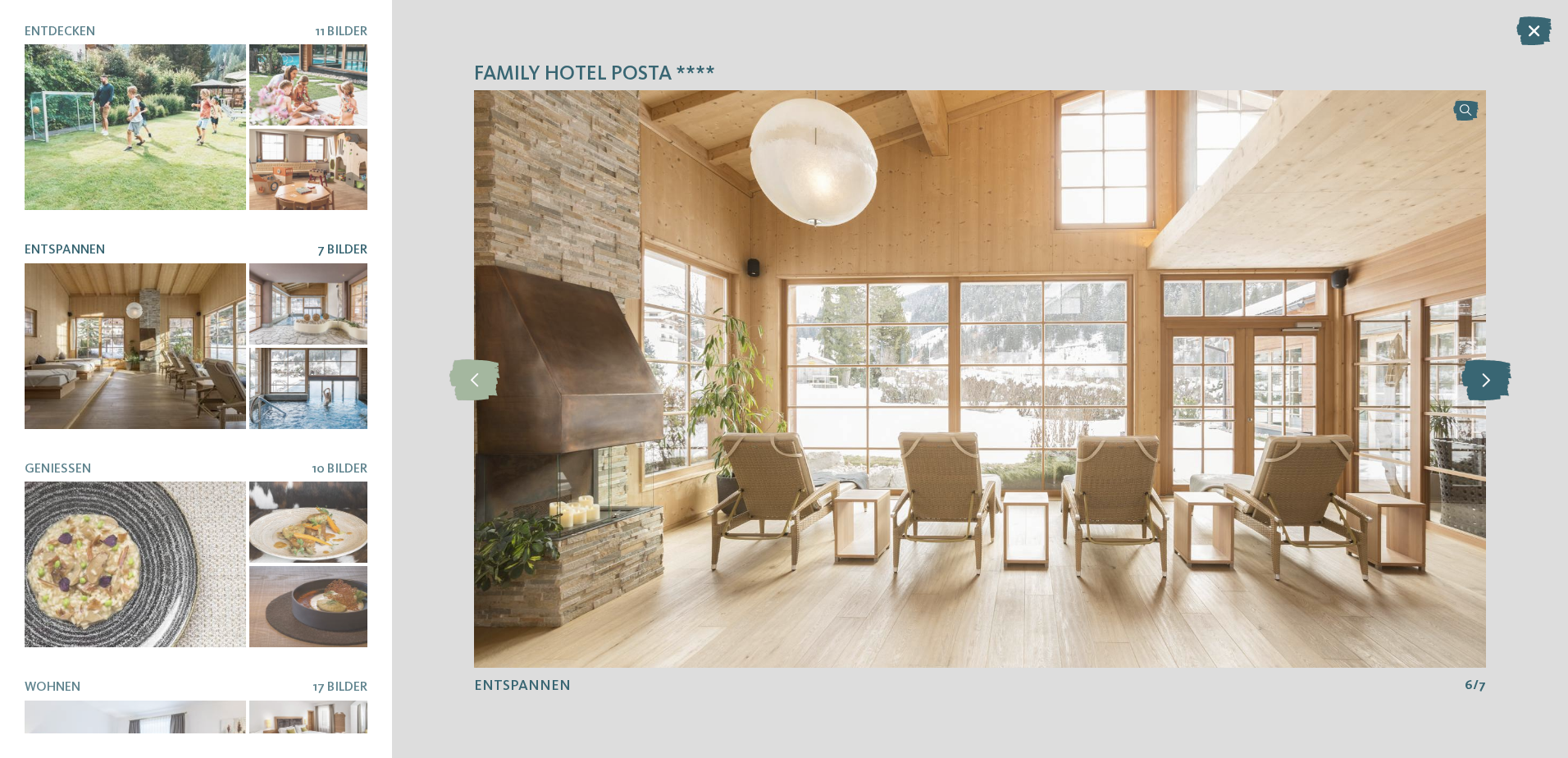
click at [1476, 388] on icon at bounding box center [1486, 379] width 50 height 41
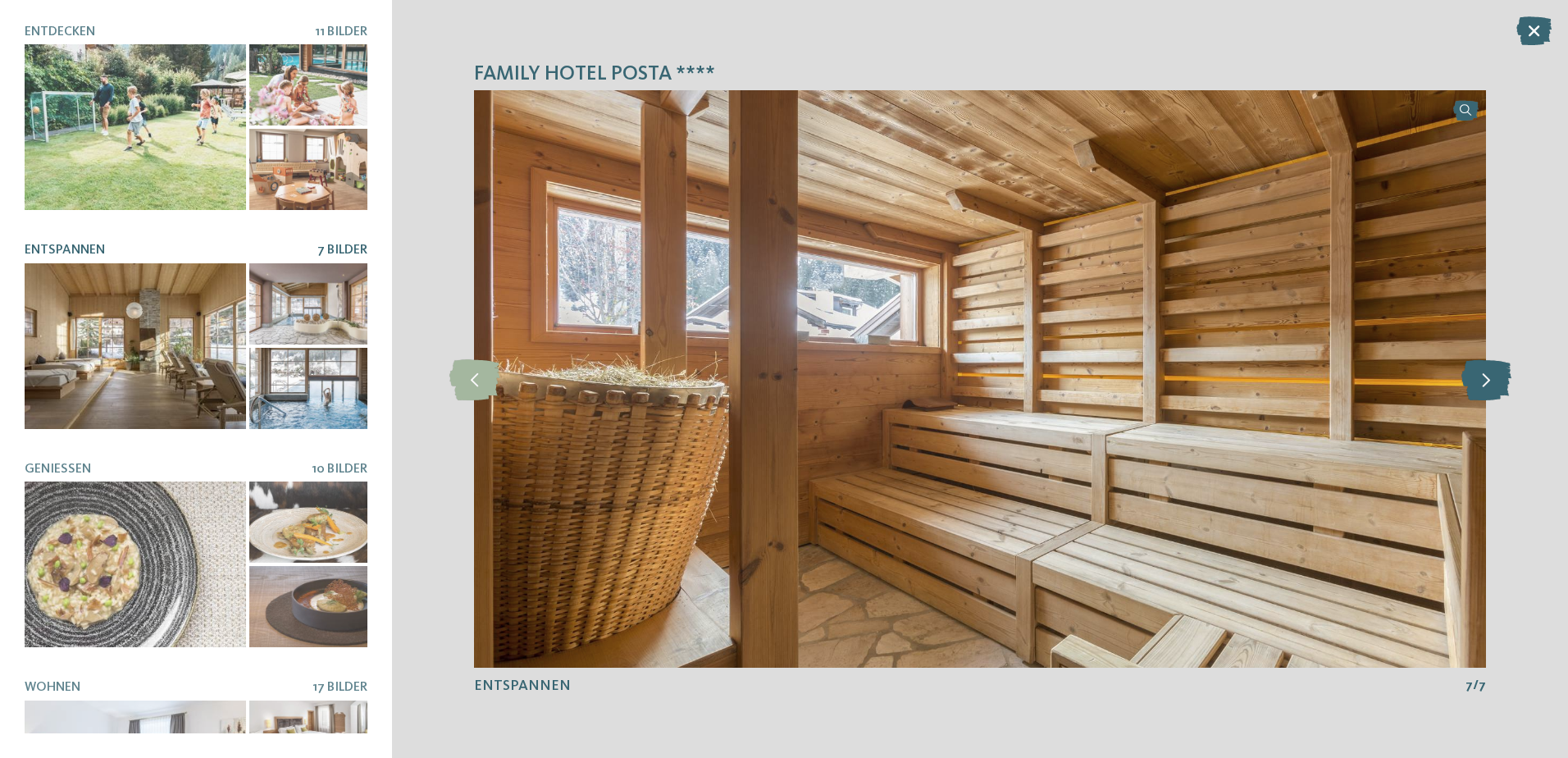
click at [1476, 388] on icon at bounding box center [1486, 379] width 50 height 41
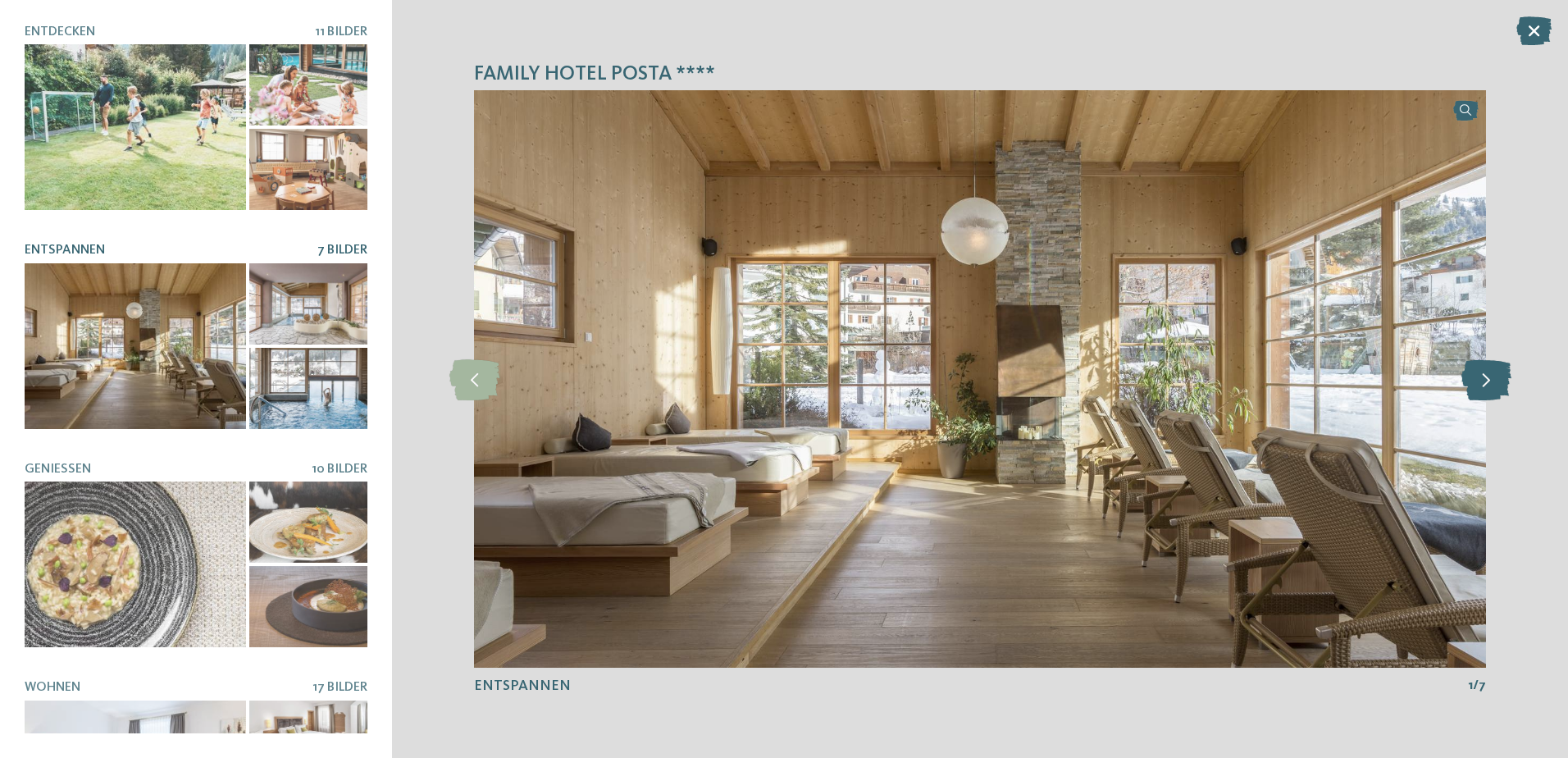
click at [1476, 388] on icon at bounding box center [1486, 379] width 50 height 41
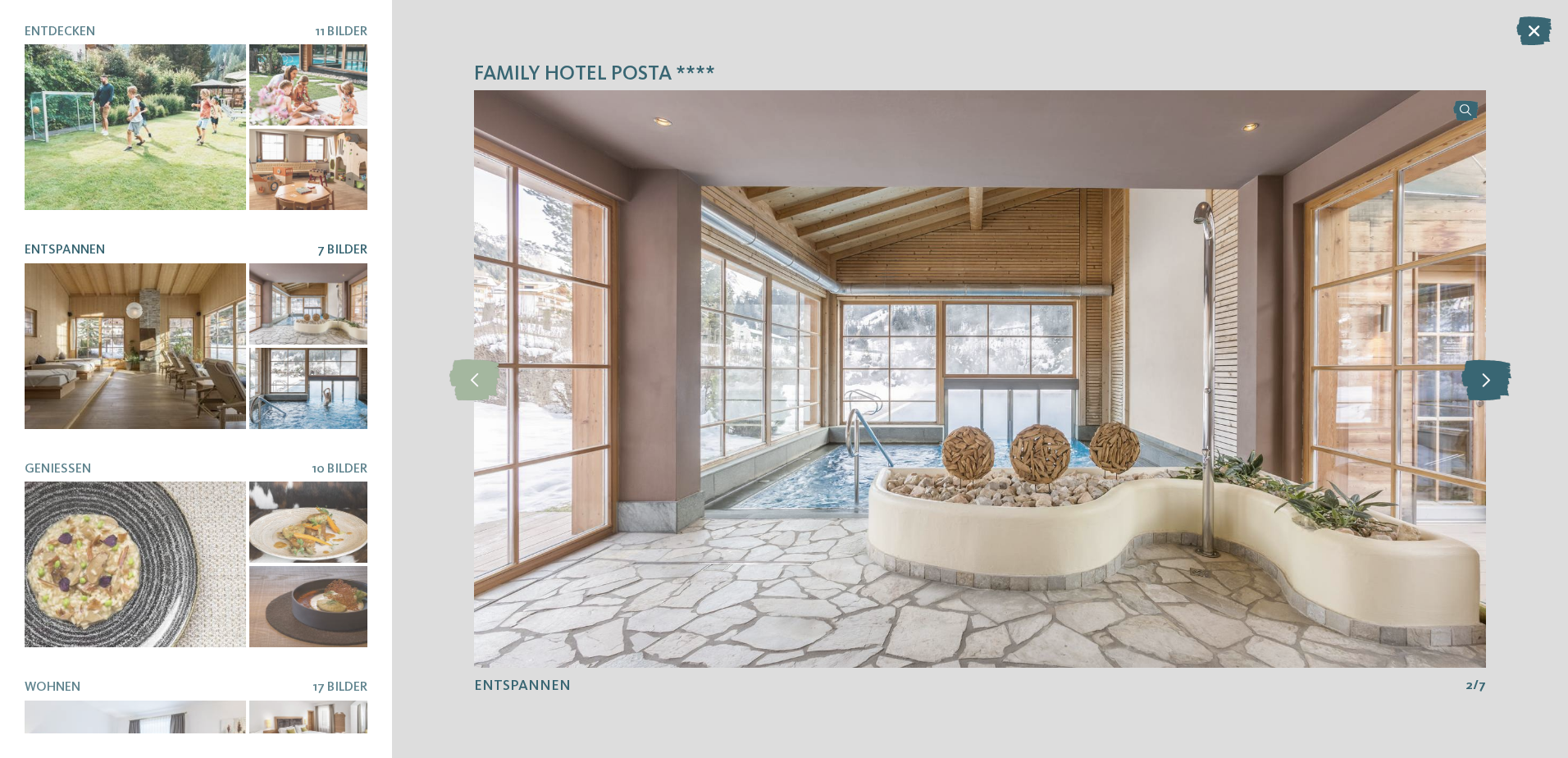
click at [1476, 388] on icon at bounding box center [1486, 379] width 50 height 41
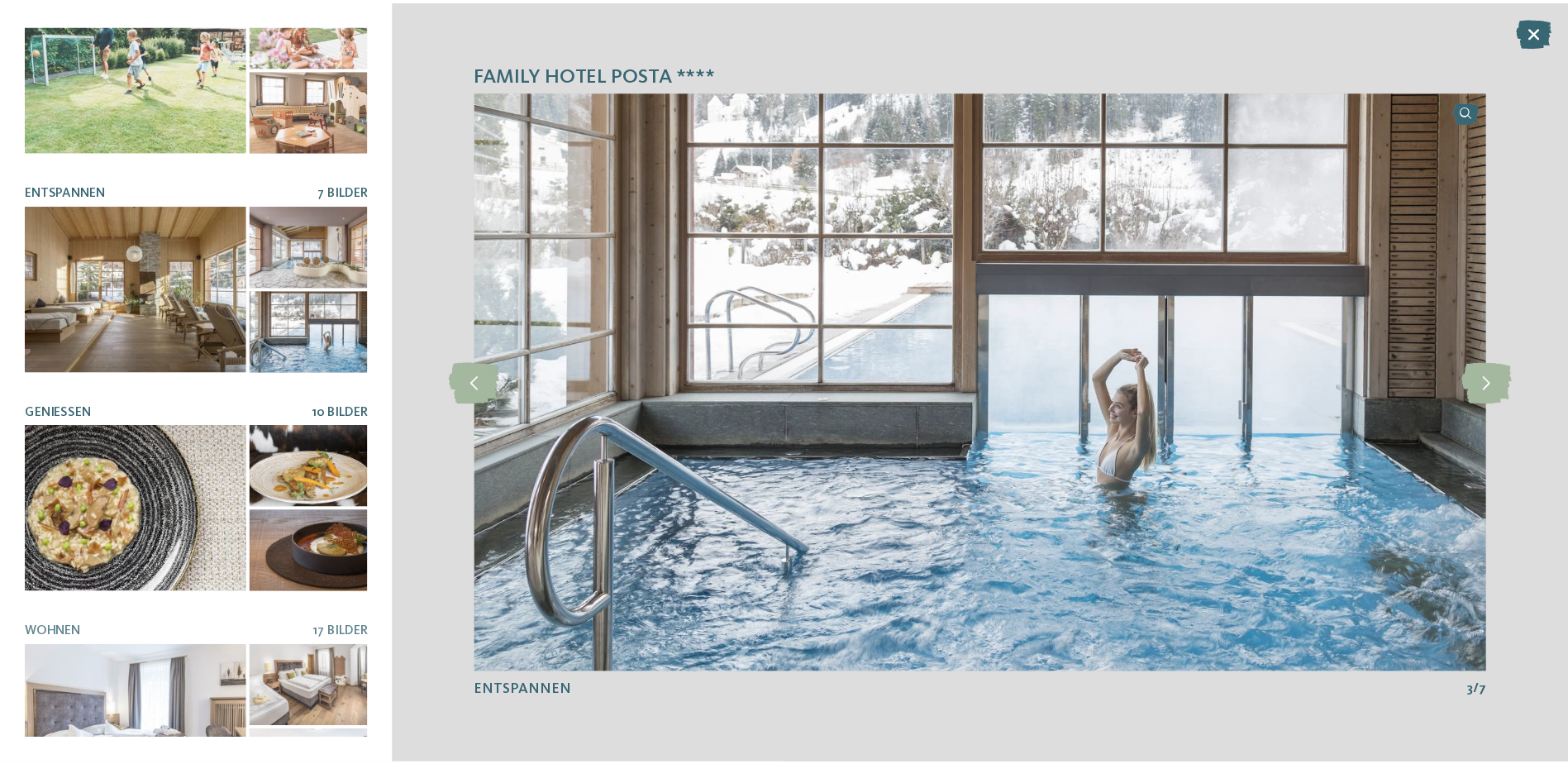
scroll to position [117, 0]
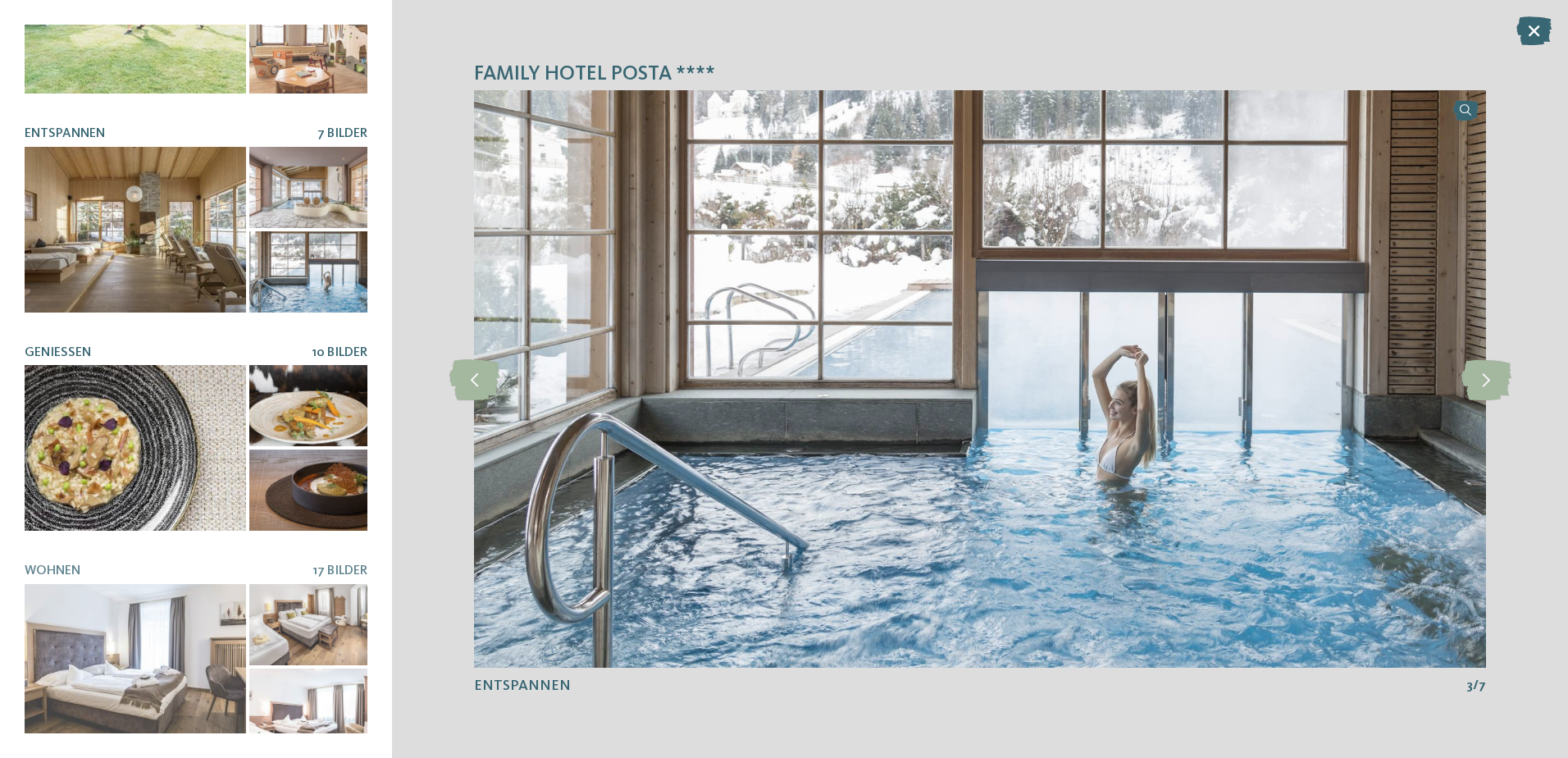
click at [108, 444] on div at bounding box center [135, 447] width 221 height 166
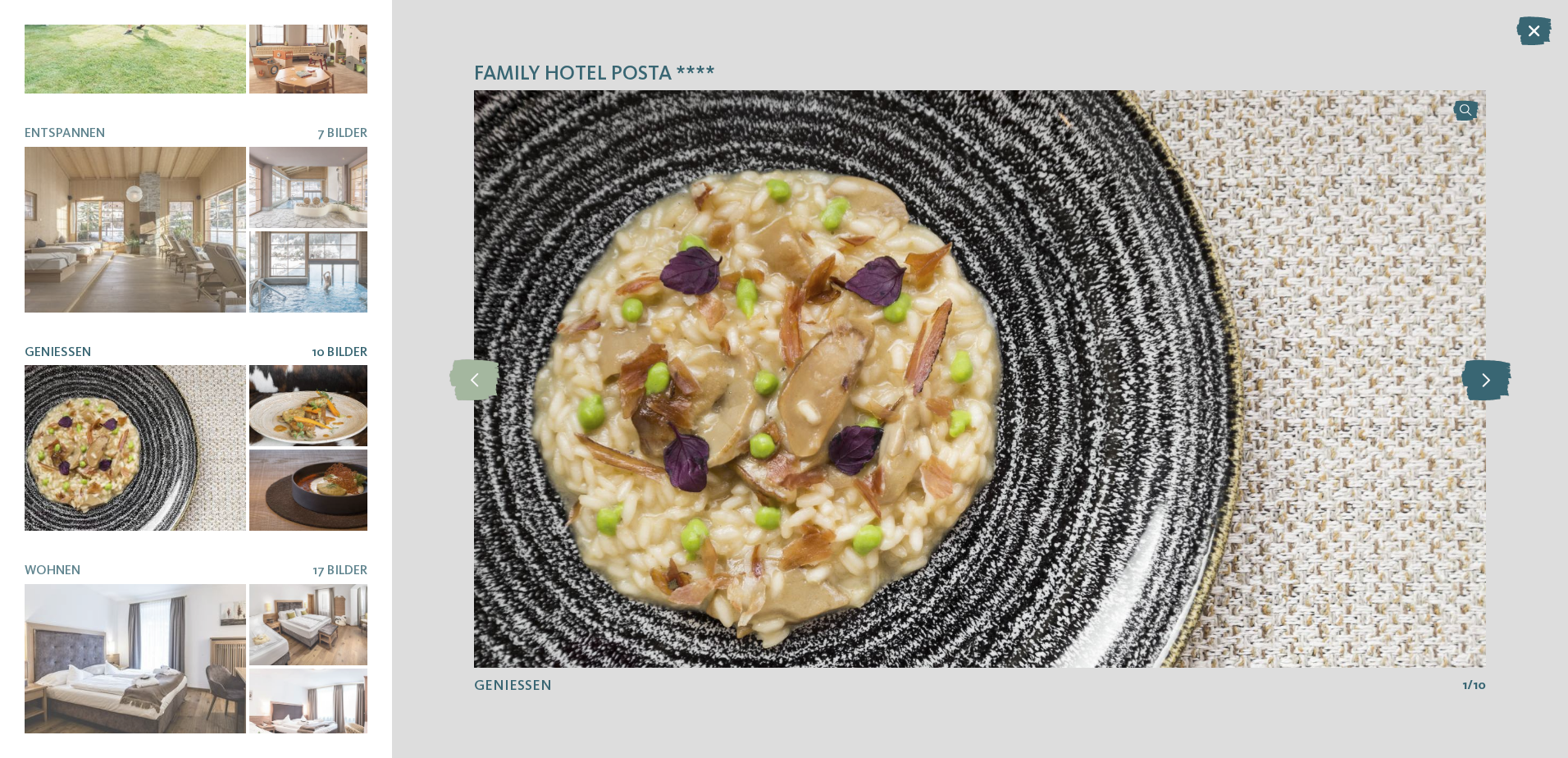
click at [1482, 384] on icon at bounding box center [1486, 379] width 50 height 41
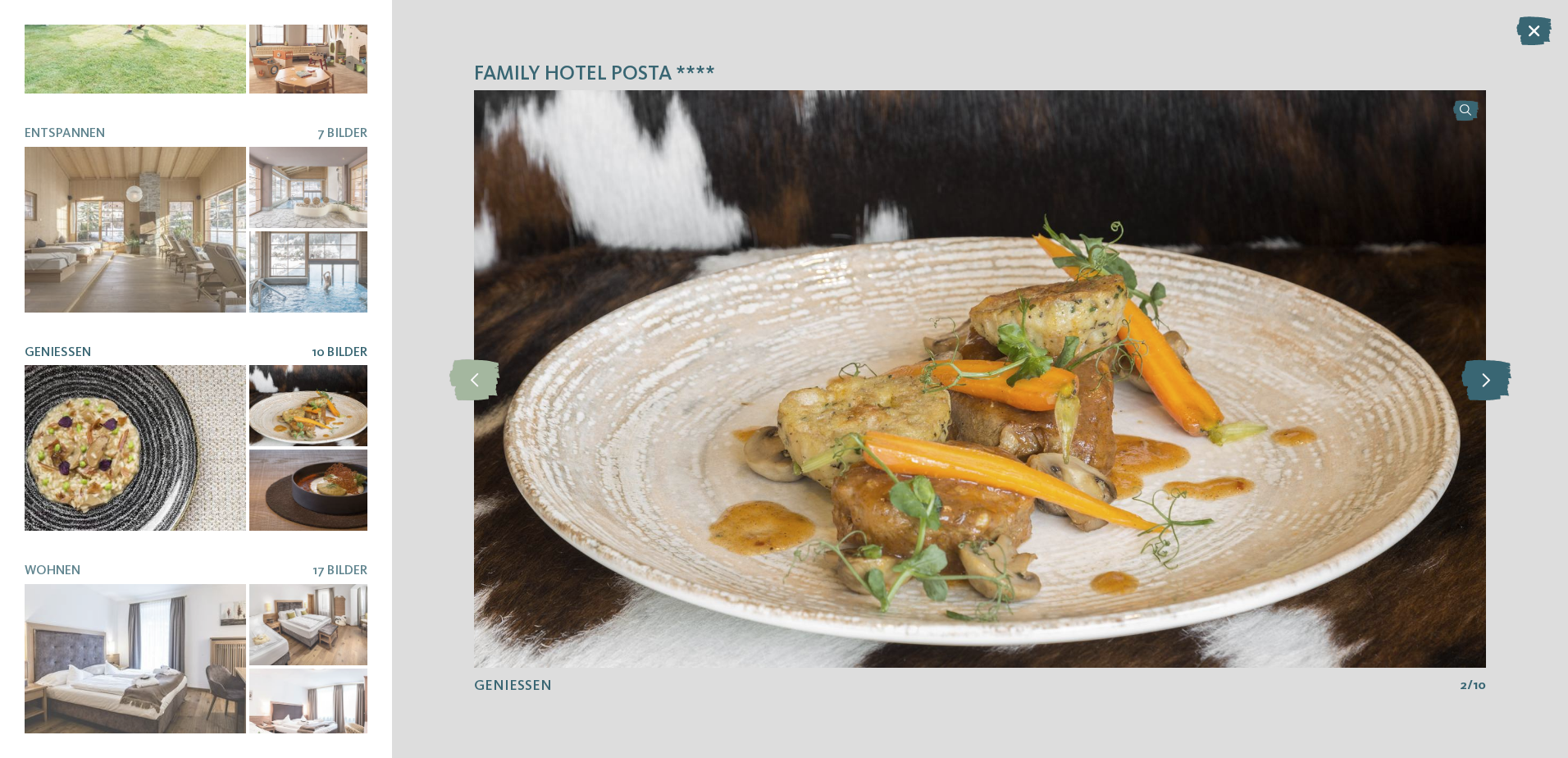
click at [1482, 384] on icon at bounding box center [1486, 379] width 50 height 41
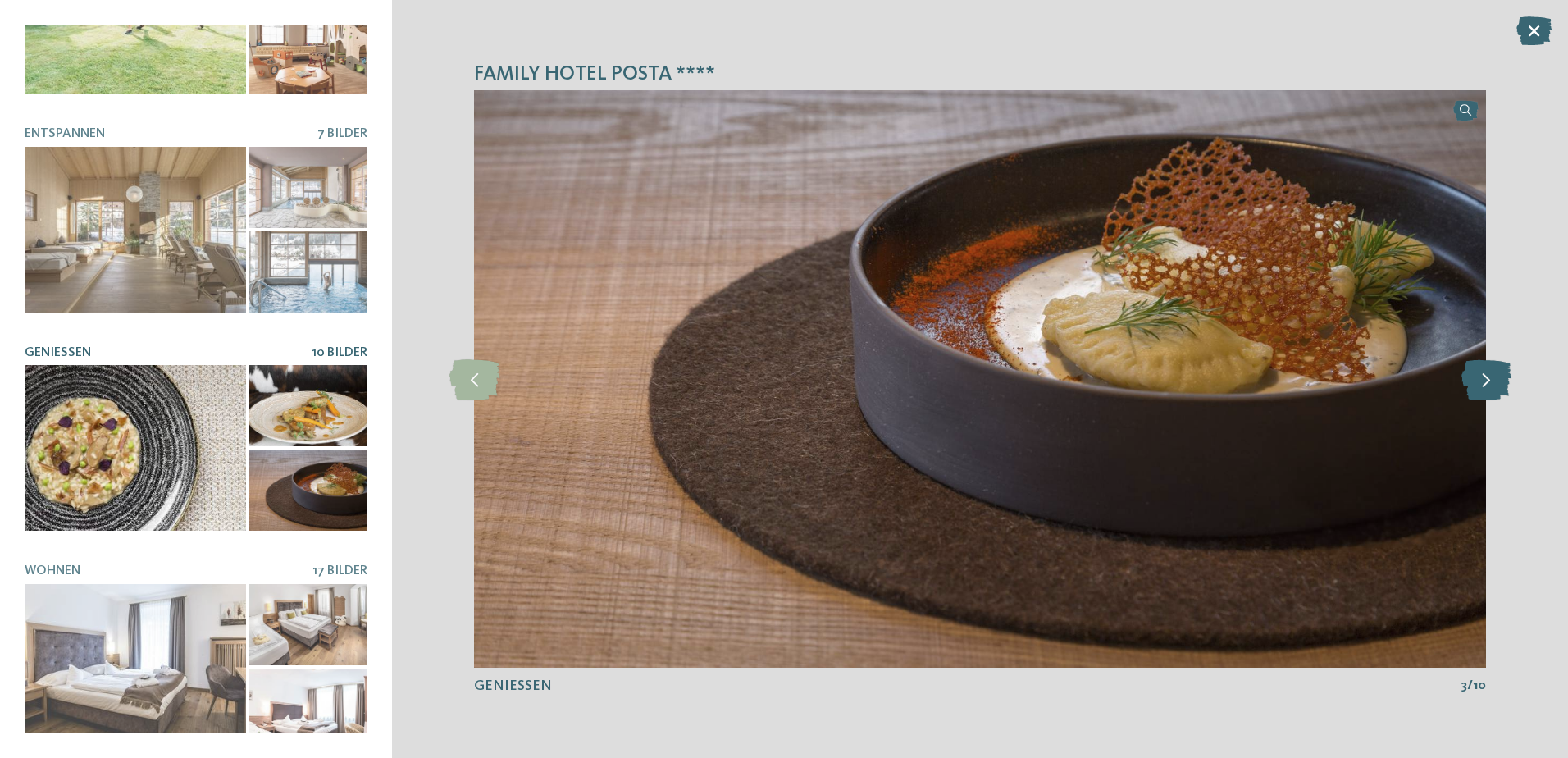
click at [1482, 384] on icon at bounding box center [1486, 379] width 50 height 41
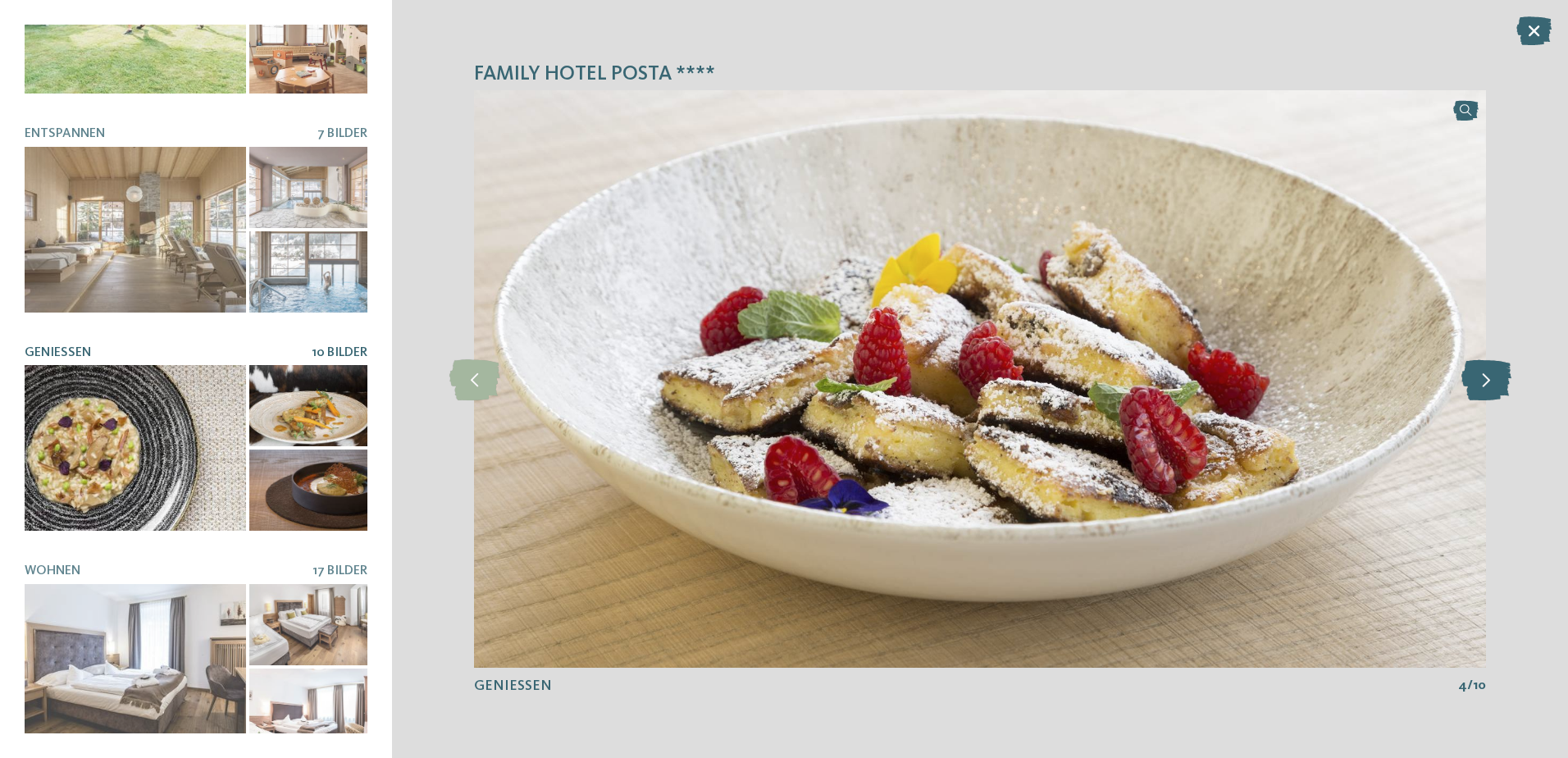
click at [1482, 384] on icon at bounding box center [1486, 379] width 50 height 41
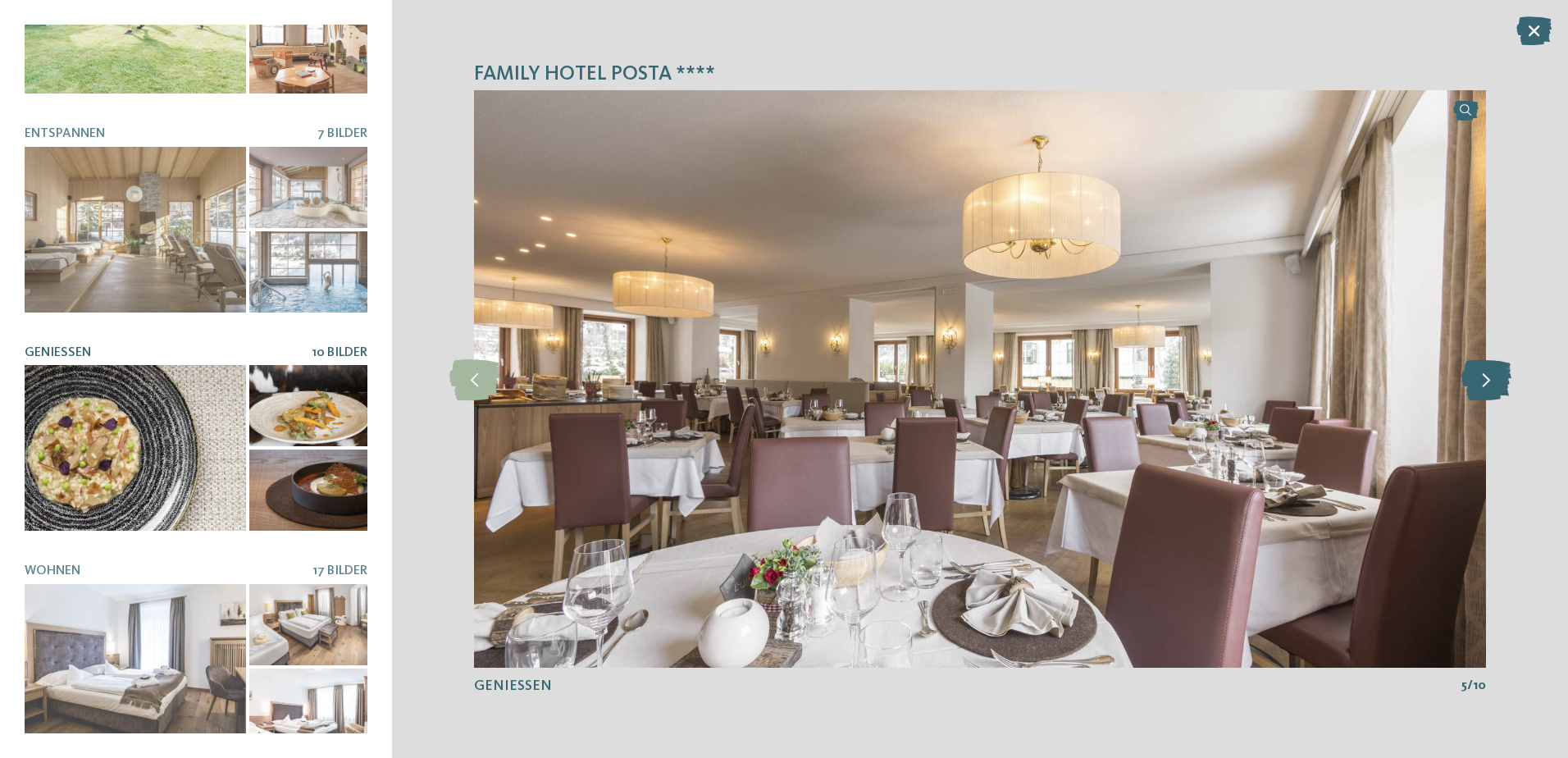
click at [1482, 384] on icon at bounding box center [1486, 379] width 50 height 41
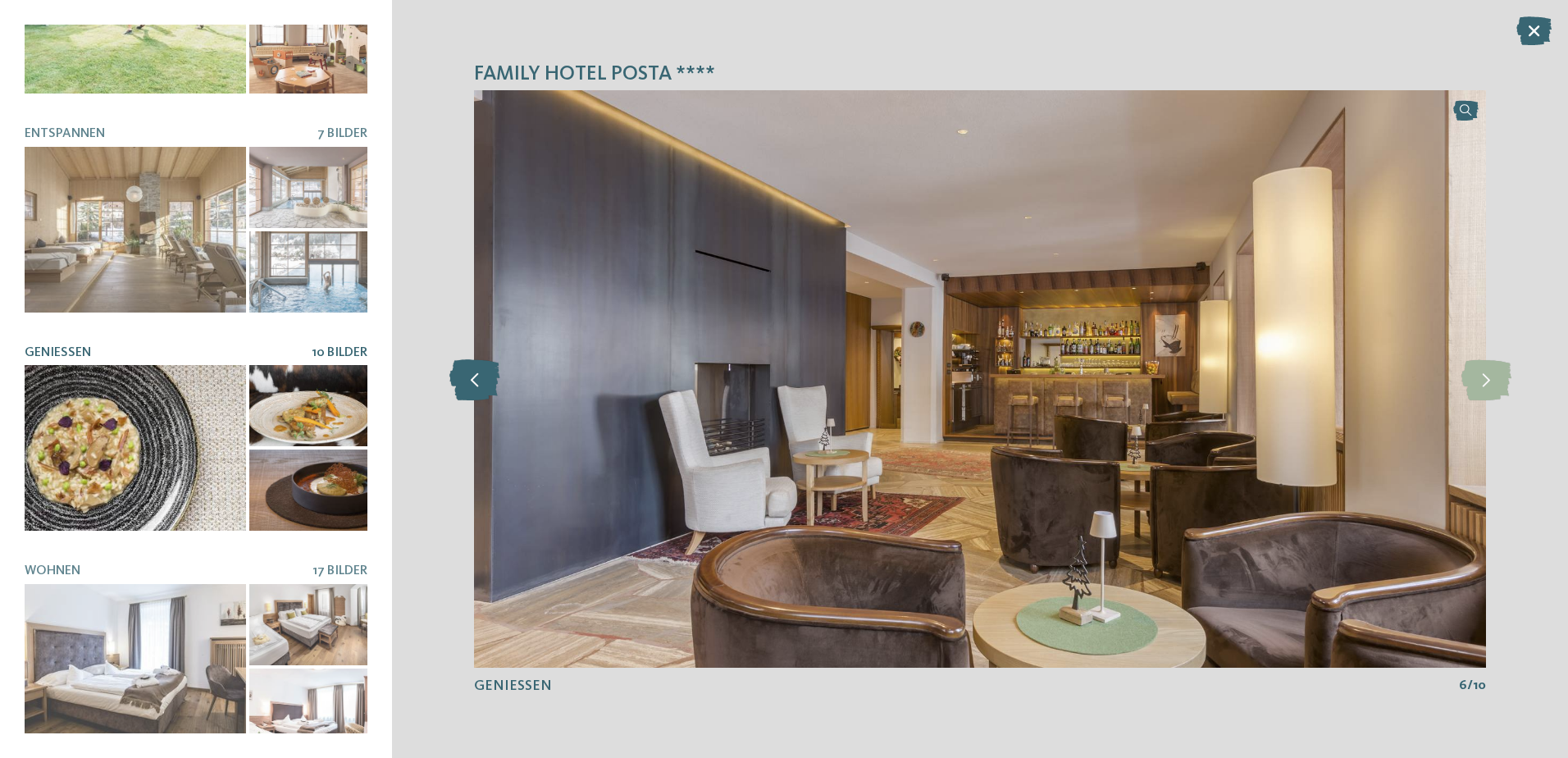
click at [467, 384] on icon at bounding box center [474, 379] width 50 height 41
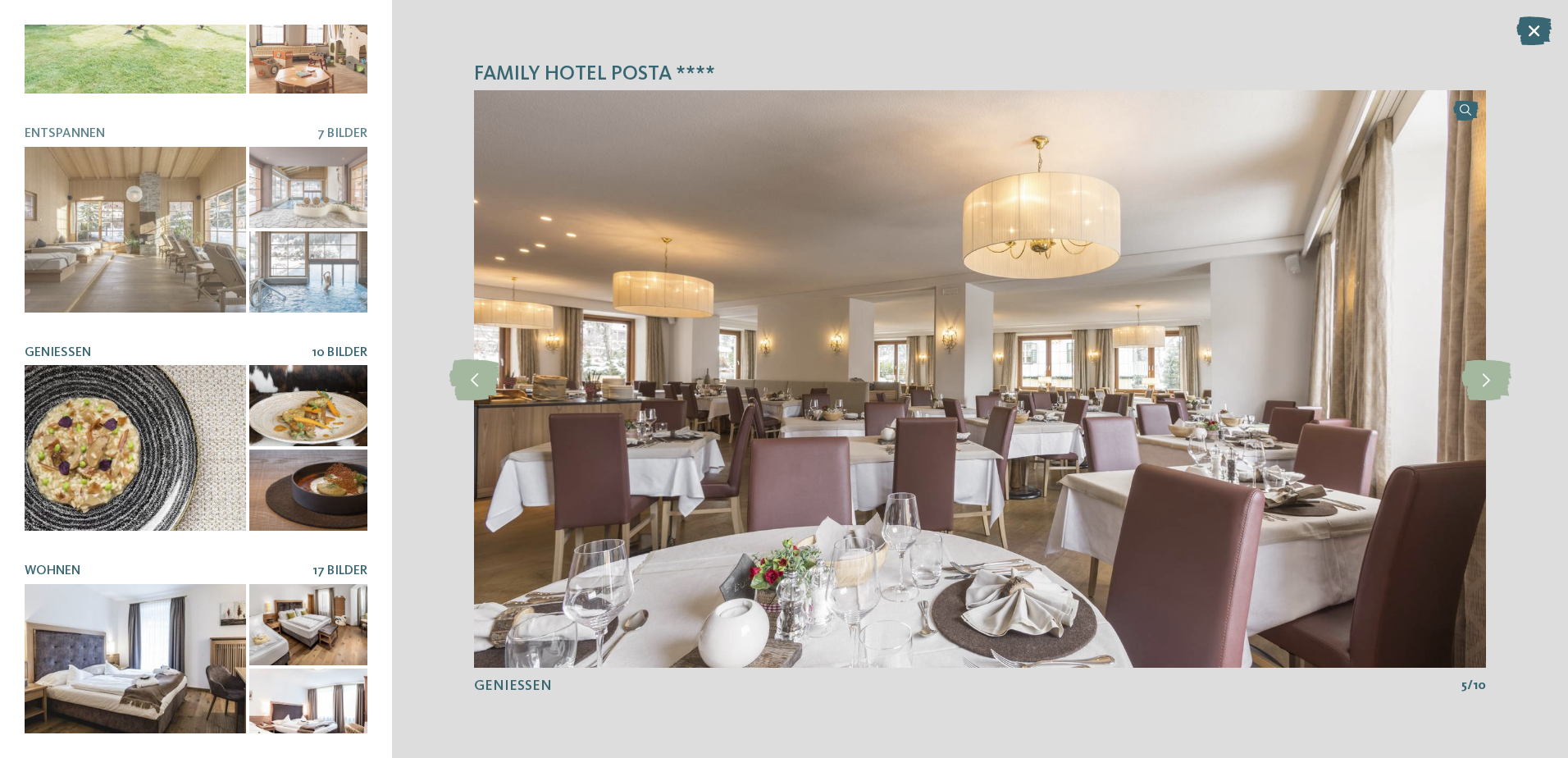
click at [176, 619] on div at bounding box center [135, 667] width 221 height 166
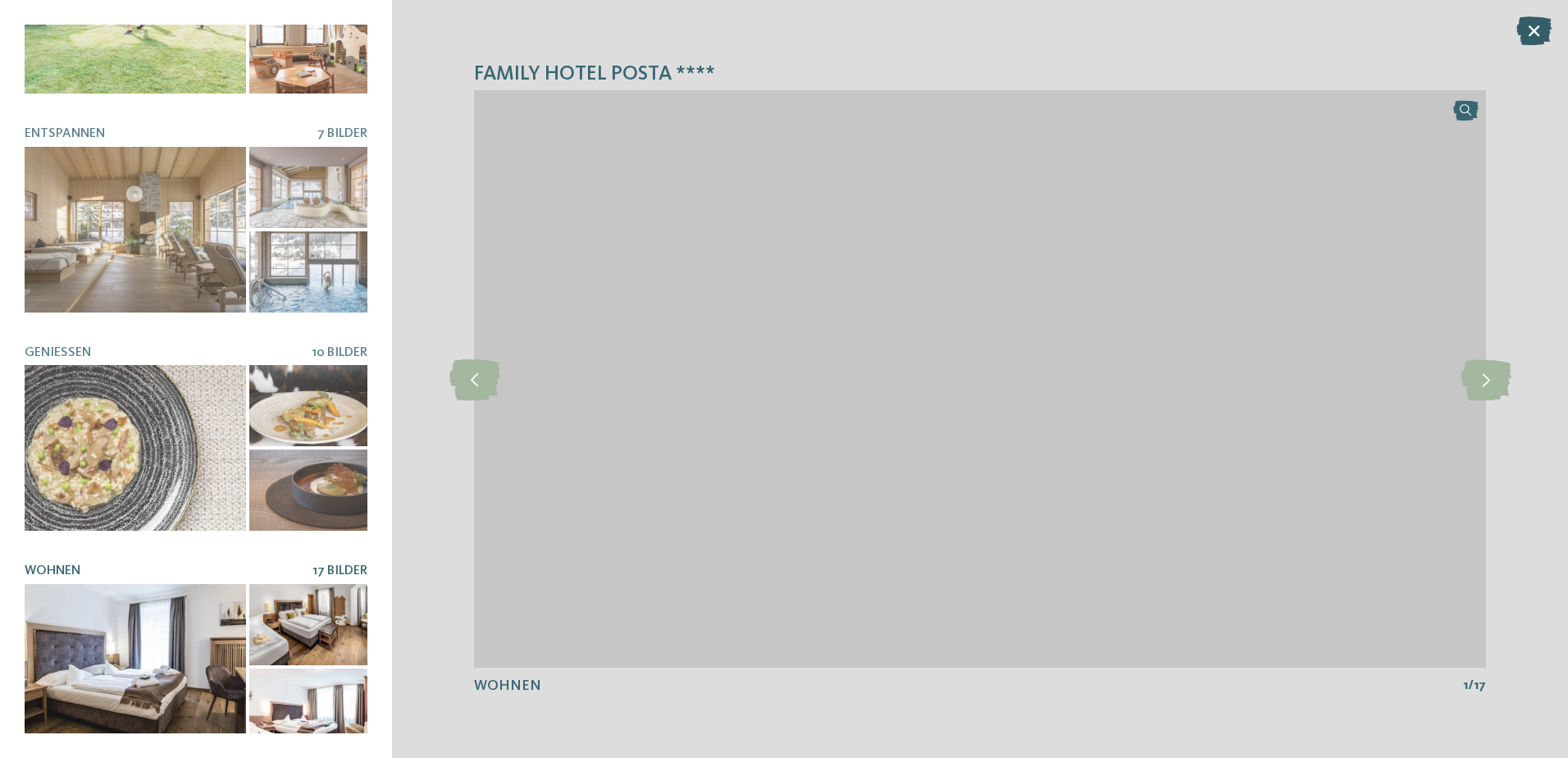
click at [1534, 27] on icon at bounding box center [1534, 31] width 35 height 29
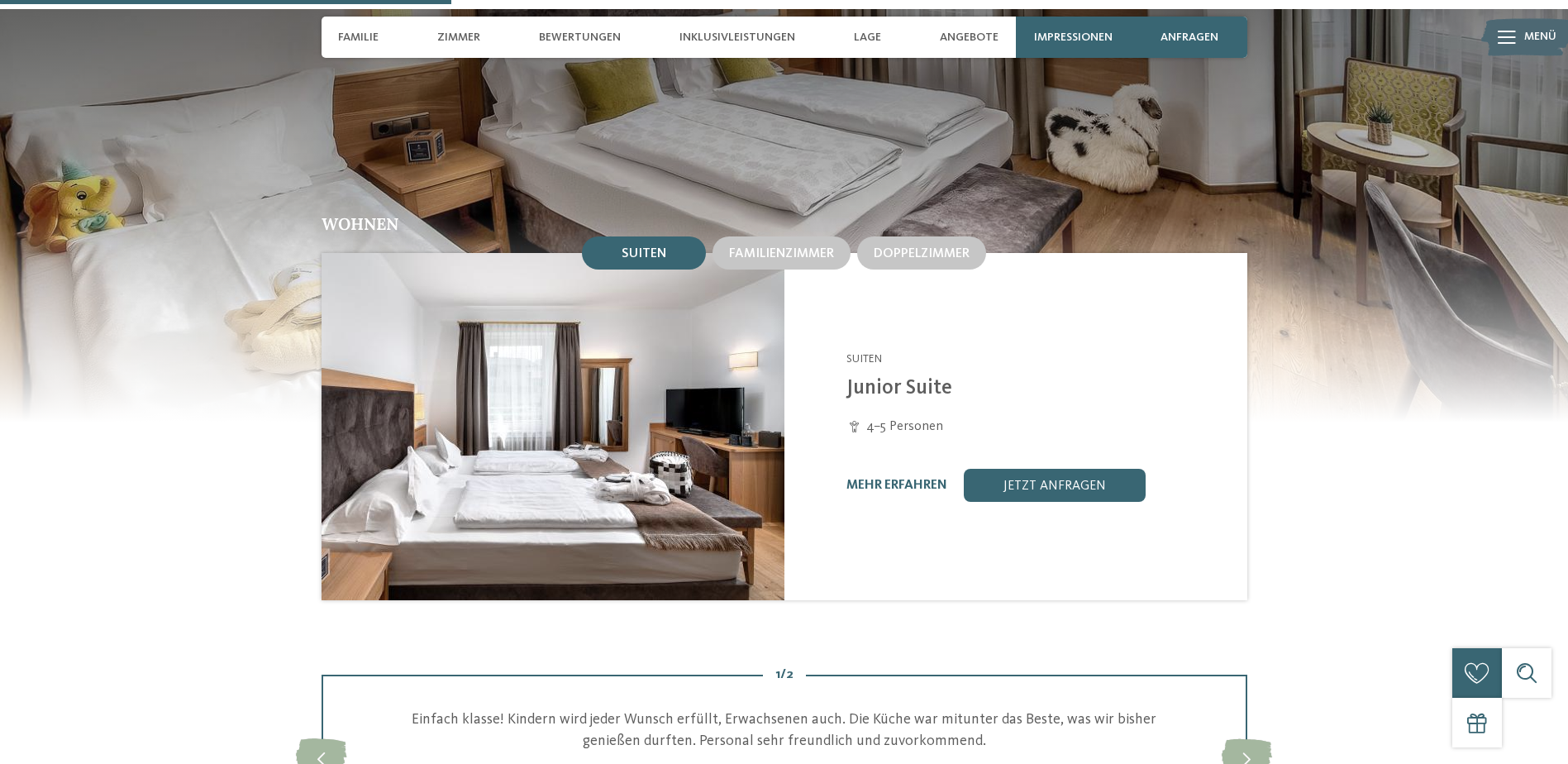
scroll to position [1653, 0]
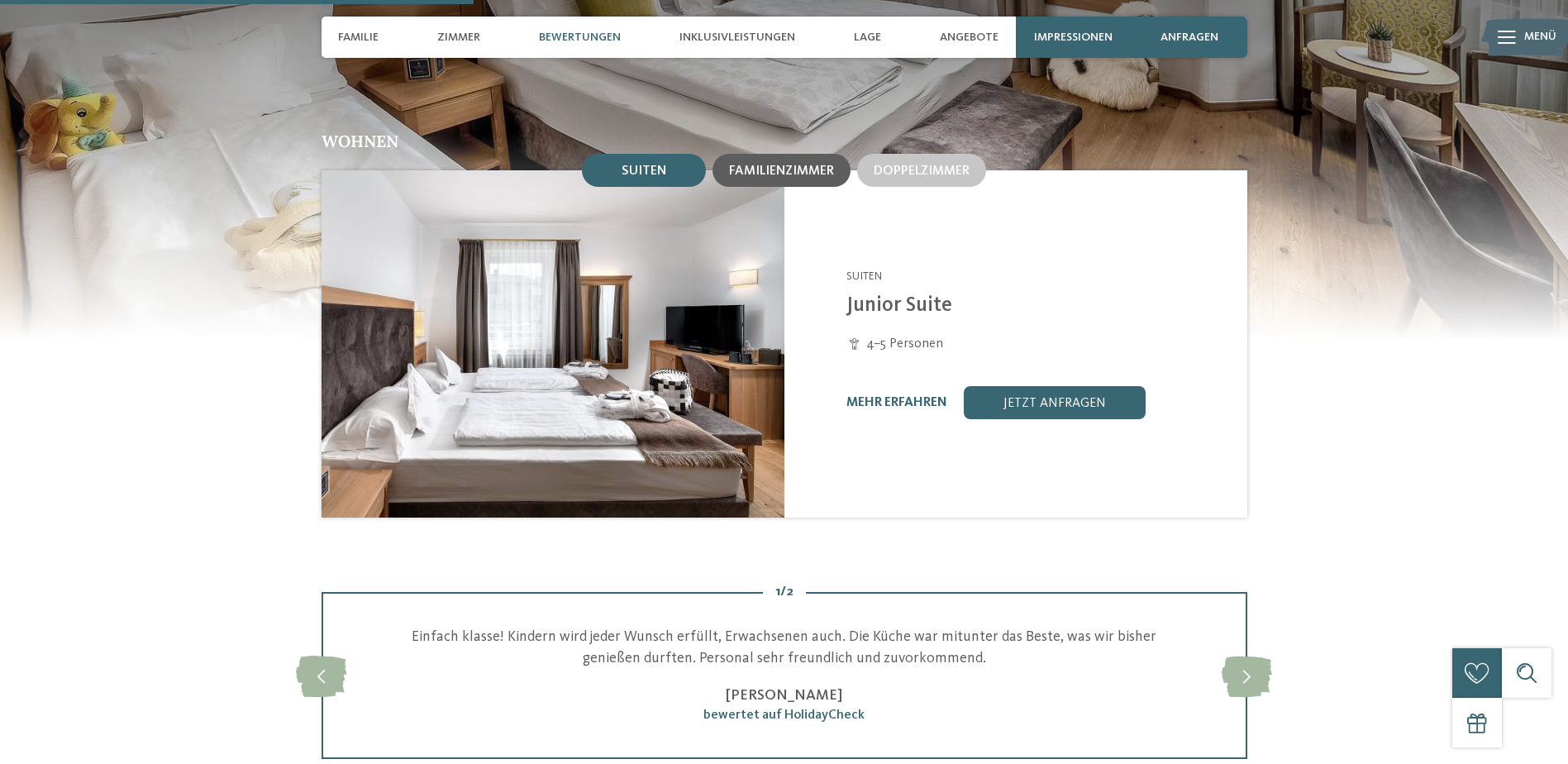
click at [772, 164] on span "Familienzimmer" at bounding box center [782, 171] width 105 height 13
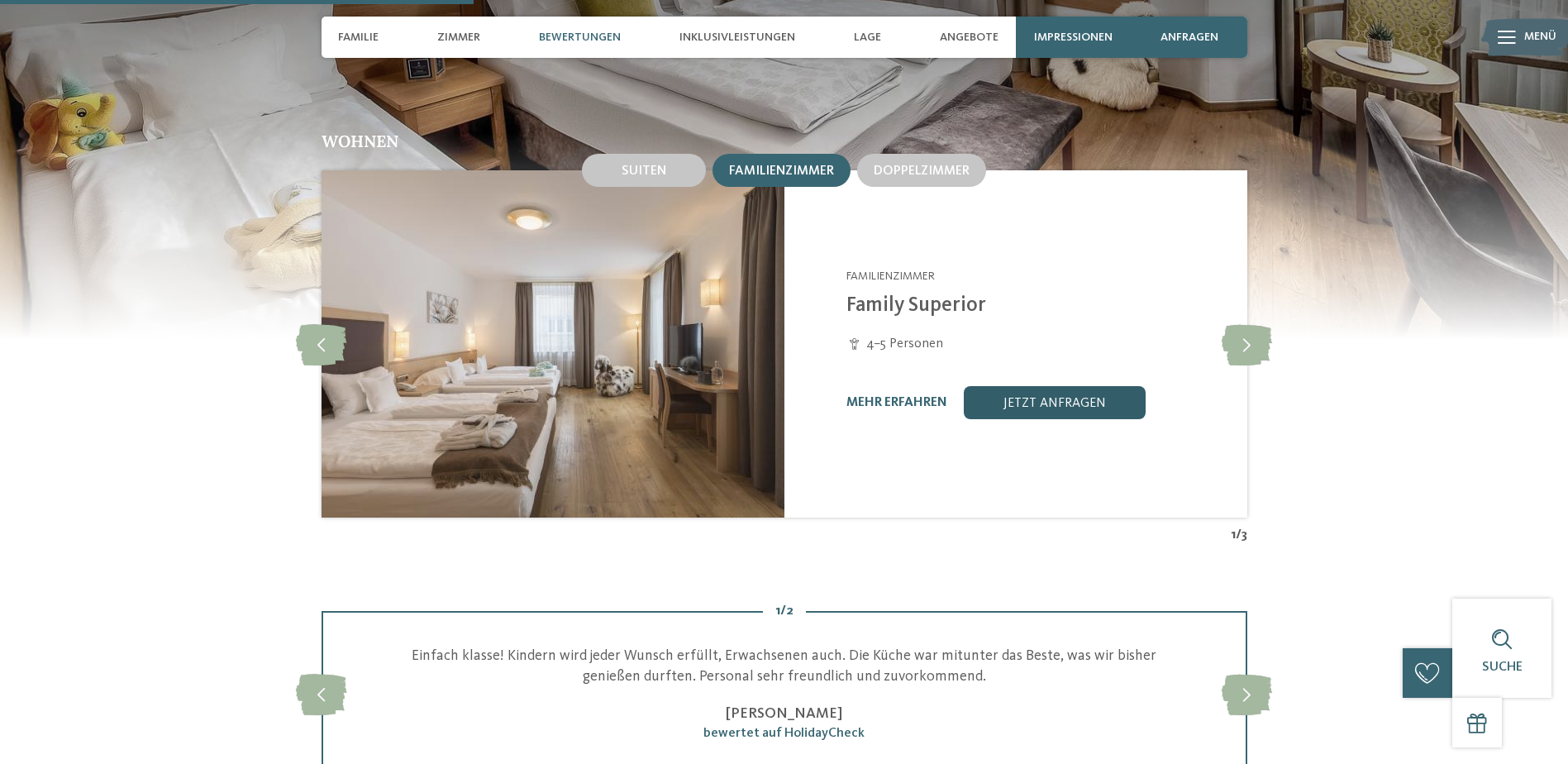
click at [1061, 386] on link "jetzt anfragen" at bounding box center [1055, 402] width 182 height 33
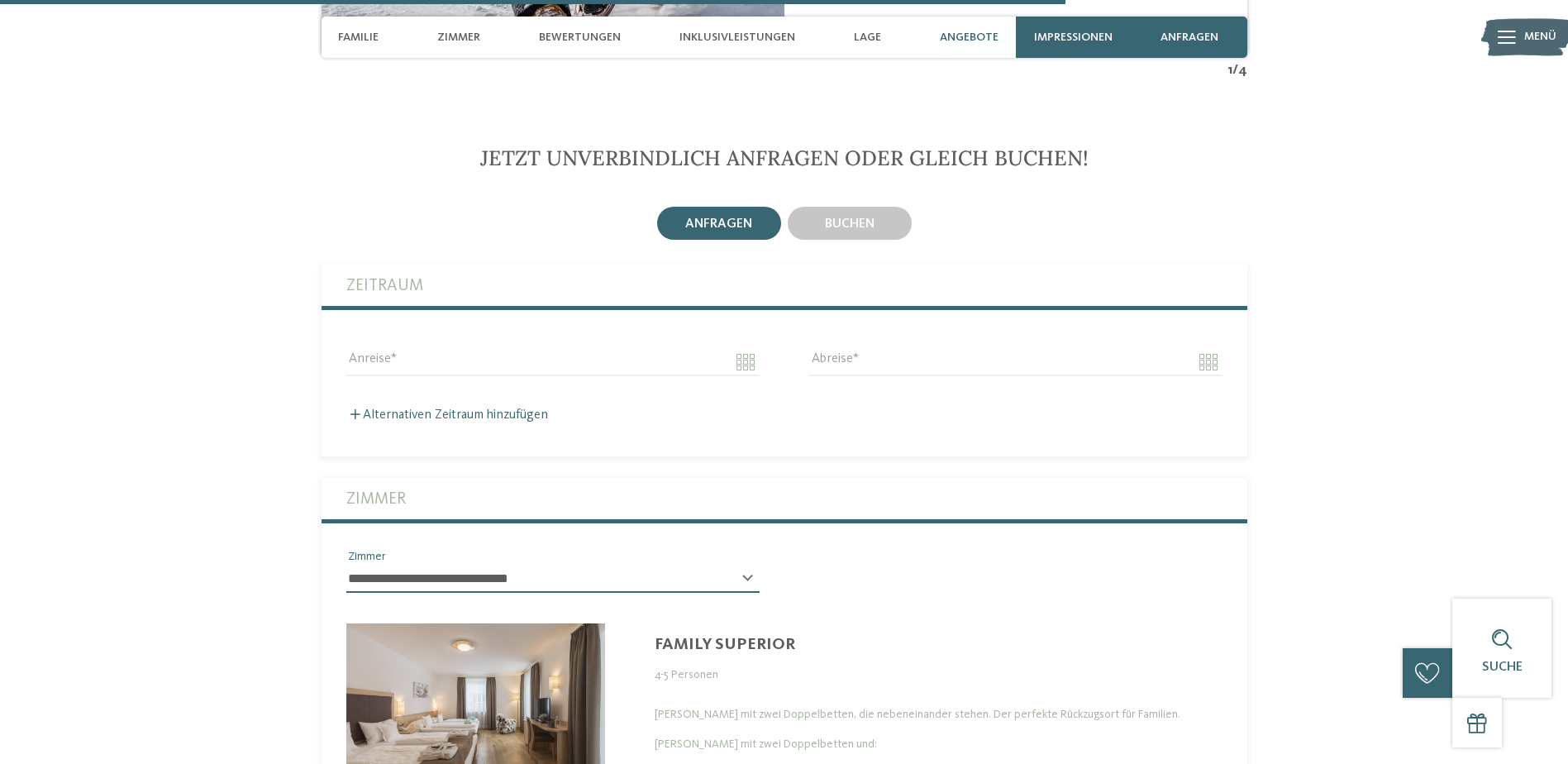
scroll to position [3898, 0]
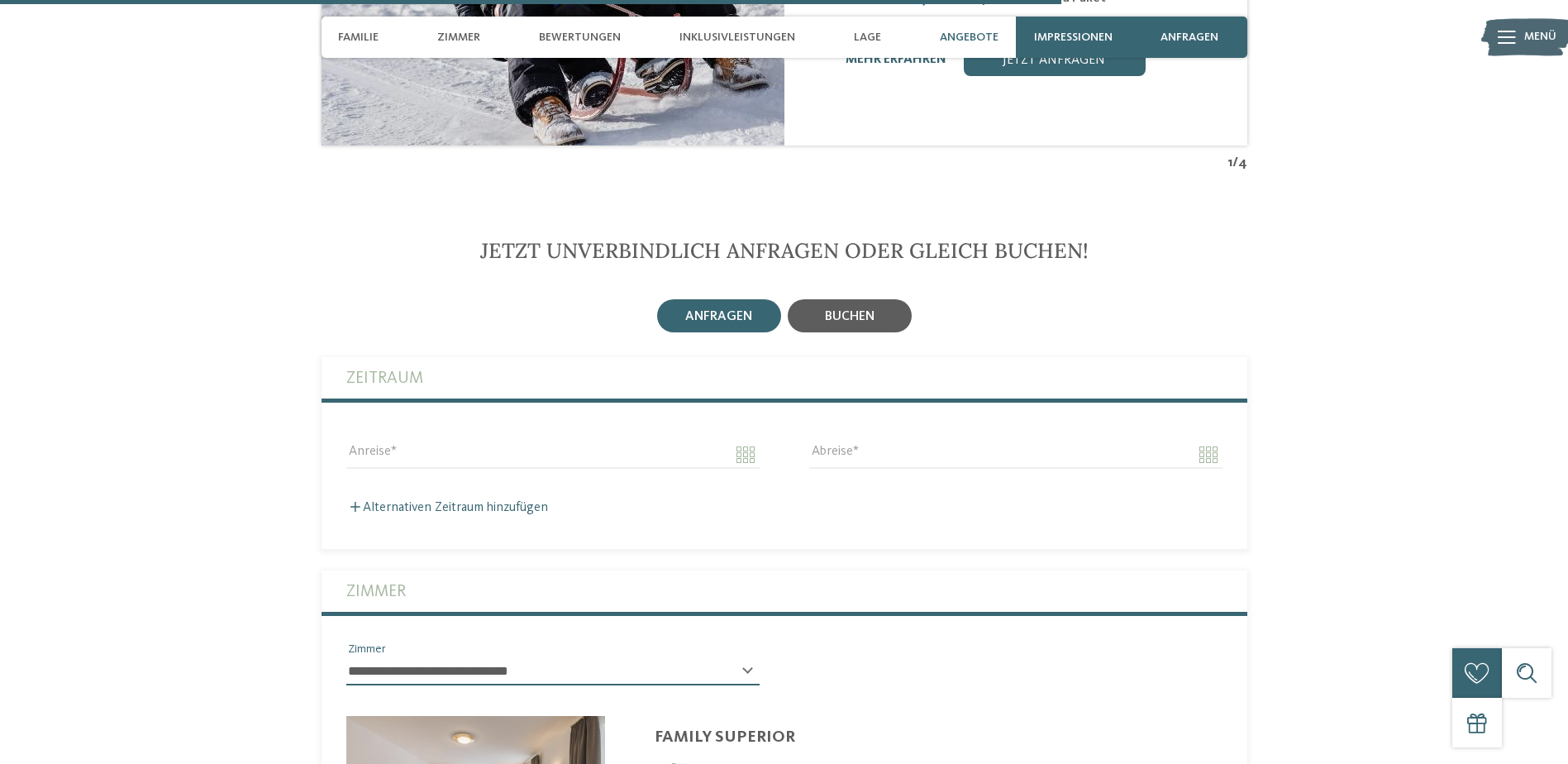
click at [849, 299] on div "buchen" at bounding box center [850, 315] width 124 height 33
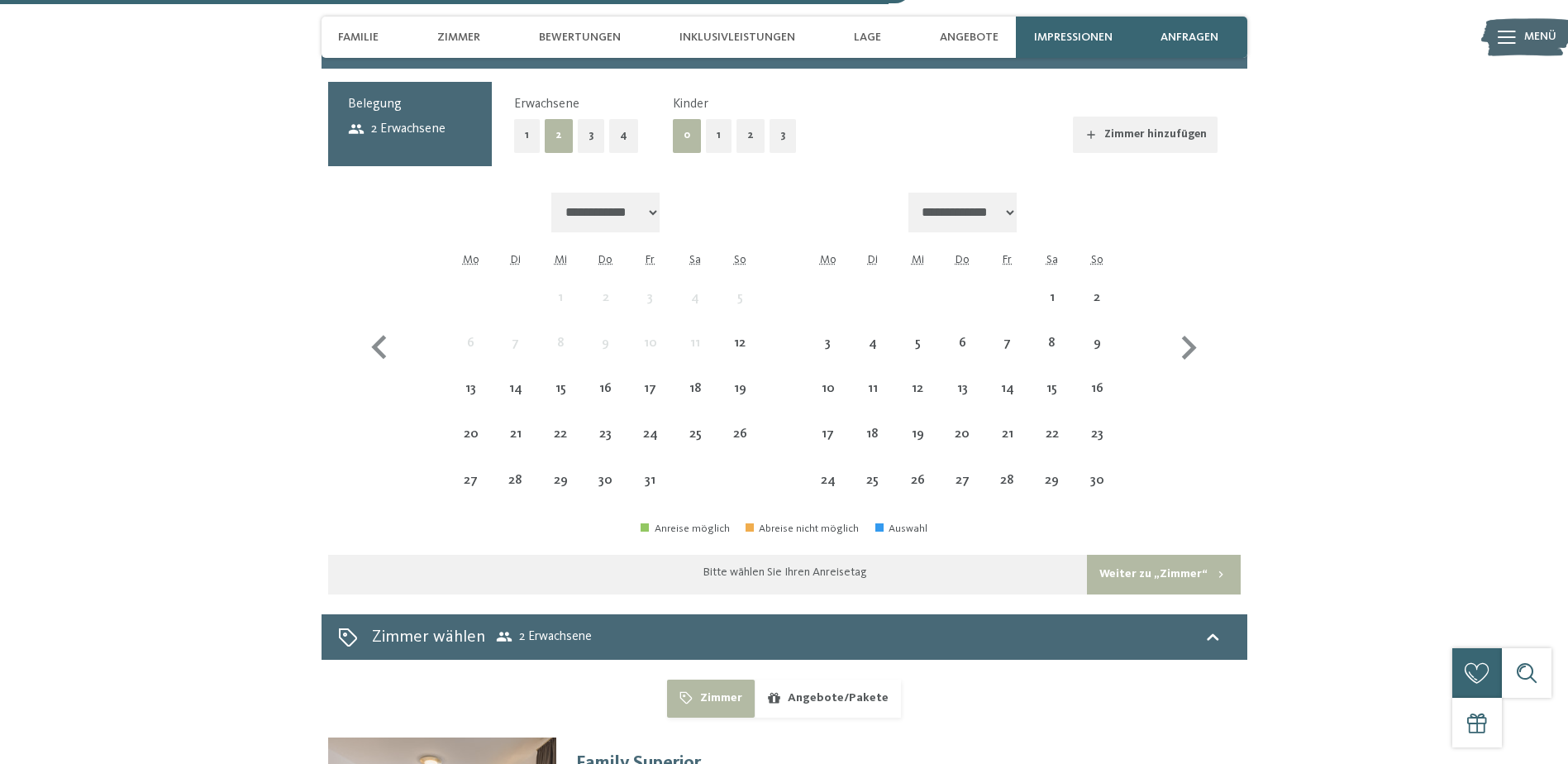
scroll to position [4228, 0]
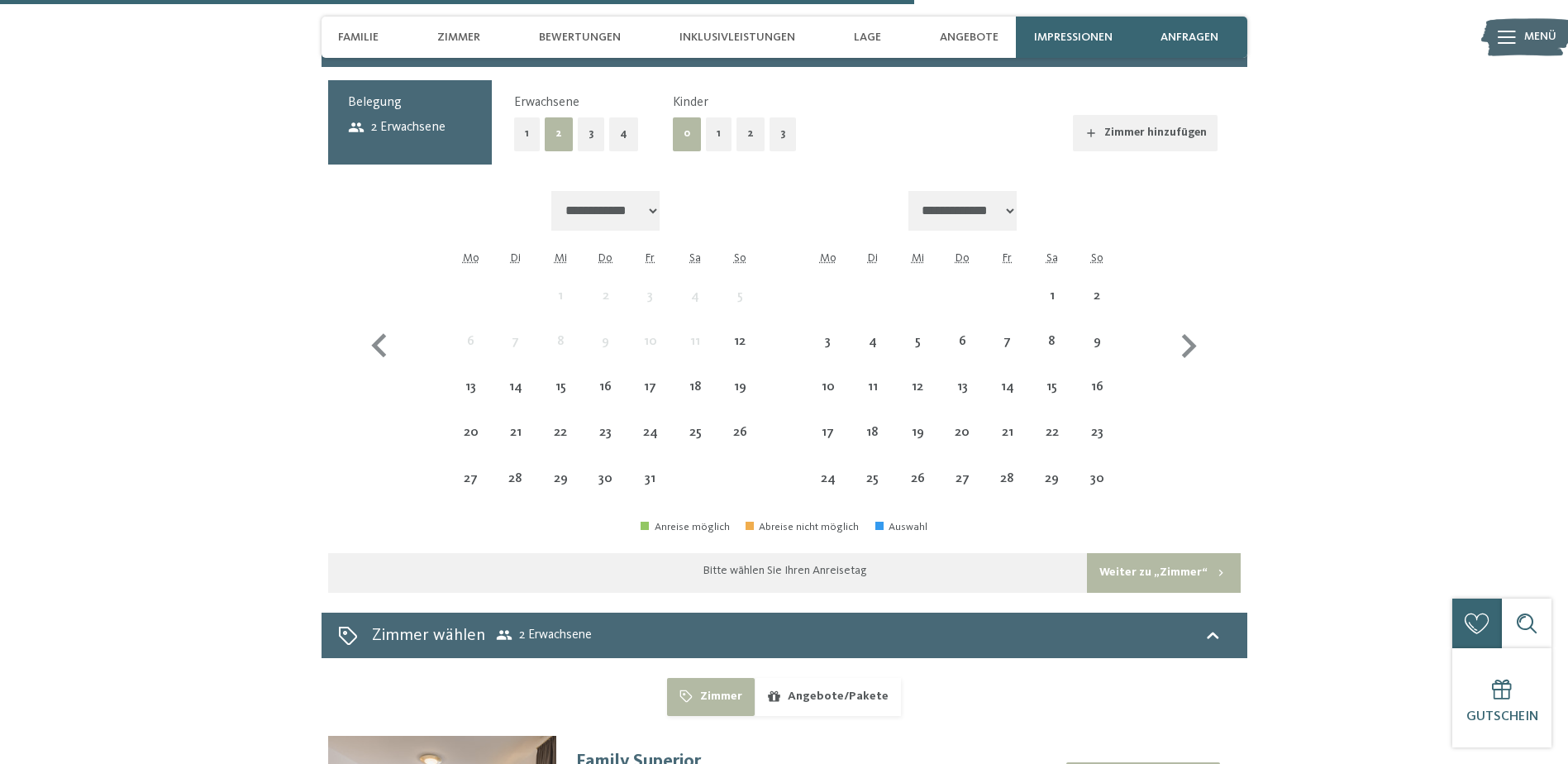
click at [736, 117] on button "2" at bounding box center [750, 134] width 28 height 34
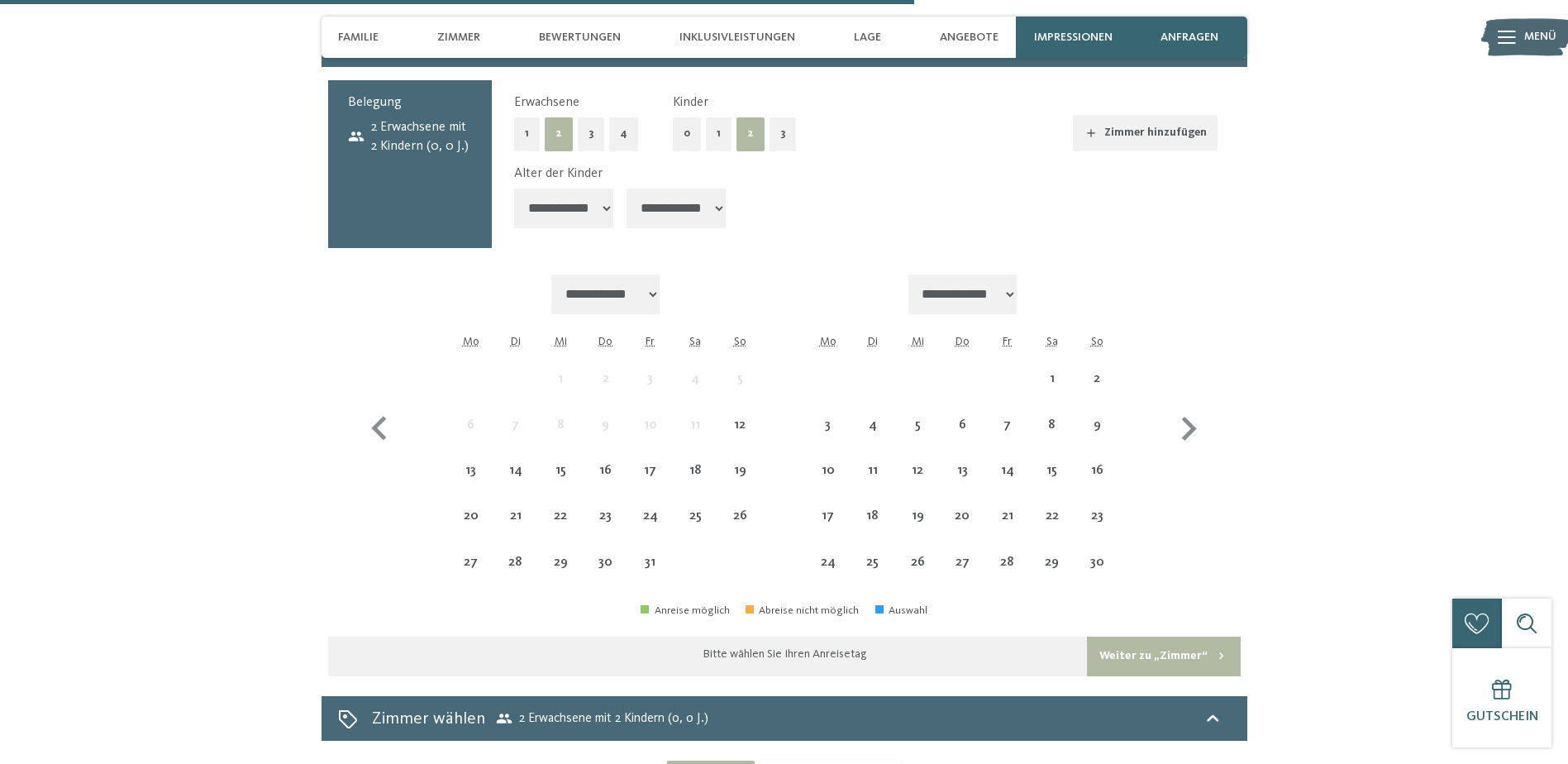
click at [596, 188] on select "**********" at bounding box center [564, 208] width 99 height 39
select select "*"
click at [514, 188] on select "**********" at bounding box center [564, 208] width 99 height 39
click at [715, 188] on select "**********" at bounding box center [676, 208] width 99 height 39
select select "**"
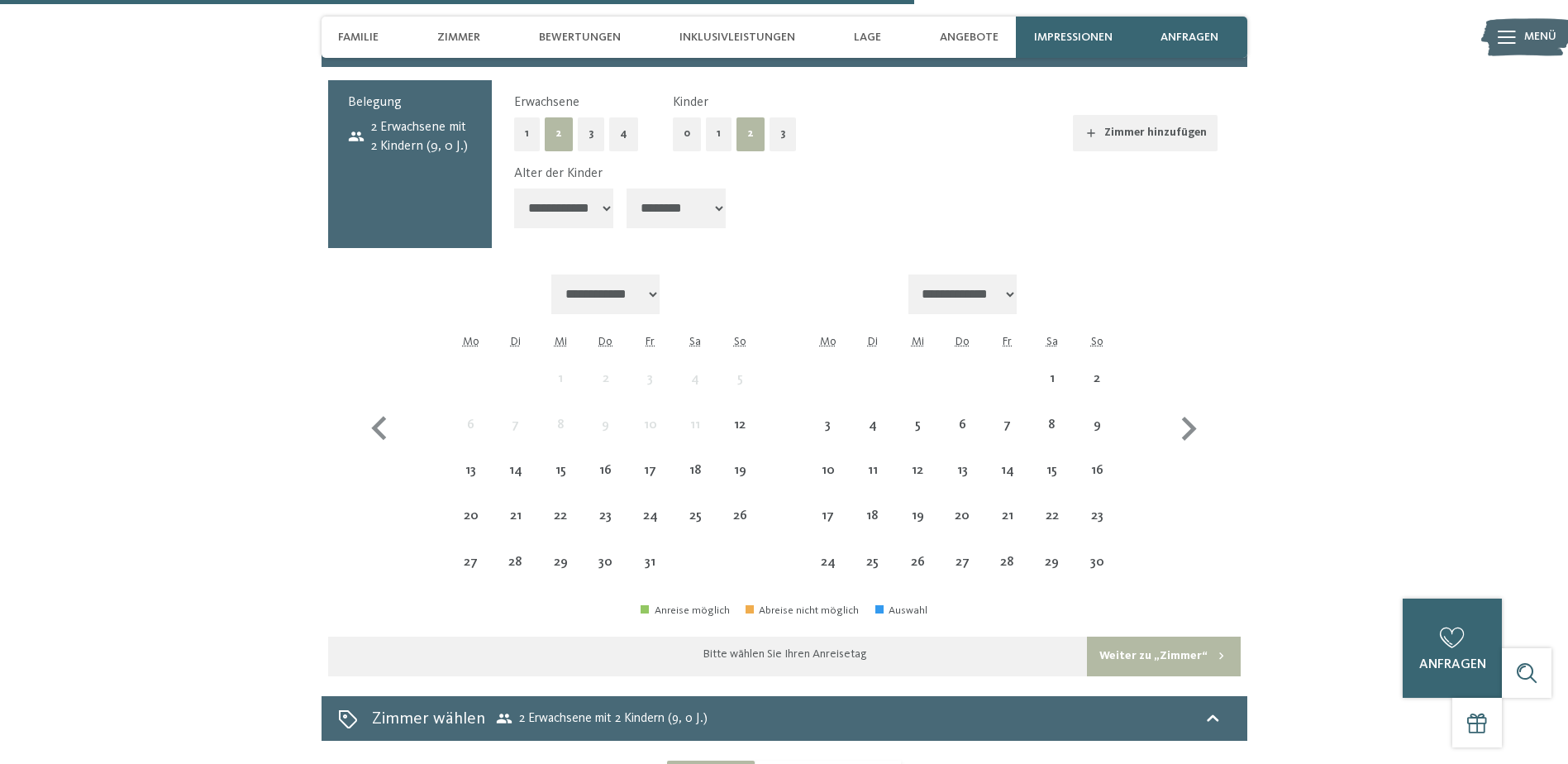
click at [628, 188] on select "**********" at bounding box center [676, 208] width 99 height 39
click at [732, 208] on div "**********" at bounding box center [784, 379] width 912 height 596
click at [829, 164] on div "Alter der Kinder" at bounding box center [859, 172] width 690 height 18
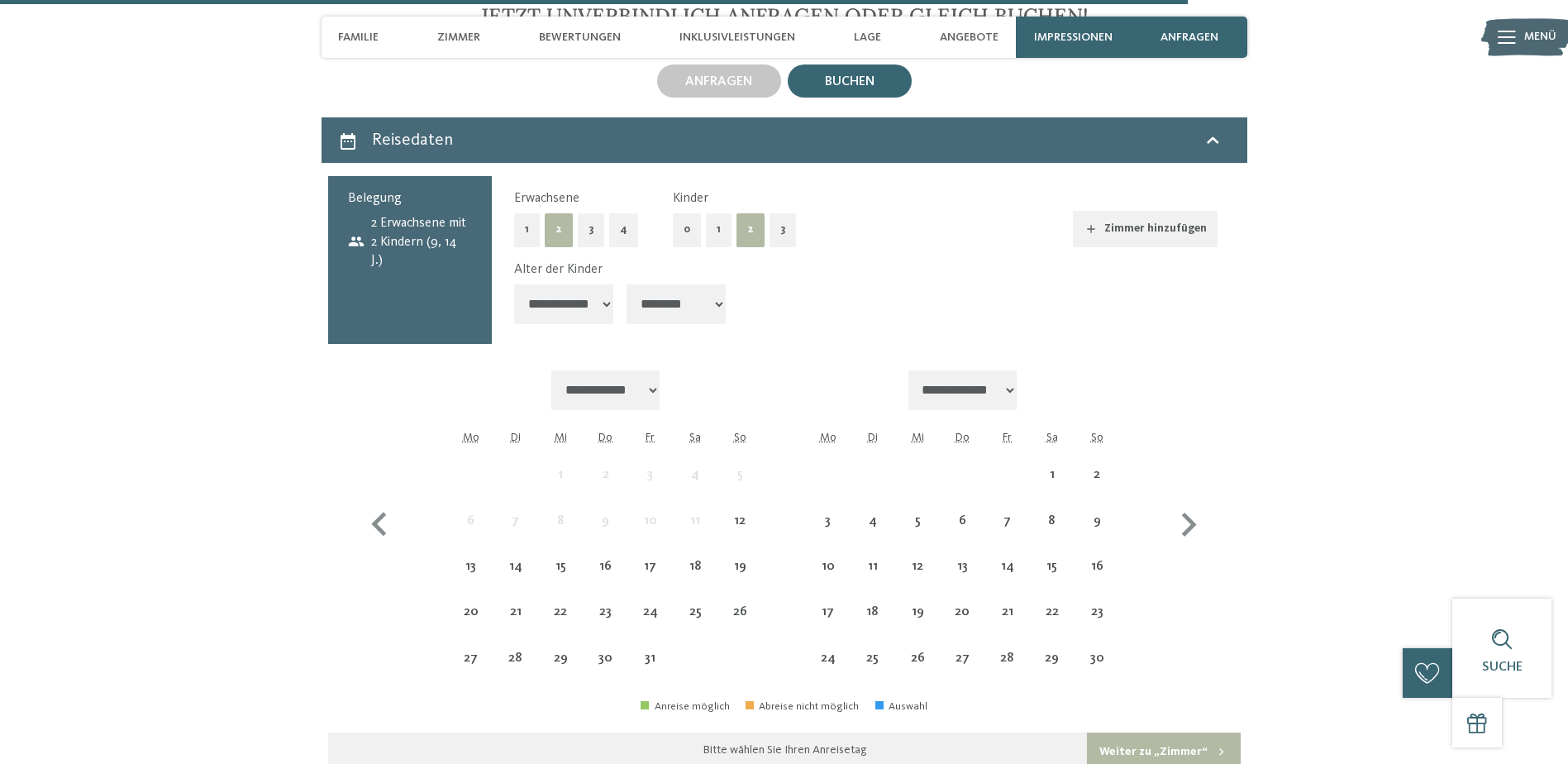
scroll to position [3980, 0]
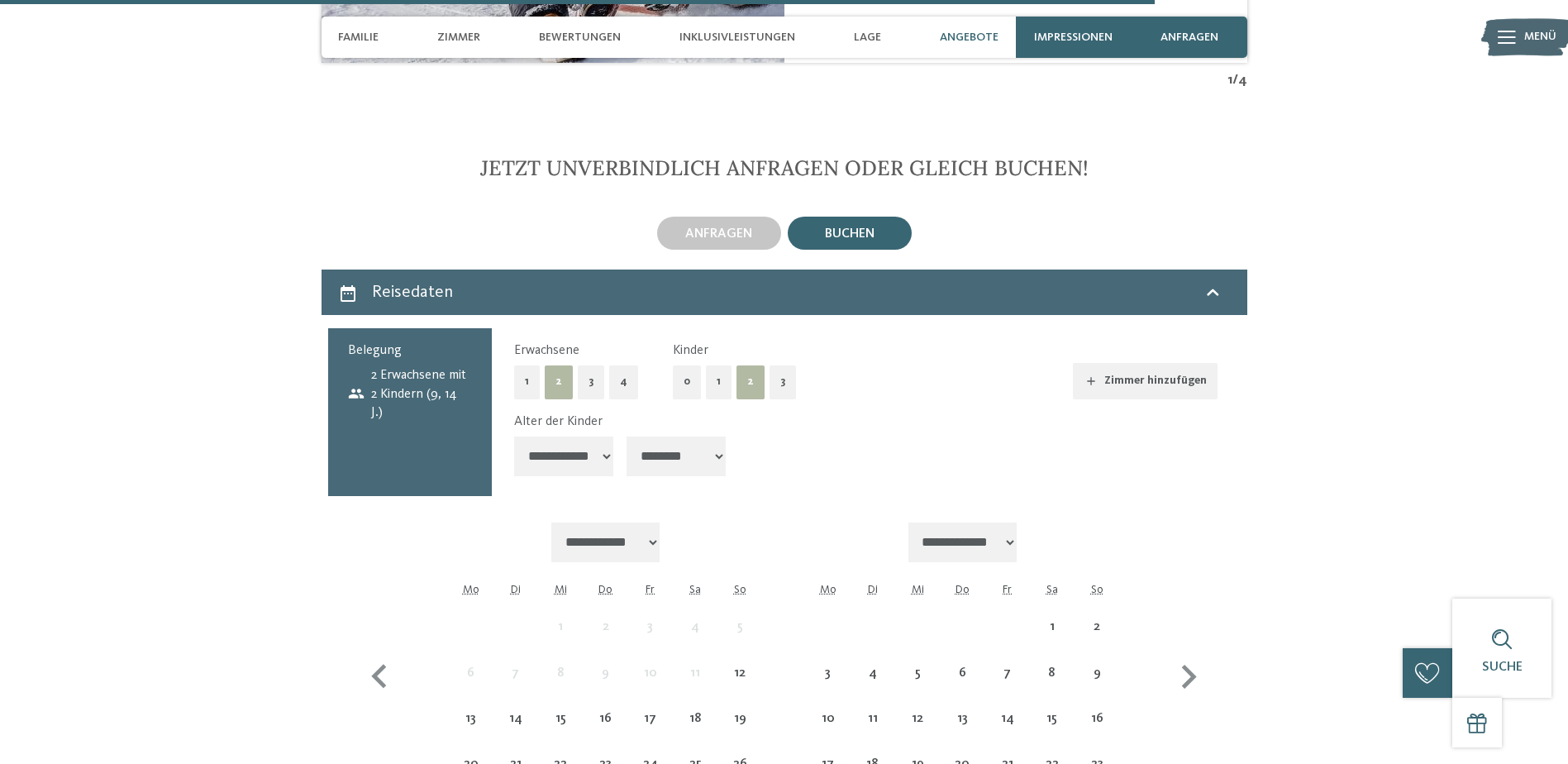
click at [843, 227] on span "buchen" at bounding box center [850, 233] width 50 height 13
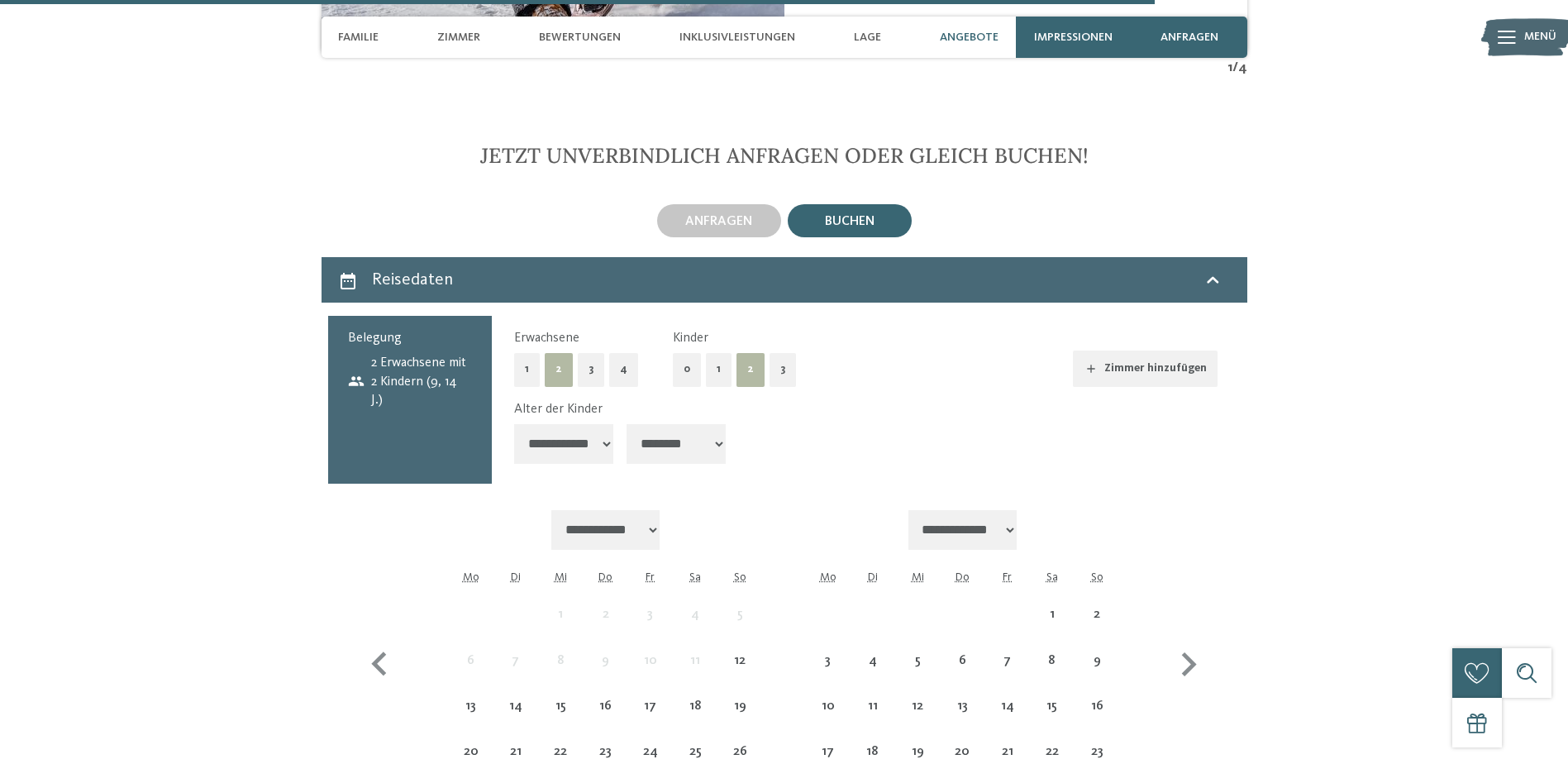
scroll to position [4310, 0]
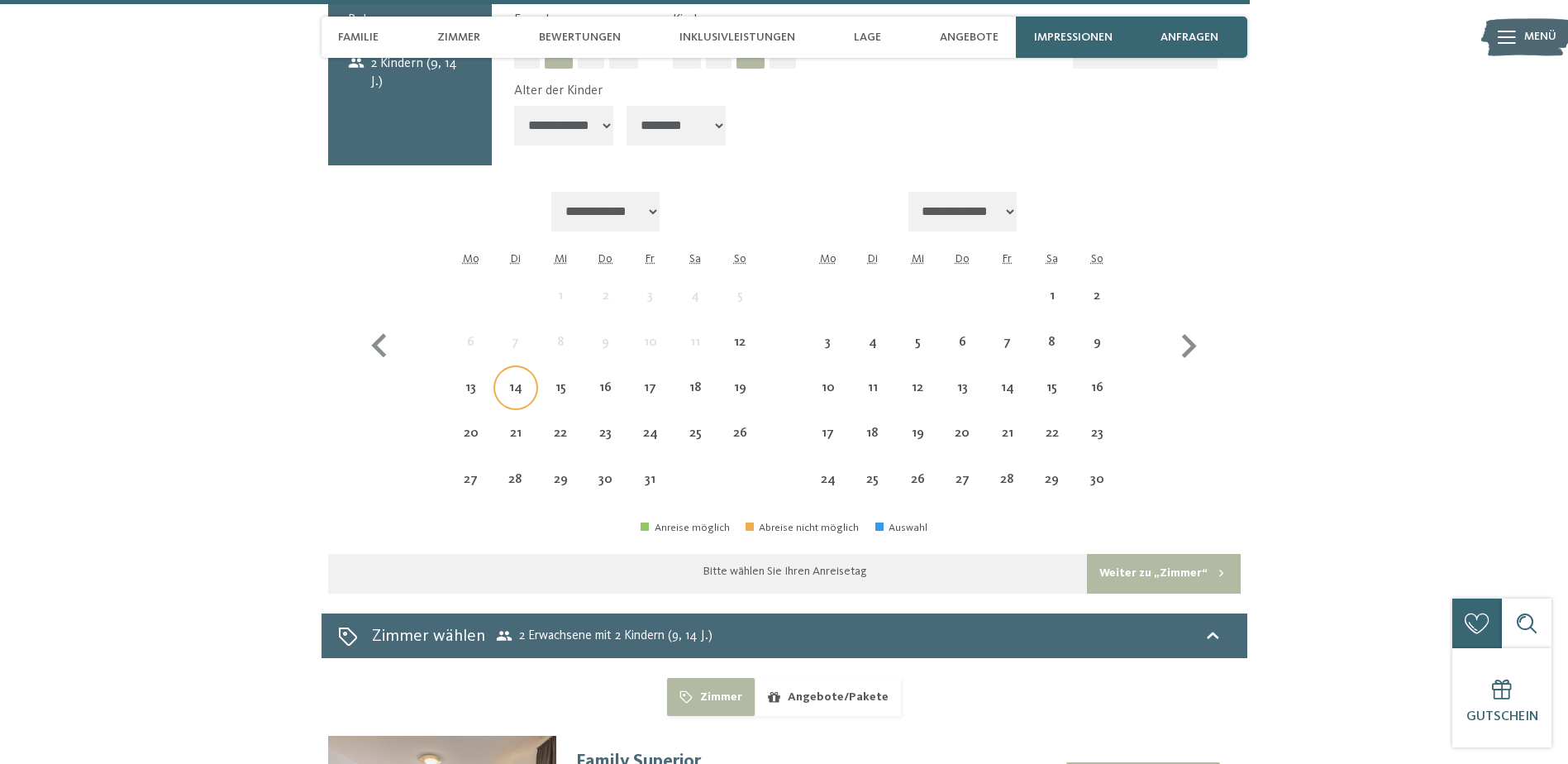
click at [521, 381] on div "14" at bounding box center [516, 401] width 41 height 41
click at [547, 381] on div "15" at bounding box center [561, 401] width 41 height 41
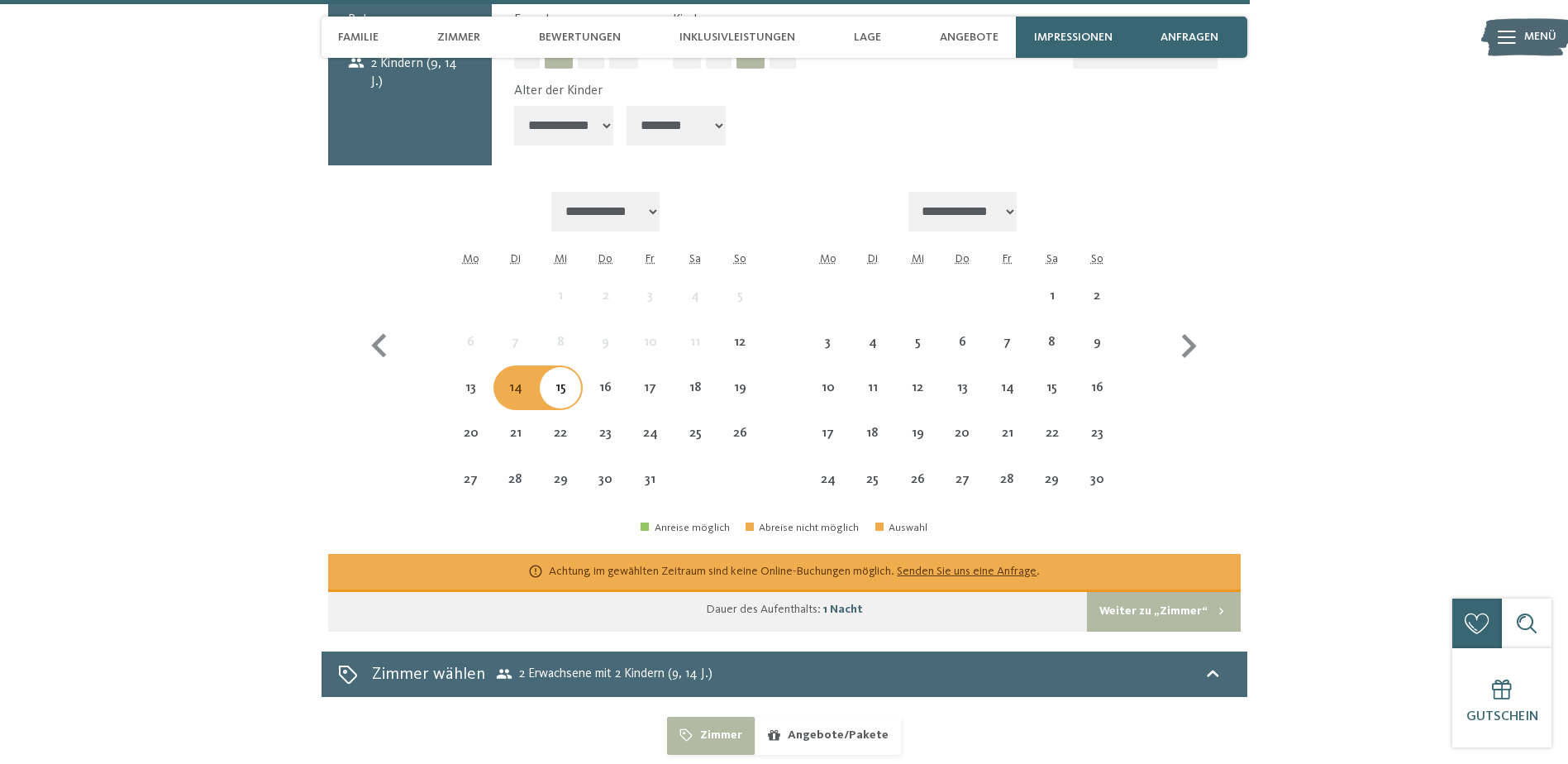
click at [567, 381] on div "15" at bounding box center [561, 401] width 41 height 41
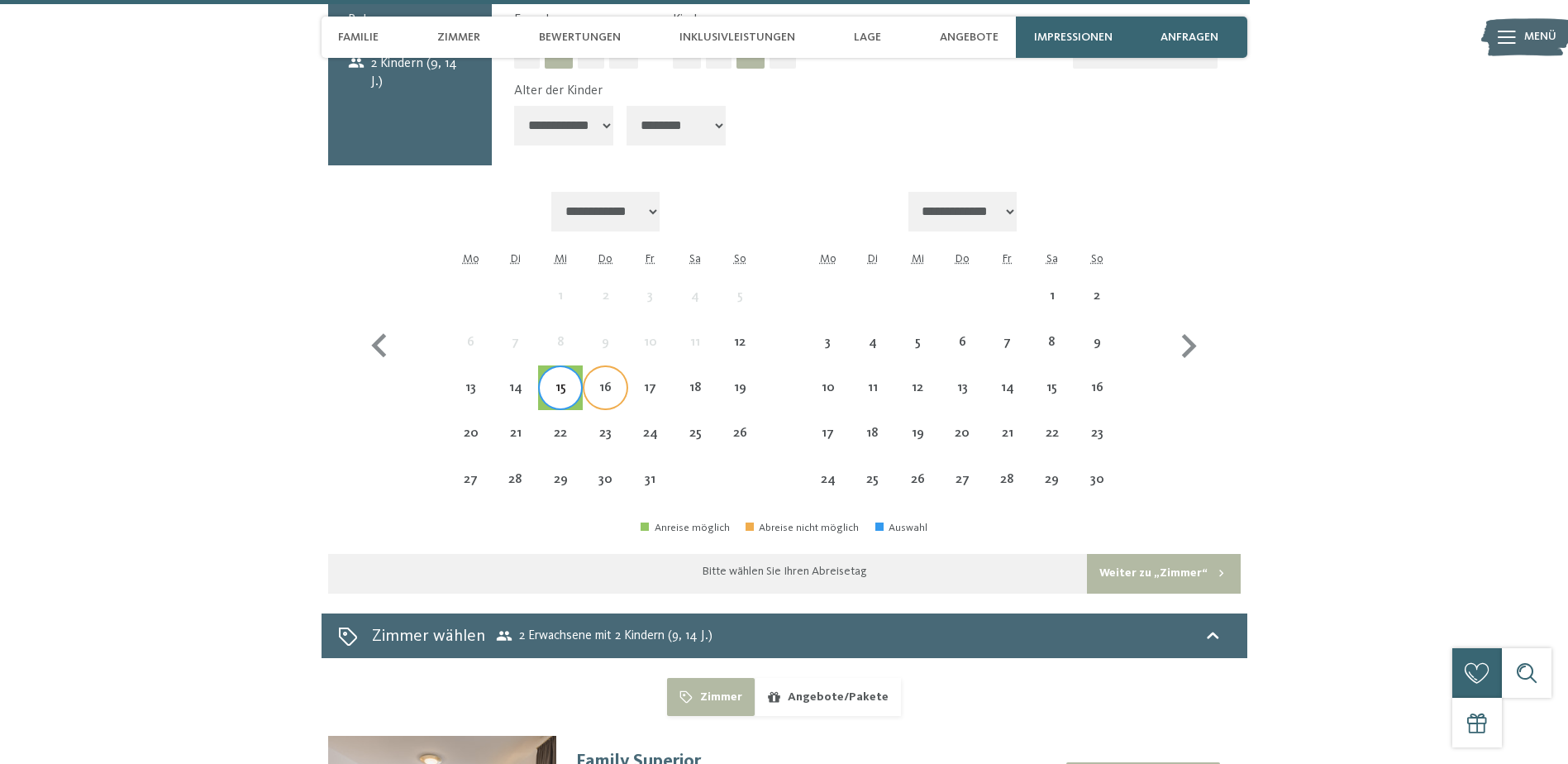
click at [610, 381] on div "16" at bounding box center [605, 401] width 41 height 41
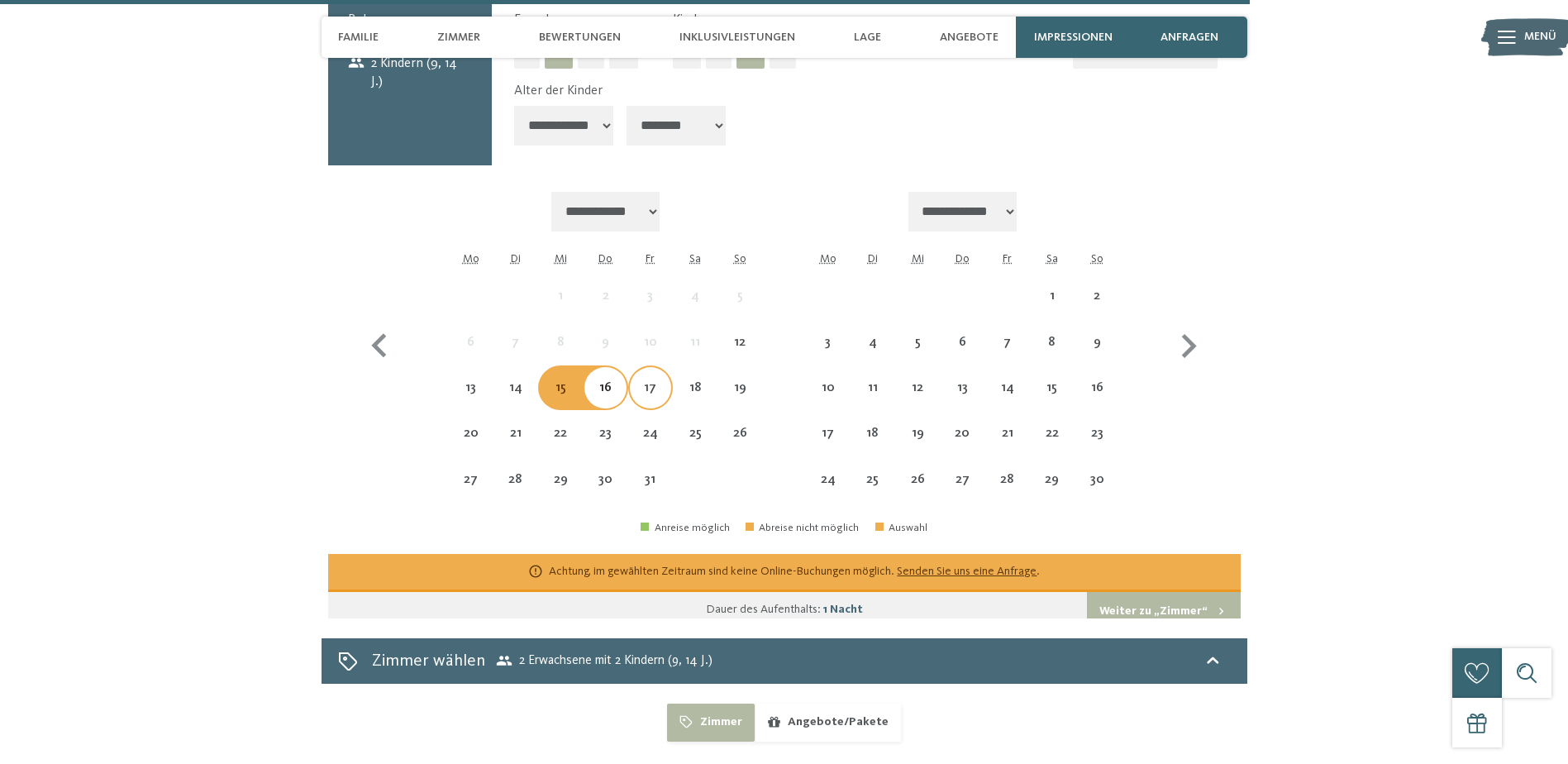
click at [649, 381] on div "17" at bounding box center [651, 401] width 41 height 41
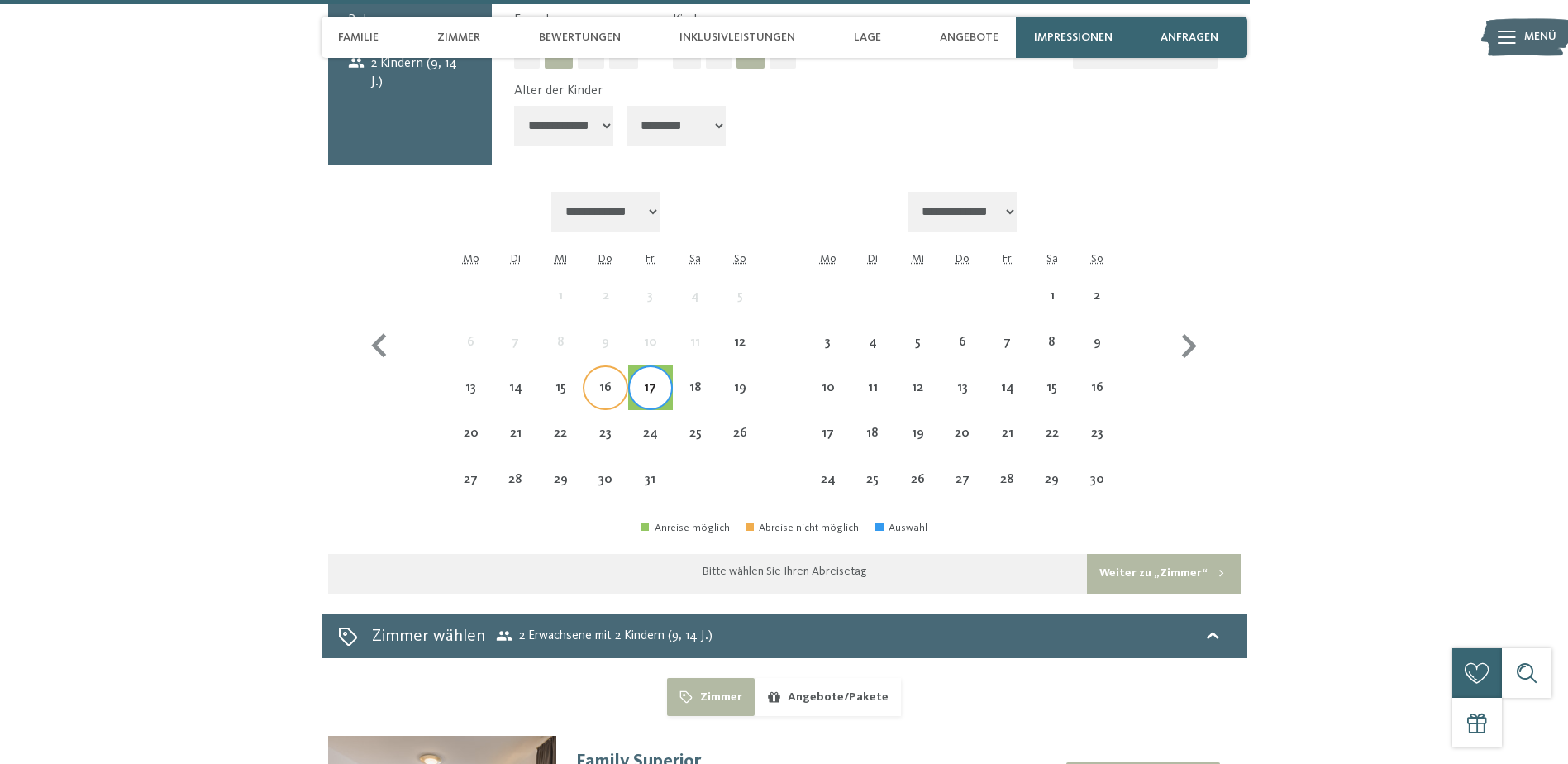
click at [607, 381] on div "16" at bounding box center [605, 401] width 41 height 41
click at [659, 381] on div "17" at bounding box center [651, 401] width 41 height 41
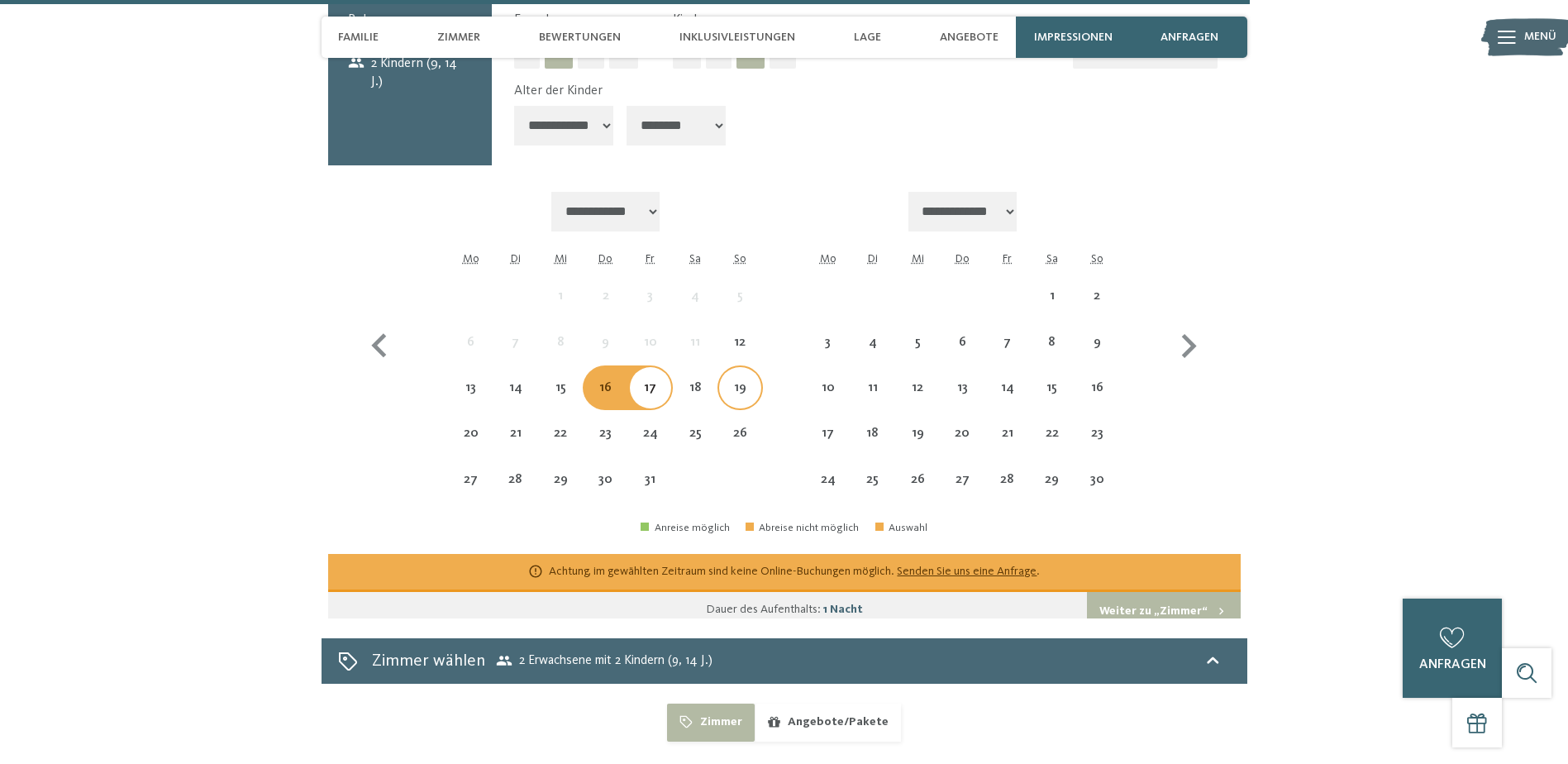
click at [727, 381] on div "19" at bounding box center [740, 401] width 41 height 41
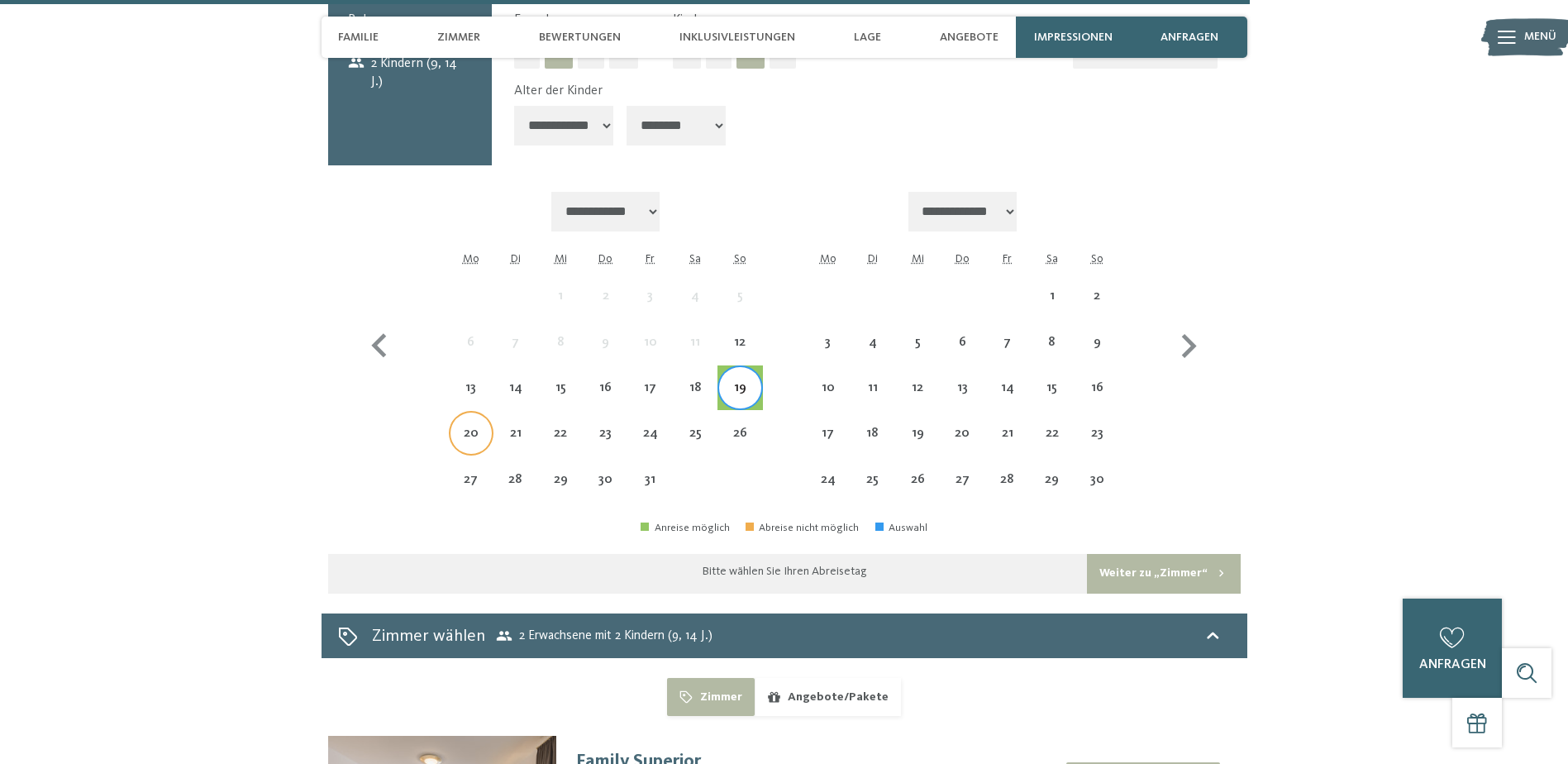
click at [489, 411] on div "20" at bounding box center [472, 433] width 45 height 45
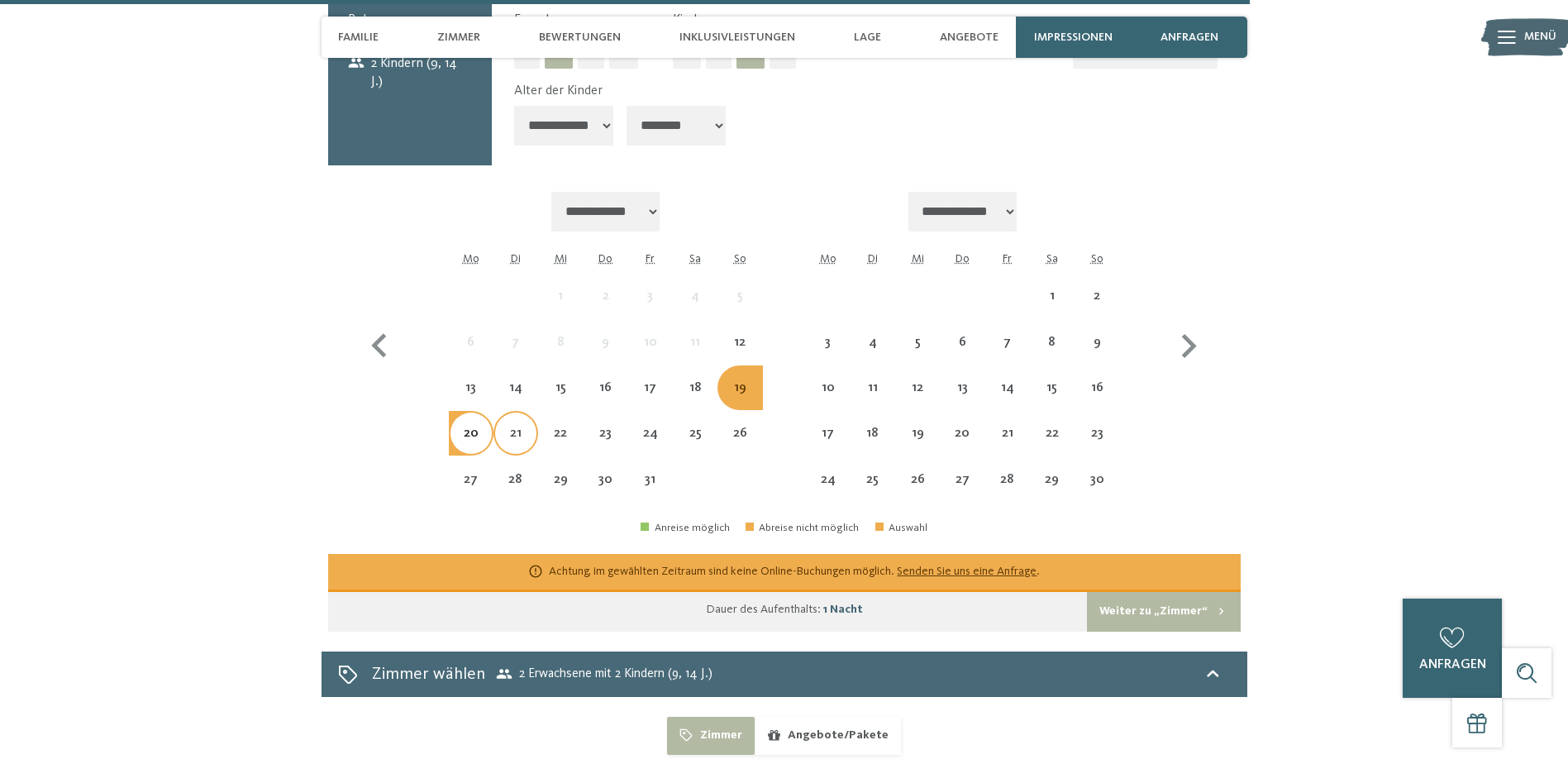
click at [535, 427] on div "21" at bounding box center [516, 447] width 41 height 41
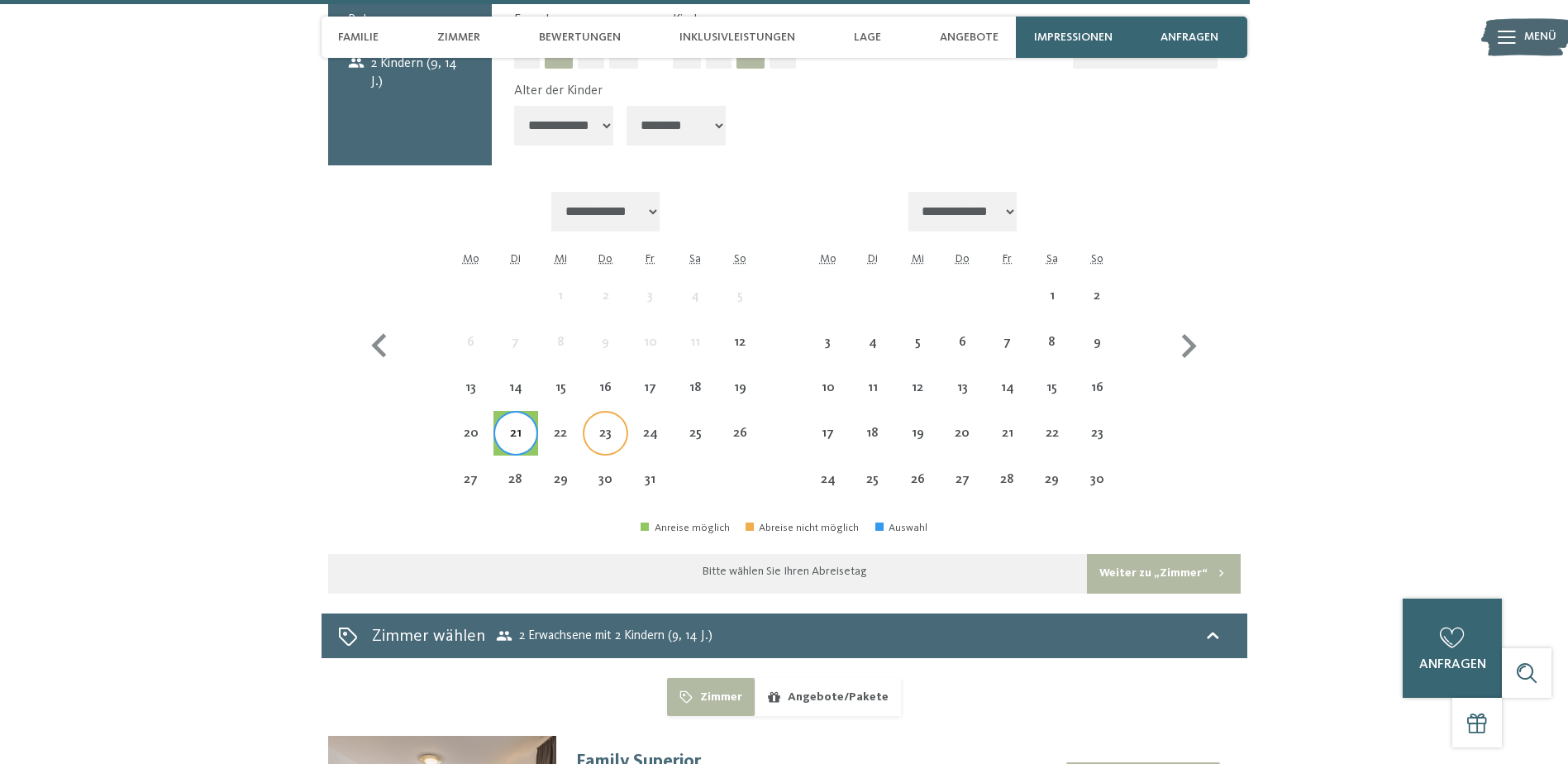
click at [598, 427] on div "23" at bounding box center [605, 447] width 41 height 41
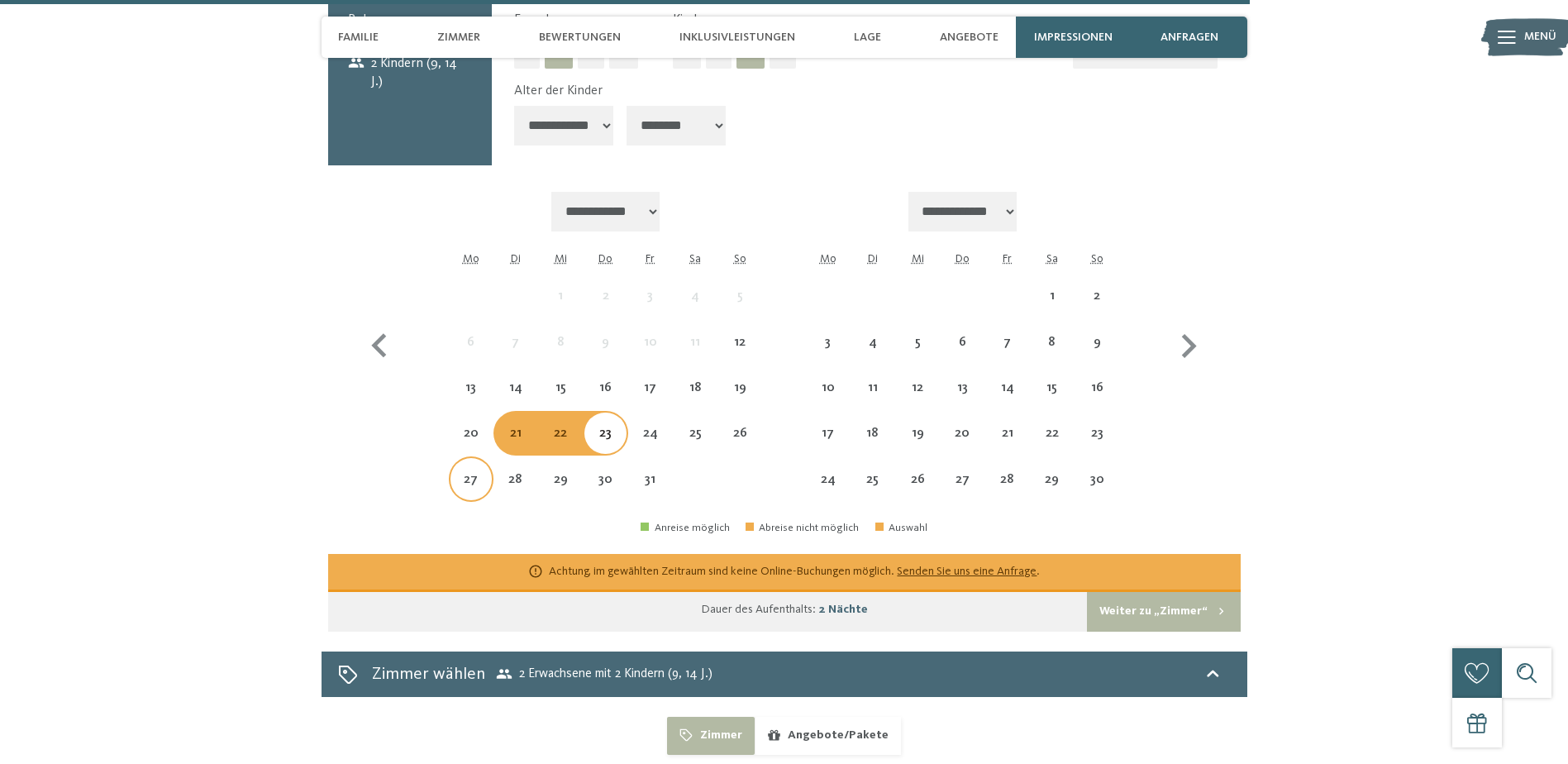
click at [478, 457] on div "27" at bounding box center [471, 478] width 41 height 41
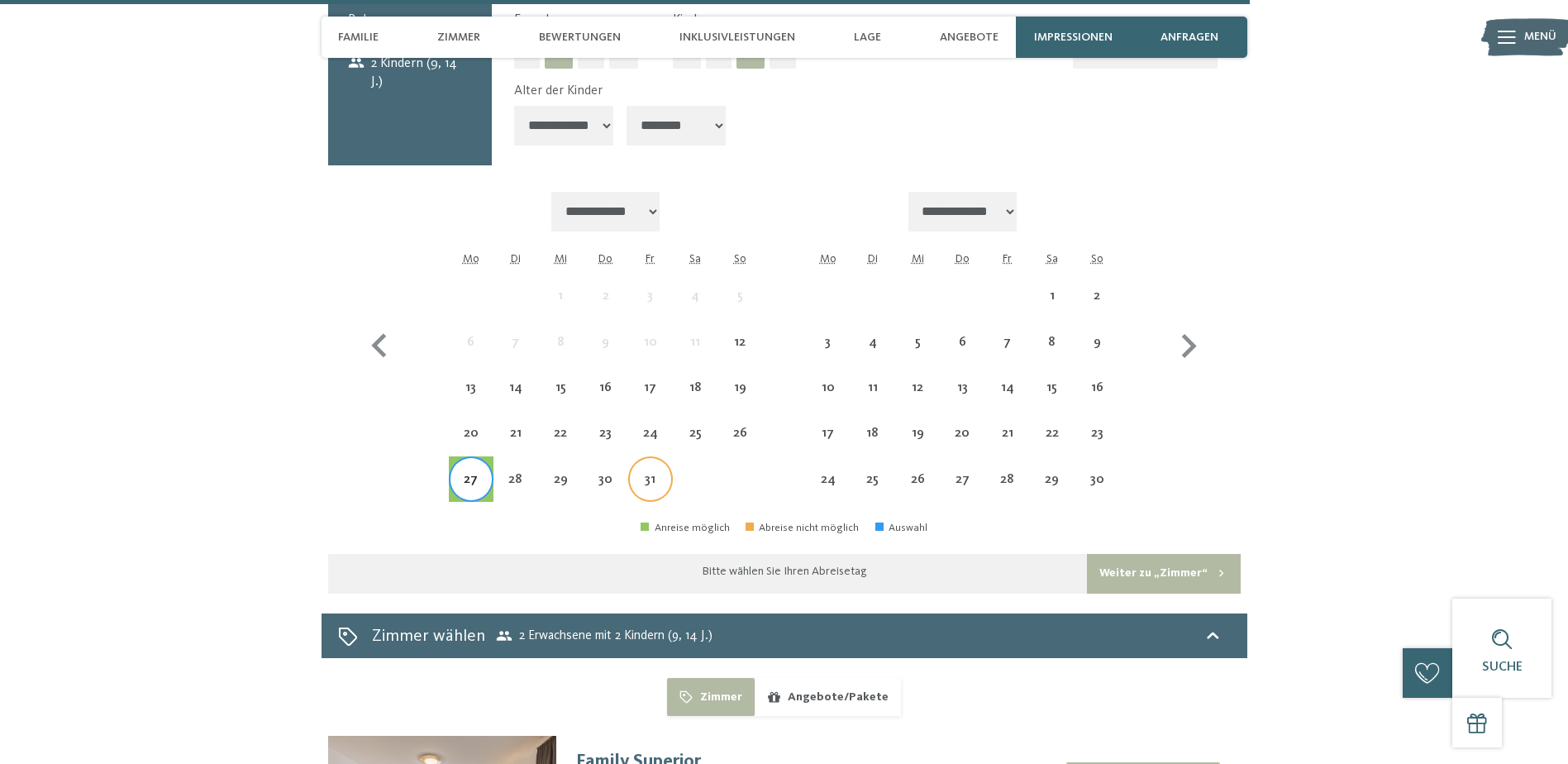
click at [659, 472] on div "31" at bounding box center [651, 493] width 41 height 41
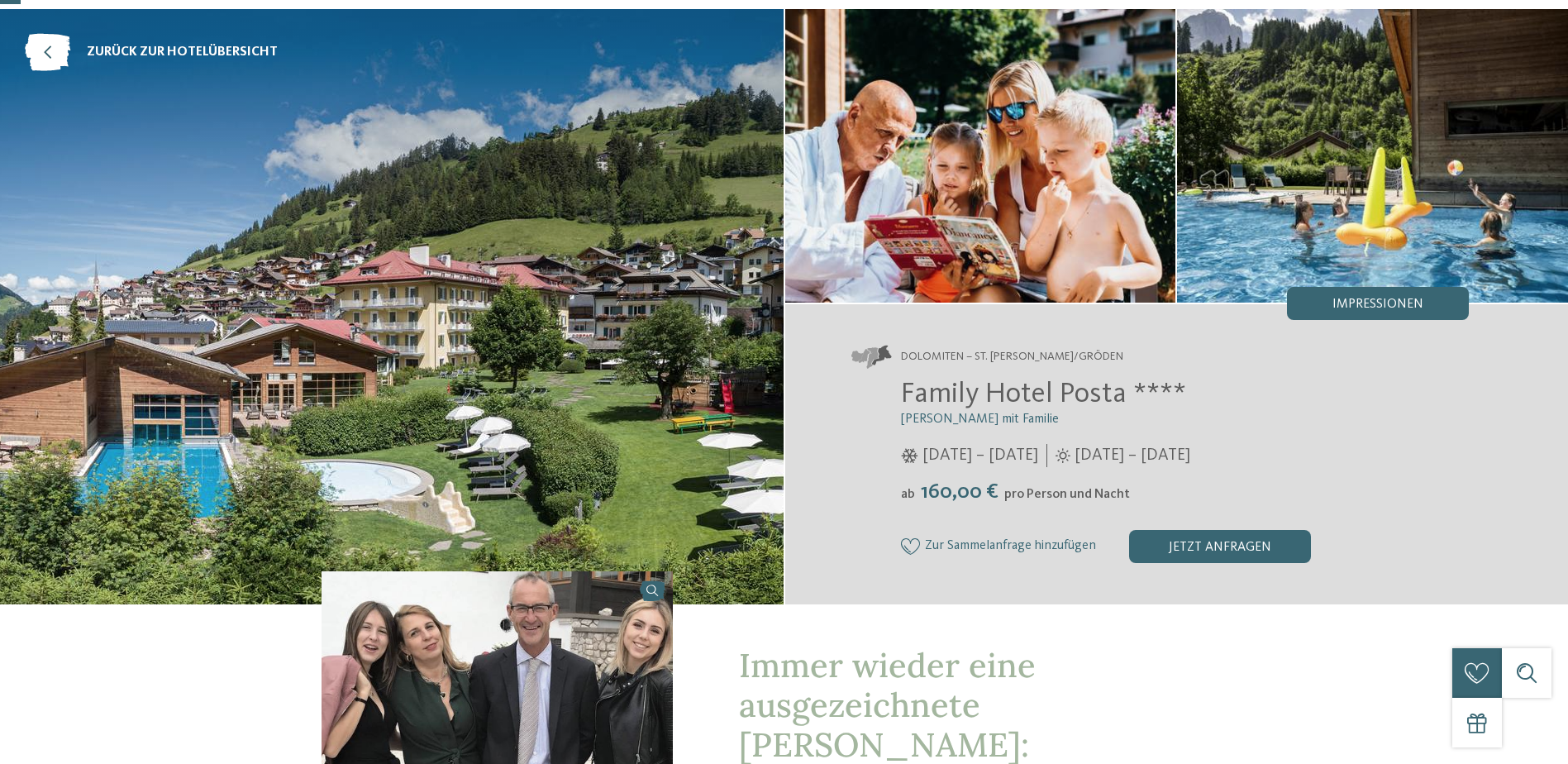
scroll to position [0, 0]
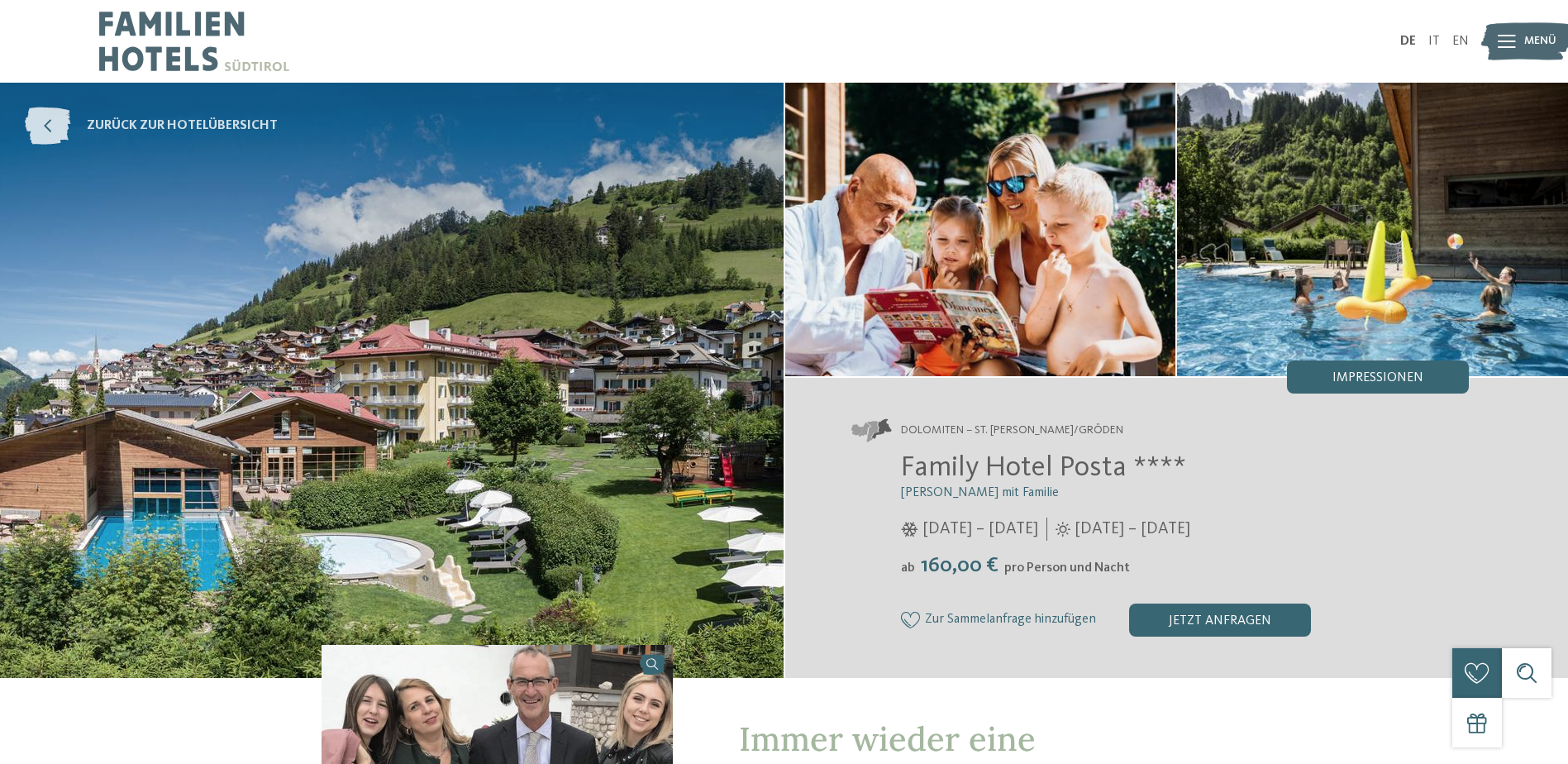
click at [66, 120] on icon at bounding box center [47, 127] width 45 height 37
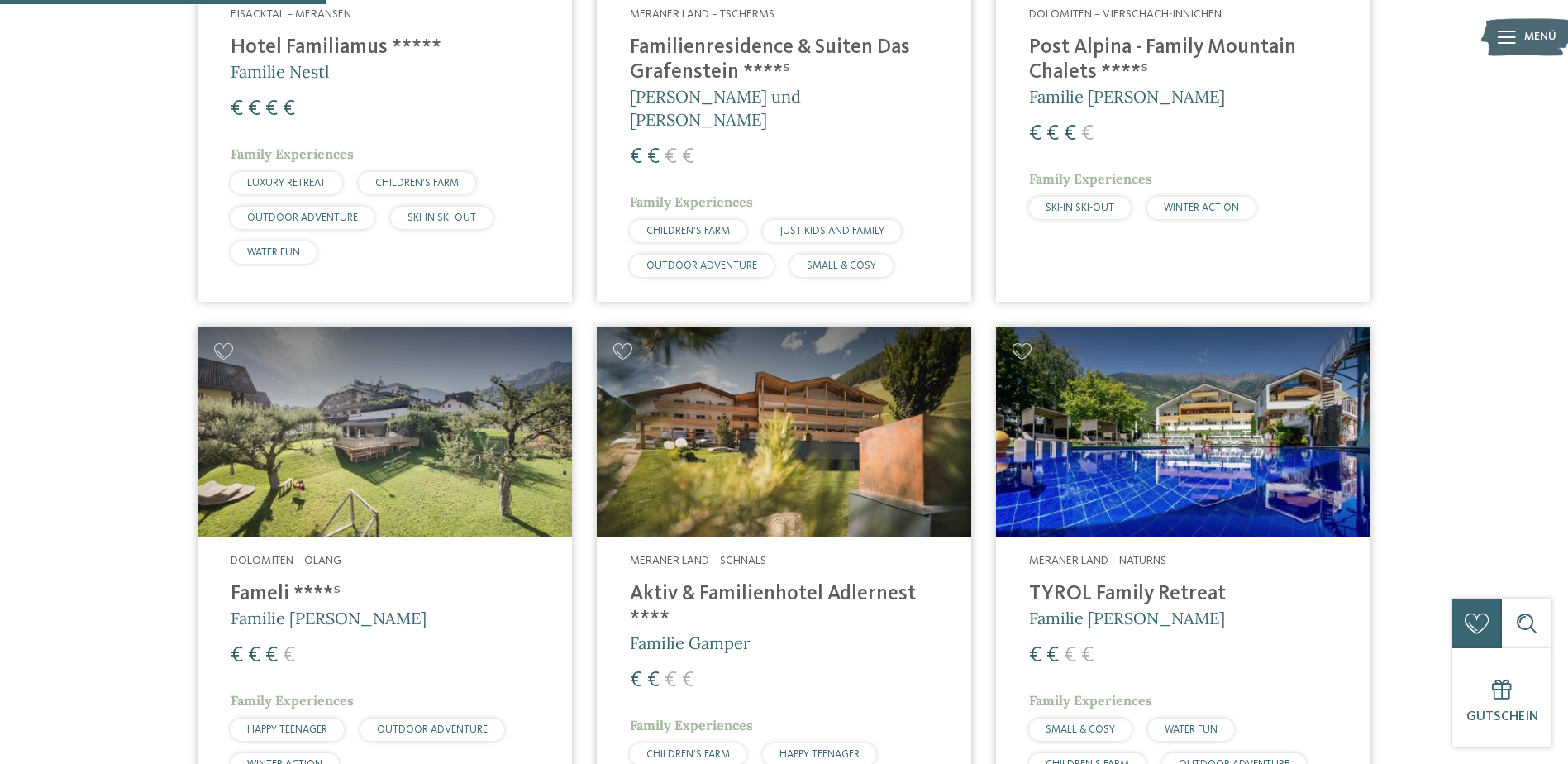
scroll to position [1157, 0]
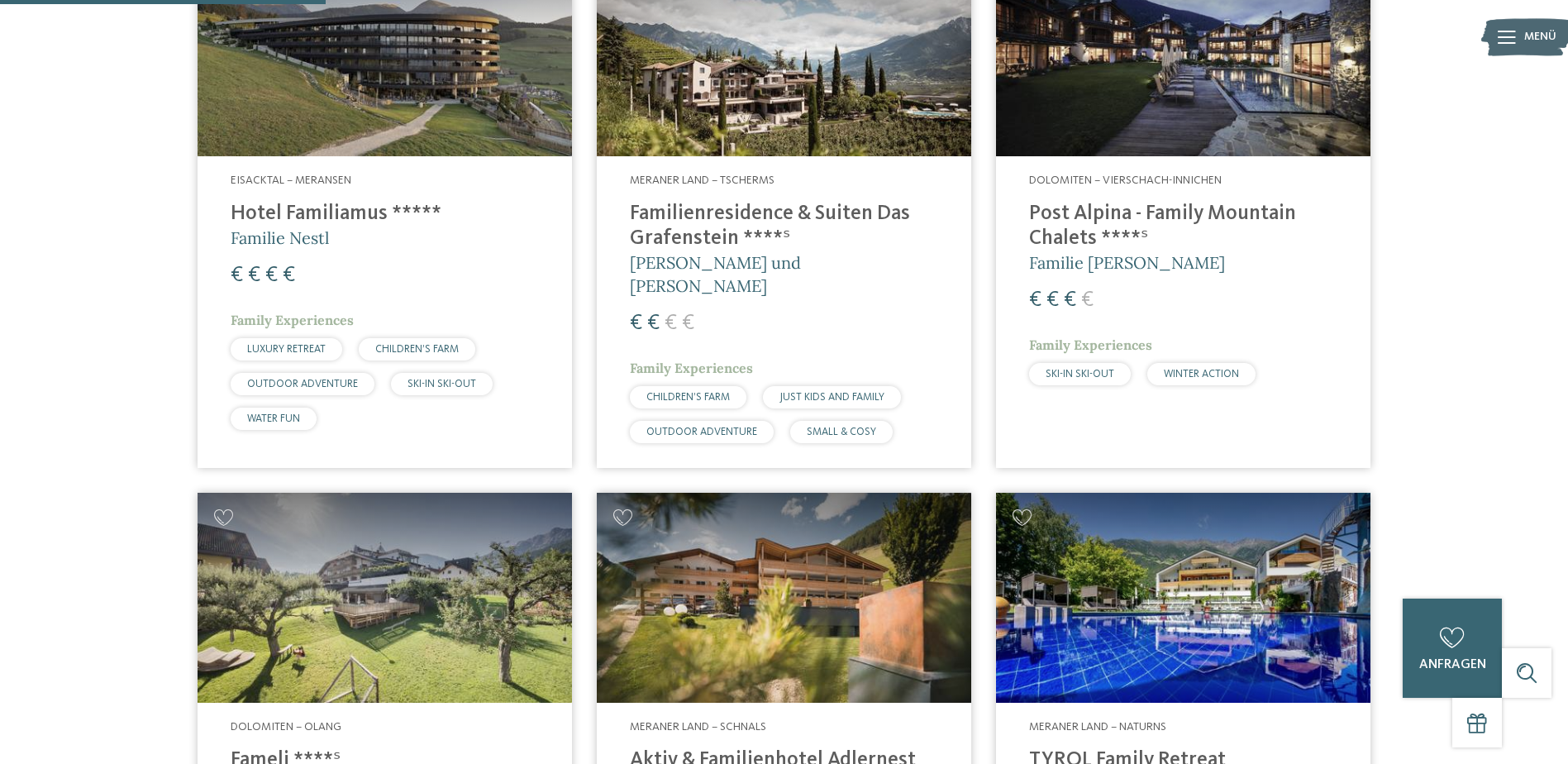
click at [1159, 98] on img at bounding box center [1183, 51] width 374 height 211
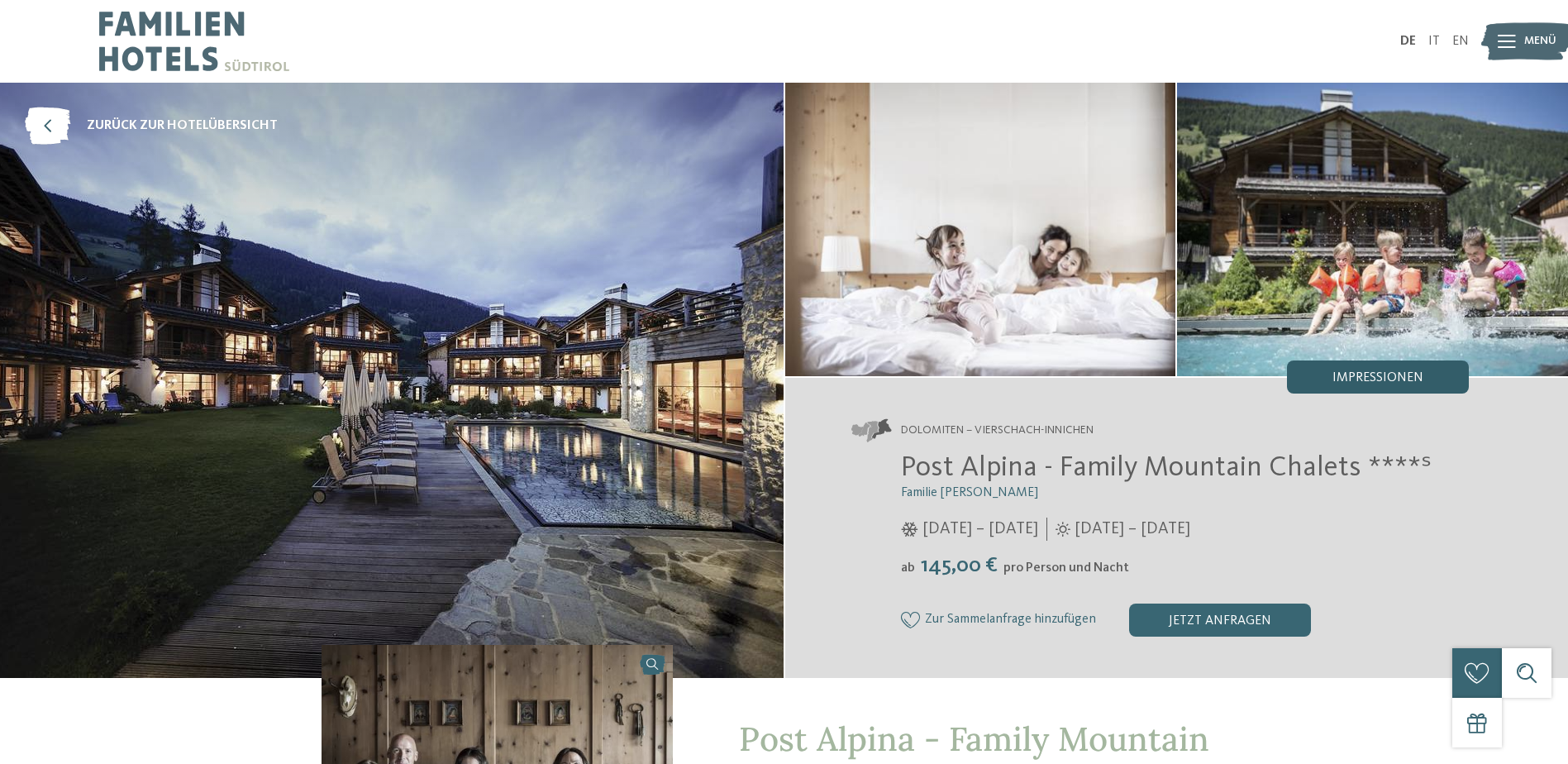
click at [1366, 374] on span "Impressionen" at bounding box center [1378, 378] width 91 height 13
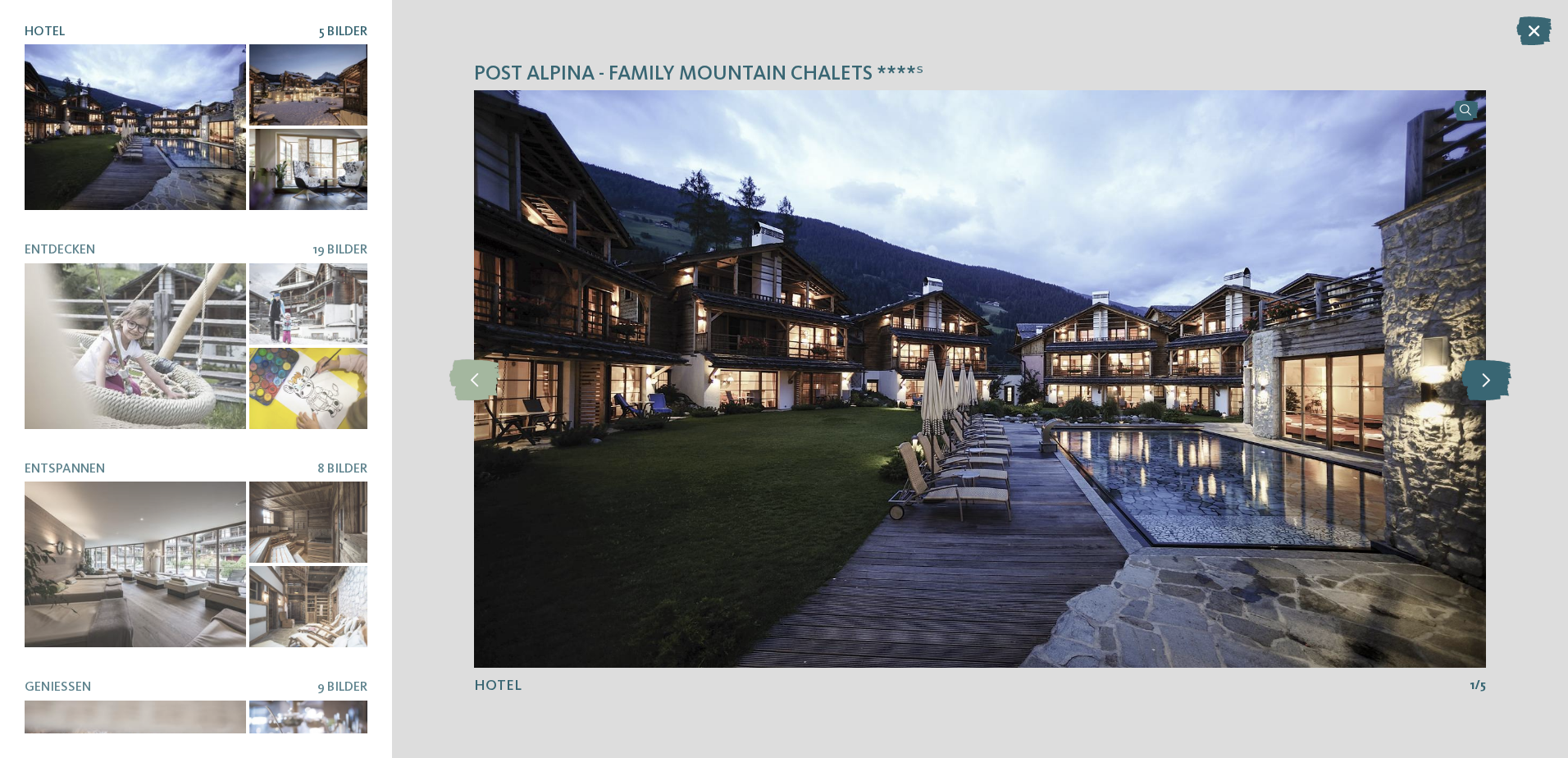
click at [1487, 385] on icon at bounding box center [1486, 379] width 50 height 41
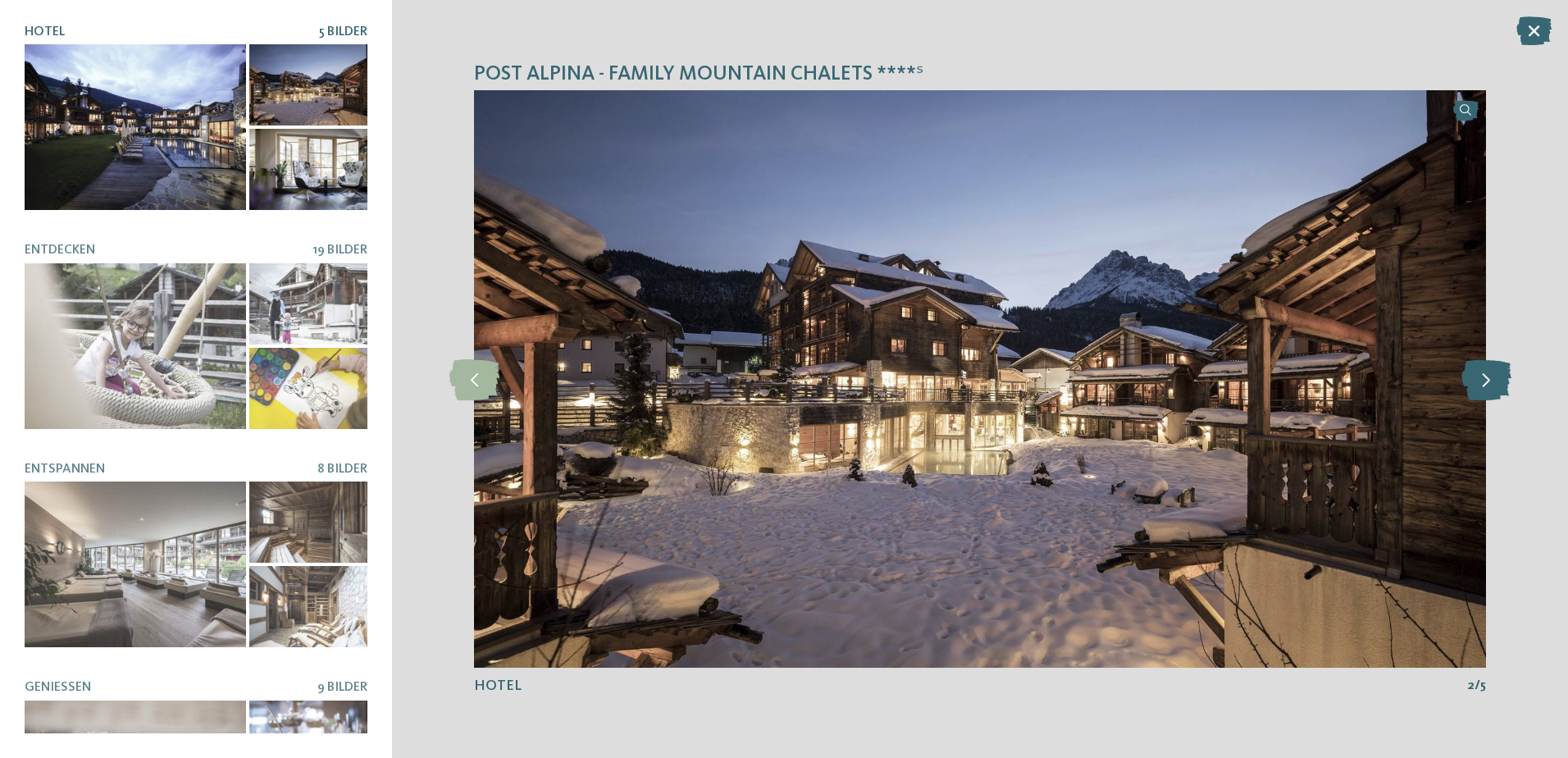
click at [1487, 385] on icon at bounding box center [1486, 379] width 50 height 41
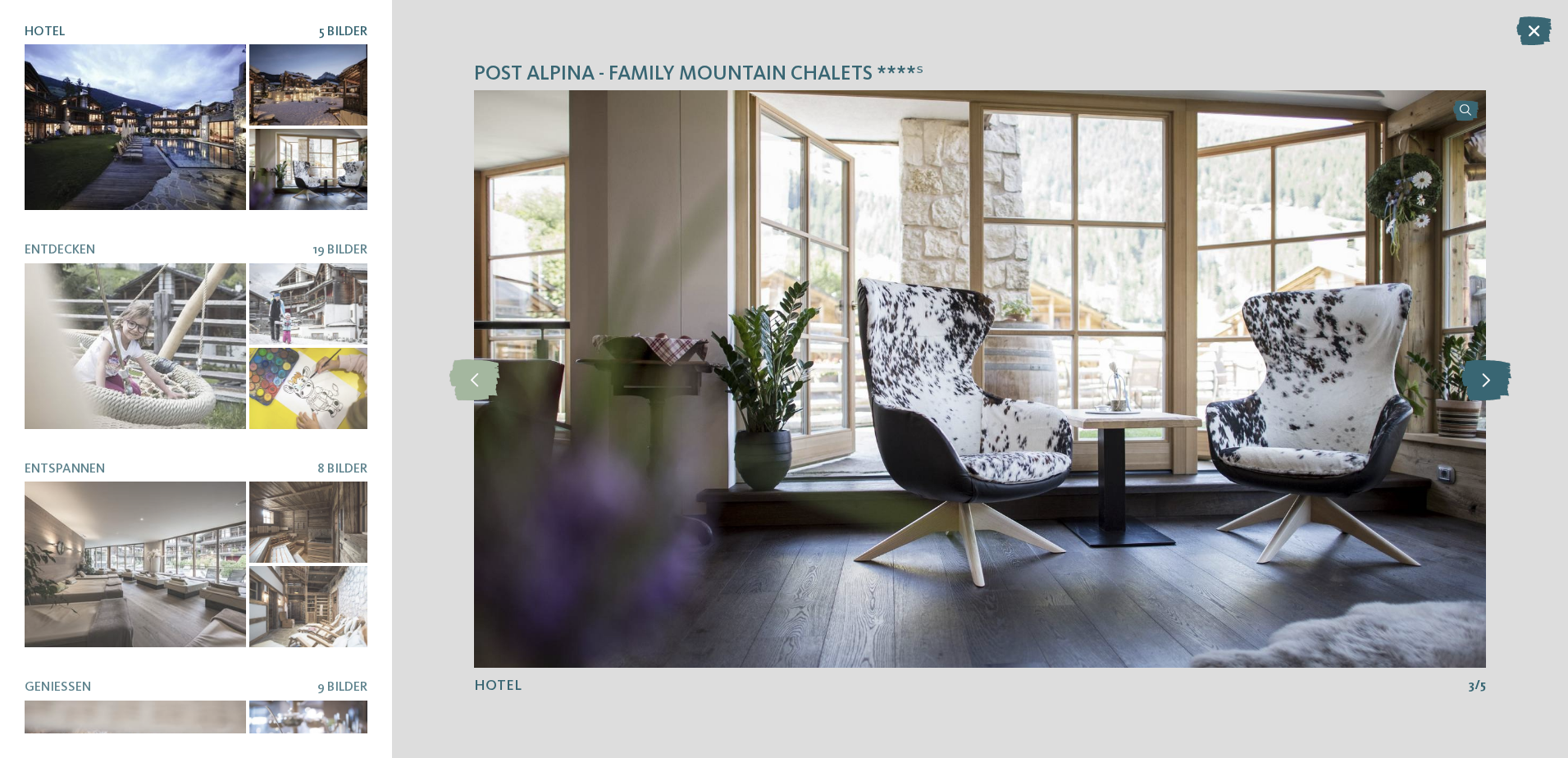
click at [1487, 385] on icon at bounding box center [1486, 379] width 50 height 41
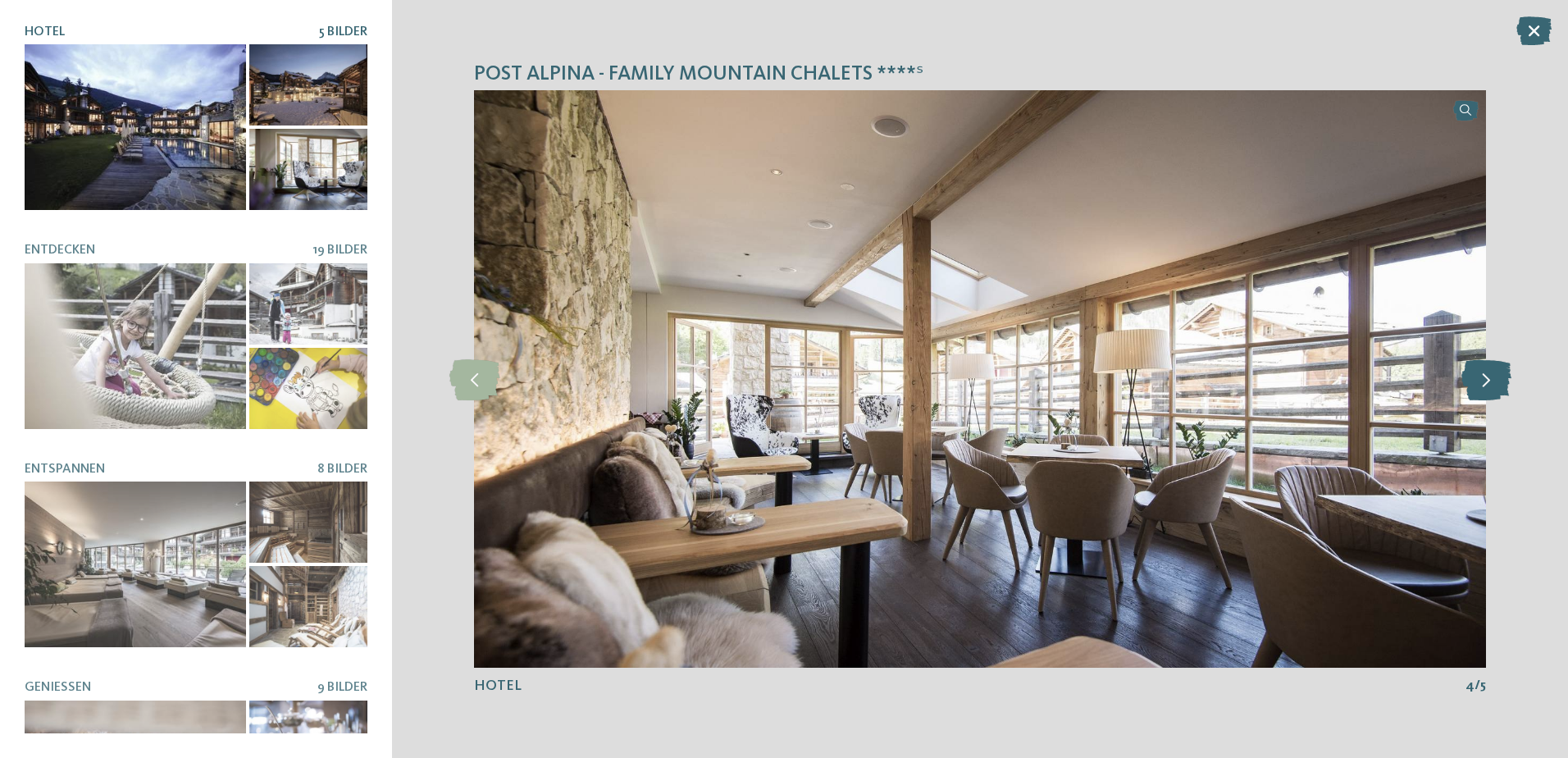
click at [1485, 379] on icon at bounding box center [1486, 379] width 50 height 41
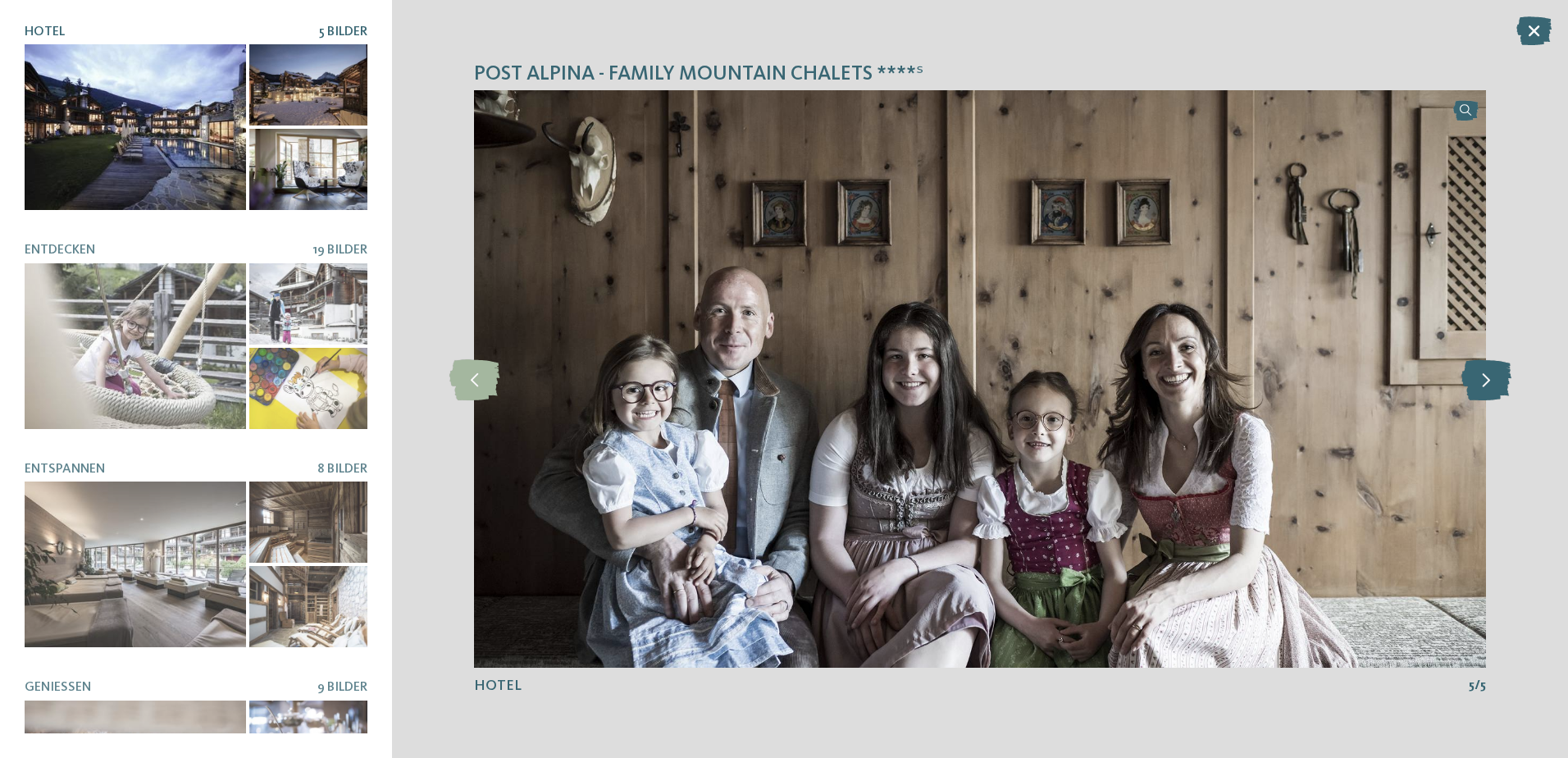
click at [1485, 379] on icon at bounding box center [1486, 379] width 50 height 41
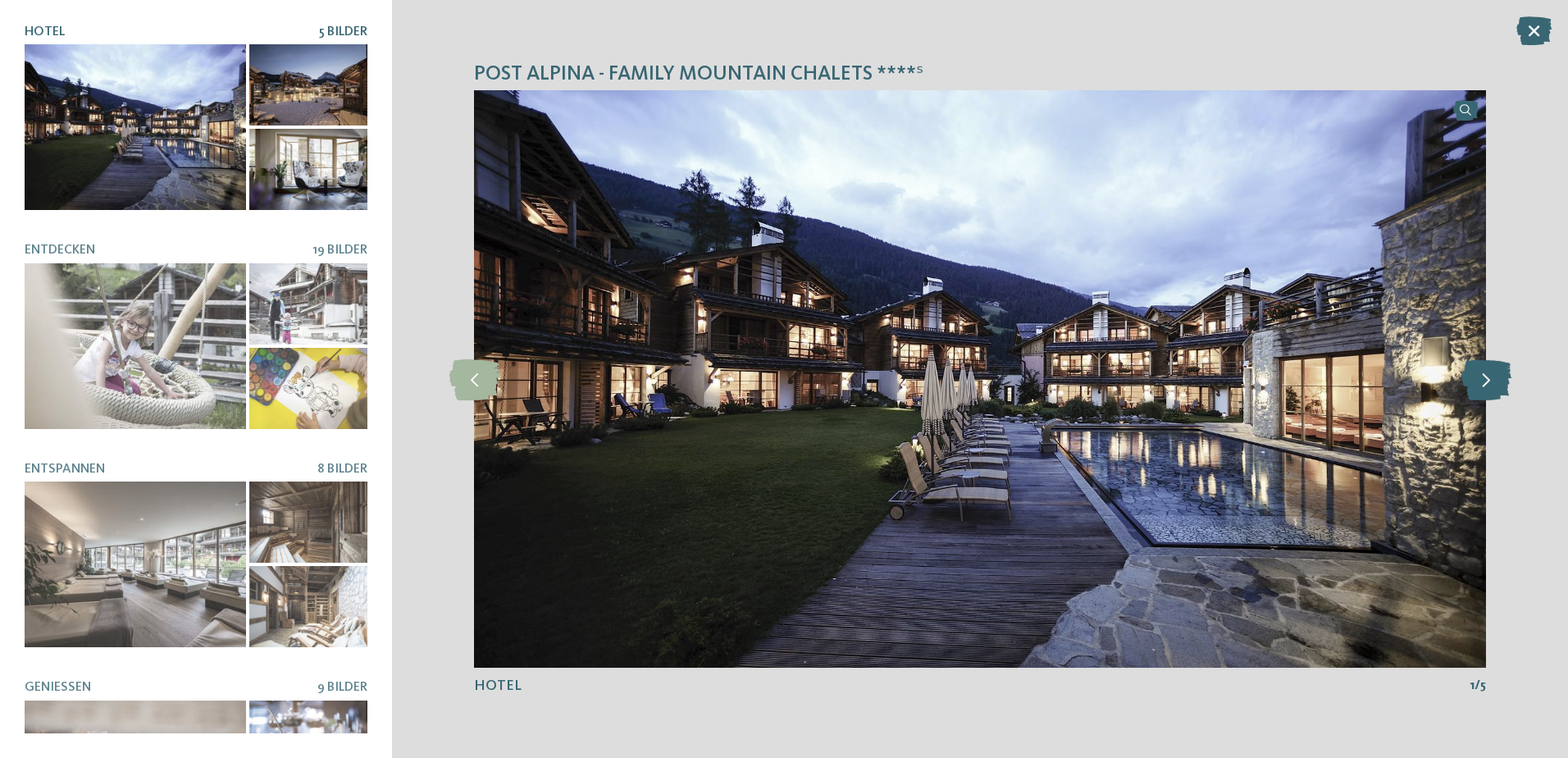
click at [1485, 379] on icon at bounding box center [1486, 379] width 50 height 41
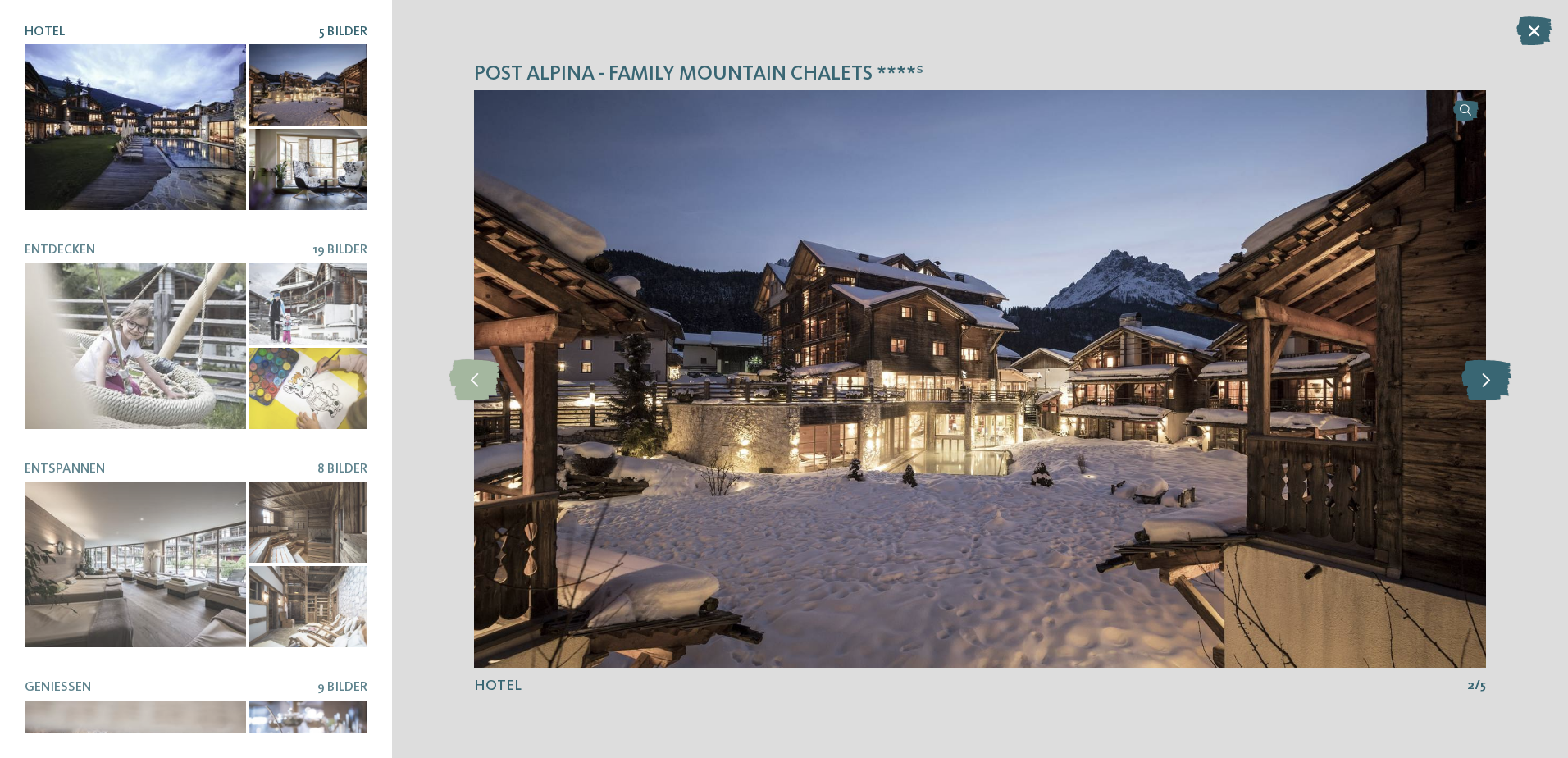
click at [1485, 379] on icon at bounding box center [1486, 379] width 50 height 41
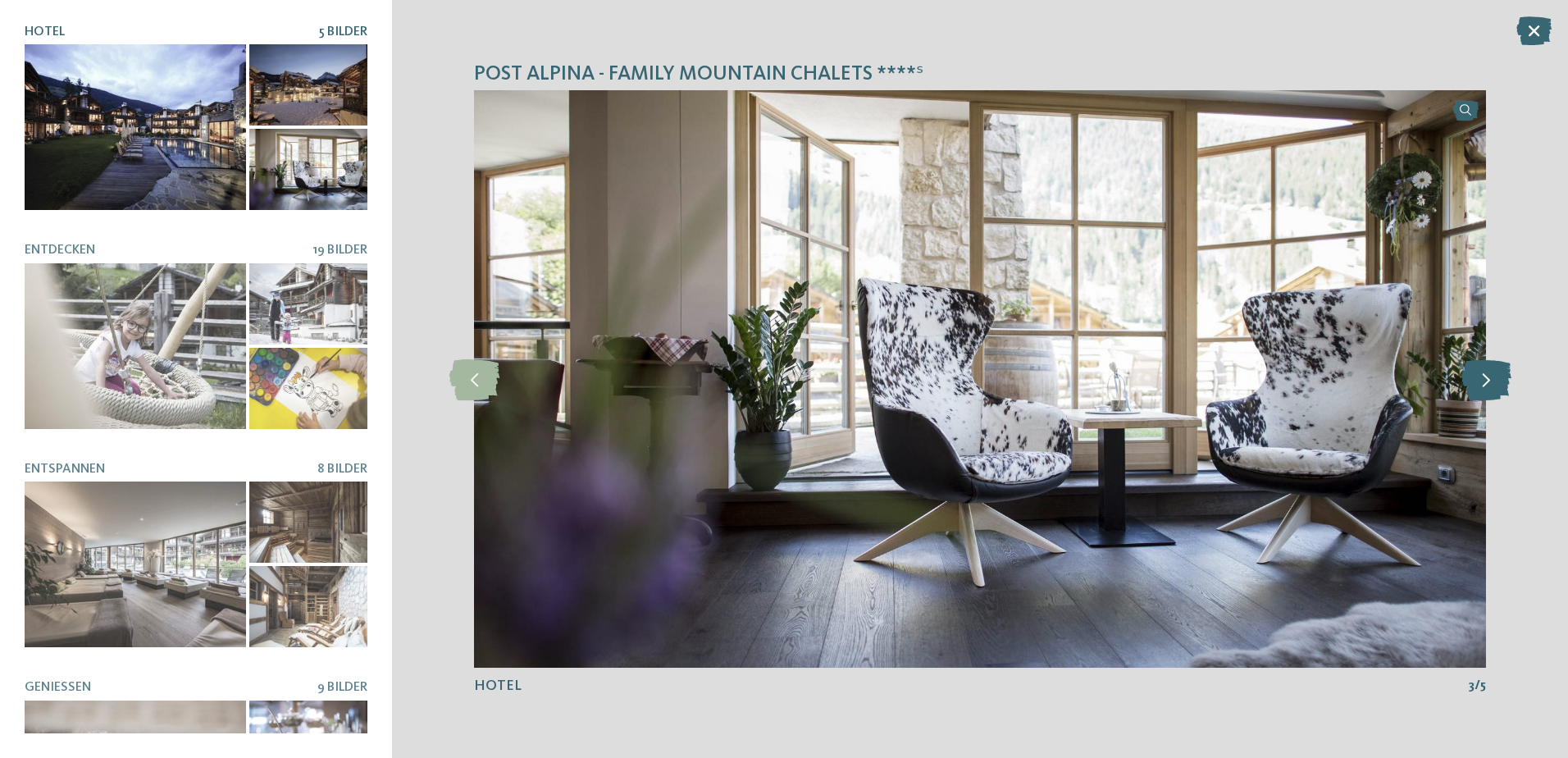
click at [1485, 379] on icon at bounding box center [1486, 379] width 50 height 41
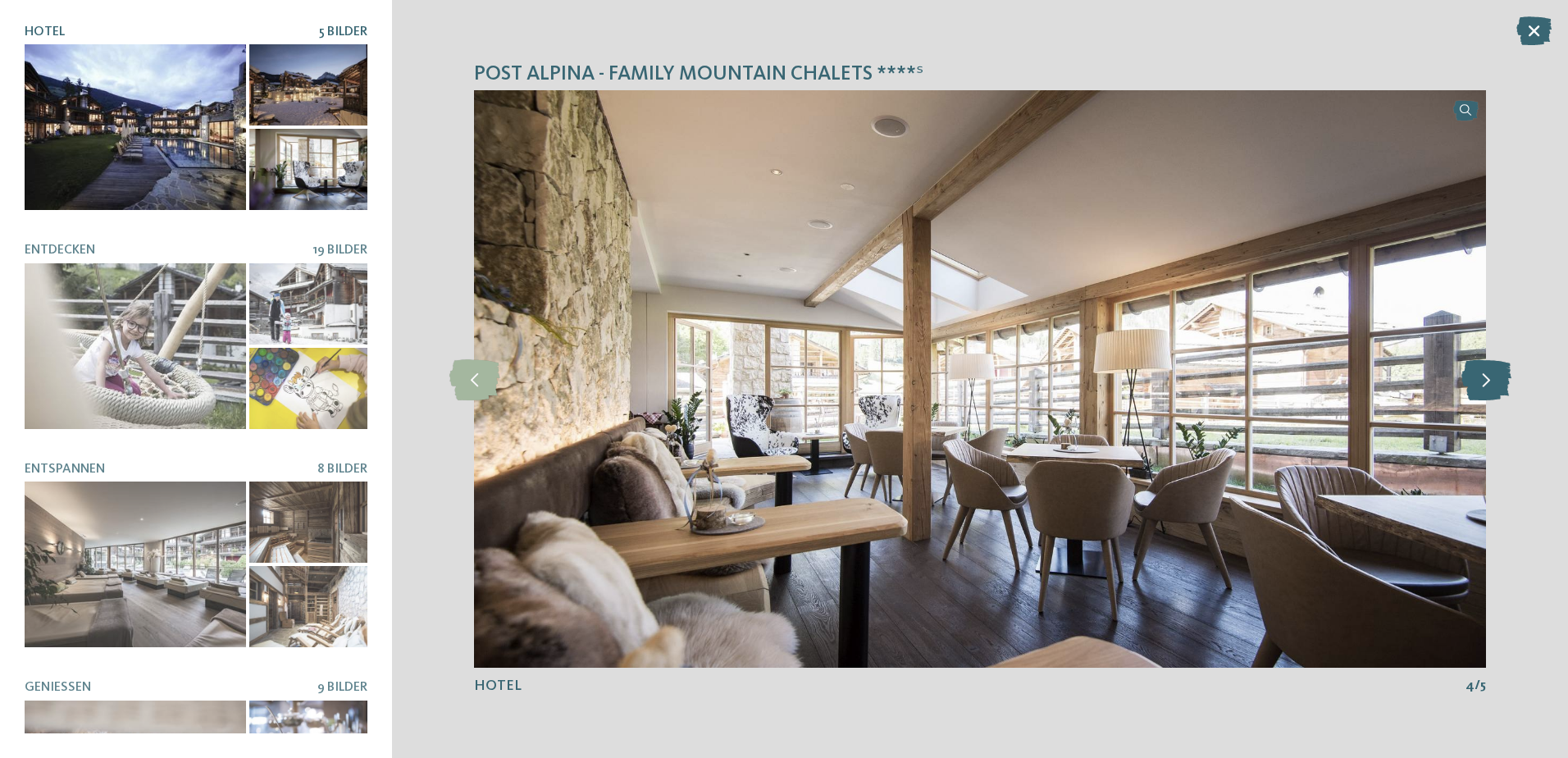
click at [1485, 379] on icon at bounding box center [1486, 379] width 50 height 41
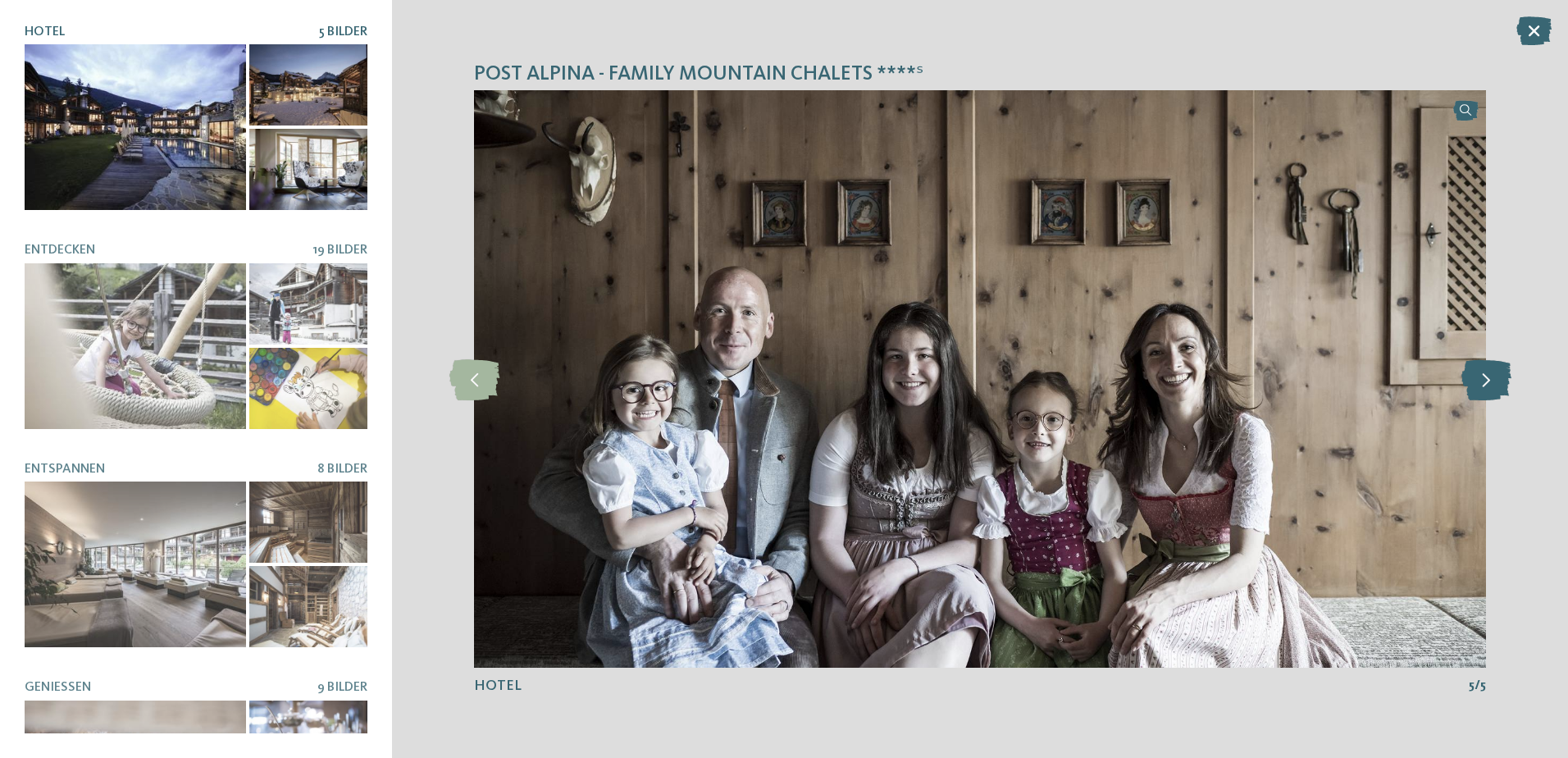
click at [1485, 379] on icon at bounding box center [1486, 379] width 50 height 41
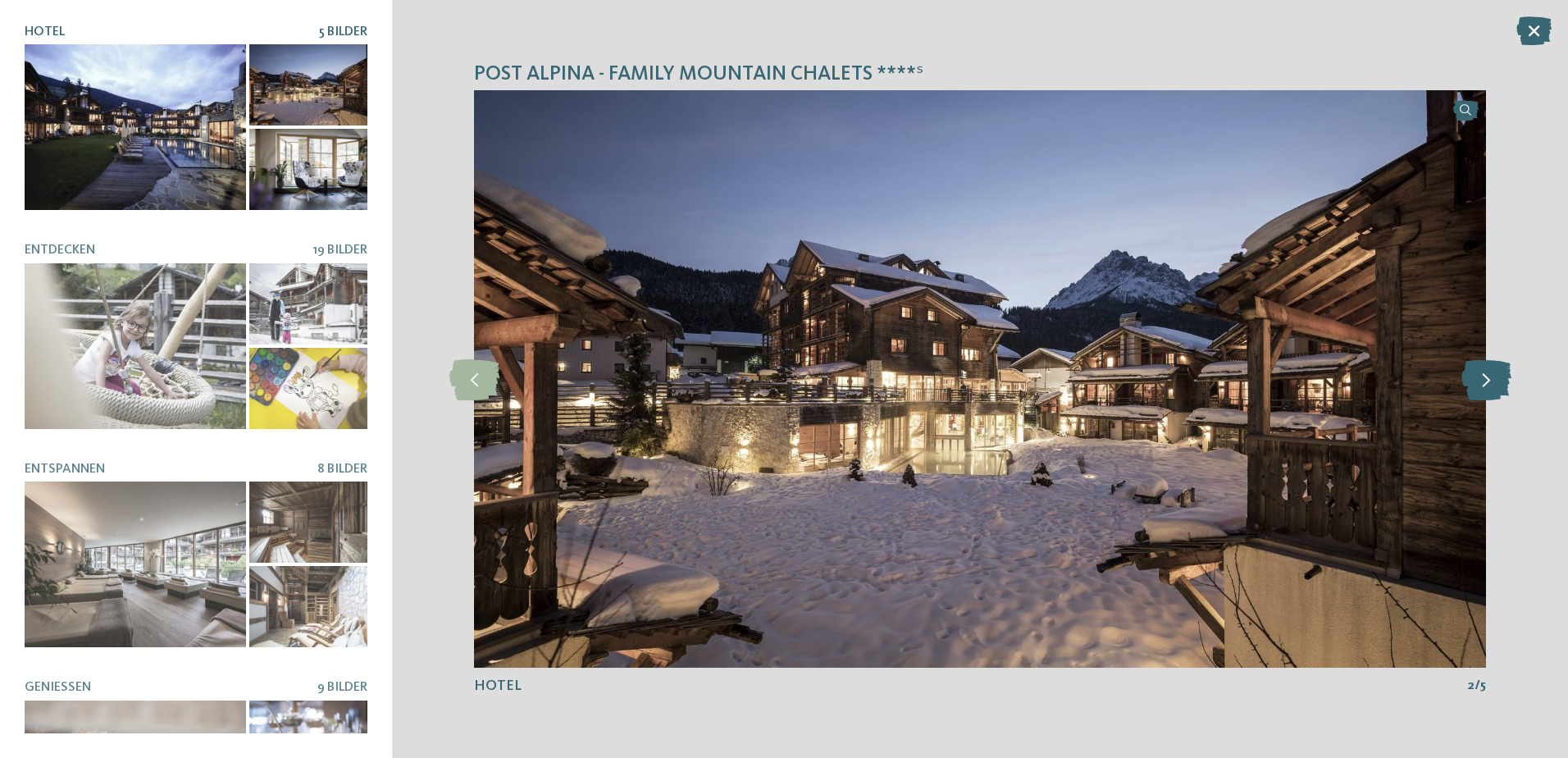
click at [1485, 379] on icon at bounding box center [1486, 379] width 50 height 41
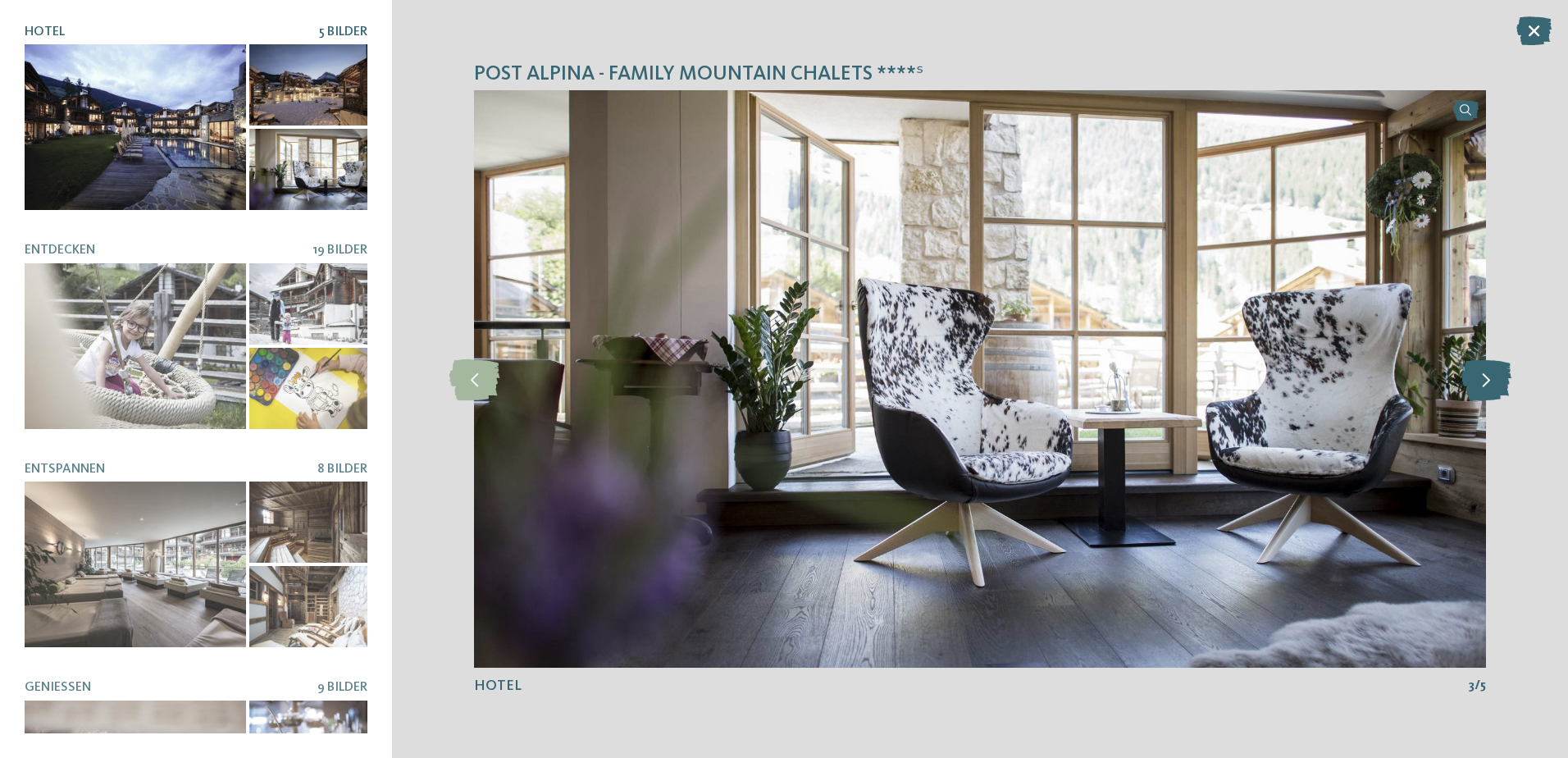
click at [1485, 379] on icon at bounding box center [1486, 379] width 50 height 41
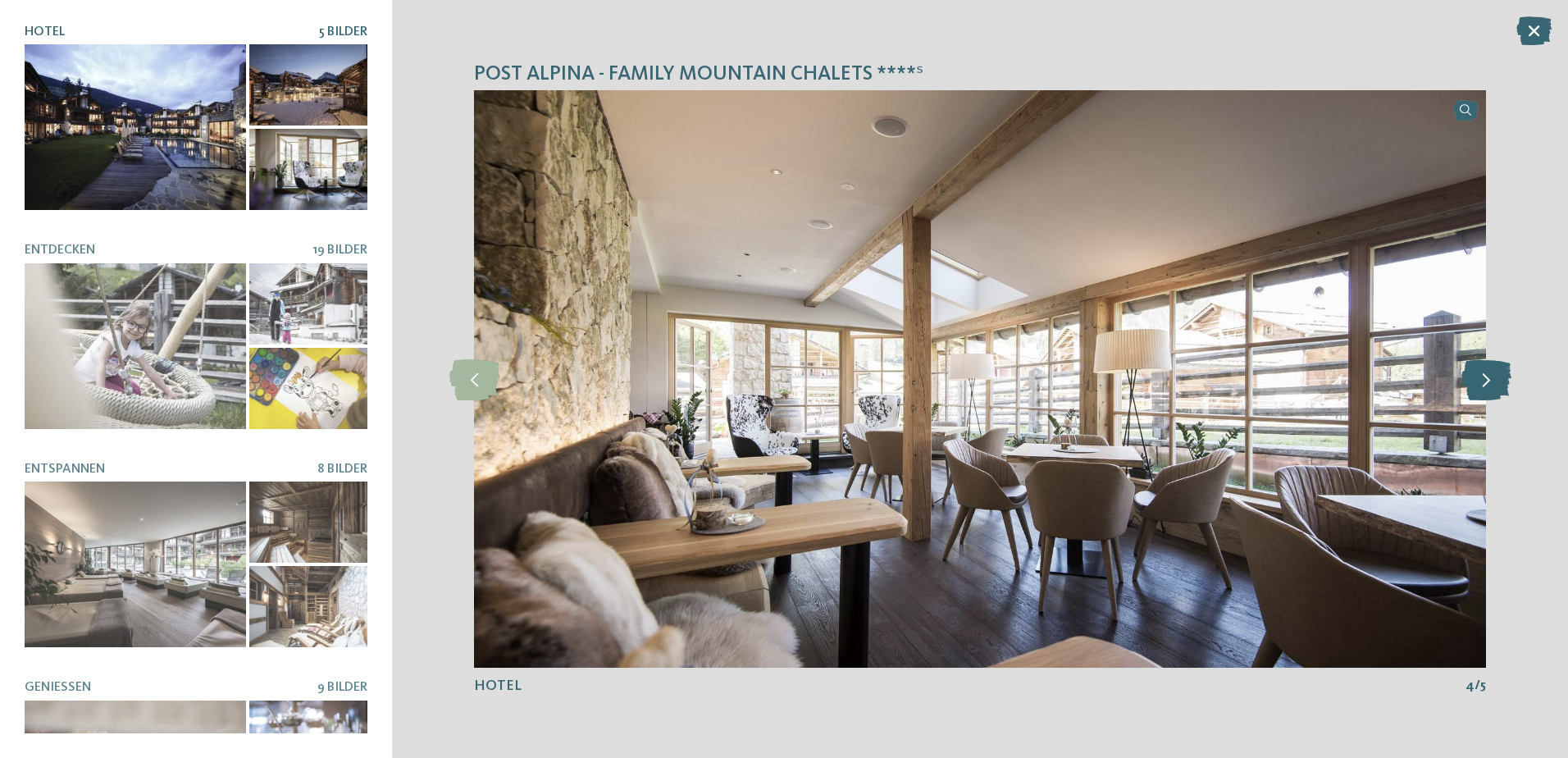
click at [1485, 379] on icon at bounding box center [1486, 379] width 50 height 41
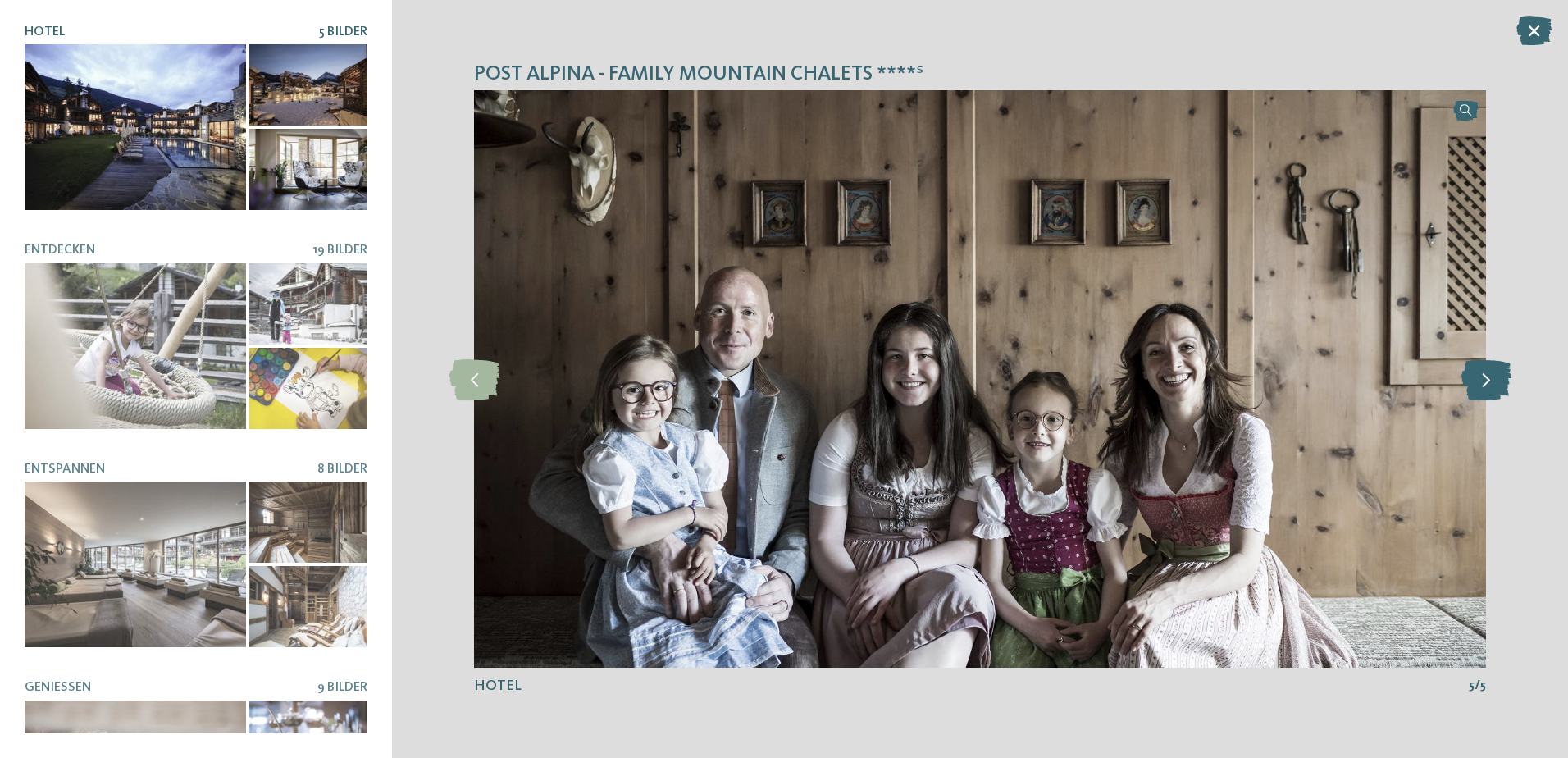
click at [1485, 379] on icon at bounding box center [1486, 379] width 50 height 41
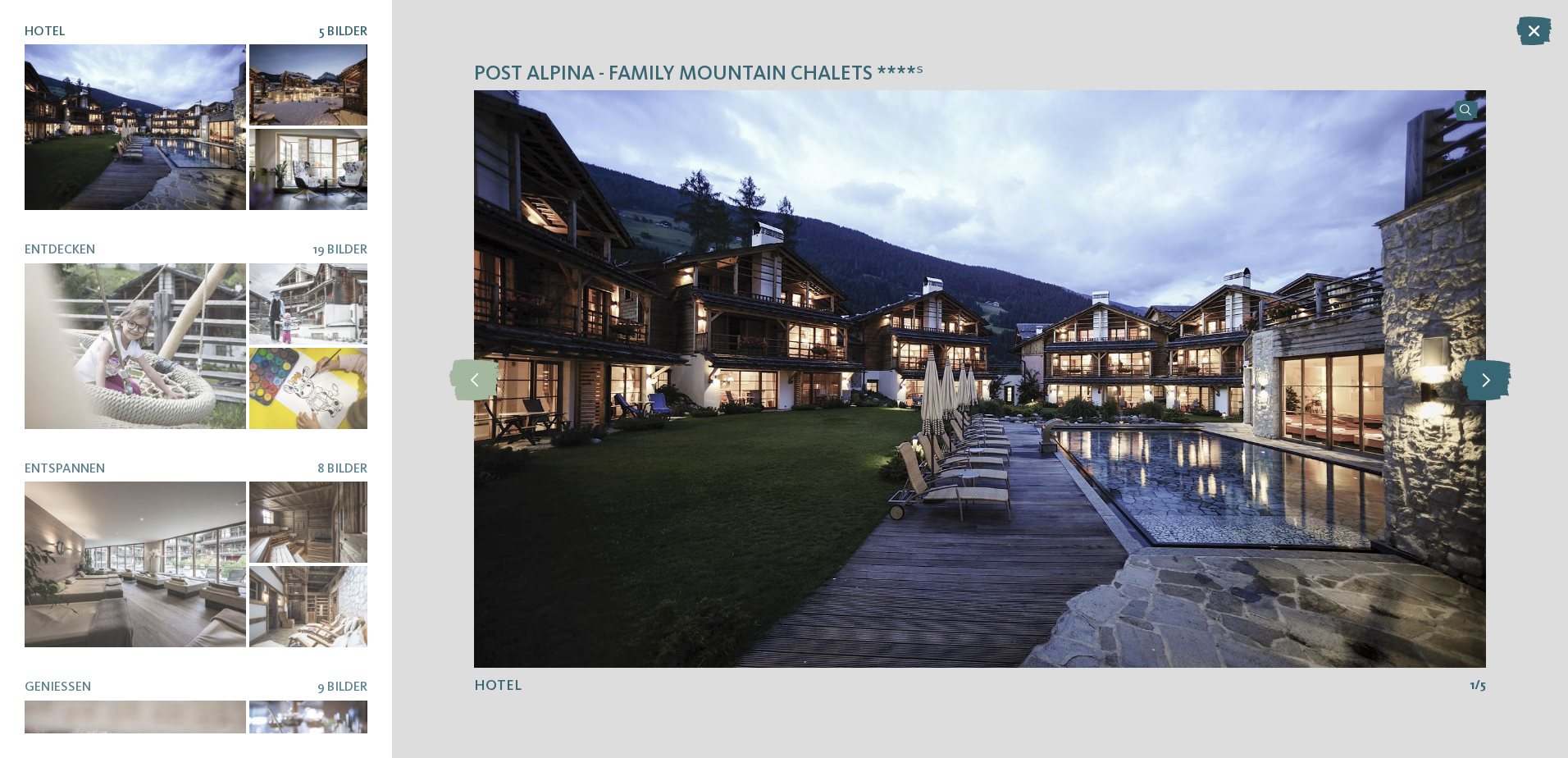
click at [1485, 379] on icon at bounding box center [1486, 379] width 50 height 41
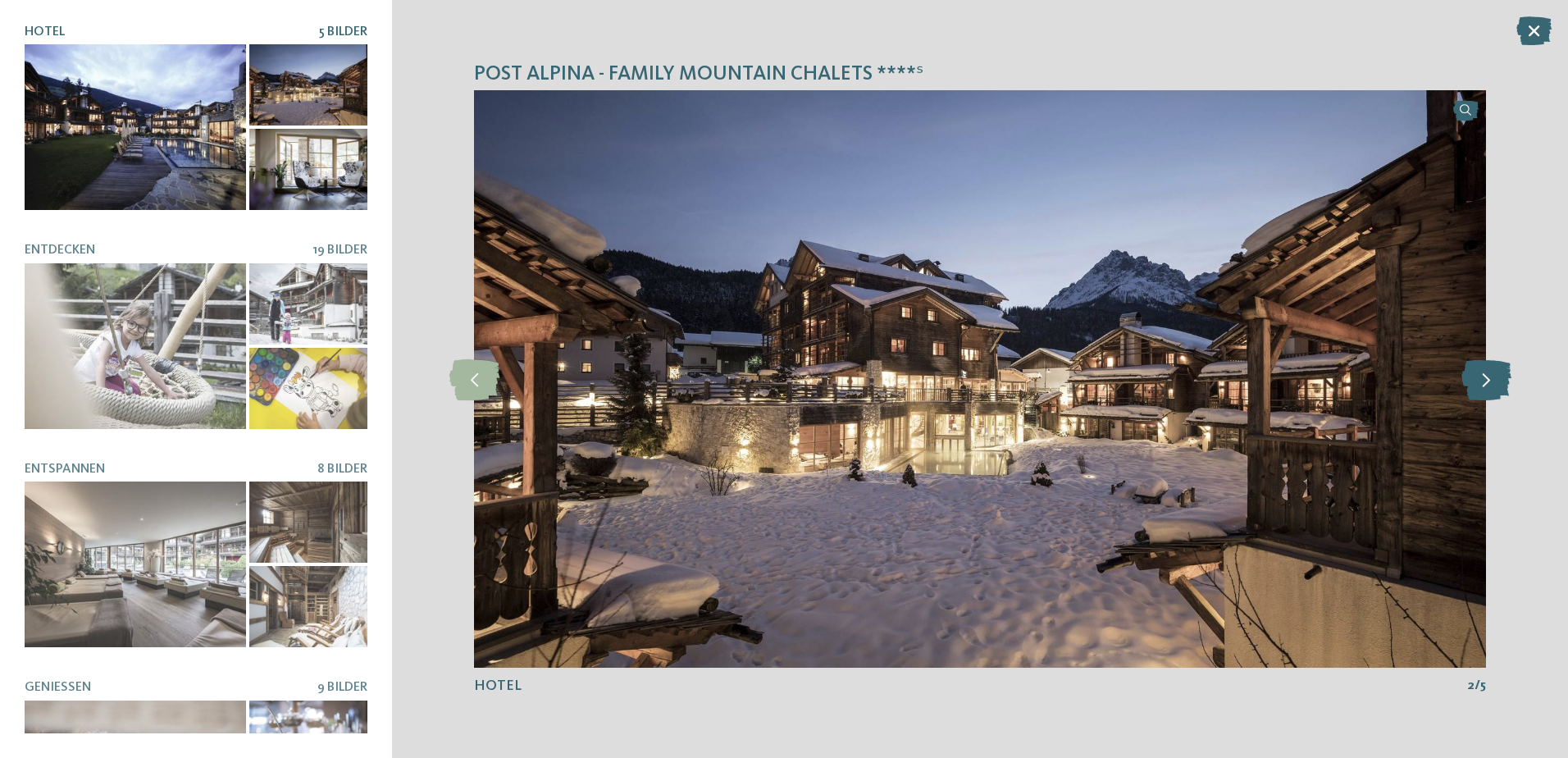
click at [1485, 379] on icon at bounding box center [1486, 379] width 50 height 41
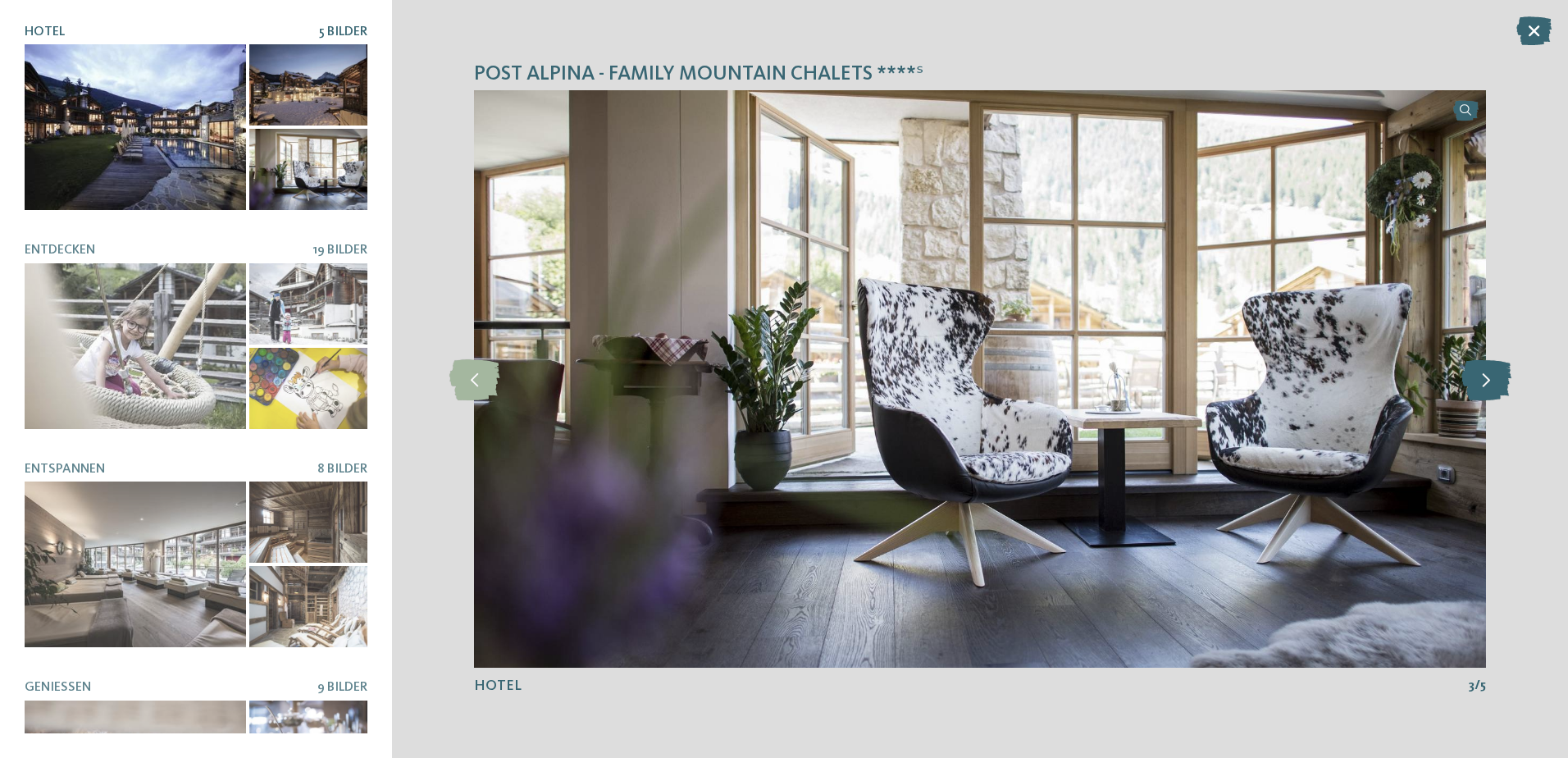
click at [1485, 379] on icon at bounding box center [1486, 379] width 50 height 41
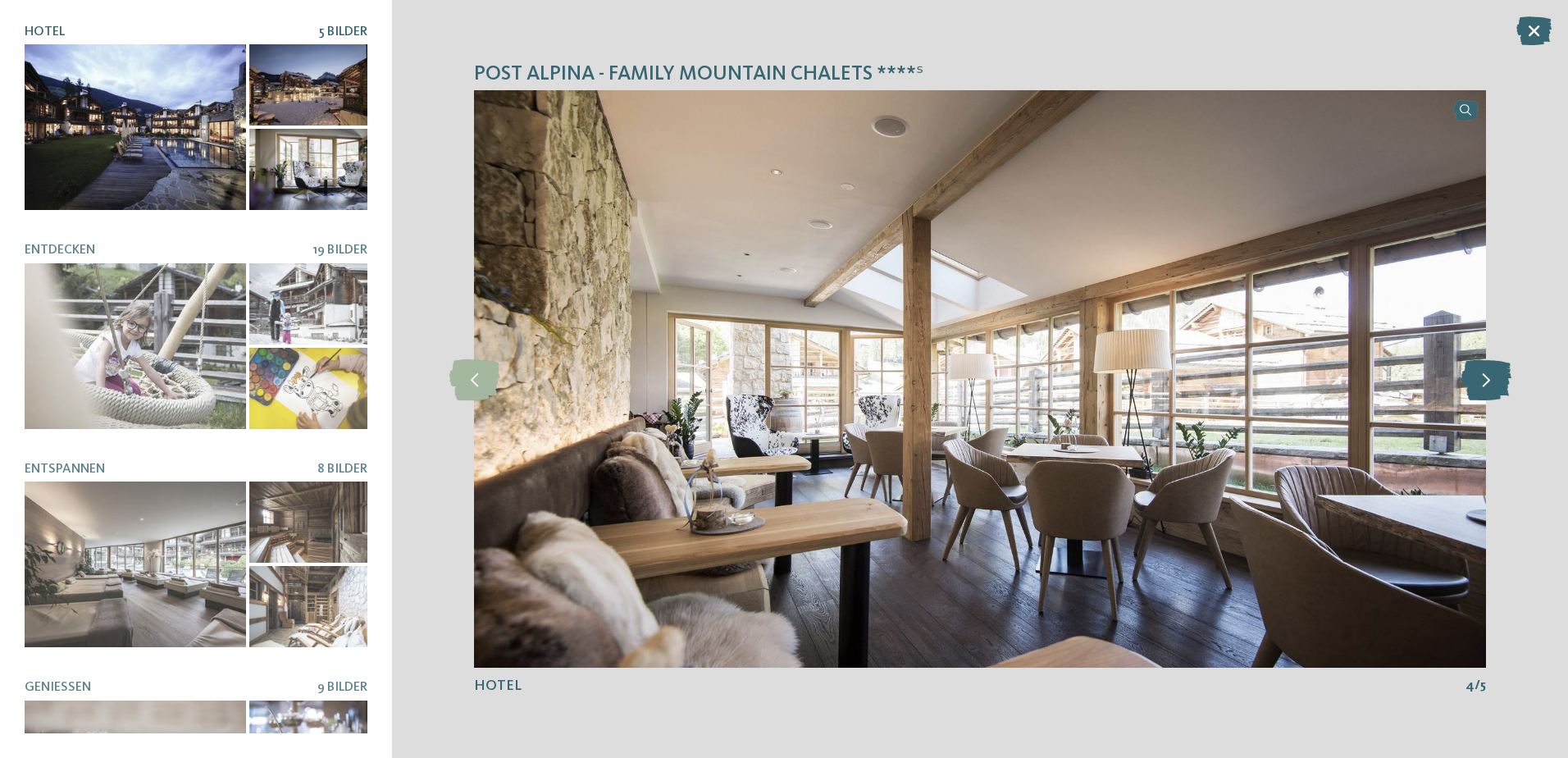
click at [1485, 379] on icon at bounding box center [1486, 379] width 50 height 41
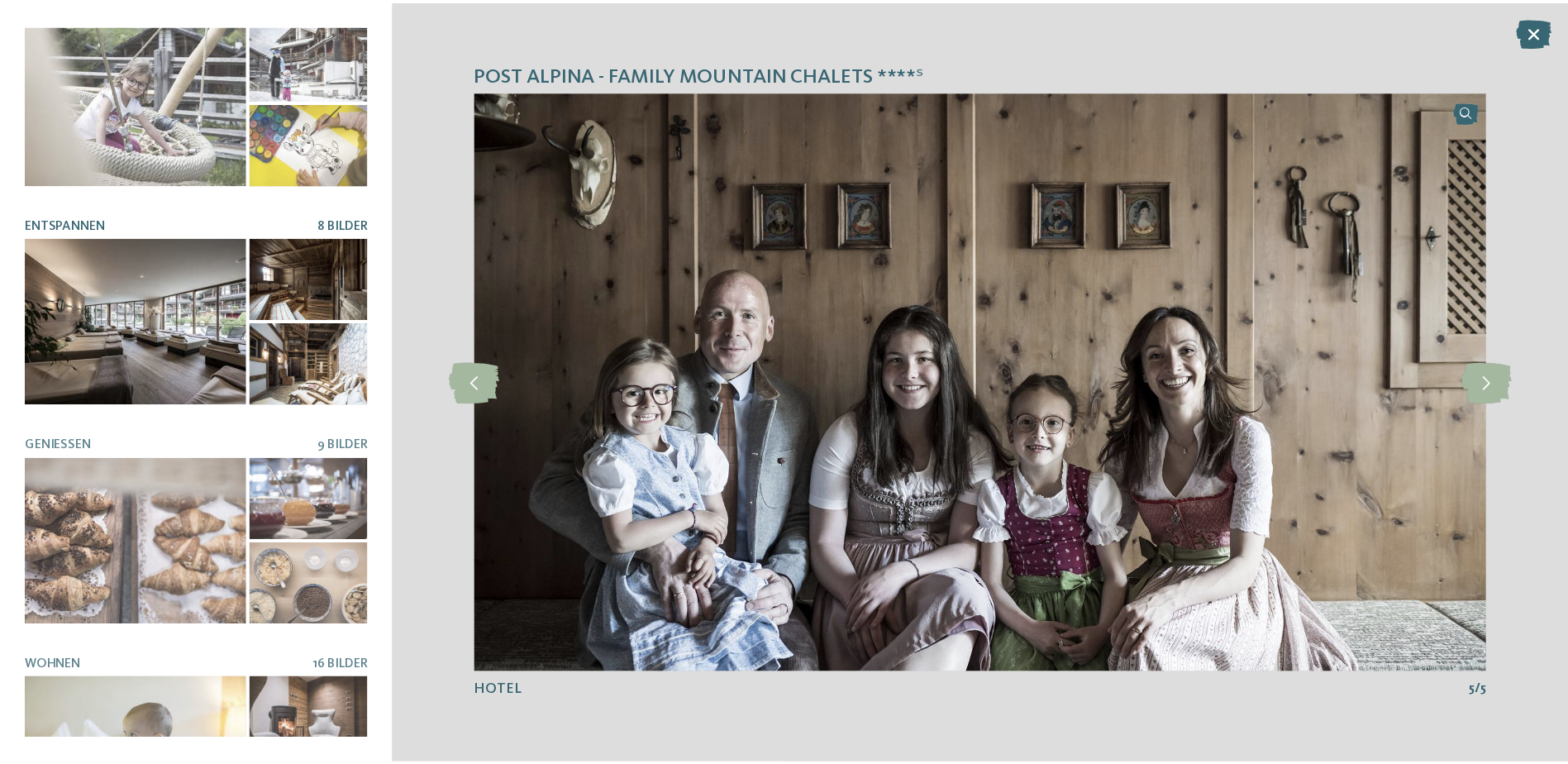
scroll to position [334, 0]
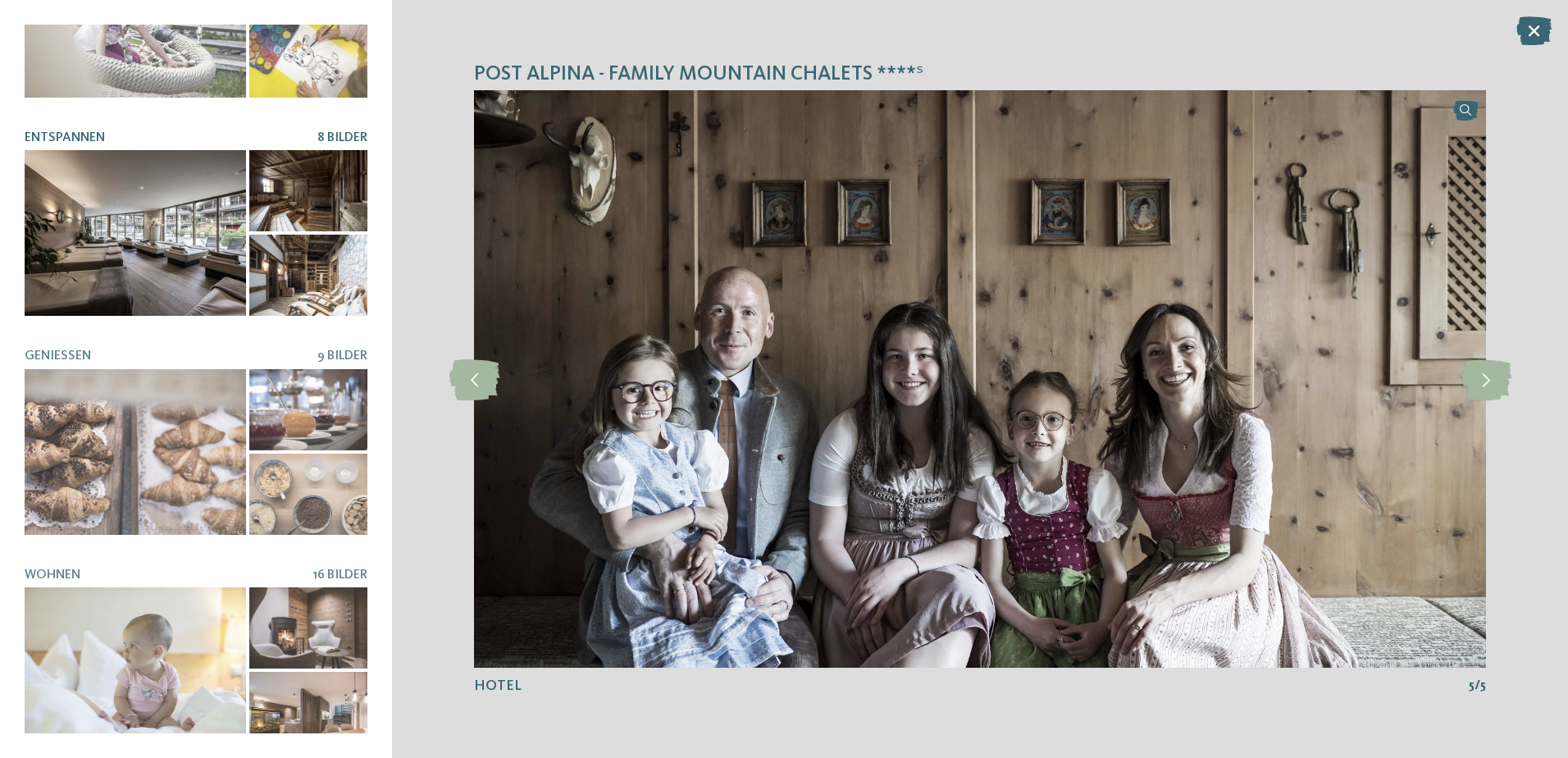
click at [203, 246] on div at bounding box center [135, 233] width 221 height 166
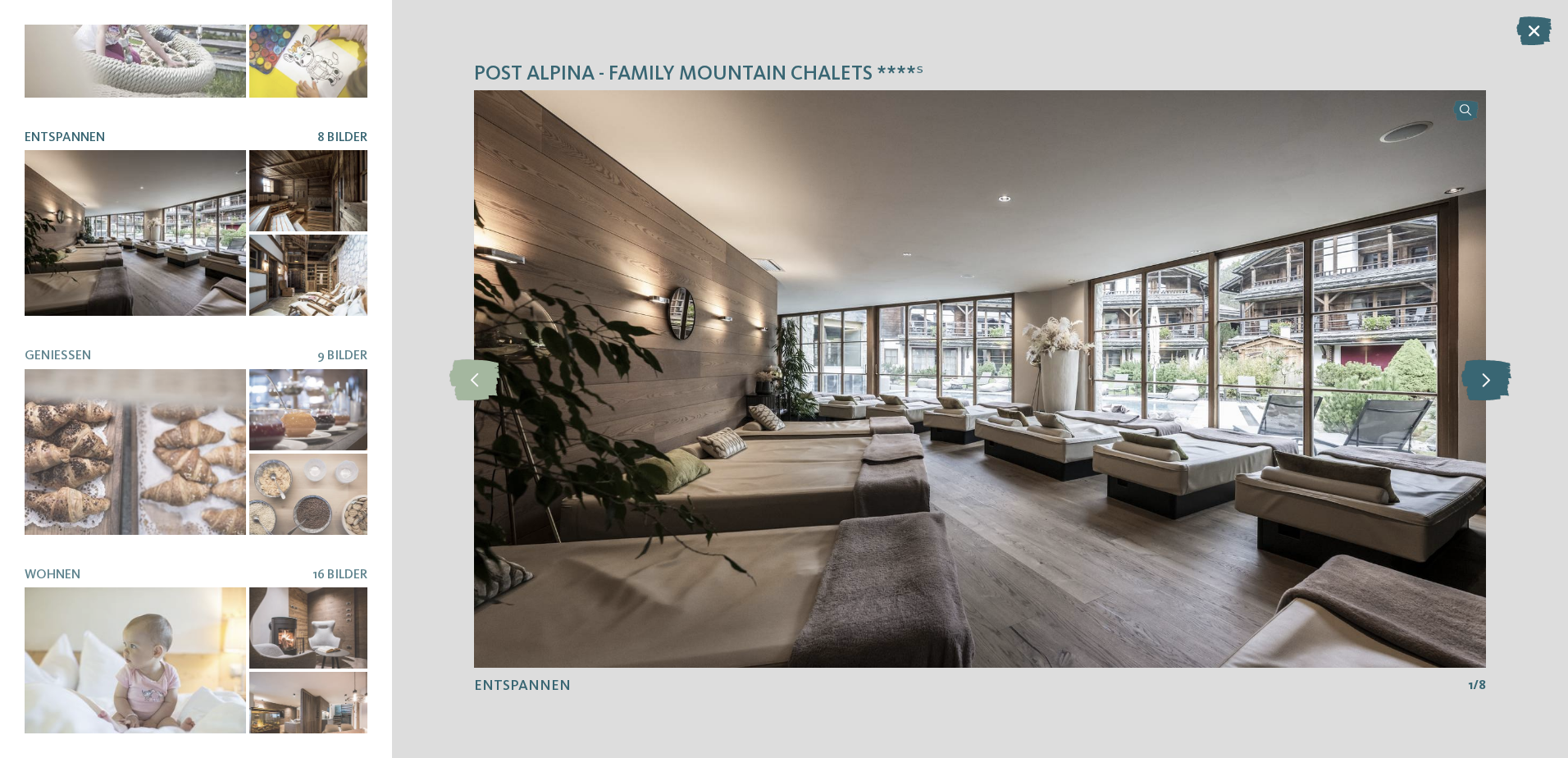
click at [1469, 379] on icon at bounding box center [1486, 379] width 50 height 41
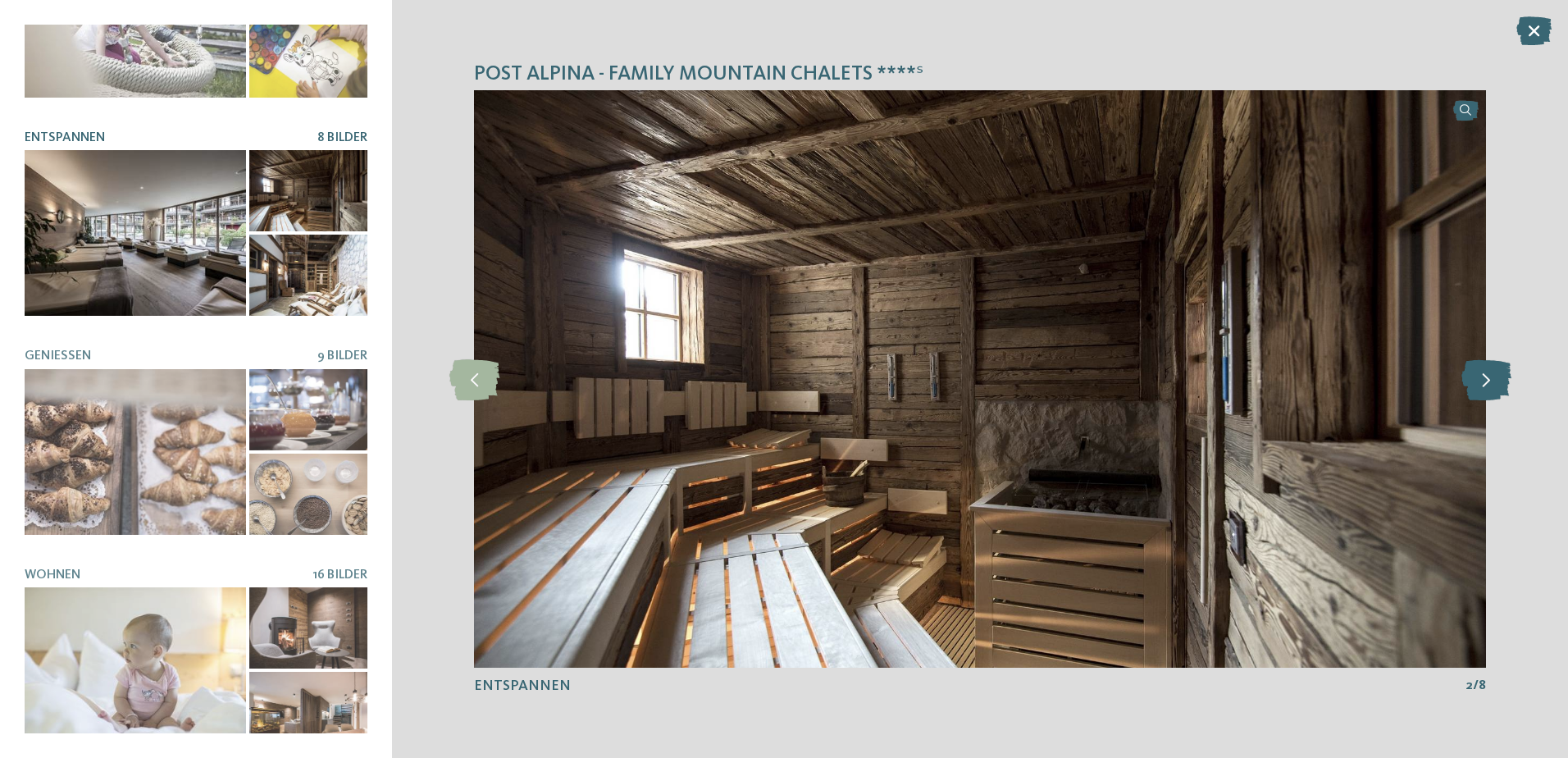
click at [1472, 379] on icon at bounding box center [1486, 379] width 50 height 41
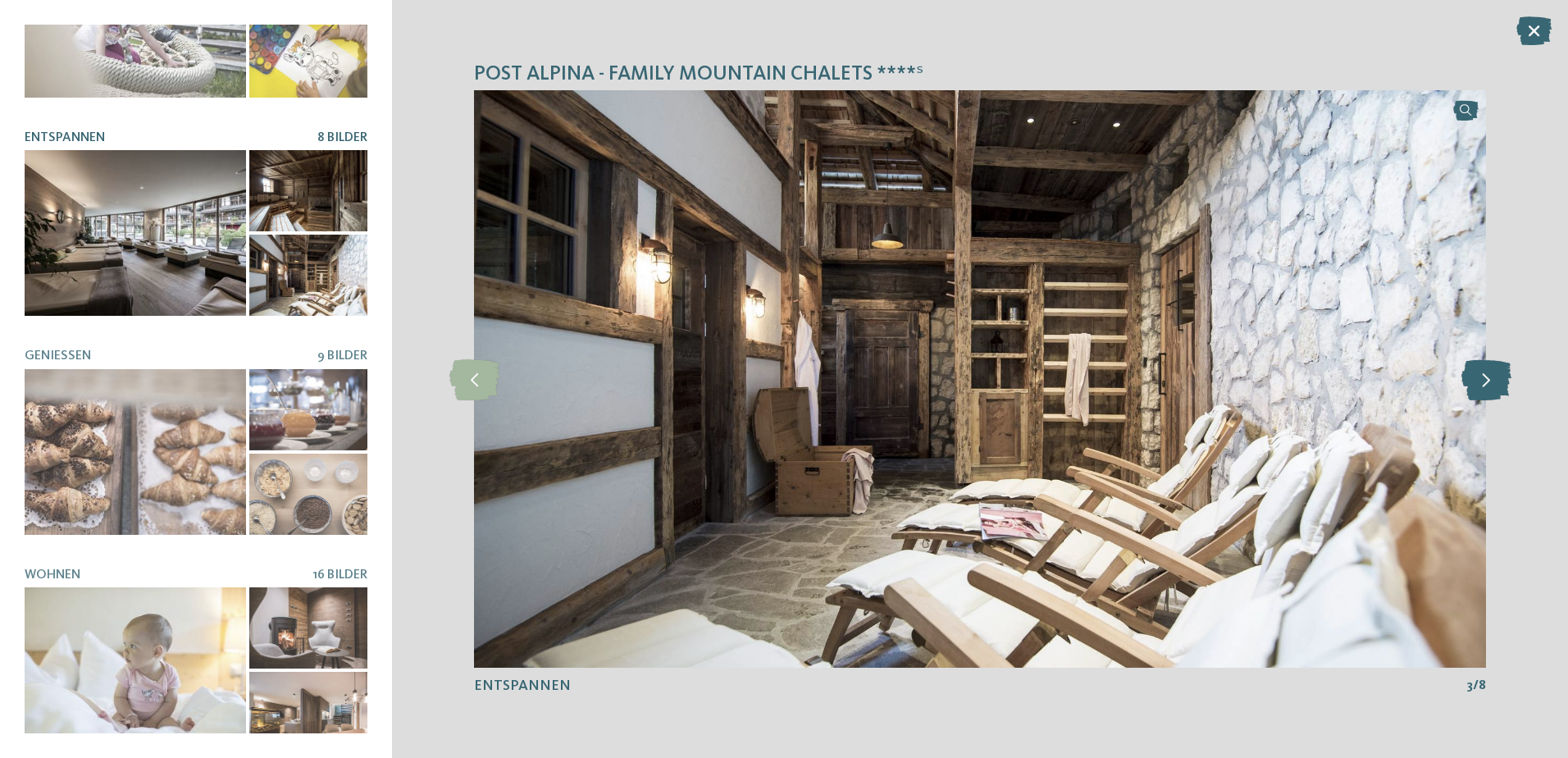
click at [1472, 379] on icon at bounding box center [1486, 379] width 50 height 41
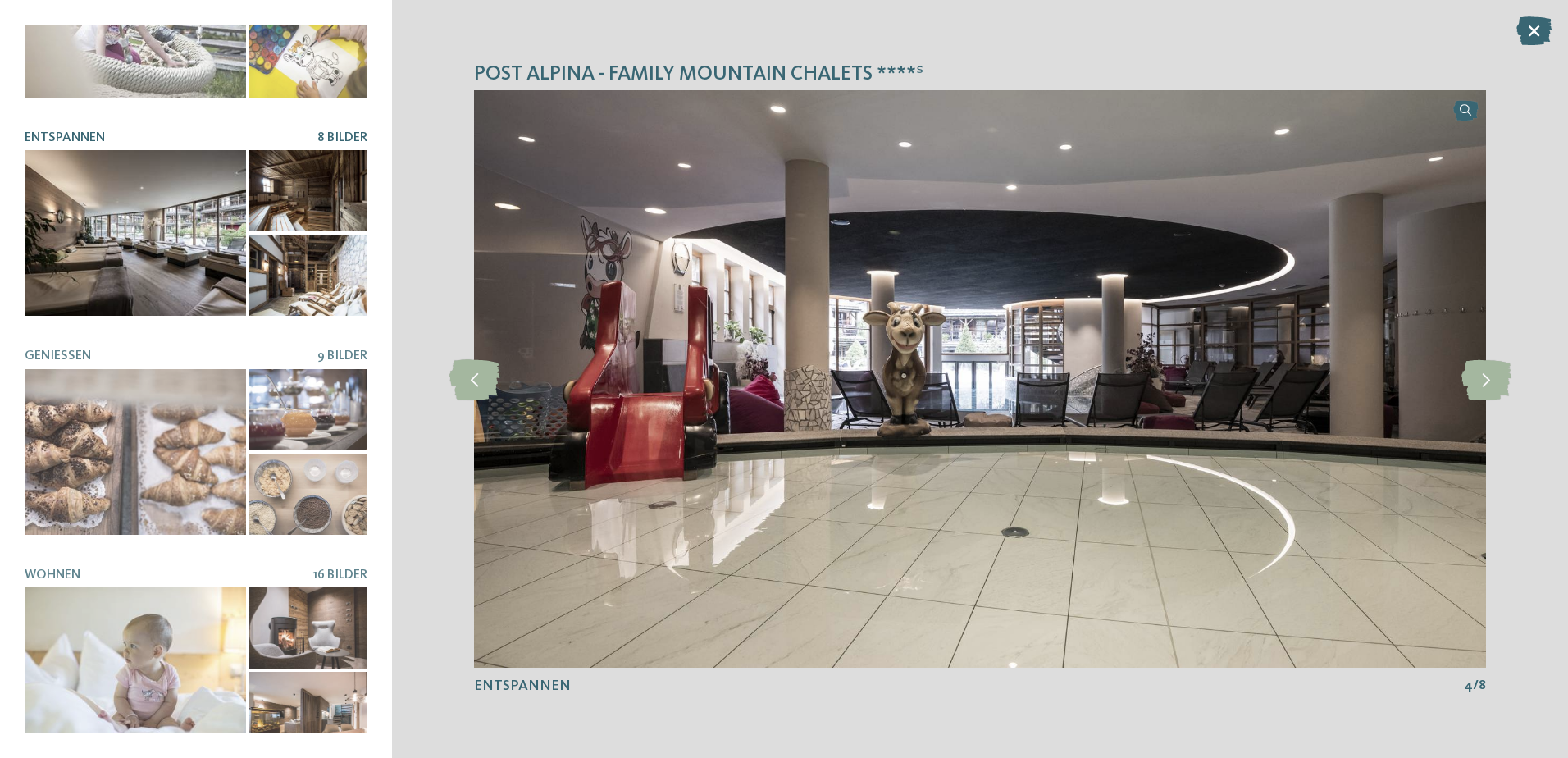
click at [478, 402] on img at bounding box center [980, 379] width 1012 height 578
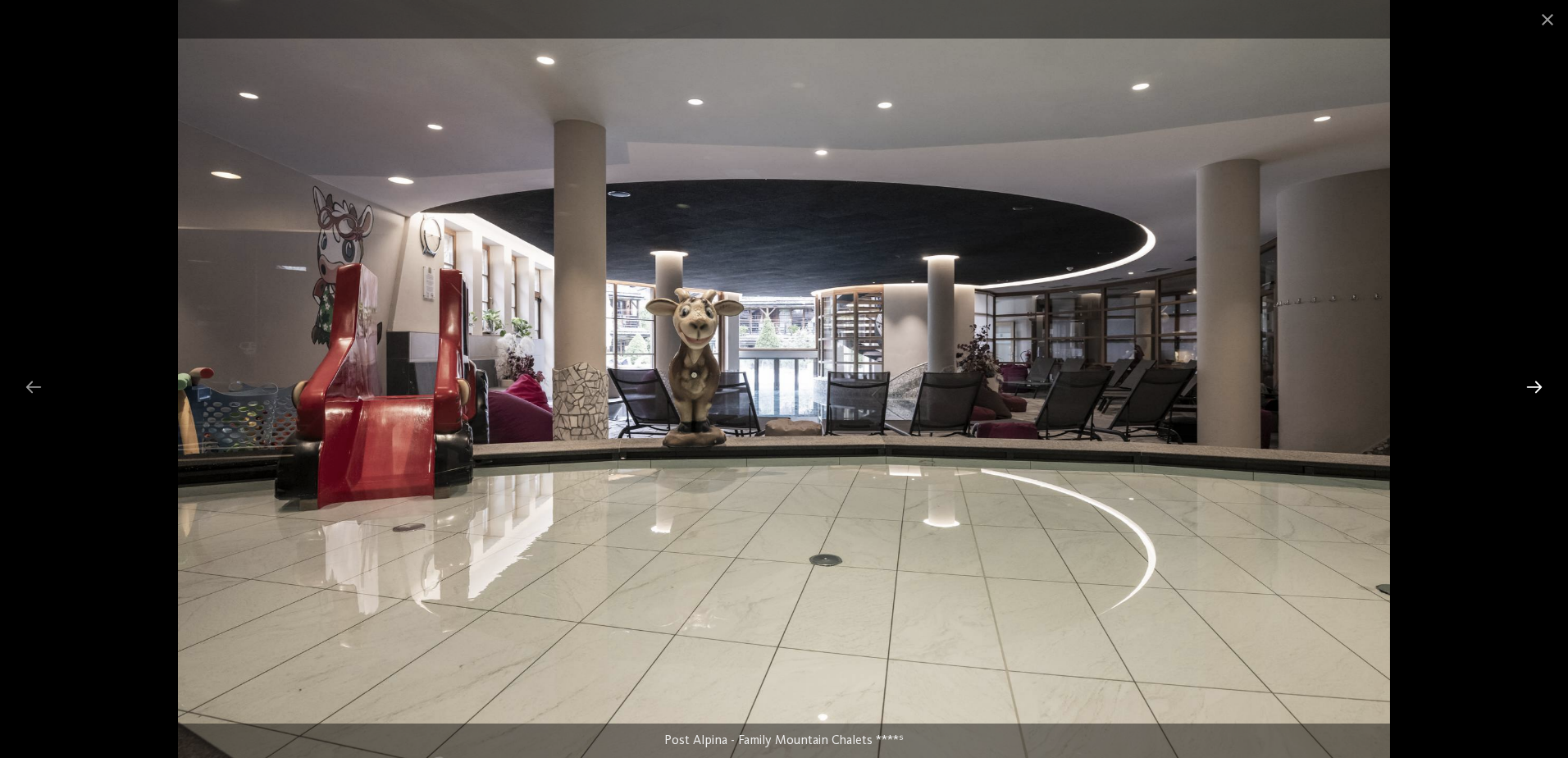
click at [1530, 386] on div at bounding box center [1534, 386] width 34 height 32
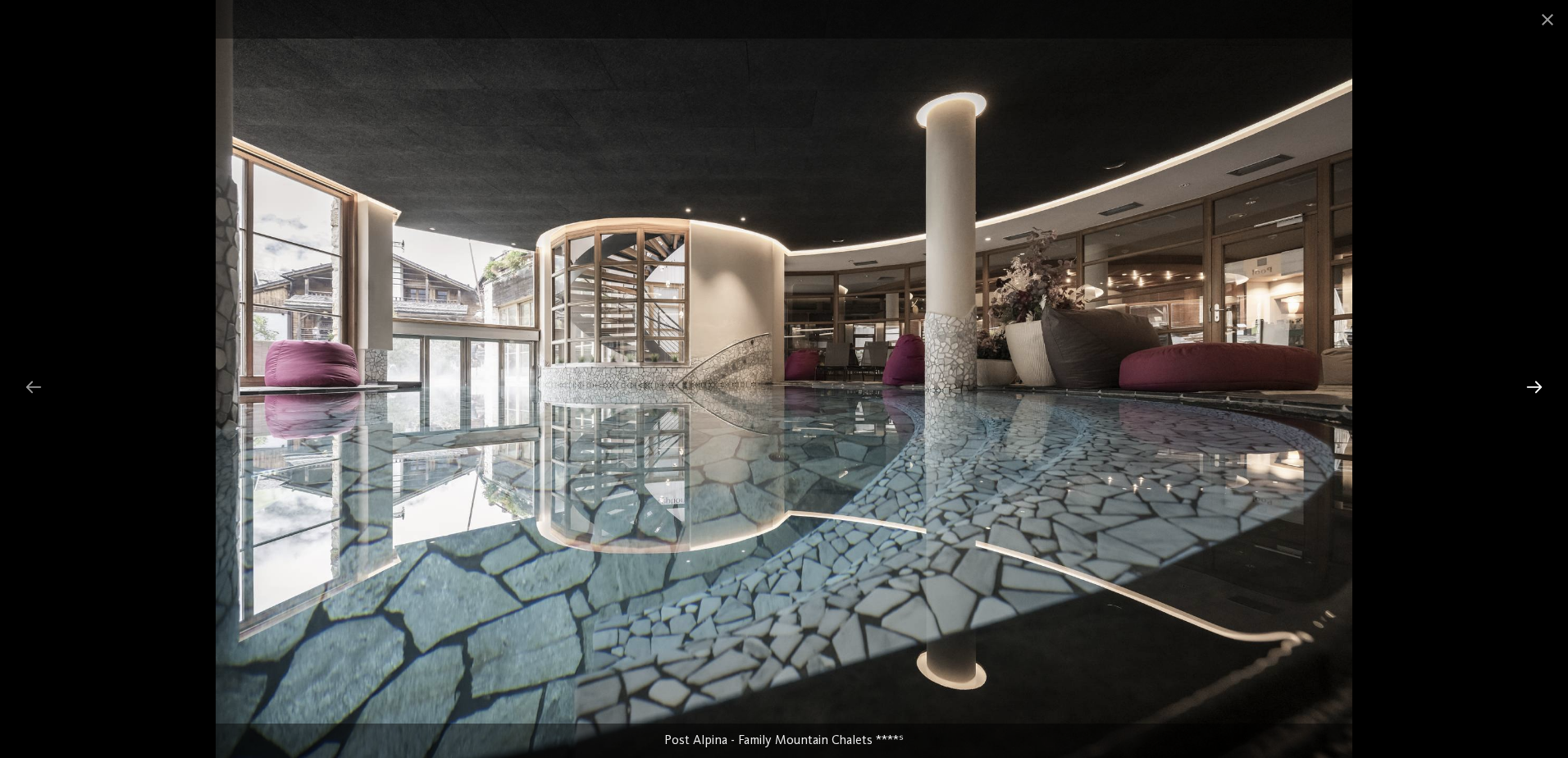
click at [1540, 383] on div at bounding box center [1534, 386] width 34 height 32
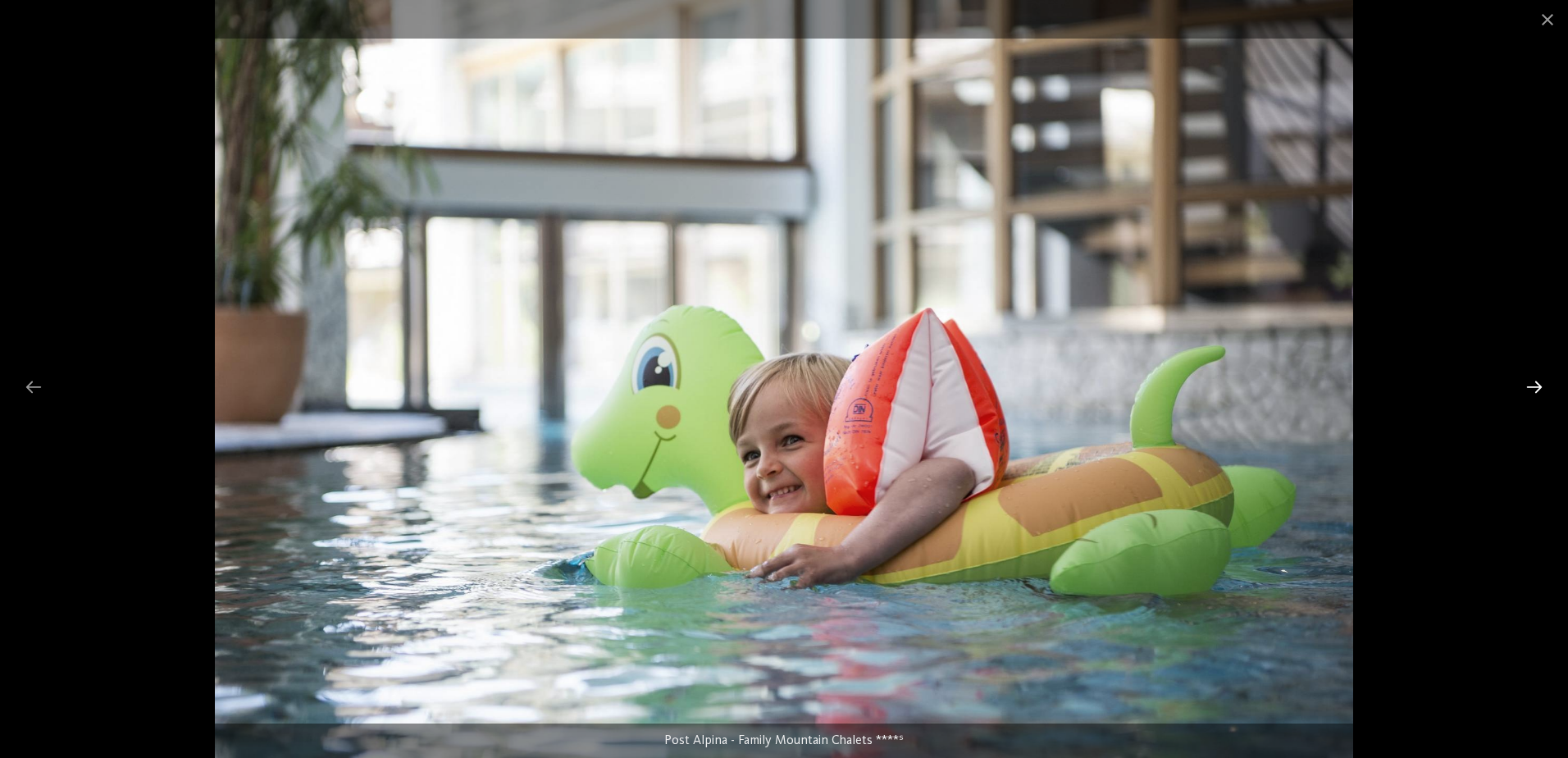
click at [1540, 383] on div at bounding box center [1534, 386] width 34 height 32
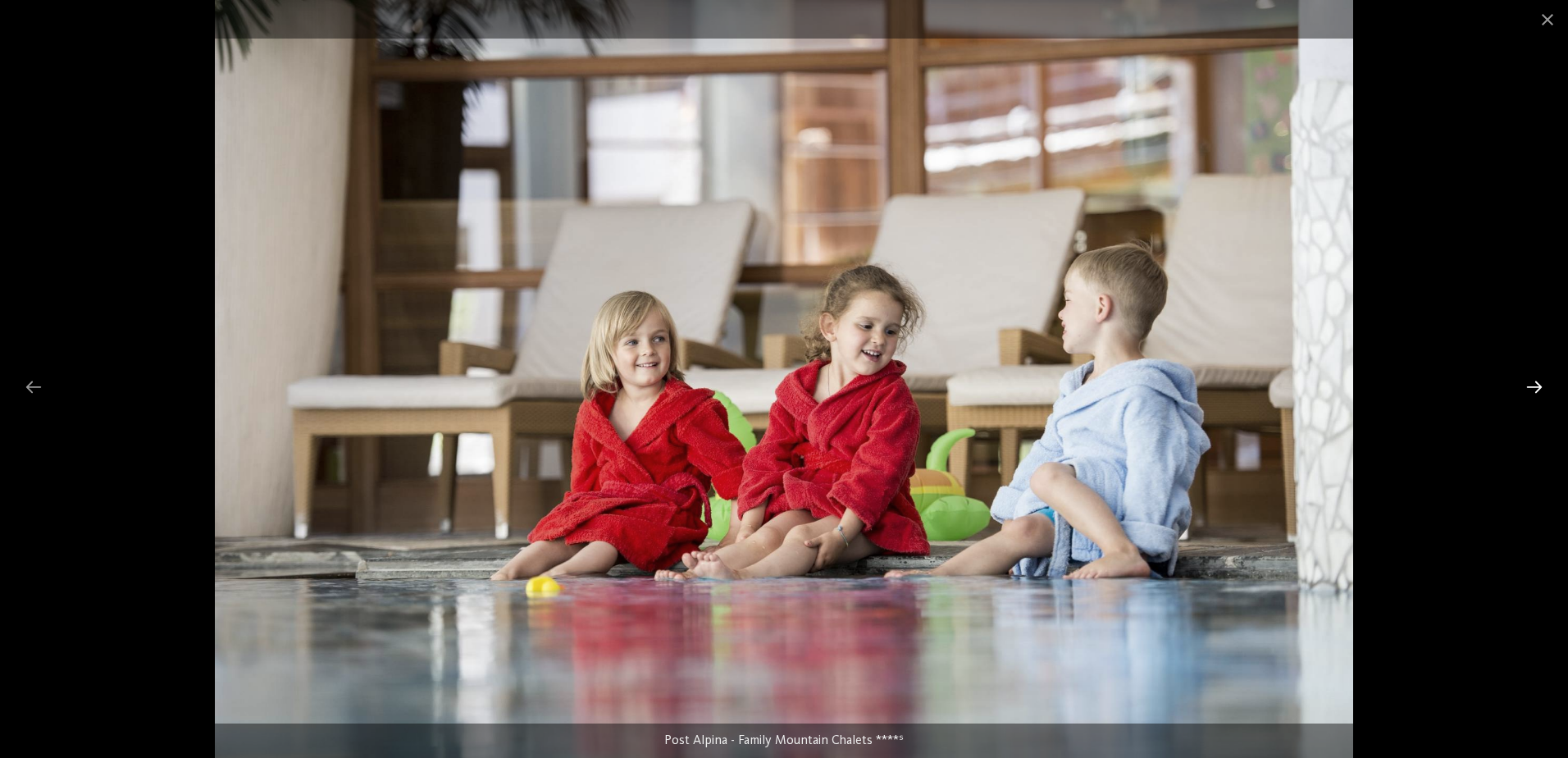
click at [1540, 383] on div at bounding box center [1534, 386] width 34 height 32
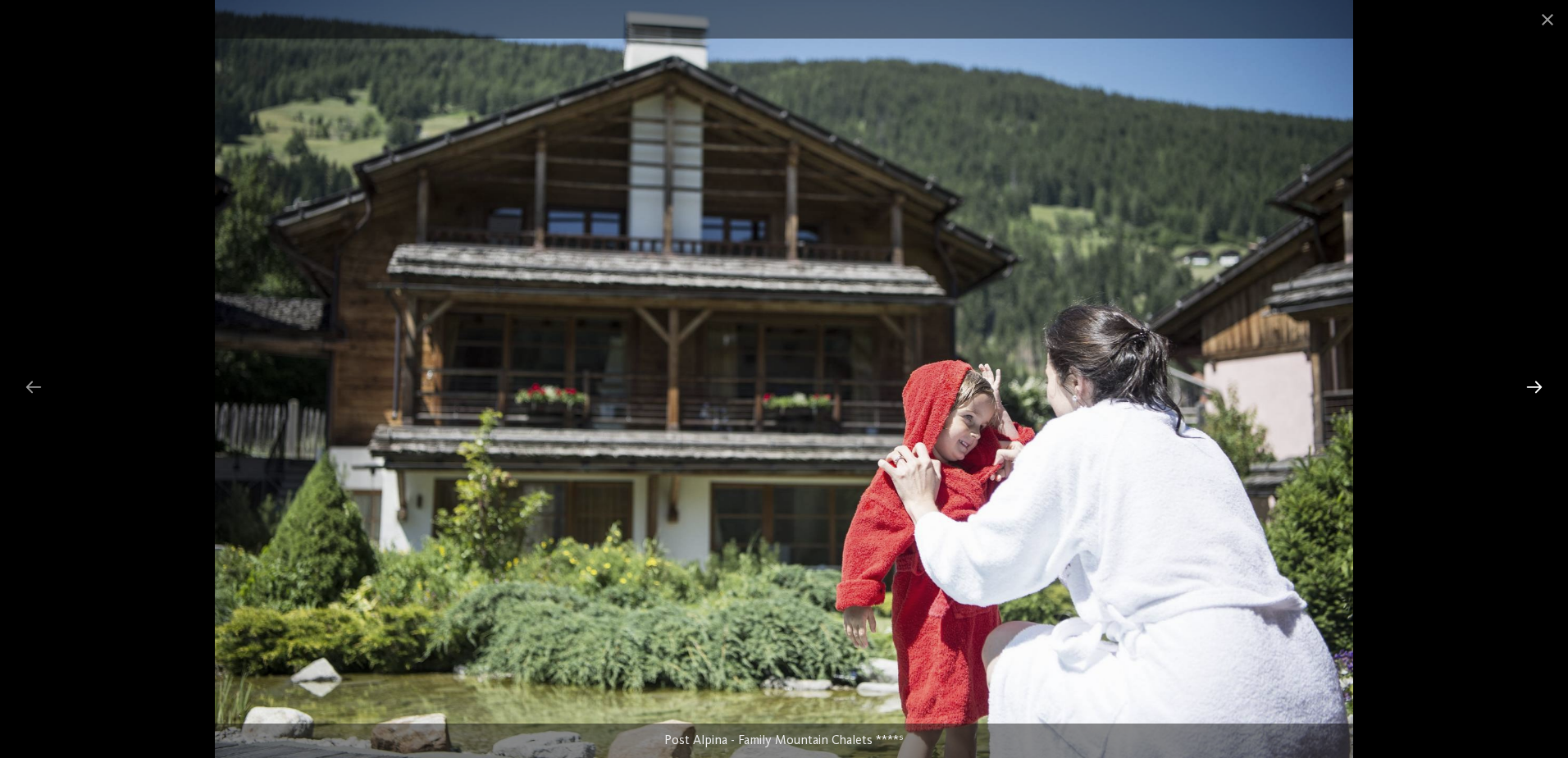
click at [1540, 383] on div at bounding box center [1534, 386] width 34 height 32
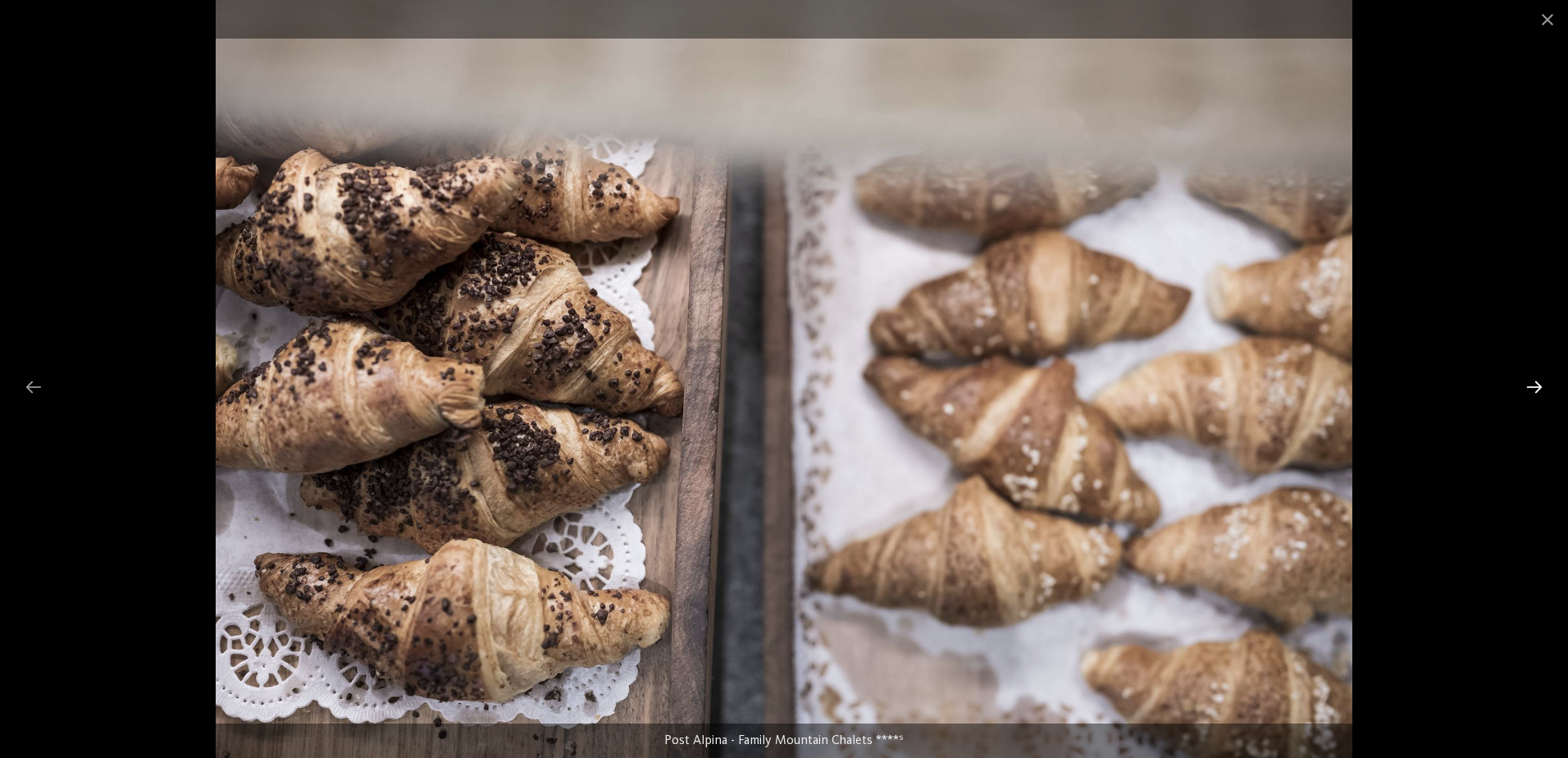
click at [1540, 383] on div at bounding box center [1534, 386] width 34 height 32
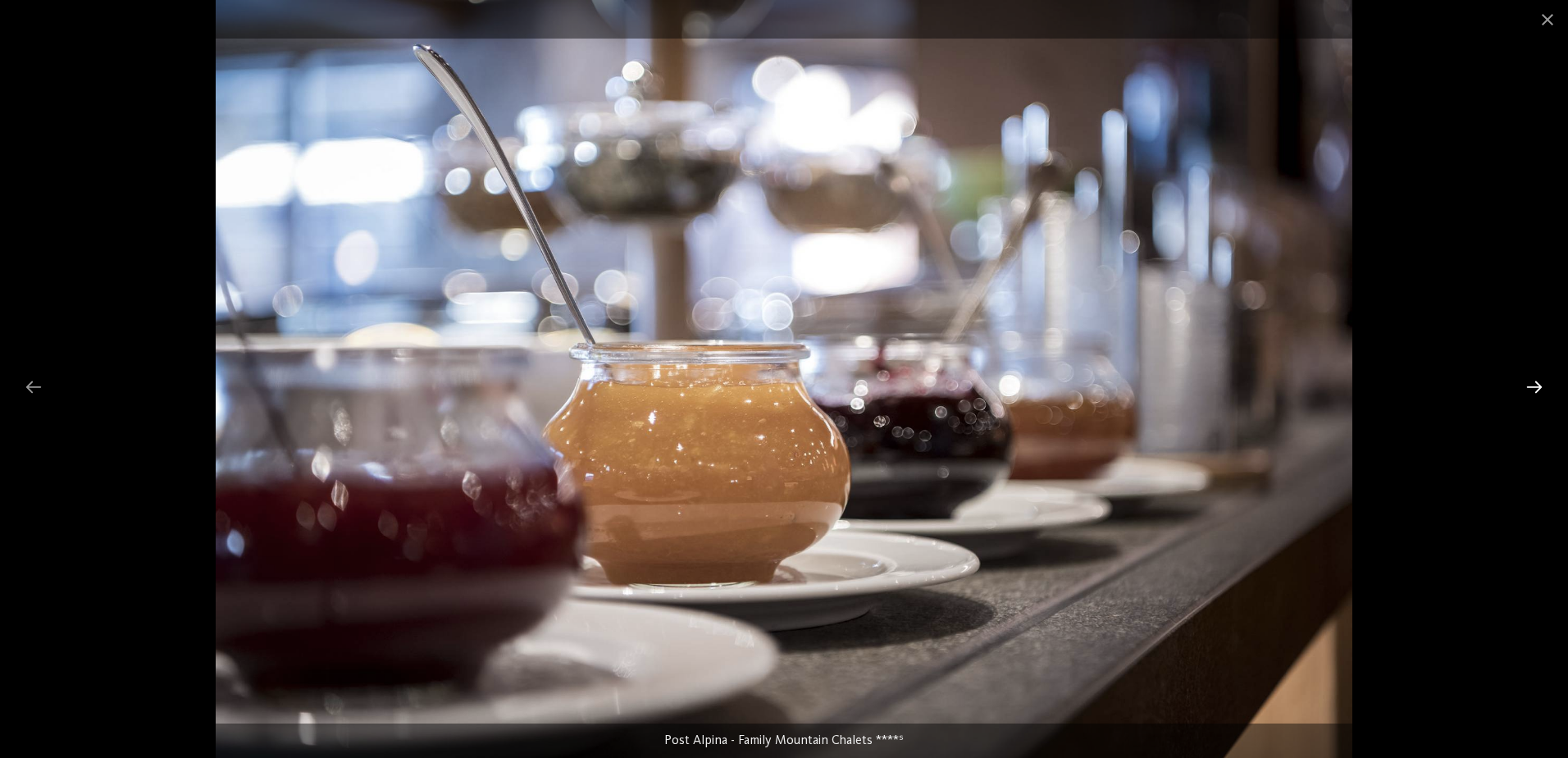
click at [1540, 383] on div at bounding box center [1534, 386] width 34 height 32
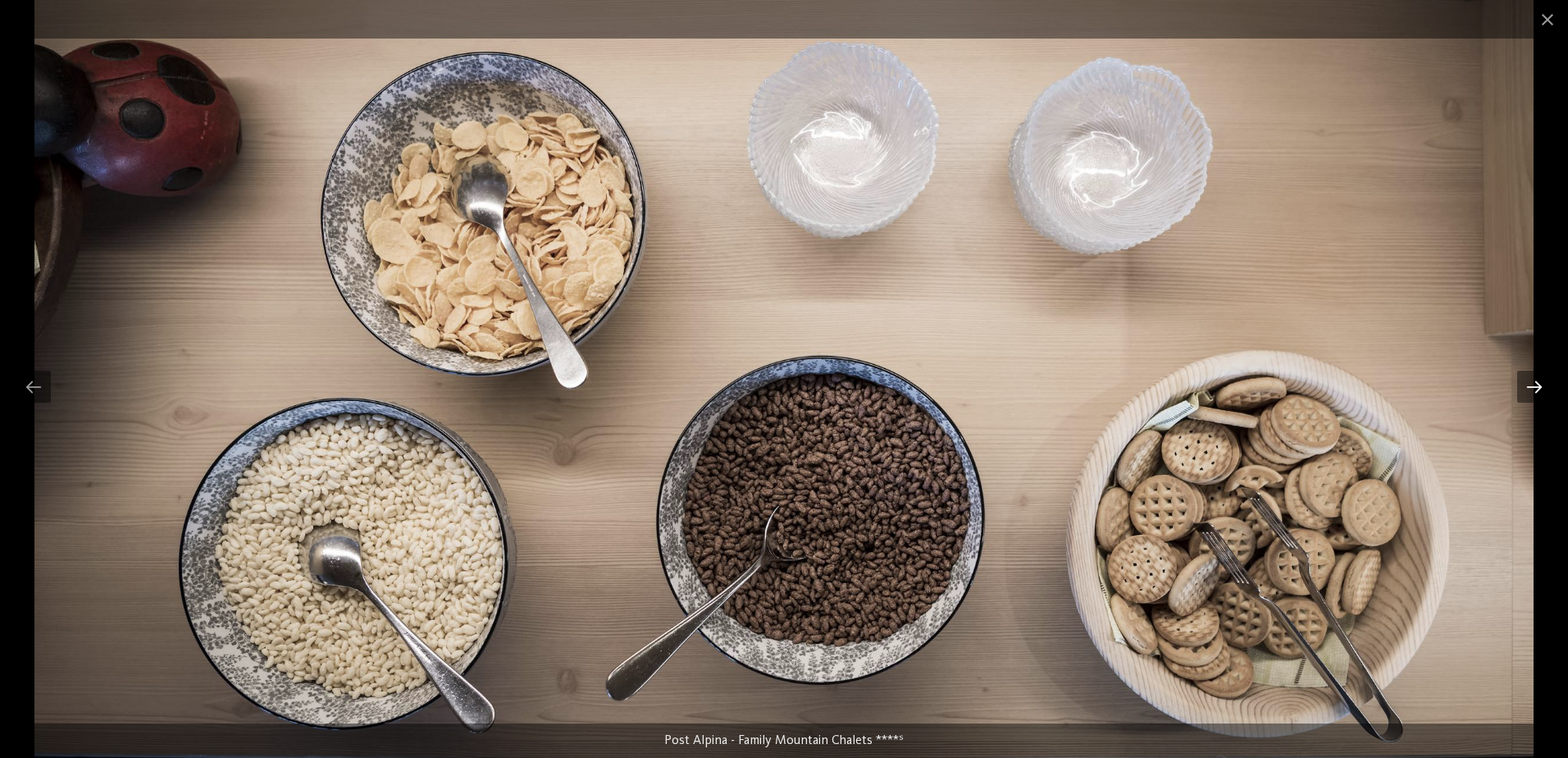
click at [1540, 383] on div at bounding box center [1534, 386] width 34 height 32
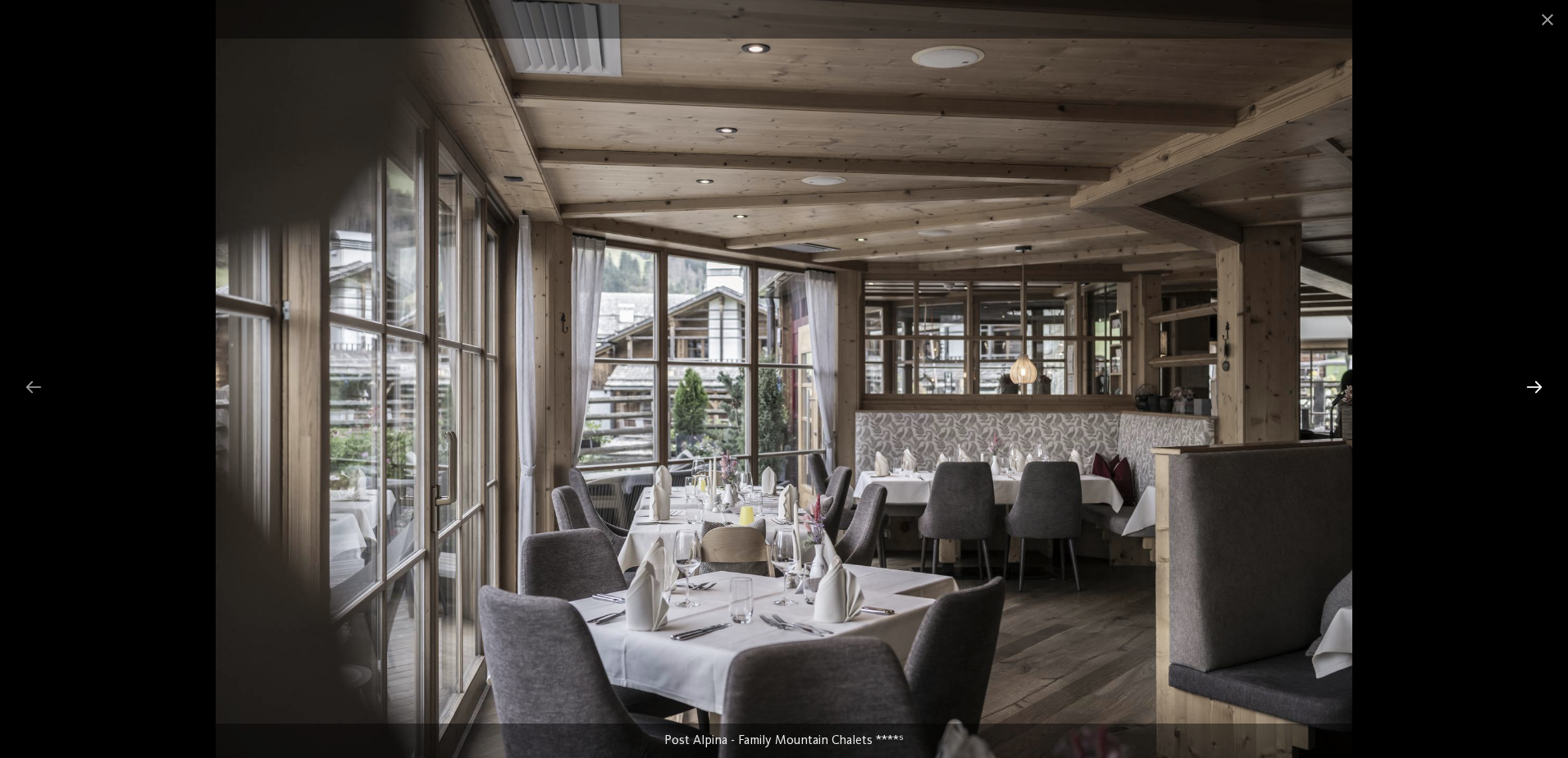
click at [1540, 383] on div at bounding box center [1534, 386] width 34 height 32
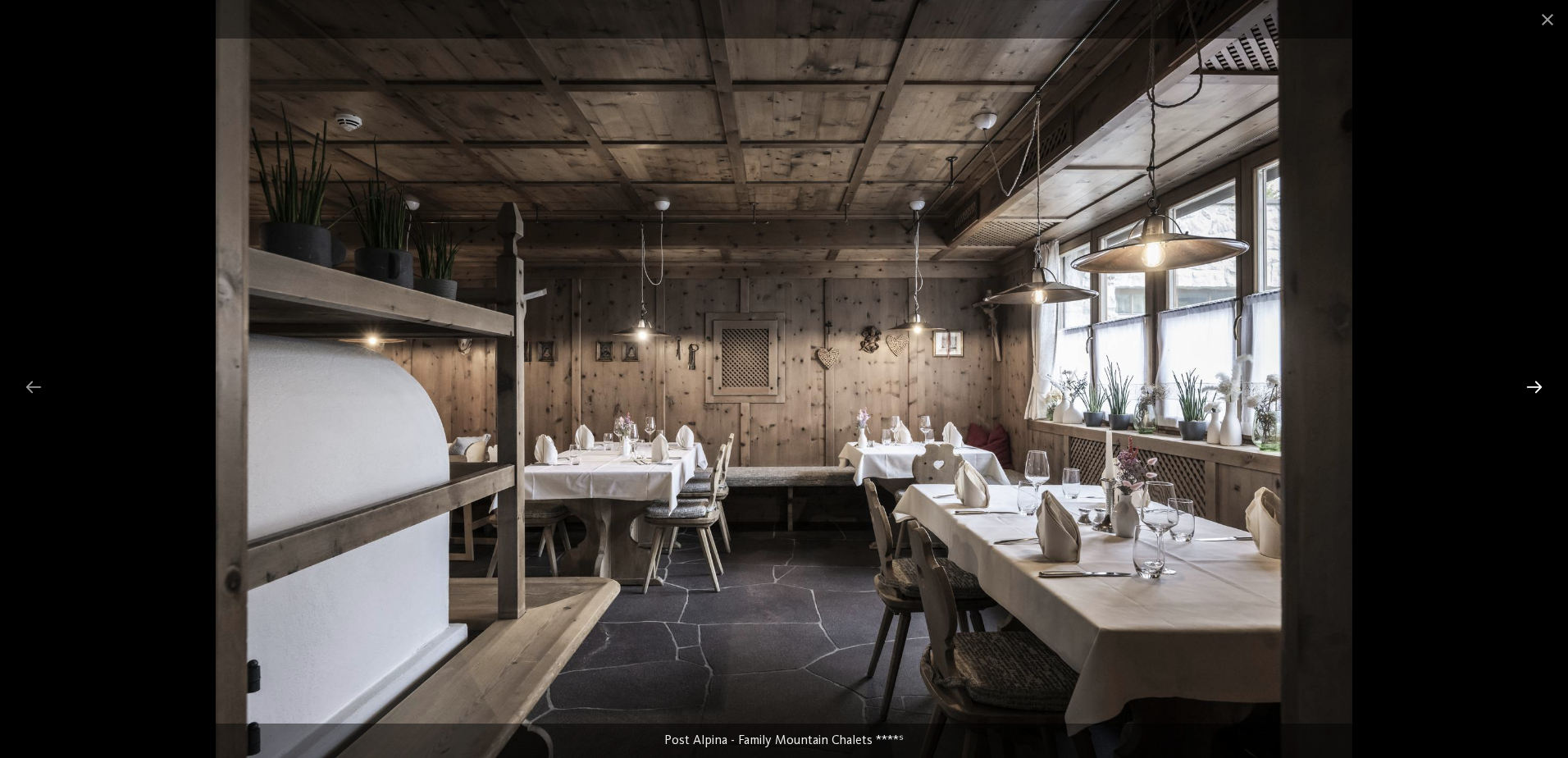
click at [1539, 383] on div at bounding box center [1534, 386] width 34 height 32
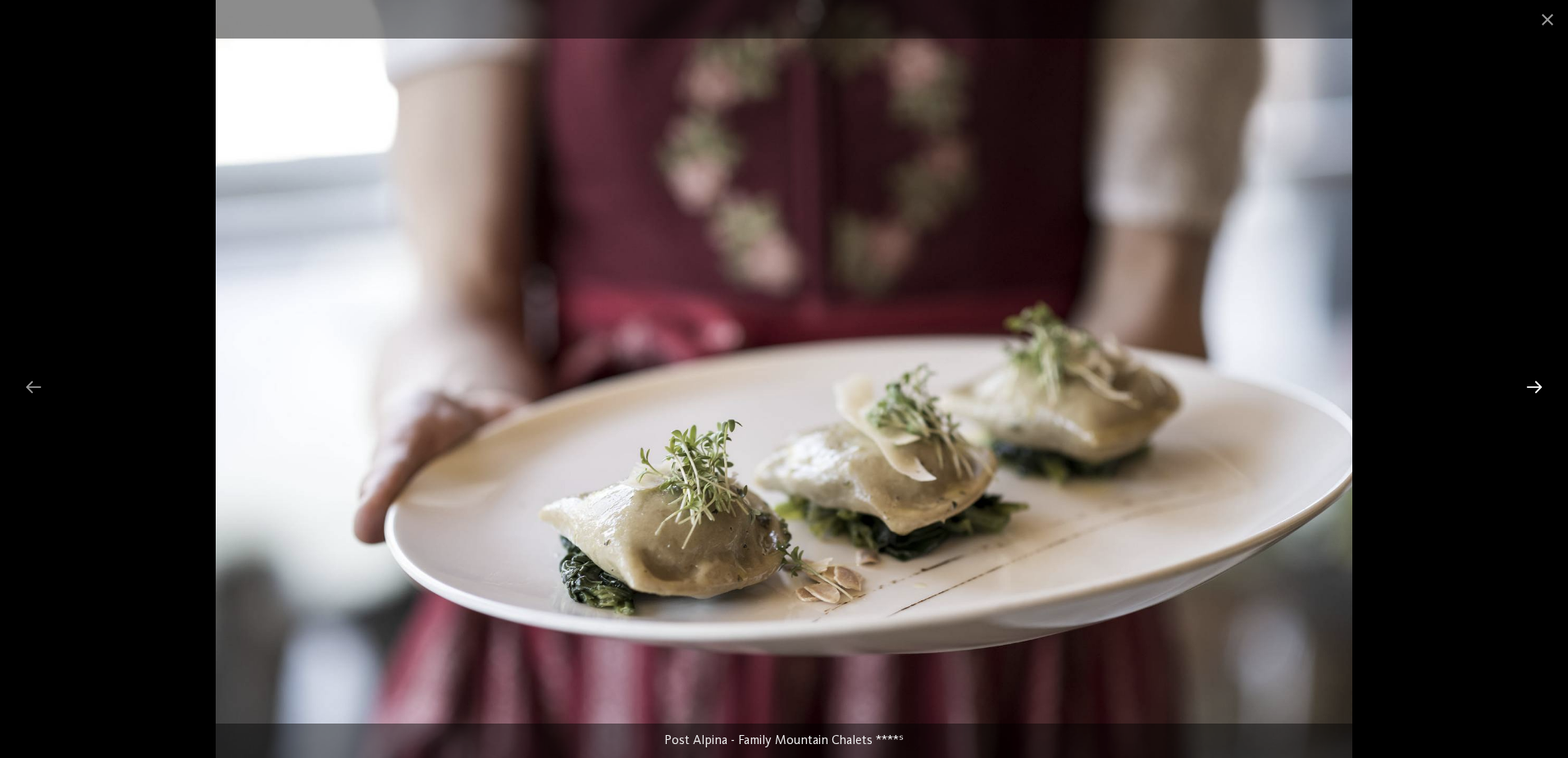
click at [1539, 383] on div at bounding box center [1534, 386] width 34 height 32
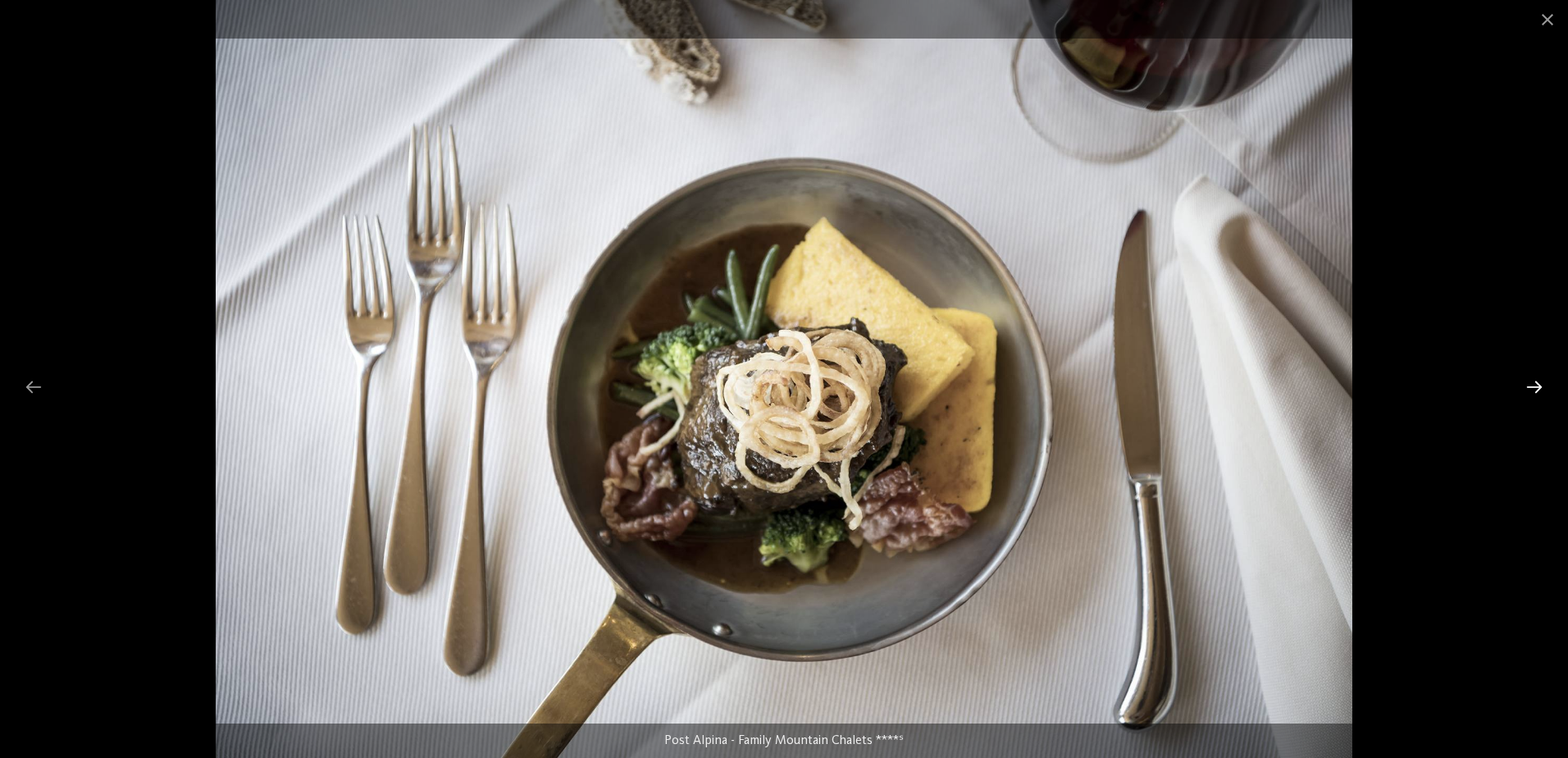
click at [1539, 383] on div at bounding box center [1534, 386] width 34 height 32
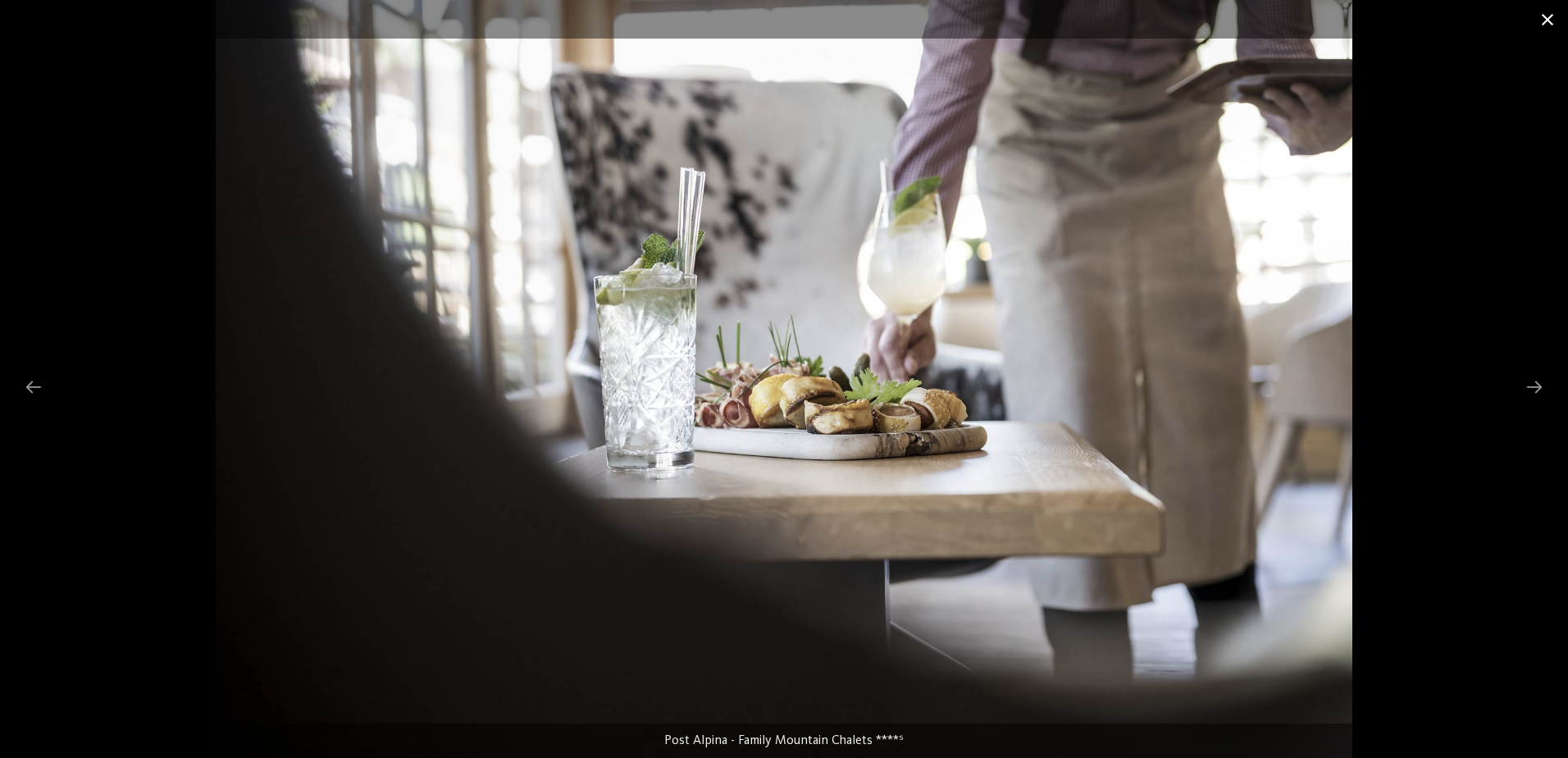
click at [1547, 18] on span at bounding box center [1547, 19] width 41 height 38
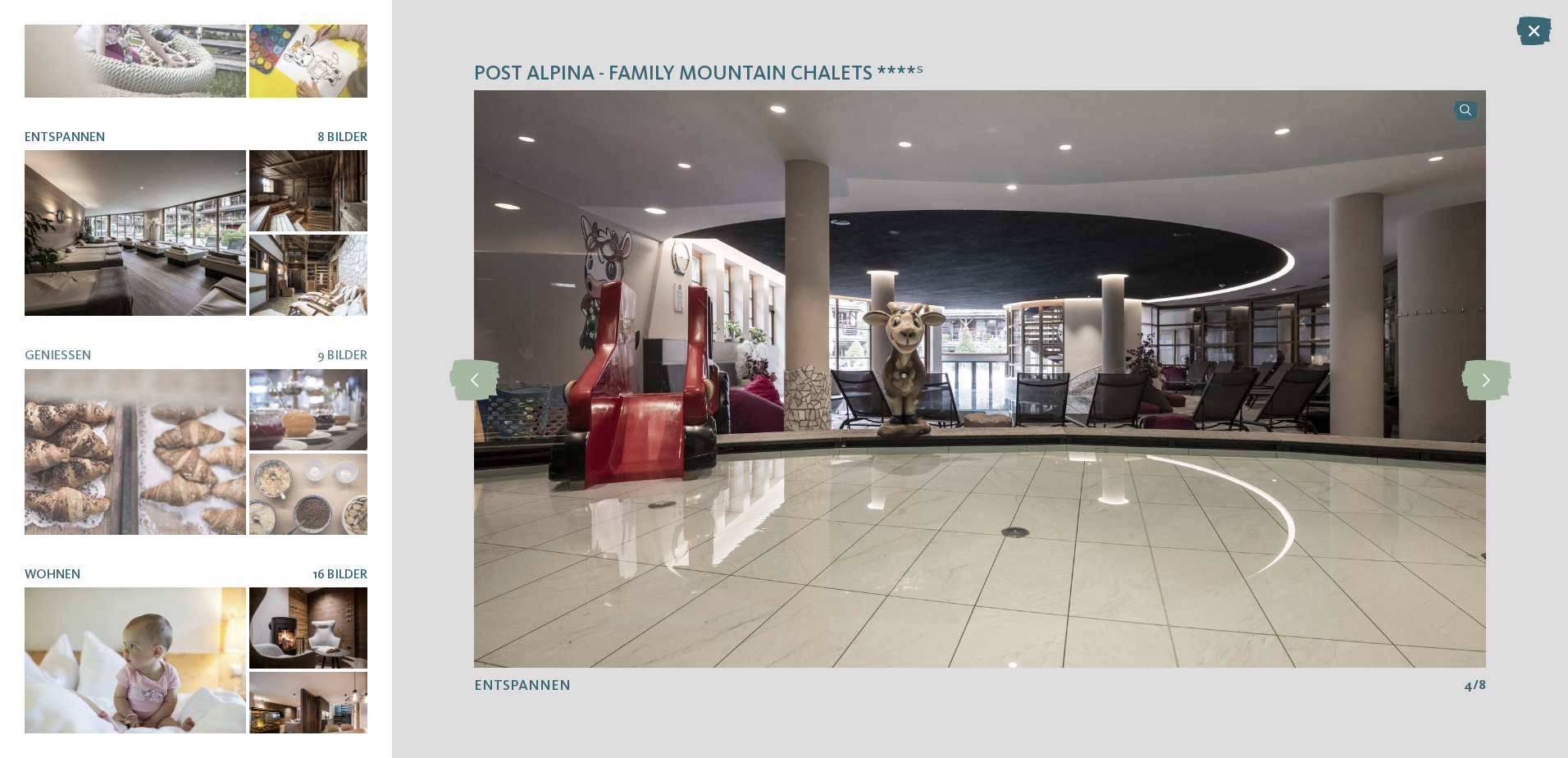
click at [204, 659] on div at bounding box center [135, 670] width 221 height 166
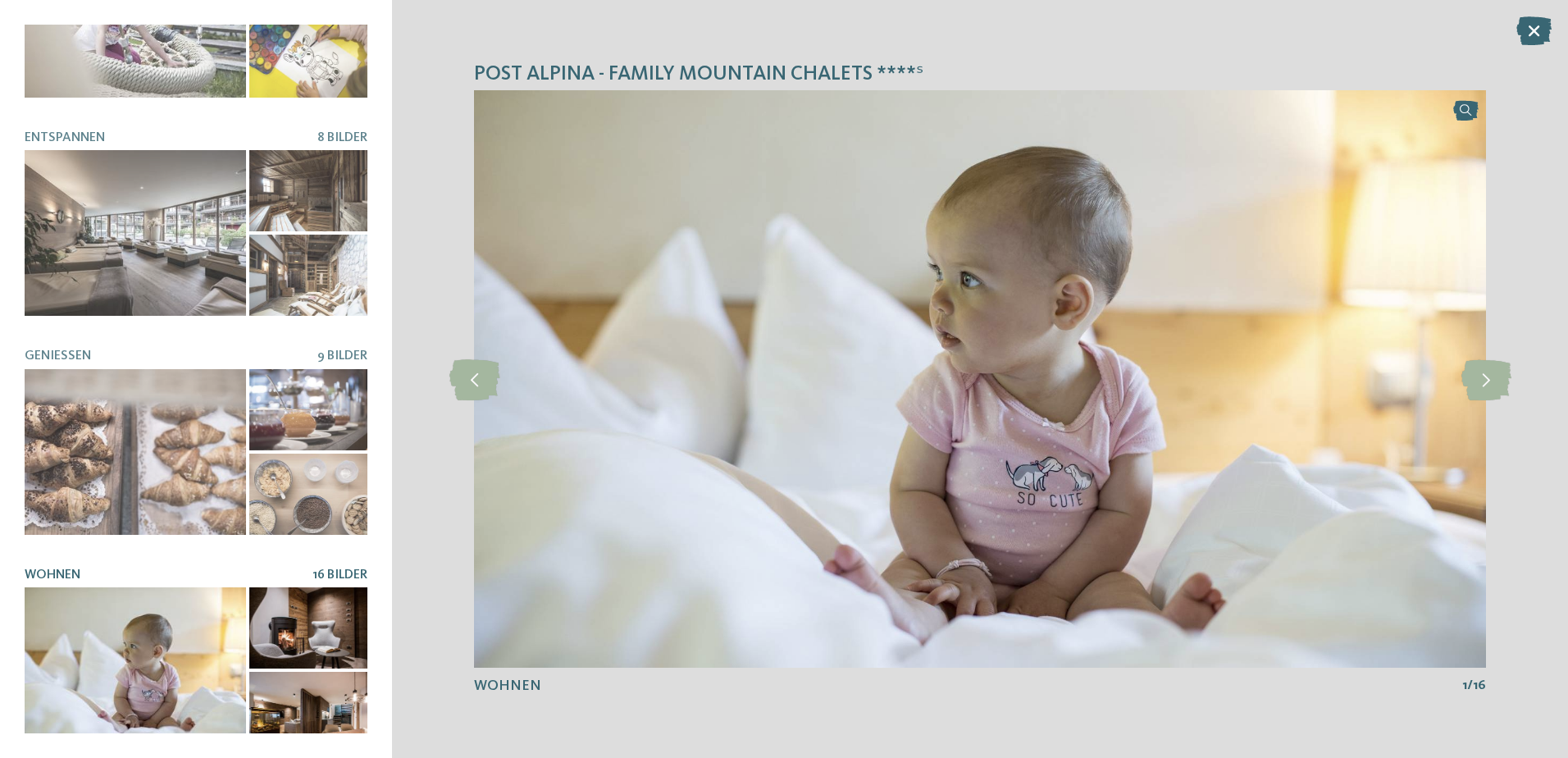
click at [331, 636] on div at bounding box center [308, 627] width 118 height 81
click at [314, 703] on div at bounding box center [308, 711] width 118 height 81
click at [1488, 387] on icon at bounding box center [1486, 379] width 50 height 41
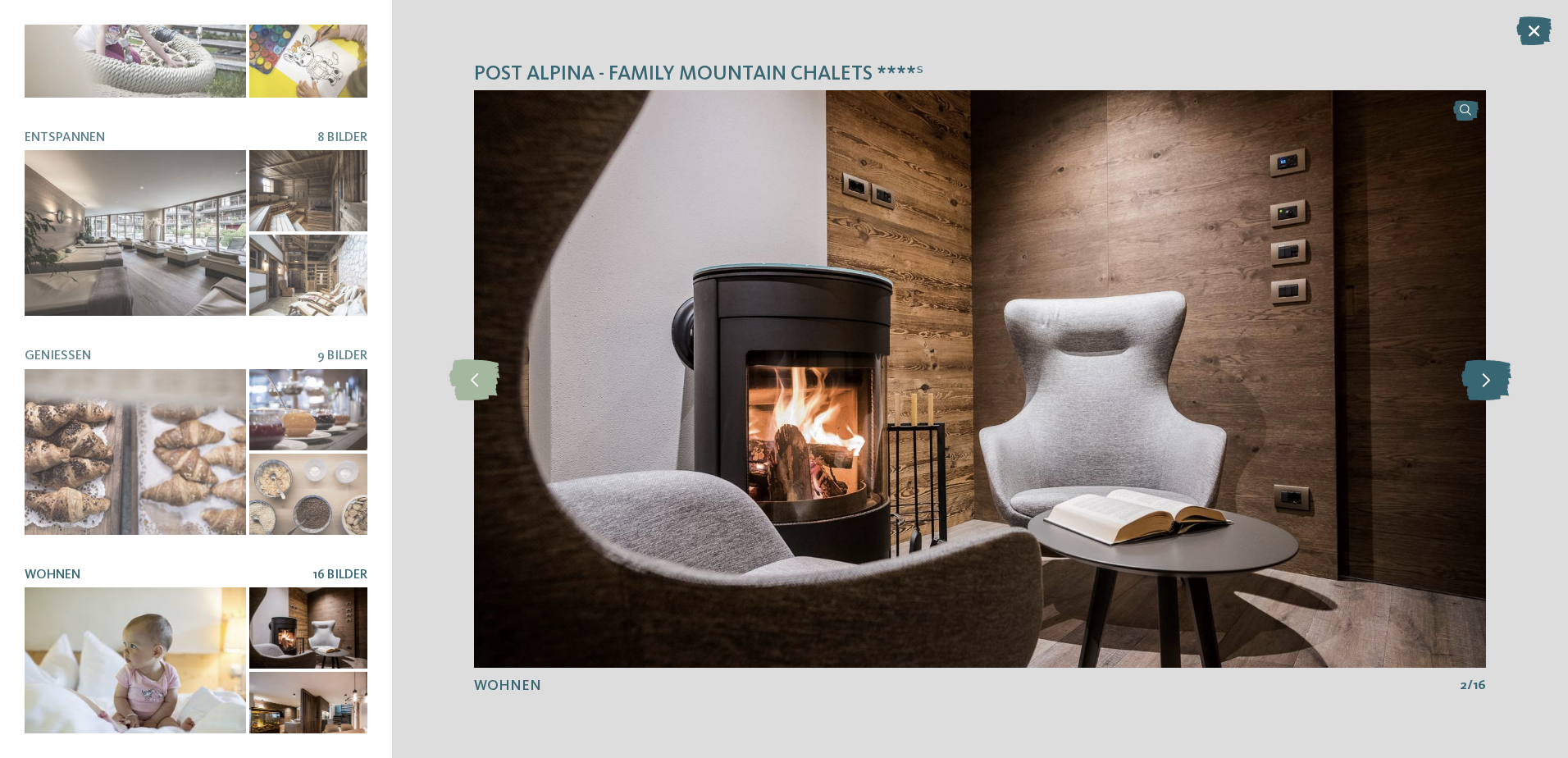
click at [1488, 387] on icon at bounding box center [1486, 379] width 50 height 41
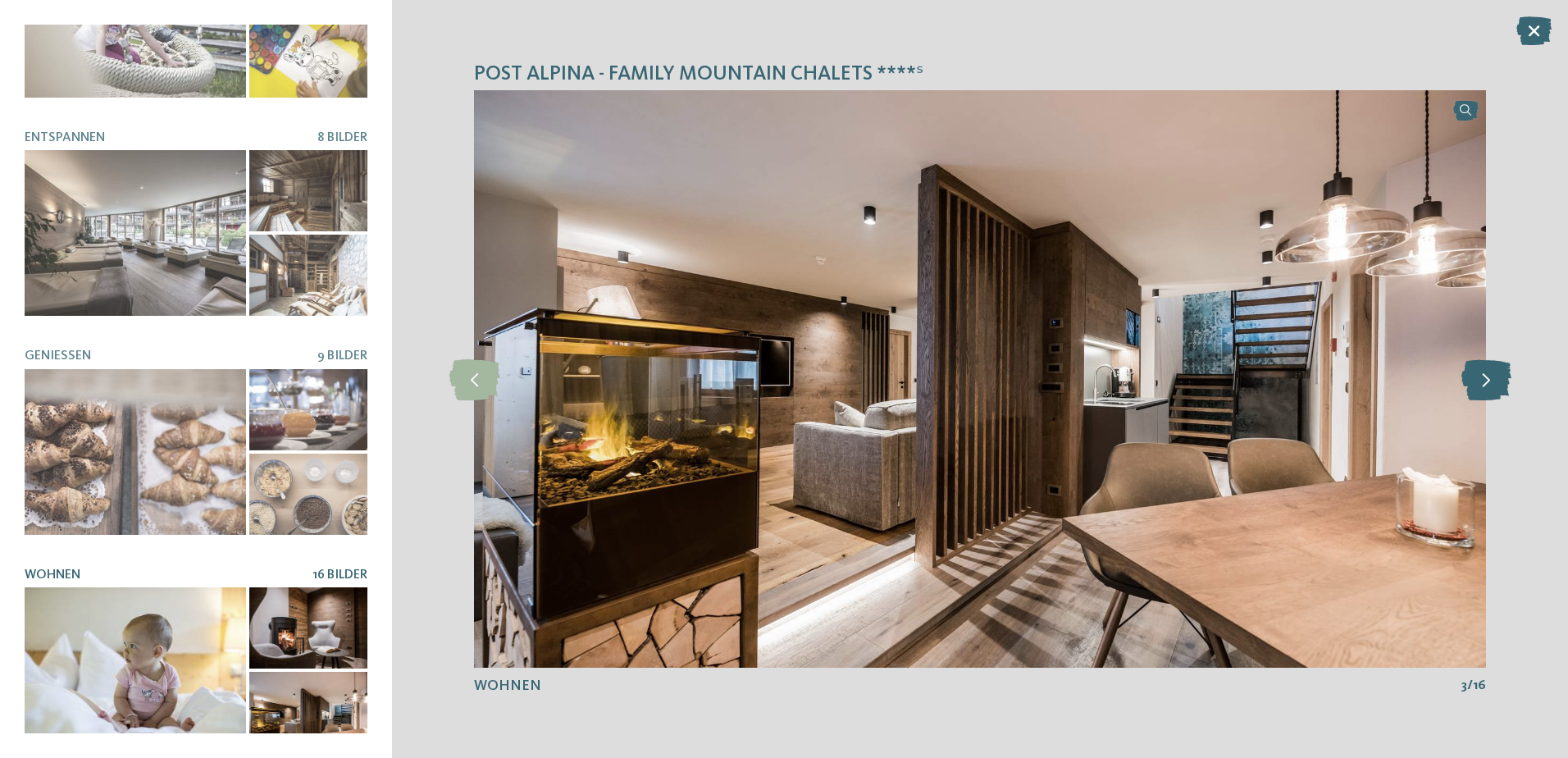
click at [1488, 387] on icon at bounding box center [1486, 379] width 50 height 41
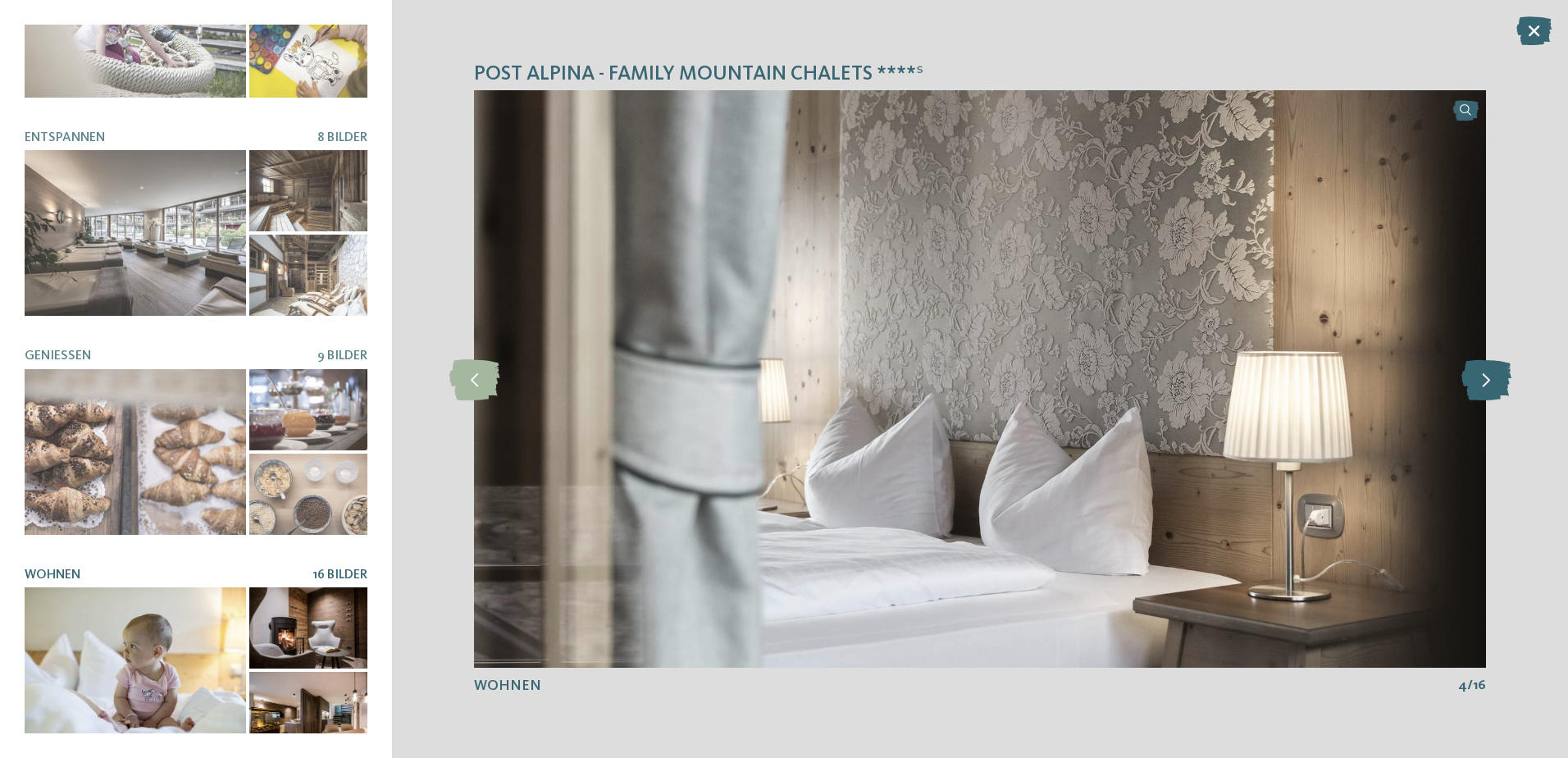
click at [1488, 387] on icon at bounding box center [1486, 379] width 50 height 41
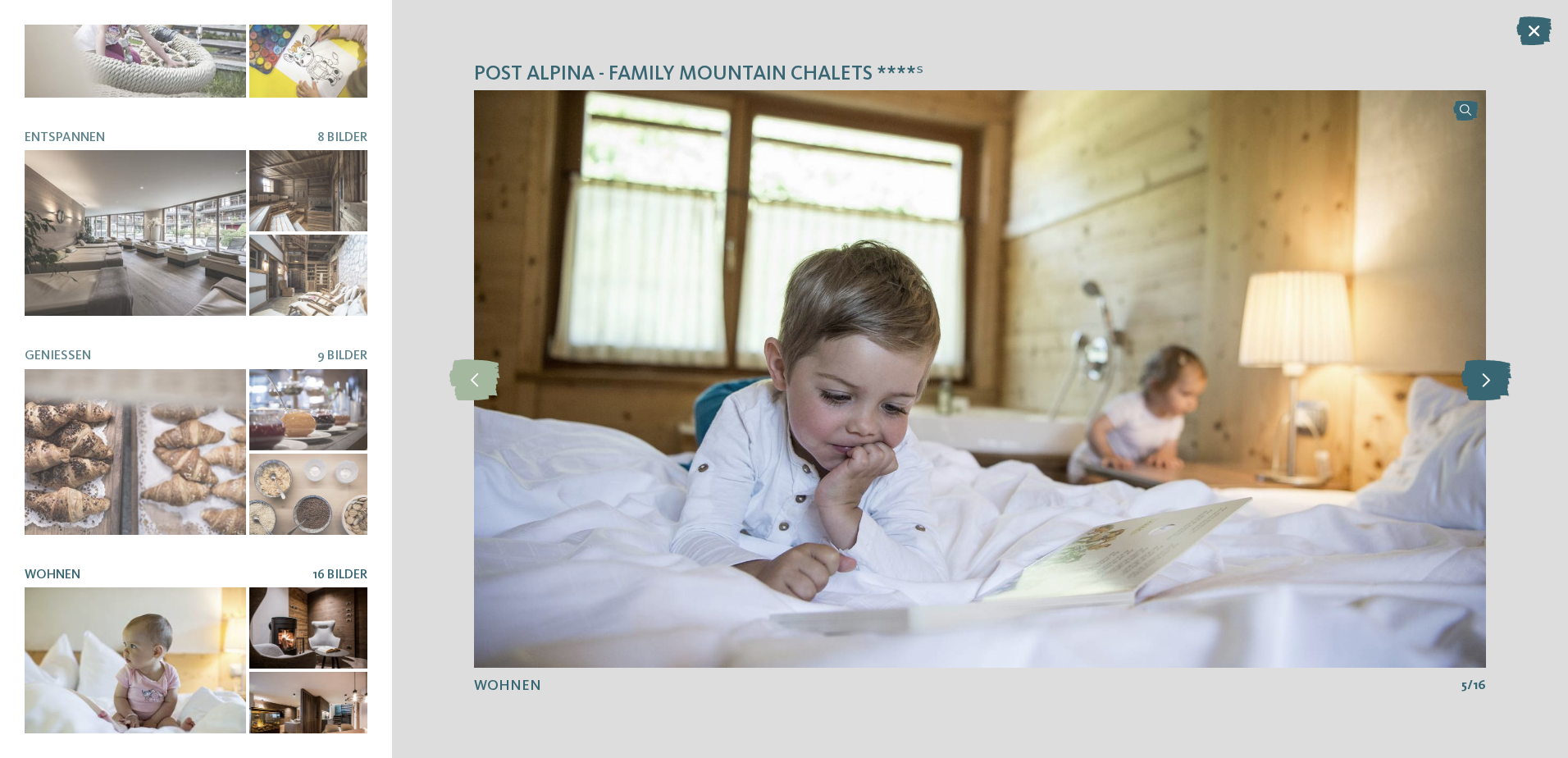
click at [1488, 387] on icon at bounding box center [1486, 379] width 50 height 41
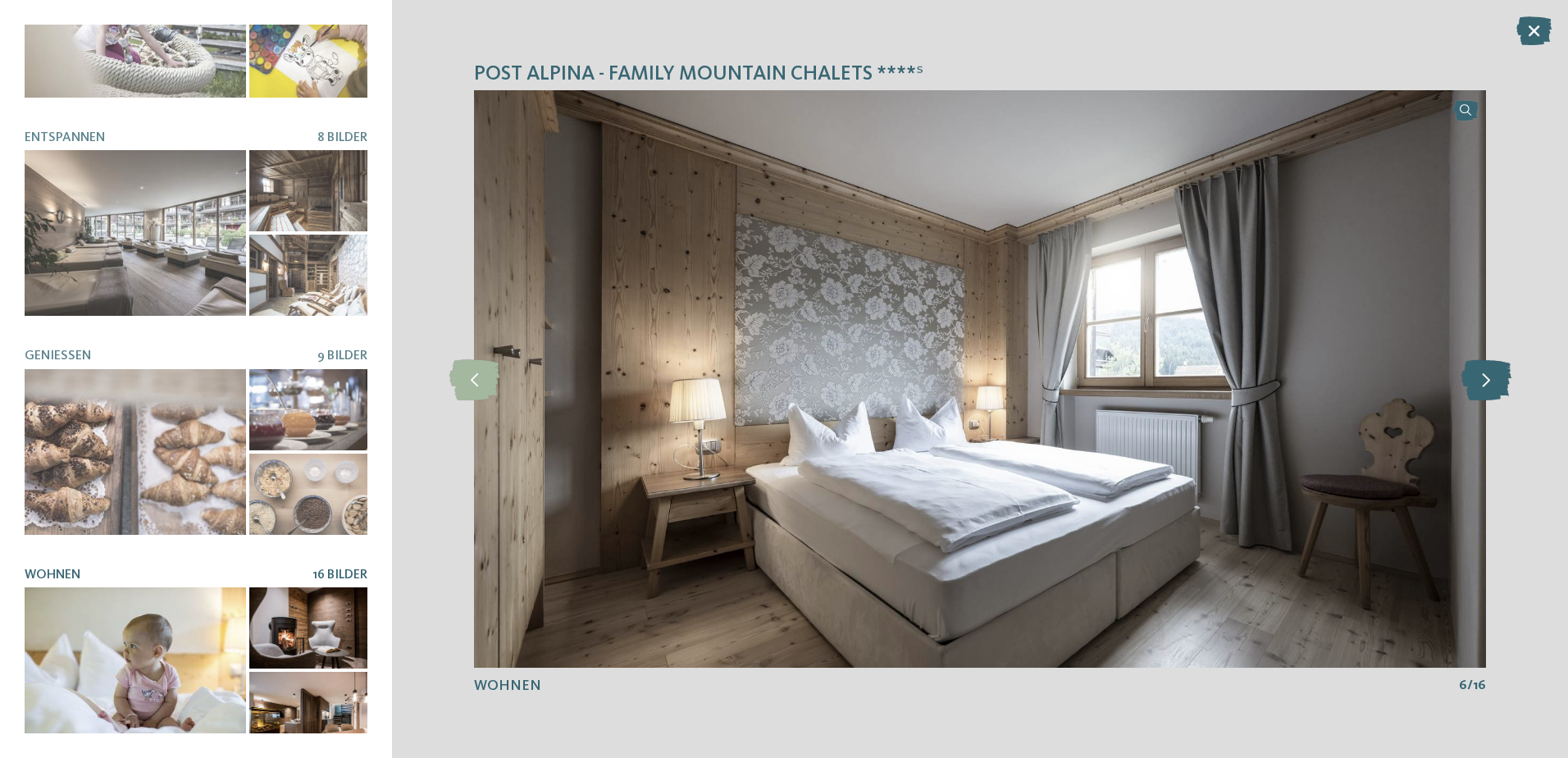
click at [1488, 387] on icon at bounding box center [1486, 379] width 50 height 41
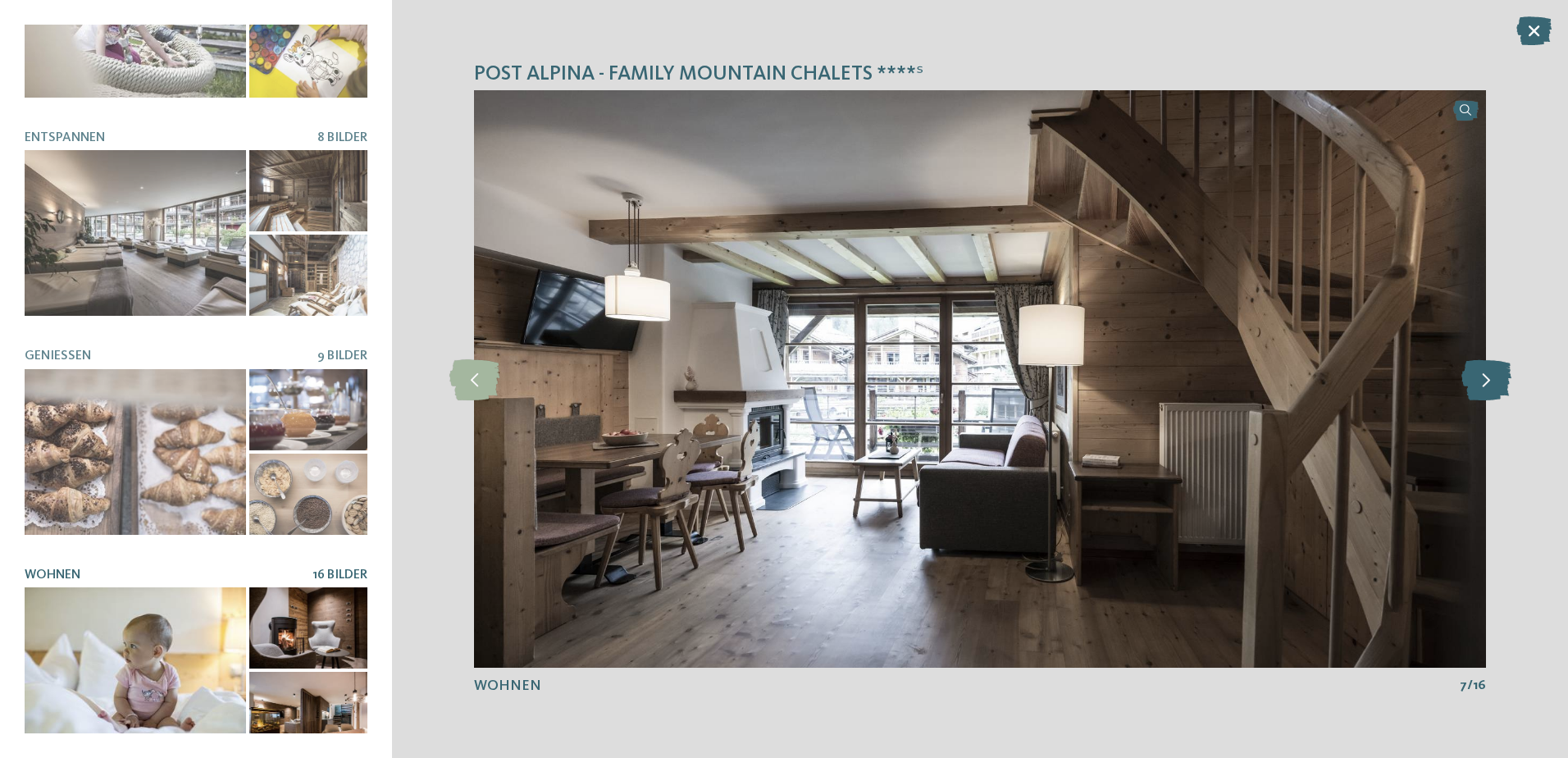
click at [1488, 387] on icon at bounding box center [1486, 379] width 50 height 41
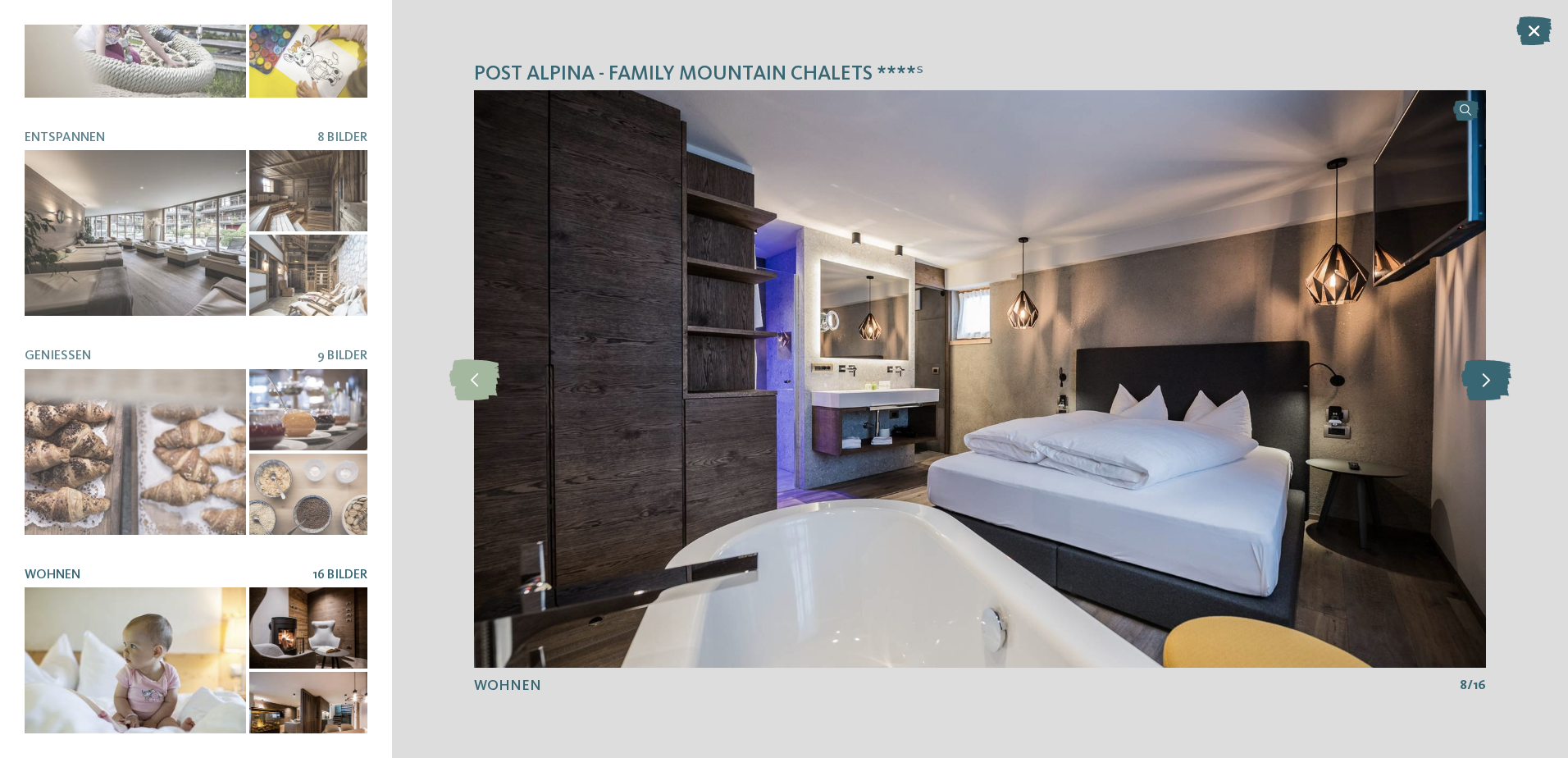
click at [1488, 387] on icon at bounding box center [1486, 379] width 50 height 41
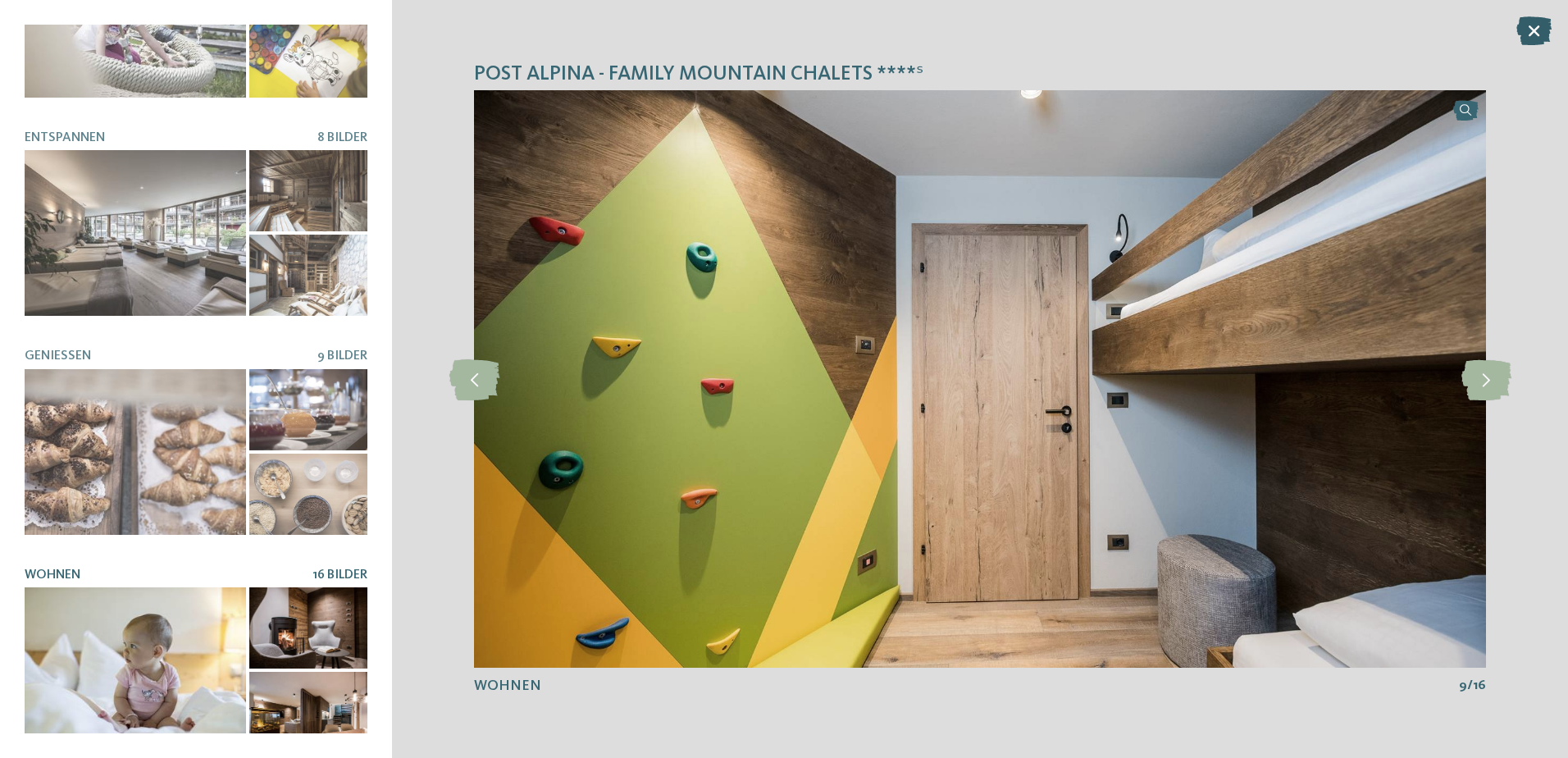
click at [1522, 28] on icon at bounding box center [1534, 31] width 35 height 29
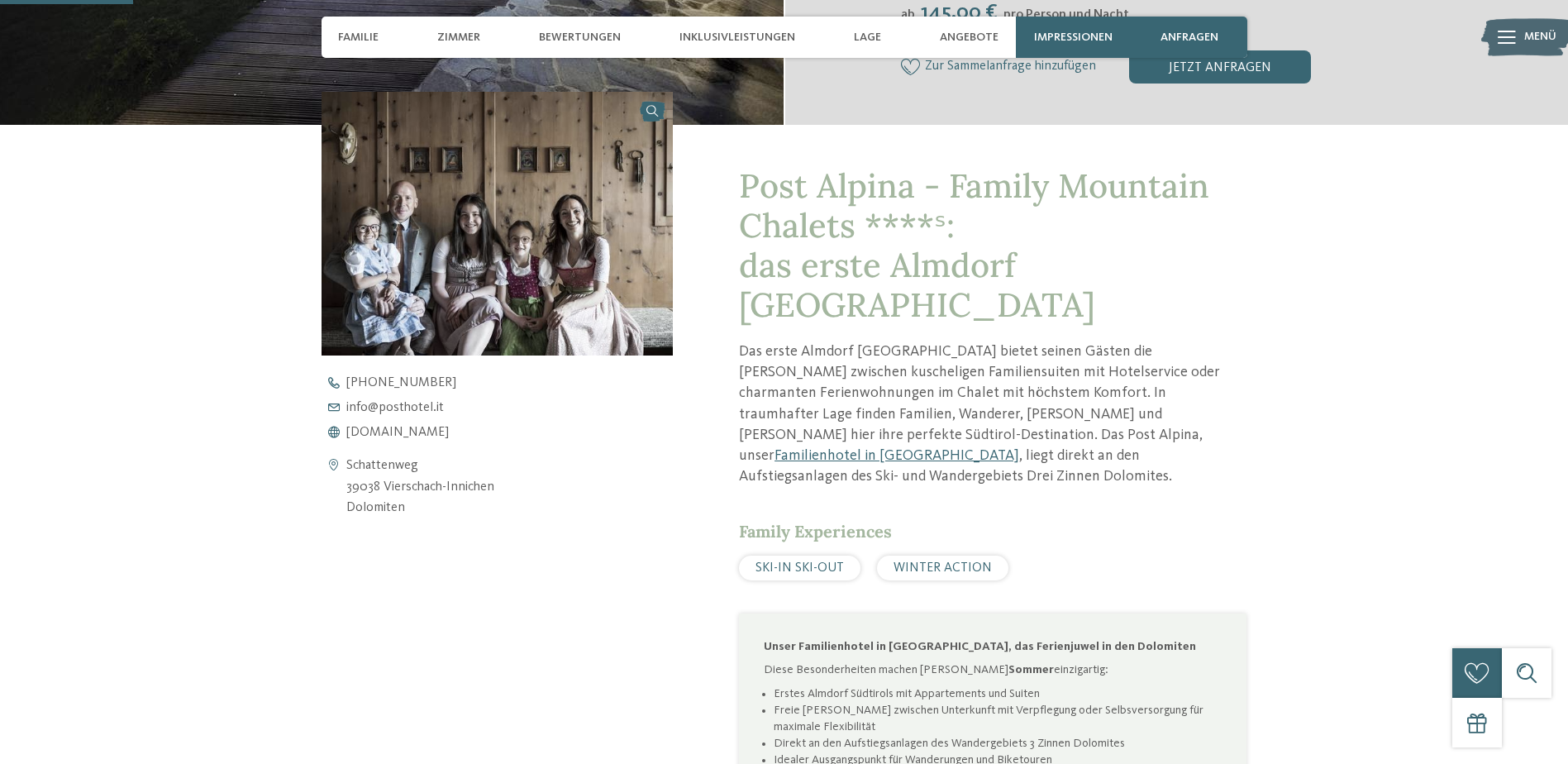
scroll to position [578, 0]
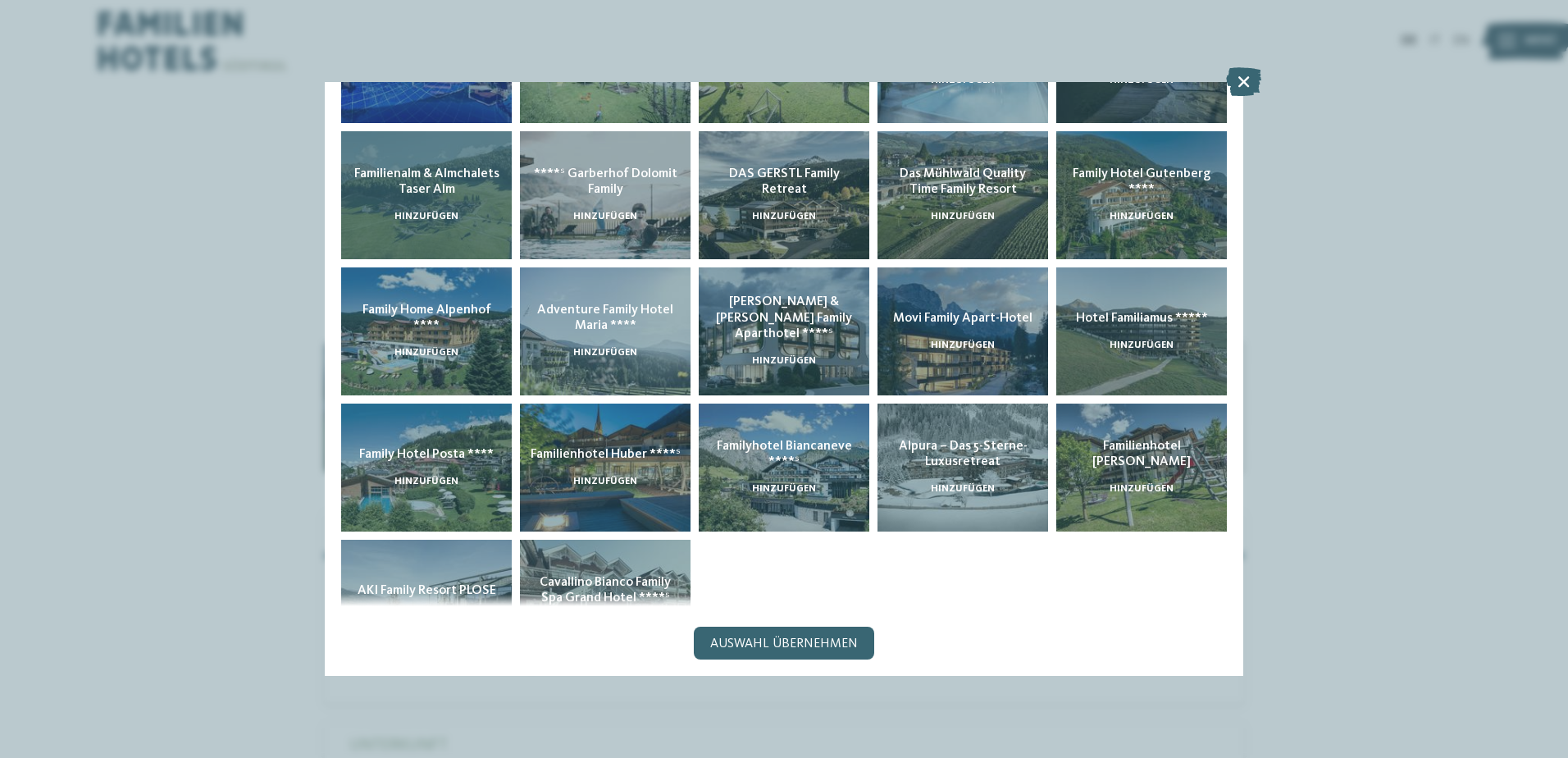
scroll to position [246, 0]
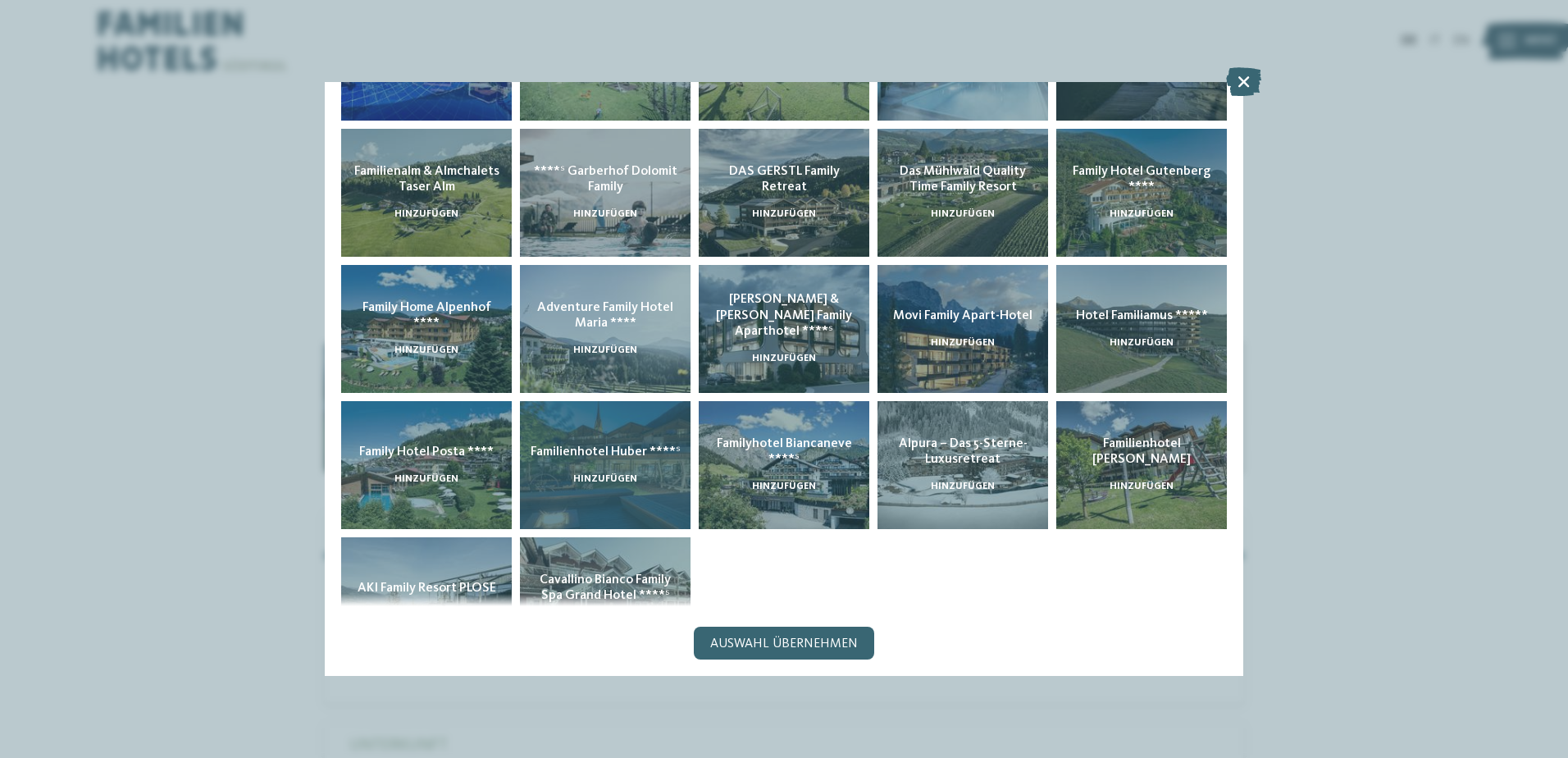
click at [572, 445] on span "Familienhotel Huber ****ˢ" at bounding box center [605, 452] width 150 height 13
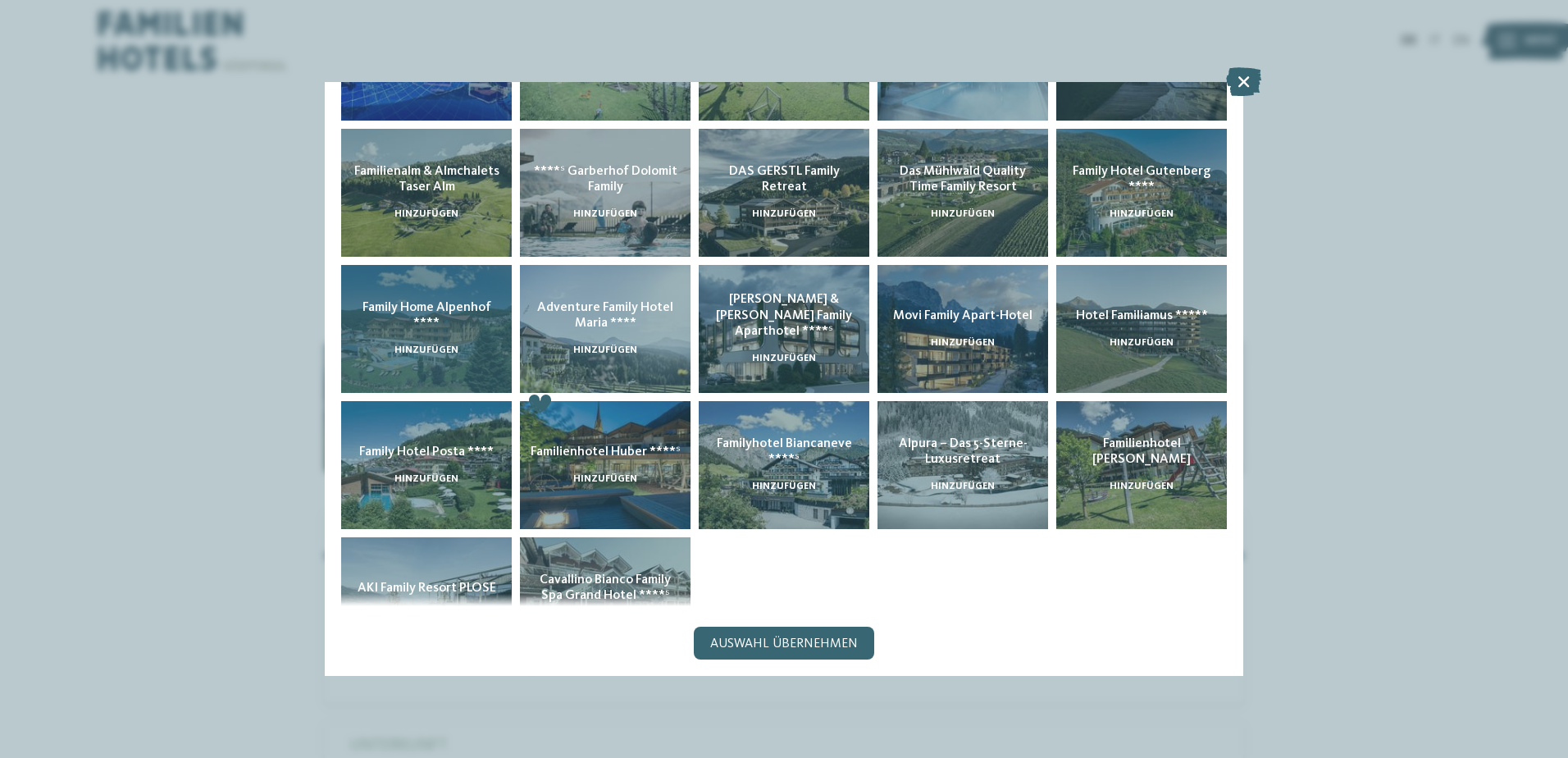
click at [420, 337] on div "Family Home Alpenhof **** hinzufügen" at bounding box center [426, 329] width 170 height 128
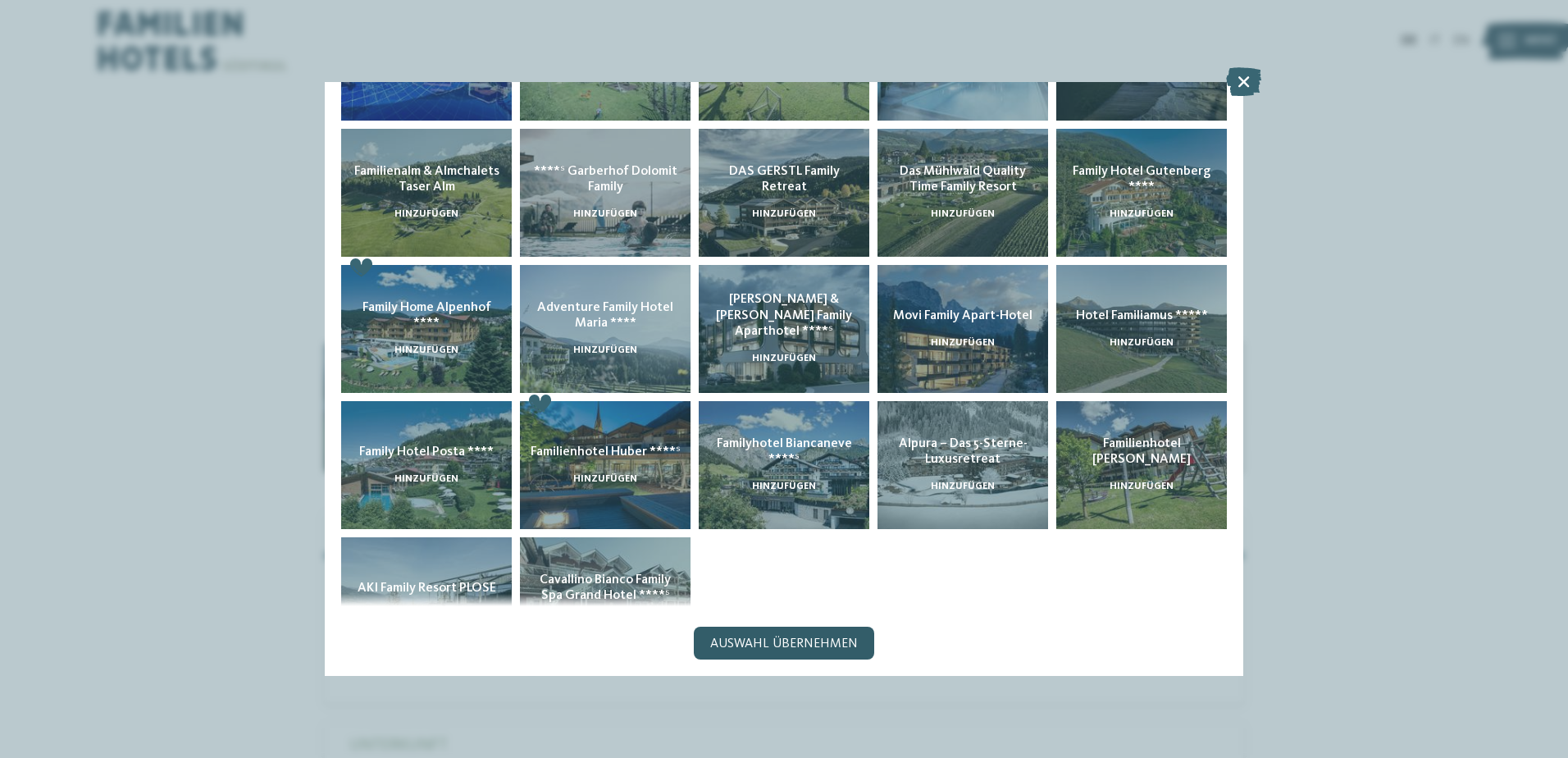
click at [766, 643] on span "Auswahl übernehmen" at bounding box center [783, 644] width 148 height 13
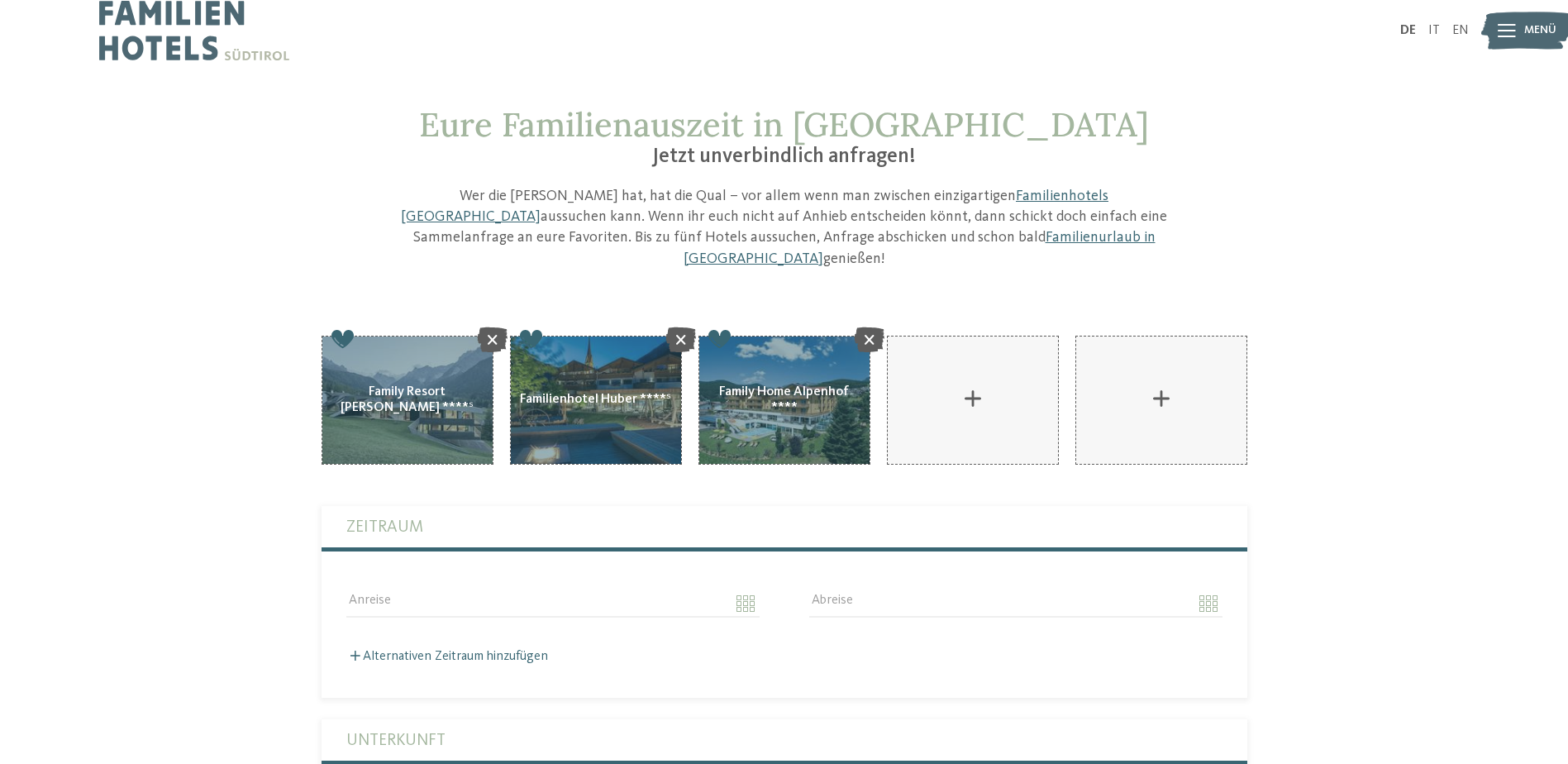
scroll to position [165, 0]
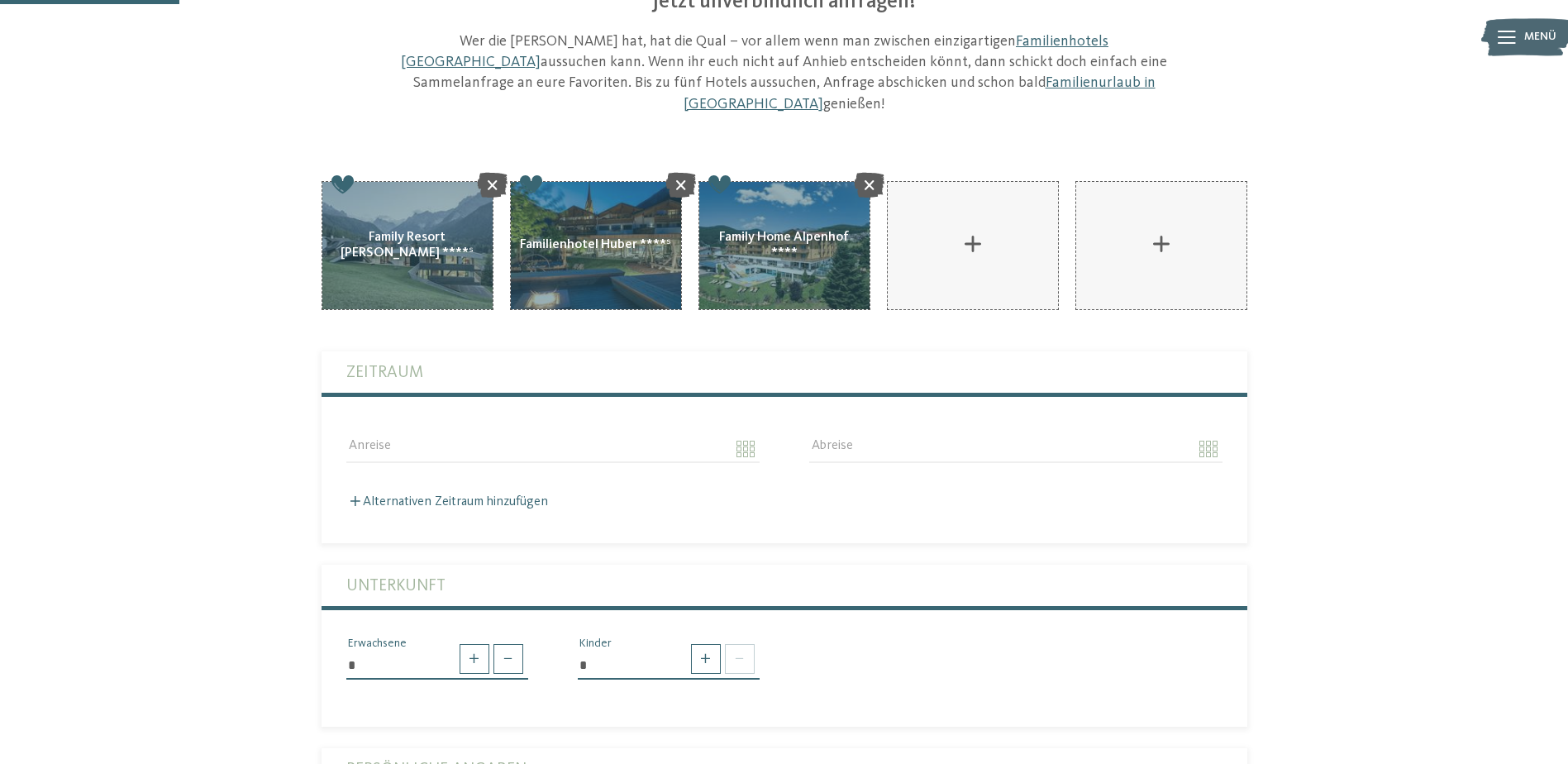
click at [424, 418] on div "Anreise" at bounding box center [553, 447] width 463 height 59
click at [763, 423] on div "Anreise" at bounding box center [553, 447] width 463 height 59
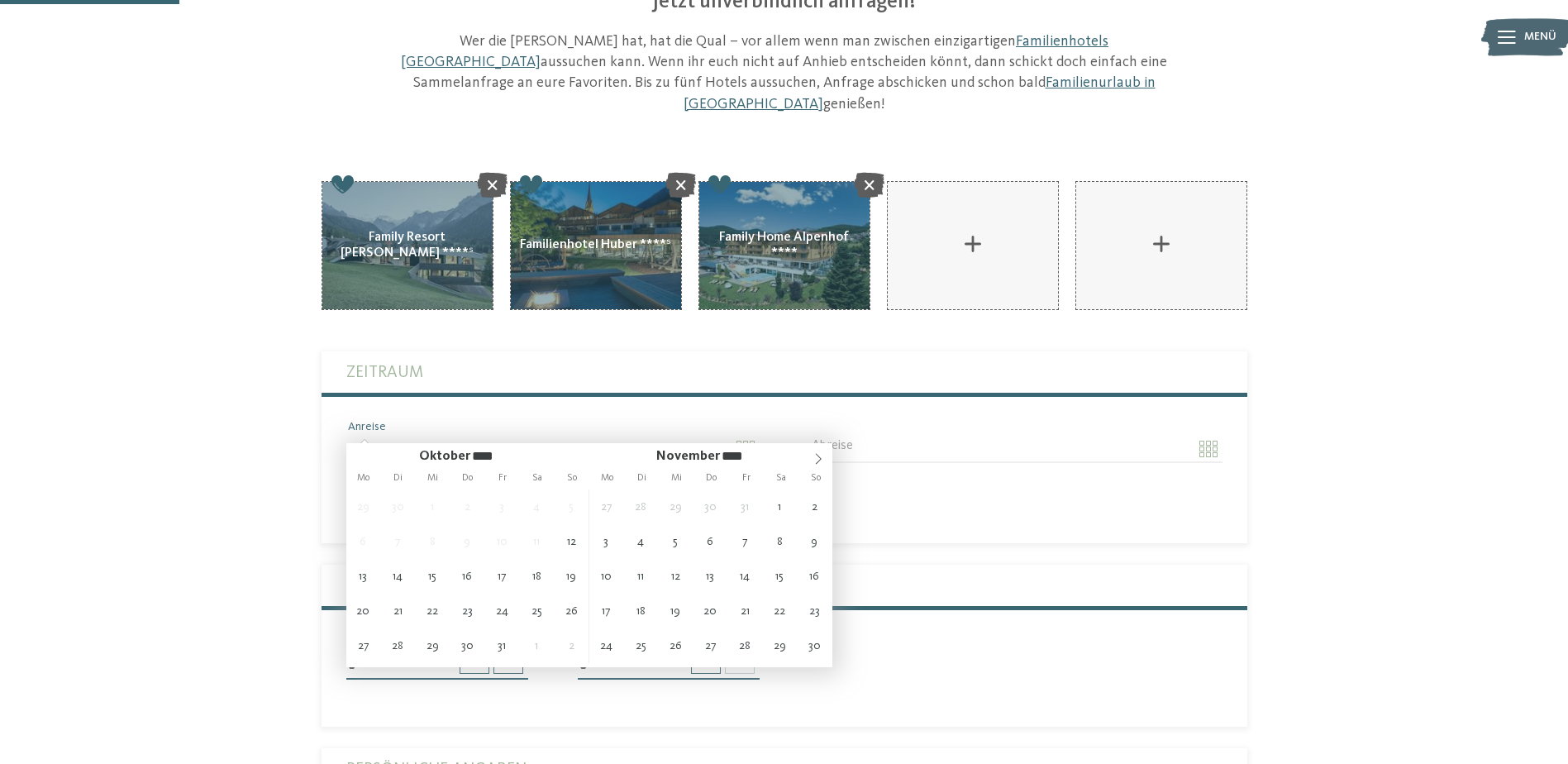
click at [739, 435] on input "Anreise" at bounding box center [552, 449] width 414 height 28
type input "**********"
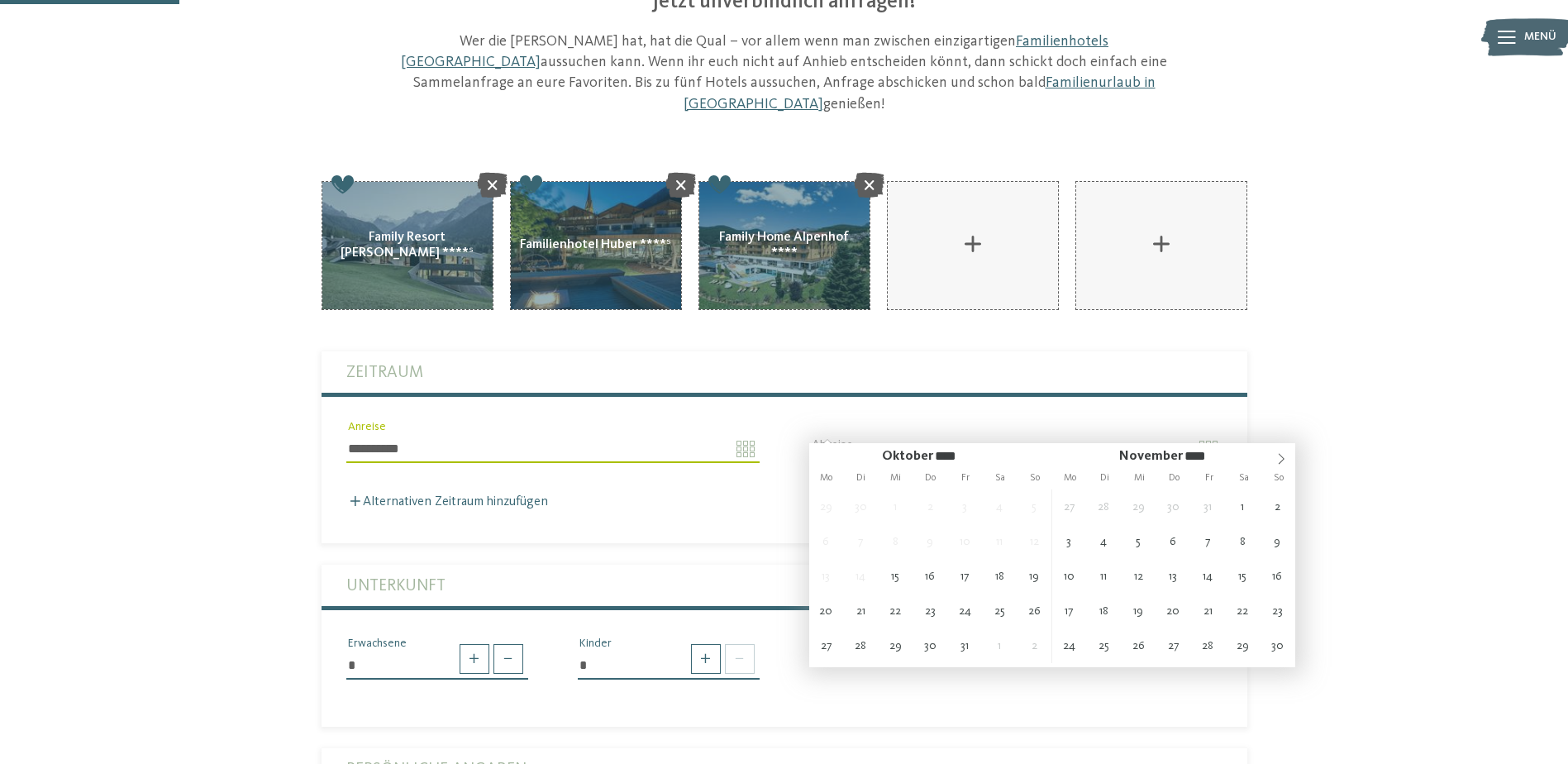
click at [674, 491] on fieldset "**********" at bounding box center [784, 447] width 926 height 192
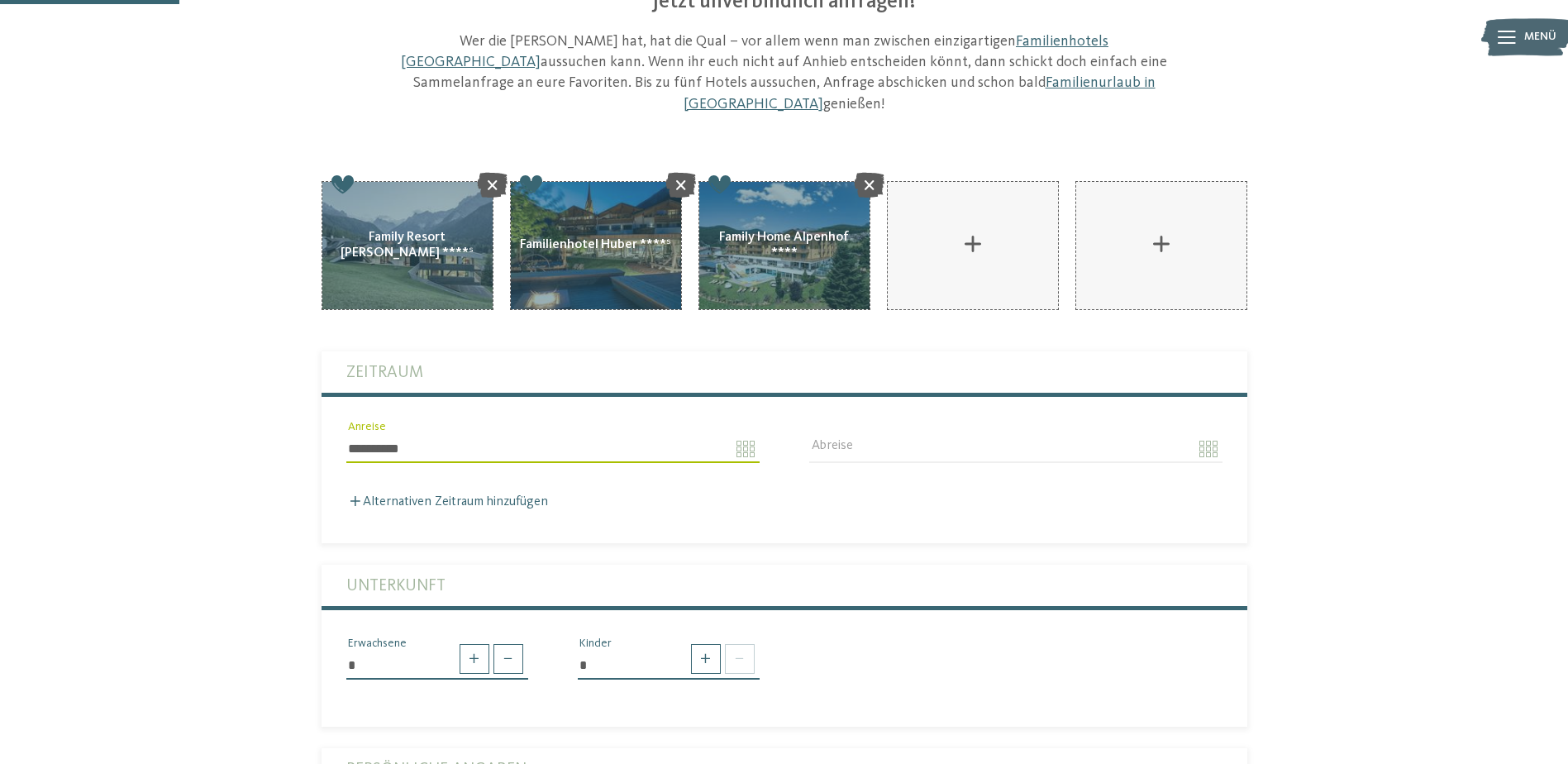
click at [749, 435] on input "**********" at bounding box center [552, 449] width 414 height 28
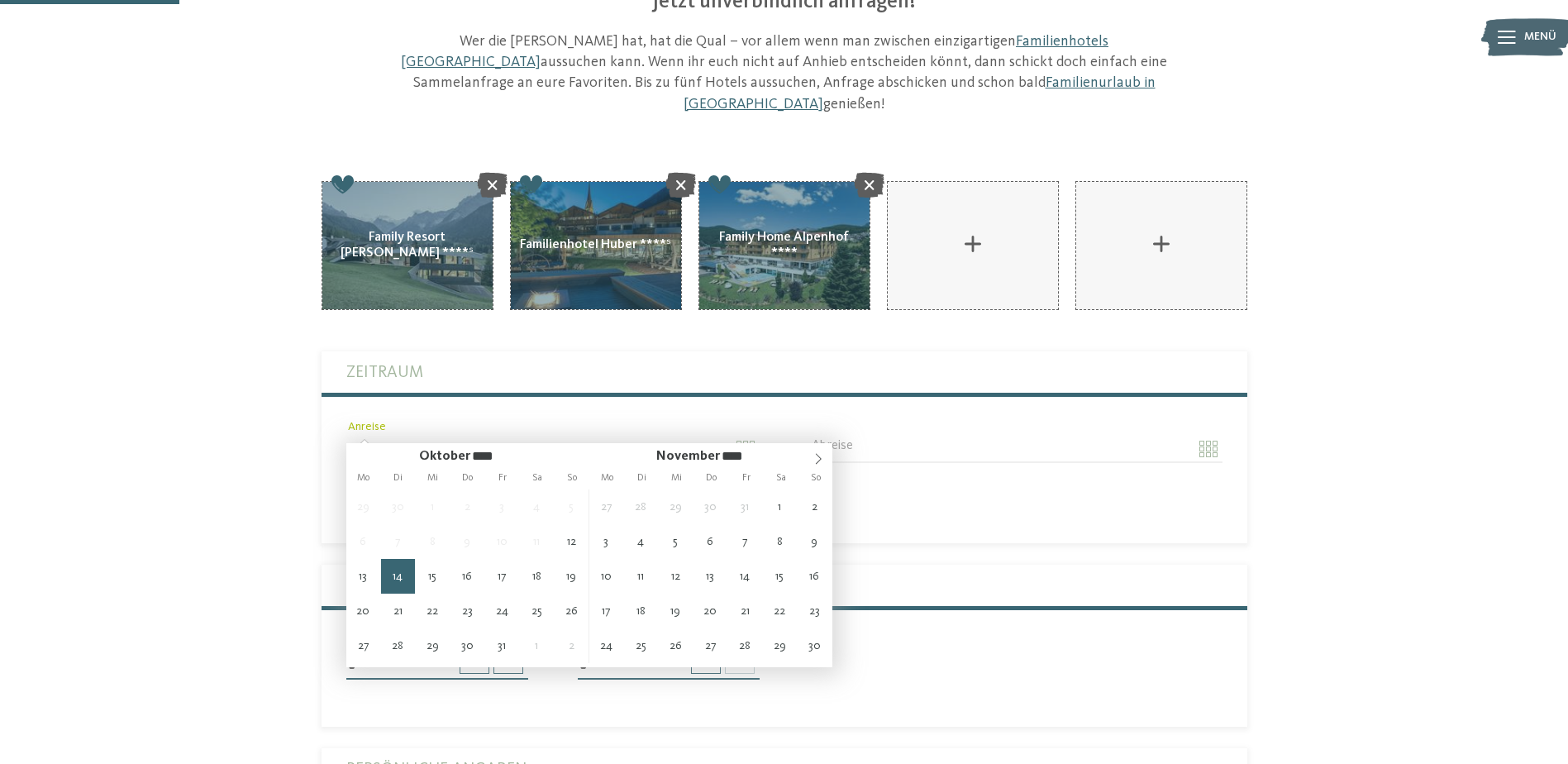
click at [666, 435] on input "**********" at bounding box center [552, 449] width 414 height 28
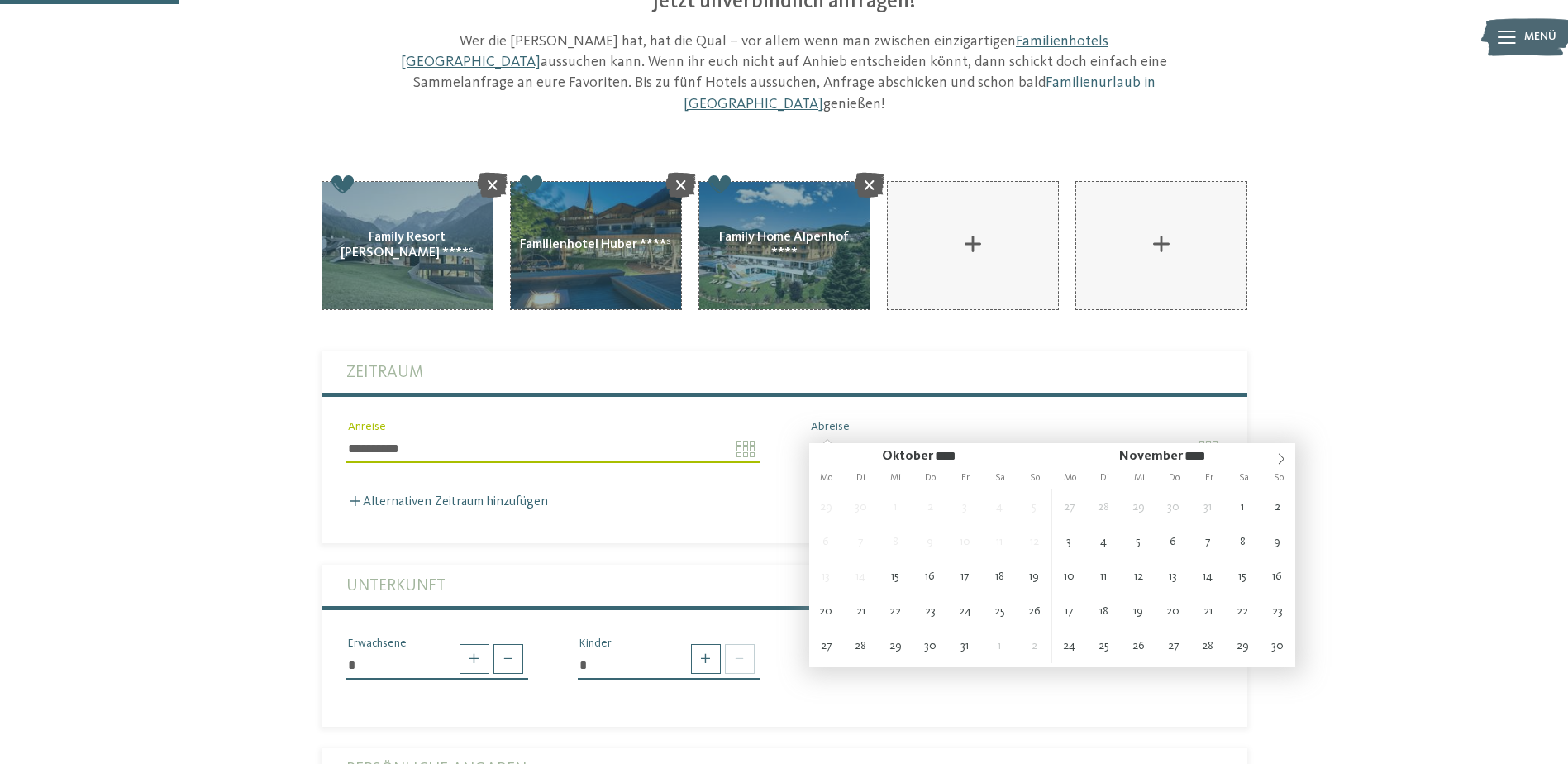
click at [1030, 435] on input "Abreise" at bounding box center [1016, 449] width 414 height 28
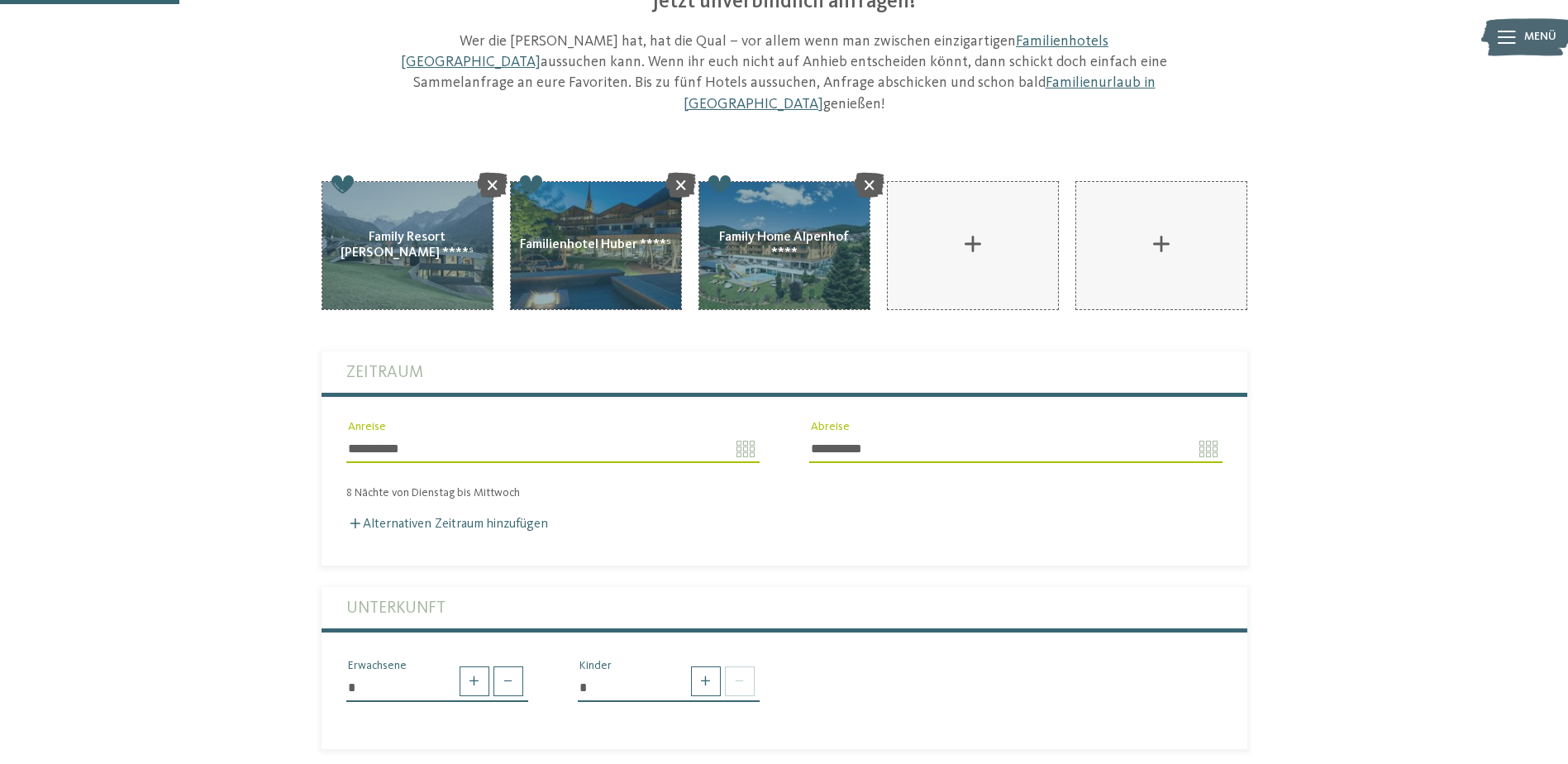
click at [438, 486] on div "8 Nächte von Dienstag bis Mittwoch" at bounding box center [784, 492] width 926 height 14
click at [468, 517] on label "Alternativen Zeitraum hinzufügen" at bounding box center [446, 524] width 202 height 13
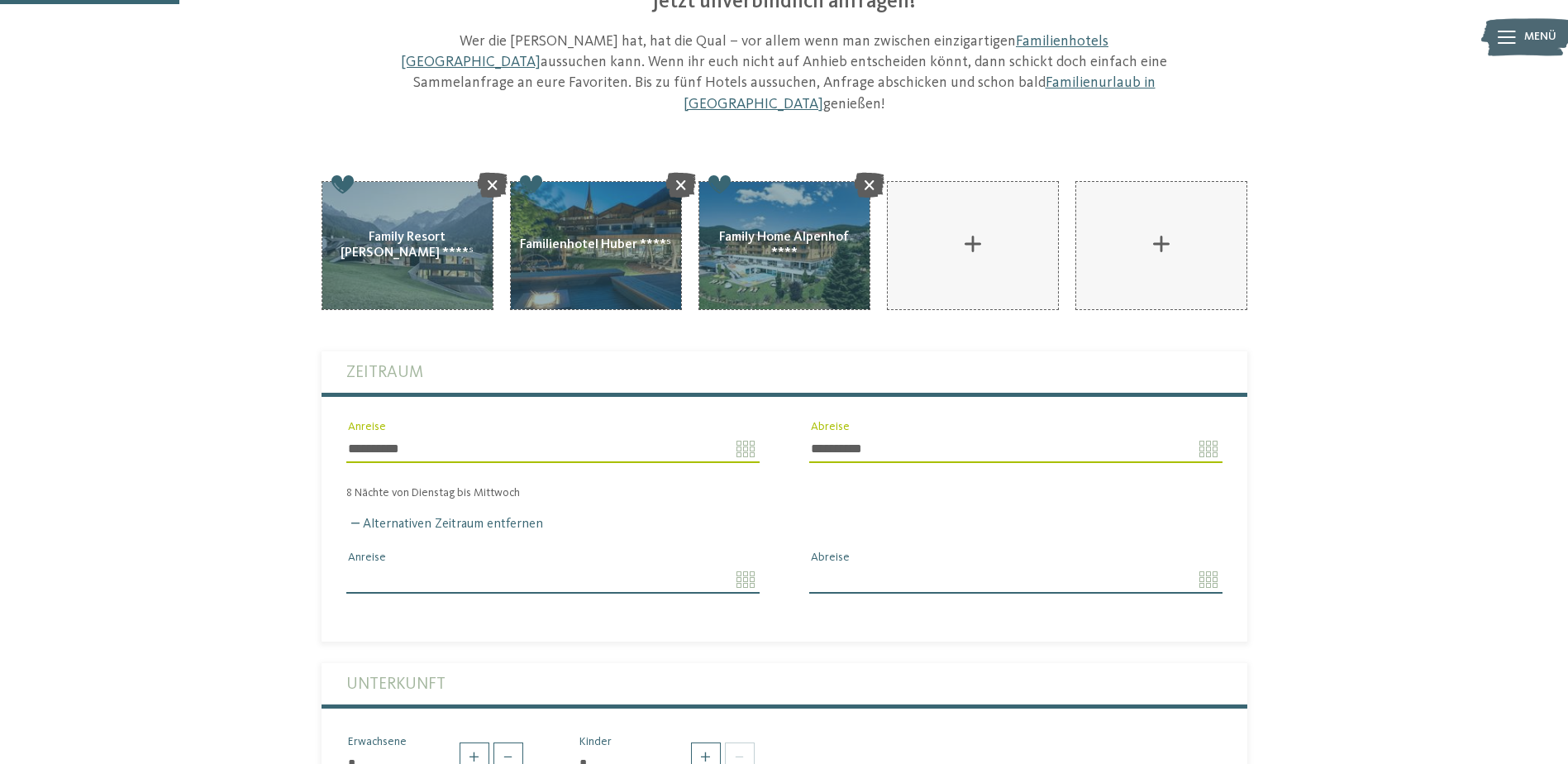
click at [744, 565] on input "Anreise" at bounding box center [552, 579] width 414 height 28
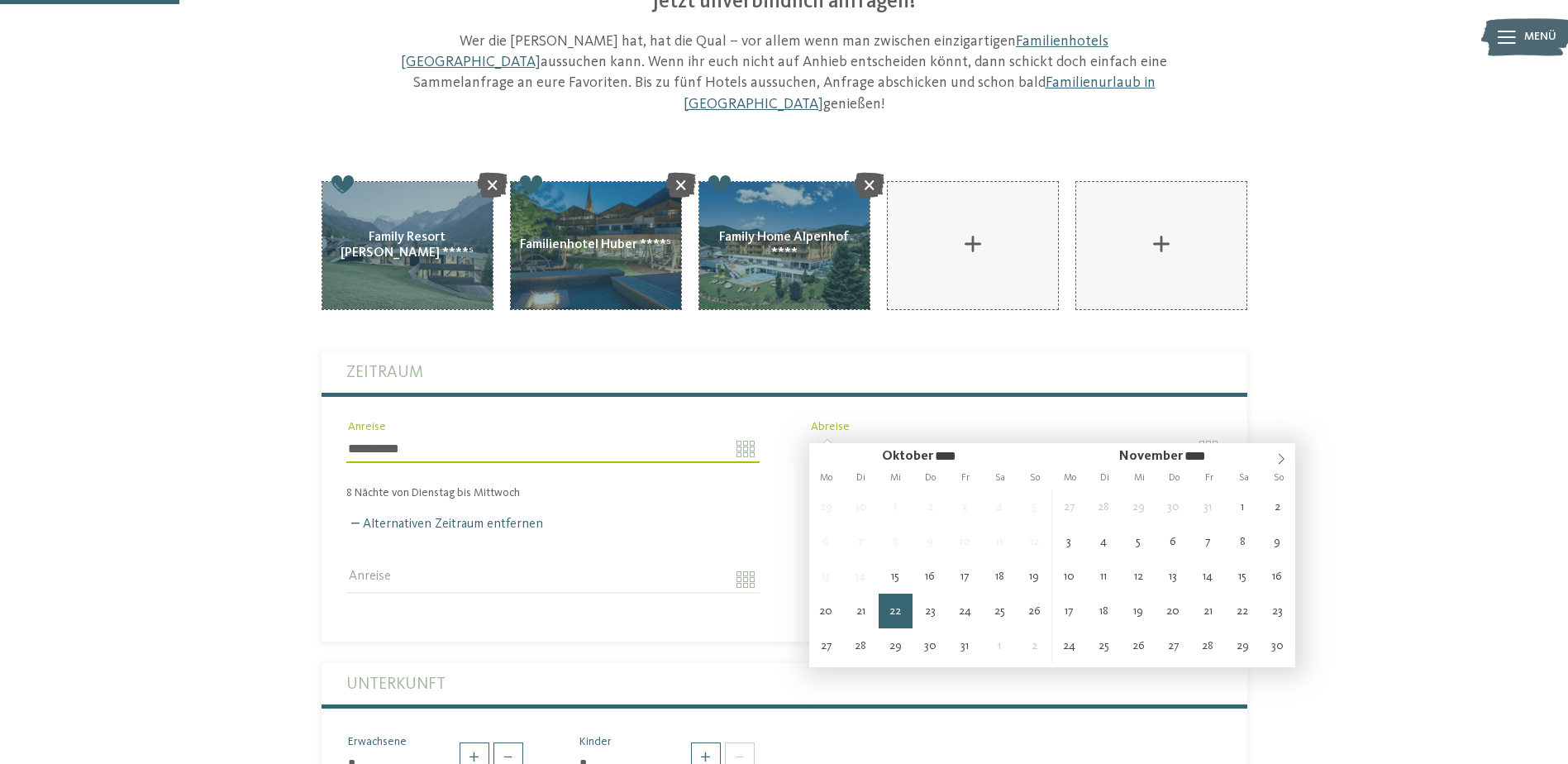
click at [967, 435] on input "**********" at bounding box center [1016, 449] width 414 height 28
type input "**********"
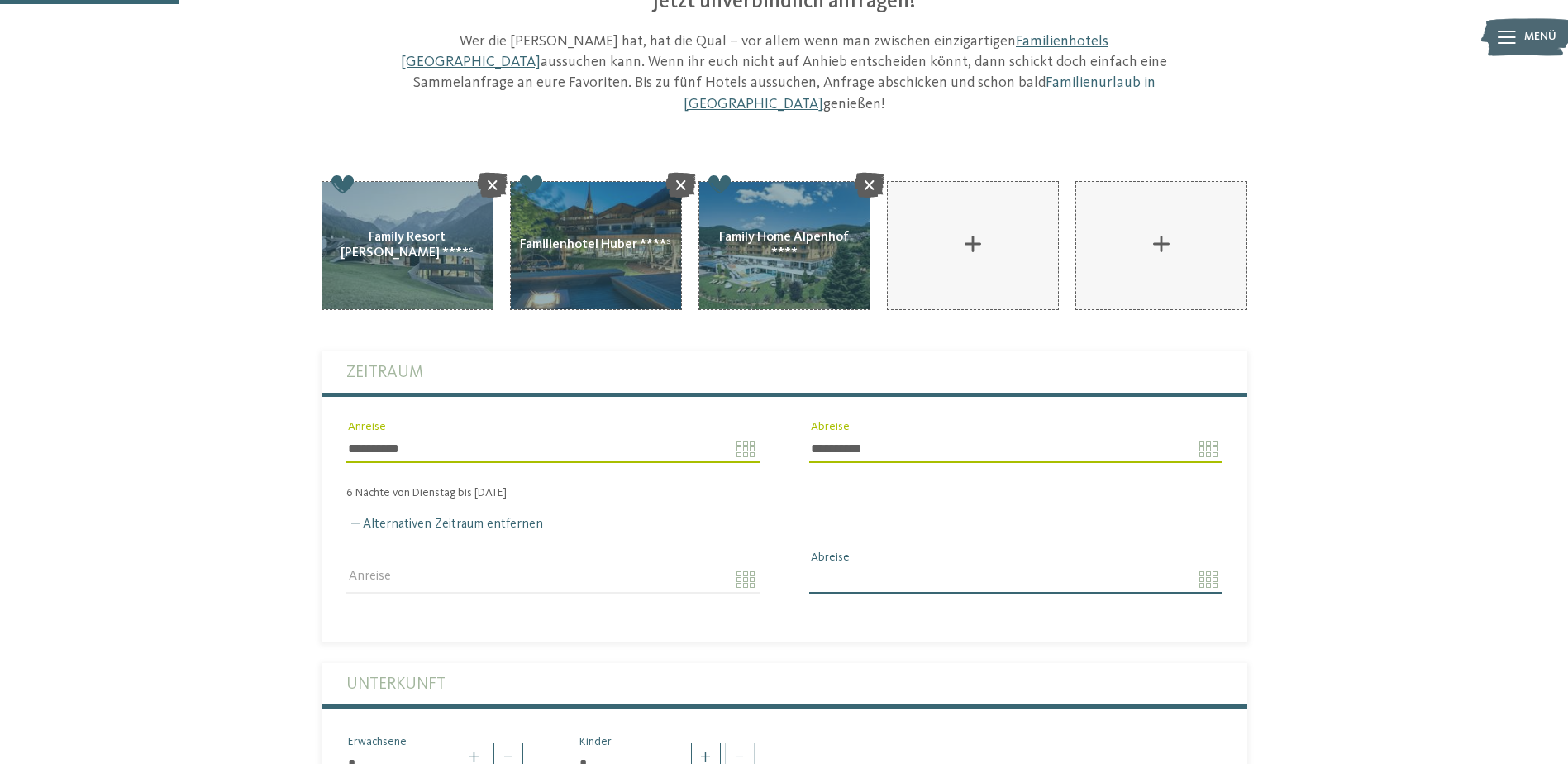
click at [1210, 435] on input "**********" at bounding box center [1016, 449] width 414 height 28
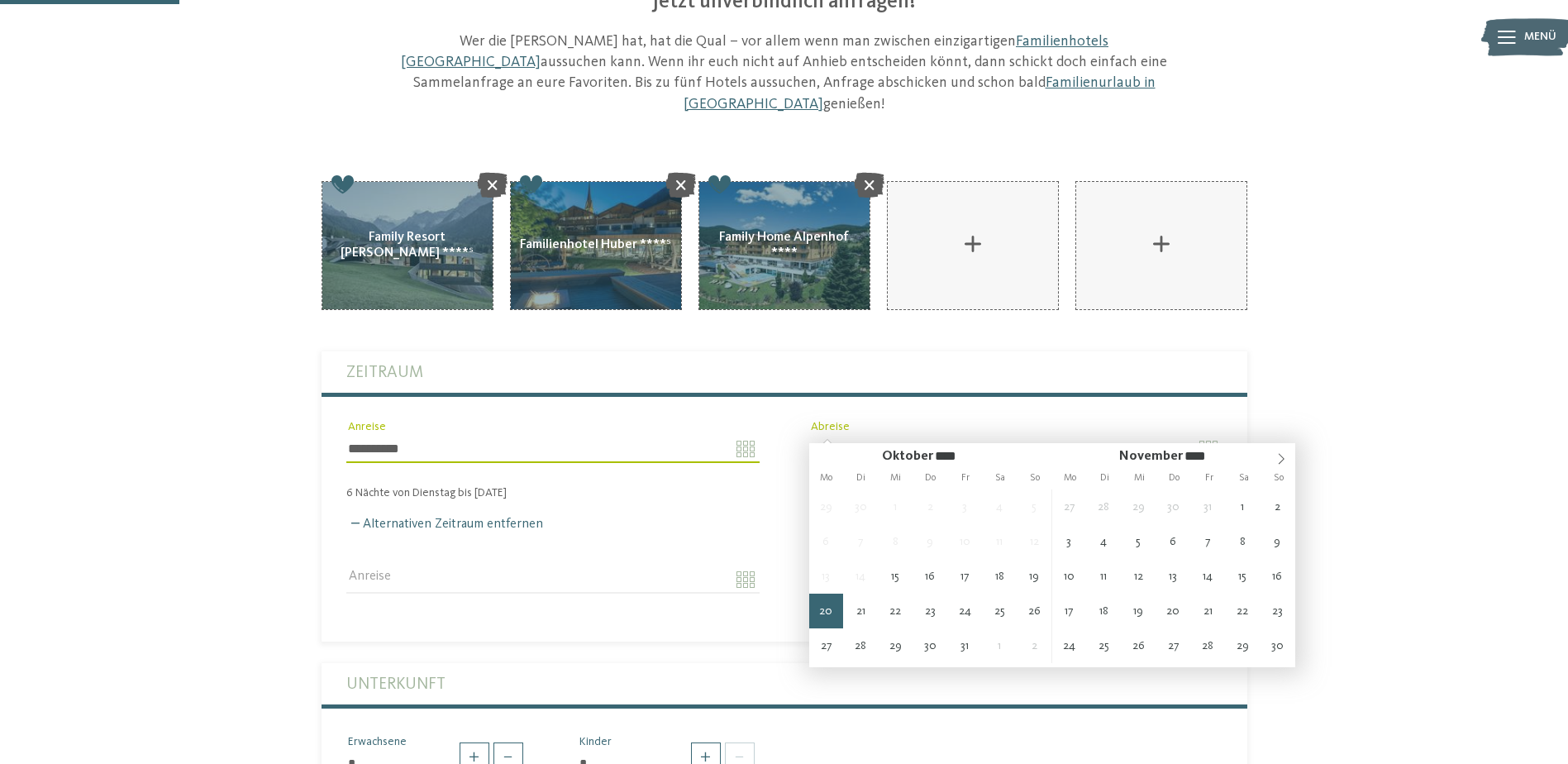
click at [1108, 435] on input "**********" at bounding box center [1016, 449] width 414 height 28
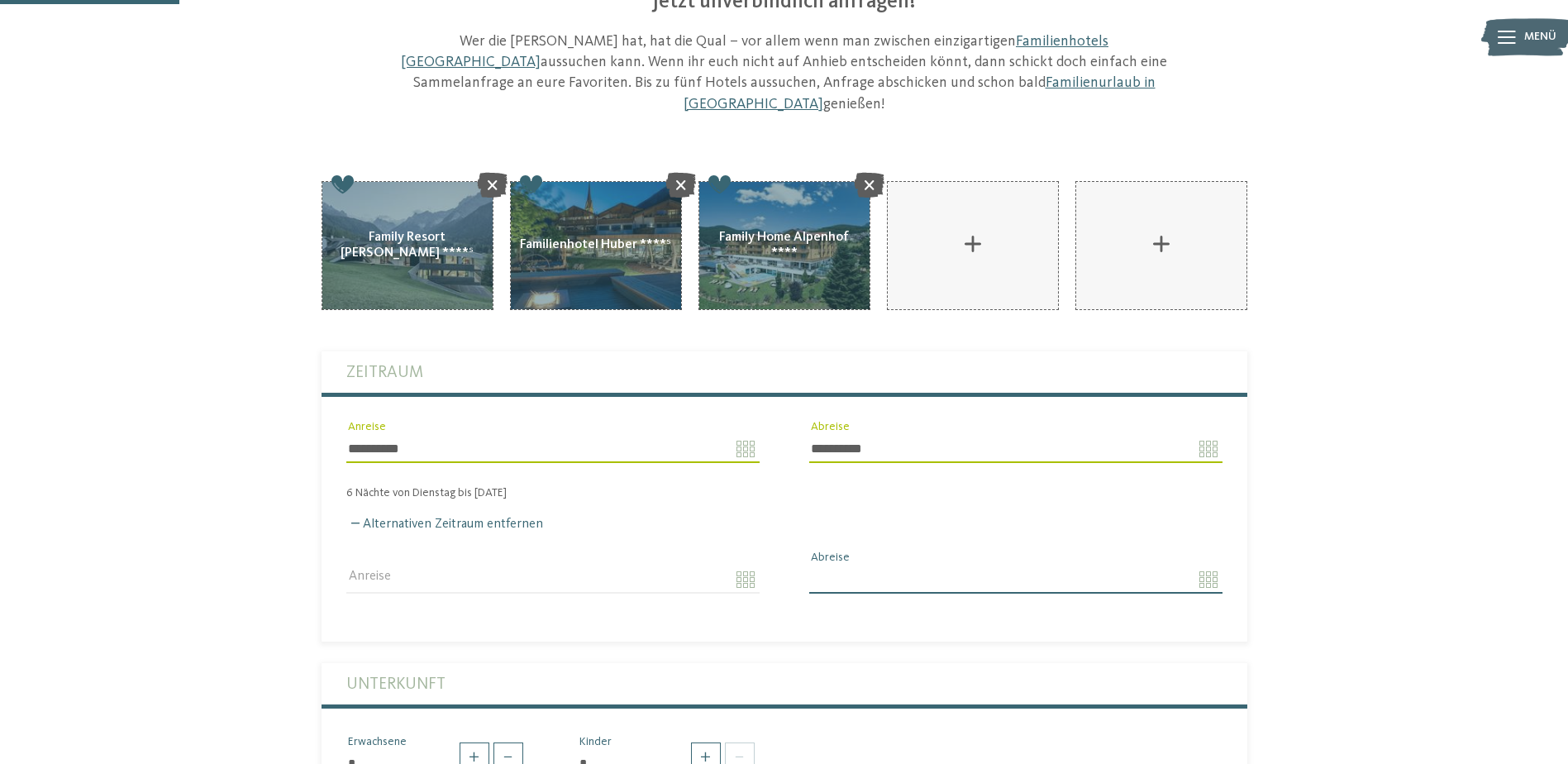
click at [1330, 369] on div "AKI Family Resort PLOSE hinzufügen" at bounding box center [784, 725] width 1124 height 1088
click at [448, 517] on label "Alternativen Zeitraum entfernen" at bounding box center [445, 524] width 197 height 13
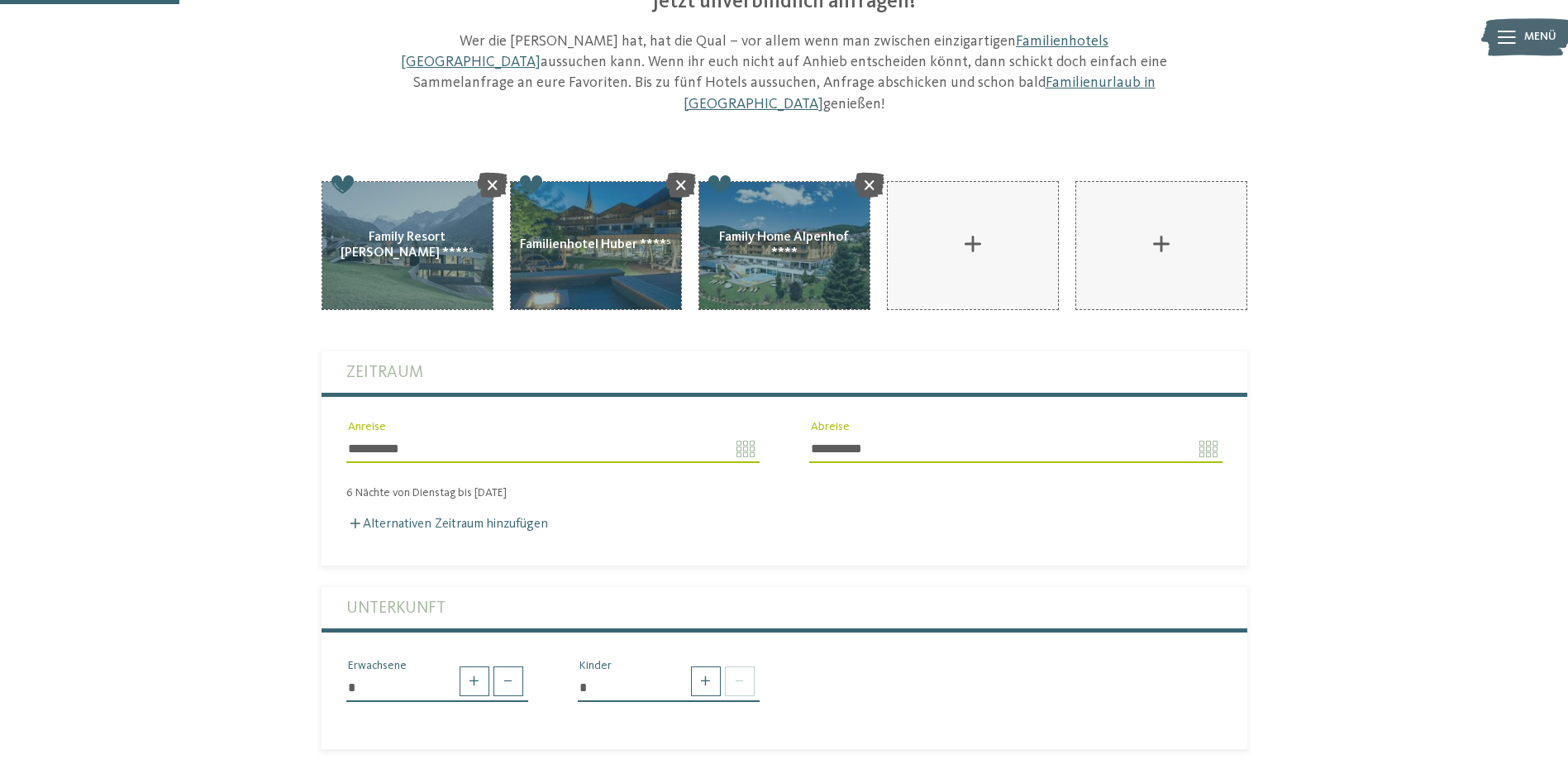
click at [462, 486] on div "6 Nächte von Dienstag bis Montag" at bounding box center [784, 492] width 926 height 14
click at [452, 517] on label "Alternativen Zeitraum hinzufügen" at bounding box center [446, 524] width 202 height 13
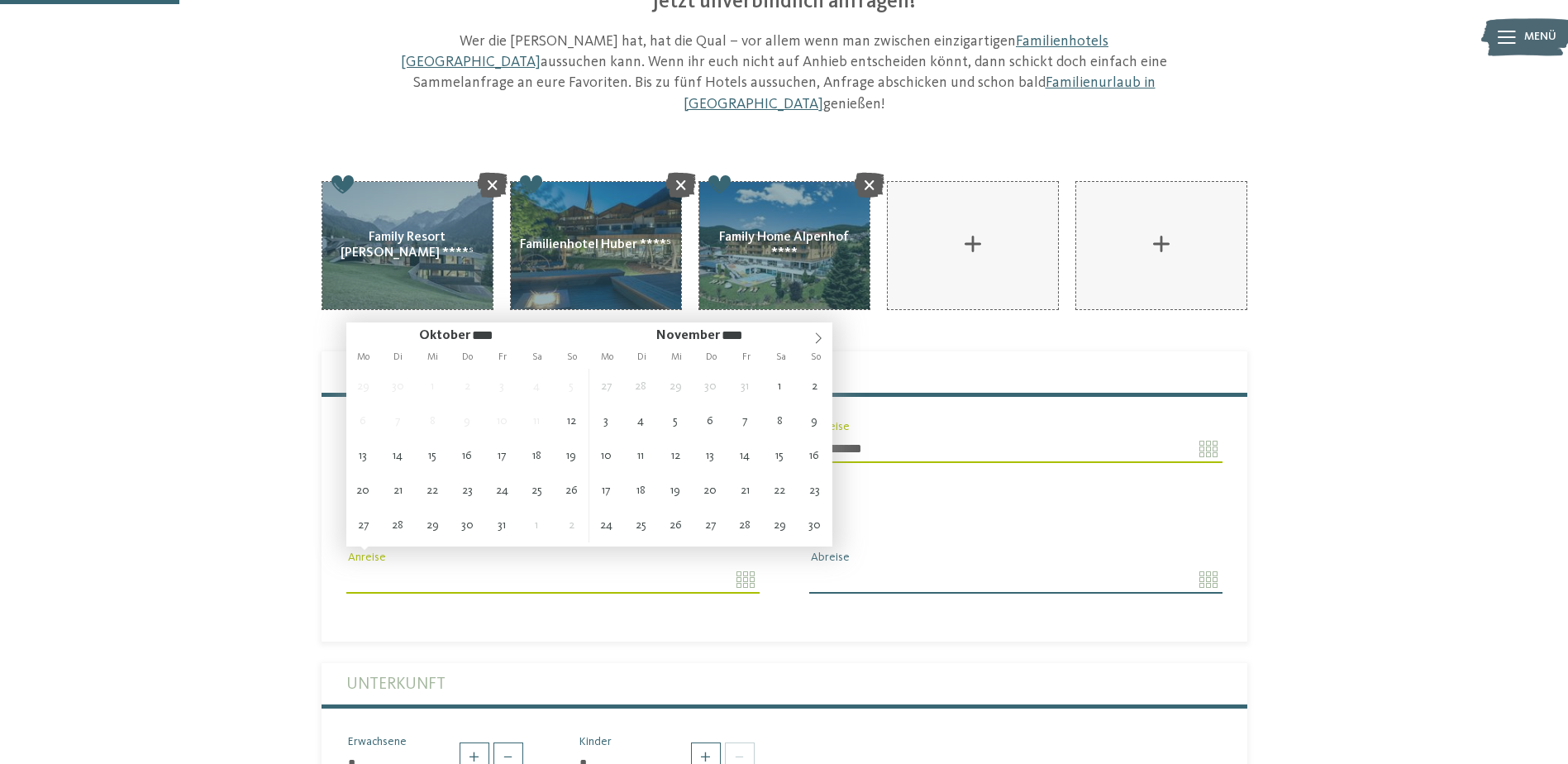
click at [744, 565] on input "Anreise" at bounding box center [552, 579] width 414 height 28
type input "**********"
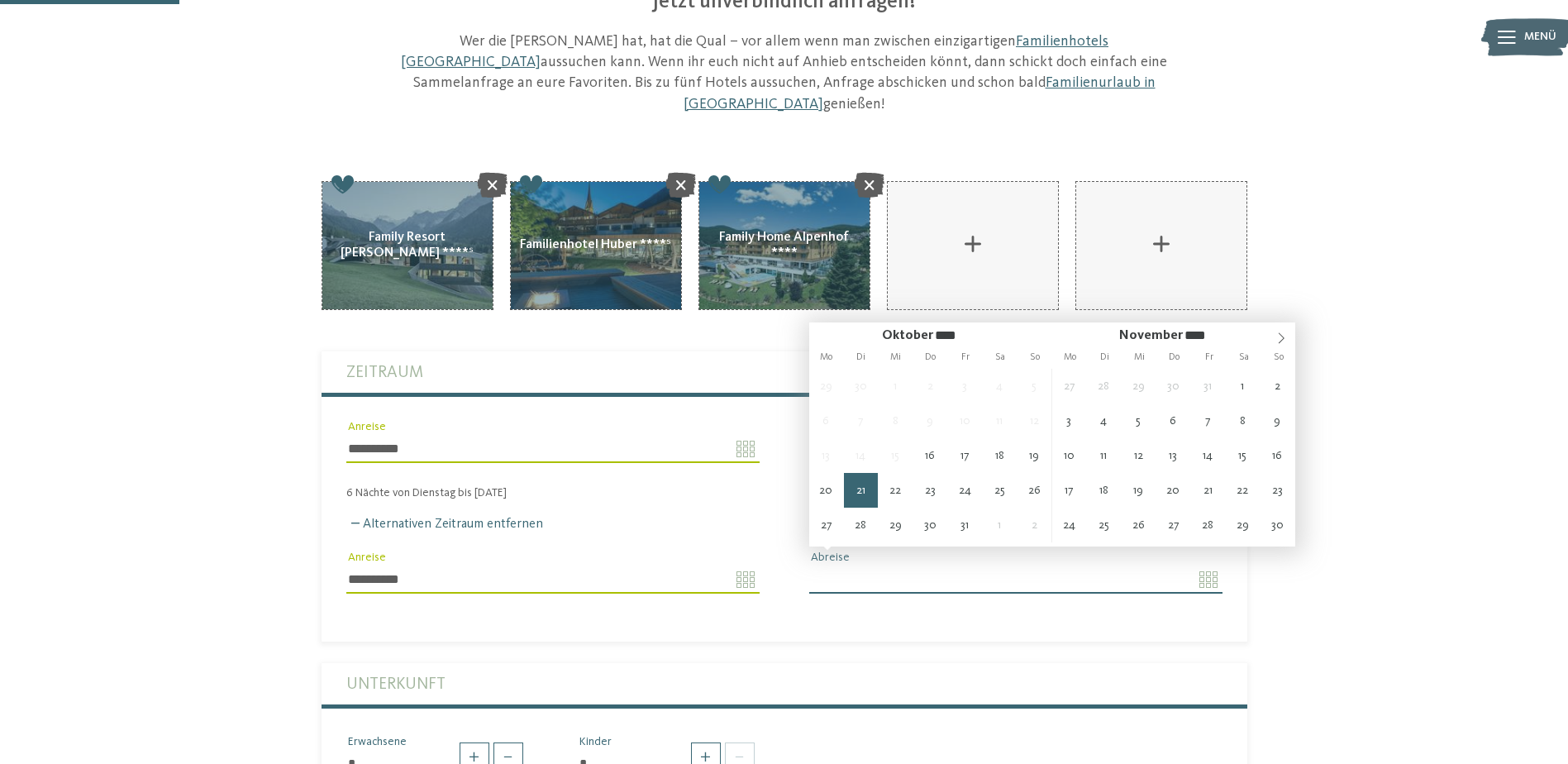
type input "**********"
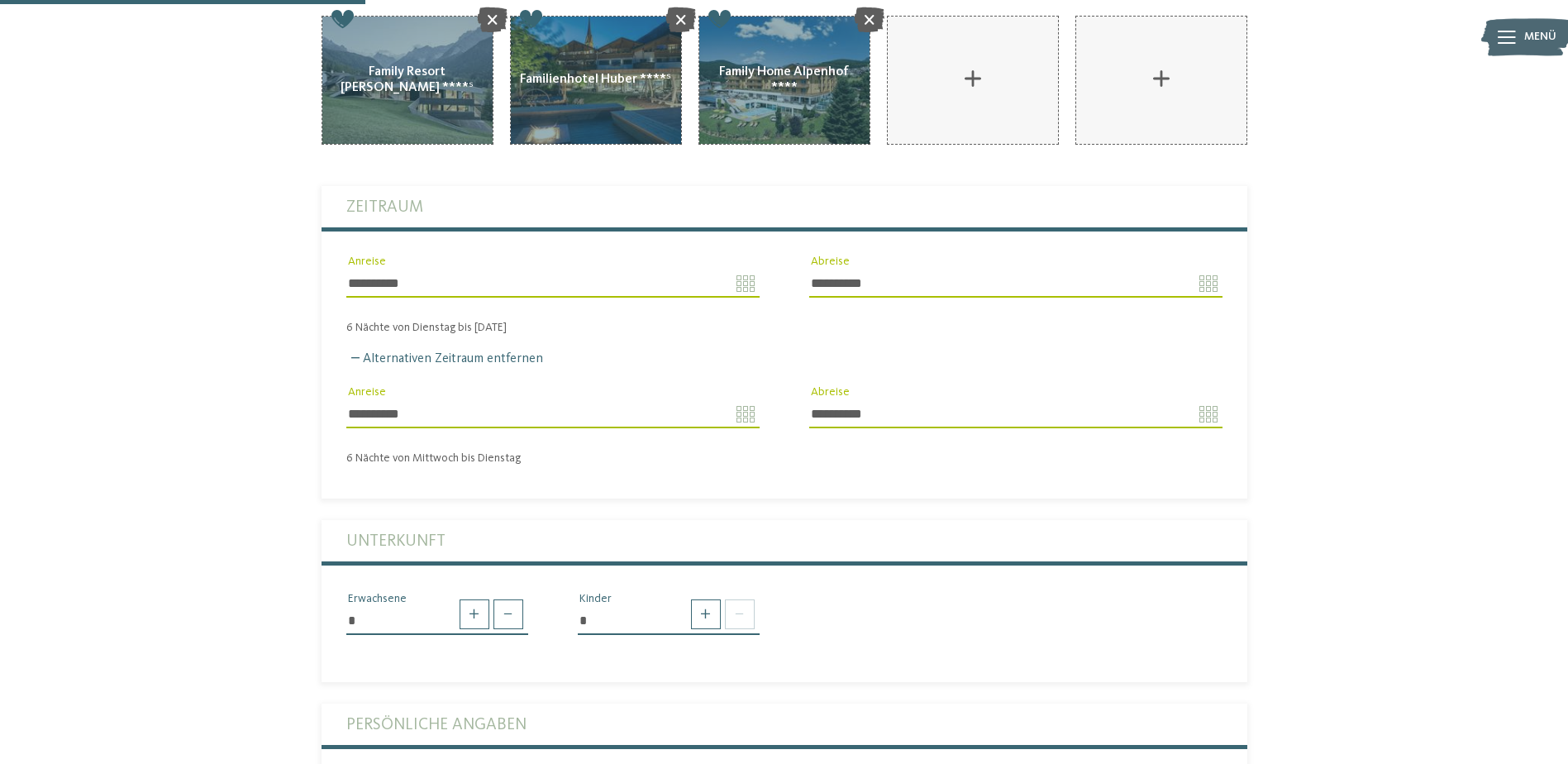
scroll to position [578, 0]
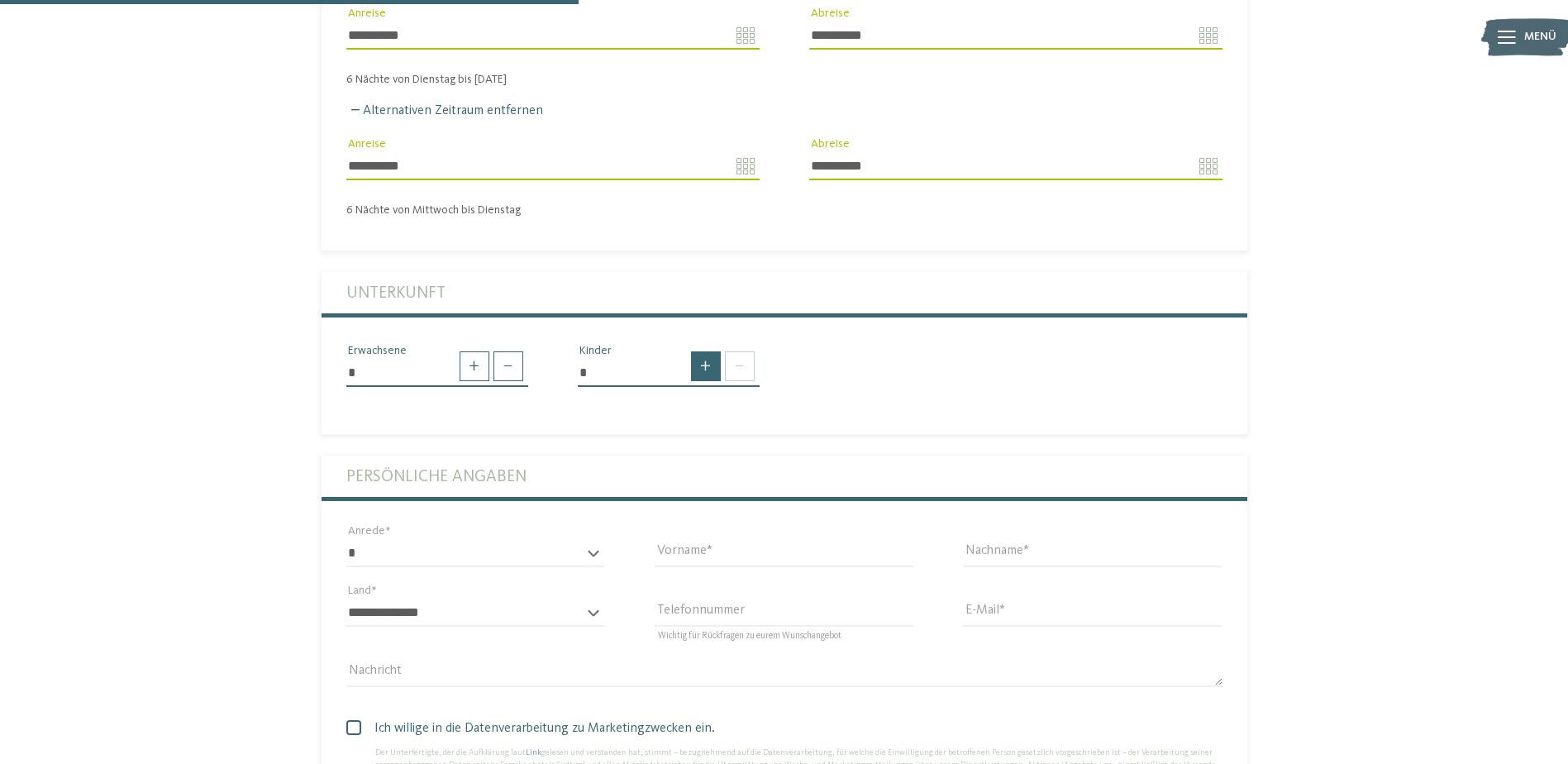
click at [705, 352] on span at bounding box center [706, 367] width 30 height 30
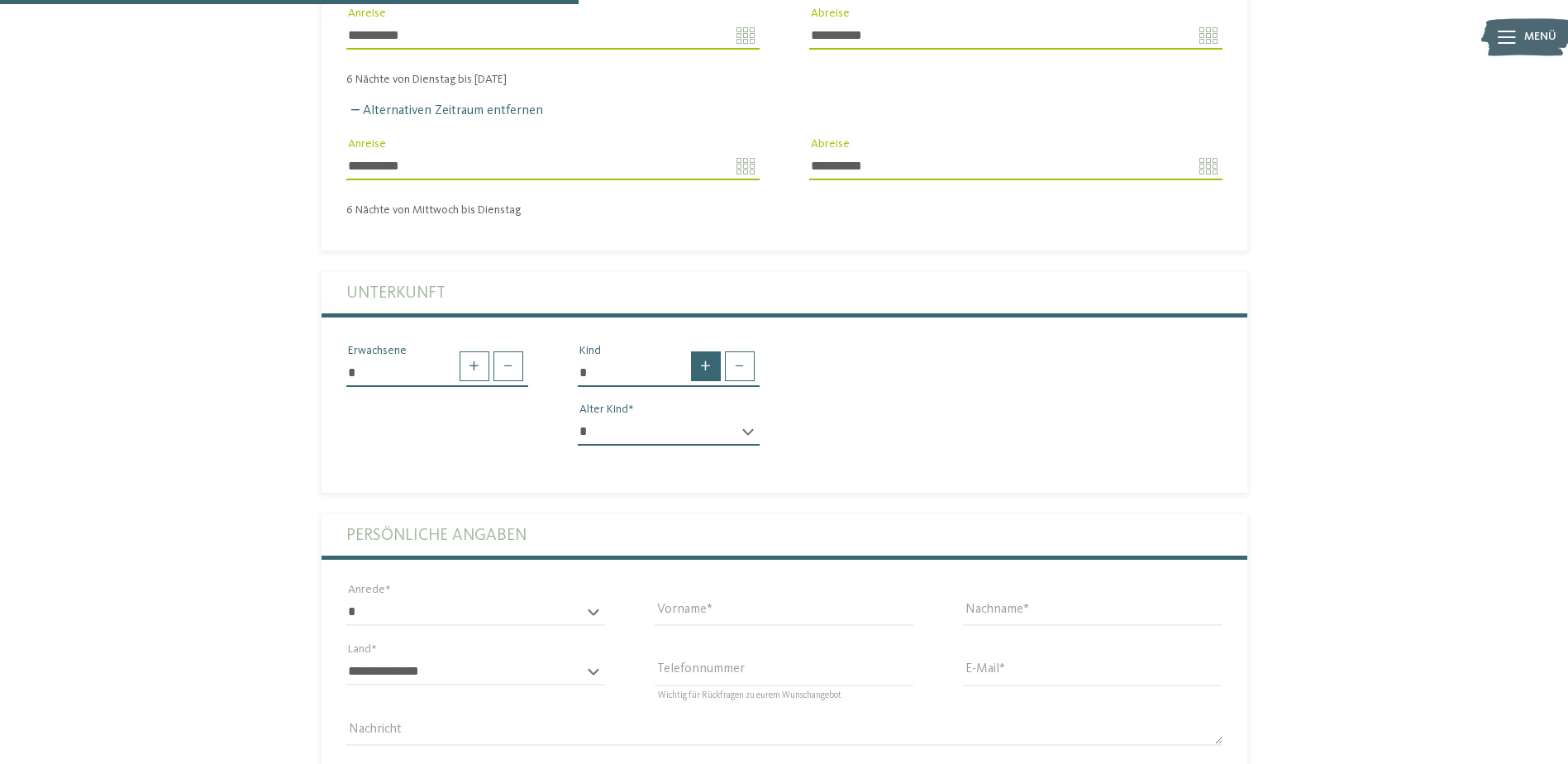
click at [705, 352] on span at bounding box center [706, 367] width 30 height 30
type input "*"
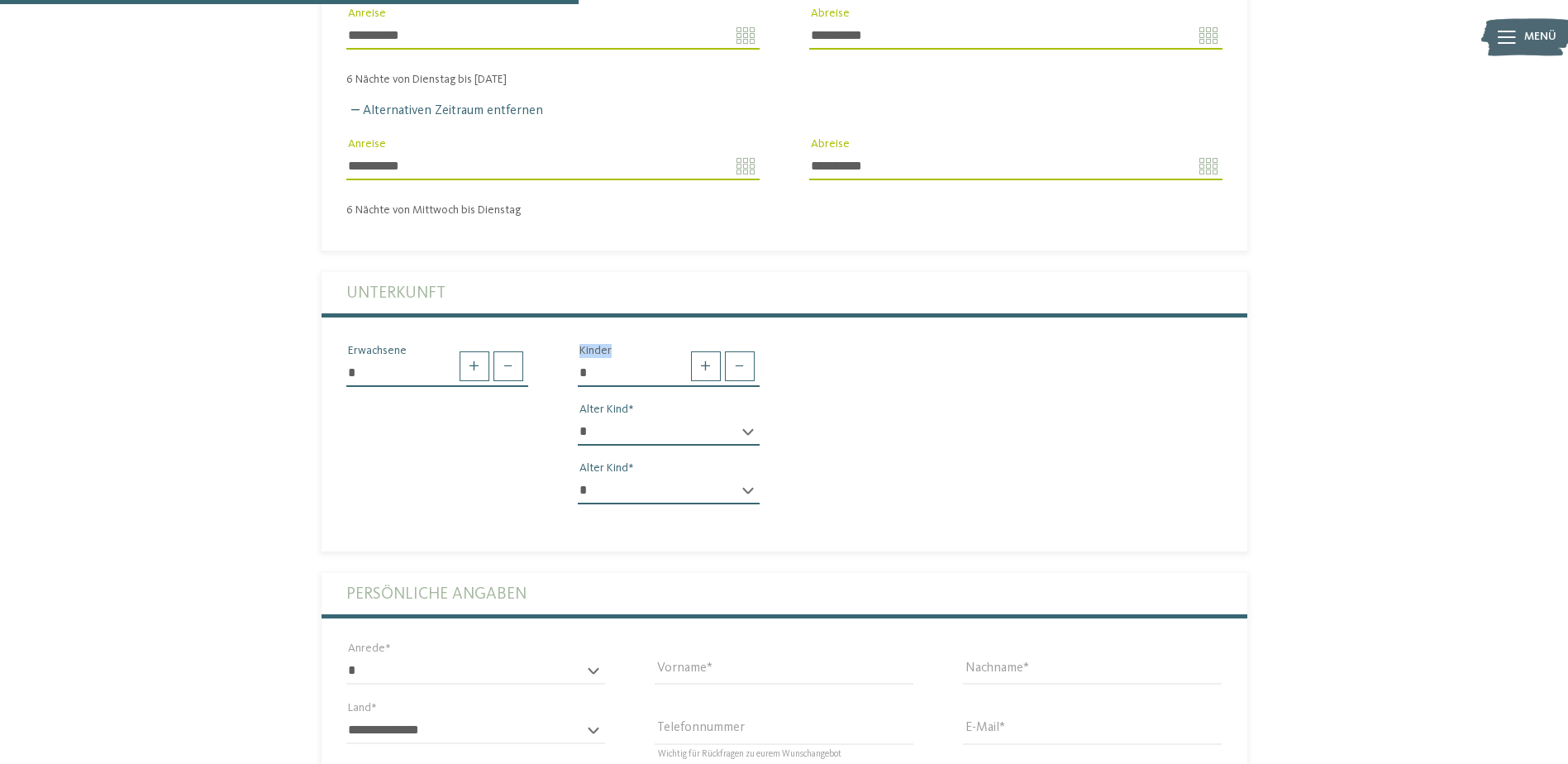
click at [750, 417] on select "* * * * * * * * * * * ** ** ** ** ** ** ** **" at bounding box center [669, 431] width 182 height 28
select select "*"
click at [578, 417] on select "* * * * * * * * * * * ** ** ** ** ** ** ** **" at bounding box center [669, 431] width 182 height 28
click at [736, 476] on select "* * * * * * * * * * * ** ** ** ** ** ** ** **" at bounding box center [669, 490] width 182 height 28
select select "**"
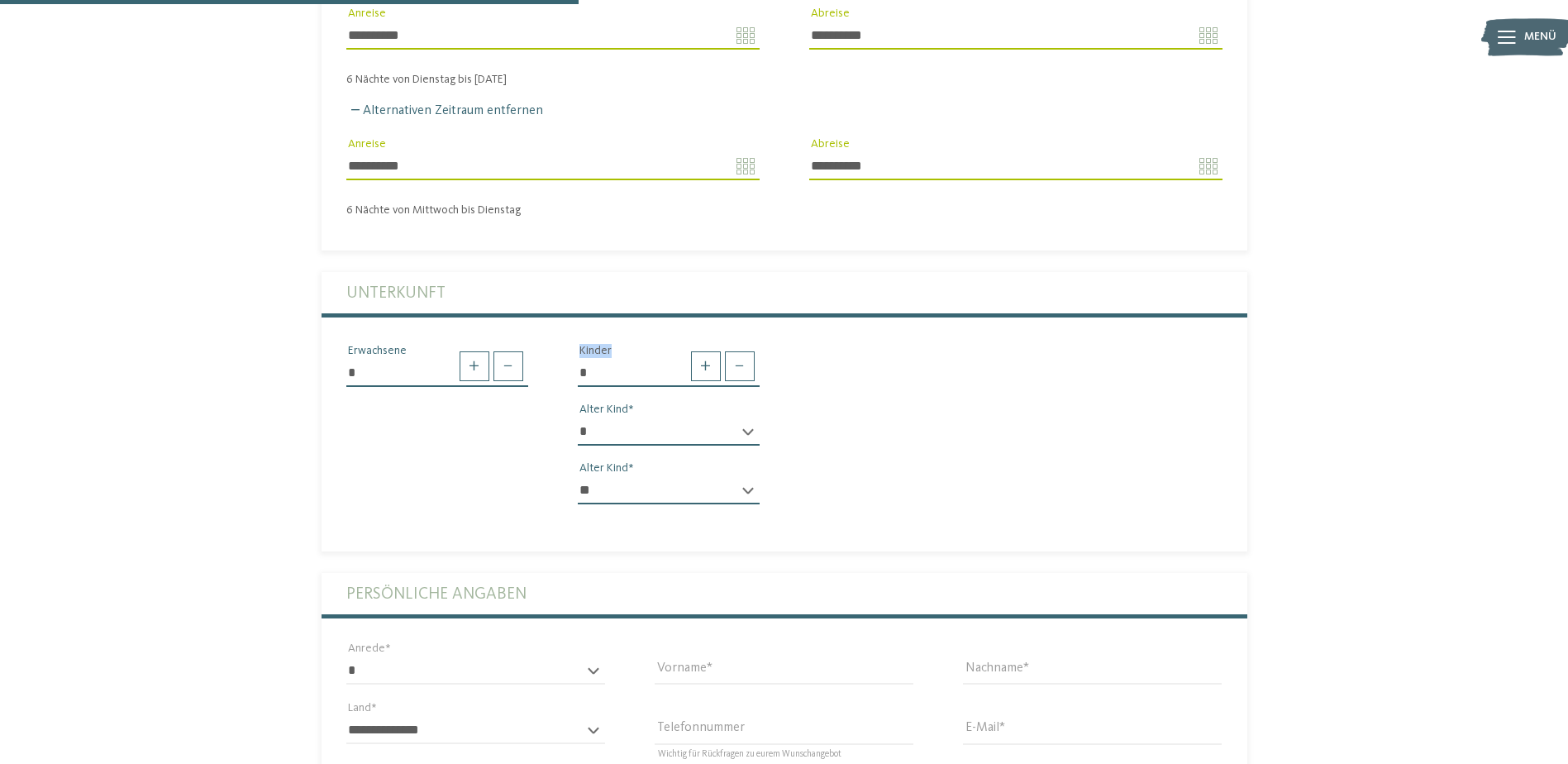
click at [578, 476] on select "* * * * * * * * * * * ** ** ** ** ** ** ** **" at bounding box center [669, 490] width 182 height 28
click at [750, 417] on select "* * * * * * * * * * * ** ** ** ** ** ** ** **" at bounding box center [669, 431] width 182 height 28
select select "*"
click at [578, 417] on select "* * * * * * * * * * * ** ** ** ** ** ** ** **" at bounding box center [669, 431] width 182 height 28
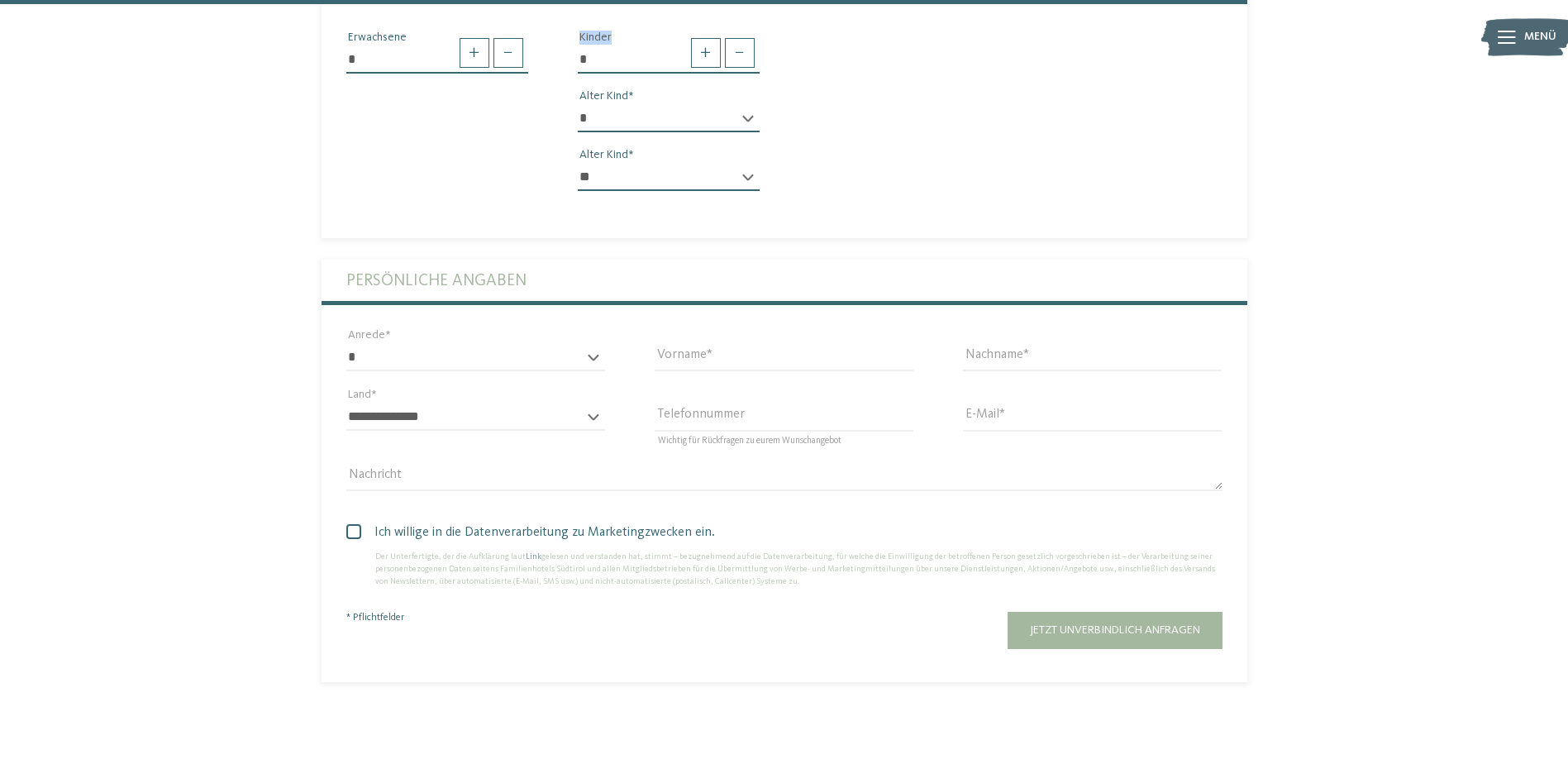
scroll to position [992, 0]
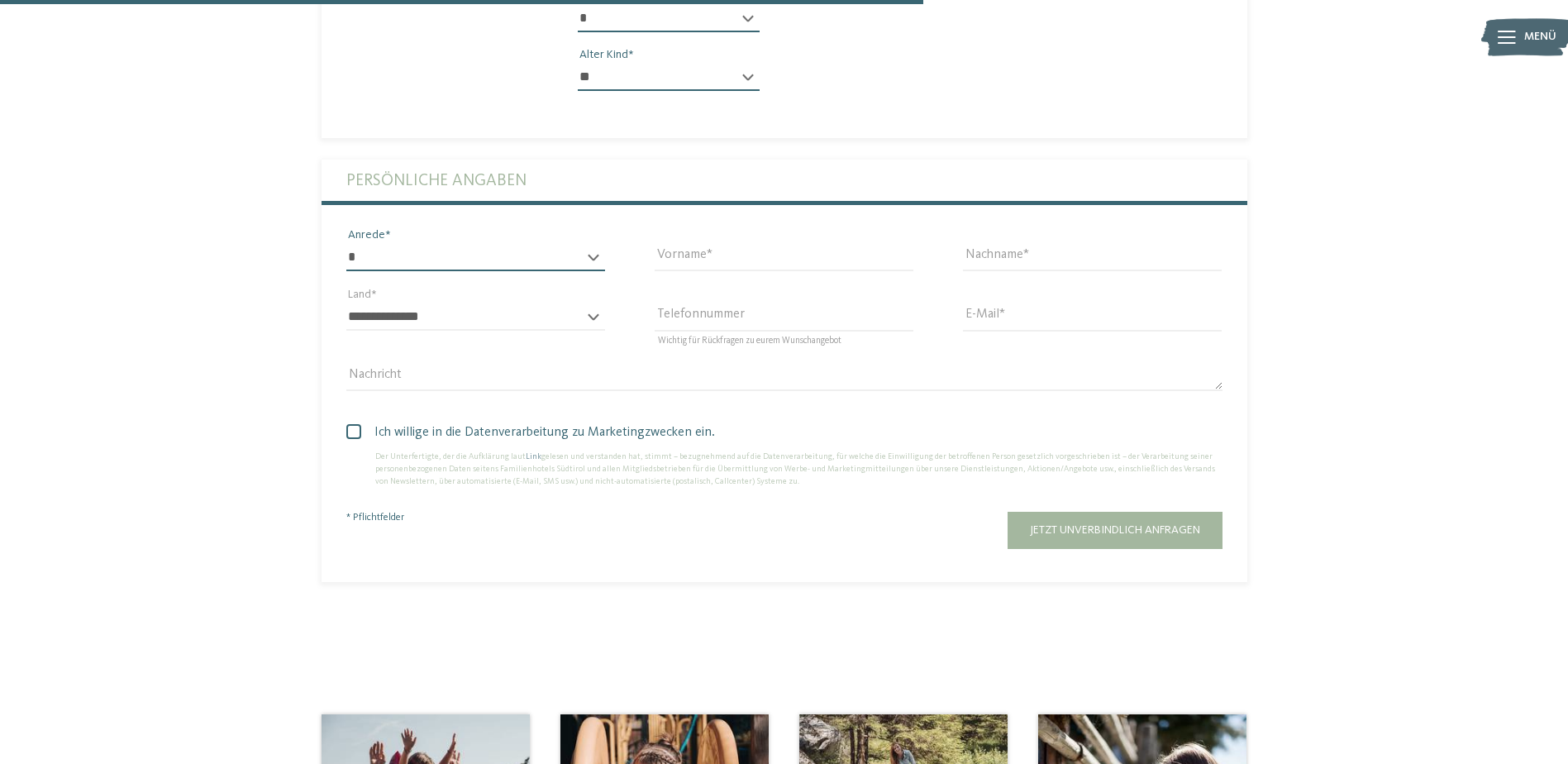
drag, startPoint x: 404, startPoint y: 222, endPoint x: 417, endPoint y: 222, distance: 13.0
click at [405, 243] on select "* **** **** ******* ******" at bounding box center [475, 257] width 259 height 28
select select "*"
click at [346, 243] on select "* **** **** ******* ******" at bounding box center [475, 257] width 259 height 28
click at [677, 245] on input "Vorname" at bounding box center [784, 257] width 259 height 28
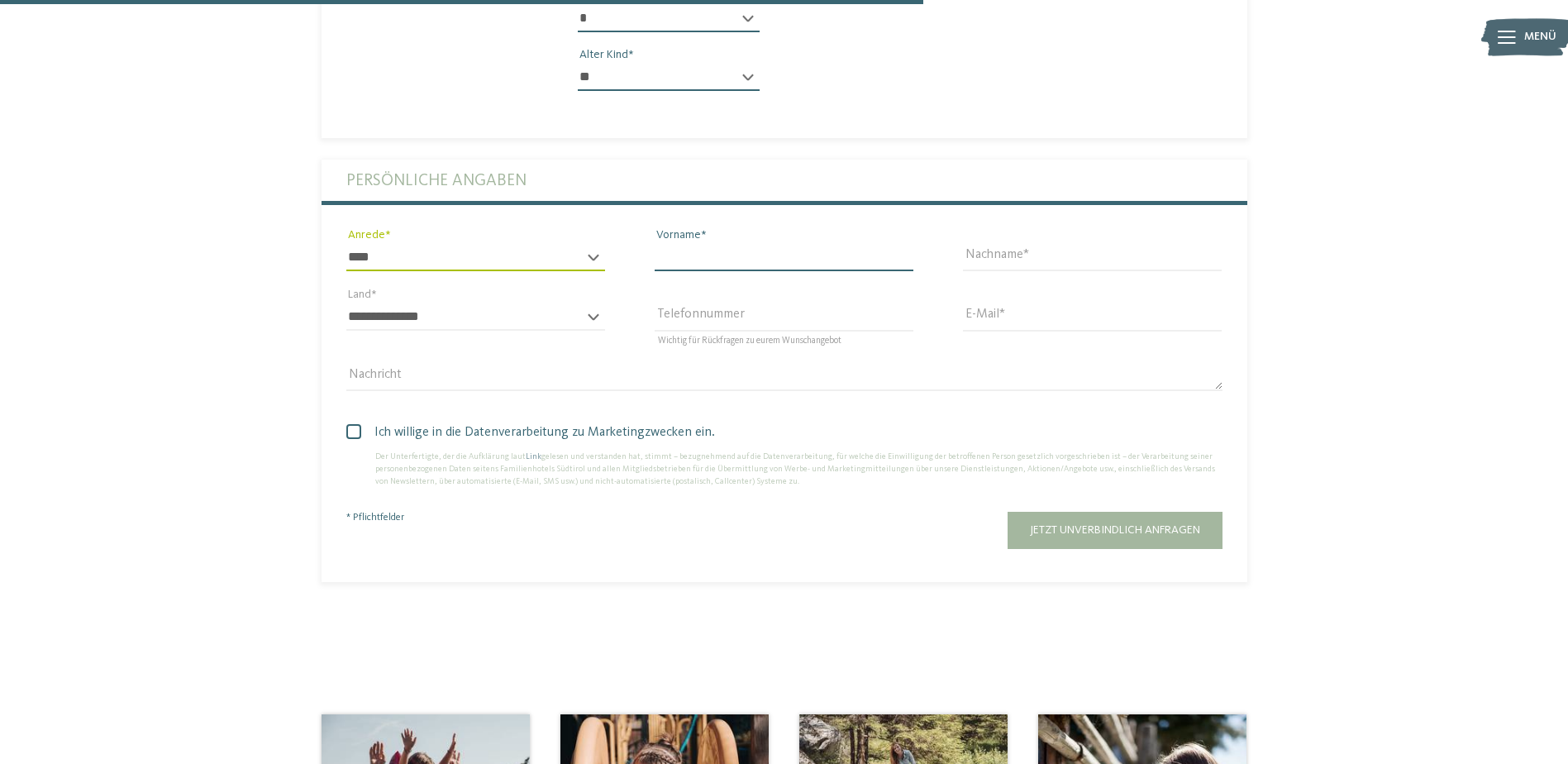
type input "****"
type input "*********"
select select "**"
type input "**********"
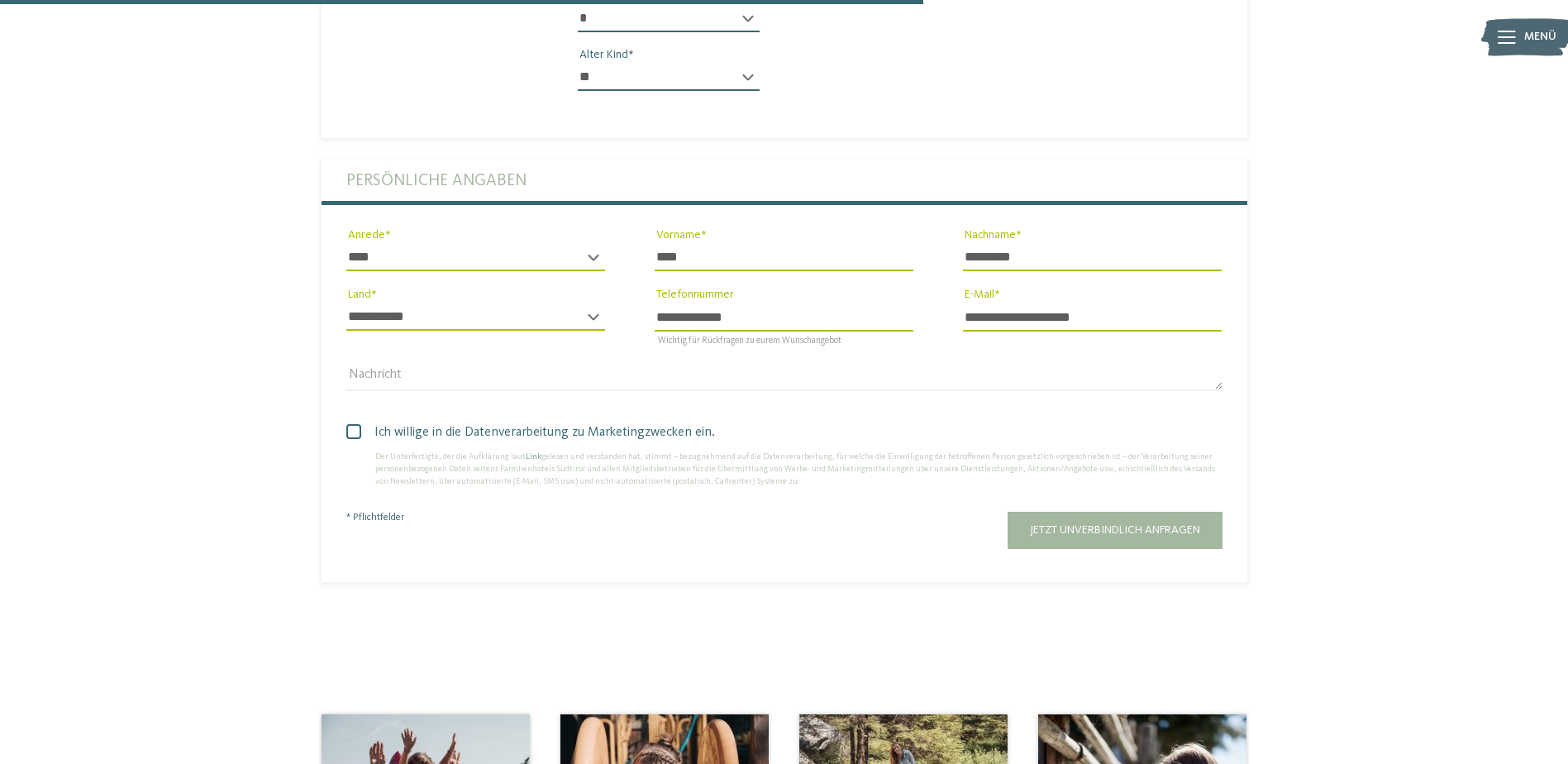
click at [745, 303] on input "**********" at bounding box center [784, 317] width 259 height 28
click at [746, 303] on input "**********" at bounding box center [784, 317] width 259 height 28
click at [531, 346] on div "Nachricht" at bounding box center [784, 375] width 926 height 59
click at [399, 363] on textarea "Nachricht" at bounding box center [784, 377] width 876 height 28
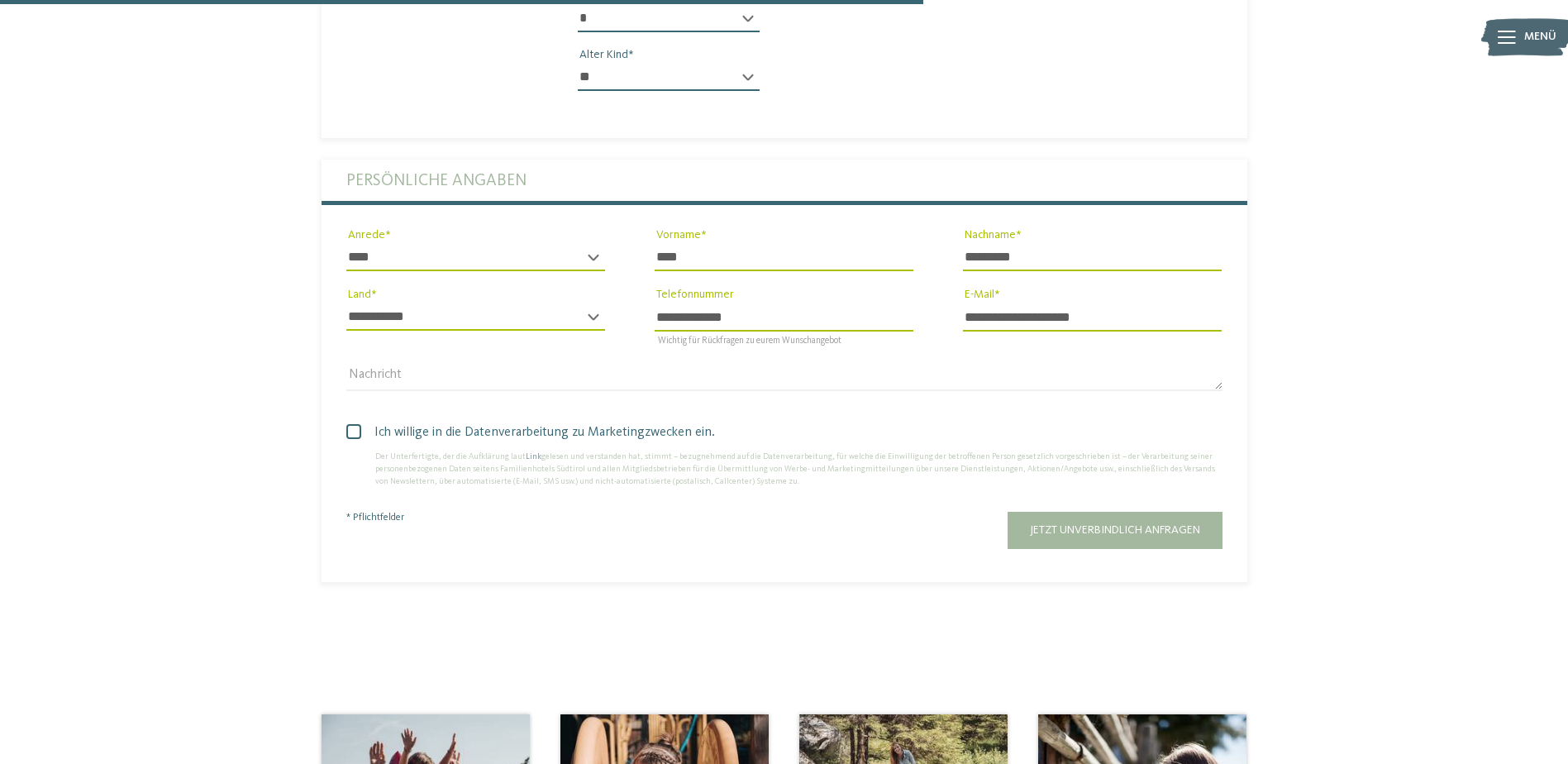
click at [353, 406] on div "Ich willige in die Datenverarbeitung zu Marketingzwecken ein. Der Unterfertigte…" at bounding box center [784, 451] width 926 height 90
click at [353, 424] on span at bounding box center [354, 431] width 15 height 15
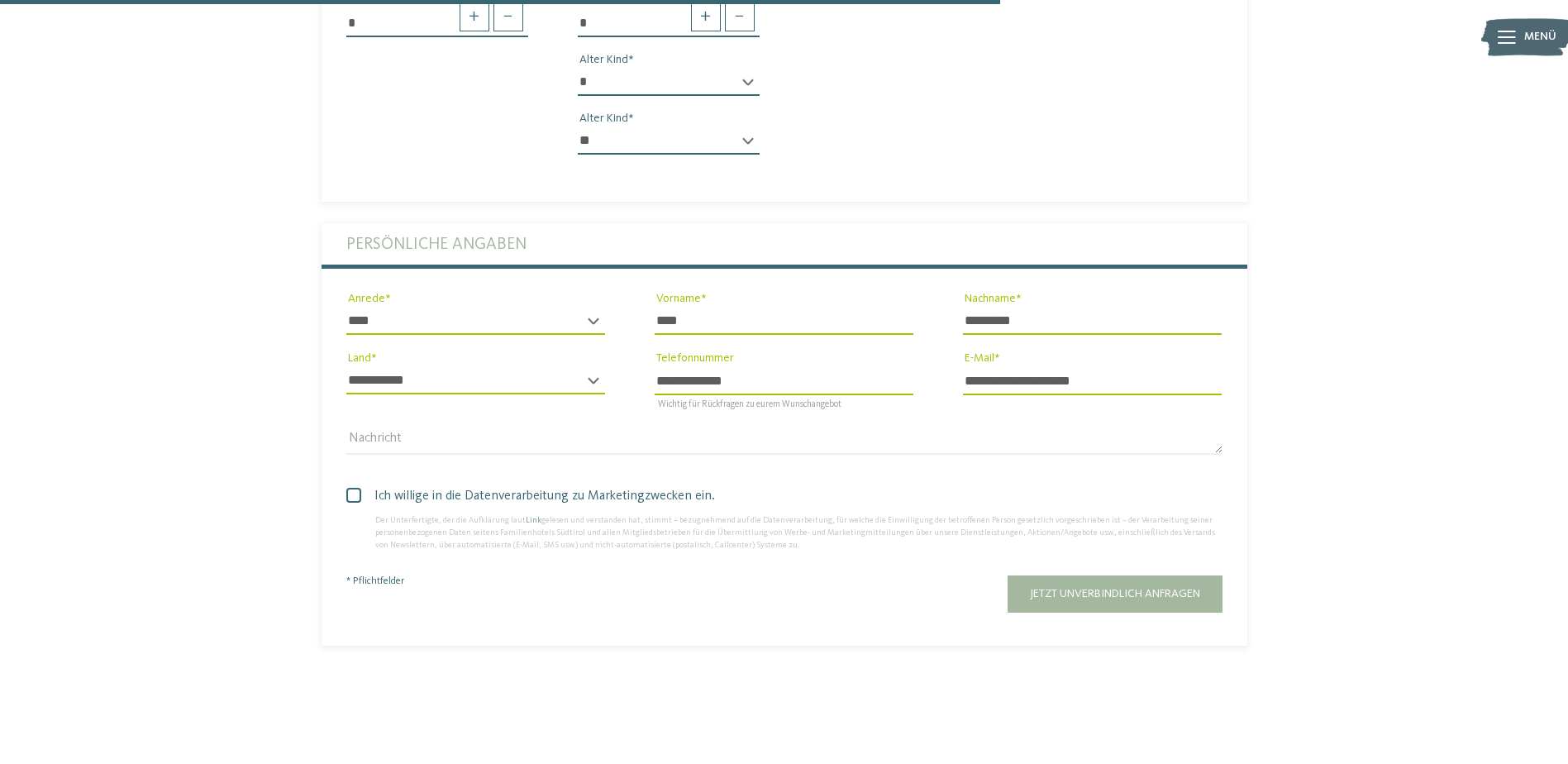
scroll to position [1074, 0]
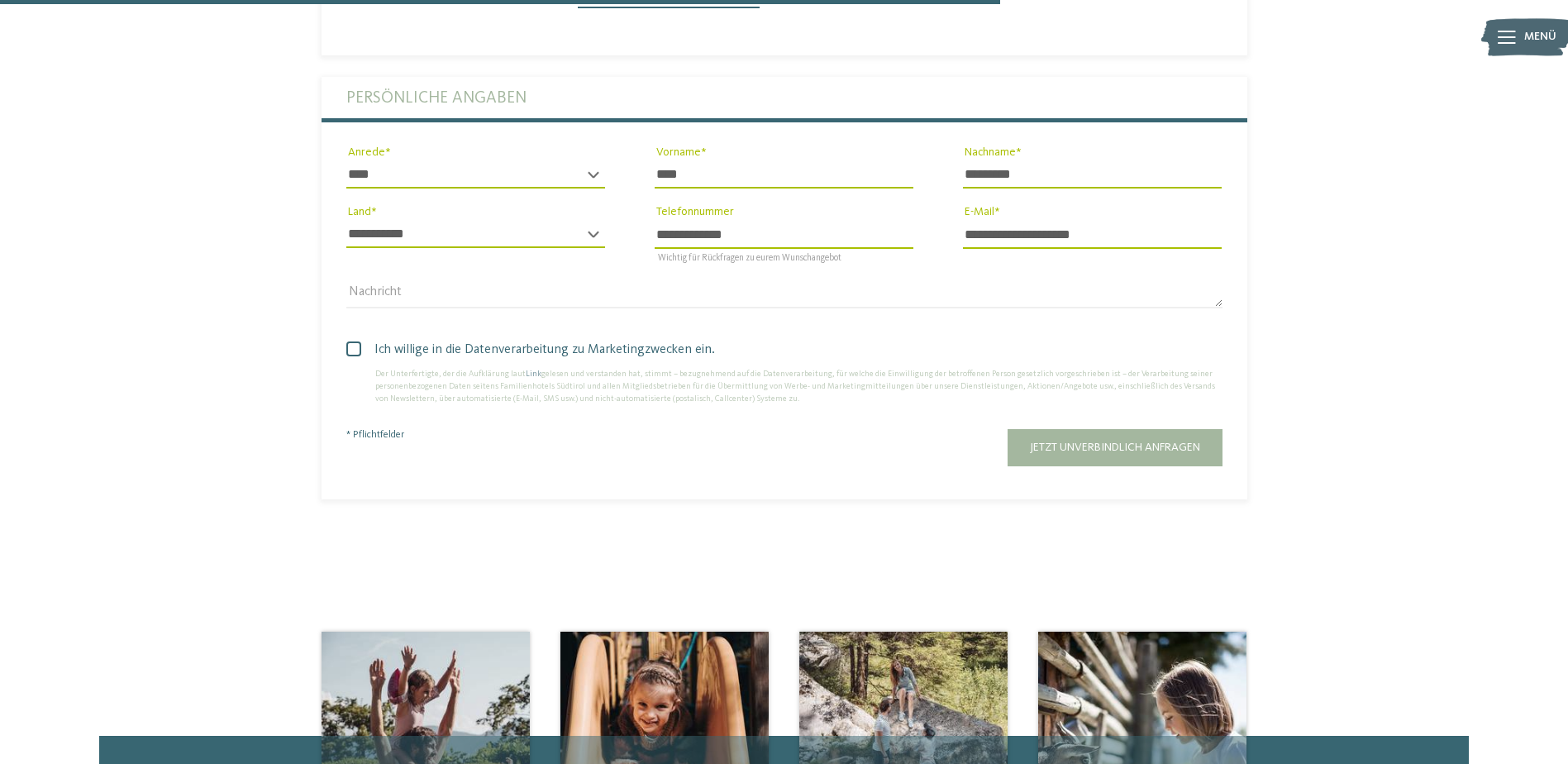
click at [720, 219] on input "**********" at bounding box center [784, 233] width 259 height 28
click at [785, 219] on input "**********" at bounding box center [784, 233] width 259 height 28
drag, startPoint x: 667, startPoint y: 211, endPoint x: 872, endPoint y: 229, distance: 205.8
click at [872, 229] on div "**********" at bounding box center [784, 241] width 259 height 43
type input "**********"
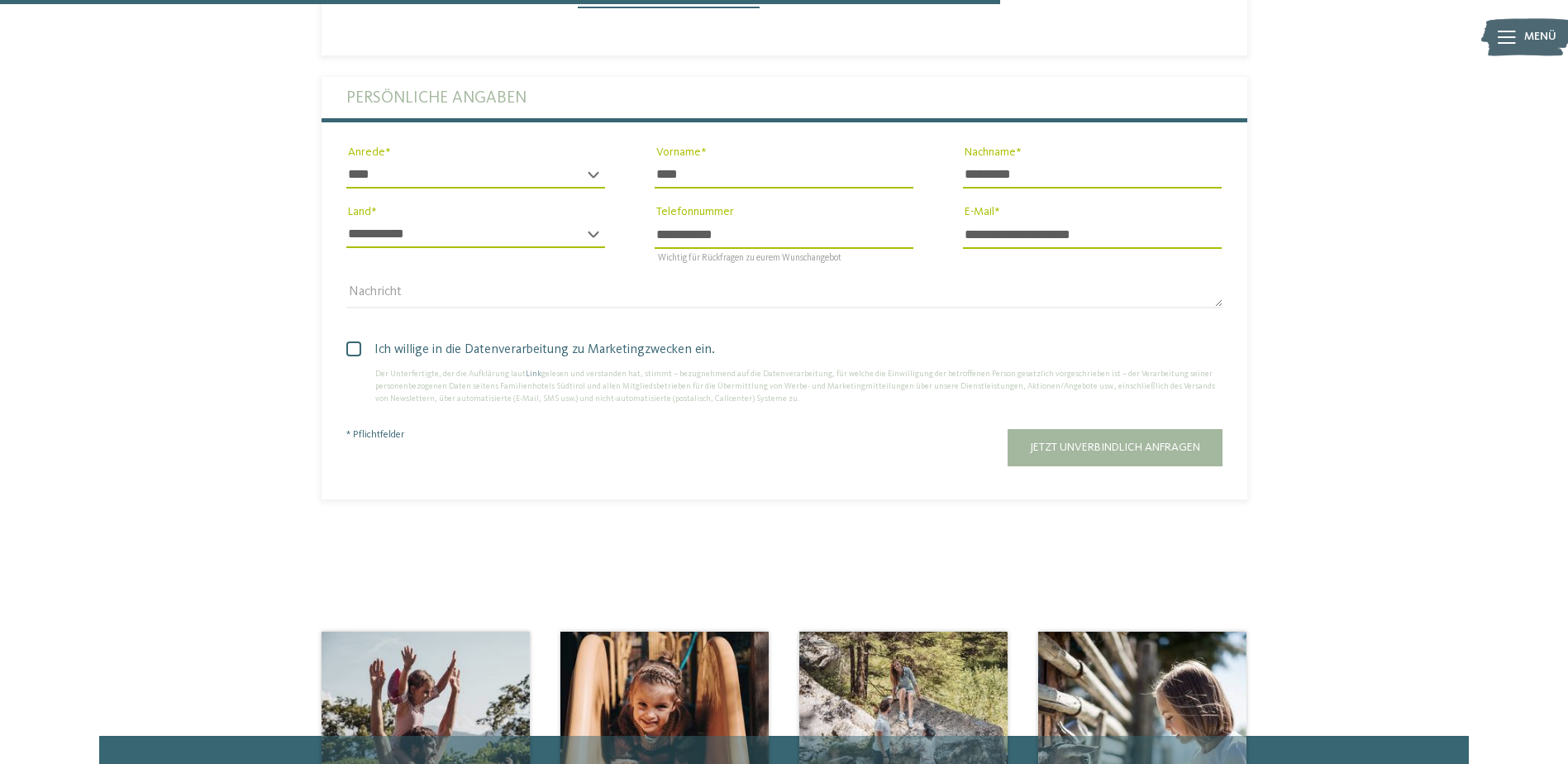
click at [860, 323] on div "Ich willige in die Datenverarbeitung zu Marketingzwecken ein. Der Unterfertigte…" at bounding box center [784, 368] width 926 height 90
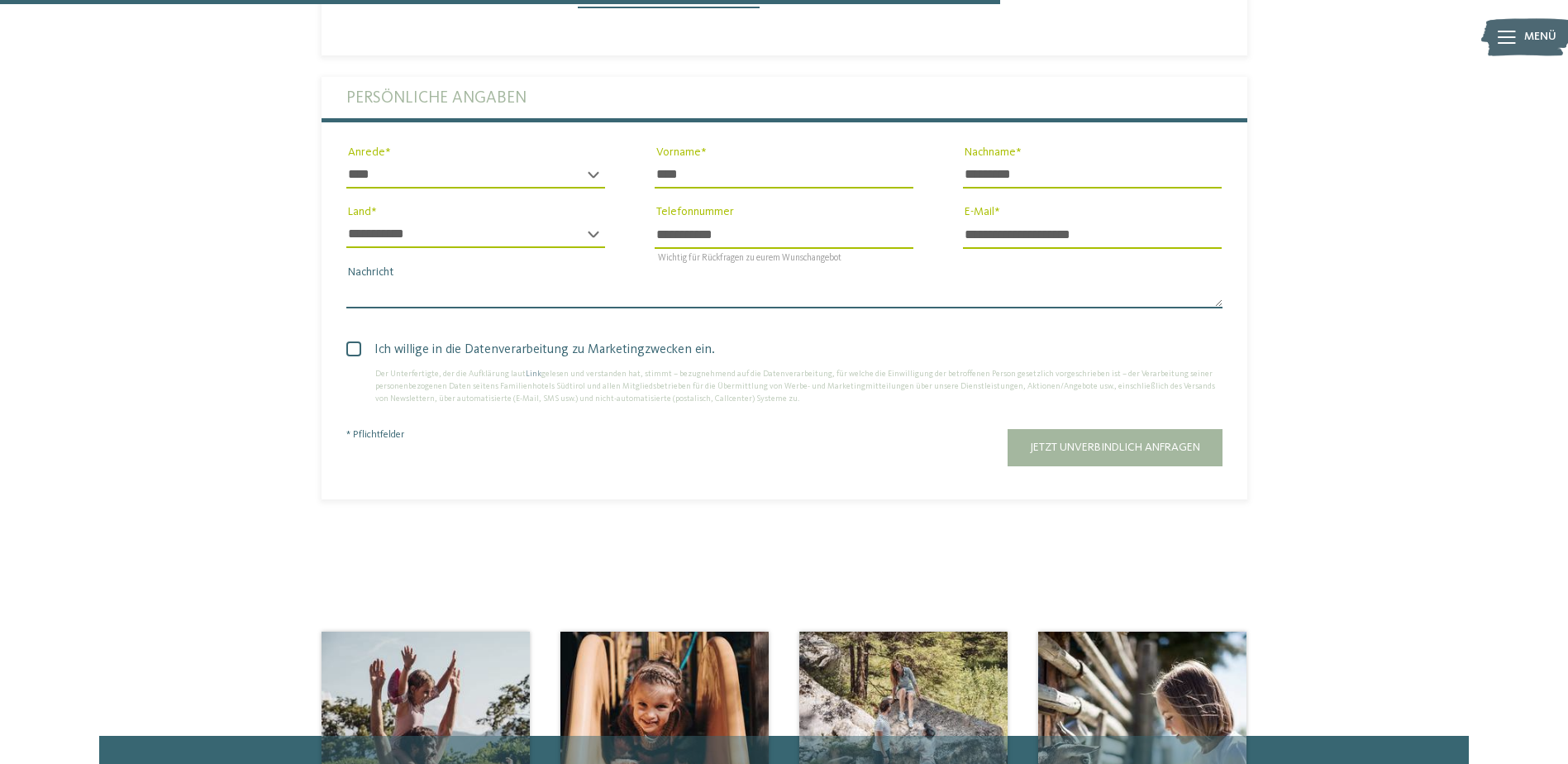
click at [675, 280] on textarea "Nachricht" at bounding box center [784, 294] width 876 height 28
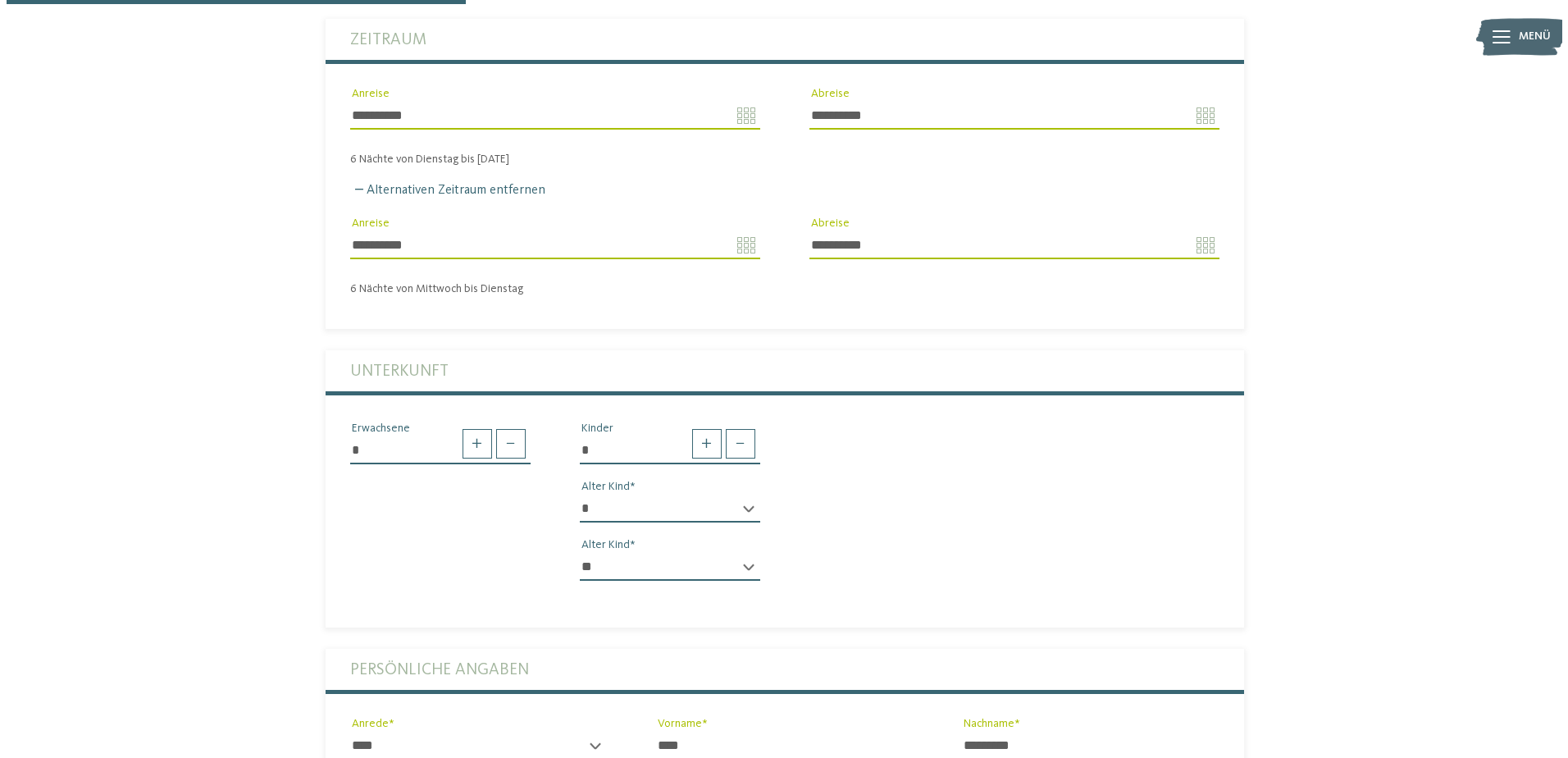
scroll to position [246, 0]
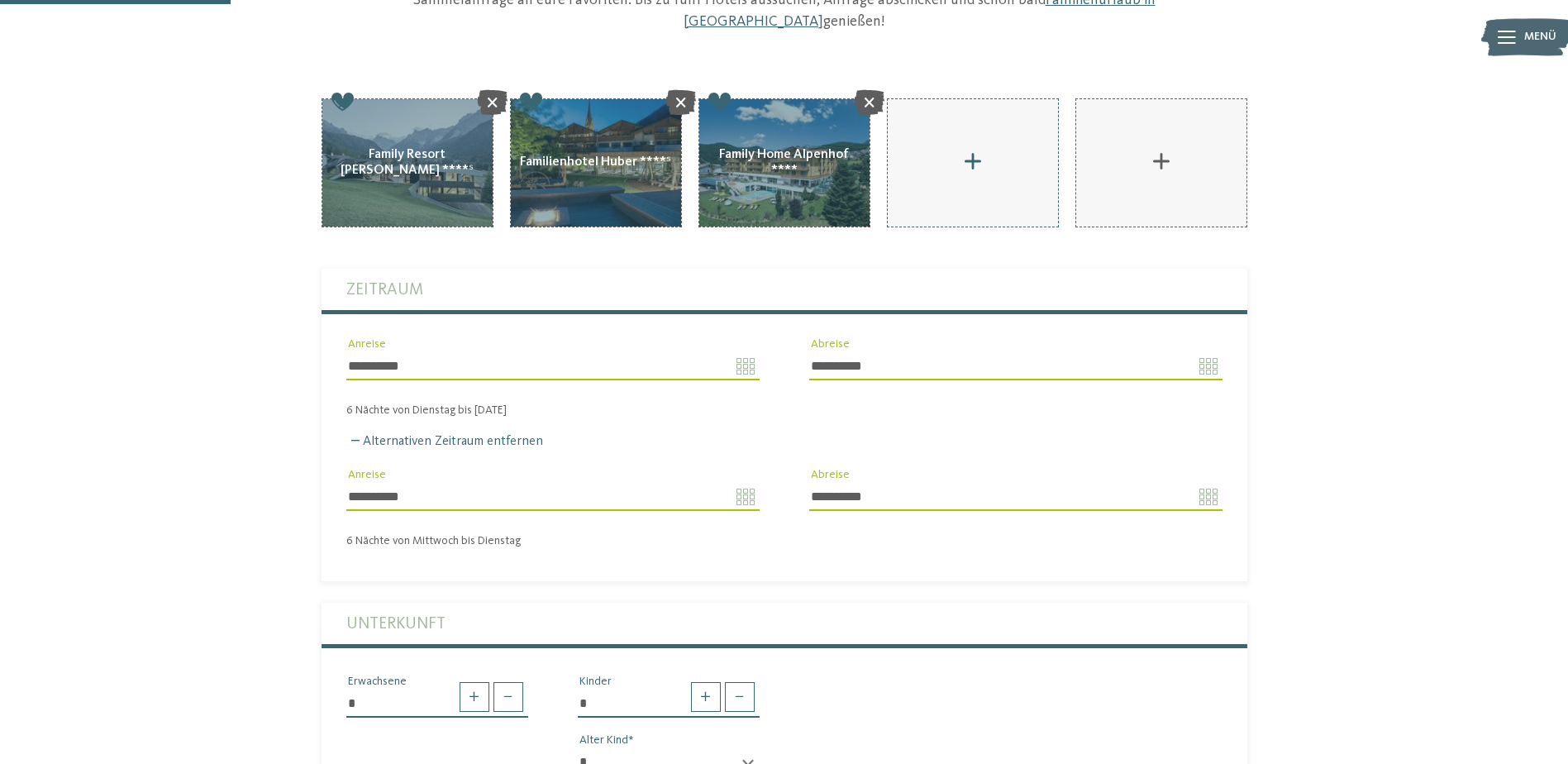
click at [984, 138] on div "AKI Family Resort PLOSE hinzufügen" at bounding box center [973, 163] width 171 height 127
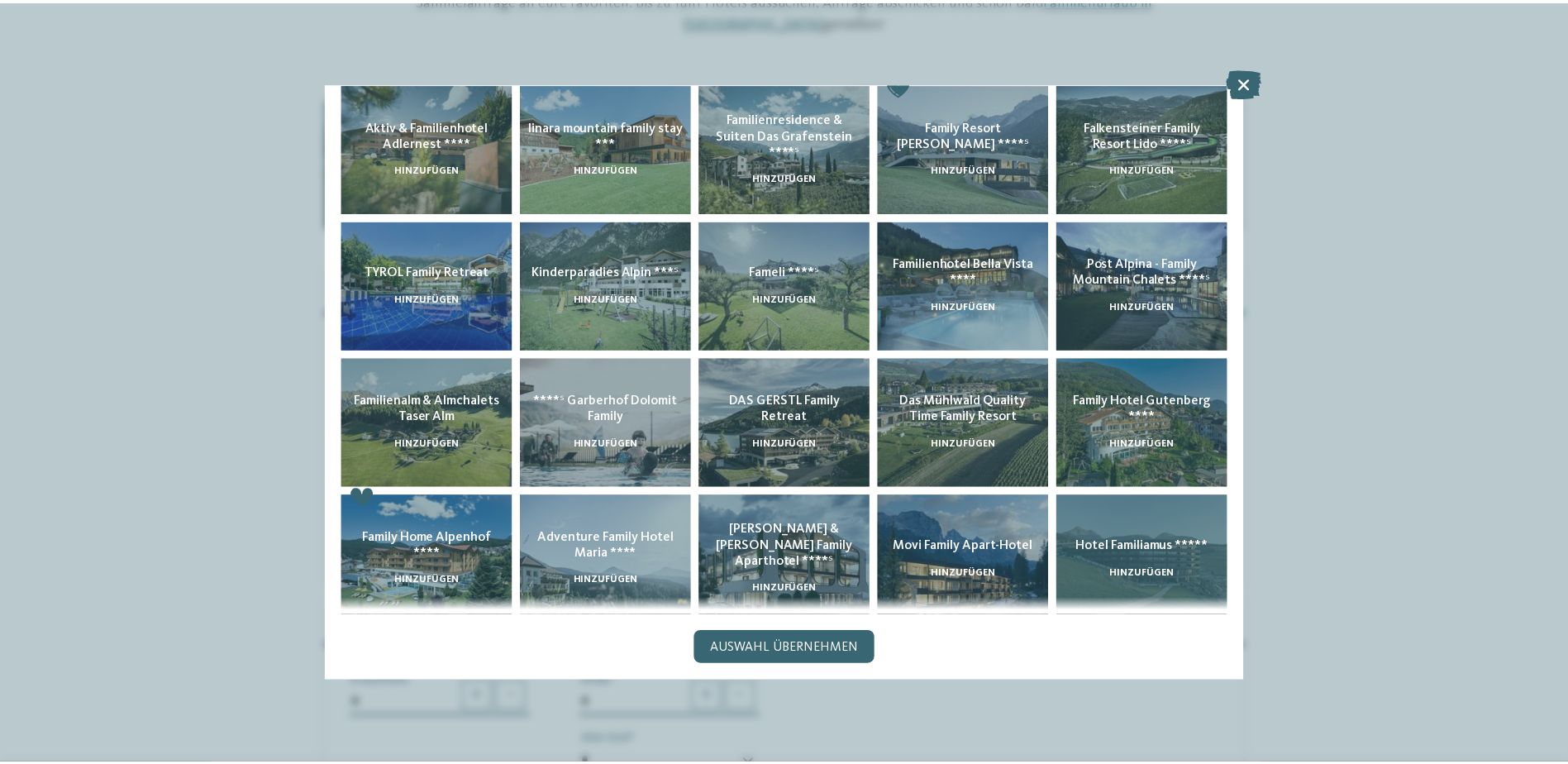
scroll to position [0, 0]
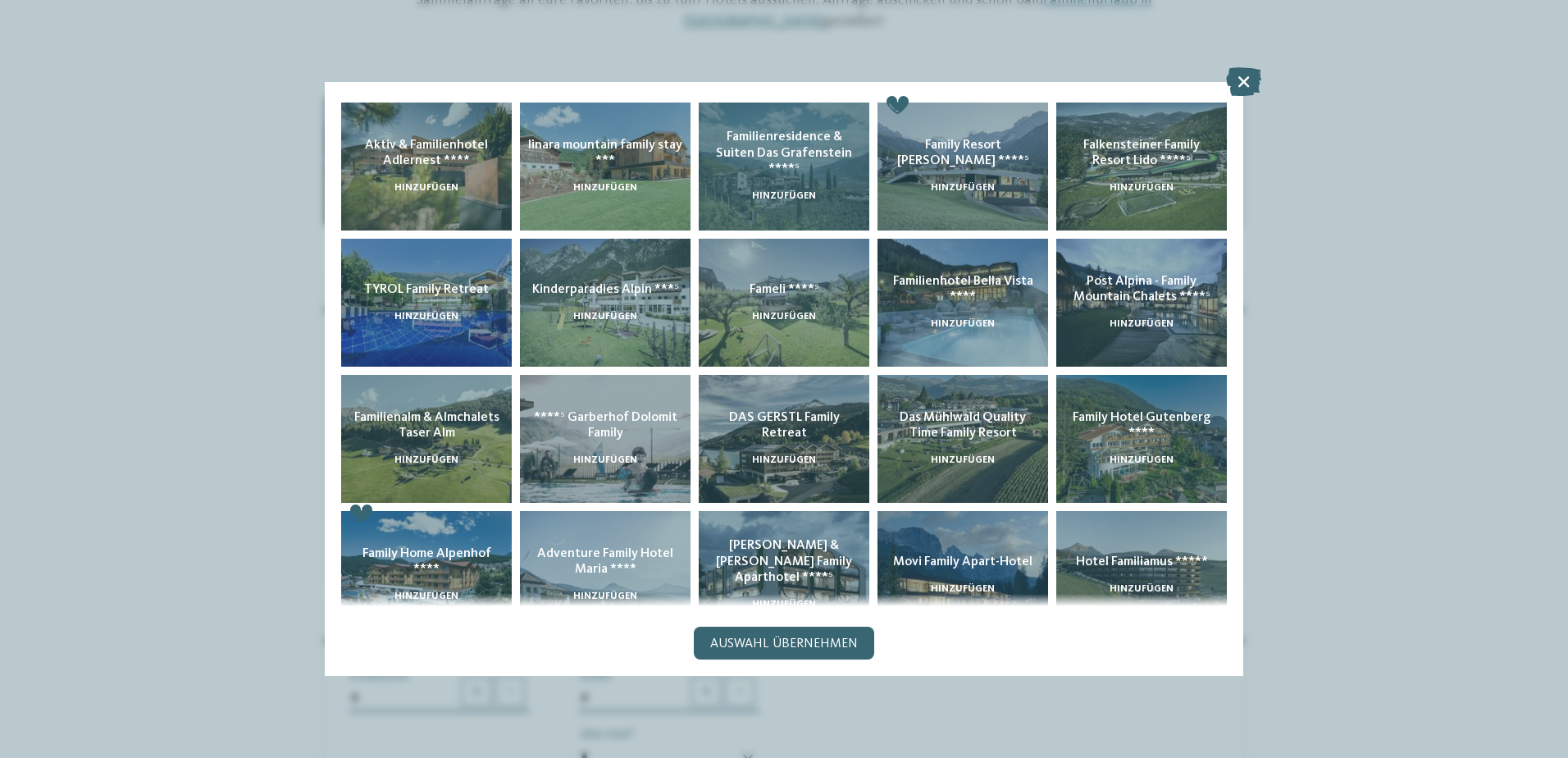
click at [751, 169] on div "Familienresidence & Suiten Das Grafenstein ****ˢ hinzufügen" at bounding box center [783, 166] width 170 height 128
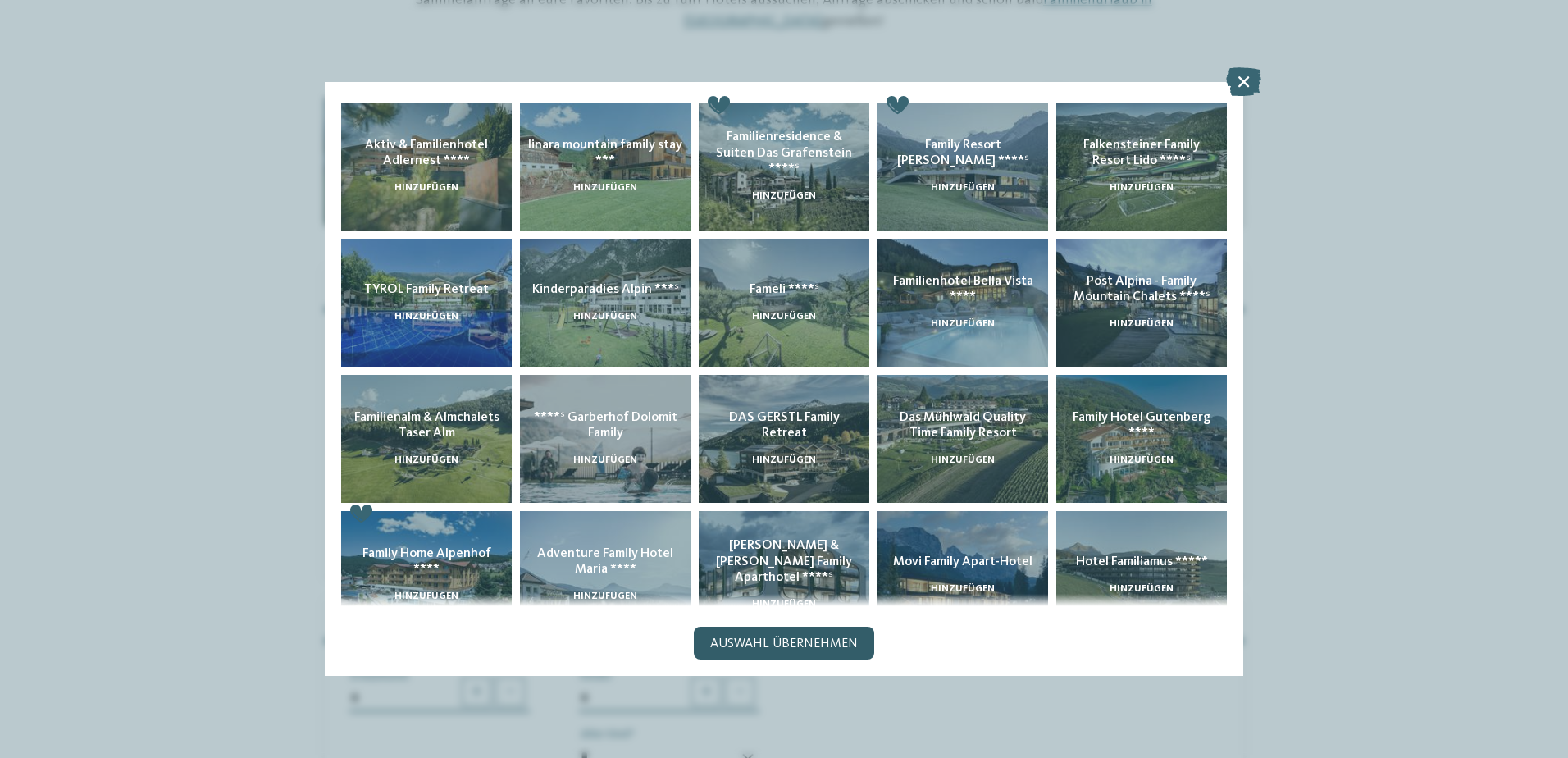
click at [811, 647] on span "Auswahl übernehmen" at bounding box center [783, 644] width 148 height 13
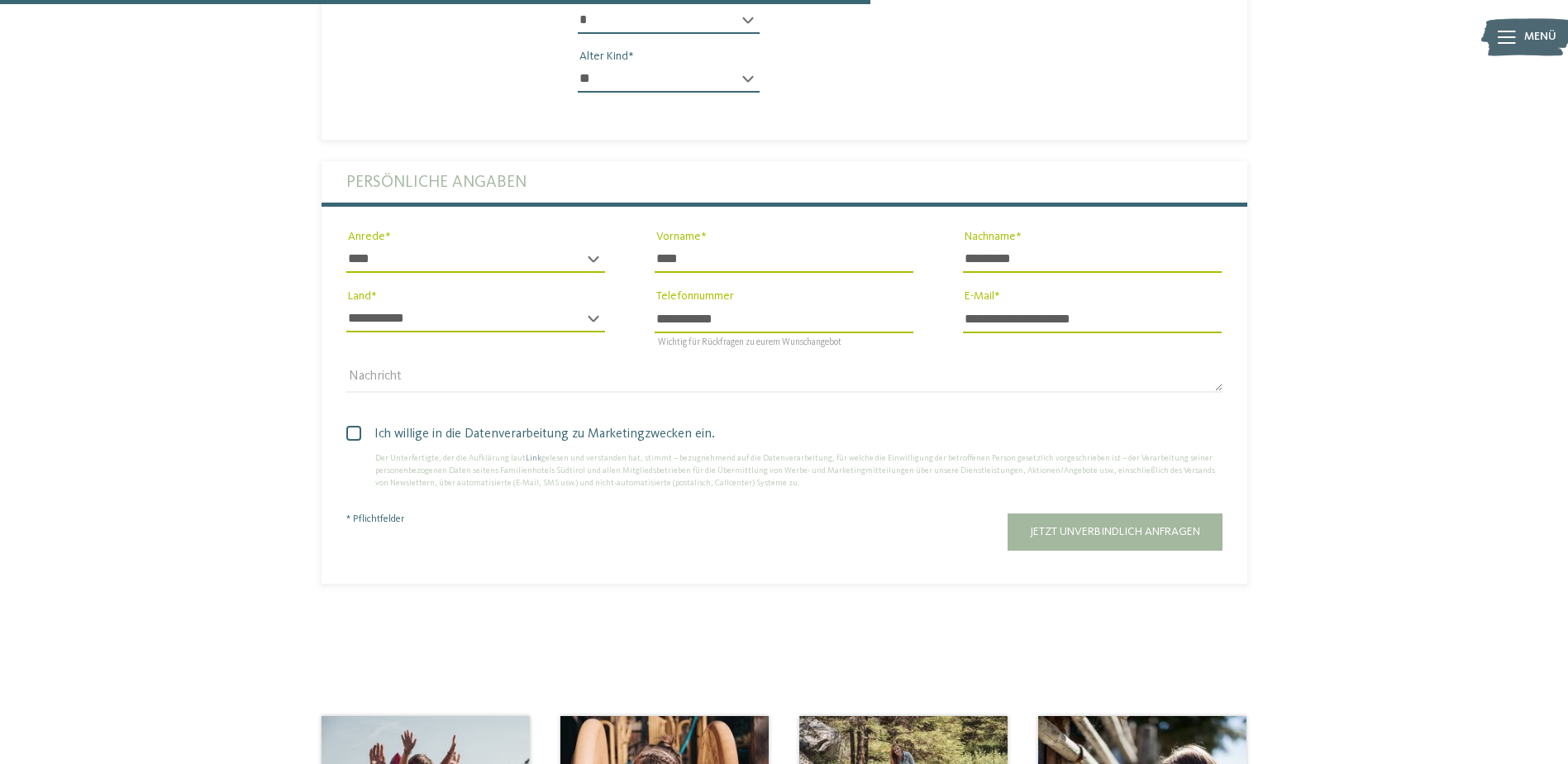
scroll to position [992, 0]
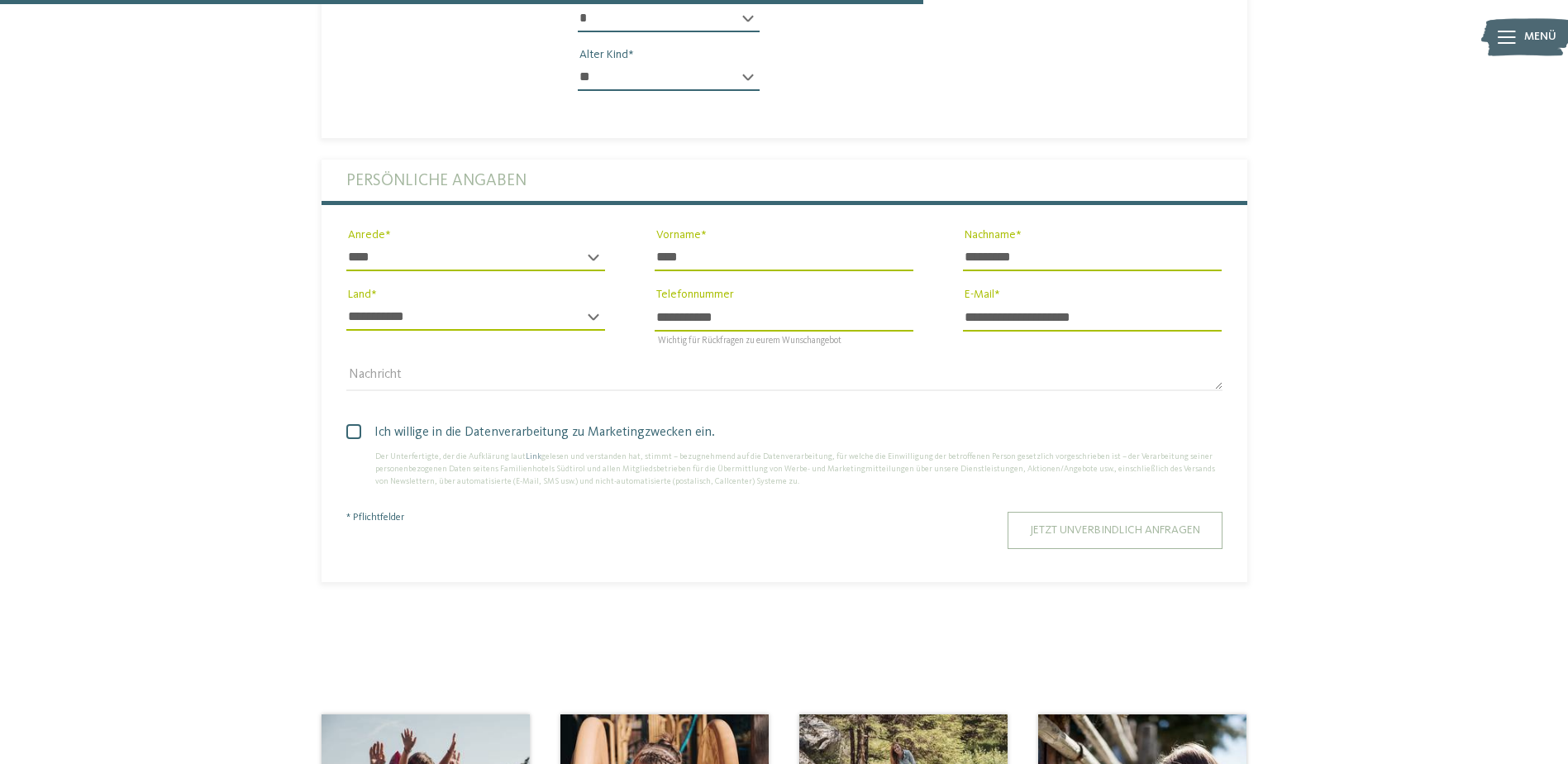
click at [1092, 524] on span "Jetzt unverbindlich anfragen" at bounding box center [1115, 530] width 171 height 11
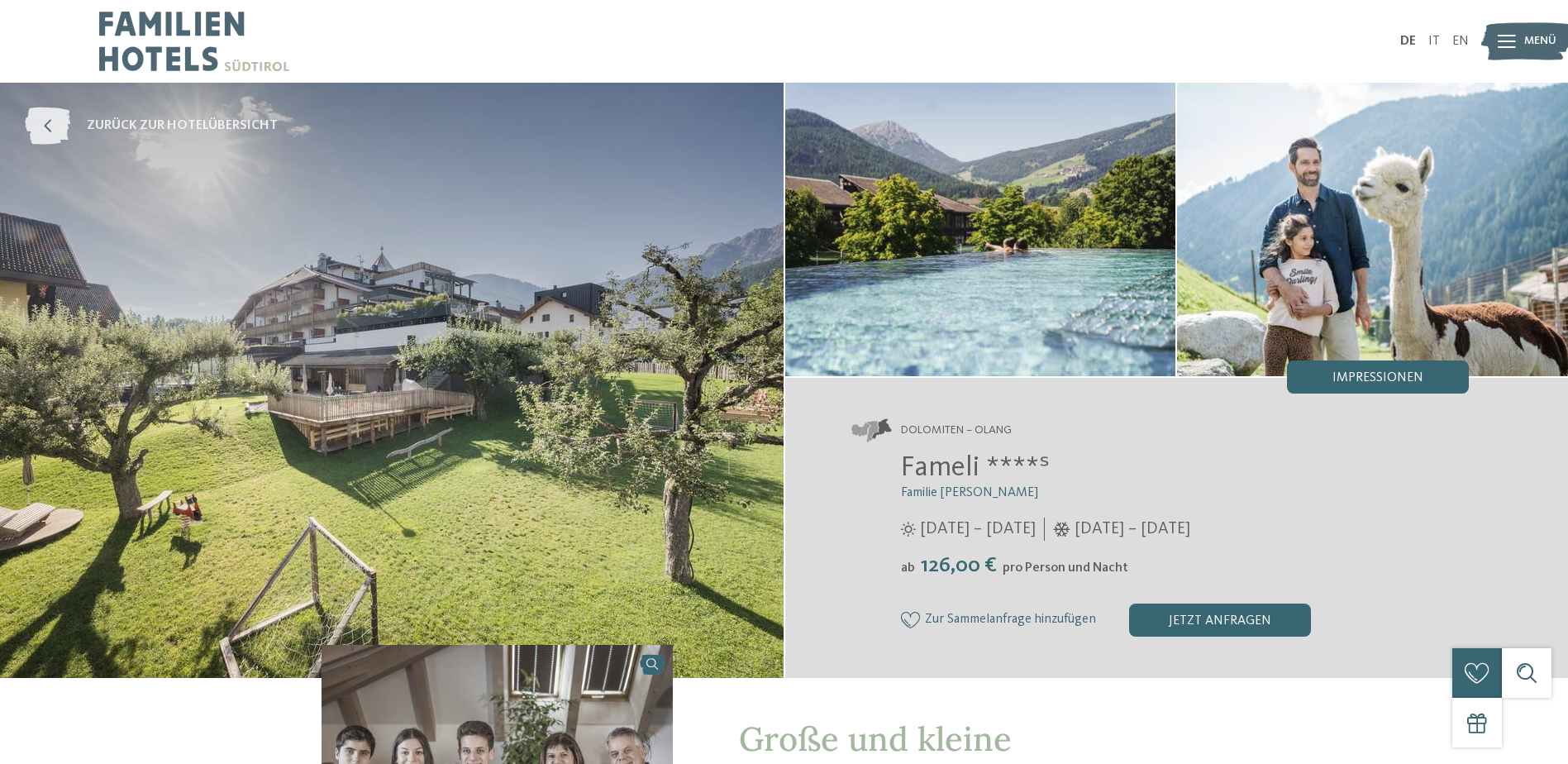
click at [53, 122] on icon at bounding box center [47, 127] width 45 height 37
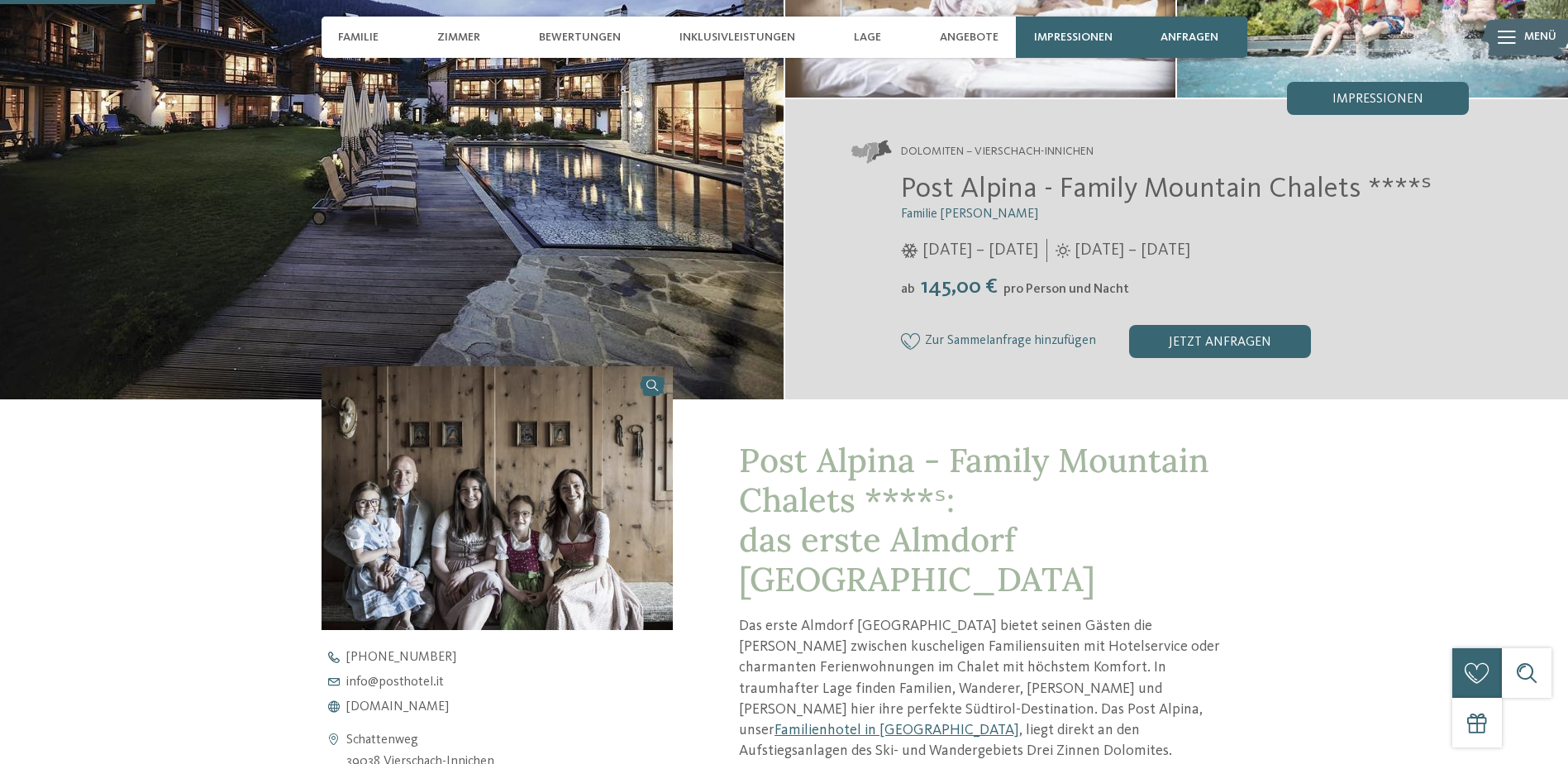
scroll to position [82, 0]
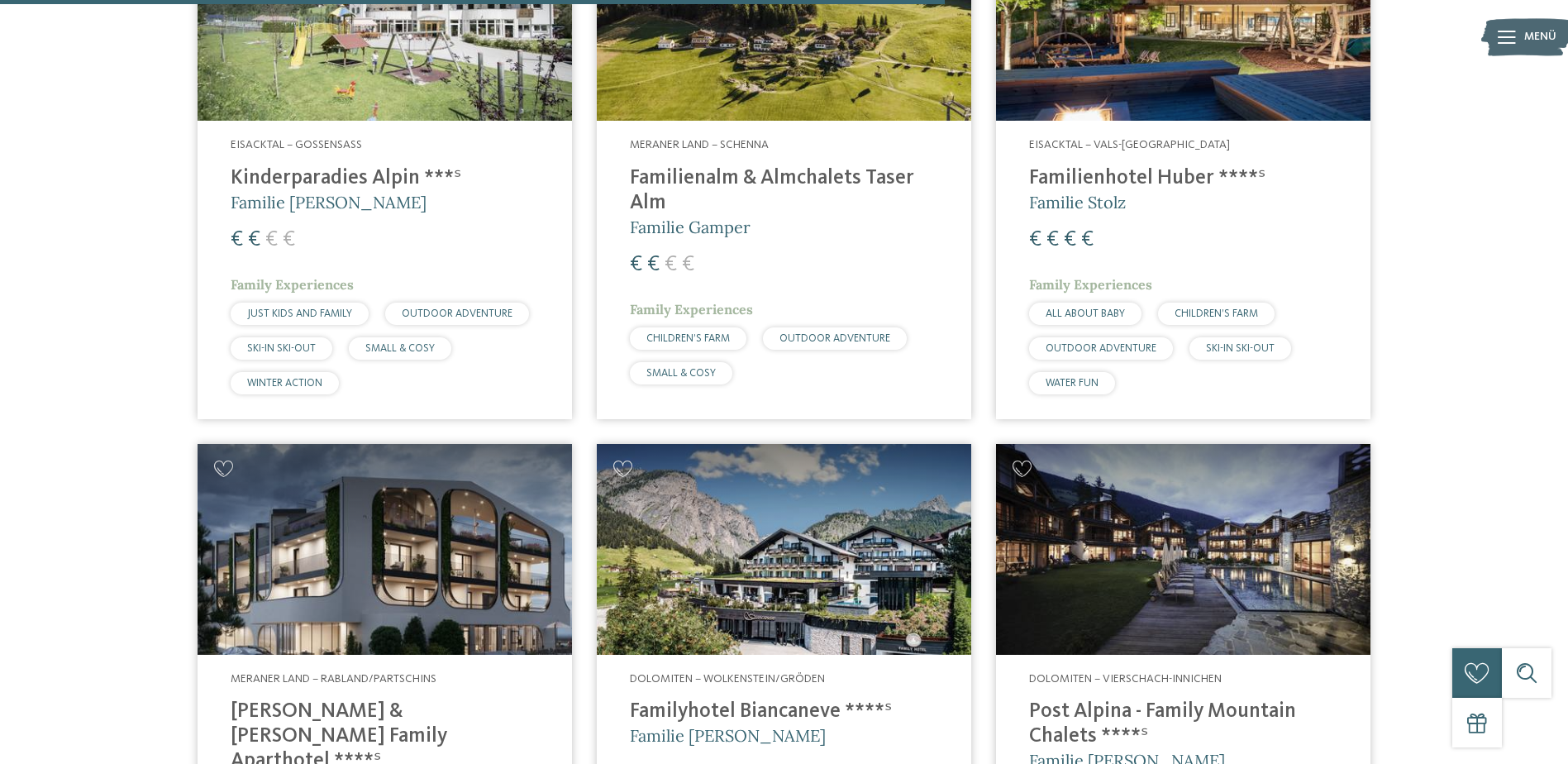
scroll to position [3058, 0]
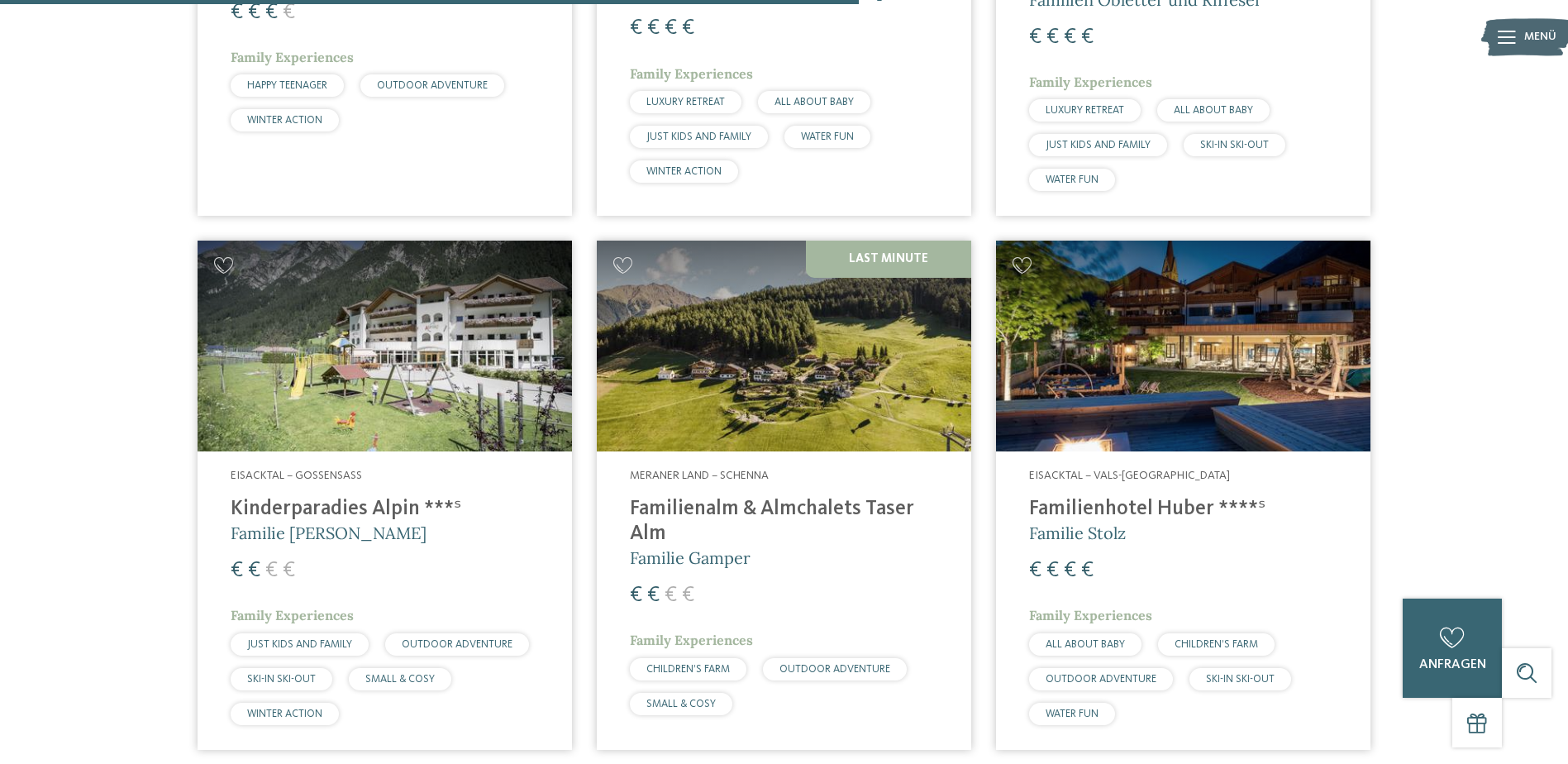
click at [1174, 335] on img at bounding box center [1183, 346] width 374 height 211
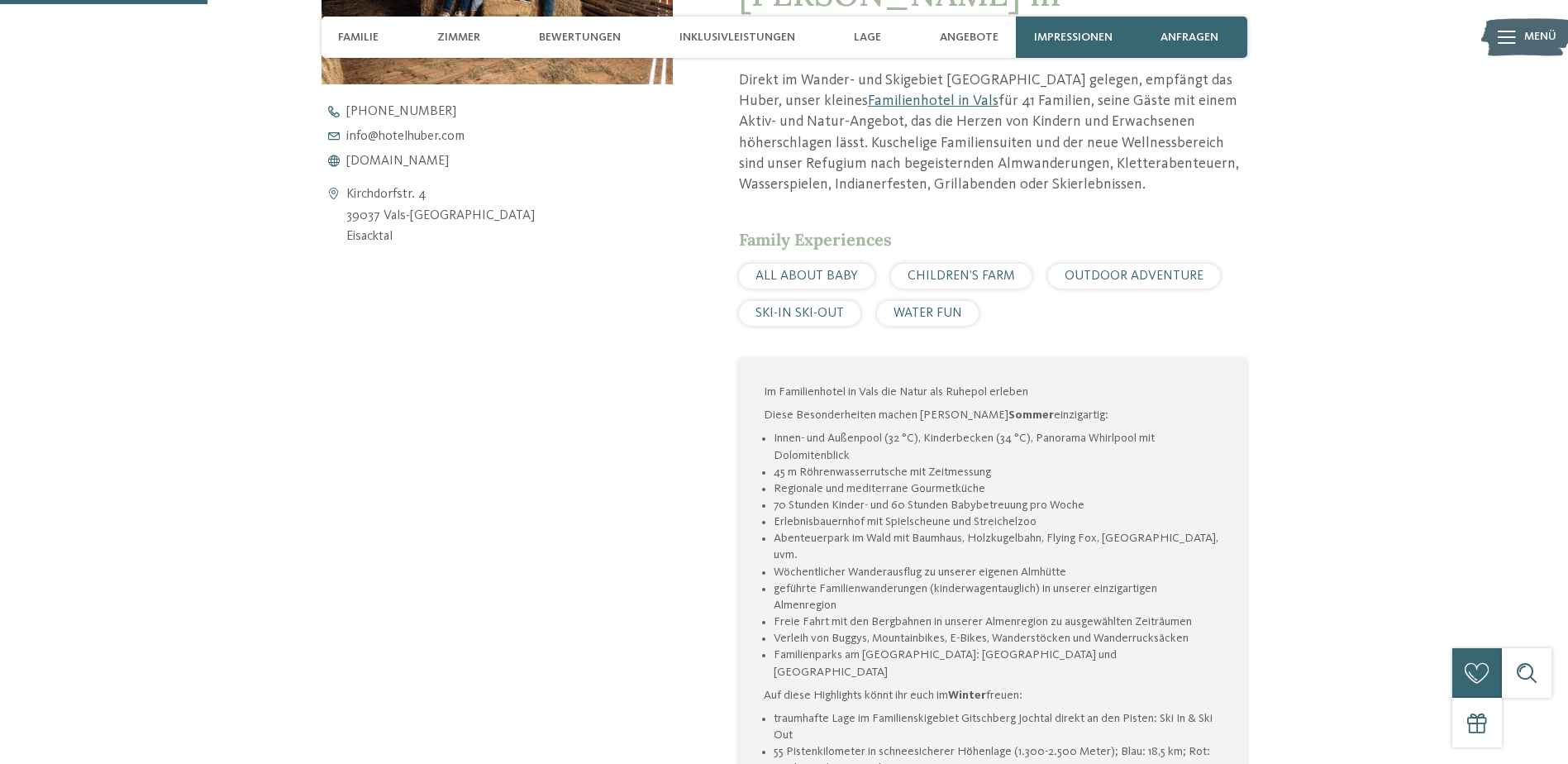
scroll to position [909, 0]
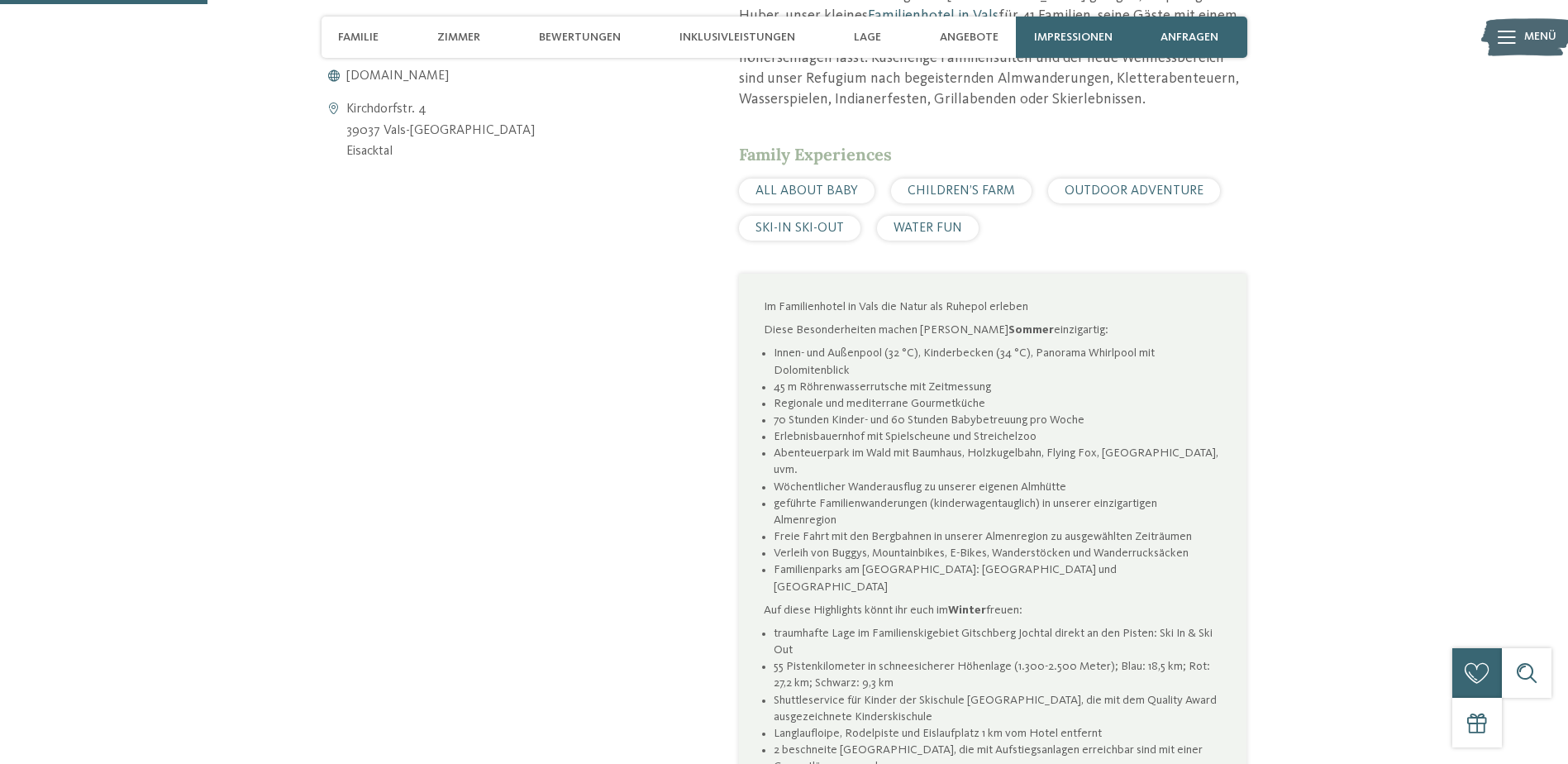
click at [928, 221] on span "WATER FUN" at bounding box center [927, 228] width 68 height 13
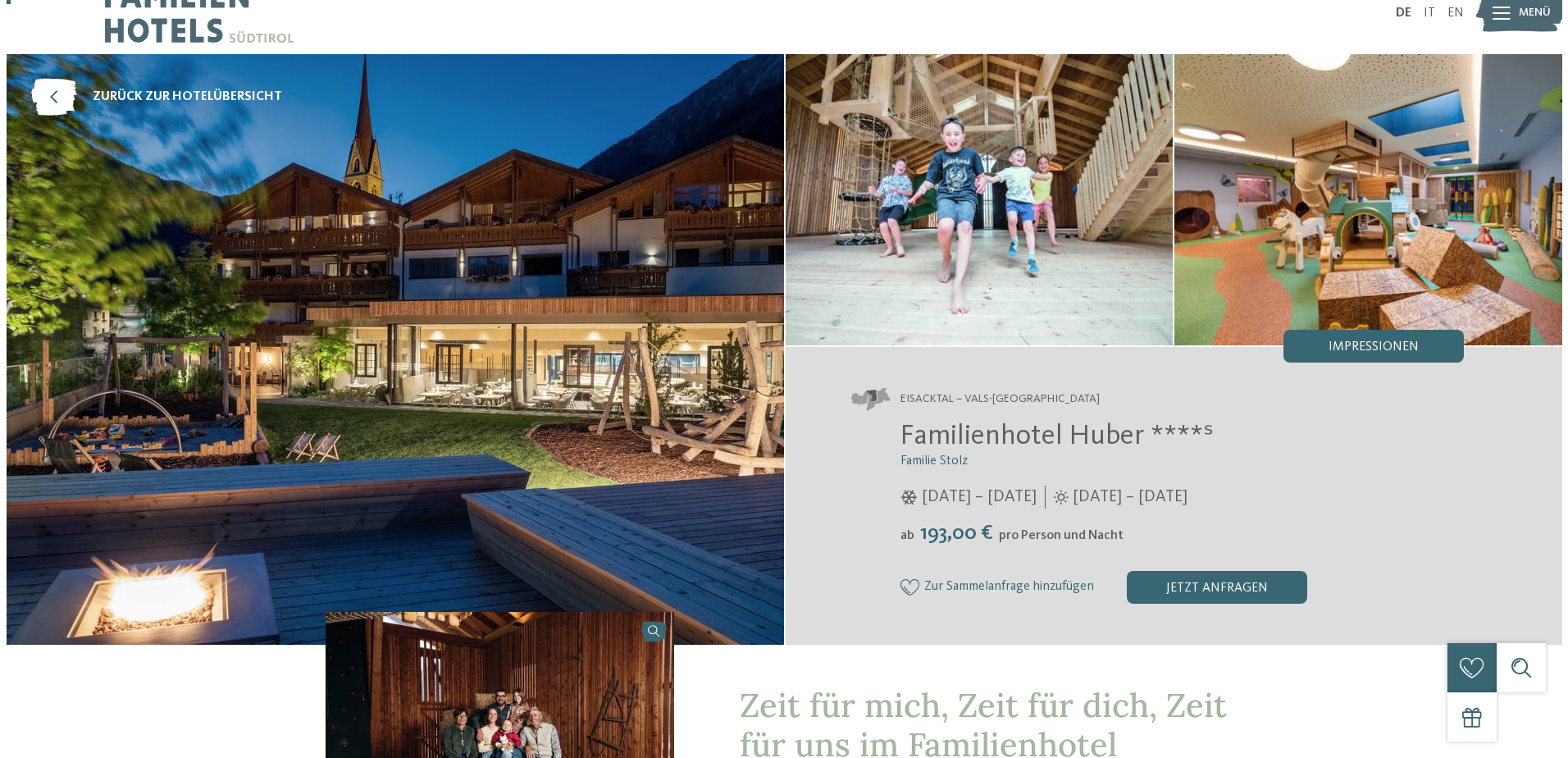
scroll to position [0, 0]
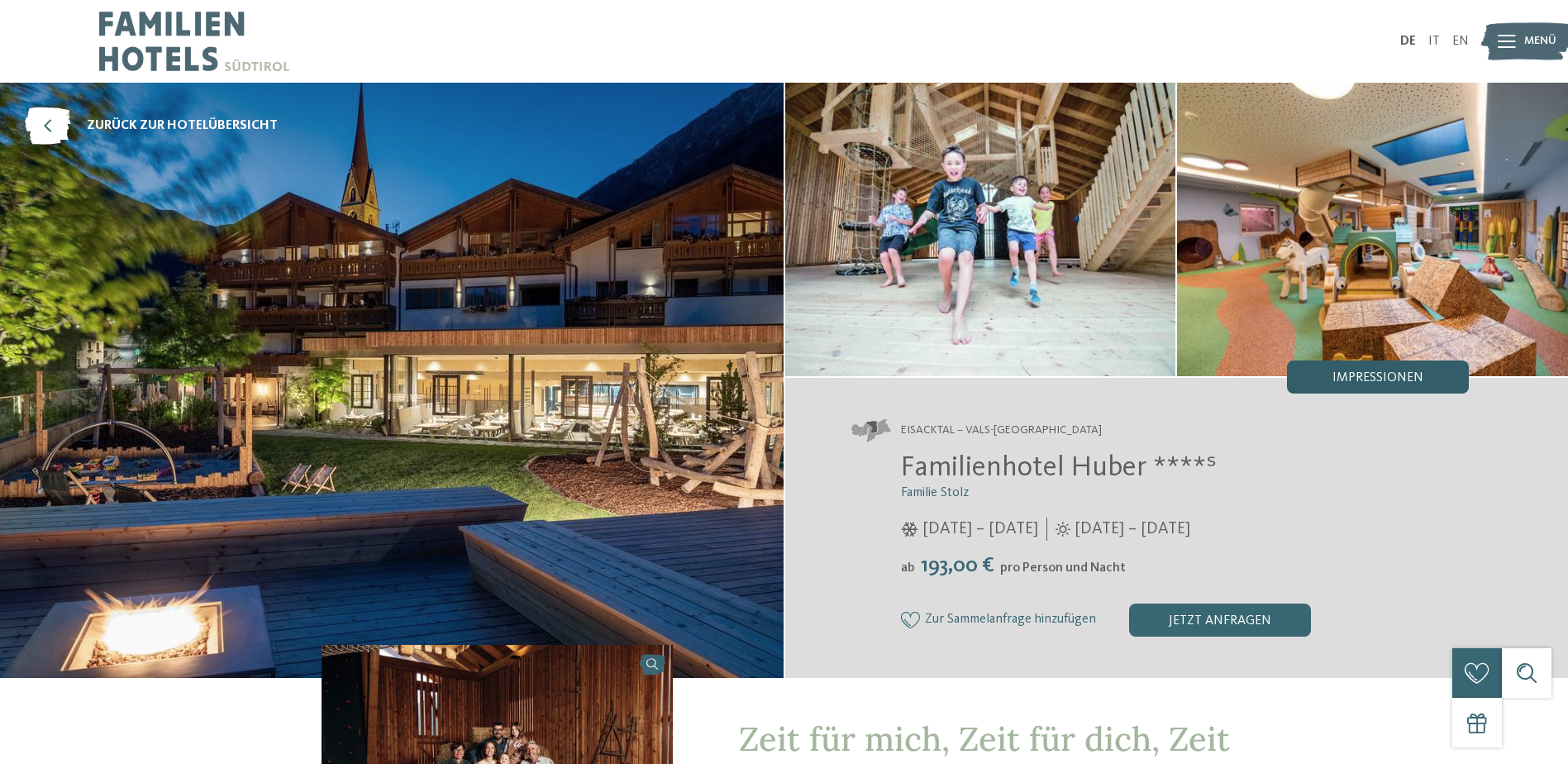
click at [1347, 360] on div "Impressionen" at bounding box center [1379, 376] width 182 height 33
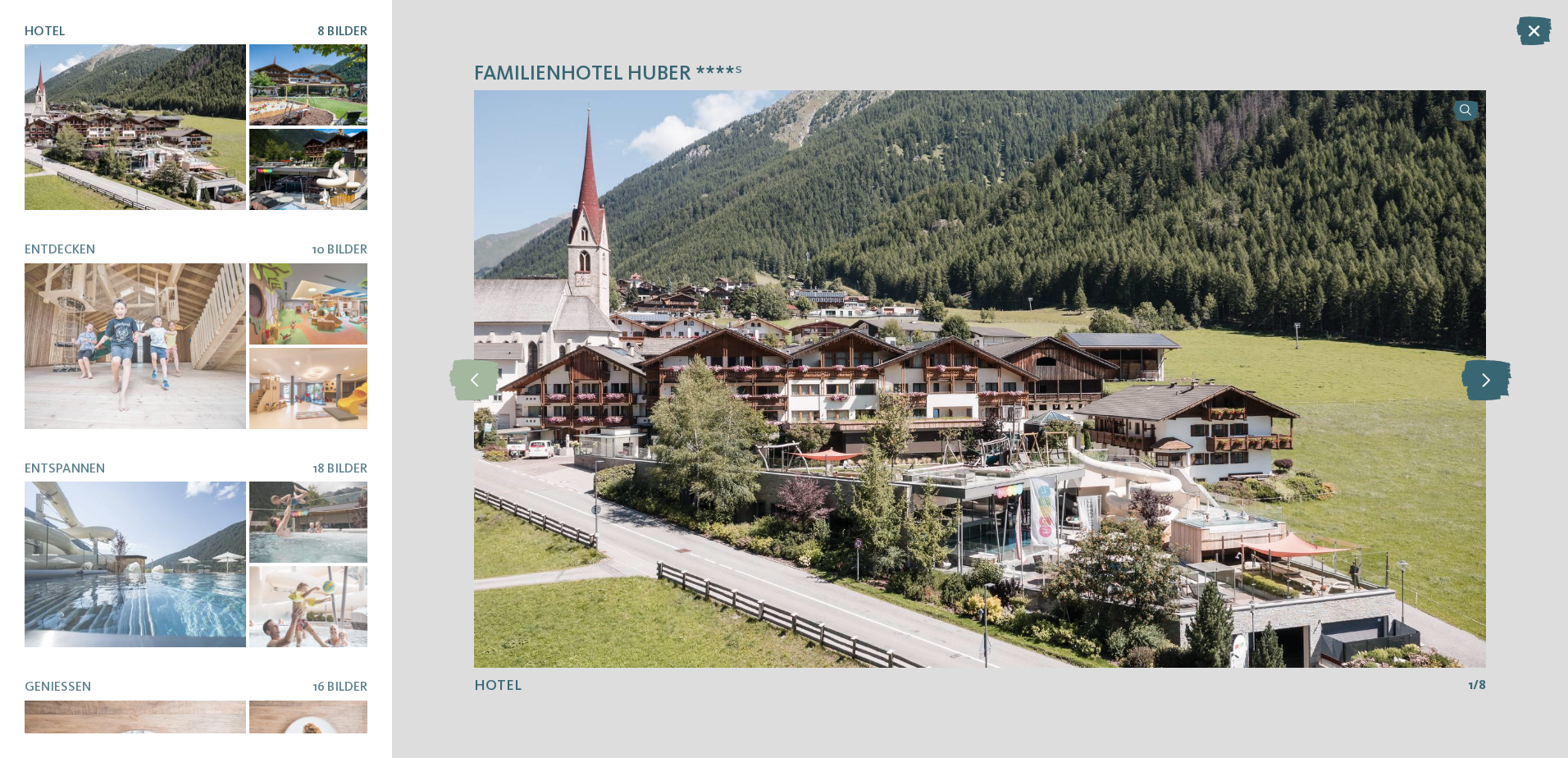
click at [1490, 375] on icon at bounding box center [1486, 379] width 50 height 41
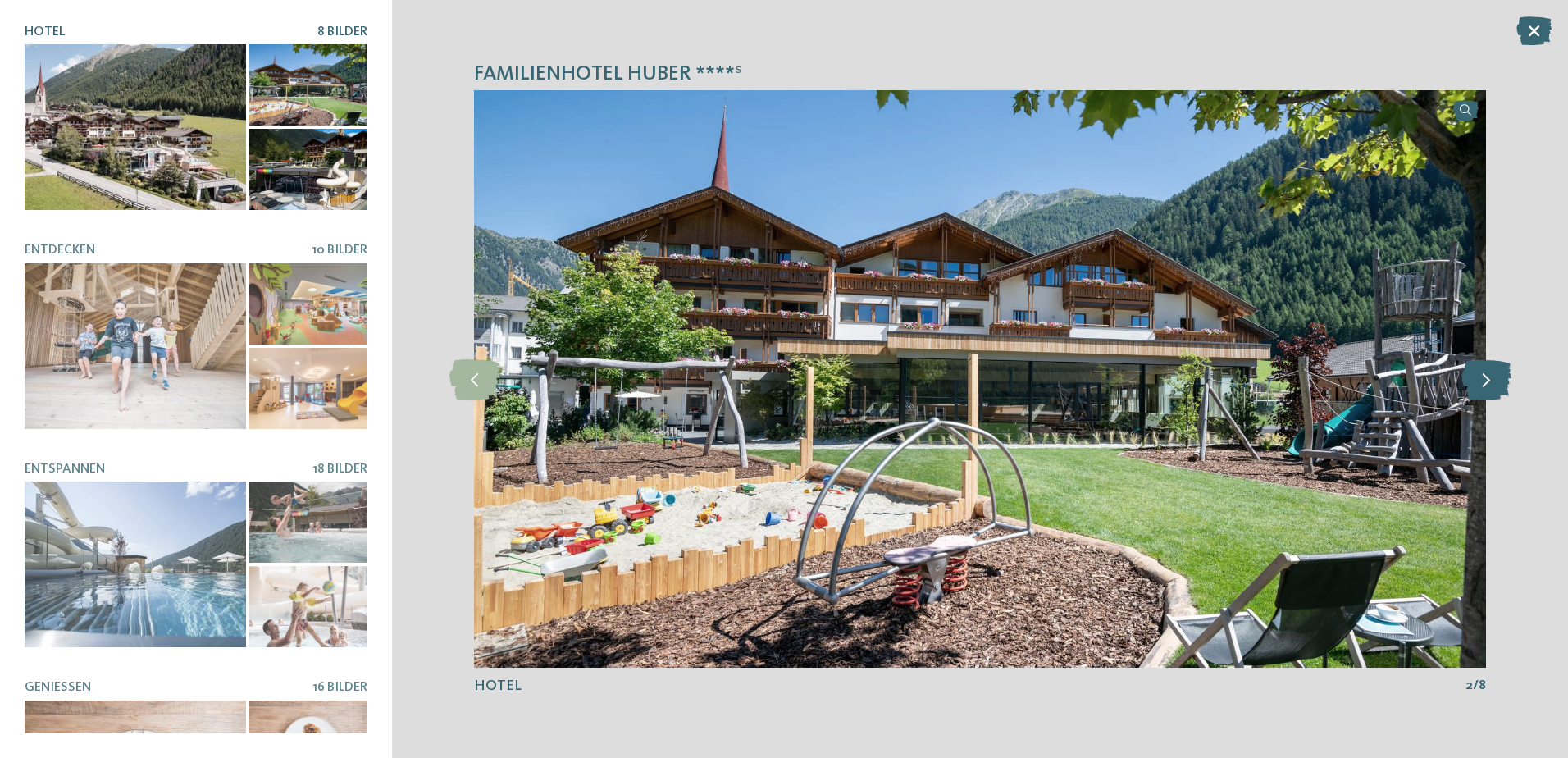
click at [1490, 375] on icon at bounding box center [1486, 379] width 50 height 41
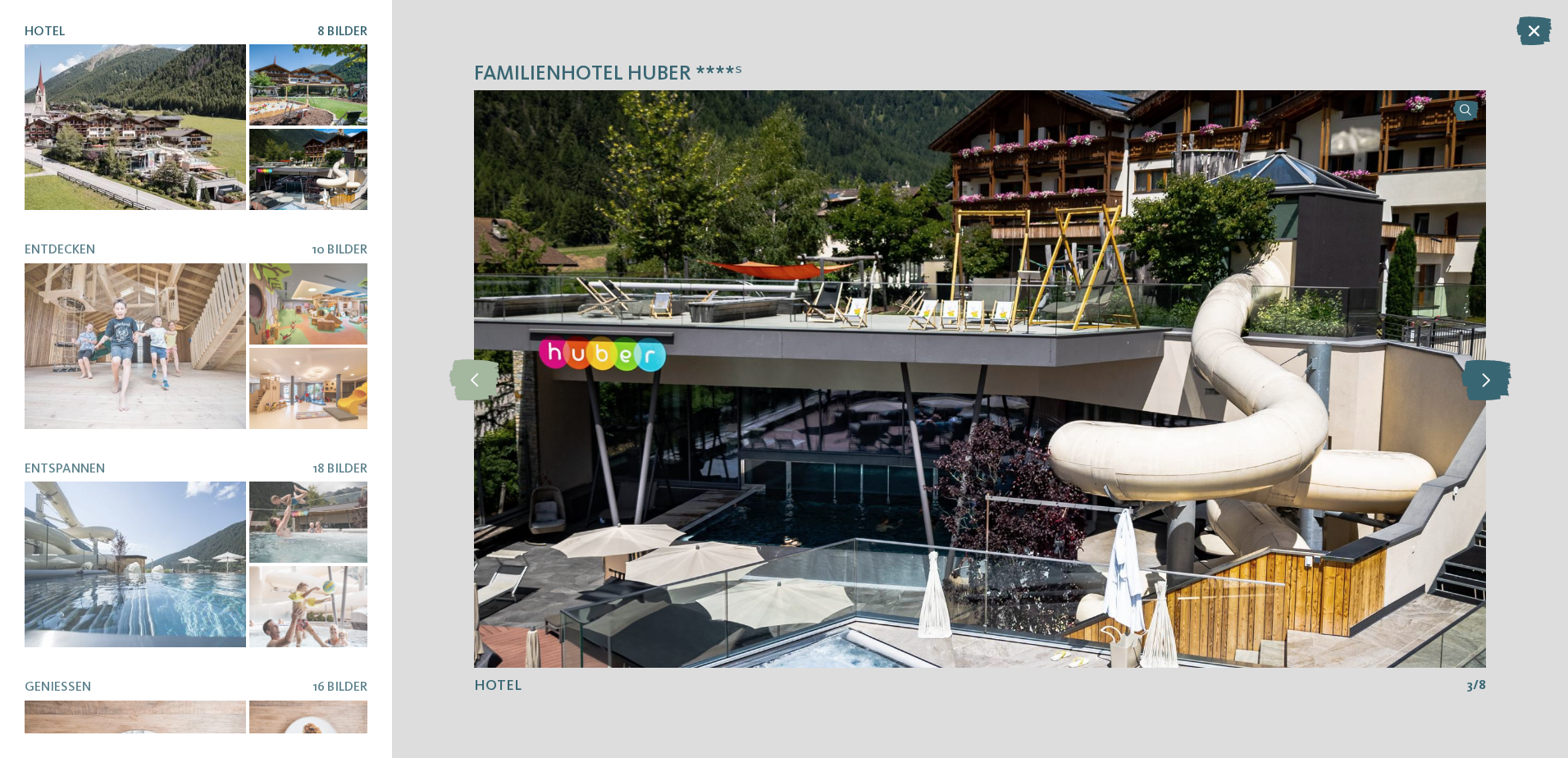
click at [1490, 375] on icon at bounding box center [1486, 379] width 50 height 41
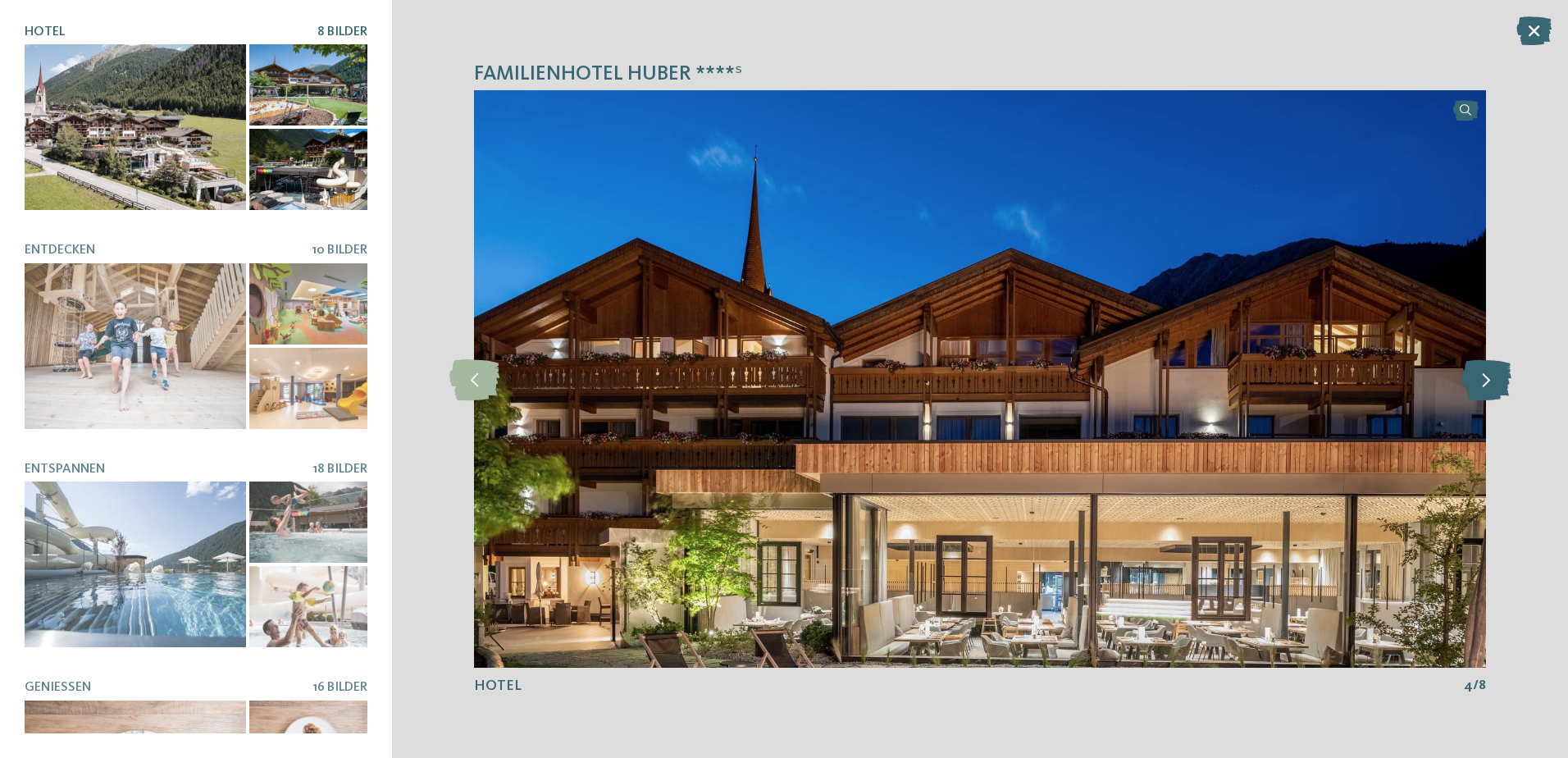
click at [1490, 375] on icon at bounding box center [1486, 379] width 50 height 41
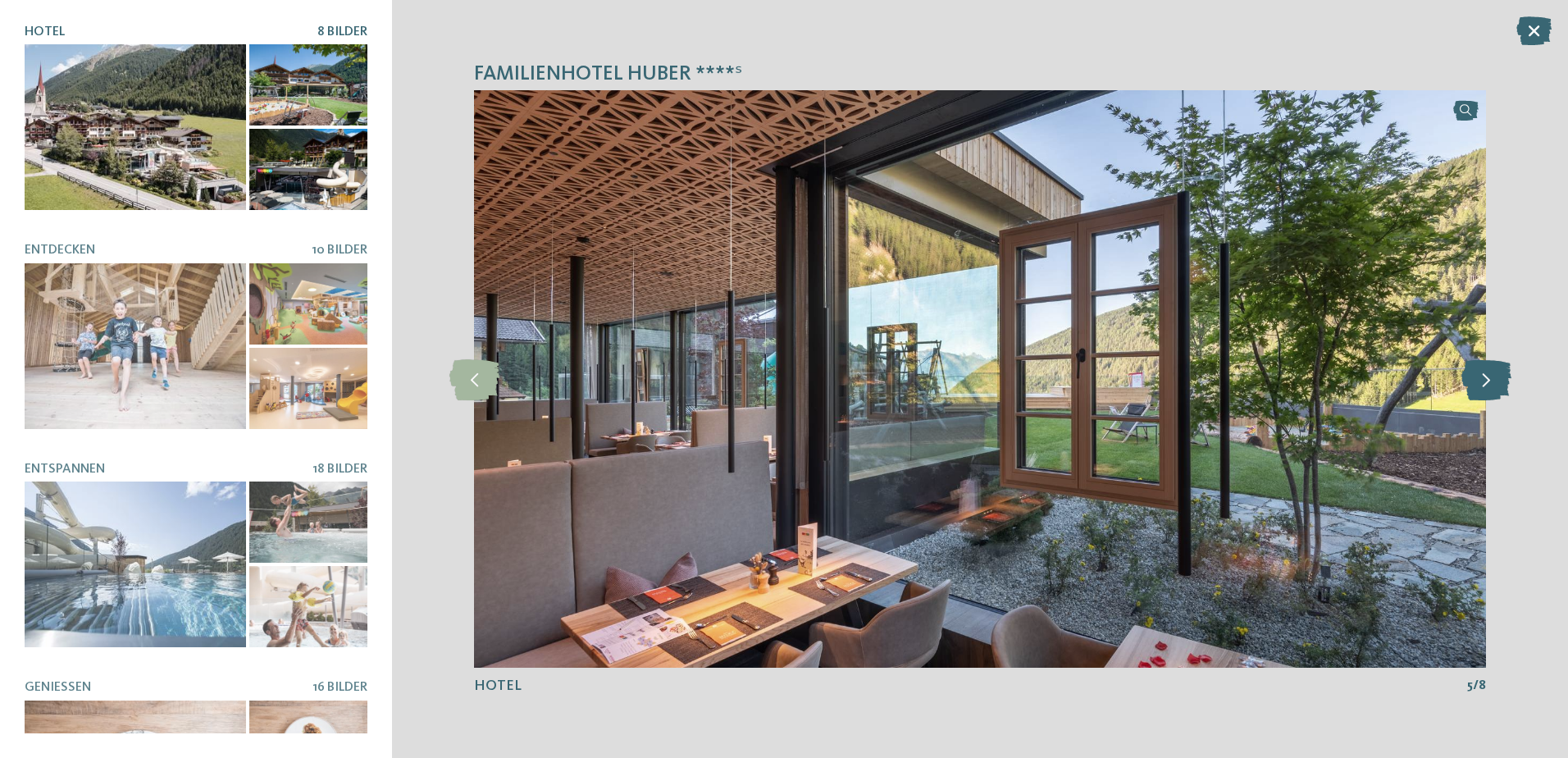
click at [1490, 375] on icon at bounding box center [1486, 379] width 50 height 41
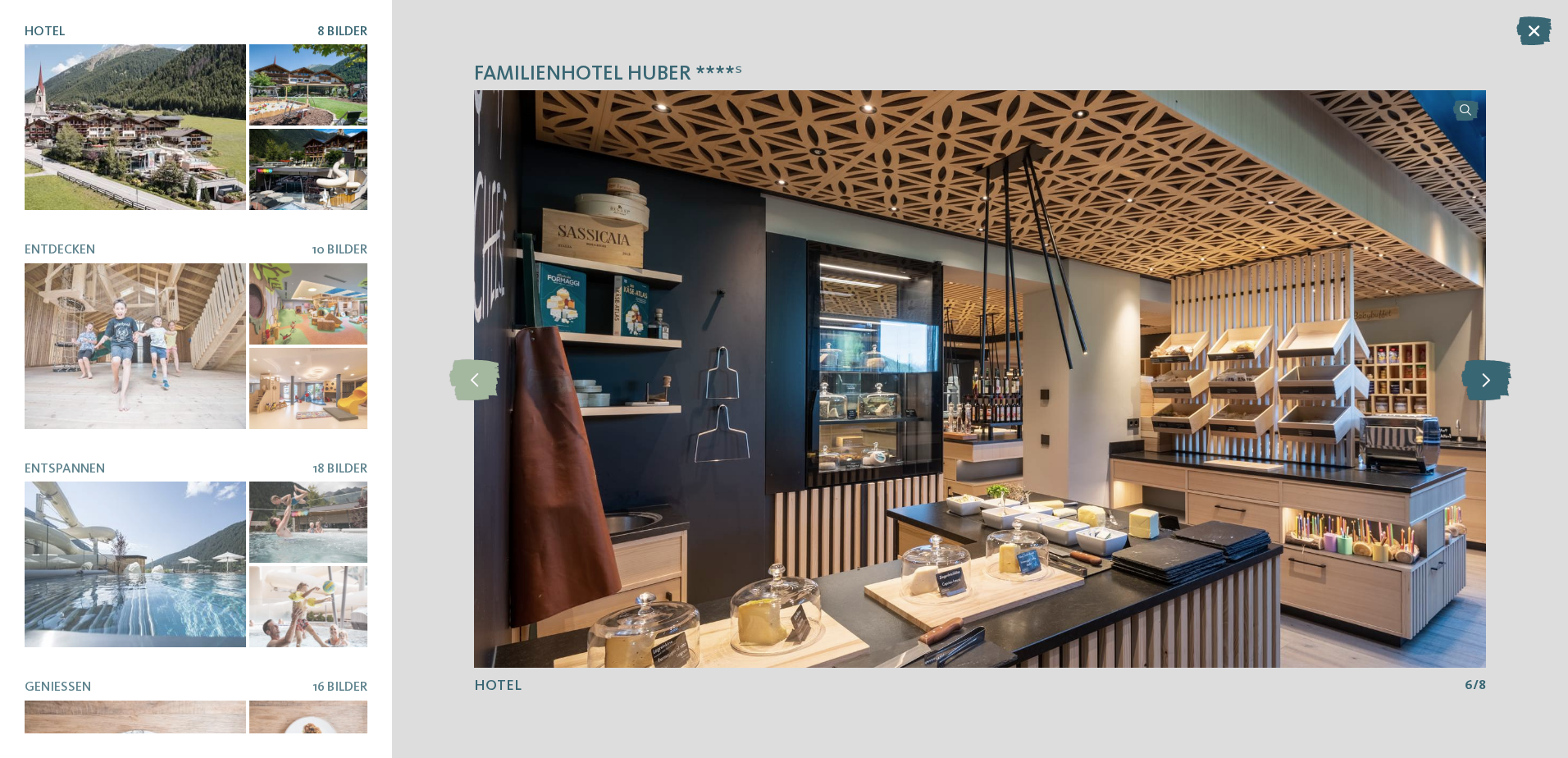
click at [1490, 375] on icon at bounding box center [1486, 379] width 50 height 41
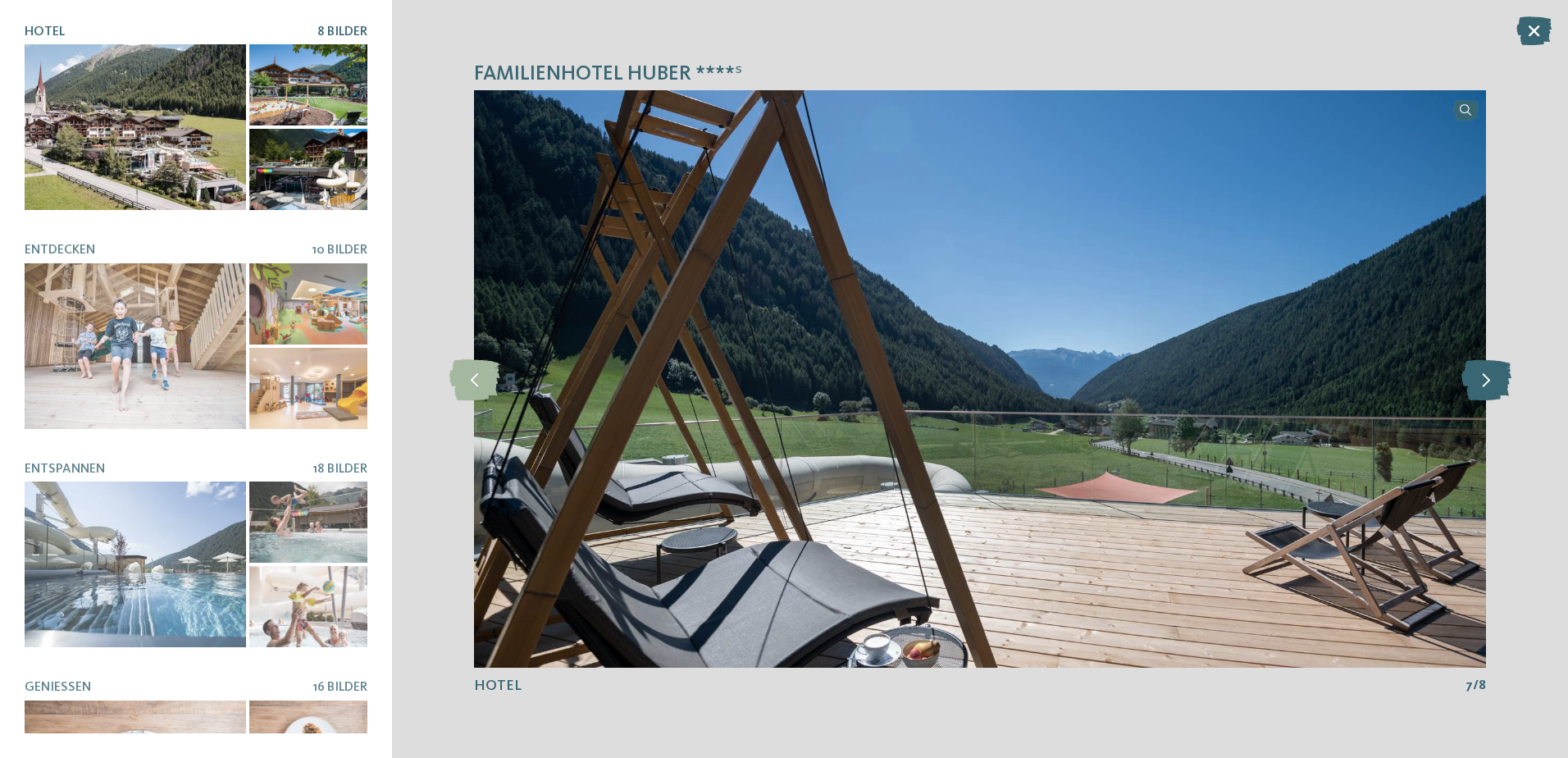
click at [1490, 375] on icon at bounding box center [1486, 379] width 50 height 41
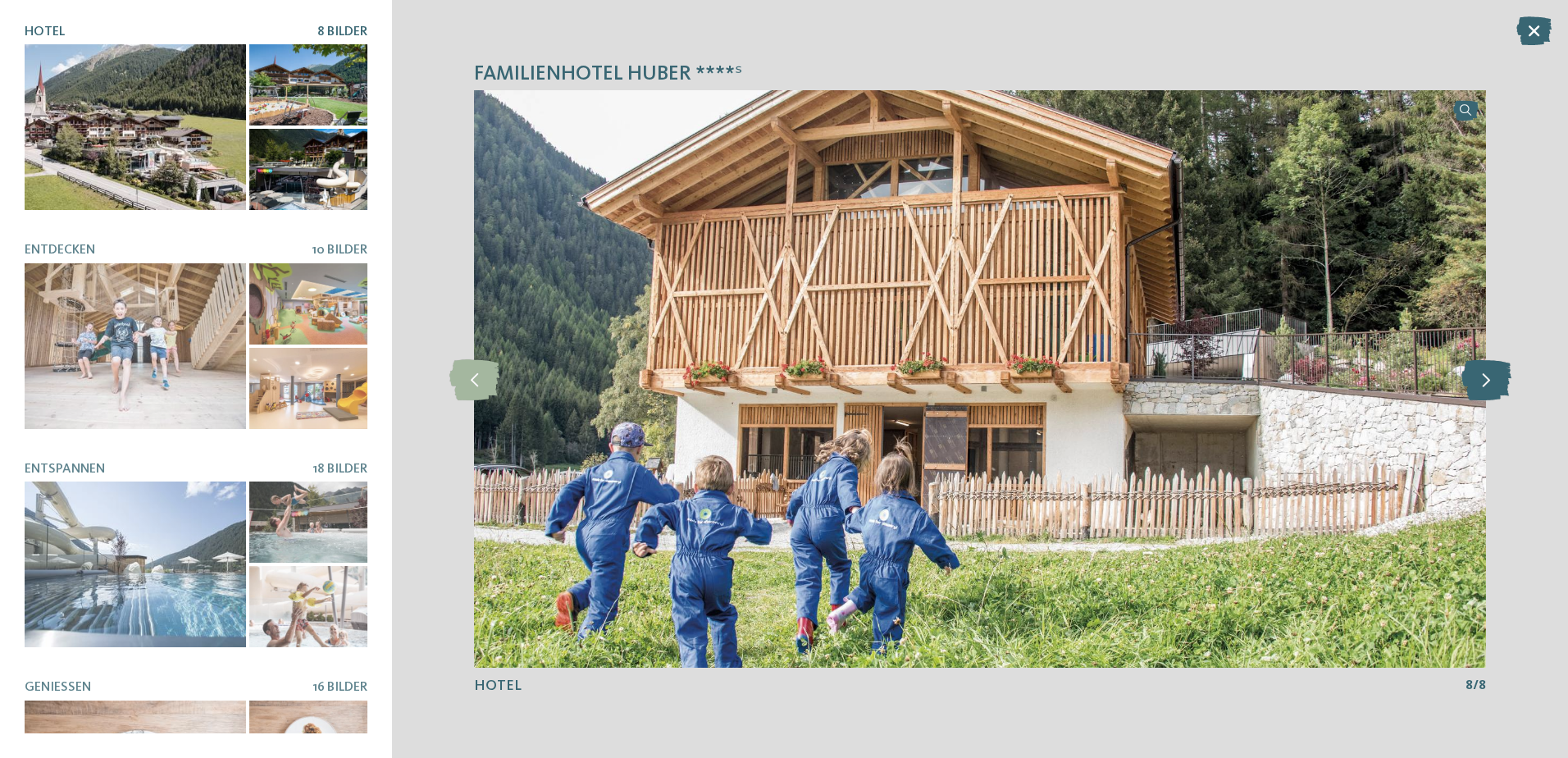
click at [1490, 375] on icon at bounding box center [1486, 379] width 50 height 41
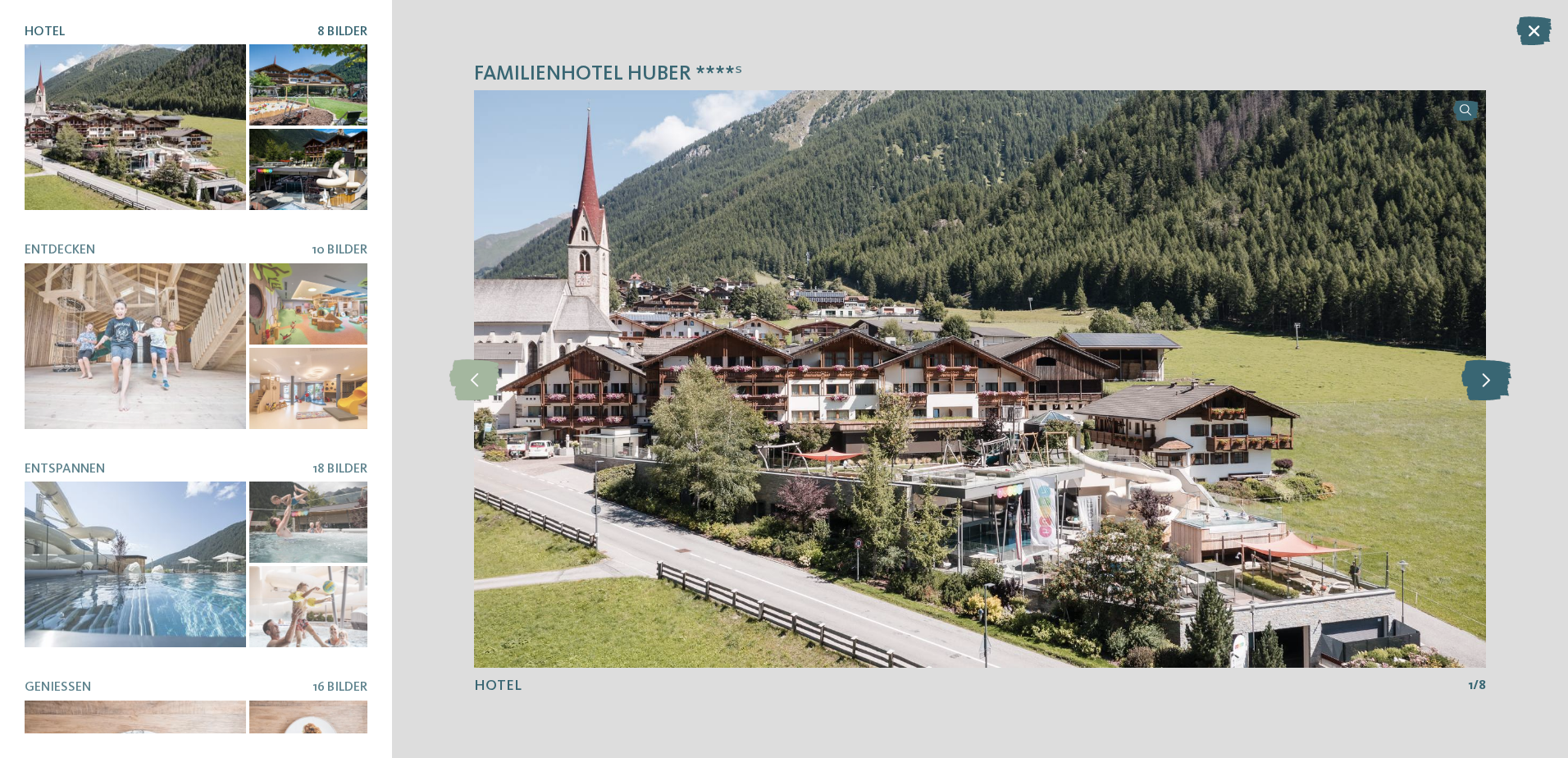
click at [1490, 375] on icon at bounding box center [1486, 379] width 50 height 41
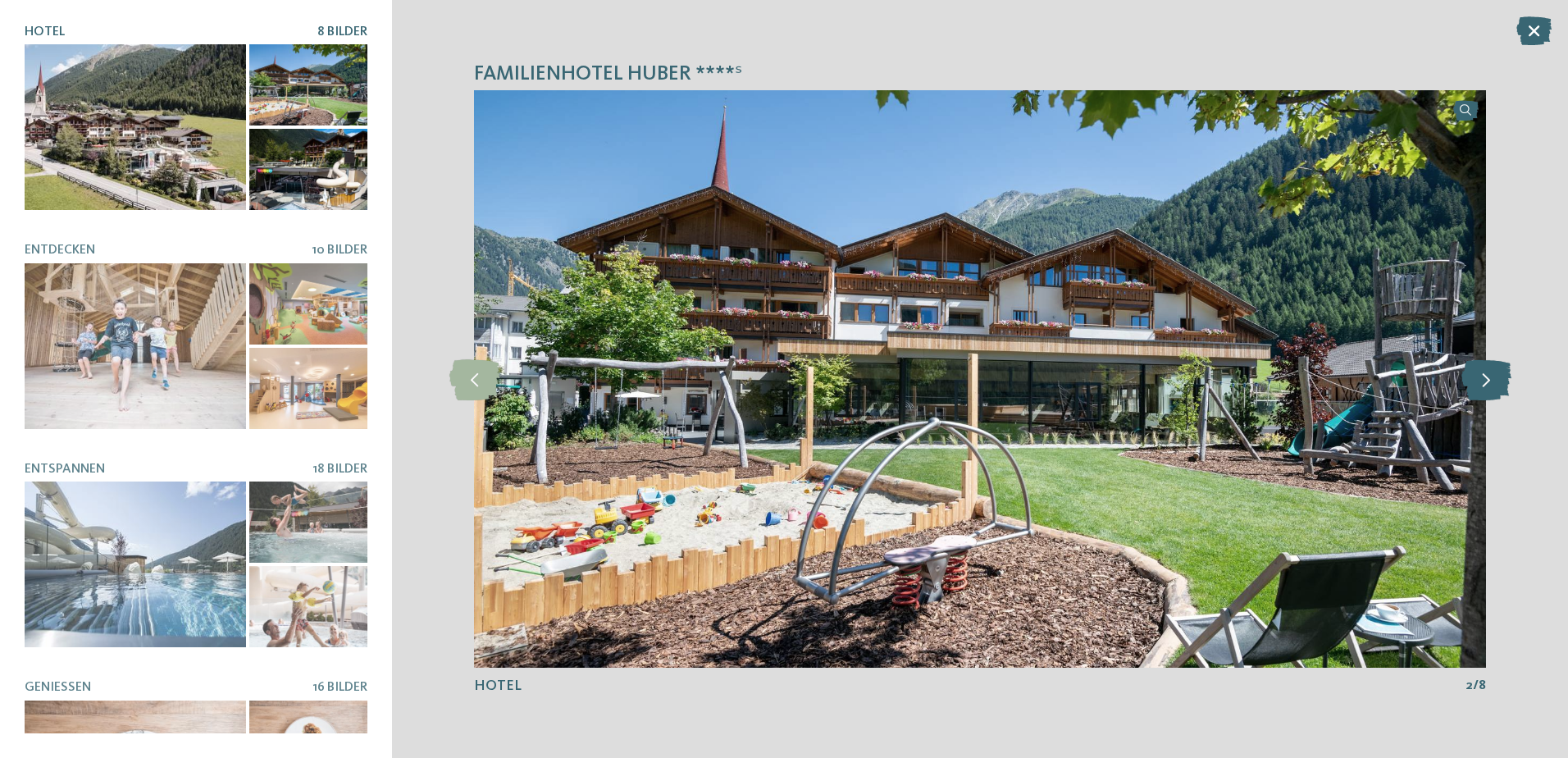
click at [1490, 375] on icon at bounding box center [1486, 379] width 50 height 41
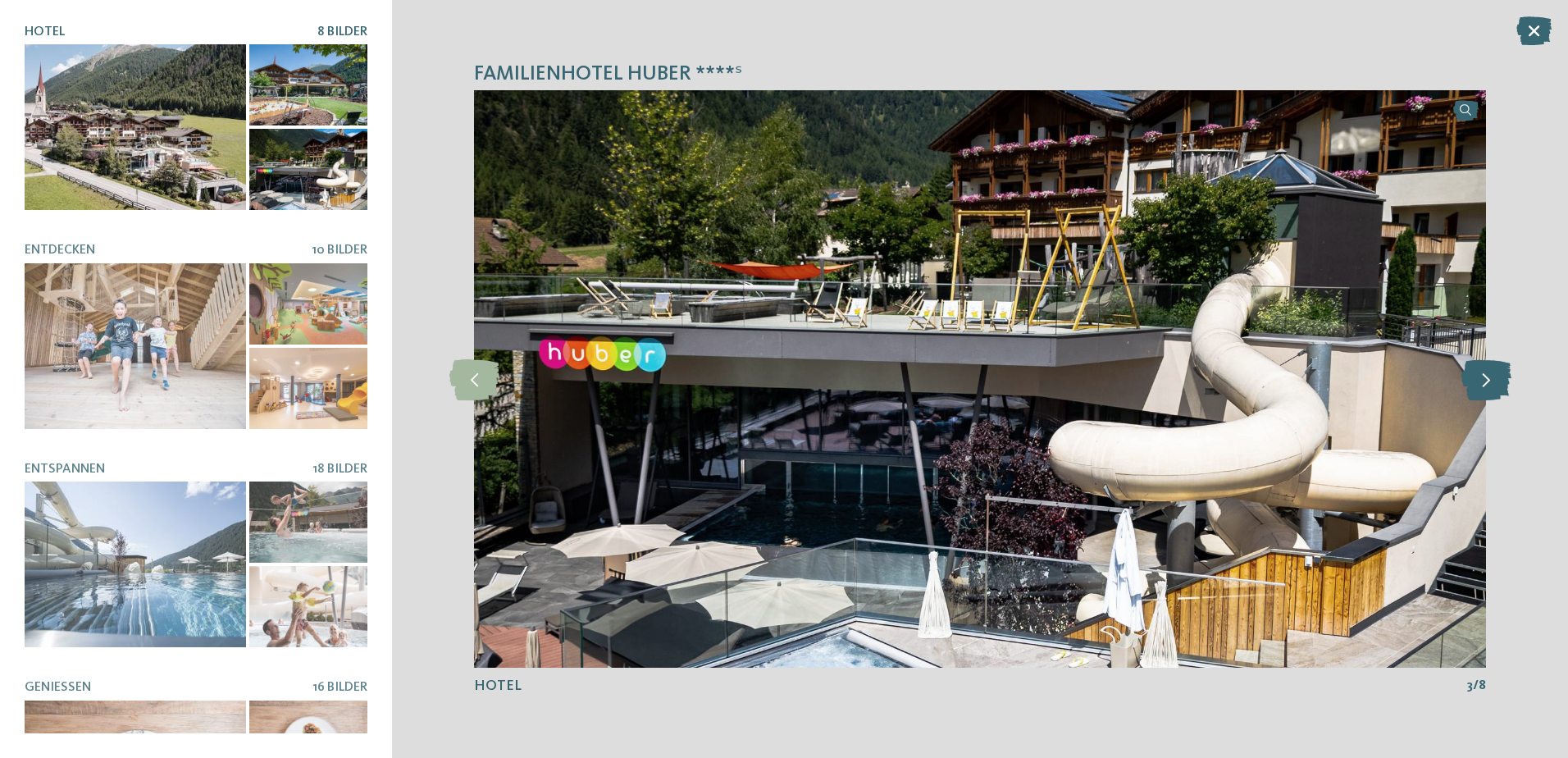
click at [1490, 375] on icon at bounding box center [1486, 379] width 50 height 41
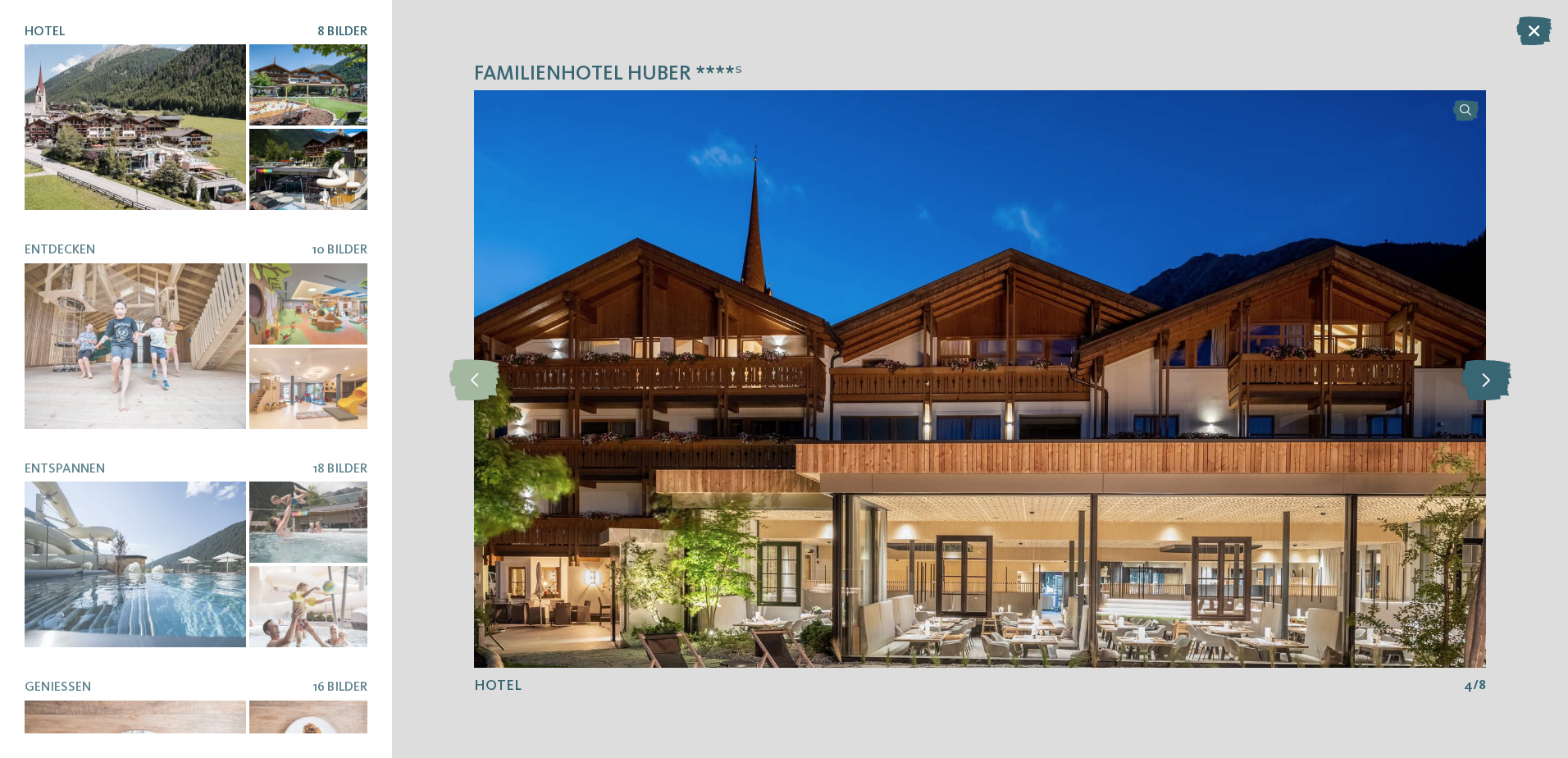
click at [1490, 375] on icon at bounding box center [1486, 379] width 50 height 41
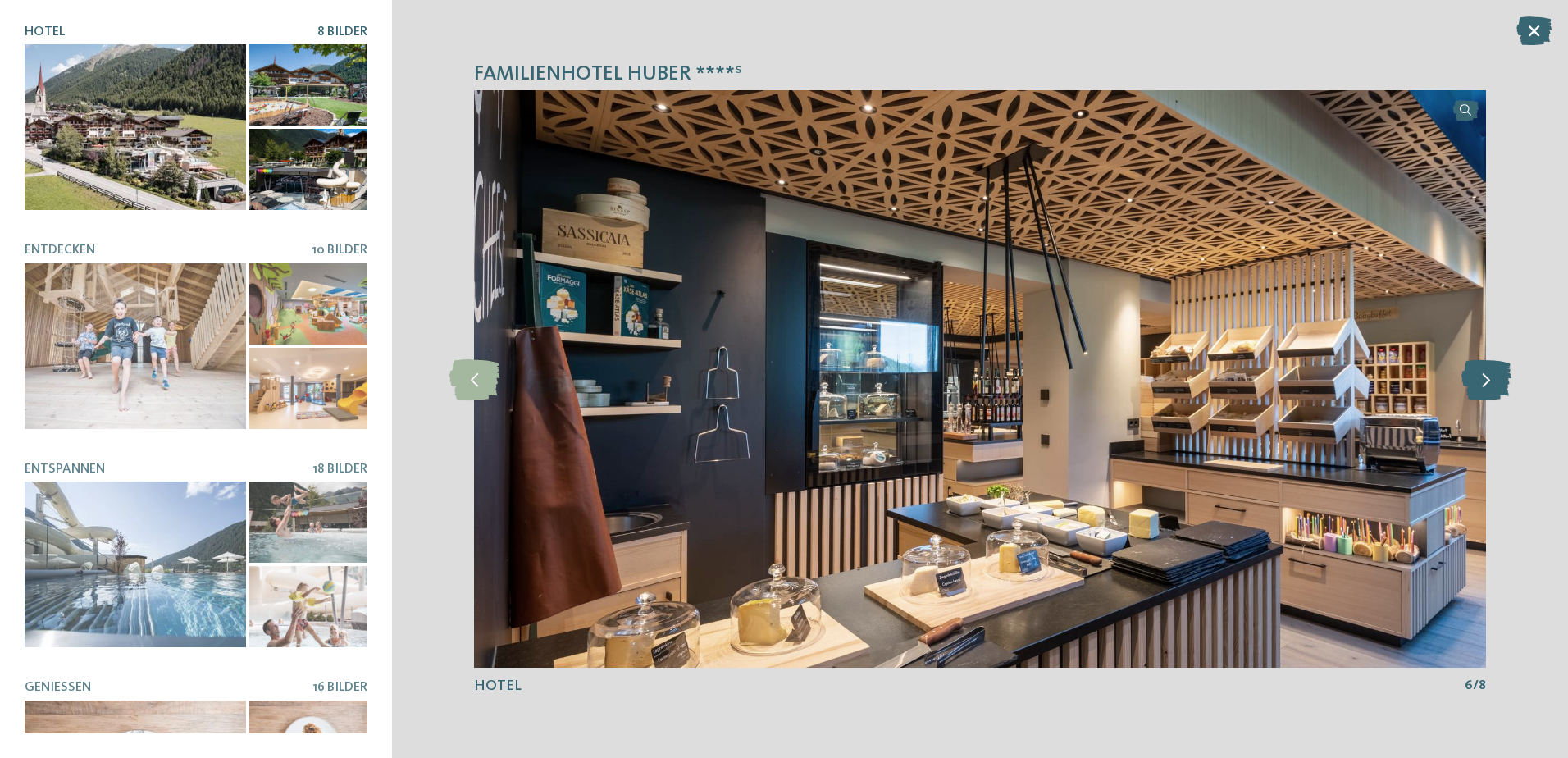
click at [1490, 375] on icon at bounding box center [1486, 379] width 50 height 41
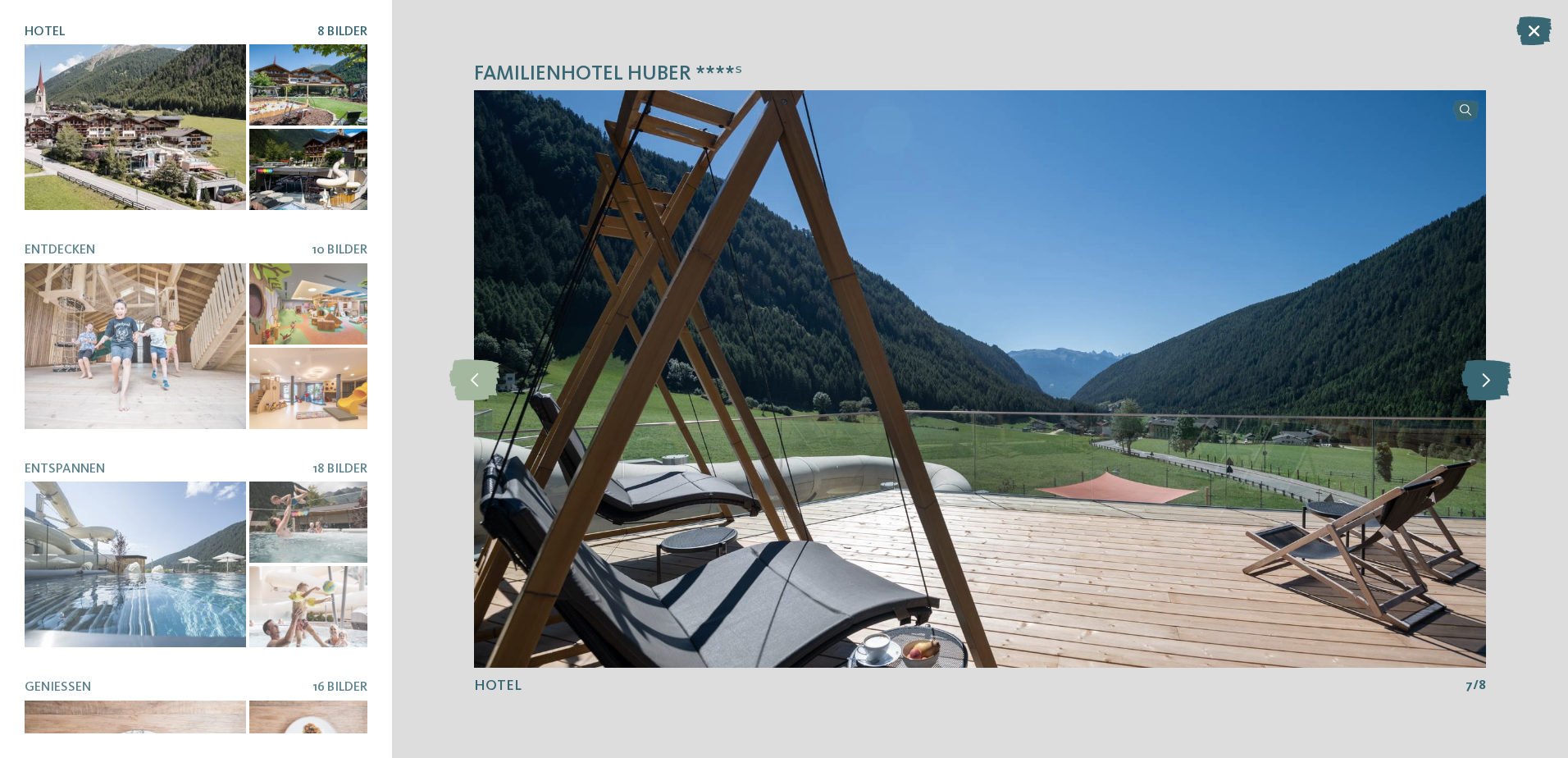
click at [1490, 375] on icon at bounding box center [1486, 379] width 50 height 41
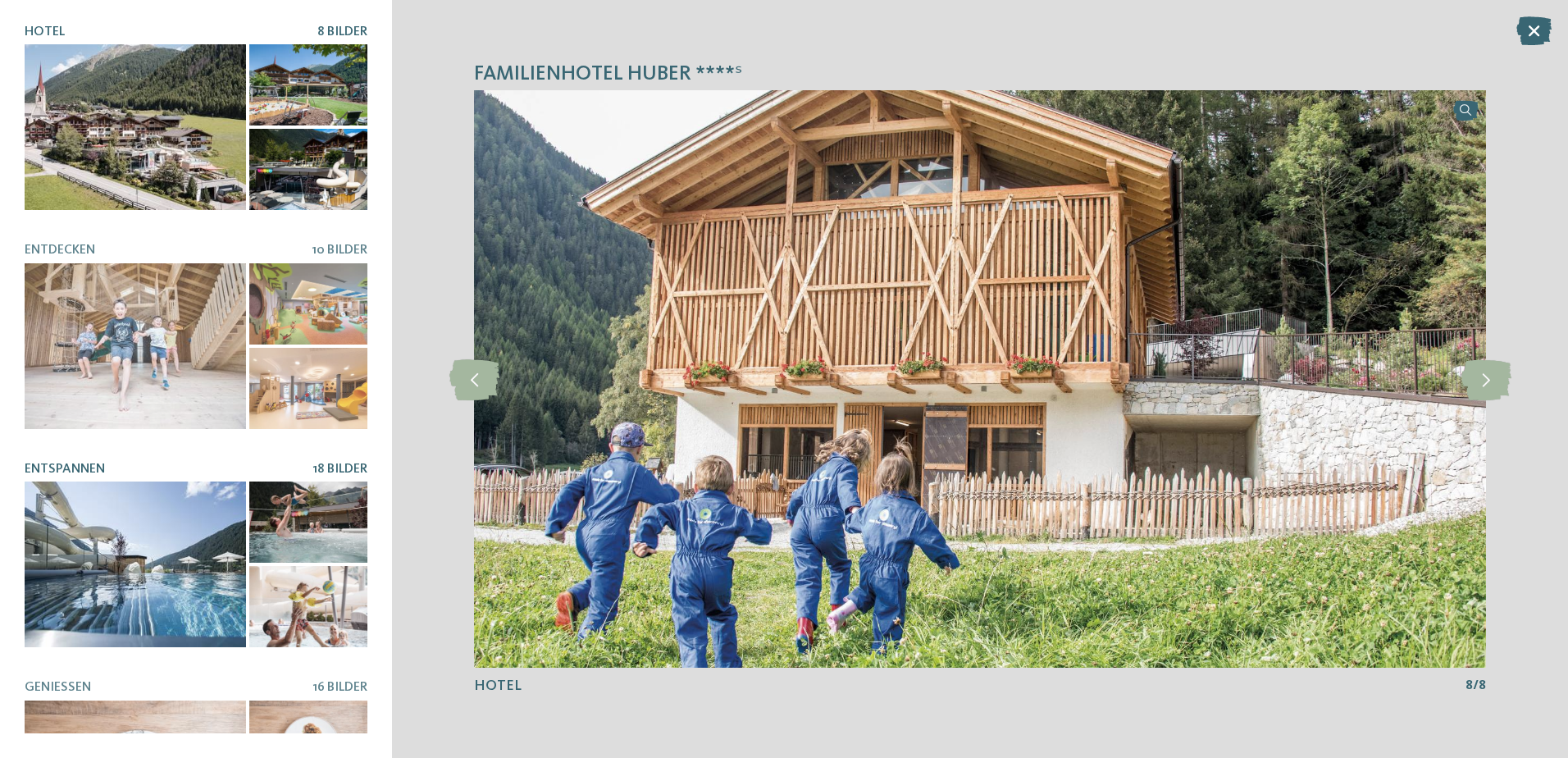
click at [161, 567] on div at bounding box center [135, 564] width 221 height 166
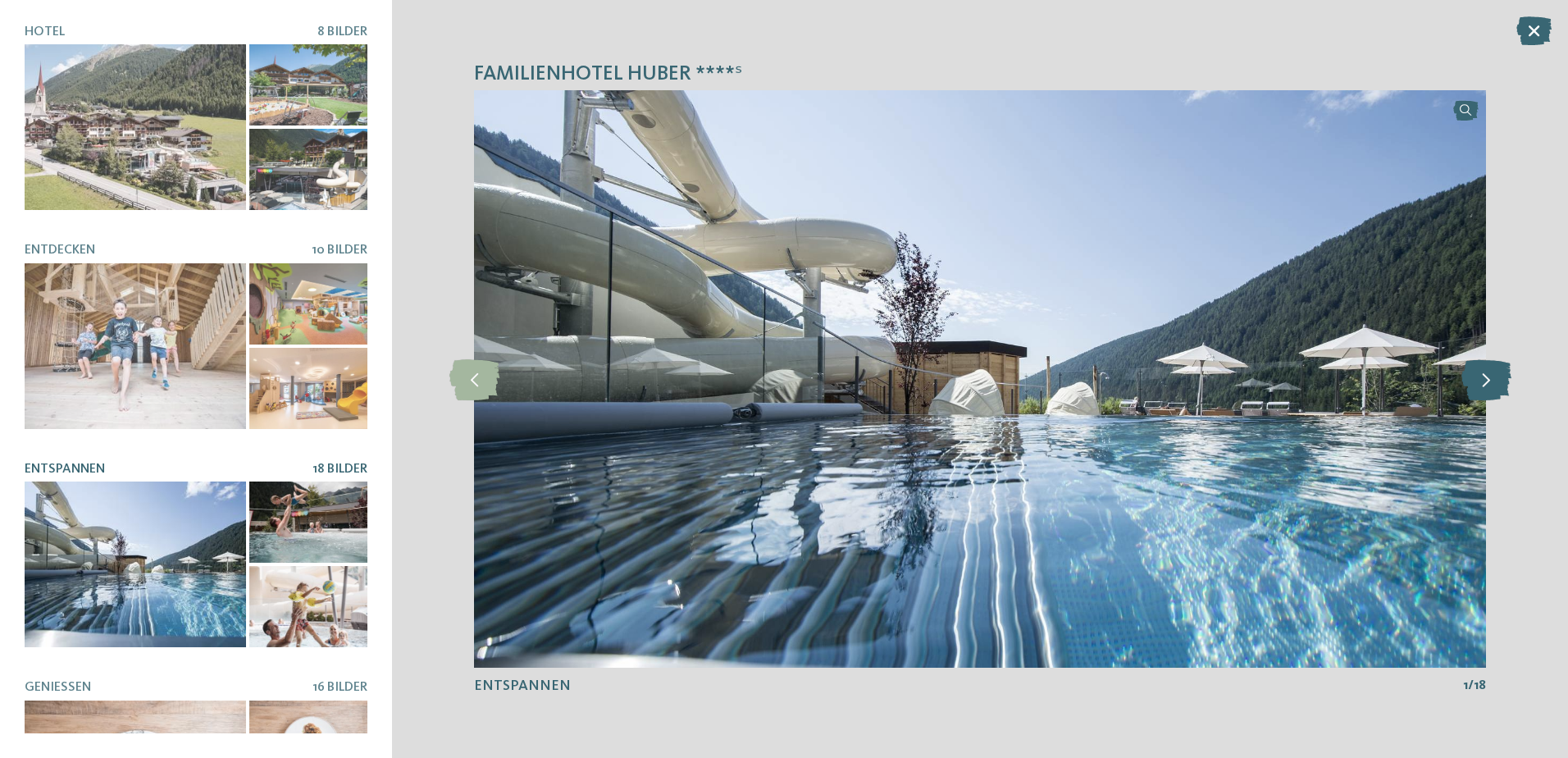
click at [1482, 392] on icon at bounding box center [1486, 379] width 50 height 41
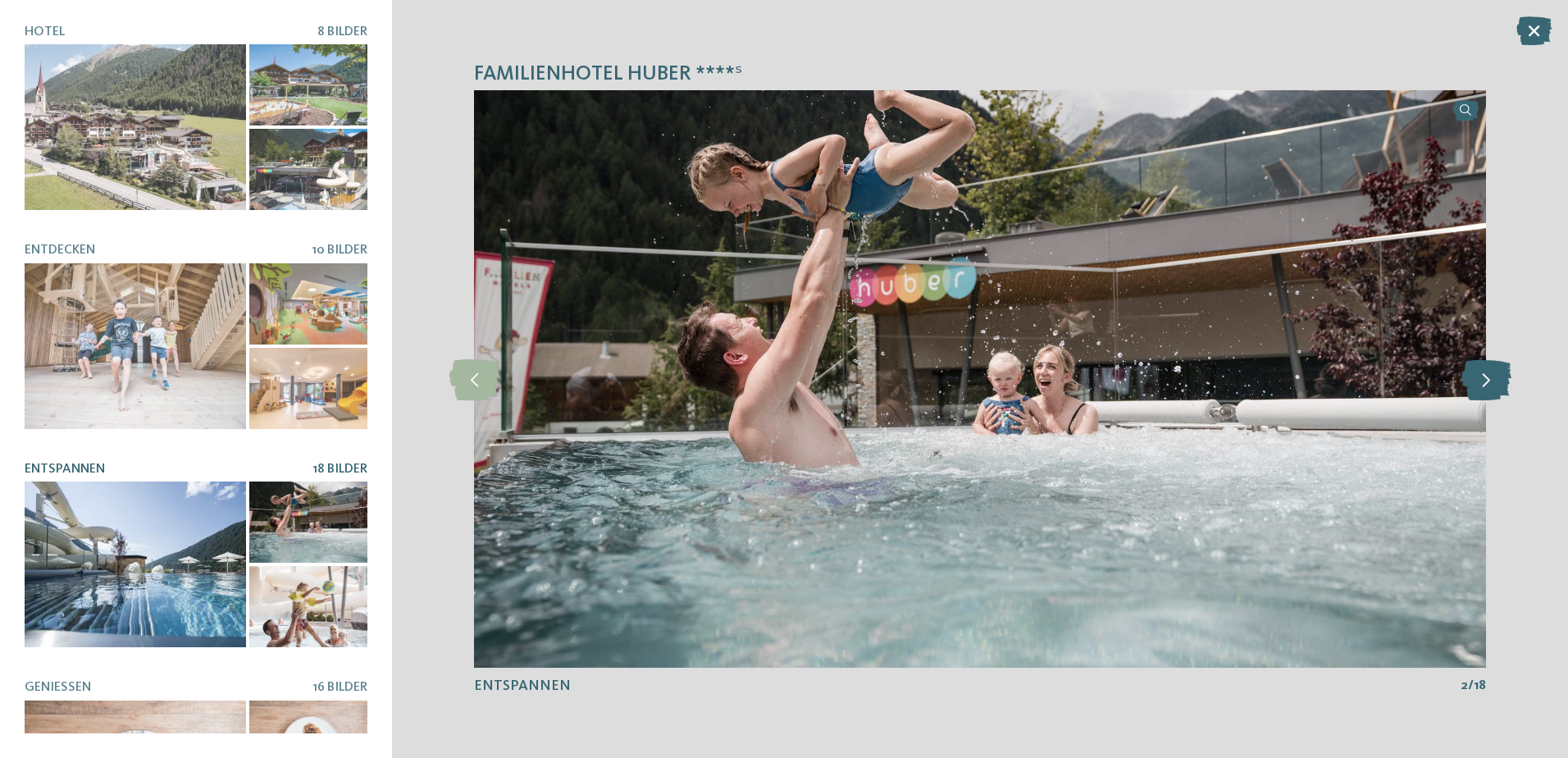
click at [1482, 392] on icon at bounding box center [1486, 379] width 50 height 41
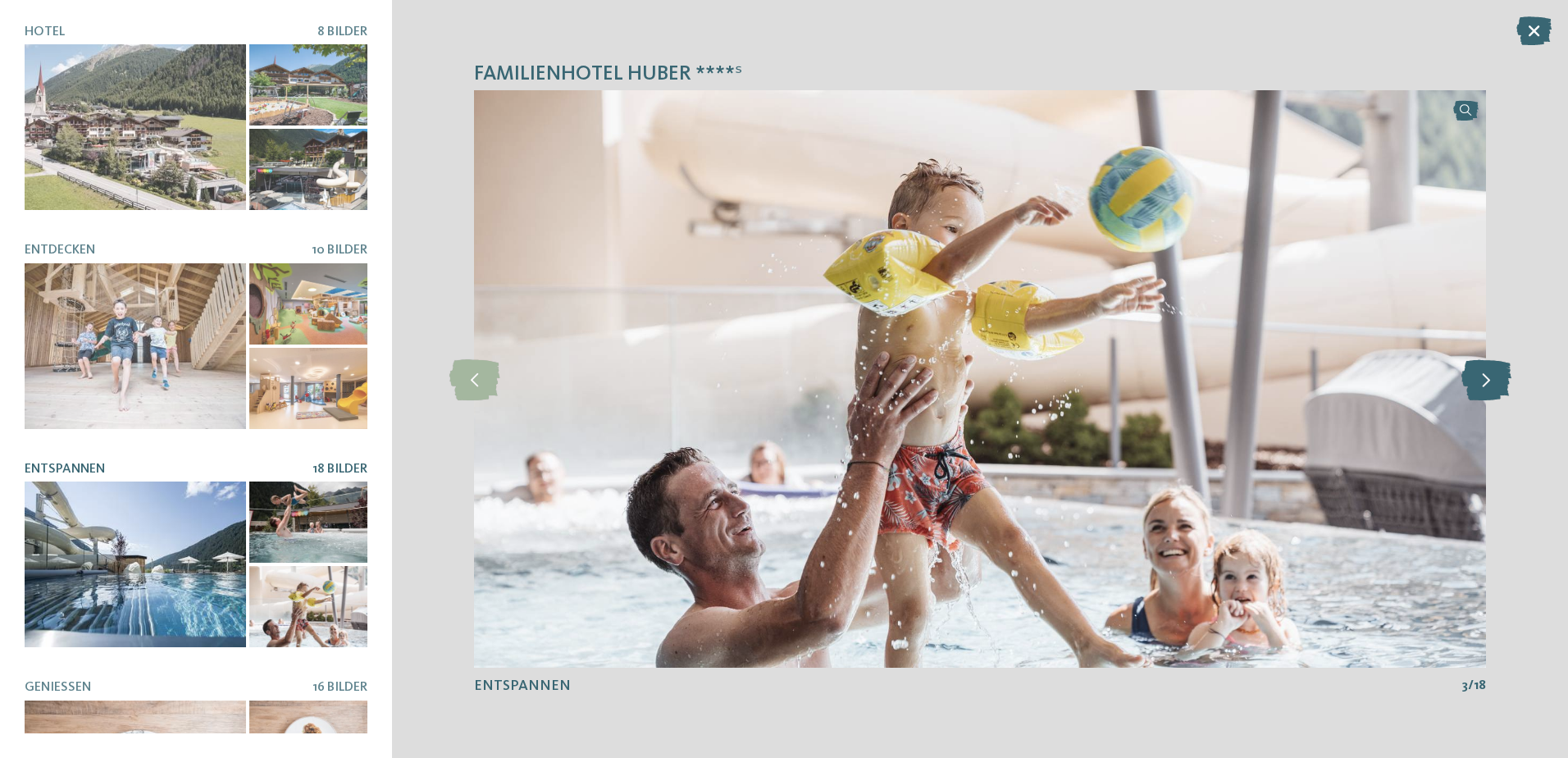
click at [1482, 392] on icon at bounding box center [1486, 379] width 50 height 41
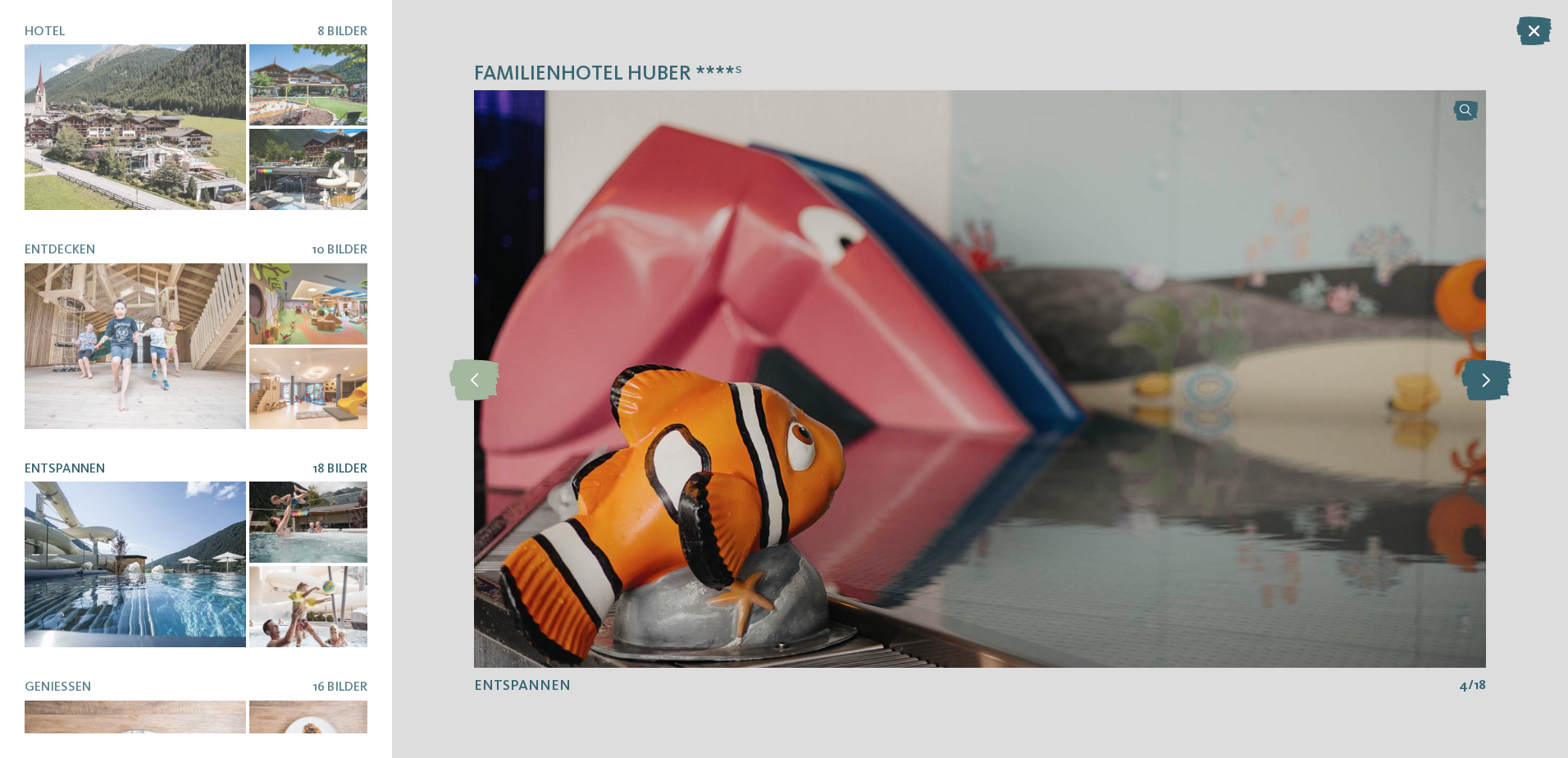
click at [1482, 392] on icon at bounding box center [1486, 379] width 50 height 41
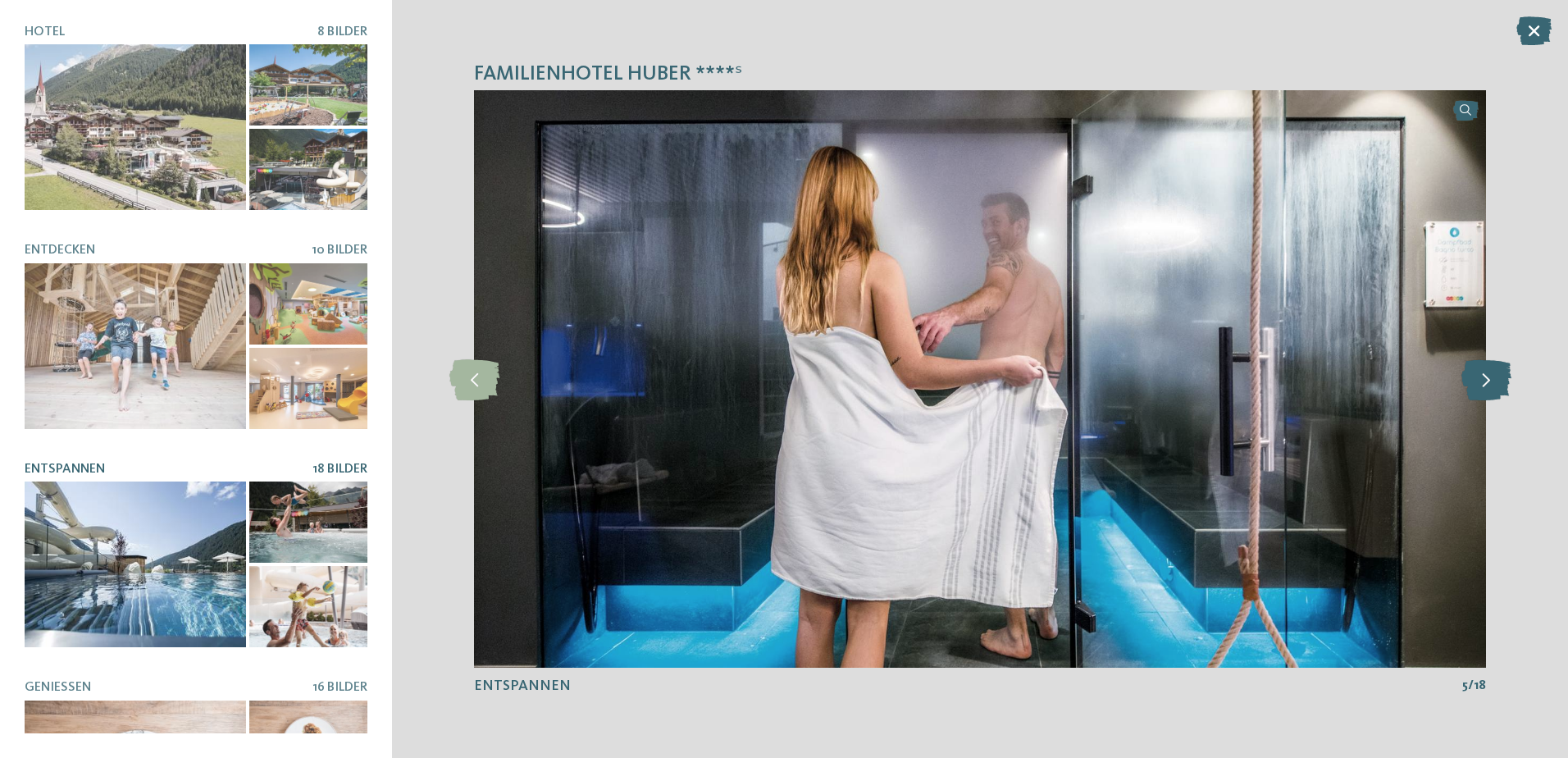
click at [1482, 392] on icon at bounding box center [1486, 379] width 50 height 41
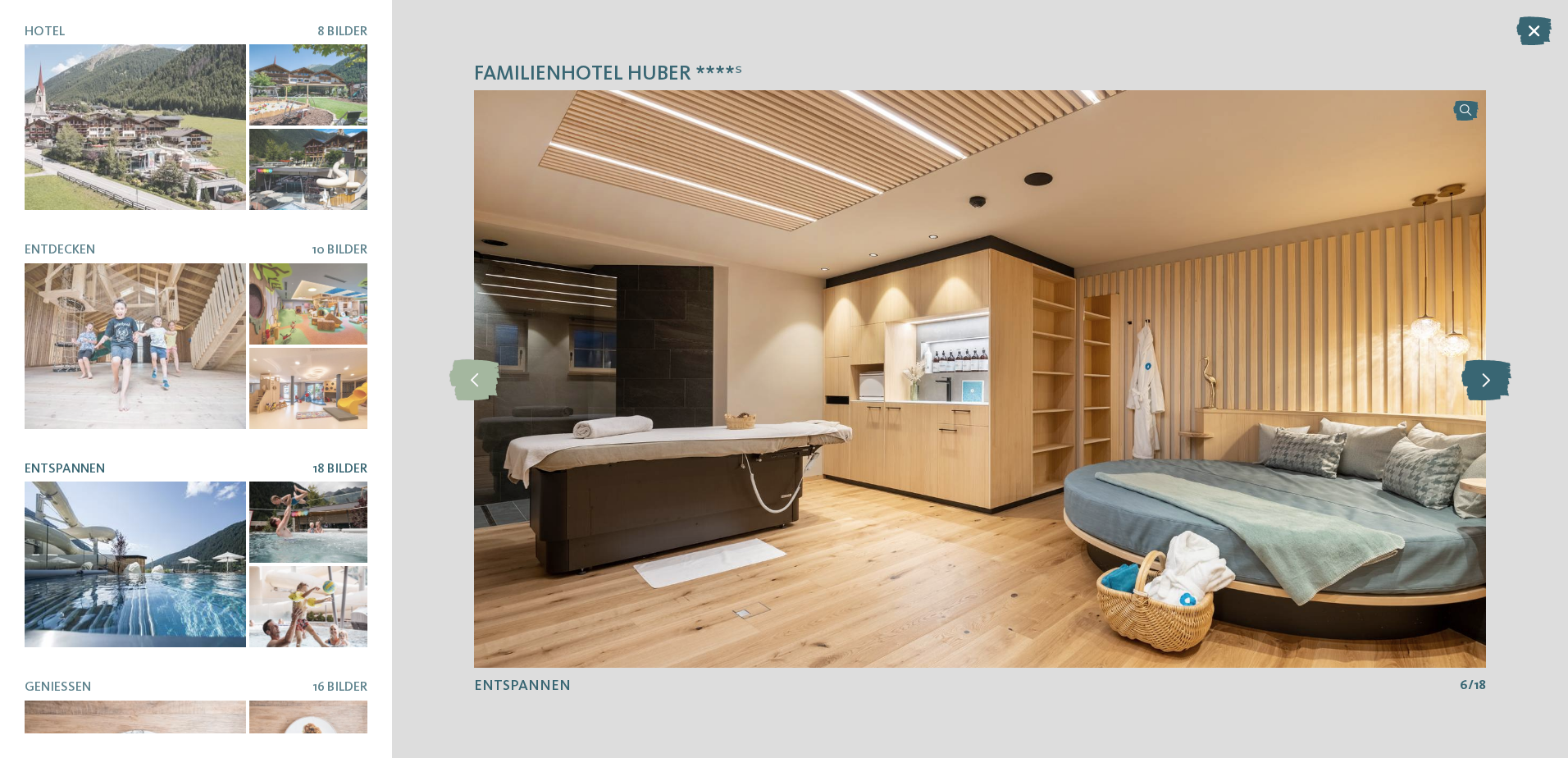
click at [1482, 392] on icon at bounding box center [1486, 379] width 50 height 41
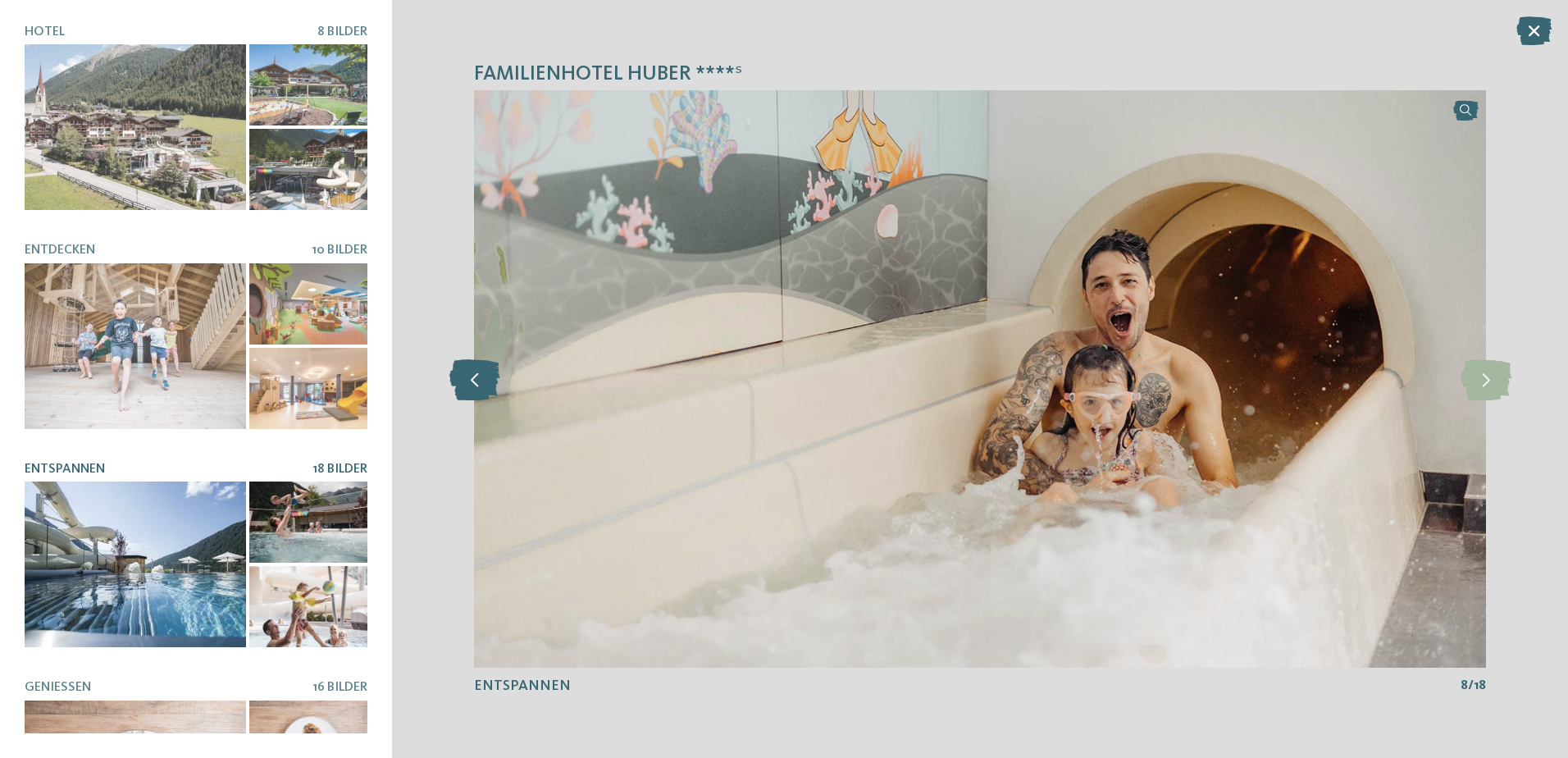
click at [471, 393] on icon at bounding box center [474, 379] width 50 height 41
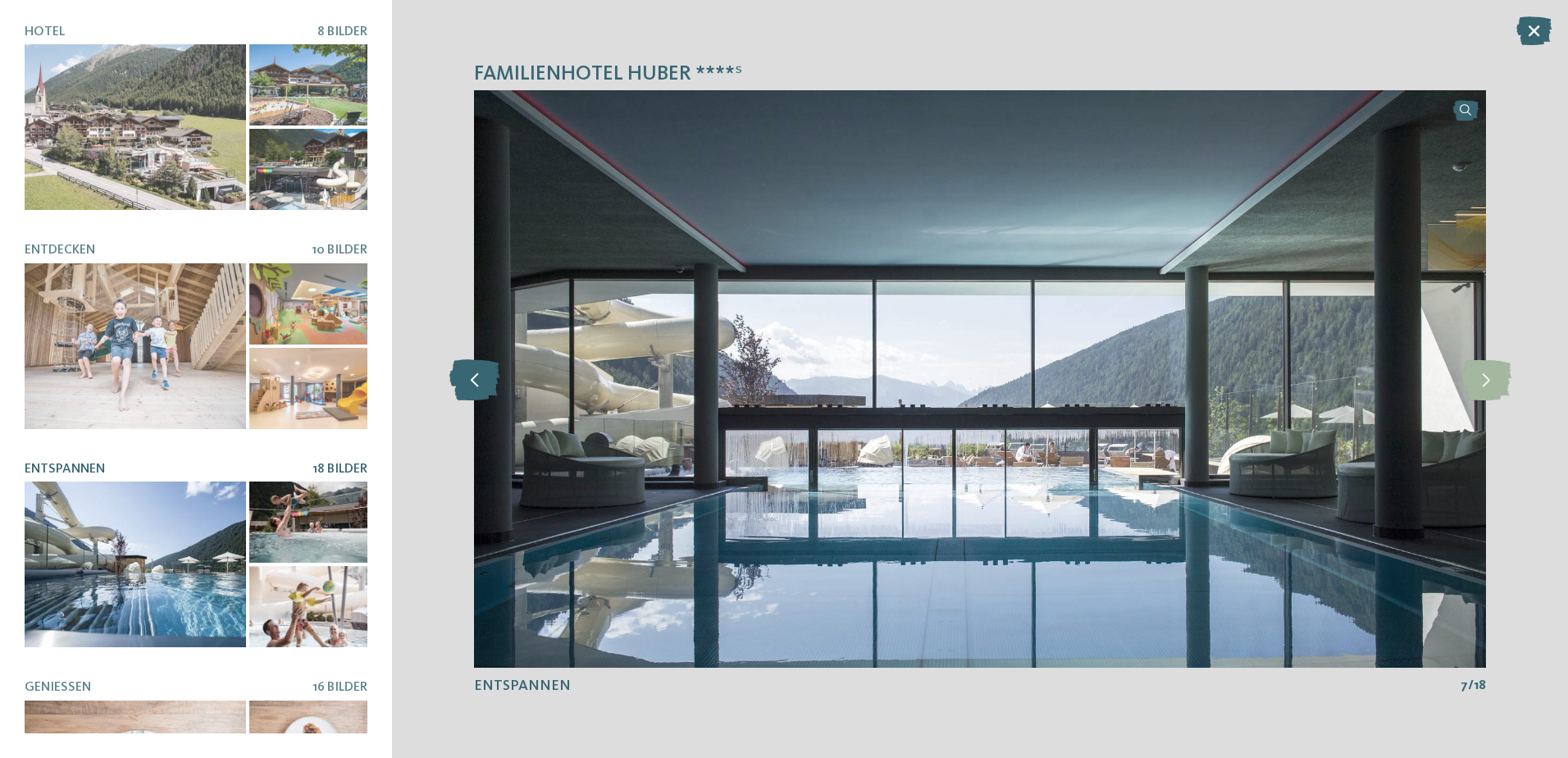
click at [472, 377] on icon at bounding box center [474, 379] width 50 height 41
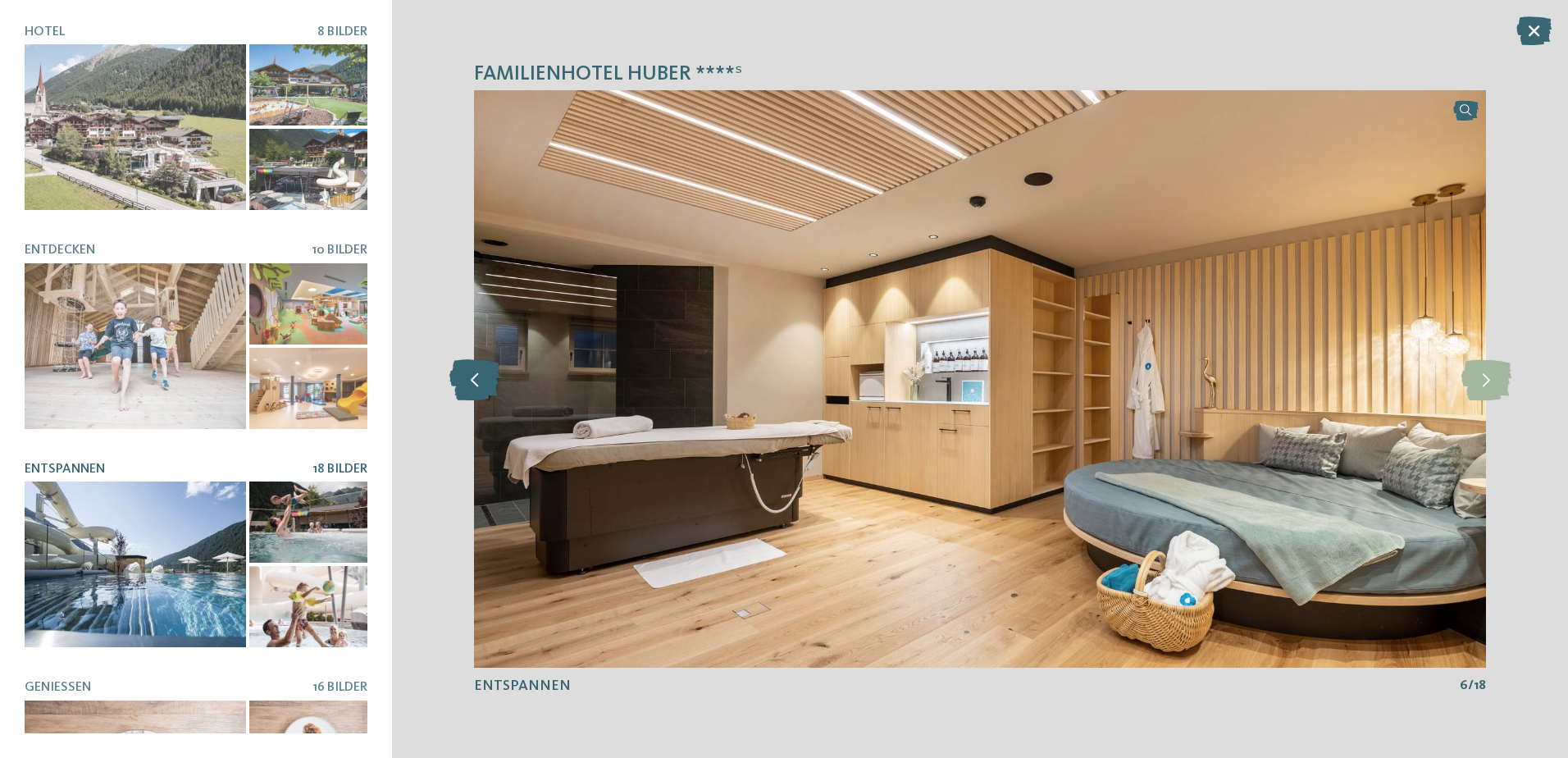
click at [472, 377] on icon at bounding box center [474, 379] width 50 height 41
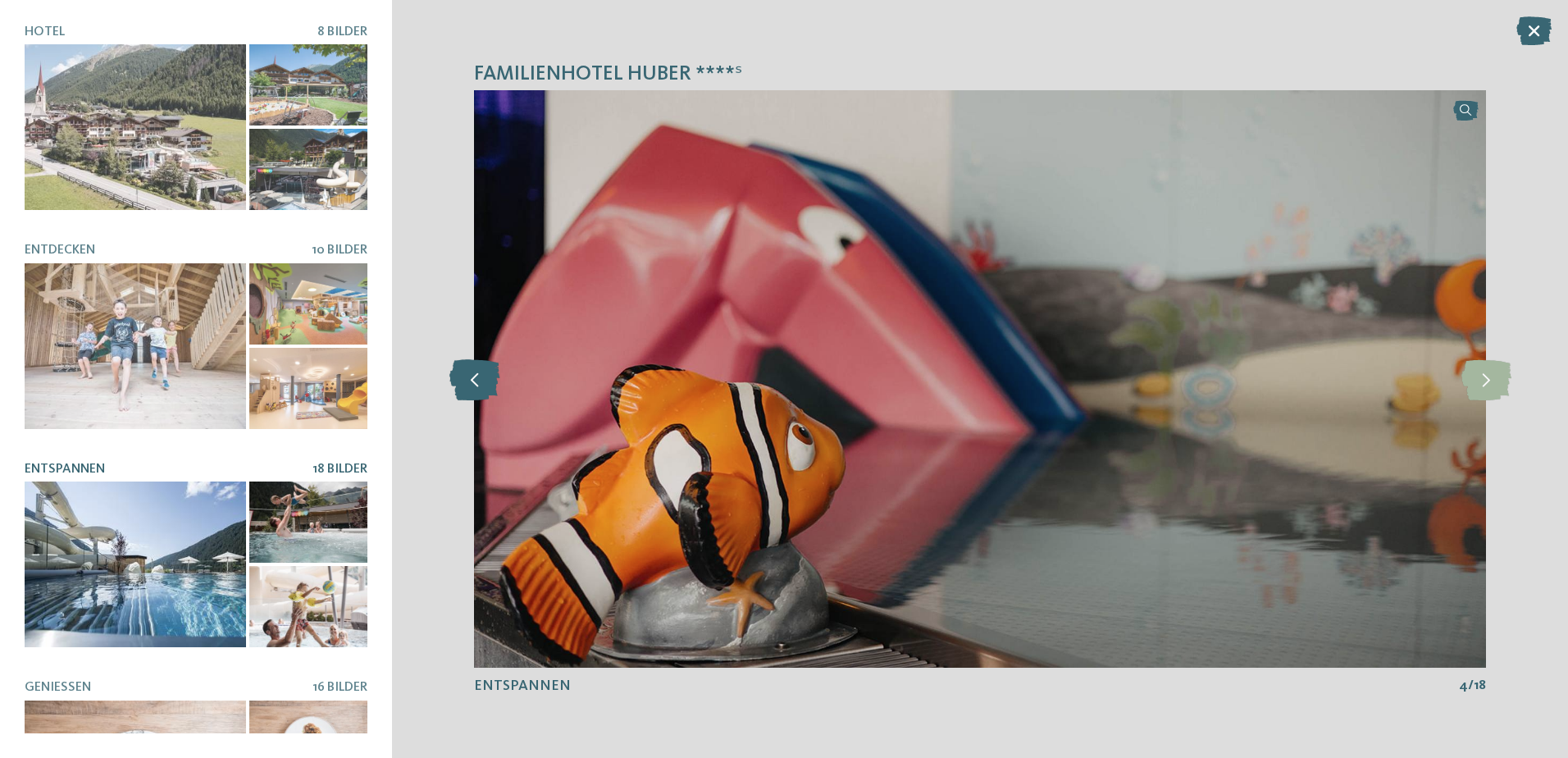
click at [472, 377] on icon at bounding box center [474, 379] width 50 height 41
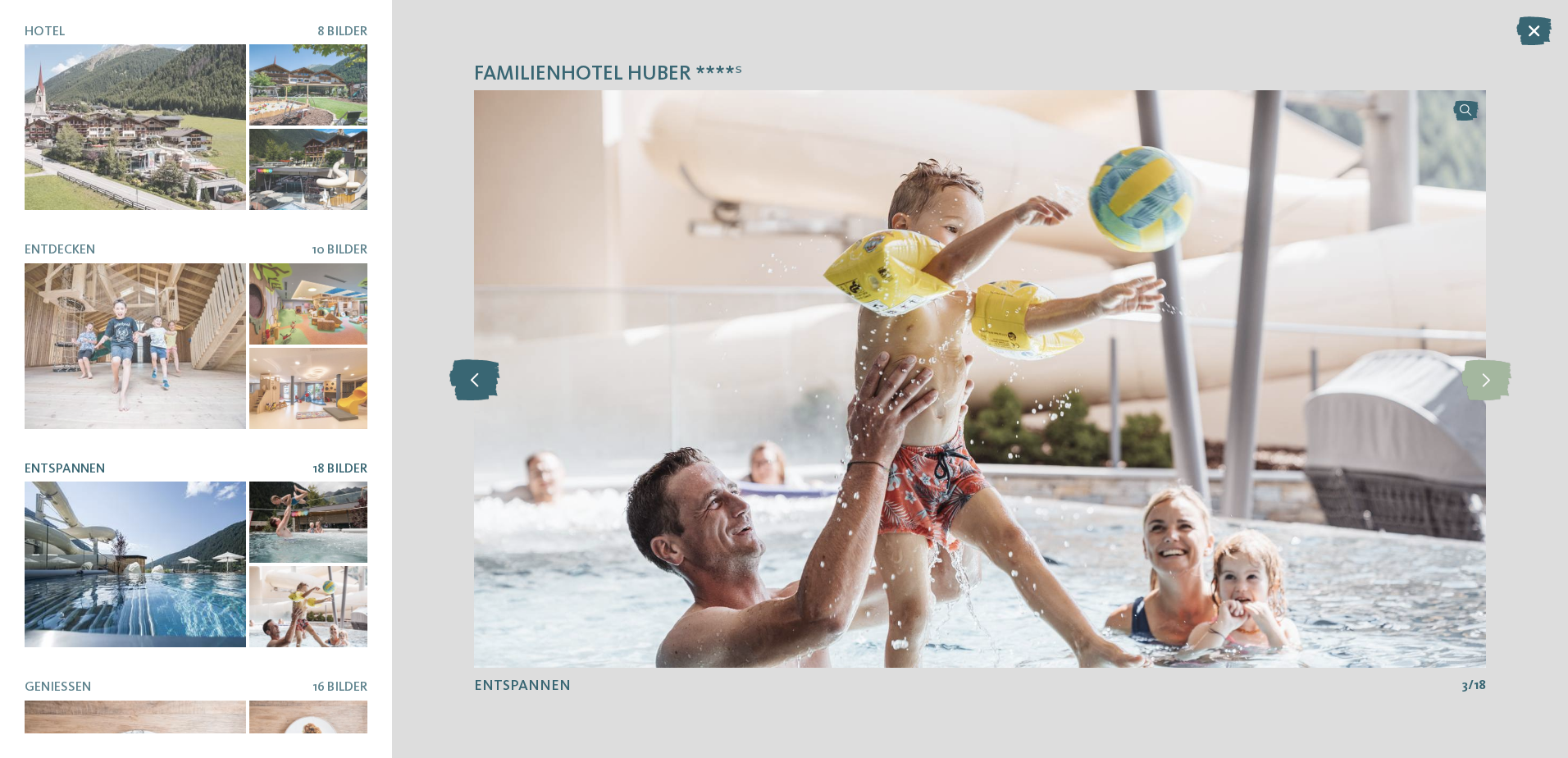
click at [472, 377] on icon at bounding box center [474, 379] width 50 height 41
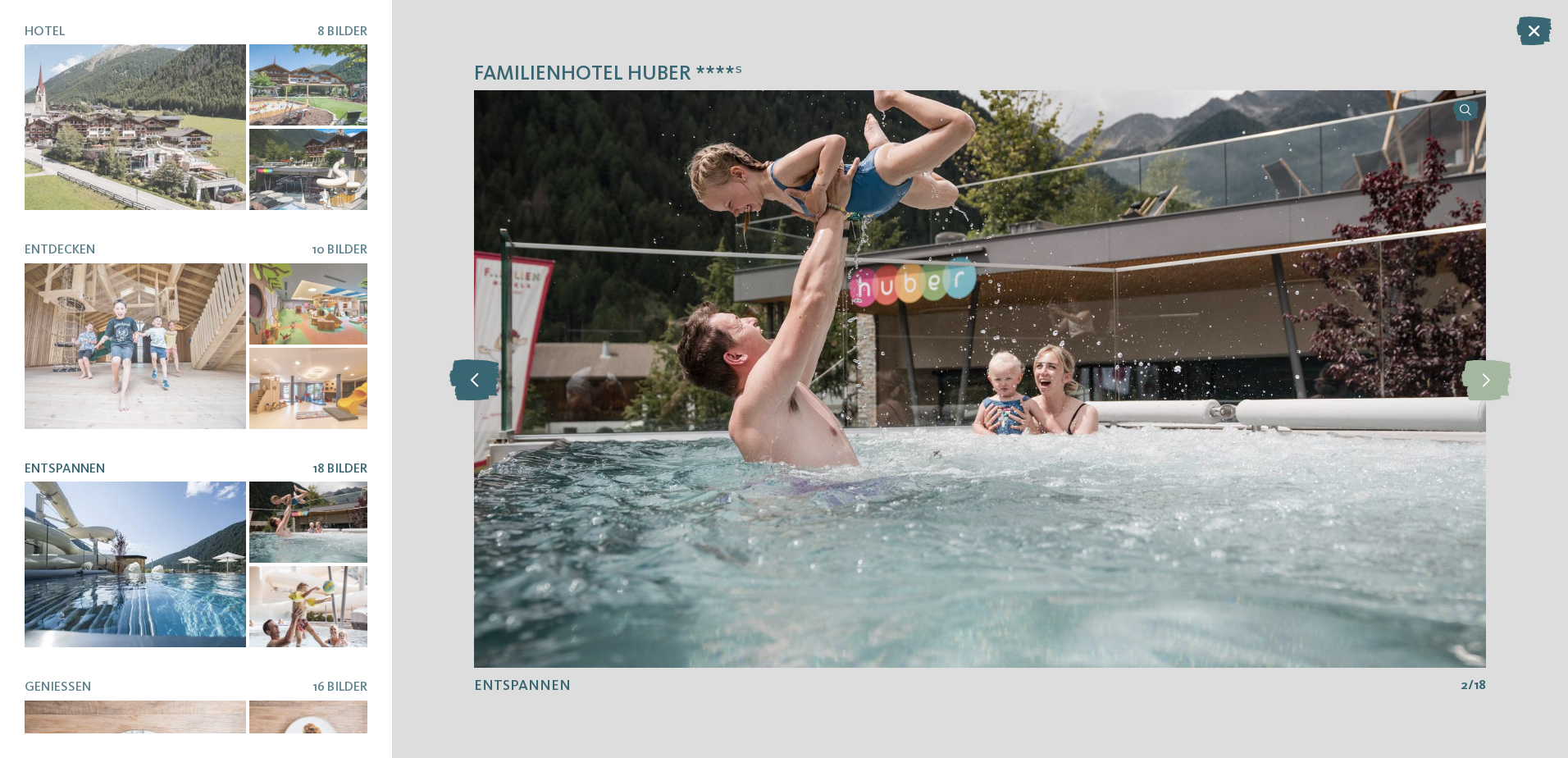
click at [472, 377] on icon at bounding box center [474, 379] width 50 height 41
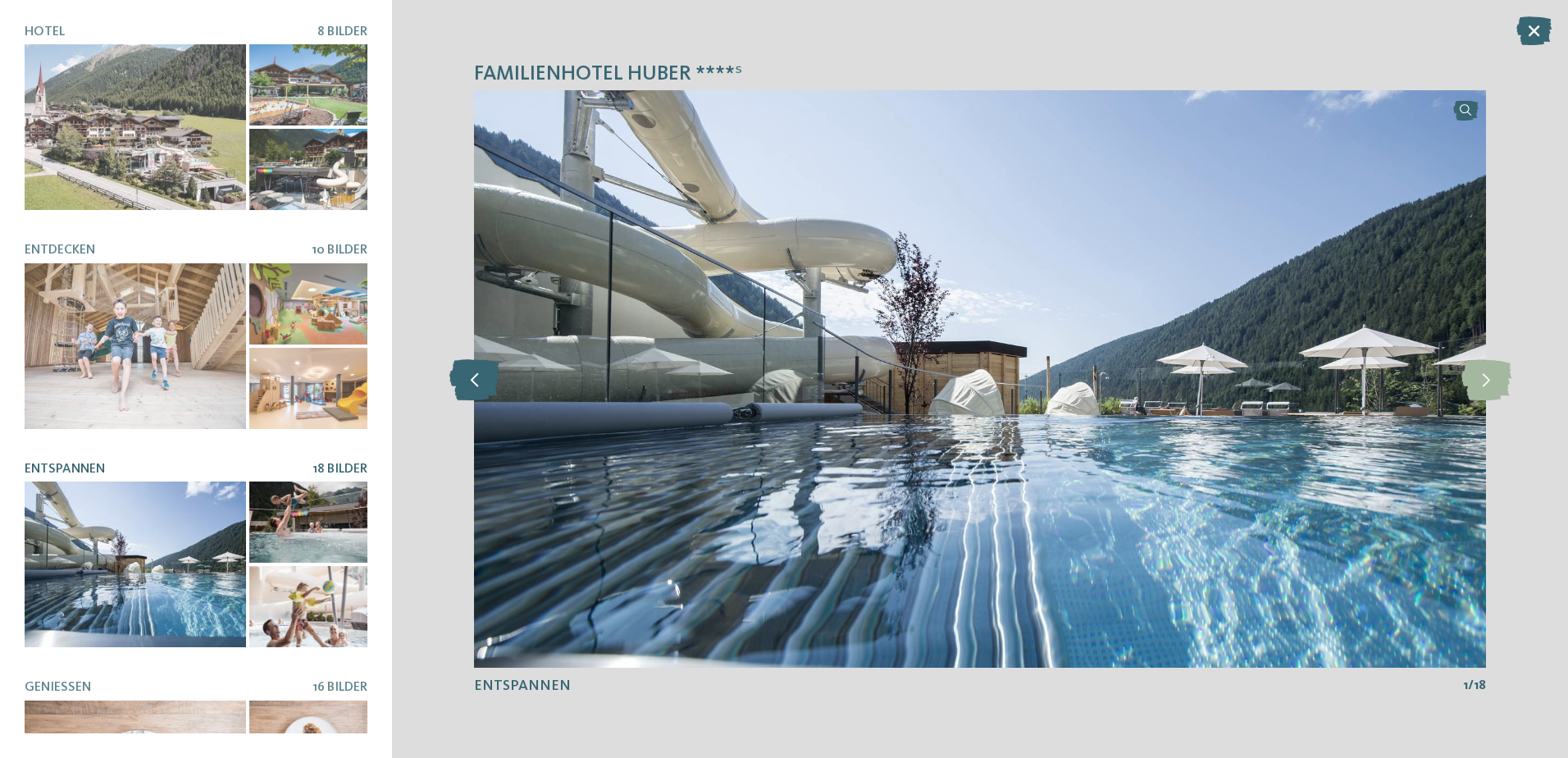
click at [474, 377] on icon at bounding box center [474, 379] width 50 height 41
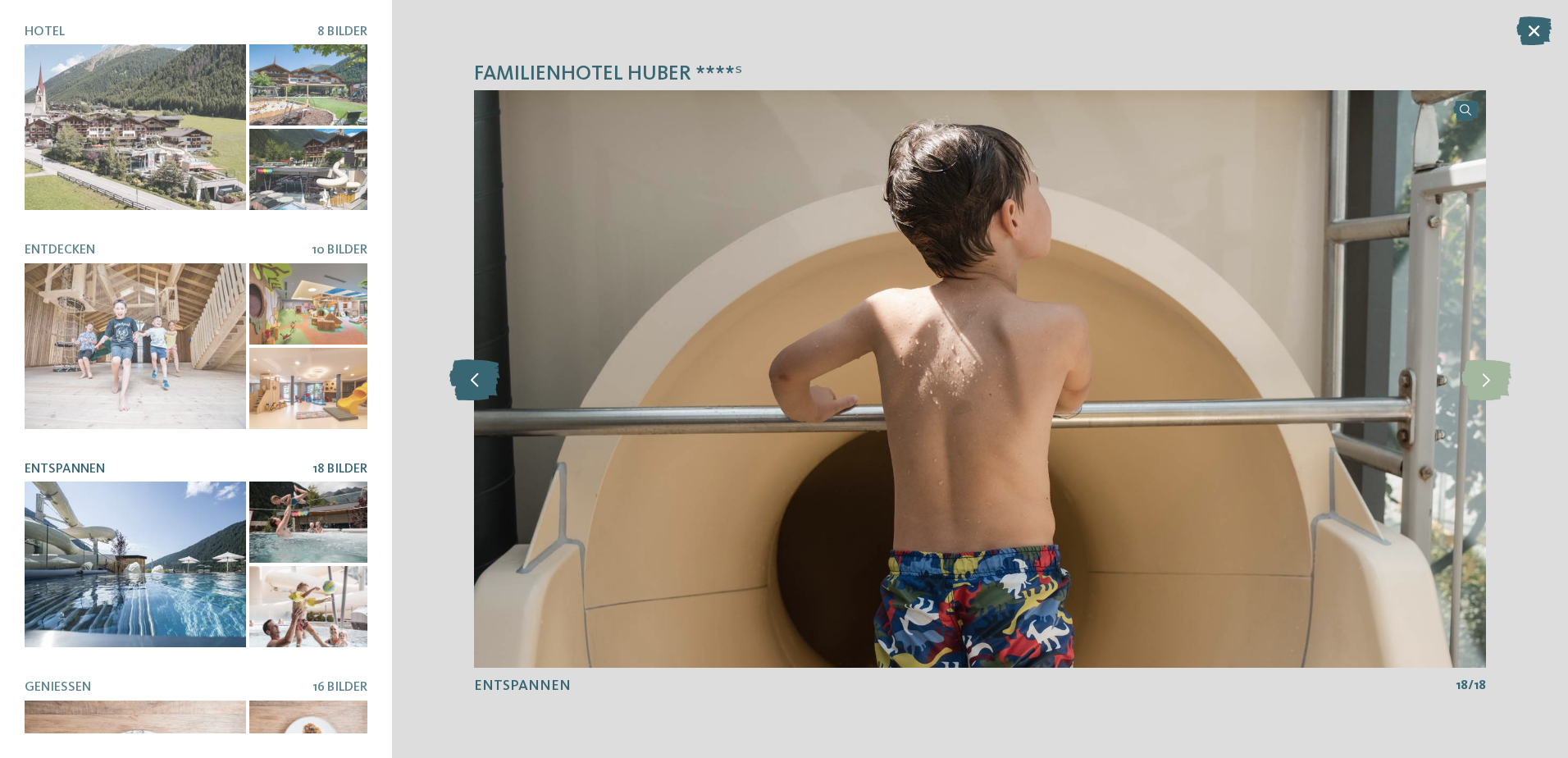
click at [475, 375] on icon at bounding box center [474, 379] width 50 height 41
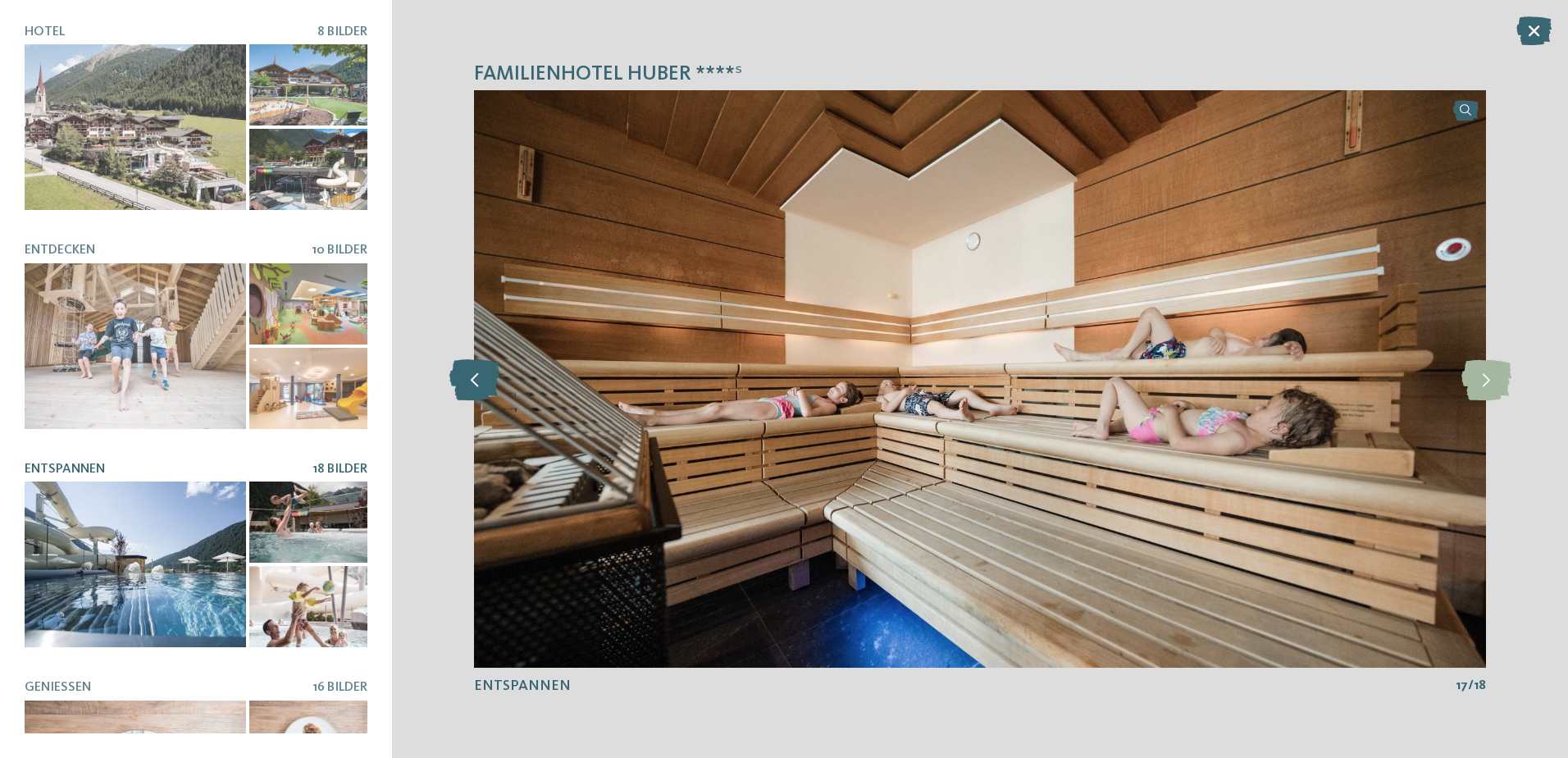
click at [475, 375] on icon at bounding box center [474, 379] width 50 height 41
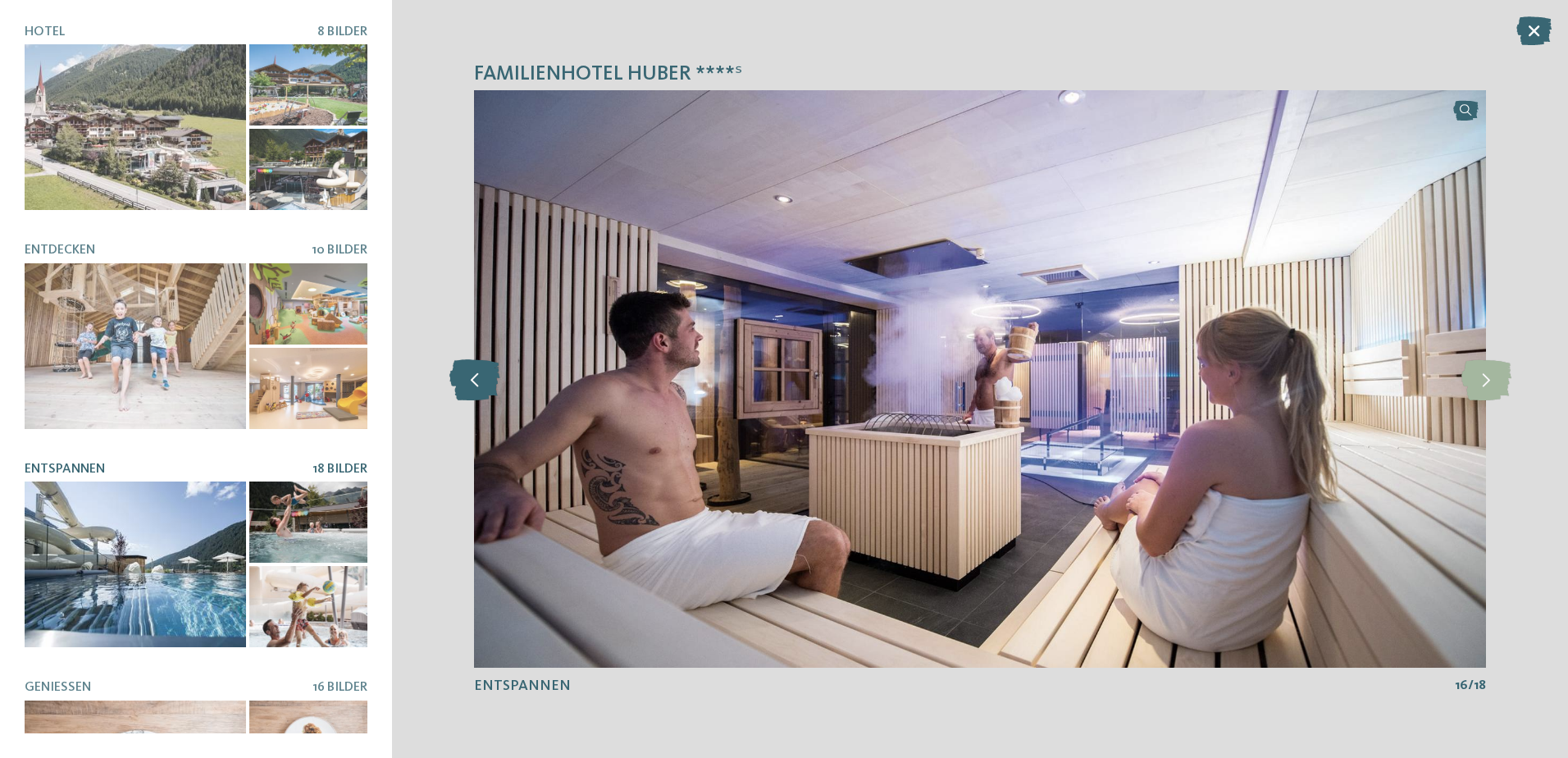
click at [475, 375] on icon at bounding box center [474, 379] width 50 height 41
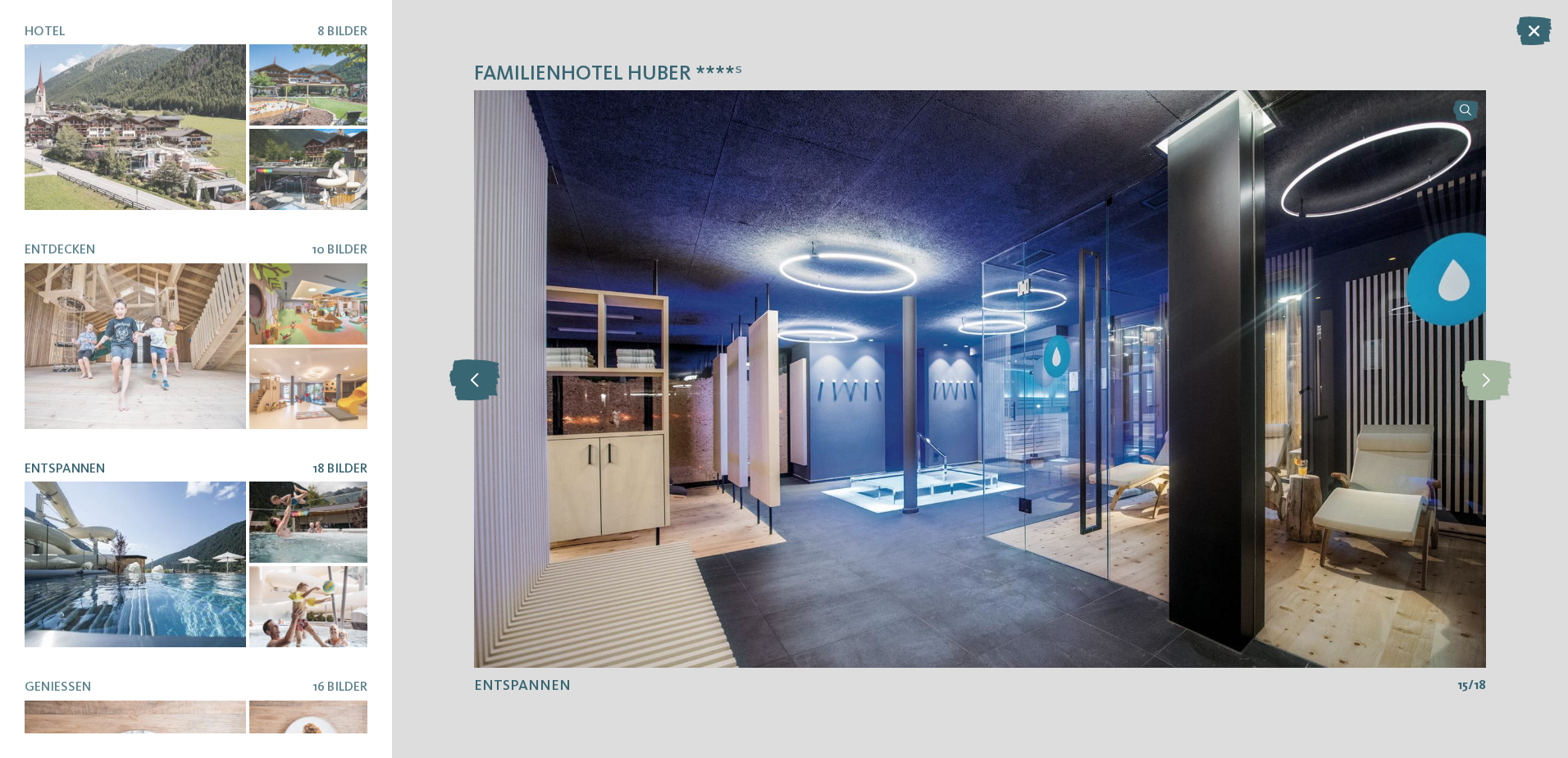
click at [475, 375] on icon at bounding box center [474, 379] width 50 height 41
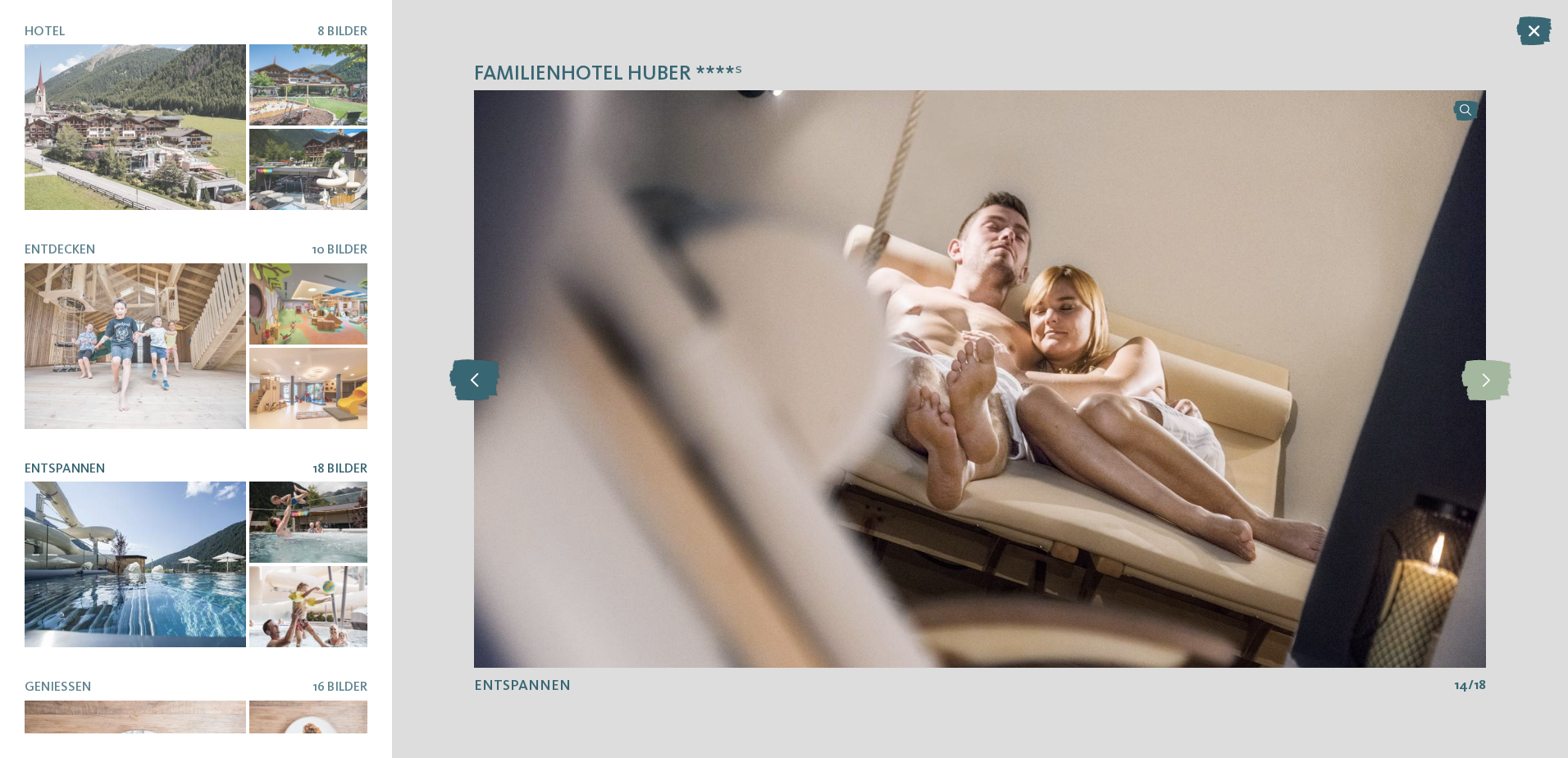
click at [475, 375] on icon at bounding box center [474, 379] width 50 height 41
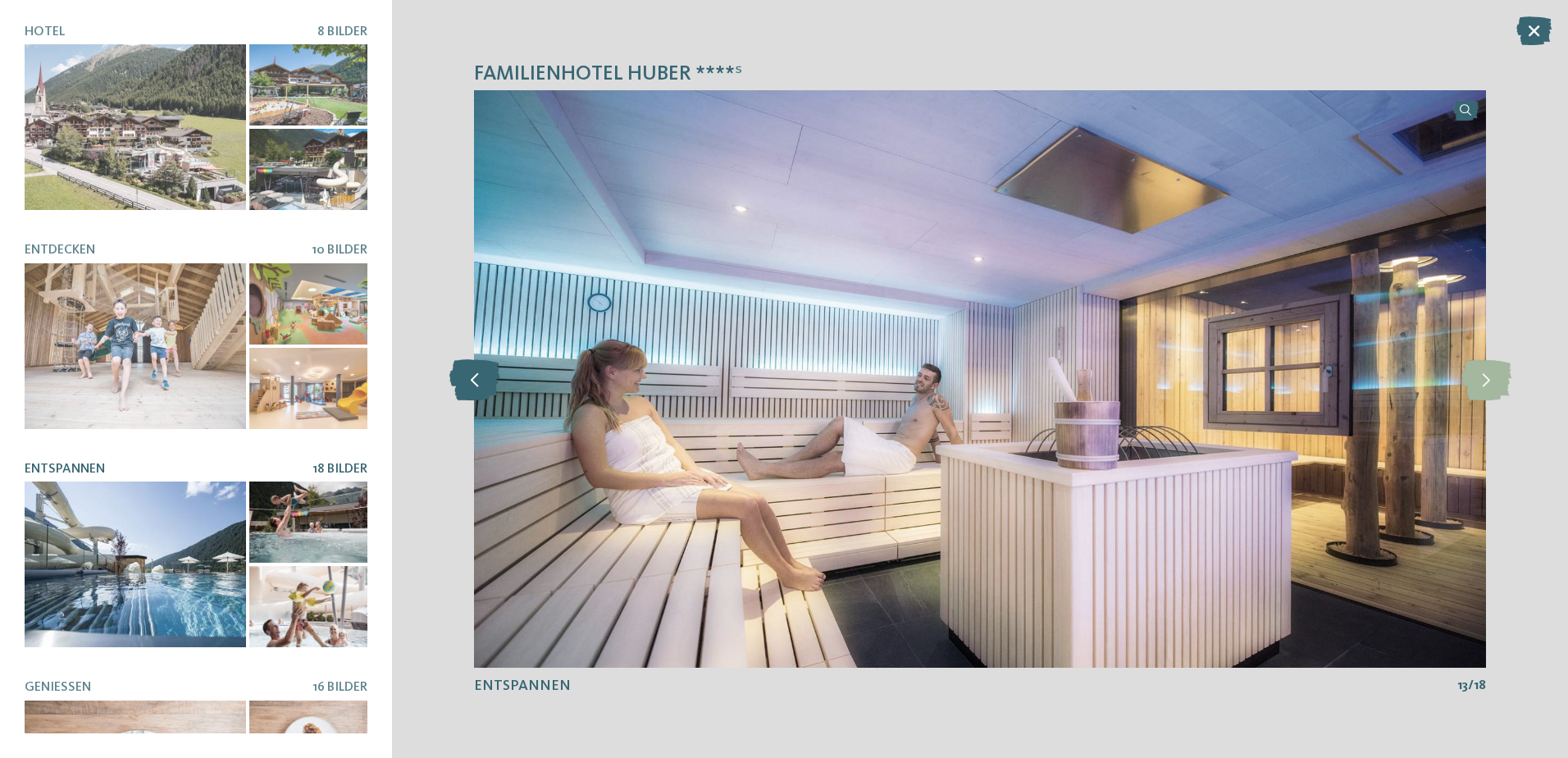
click at [475, 375] on icon at bounding box center [474, 379] width 50 height 41
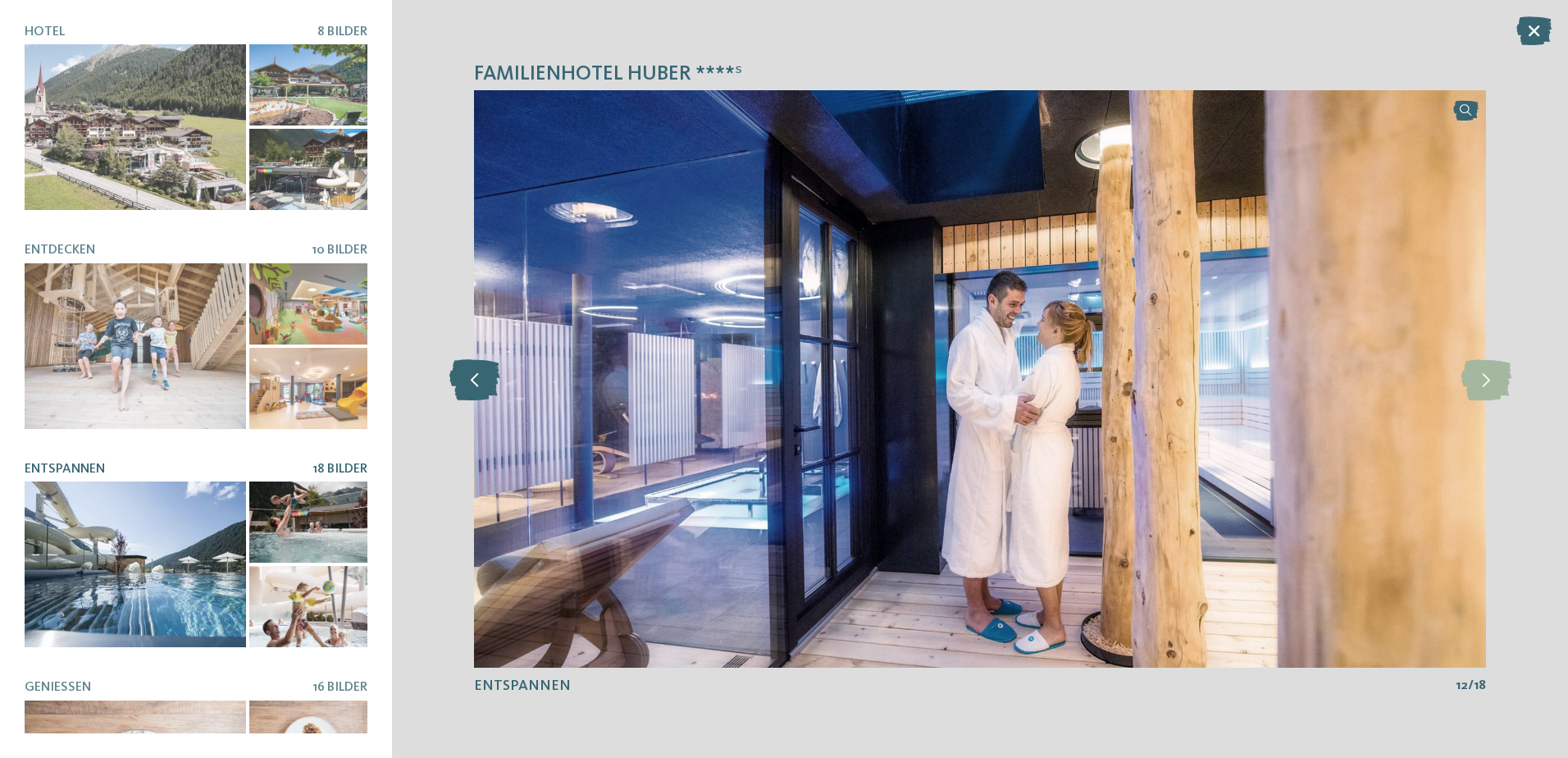
click at [475, 375] on icon at bounding box center [474, 379] width 50 height 41
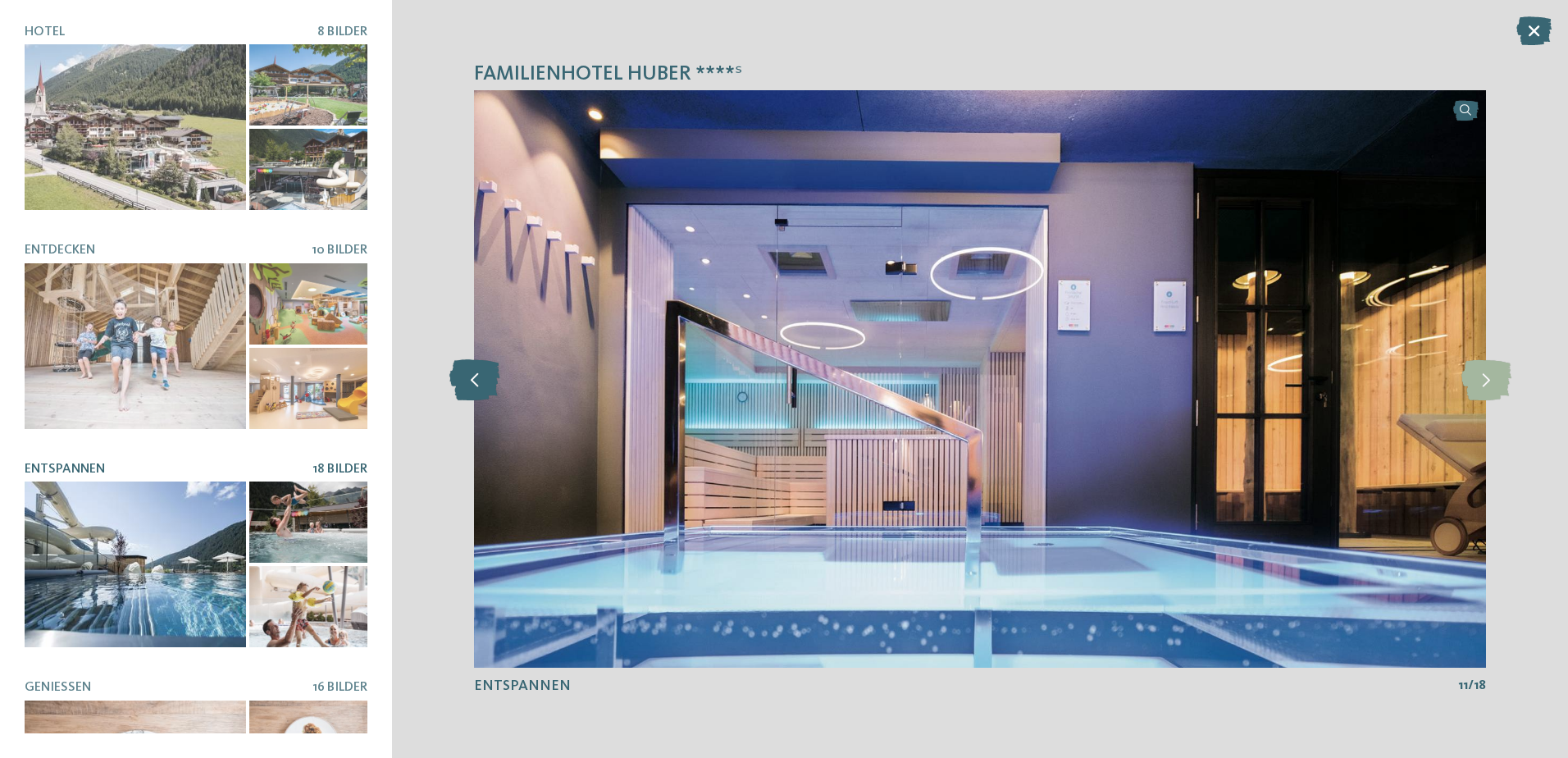
click at [475, 375] on icon at bounding box center [474, 379] width 50 height 41
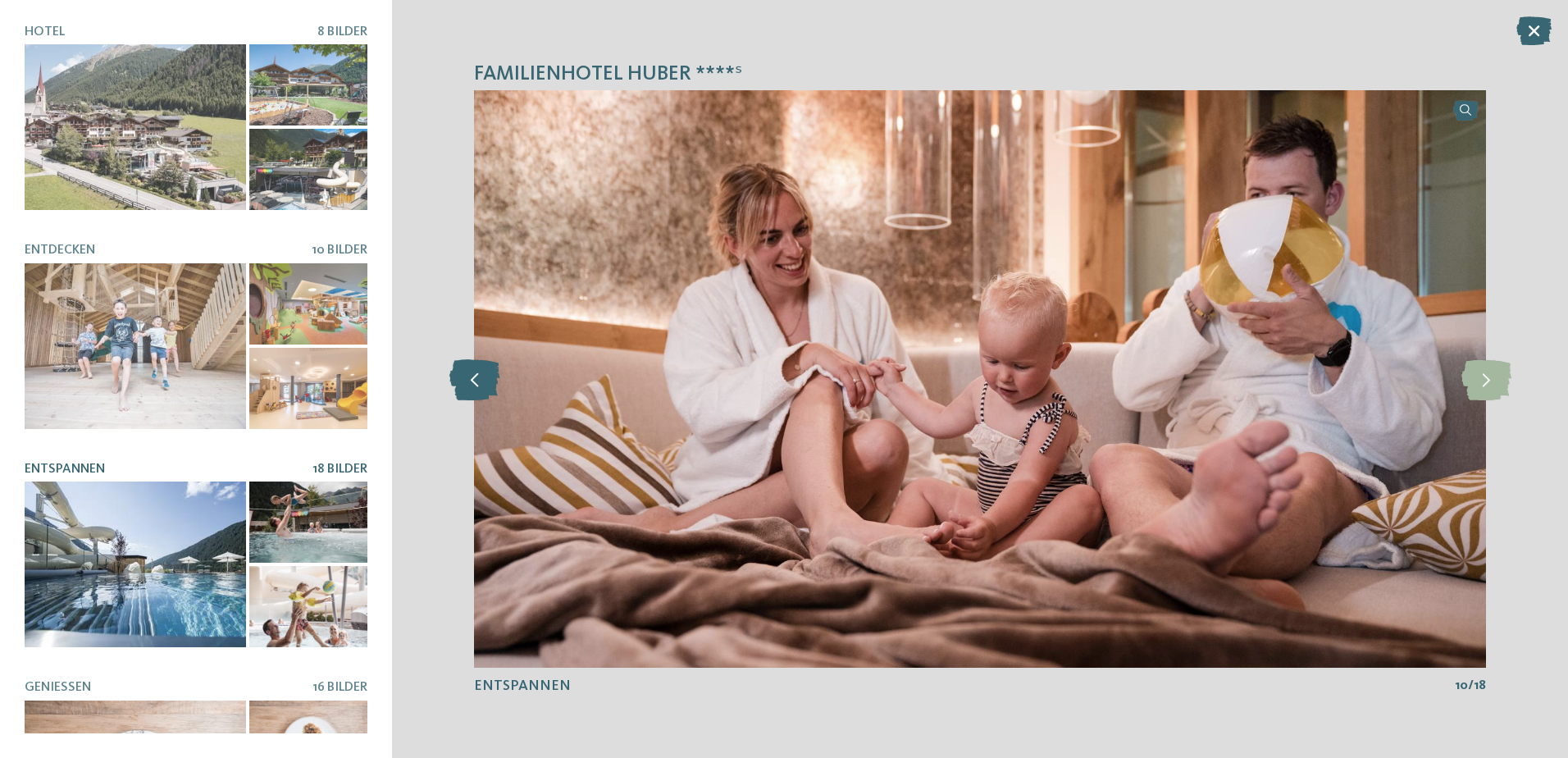
click at [475, 375] on icon at bounding box center [474, 379] width 50 height 41
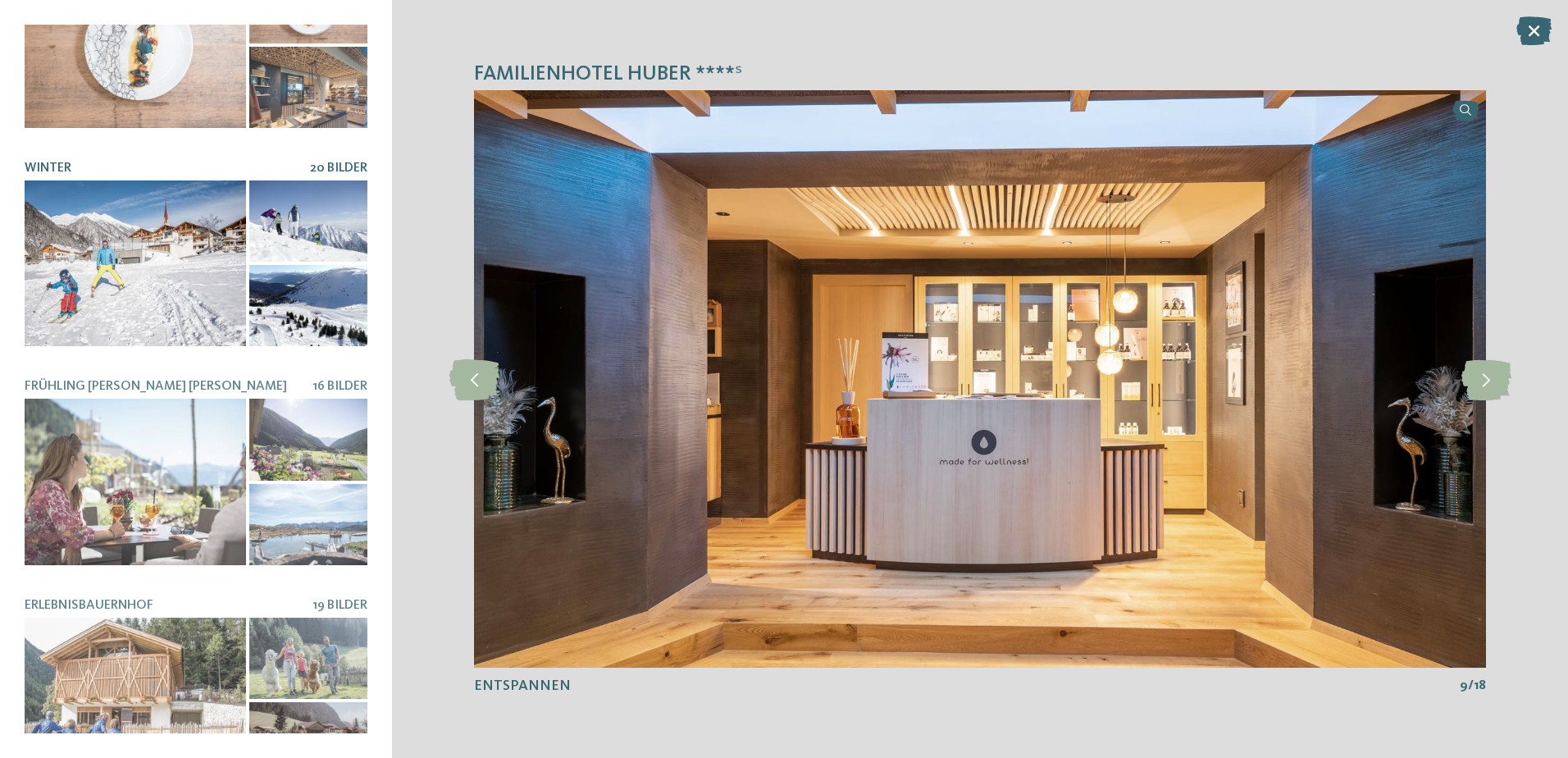
scroll to position [975, 0]
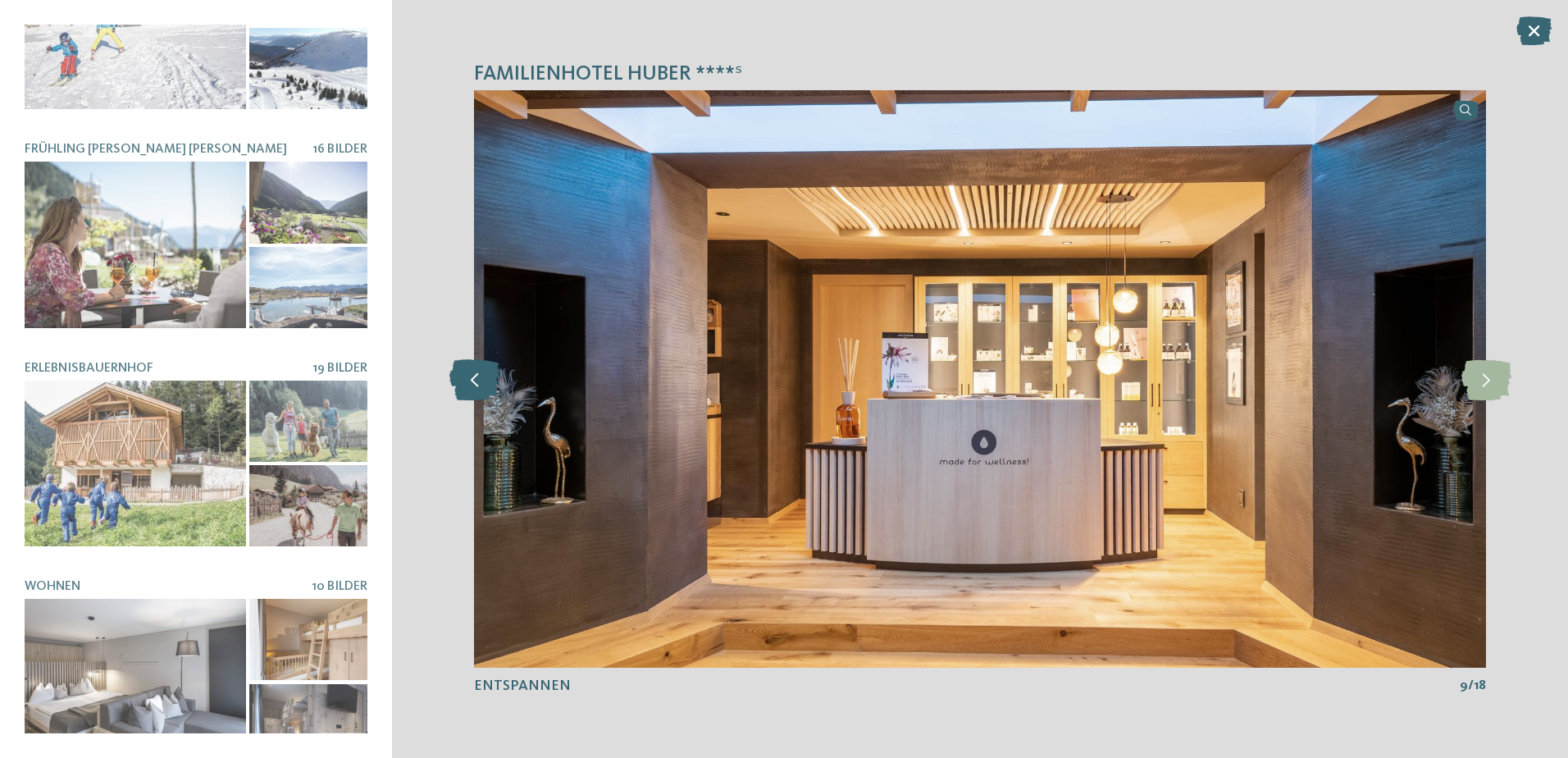
click at [475, 379] on icon at bounding box center [474, 379] width 50 height 41
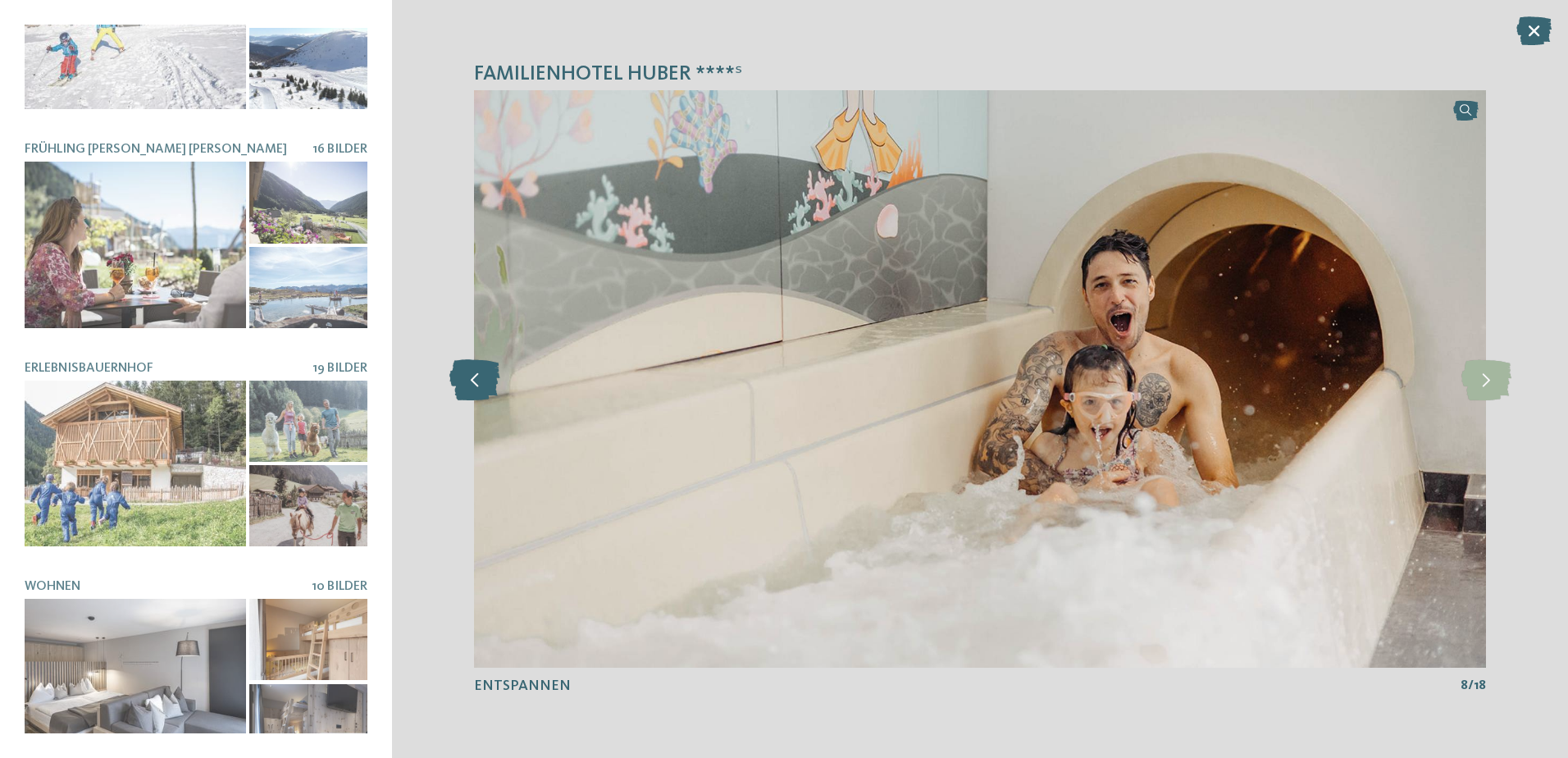
click at [475, 379] on icon at bounding box center [474, 379] width 50 height 41
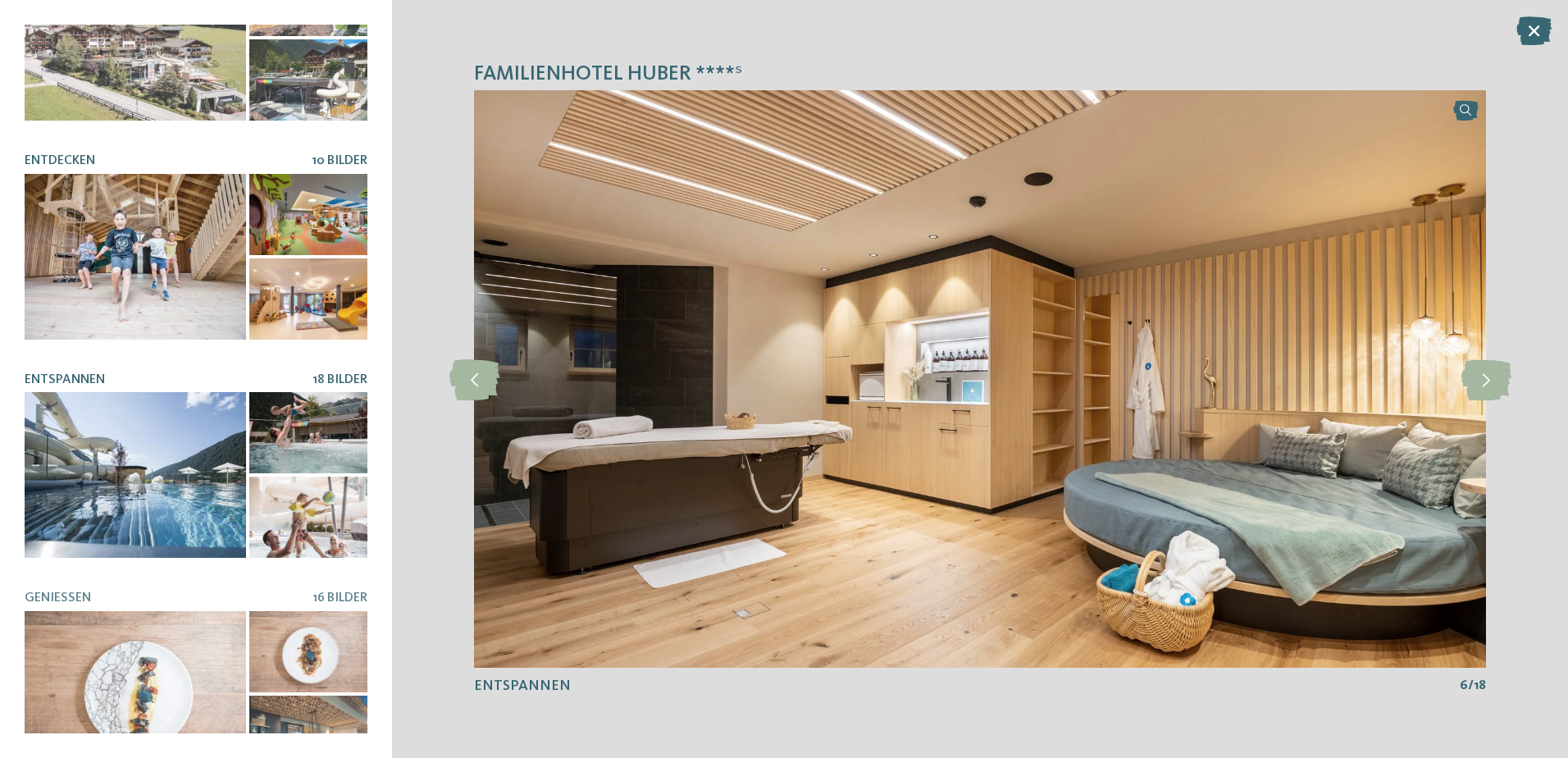
scroll to position [0, 0]
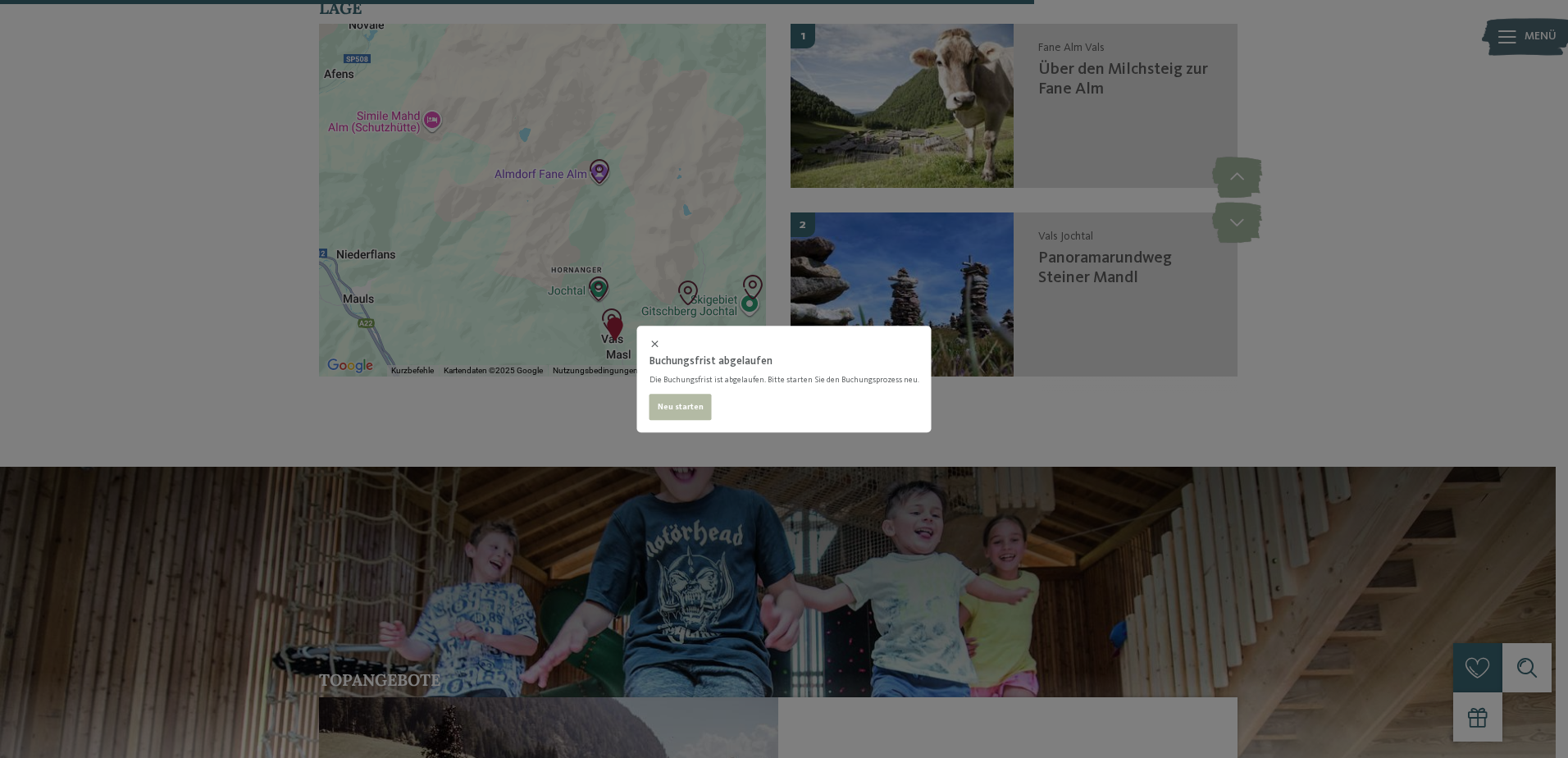
click at [1001, 329] on div "Buchungsfrist abgelaufen Die Buchungsfrist ist abgelaufen. Bitte starten Sie de…" at bounding box center [784, 379] width 1568 height 758
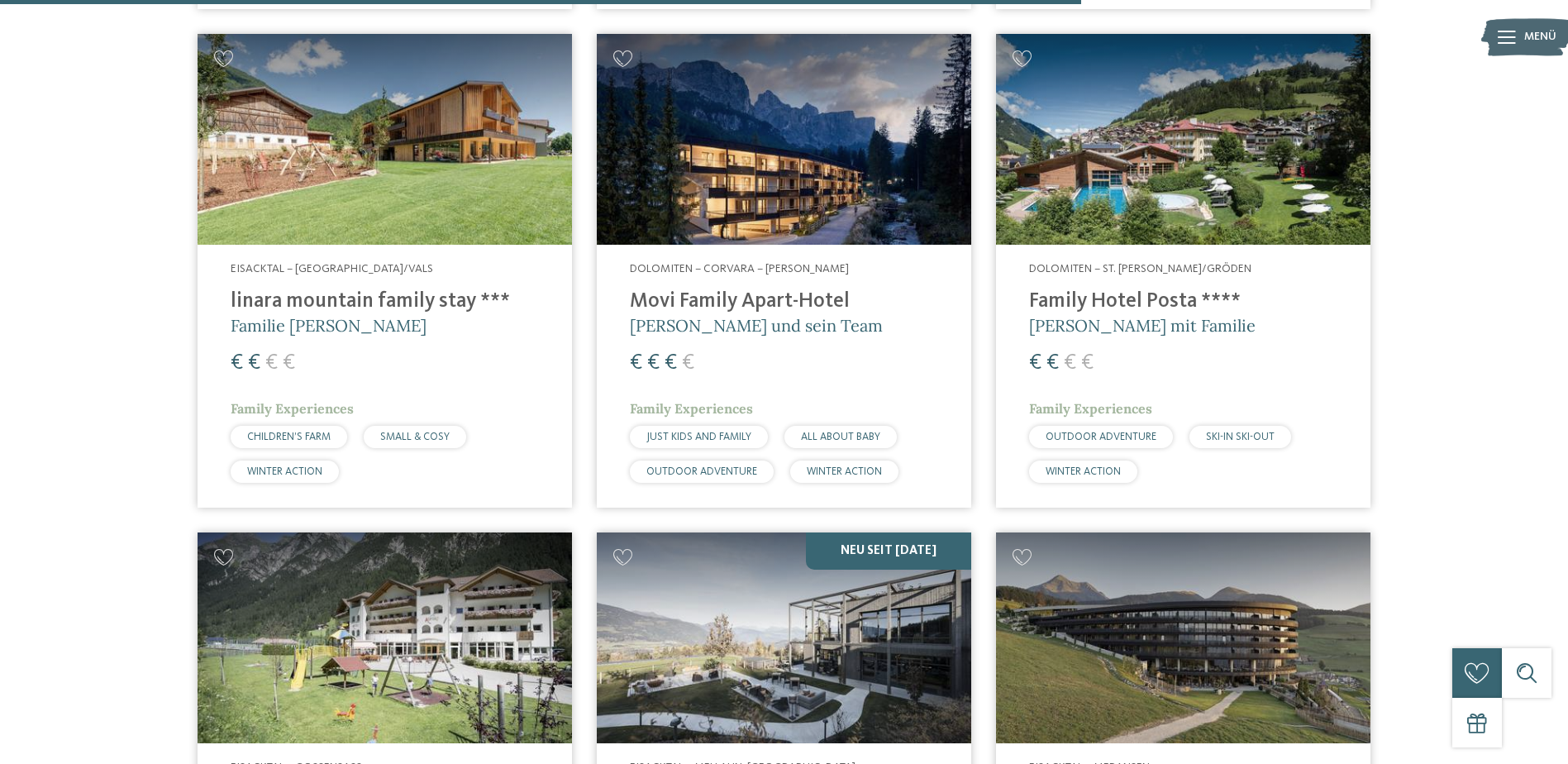
scroll to position [3108, 0]
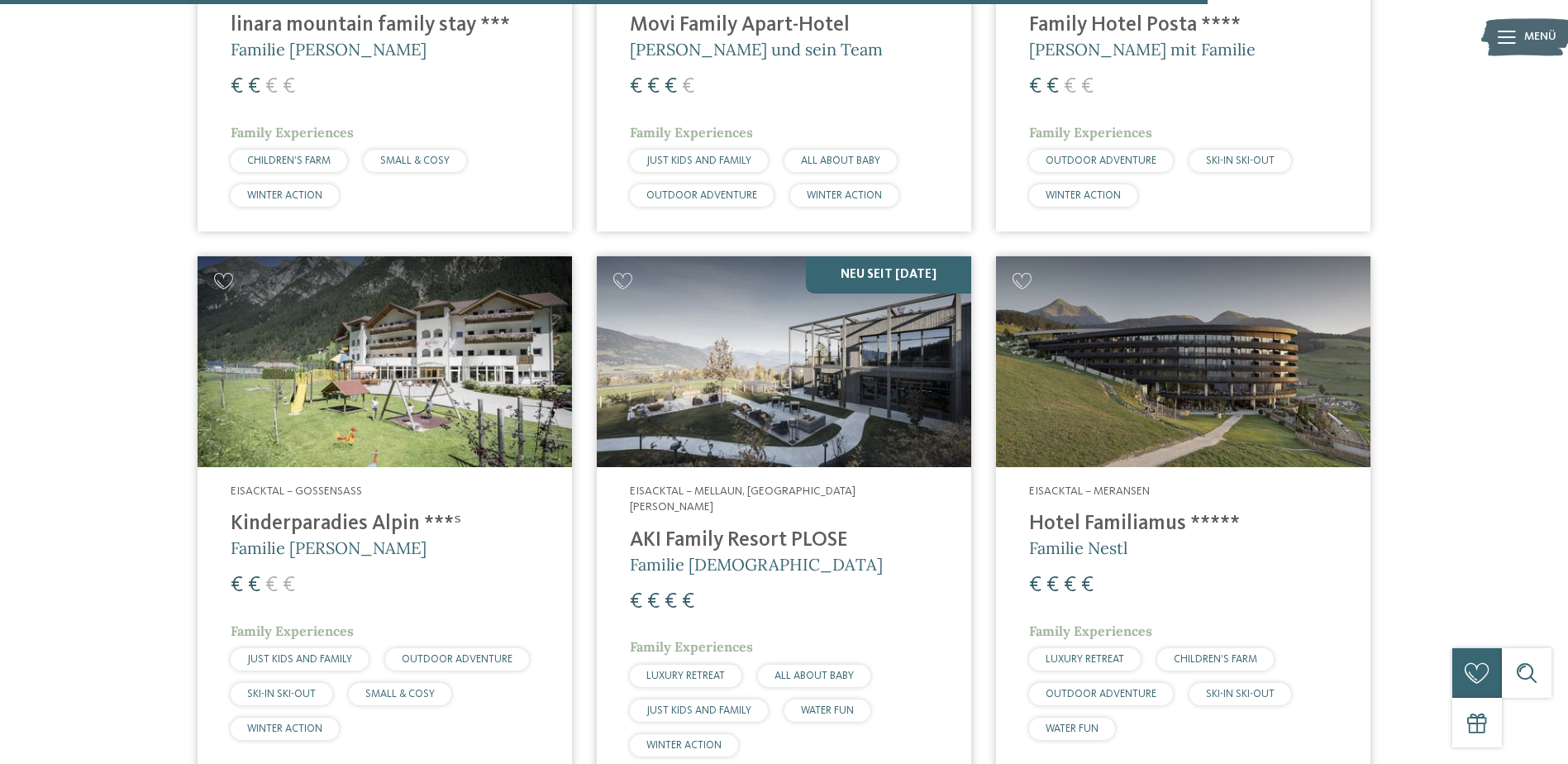
click at [786, 355] on img at bounding box center [783, 361] width 374 height 211
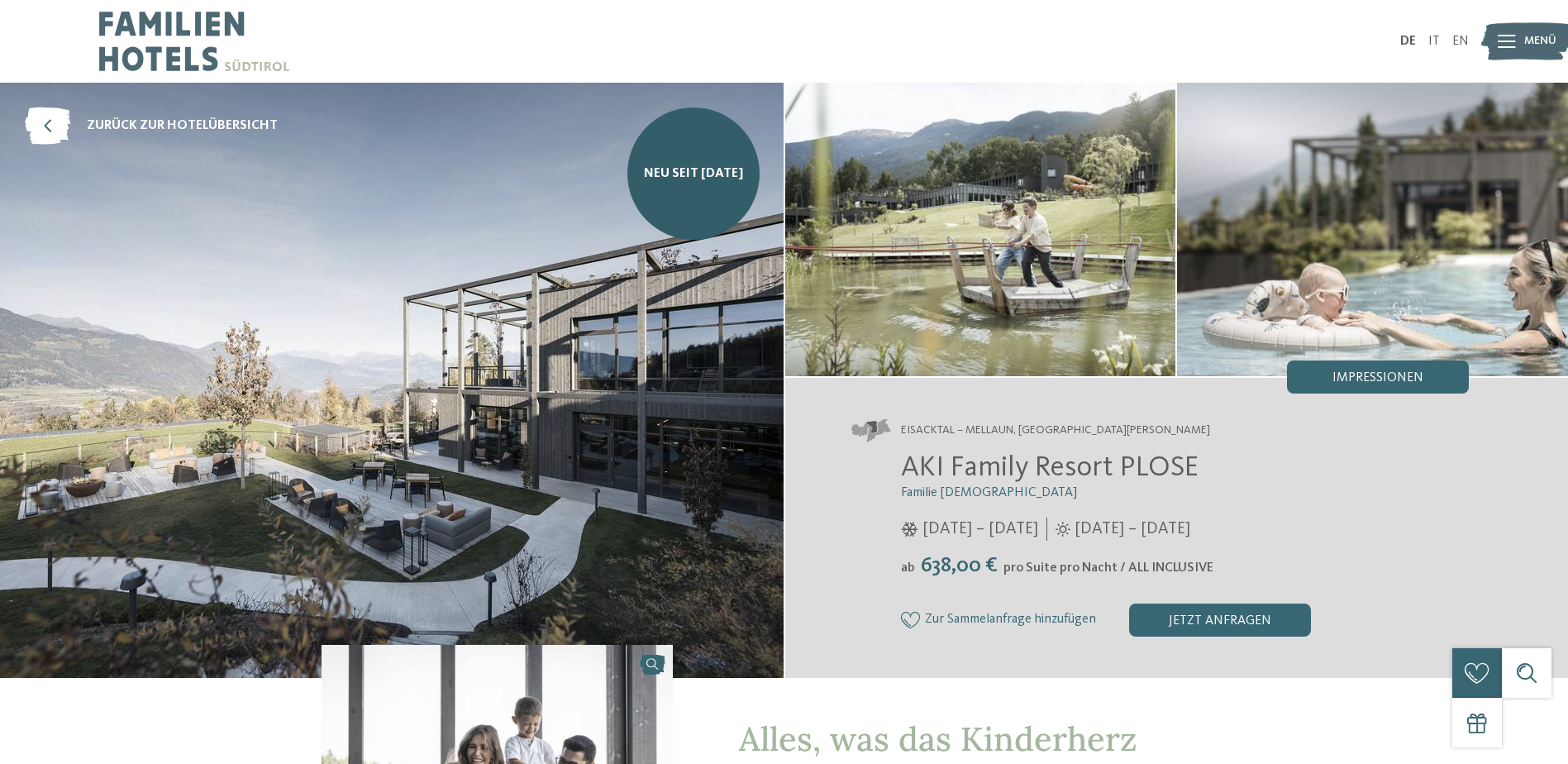
click at [1018, 272] on img at bounding box center [980, 229] width 391 height 293
click at [1350, 381] on span "Impressionen" at bounding box center [1378, 378] width 91 height 13
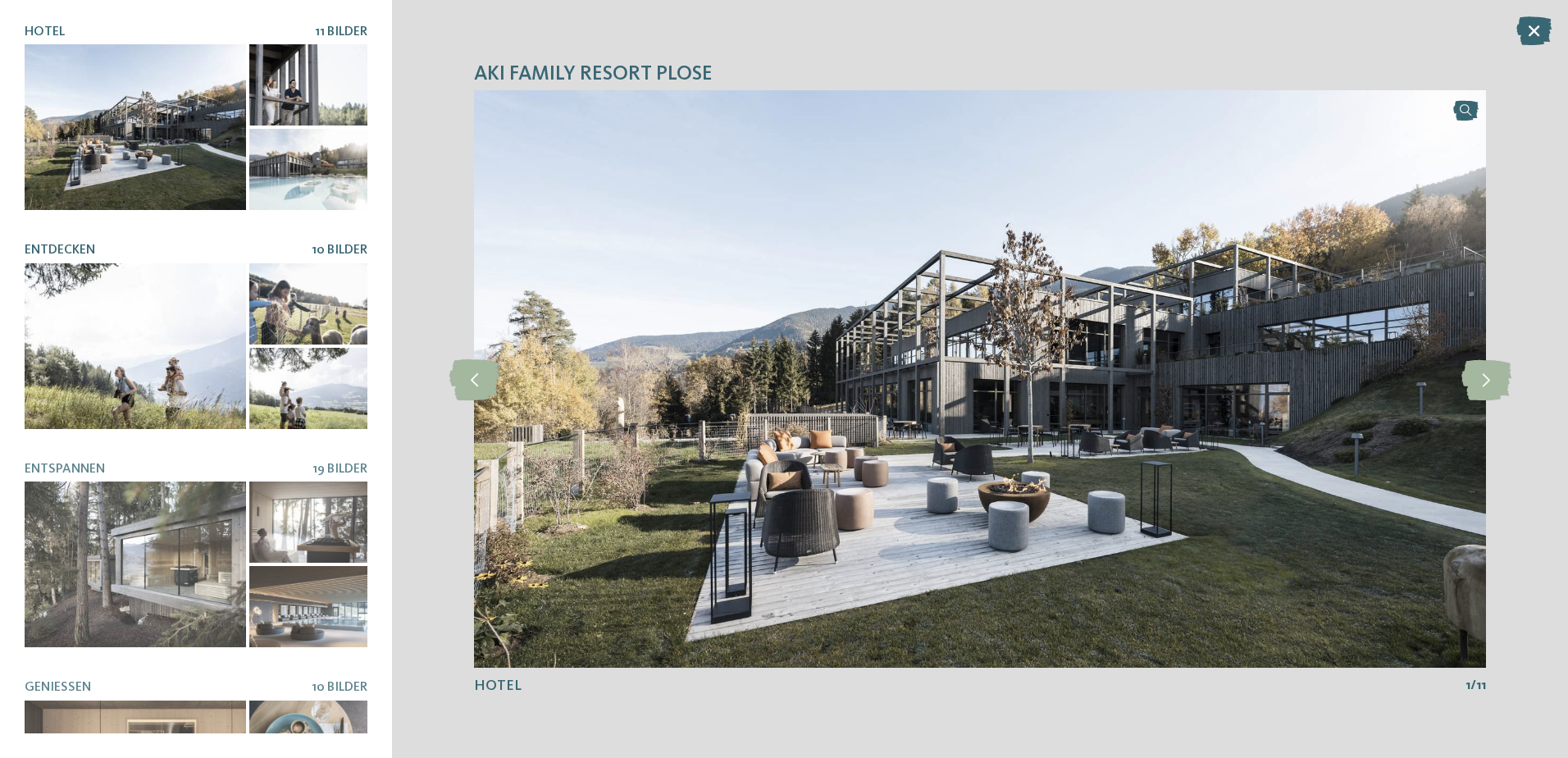
click at [236, 304] on div at bounding box center [135, 346] width 221 height 166
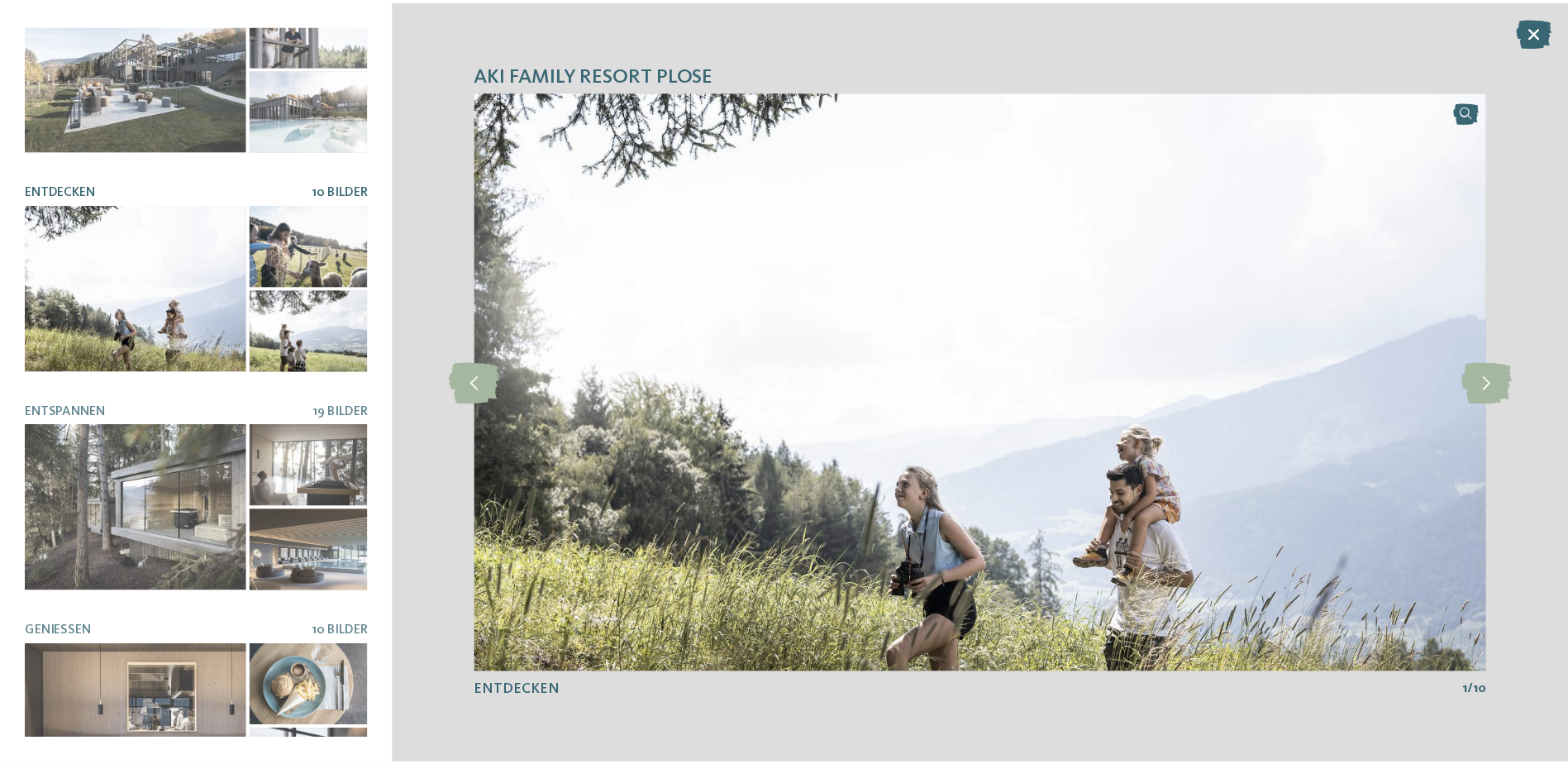
scroll to position [117, 0]
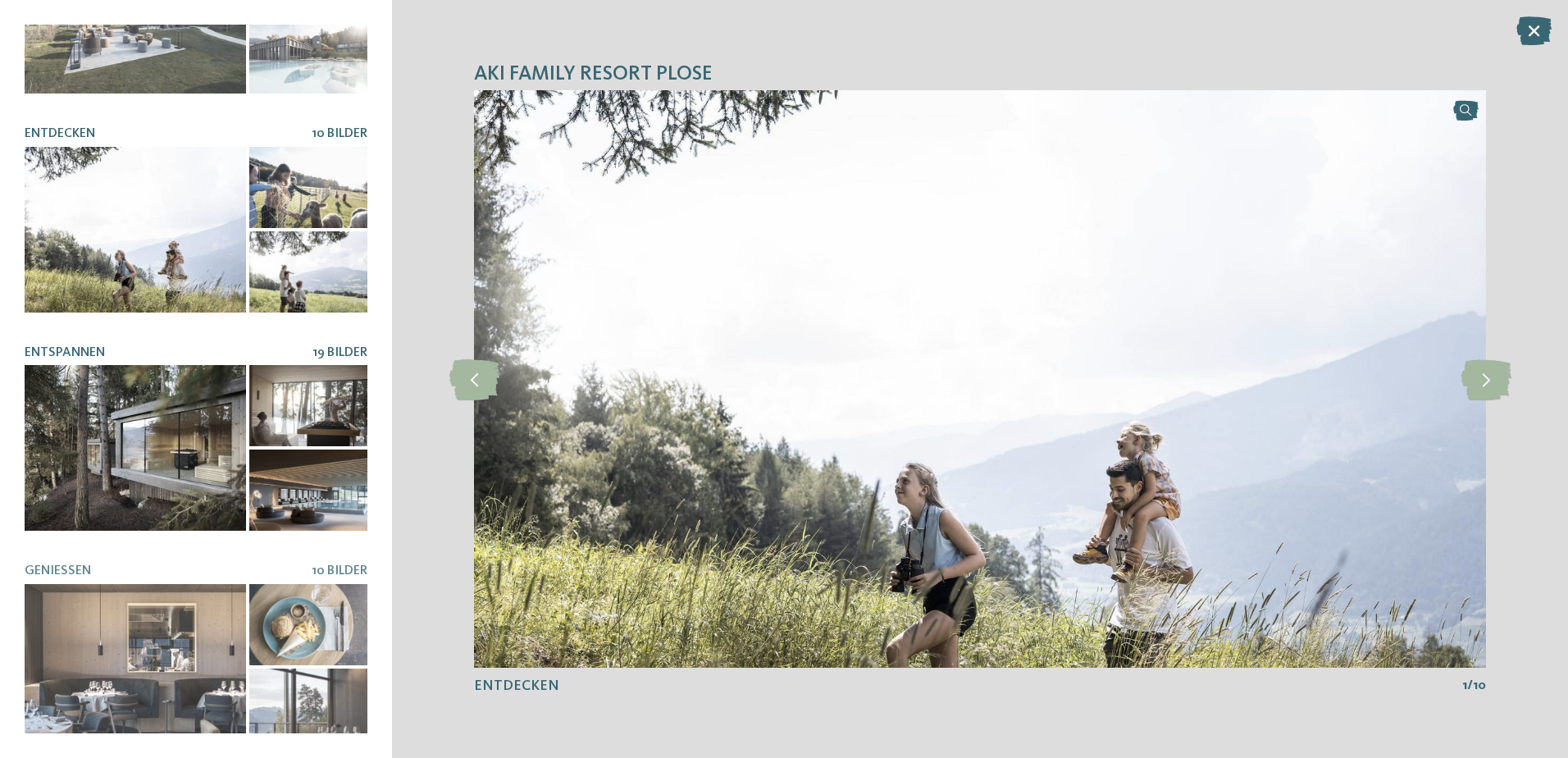
click at [232, 398] on div at bounding box center [135, 447] width 221 height 166
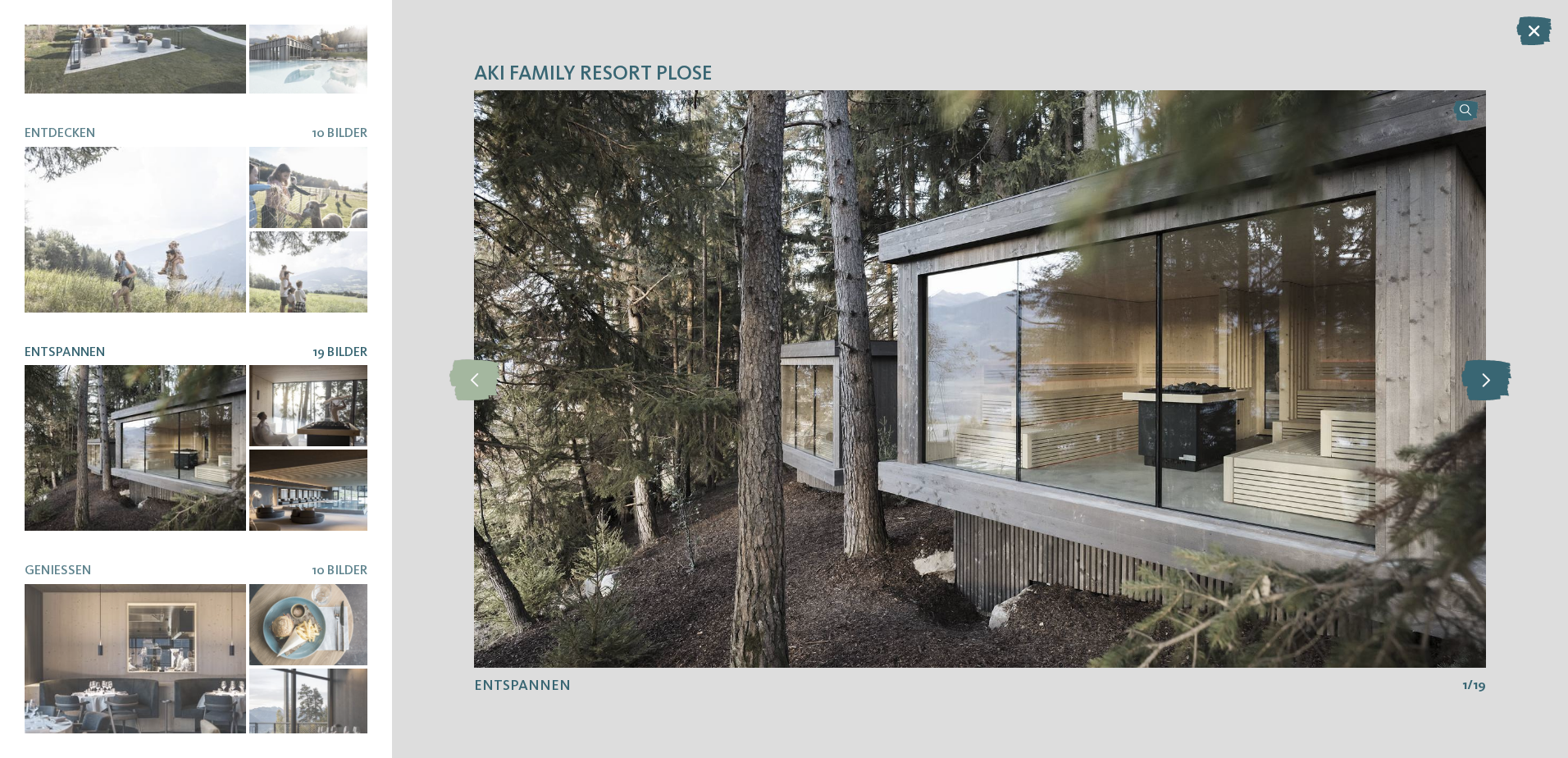
click at [1473, 374] on icon at bounding box center [1486, 379] width 50 height 41
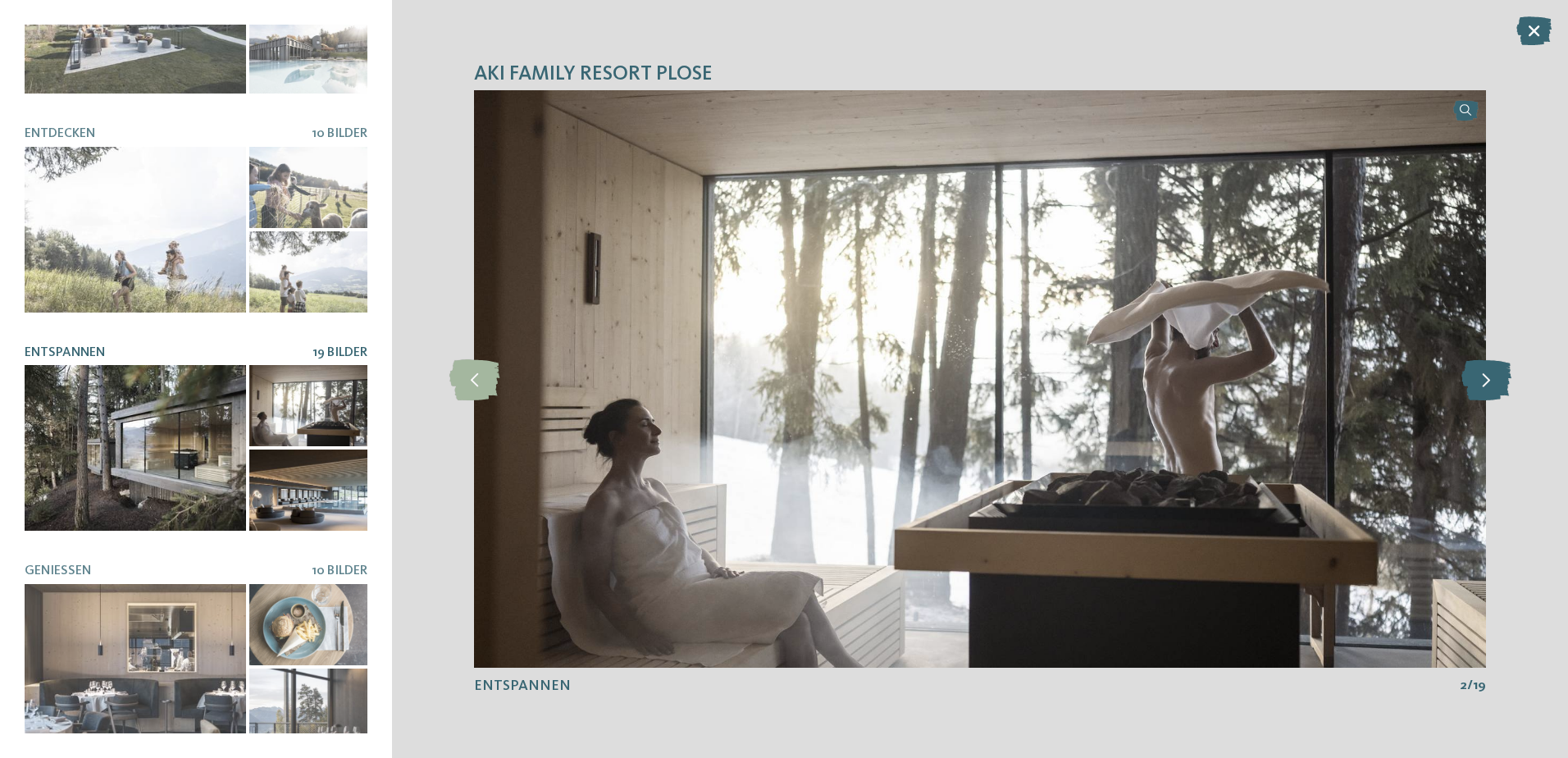
click at [1473, 374] on icon at bounding box center [1486, 379] width 50 height 41
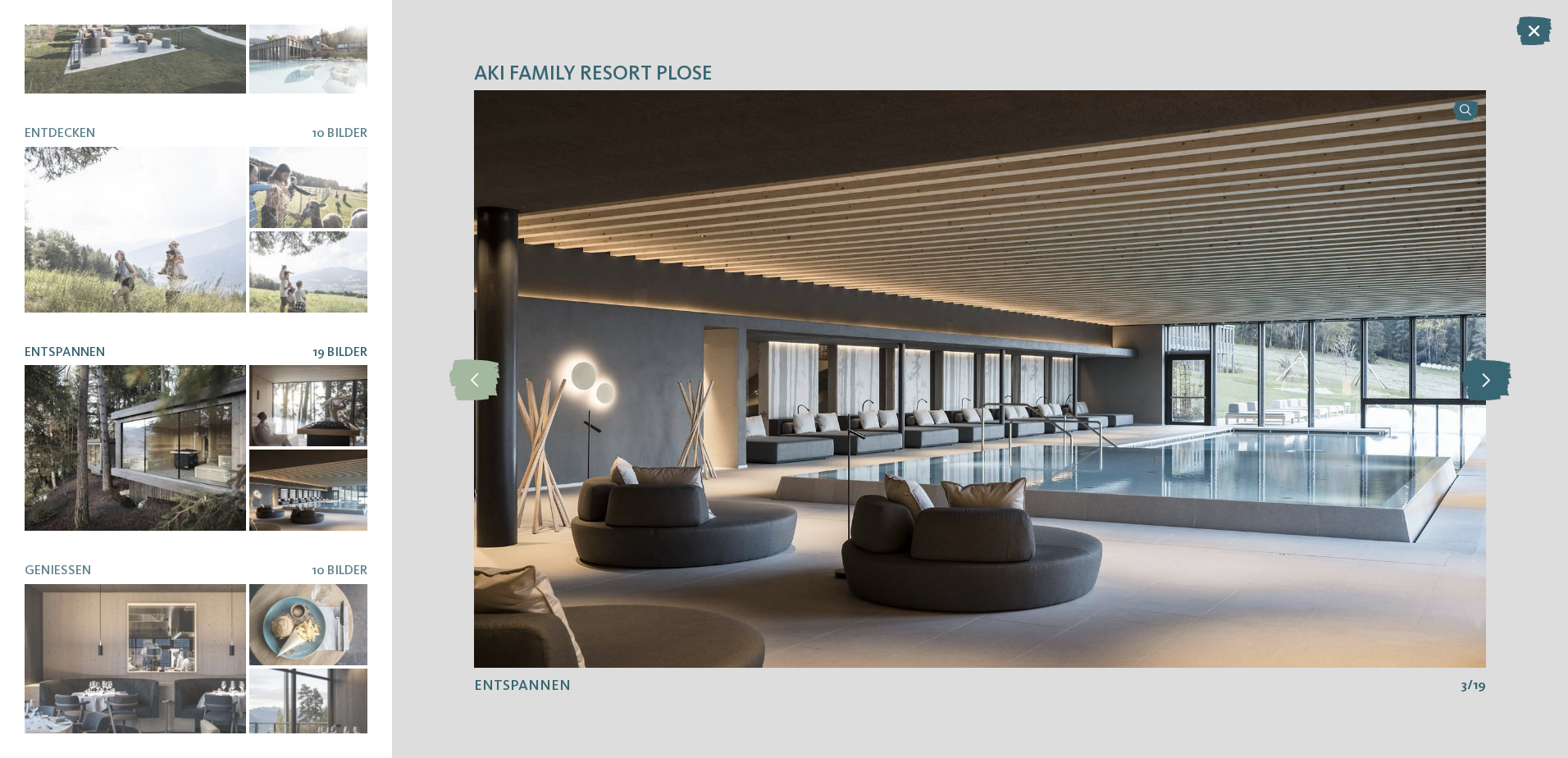
click at [1482, 373] on icon at bounding box center [1486, 379] width 50 height 41
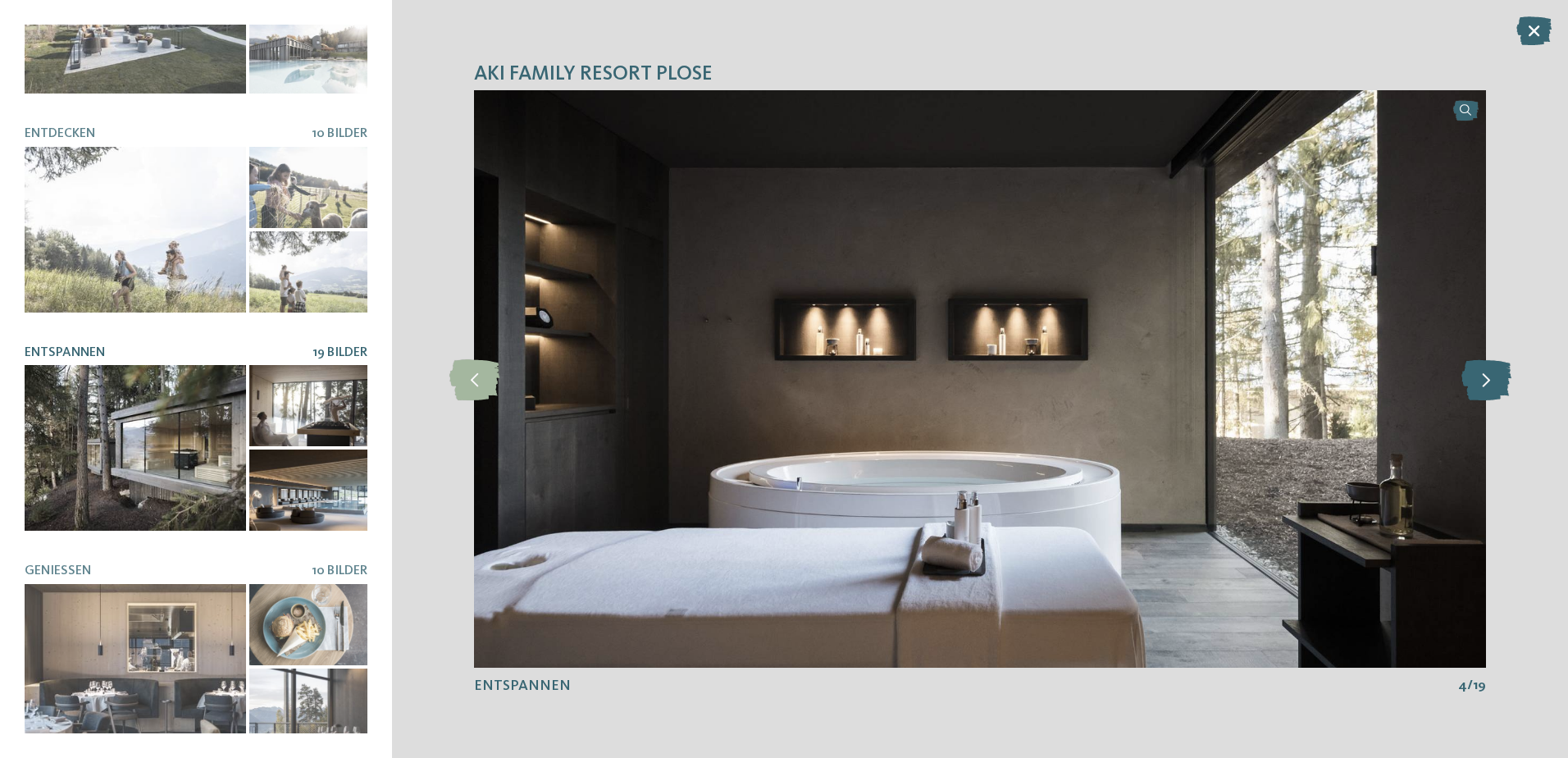
click at [1482, 373] on icon at bounding box center [1486, 379] width 50 height 41
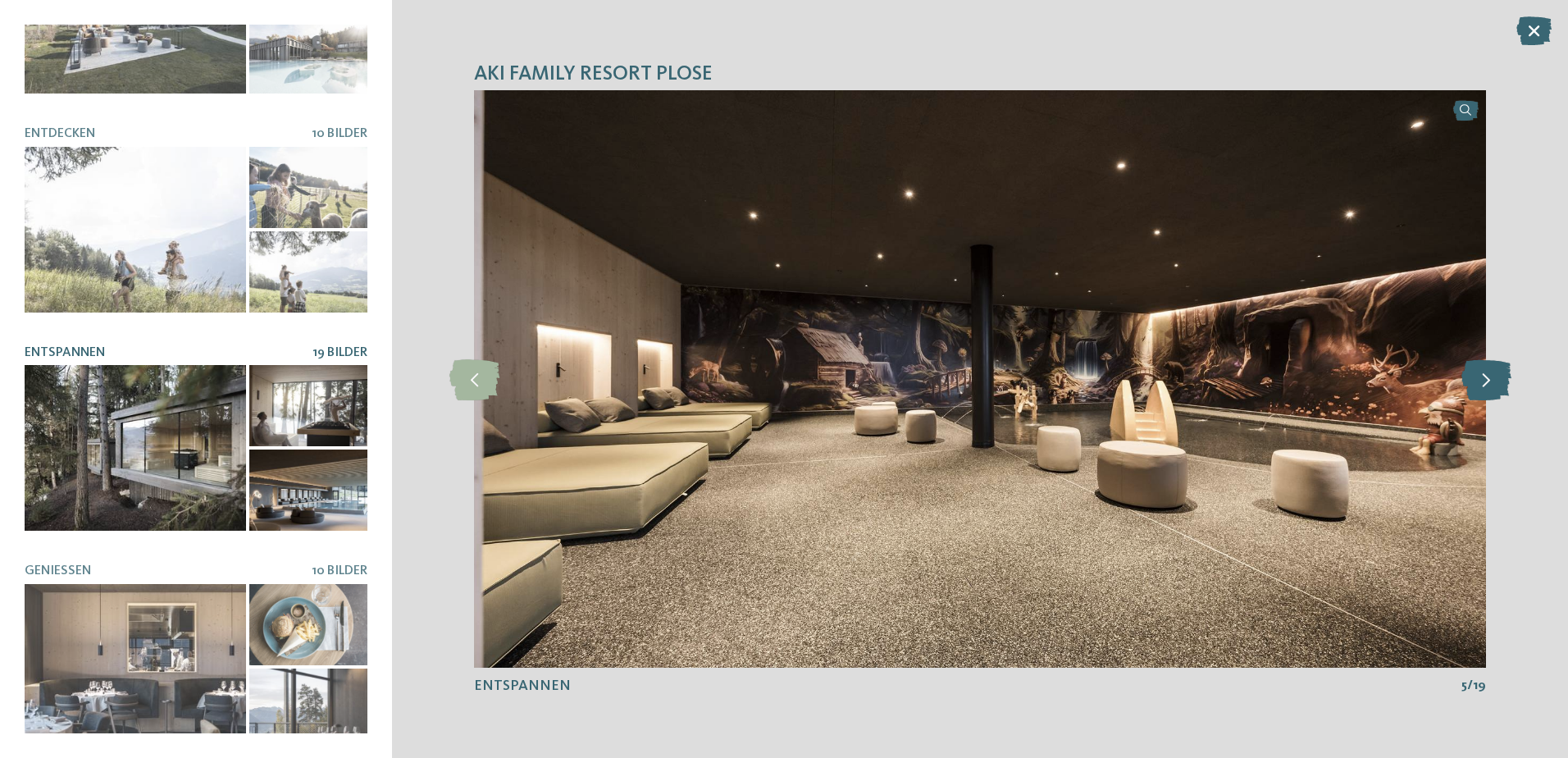
click at [1482, 373] on icon at bounding box center [1486, 379] width 50 height 41
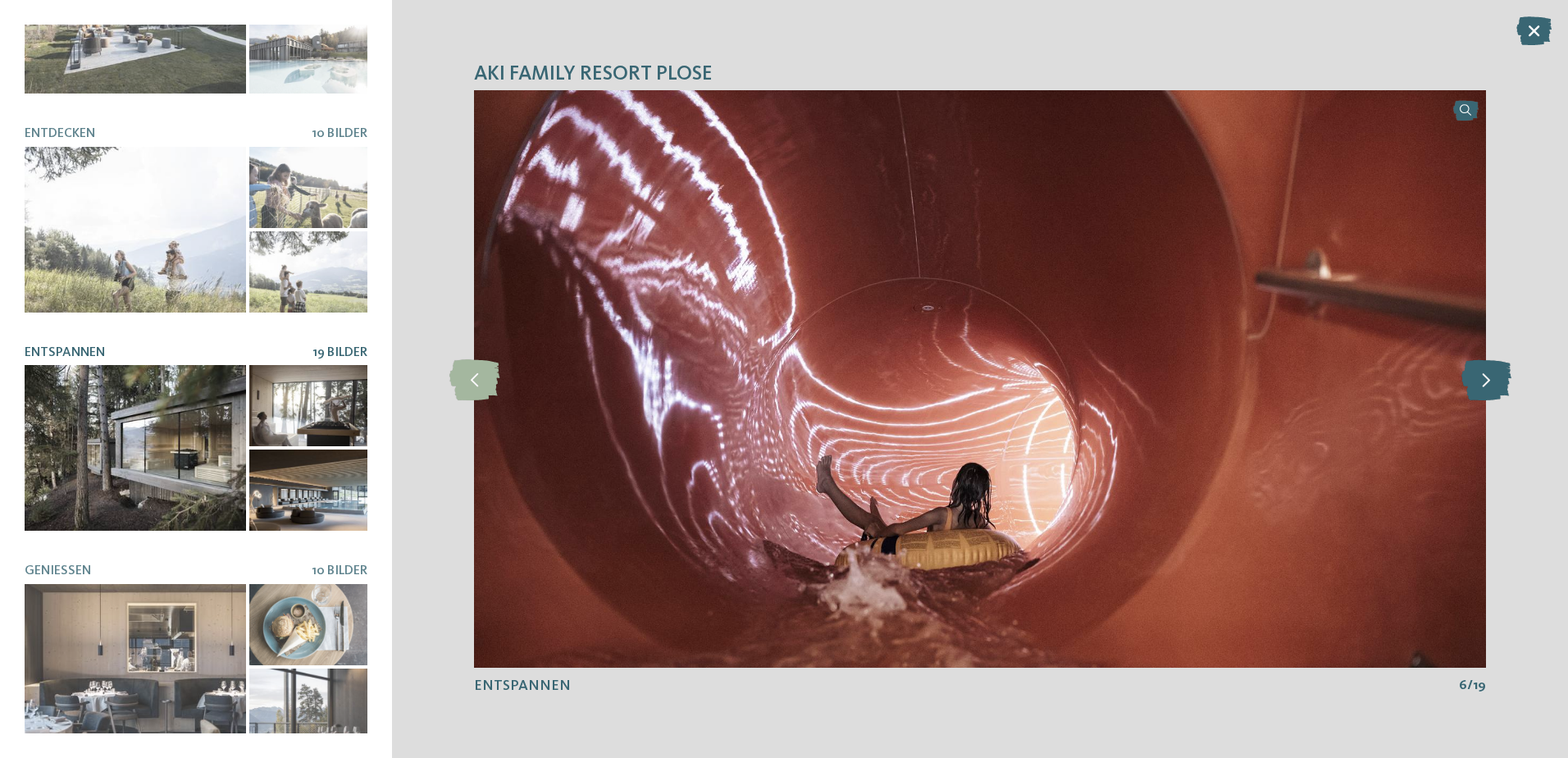
click at [1482, 373] on icon at bounding box center [1486, 379] width 50 height 41
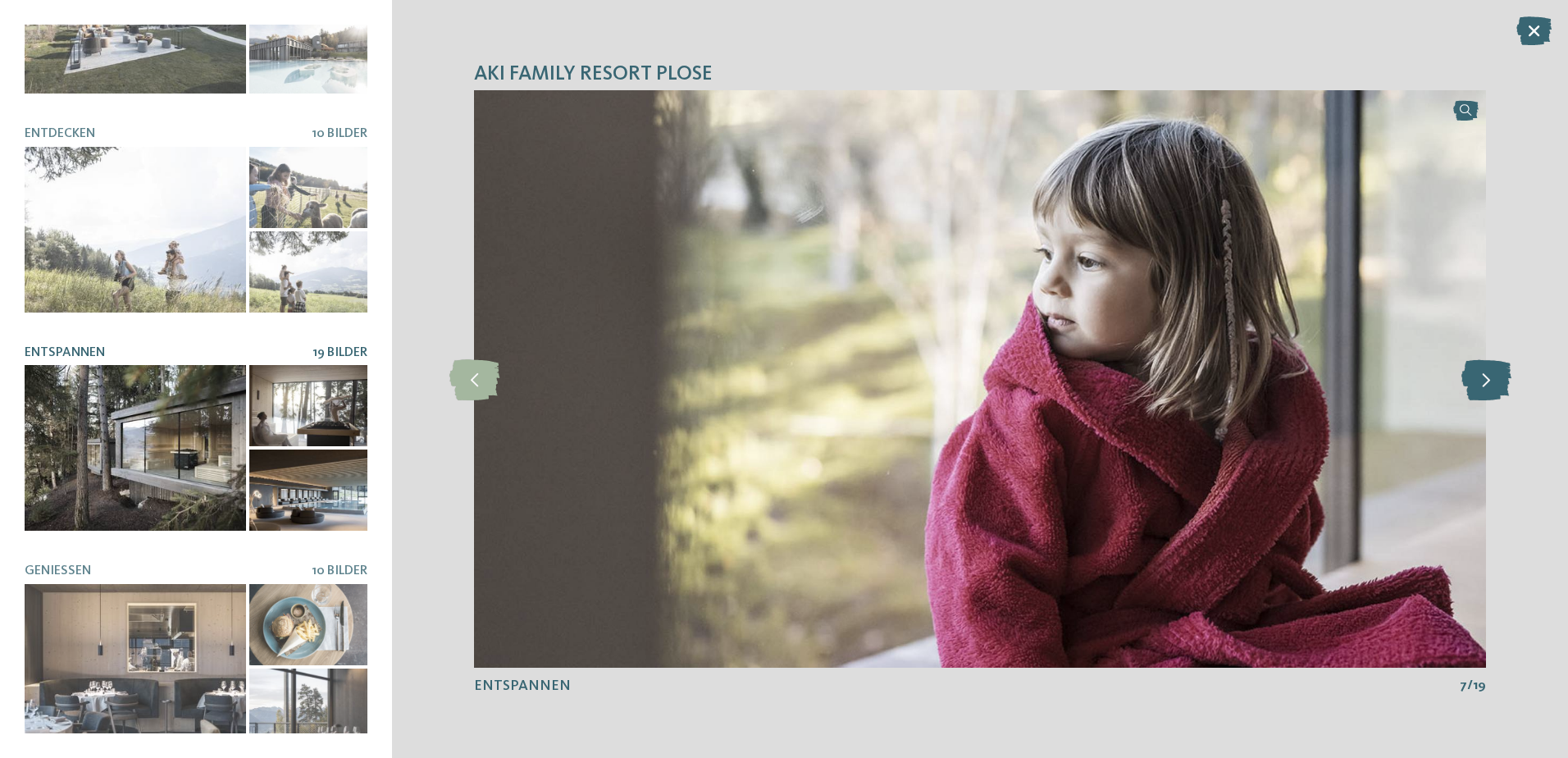
click at [1482, 373] on icon at bounding box center [1486, 379] width 50 height 41
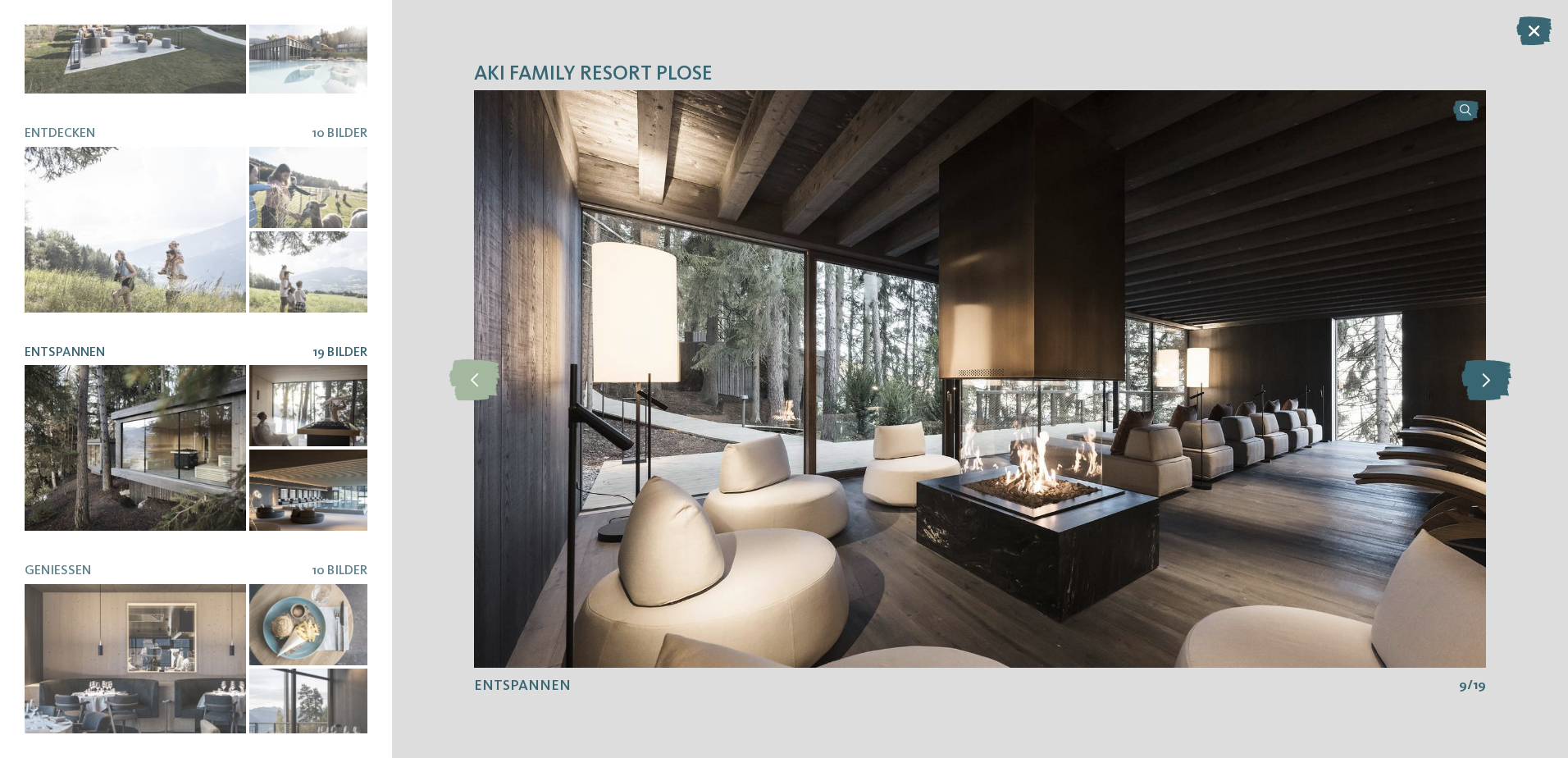
click at [1482, 373] on icon at bounding box center [1486, 379] width 50 height 41
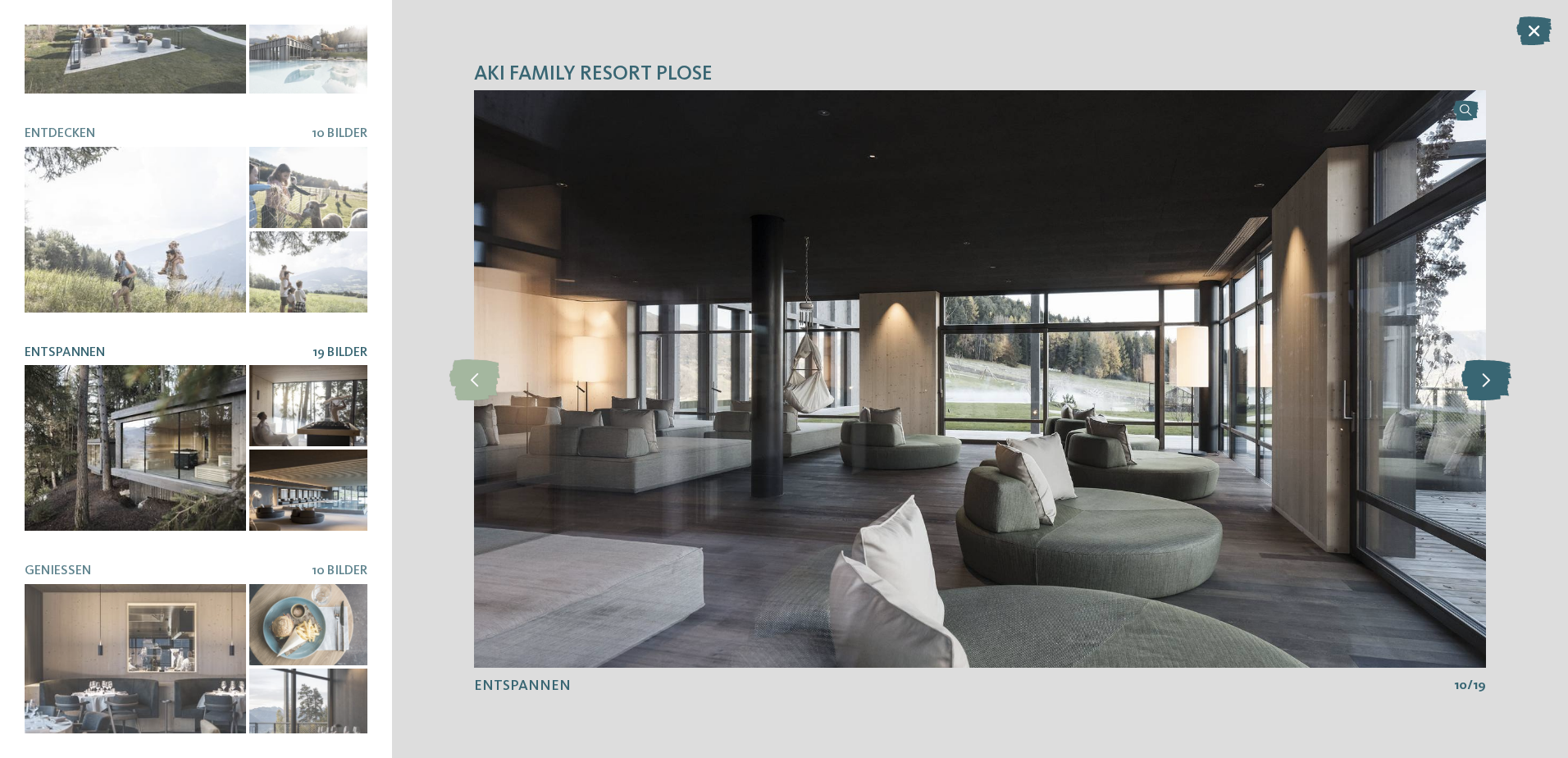
click at [1482, 373] on icon at bounding box center [1486, 379] width 50 height 41
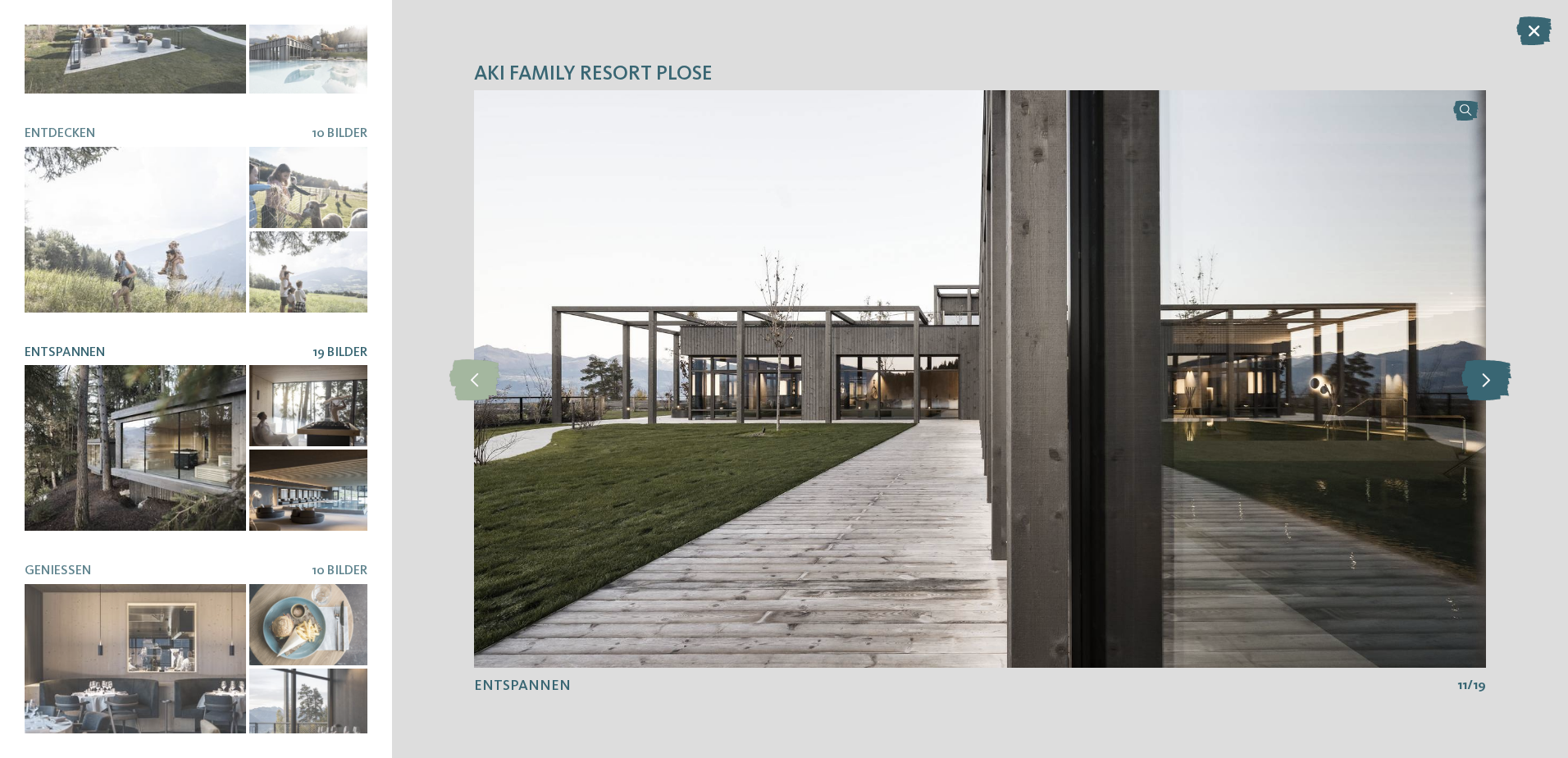
click at [1482, 373] on icon at bounding box center [1486, 379] width 50 height 41
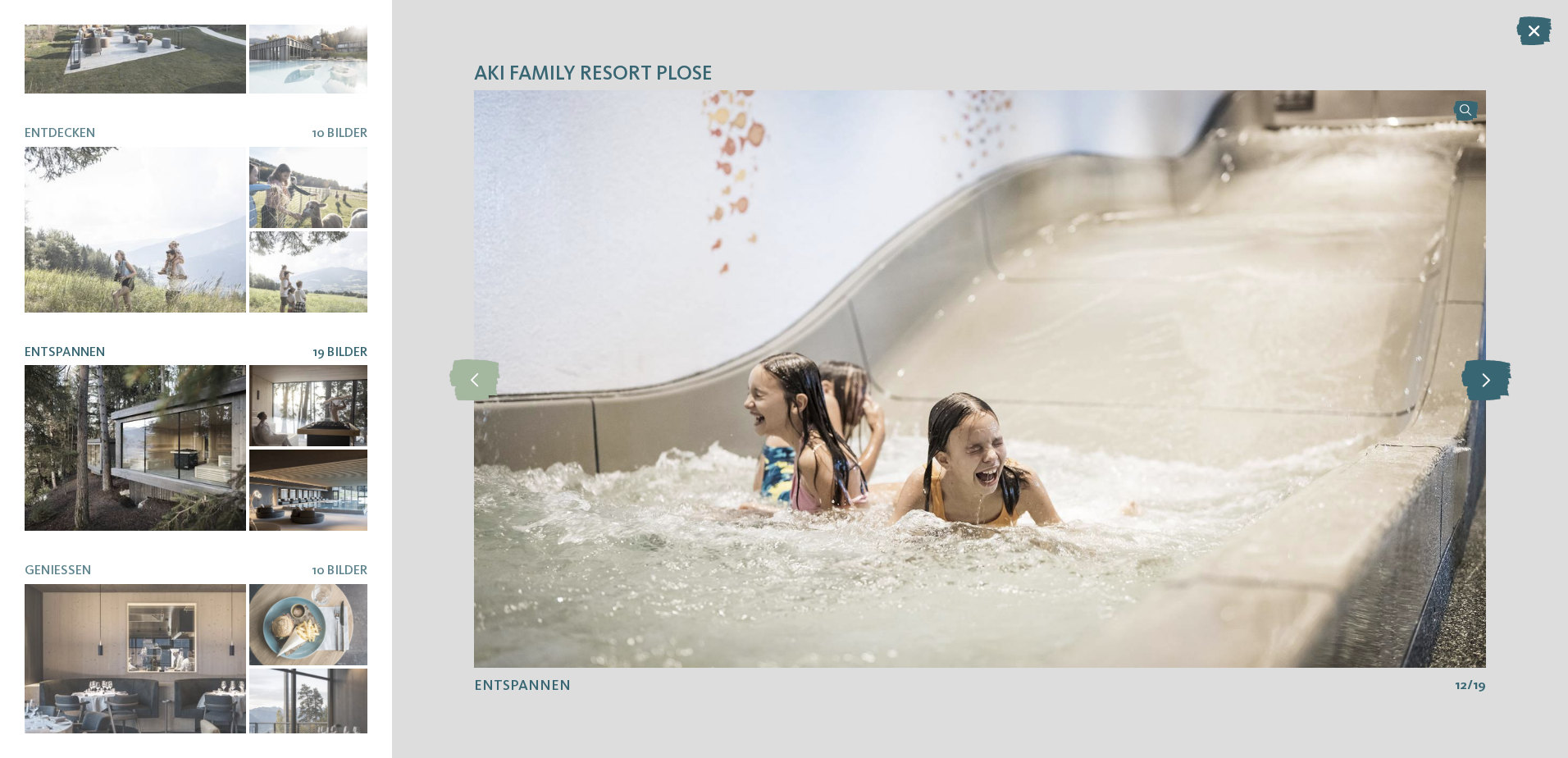
click at [1482, 373] on icon at bounding box center [1486, 379] width 50 height 41
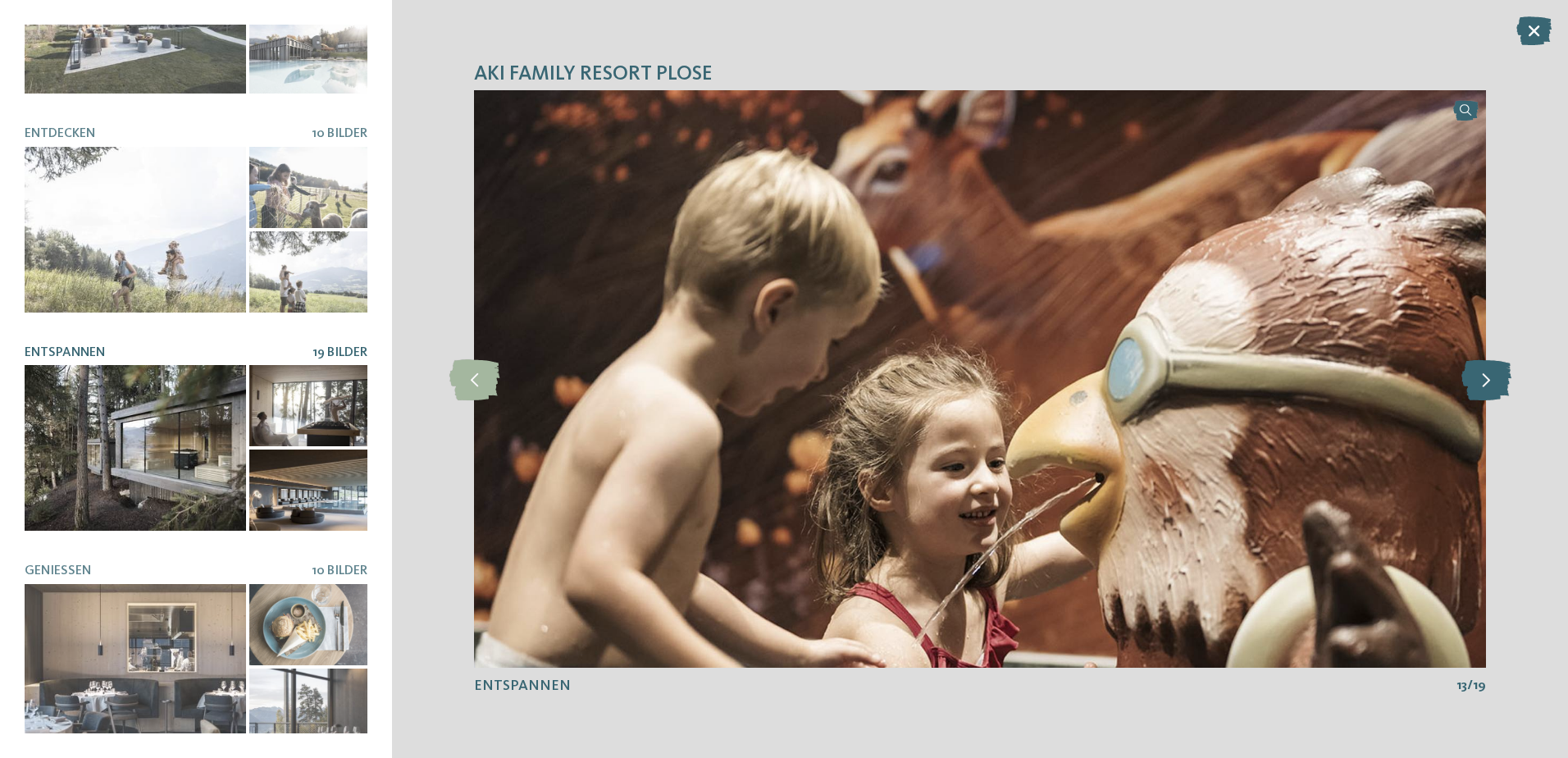
click at [1482, 373] on icon at bounding box center [1486, 379] width 50 height 41
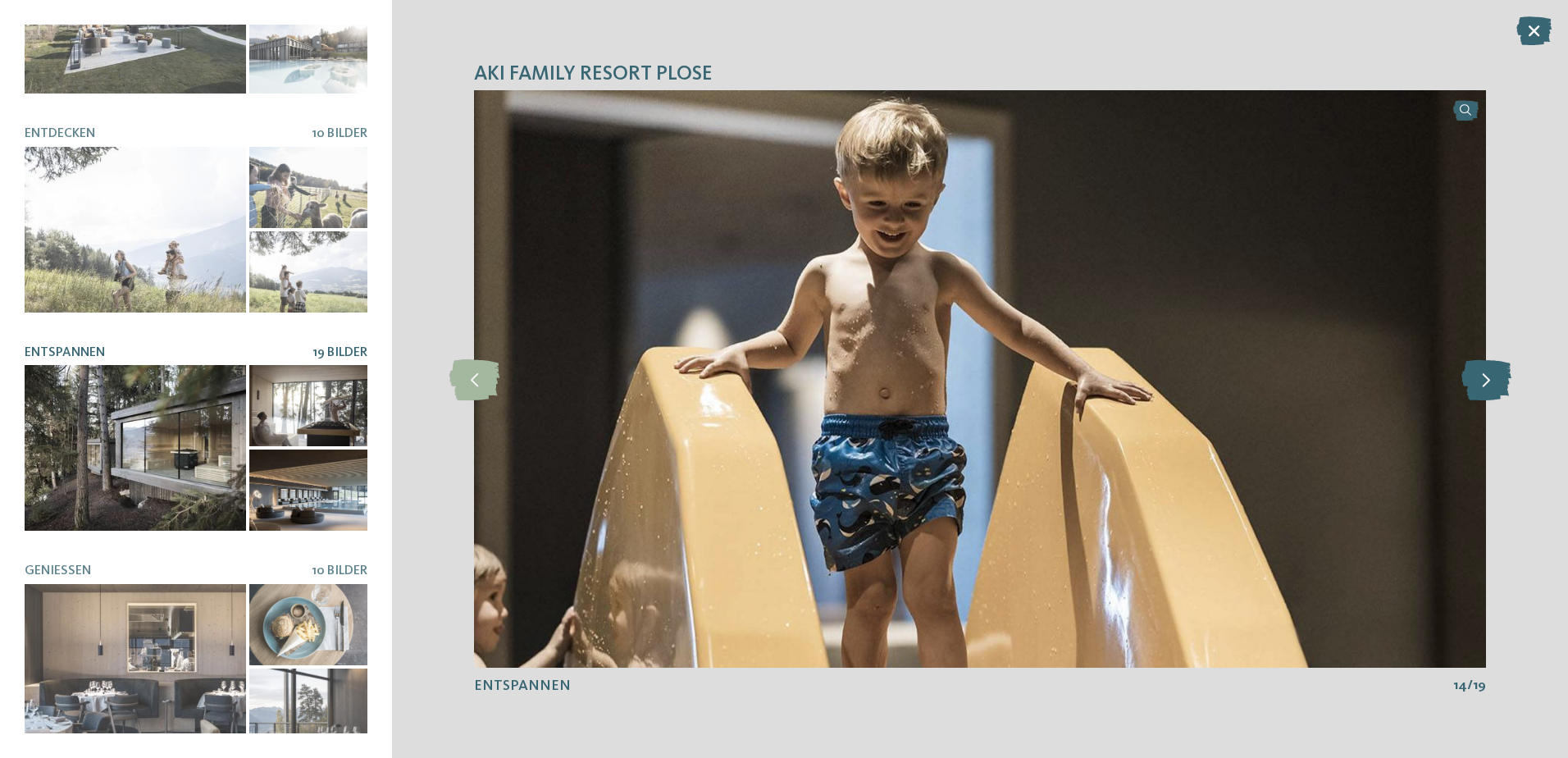
click at [1482, 373] on icon at bounding box center [1486, 379] width 50 height 41
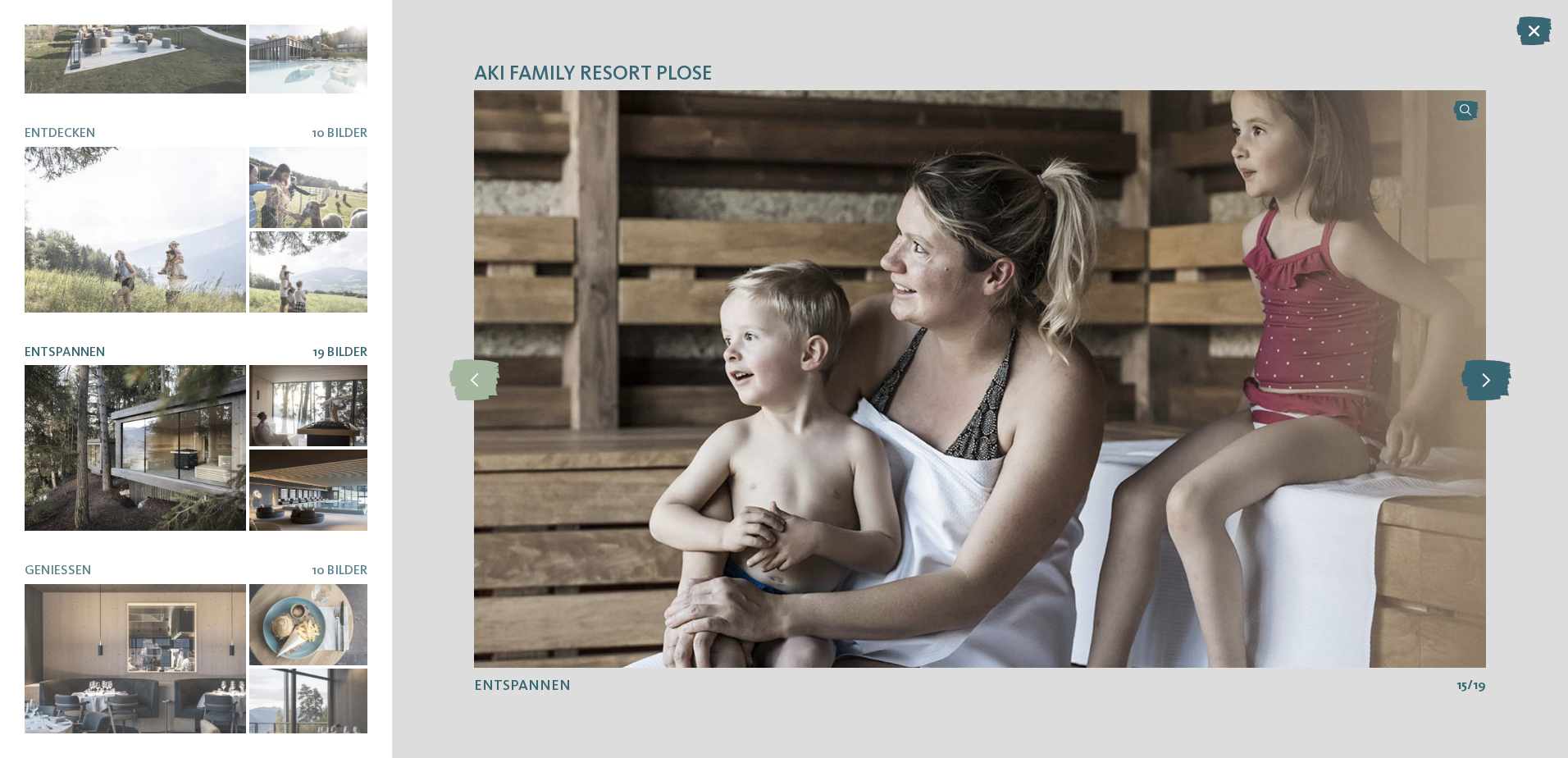
click at [1482, 373] on icon at bounding box center [1486, 379] width 50 height 41
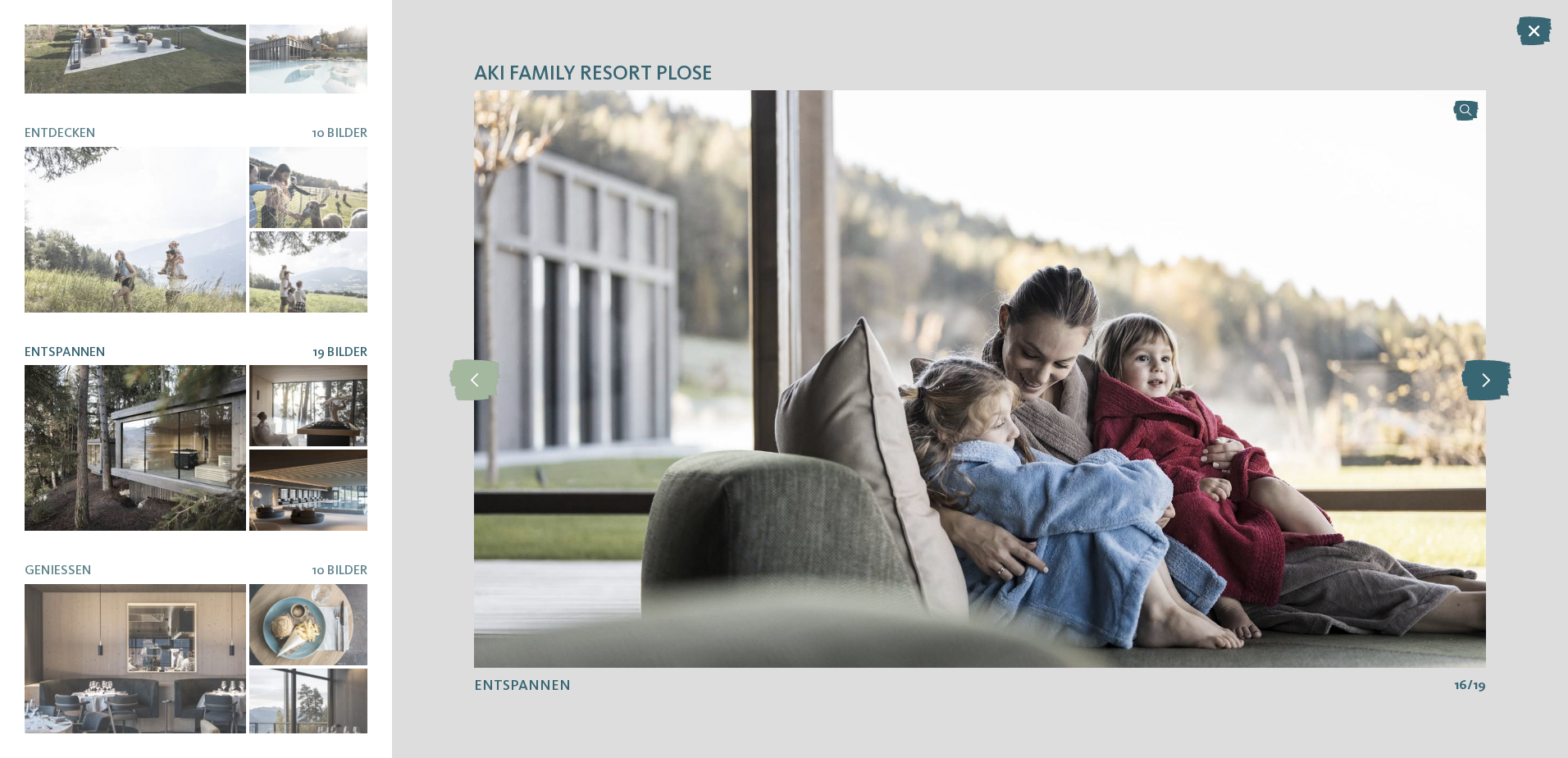
click at [1482, 373] on icon at bounding box center [1486, 379] width 50 height 41
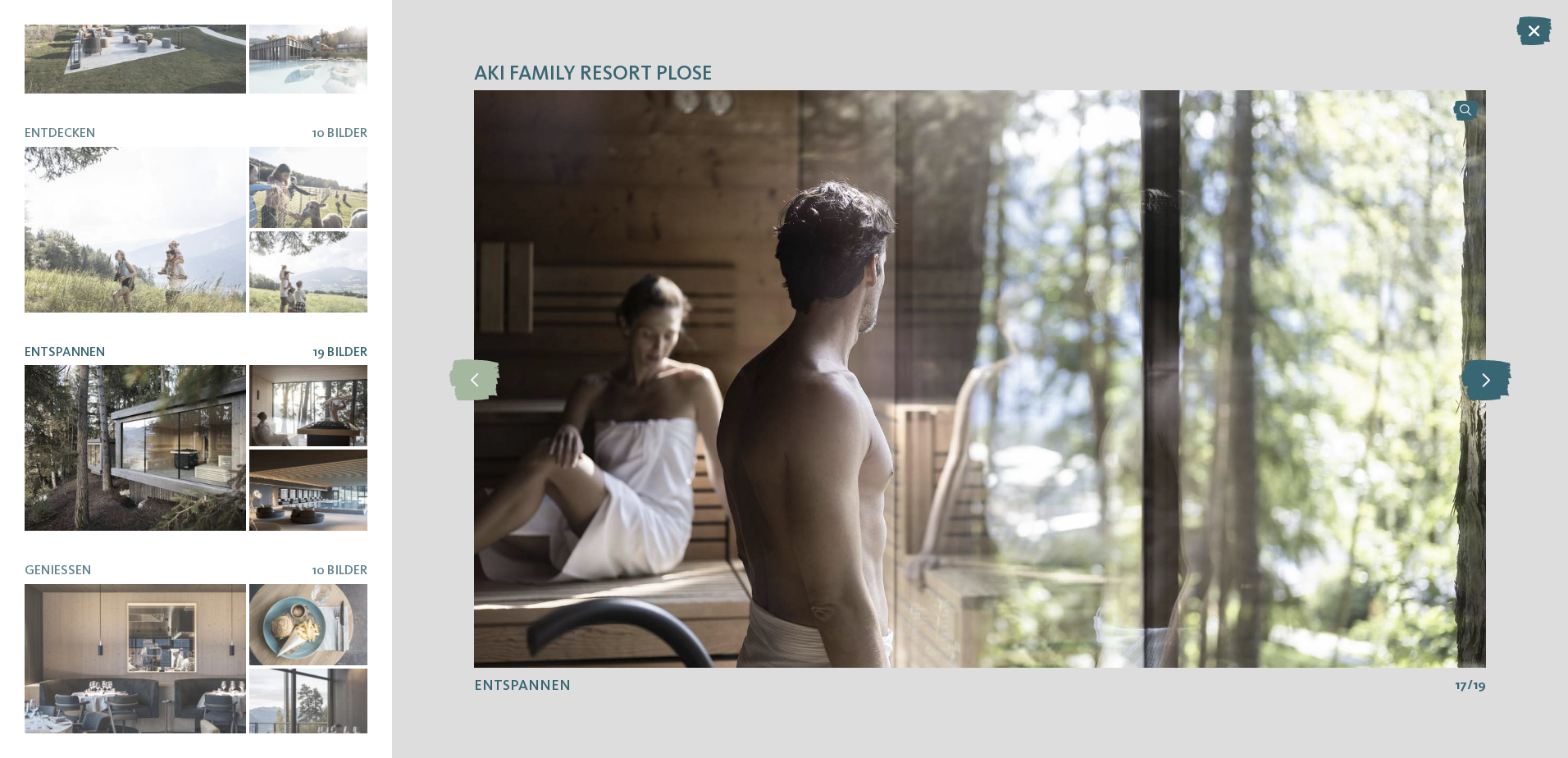
click at [1482, 373] on icon at bounding box center [1486, 379] width 50 height 41
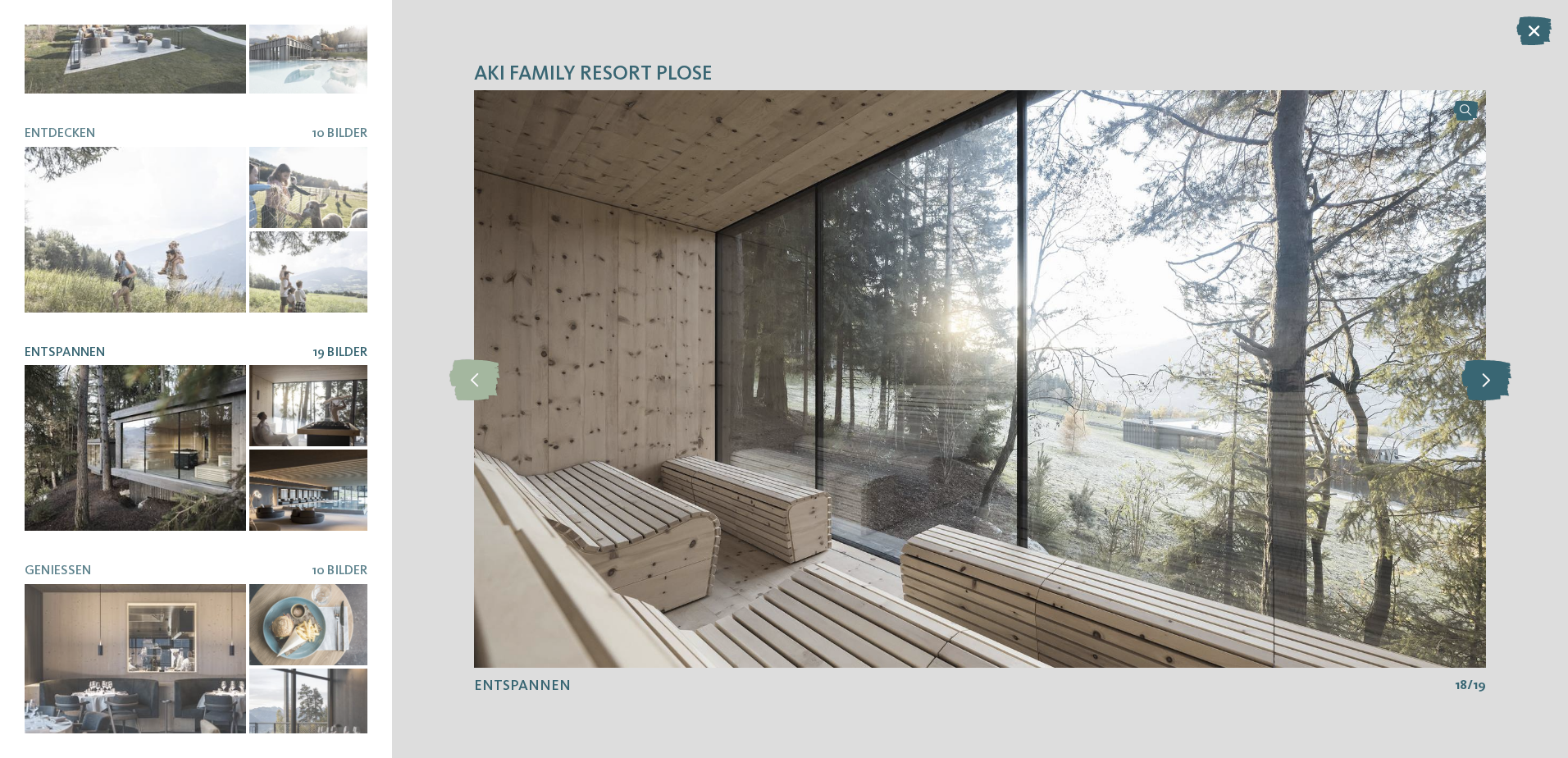
click at [1482, 373] on icon at bounding box center [1486, 379] width 50 height 41
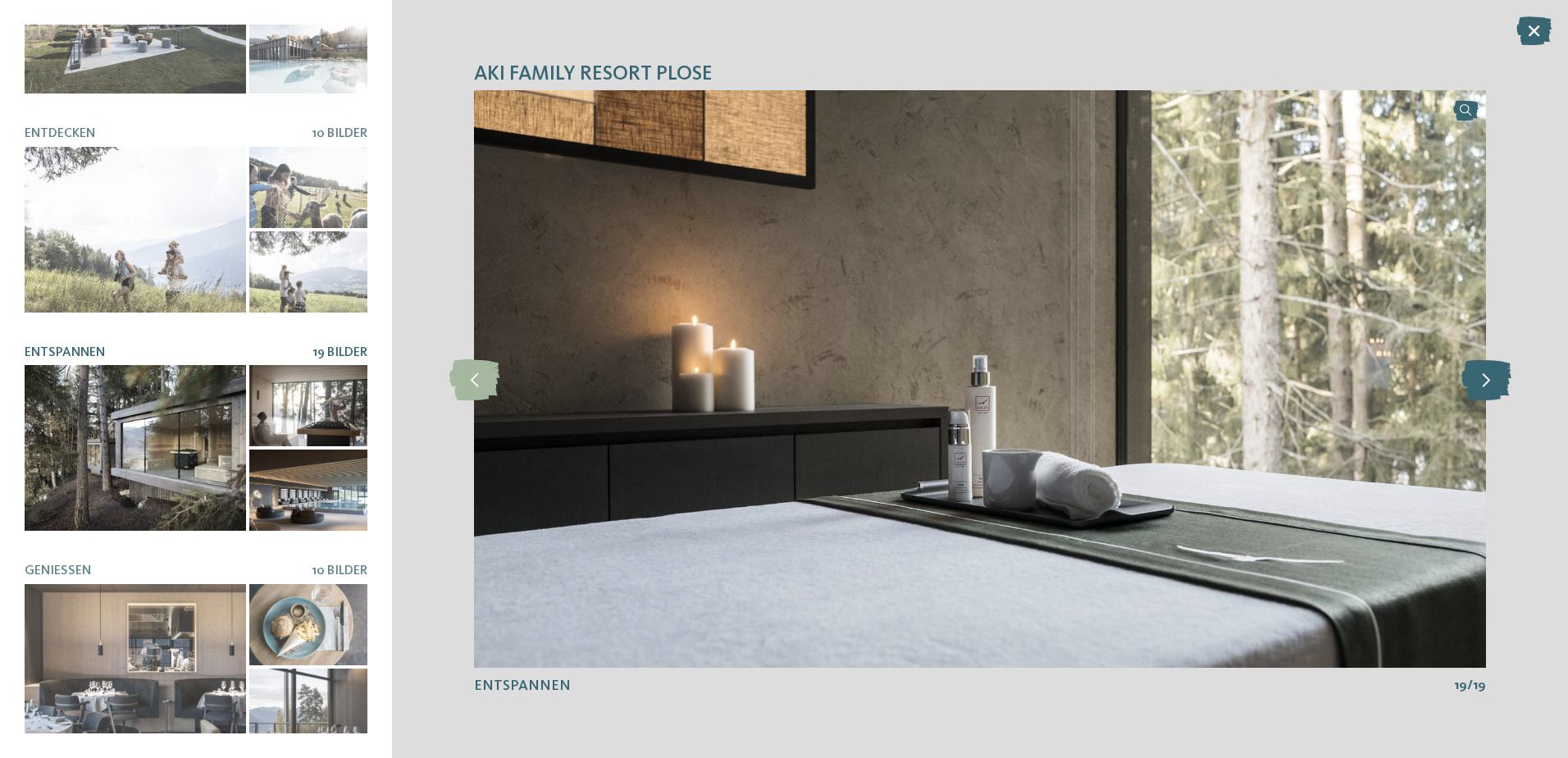
click at [1482, 373] on icon at bounding box center [1486, 379] width 50 height 41
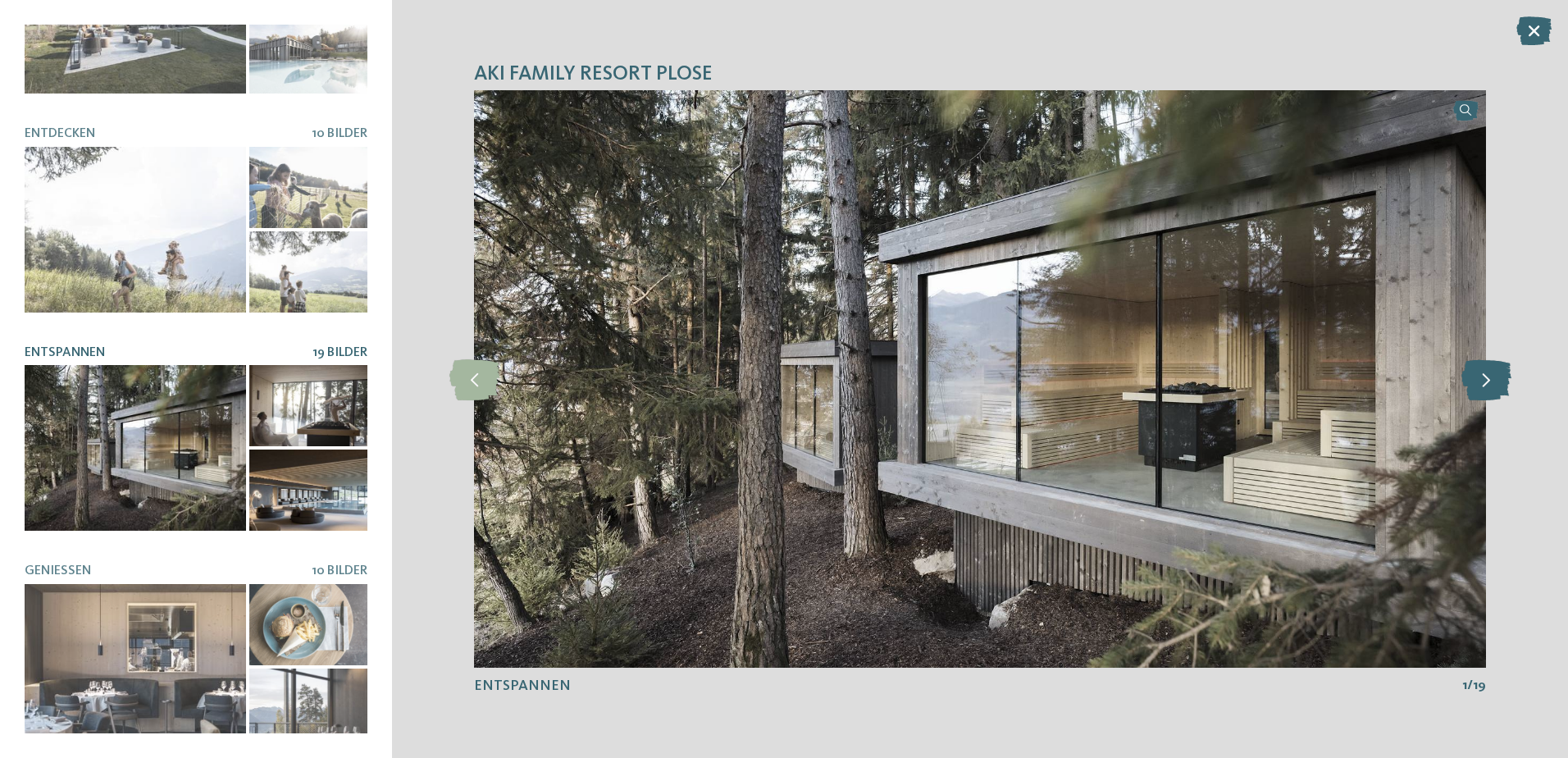
click at [1482, 373] on icon at bounding box center [1486, 379] width 50 height 41
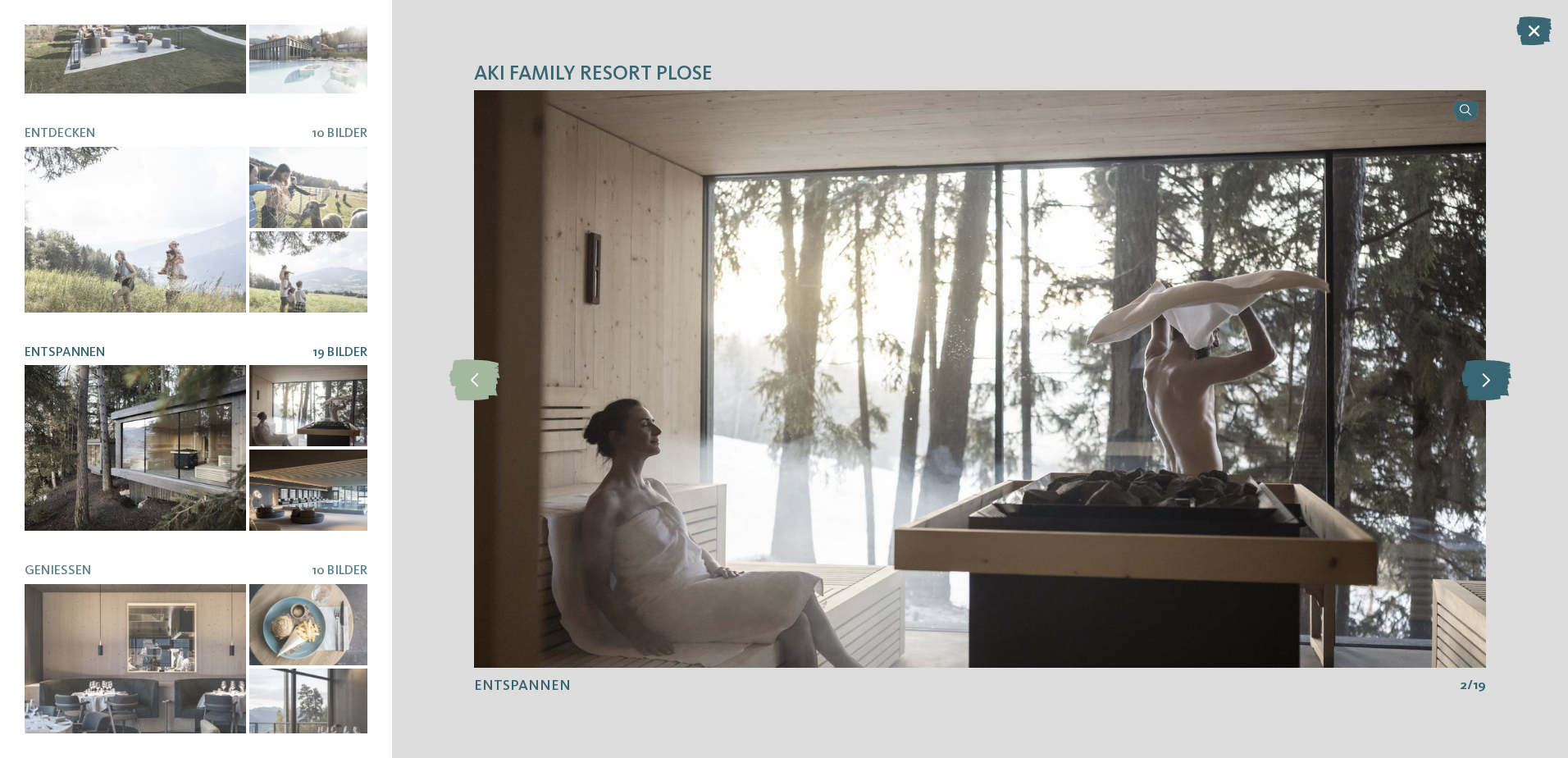
click at [1482, 373] on icon at bounding box center [1486, 379] width 50 height 41
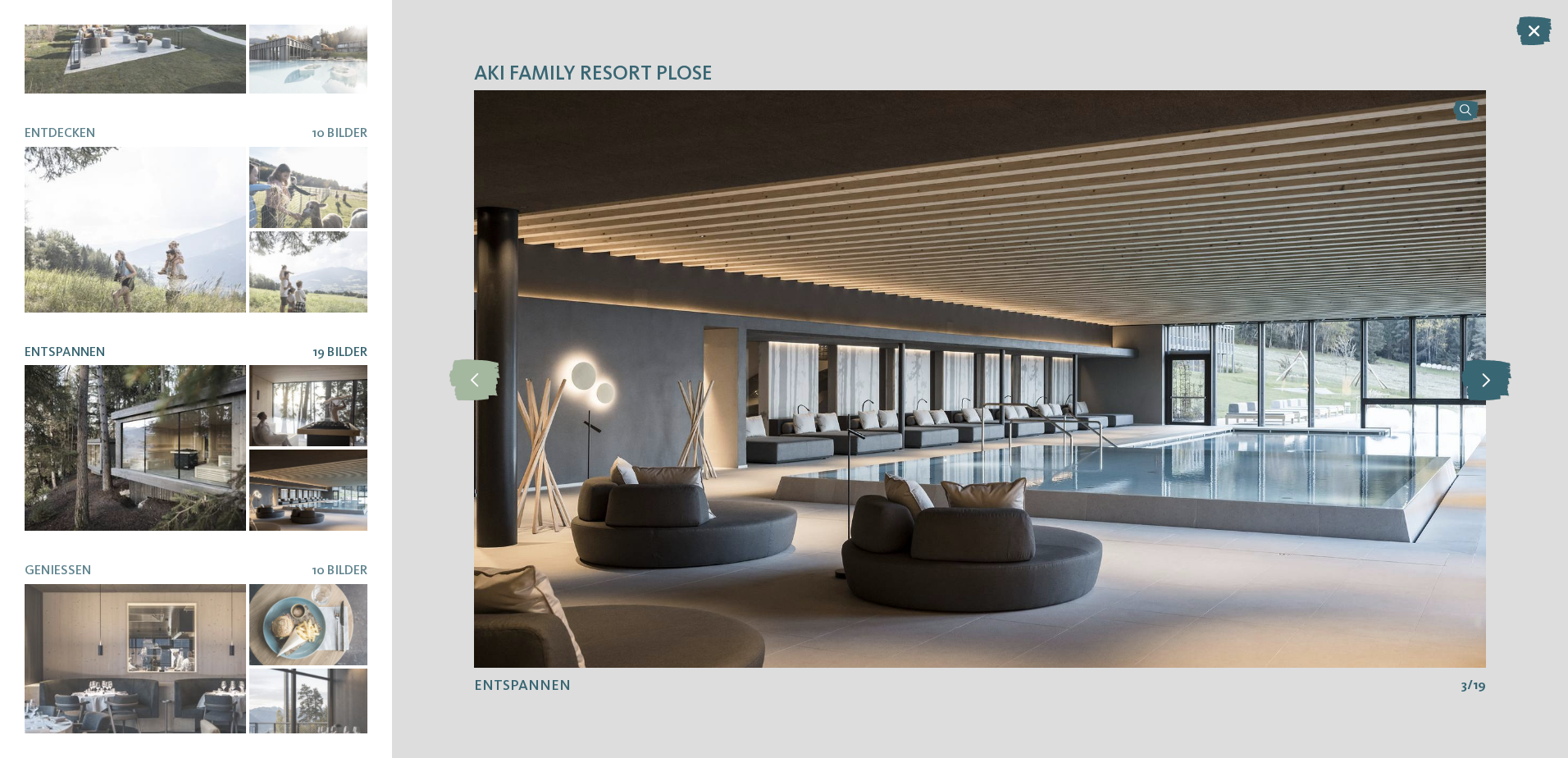
click at [1482, 373] on icon at bounding box center [1486, 379] width 50 height 41
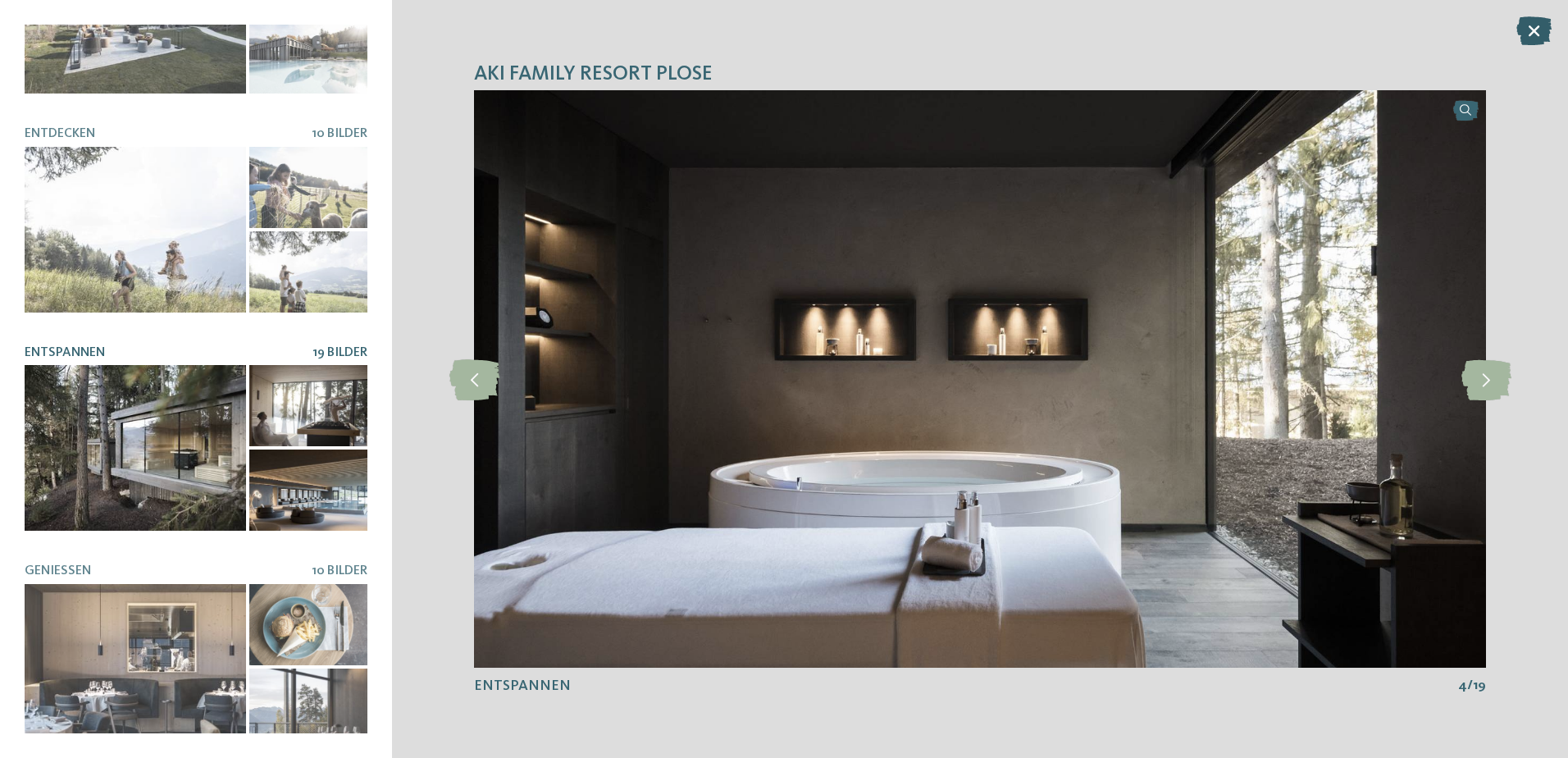
click at [1523, 33] on icon at bounding box center [1534, 31] width 35 height 29
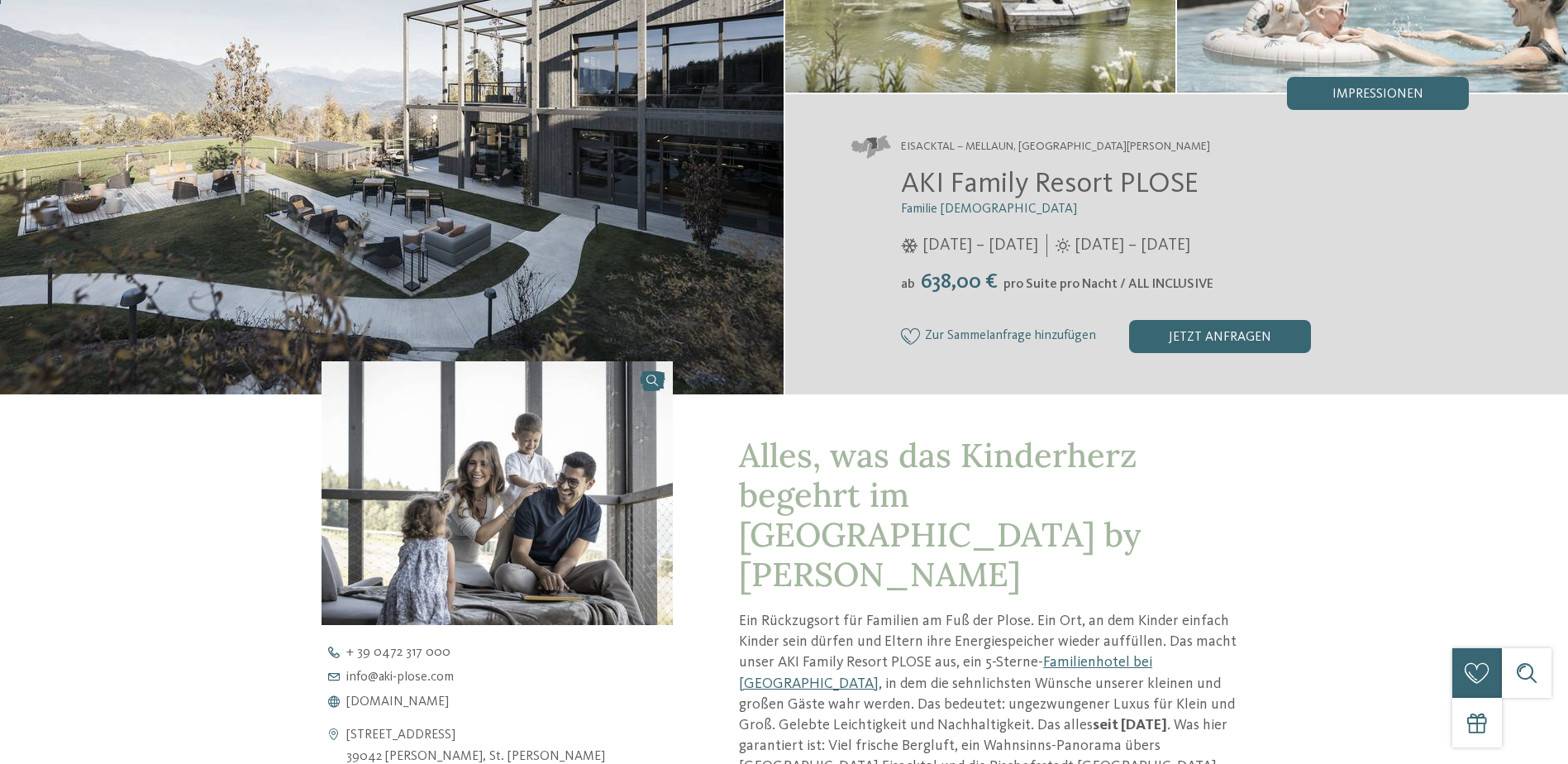
scroll to position [413, 0]
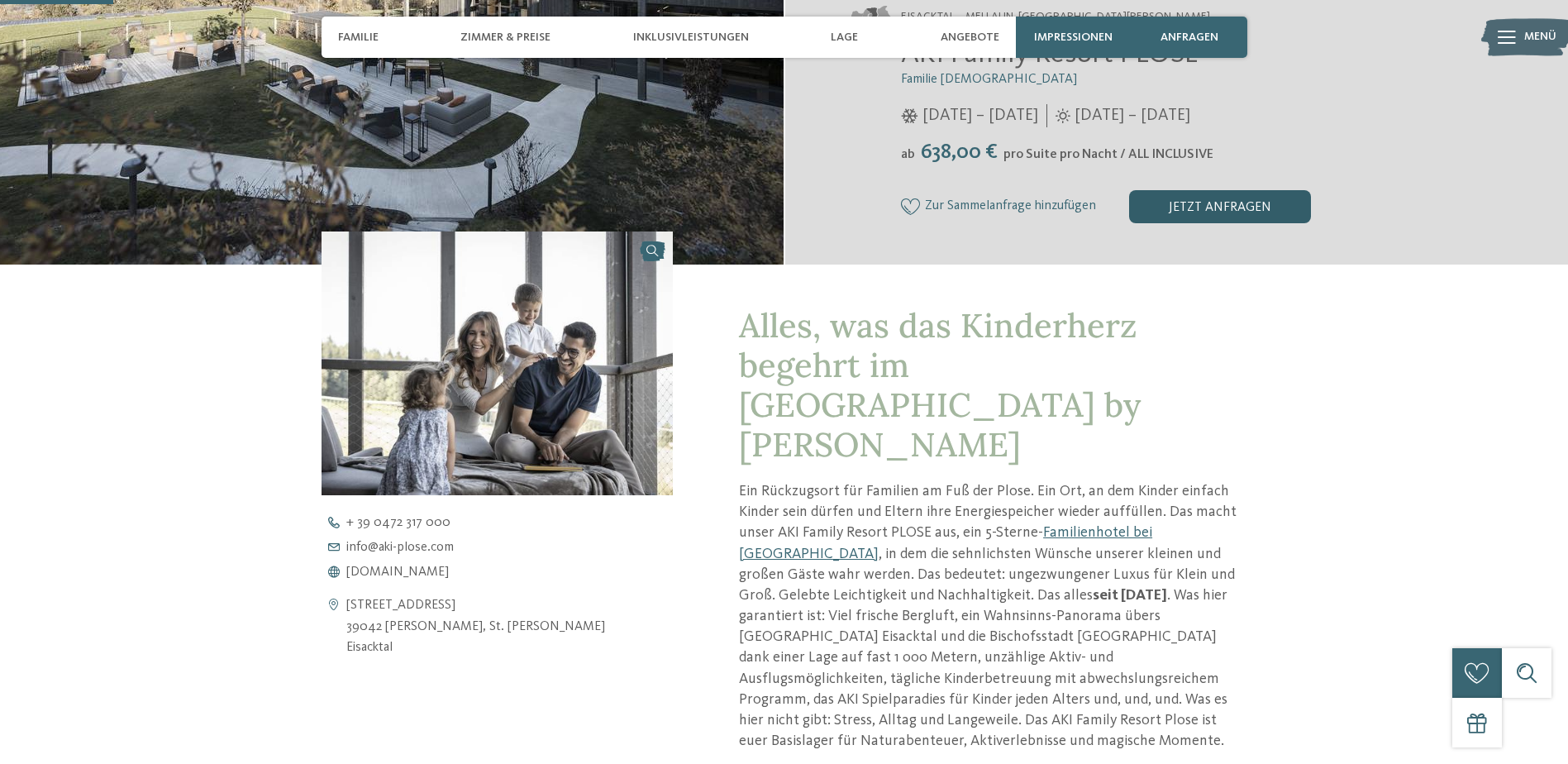
click at [1212, 202] on div "jetzt anfragen" at bounding box center [1220, 206] width 182 height 33
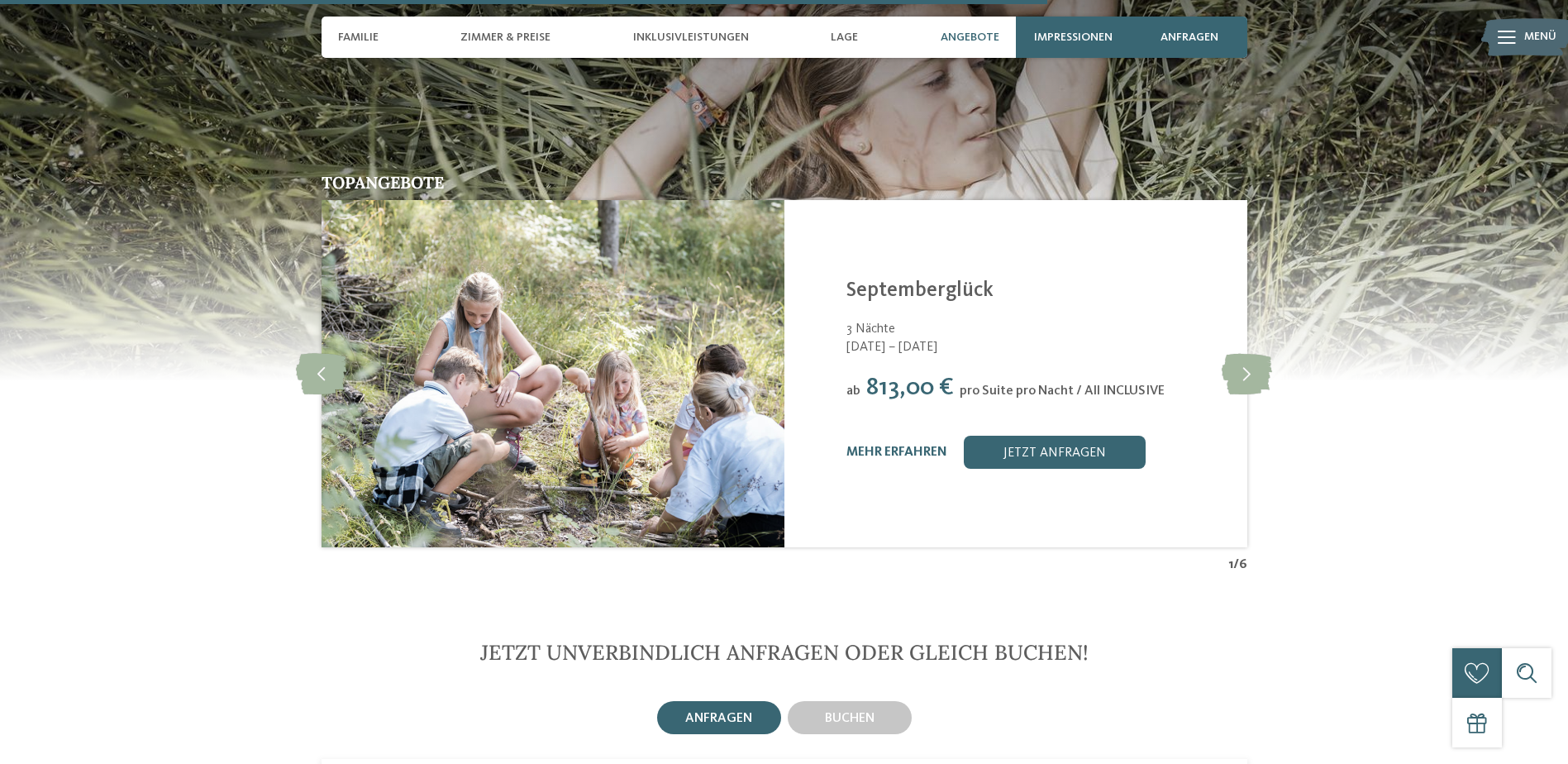
scroll to position [3663, 0]
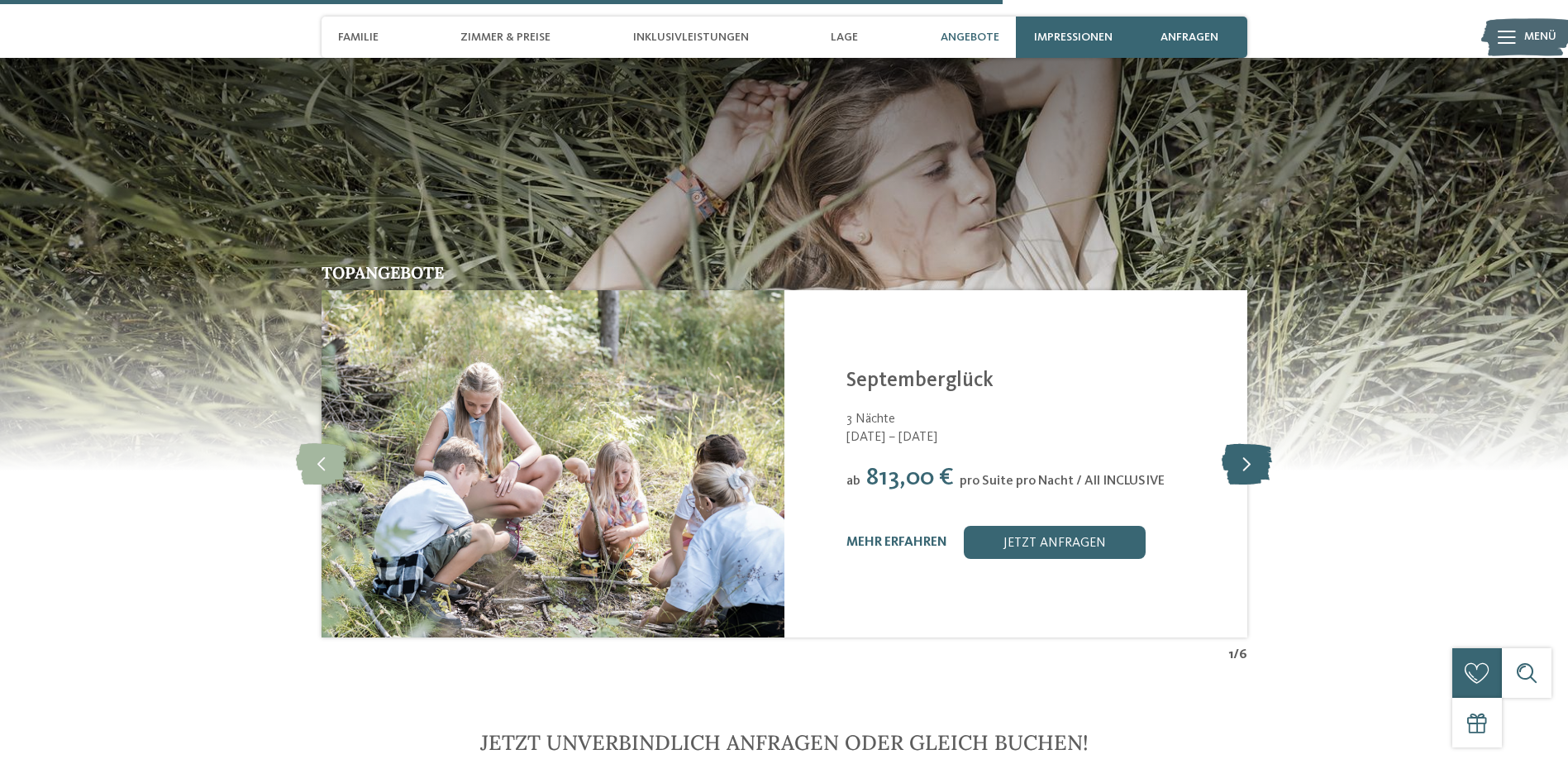
click at [1245, 443] on icon at bounding box center [1247, 464] width 51 height 41
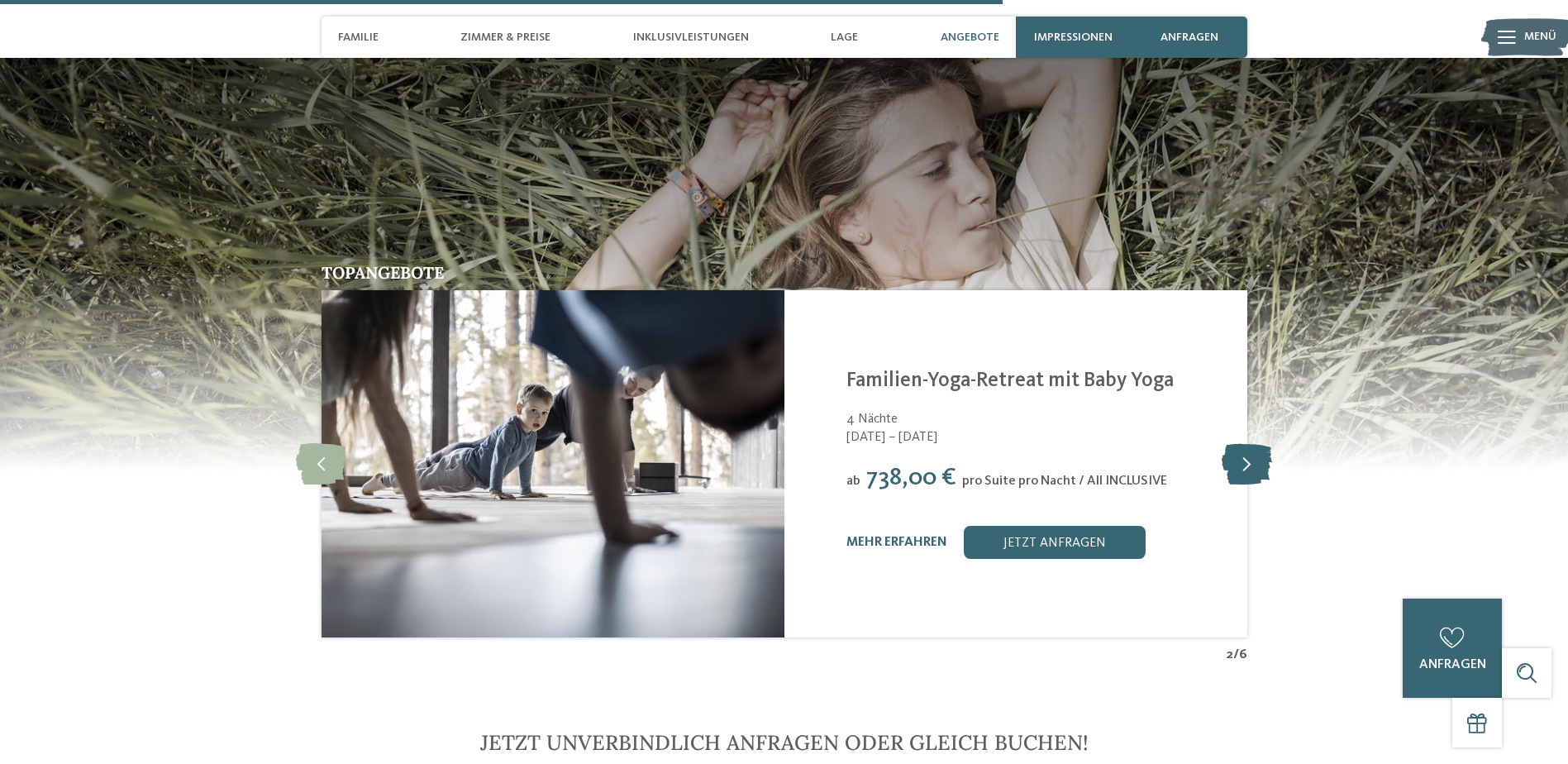
click at [1245, 443] on icon at bounding box center [1247, 464] width 51 height 41
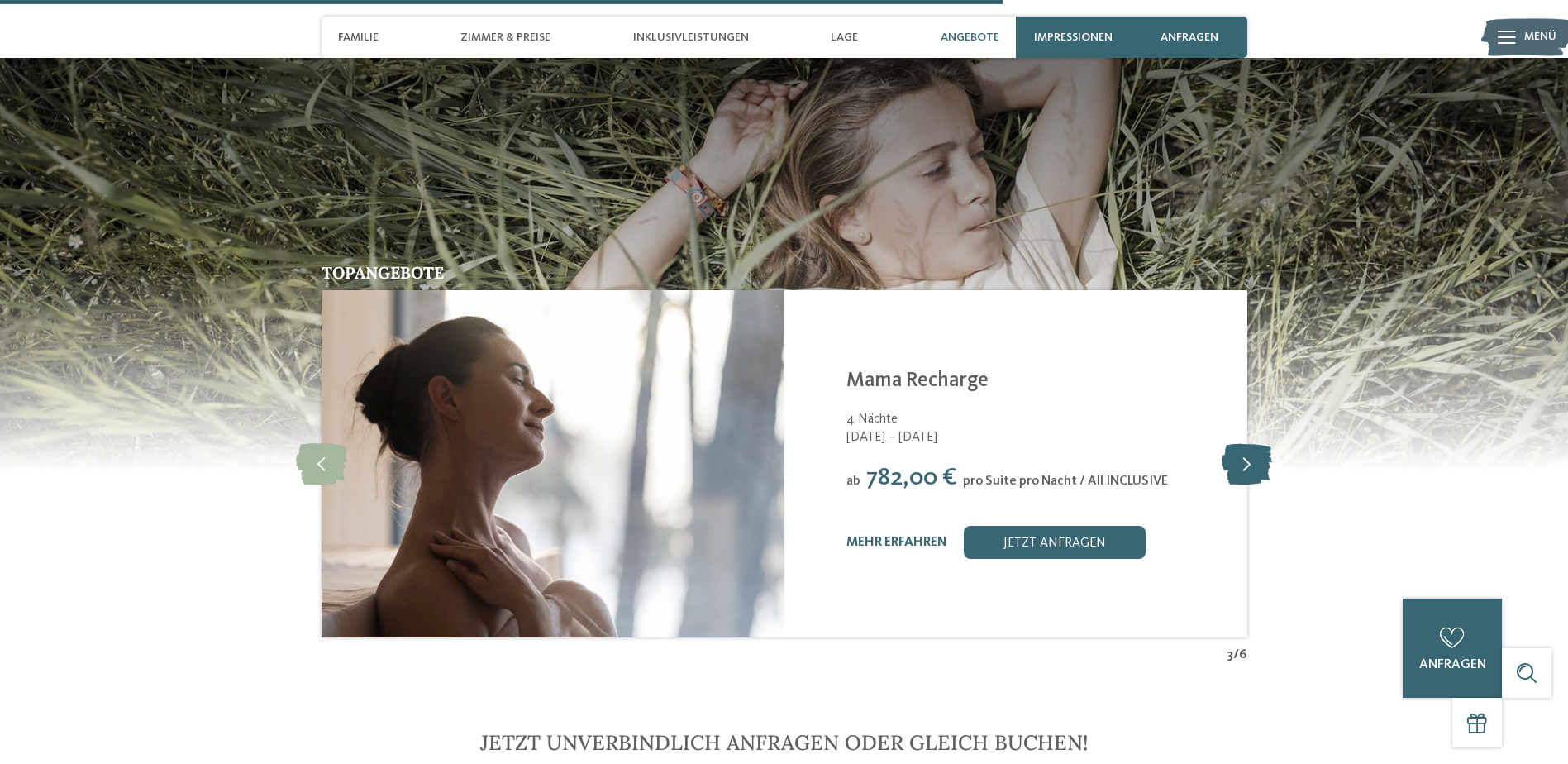
click at [1245, 443] on icon at bounding box center [1247, 464] width 51 height 41
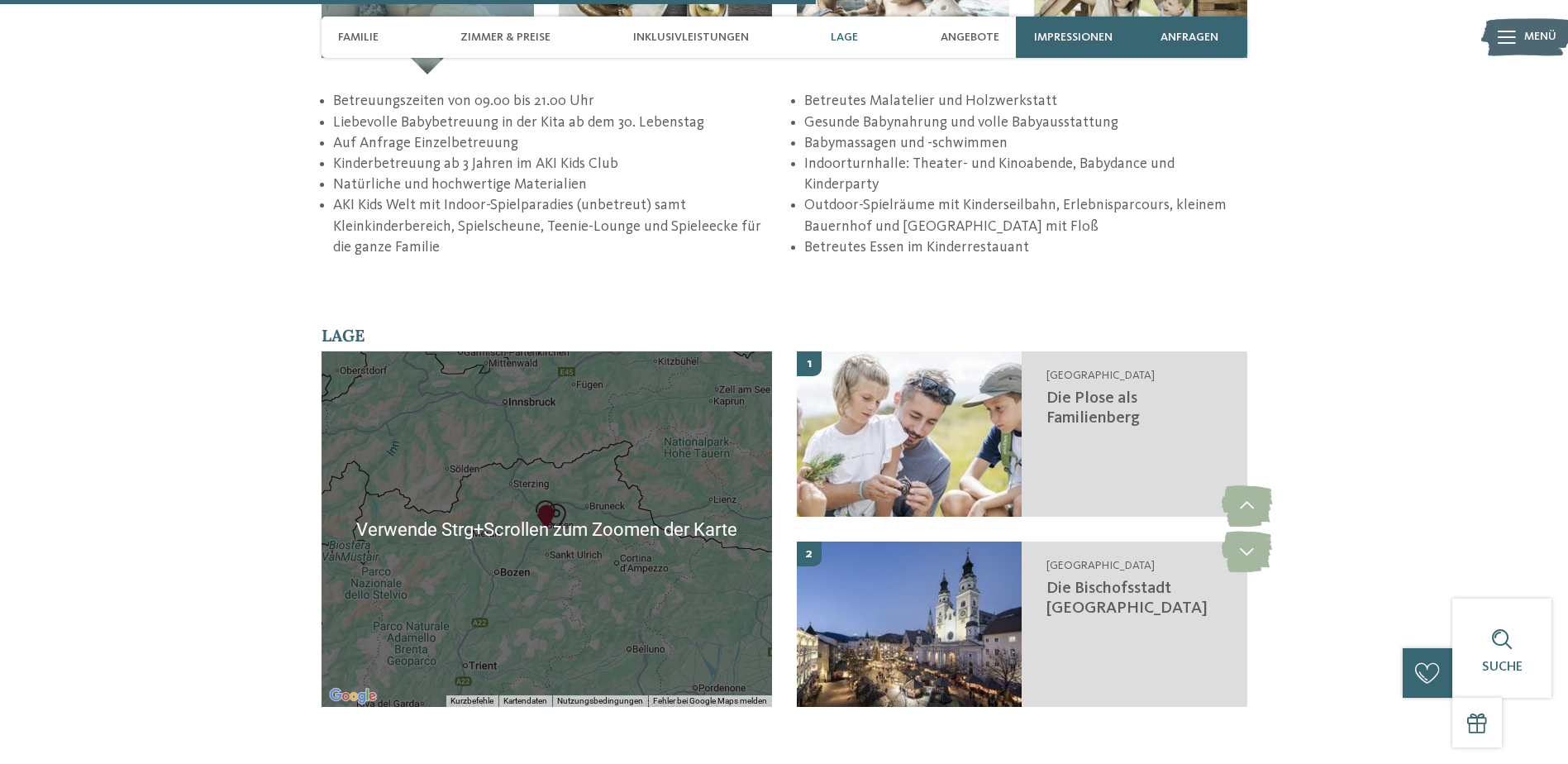
scroll to position [3002, 0]
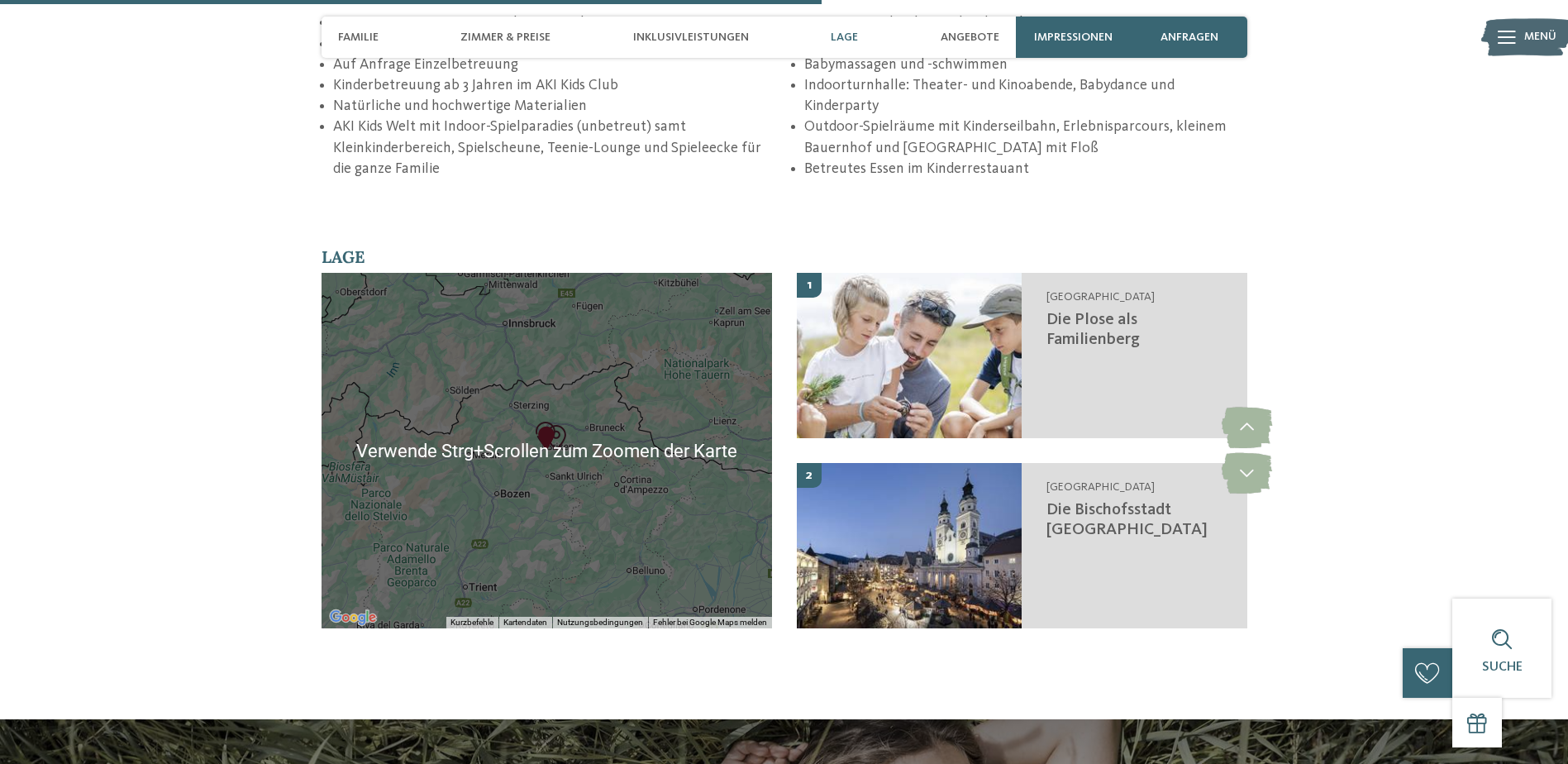
click at [546, 434] on div at bounding box center [547, 450] width 450 height 355
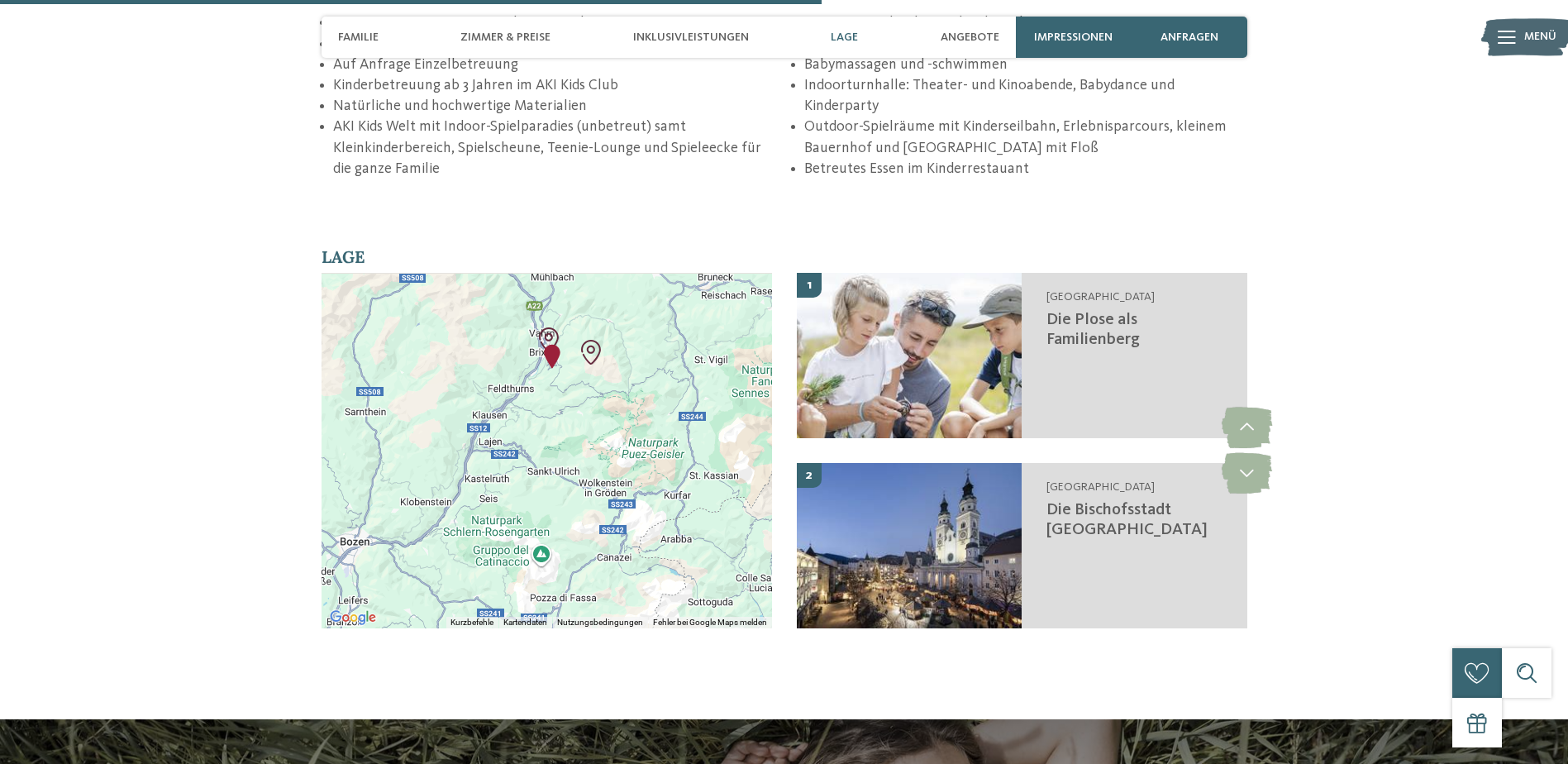
drag, startPoint x: 545, startPoint y: 340, endPoint x: 592, endPoint y: 444, distance: 114.1
click at [592, 444] on div at bounding box center [547, 450] width 450 height 355
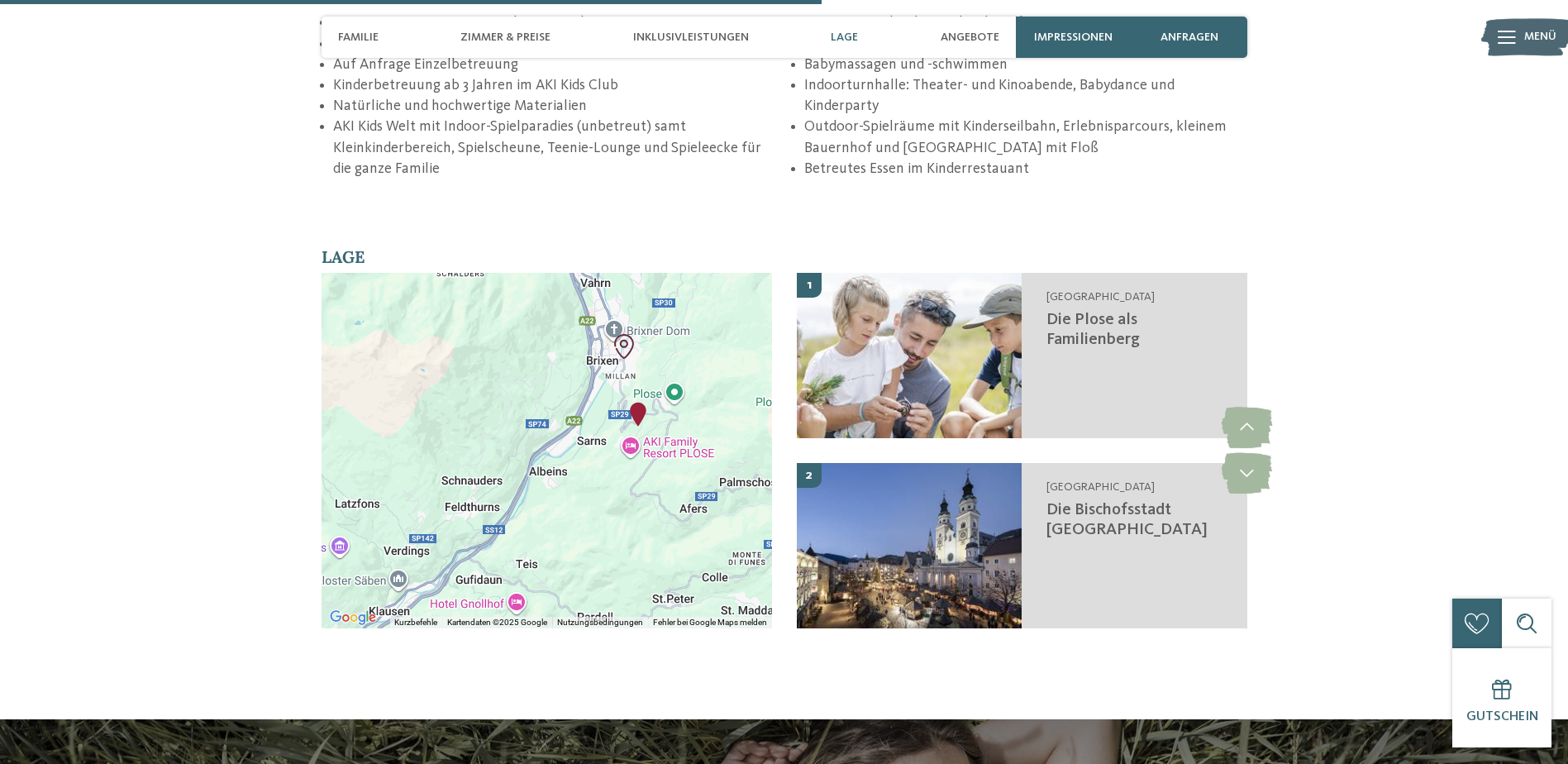
drag, startPoint x: 577, startPoint y: 332, endPoint x: 604, endPoint y: 525, distance: 194.9
click at [604, 525] on div at bounding box center [547, 450] width 450 height 355
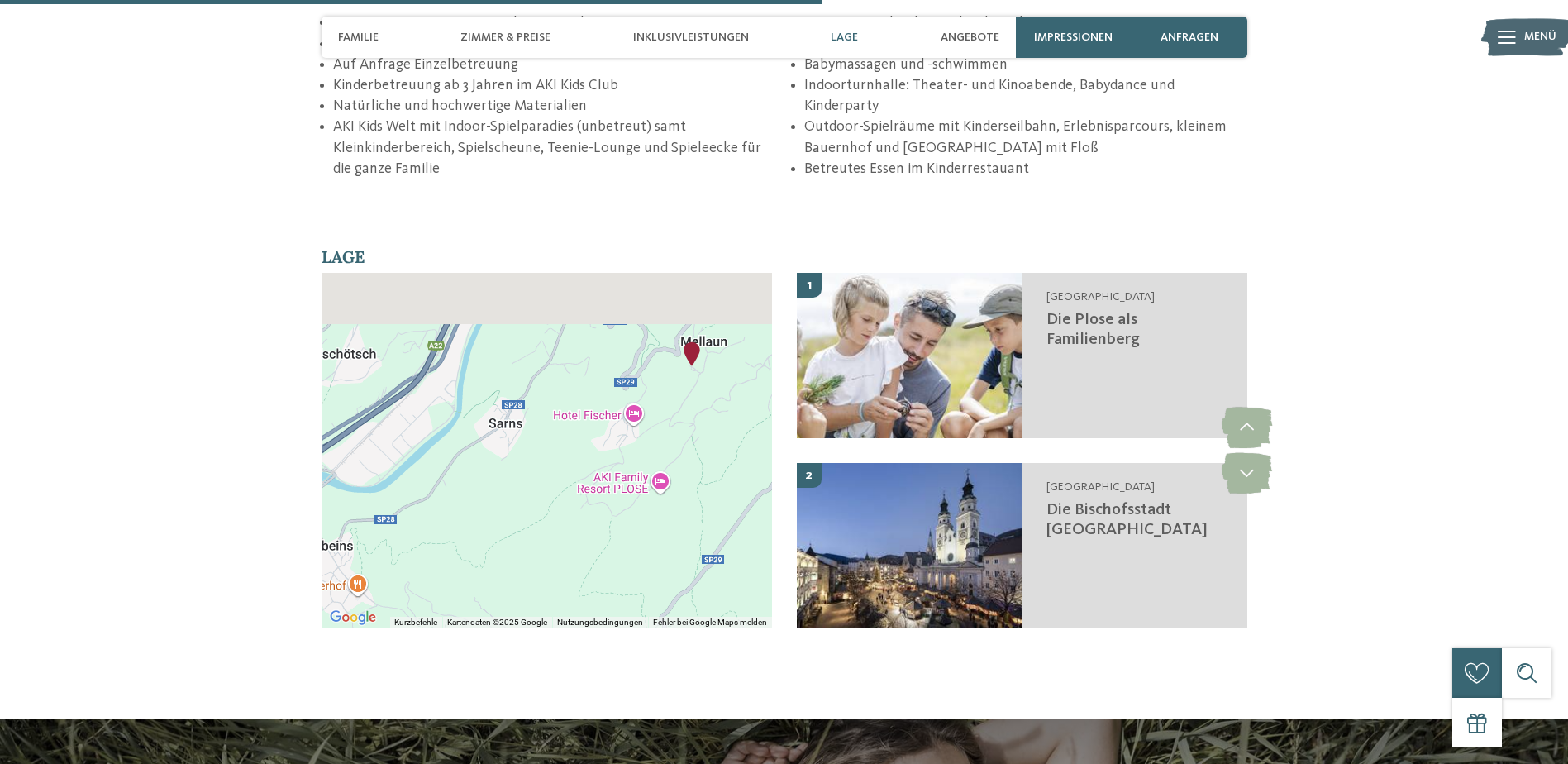
drag, startPoint x: 653, startPoint y: 377, endPoint x: 645, endPoint y: 576, distance: 199.2
click at [645, 576] on div "← Nach links → Nach rechts ↑ Nach oben ↓ Nach unten + Heranzoomen - Herauszoome…" at bounding box center [547, 463] width 450 height 381
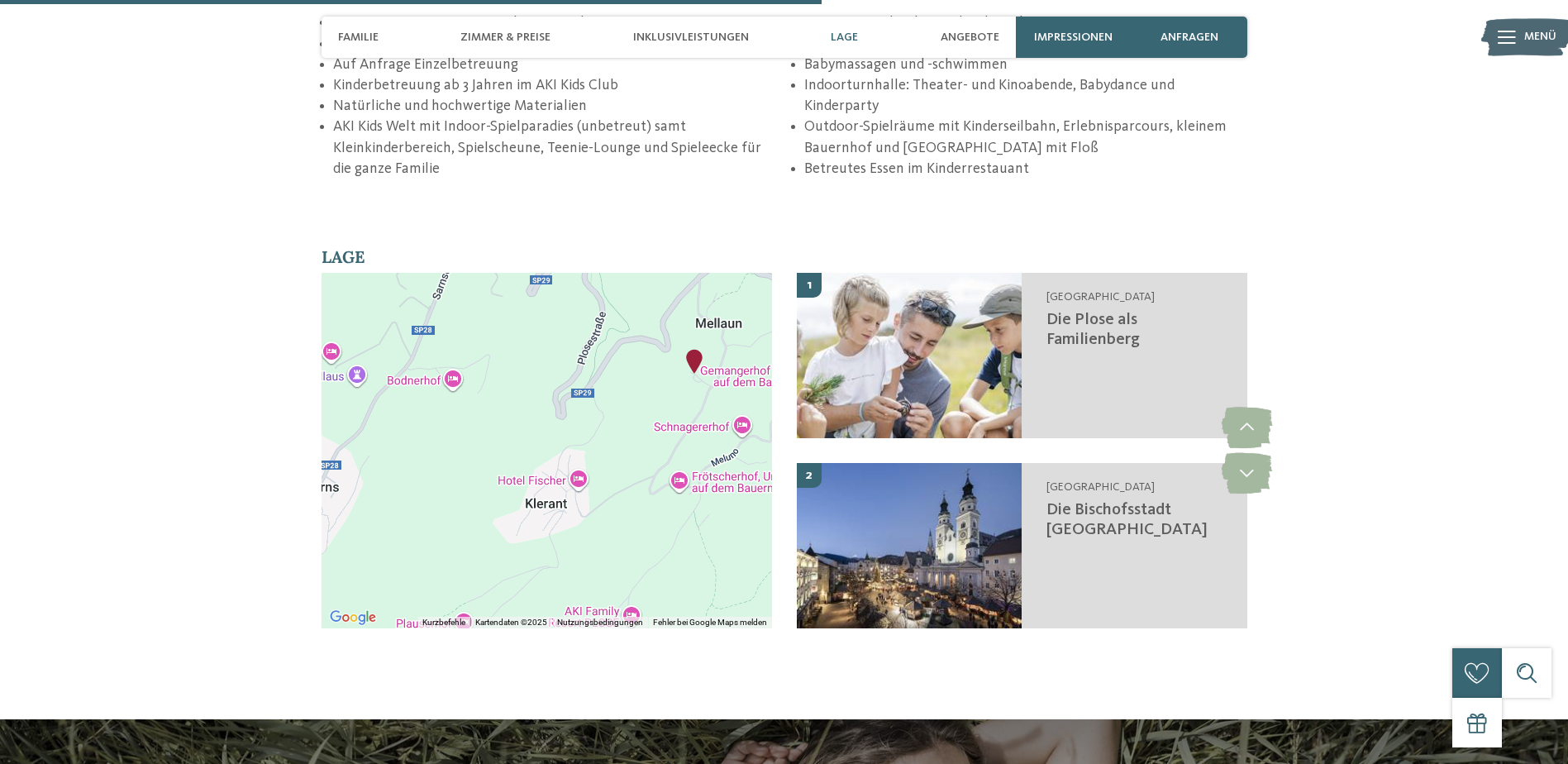
drag, startPoint x: 691, startPoint y: 459, endPoint x: 699, endPoint y: 346, distance: 113.3
click at [699, 347] on div at bounding box center [547, 450] width 450 height 355
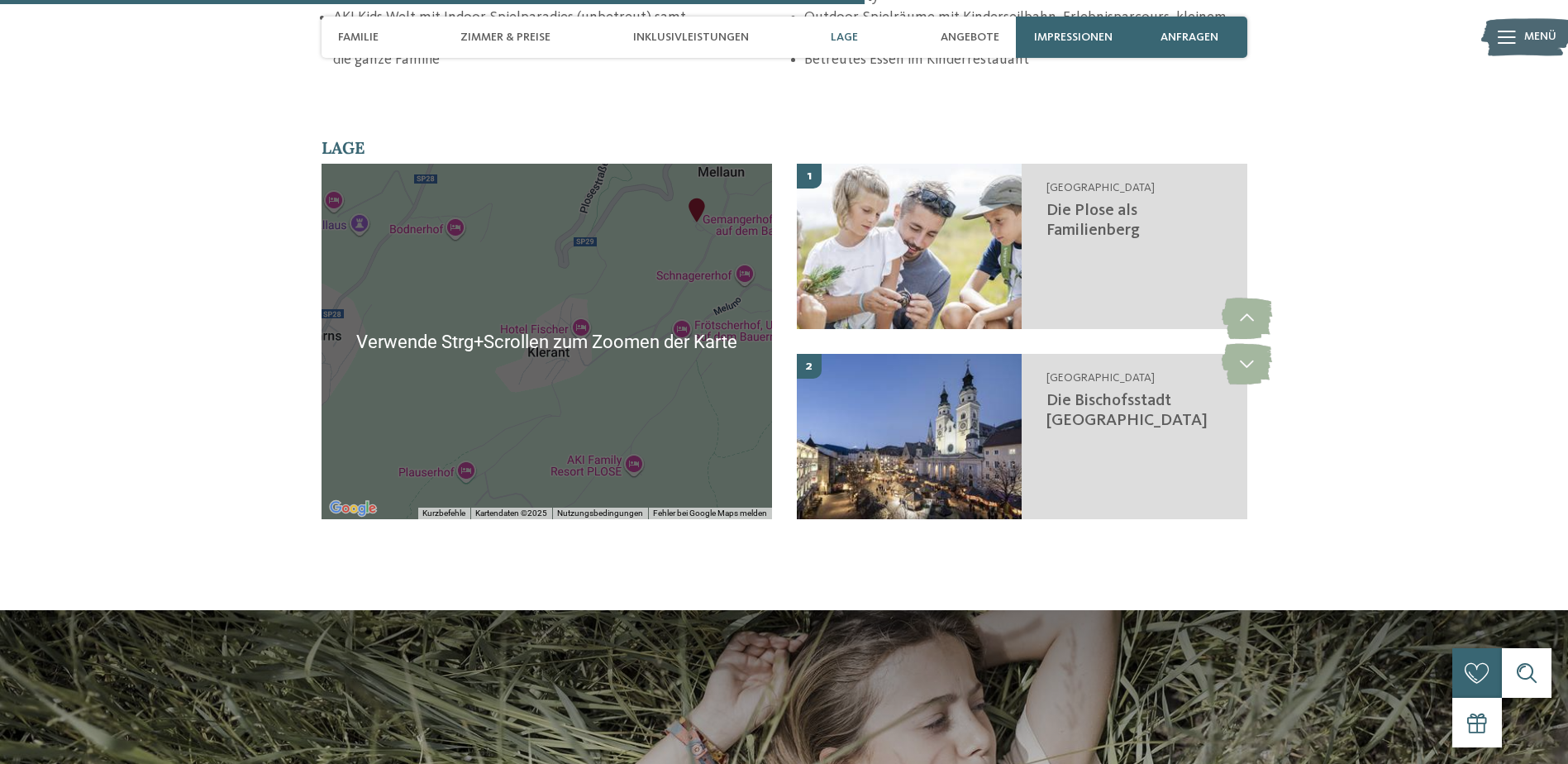
scroll to position [3167, 0]
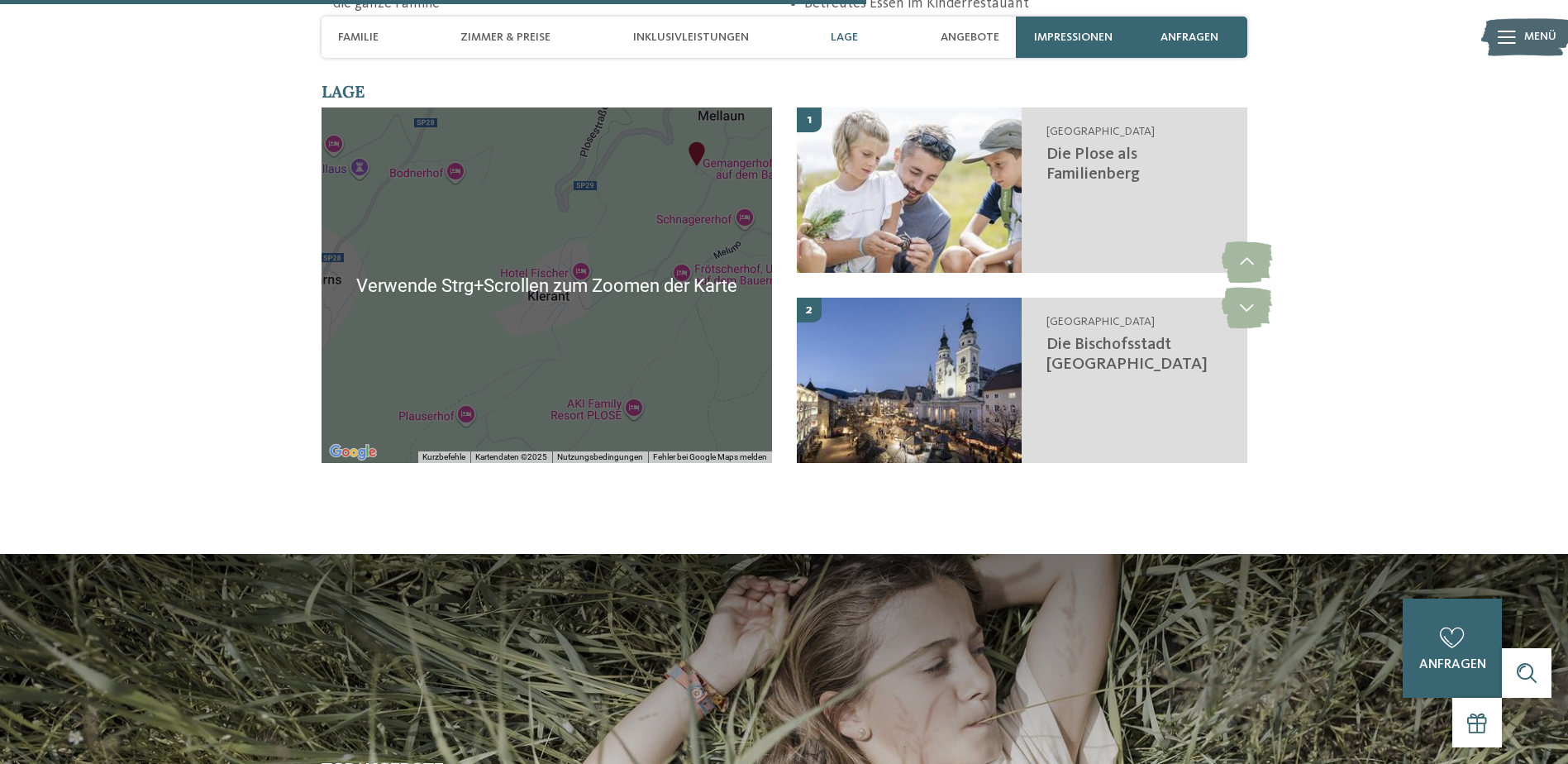
click at [660, 316] on div at bounding box center [547, 285] width 450 height 355
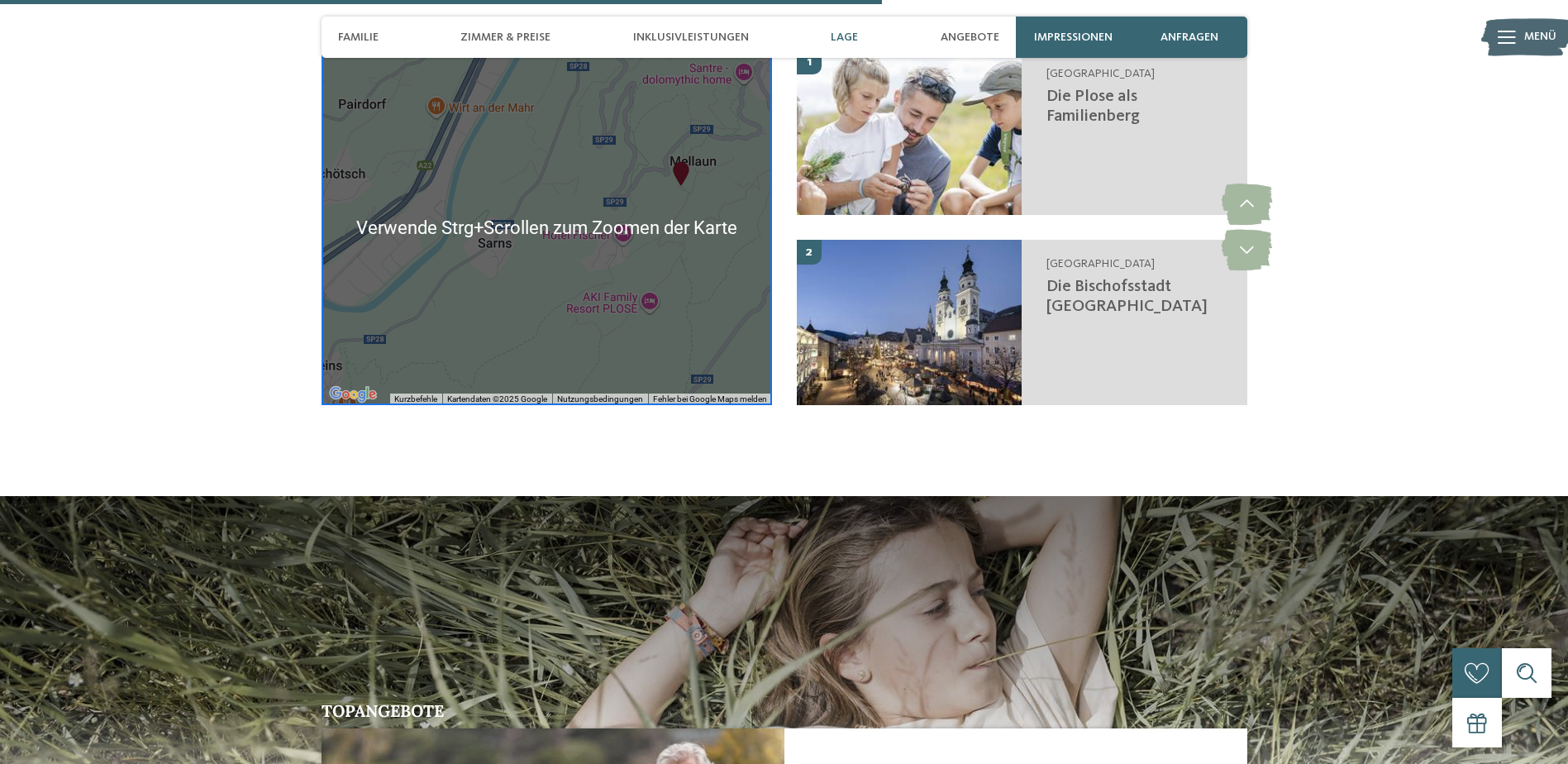
scroll to position [3249, 0]
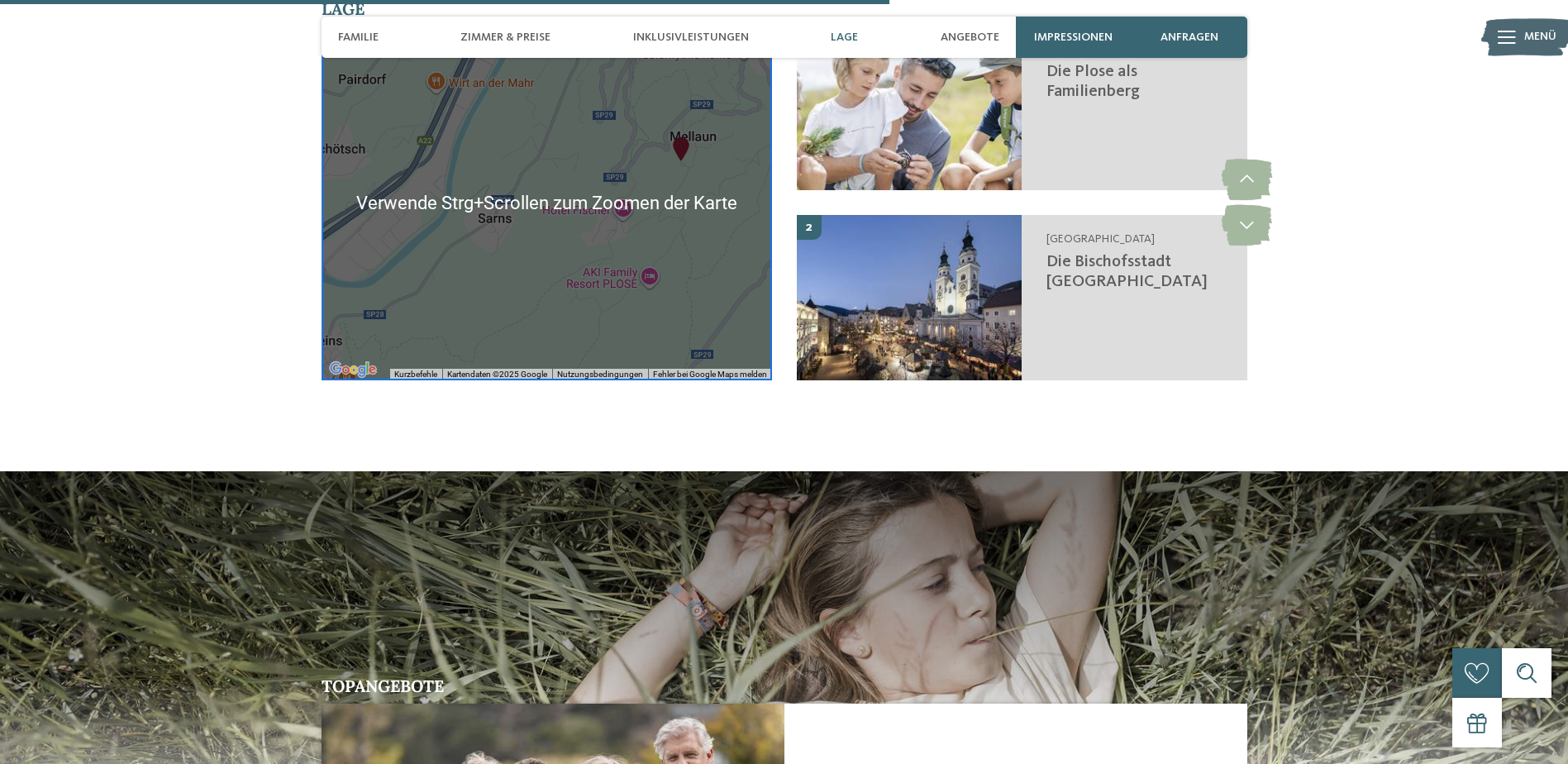
click at [668, 262] on div at bounding box center [547, 202] width 450 height 355
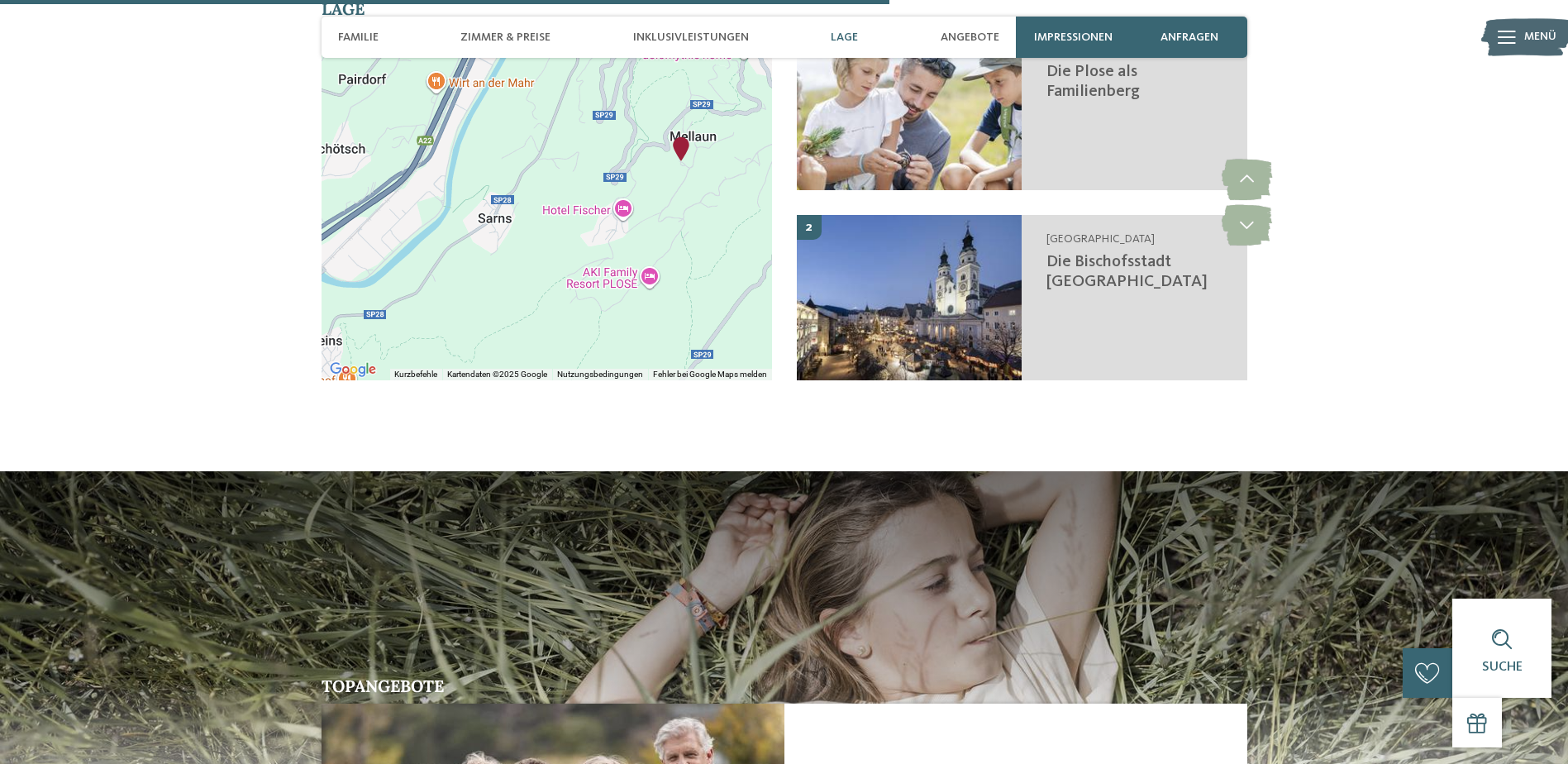
click at [653, 219] on div at bounding box center [547, 202] width 450 height 355
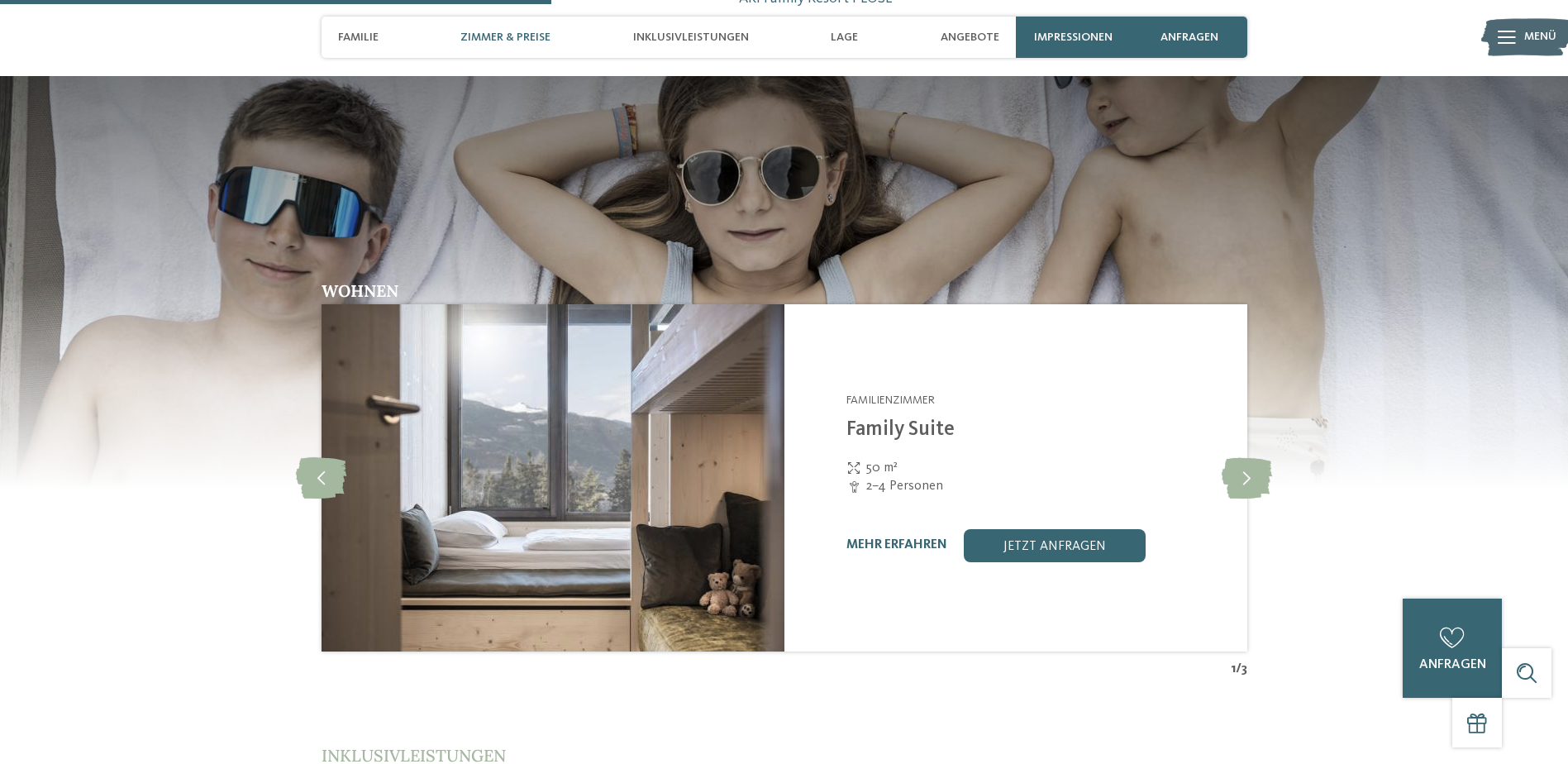
scroll to position [2423, 0]
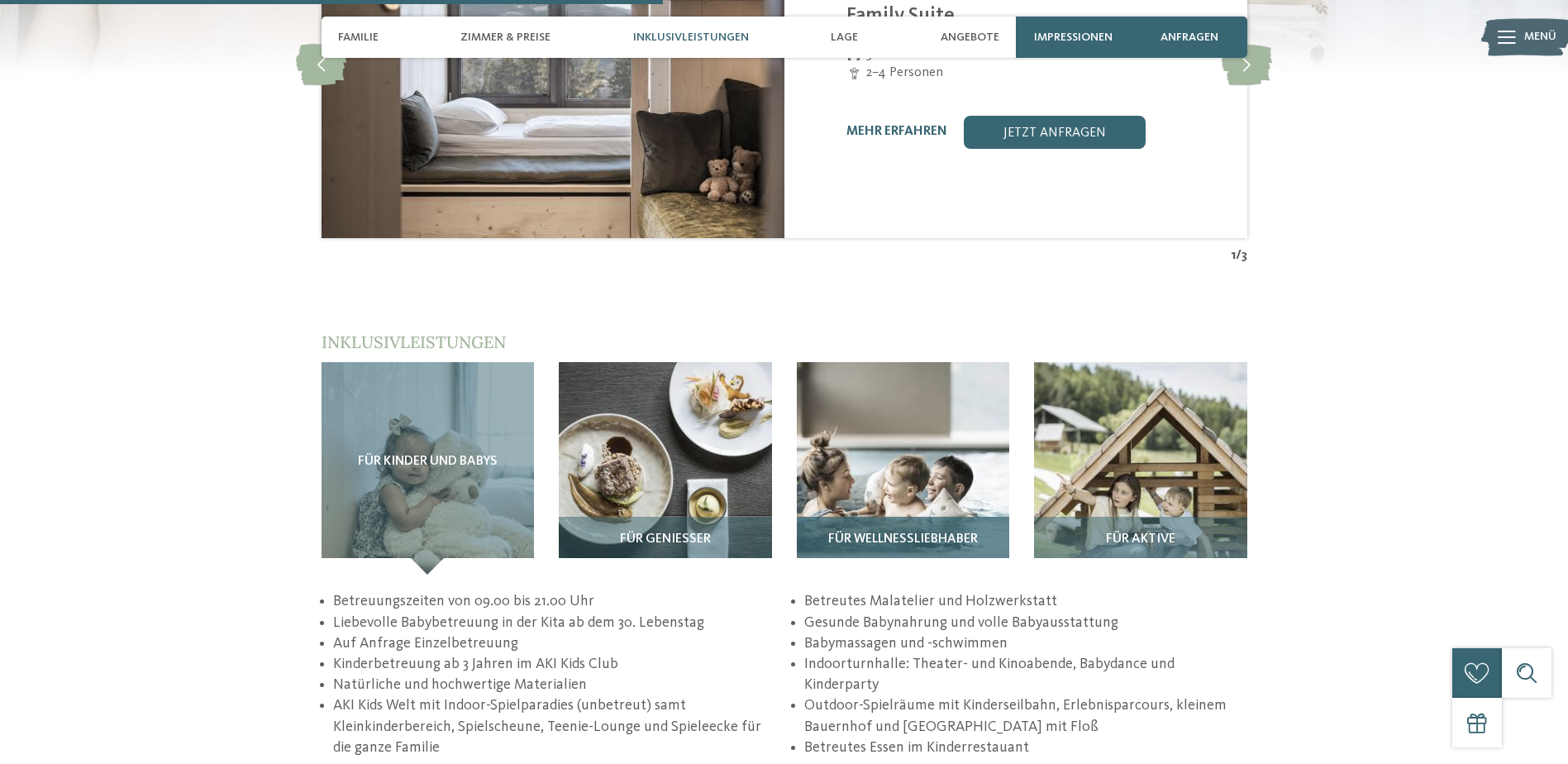
click at [866, 404] on img at bounding box center [903, 468] width 213 height 213
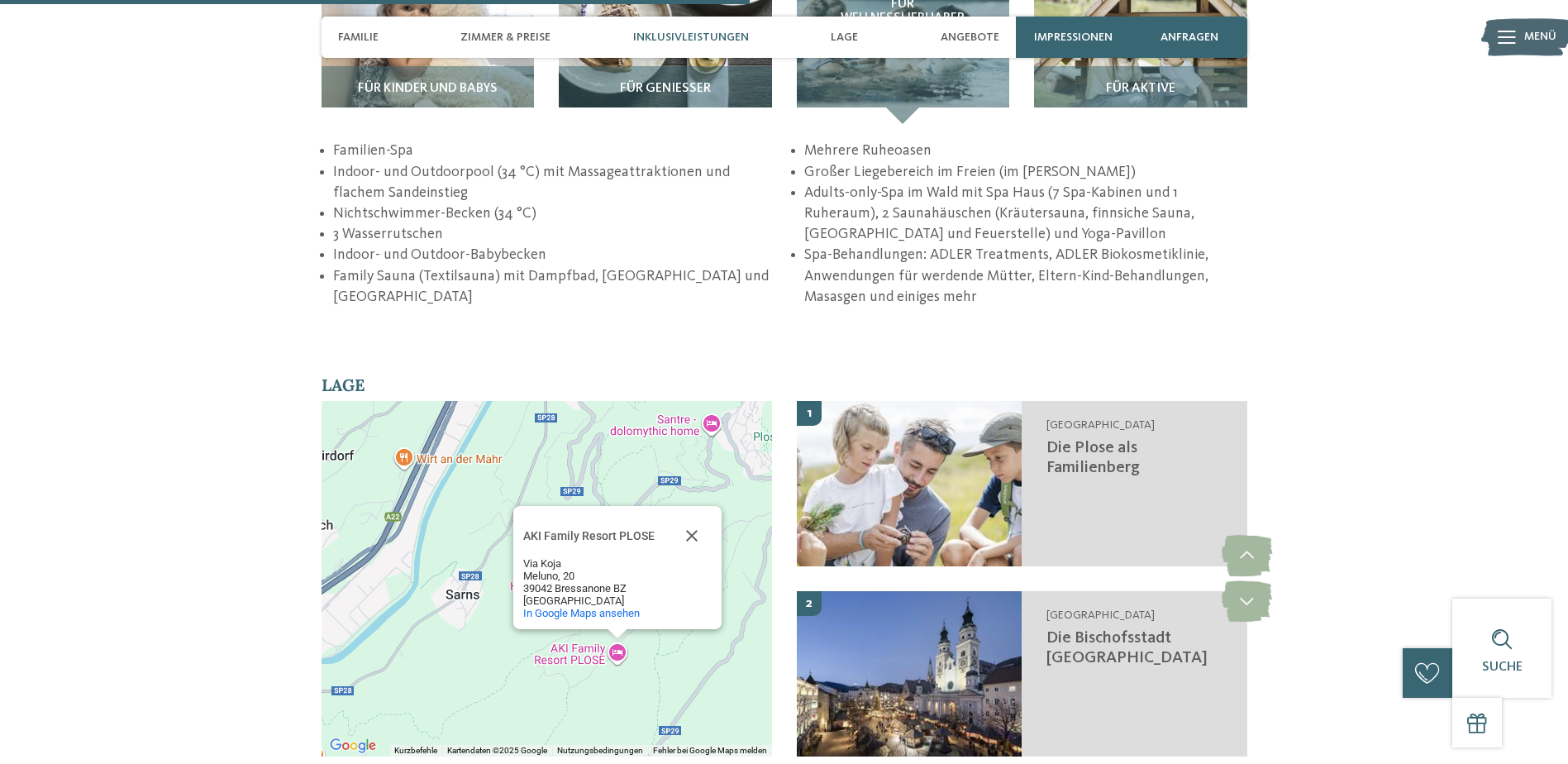
scroll to position [3084, 0]
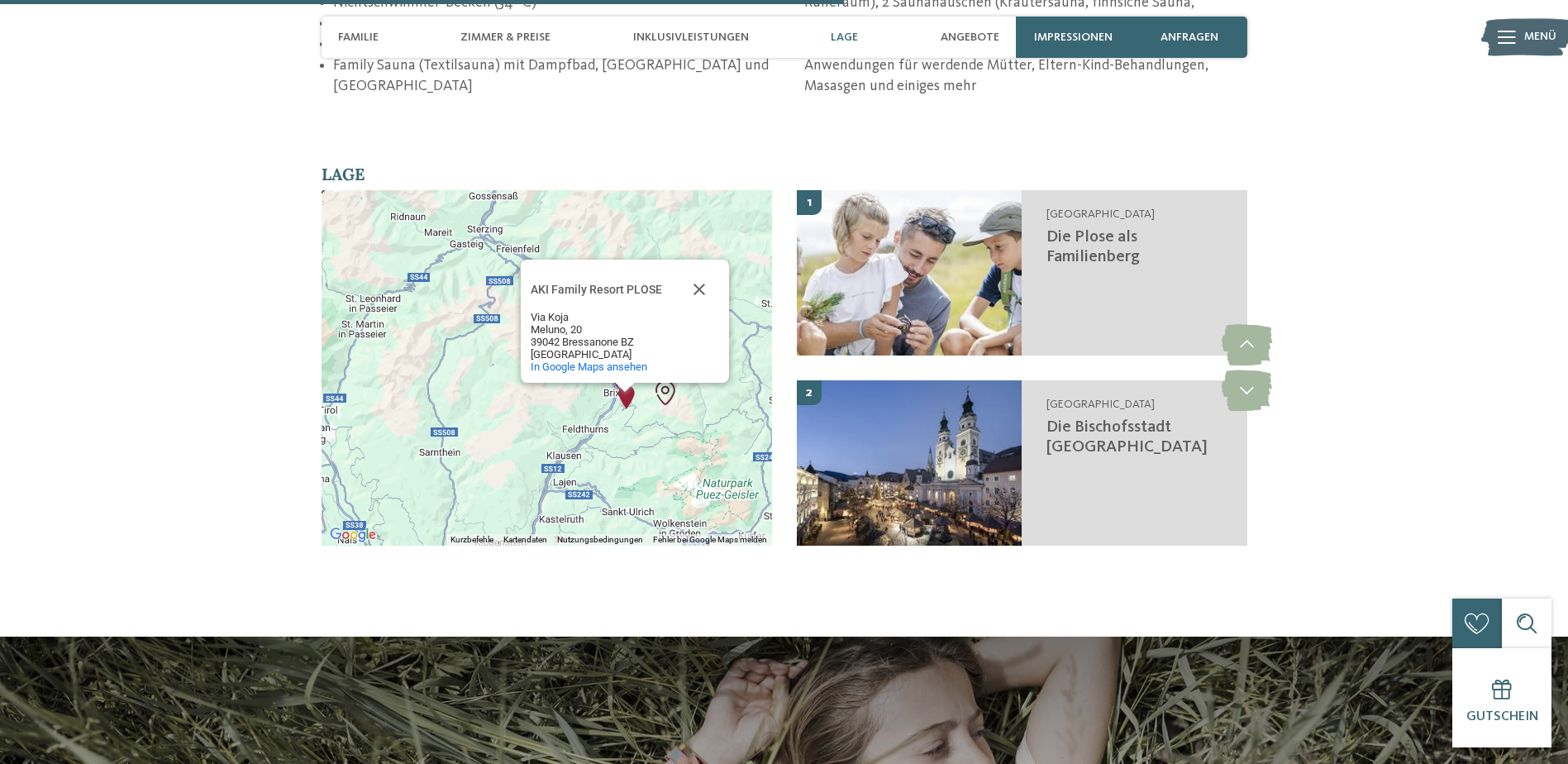
click at [697, 269] on button "Schließen" at bounding box center [700, 289] width 39 height 39
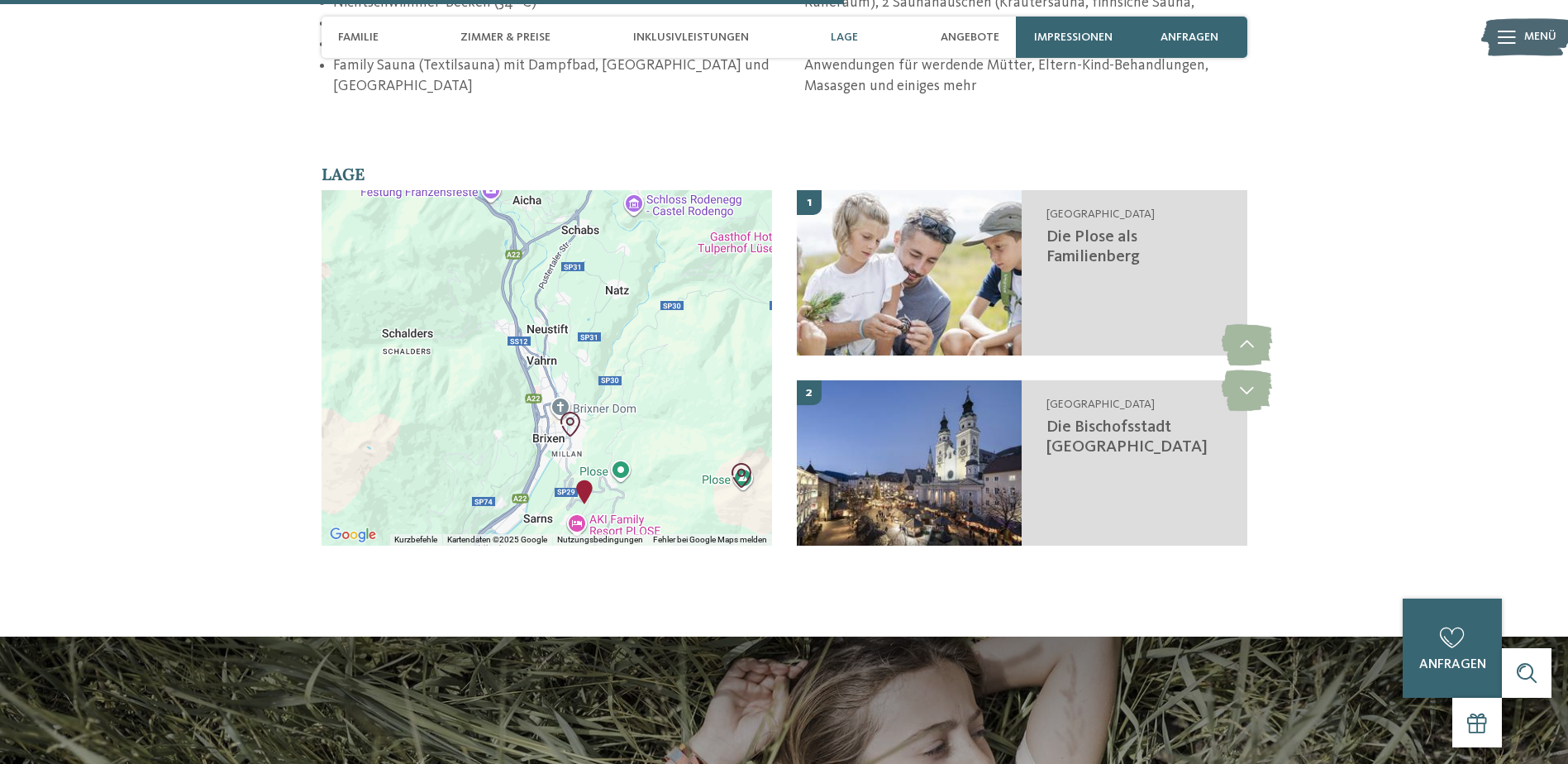
drag, startPoint x: 612, startPoint y: 328, endPoint x: 696, endPoint y: 316, distance: 84.9
click at [696, 316] on div at bounding box center [547, 367] width 450 height 355
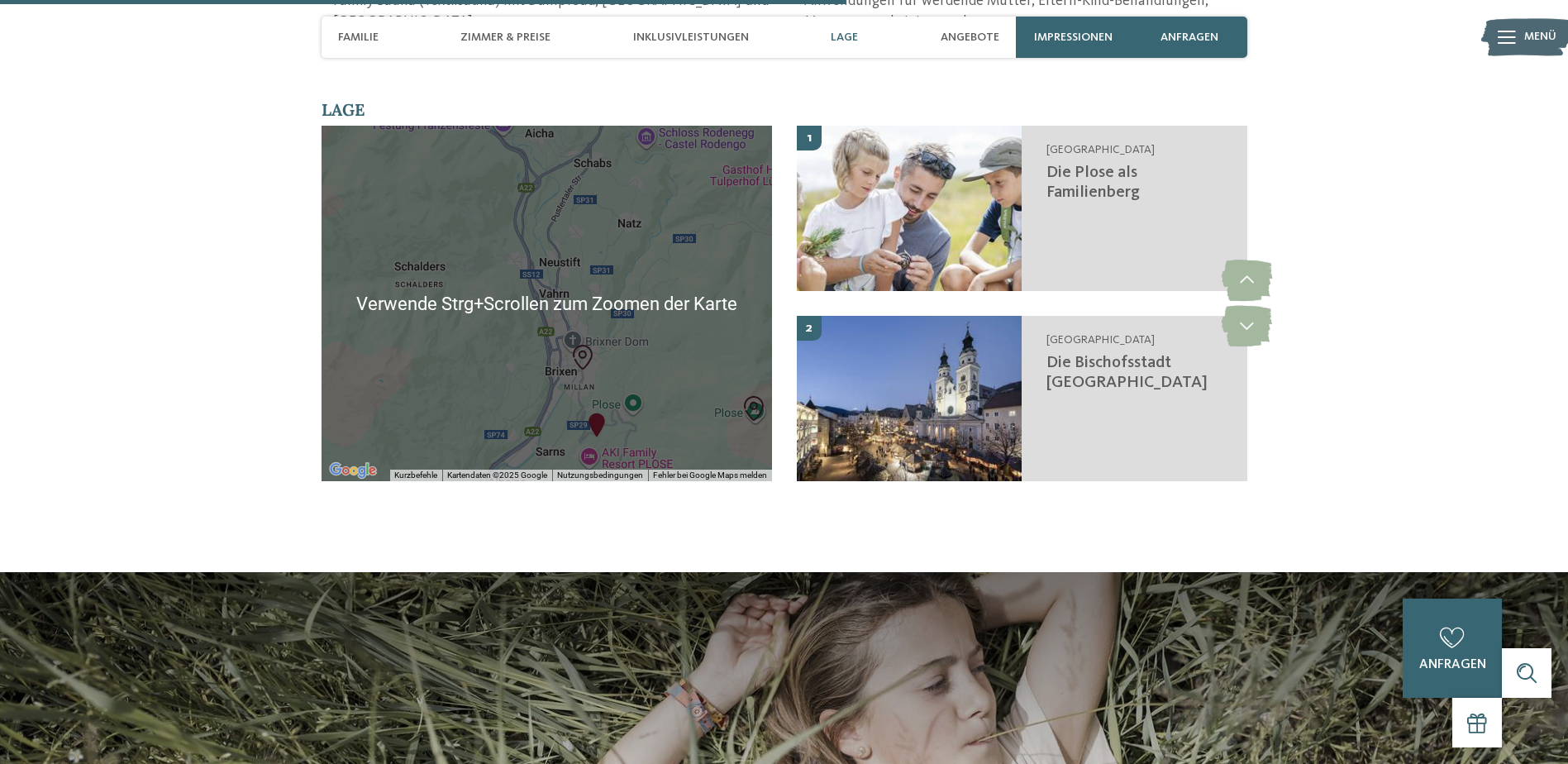
scroll to position [3167, 0]
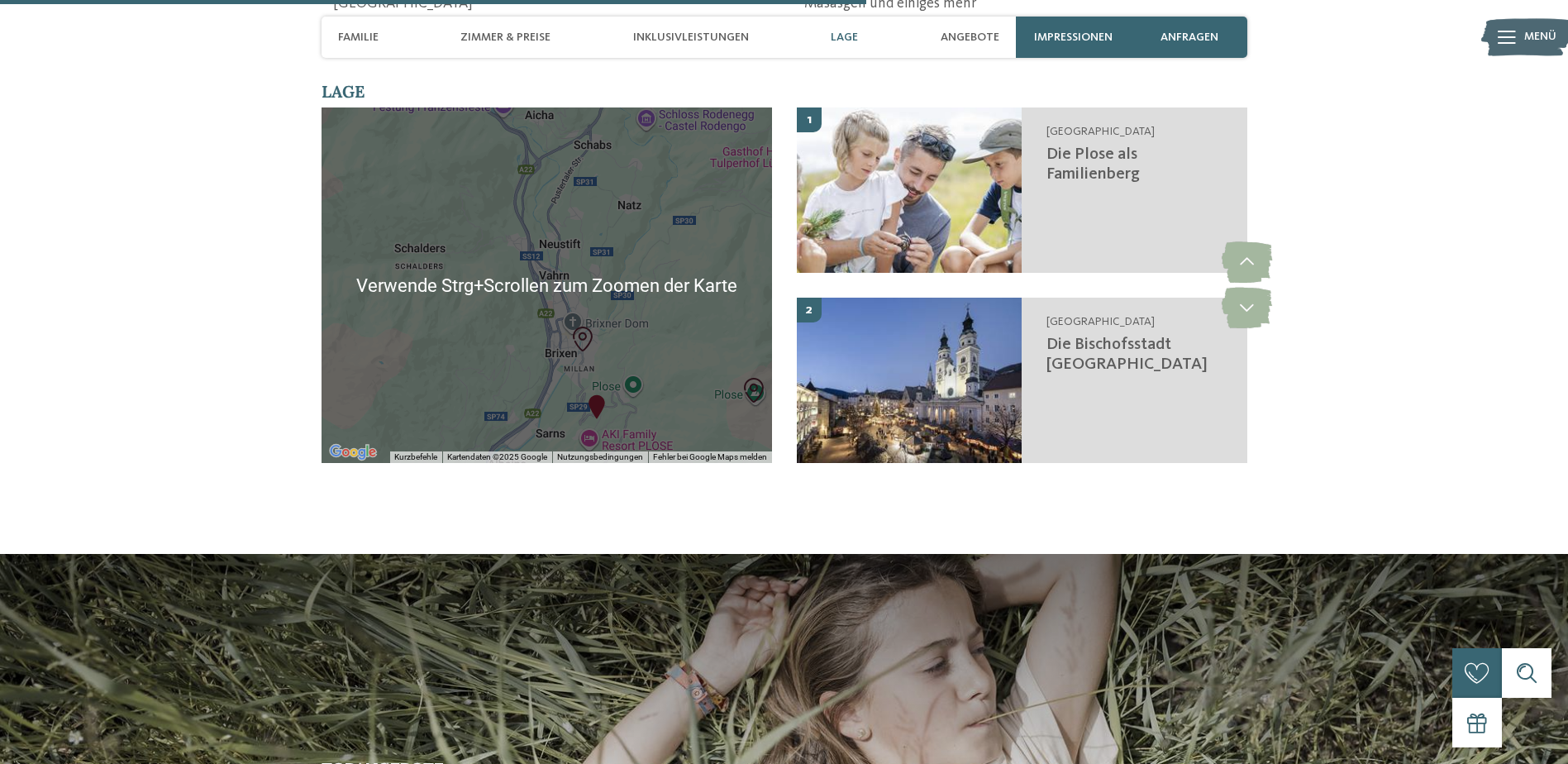
click at [282, 319] on section "Lage / ← Nach links → Nach rechts ↑ Nach oben ↓ Nach unten + Heranzoomen - Hera…" at bounding box center [784, 284] width 1124 height 408
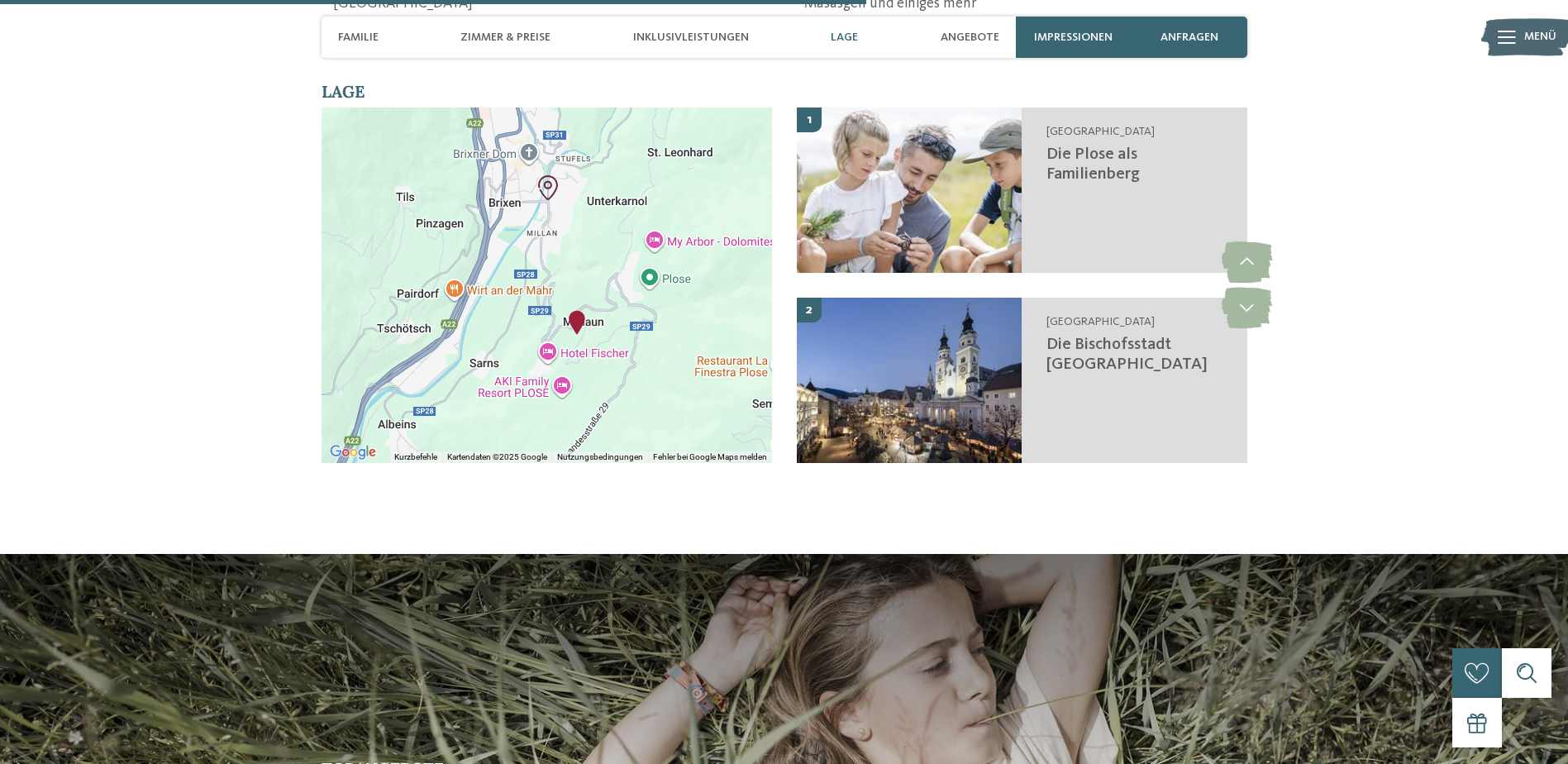
drag, startPoint x: 675, startPoint y: 338, endPoint x: 734, endPoint y: 223, distance: 129.3
click at [734, 223] on div at bounding box center [547, 285] width 450 height 355
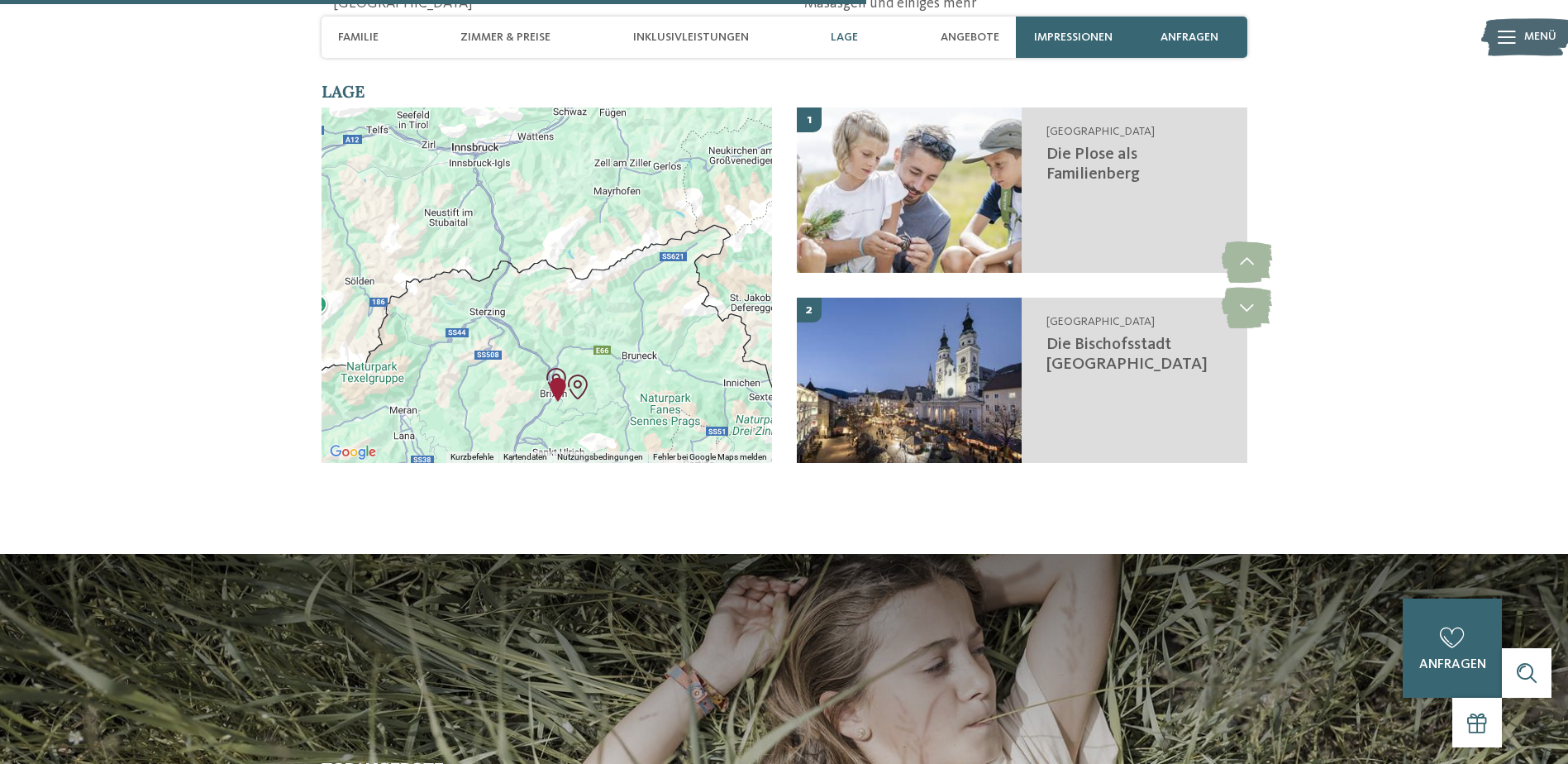
drag, startPoint x: 722, startPoint y: 340, endPoint x: 615, endPoint y: 341, distance: 107.0
click at [615, 341] on div at bounding box center [547, 285] width 450 height 355
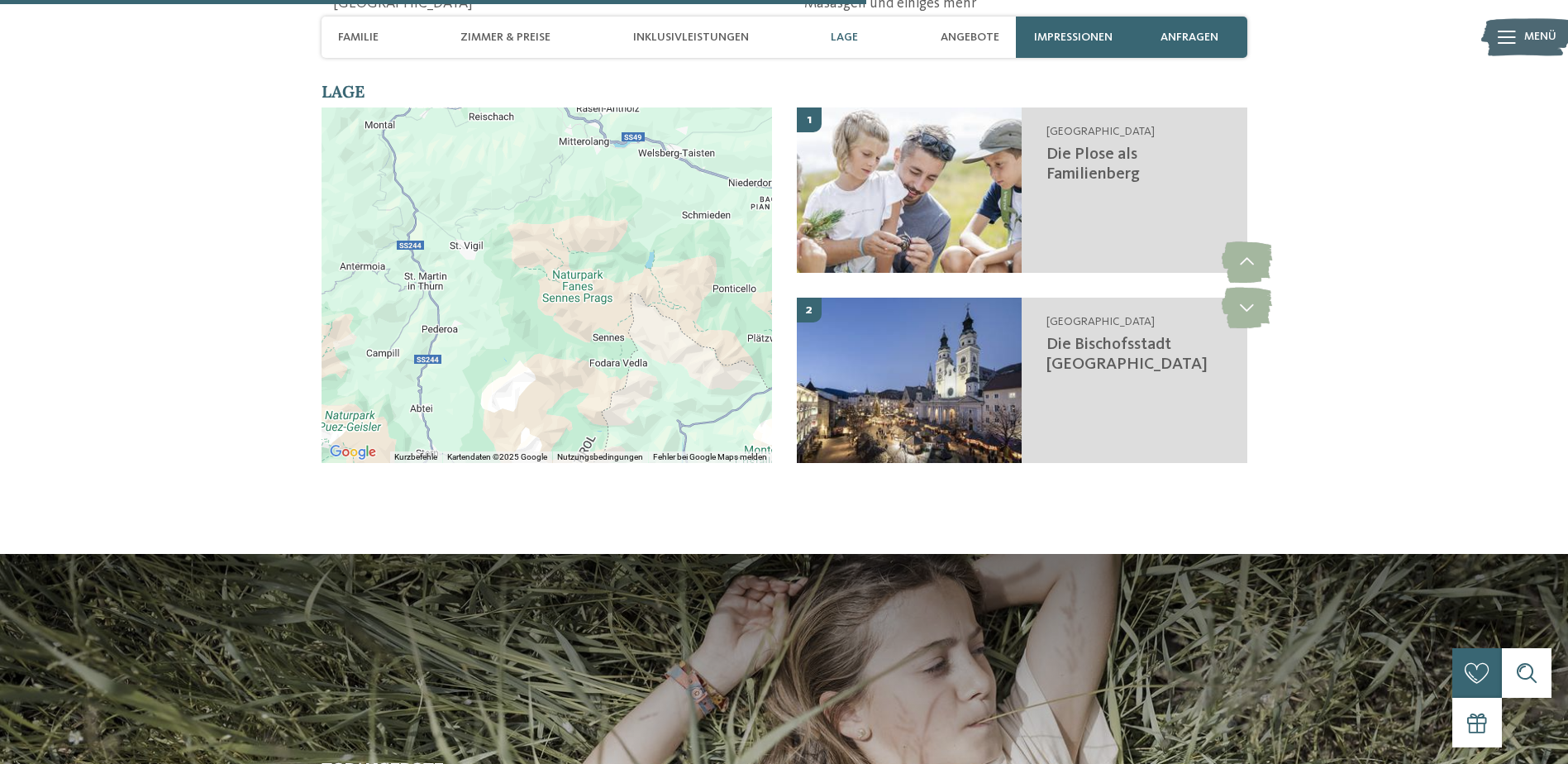
drag, startPoint x: 576, startPoint y: 367, endPoint x: 603, endPoint y: 224, distance: 145.5
click at [603, 224] on div at bounding box center [547, 285] width 450 height 355
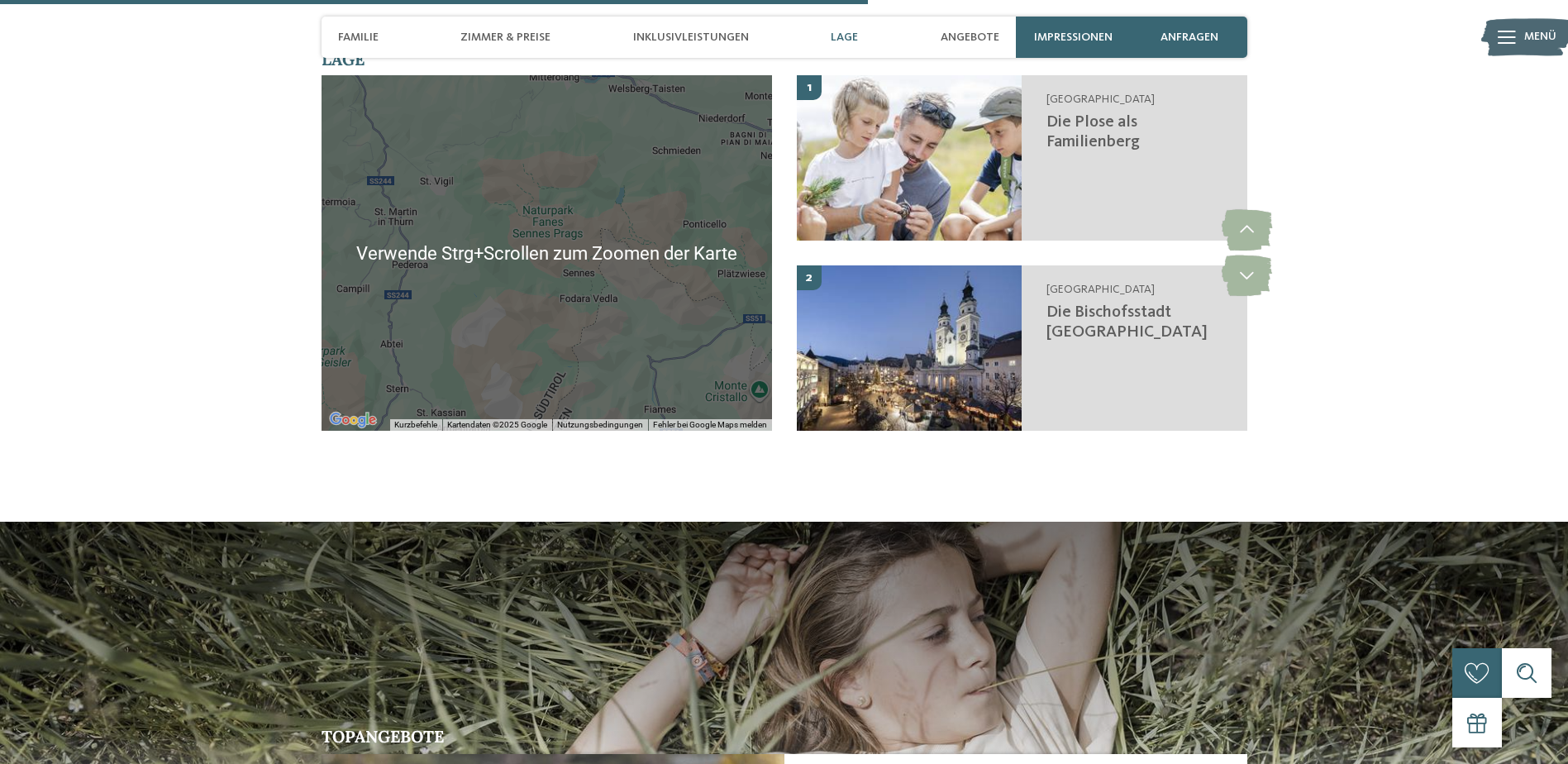
scroll to position [3249, 0]
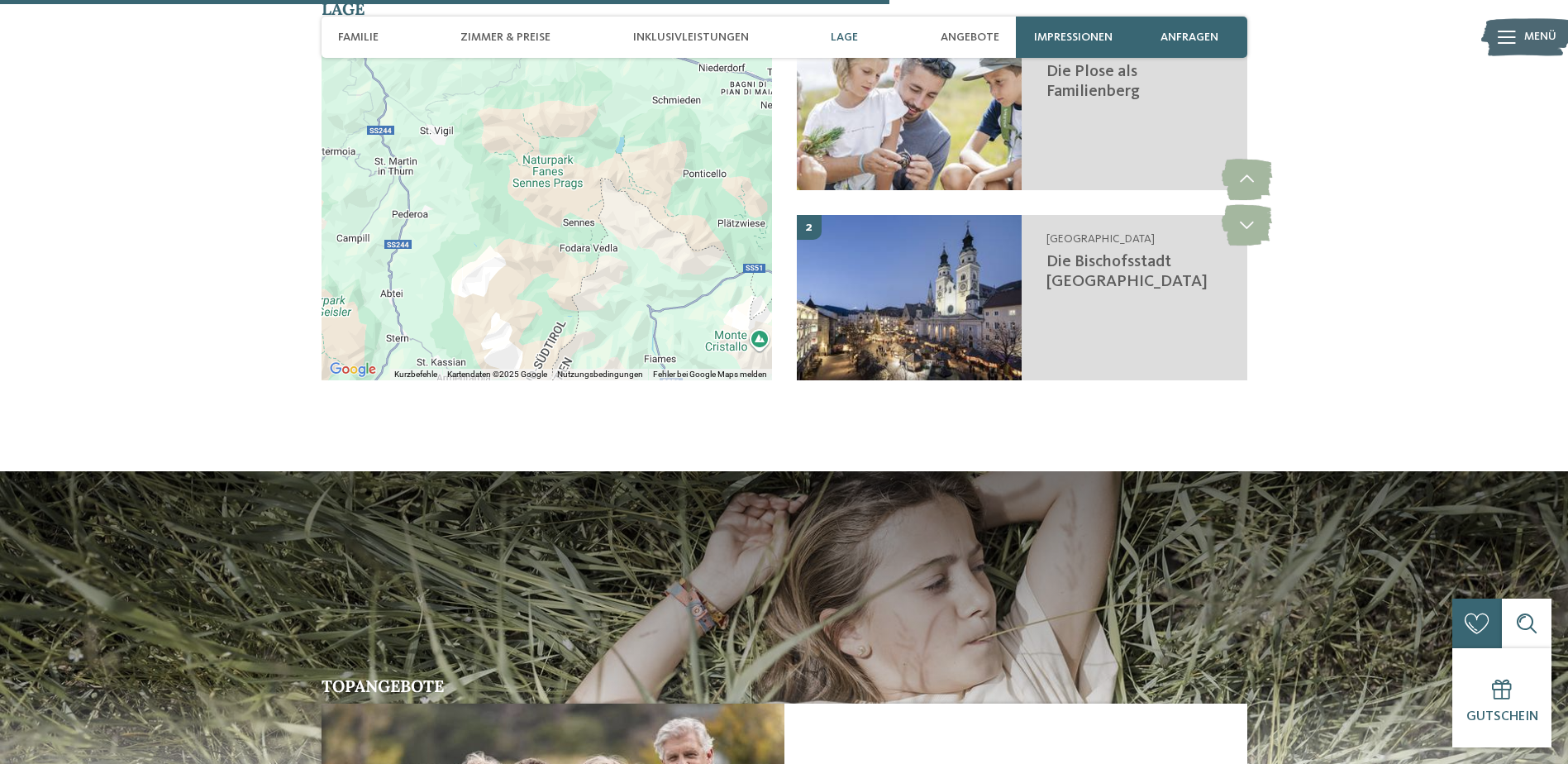
click at [642, 215] on div at bounding box center [547, 202] width 450 height 355
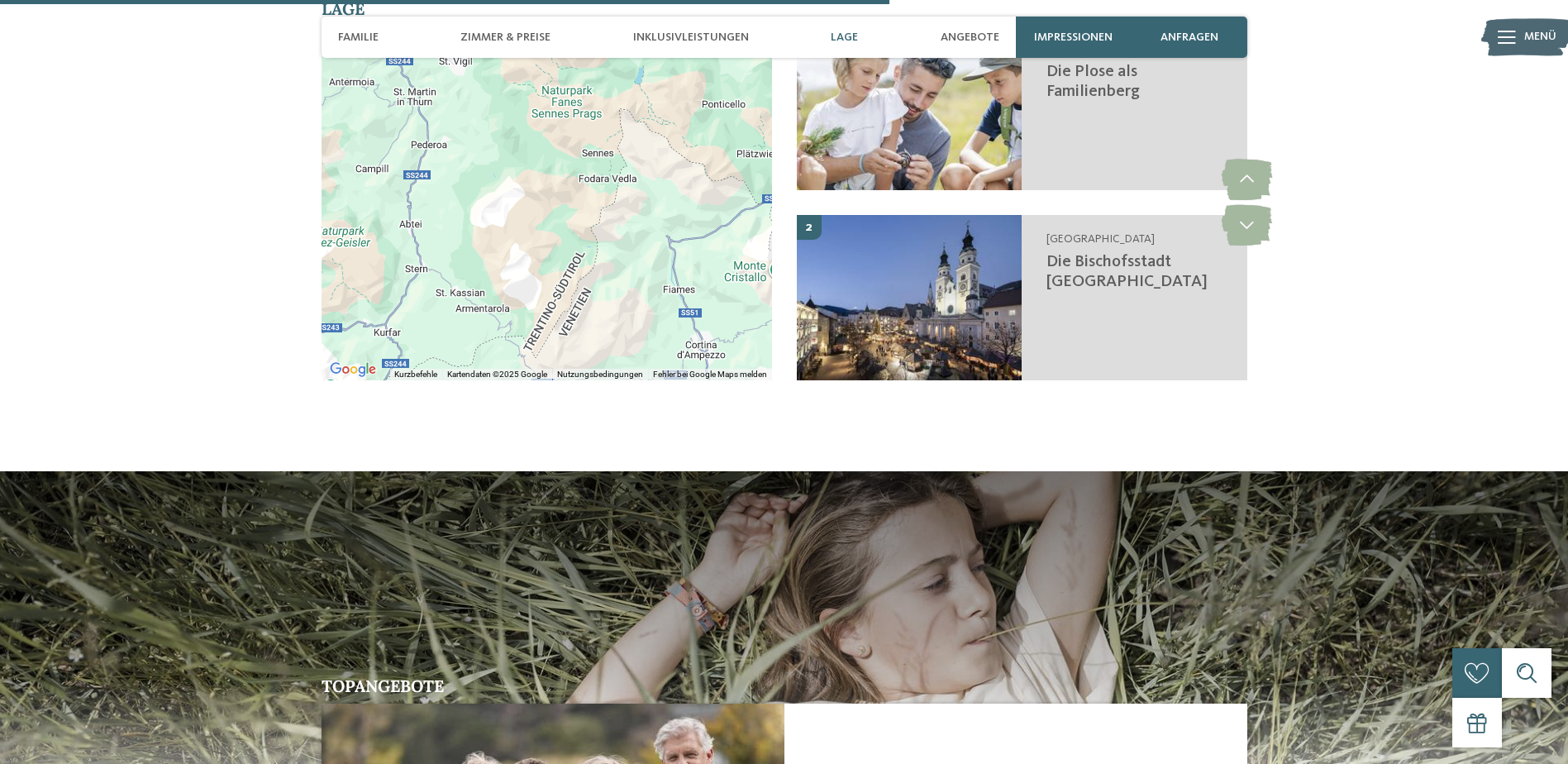
drag, startPoint x: 636, startPoint y: 229, endPoint x: 654, endPoint y: 149, distance: 82.0
click at [654, 150] on div at bounding box center [547, 202] width 450 height 355
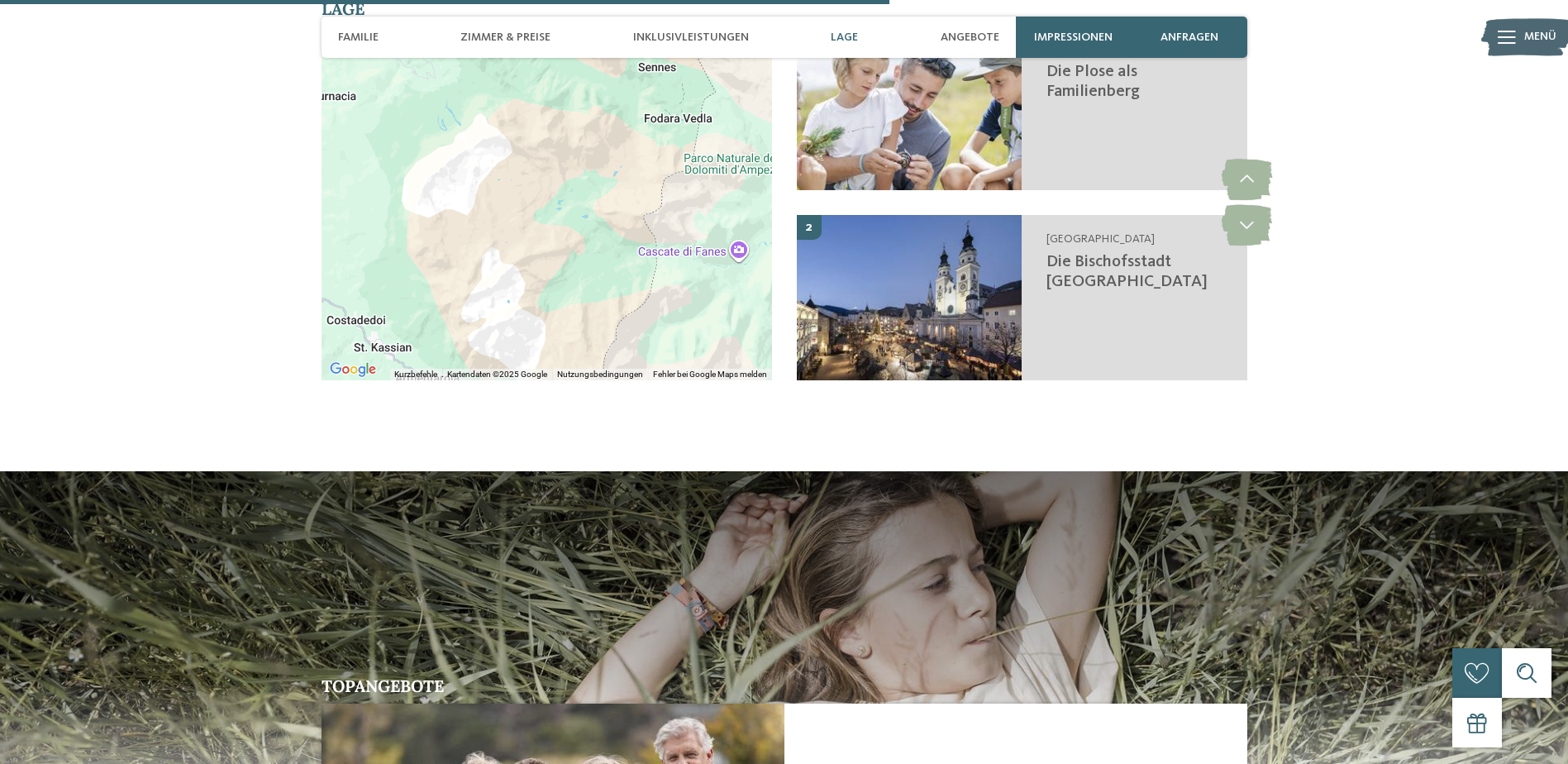
drag, startPoint x: 520, startPoint y: 119, endPoint x: 581, endPoint y: 209, distance: 108.7
click at [581, 209] on div at bounding box center [547, 202] width 450 height 355
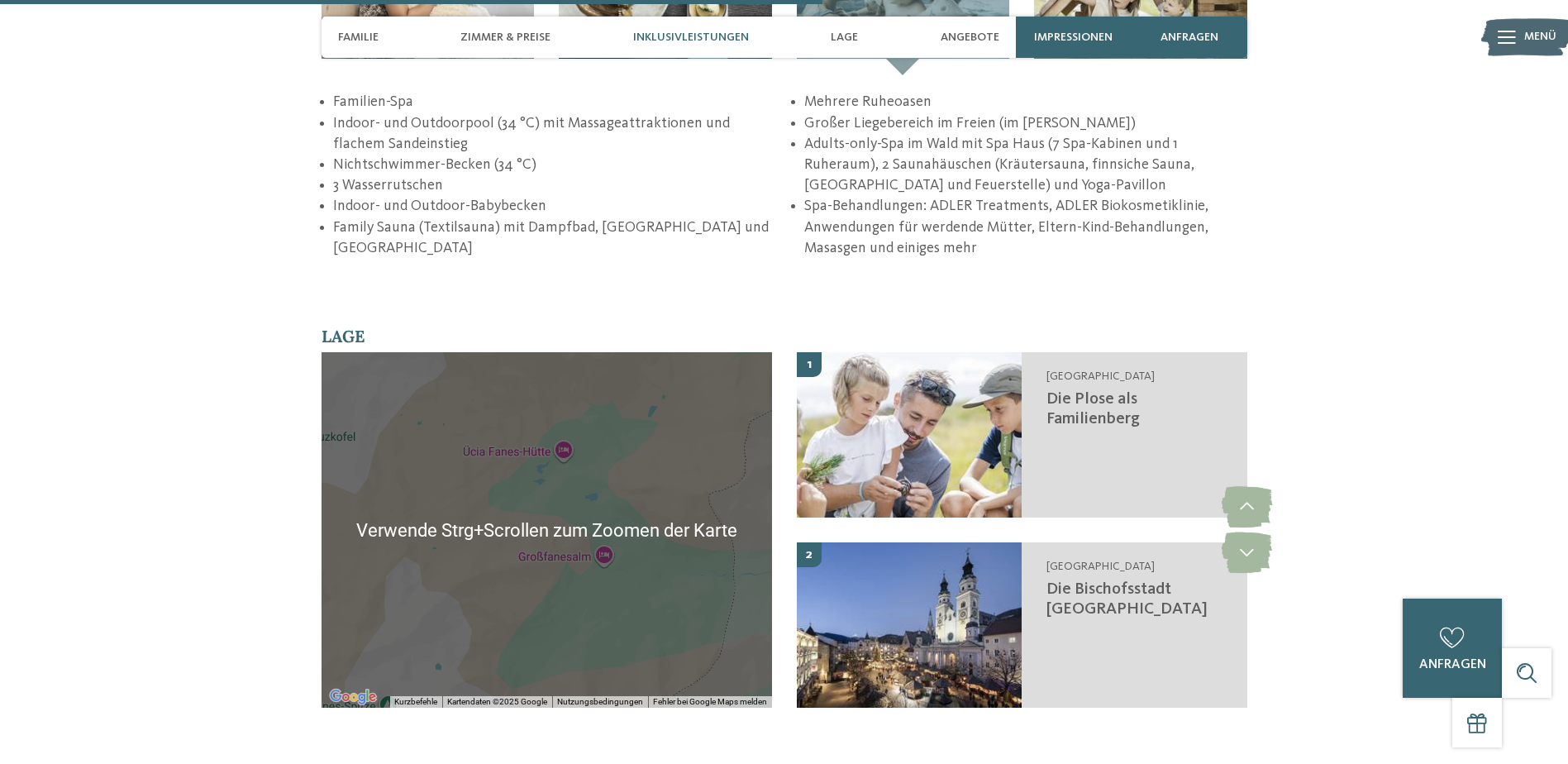
scroll to position [2919, 0]
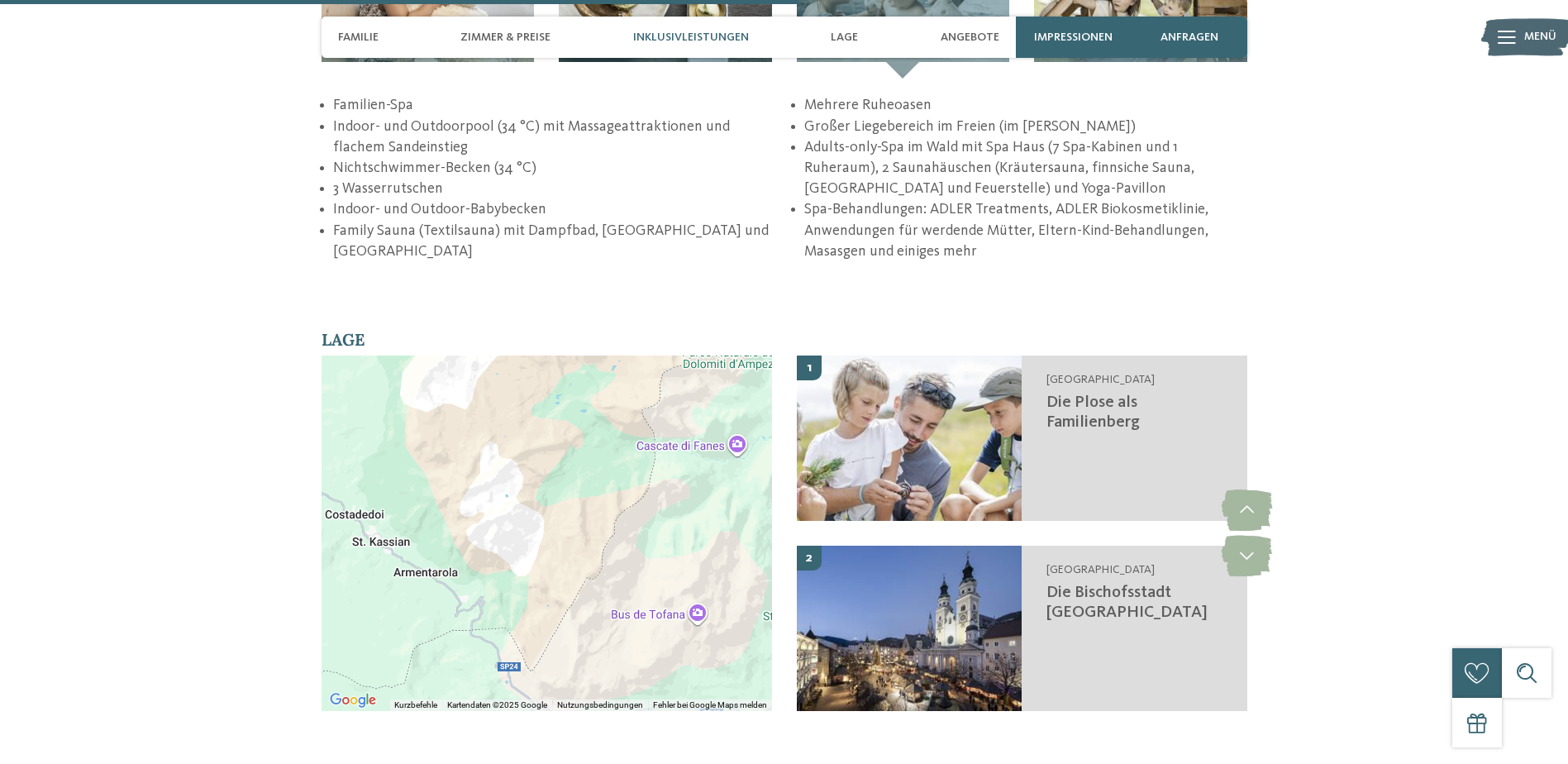
drag, startPoint x: 580, startPoint y: 490, endPoint x: 554, endPoint y: 421, distance: 73.7
click at [554, 421] on div at bounding box center [547, 532] width 450 height 355
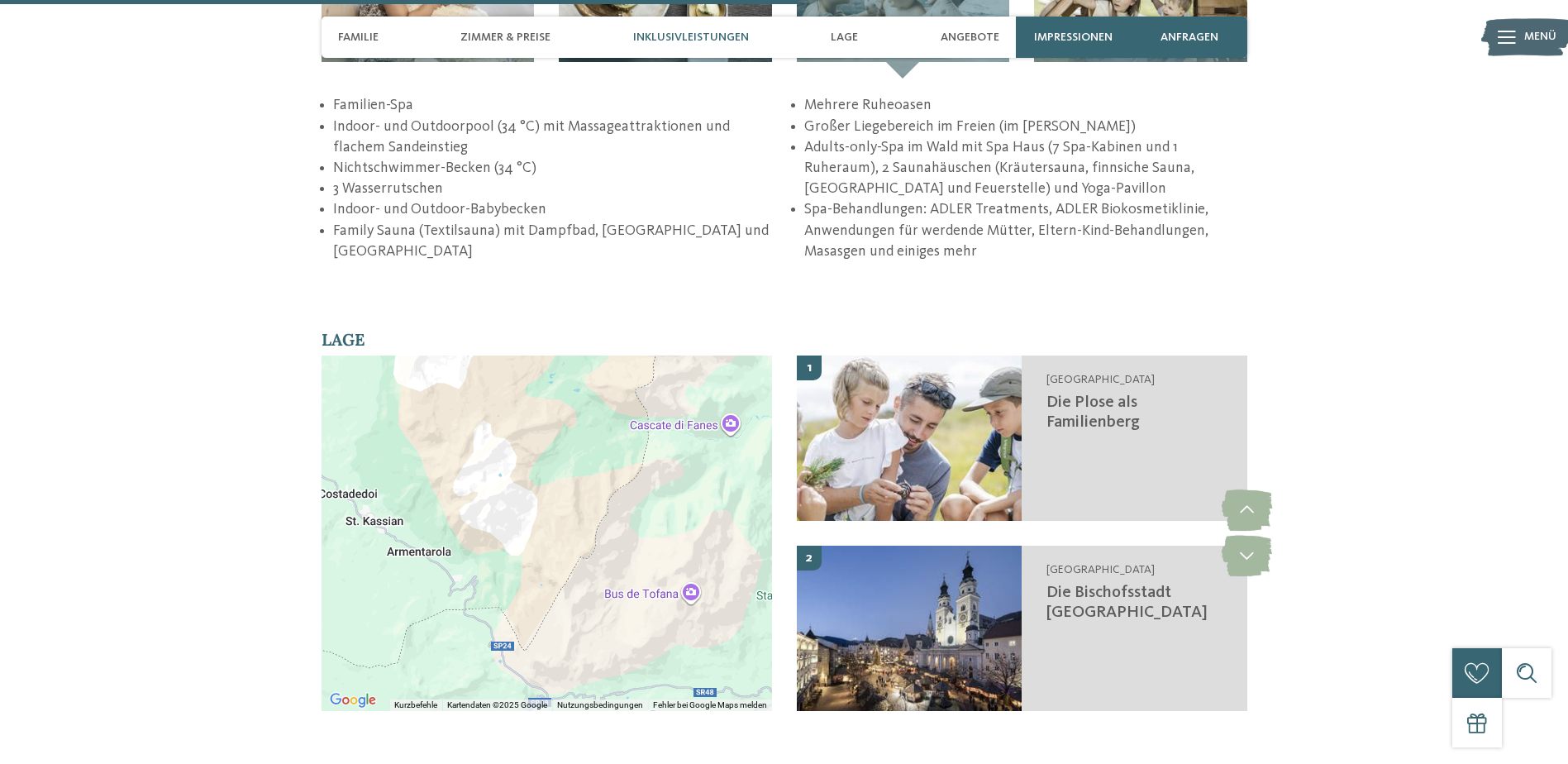
click at [729, 367] on div at bounding box center [547, 532] width 450 height 355
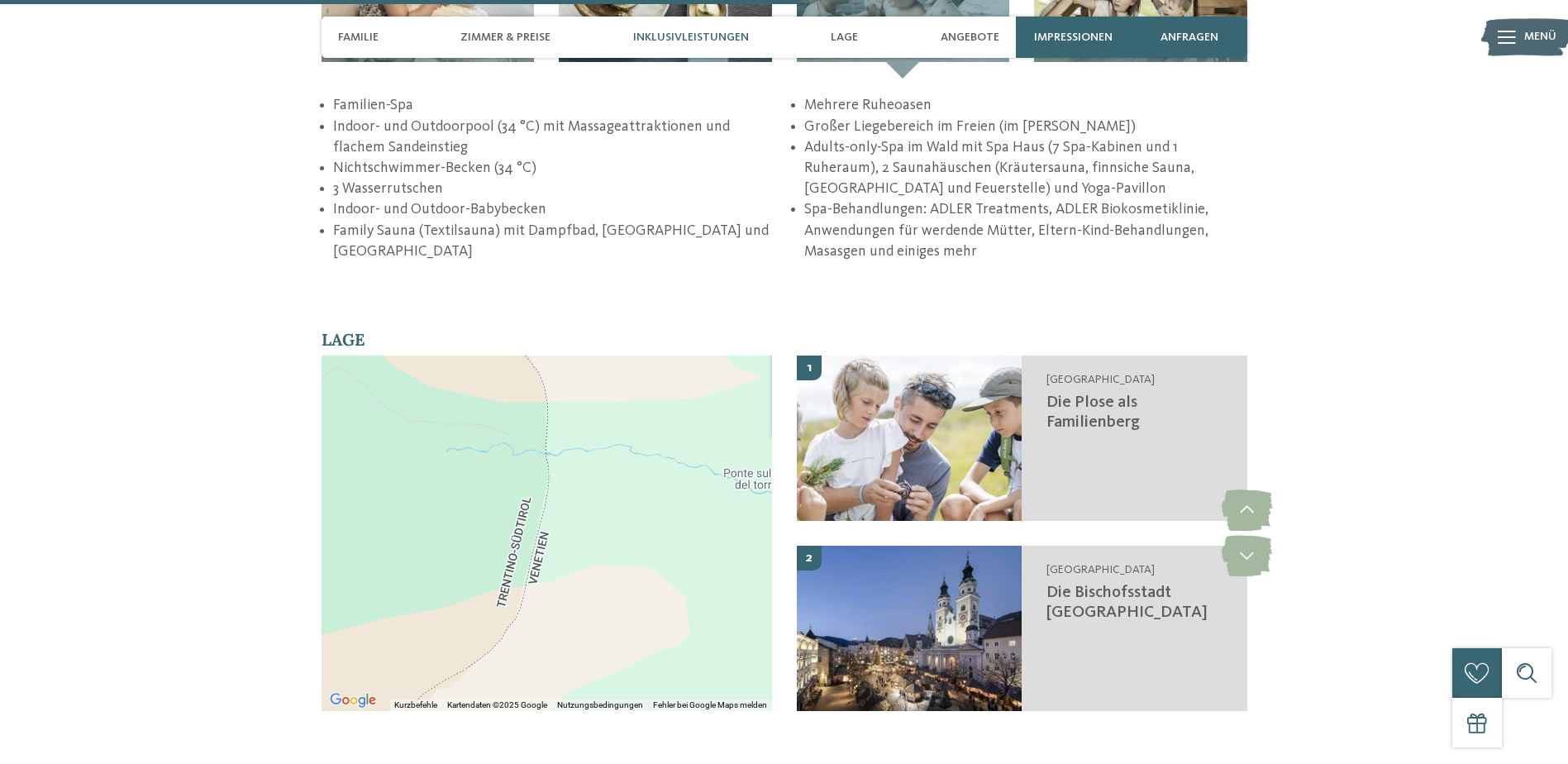
drag, startPoint x: 548, startPoint y: 479, endPoint x: 667, endPoint y: 482, distance: 119.0
click at [667, 482] on div "Gola di [PERSON_NAME] di Fanes 32043 [GEOGRAPHIC_DATA] BL [GEOGRAPHIC_DATA] In …" at bounding box center [547, 532] width 450 height 355
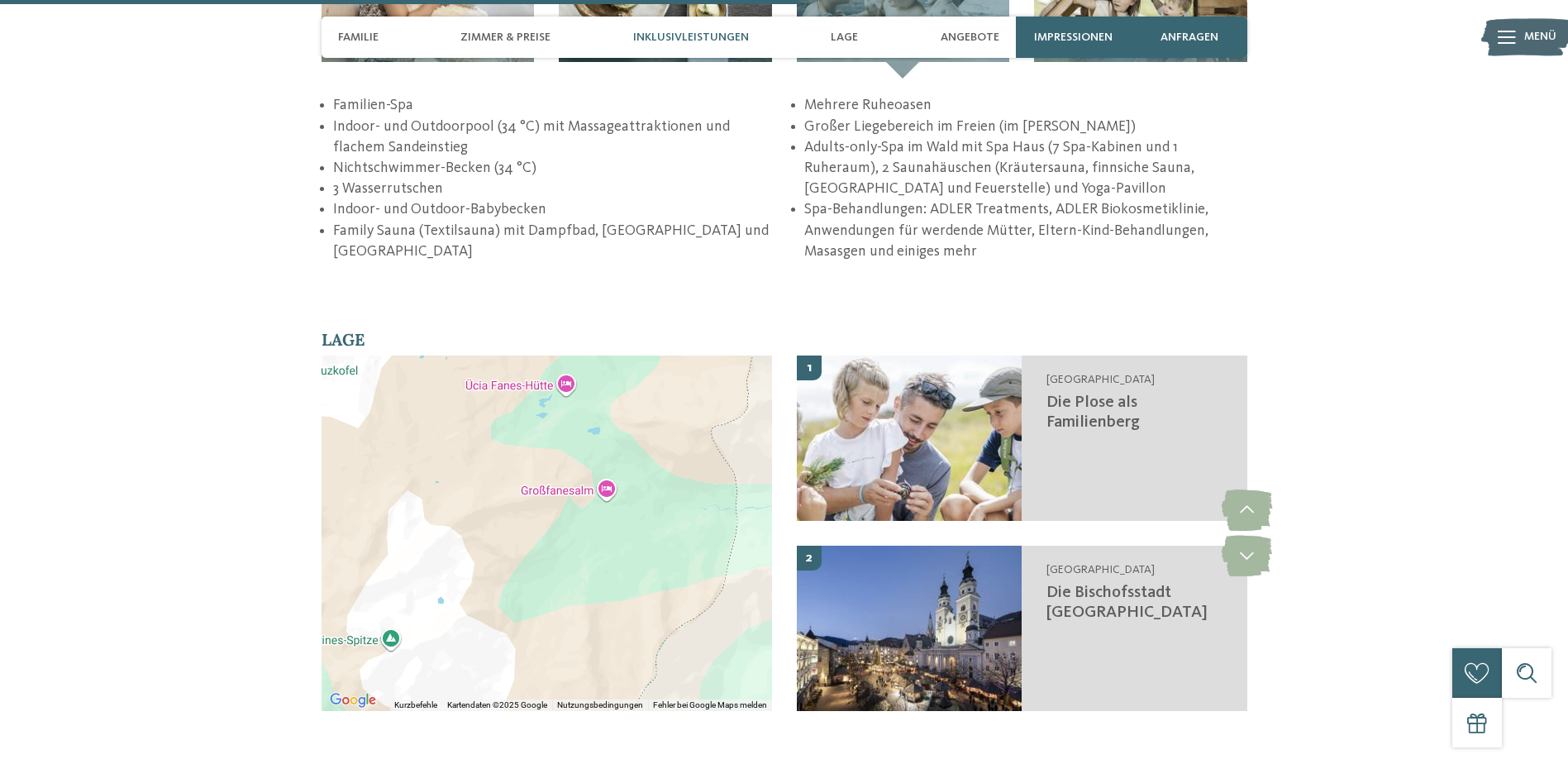
drag, startPoint x: 475, startPoint y: 450, endPoint x: 639, endPoint y: 472, distance: 165.5
click at [638, 472] on div "Gola di [PERSON_NAME] di Fanes 32043 [GEOGRAPHIC_DATA] BL [GEOGRAPHIC_DATA] In …" at bounding box center [547, 532] width 450 height 355
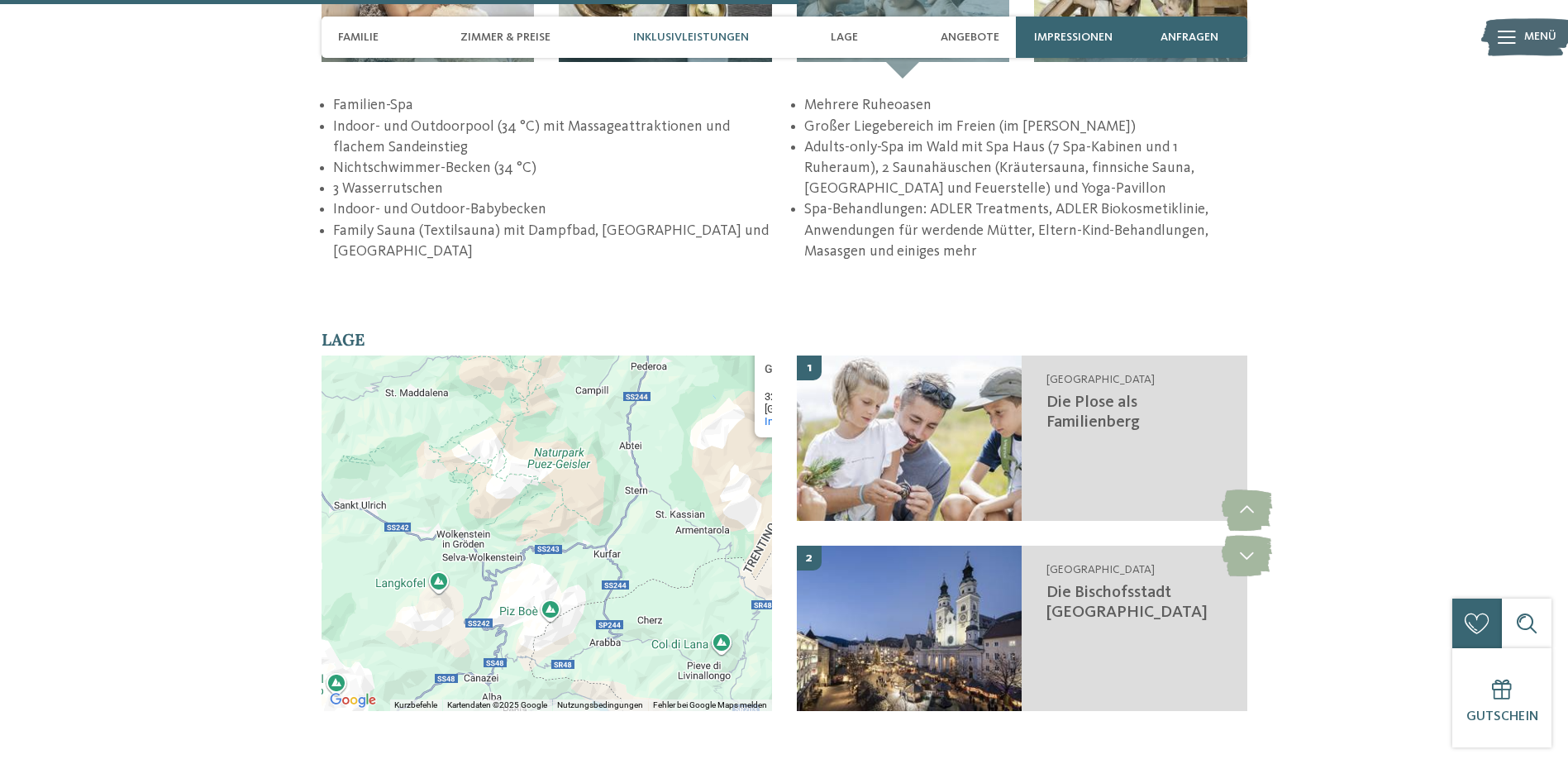
drag, startPoint x: 554, startPoint y: 487, endPoint x: 676, endPoint y: 470, distance: 123.2
click at [676, 470] on div "Gola di [PERSON_NAME] di Fanes 32043 [GEOGRAPHIC_DATA] BL [GEOGRAPHIC_DATA] In …" at bounding box center [547, 532] width 450 height 355
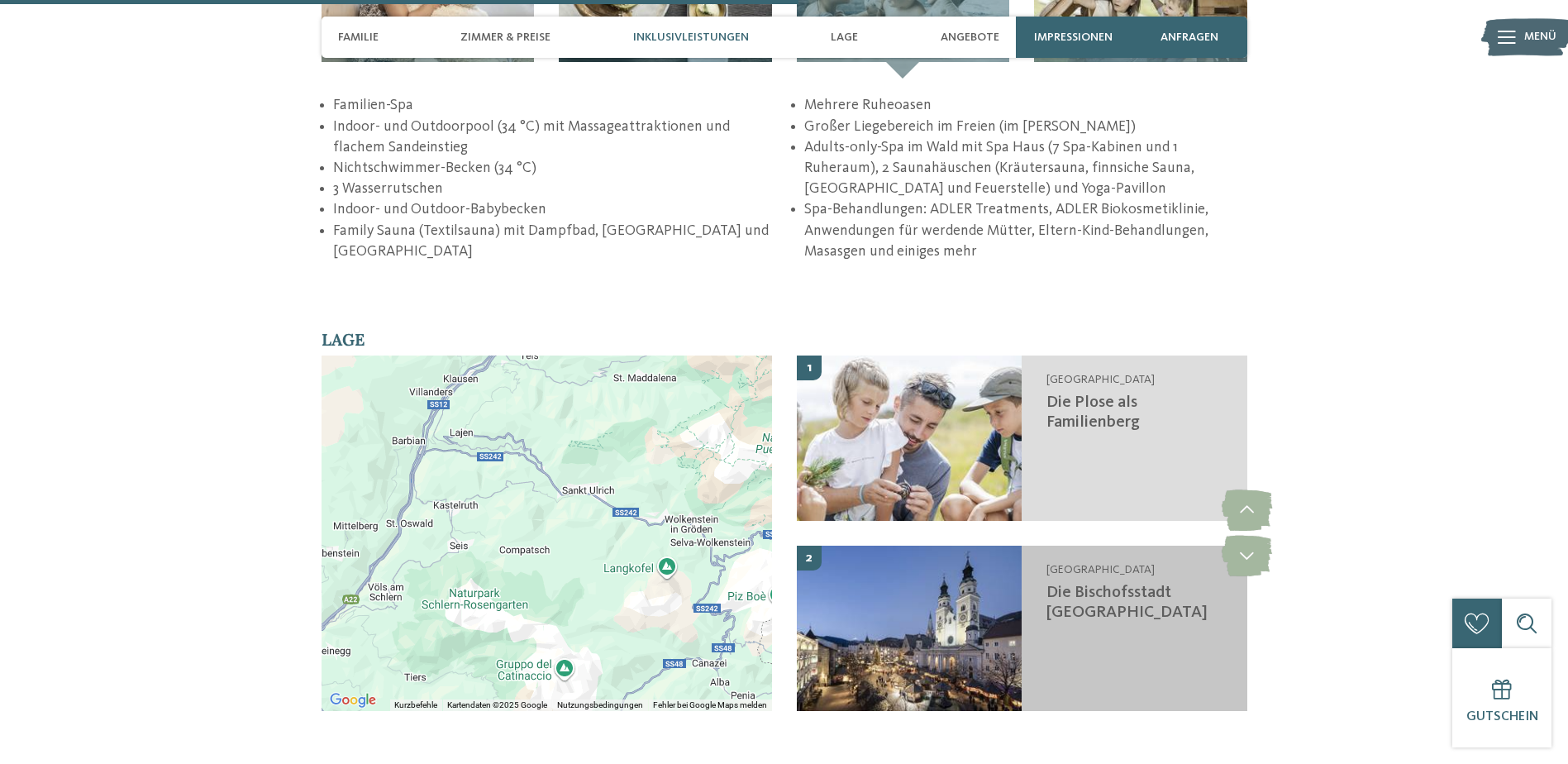
drag, startPoint x: 580, startPoint y: 510, endPoint x: 807, endPoint y: 496, distance: 227.4
click at [807, 496] on div "← Nach links → Nach rechts ↑ Nach oben ↓ Nach unten + Heranzoomen - Herauszoome…" at bounding box center [784, 546] width 926 height 381
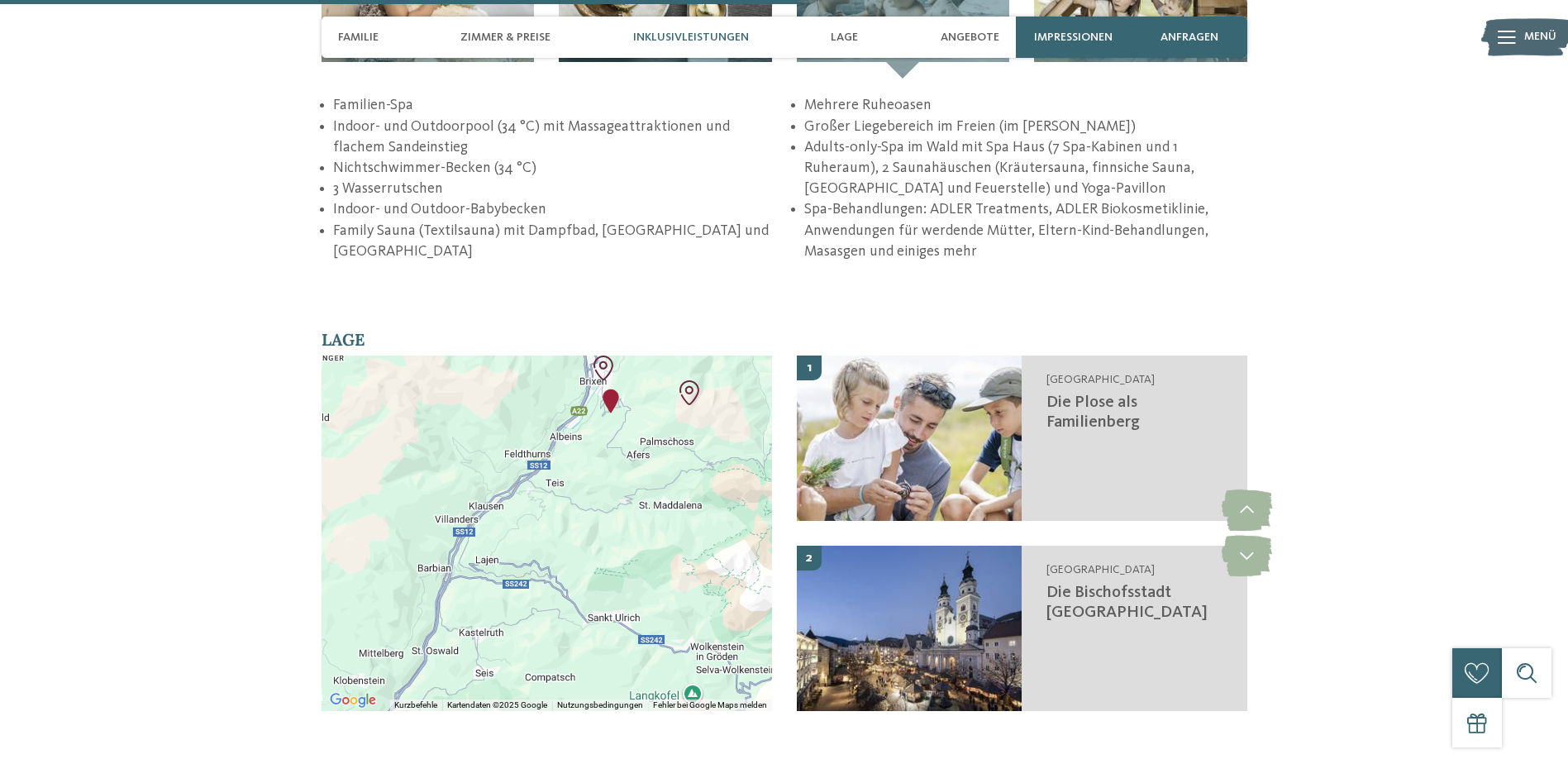
drag, startPoint x: 659, startPoint y: 415, endPoint x: 685, endPoint y: 545, distance: 132.6
click at [685, 545] on div "Gola di [PERSON_NAME] di Fanes 32043 [GEOGRAPHIC_DATA] BL [GEOGRAPHIC_DATA] In …" at bounding box center [547, 532] width 450 height 355
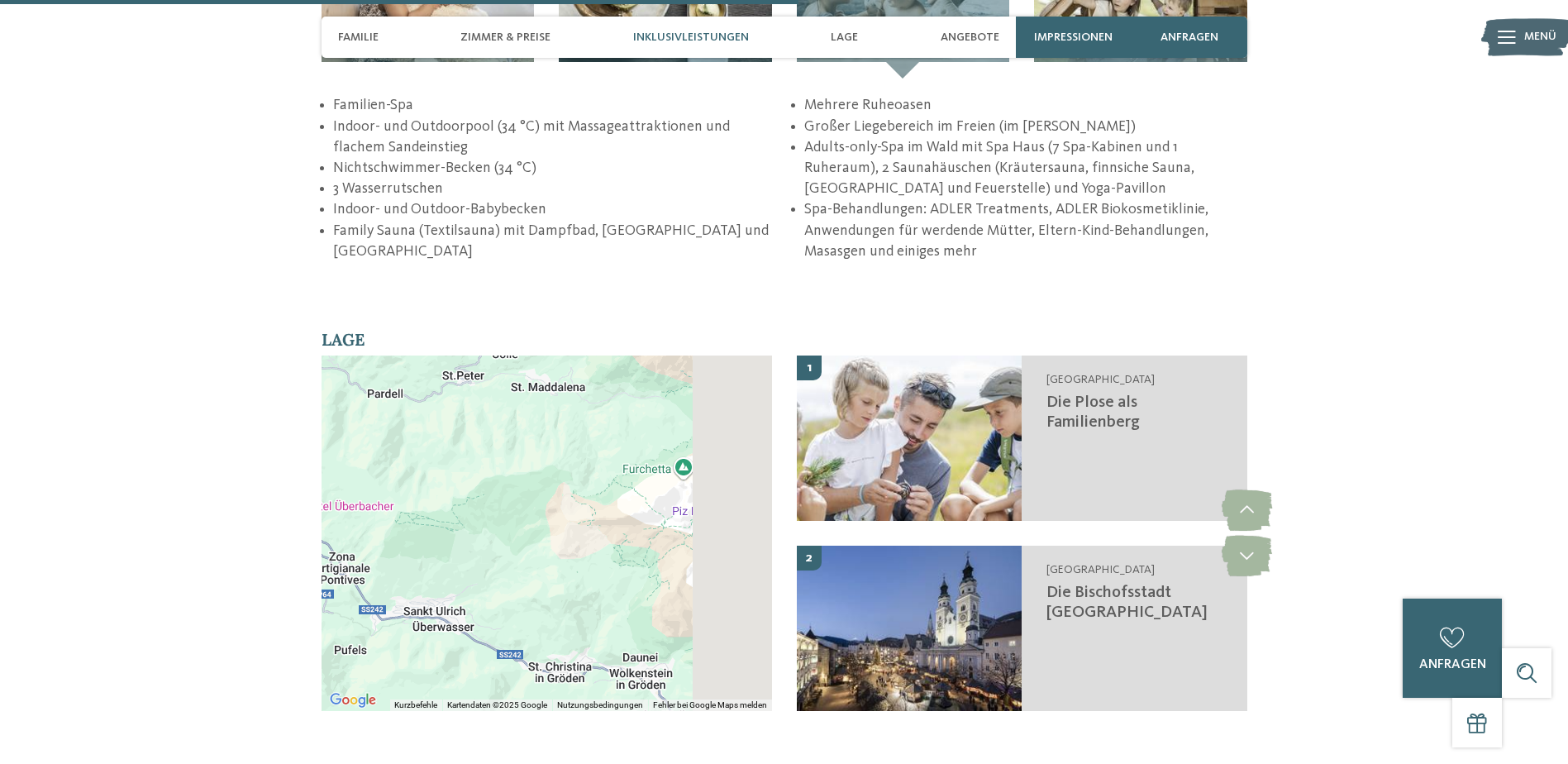
drag, startPoint x: 698, startPoint y: 516, endPoint x: 490, endPoint y: 464, distance: 214.4
click at [490, 464] on div "Gola di [PERSON_NAME] di Fanes 32043 [GEOGRAPHIC_DATA] BL [GEOGRAPHIC_DATA] In …" at bounding box center [547, 532] width 450 height 355
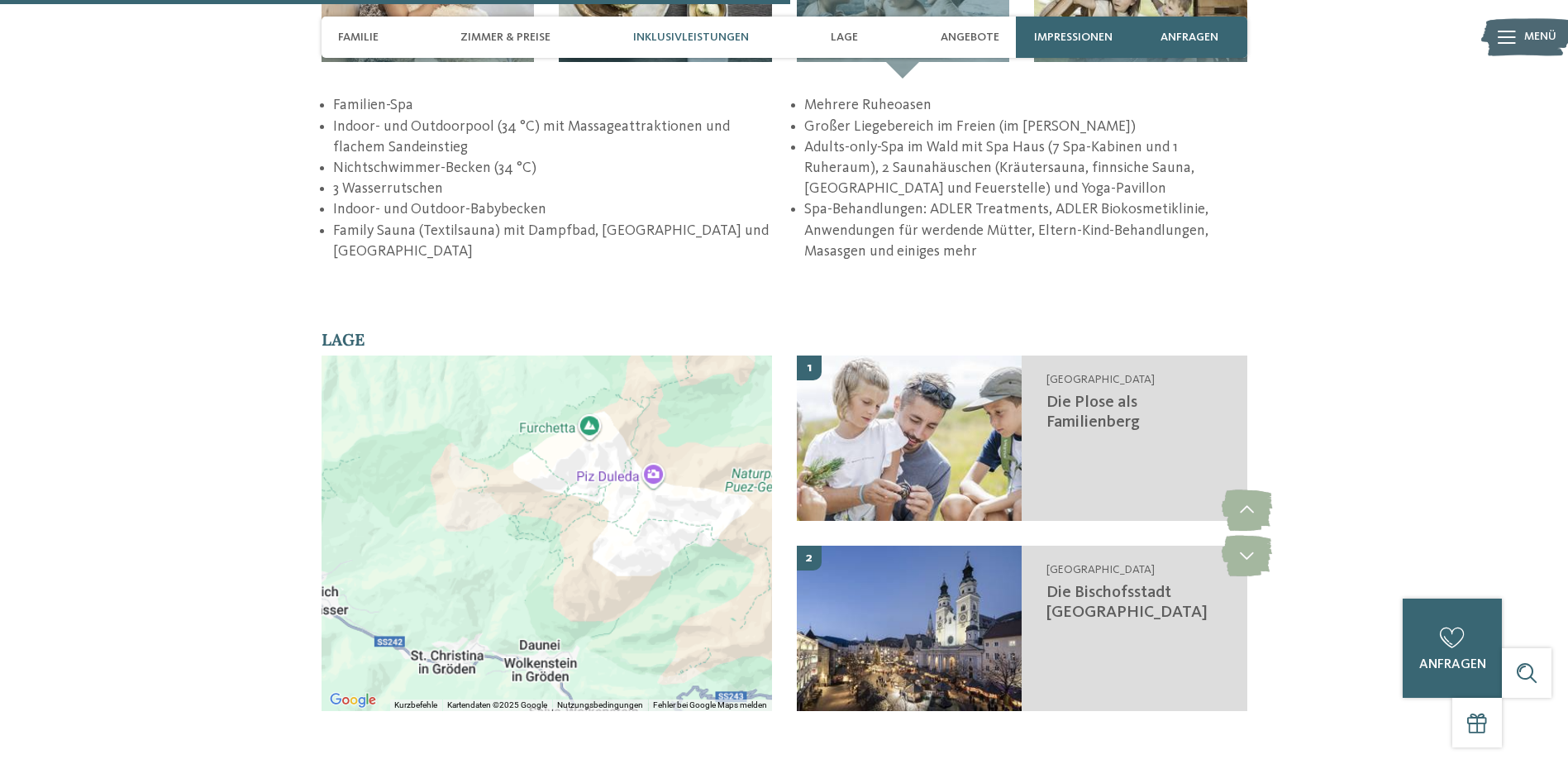
scroll to position [2837, 0]
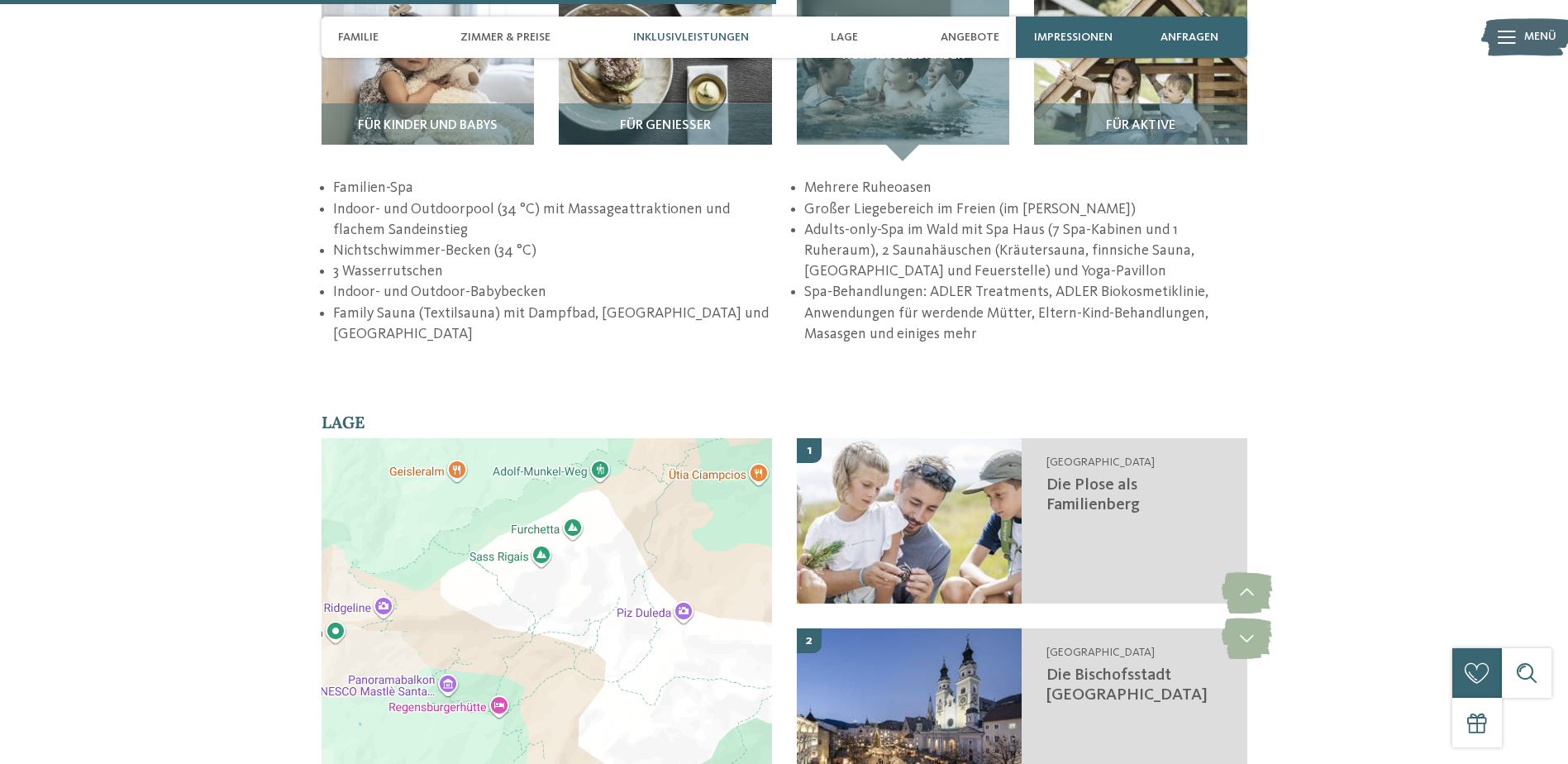
drag, startPoint x: 603, startPoint y: 487, endPoint x: 613, endPoint y: 595, distance: 108.5
click at [613, 595] on div "Gola di [PERSON_NAME] di Fanes 32043 [GEOGRAPHIC_DATA] BL [GEOGRAPHIC_DATA] In …" at bounding box center [547, 615] width 450 height 355
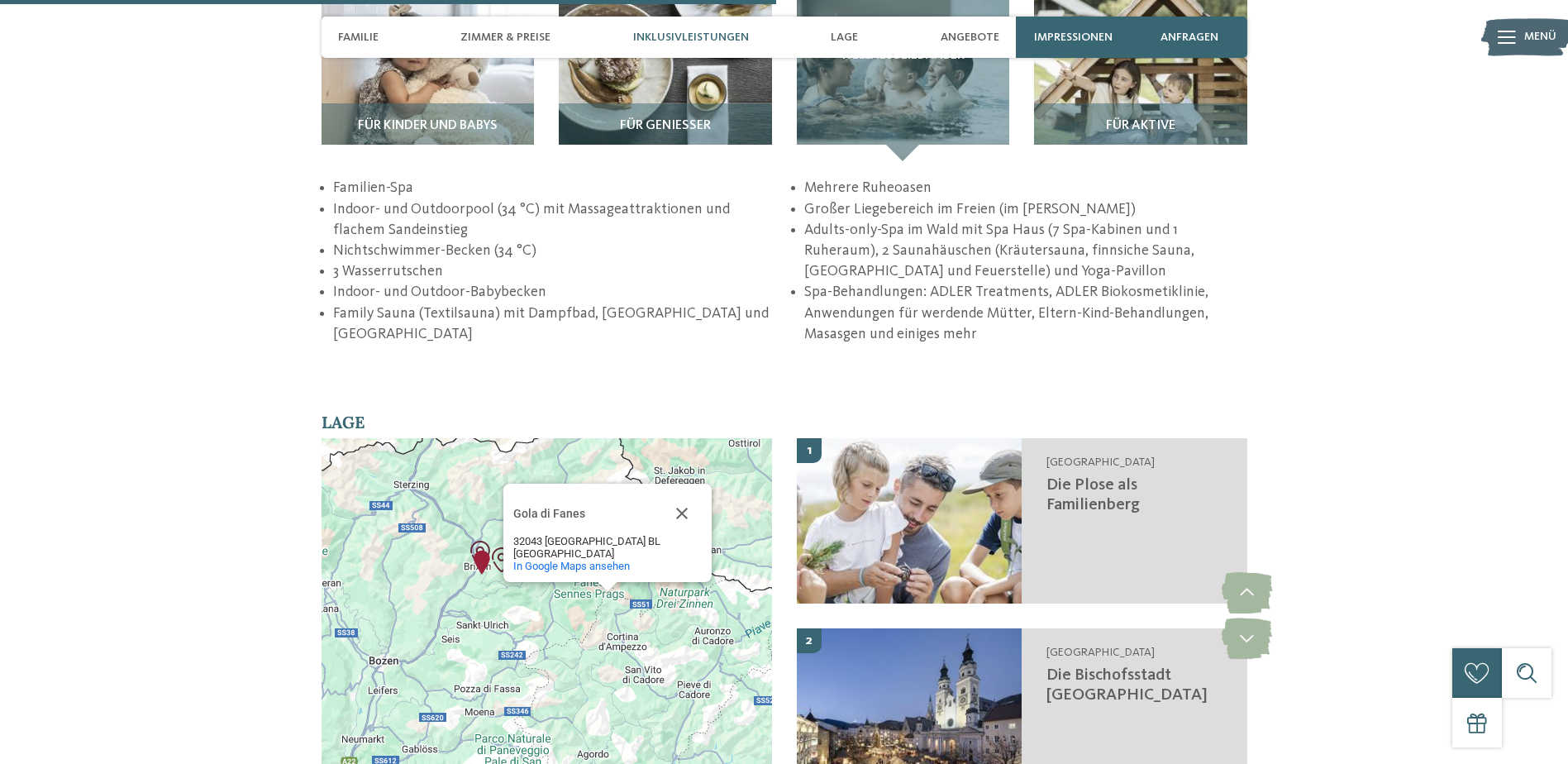
drag, startPoint x: 658, startPoint y: 565, endPoint x: 546, endPoint y: 605, distance: 118.9
click at [546, 605] on div "Gola di [PERSON_NAME] di Fanes 32043 [GEOGRAPHIC_DATA] BL [GEOGRAPHIC_DATA] In …" at bounding box center [547, 615] width 450 height 355
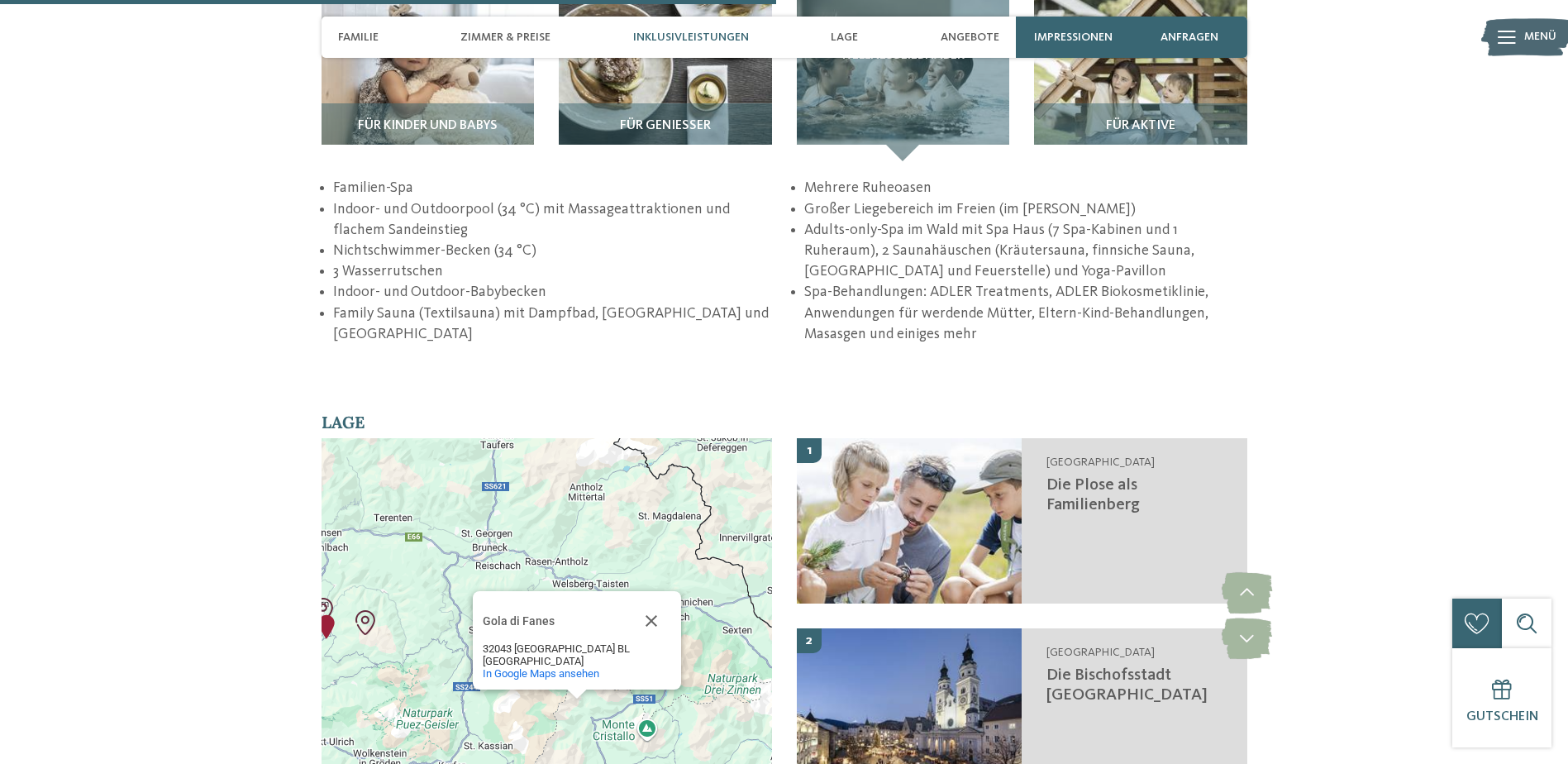
drag, startPoint x: 613, startPoint y: 582, endPoint x: 616, endPoint y: 682, distance: 100.0
click at [616, 682] on div "Gola di [PERSON_NAME] di Fanes 32043 [GEOGRAPHIC_DATA] BL [GEOGRAPHIC_DATA] In …" at bounding box center [547, 615] width 450 height 355
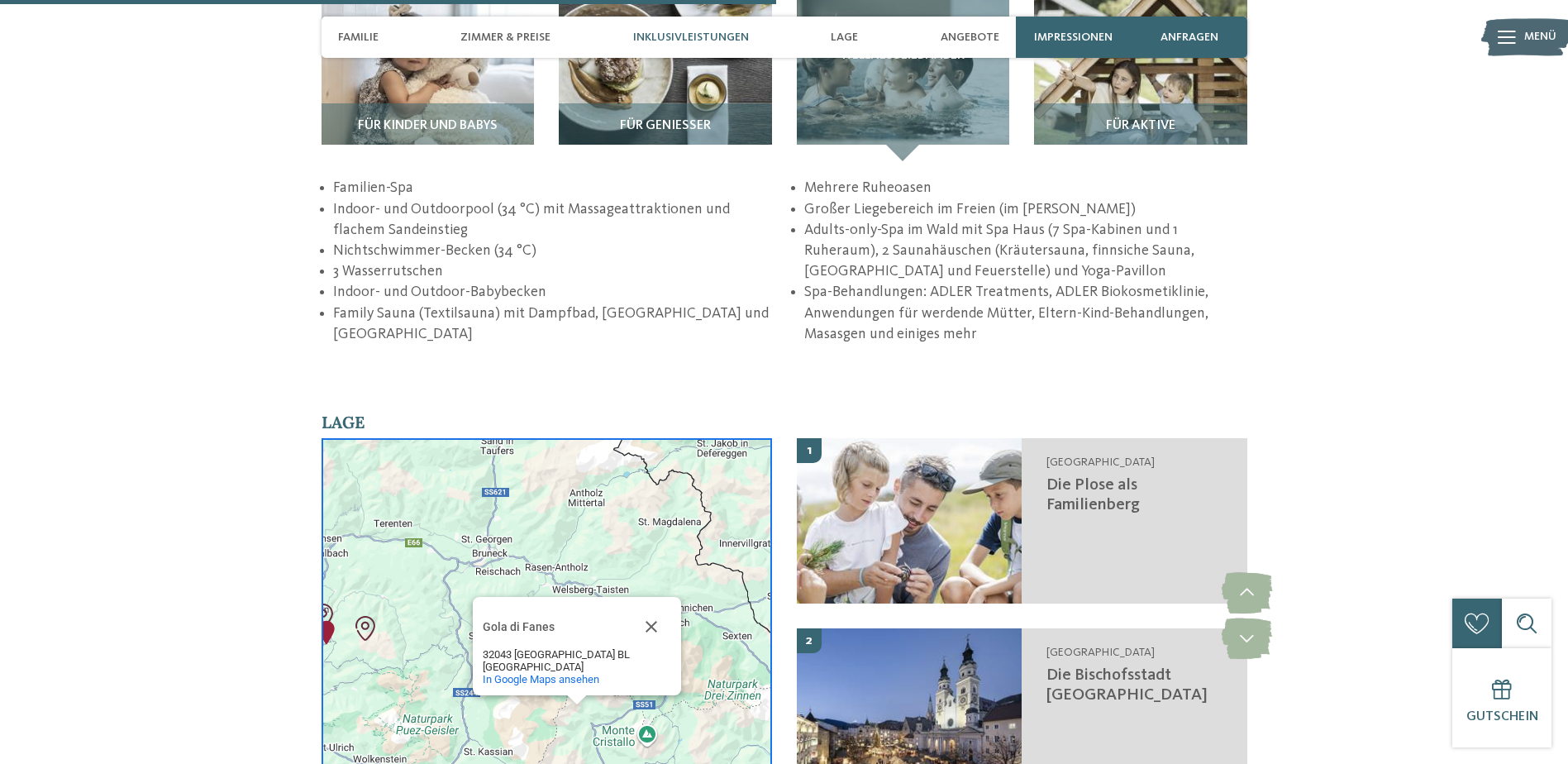
click at [627, 486] on div "Gola di [PERSON_NAME] di Fanes 32043 [GEOGRAPHIC_DATA] BL [GEOGRAPHIC_DATA] In …" at bounding box center [547, 615] width 450 height 355
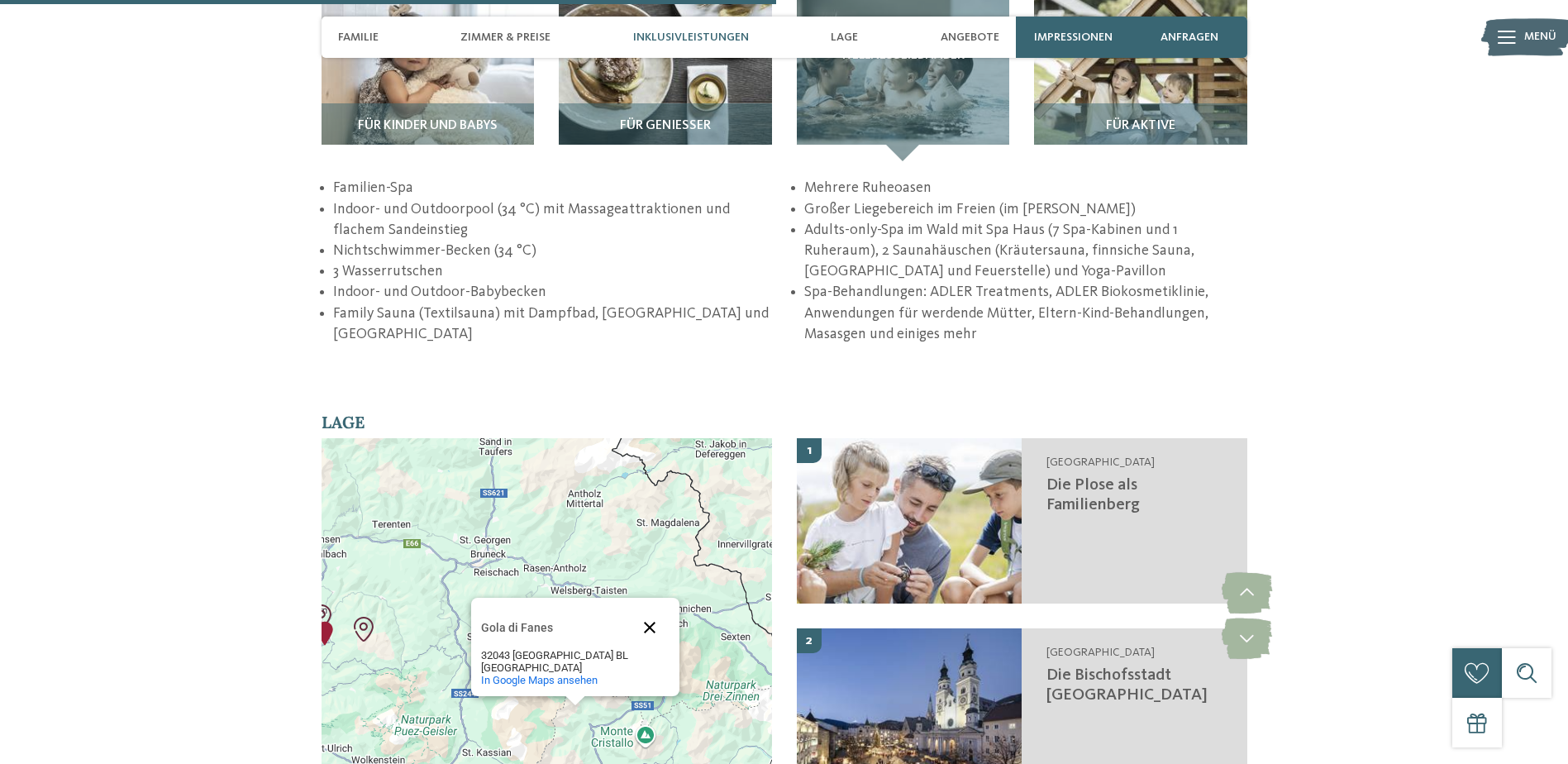
click at [650, 607] on button "Schließen" at bounding box center [650, 627] width 39 height 39
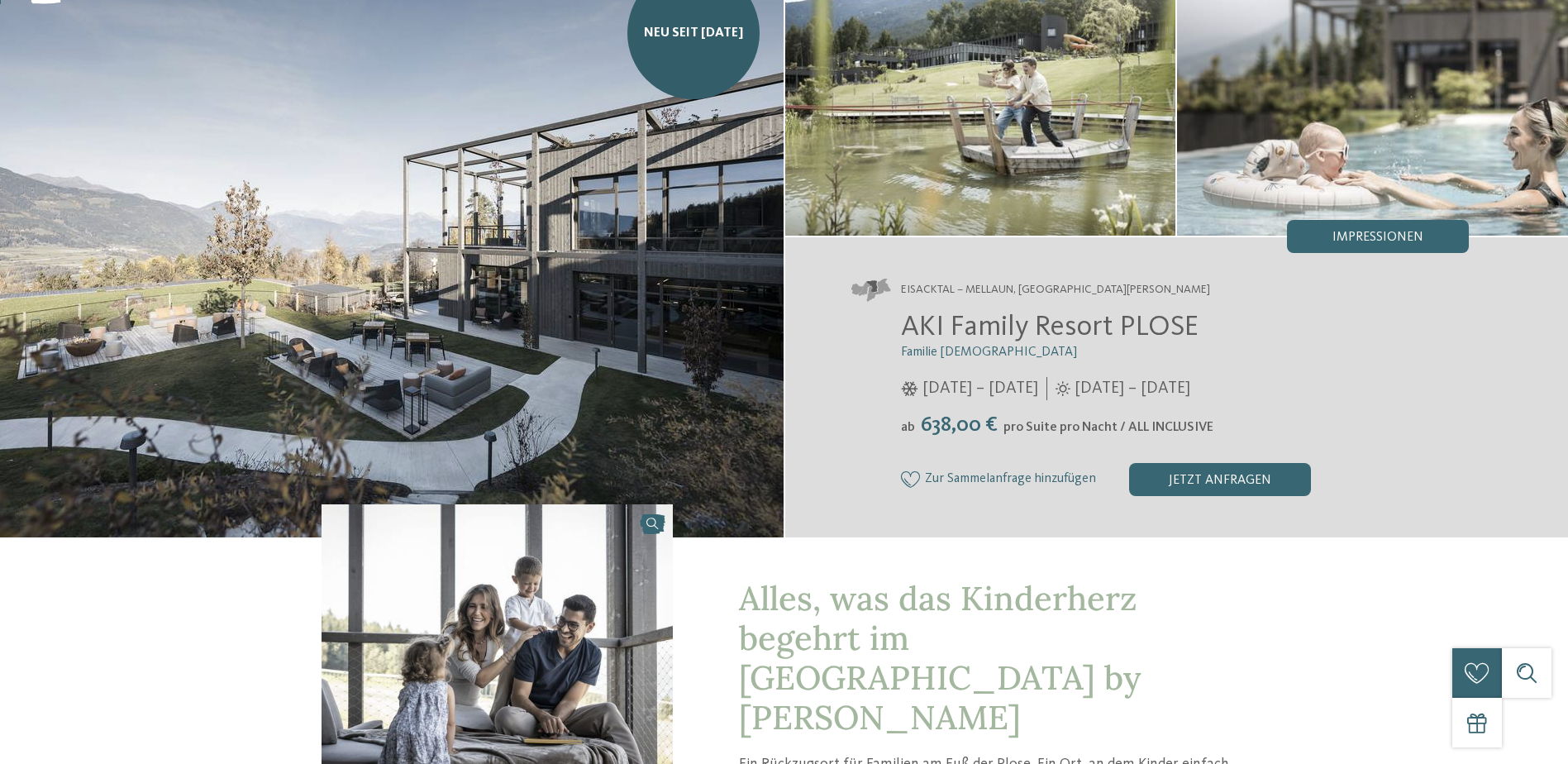
scroll to position [0, 0]
